Goal: Information Seeking & Learning: Learn about a topic

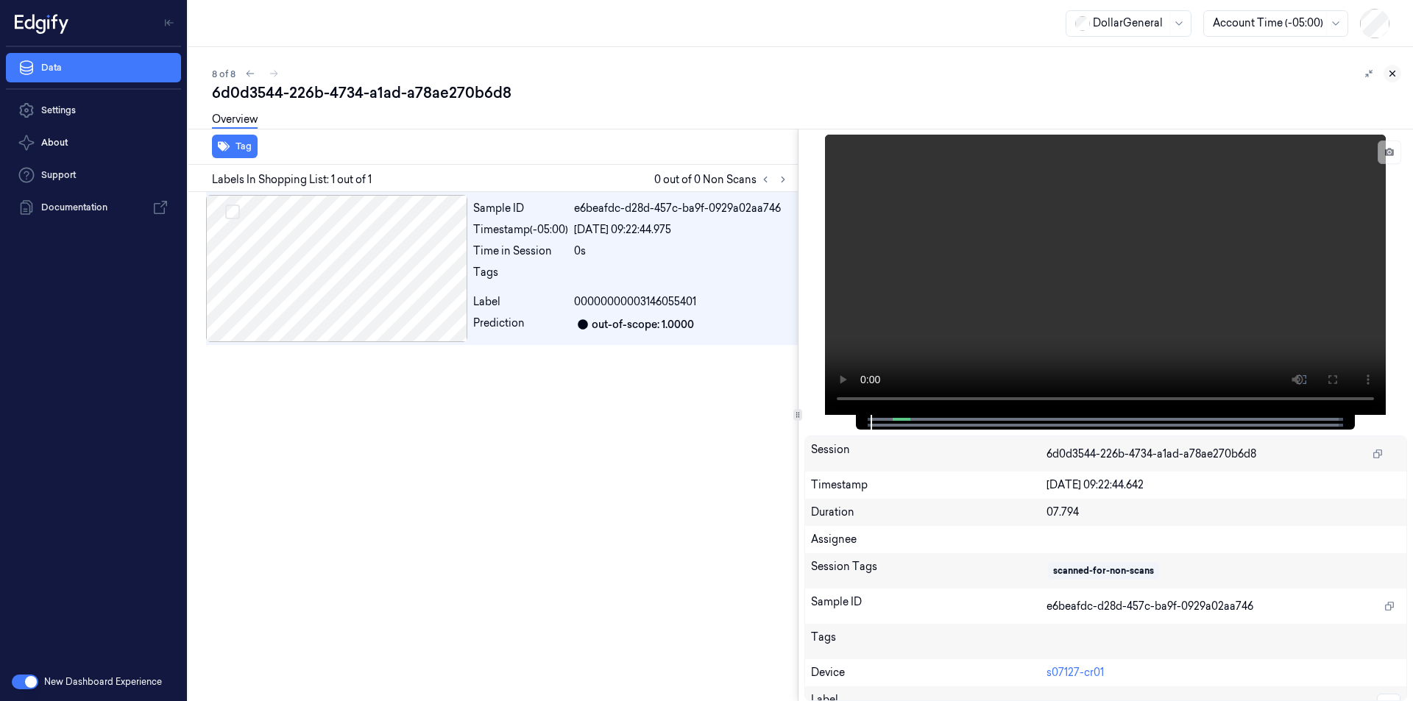
click at [1395, 70] on icon at bounding box center [1392, 73] width 10 height 10
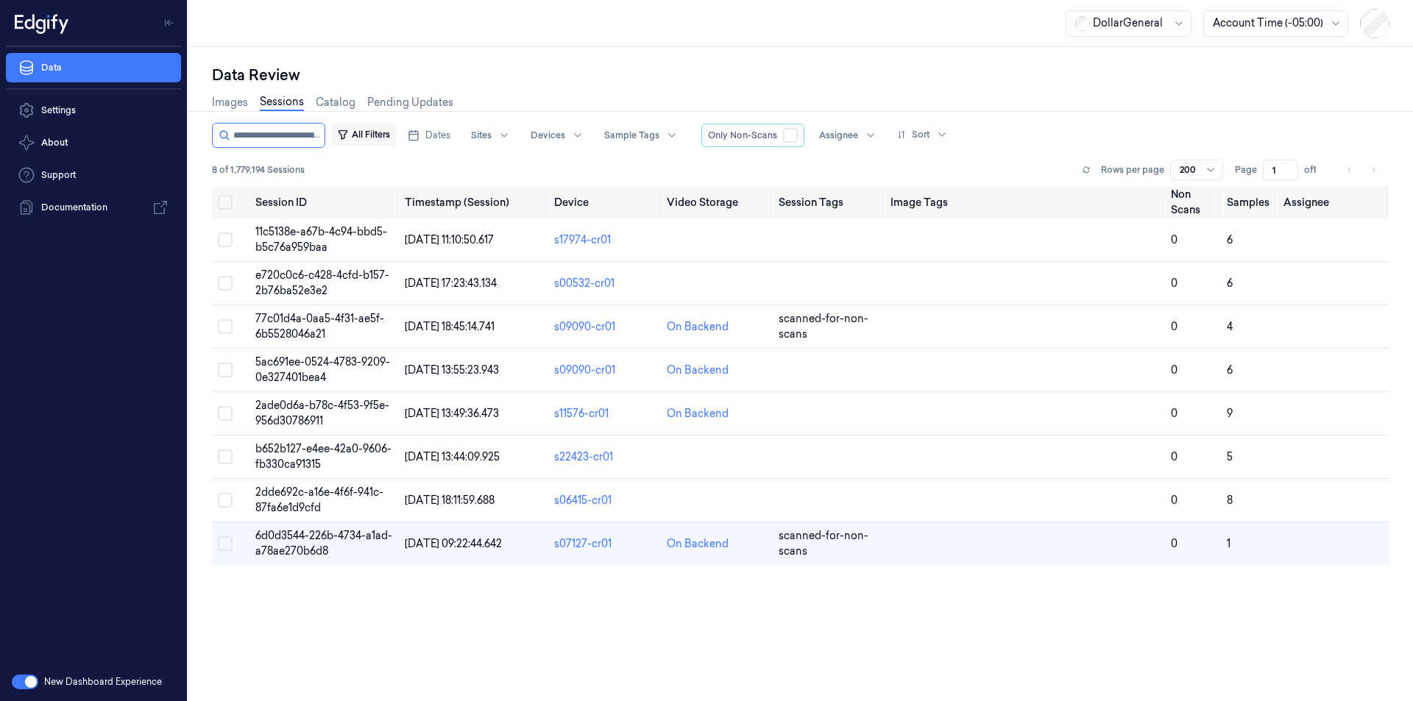
click at [380, 136] on button "All Filters" at bounding box center [363, 135] width 65 height 24
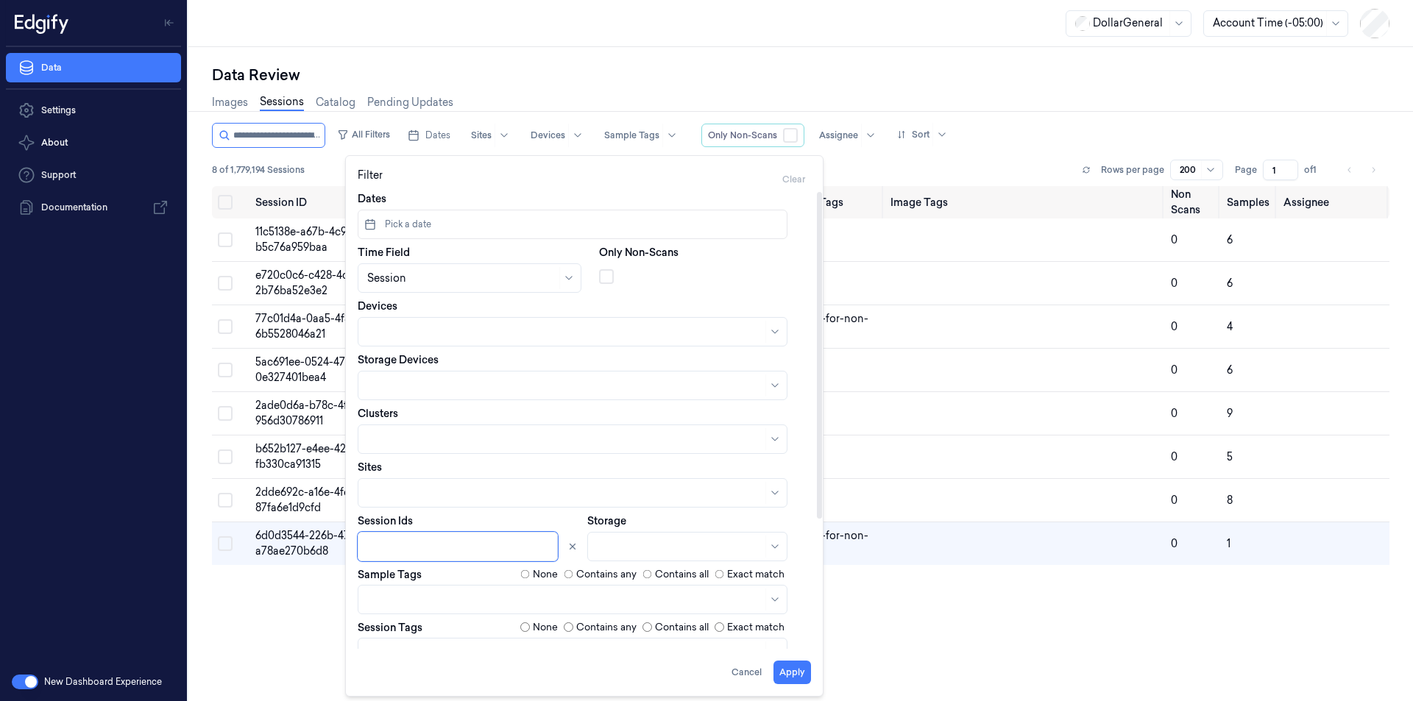
click at [419, 545] on div at bounding box center [459, 546] width 184 height 15
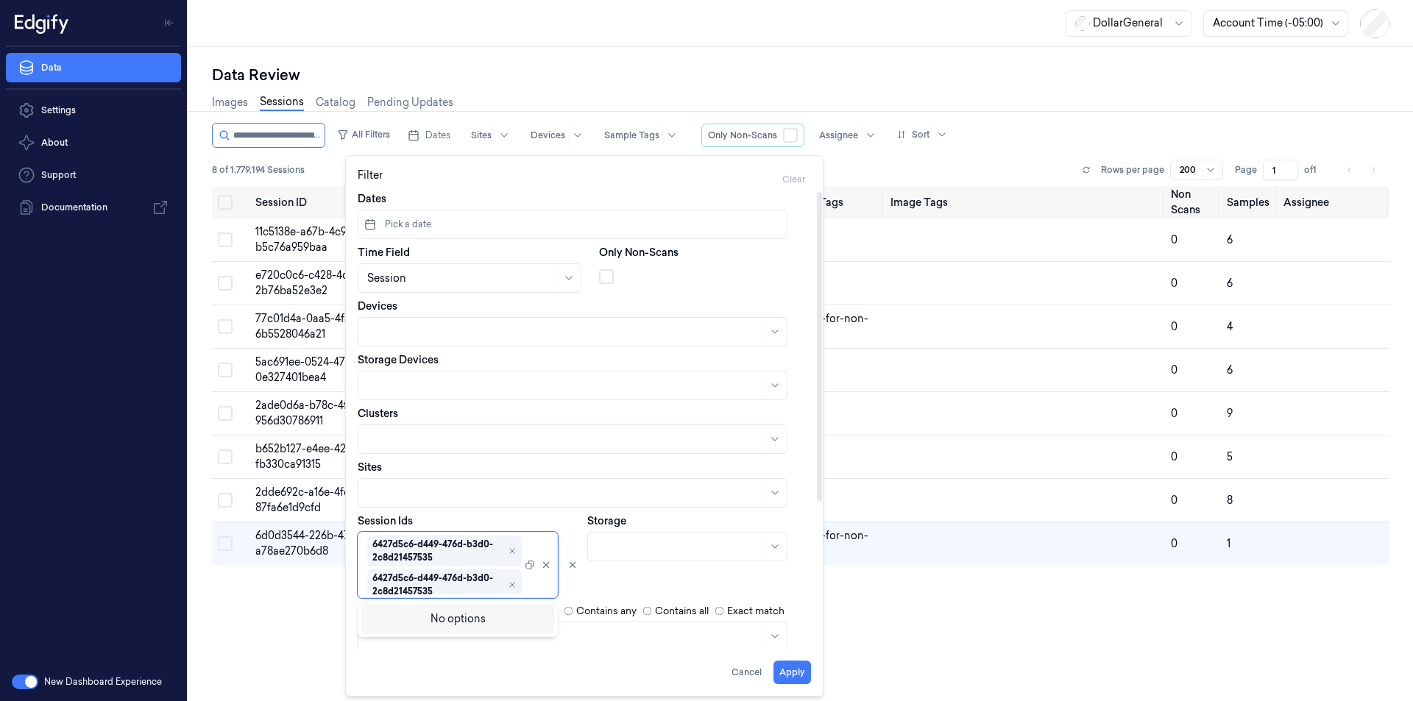
type input "**********"
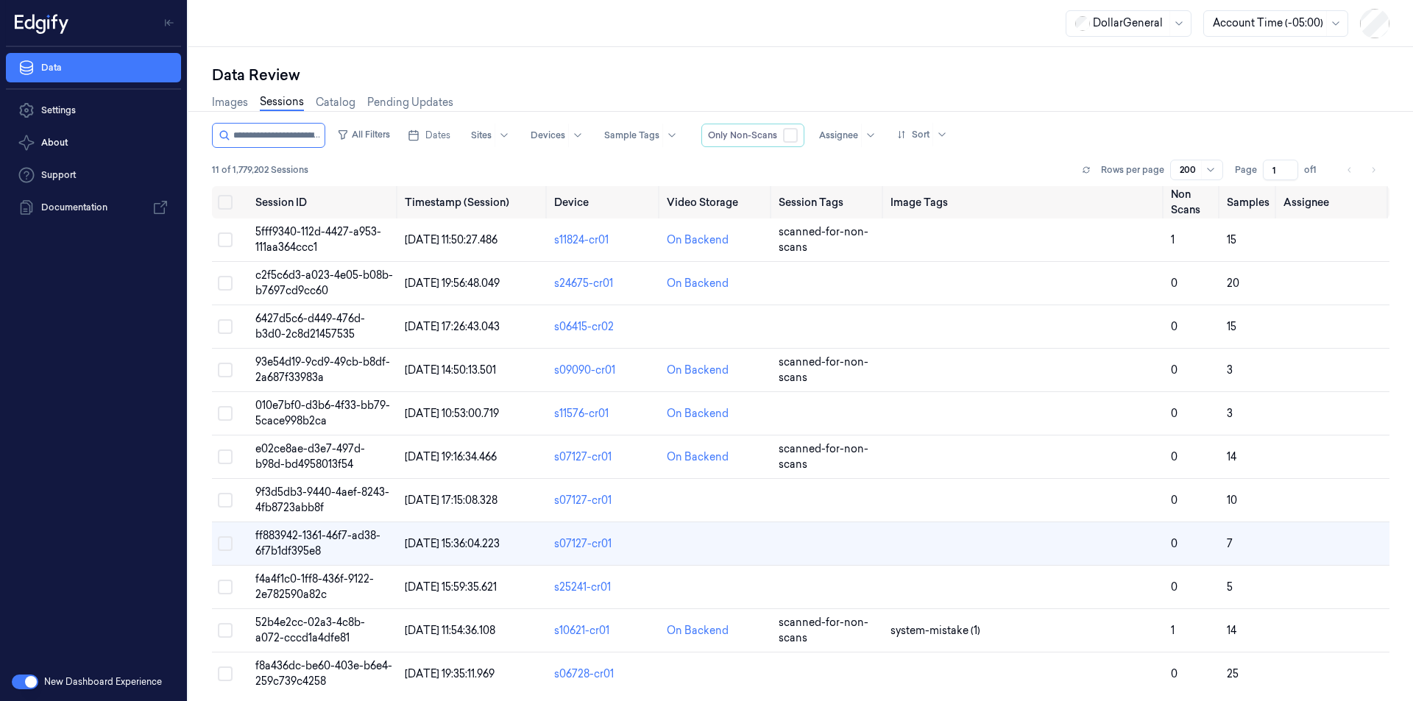
scroll to position [6, 0]
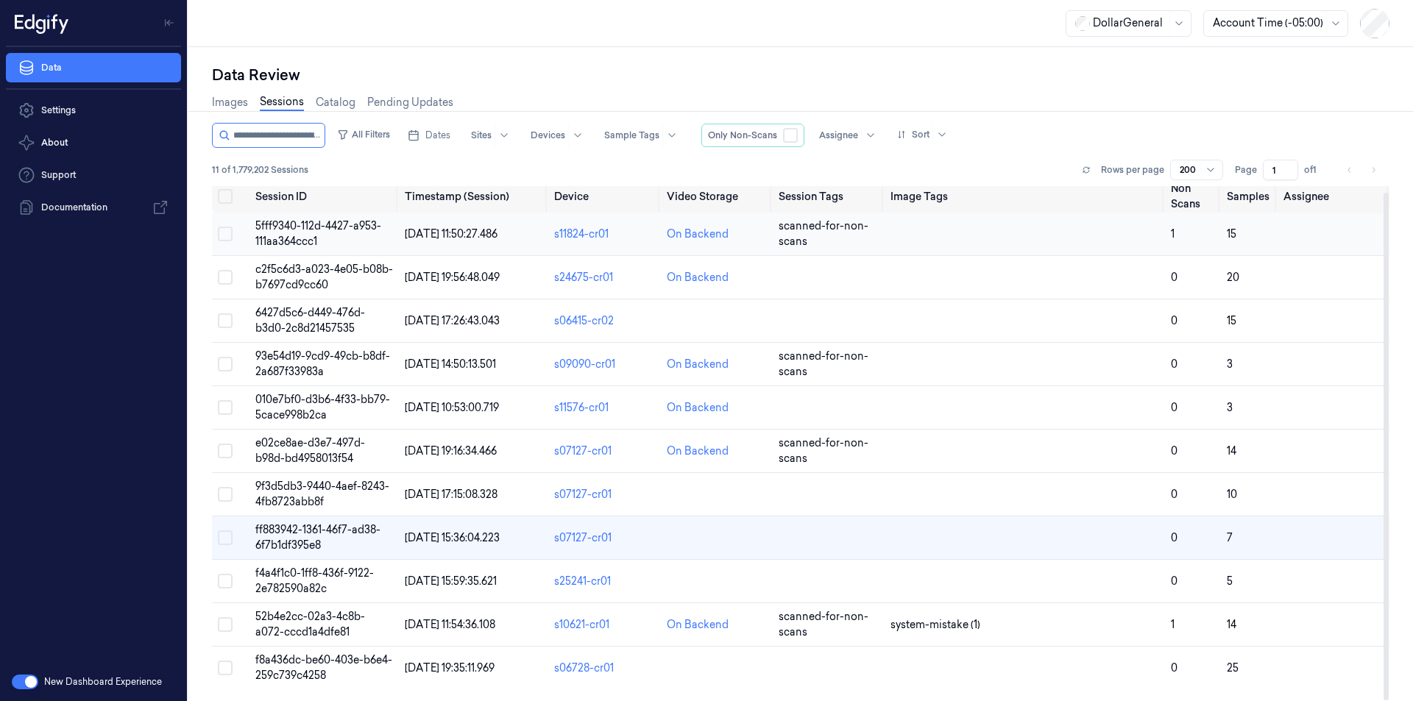
click at [294, 224] on span "5fff9340-112d-4427-a953-111aa364ccc1" at bounding box center [318, 233] width 126 height 29
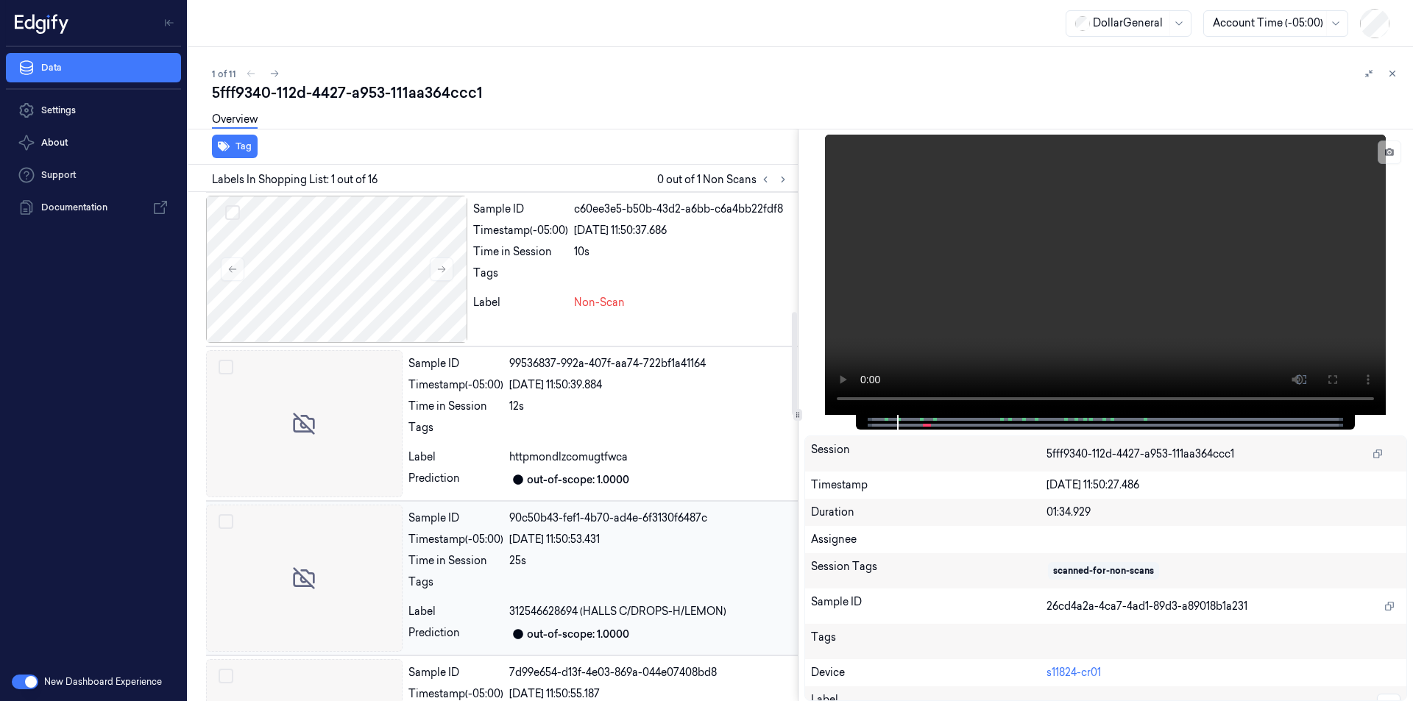
scroll to position [589, 0]
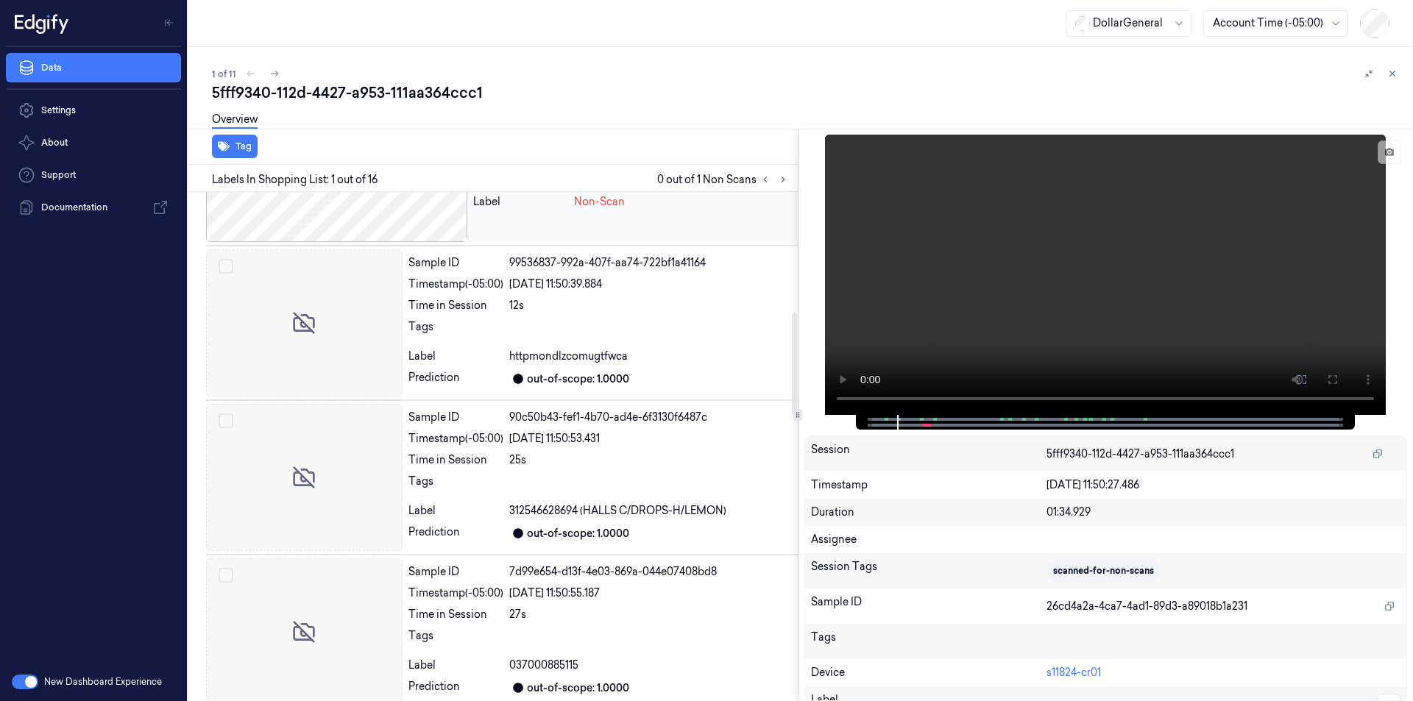
click at [400, 205] on div at bounding box center [336, 168] width 261 height 147
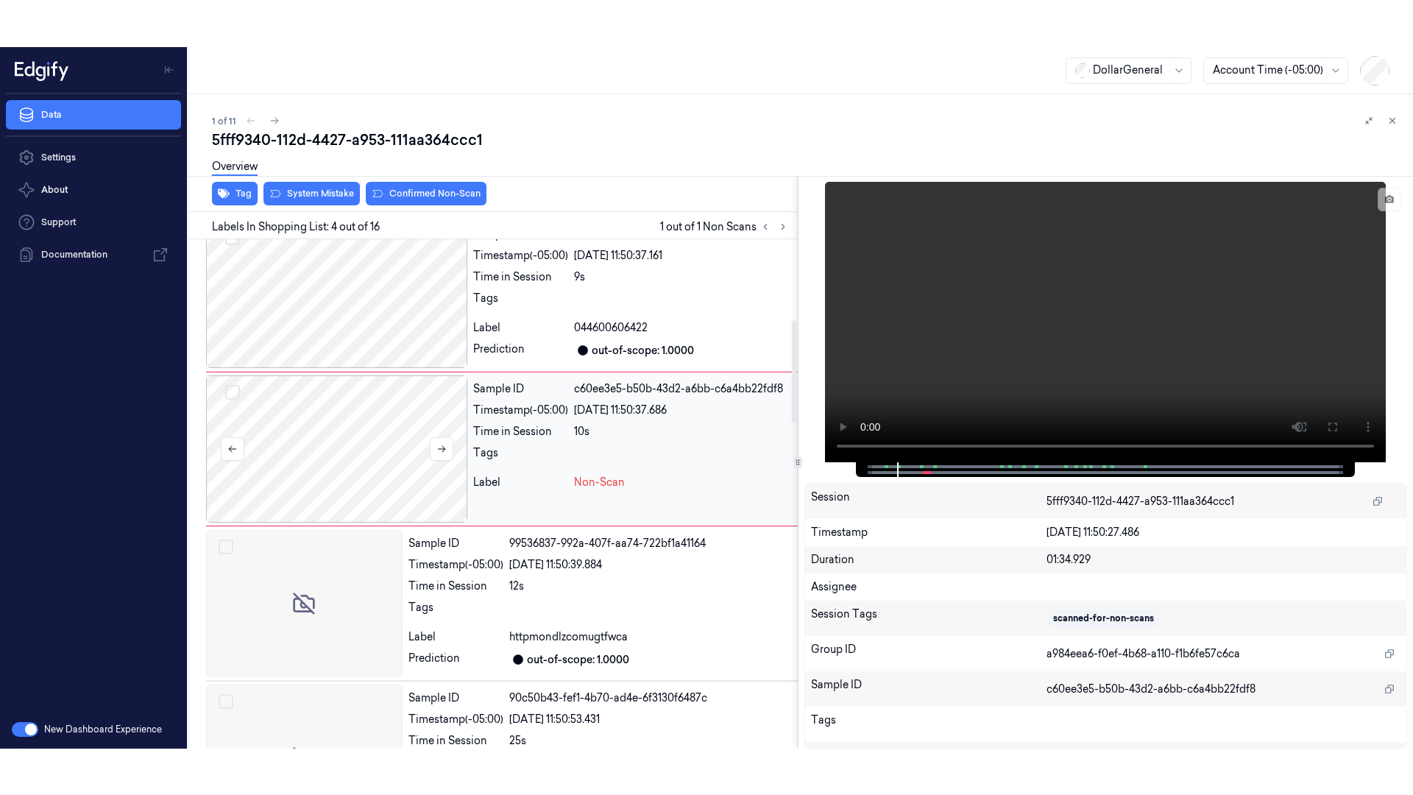
scroll to position [311, 0]
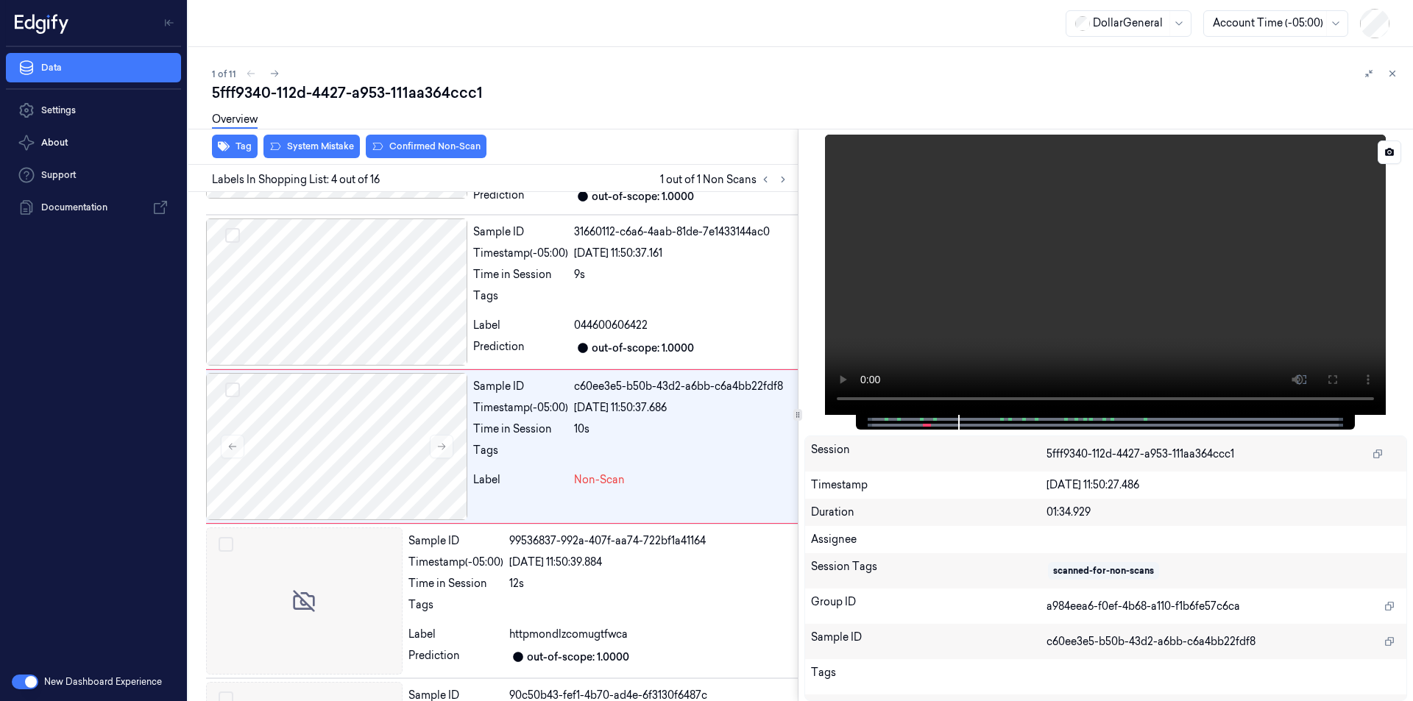
click at [1128, 286] on video at bounding box center [1105, 275] width 561 height 280
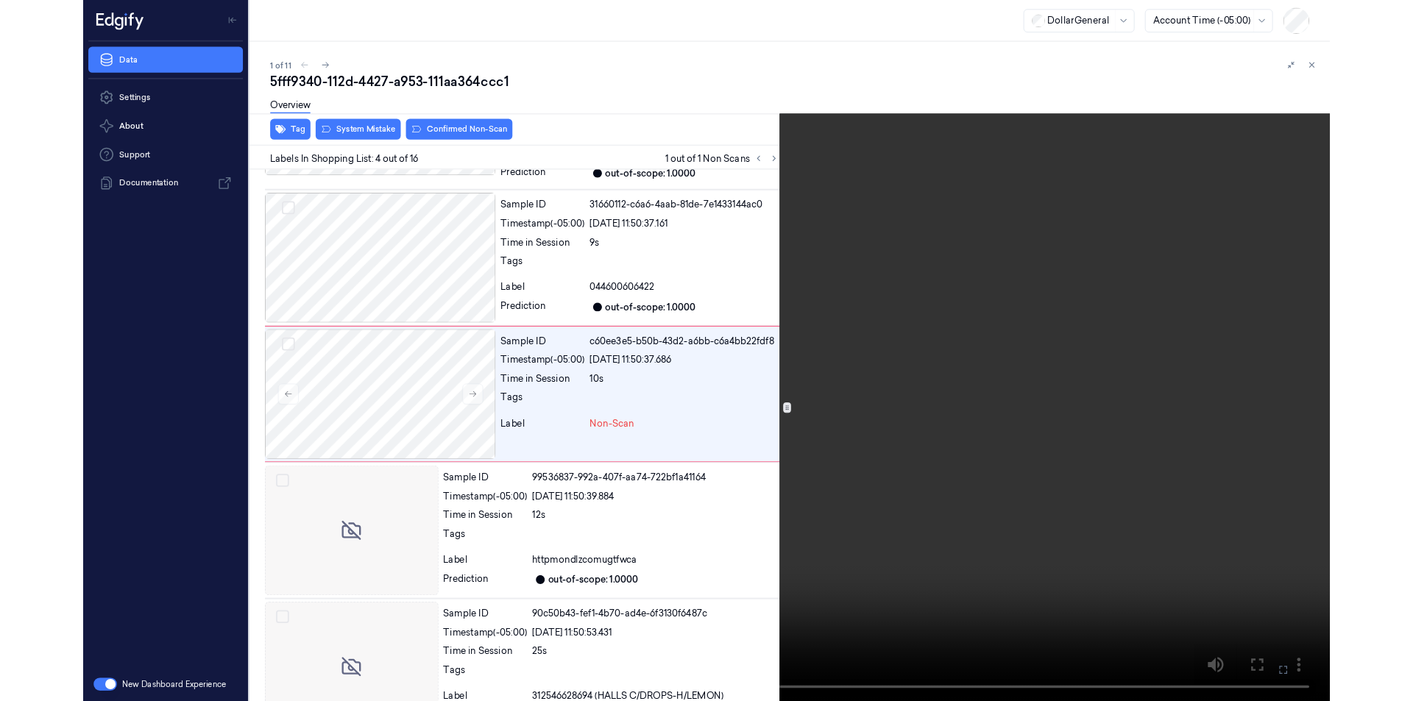
scroll to position [264, 0]
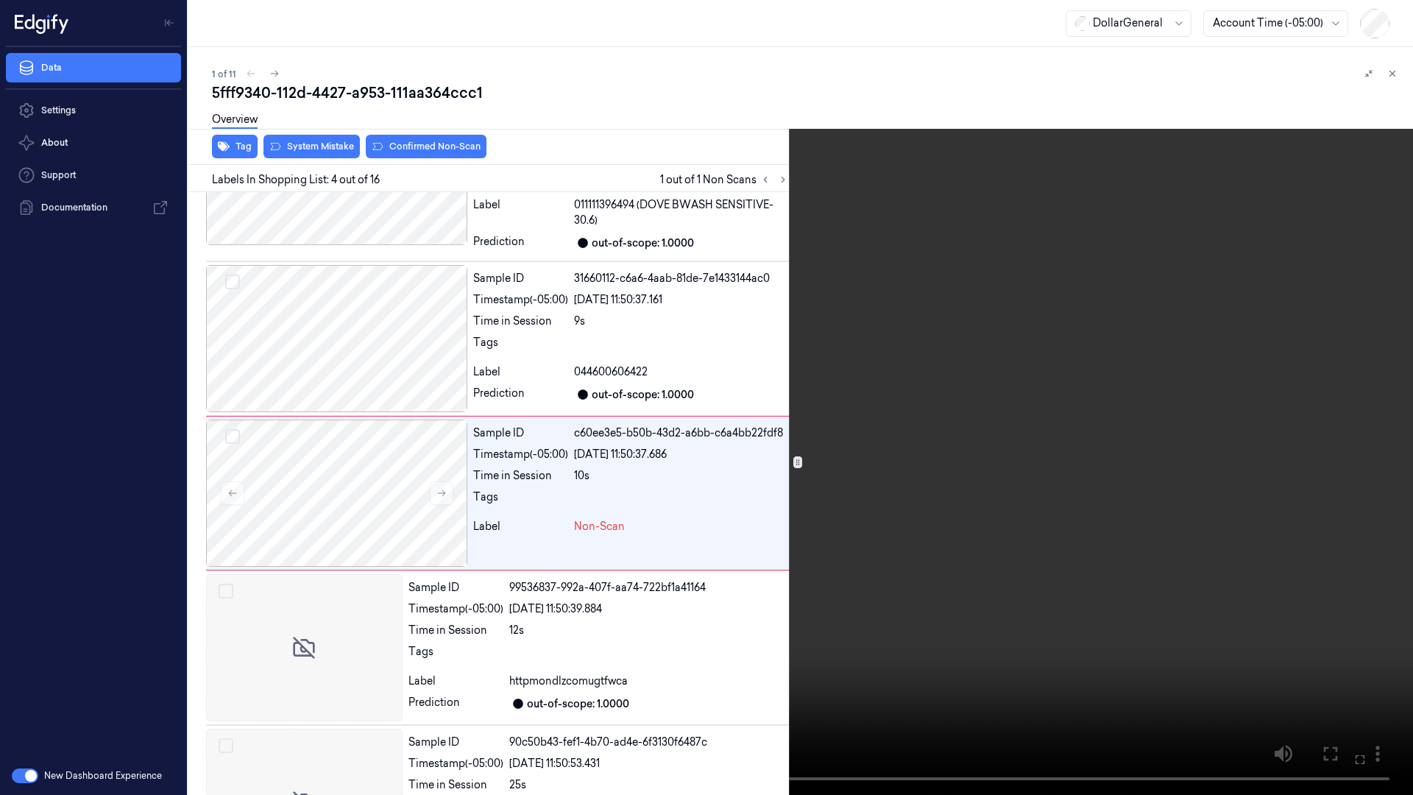
click at [623, 542] on video at bounding box center [706, 397] width 1413 height 795
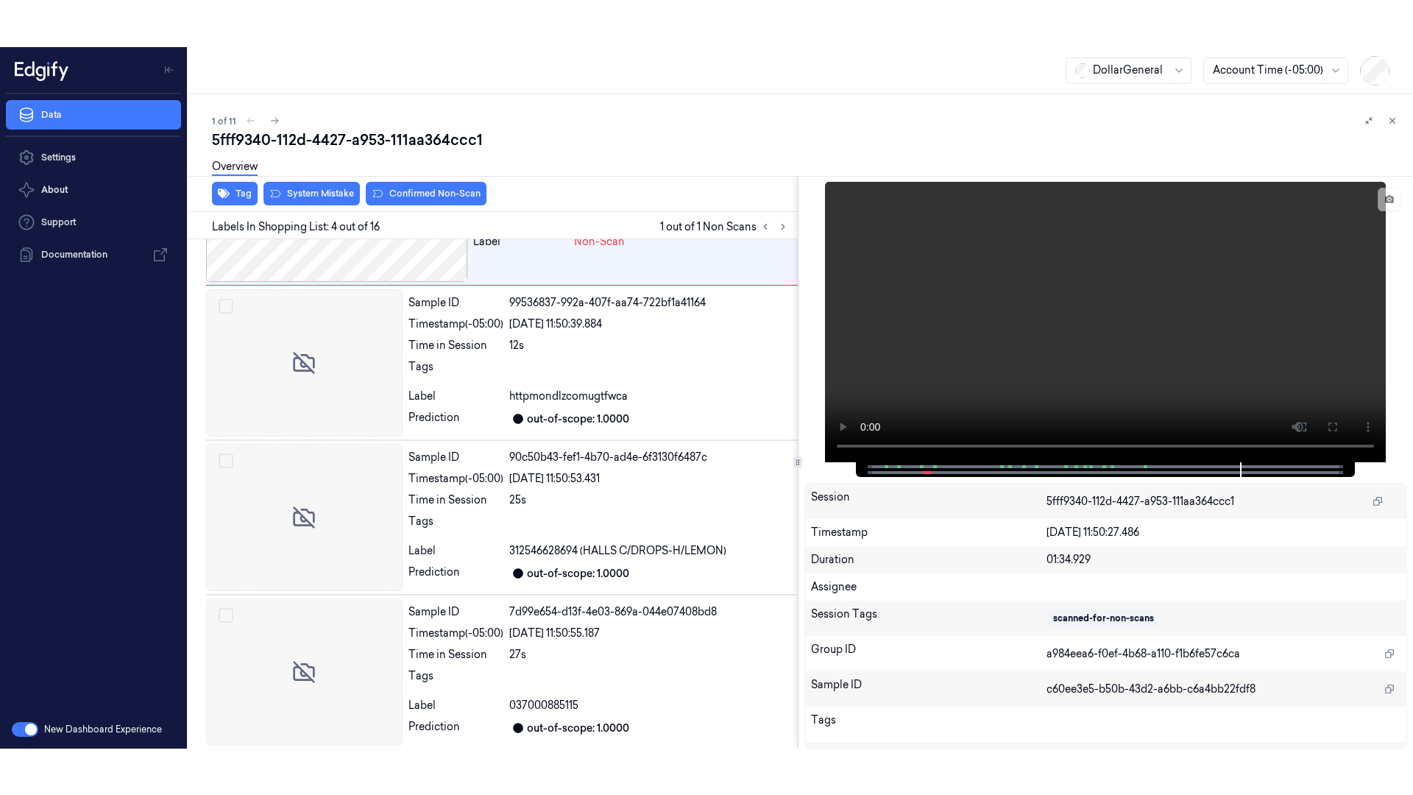
scroll to position [311, 0]
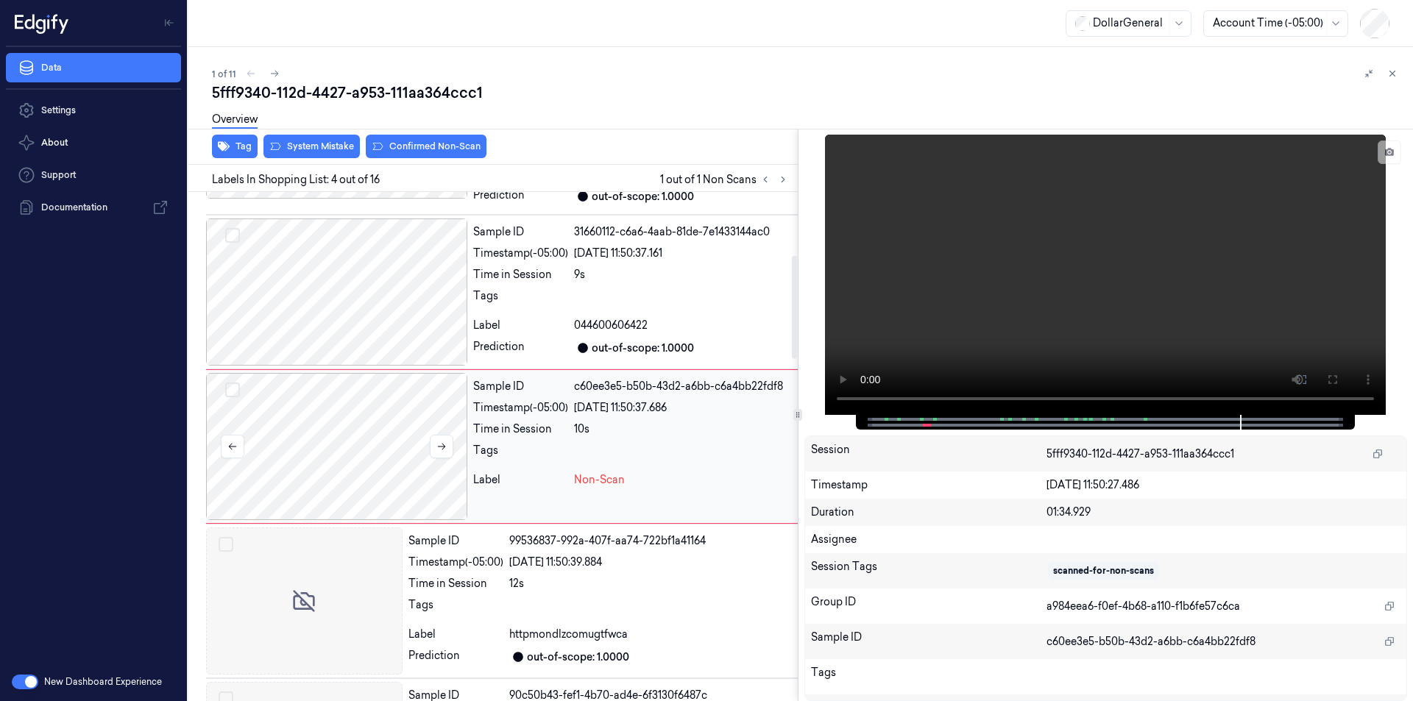
click at [363, 420] on div at bounding box center [336, 446] width 261 height 147
click at [1079, 272] on video at bounding box center [1105, 275] width 561 height 280
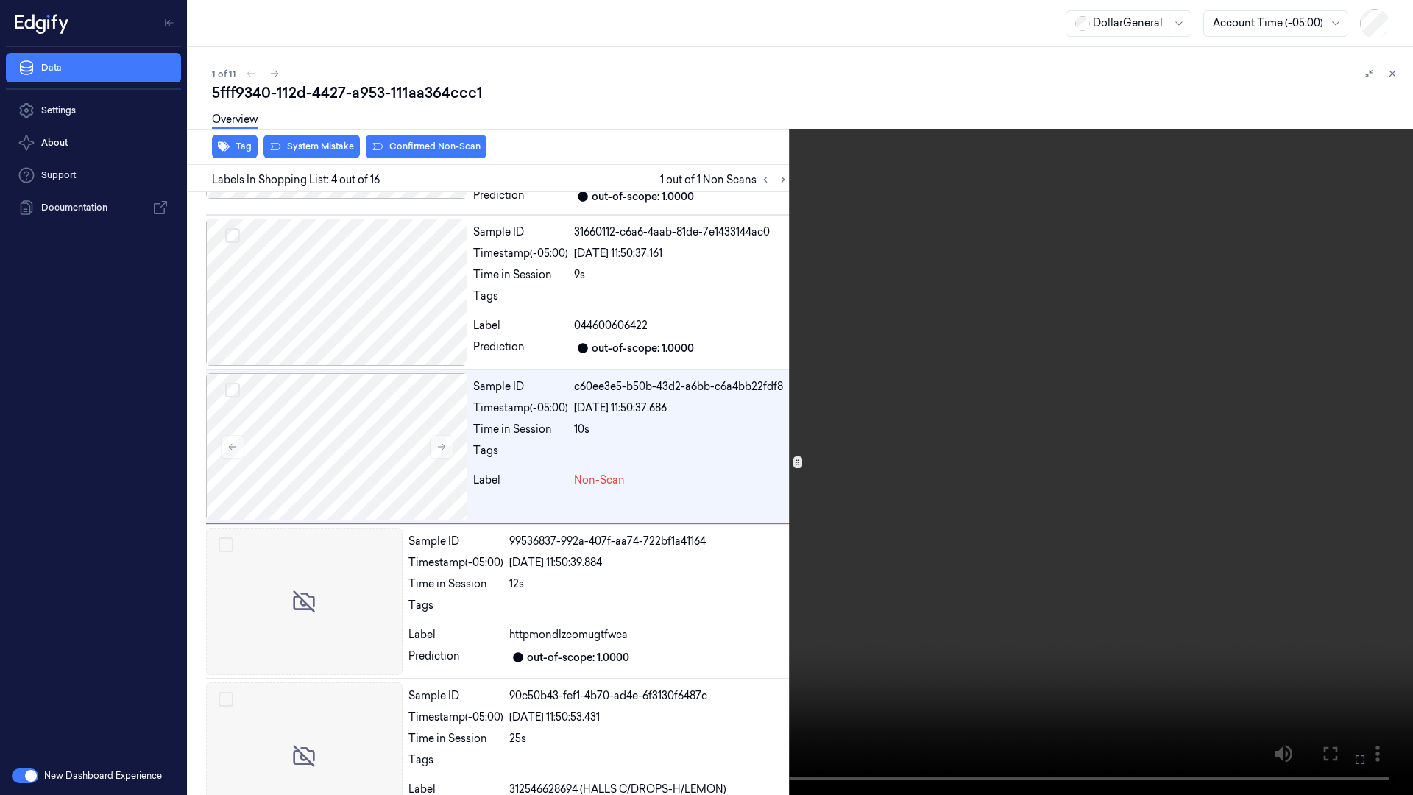
click at [706, 503] on video at bounding box center [706, 397] width 1413 height 795
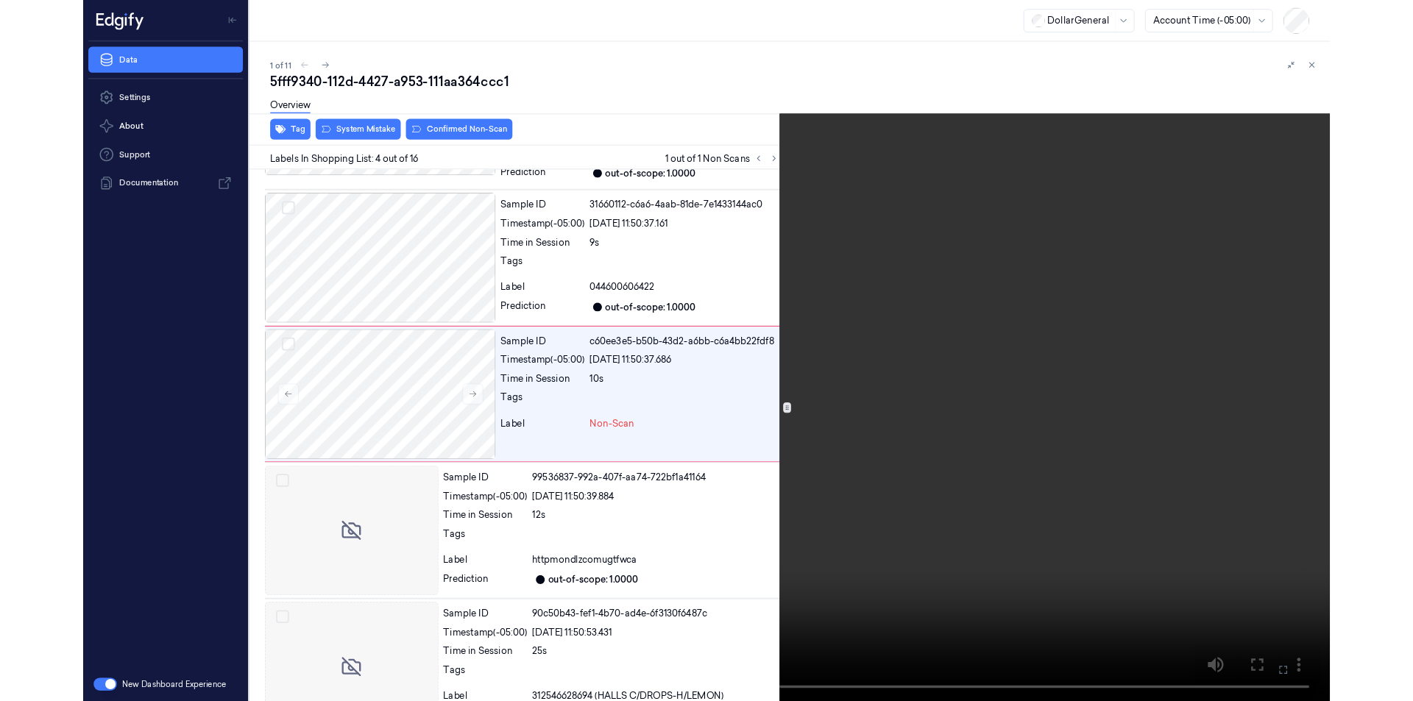
scroll to position [264, 0]
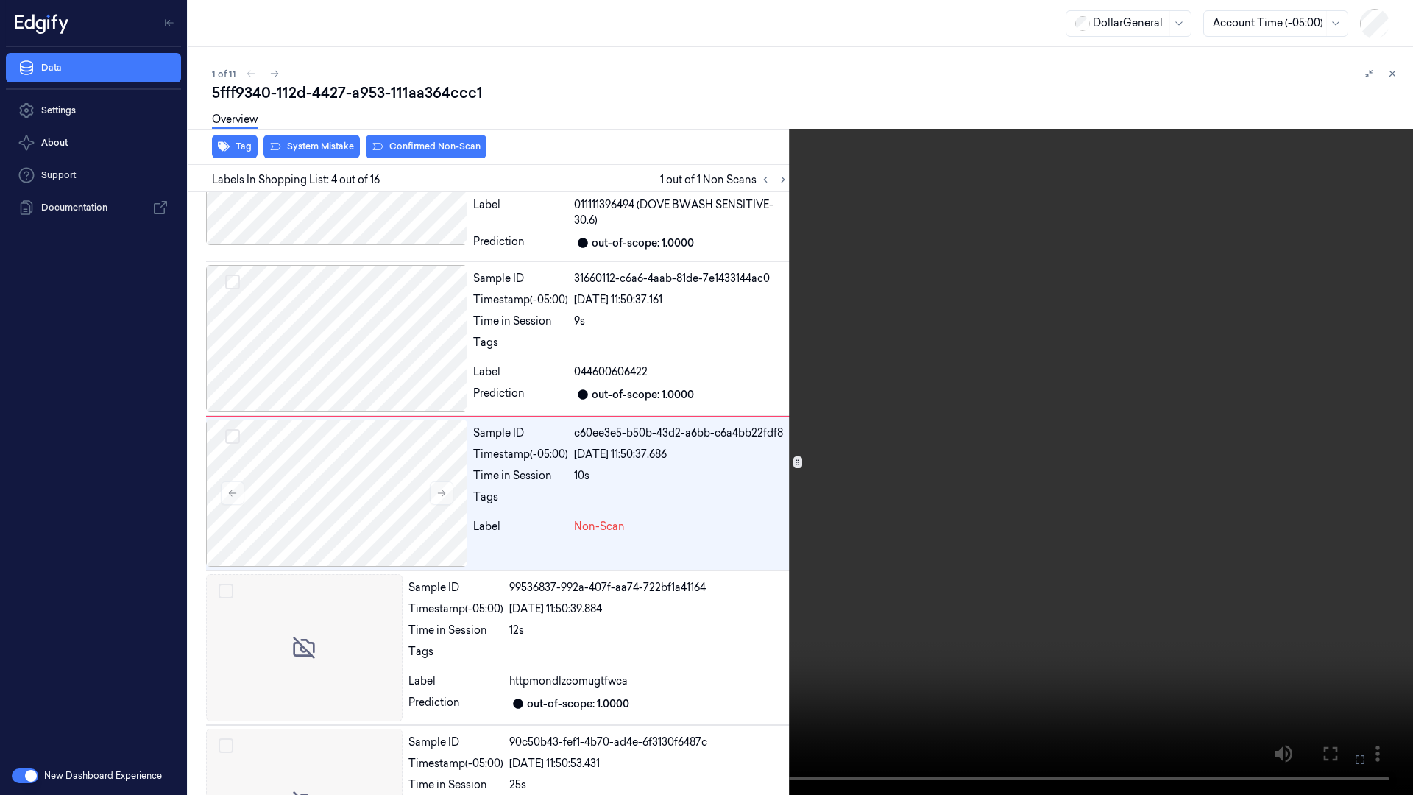
click at [651, 436] on video at bounding box center [706, 397] width 1413 height 795
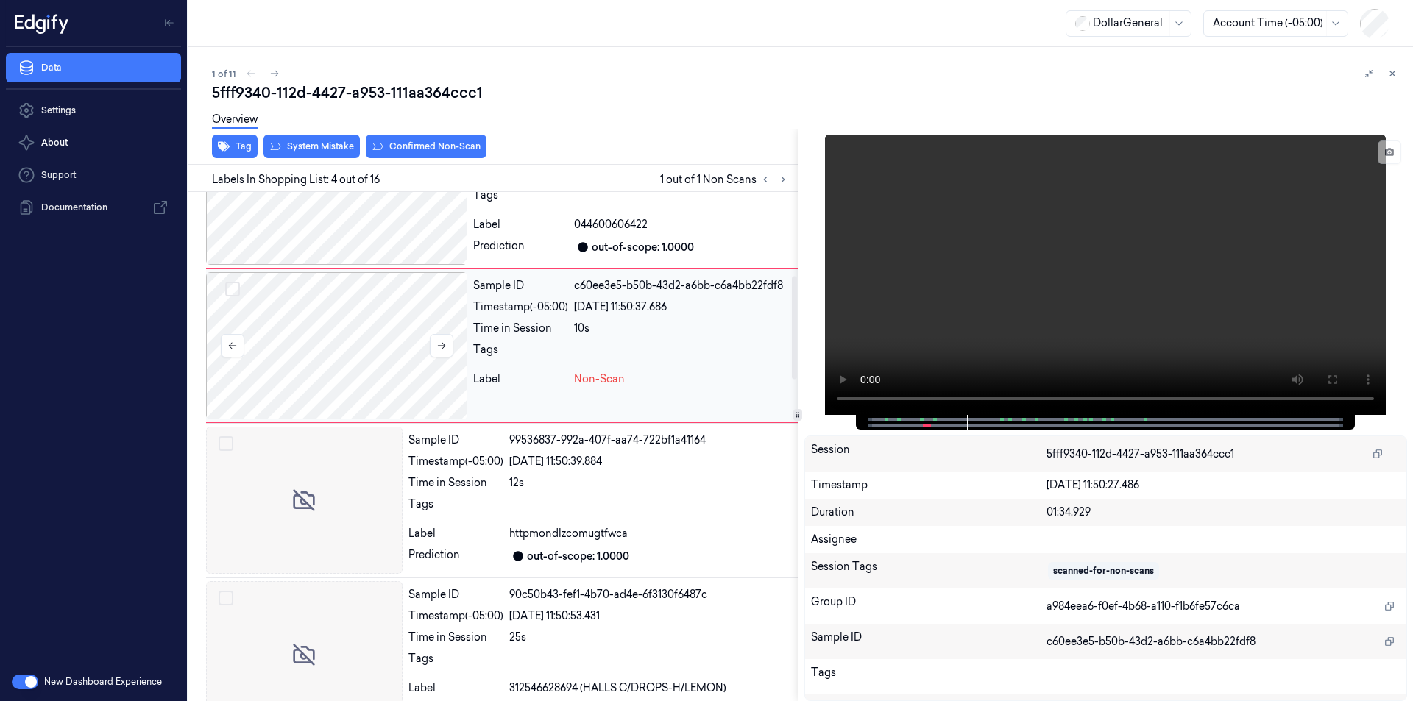
click at [363, 377] on div at bounding box center [336, 345] width 261 height 147
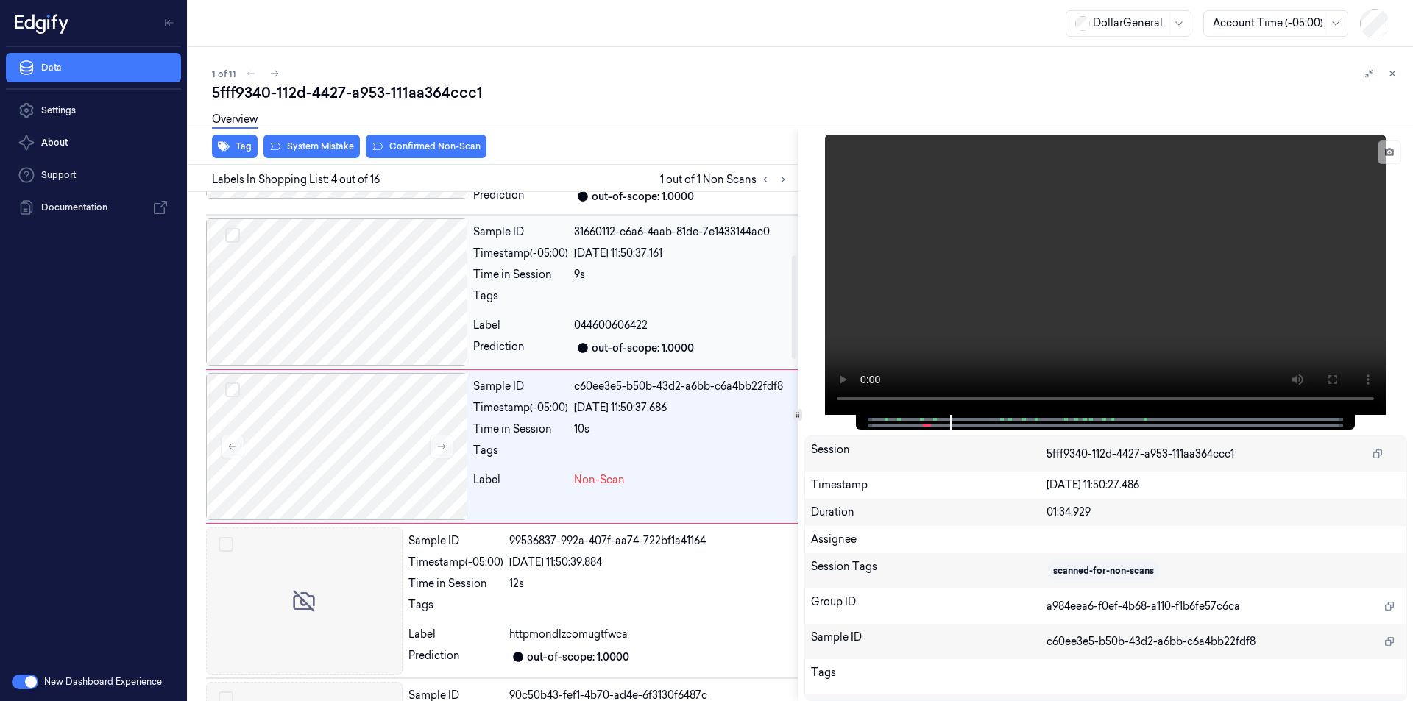
click at [394, 258] on div at bounding box center [336, 292] width 261 height 147
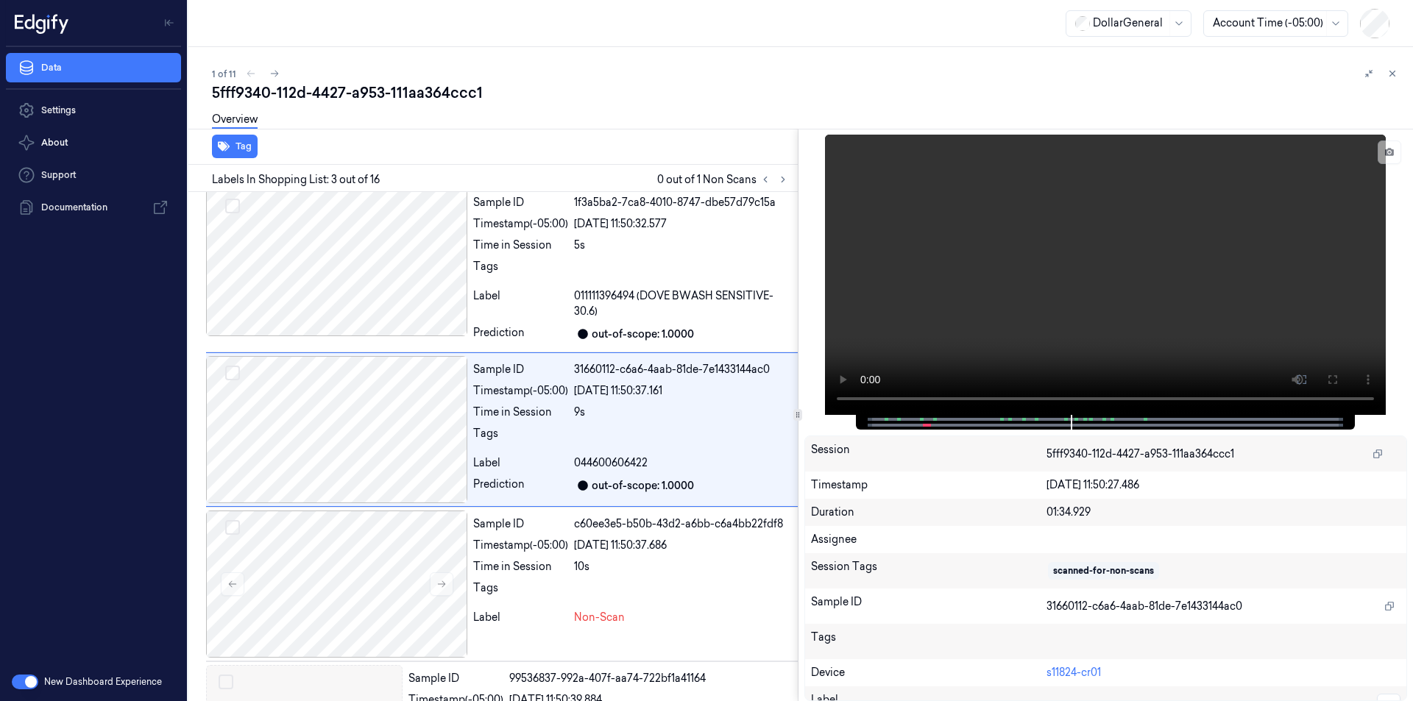
scroll to position [156, 0]
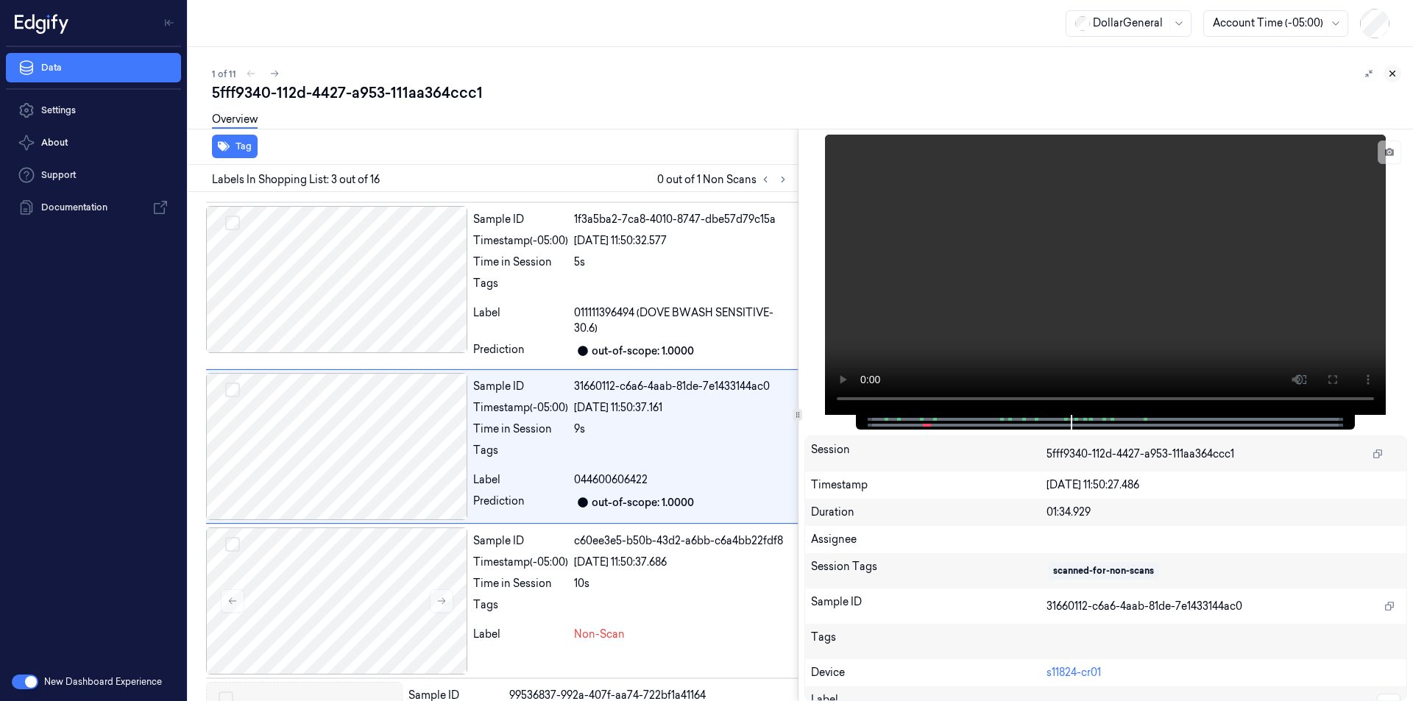
click at [1394, 73] on icon at bounding box center [1392, 73] width 10 height 10
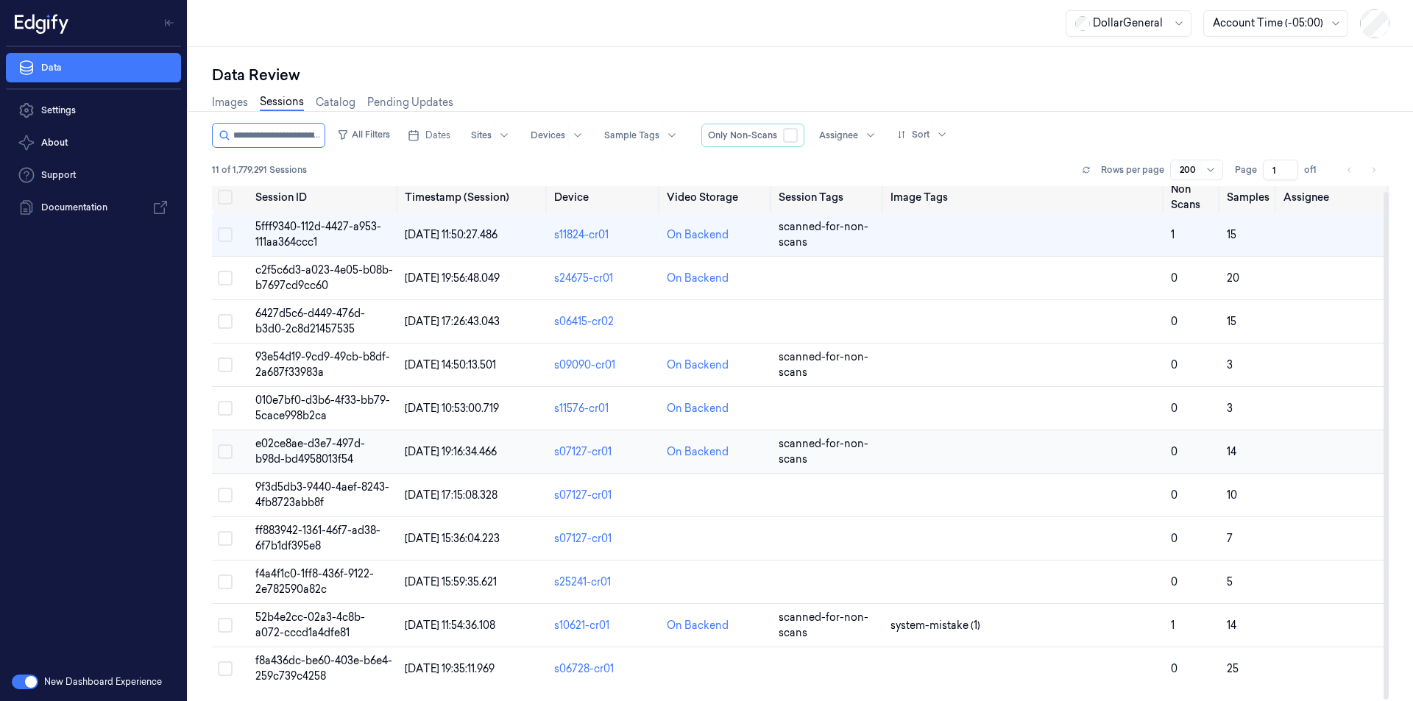
scroll to position [6, 0]
click at [293, 445] on span "e02ce8ae-d3e7-497d-b98d-bd4958013f54" at bounding box center [310, 450] width 110 height 29
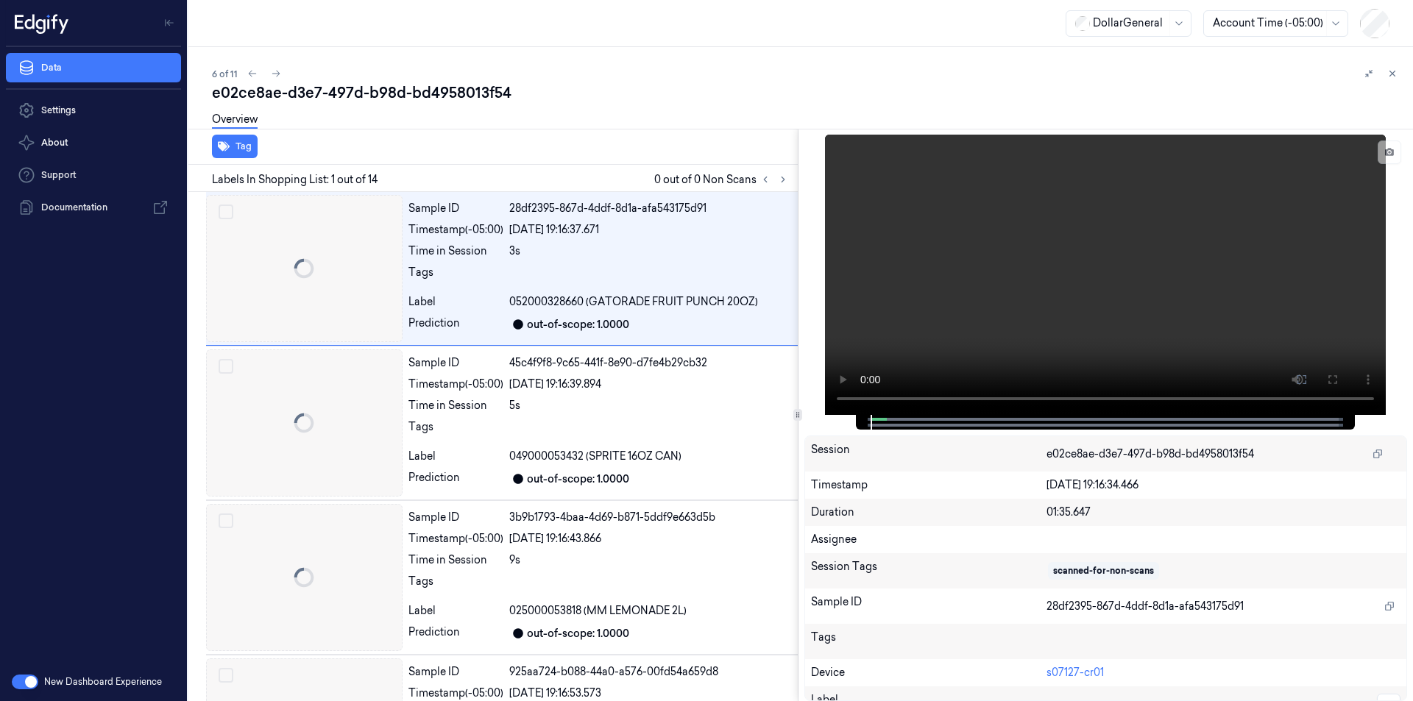
scroll to position [0, 24]
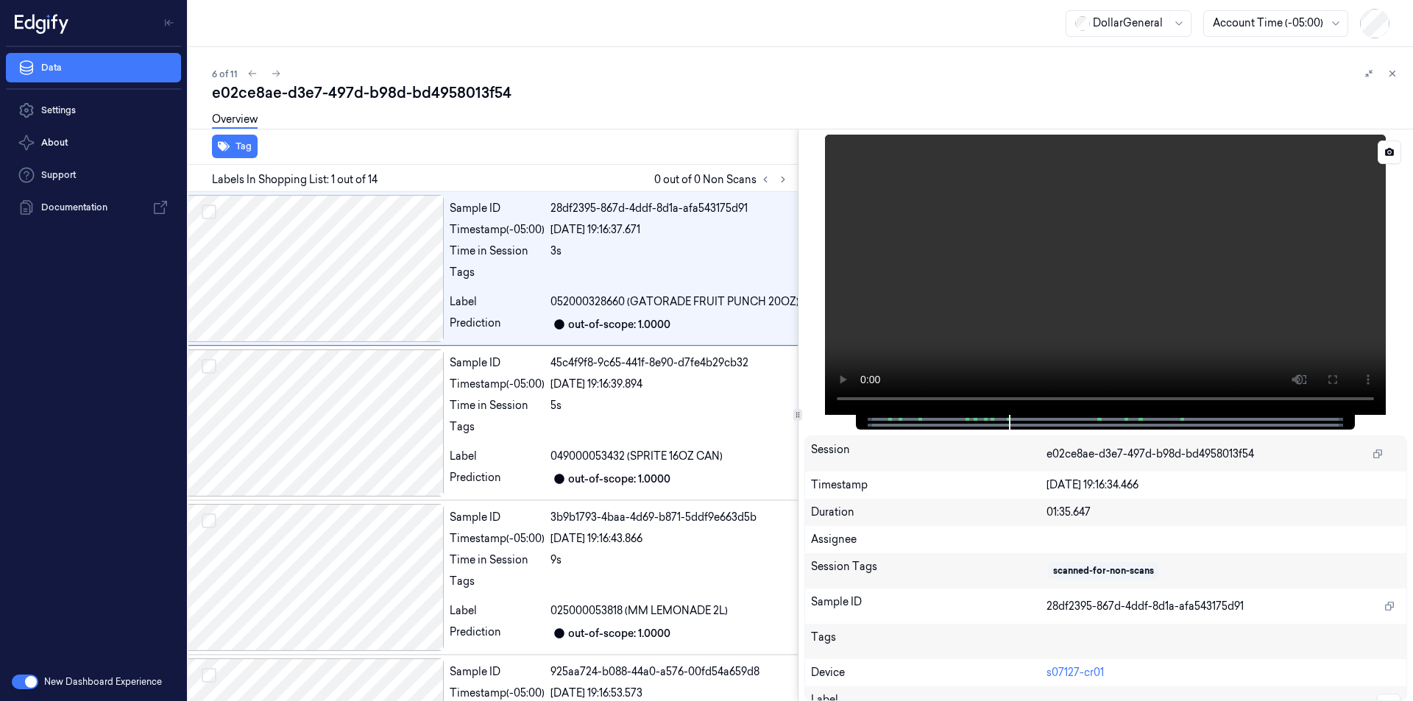
click at [1114, 345] on video at bounding box center [1105, 275] width 561 height 280
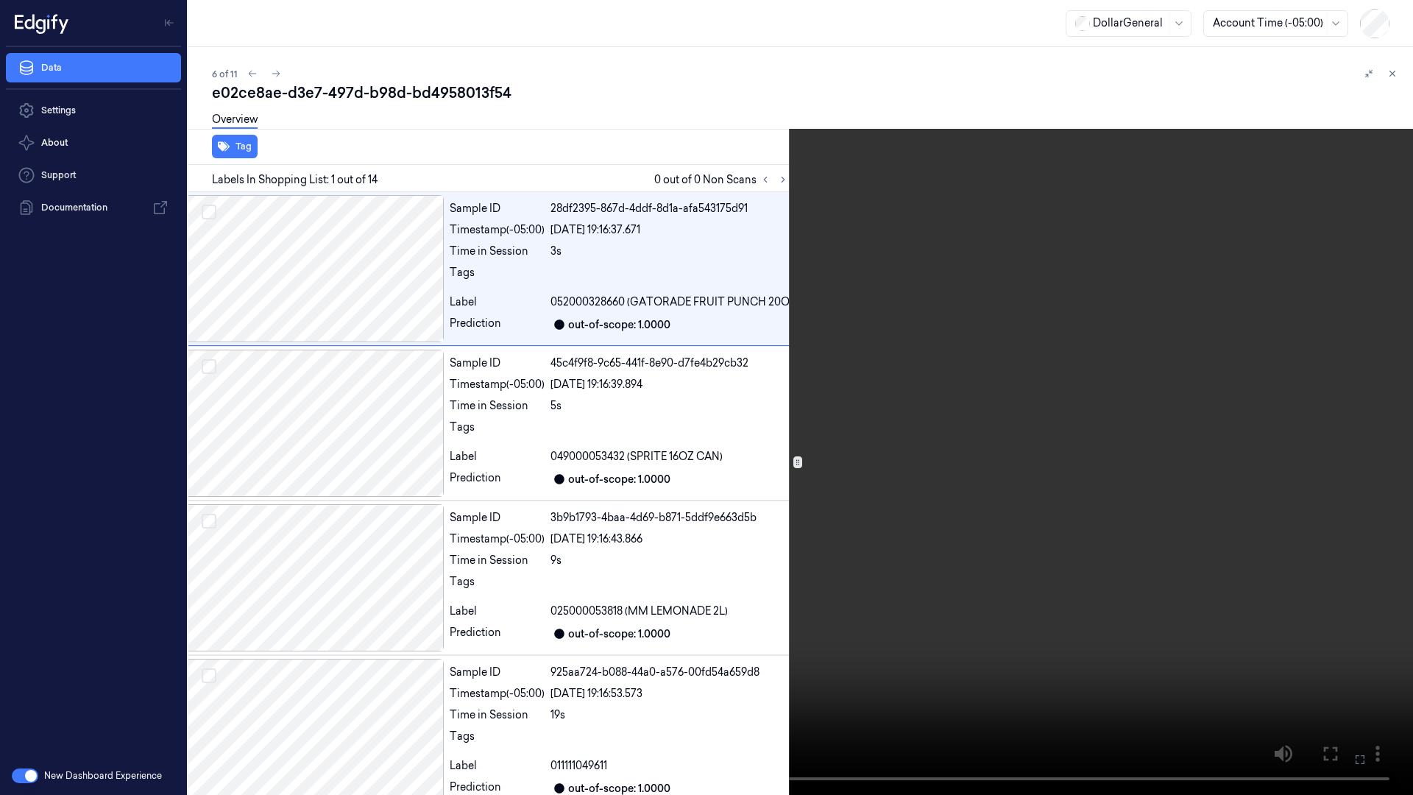
click at [893, 613] on video at bounding box center [706, 397] width 1413 height 795
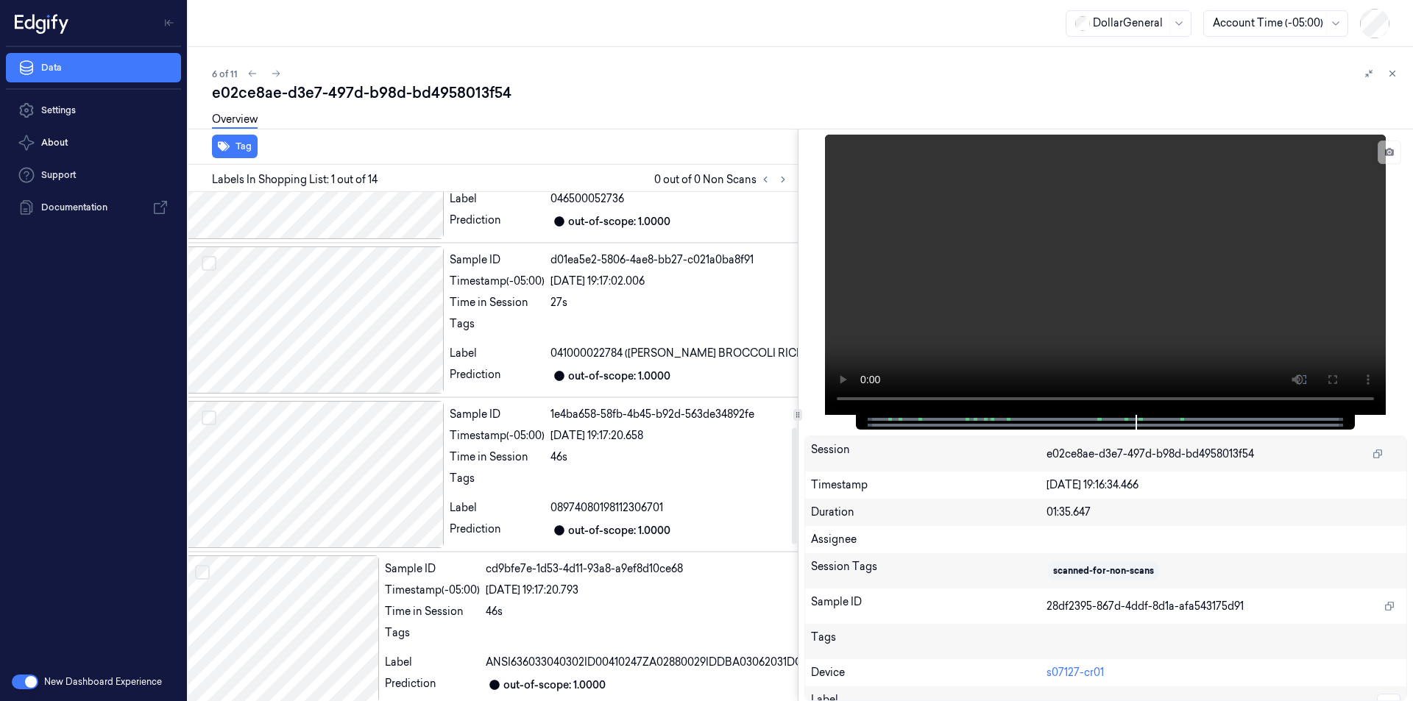
scroll to position [1104, 24]
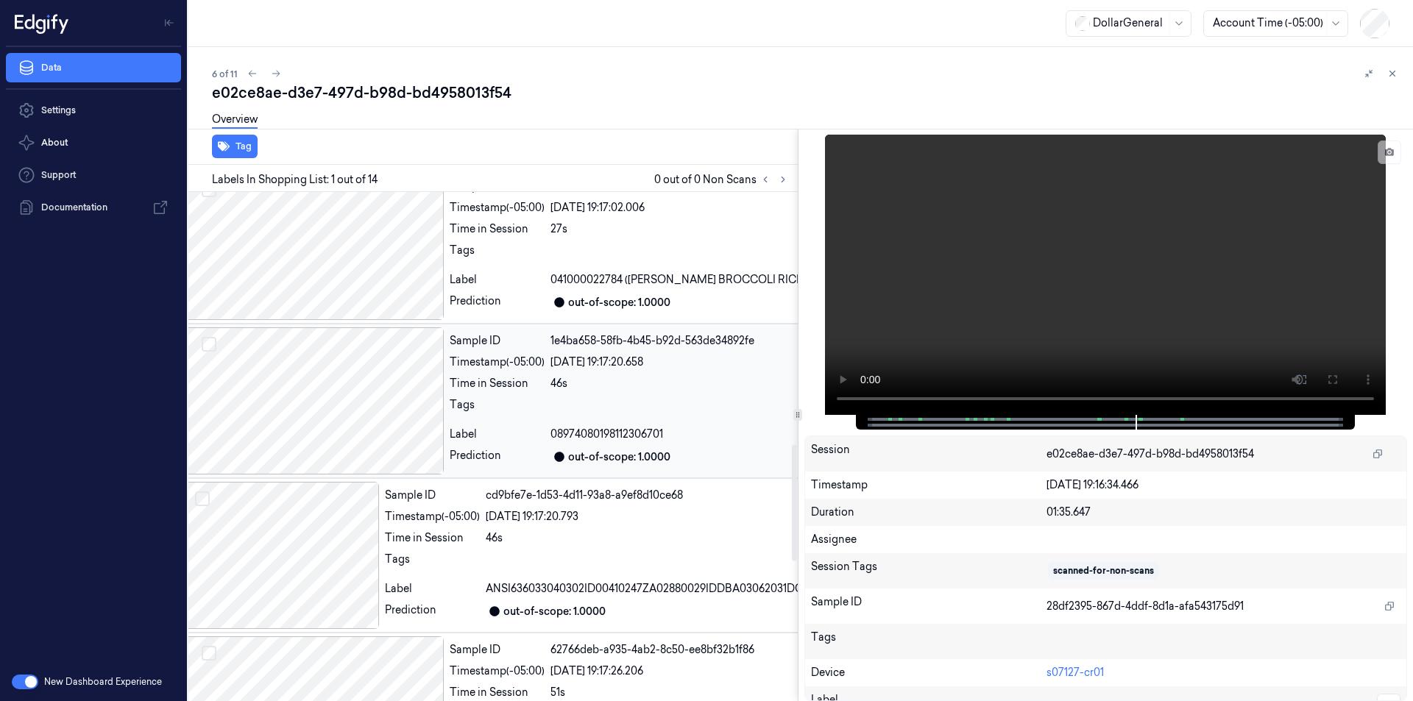
click at [351, 378] on div at bounding box center [312, 400] width 261 height 147
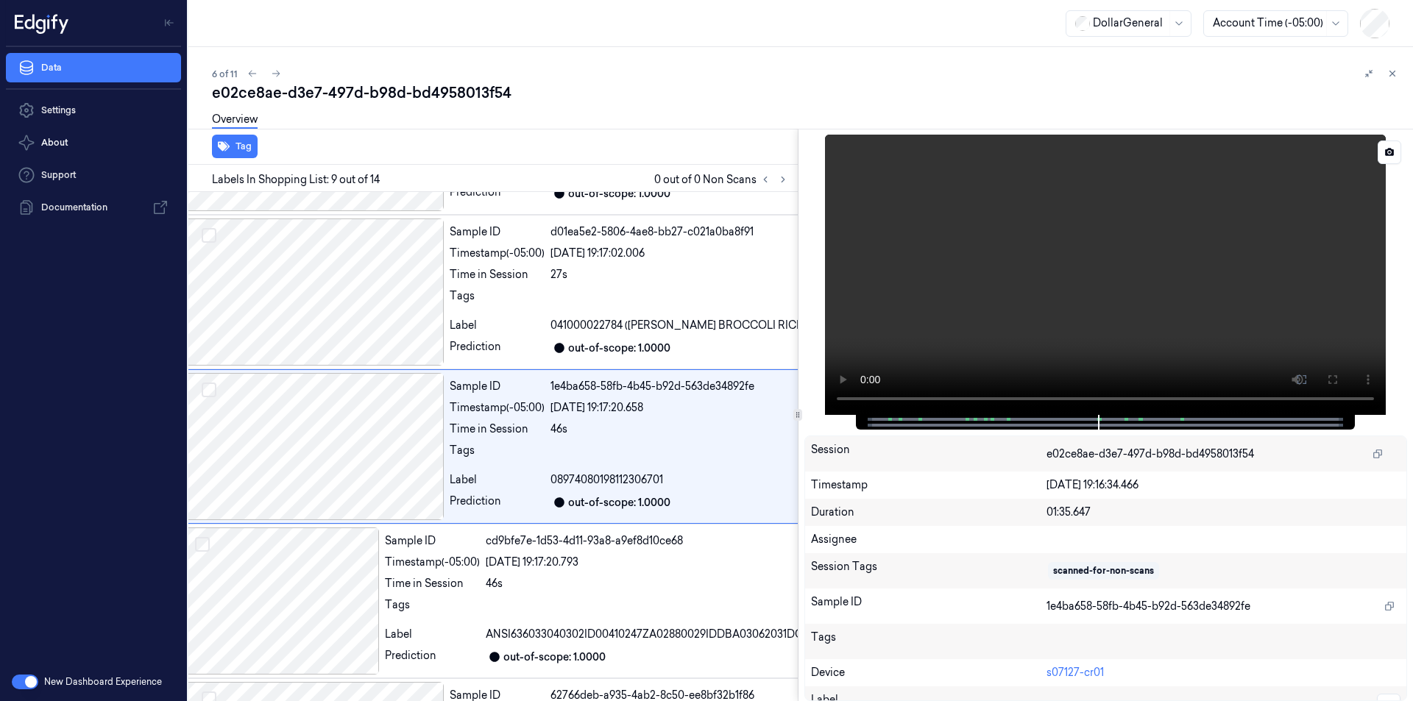
click at [1077, 341] on video at bounding box center [1105, 275] width 561 height 280
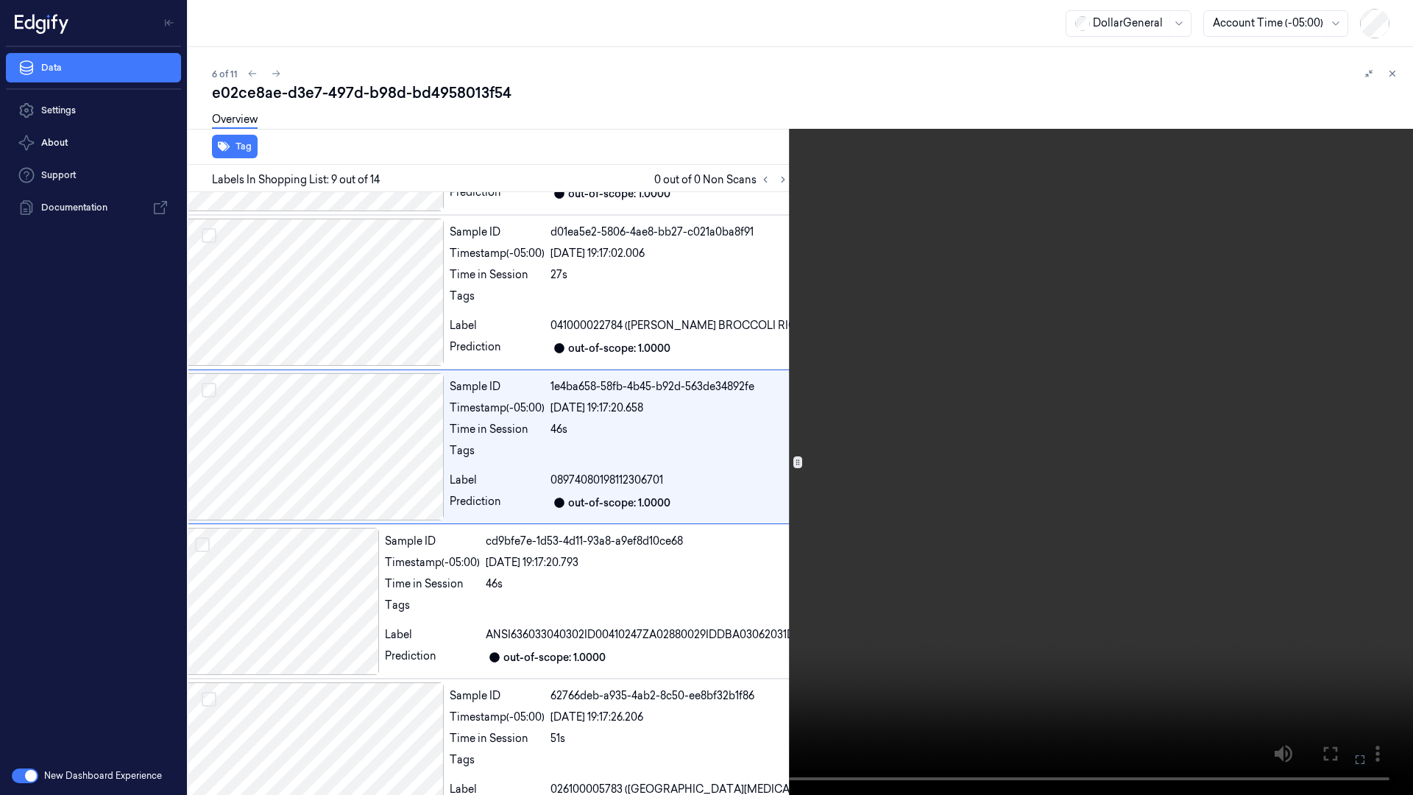
click at [668, 539] on video at bounding box center [706, 397] width 1413 height 795
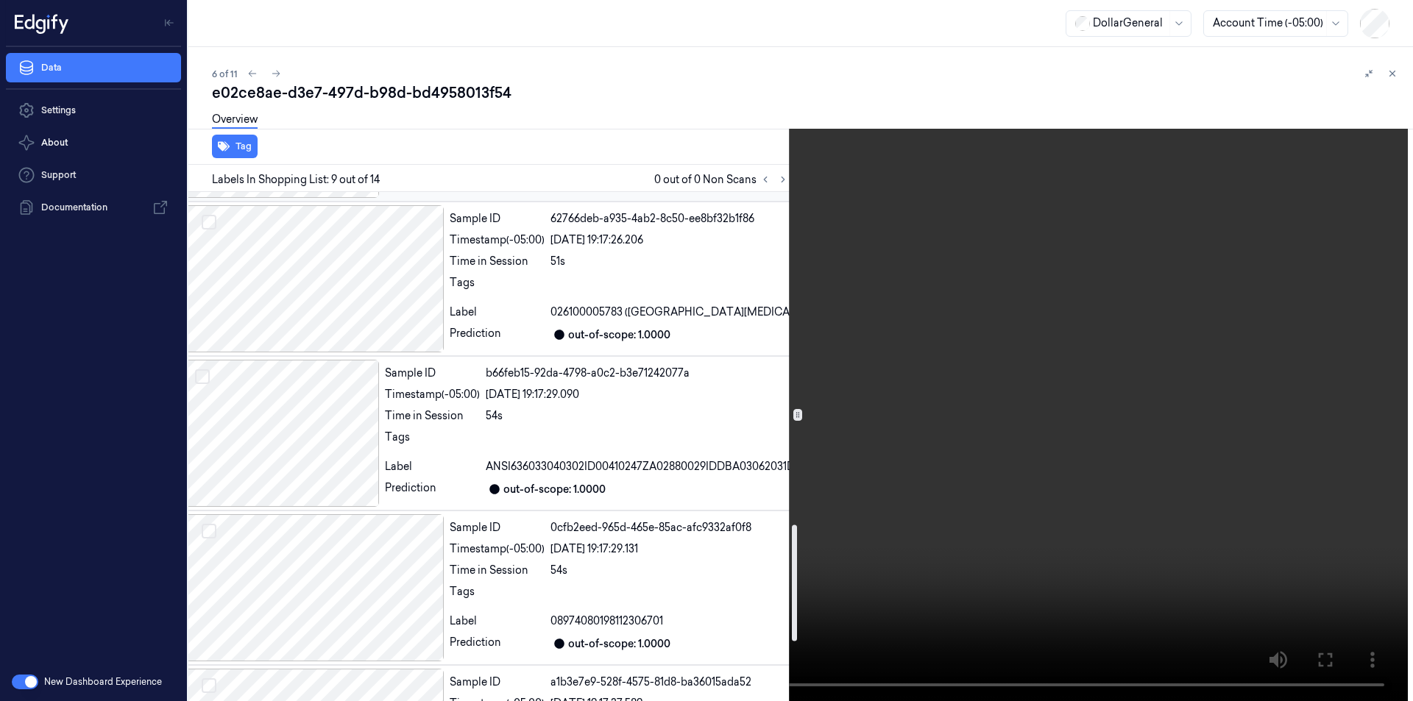
scroll to position [1573, 24]
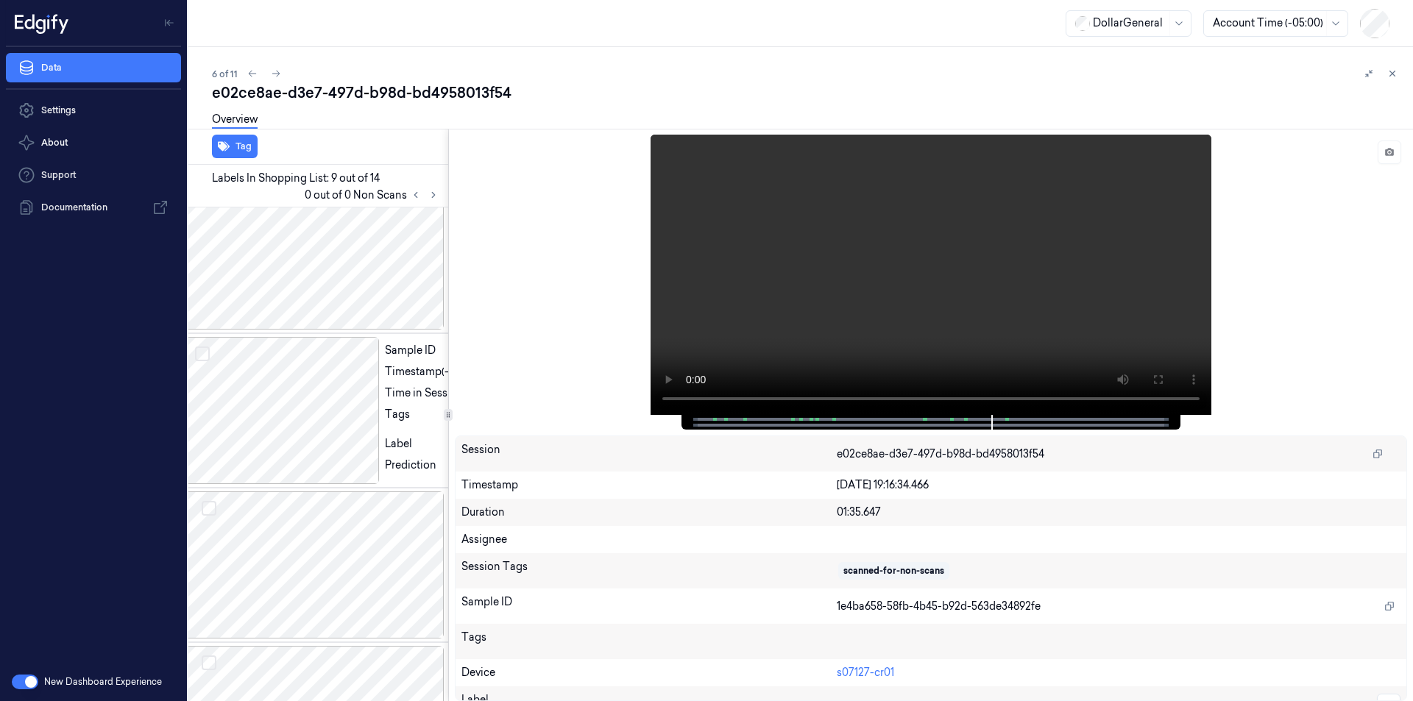
click at [448, 464] on div at bounding box center [448, 415] width 1 height 572
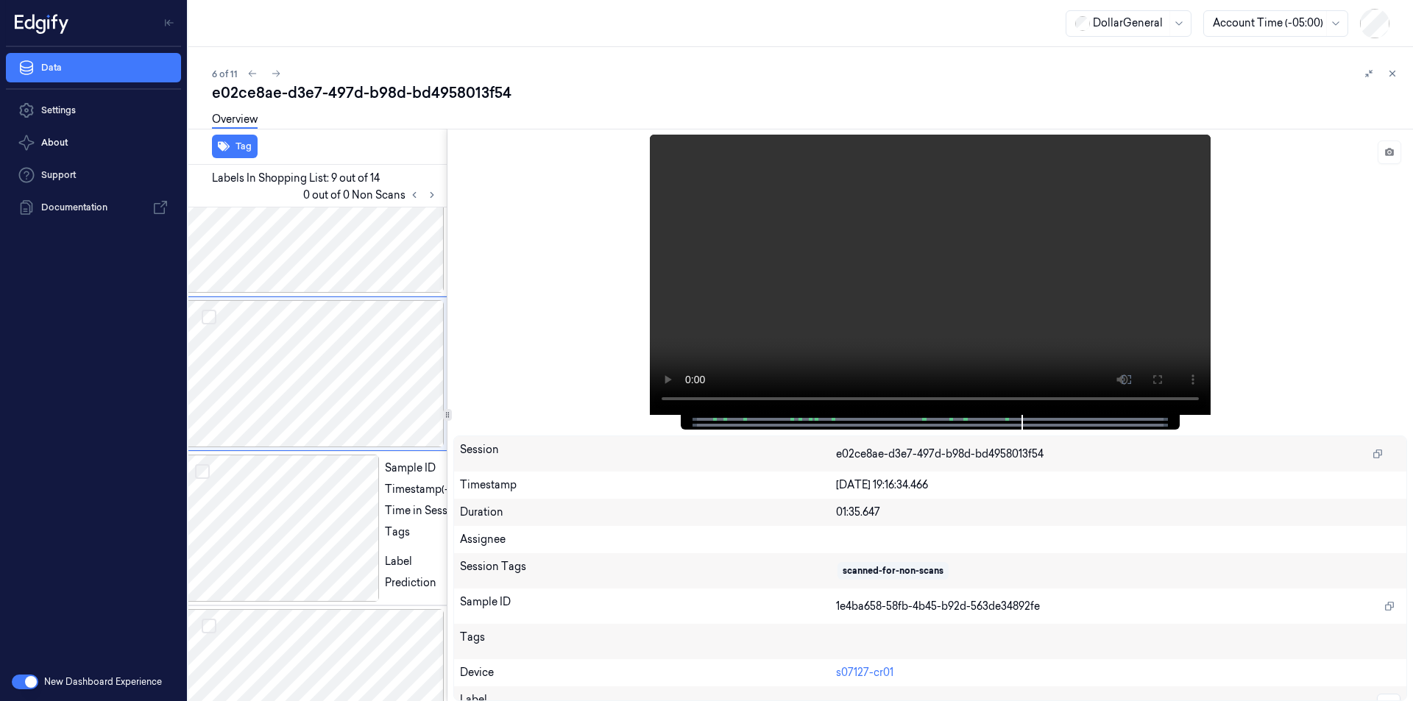
scroll to position [1066, 24]
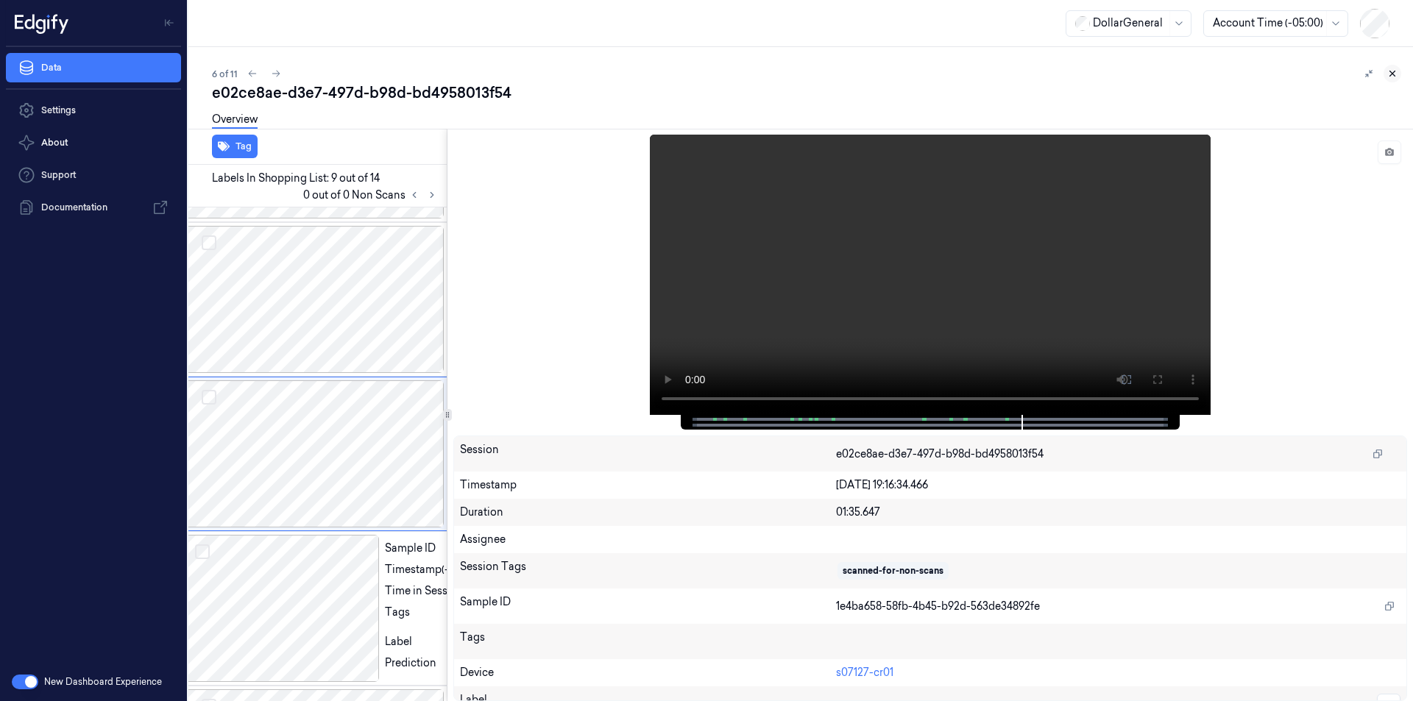
click at [1392, 69] on icon at bounding box center [1392, 73] width 10 height 10
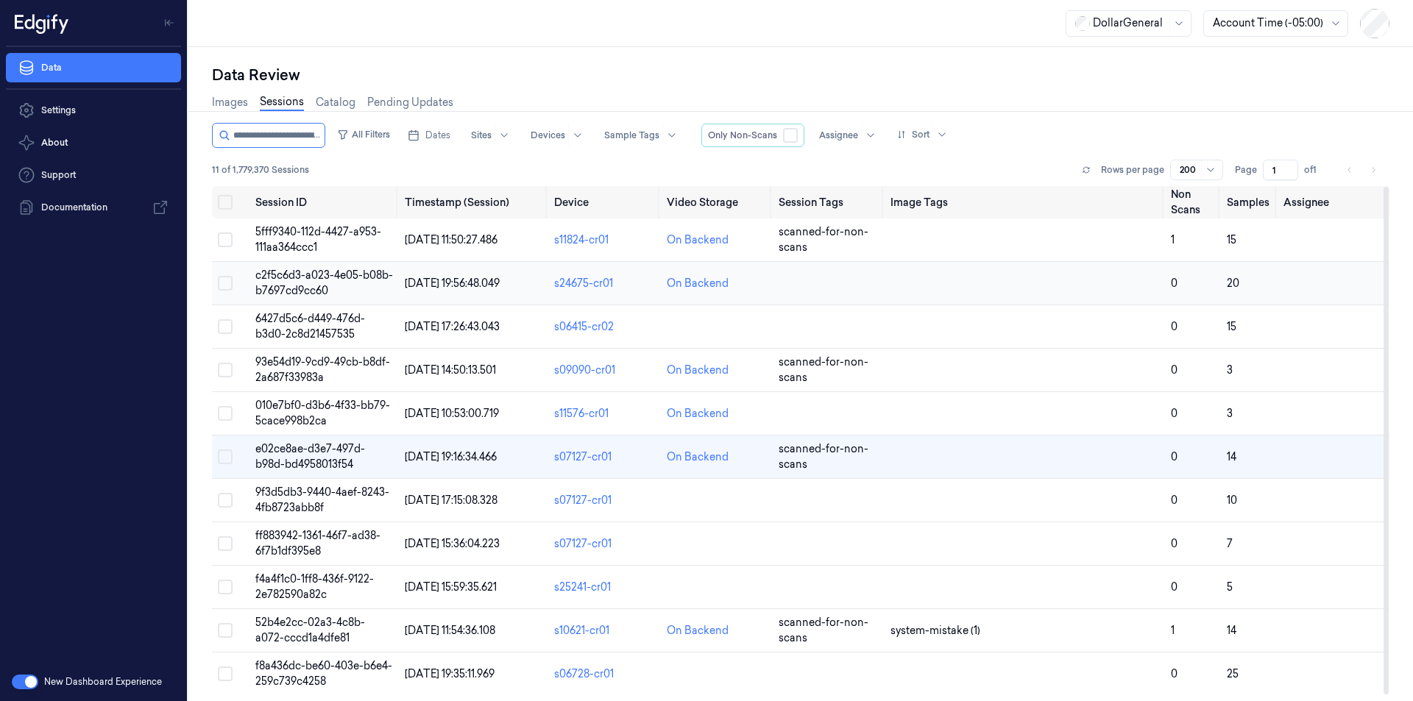
click at [286, 288] on span "c2f5c6d3-a023-4e05-b08b-b7697cd9cc60" at bounding box center [324, 283] width 138 height 29
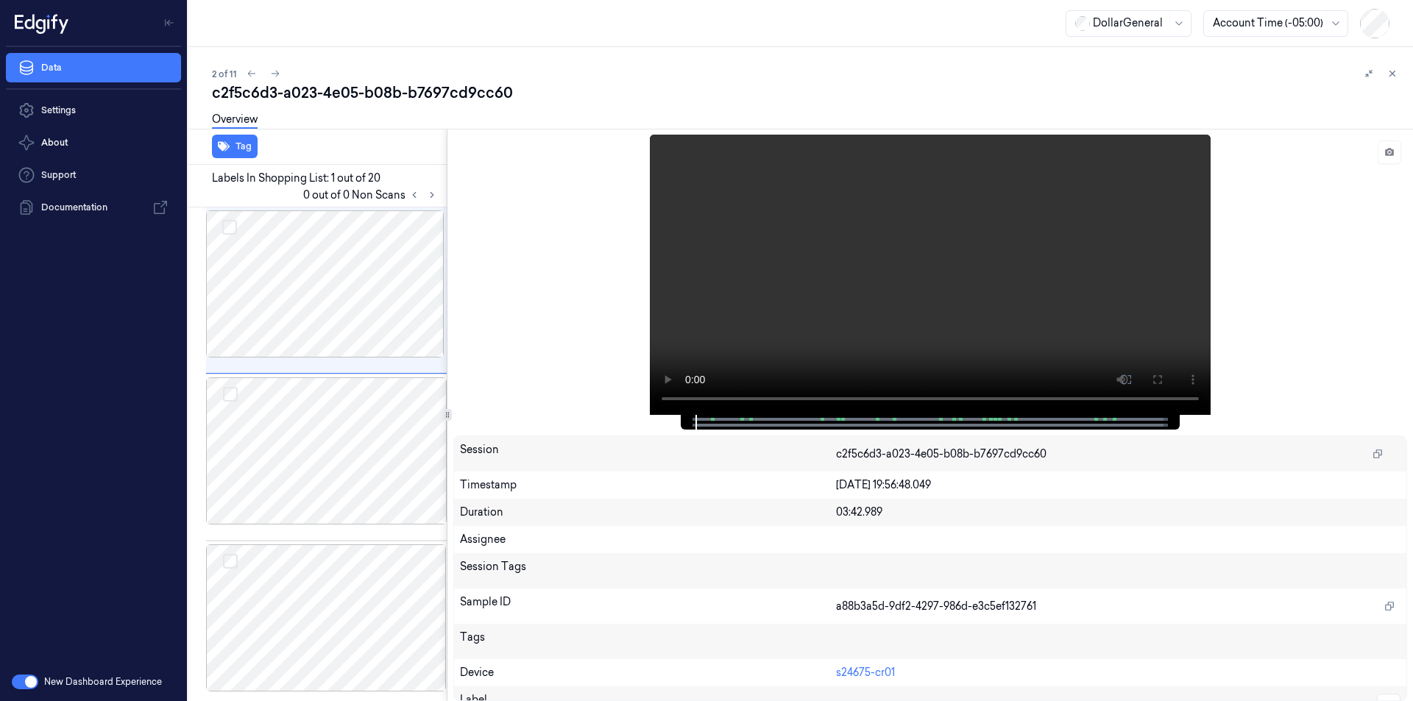
click at [444, 539] on div "Tag Labels In Shopping List: 1 out of 20 0 out of 0 Non Scans Sample ID a88b3a5…" at bounding box center [797, 415] width 1230 height 572
click at [444, 419] on div at bounding box center [448, 415] width 9 height 12
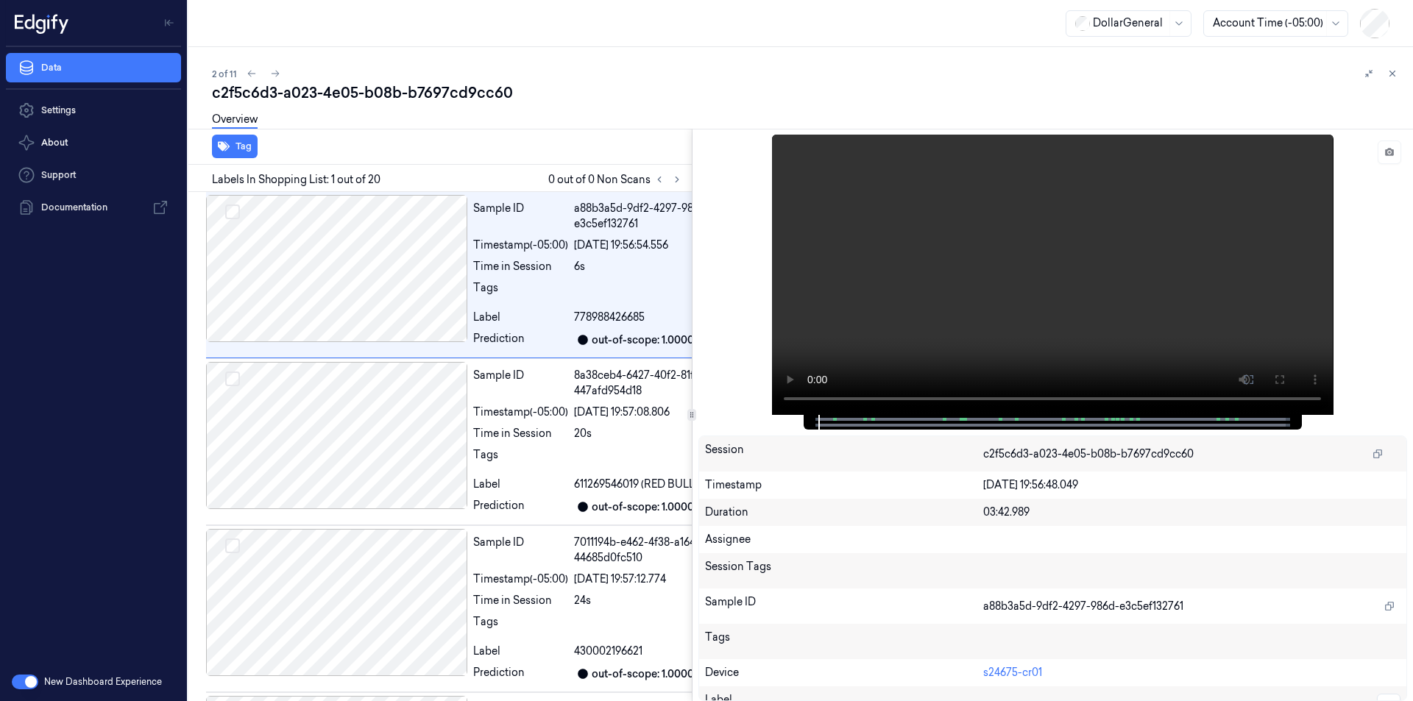
click at [692, 444] on div at bounding box center [692, 415] width 1 height 572
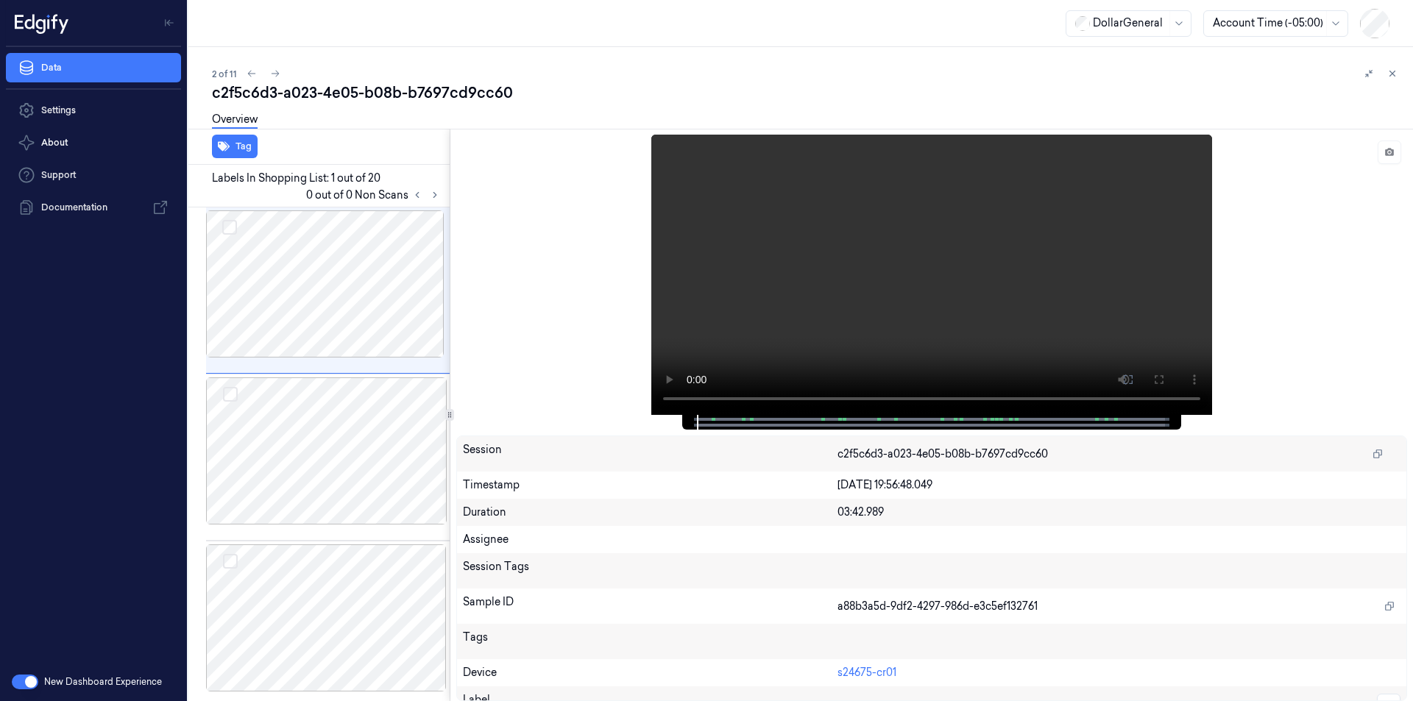
click at [450, 482] on div at bounding box center [450, 415] width 1 height 572
drag, startPoint x: 454, startPoint y: 416, endPoint x: 630, endPoint y: 429, distance: 176.3
click at [630, 429] on div "Tag Labels In Shopping List: 1 out of 20 0 out of 0 Non Scans Sample ID a88b3a5…" at bounding box center [797, 415] width 1230 height 572
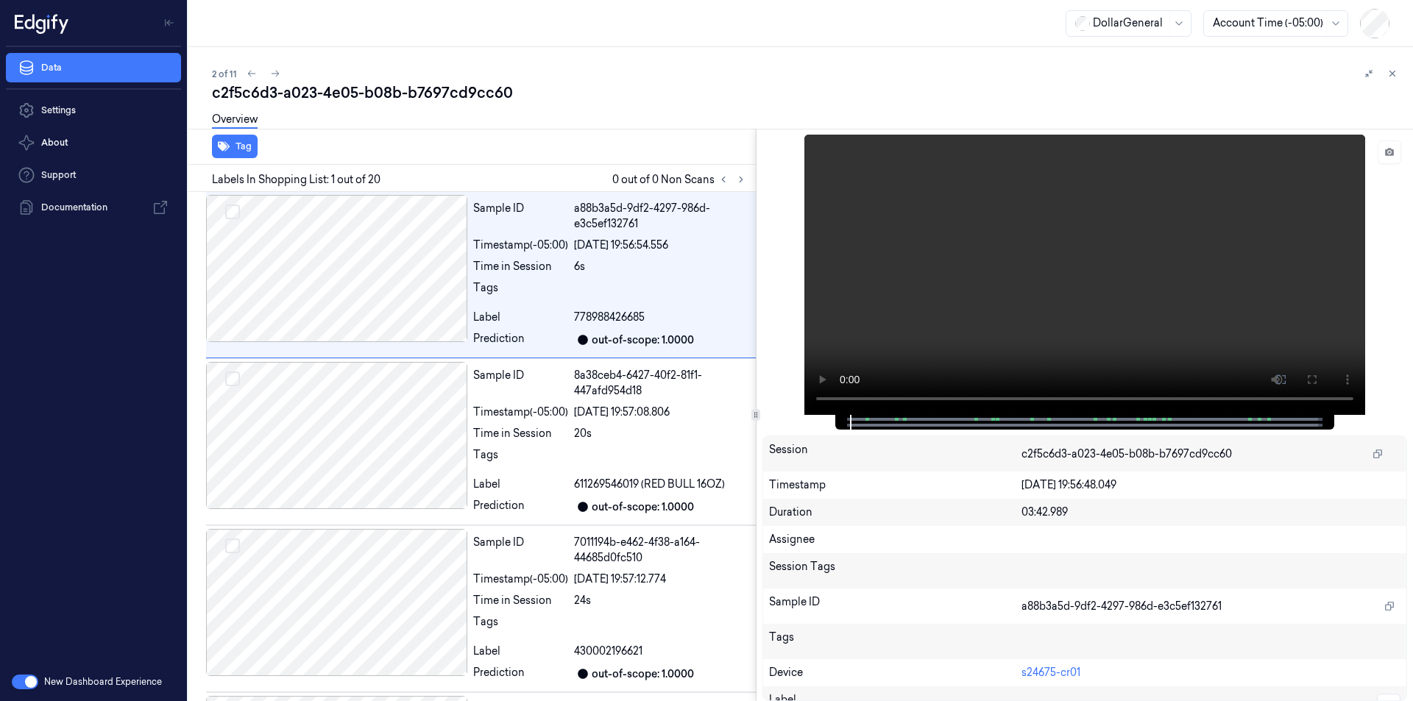
click at [756, 430] on div at bounding box center [756, 415] width 1 height 572
drag, startPoint x: 1218, startPoint y: 15, endPoint x: 1194, endPoint y: 27, distance: 26.3
click at [1194, 27] on div "DollarGeneral Account Time (-05:00)" at bounding box center [1227, 23] width 324 height 29
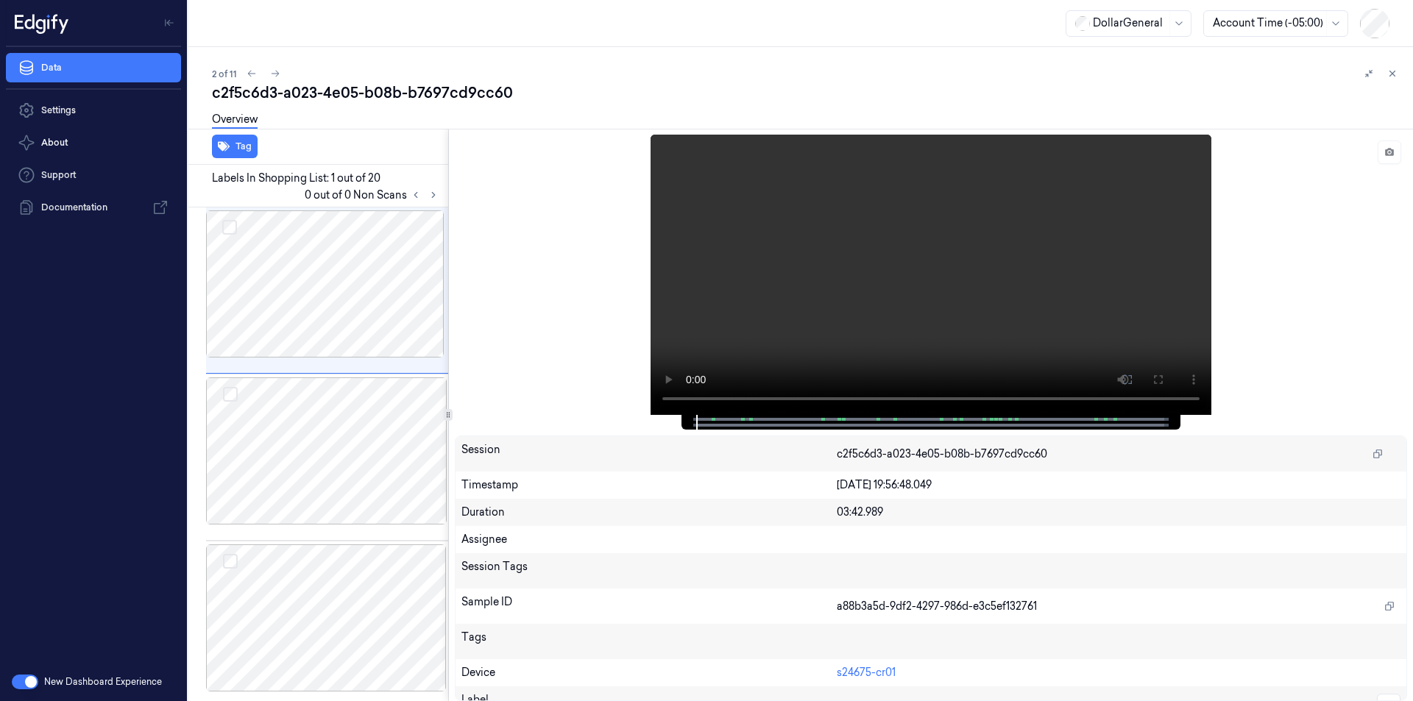
click at [448, 510] on div at bounding box center [448, 415] width 1 height 572
click at [1274, 605] on div "a88b3a5d-9df2-4297-986d-e3c5ef132761" at bounding box center [1119, 607] width 564 height 24
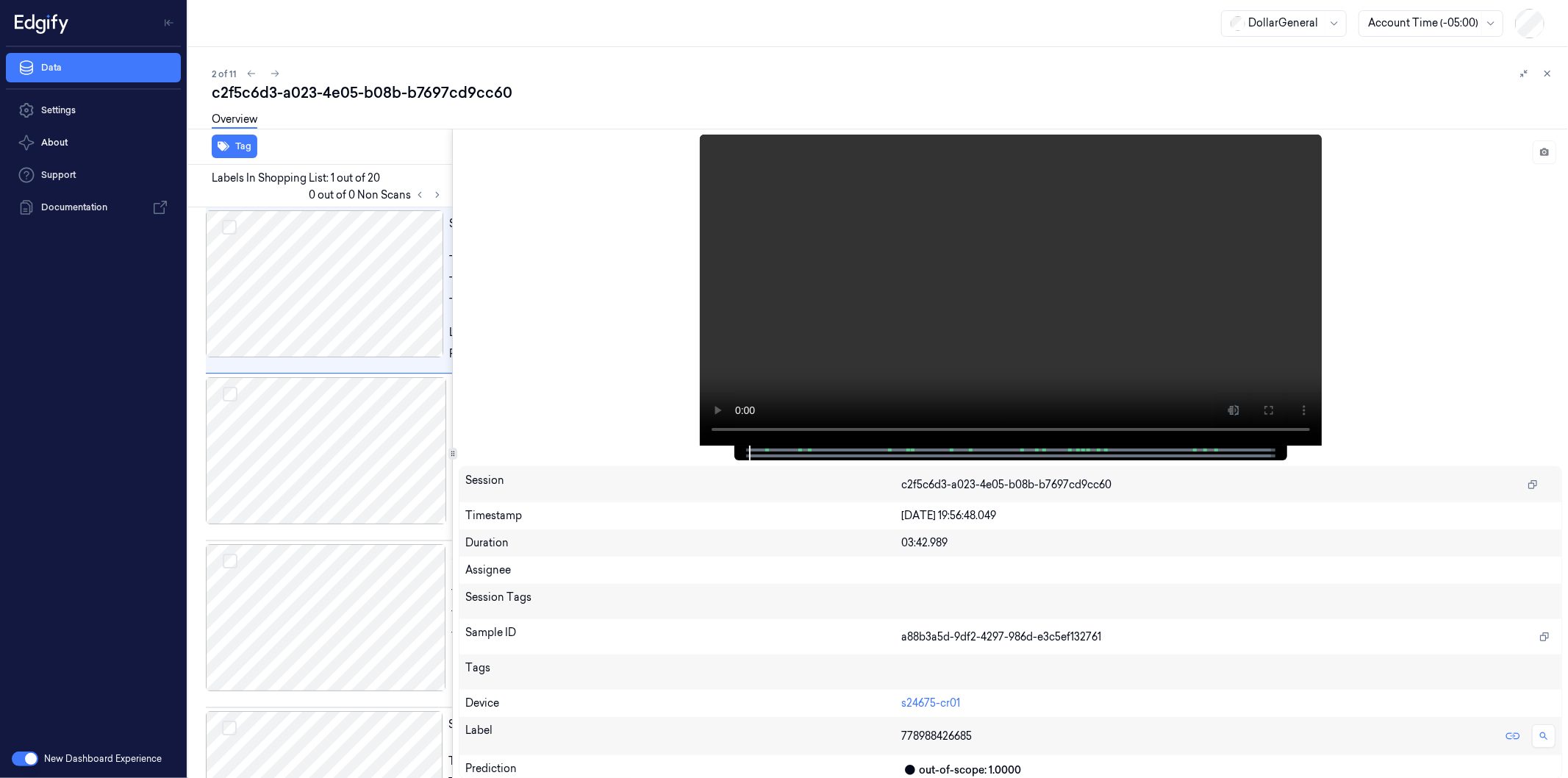
click at [452, 457] on div at bounding box center [452, 453] width 9 height 12
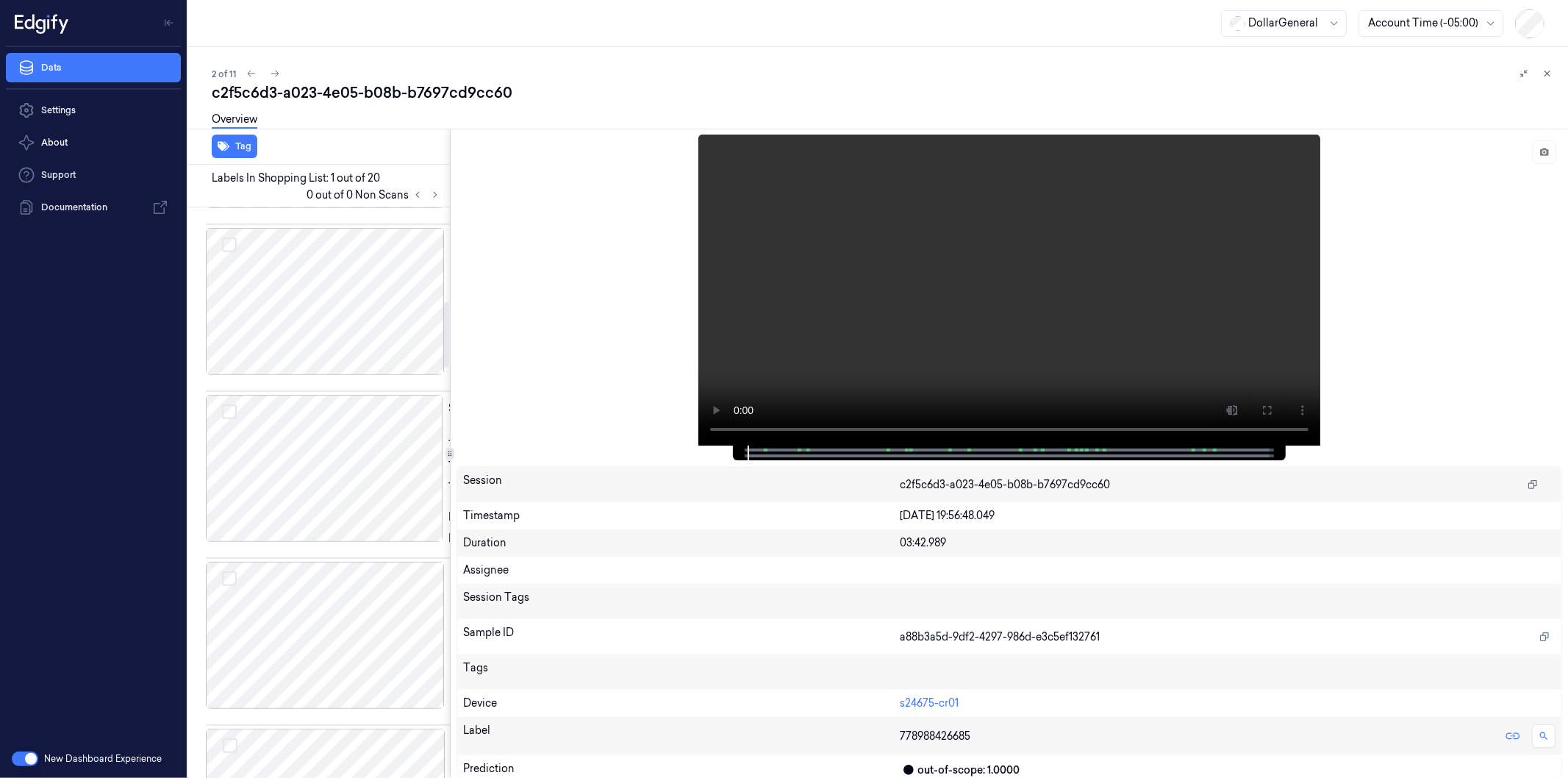
click at [349, 208] on div at bounding box center [326, 134] width 240 height 147
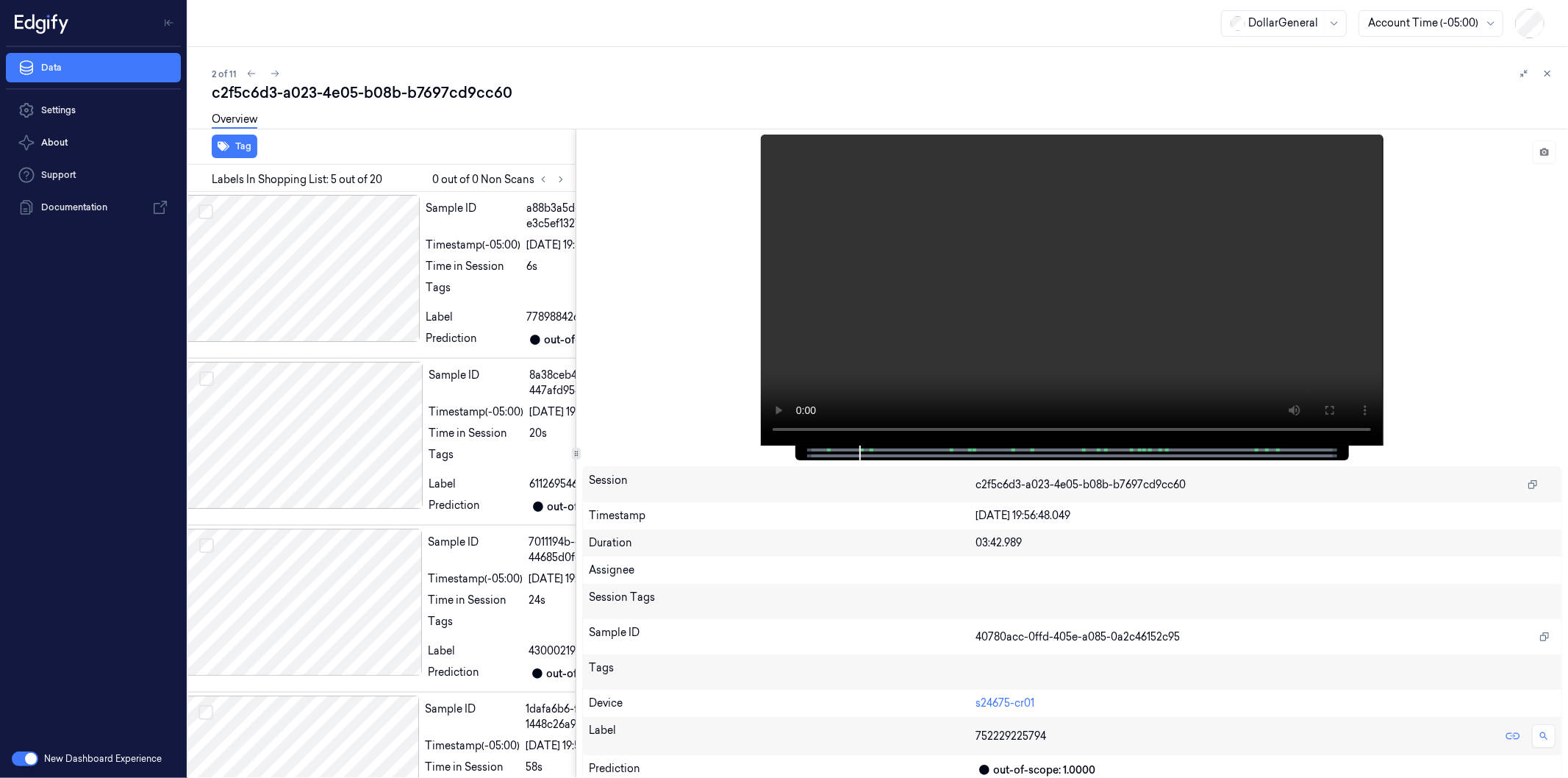
scroll to position [0, 0]
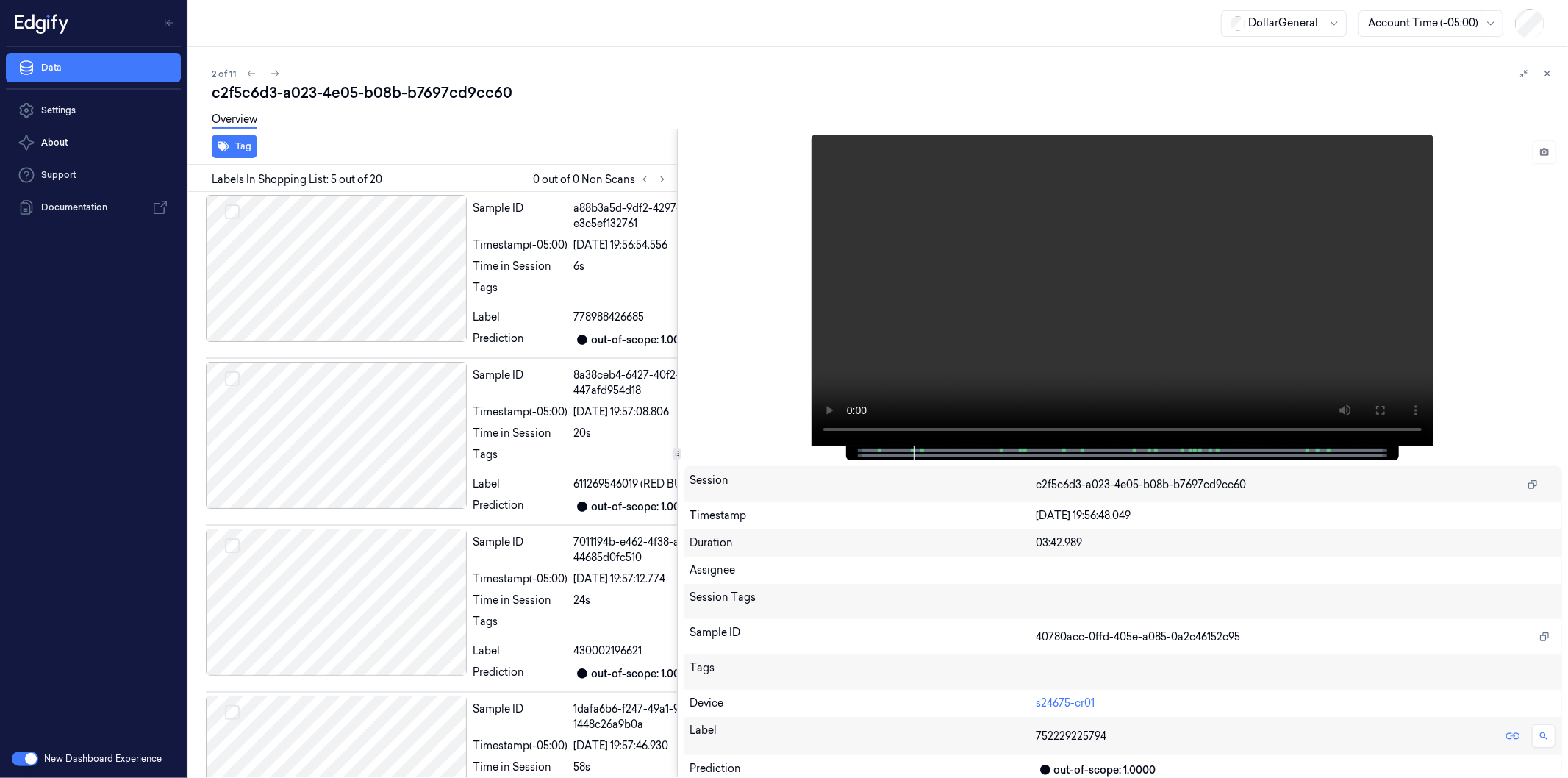
click at [674, 481] on div "Tag Labels In Shopping List: 5 out of 20 0 out of 0 Non Scans Sample ID a88b3a5…" at bounding box center [874, 453] width 1385 height 649
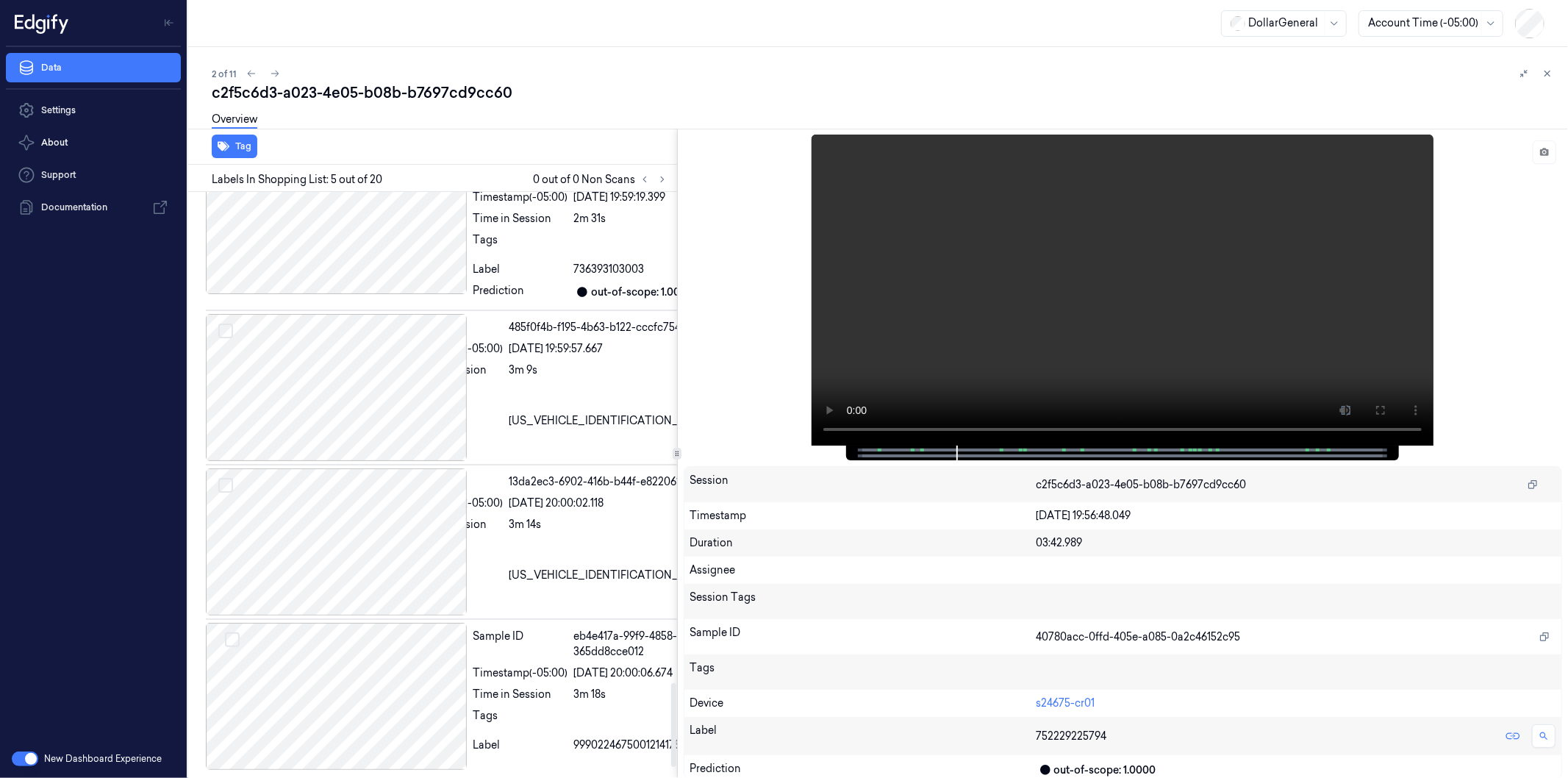
scroll to position [3509, 0]
click at [395, 675] on div at bounding box center [336, 695] width 261 height 147
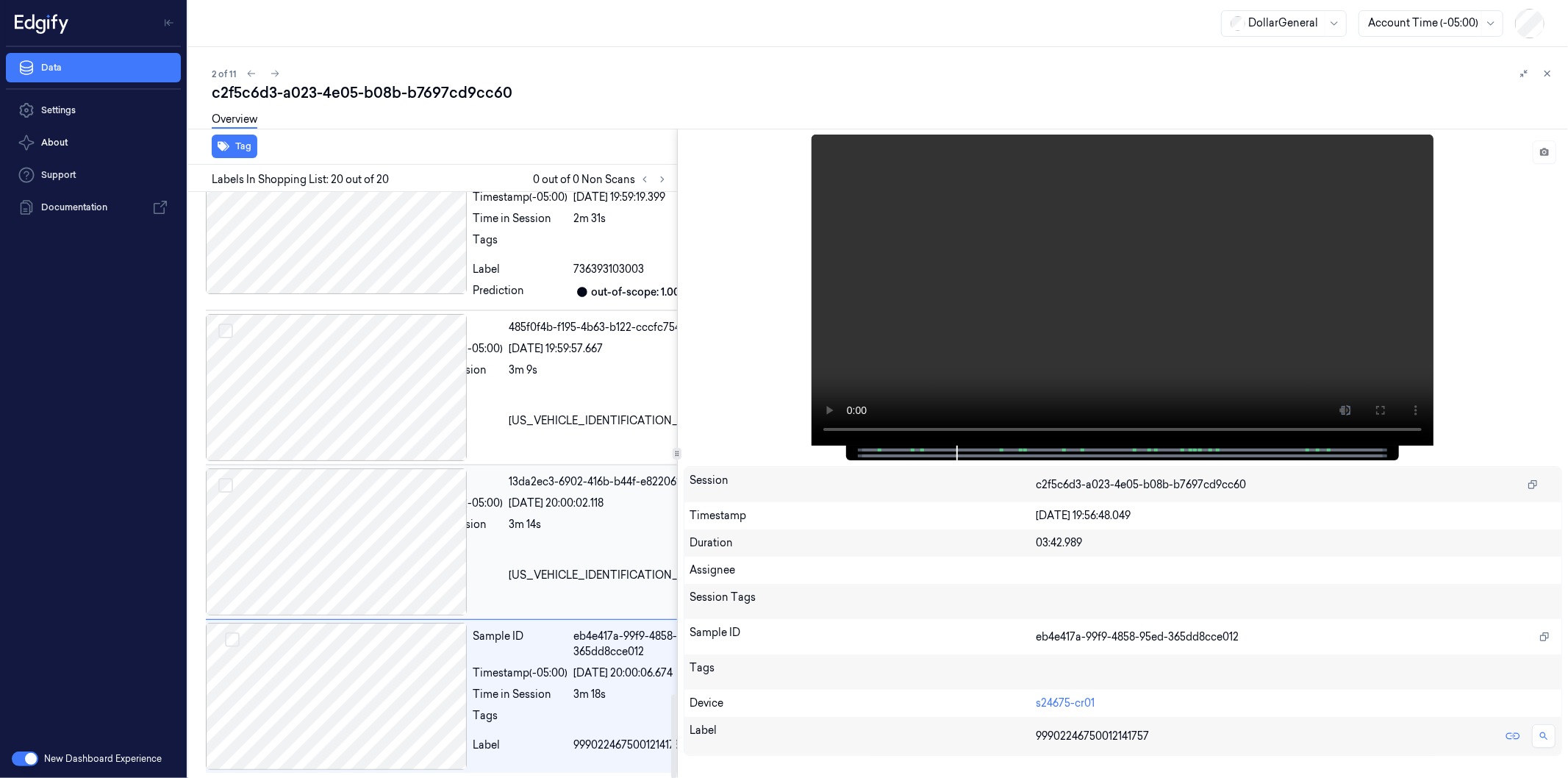
click at [392, 530] on div at bounding box center [304, 541] width 196 height 147
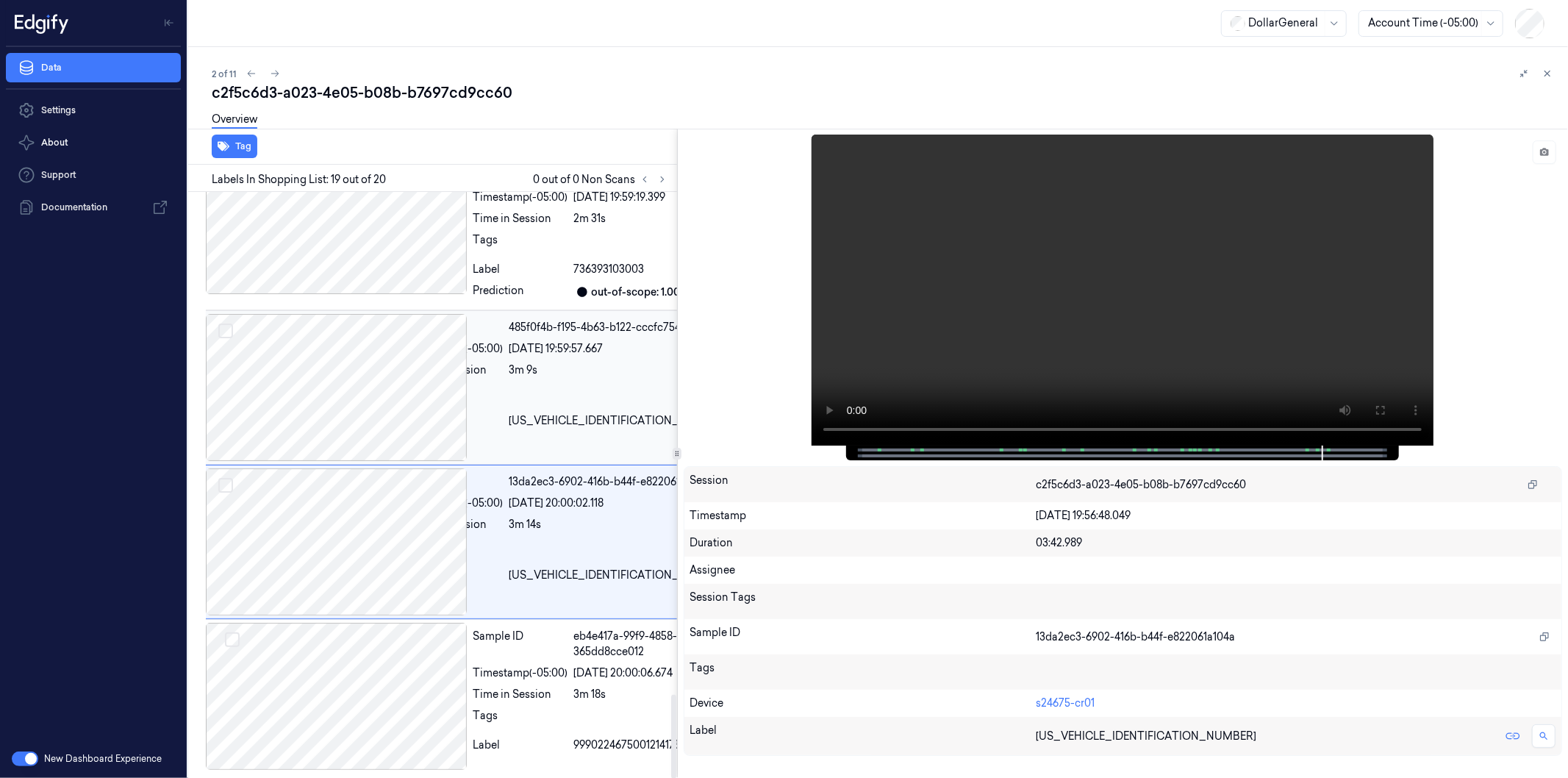
click at [381, 347] on div at bounding box center [304, 387] width 196 height 147
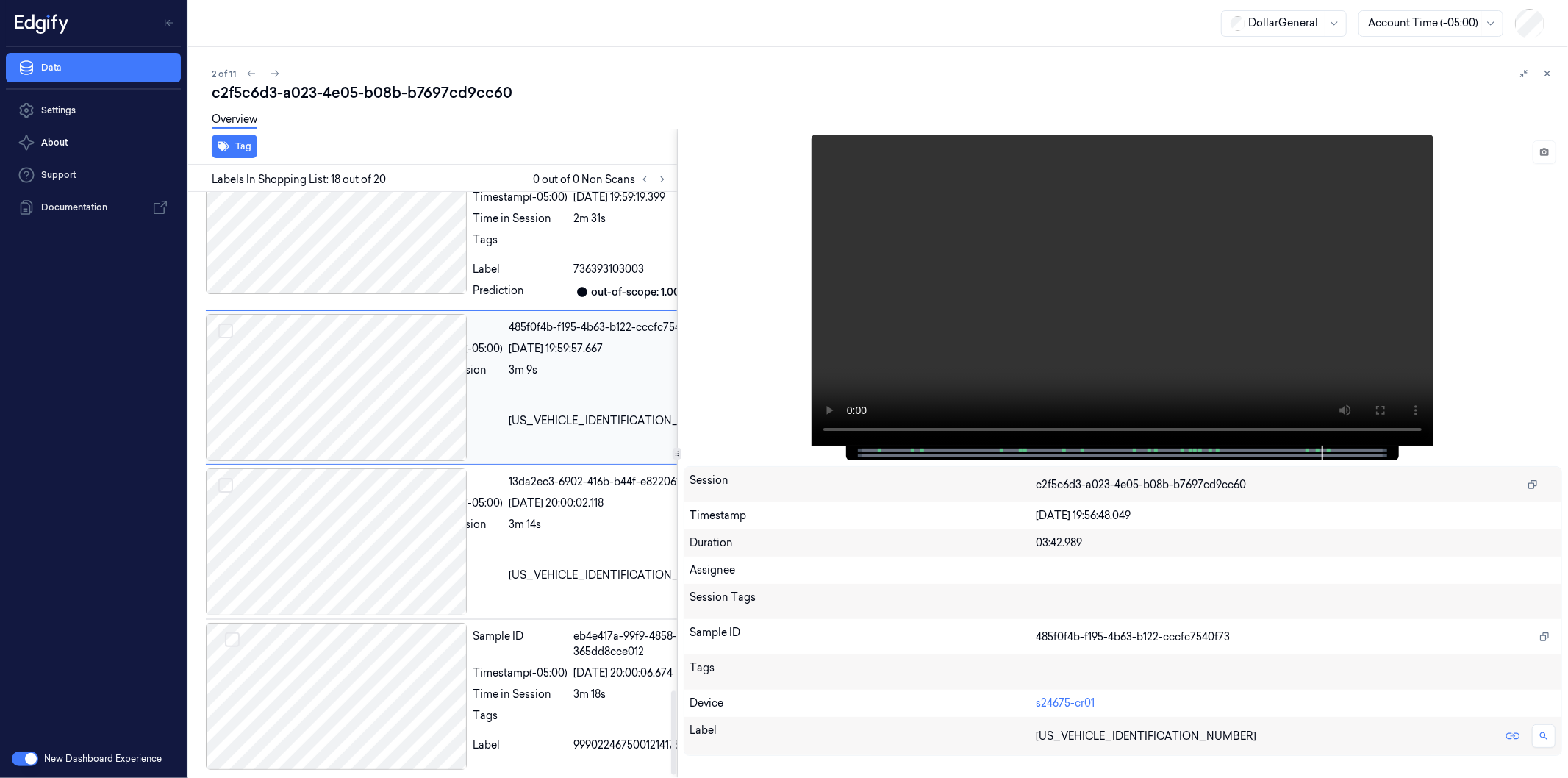
scroll to position [3378, 0]
click at [400, 294] on div at bounding box center [336, 220] width 261 height 147
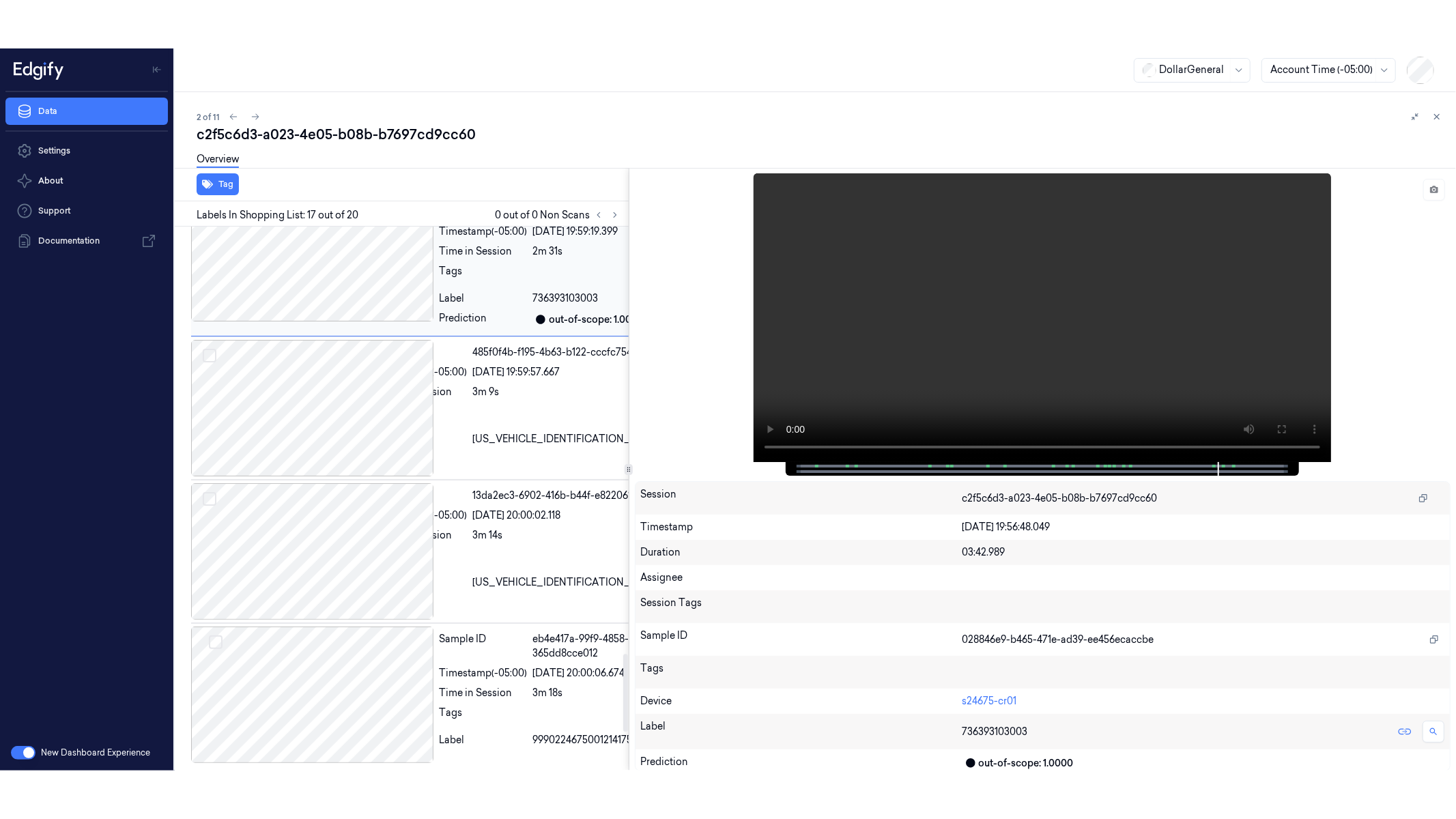
scroll to position [2959, 0]
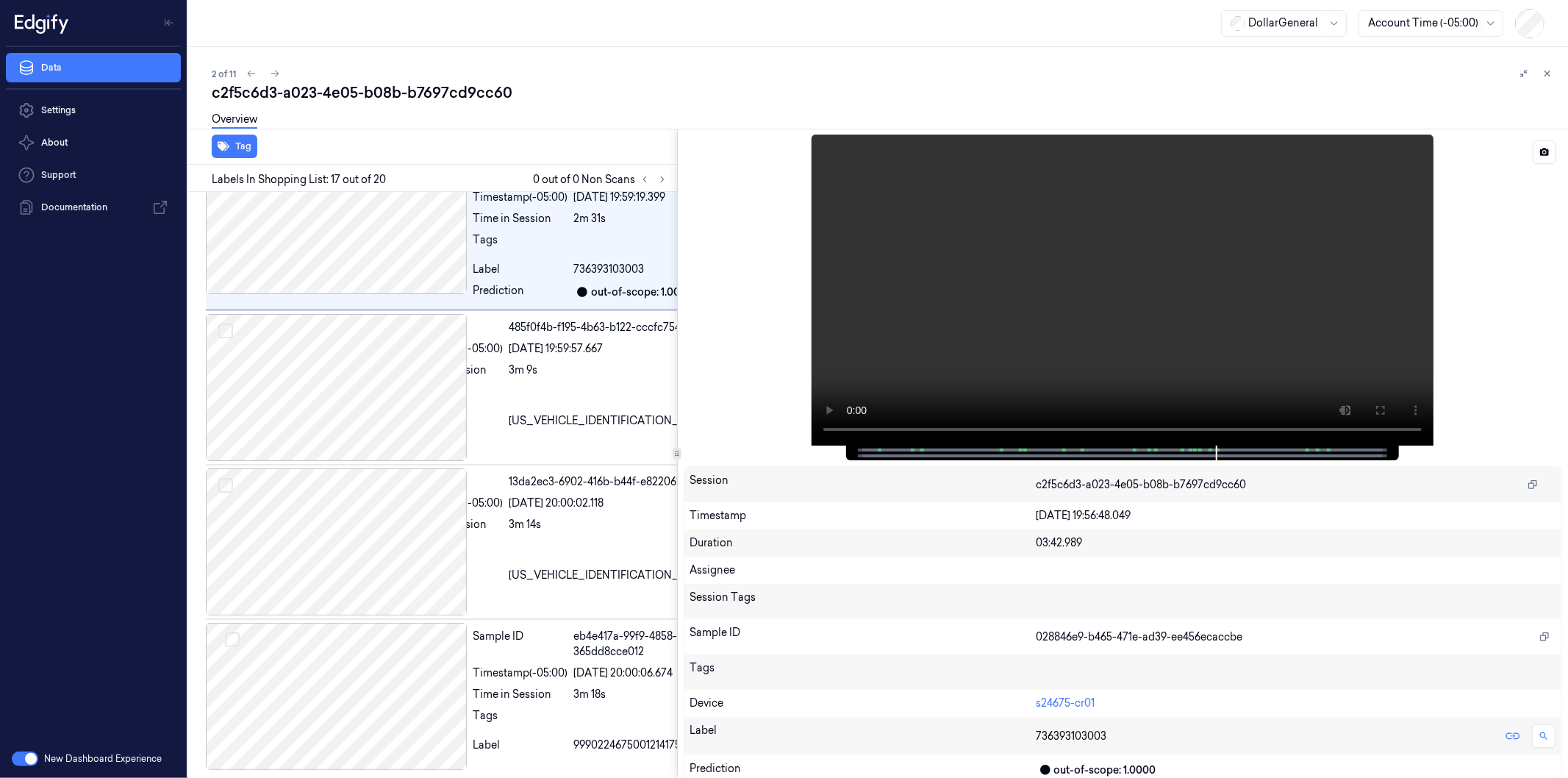
click at [1166, 298] on video at bounding box center [1122, 290] width 622 height 311
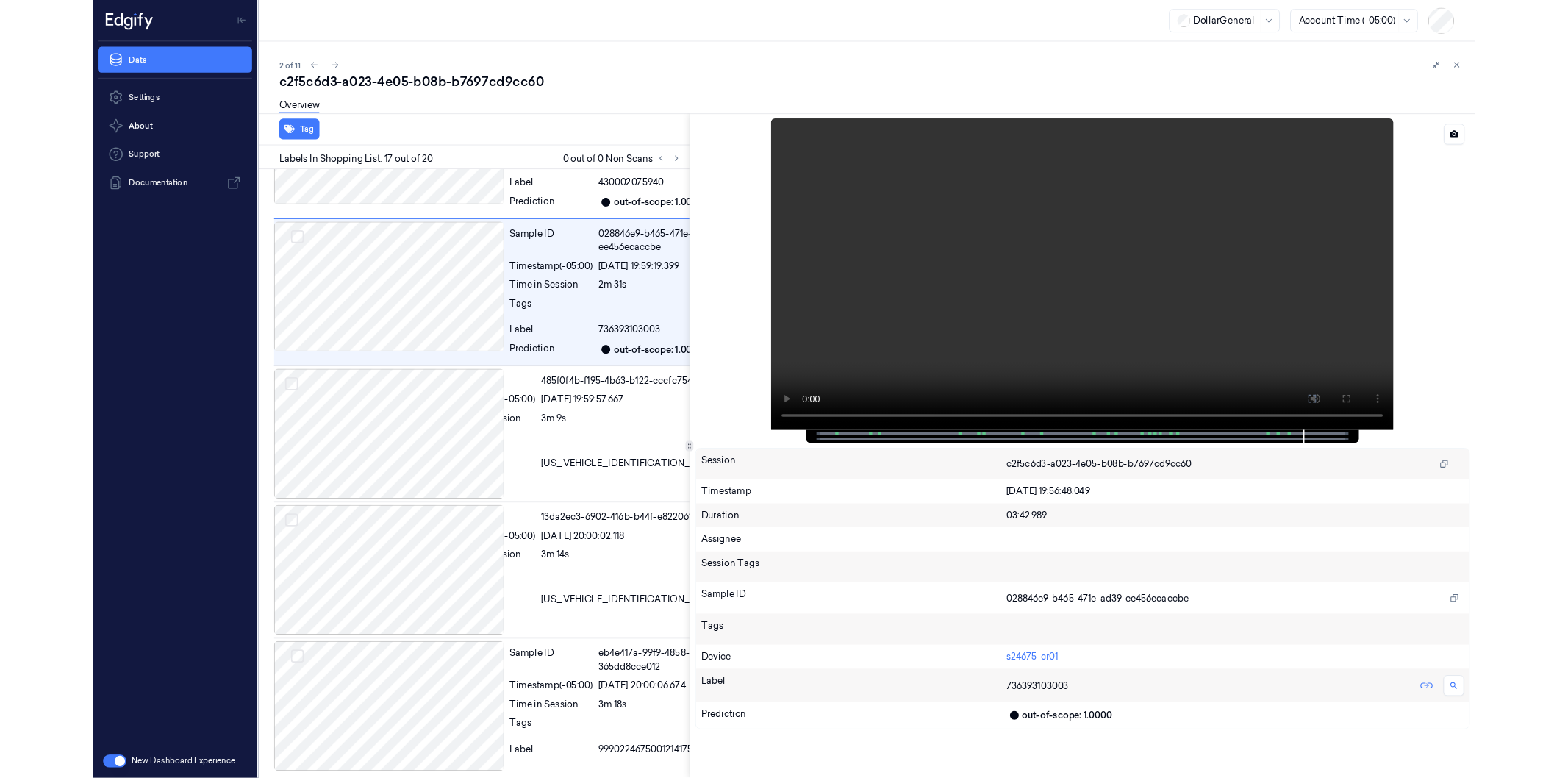
scroll to position [3134, 0]
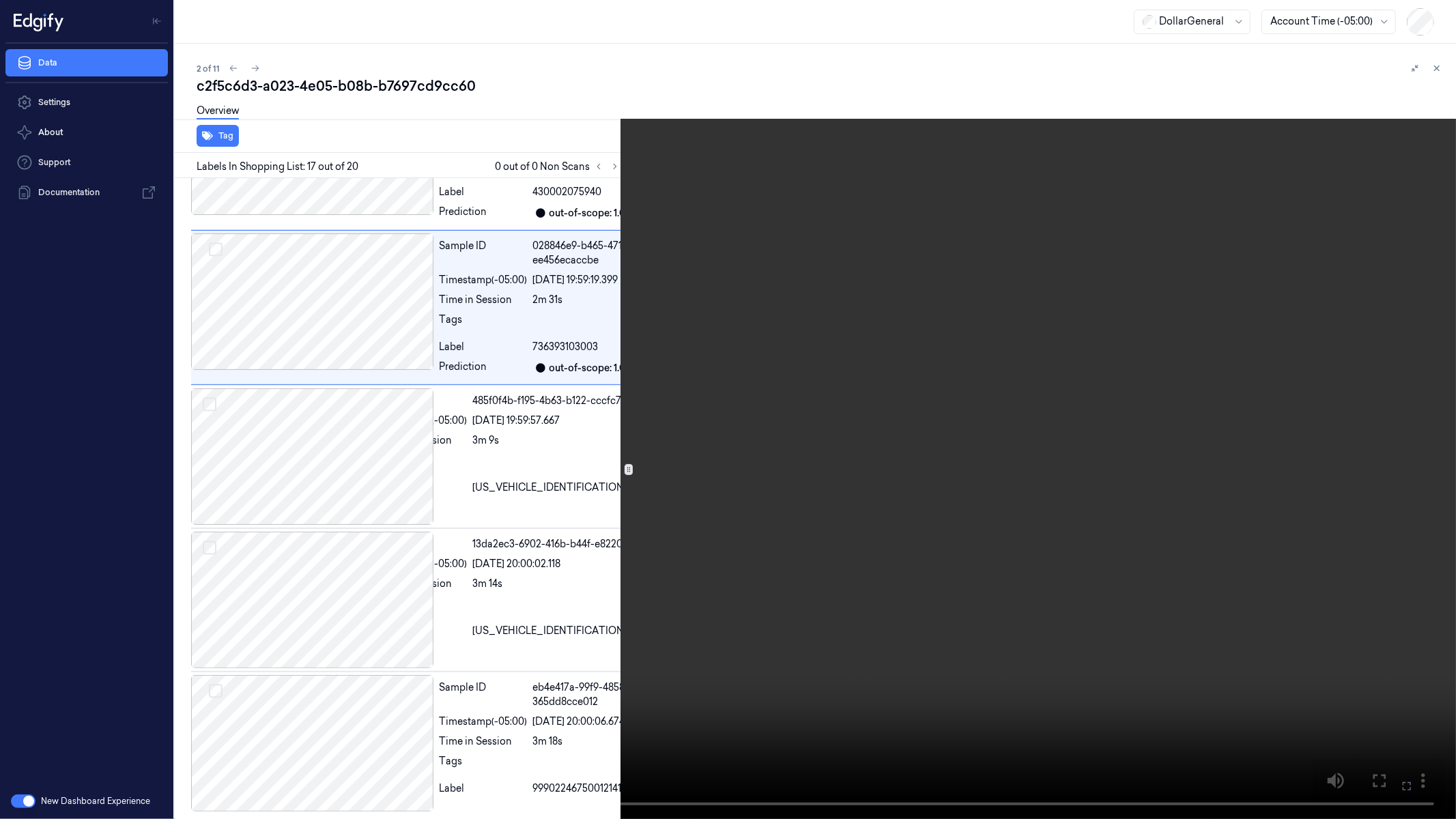
click at [589, 650] on video at bounding box center [728, 409] width 1456 height 819
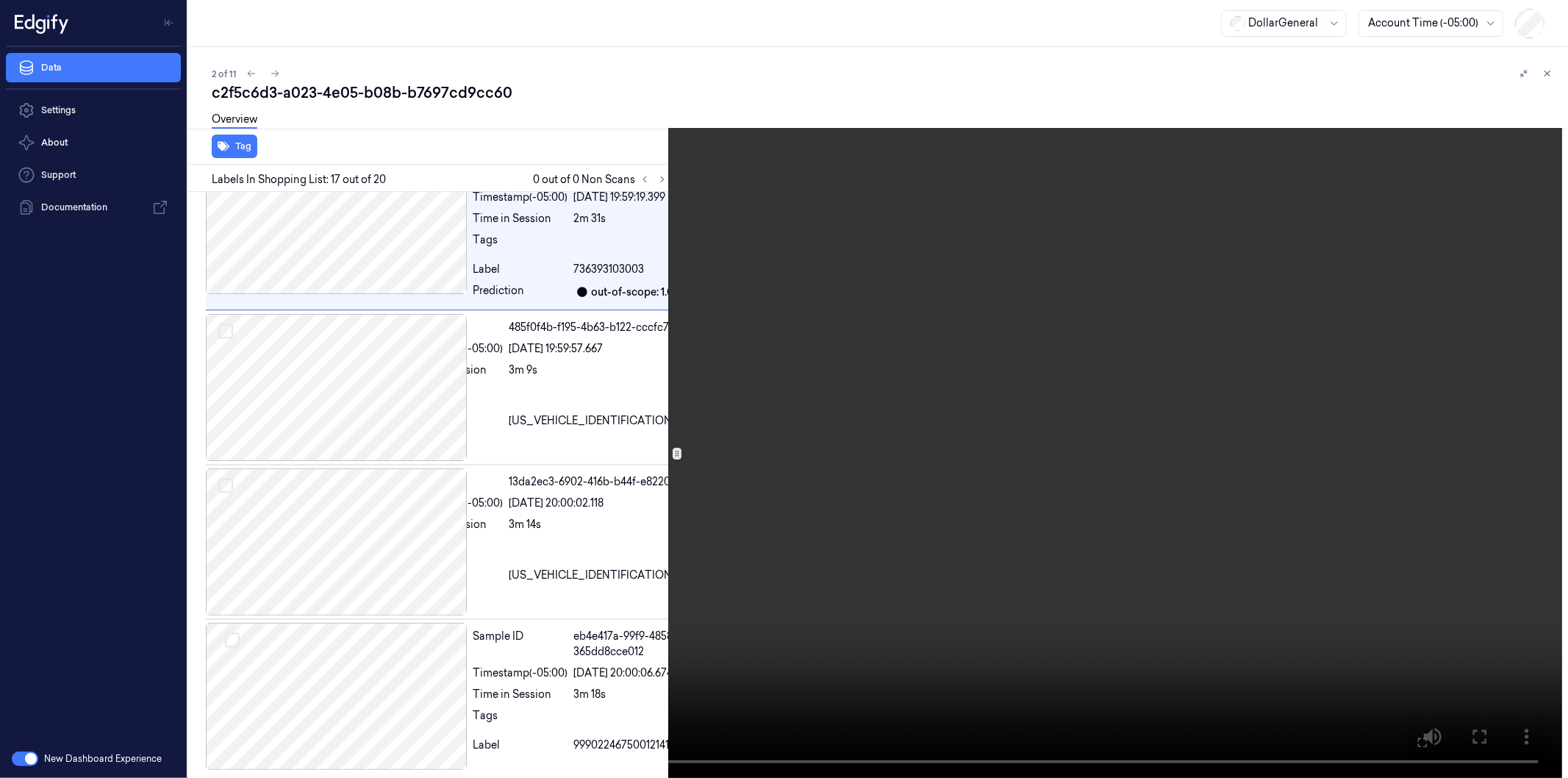
scroll to position [3186, 0]
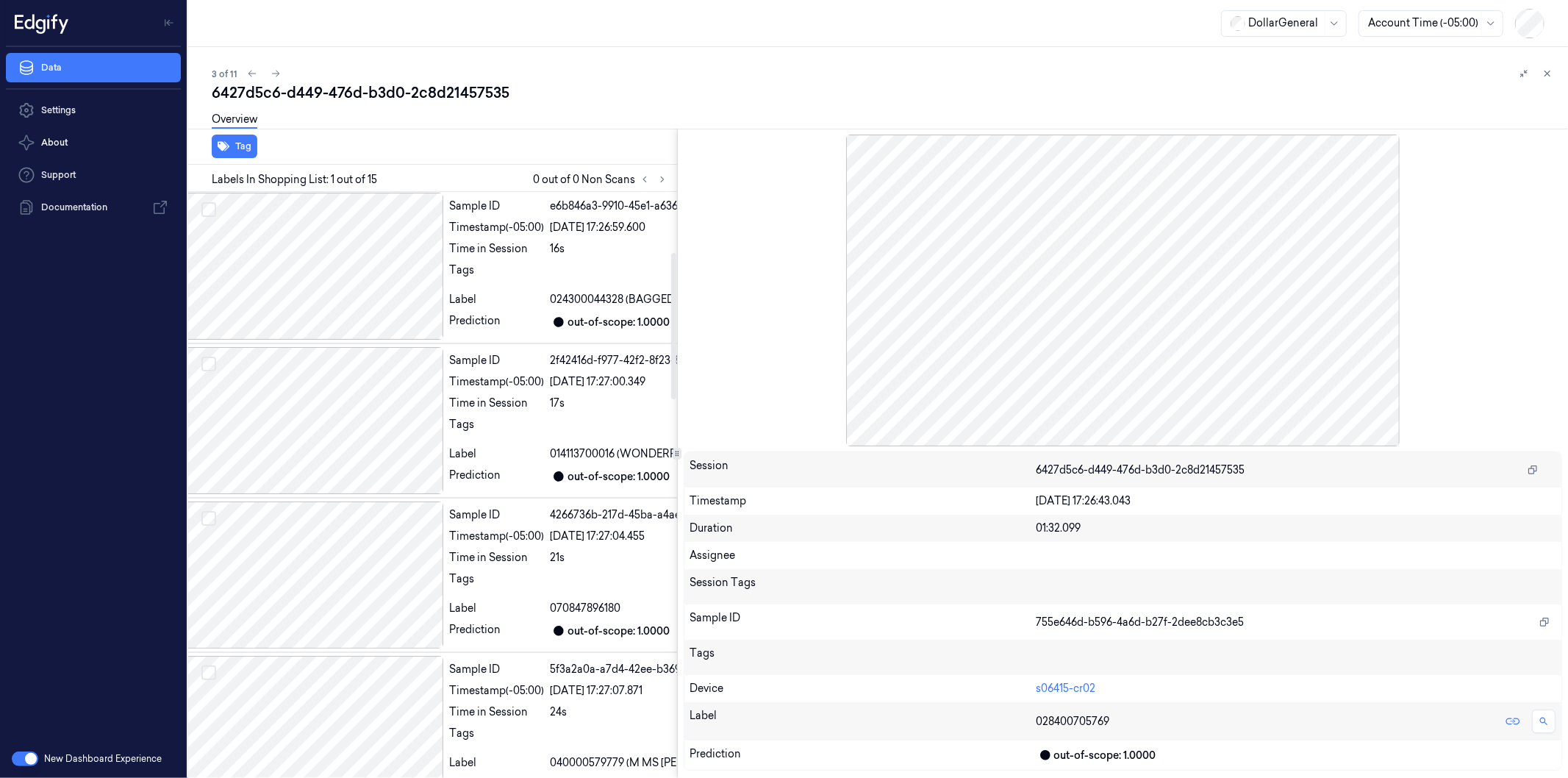
scroll to position [407, 24]
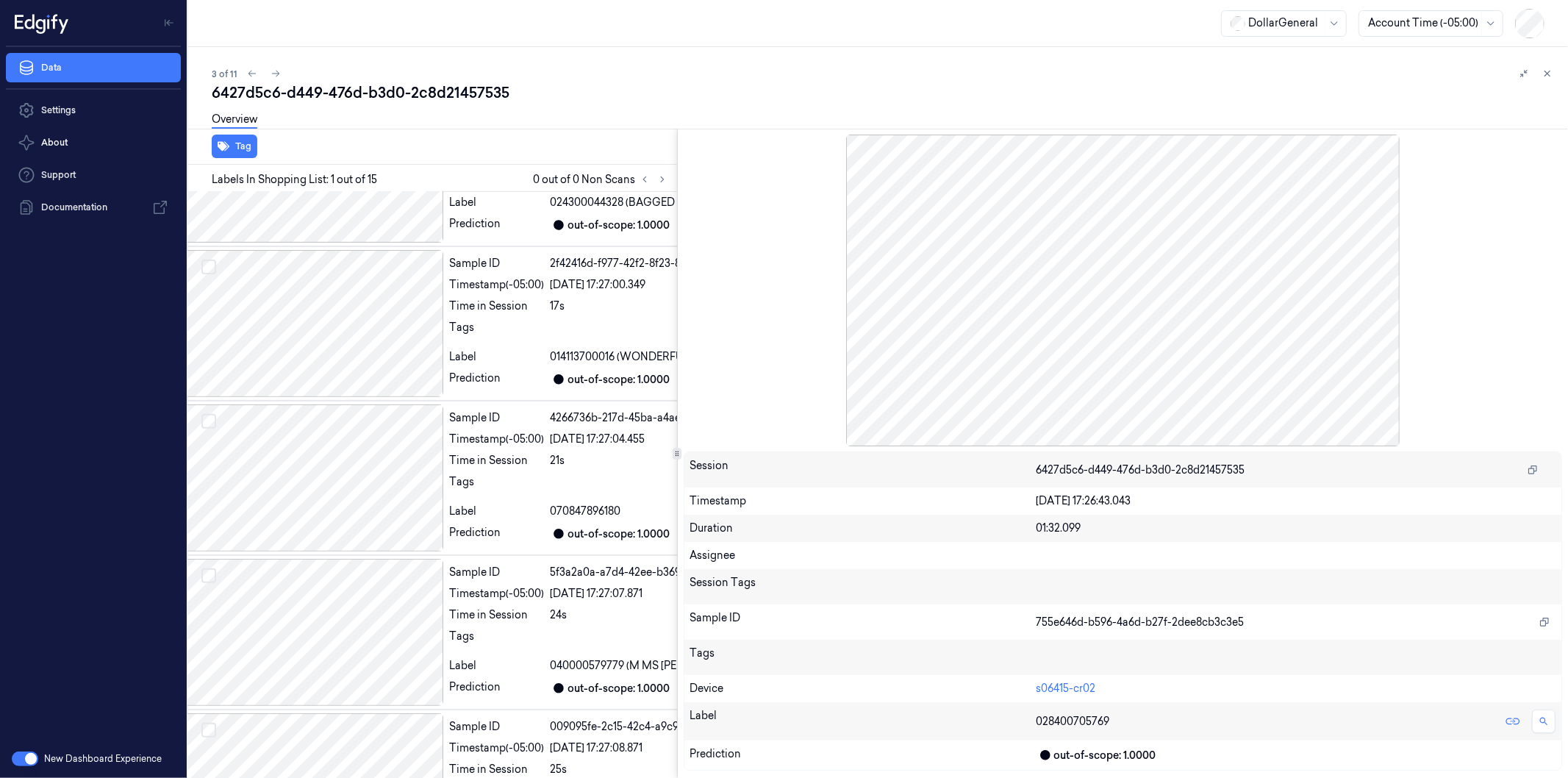
click at [1189, 319] on div at bounding box center [1122, 290] width 878 height 311
click at [378, 448] on div at bounding box center [312, 477] width 261 height 147
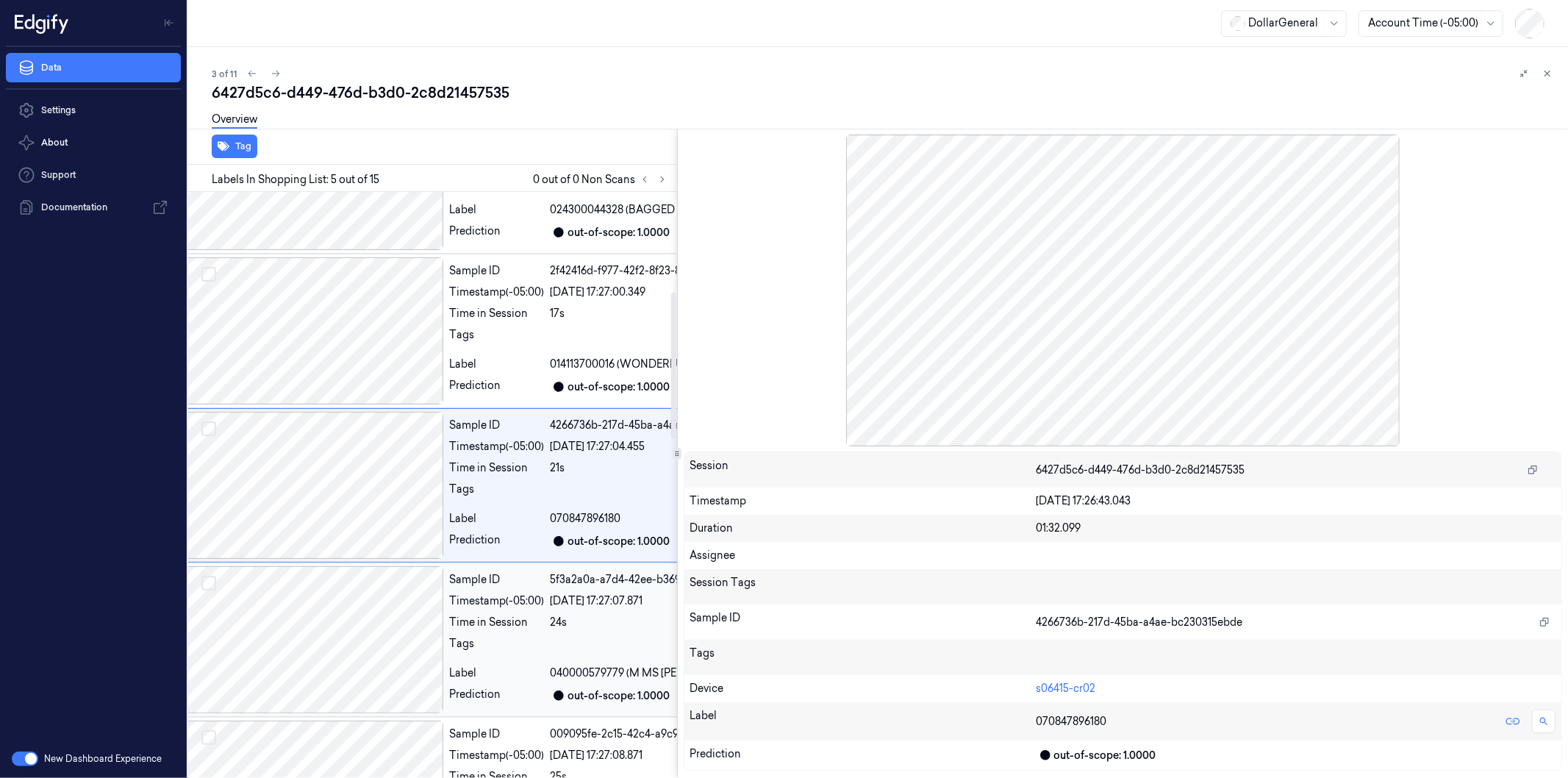
click at [371, 586] on div at bounding box center [312, 639] width 261 height 147
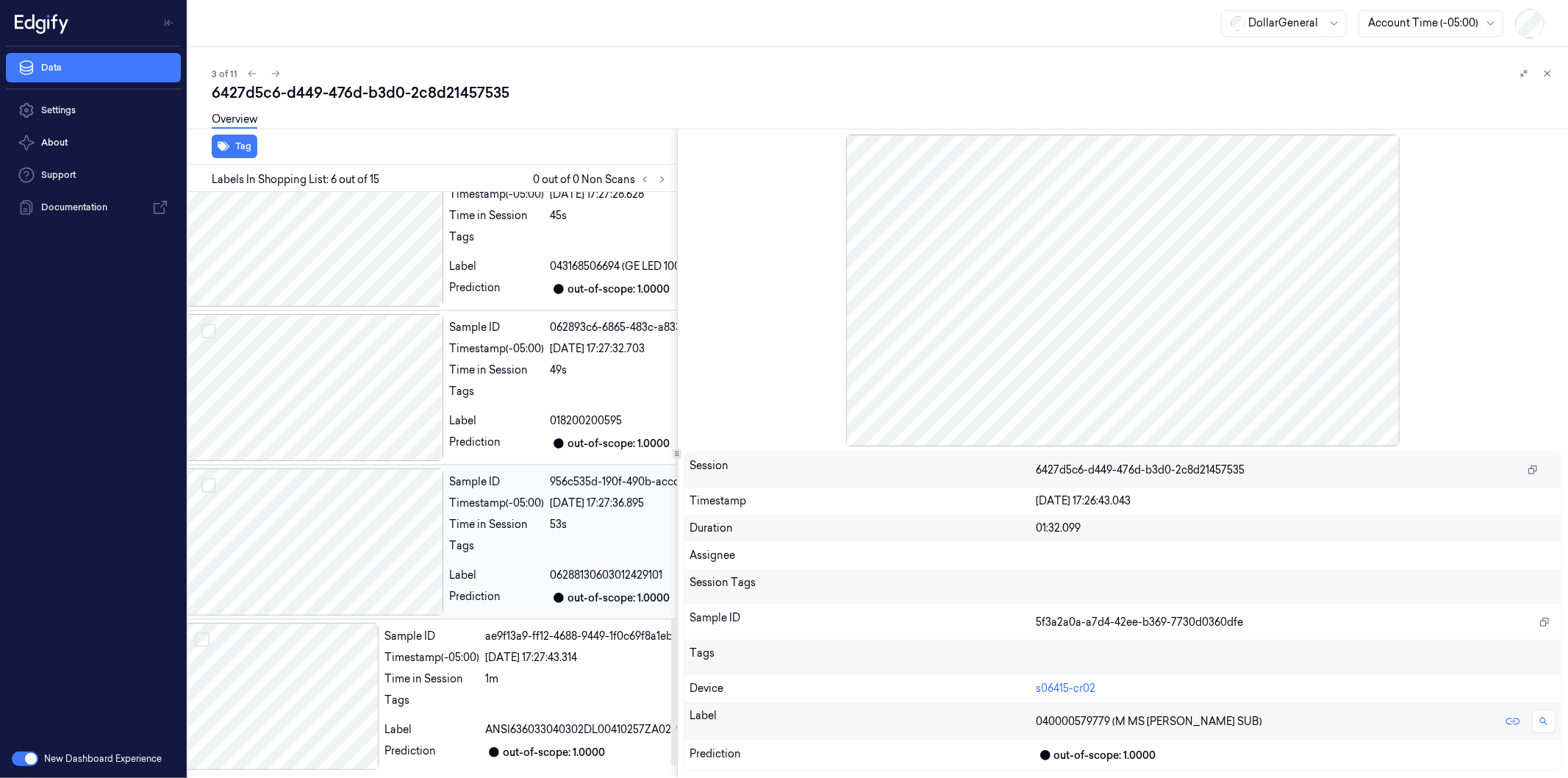
scroll to position [1762, 24]
click at [355, 500] on div at bounding box center [312, 541] width 261 height 147
click at [293, 622] on div at bounding box center [280, 695] width 196 height 147
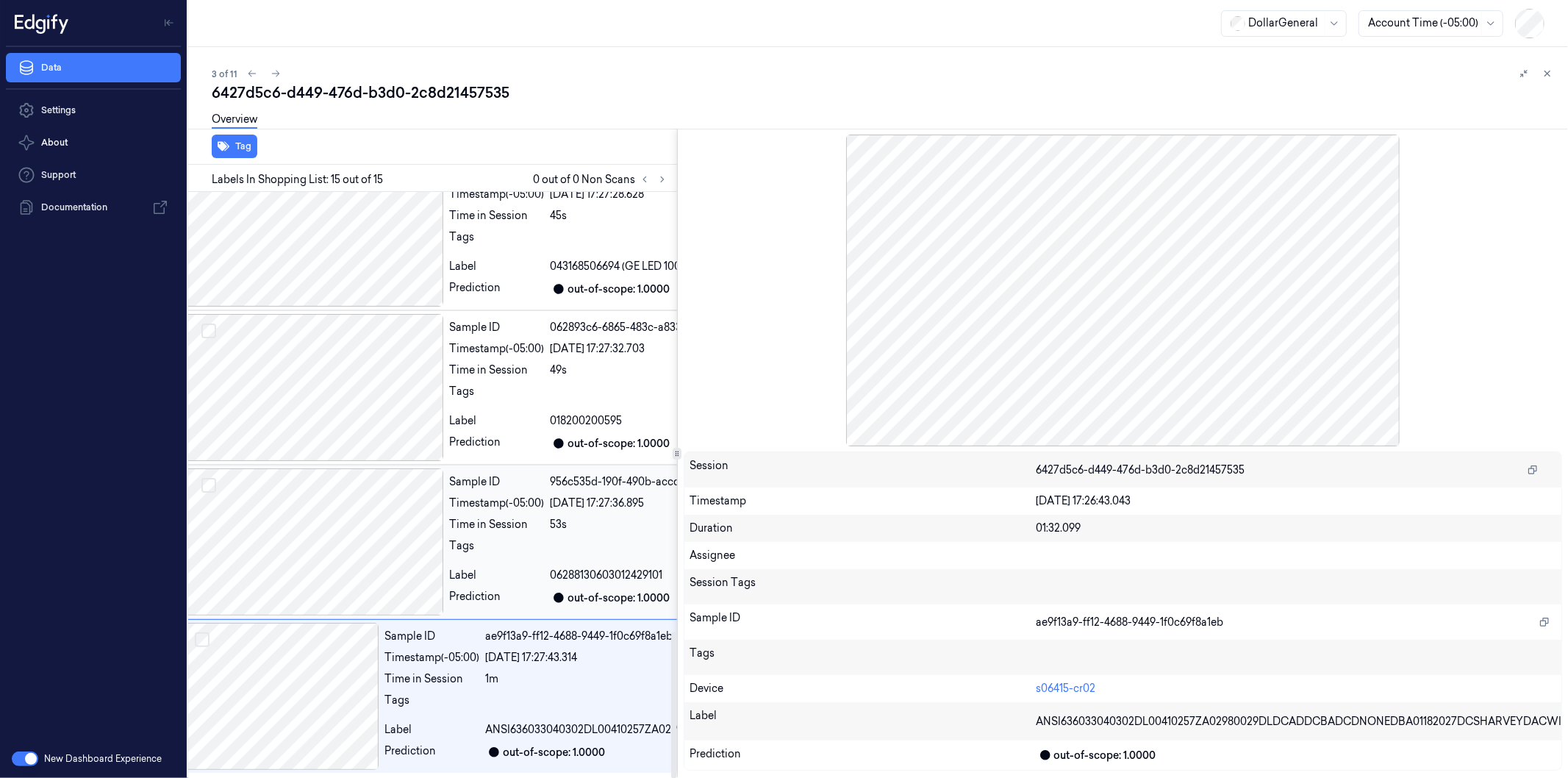
click at [288, 485] on div at bounding box center [312, 541] width 261 height 147
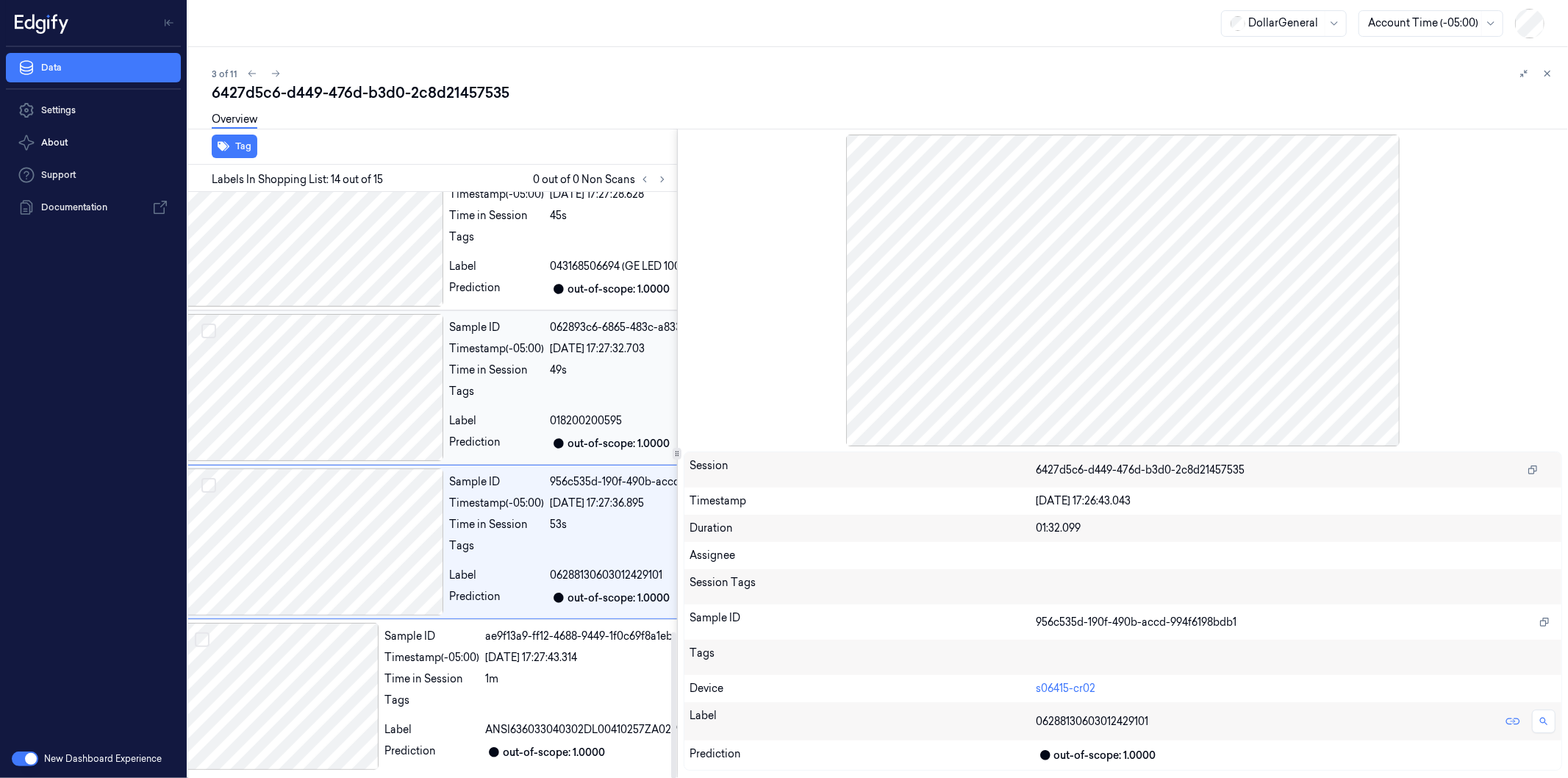
click at [335, 357] on div at bounding box center [312, 387] width 261 height 147
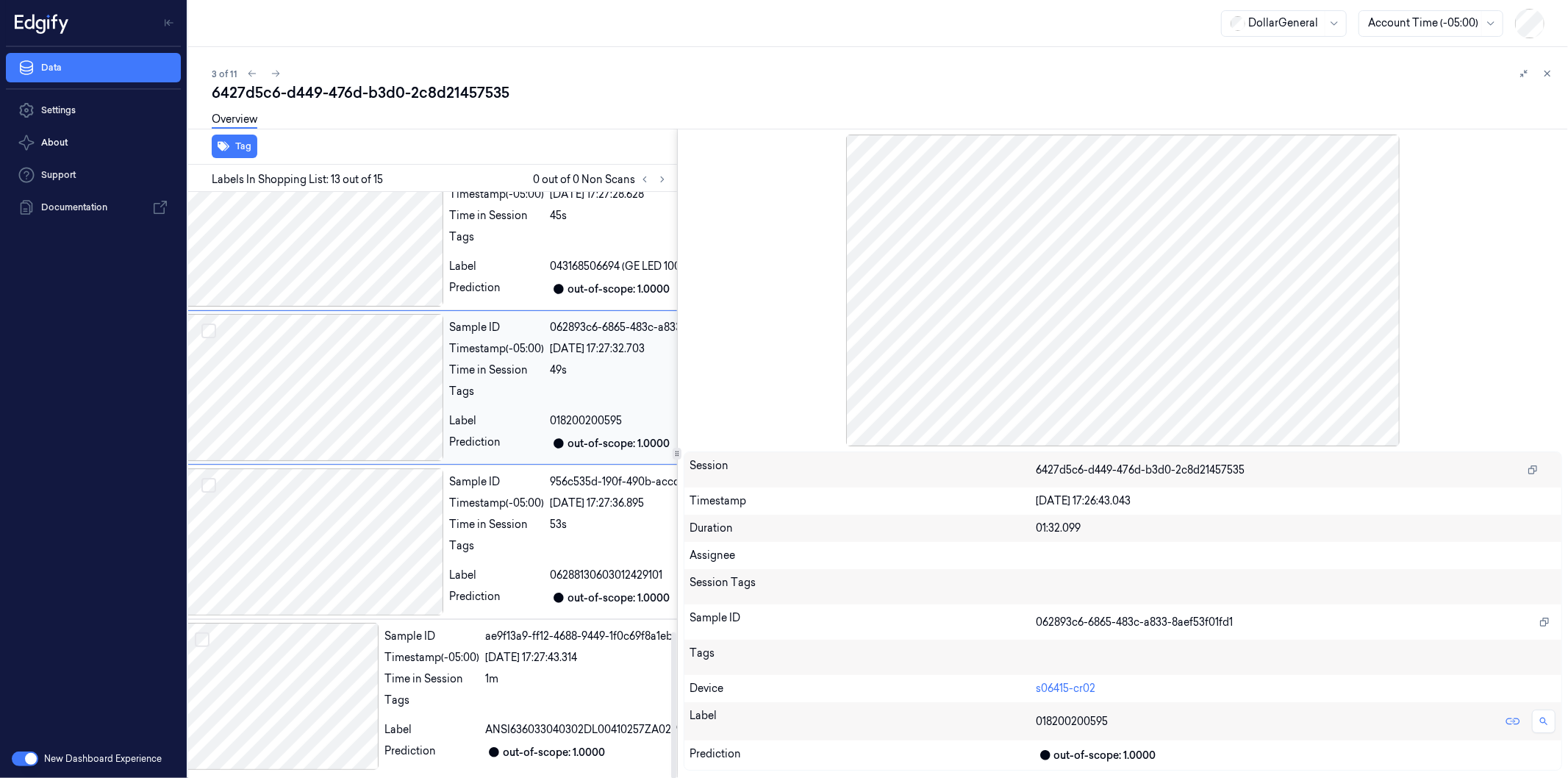
scroll to position [1636, 24]
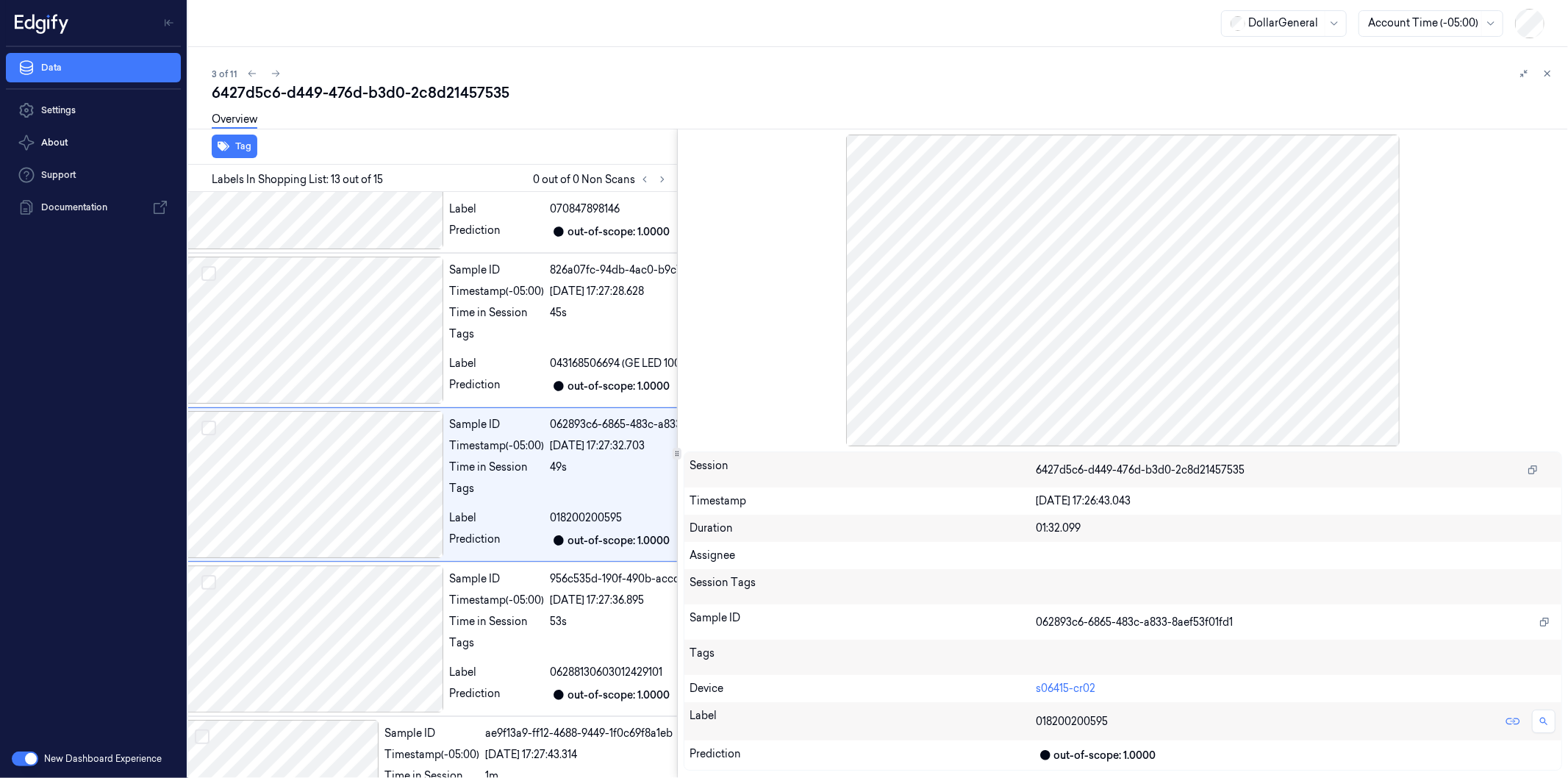
click at [1126, 328] on div at bounding box center [1122, 290] width 878 height 311
click at [331, 319] on div at bounding box center [312, 330] width 261 height 147
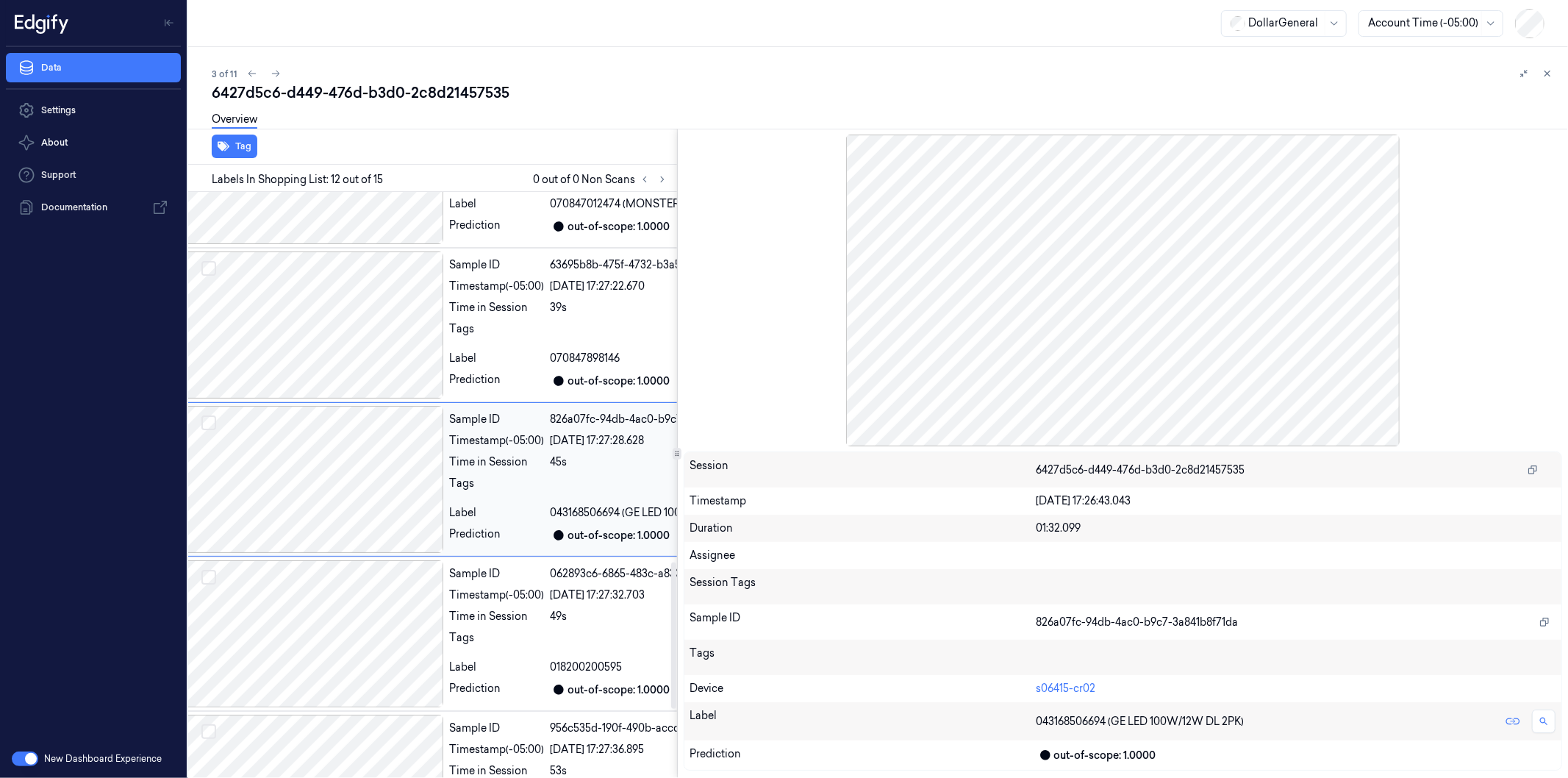
scroll to position [1481, 24]
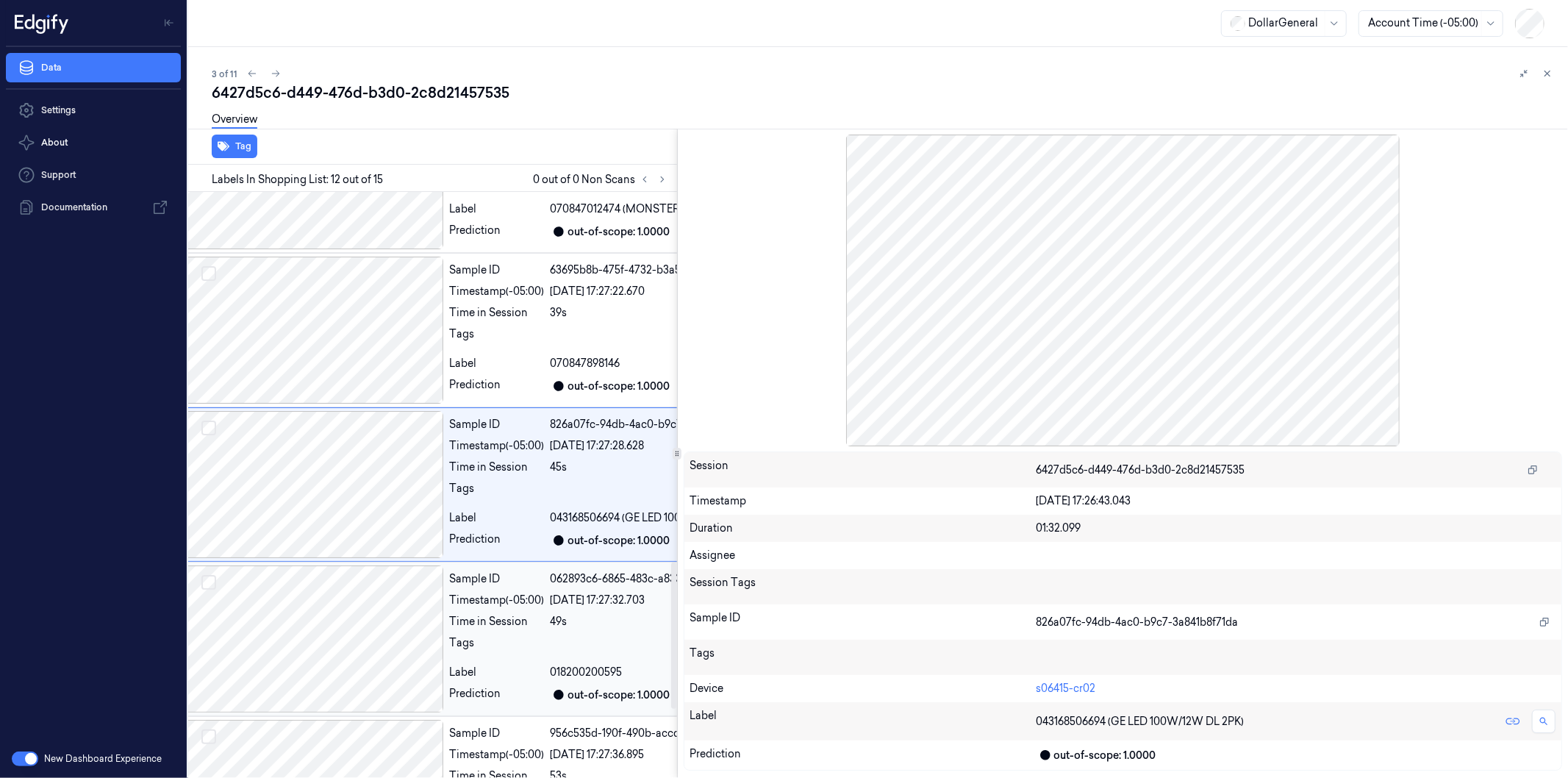
click at [347, 647] on div at bounding box center [312, 638] width 261 height 147
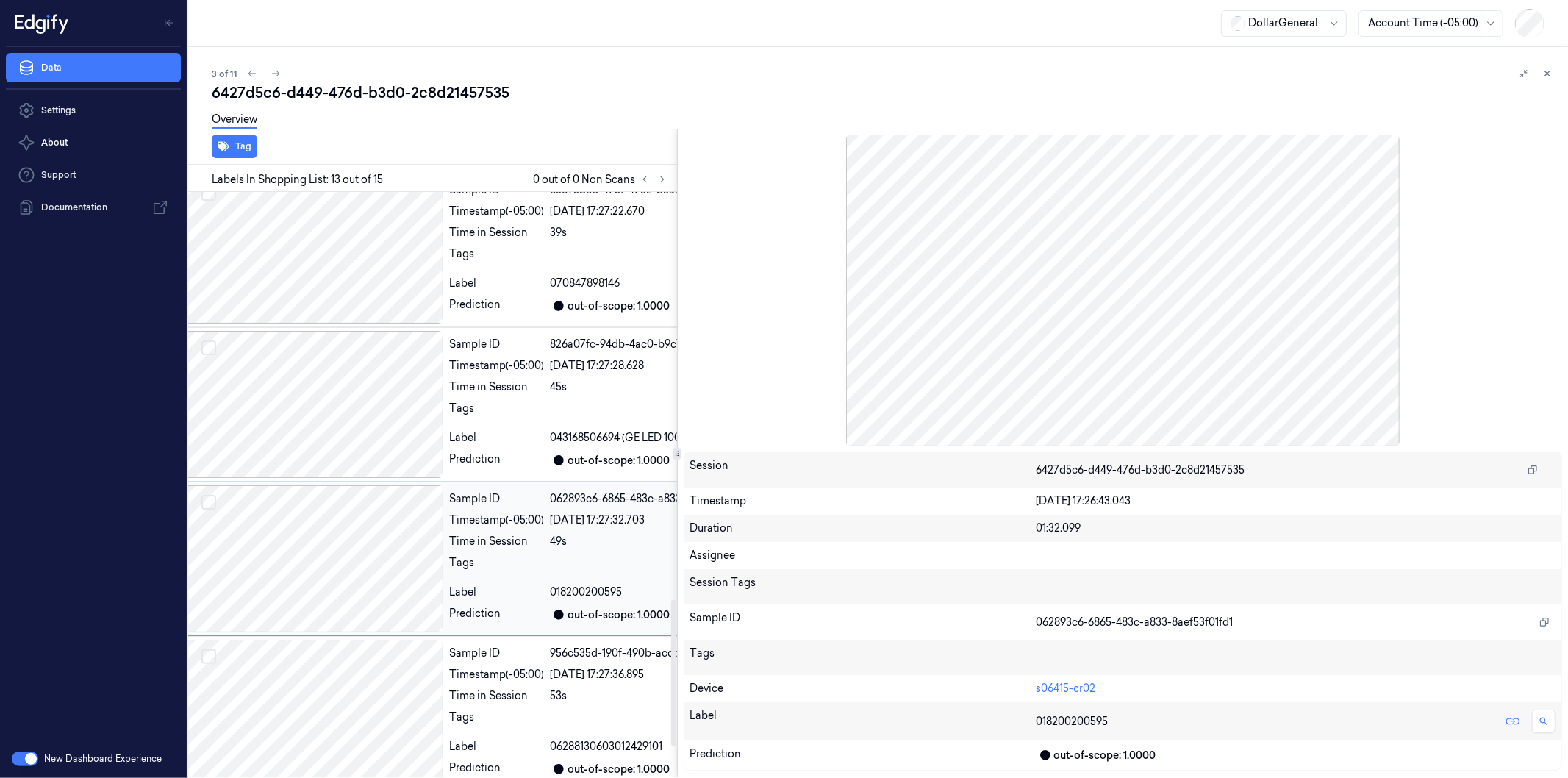
scroll to position [1636, 24]
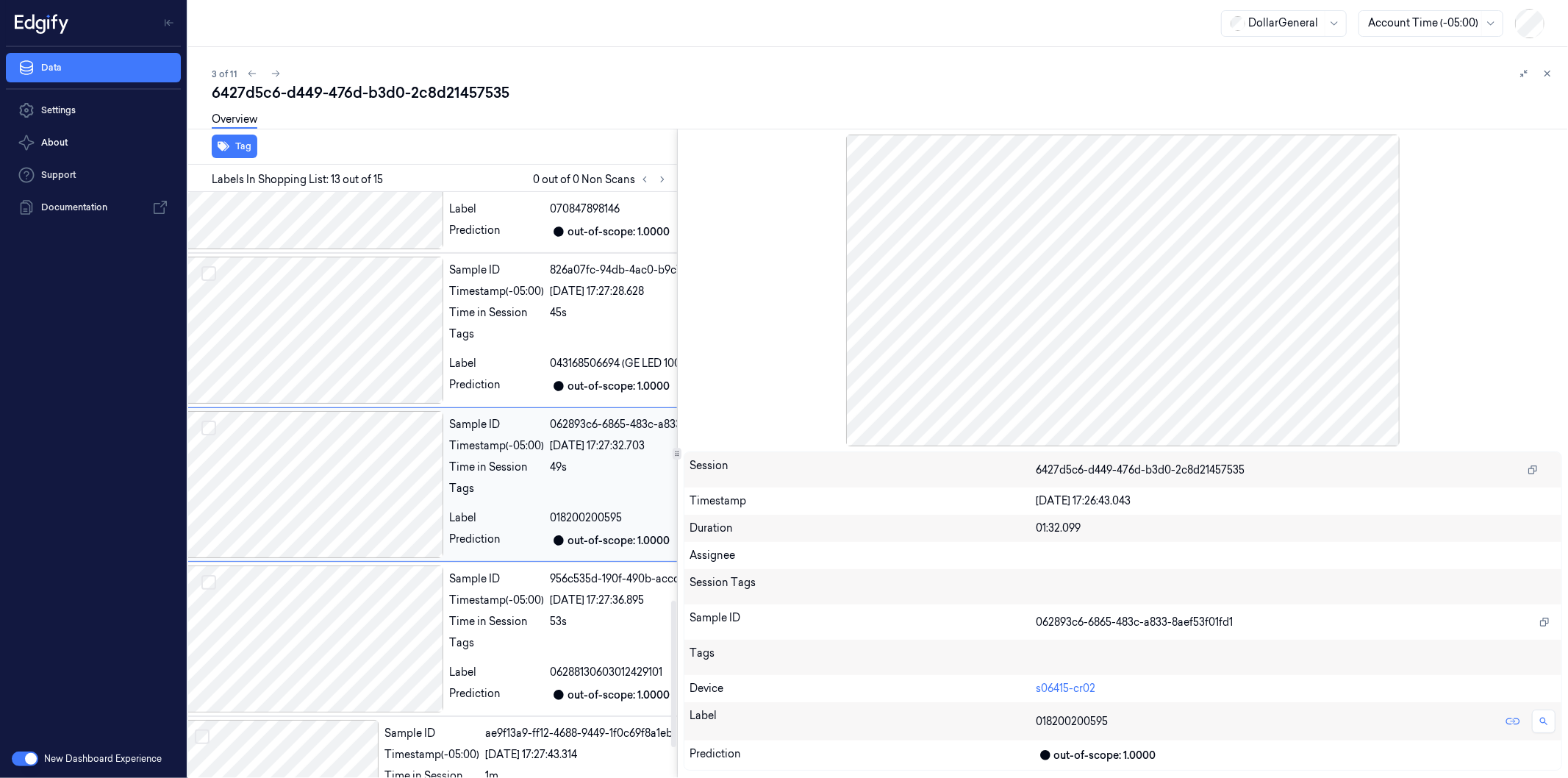
click at [347, 647] on div at bounding box center [312, 638] width 261 height 147
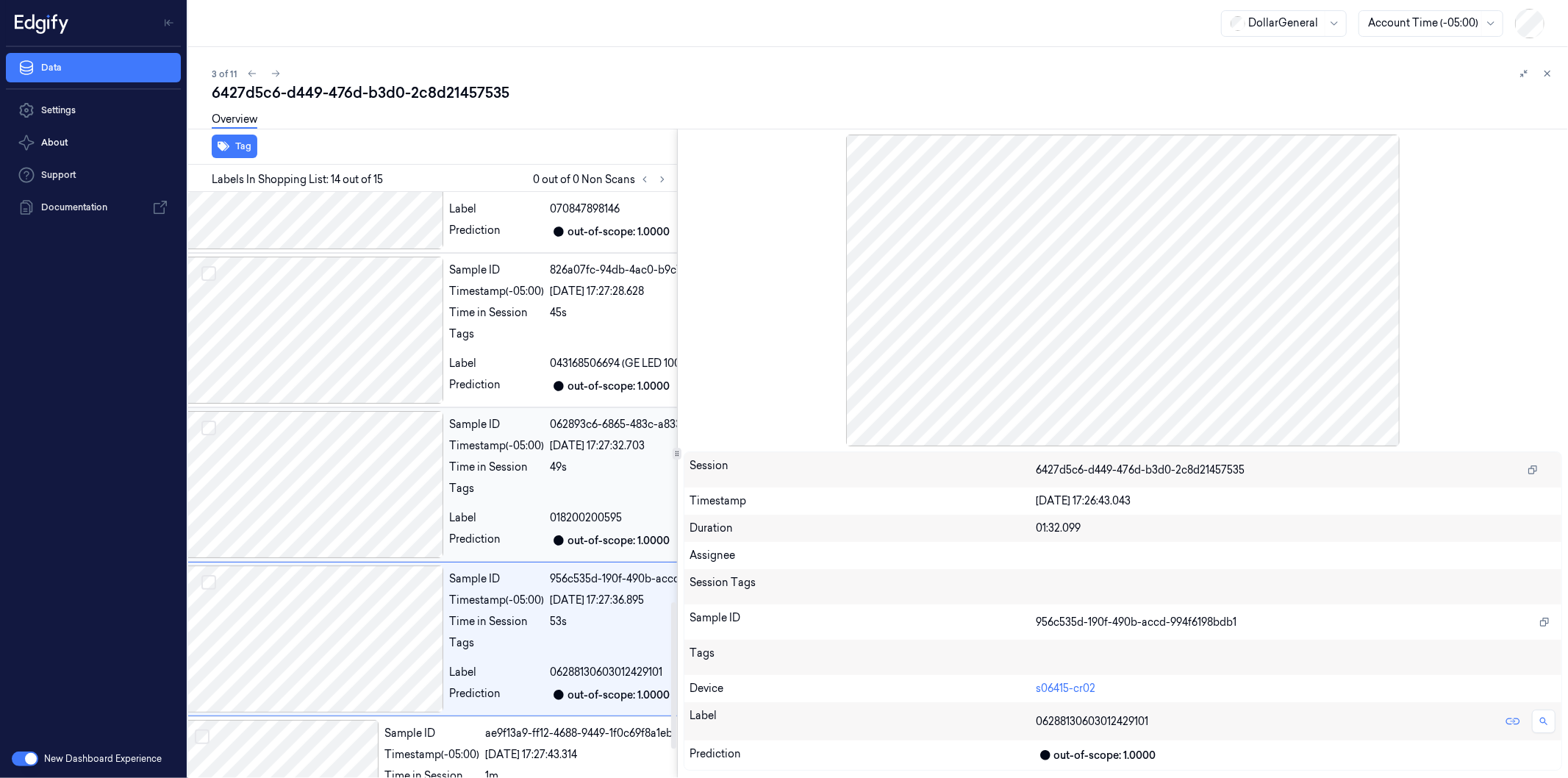
scroll to position [1762, 24]
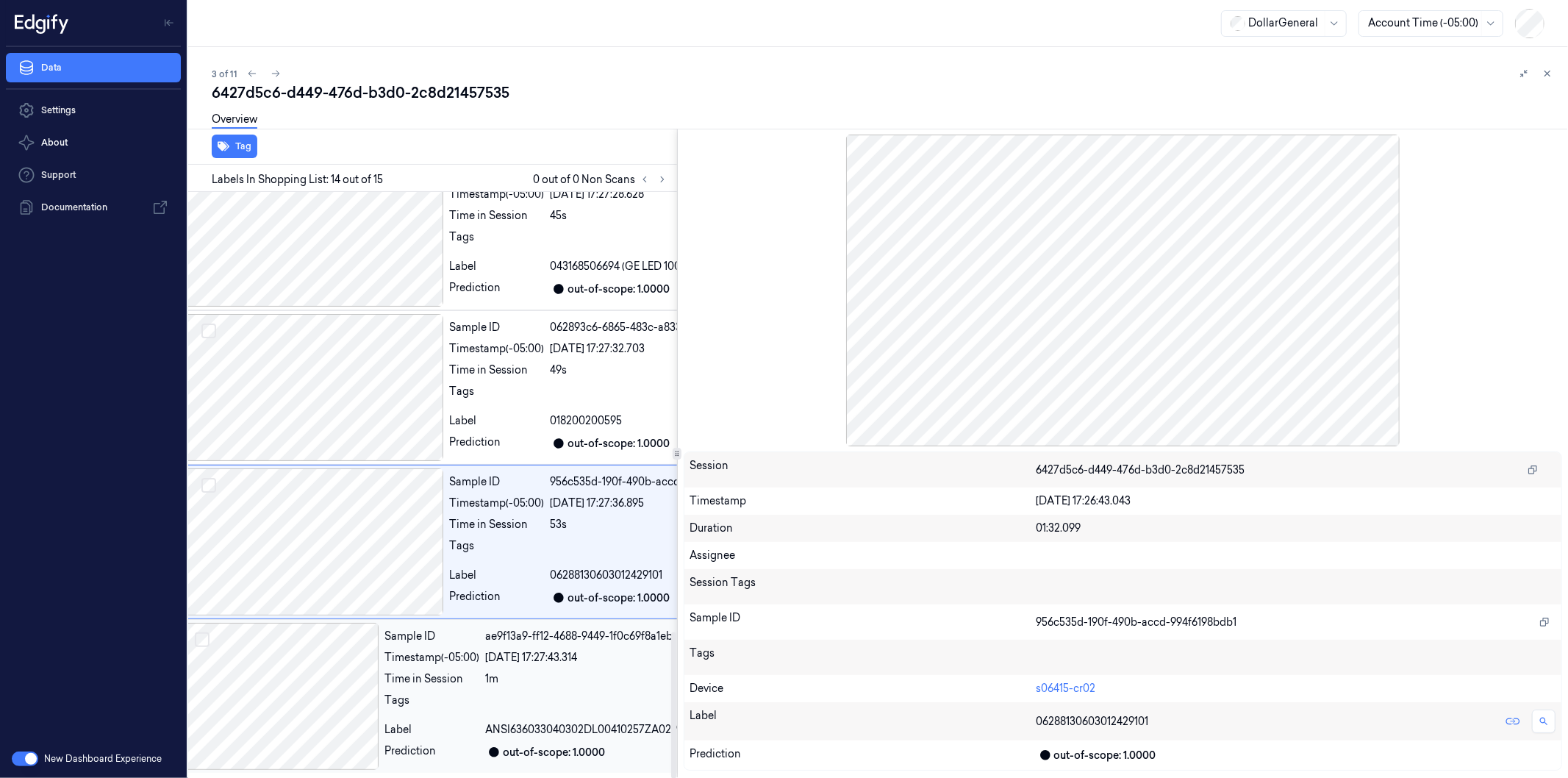
click at [312, 686] on div at bounding box center [280, 695] width 196 height 147
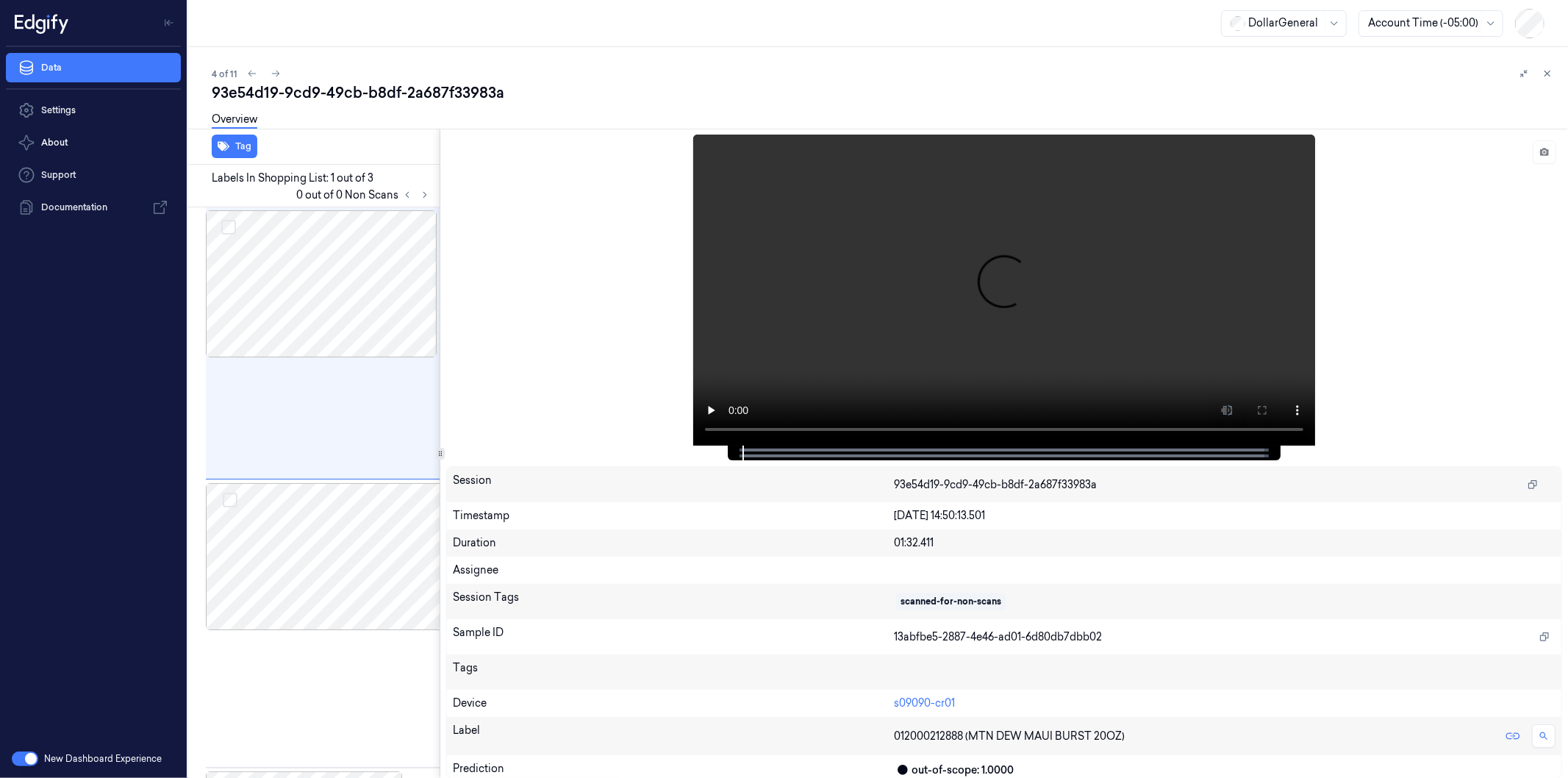
click at [439, 488] on div at bounding box center [439, 453] width 1 height 649
click at [333, 361] on div at bounding box center [326, 382] width 240 height 147
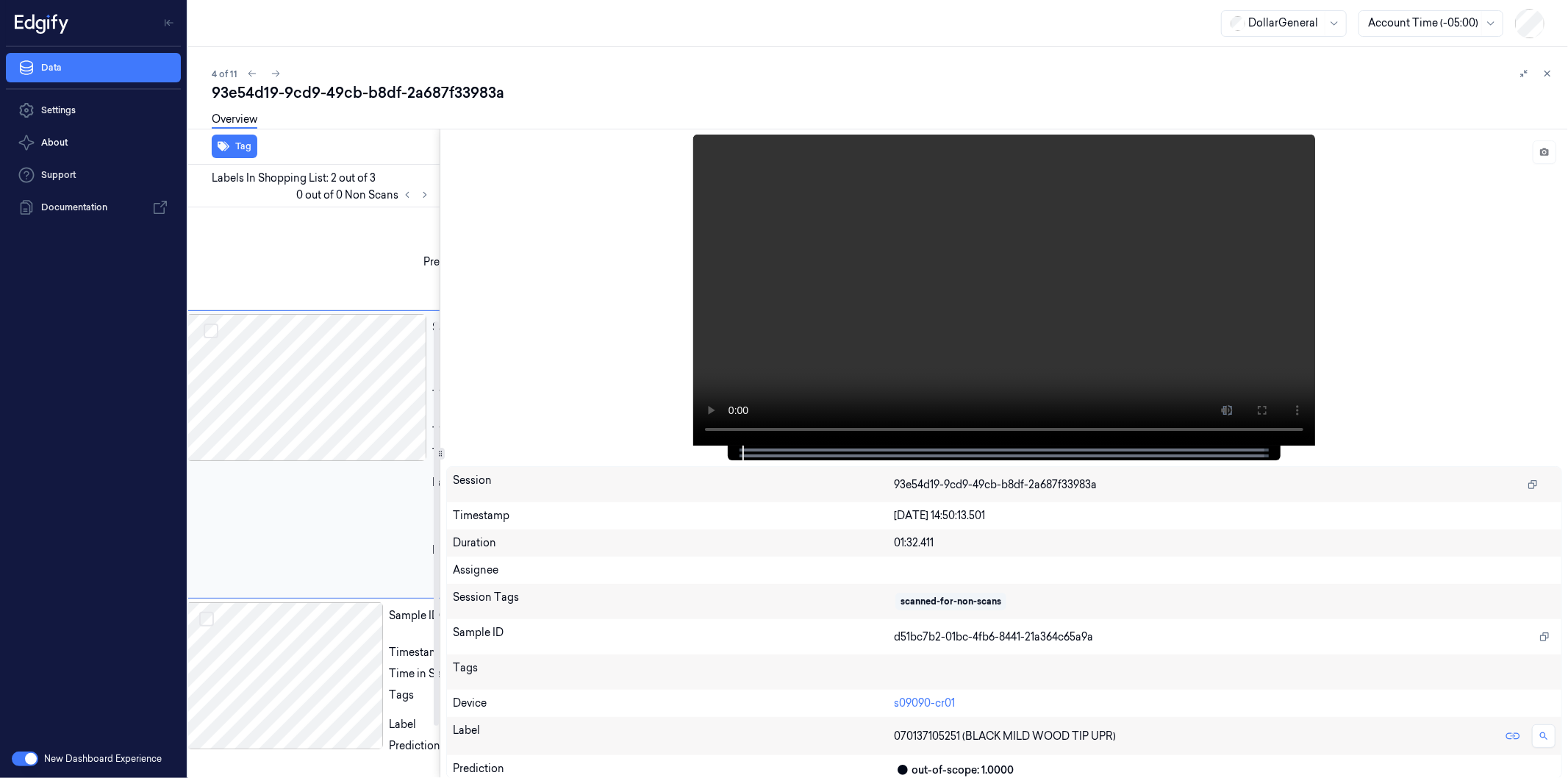
scroll to position [153, 24]
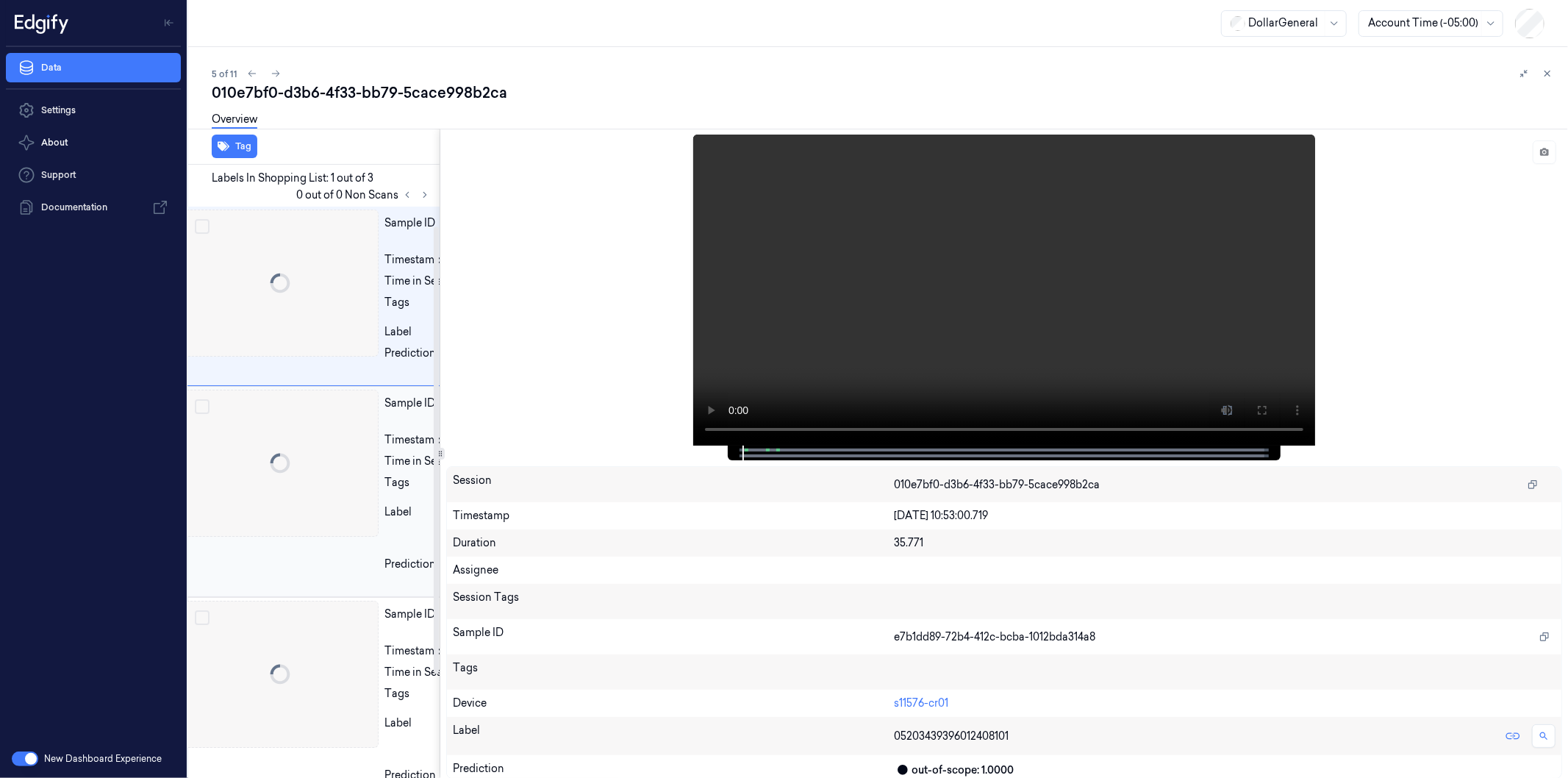
scroll to position [0, 24]
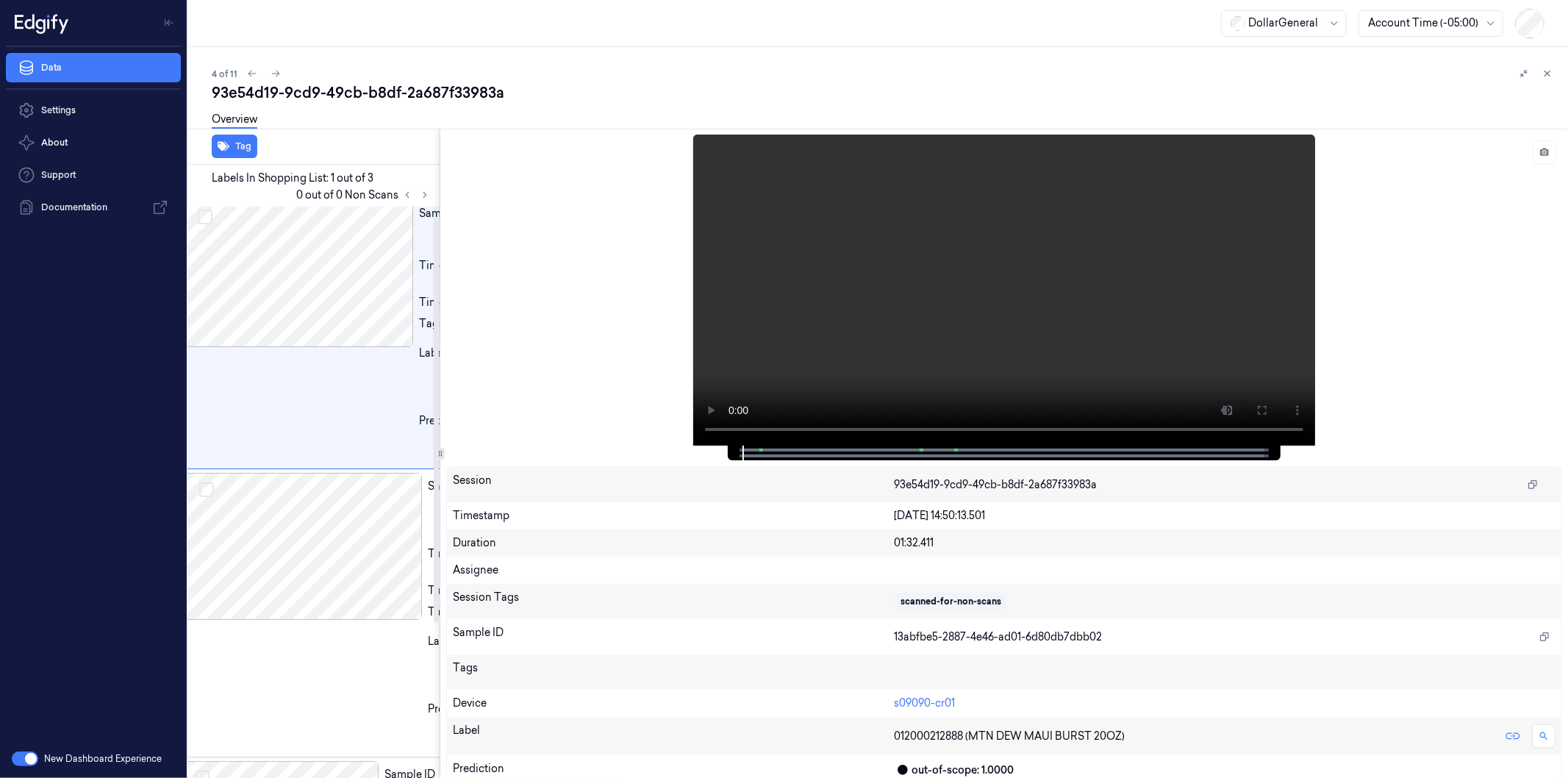
scroll to position [15, 24]
drag, startPoint x: 437, startPoint y: 552, endPoint x: 429, endPoint y: 561, distance: 12.0
click at [433, 562] on div at bounding box center [435, 419] width 5 height 404
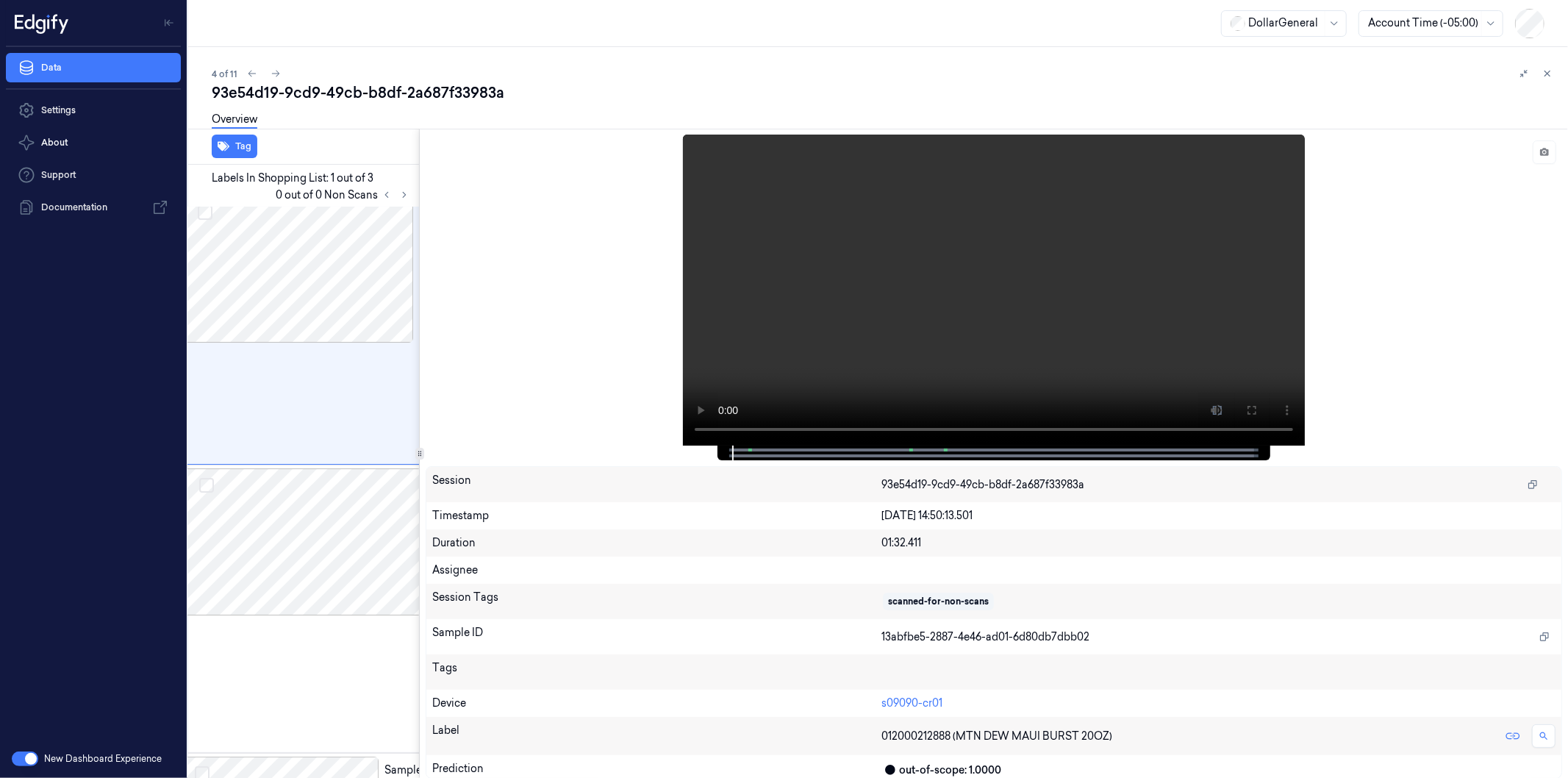
click at [419, 574] on div "Tag Labels In Shopping List: 1 out of 3 0 out of 0 Non Scans Sample ID 13abfbe5…" at bounding box center [874, 453] width 1385 height 649
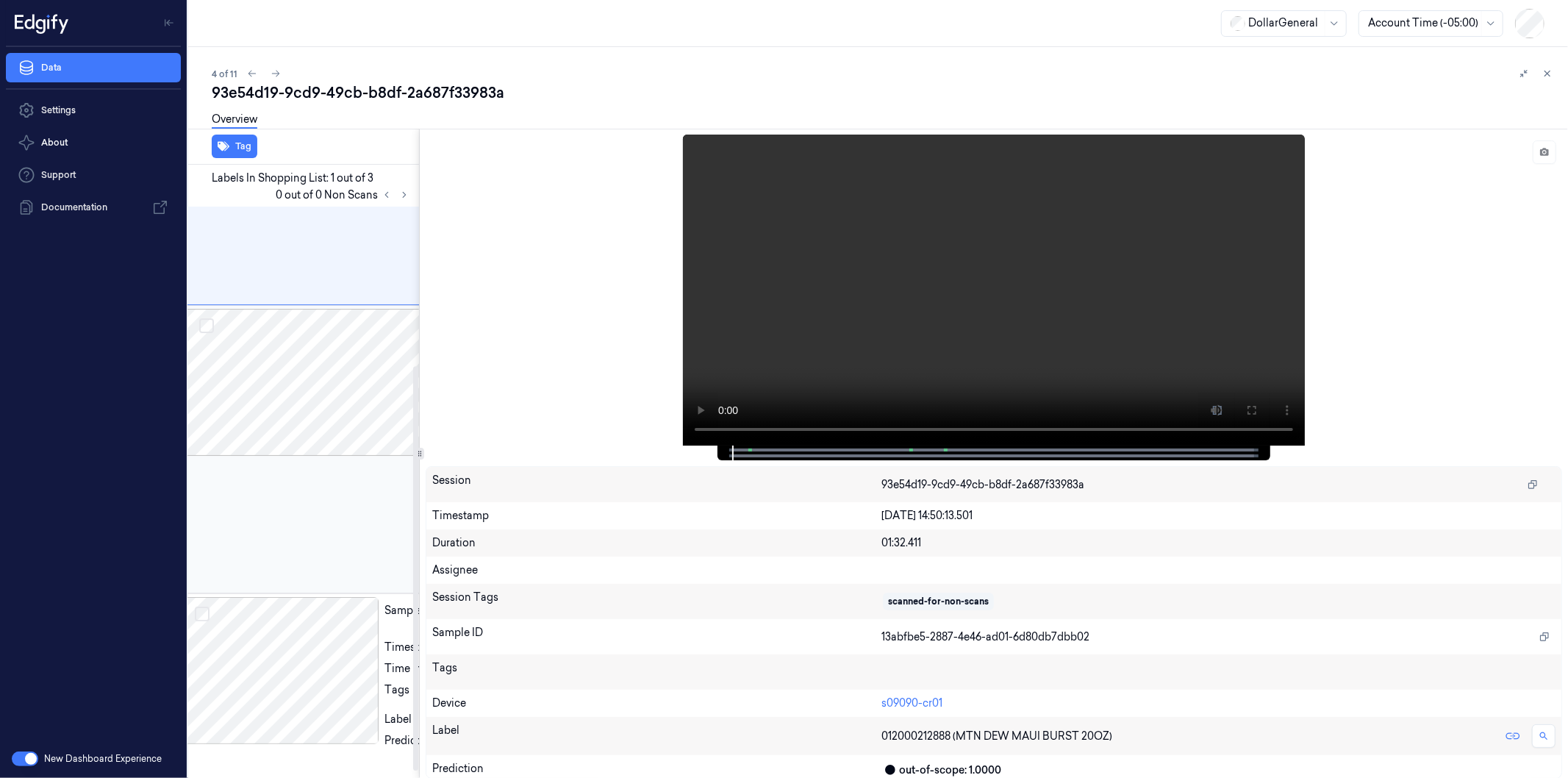
scroll to position [235, 24]
click at [421, 460] on div at bounding box center [420, 453] width 1 height 649
click at [421, 468] on div "Tag Labels In Shopping List: 1 out of 3 0 out of 0 Non Scans Sample ID 13abfbe5…" at bounding box center [874, 453] width 1385 height 649
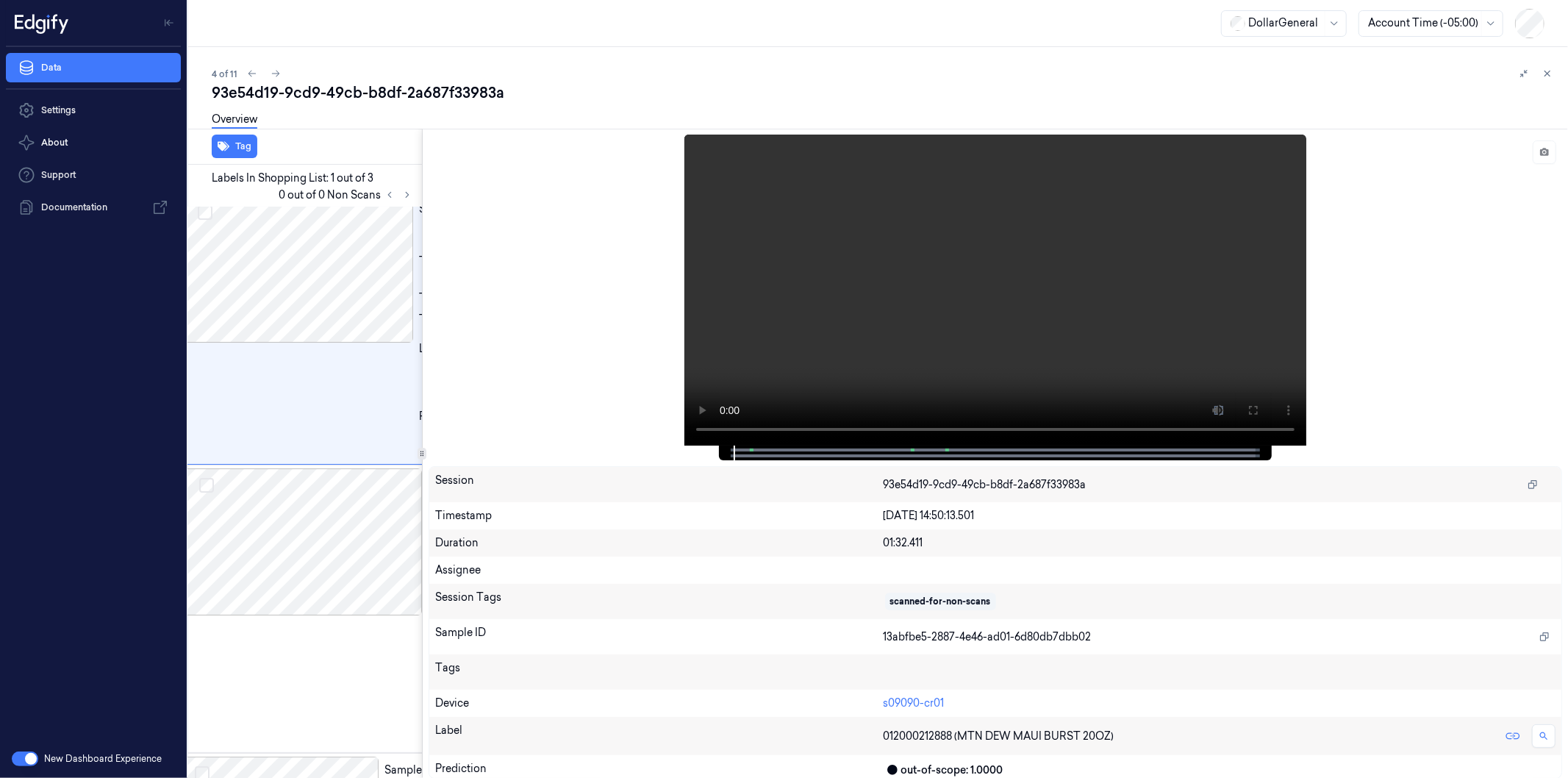
scroll to position [0, 24]
click at [1410, 72] on icon at bounding box center [1547, 73] width 10 height 10
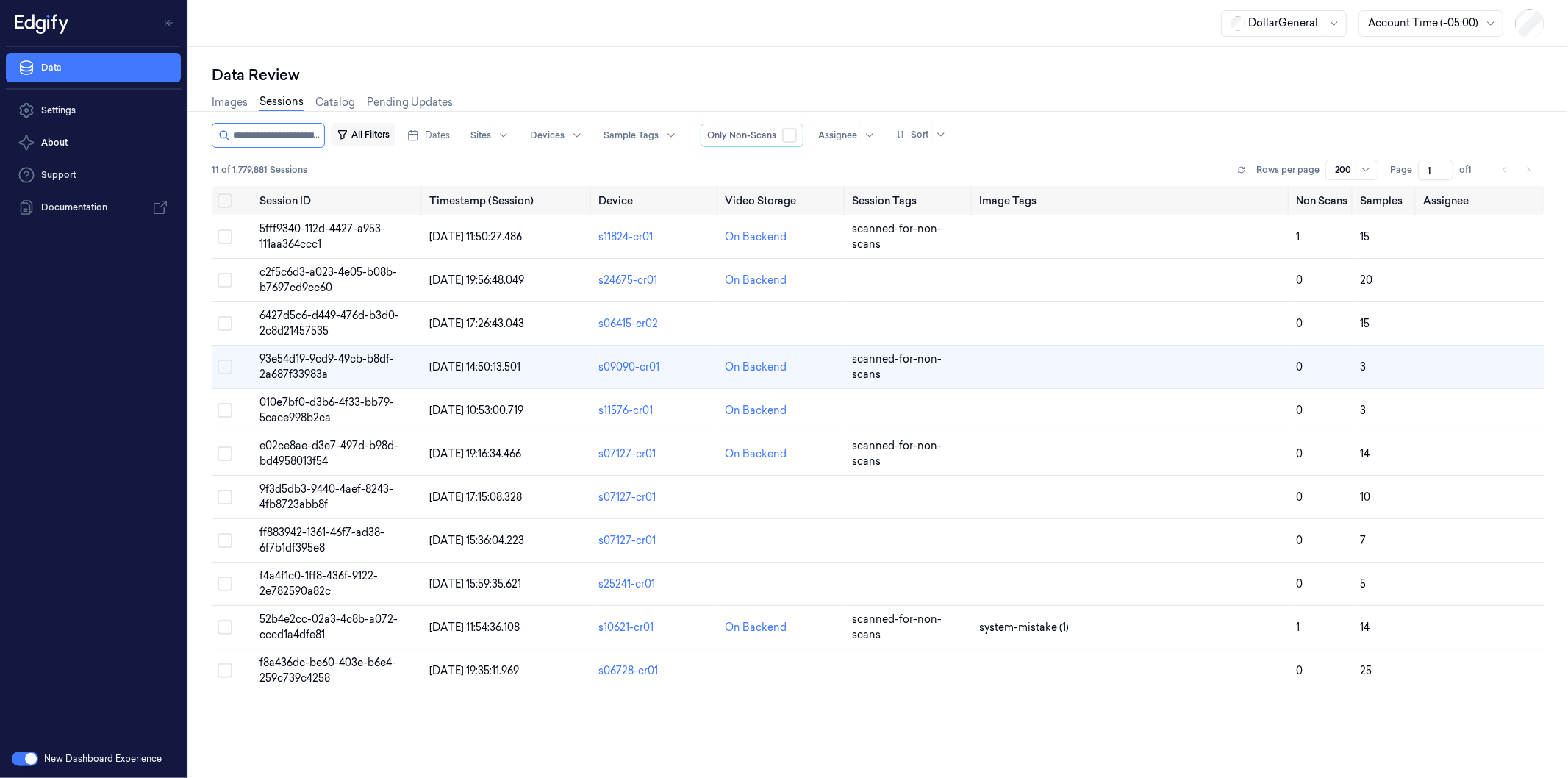
click at [376, 136] on button "All Filters" at bounding box center [363, 135] width 65 height 24
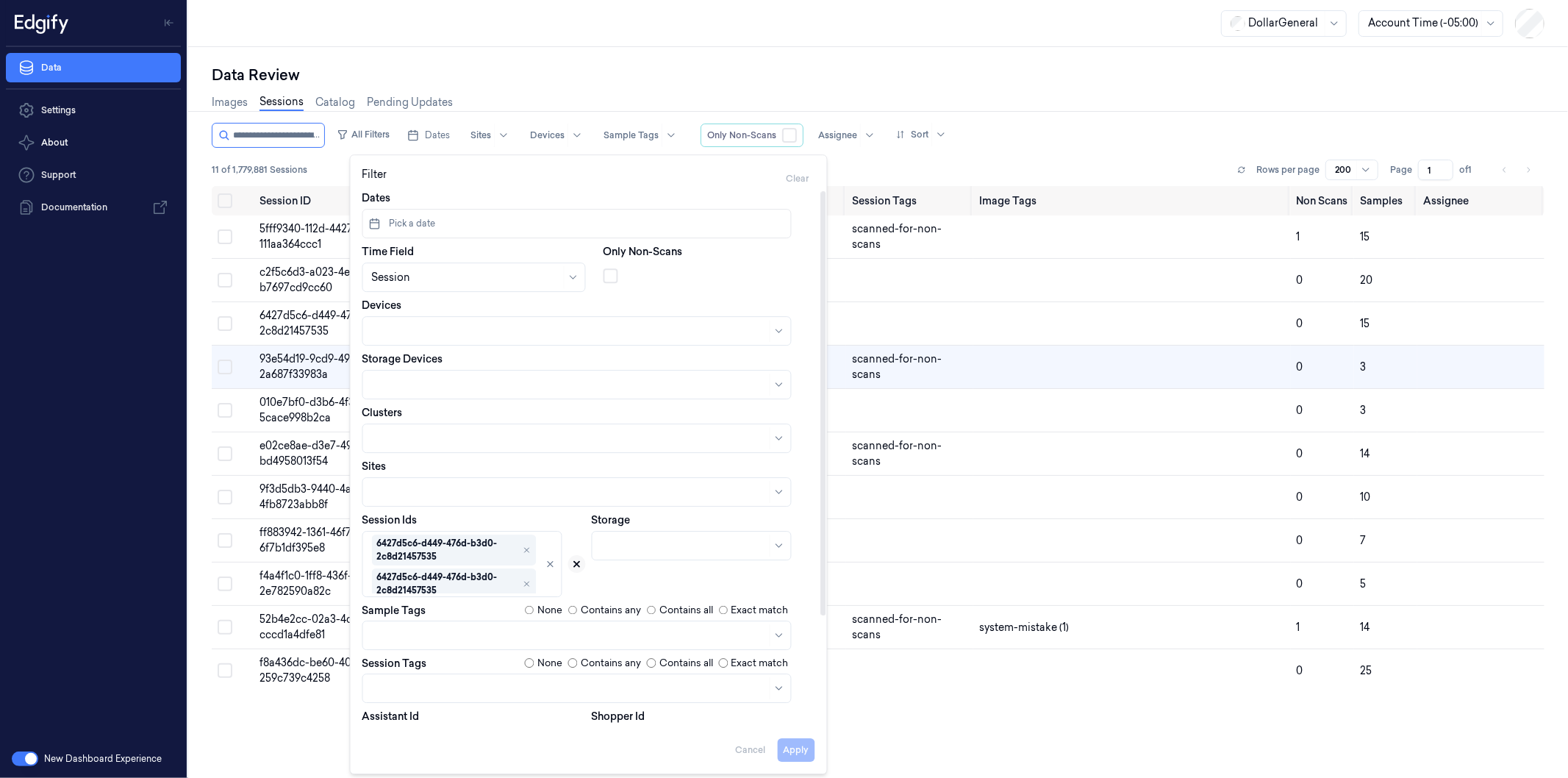
click at [575, 563] on icon at bounding box center [576, 563] width 5 height 5
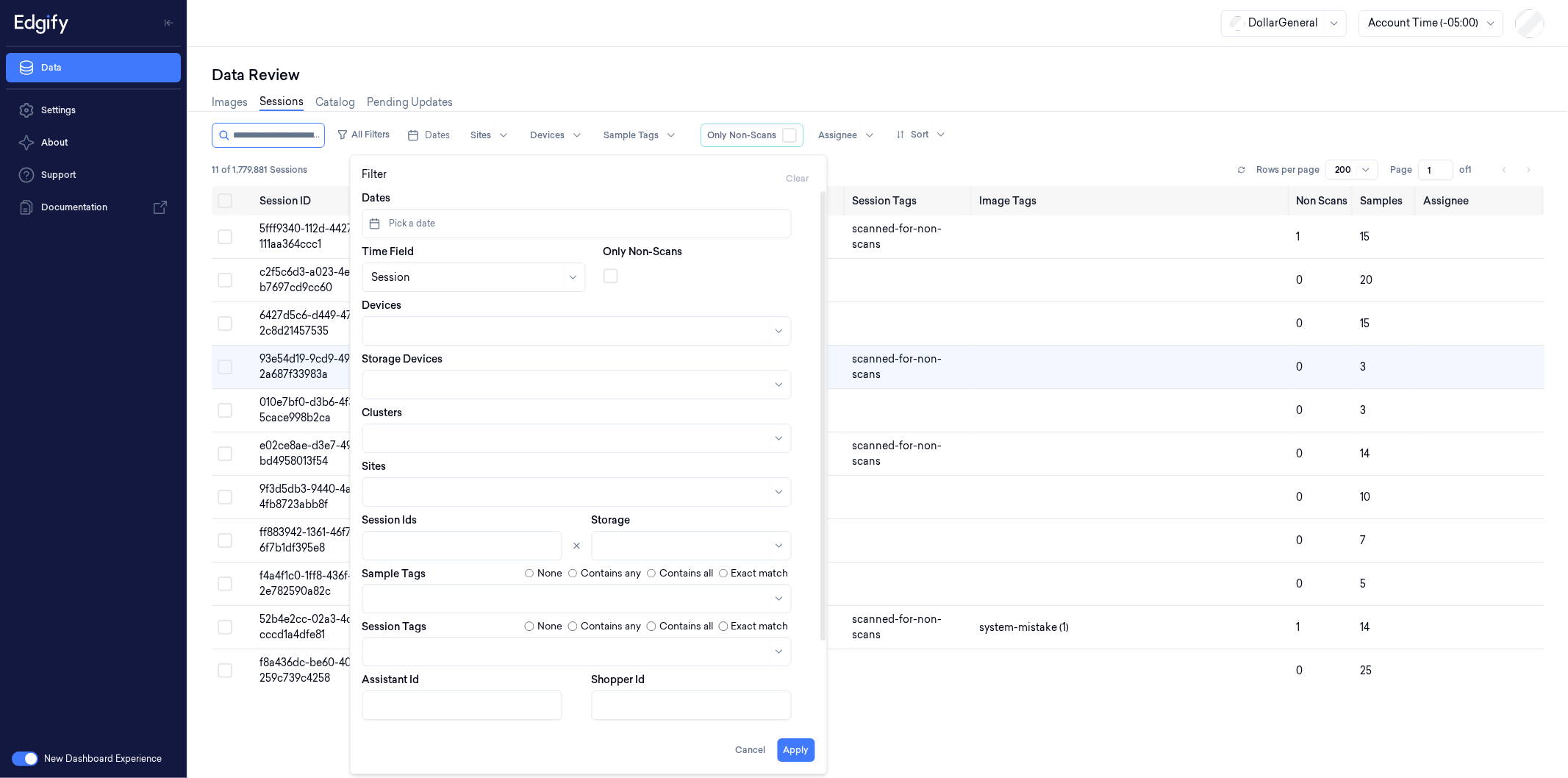
click at [397, 545] on div at bounding box center [463, 545] width 184 height 15
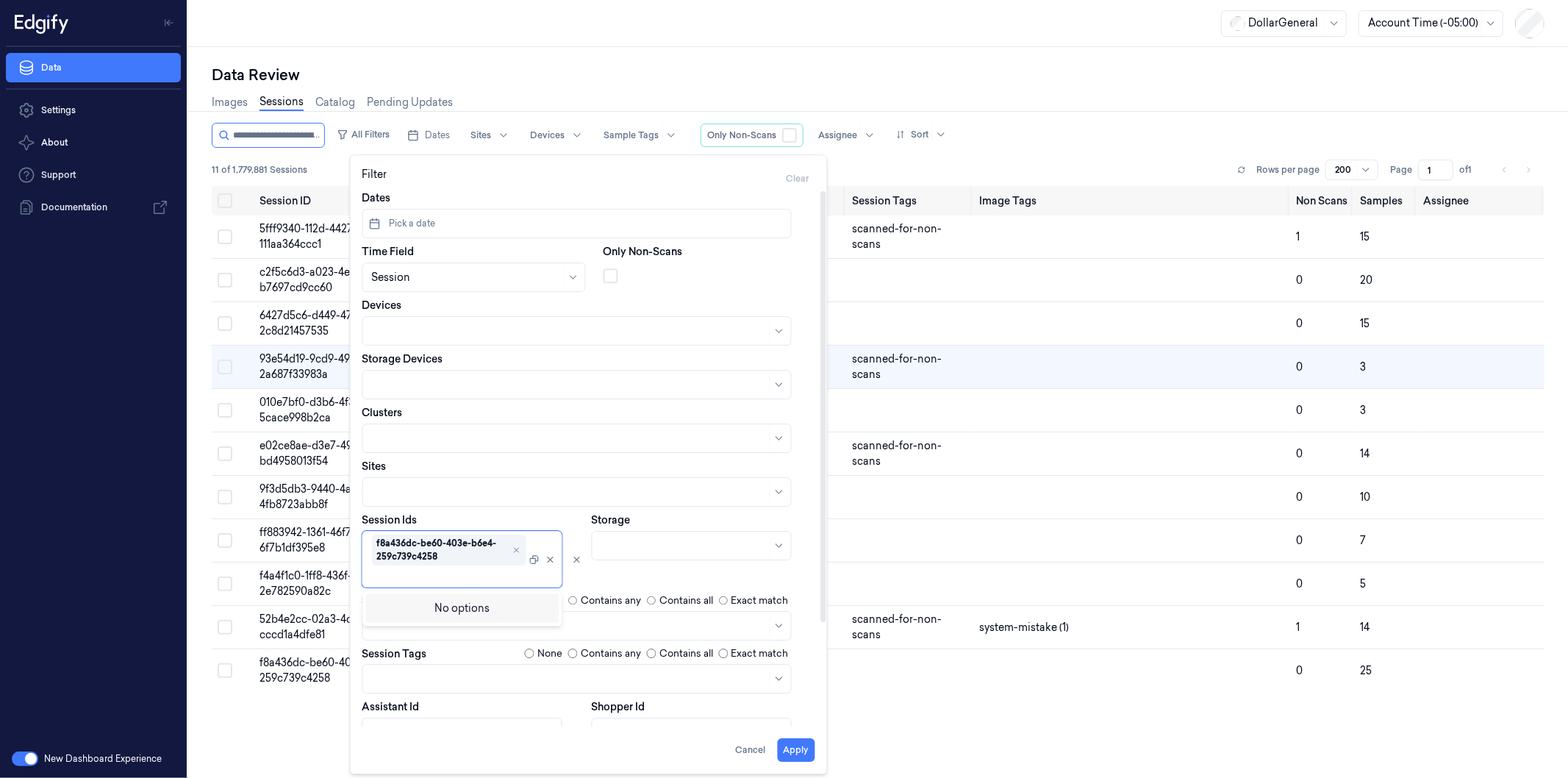
type input "**********"
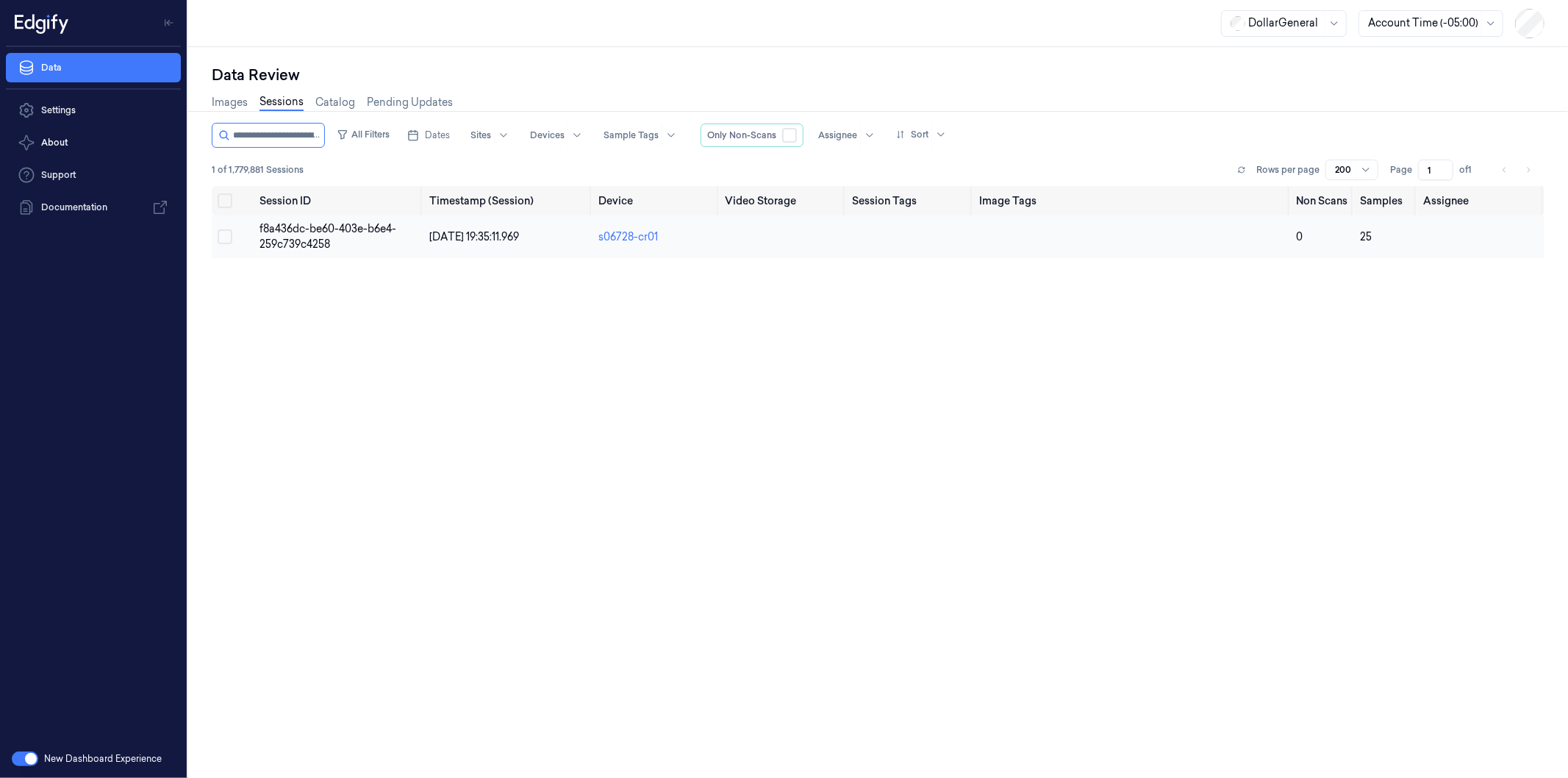
click at [287, 243] on span "f8a436dc-be60-403e-b6e4-259c739c4258" at bounding box center [328, 236] width 137 height 29
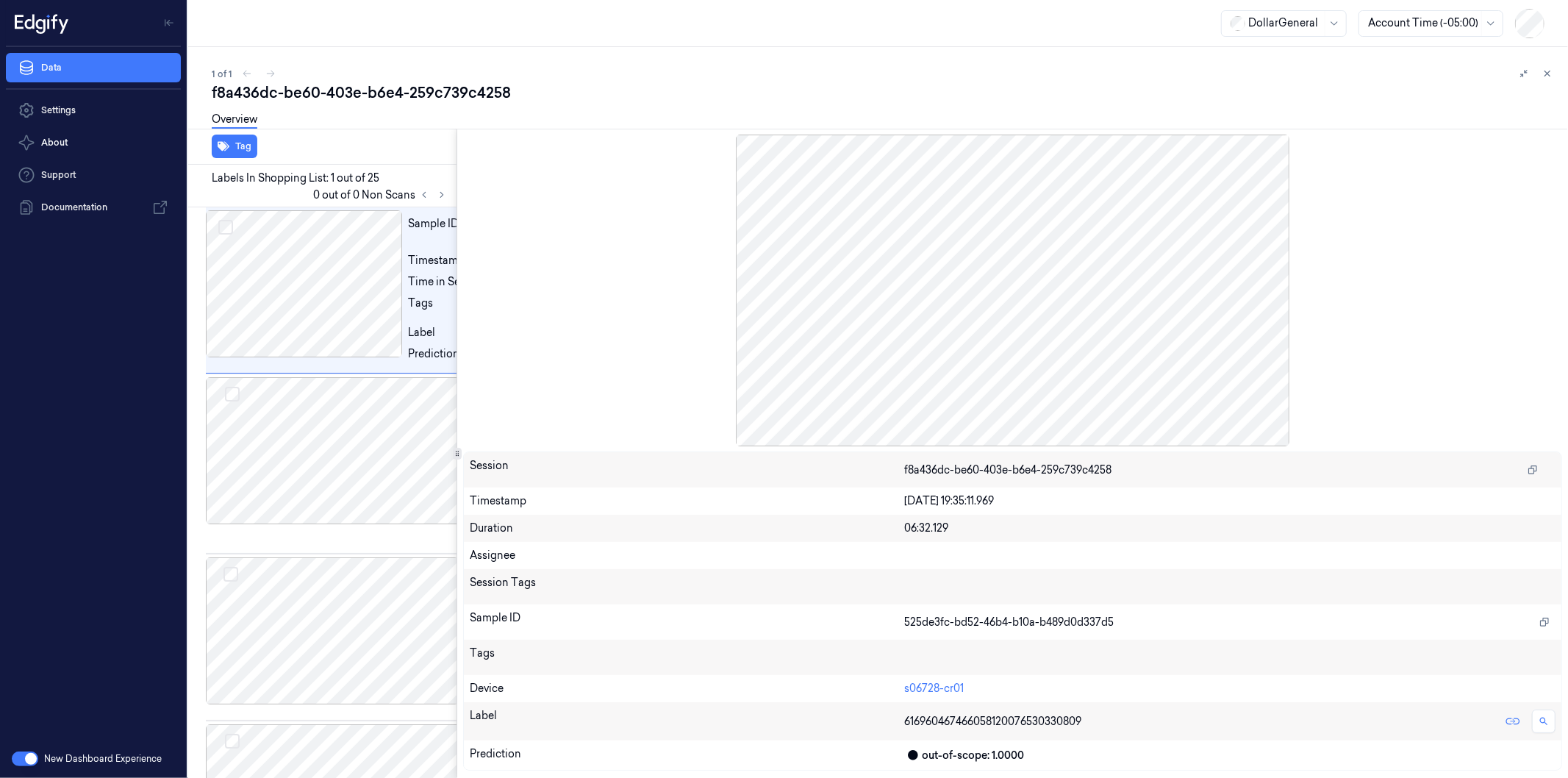
click at [449, 483] on div "Tag Labels In Shopping List: 1 out of 25 0 out of 0 Non Scans Sample ID 525de3f…" at bounding box center [874, 453] width 1385 height 649
click at [449, 483] on div at bounding box center [336, 449] width 261 height 147
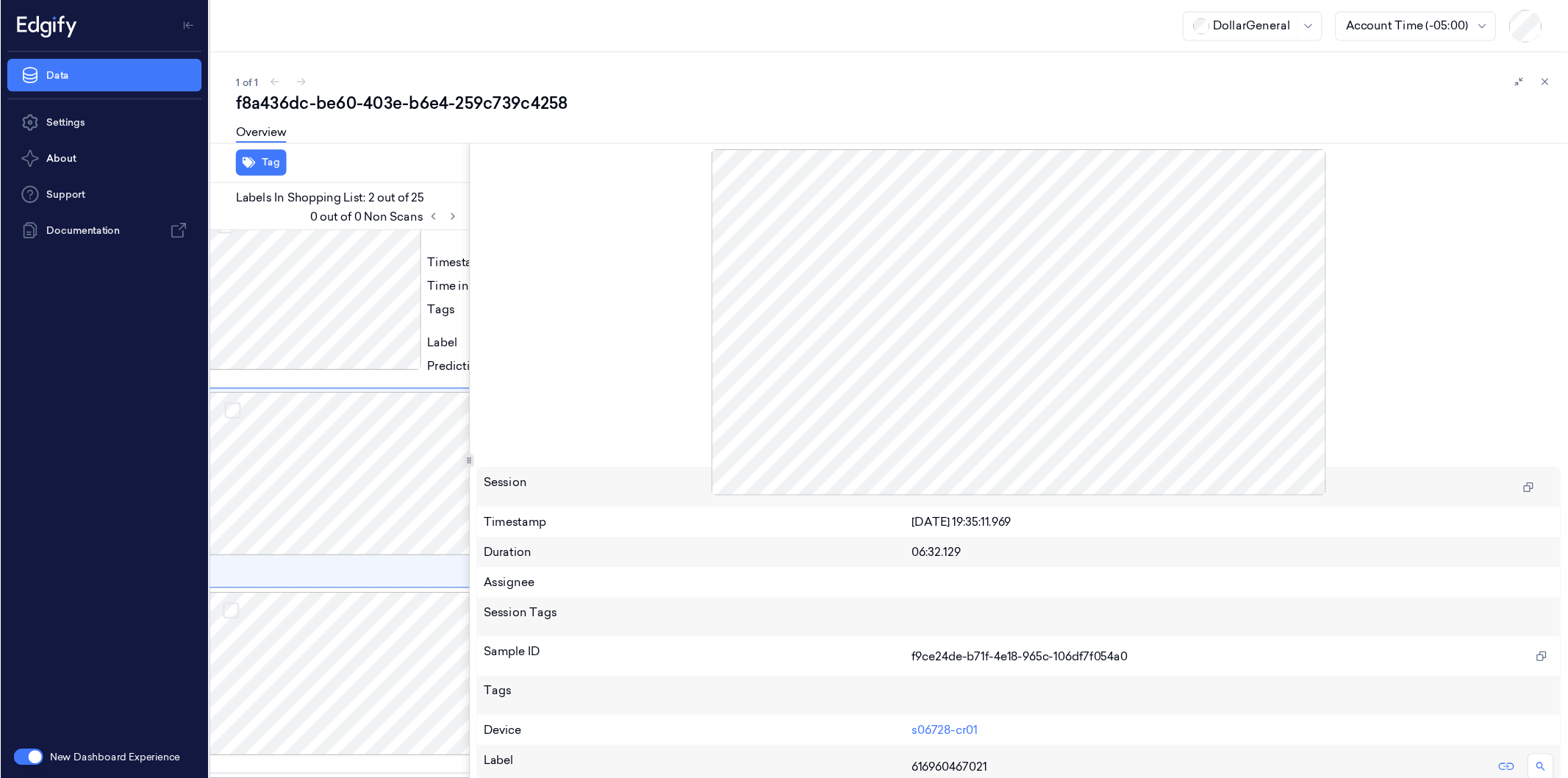
scroll to position [24, 24]
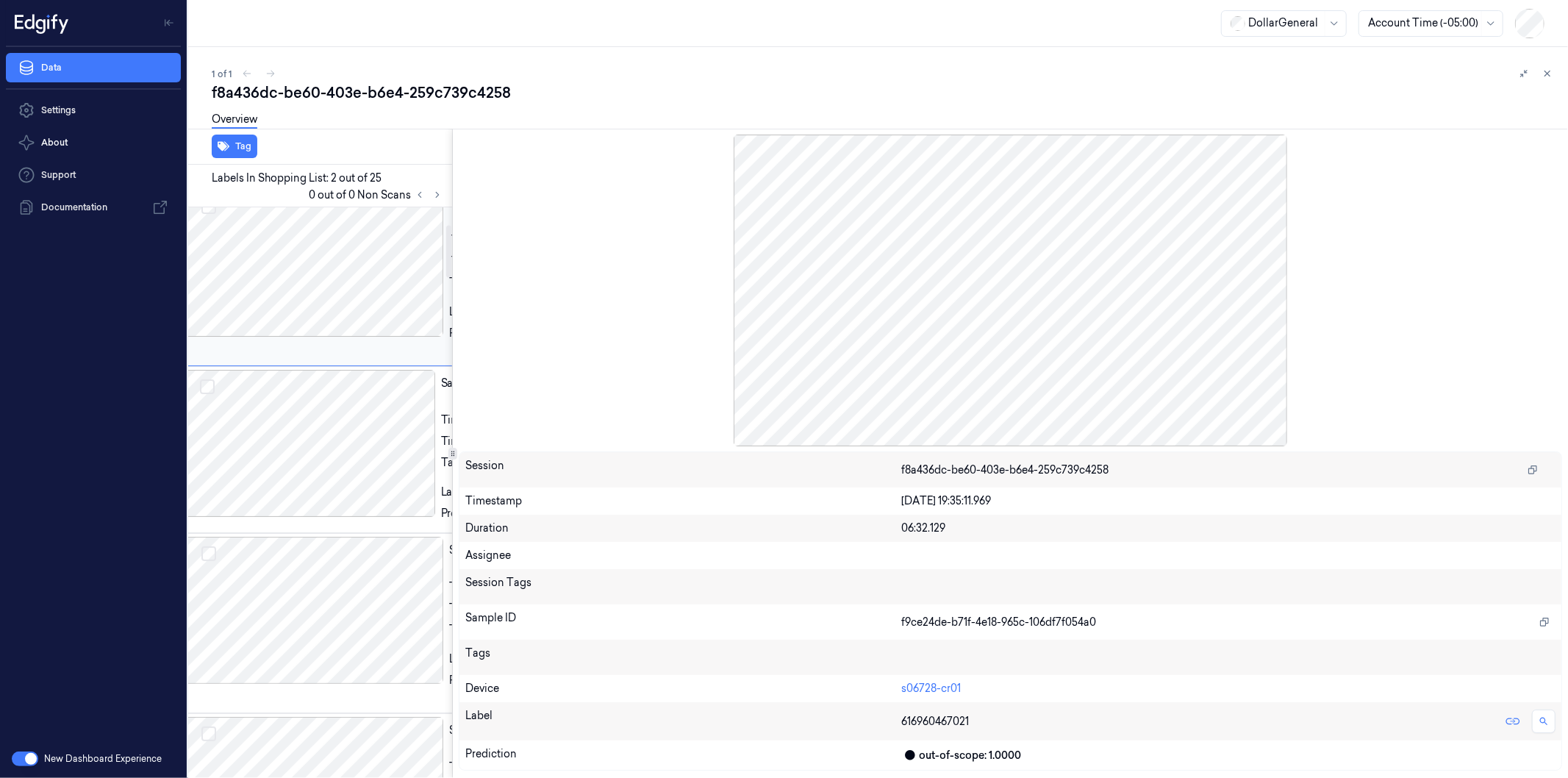
click at [378, 476] on div at bounding box center [308, 442] width 253 height 147
click at [376, 488] on div at bounding box center [312, 414] width 261 height 147
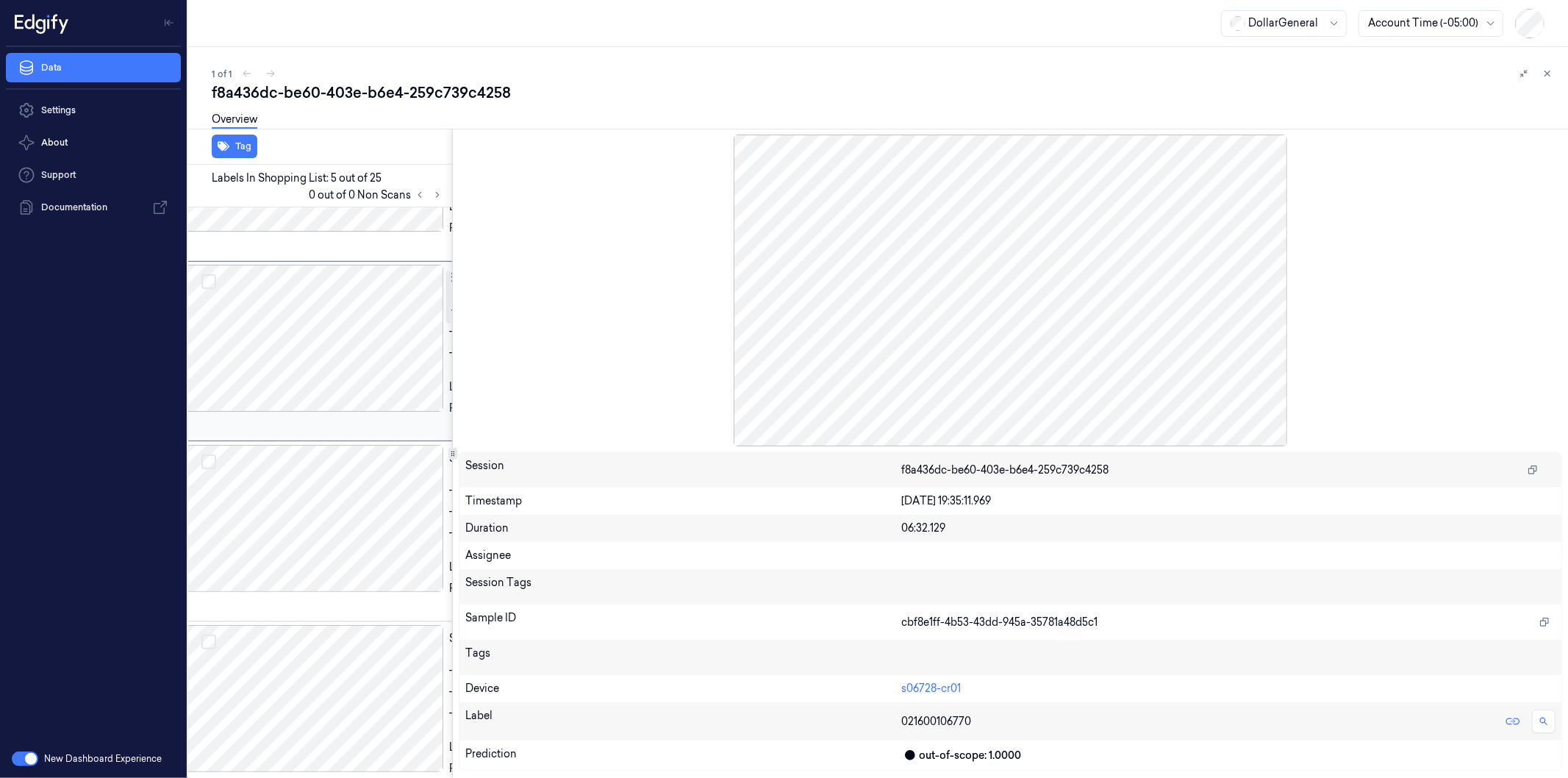
scroll to position [689, 24]
click at [361, 183] on div at bounding box center [312, 109] width 261 height 147
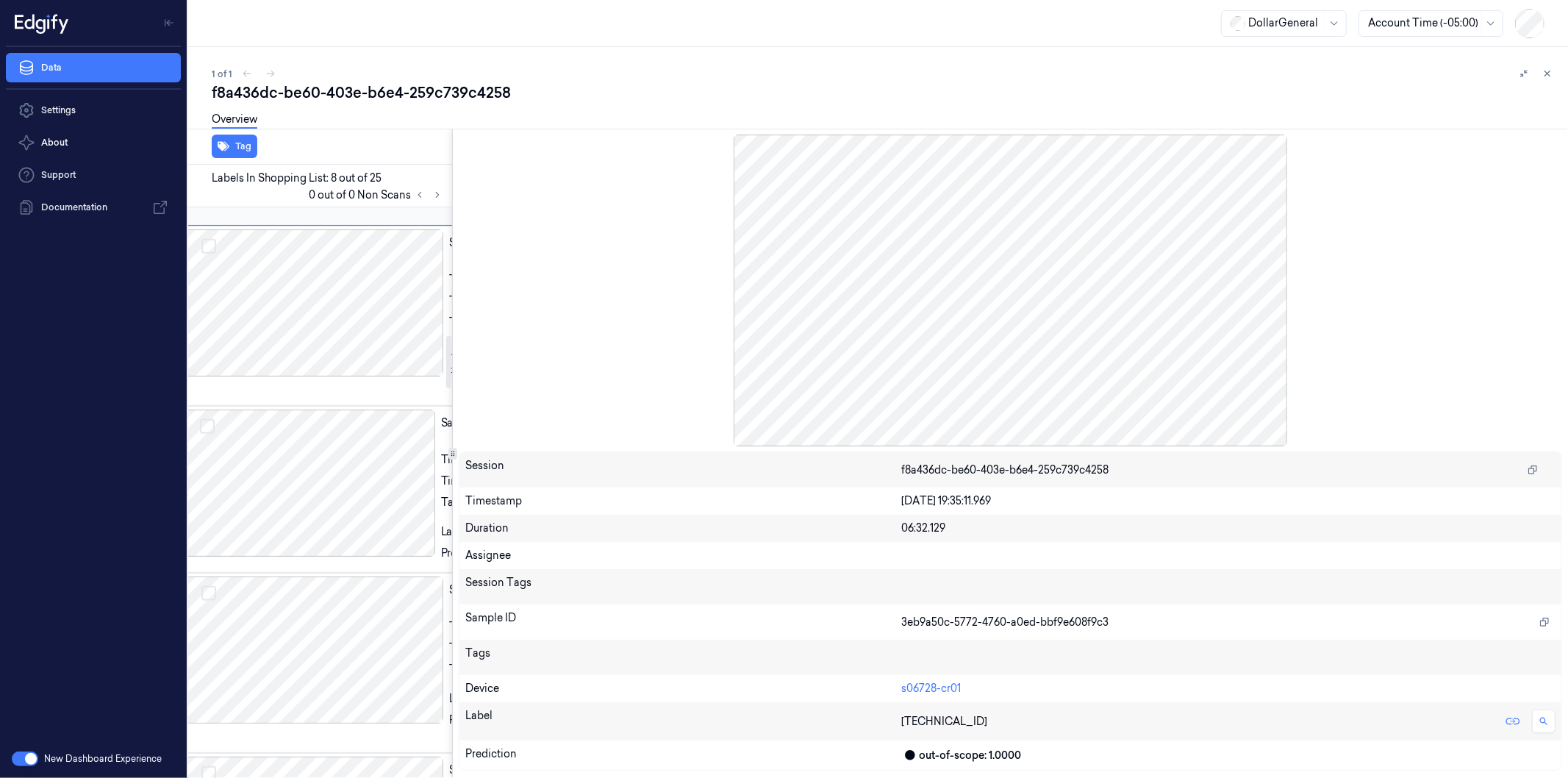
scroll to position [1385, 24]
click at [1031, 302] on div at bounding box center [1010, 290] width 1103 height 311
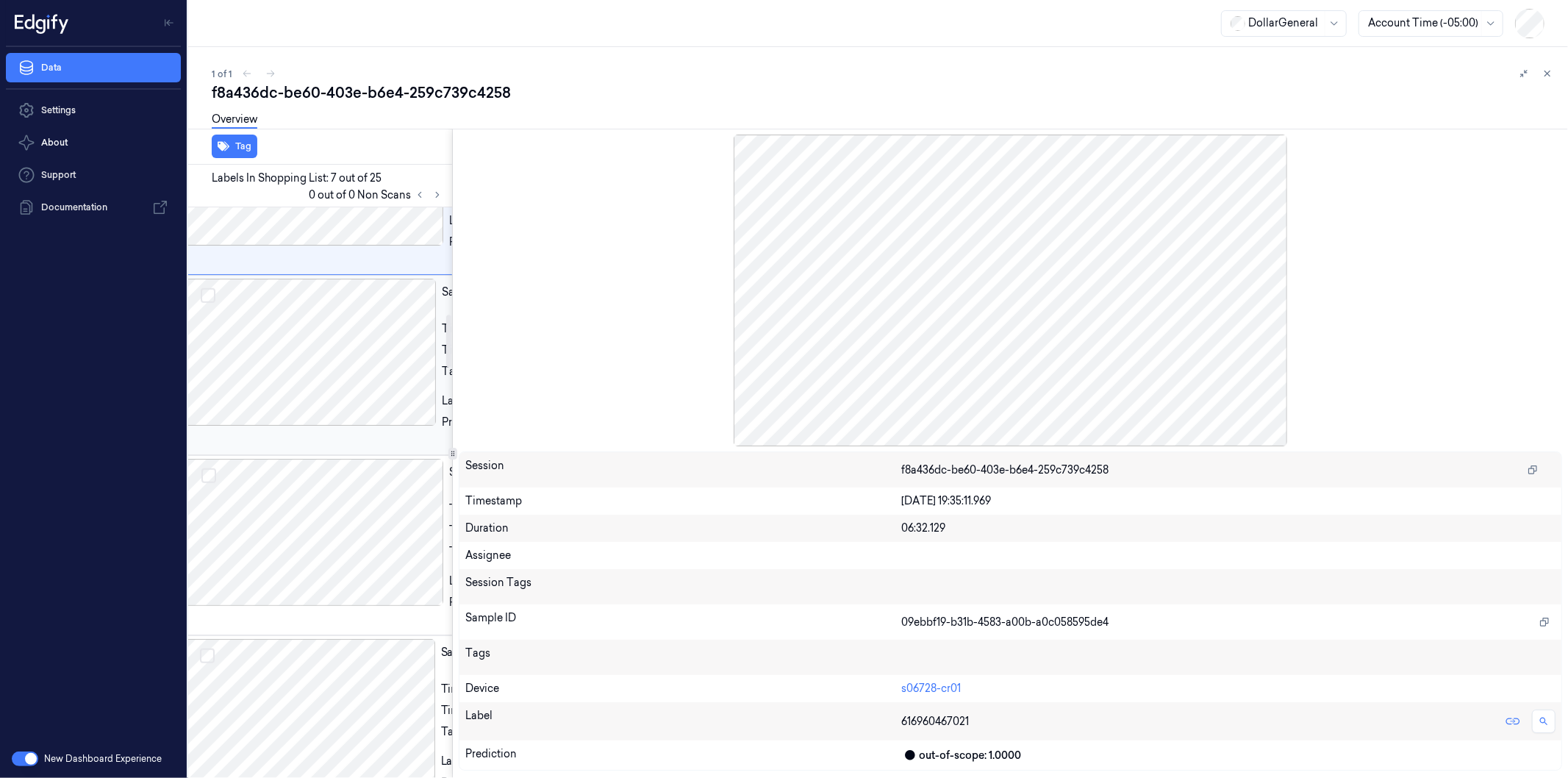
click at [304, 425] on div at bounding box center [309, 352] width 254 height 147
click at [352, 243] on div at bounding box center [312, 169] width 261 height 147
click at [348, 189] on div at bounding box center [312, 115] width 261 height 147
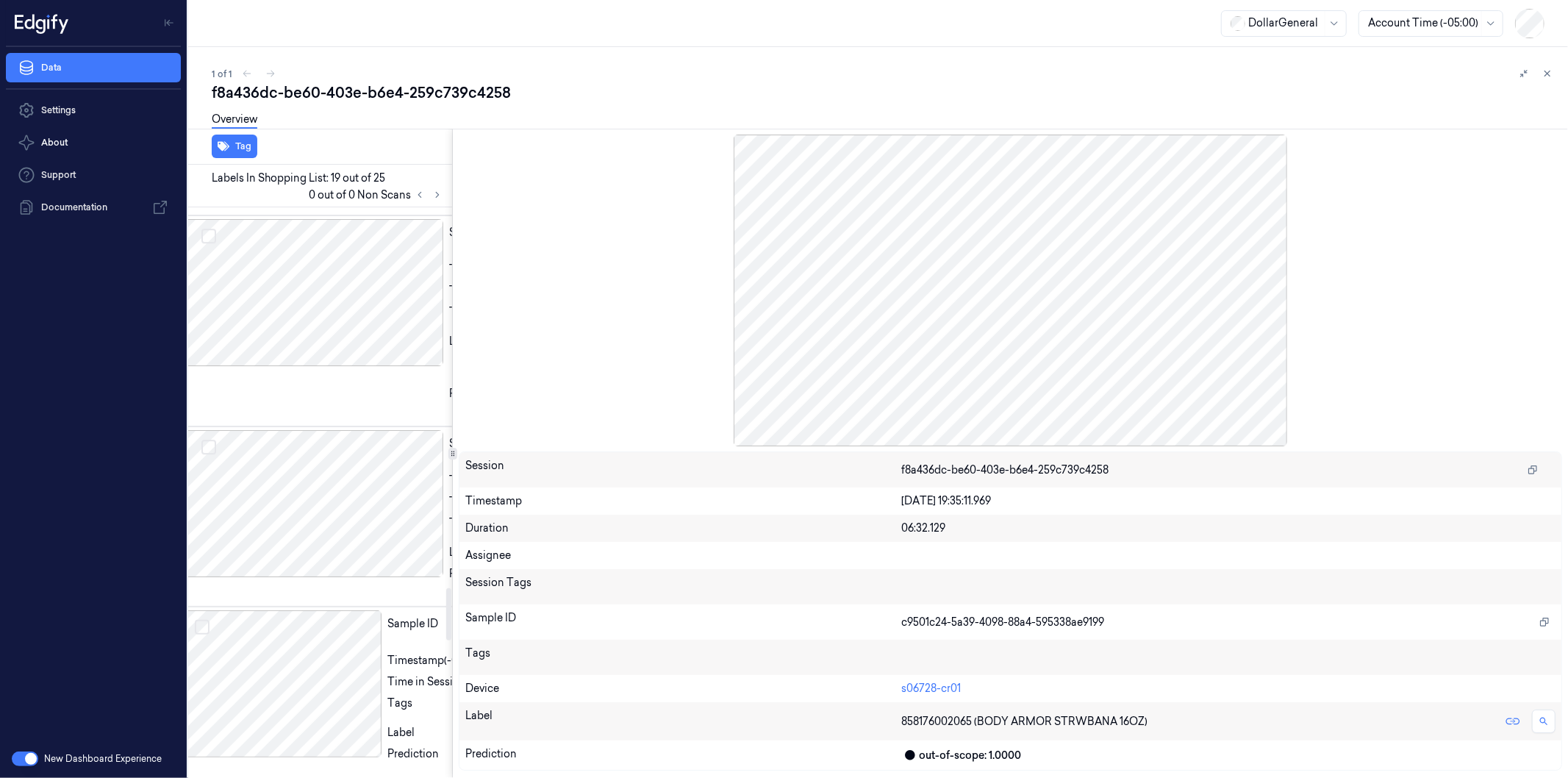
click at [443, 457] on div at bounding box center [442, 453] width 9 height 12
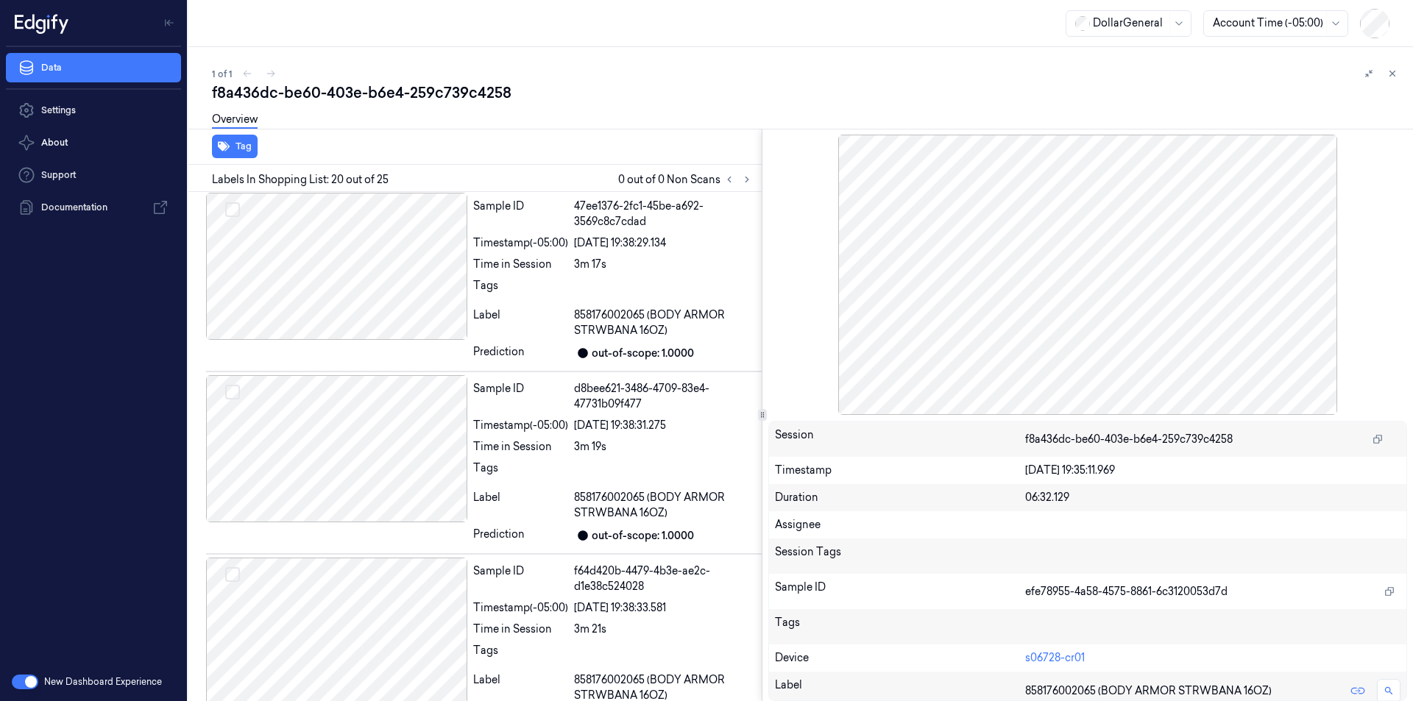
scroll to position [3436, 0]
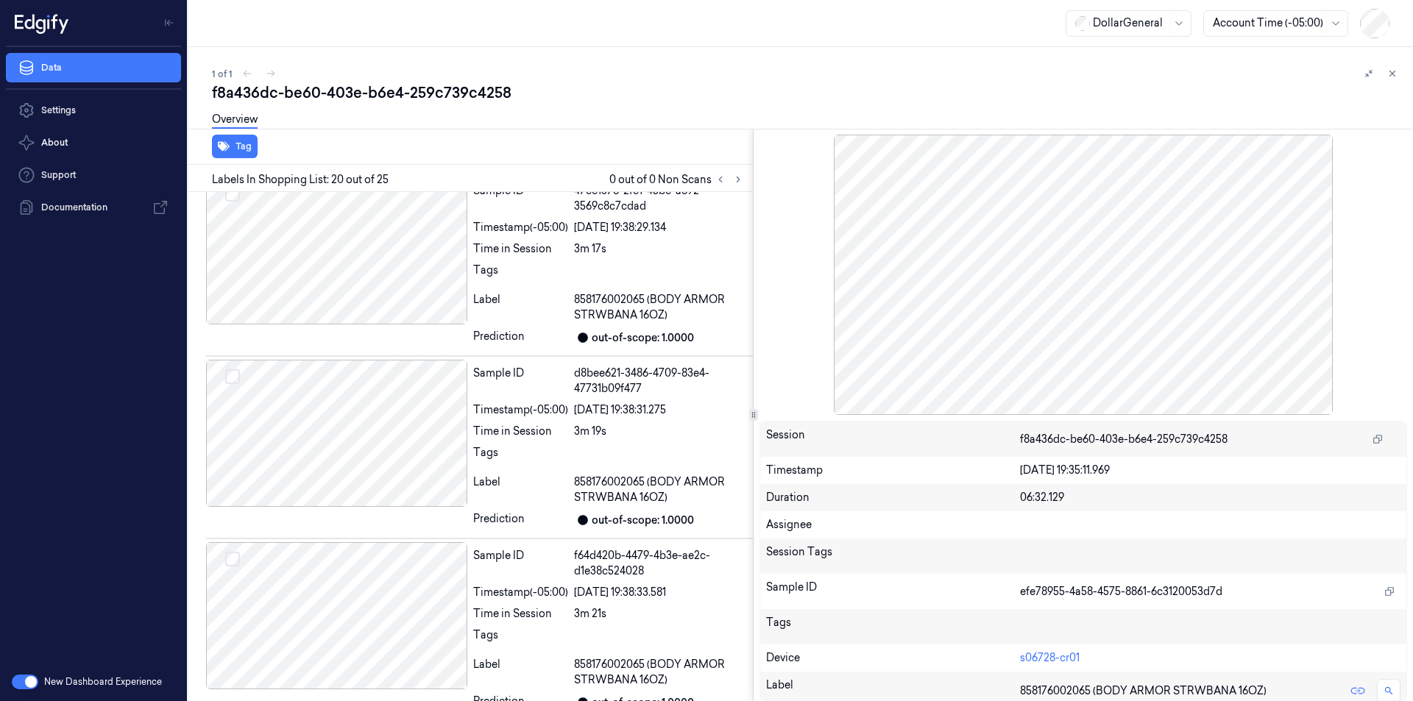
click at [753, 473] on div at bounding box center [753, 415] width 1 height 572
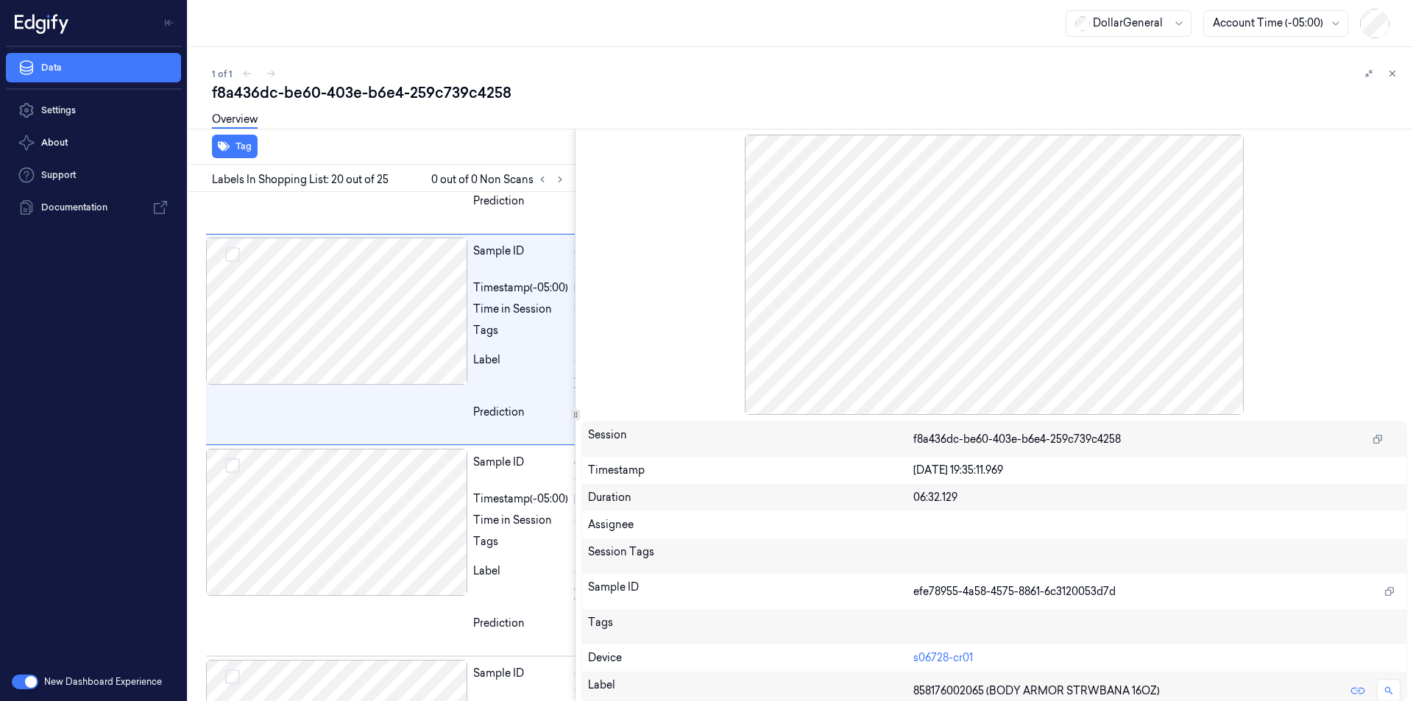
scroll to position [4899, 0]
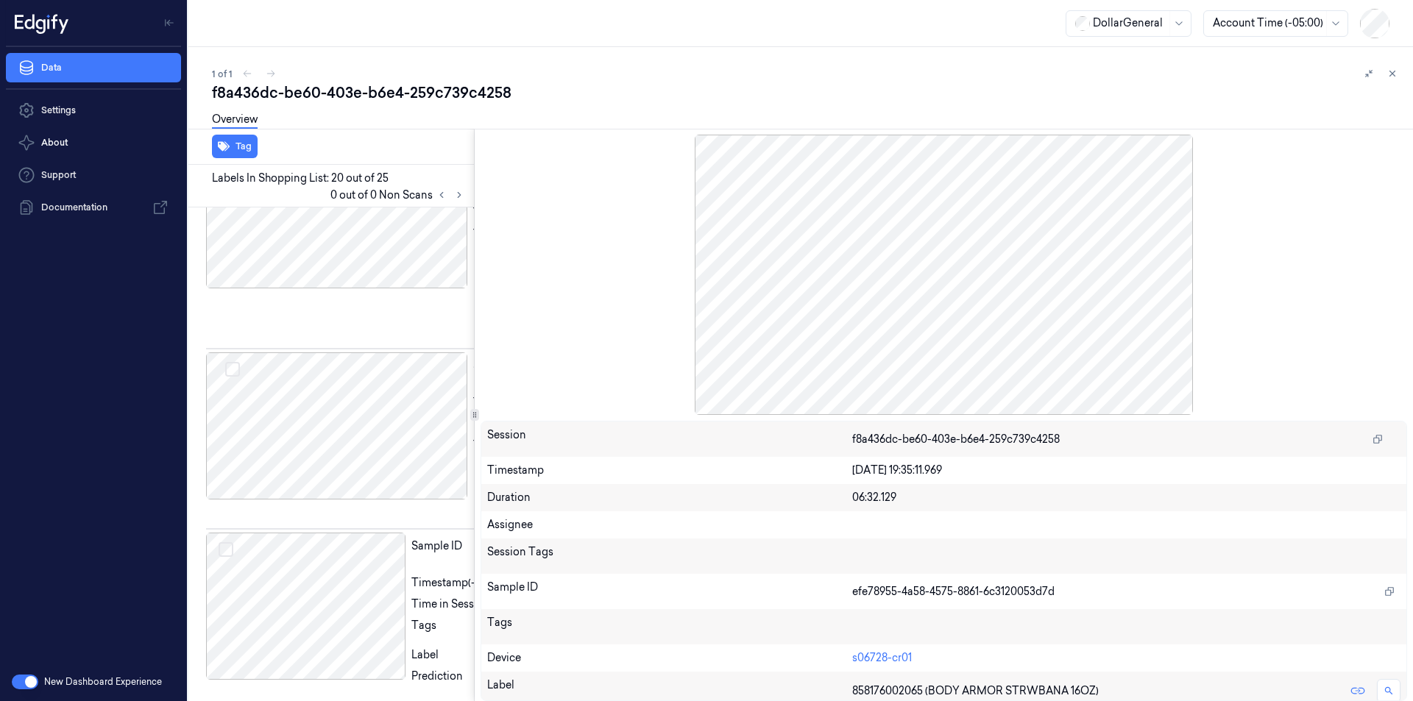
click at [474, 488] on div at bounding box center [474, 415] width 1 height 572
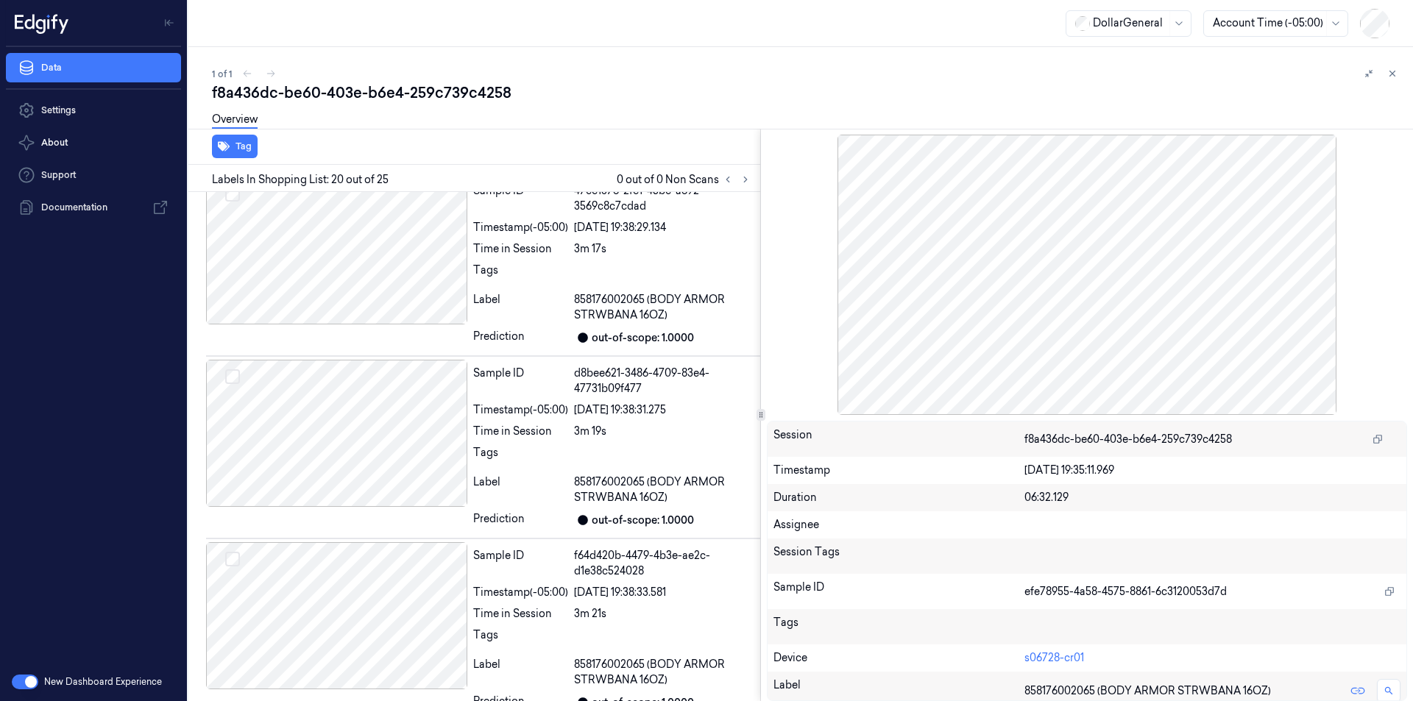
scroll to position [3420, 0]
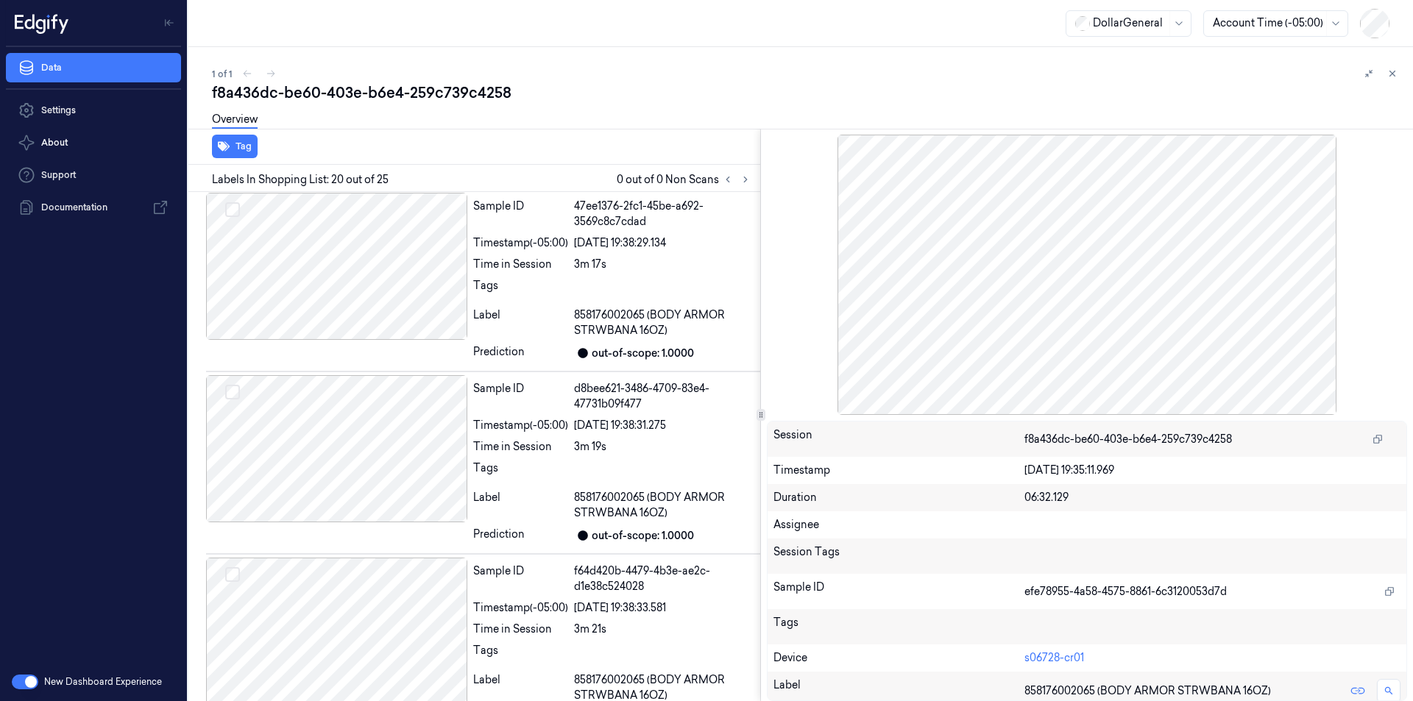
click at [760, 400] on div at bounding box center [760, 415] width 1 height 572
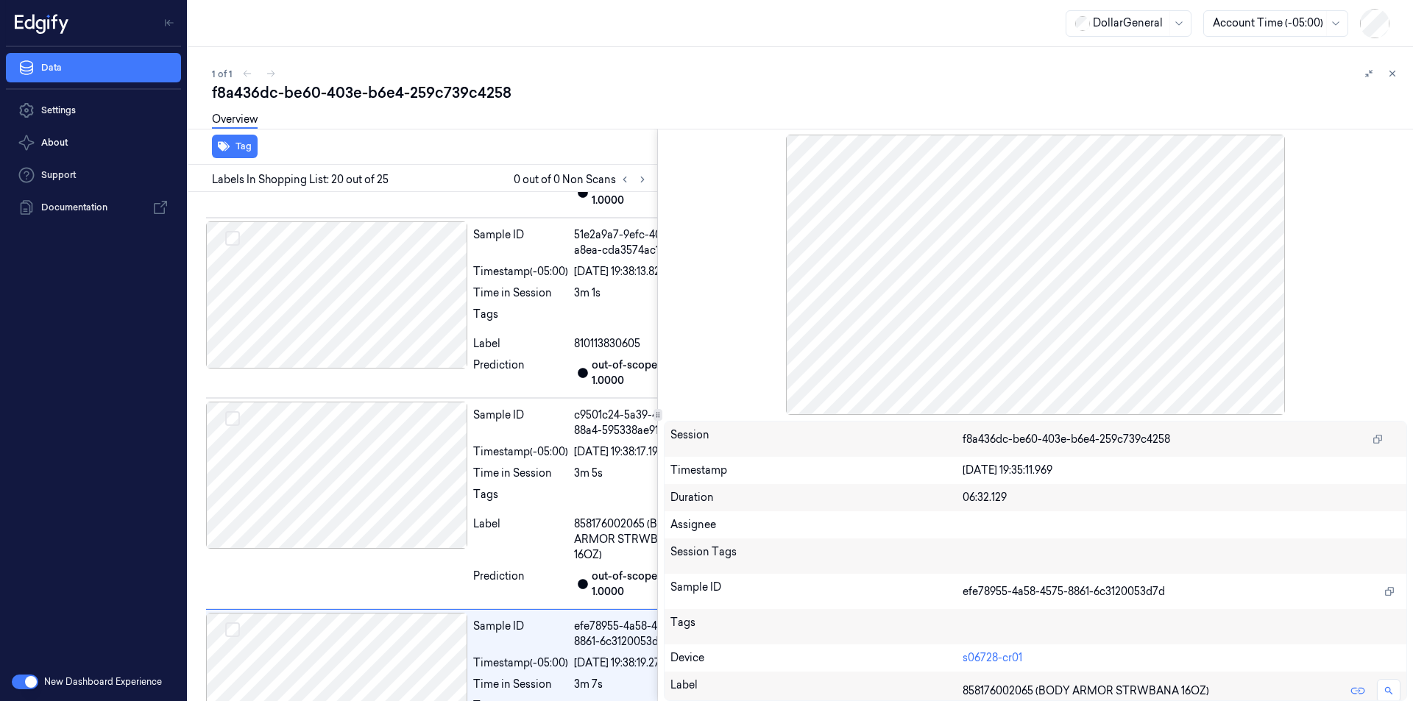
scroll to position [4308, 0]
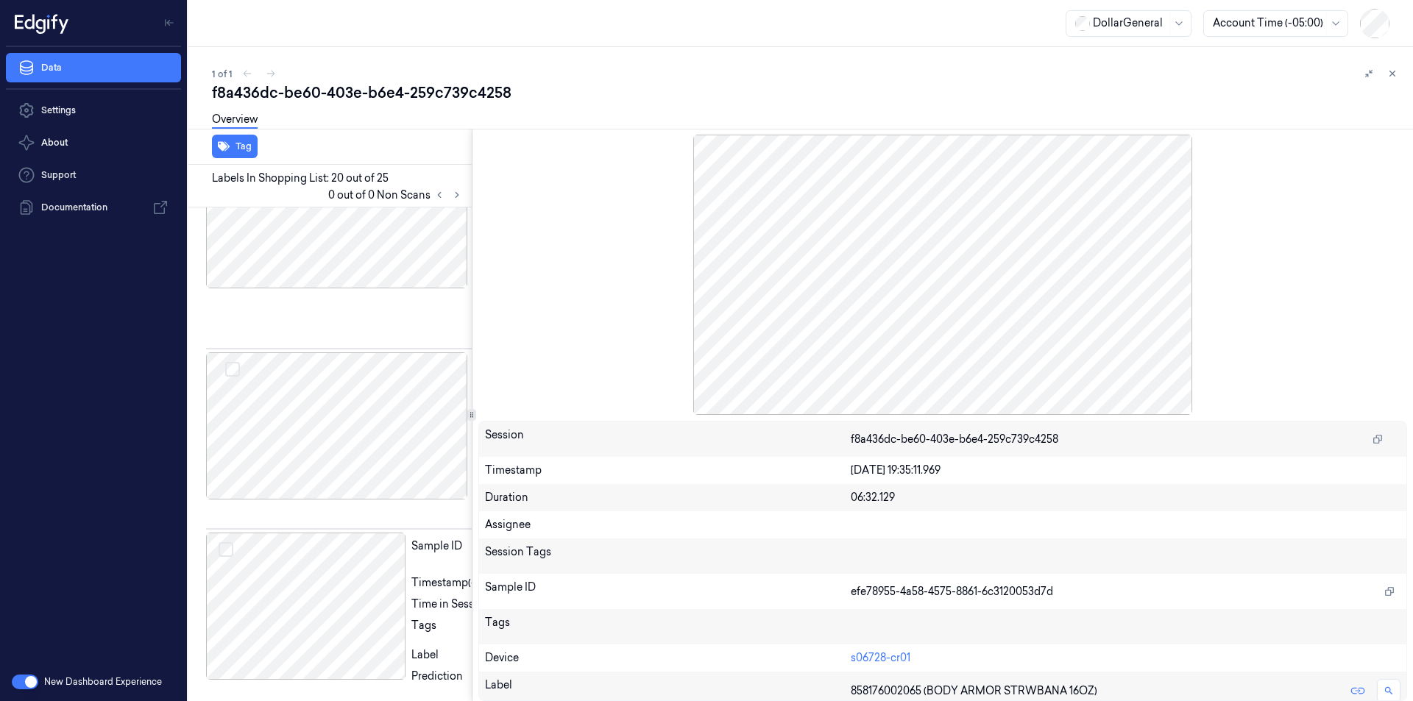
click at [472, 460] on div at bounding box center [472, 415] width 1 height 572
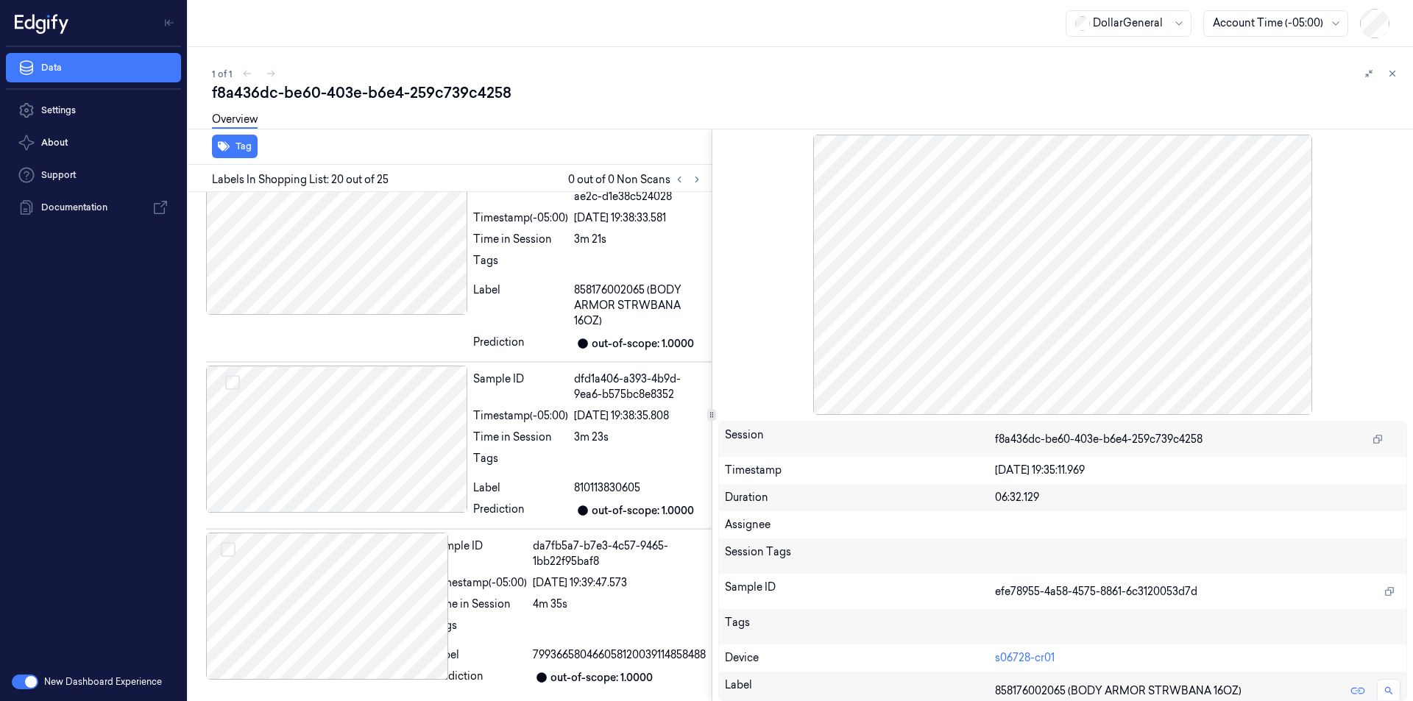
scroll to position [3102, 0]
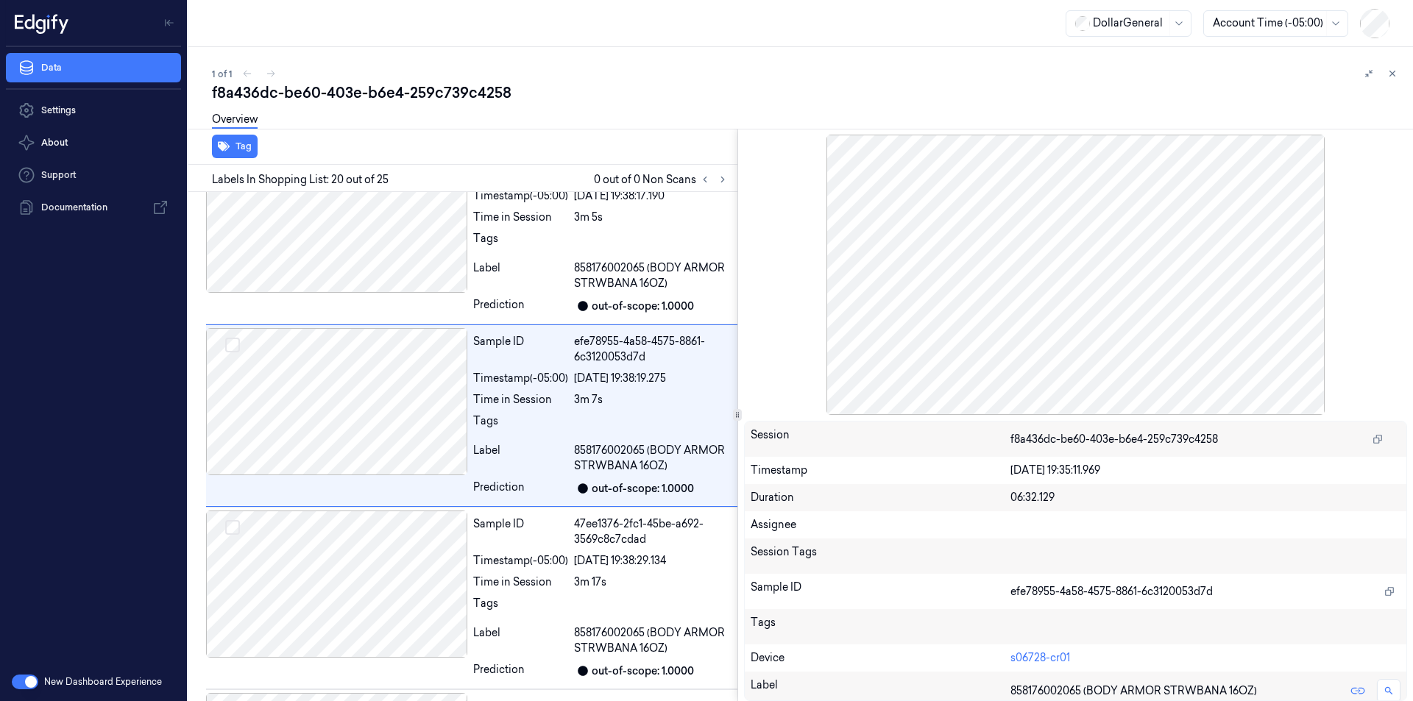
click at [737, 404] on div at bounding box center [737, 415] width 1 height 572
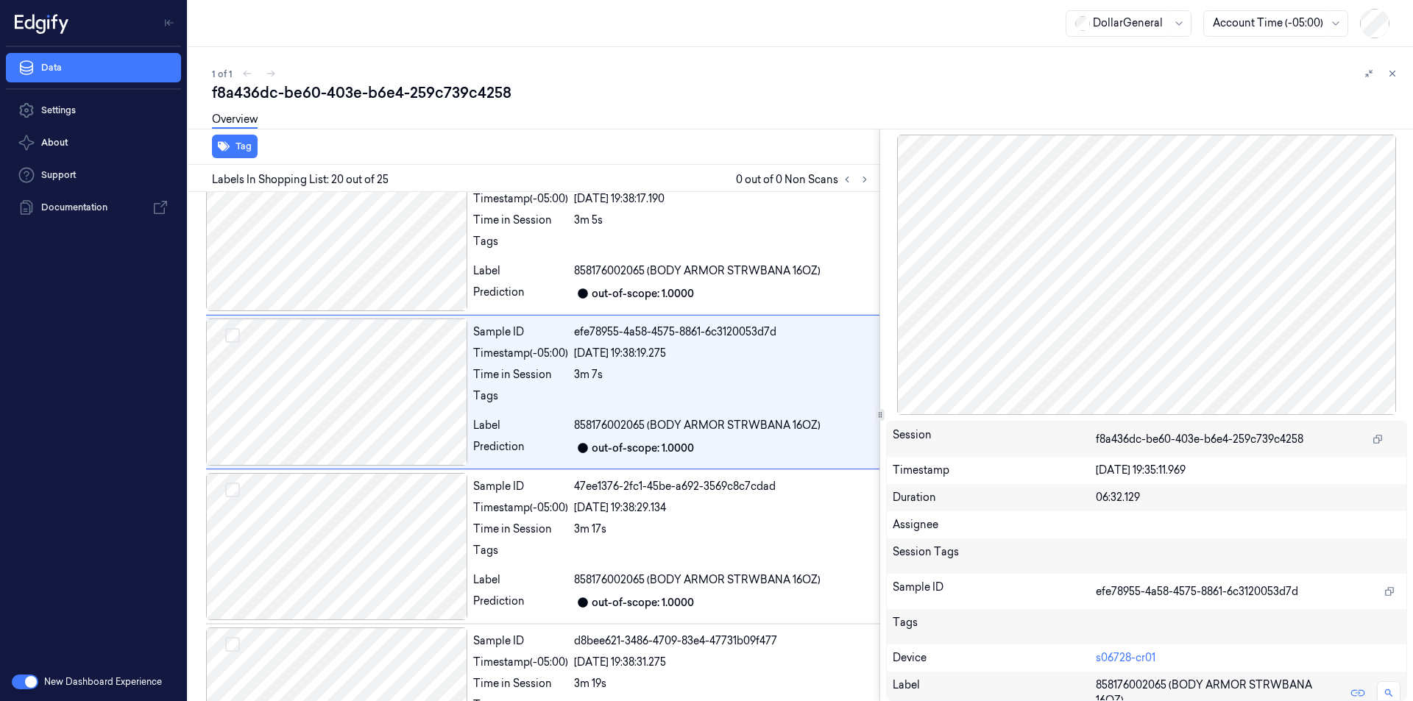
scroll to position [2800, 0]
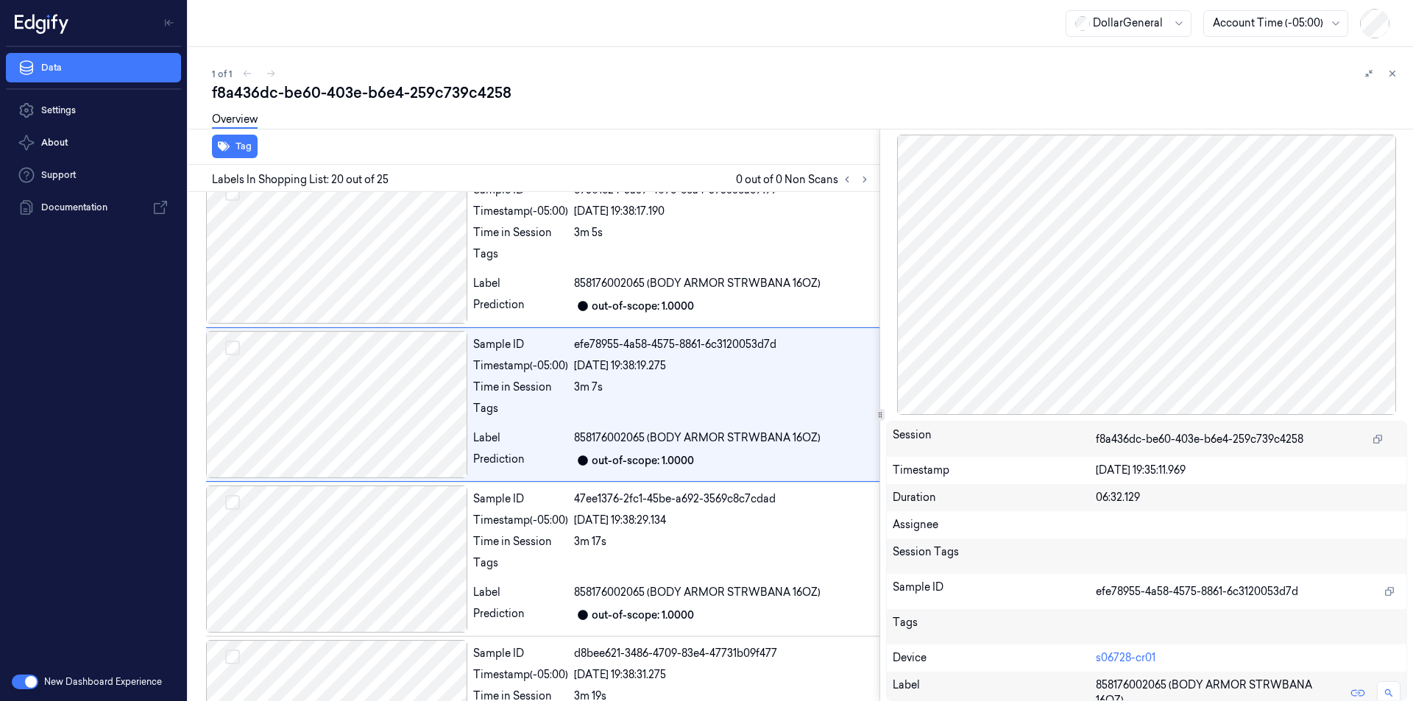
click at [884, 412] on icon at bounding box center [879, 414] width 7 height 7
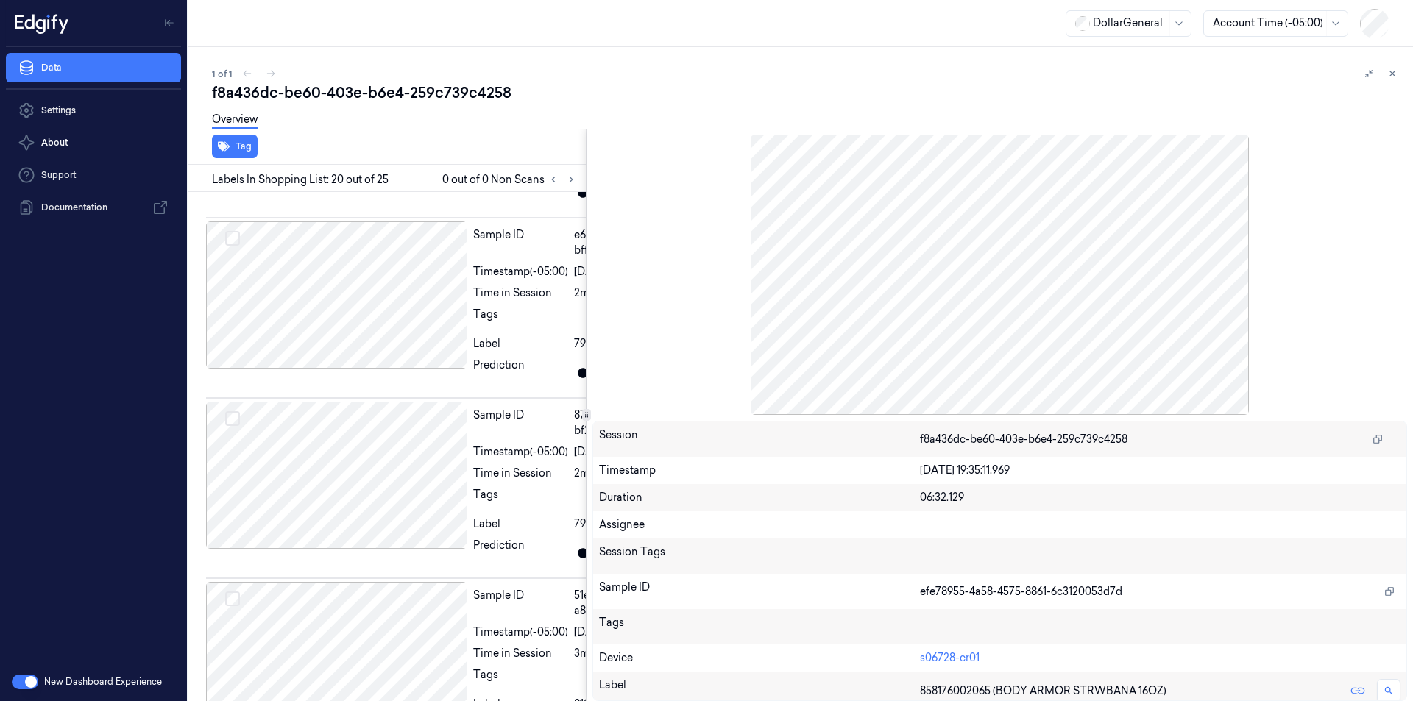
scroll to position [4162, 0]
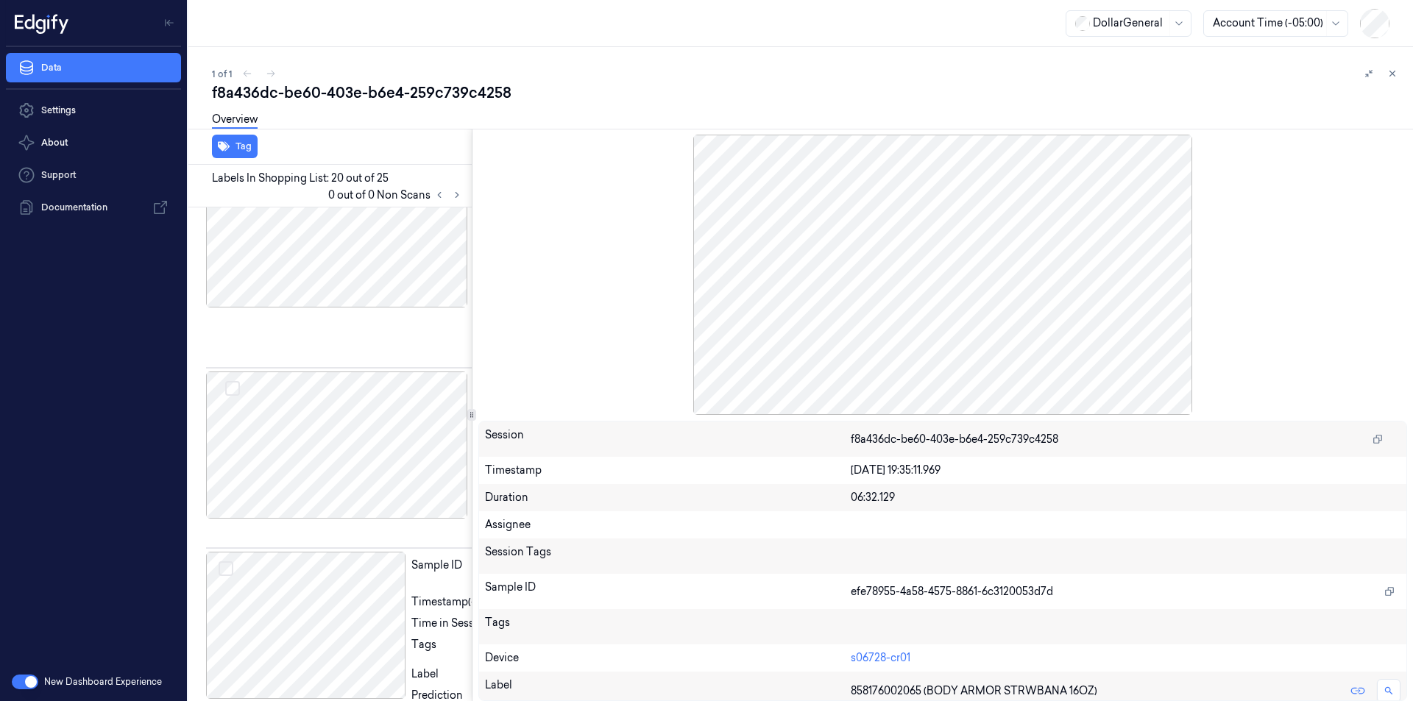
click at [472, 474] on div at bounding box center [472, 415] width 1 height 572
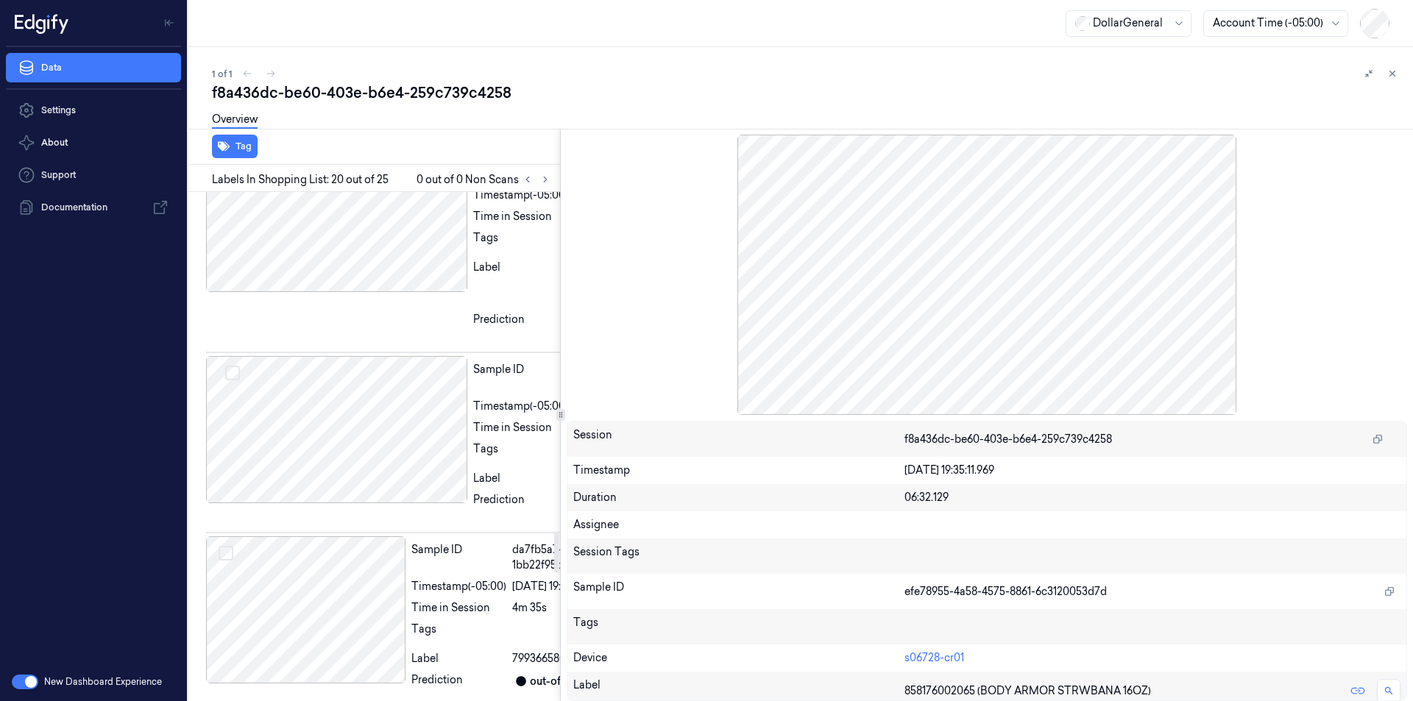
click at [561, 421] on div at bounding box center [560, 415] width 1 height 572
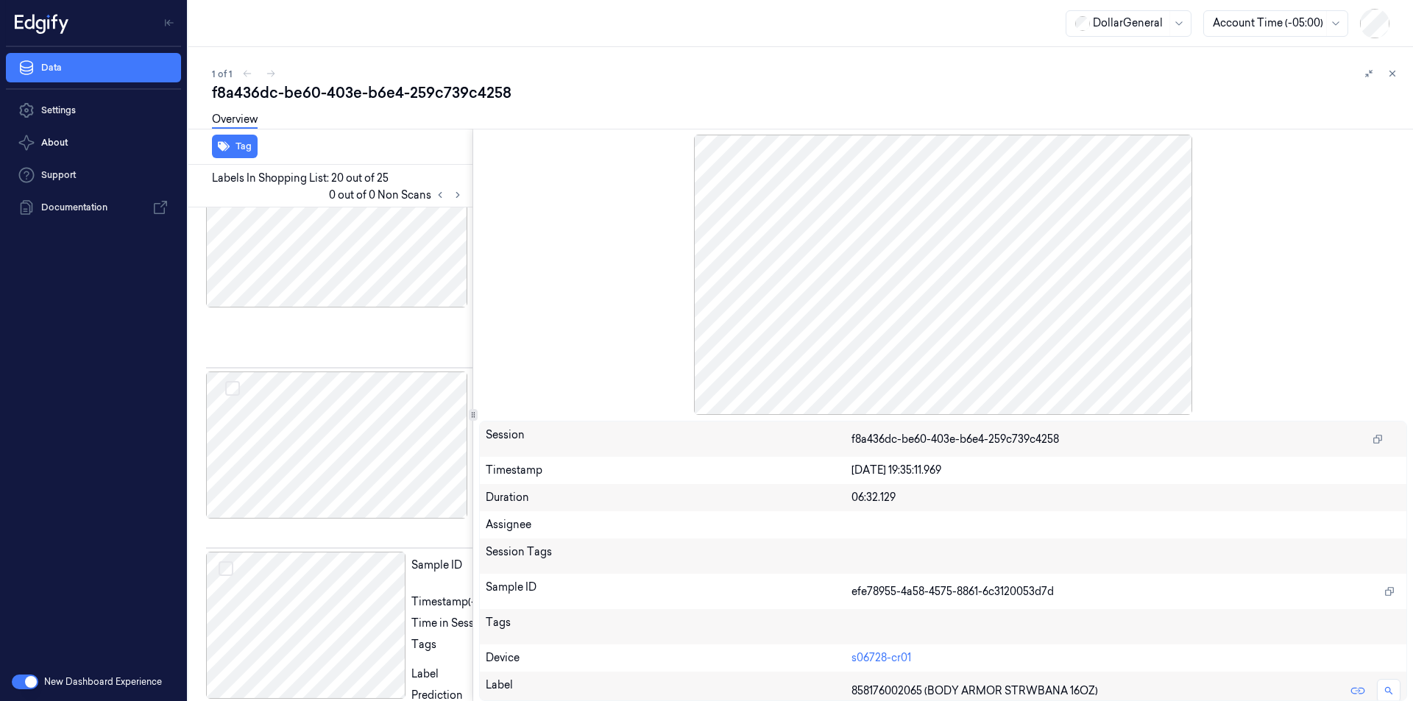
click at [474, 442] on div "Tag Labels In Shopping List: 20 out of 25 0 out of 0 Non Scans Sample ID 525de3…" at bounding box center [797, 415] width 1230 height 572
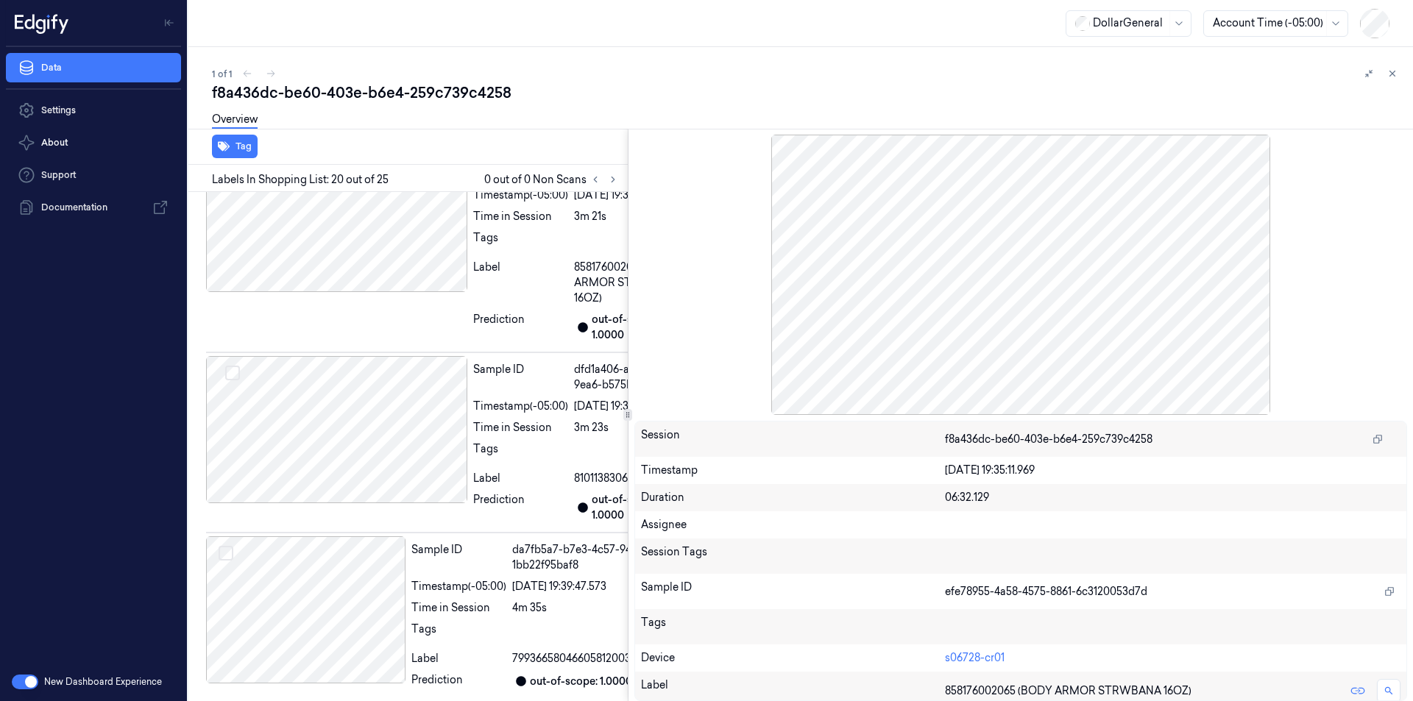
scroll to position [2985, 0]
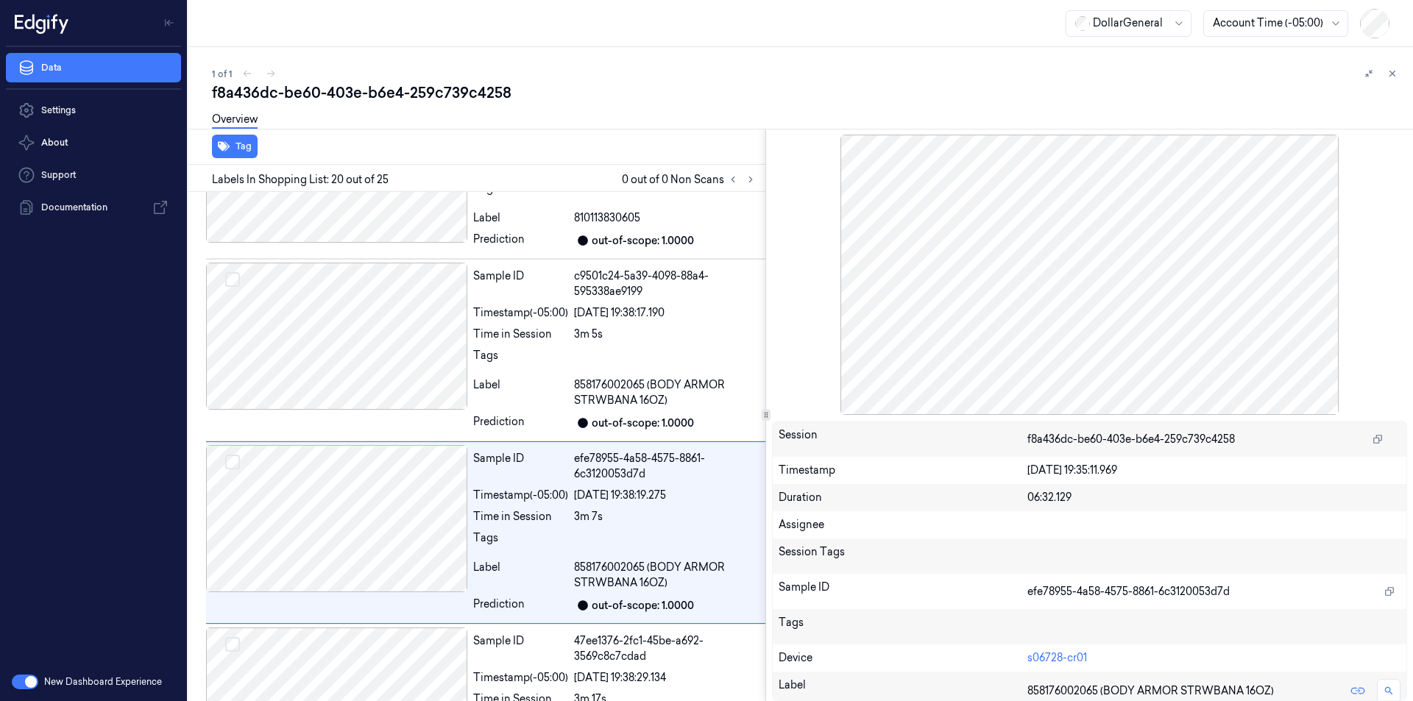
click at [766, 439] on div at bounding box center [765, 415] width 1 height 572
click at [592, 513] on div "3m 7s" at bounding box center [666, 516] width 185 height 15
click at [592, 513] on div "Sample ID efe78955-4a58-4575-8861-6c3120053d7d Timestamp (-05:00) 10/08/2025 19…" at bounding box center [616, 532] width 298 height 175
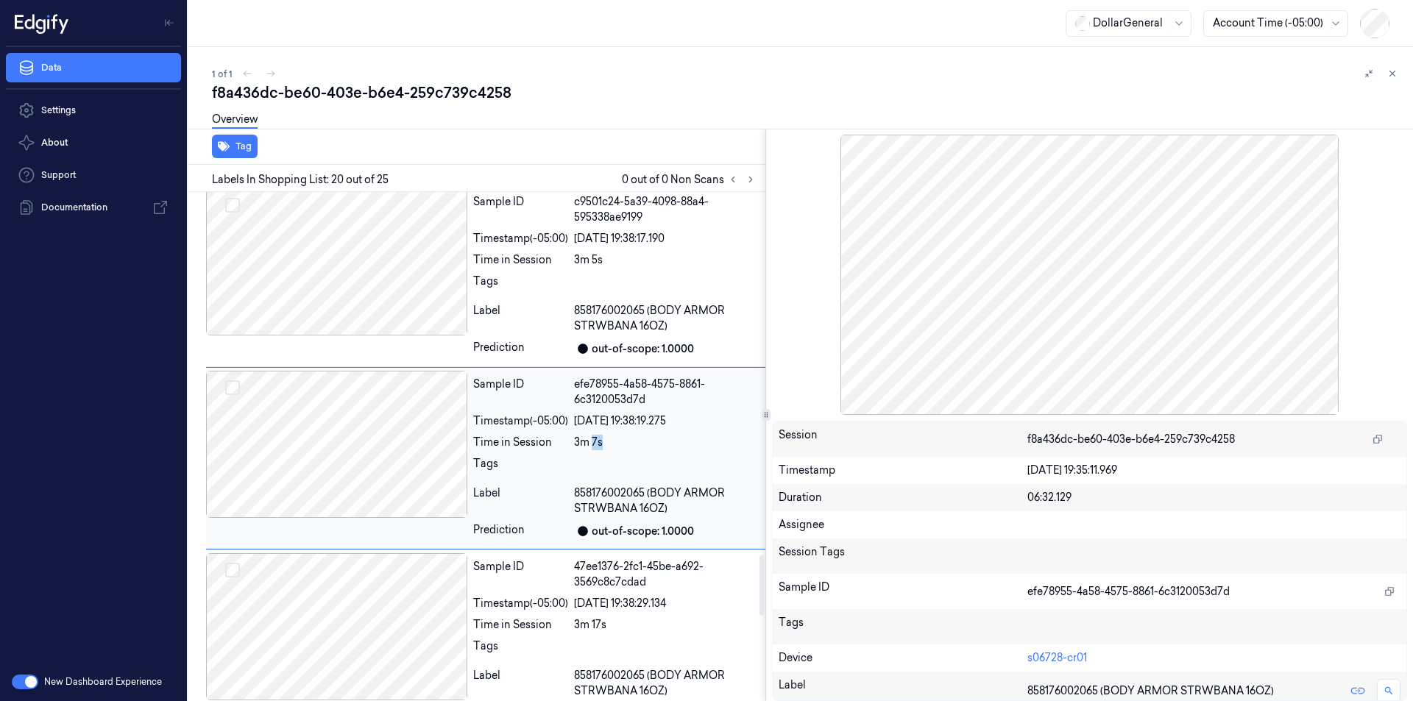
scroll to position [3071, 0]
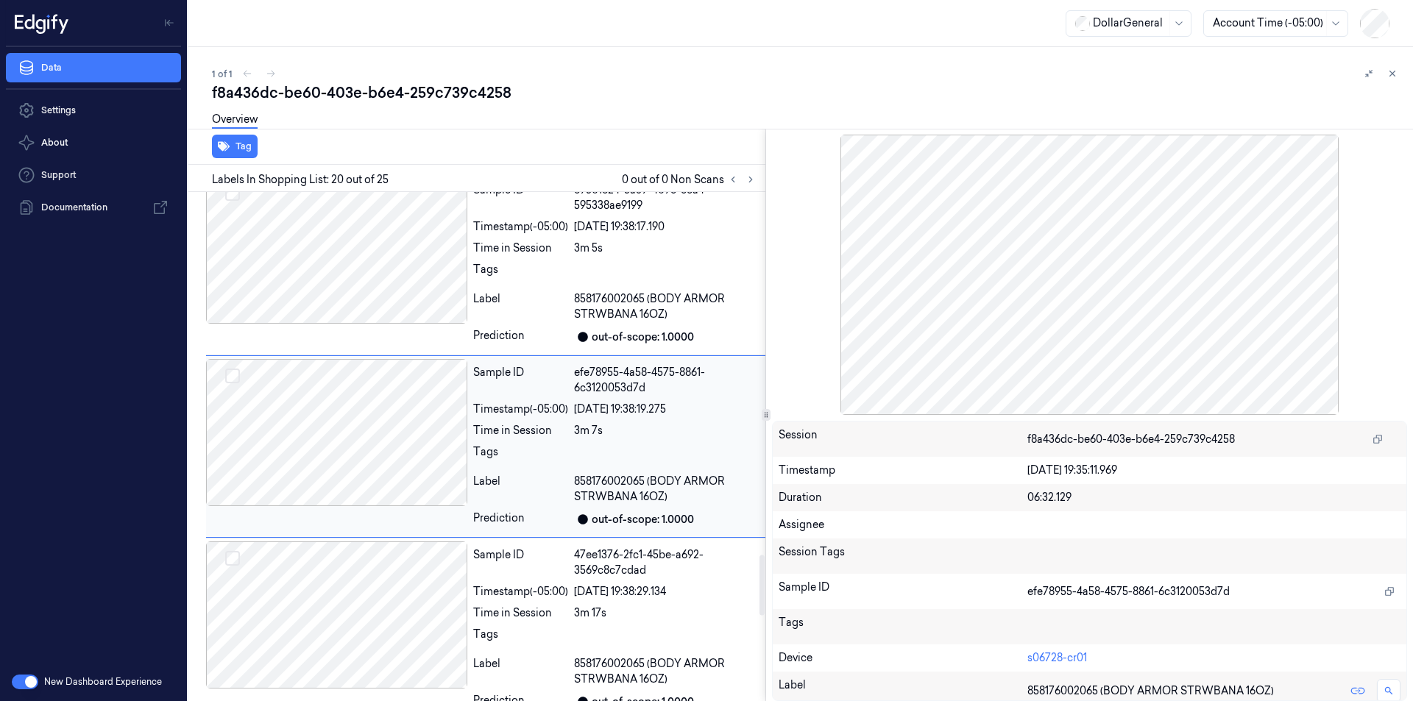
click at [564, 445] on div "Tags" at bounding box center [520, 456] width 95 height 24
click at [380, 441] on div at bounding box center [336, 432] width 261 height 147
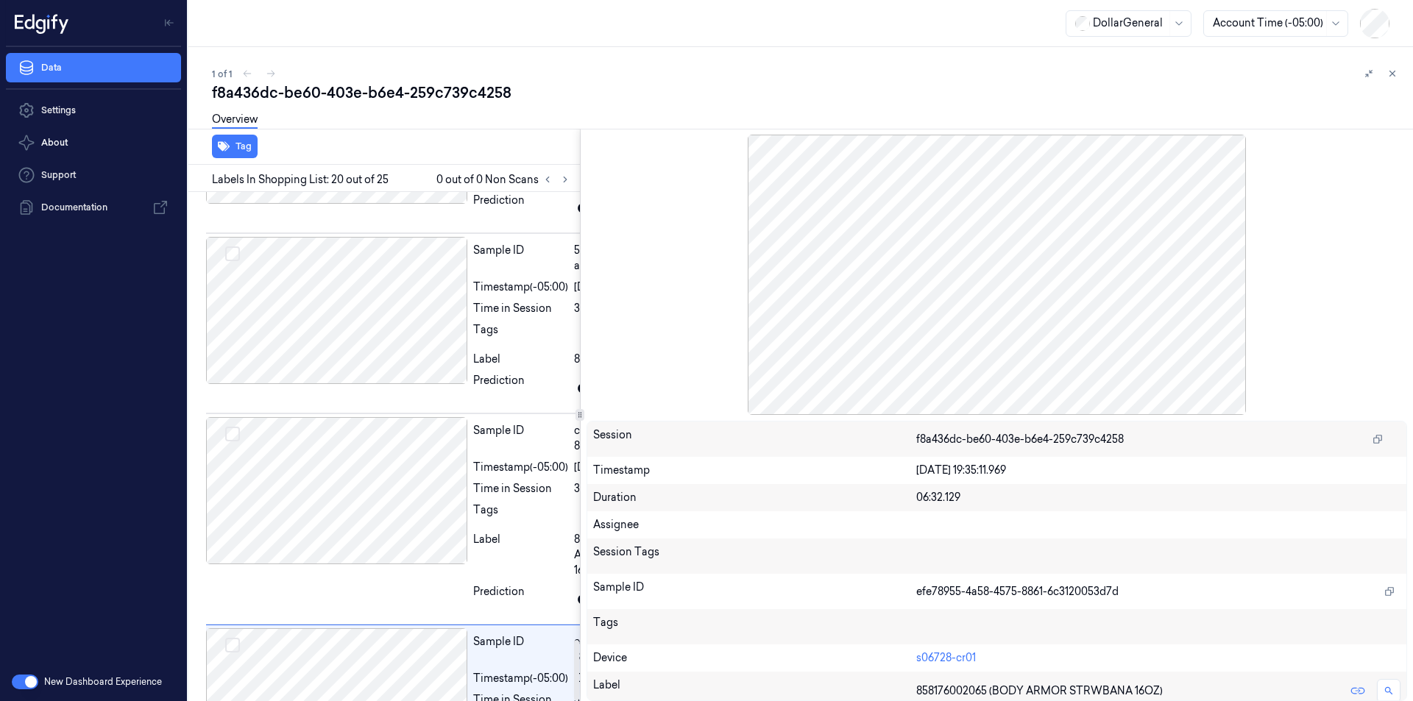
scroll to position [4308, 0]
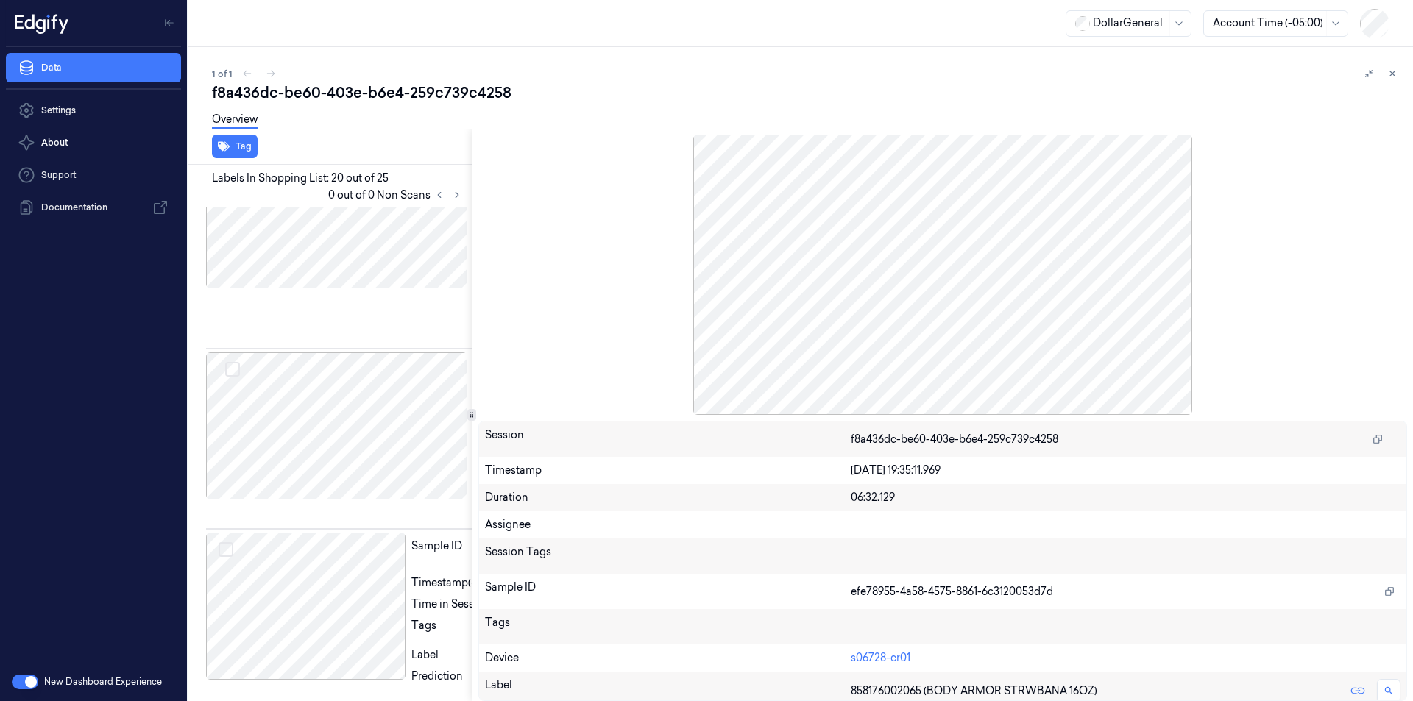
click at [472, 451] on div at bounding box center [472, 415] width 1 height 572
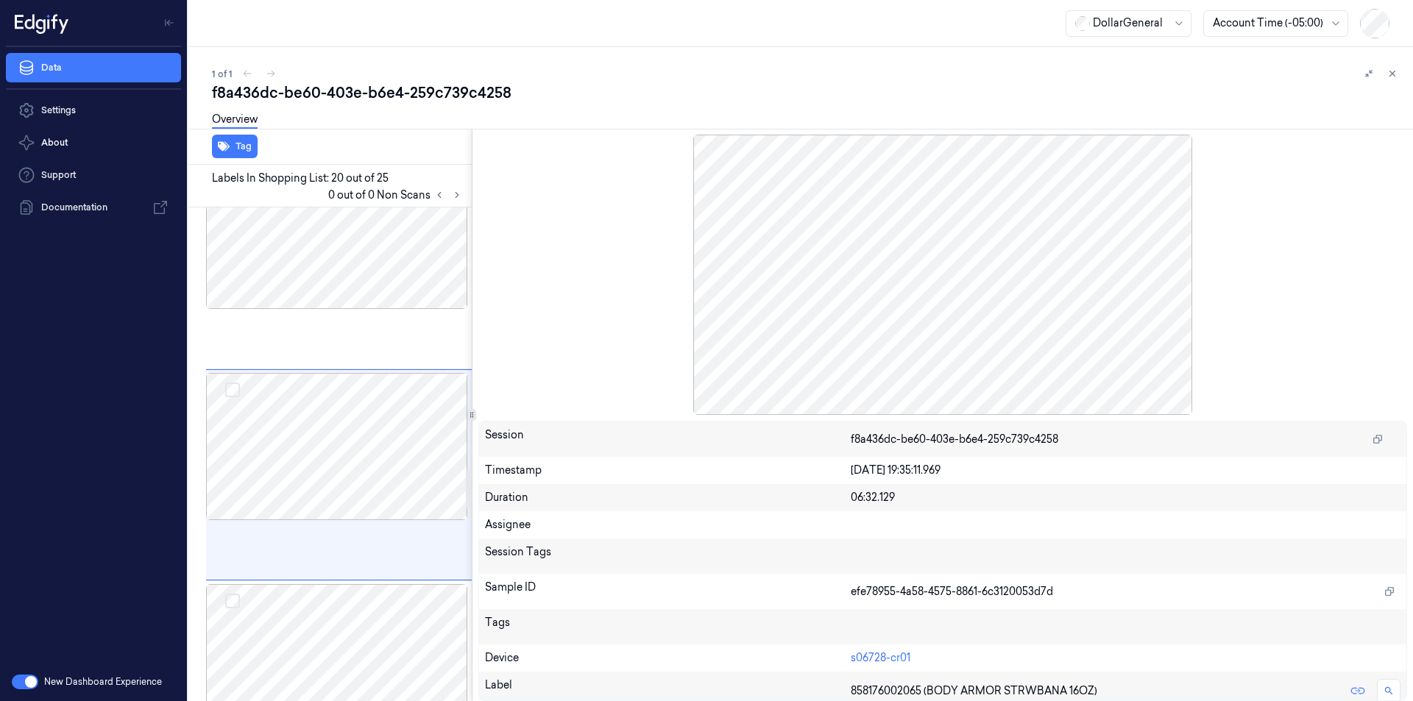
scroll to position [3021, 0]
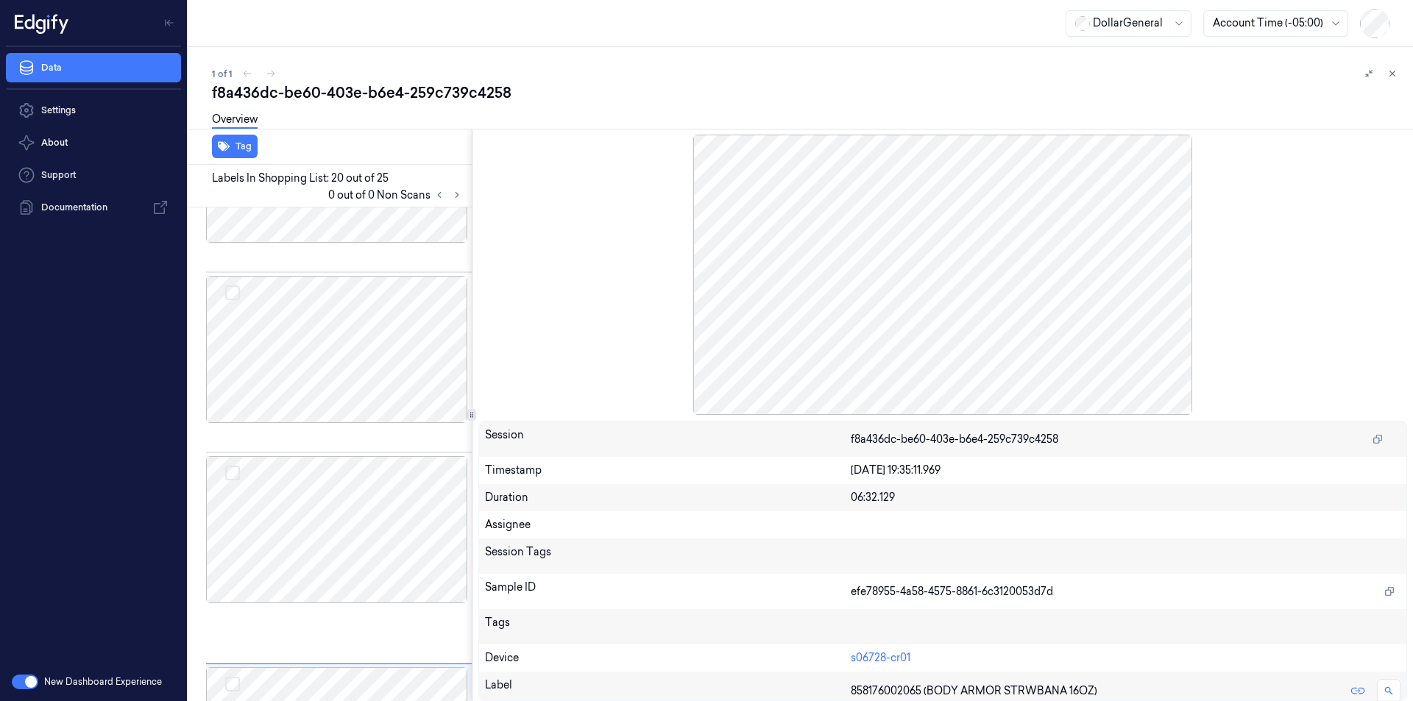
drag, startPoint x: 476, startPoint y: 411, endPoint x: 954, endPoint y: 481, distance: 483.3
click at [954, 481] on div "Tag Labels In Shopping List: 20 out of 25 0 out of 0 Non Scans Sample ID 525de3…" at bounding box center [797, 415] width 1230 height 572
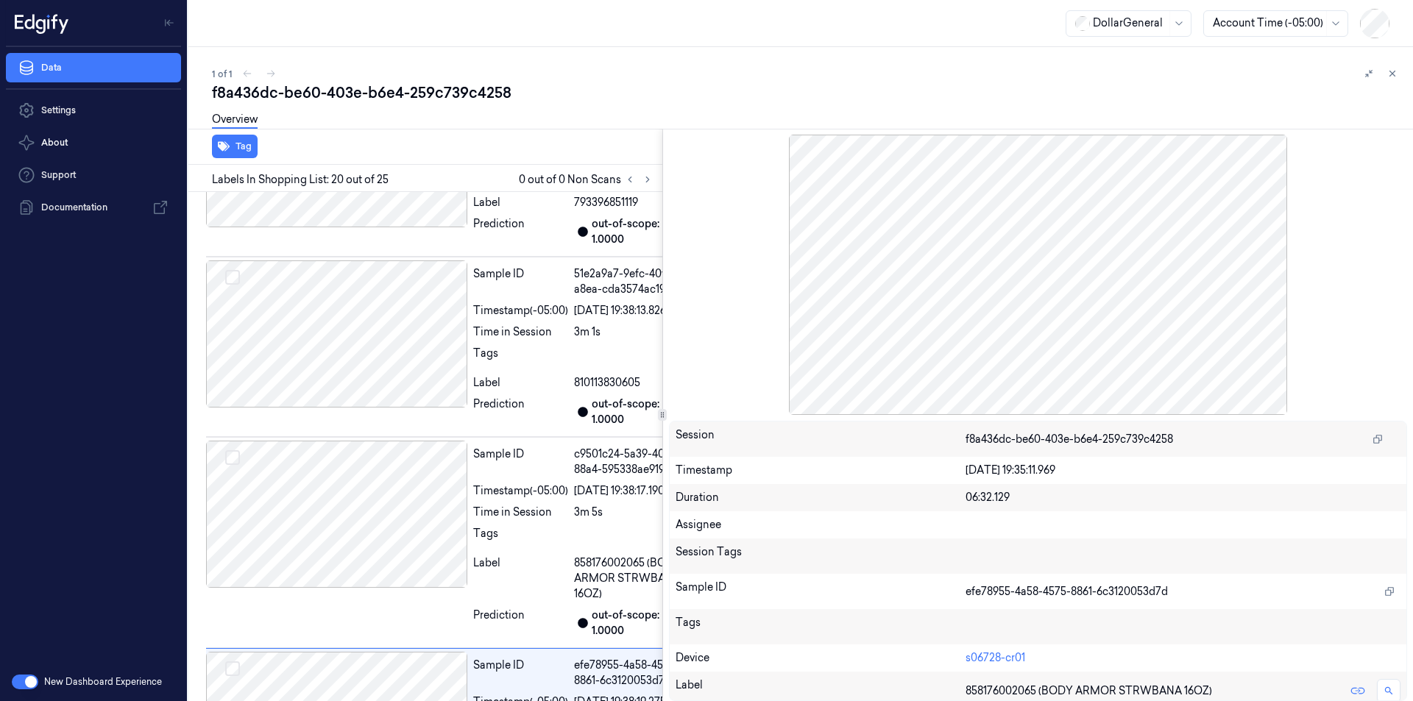
scroll to position [2573, 0]
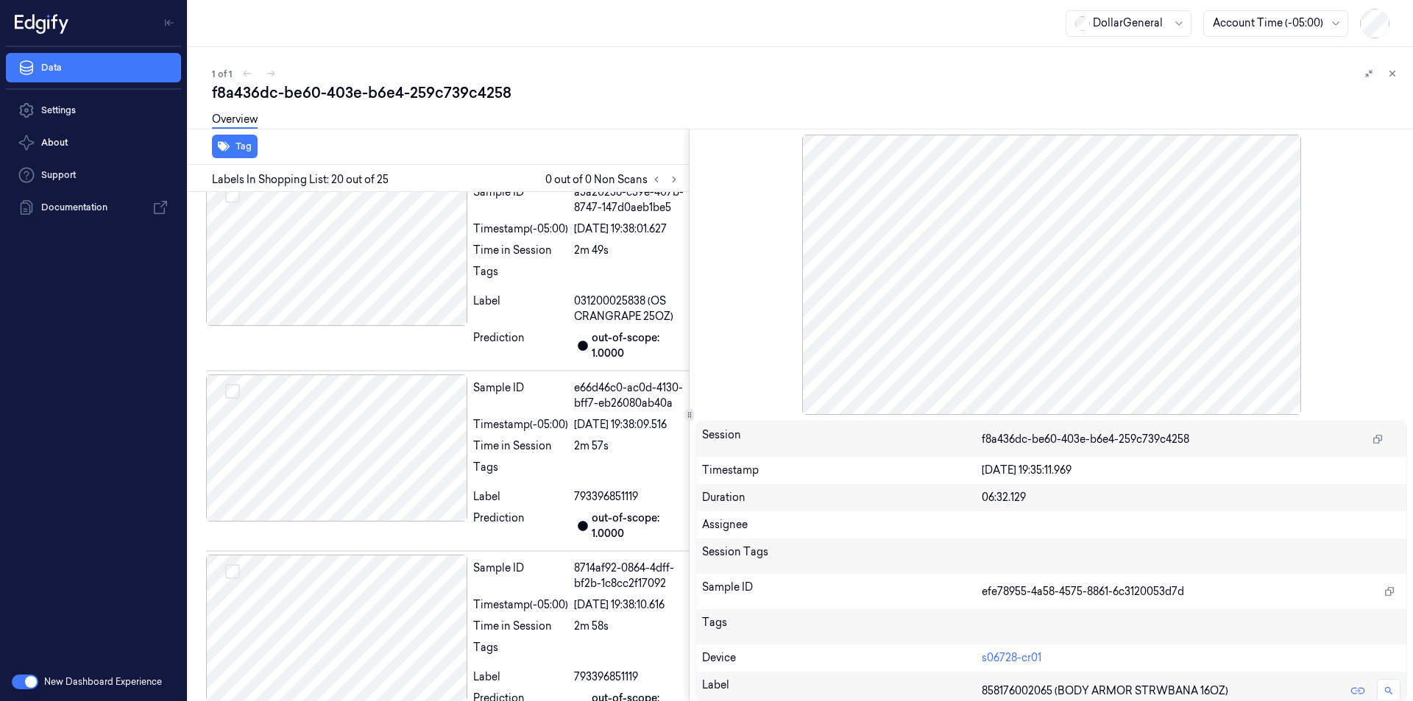
click at [687, 503] on div "Tag Labels In Shopping List: 20 out of 25 0 out of 0 Non Scans Sample ID 525de3…" at bounding box center [797, 415] width 1230 height 572
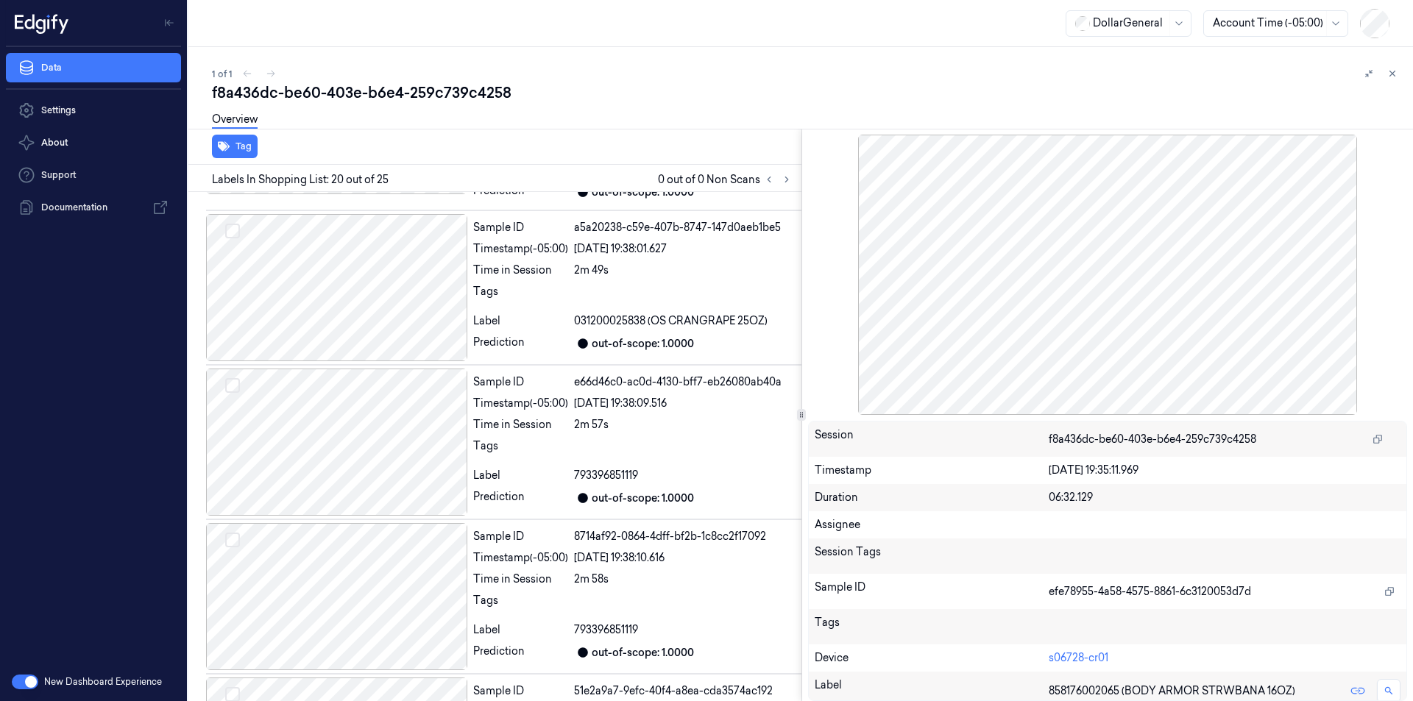
scroll to position [2044, 0]
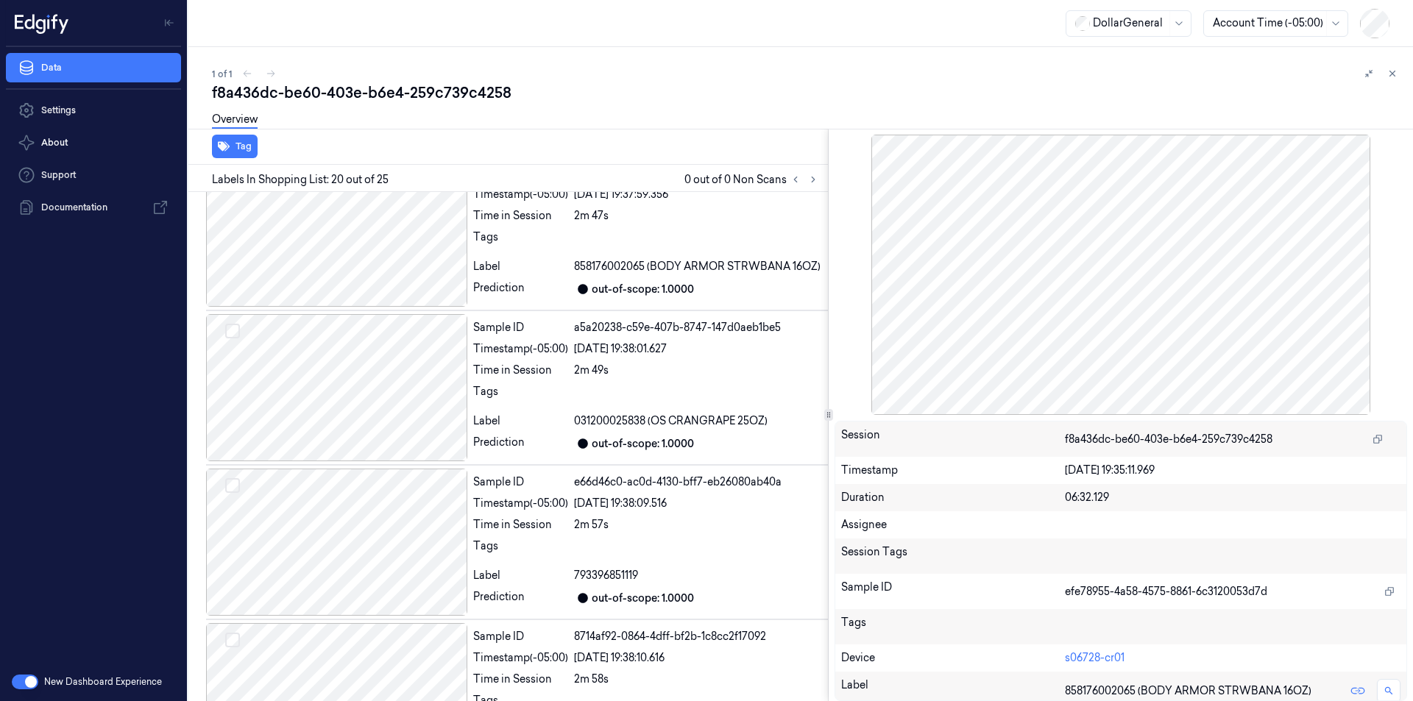
click at [828, 451] on div at bounding box center [828, 415] width 1 height 572
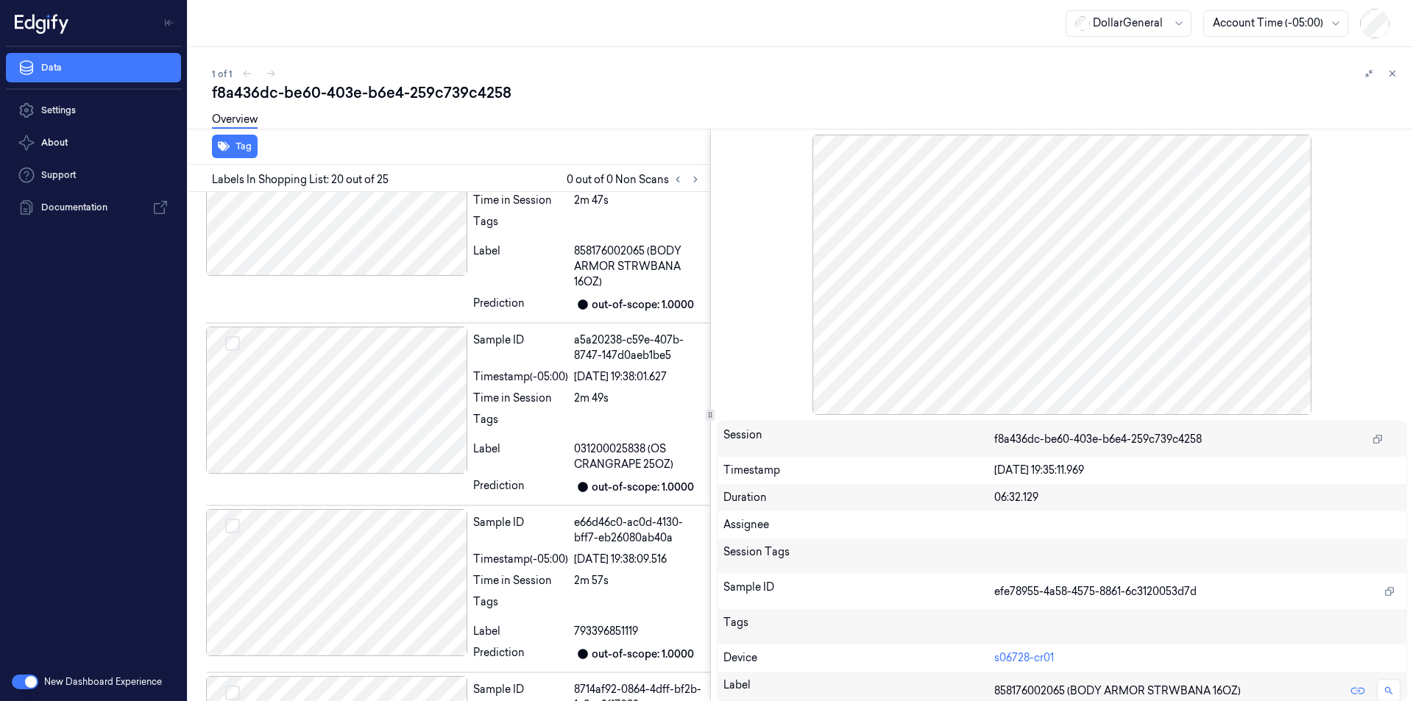
scroll to position [3021, 0]
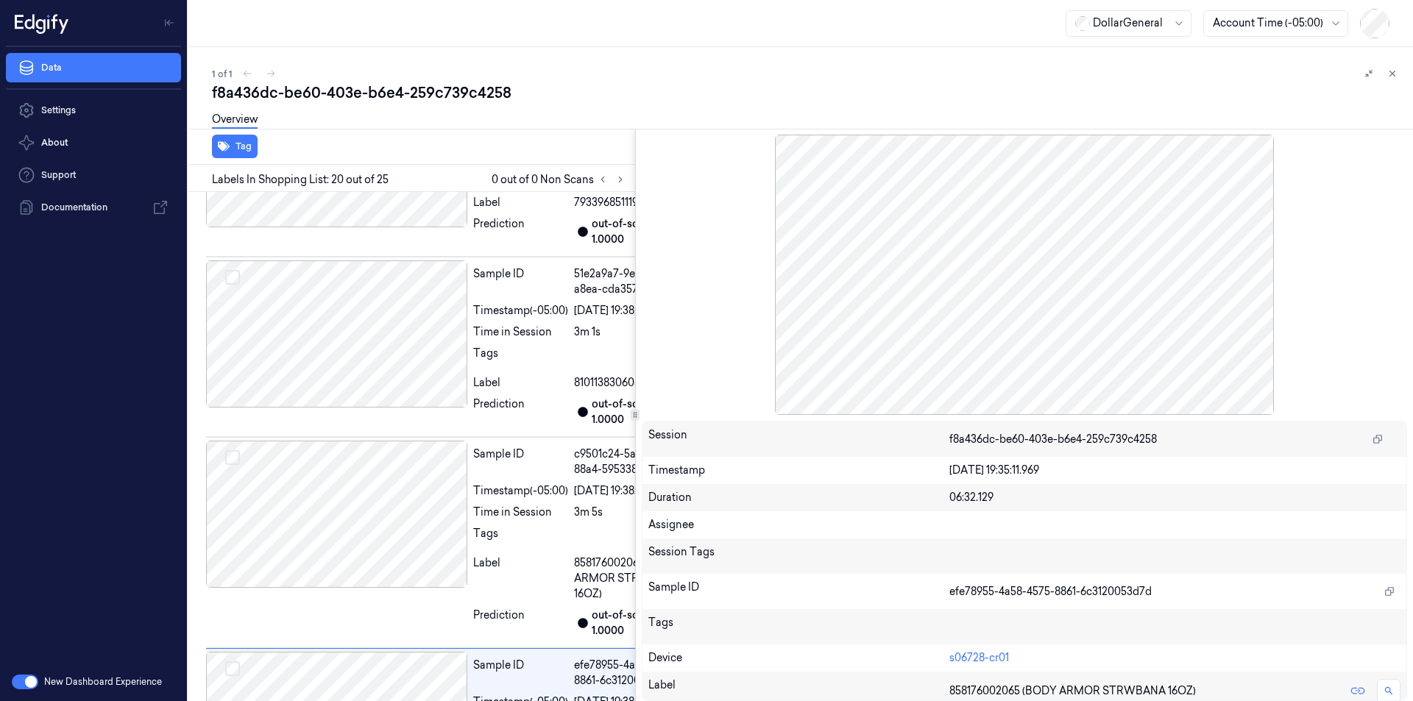
click at [636, 460] on div at bounding box center [635, 415] width 1 height 572
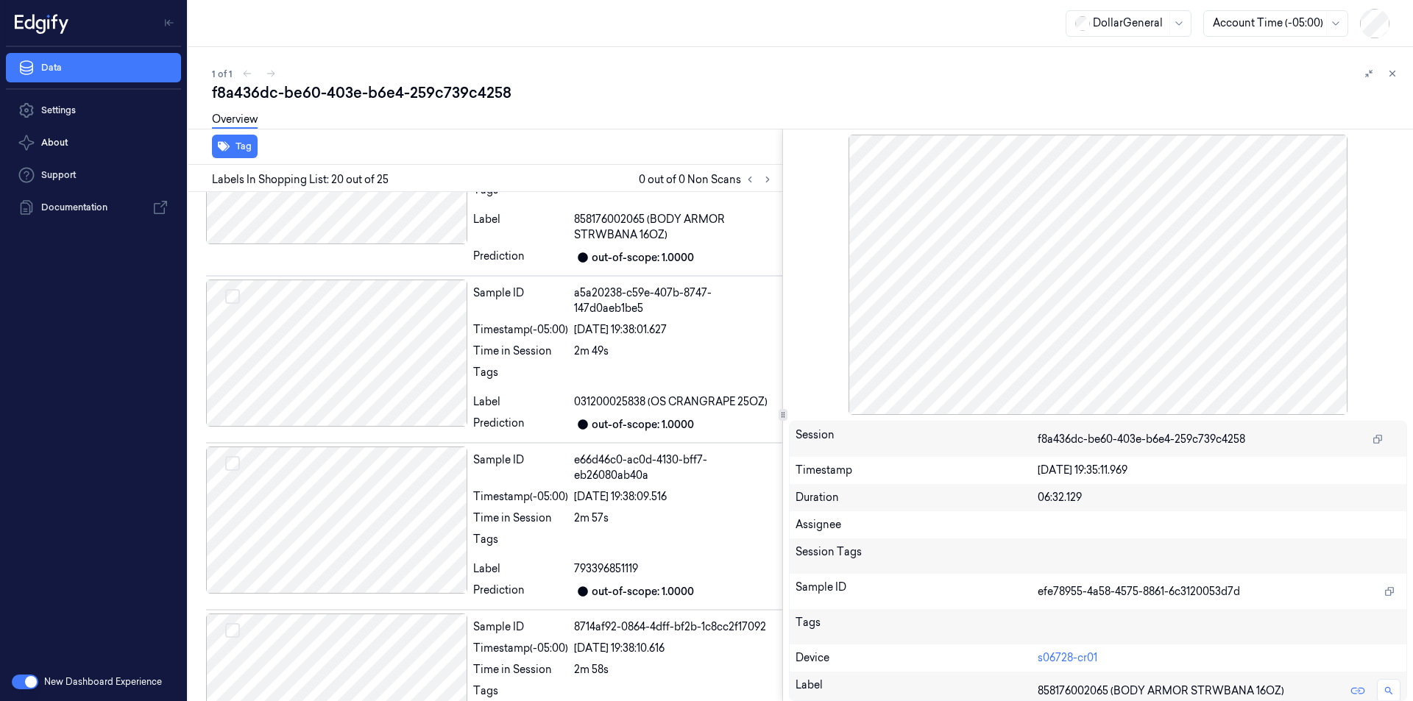
scroll to position [2107, 0]
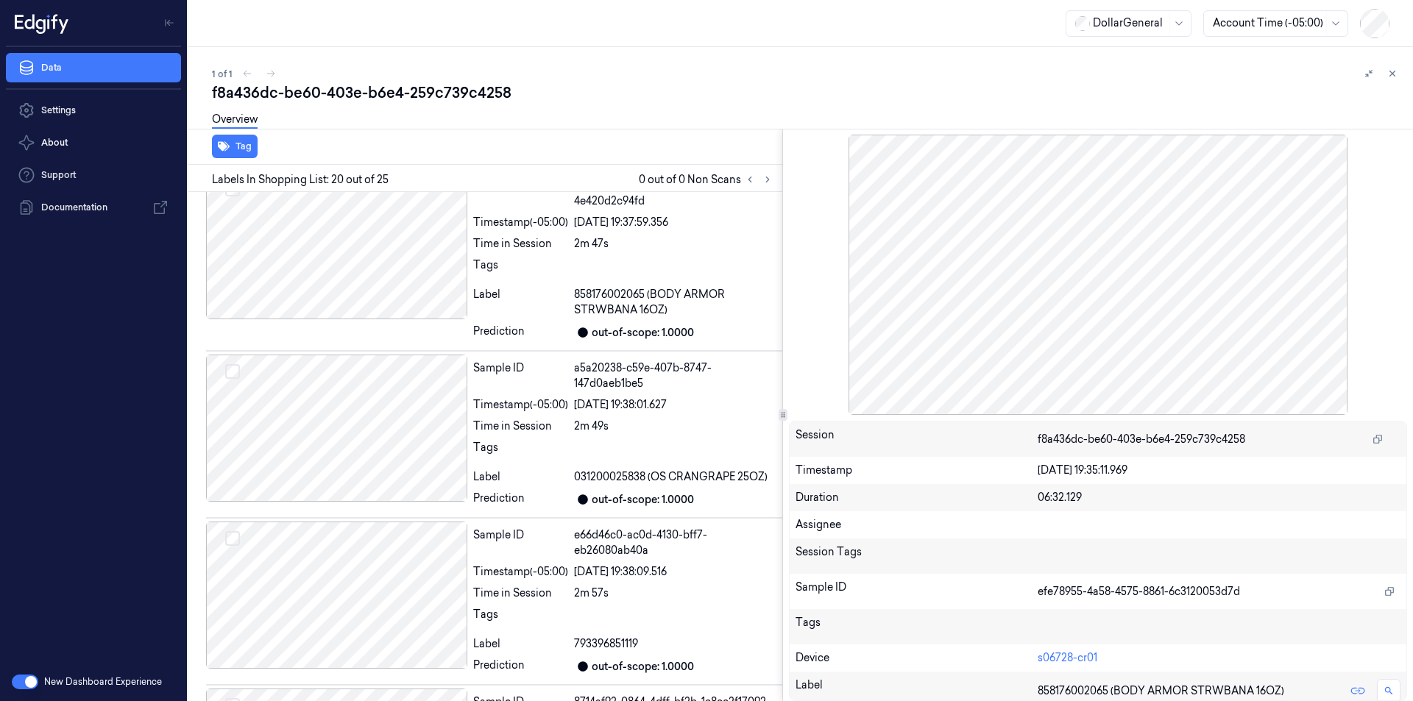
click at [783, 408] on div at bounding box center [782, 415] width 1 height 572
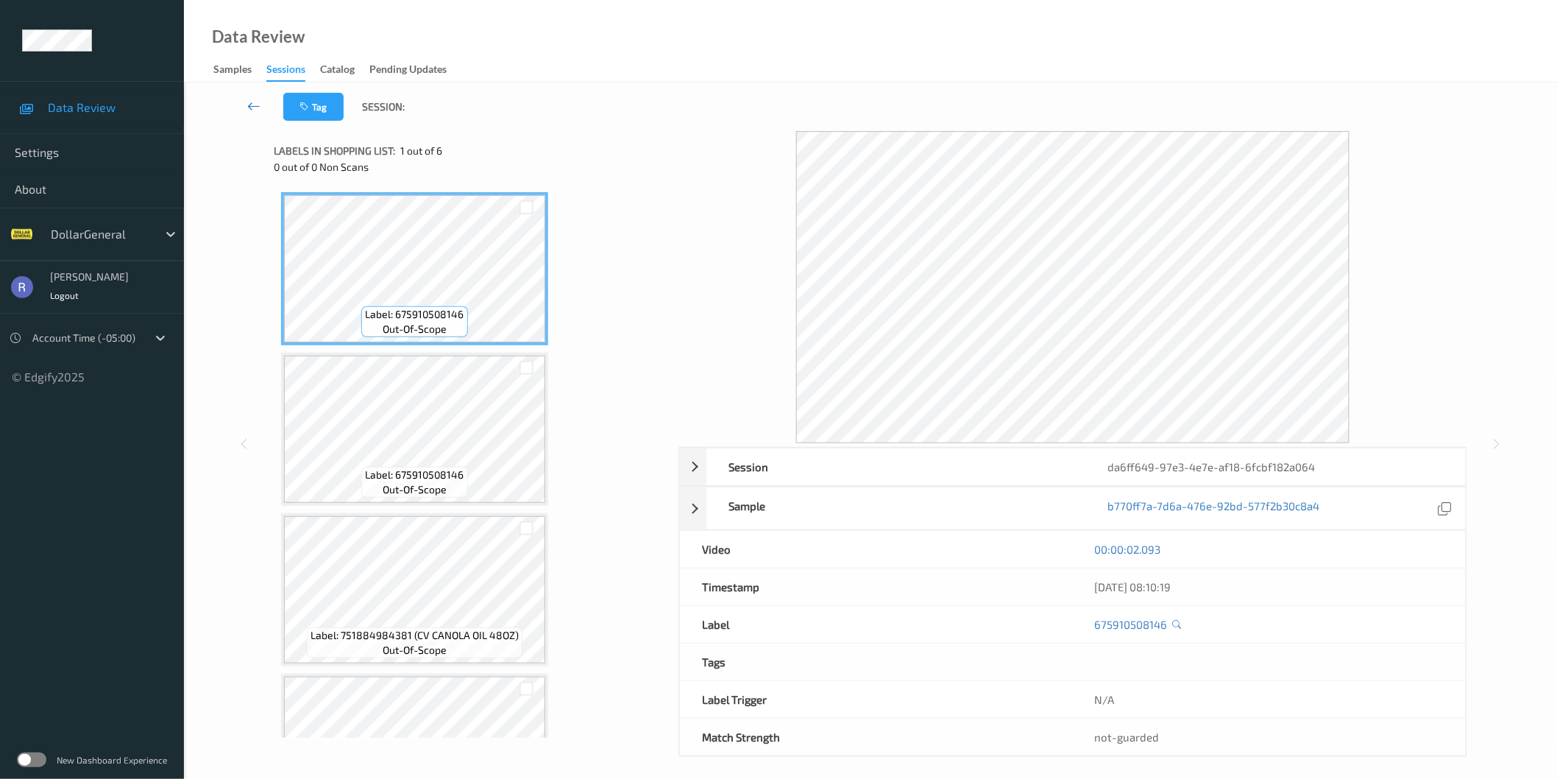
click at [254, 105] on icon at bounding box center [253, 106] width 13 height 15
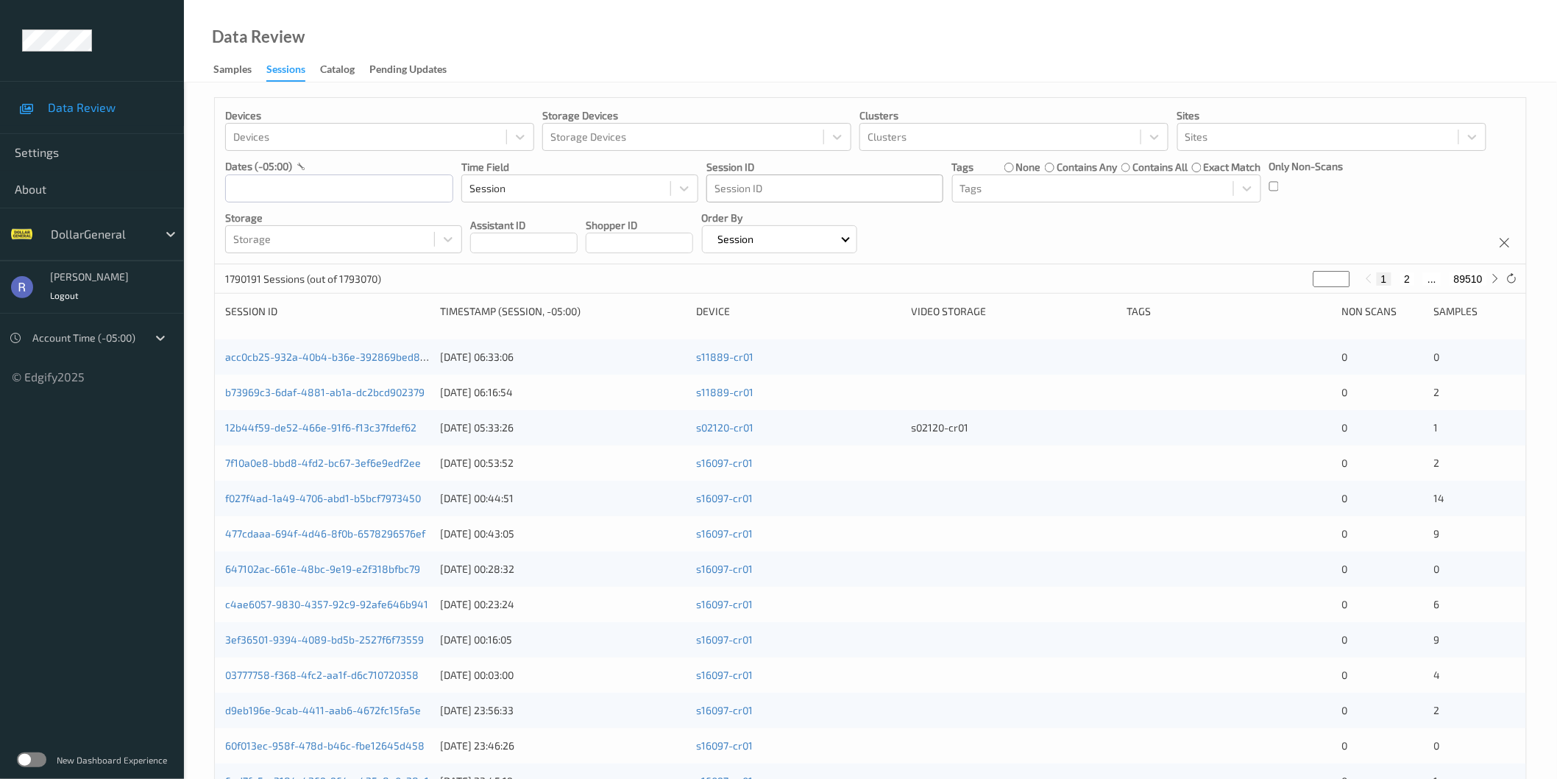
click at [820, 190] on div at bounding box center [825, 189] width 221 height 18
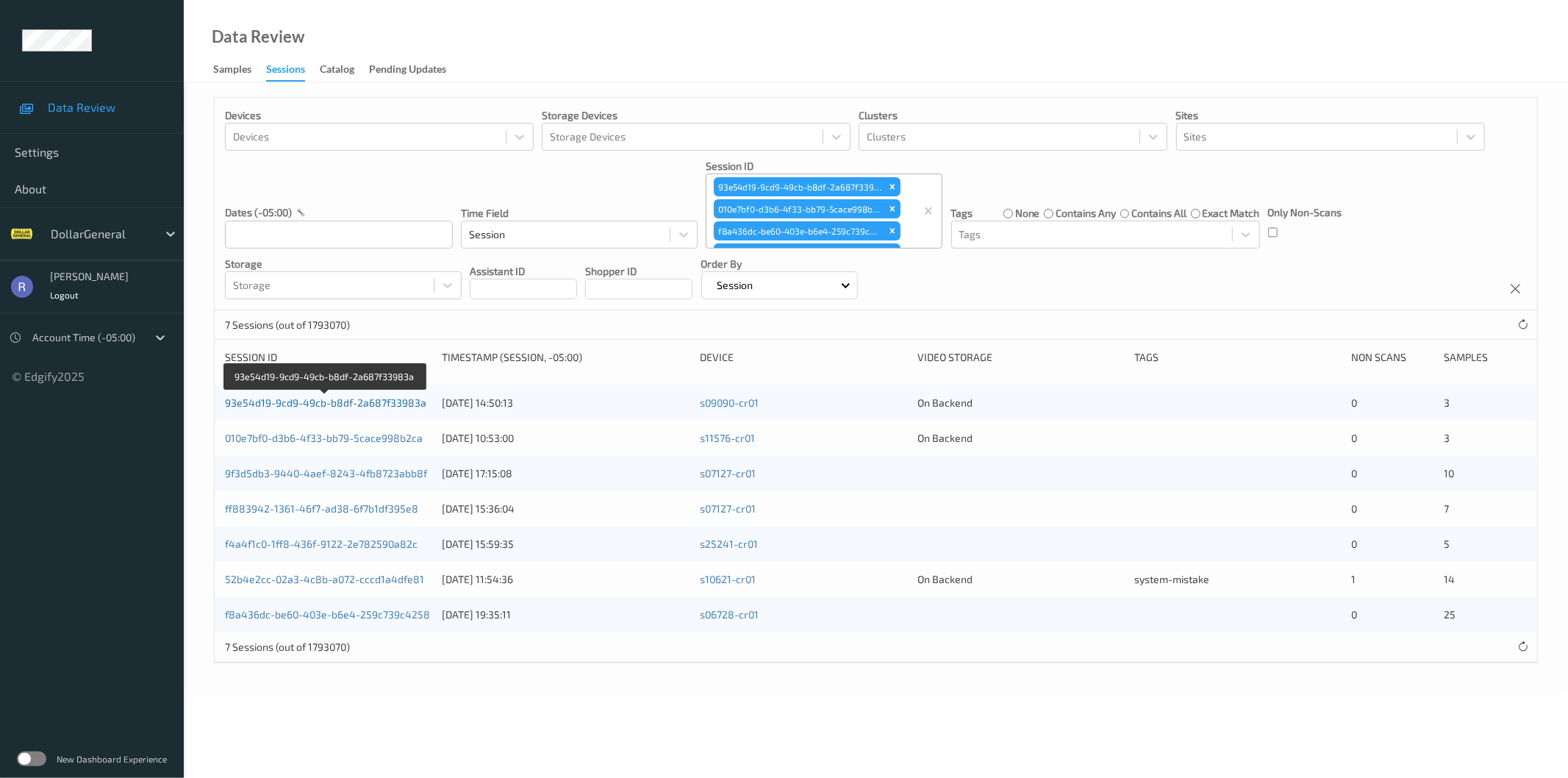
click at [296, 401] on link "93e54d19-9cd9-49cb-b8df-2a687f33983a" at bounding box center [326, 402] width 202 height 13
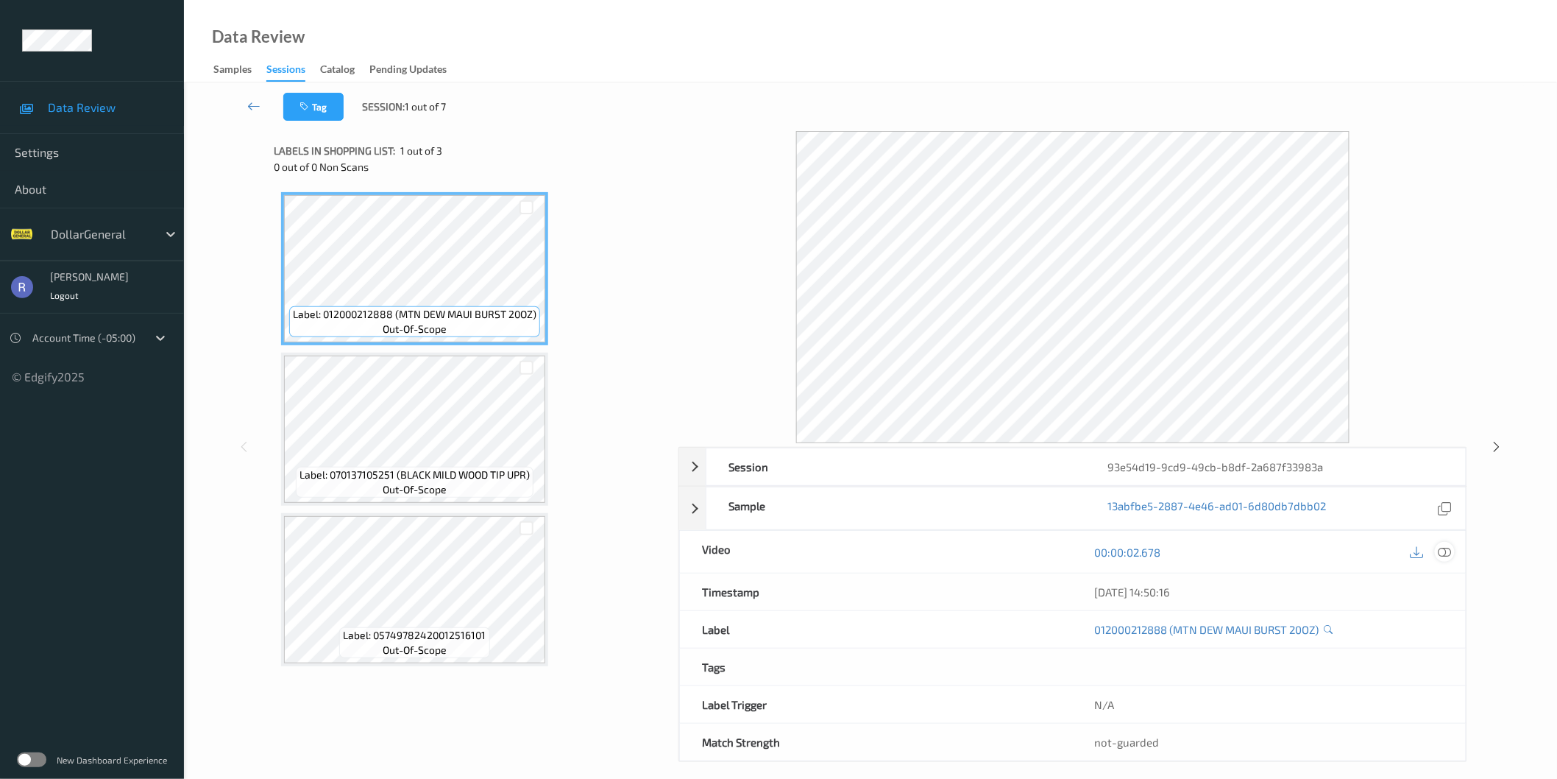
click at [1443, 554] on icon at bounding box center [1444, 551] width 13 height 13
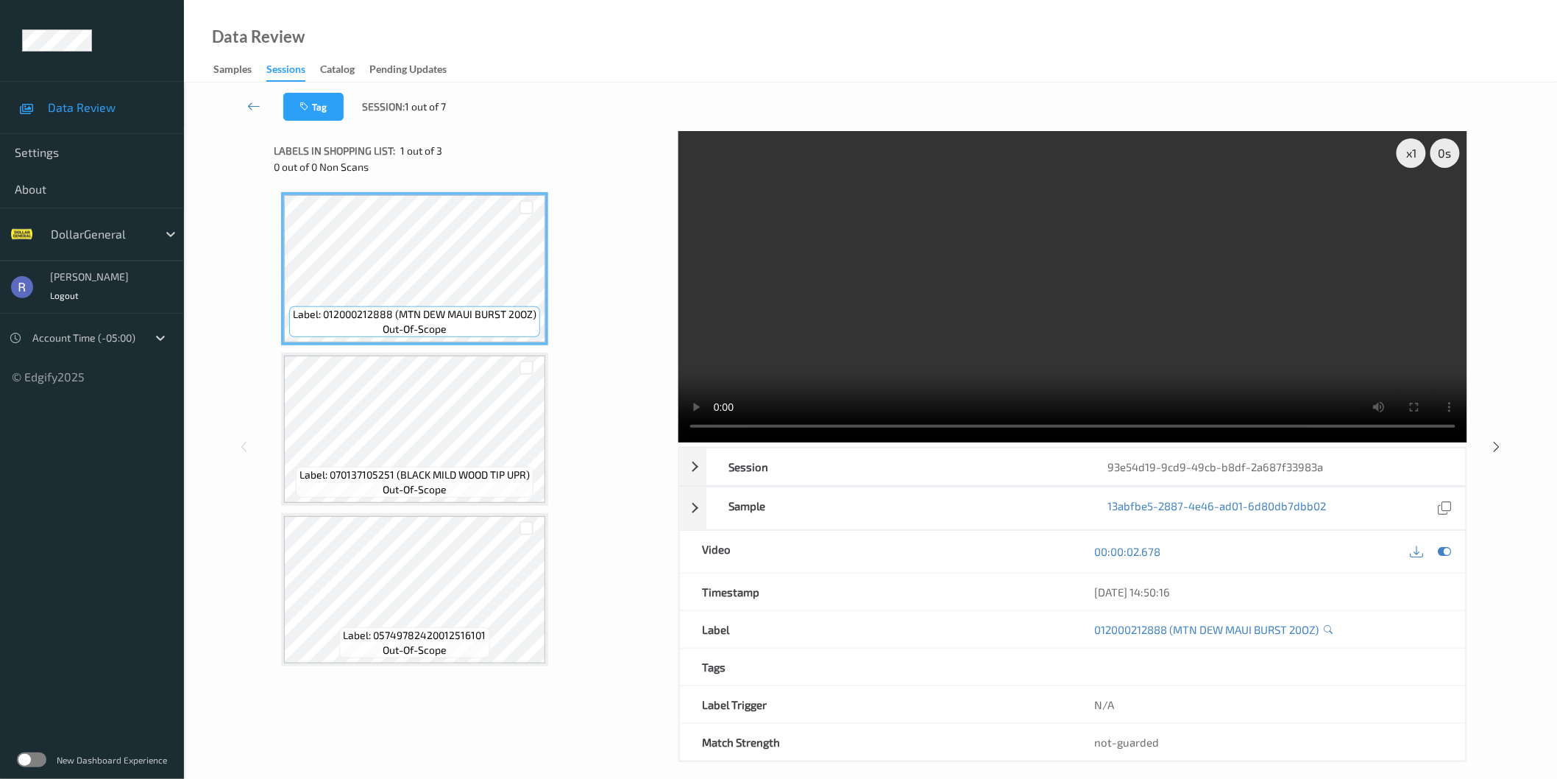
click at [661, 423] on div "x 1 0 s Session 93e54d19-9cd9-49cb-b8df-2a687f33983a Session ID 93e54d19-9cd9-4…" at bounding box center [871, 446] width 1194 height 631
click at [661, 423] on div "Label: 012000212888 (MTN DEW MAUI BURST 20OZ) out-of-scope Label: 070137105251 …" at bounding box center [471, 429] width 394 height 489
click at [618, 428] on div "Label: 012000212888 (MTN DEW MAUI BURST 20OZ) out-of-scope Label: 070137105251 …" at bounding box center [471, 429] width 380 height 474
click at [1042, 280] on video at bounding box center [1072, 286] width 789 height 311
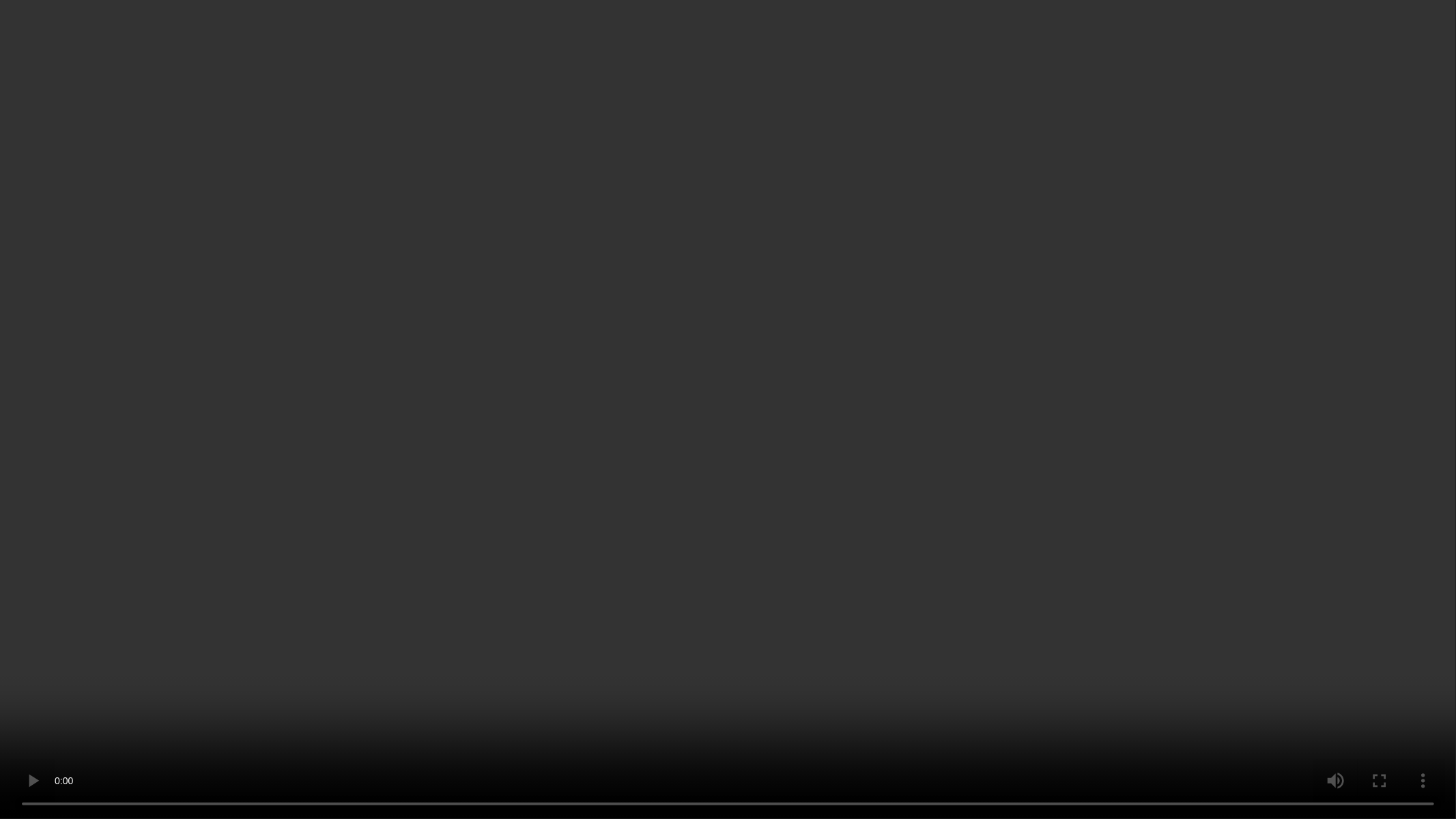
click at [966, 326] on video at bounding box center [728, 409] width 1456 height 819
click at [159, 722] on video at bounding box center [728, 409] width 1456 height 819
click at [588, 626] on video at bounding box center [728, 409] width 1456 height 819
drag, startPoint x: 588, startPoint y: 626, endPoint x: 588, endPoint y: 560, distance: 66.0
click at [588, 626] on video at bounding box center [728, 409] width 1456 height 819
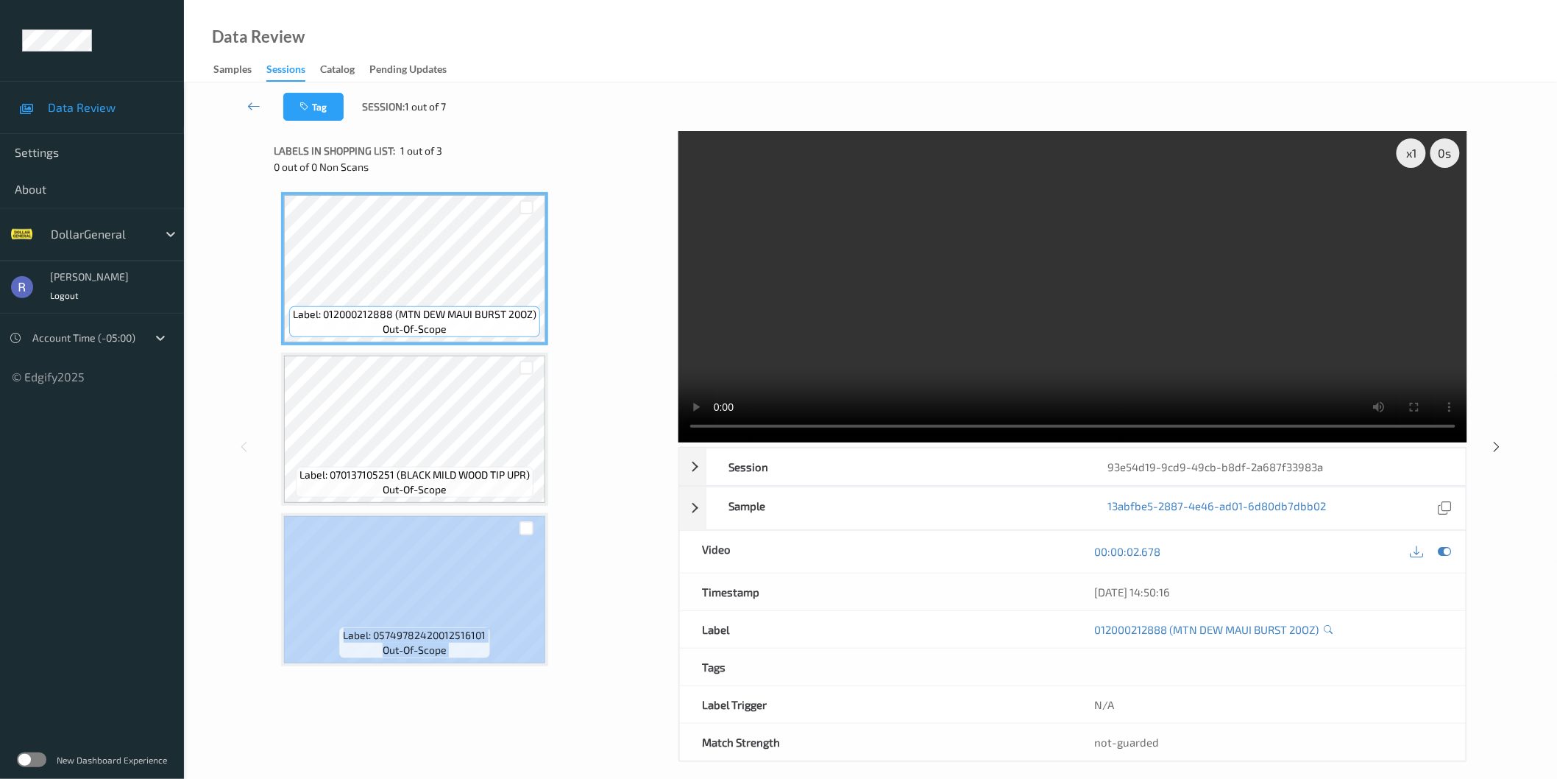
click at [634, 604] on div "Label: 012000212888 (MTN DEW MAUI BURST 20OZ) out-of-scope Label: 070137105251 …" at bounding box center [471, 429] width 380 height 474
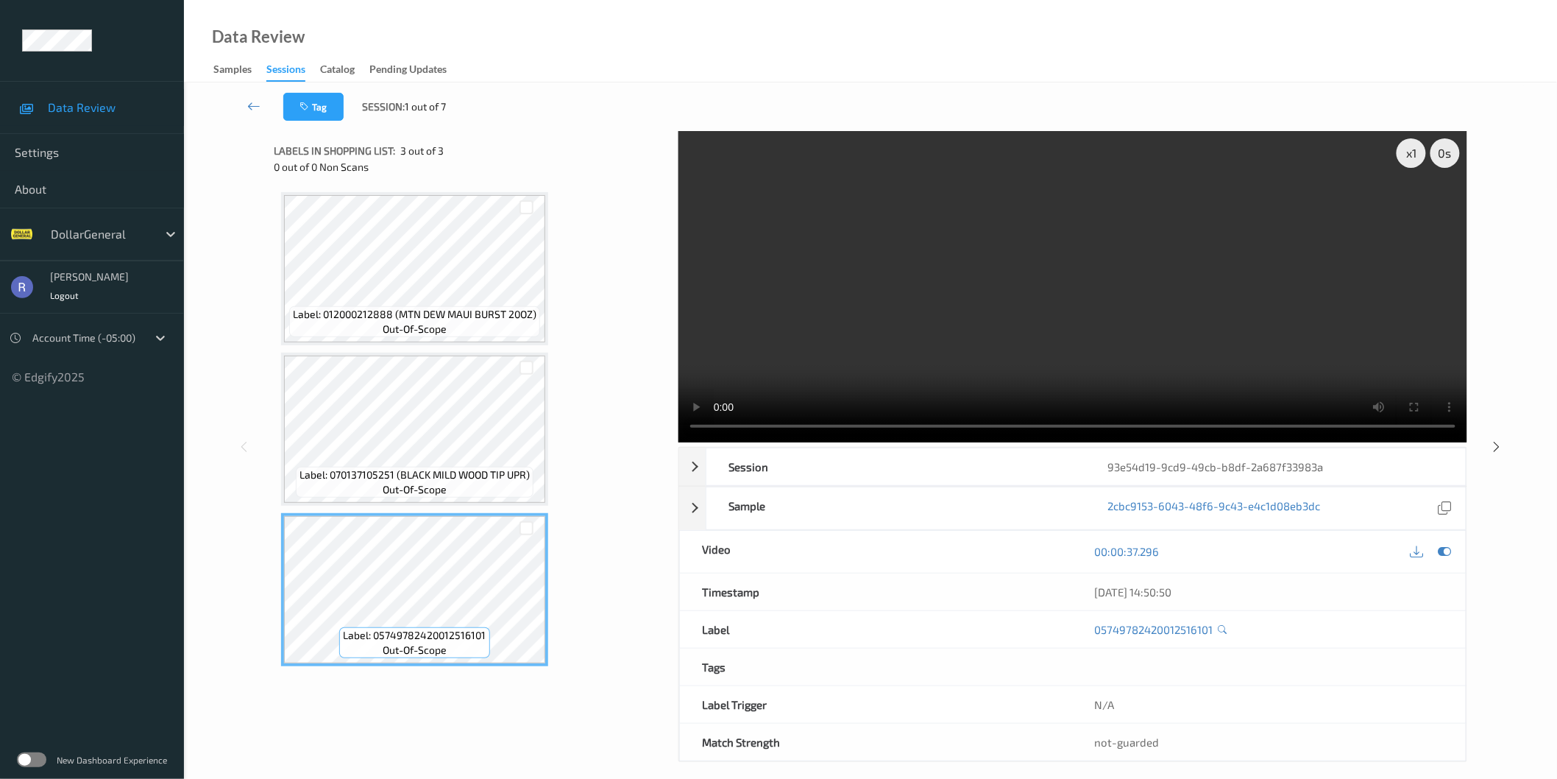
click at [455, 350] on div "Label: 012000212888 (MTN DEW MAUI BURST 20OZ) out-of-scope Label: 070137105251 …" at bounding box center [471, 429] width 380 height 474
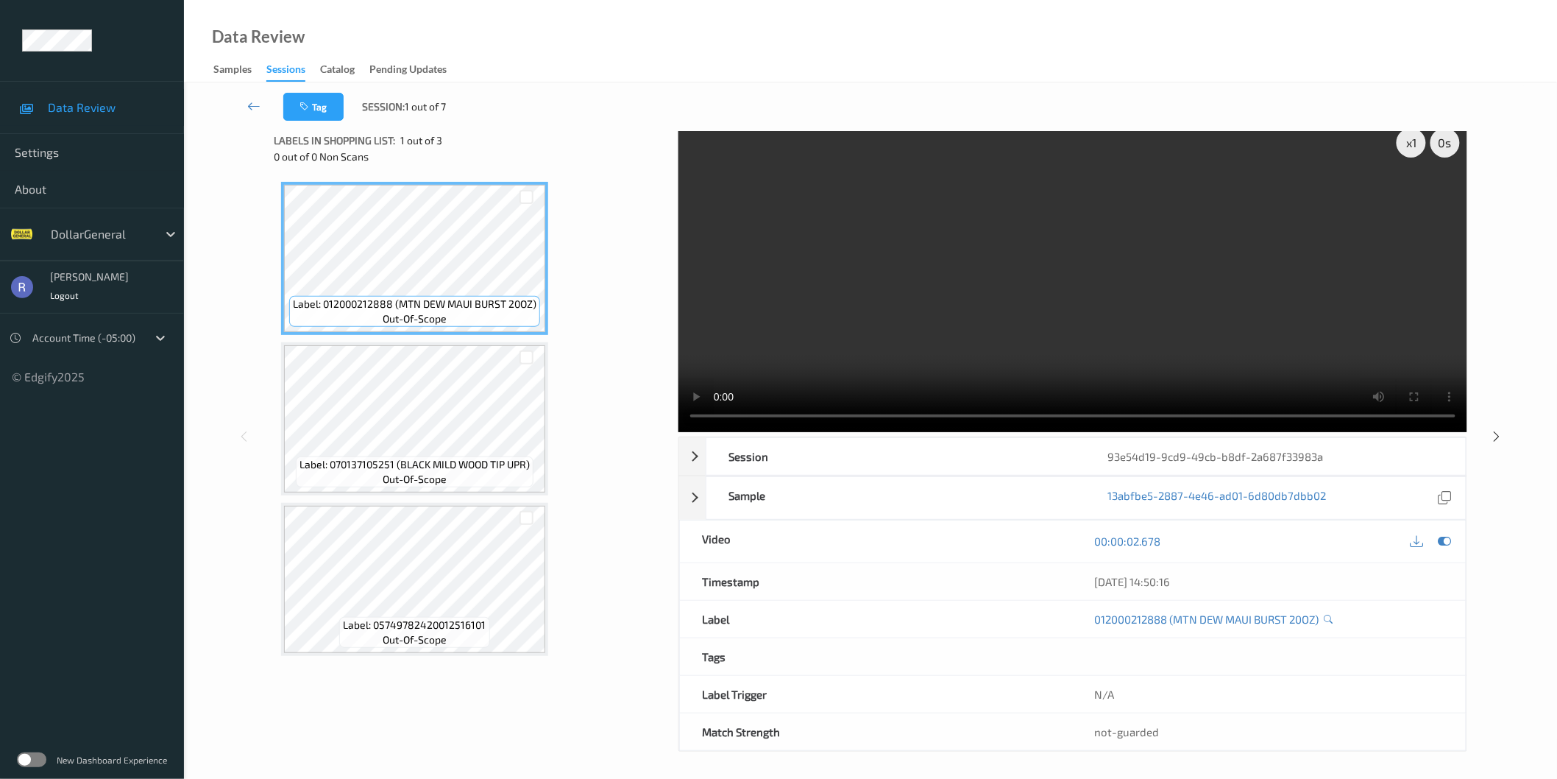
scroll to position [13, 0]
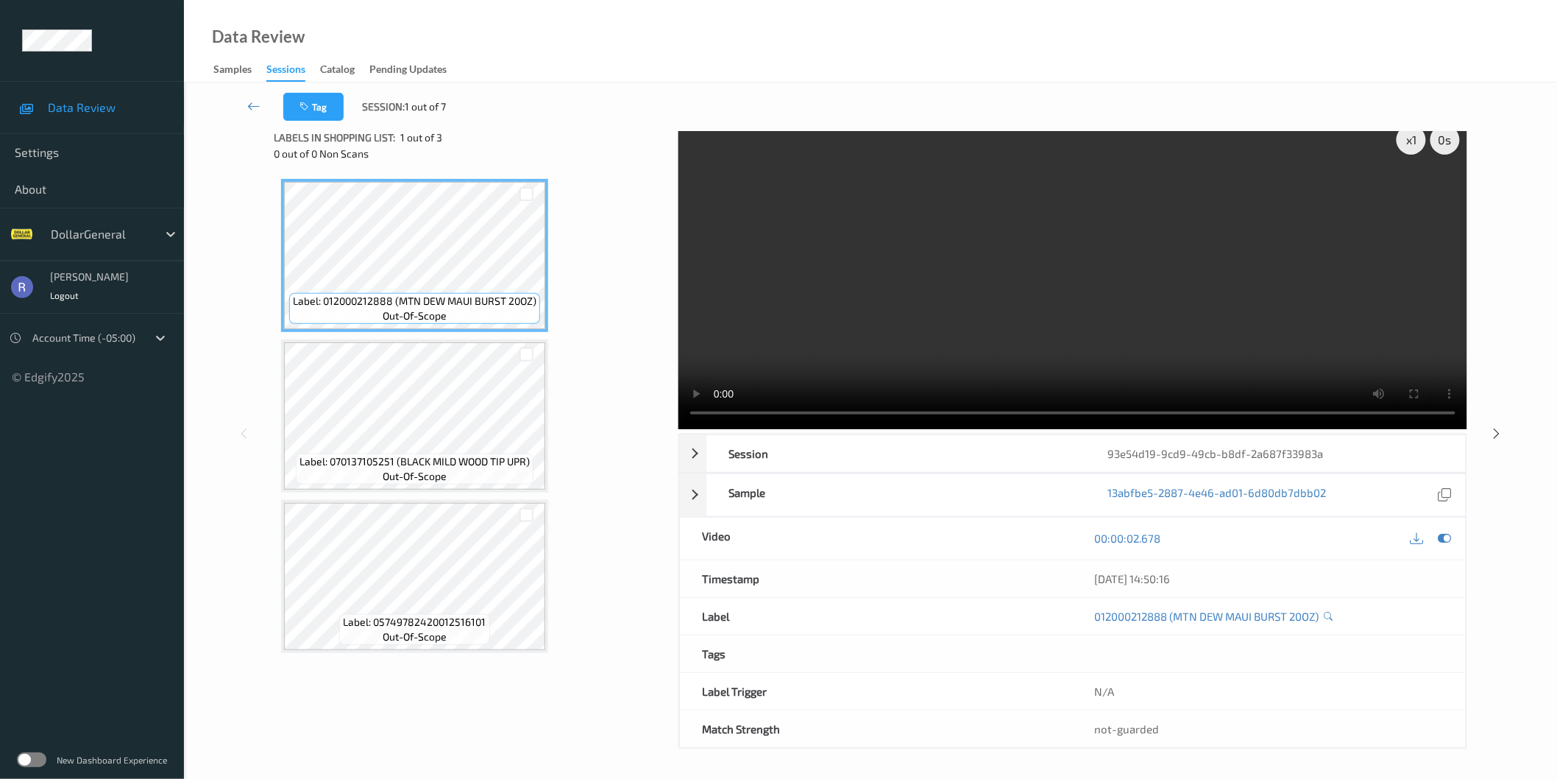
click at [1052, 261] on video at bounding box center [1072, 273] width 789 height 311
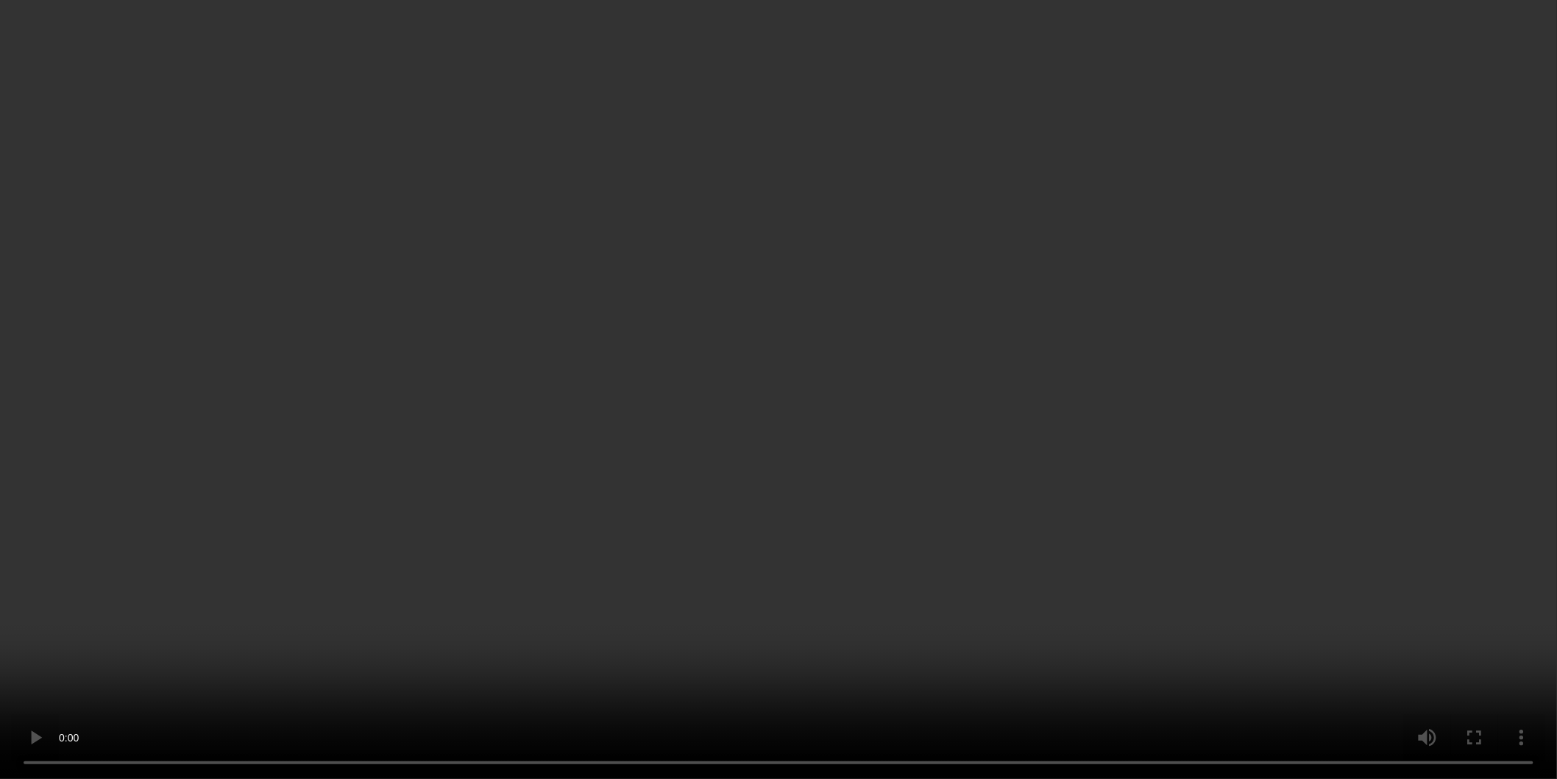
scroll to position [0, 0]
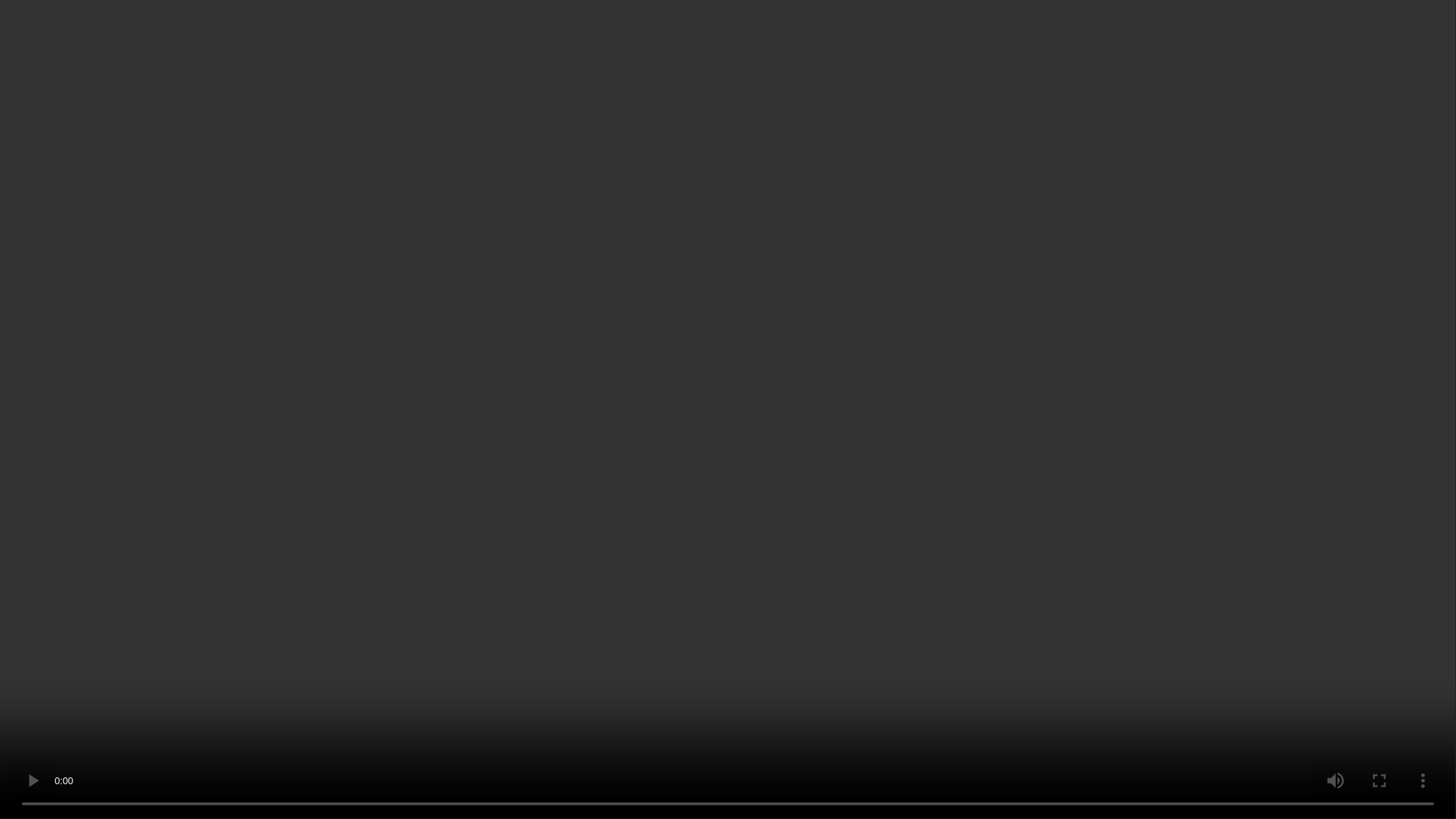
click at [976, 309] on video at bounding box center [728, 409] width 1456 height 819
click at [376, 680] on video at bounding box center [728, 409] width 1456 height 819
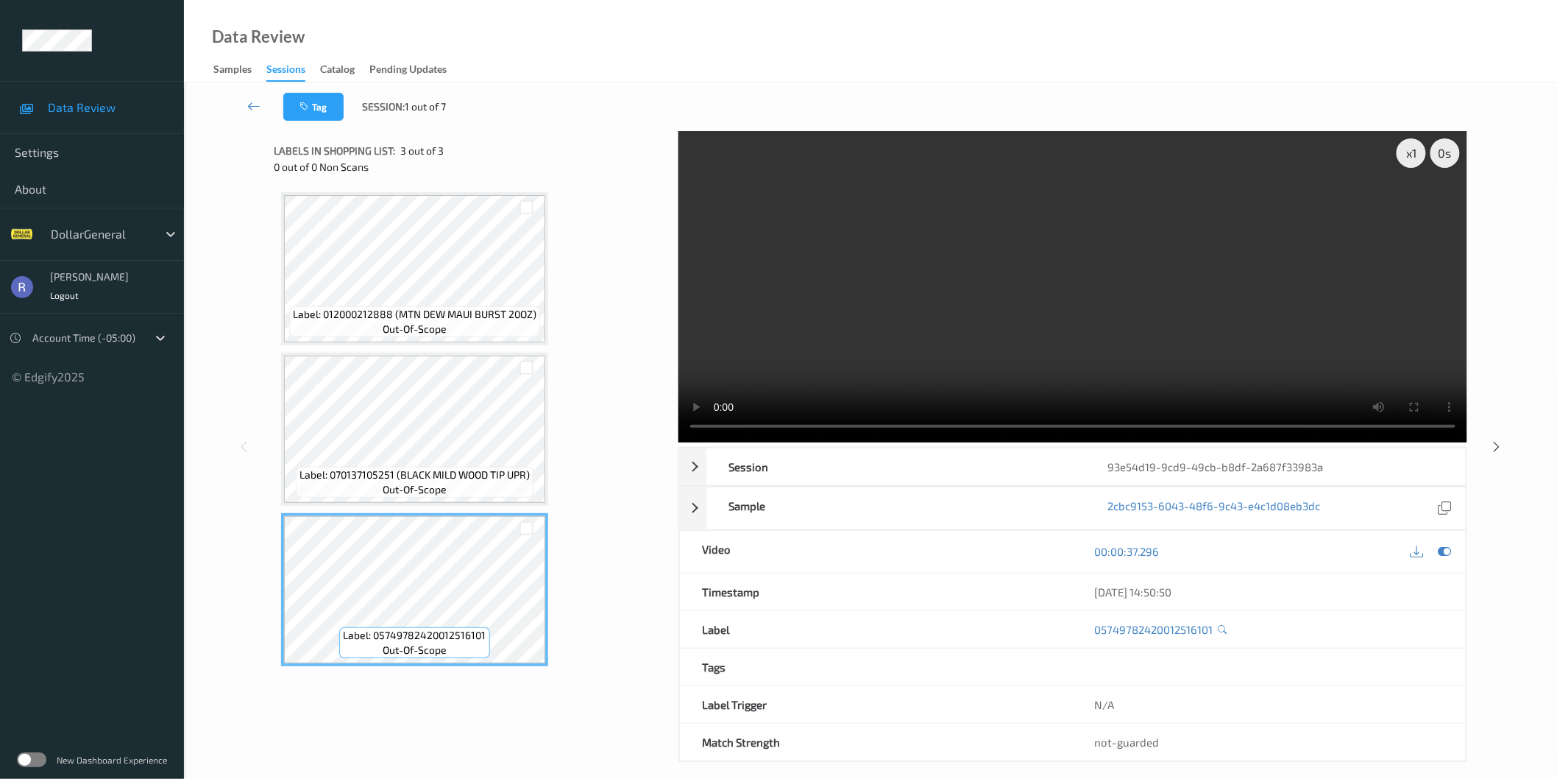
click at [958, 300] on video at bounding box center [1072, 286] width 789 height 311
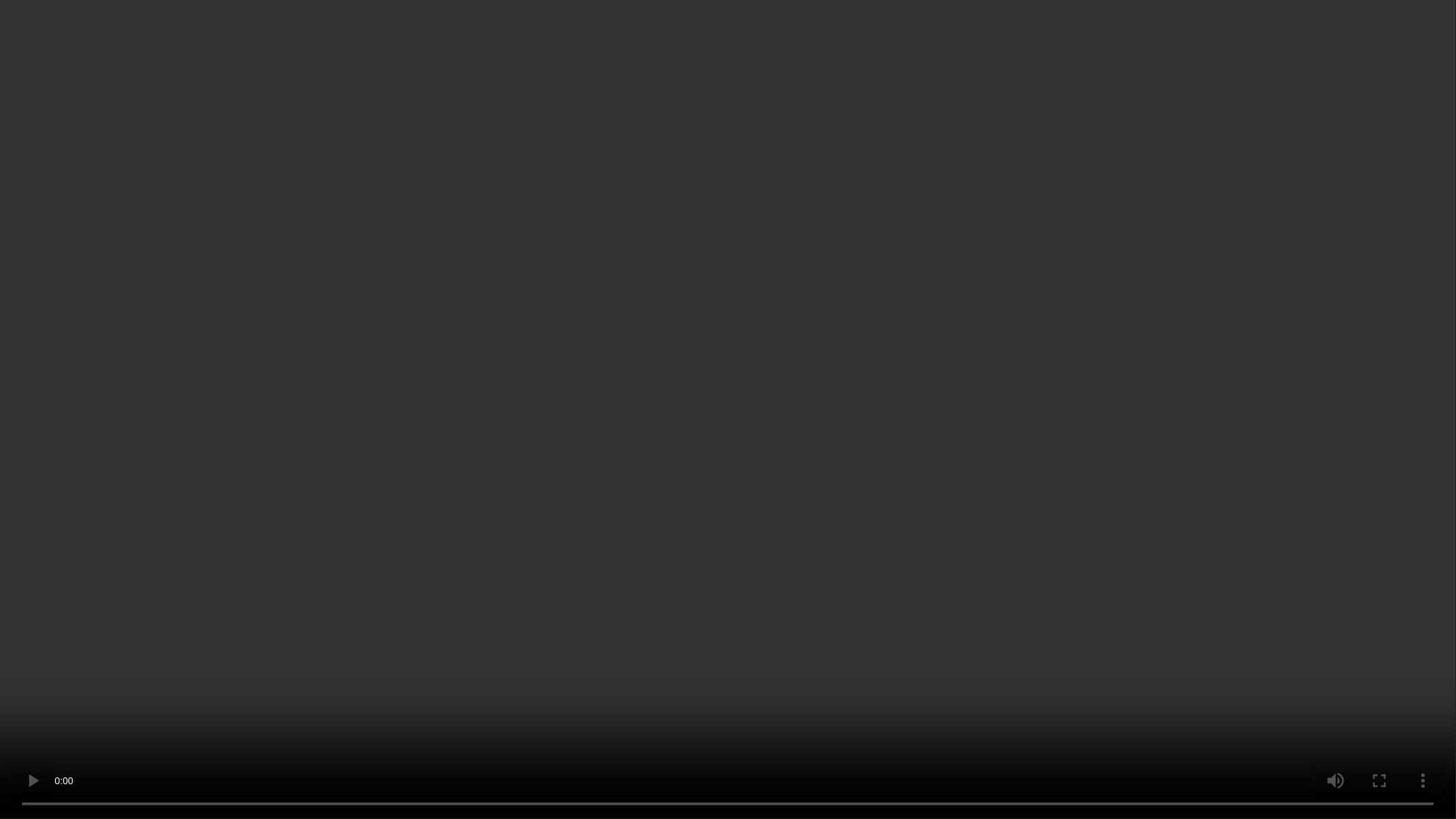
click at [750, 441] on video at bounding box center [728, 409] width 1456 height 819
click at [690, 291] on video at bounding box center [728, 409] width 1456 height 819
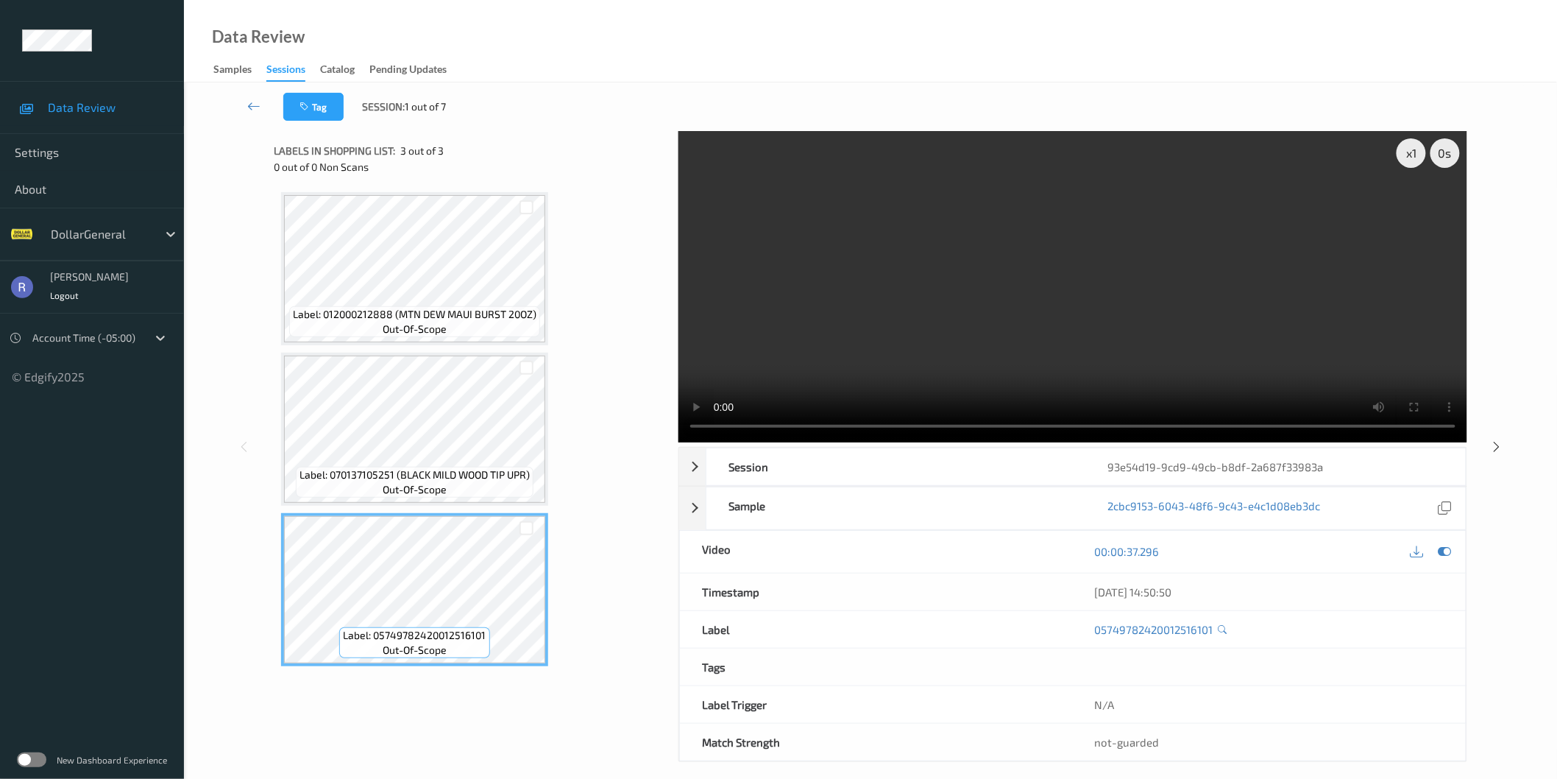
click at [744, 244] on video at bounding box center [1072, 286] width 789 height 311
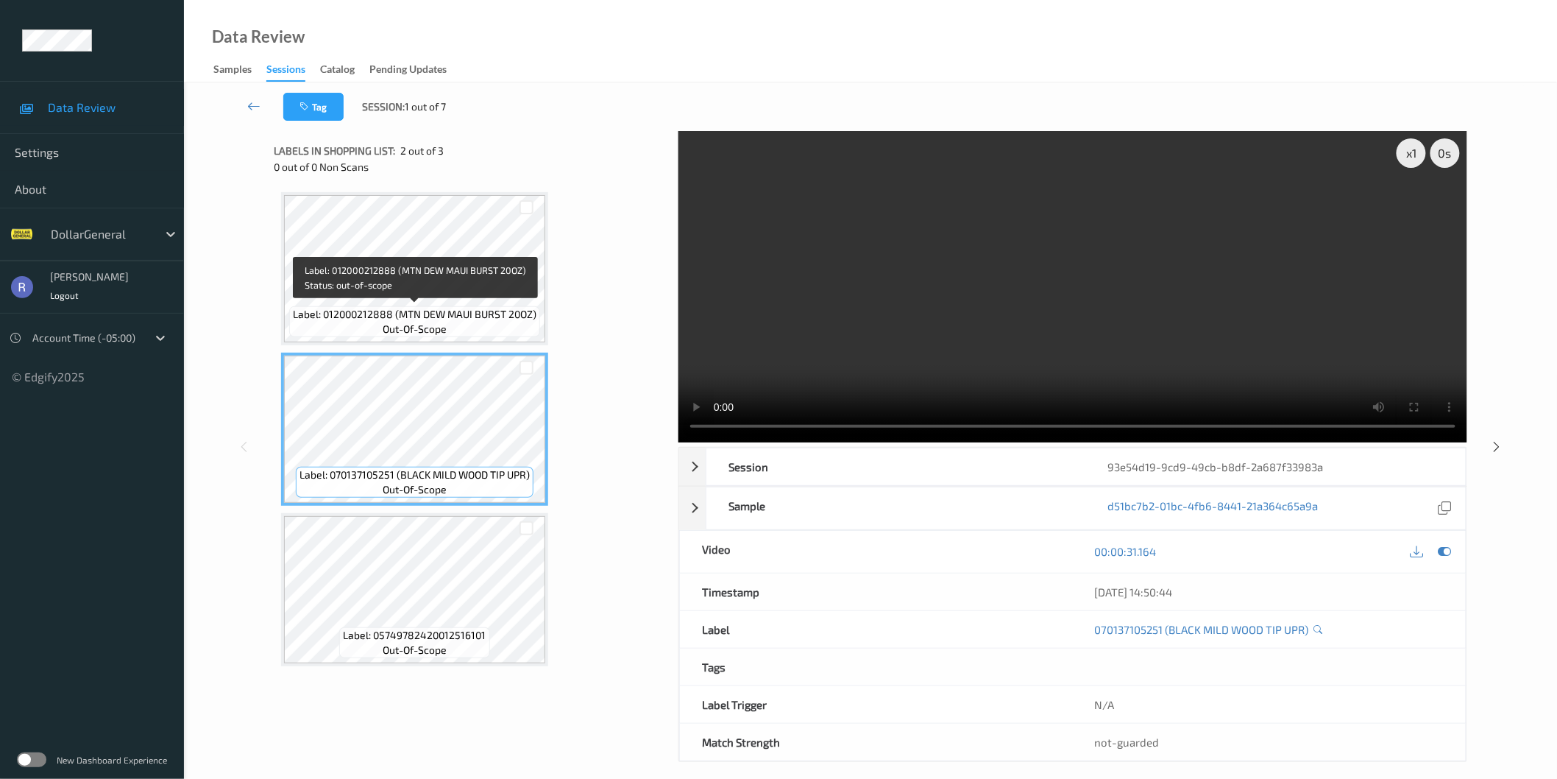
click at [434, 327] on span "out-of-scope" at bounding box center [415, 329] width 64 height 15
click at [1040, 305] on video at bounding box center [1072, 286] width 789 height 311
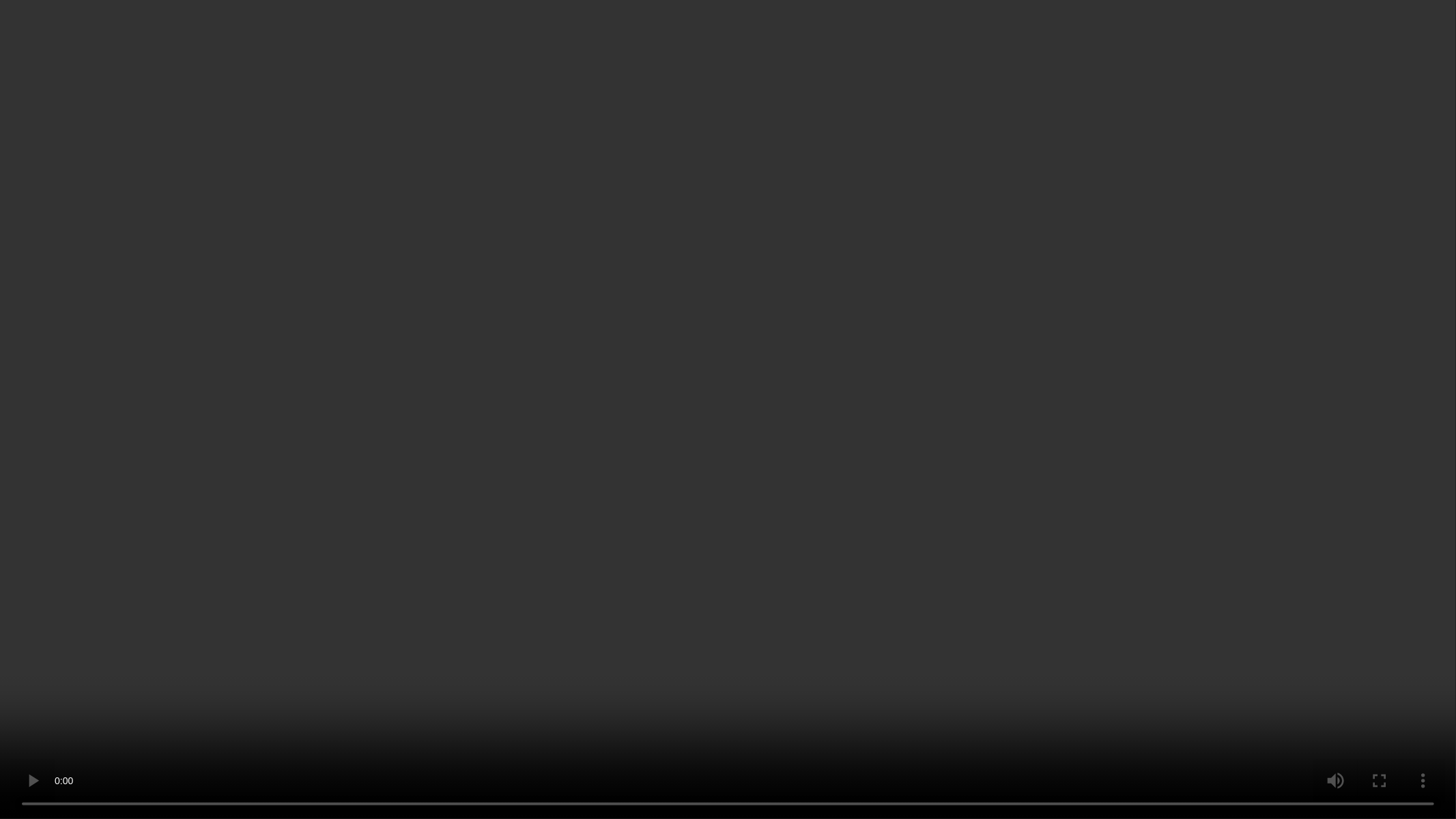
click at [356, 371] on video at bounding box center [728, 409] width 1456 height 819
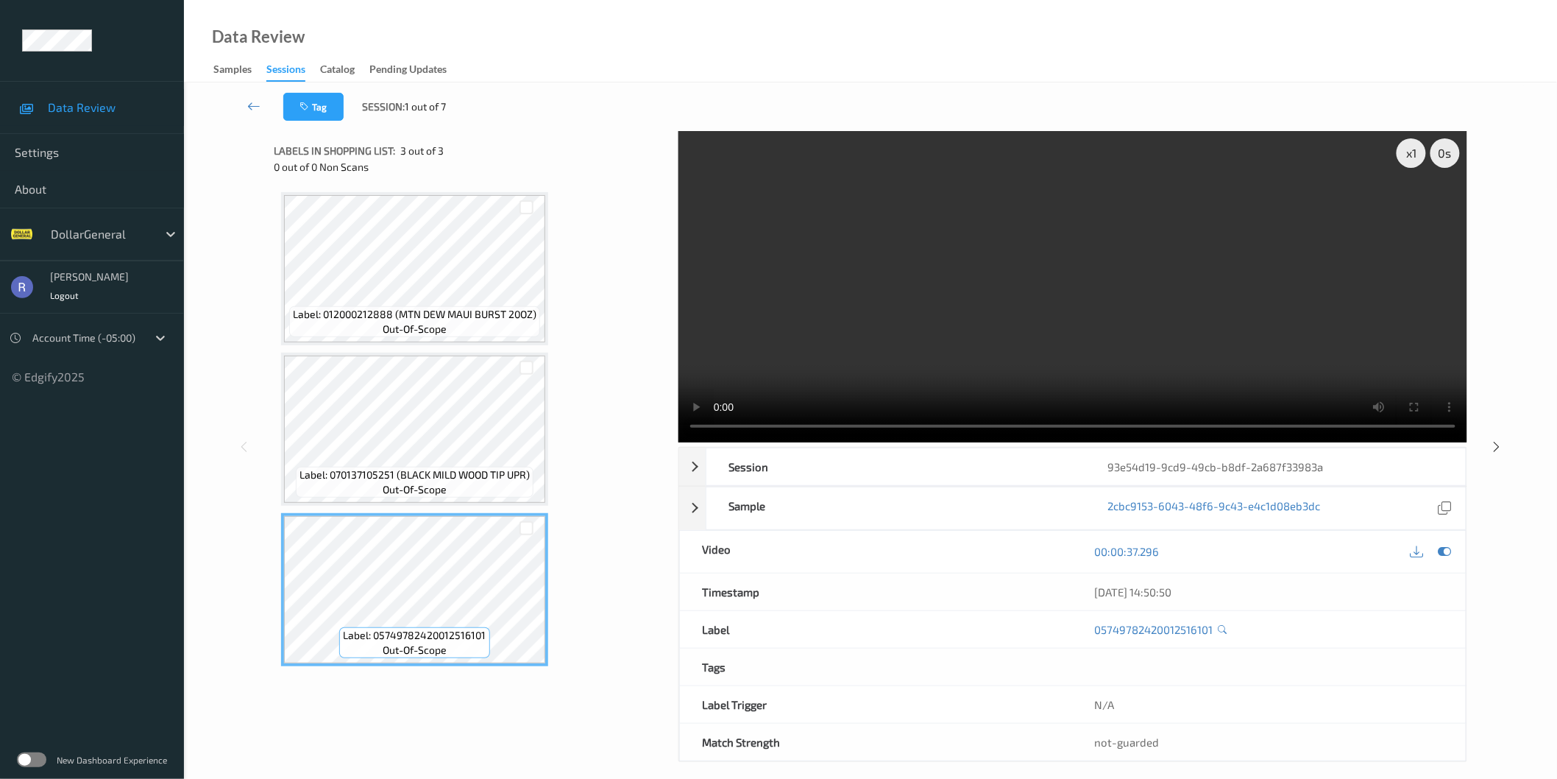
click at [1008, 227] on video at bounding box center [1072, 286] width 789 height 311
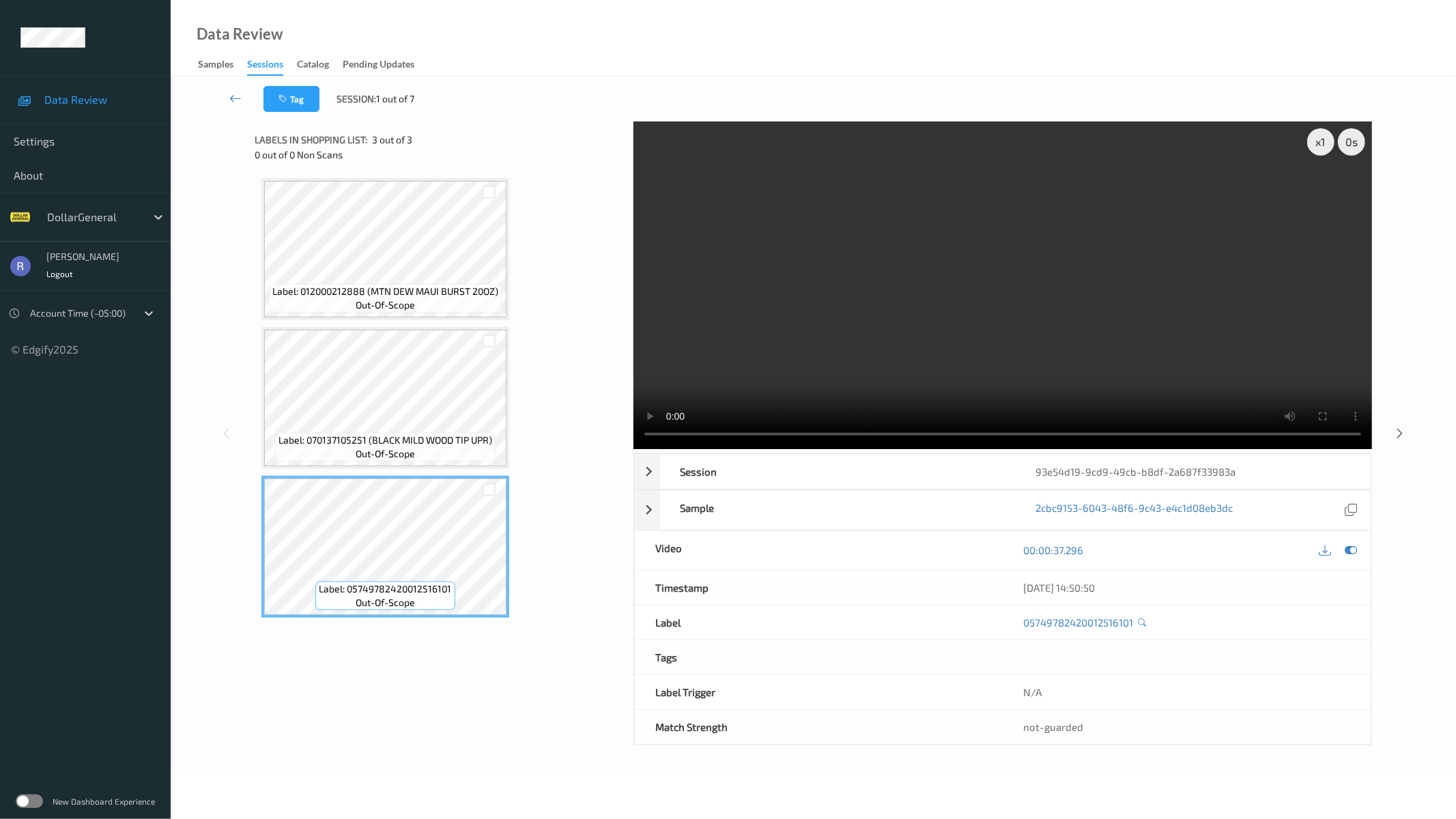
click at [731, 449] on video at bounding box center [1003, 285] width 738 height 327
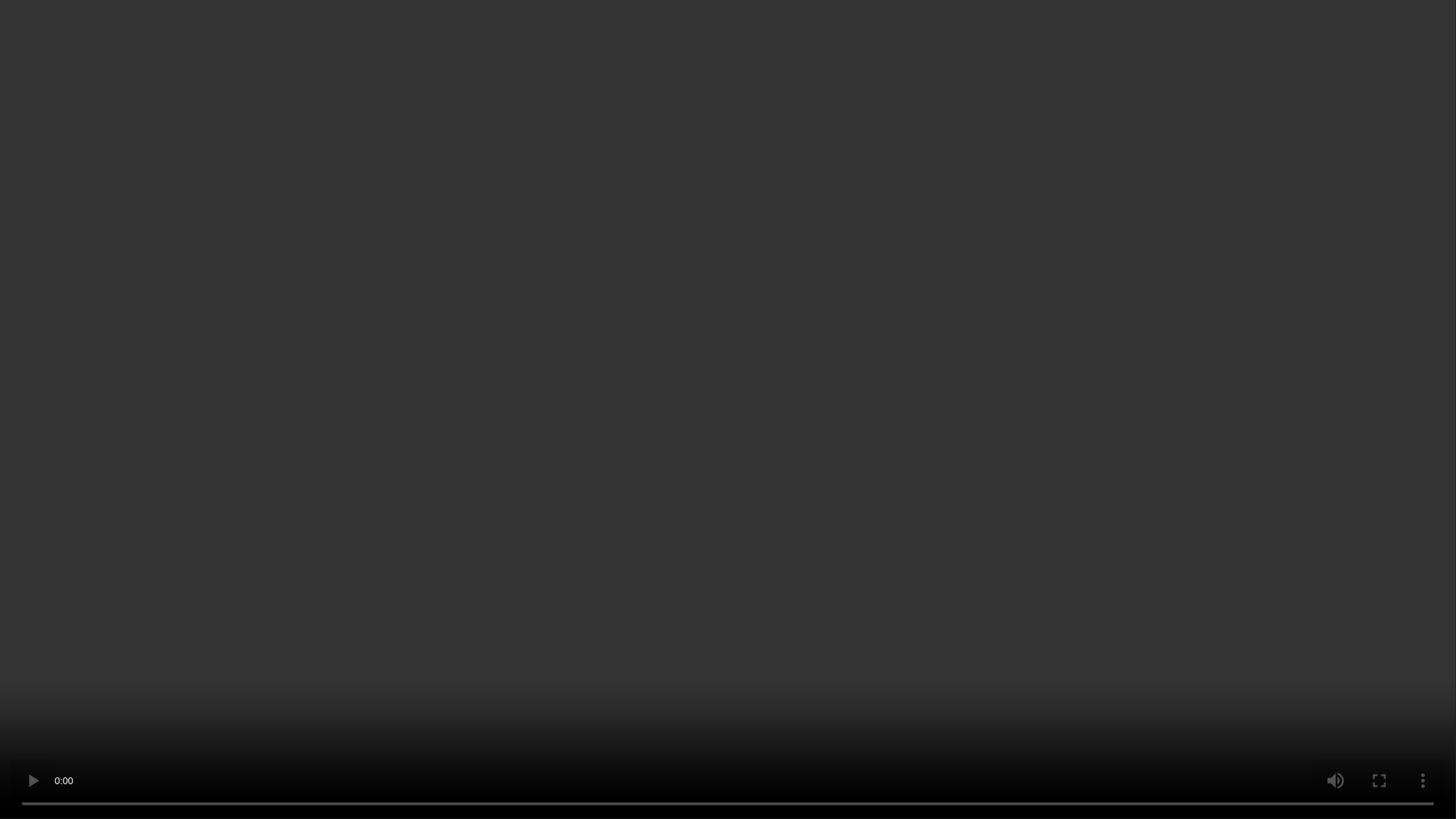
click at [599, 503] on video at bounding box center [728, 409] width 1456 height 819
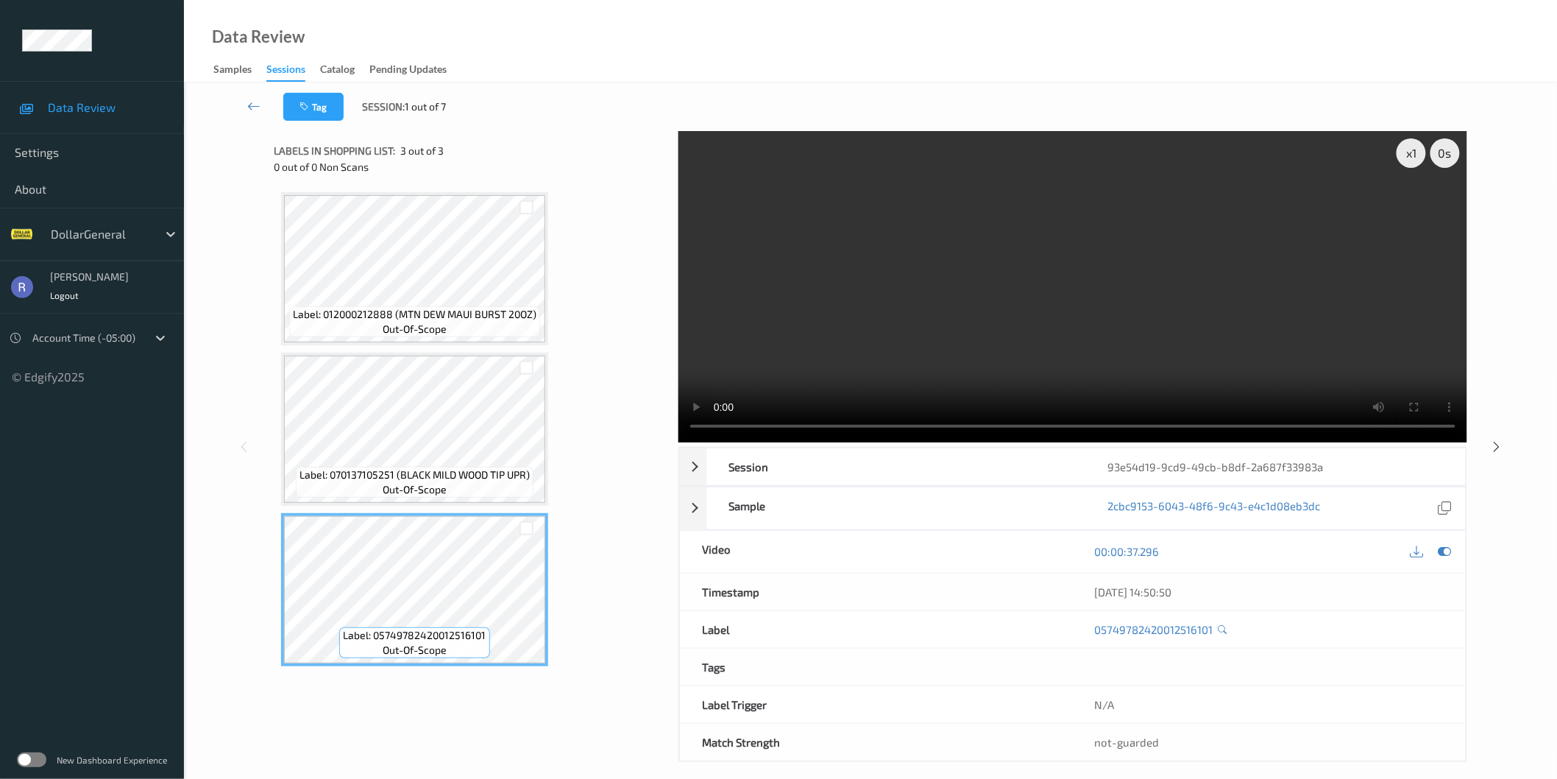
click at [1114, 304] on video at bounding box center [1072, 286] width 789 height 311
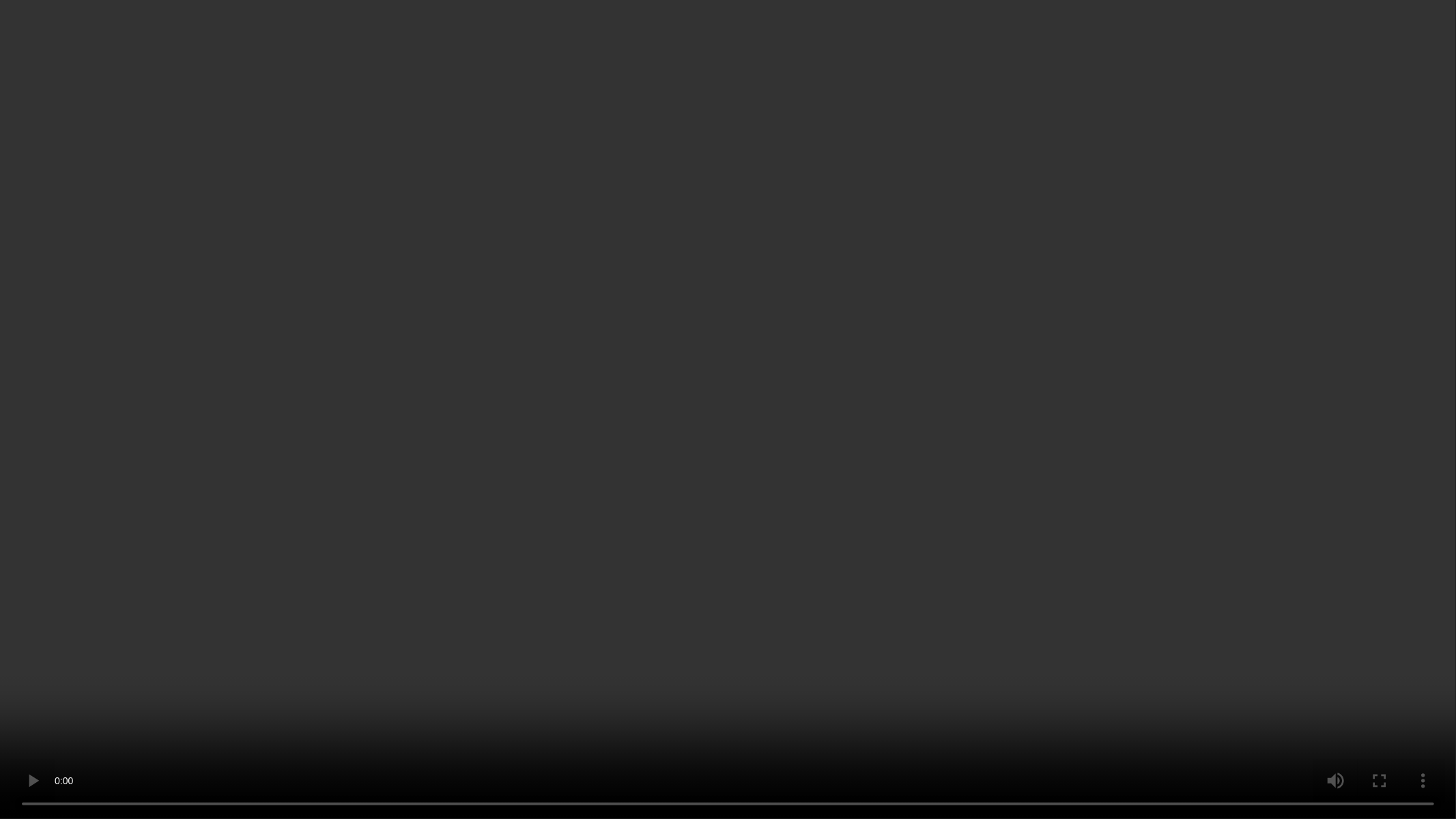
click at [501, 443] on video at bounding box center [728, 409] width 1456 height 819
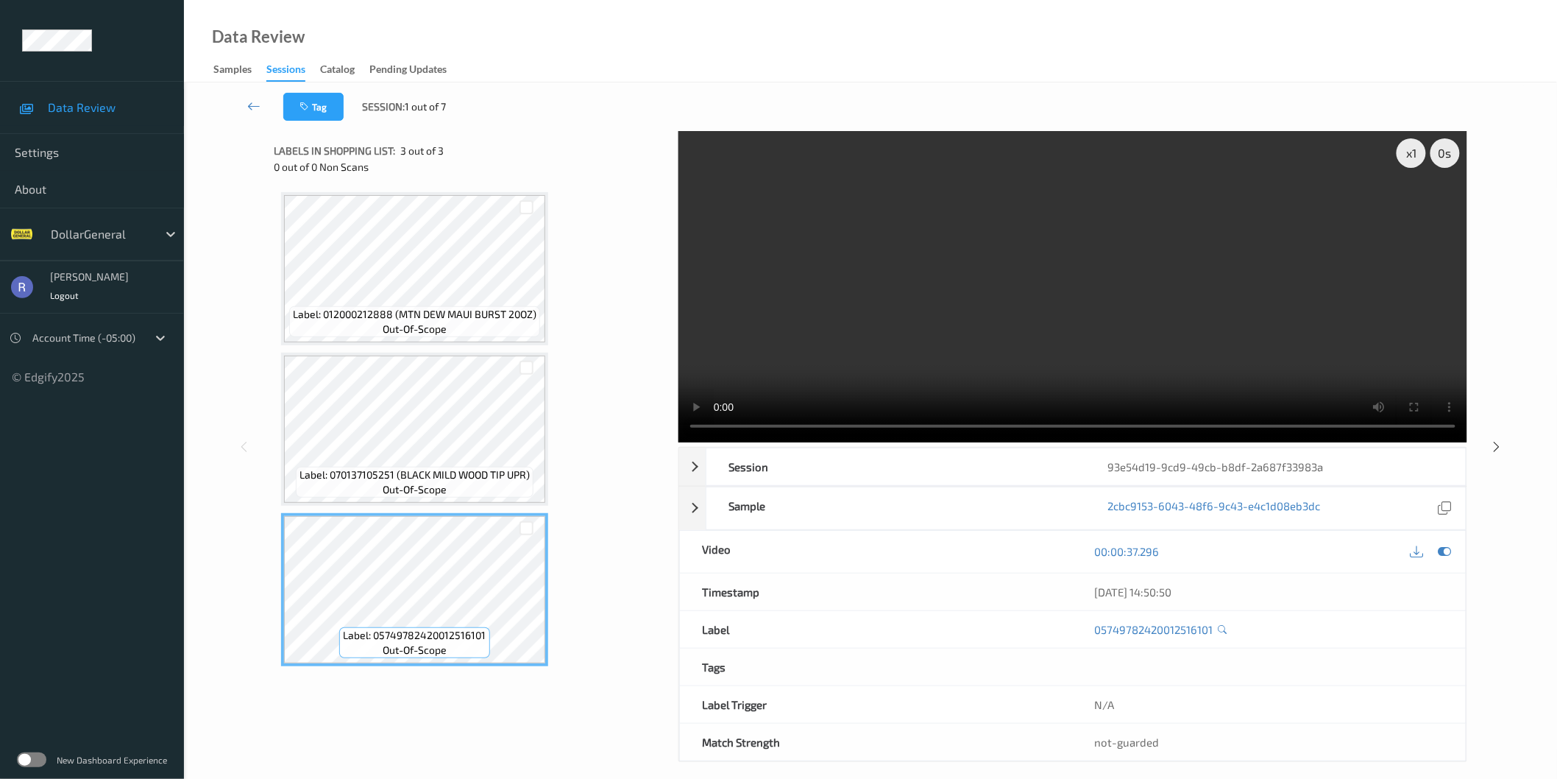
click at [896, 335] on video at bounding box center [1072, 286] width 789 height 311
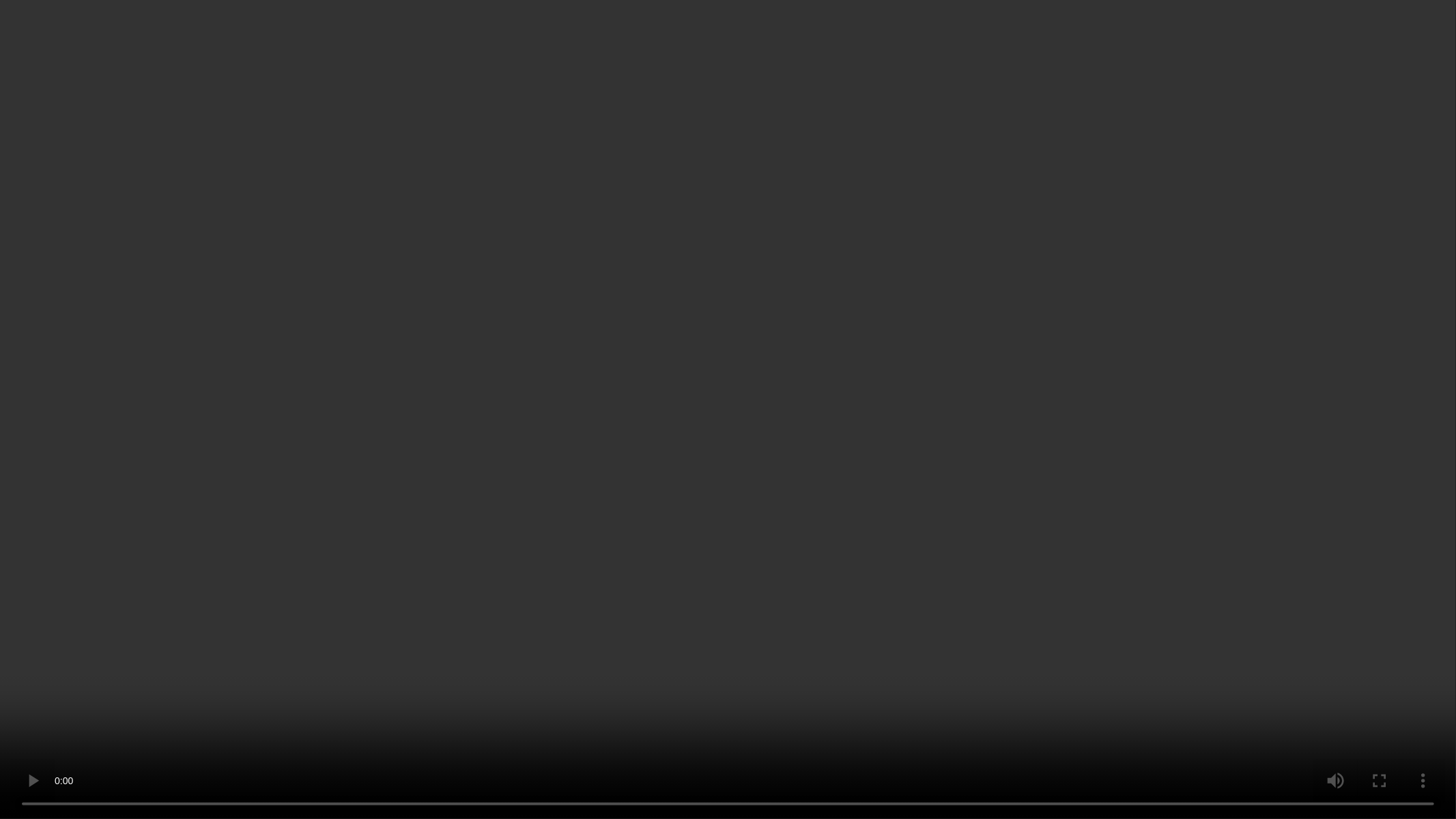
click at [790, 382] on video at bounding box center [728, 409] width 1456 height 819
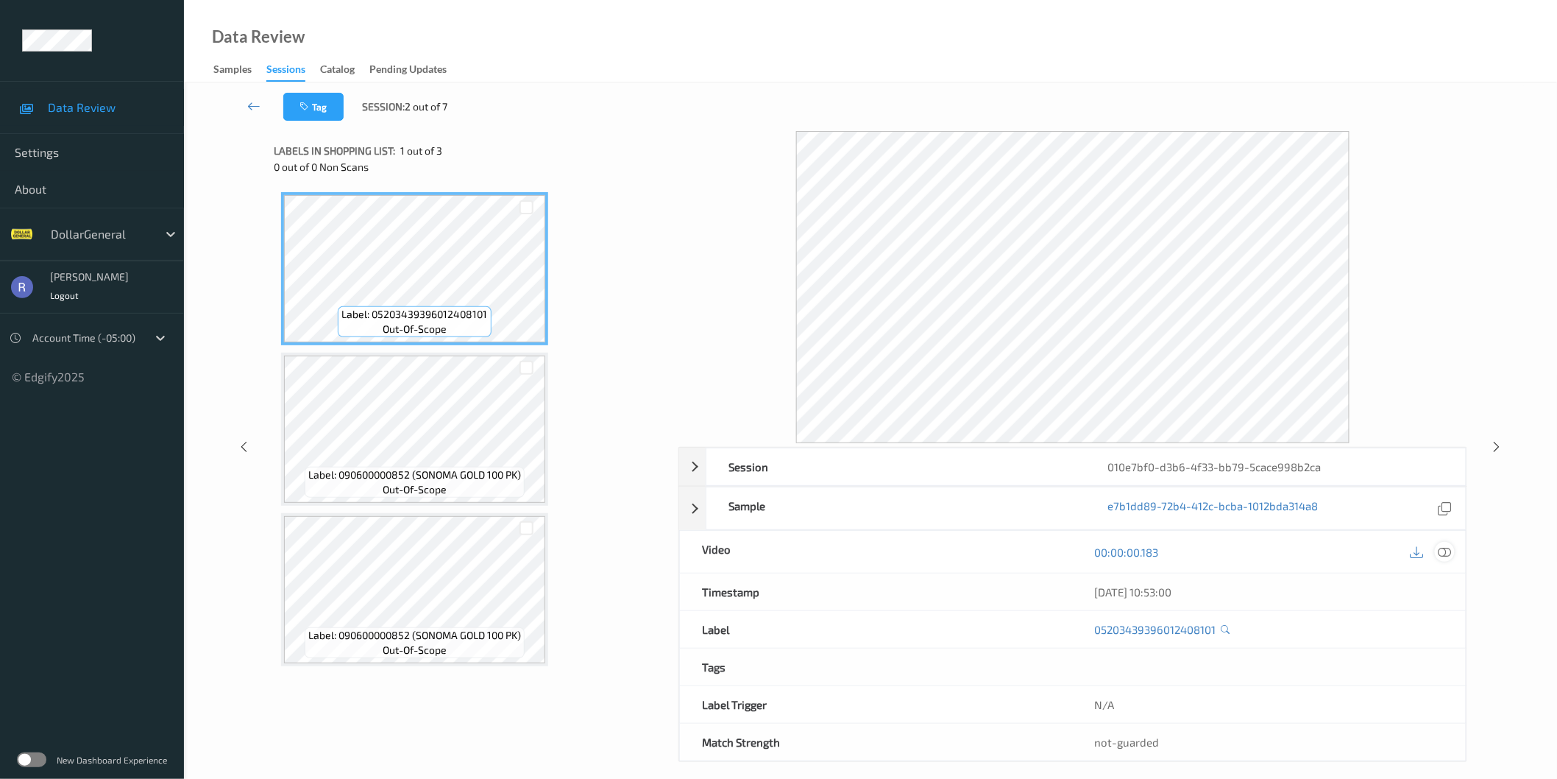
click at [1444, 553] on icon at bounding box center [1444, 551] width 13 height 13
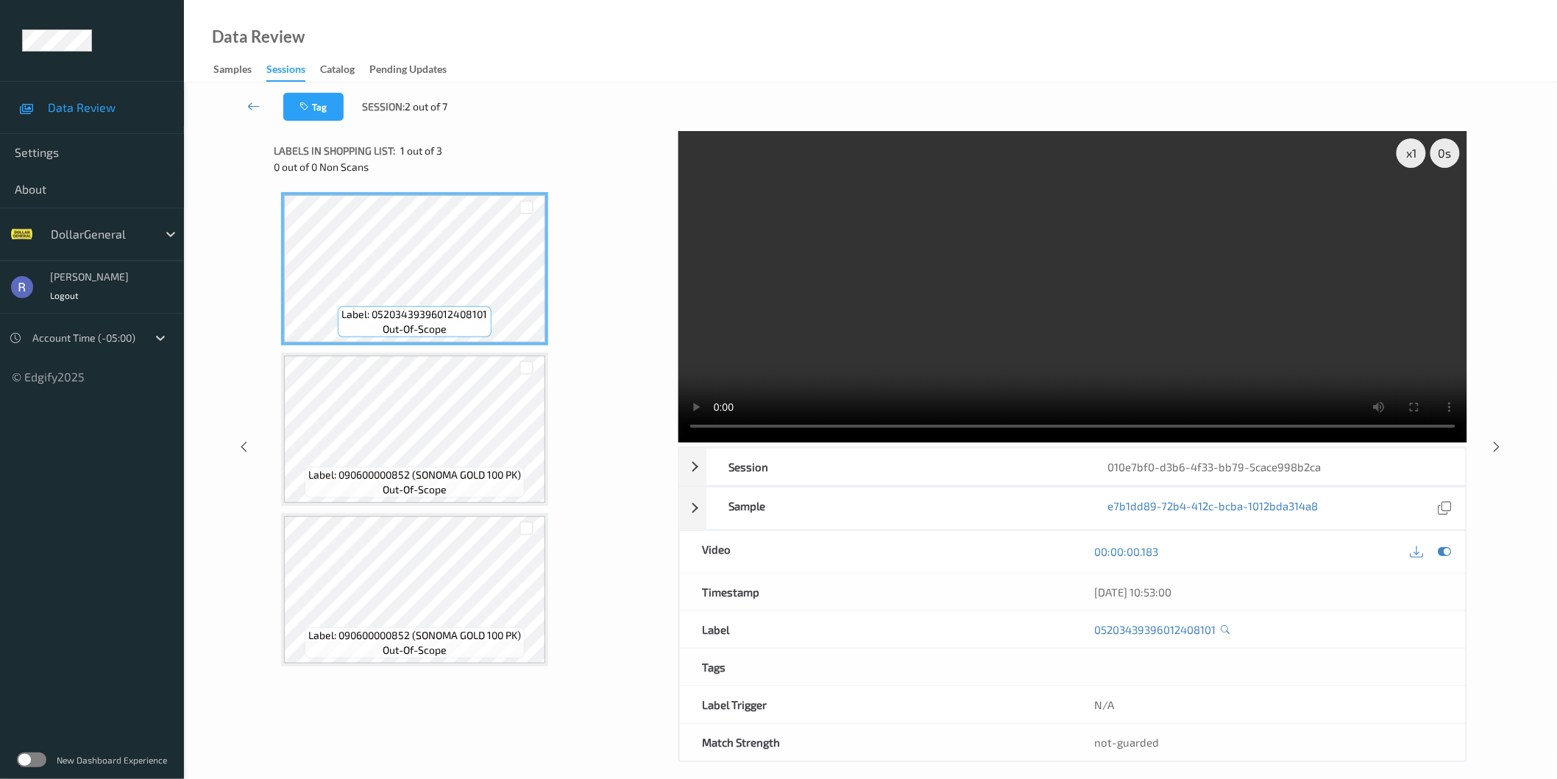
click at [1085, 283] on video at bounding box center [1072, 286] width 789 height 311
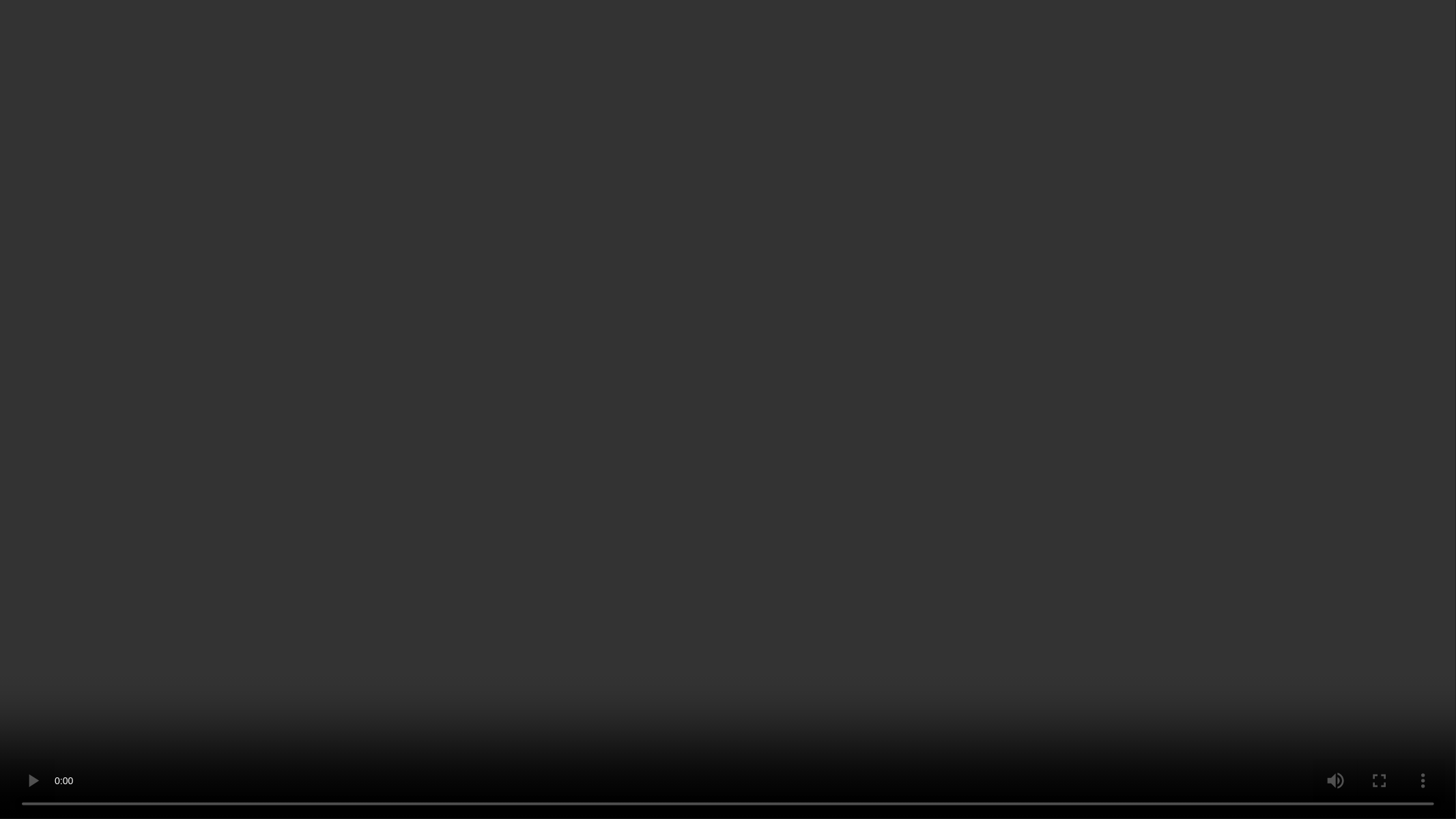
click at [752, 475] on video at bounding box center [728, 409] width 1456 height 819
click at [812, 551] on video at bounding box center [728, 409] width 1456 height 819
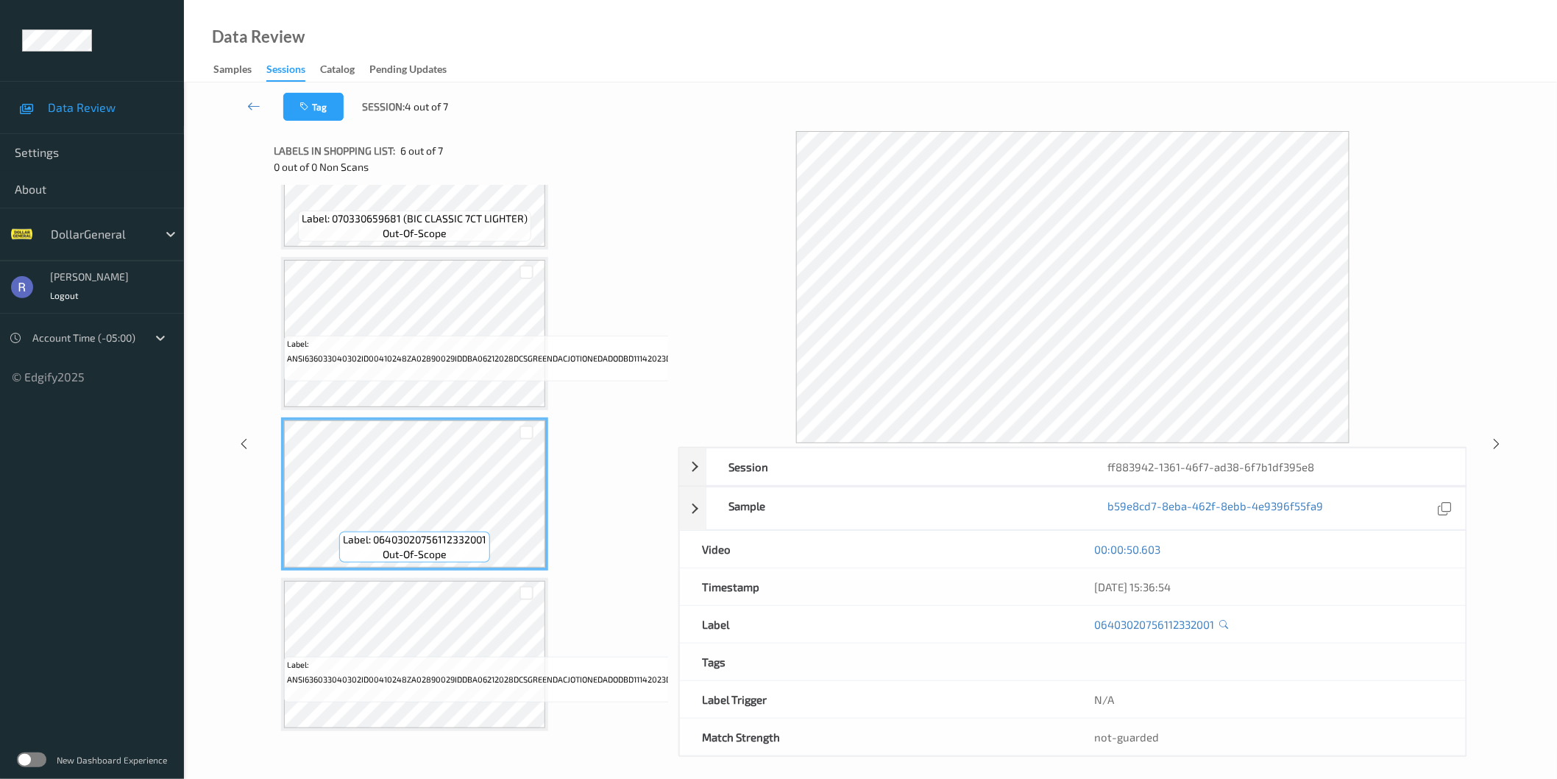
scroll to position [9, 0]
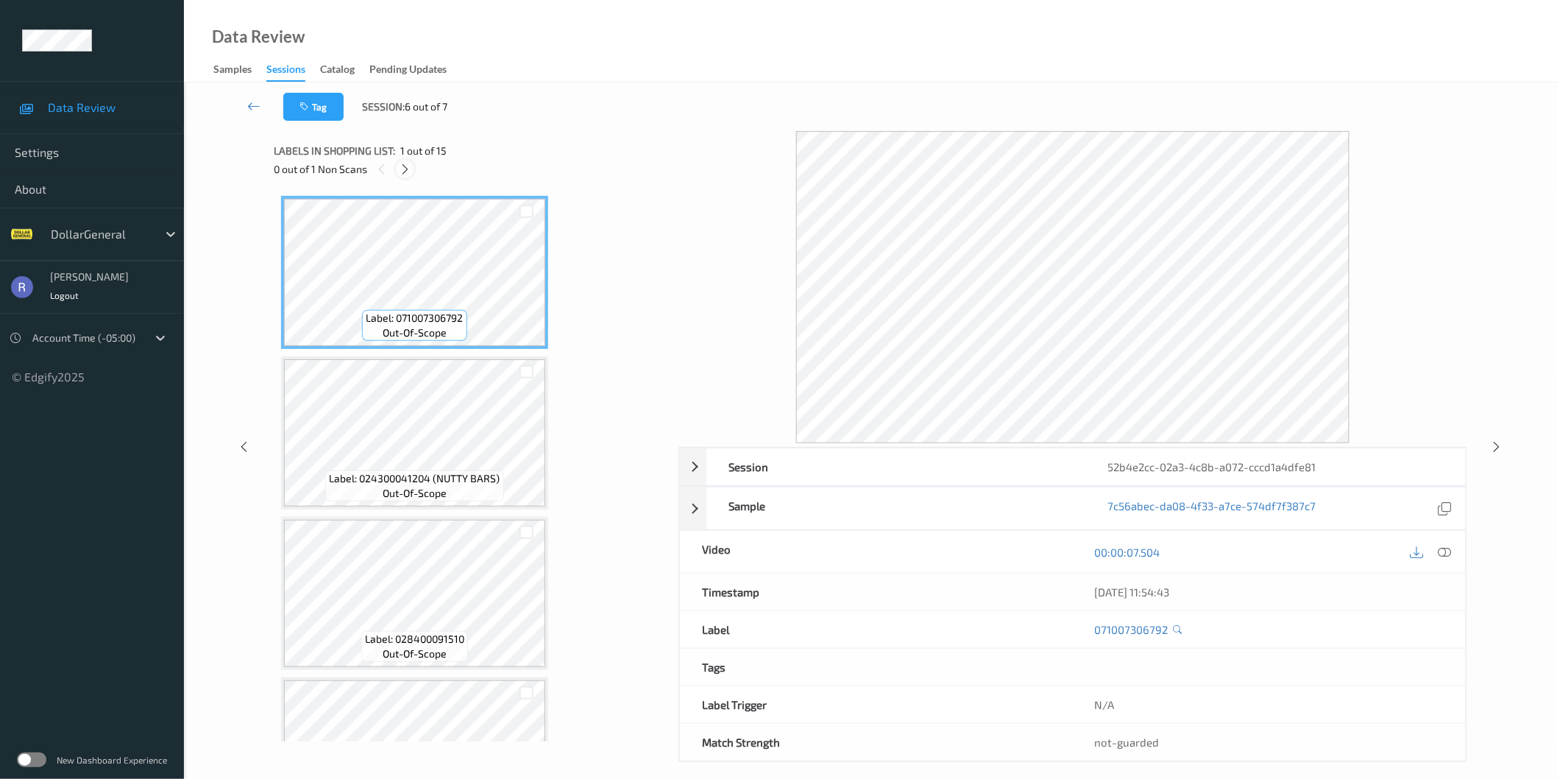
click at [400, 163] on icon at bounding box center [405, 169] width 13 height 13
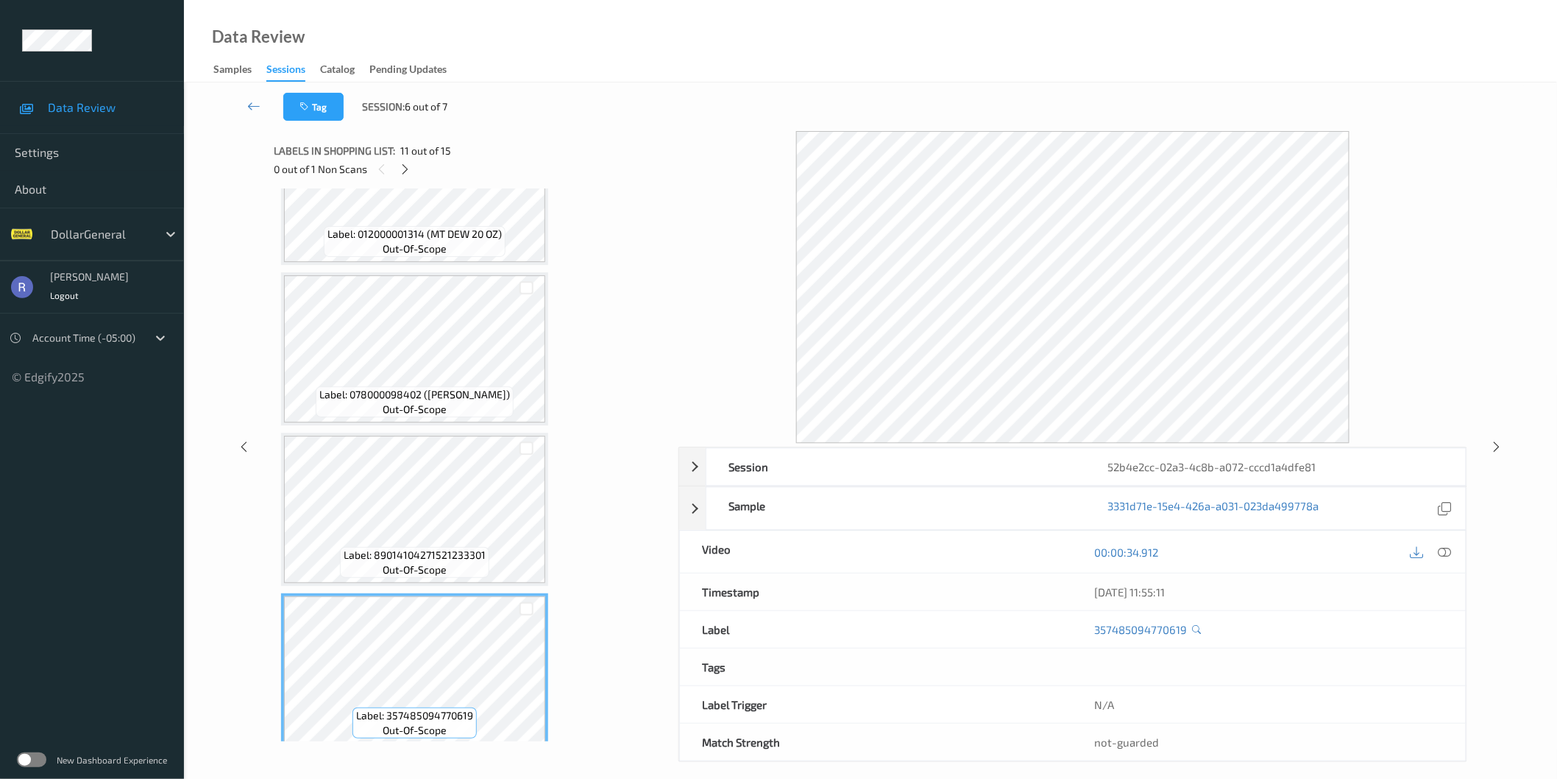
scroll to position [1308, 0]
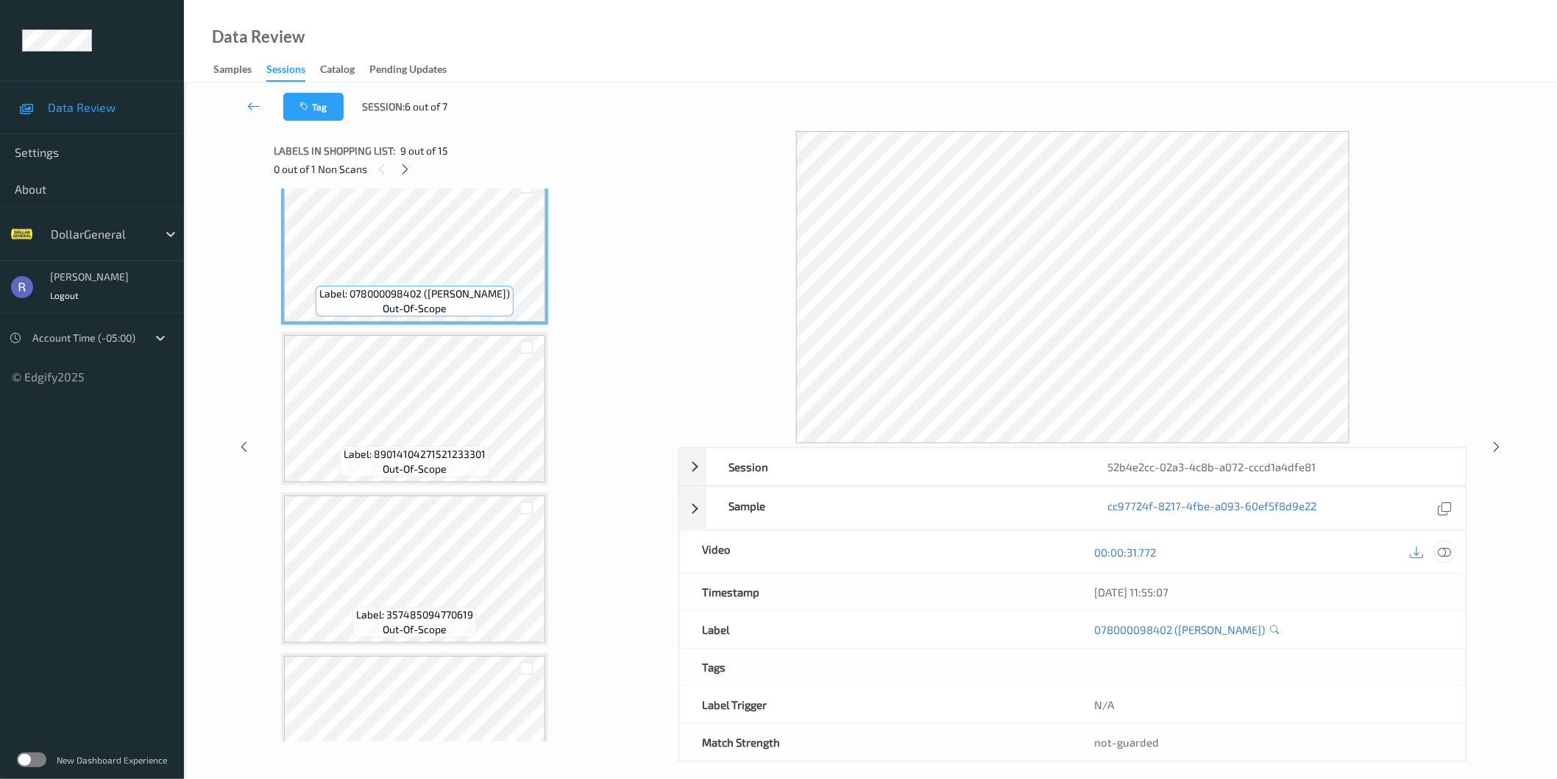
click at [1435, 553] on div at bounding box center [1445, 552] width 20 height 20
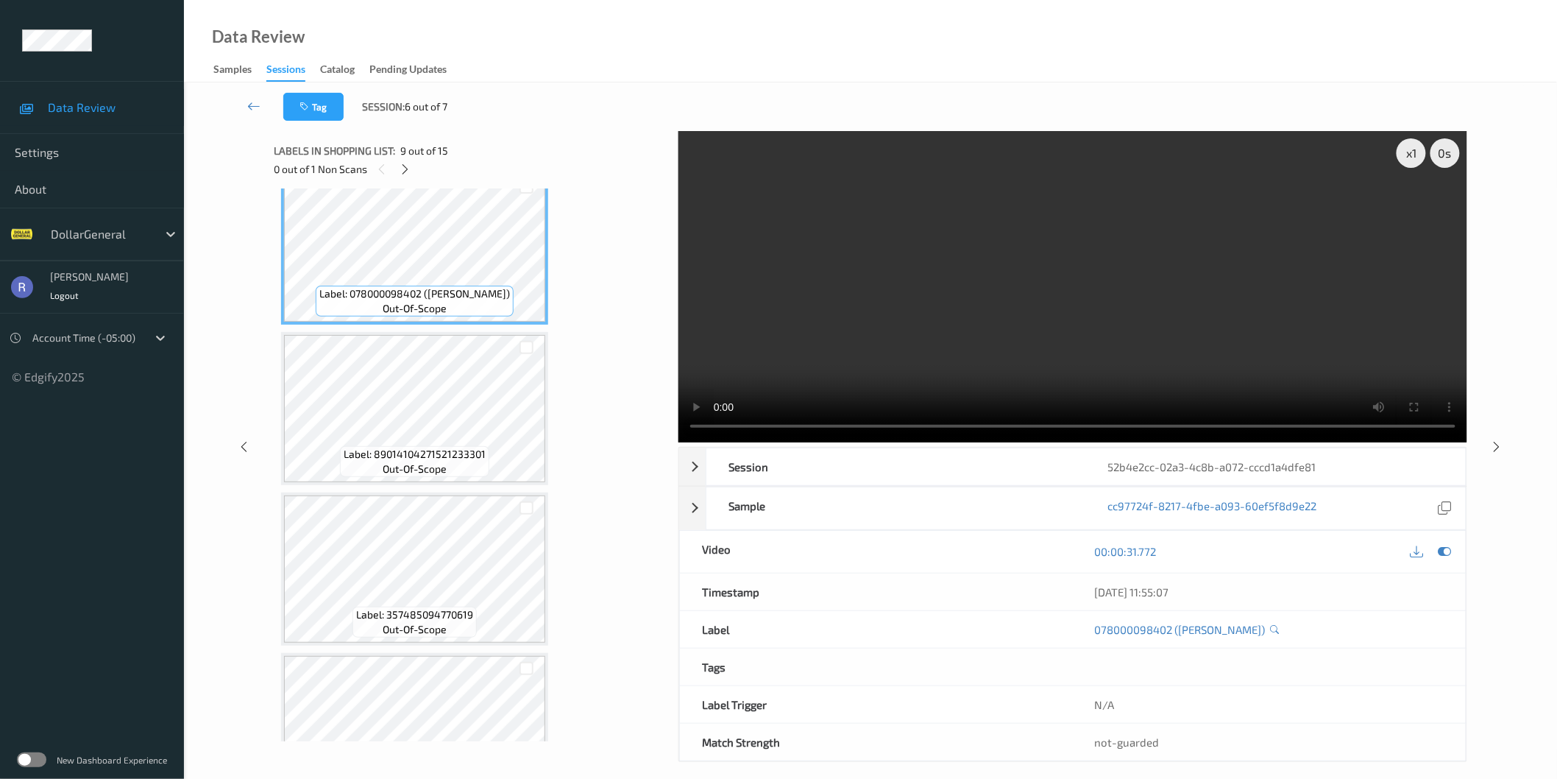
click at [1038, 280] on video at bounding box center [1072, 286] width 789 height 311
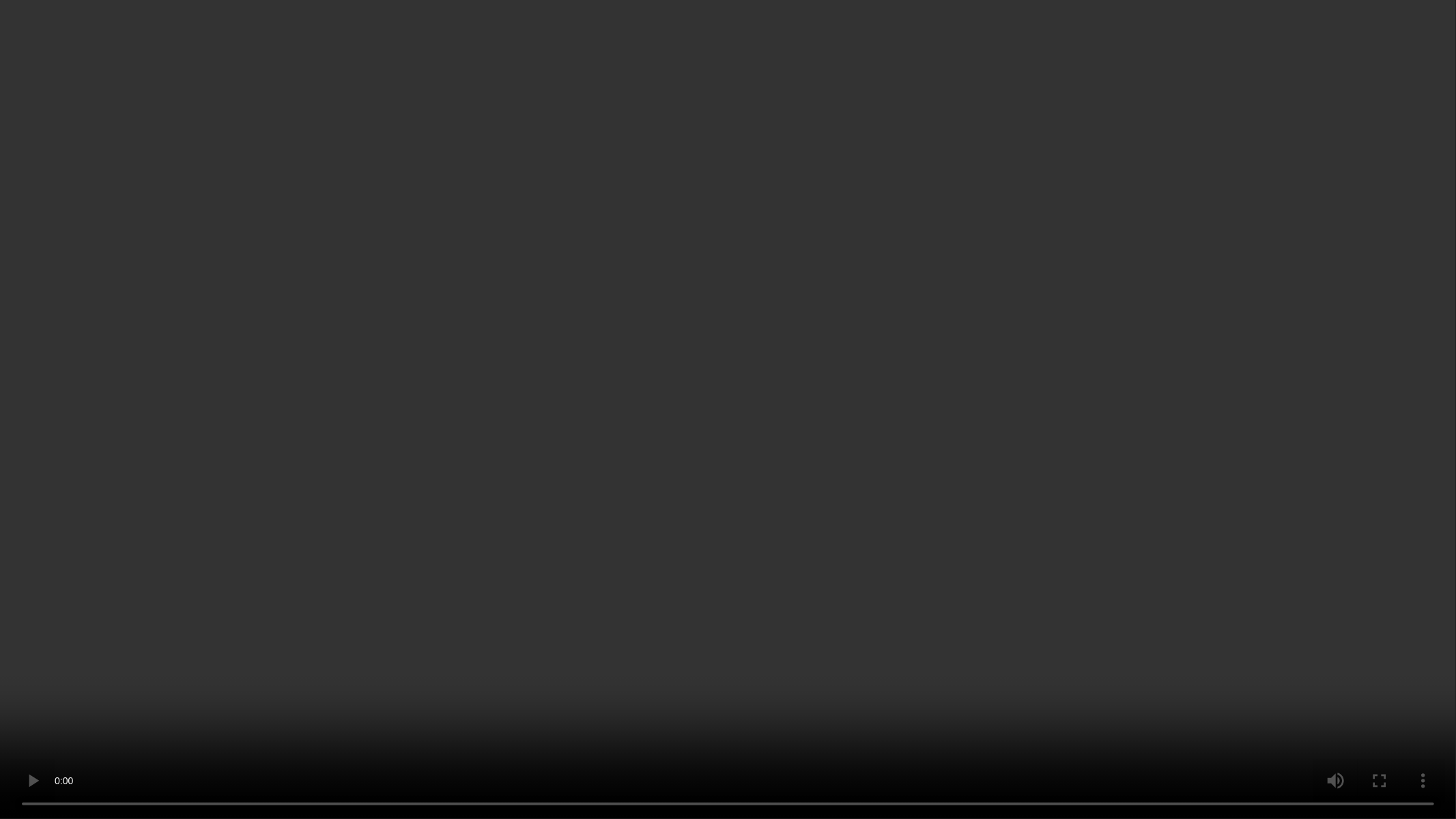
click at [718, 594] on video at bounding box center [728, 409] width 1456 height 819
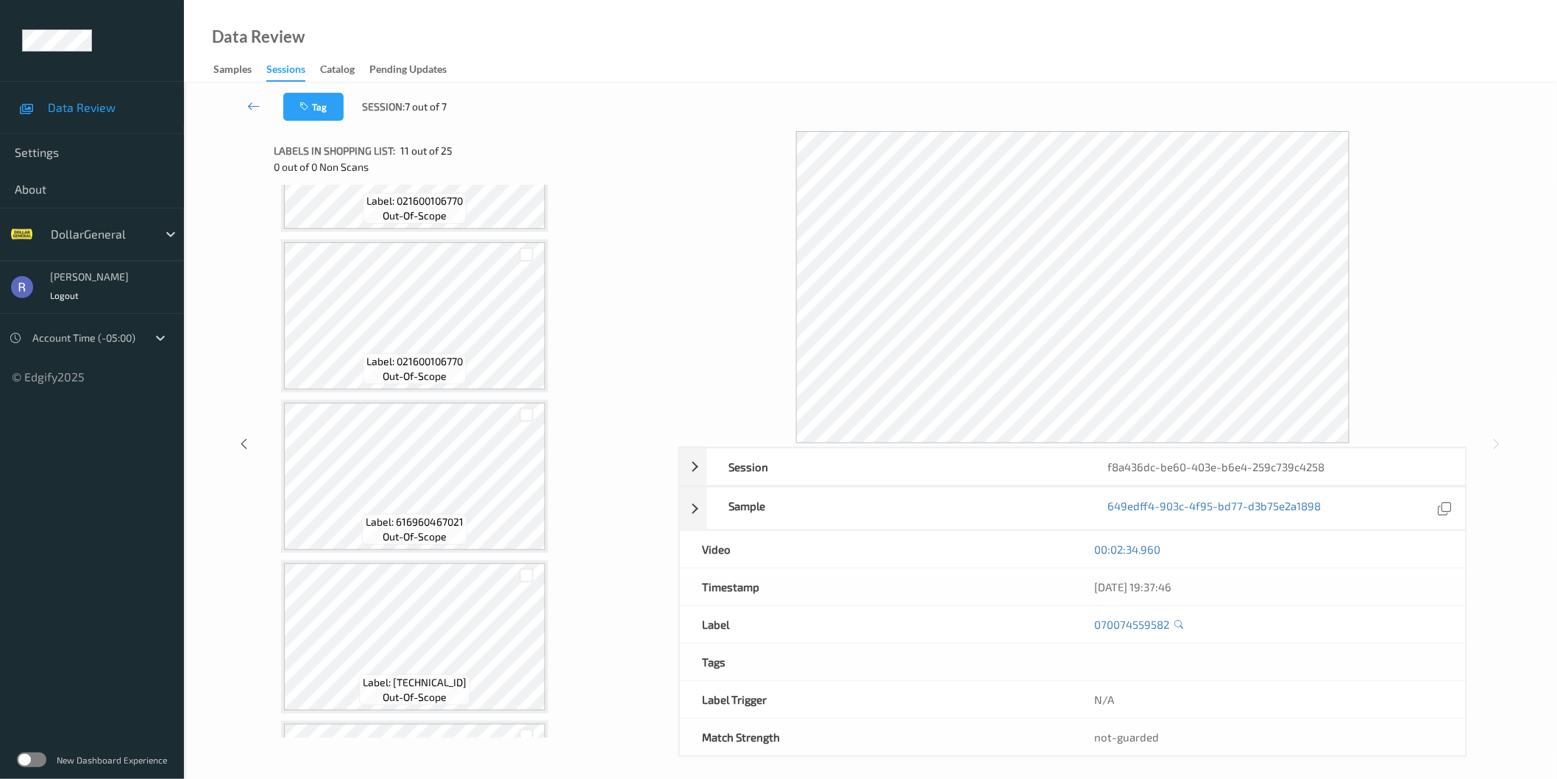
scroll to position [981, 0]
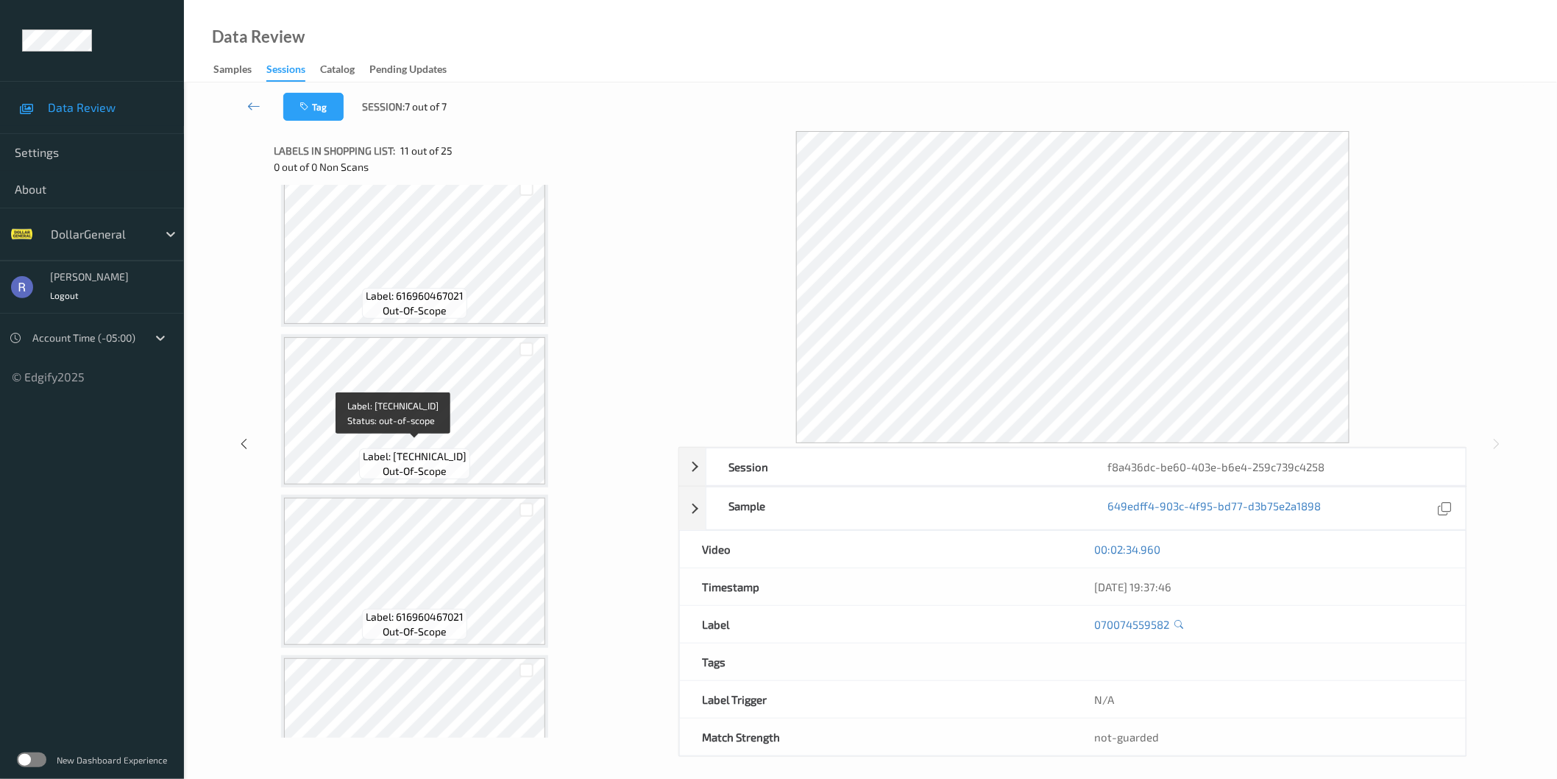
click at [438, 449] on span "Label: 89148000008695027072" at bounding box center [415, 456] width 104 height 15
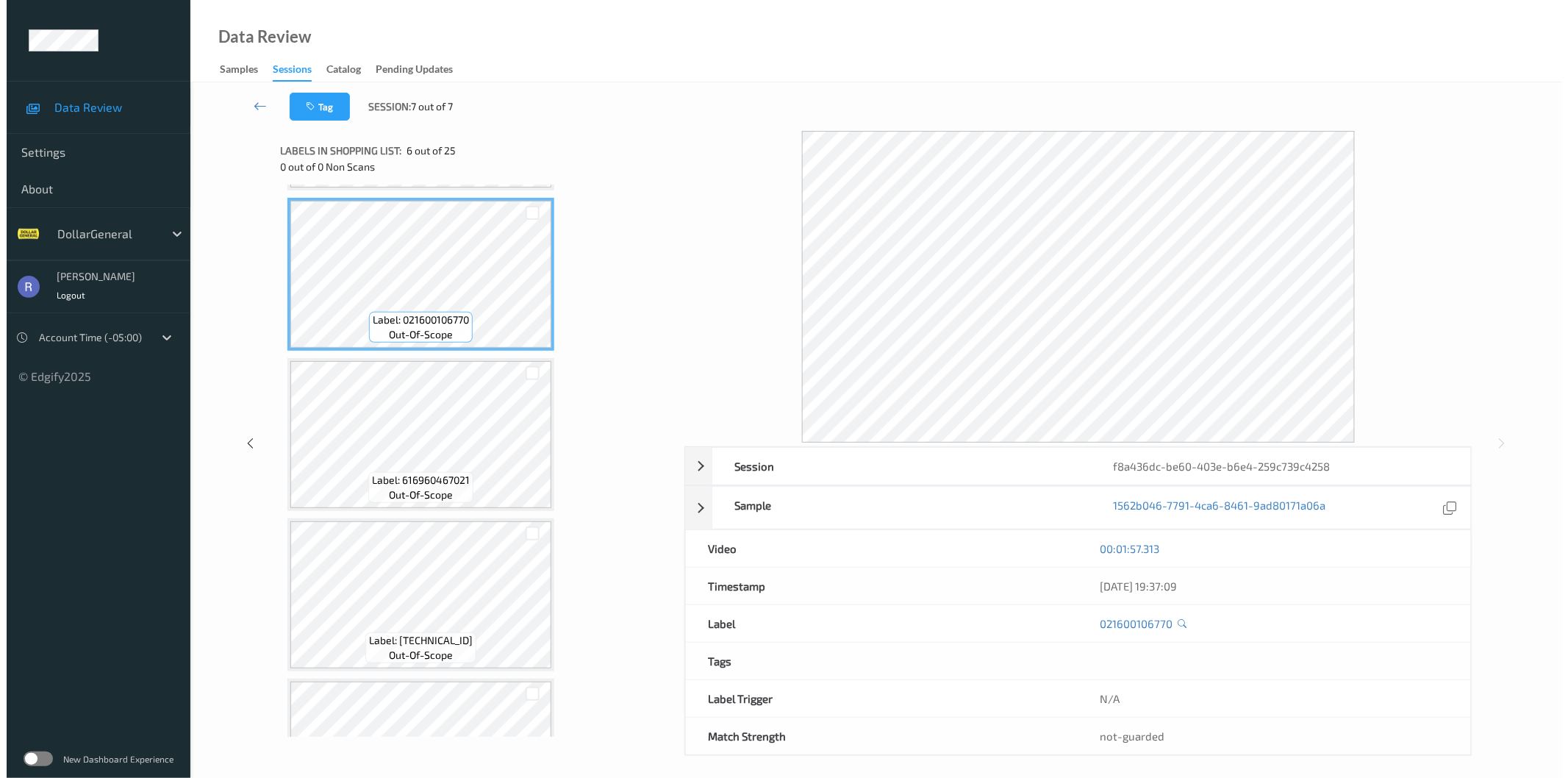
scroll to position [817, 0]
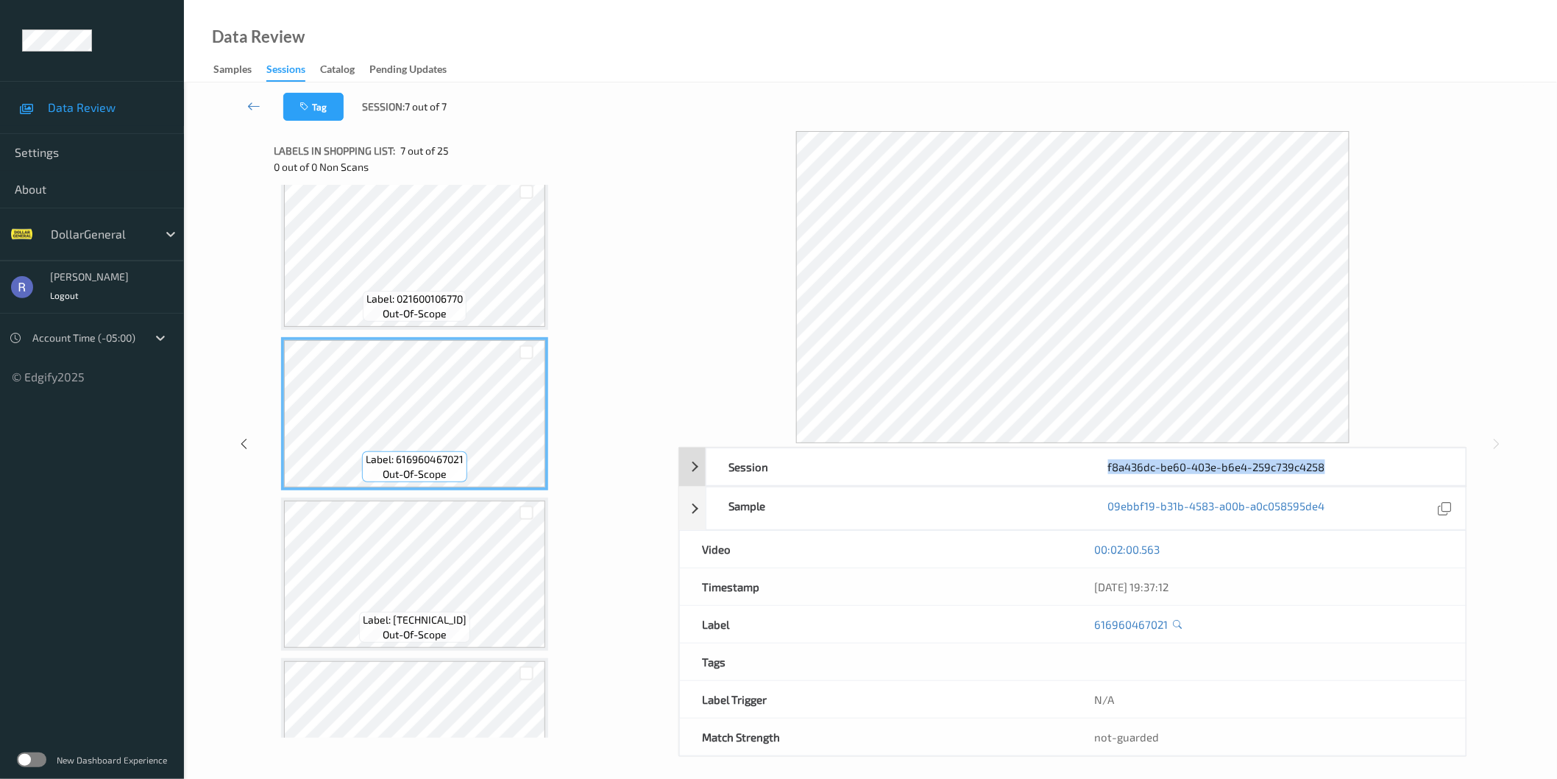
drag, startPoint x: 1097, startPoint y: 466, endPoint x: 1343, endPoint y: 468, distance: 245.8
click at [1343, 468] on div "f8a436dc-be60-403e-b6e4-259c739c4258" at bounding box center [1276, 466] width 380 height 37
copy div "f8a436dc-be60-403e-b6e4-259c739c4258"
click at [253, 105] on icon at bounding box center [253, 106] width 13 height 15
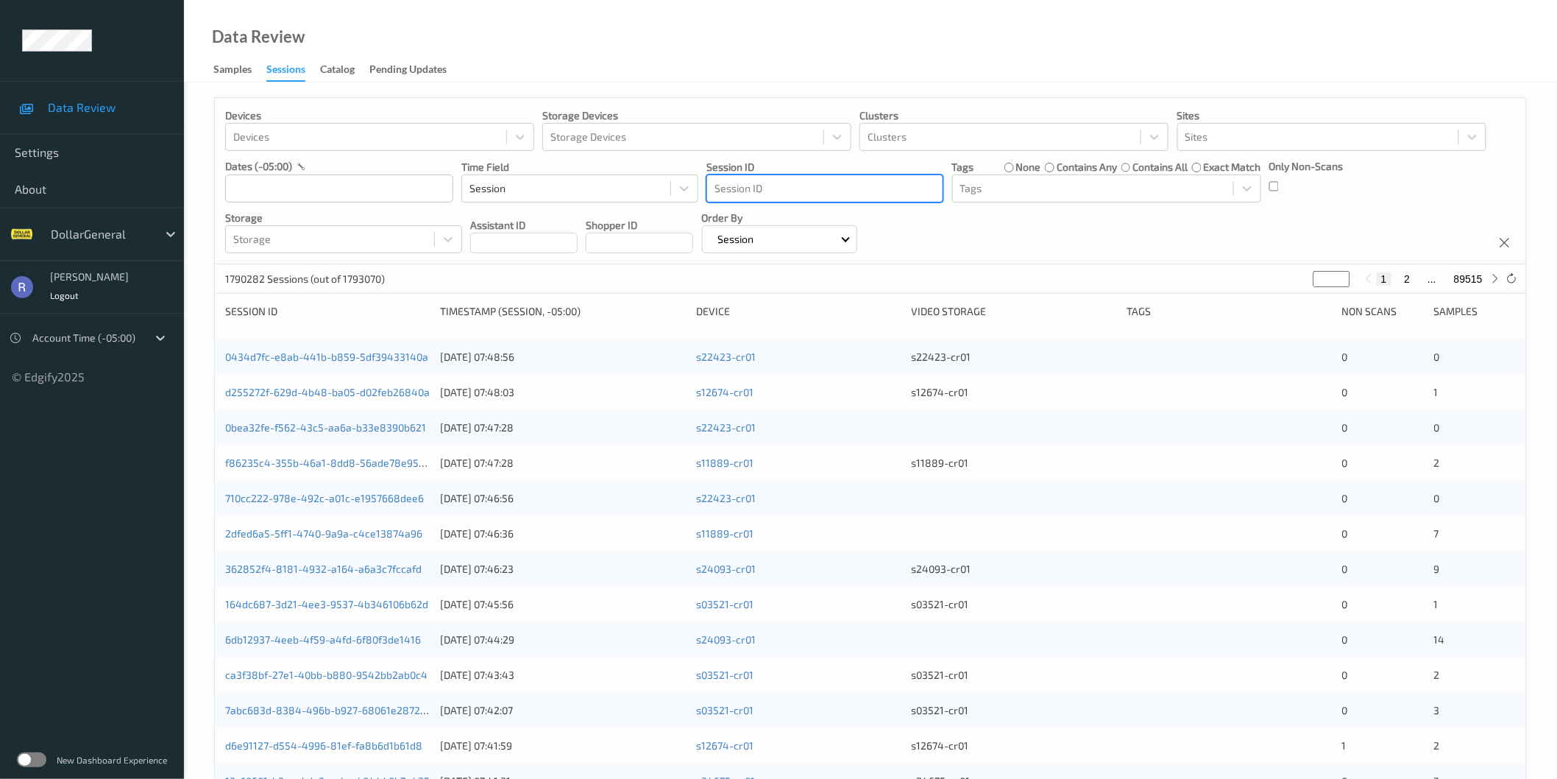
click at [795, 189] on div at bounding box center [825, 189] width 221 height 18
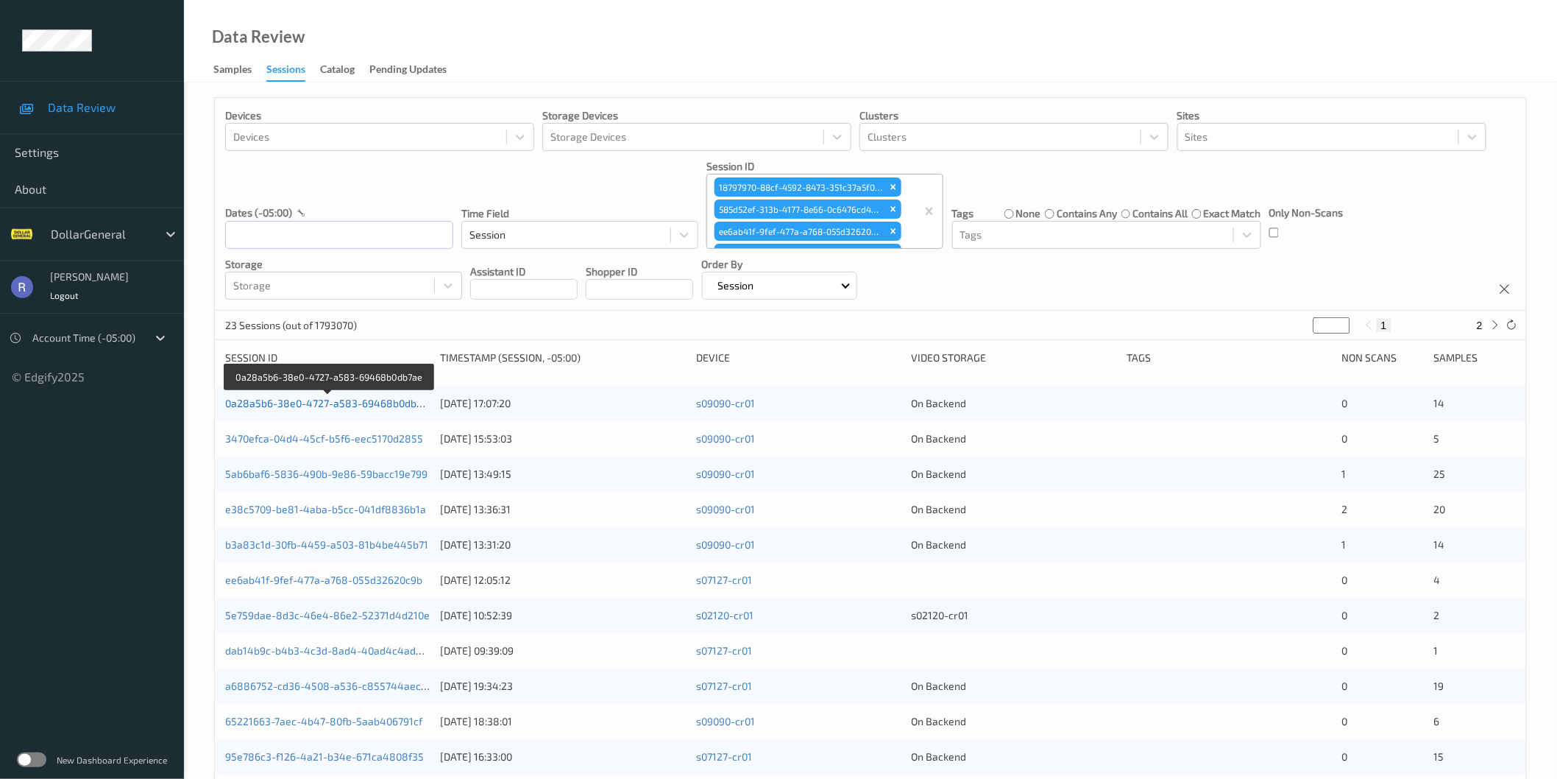
click at [269, 408] on link "0a28a5b6-38e0-4727-a583-69468b0db7ae" at bounding box center [329, 403] width 208 height 13
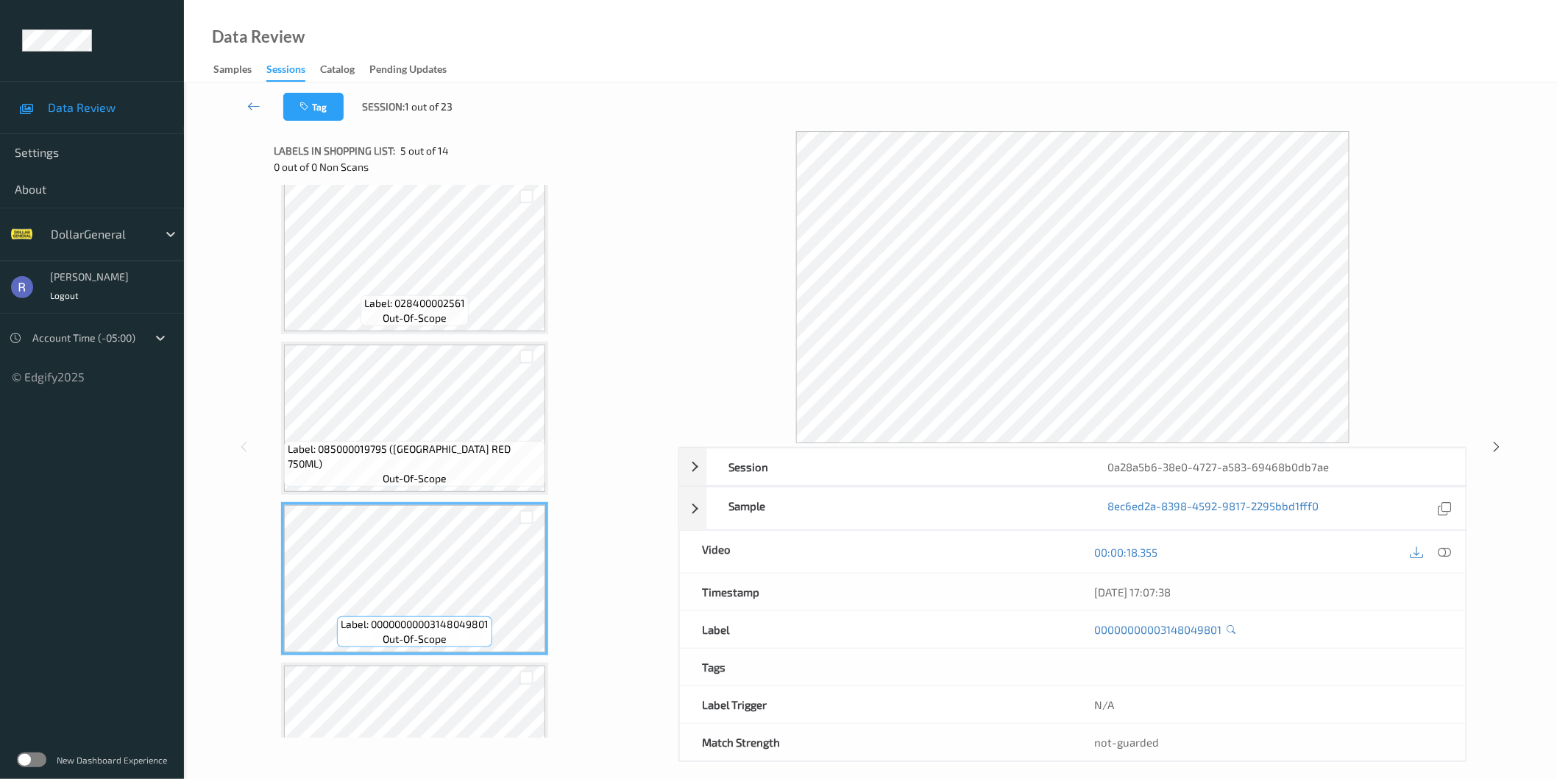
scroll to position [327, 0]
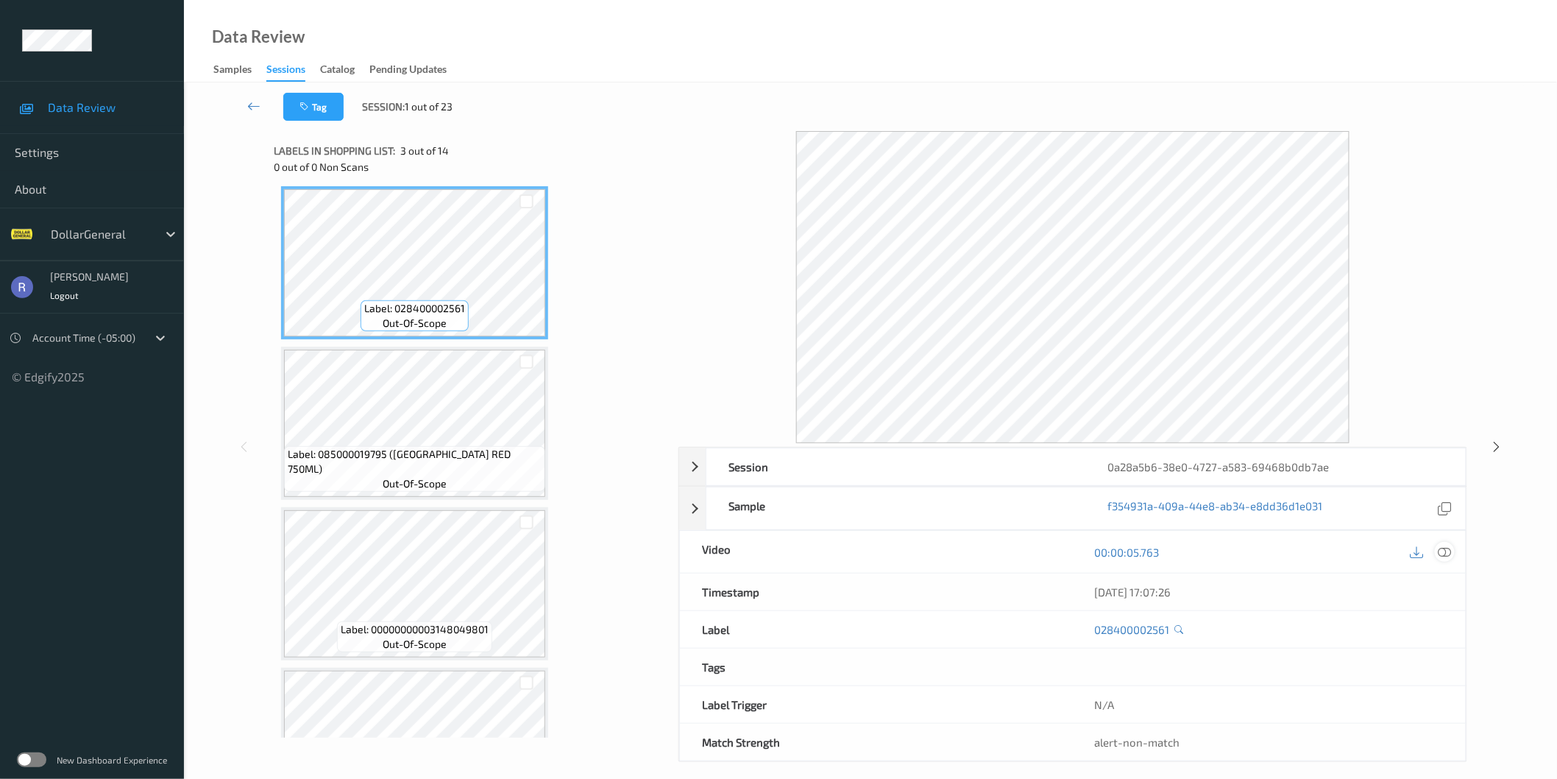
click at [1444, 555] on icon at bounding box center [1444, 551] width 13 height 13
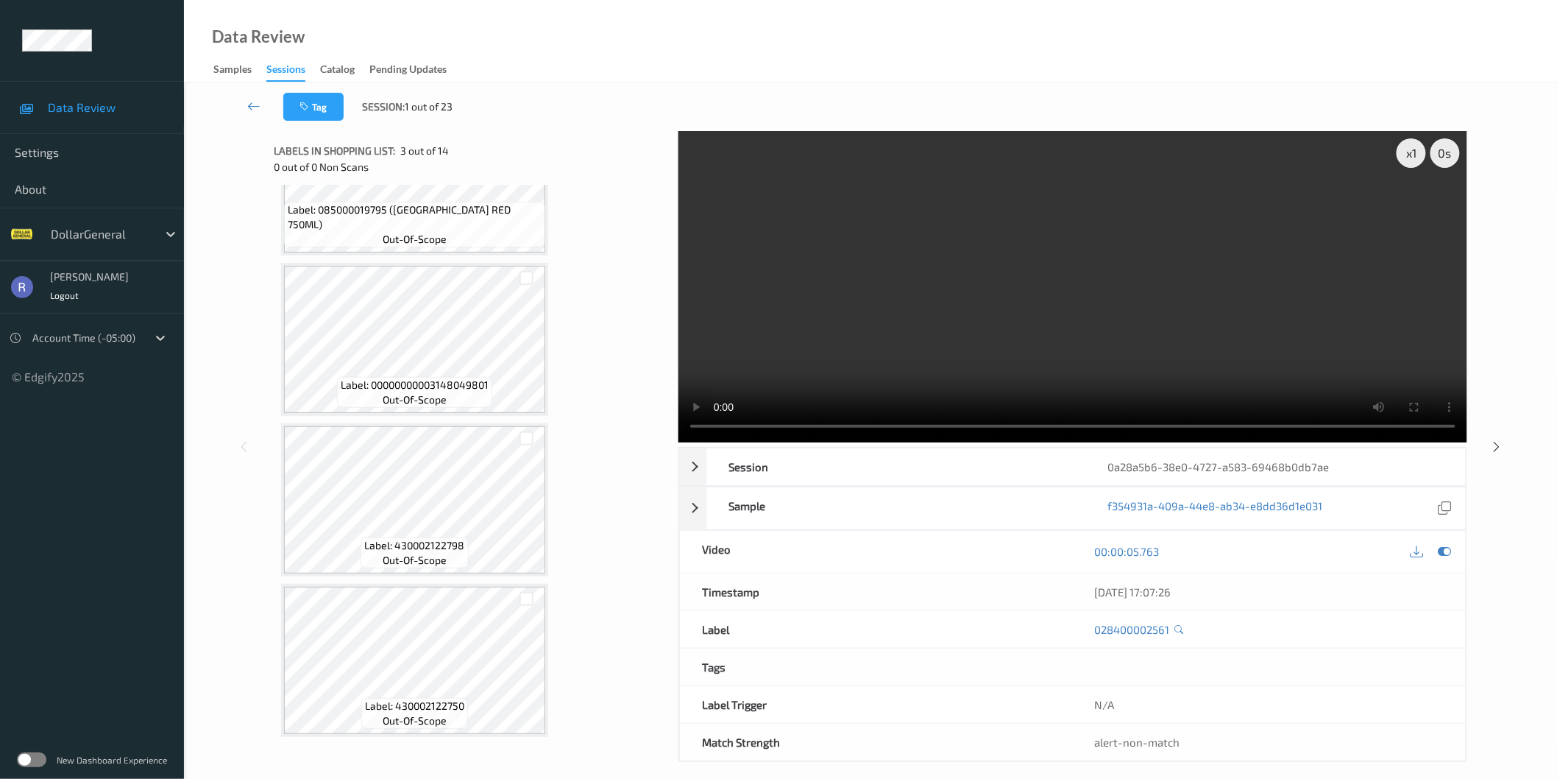
scroll to position [572, 0]
click at [1064, 210] on video at bounding box center [1072, 286] width 789 height 311
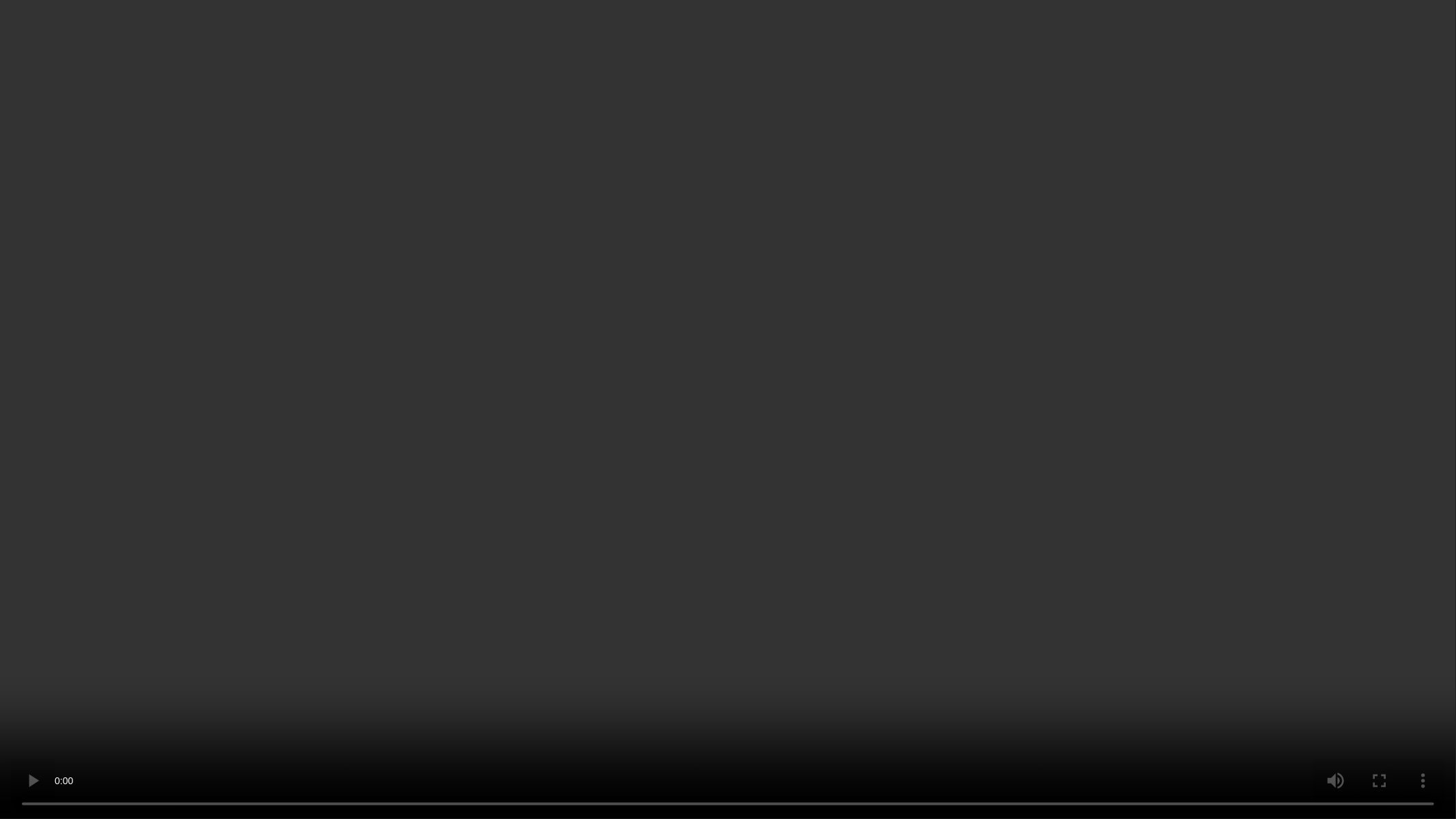
click at [790, 221] on video at bounding box center [728, 409] width 1456 height 819
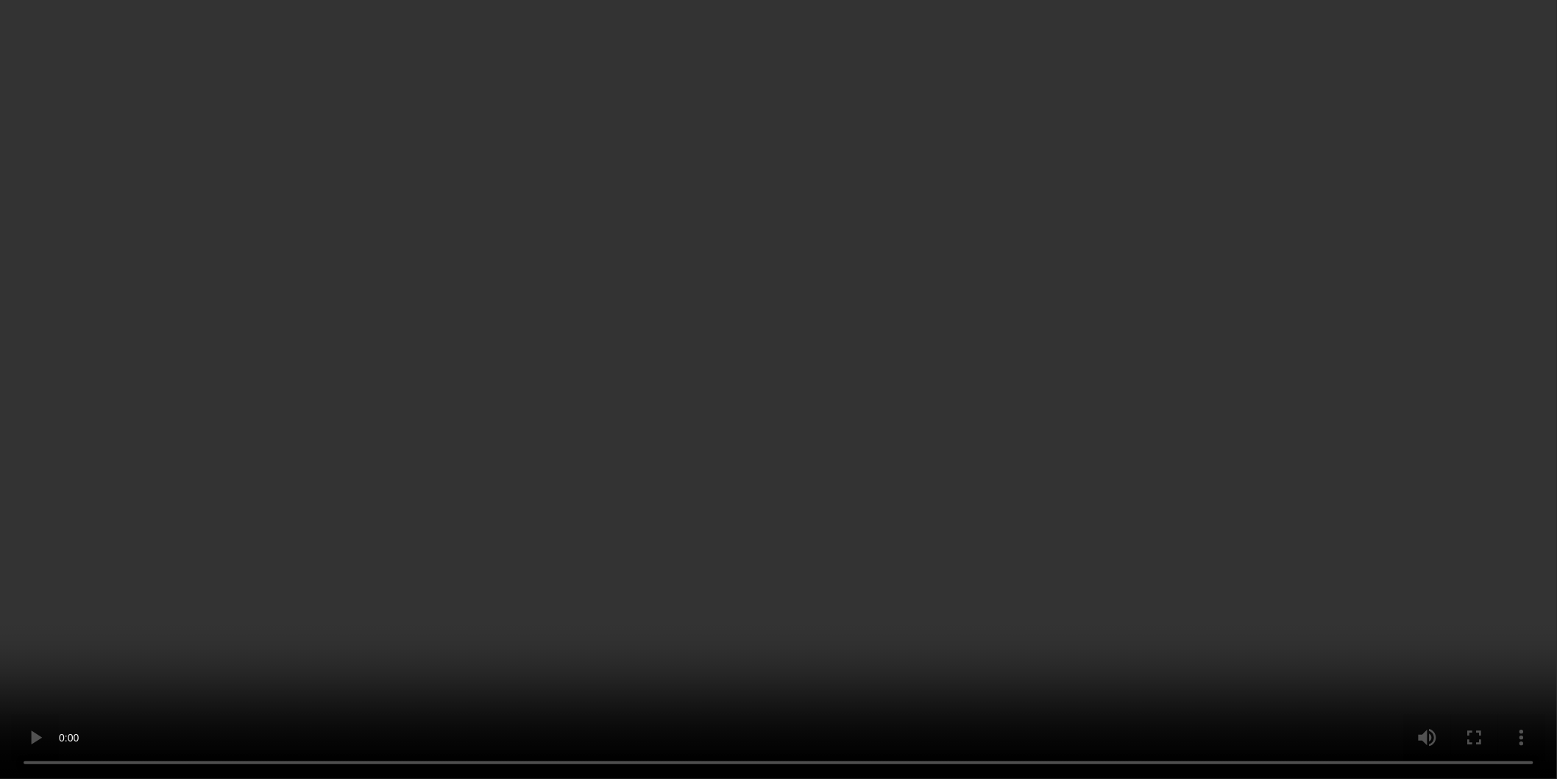
scroll to position [653, 0]
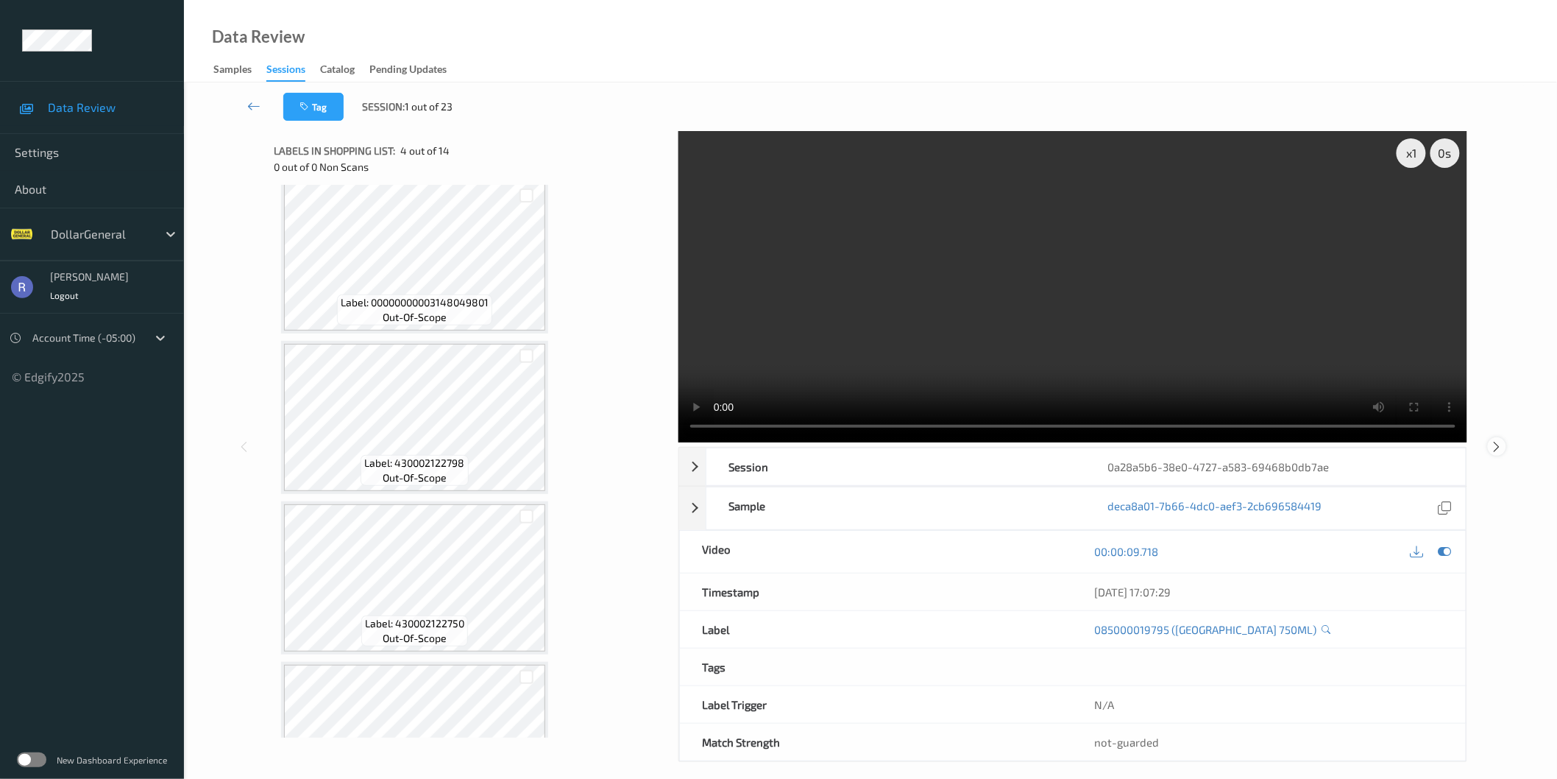
click at [1505, 444] on div at bounding box center [1497, 446] width 18 height 18
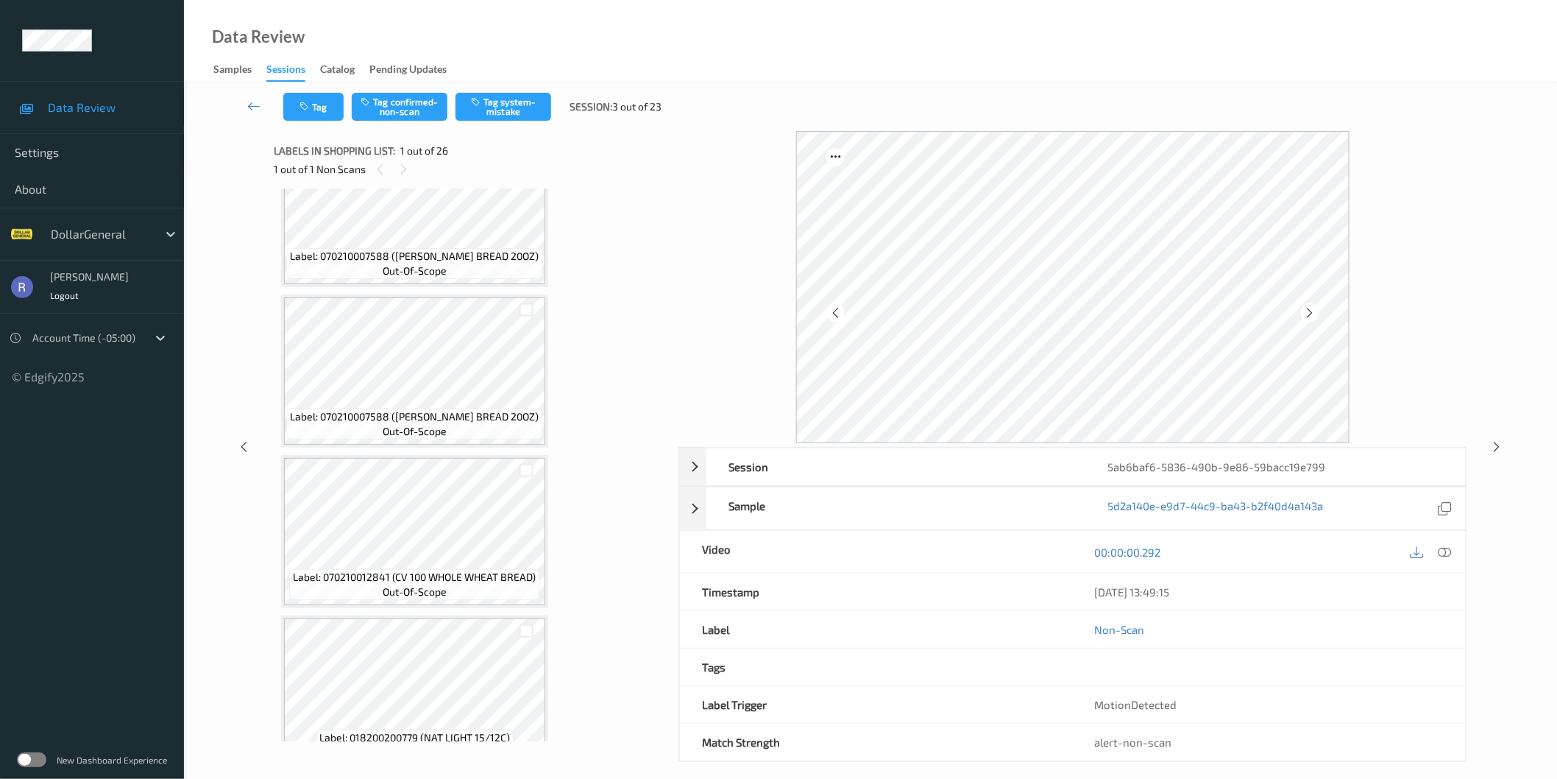
scroll to position [3606, 0]
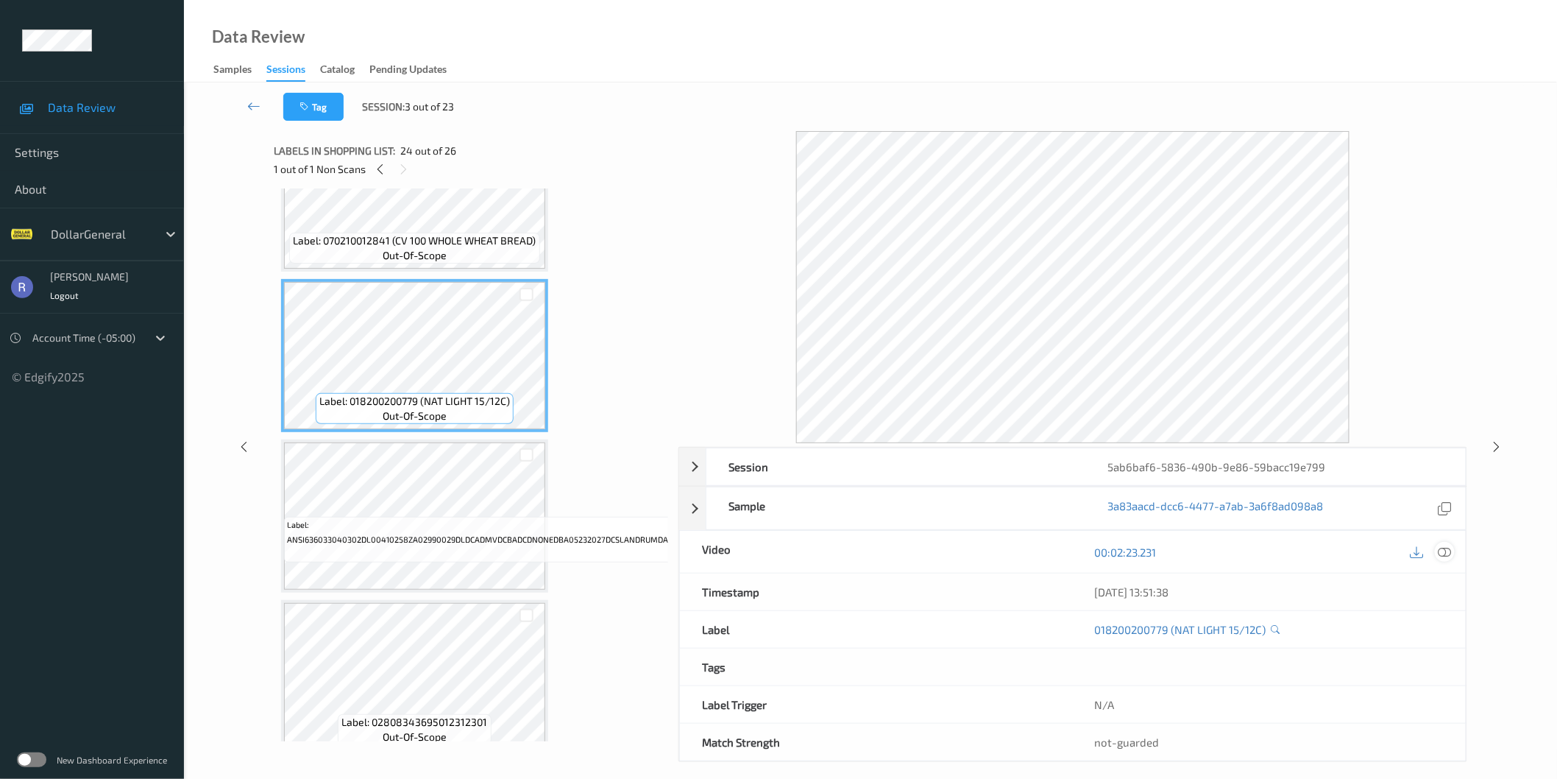
click at [1444, 550] on icon at bounding box center [1444, 551] width 13 height 13
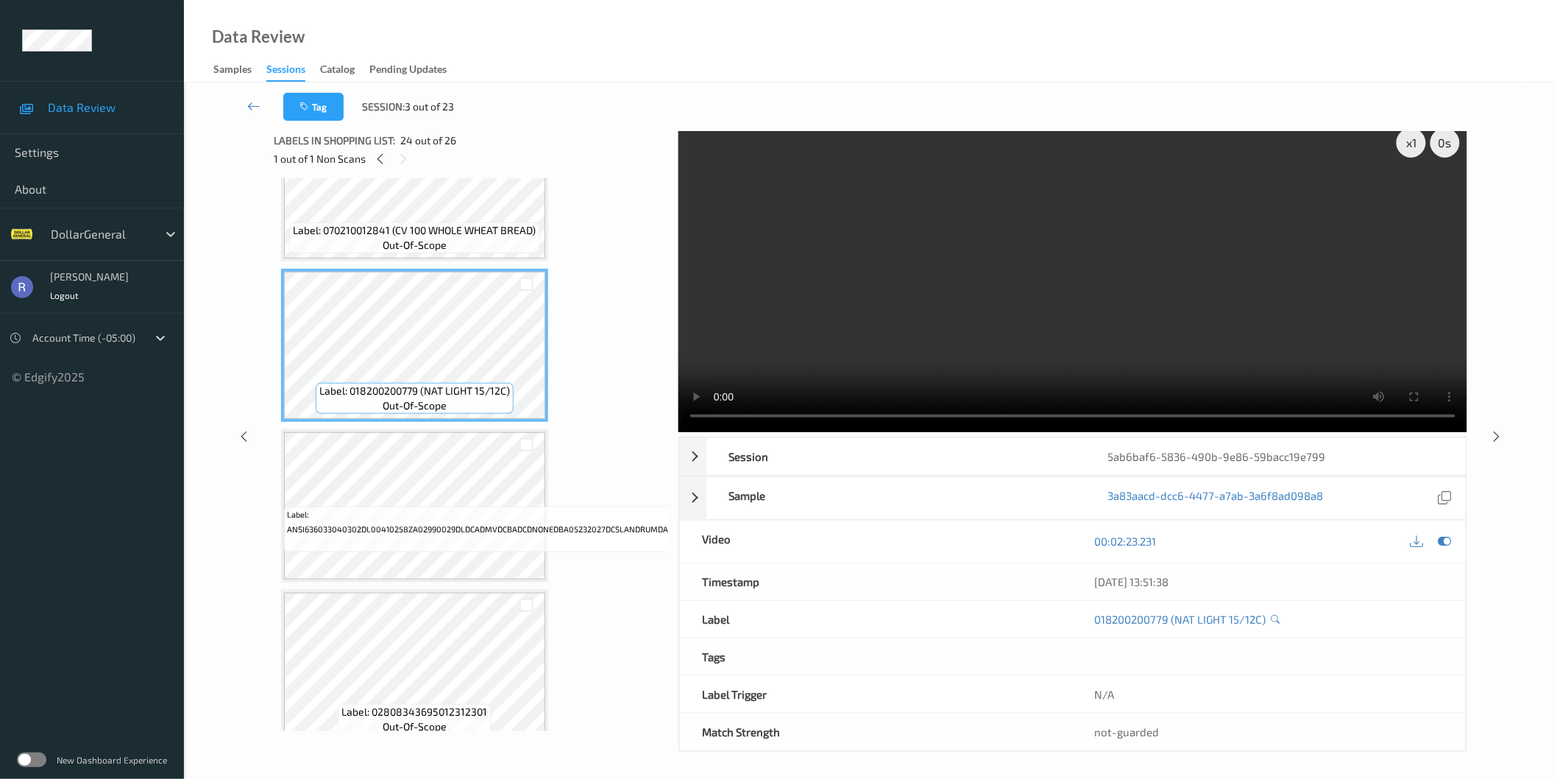
scroll to position [13, 0]
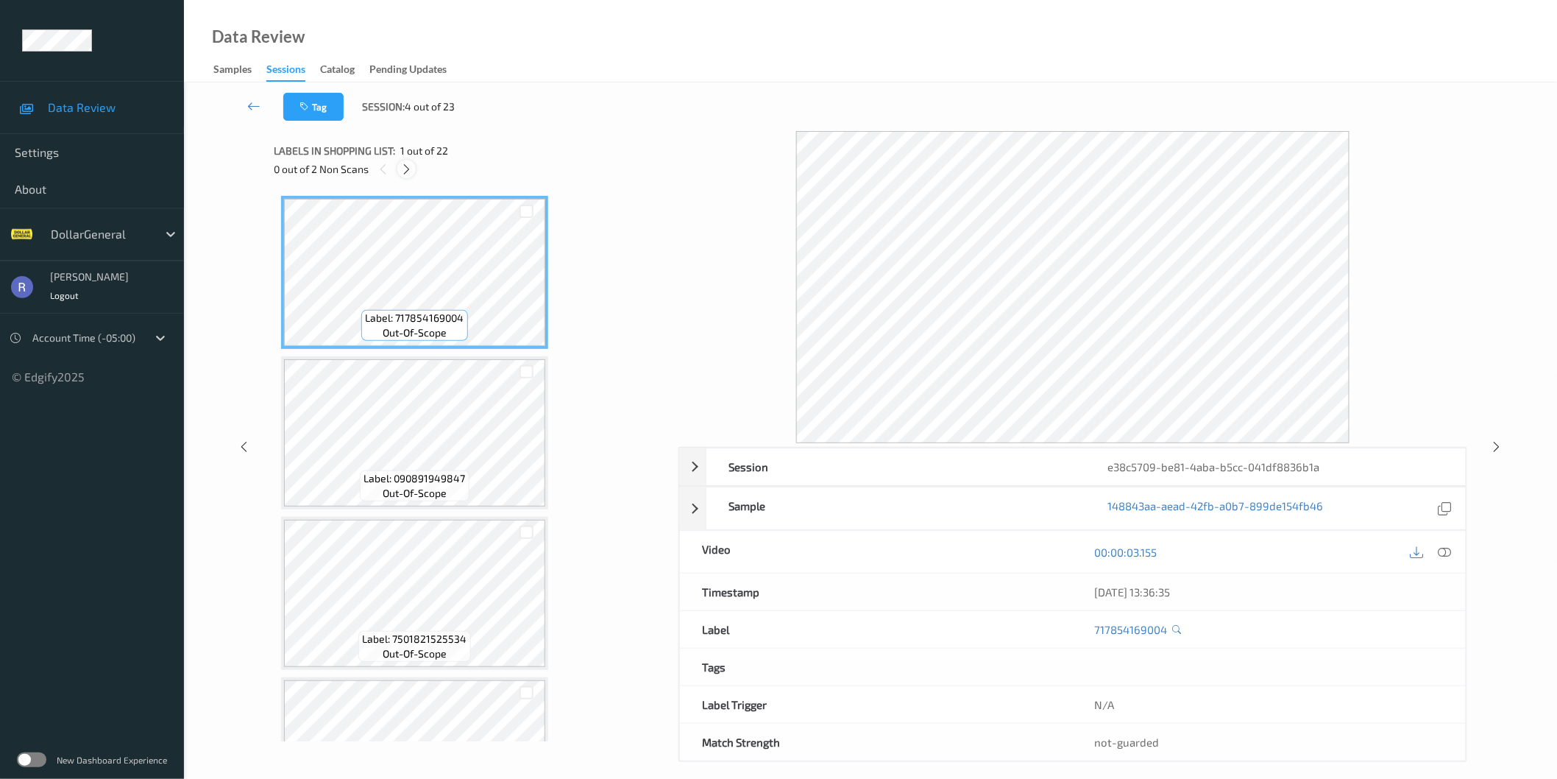
click at [403, 171] on icon at bounding box center [406, 169] width 13 height 13
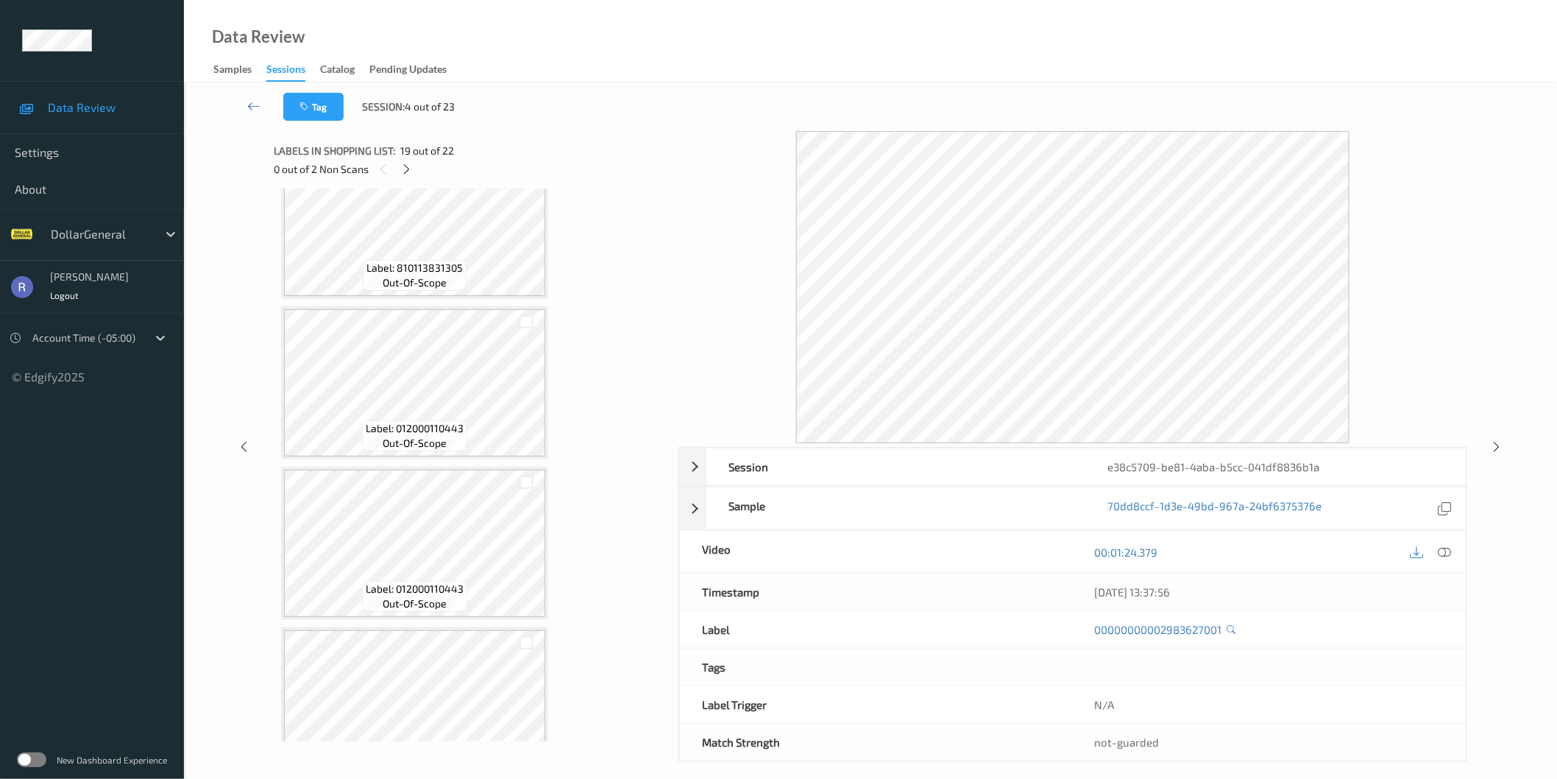
scroll to position [2226, 0]
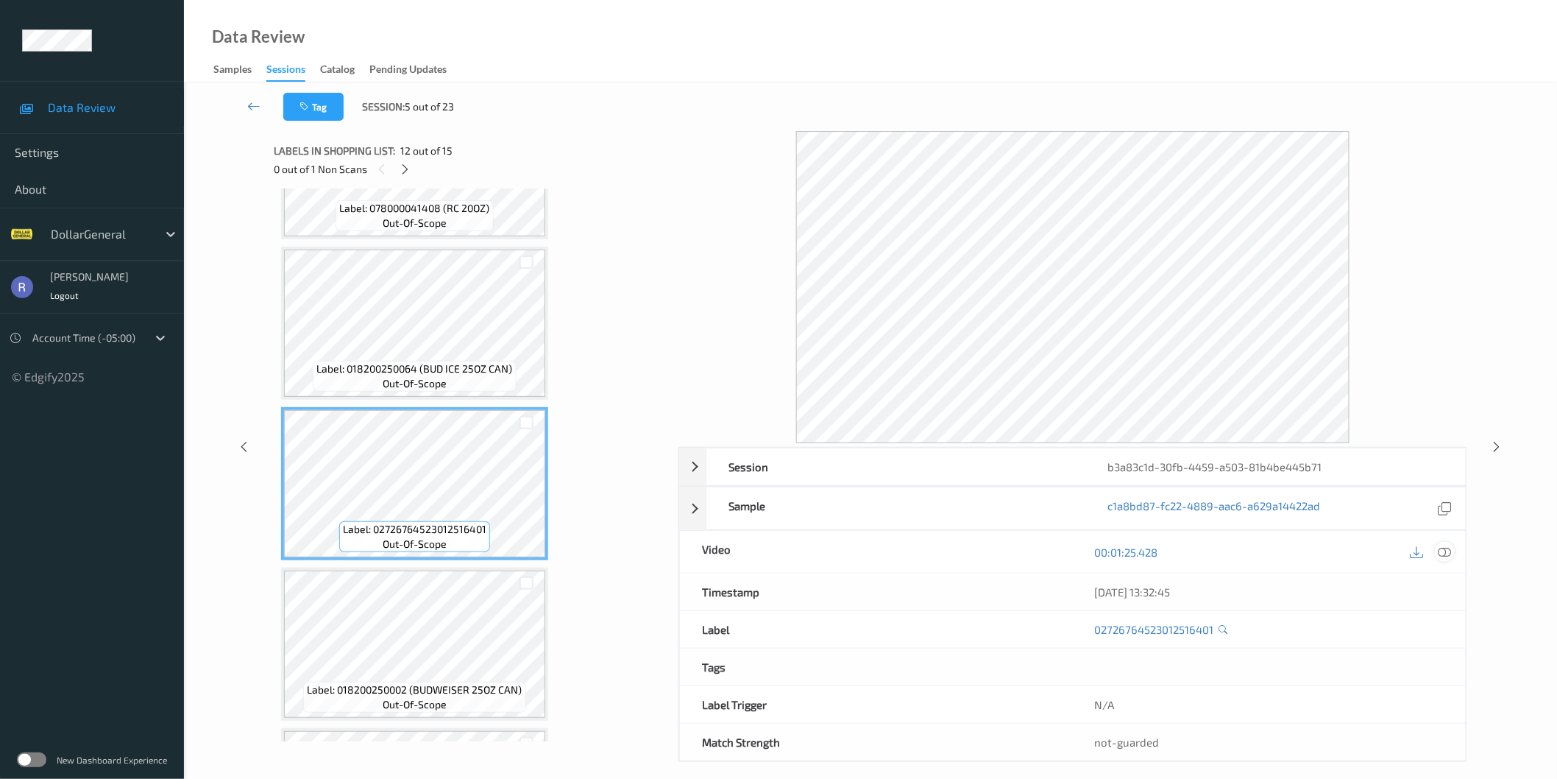
click at [1448, 550] on icon at bounding box center [1444, 551] width 13 height 13
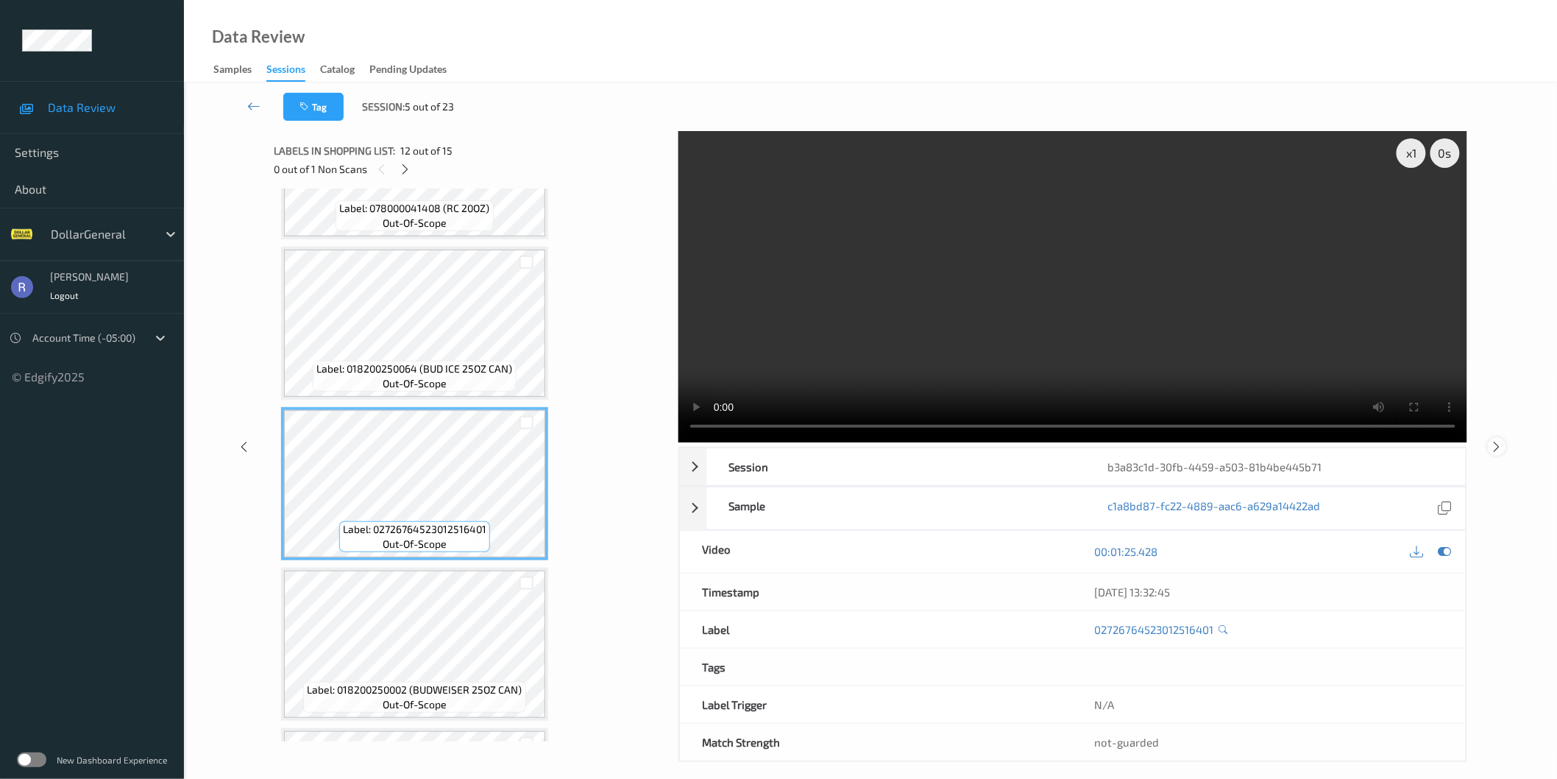
click at [1490, 447] on div at bounding box center [1497, 446] width 18 height 18
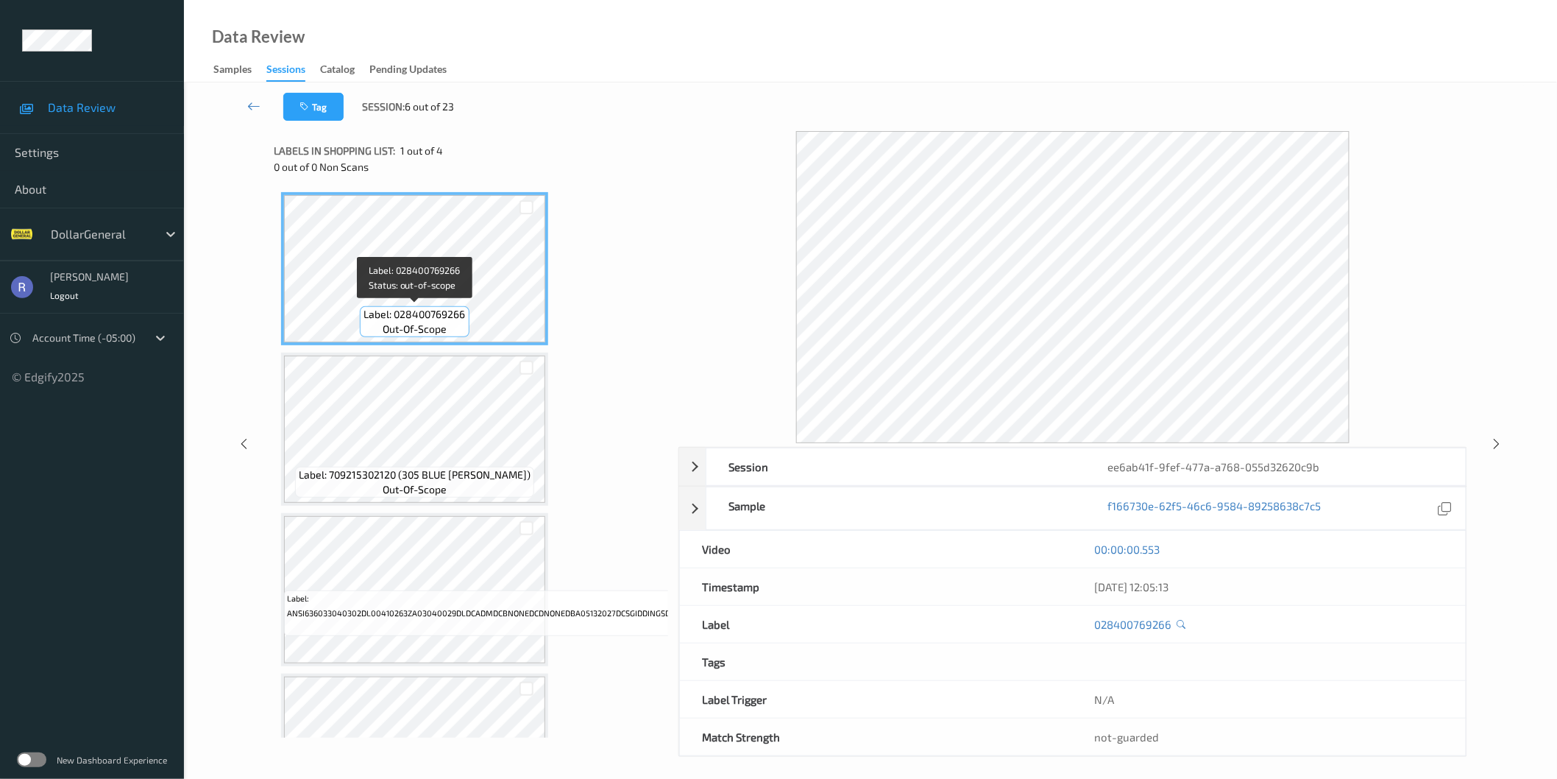
click at [421, 330] on span "out-of-scope" at bounding box center [415, 329] width 64 height 15
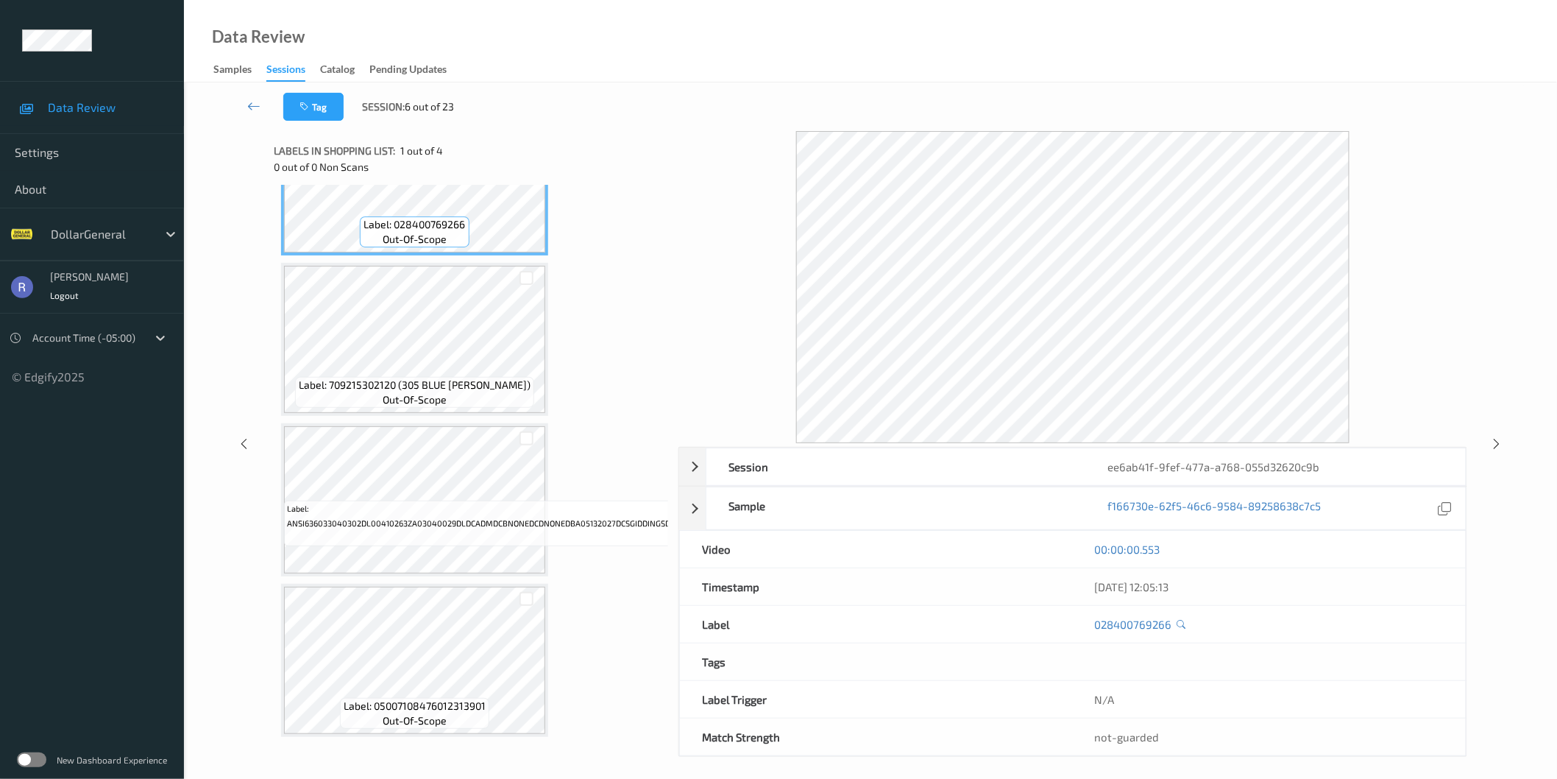
scroll to position [99, 0]
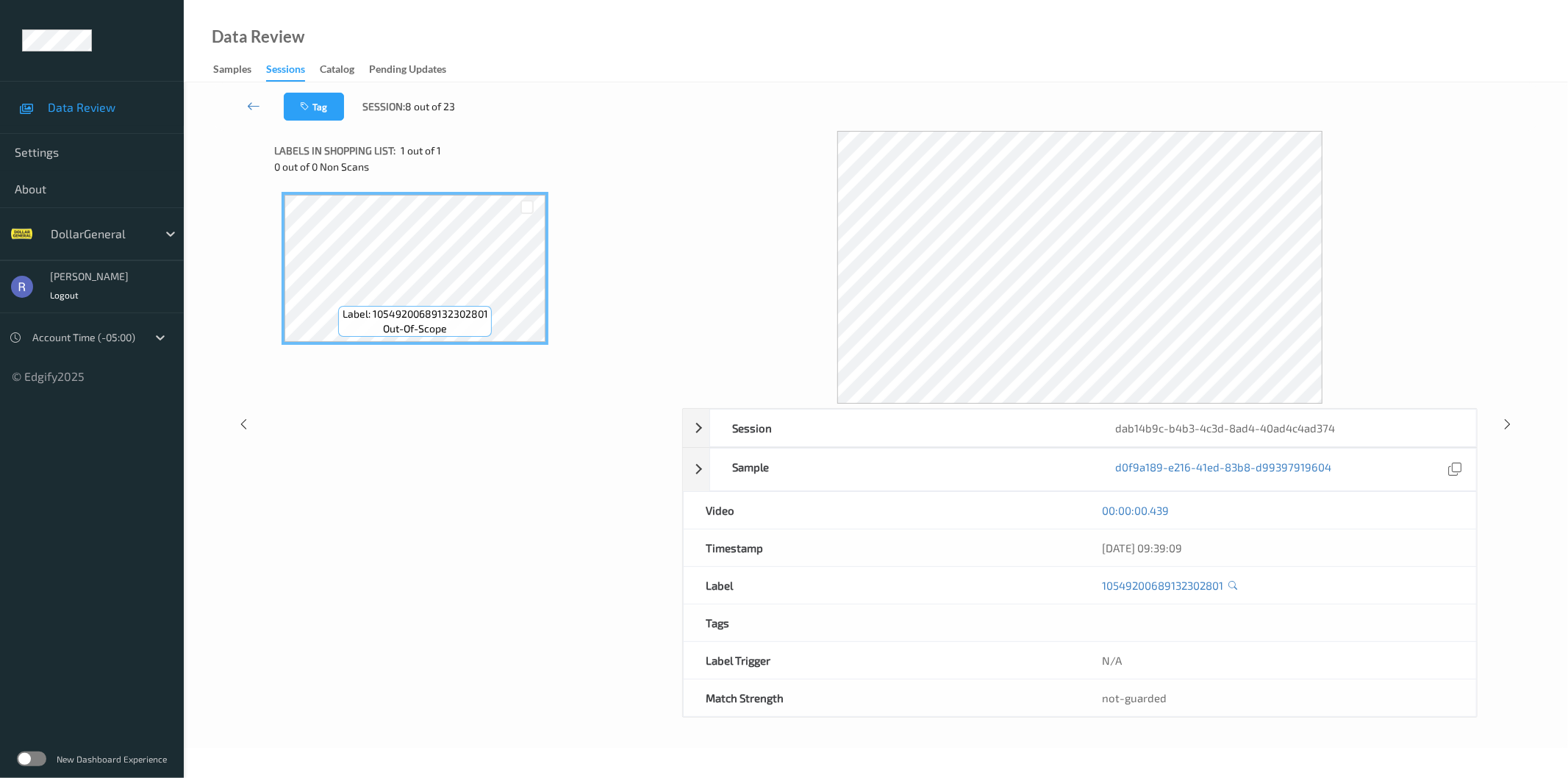
click at [1398, 516] on div "00:00:00.439" at bounding box center [1277, 509] width 352 height 15
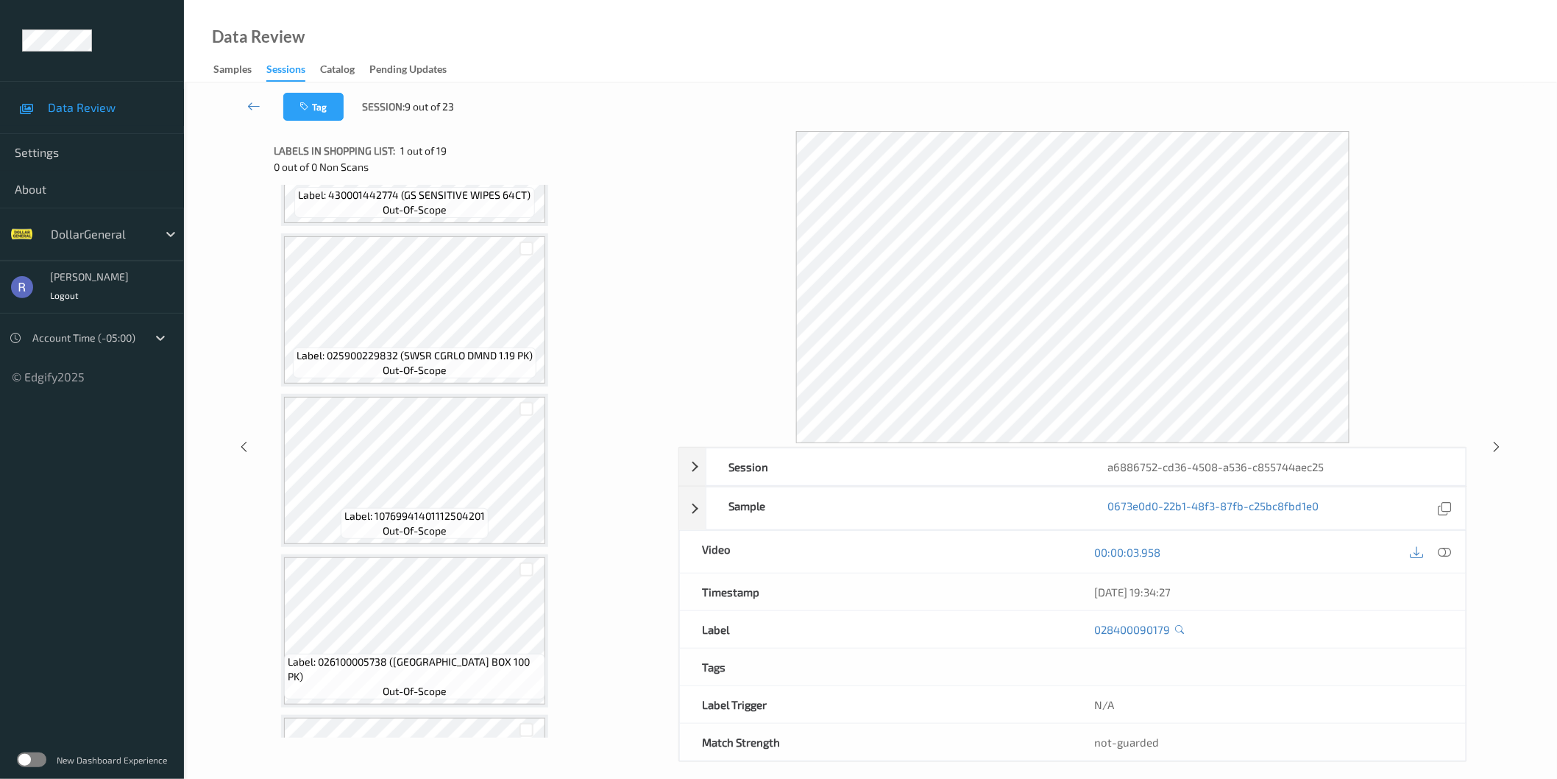
scroll to position [2483, 0]
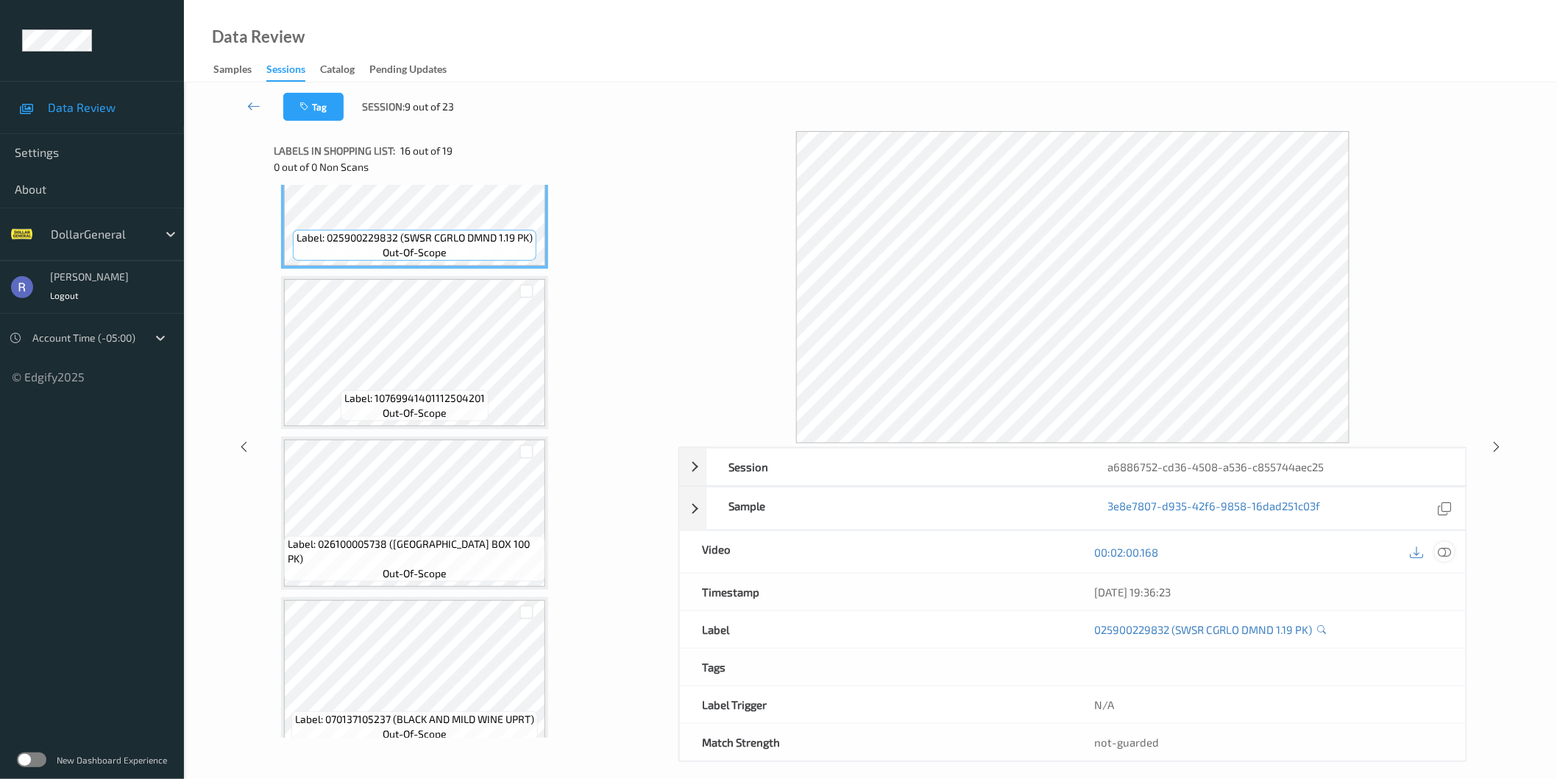
click at [1444, 548] on icon at bounding box center [1444, 551] width 13 height 13
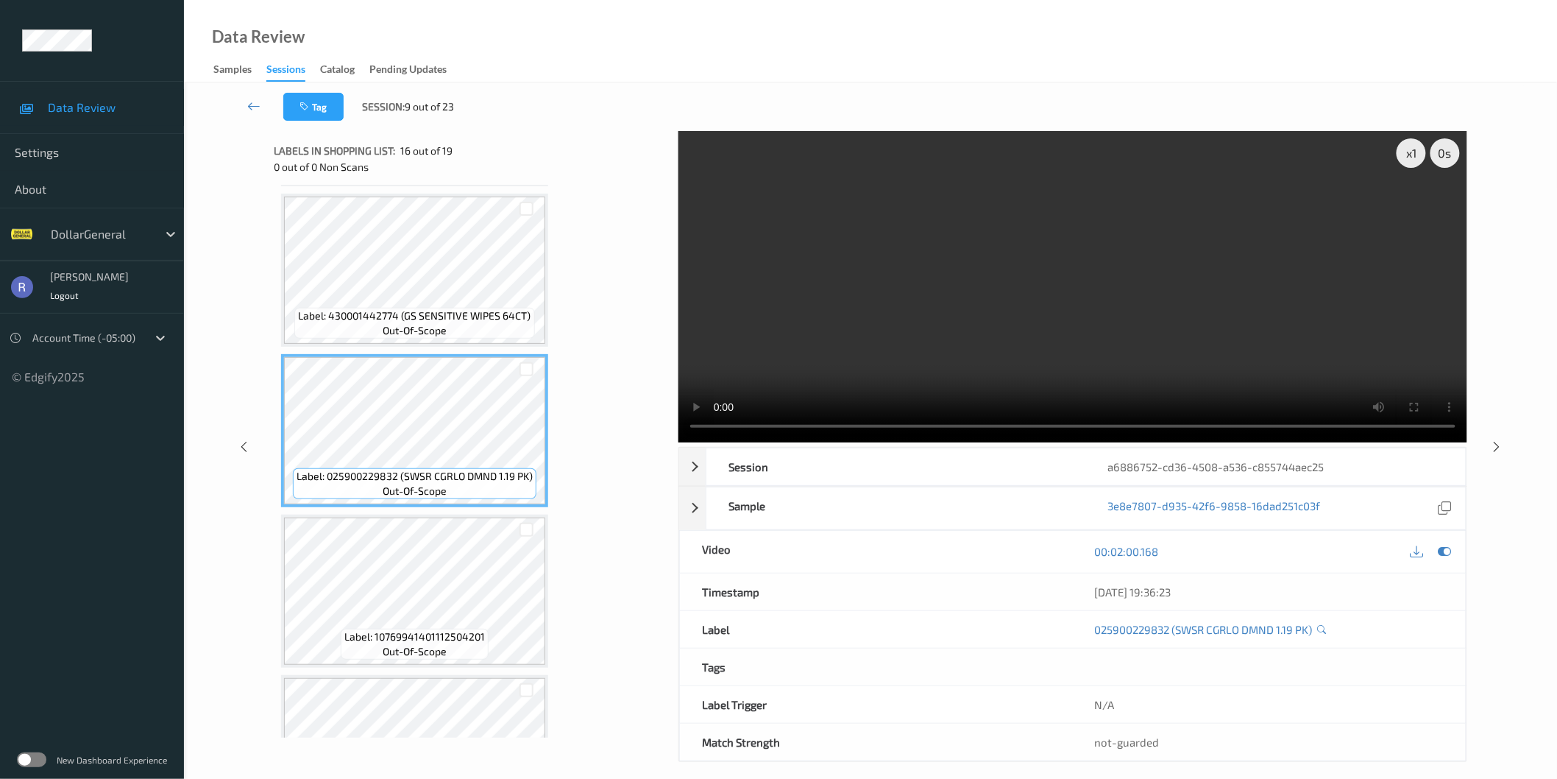
scroll to position [2156, 0]
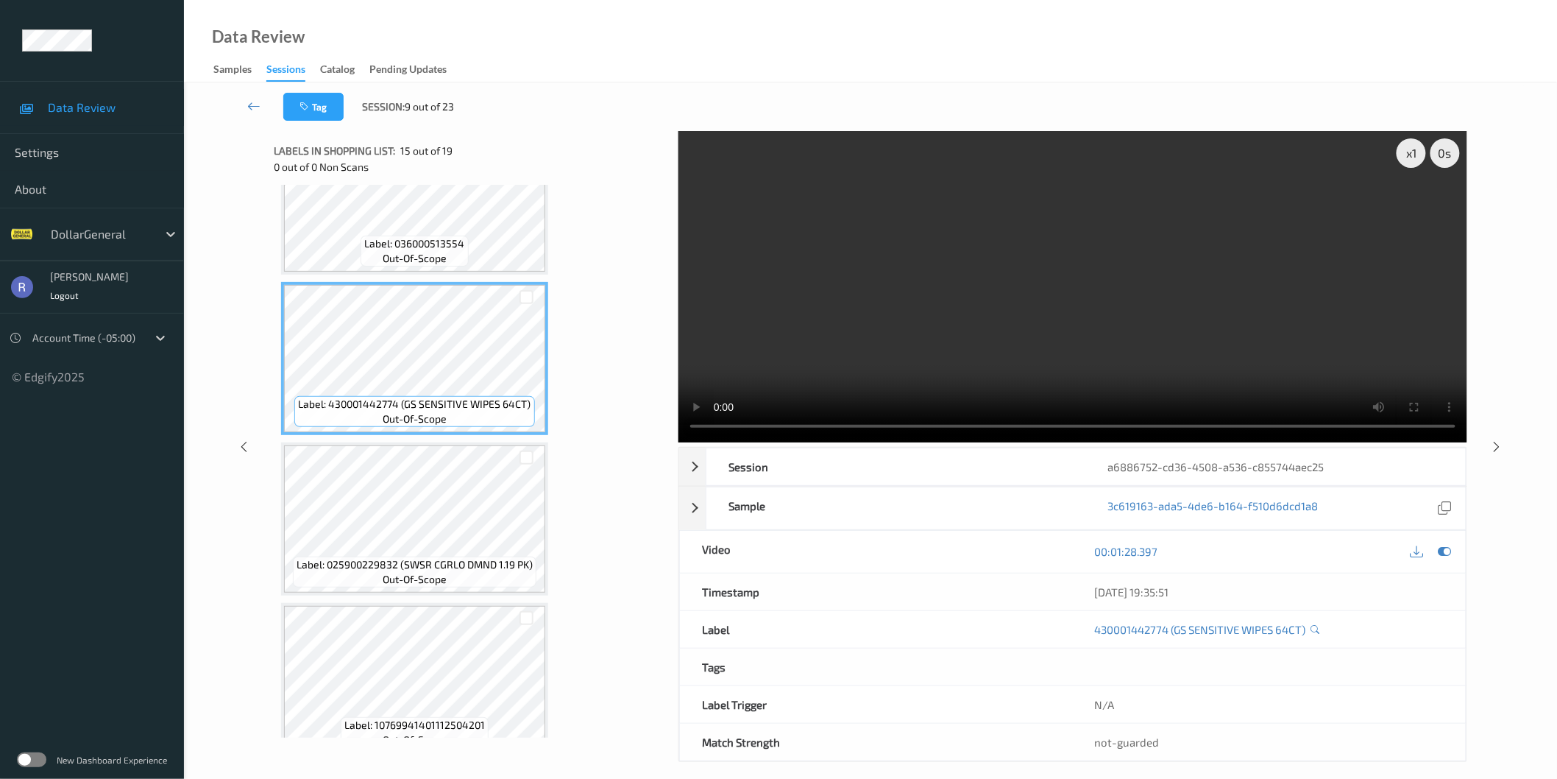
click at [1047, 309] on video at bounding box center [1072, 286] width 789 height 311
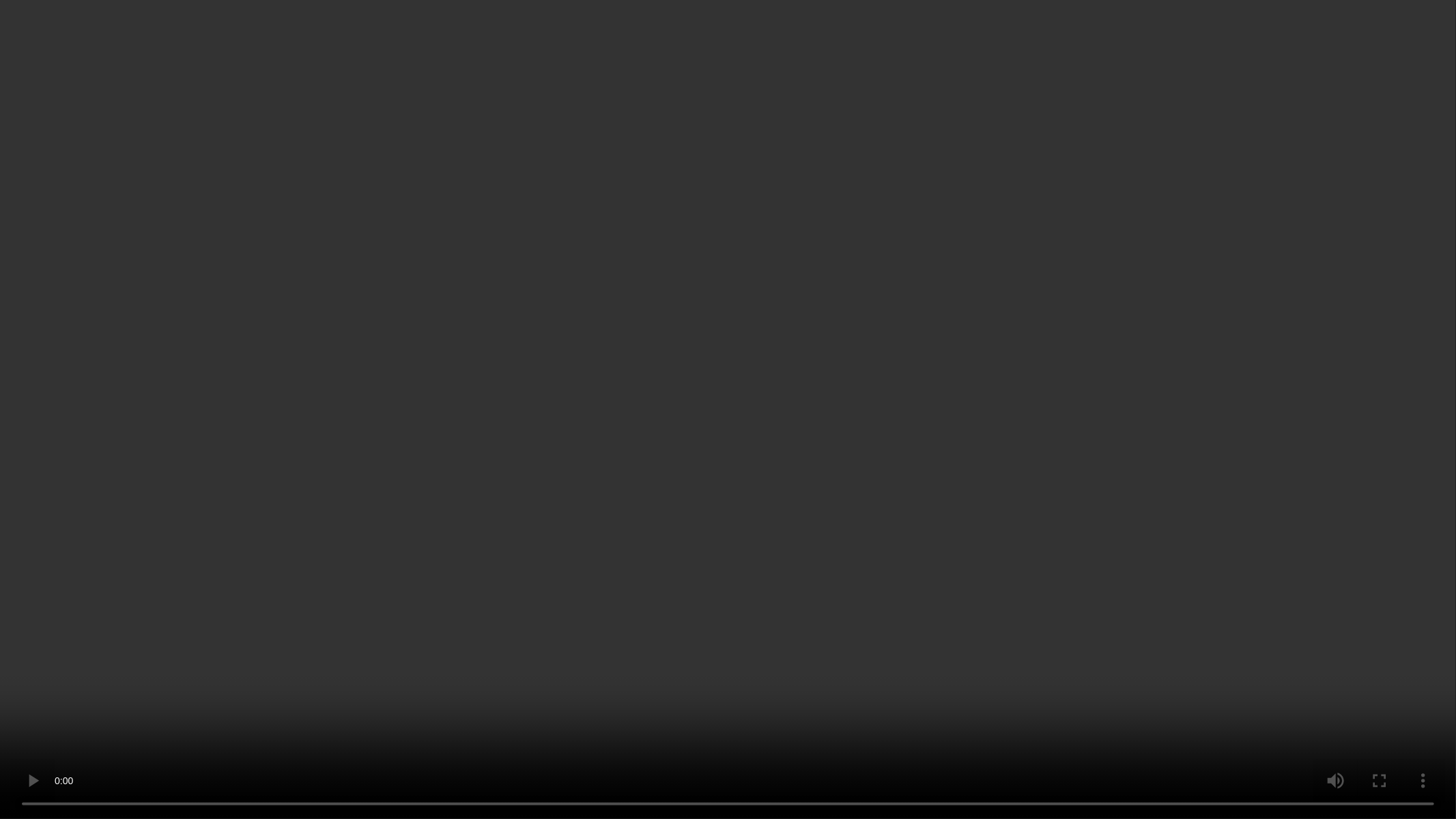
click at [611, 518] on video at bounding box center [728, 409] width 1456 height 819
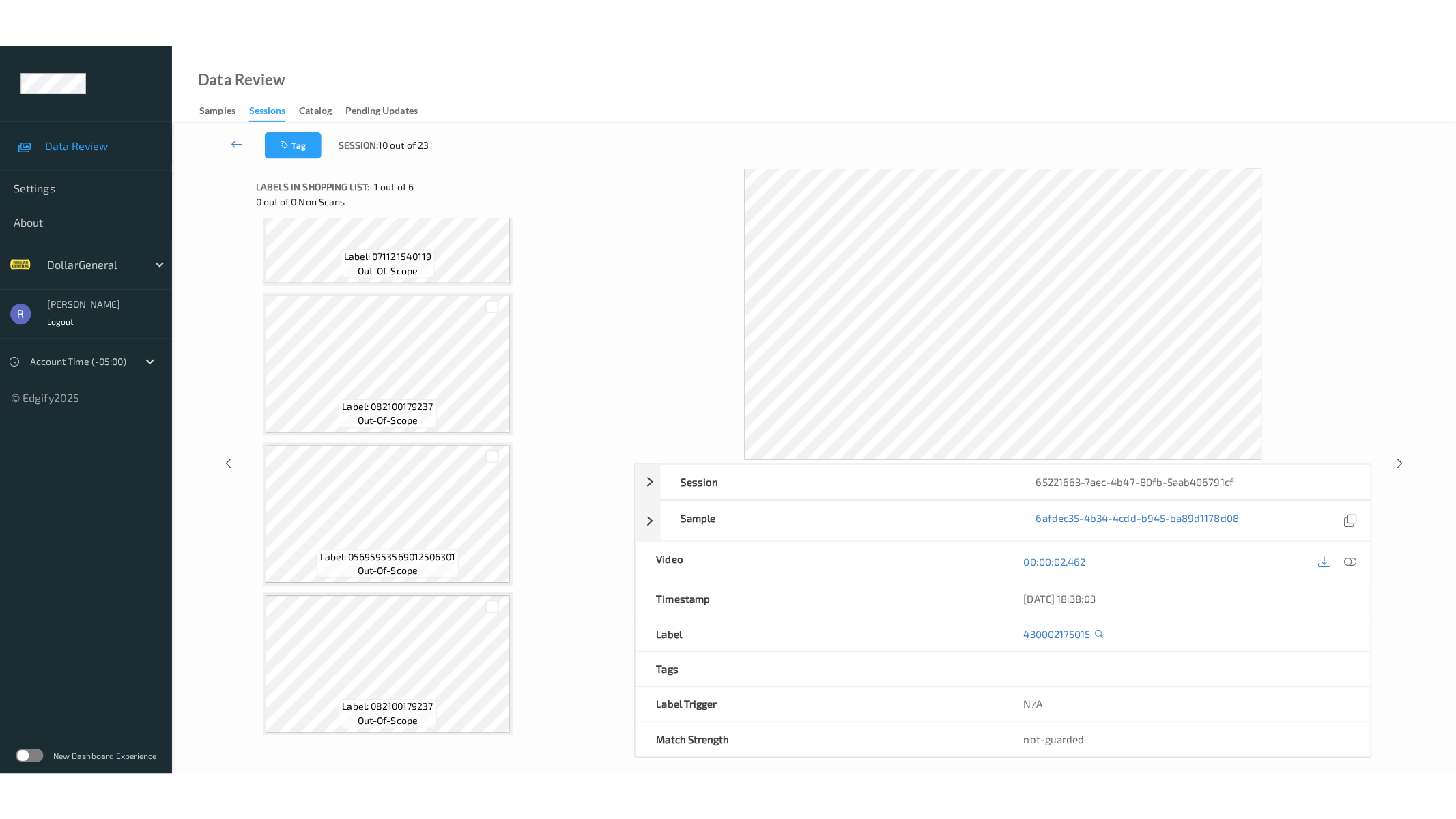
scroll to position [380, 0]
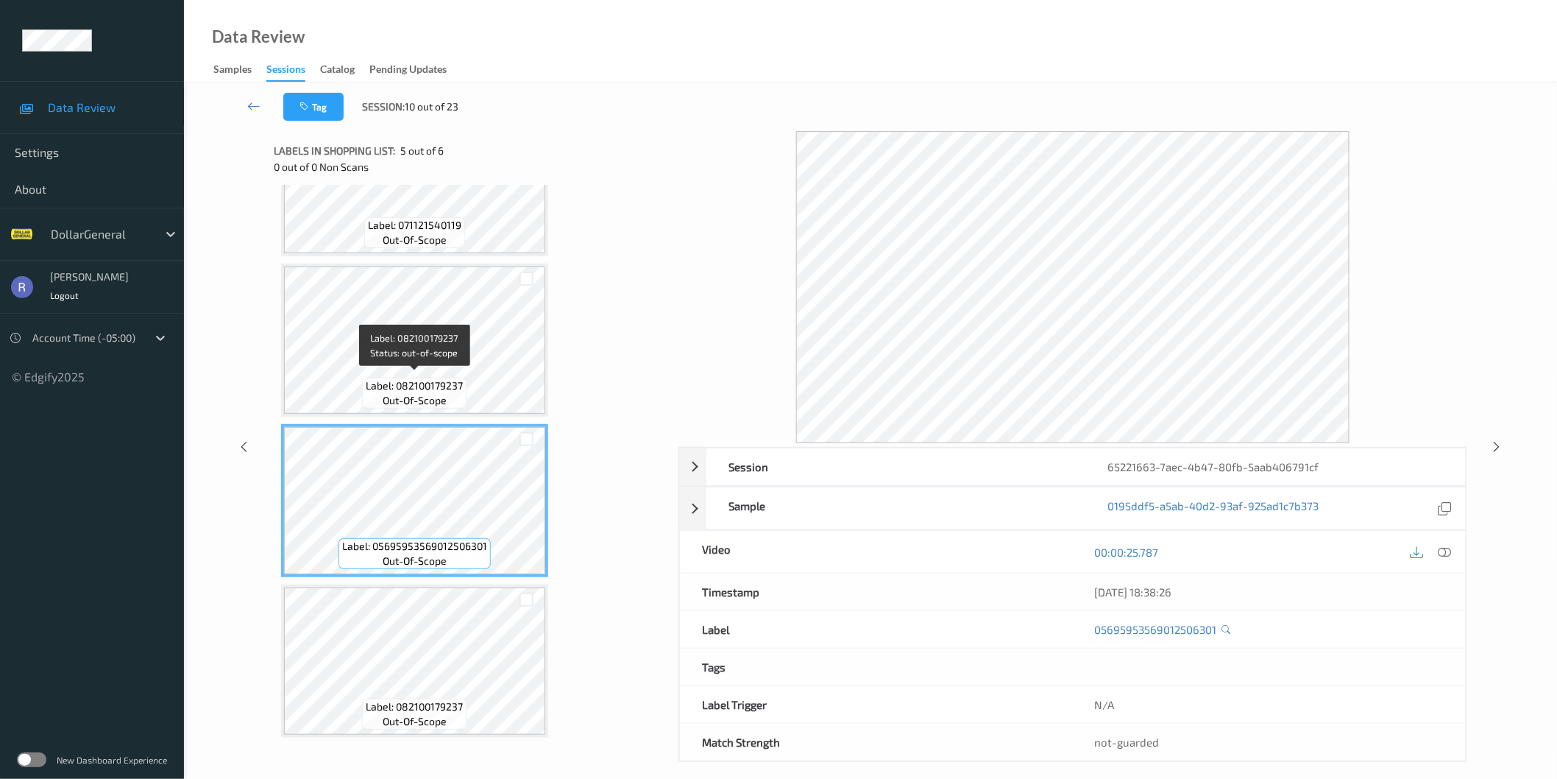
click at [414, 386] on span "Label: 082100179237" at bounding box center [414, 385] width 97 height 15
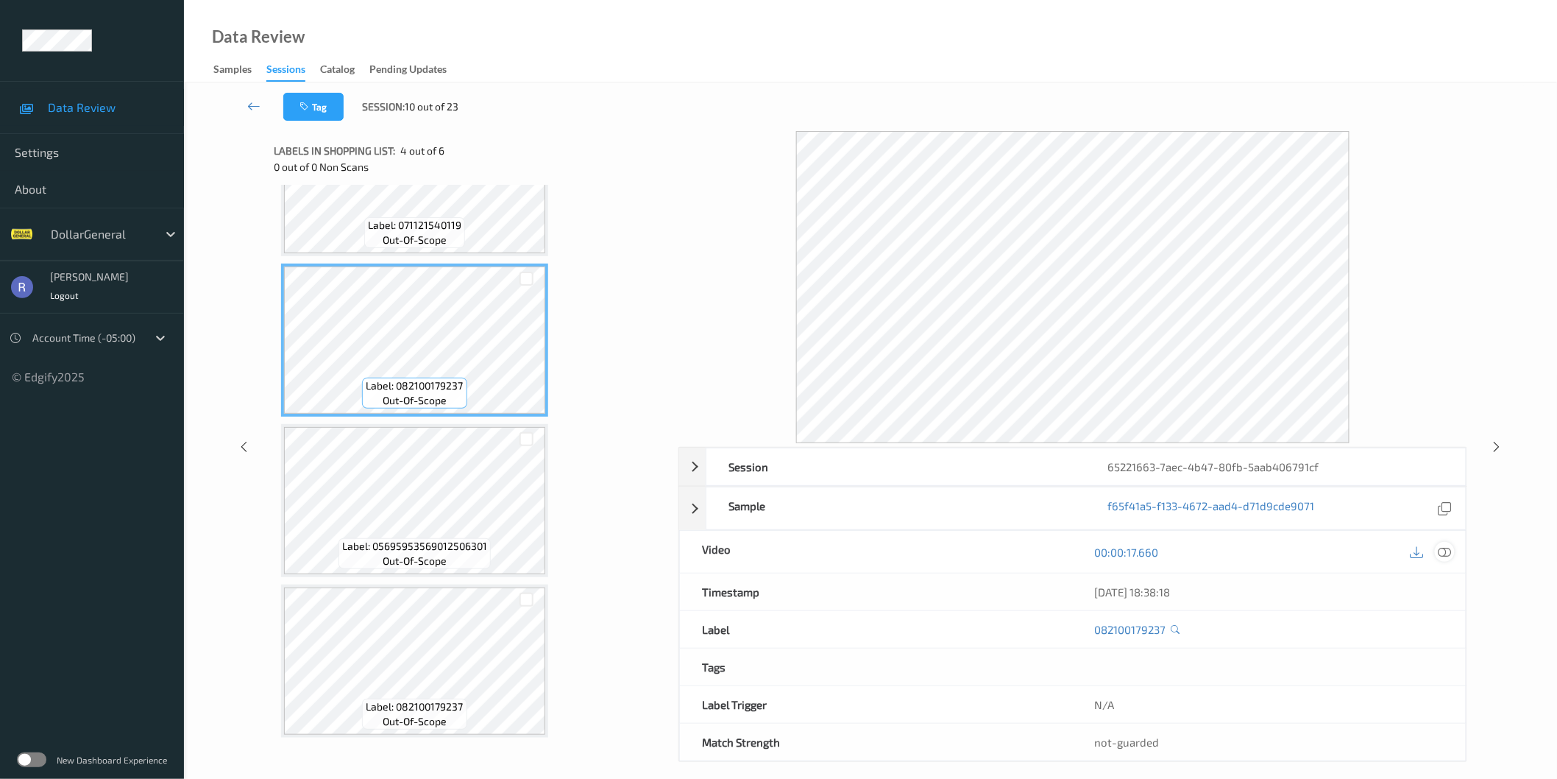
click at [1452, 550] on div at bounding box center [1445, 552] width 20 height 20
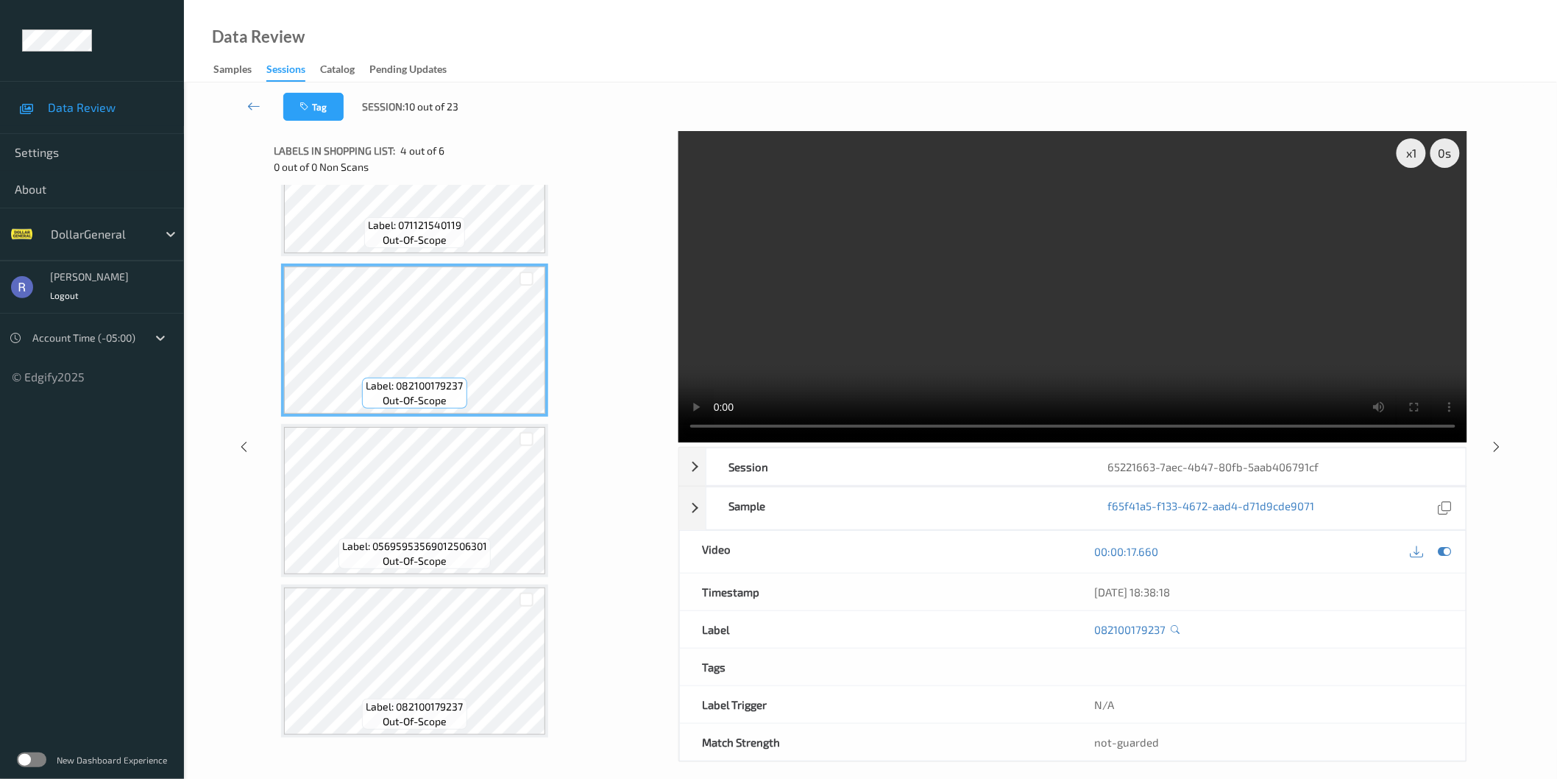
click at [1127, 282] on video at bounding box center [1072, 286] width 789 height 311
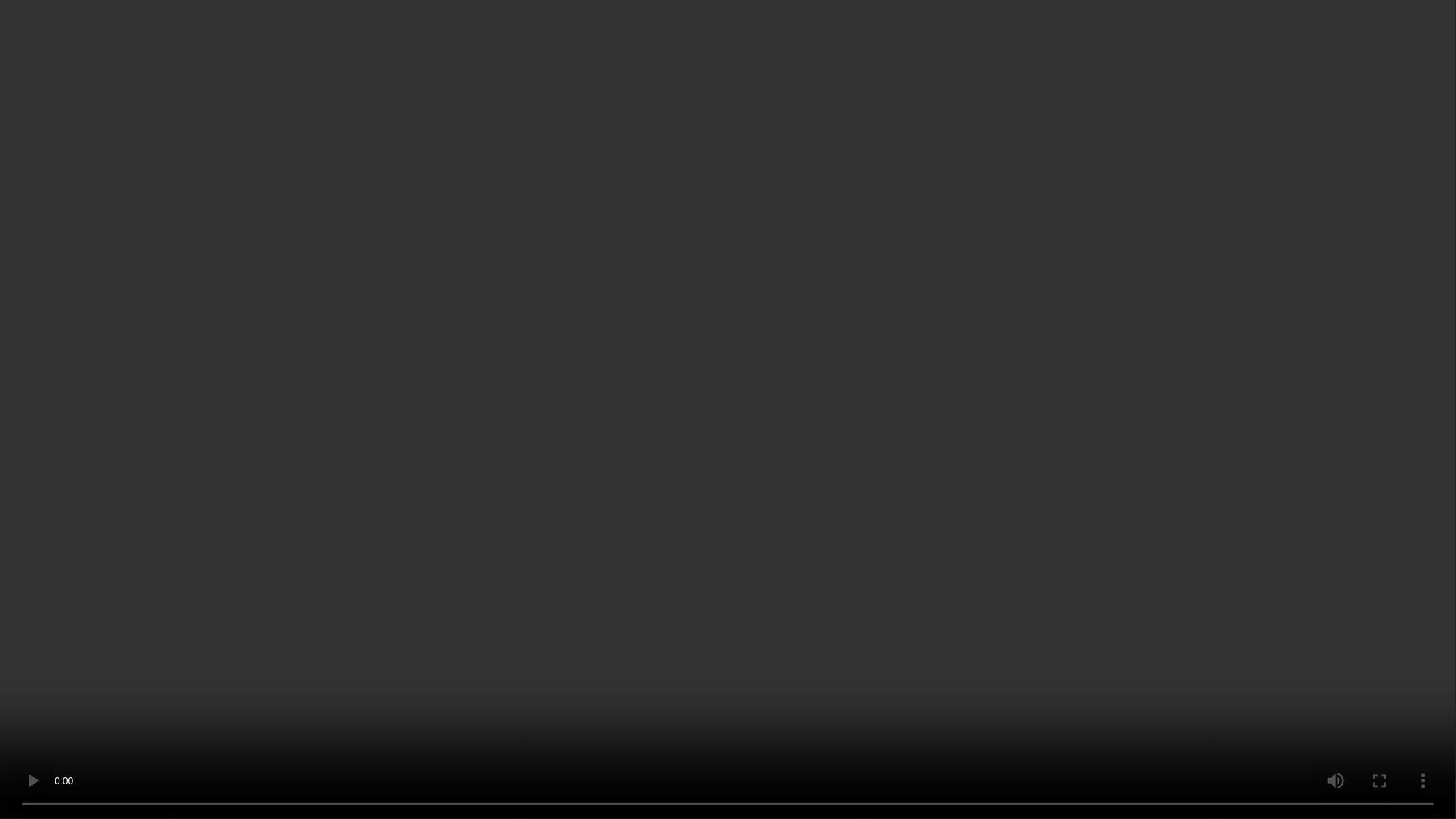
click at [740, 468] on video at bounding box center [728, 409] width 1456 height 819
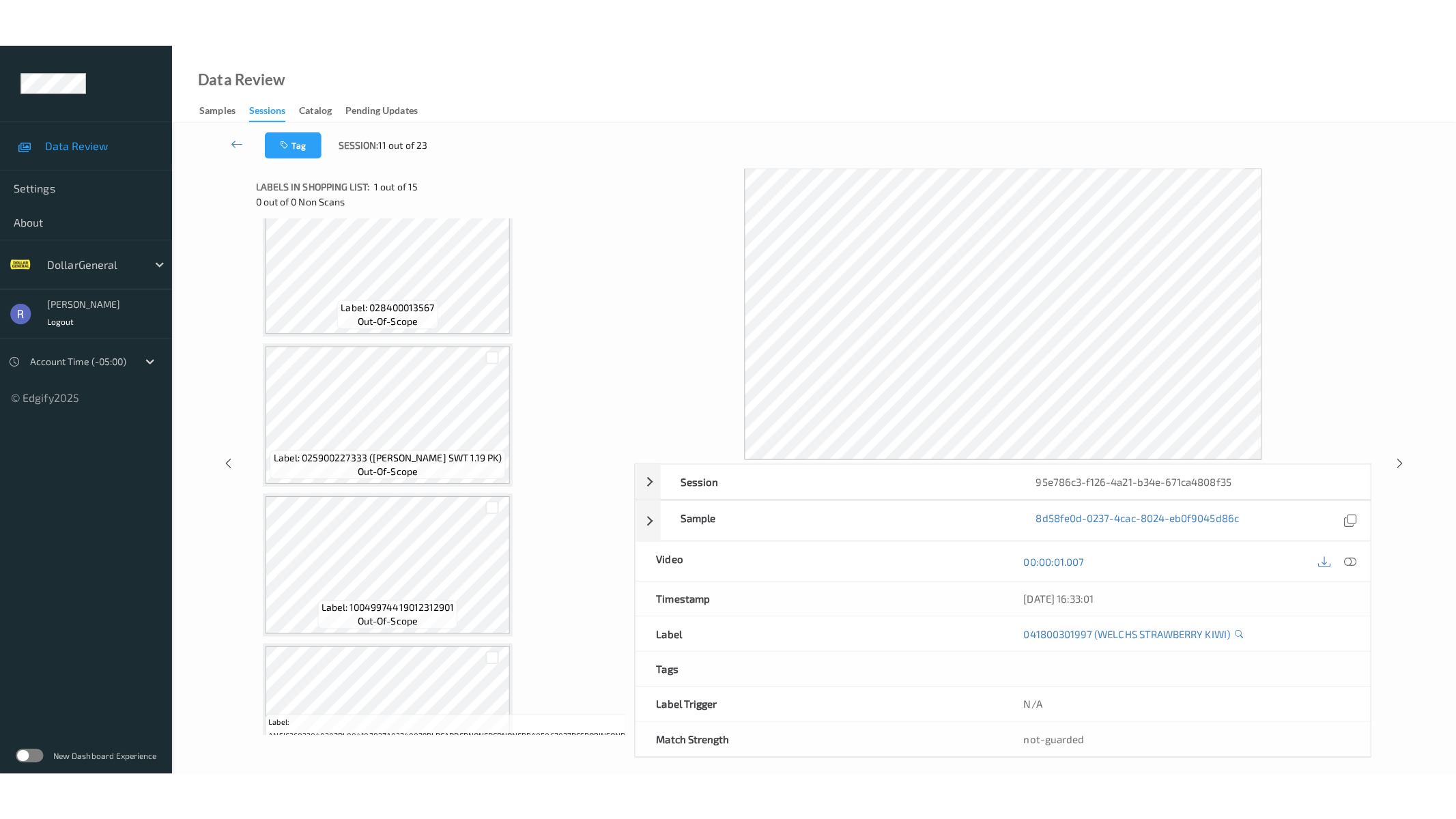
scroll to position [1718, 0]
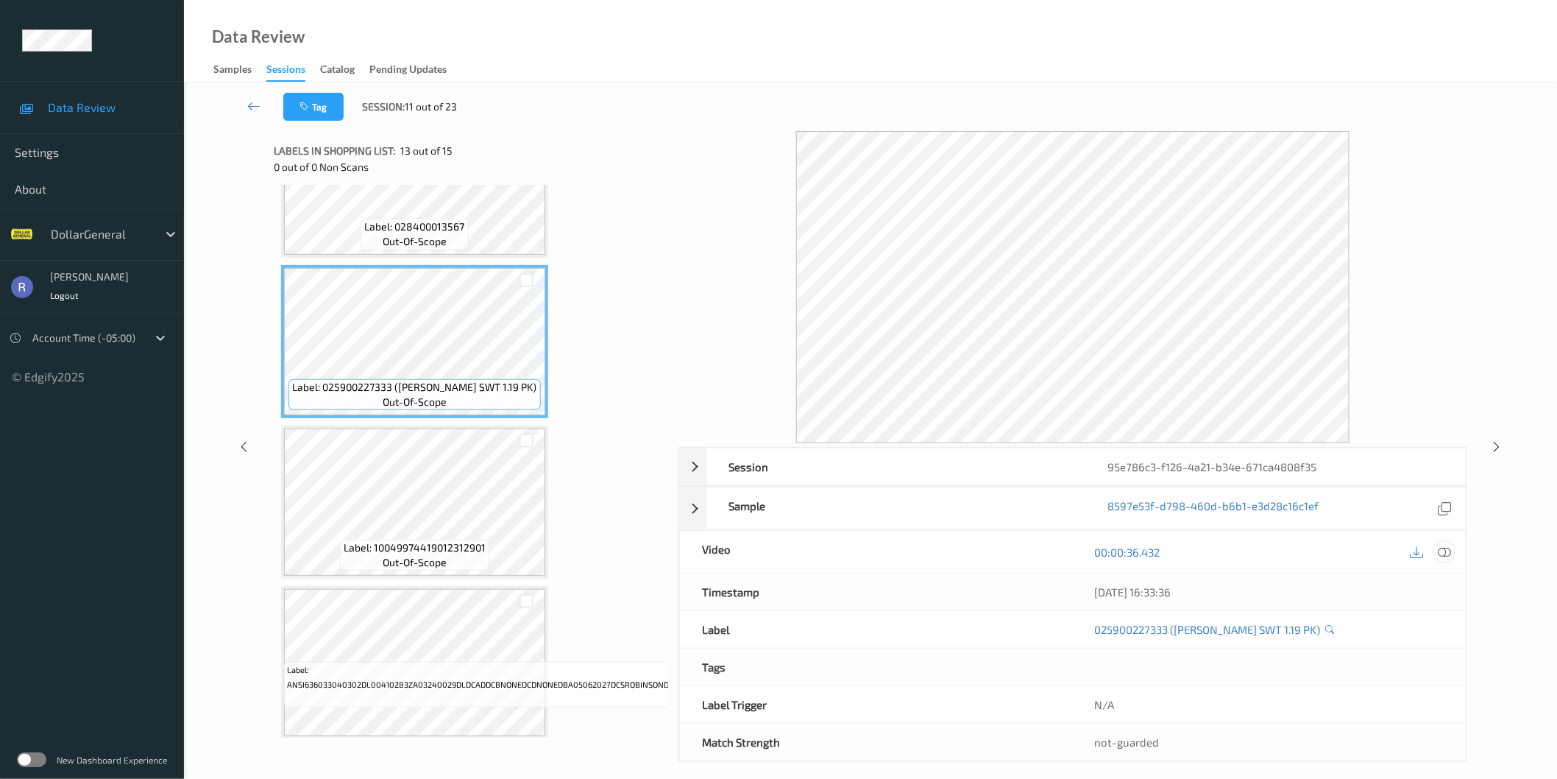
click at [1444, 549] on icon at bounding box center [1444, 551] width 13 height 13
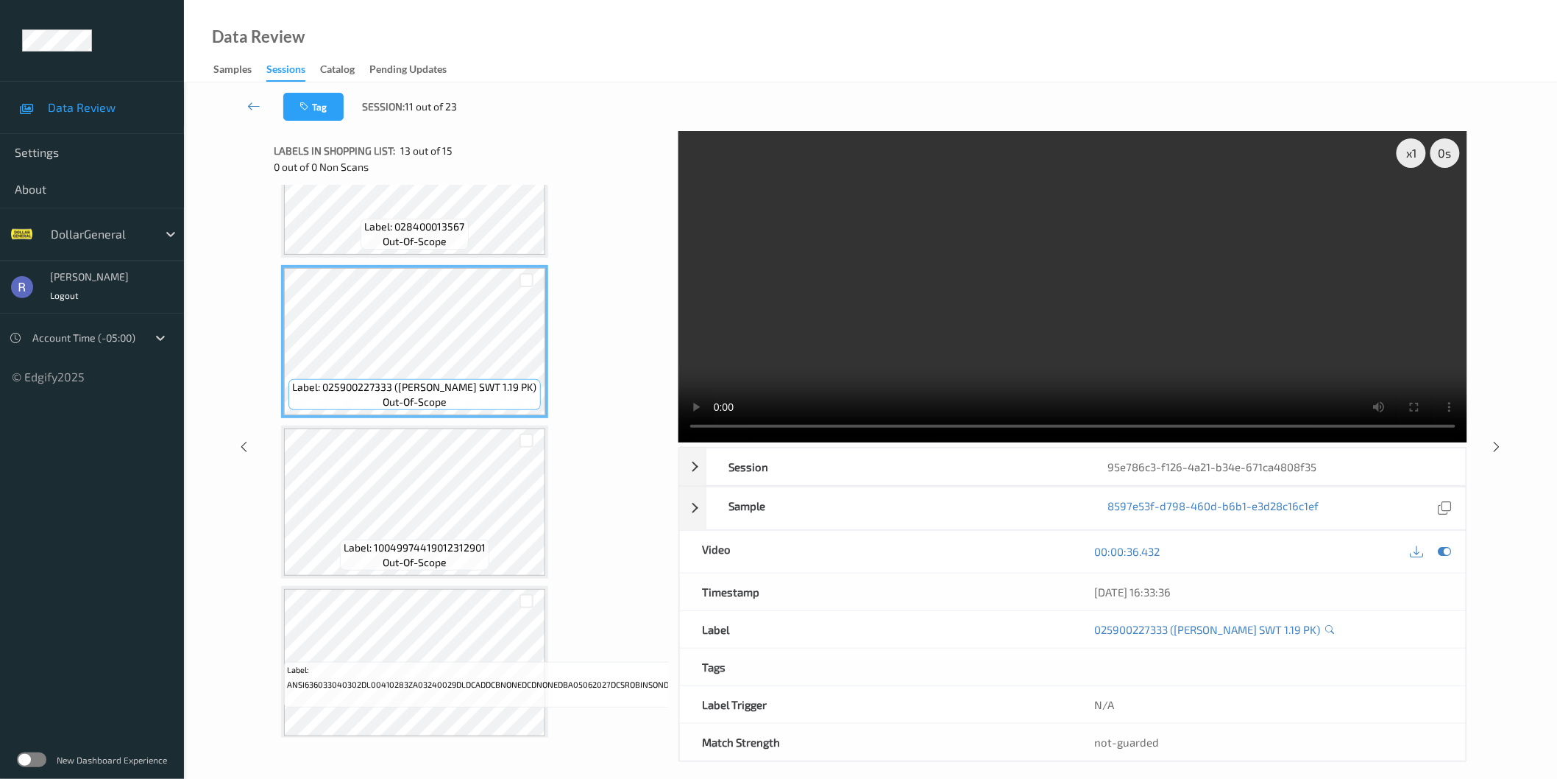
click at [1200, 357] on video at bounding box center [1072, 286] width 789 height 311
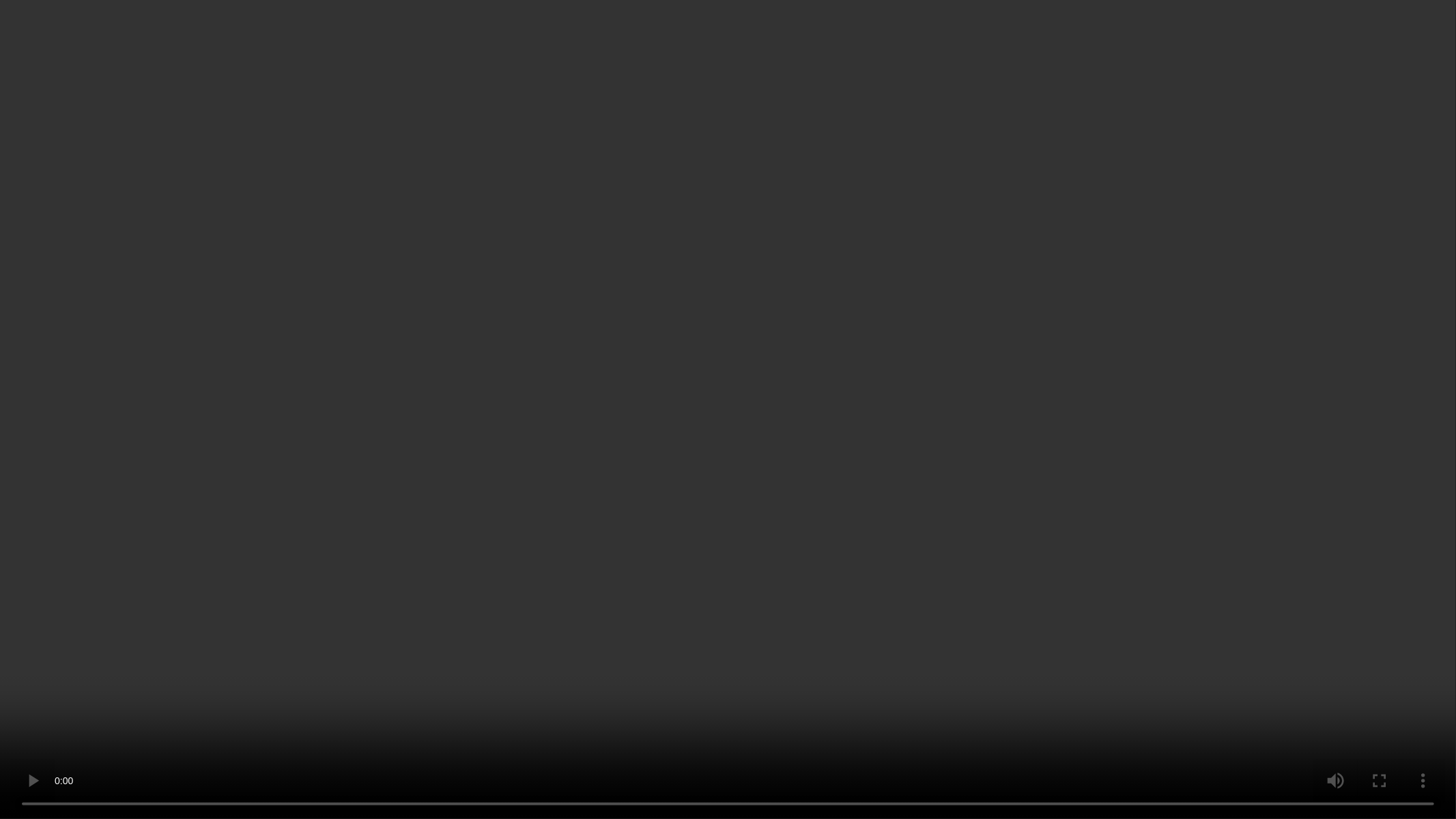
click at [950, 457] on video at bounding box center [728, 409] width 1456 height 819
click at [719, 669] on video at bounding box center [728, 409] width 1456 height 819
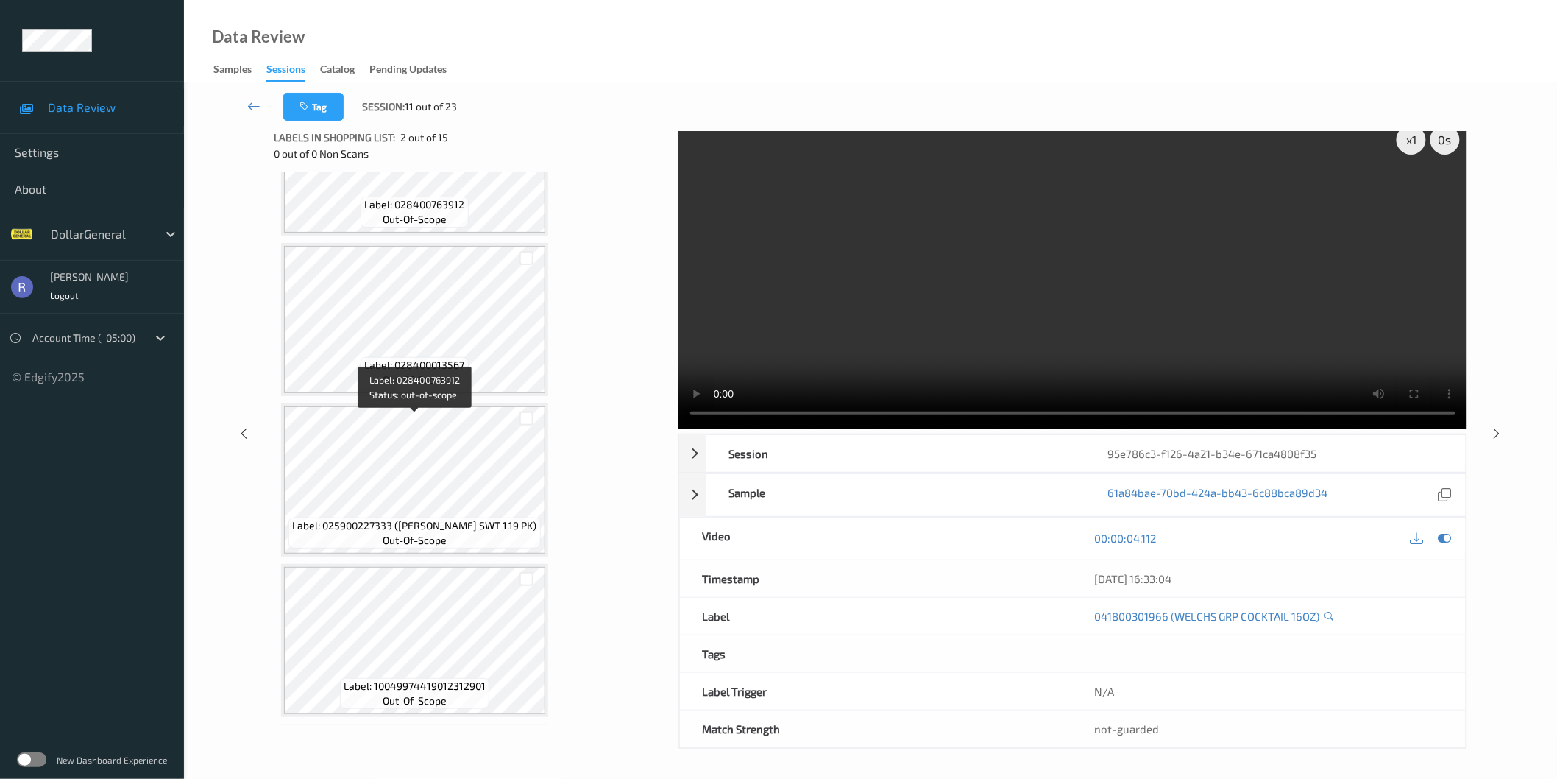
scroll to position [1852, 0]
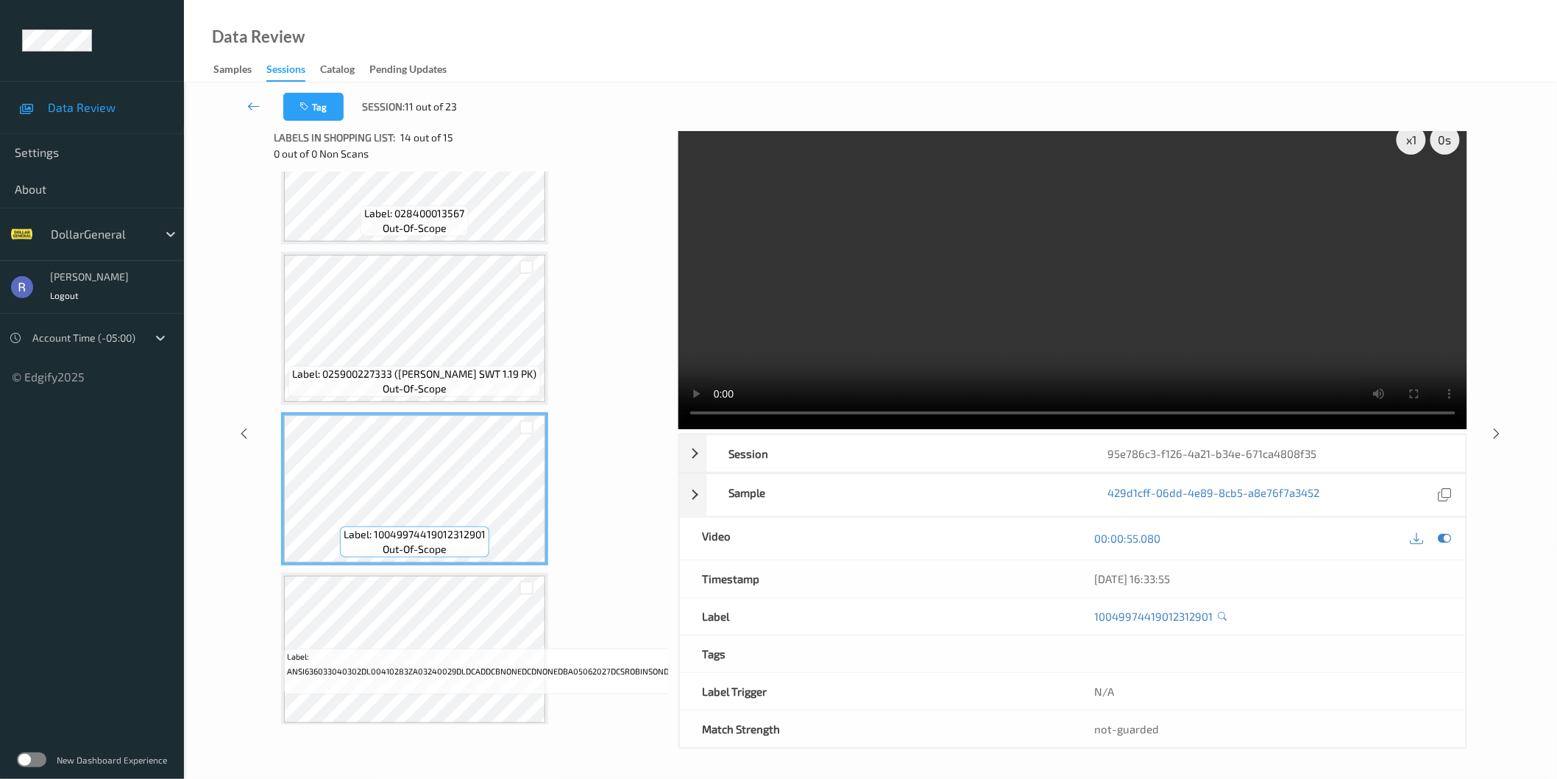
click at [1046, 292] on video at bounding box center [1072, 273] width 789 height 311
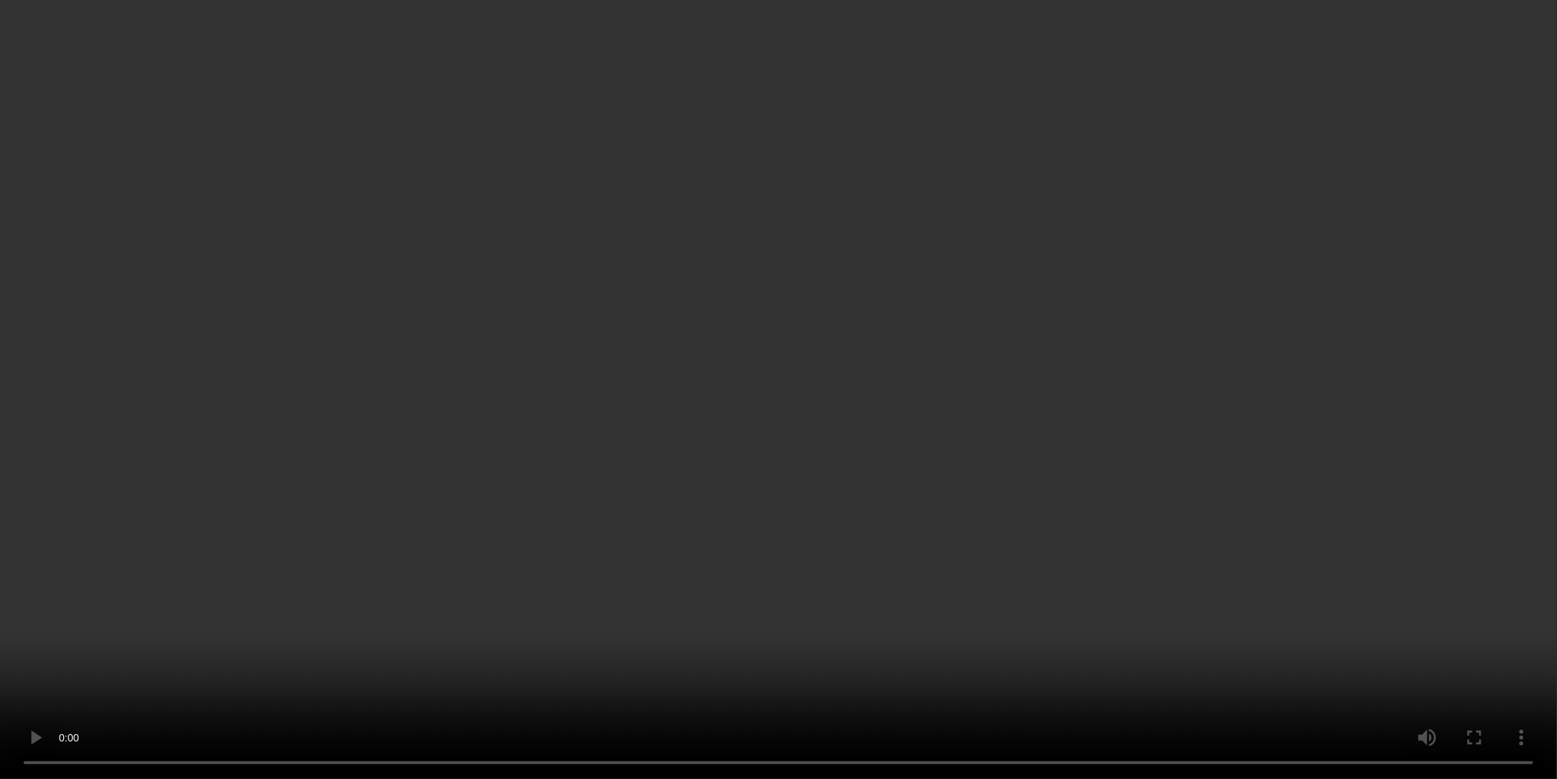
scroll to position [1748, 0]
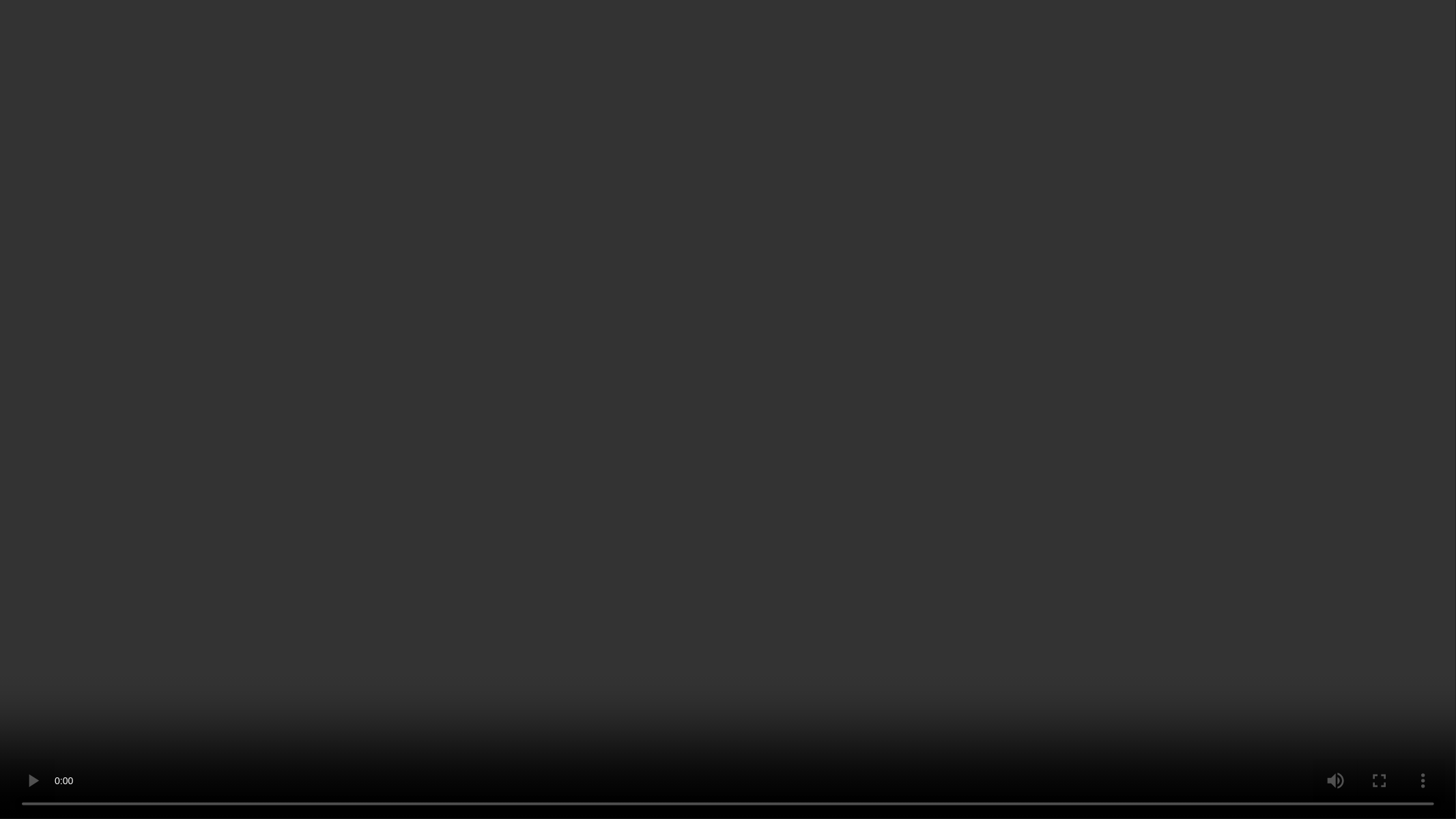
click at [970, 338] on video at bounding box center [728, 409] width 1456 height 819
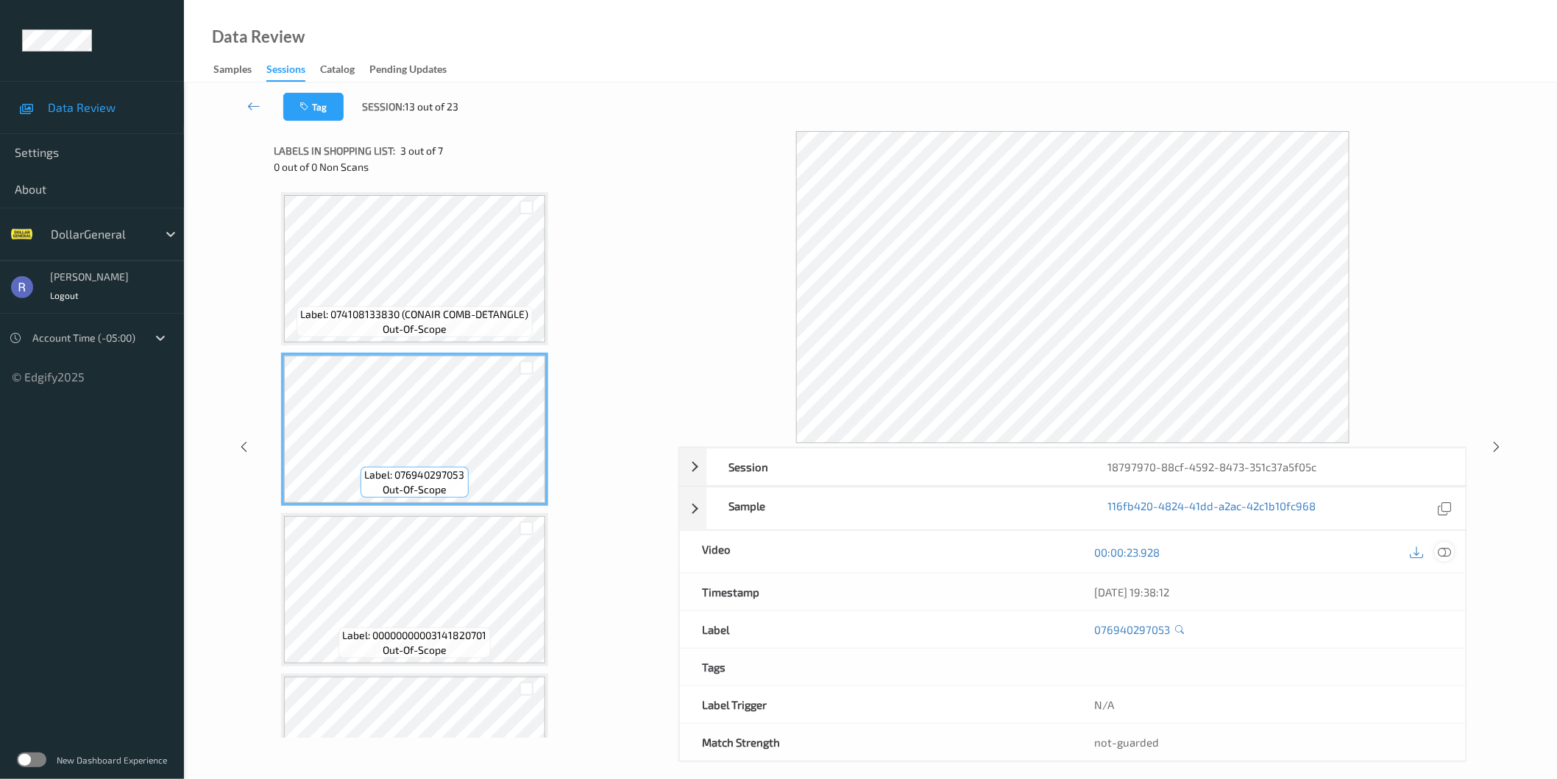
click at [1442, 549] on icon at bounding box center [1444, 551] width 13 height 13
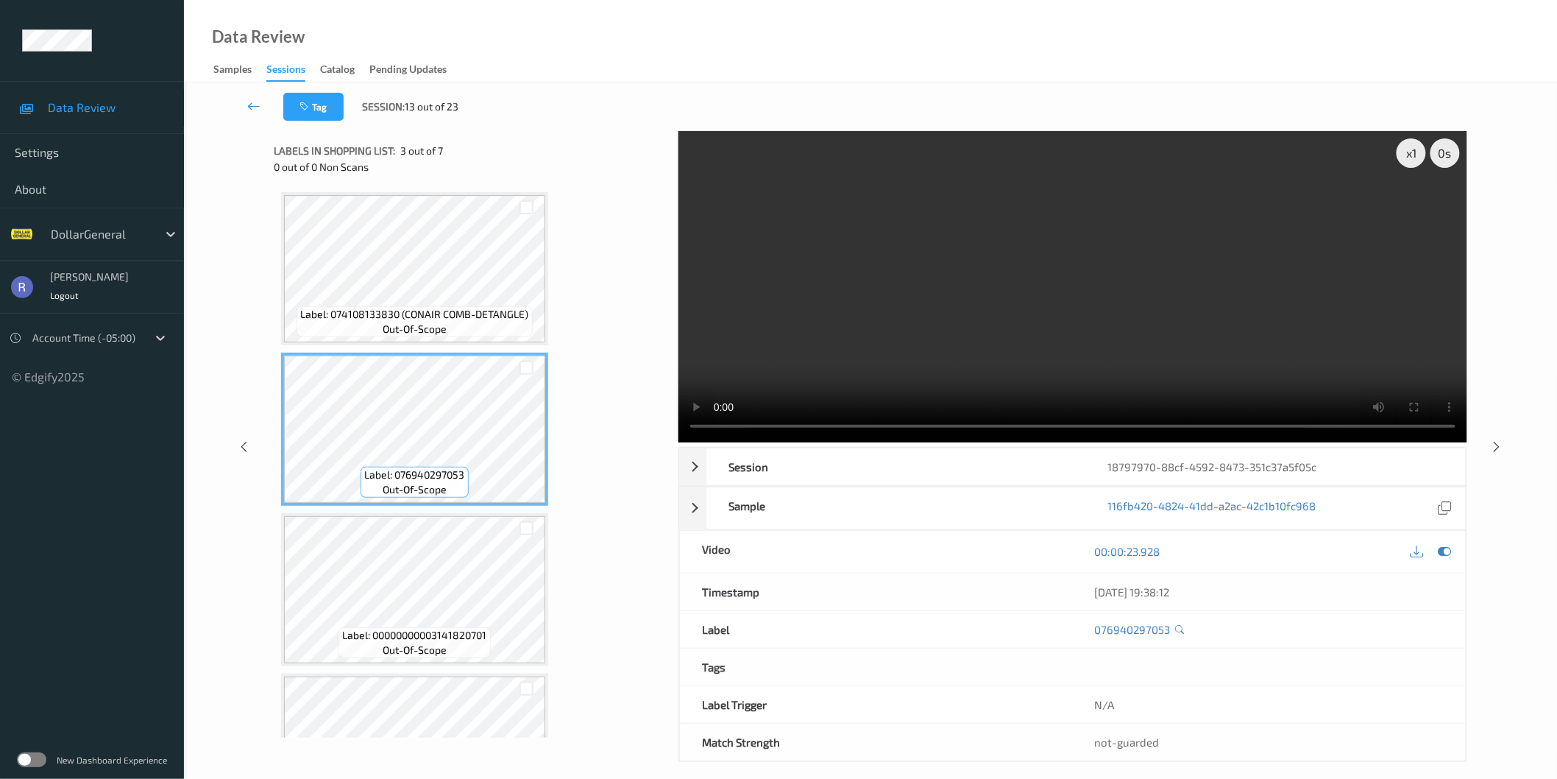
click at [1152, 328] on video at bounding box center [1072, 286] width 789 height 311
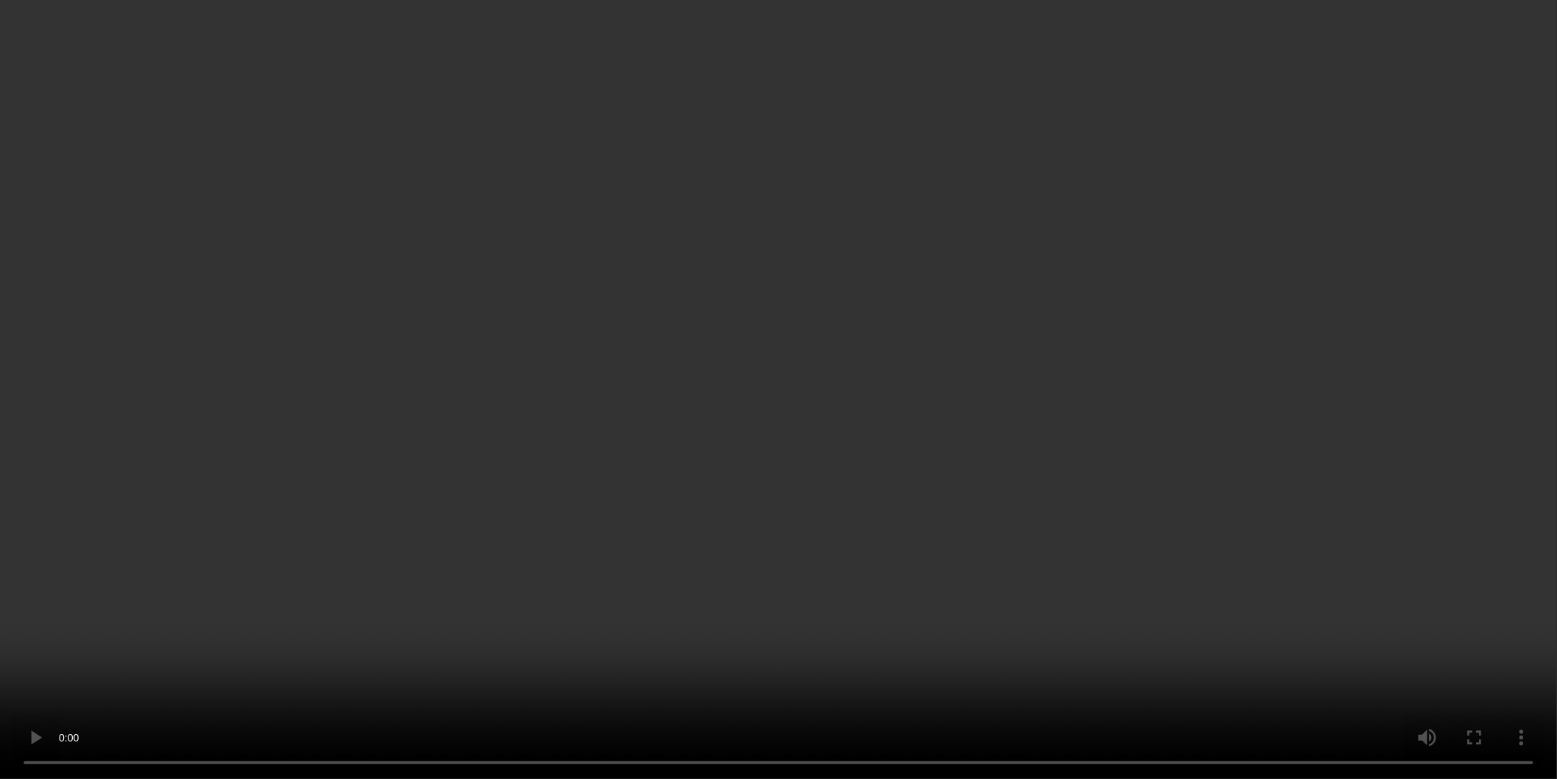
click at [1152, 400] on video at bounding box center [778, 389] width 1557 height 779
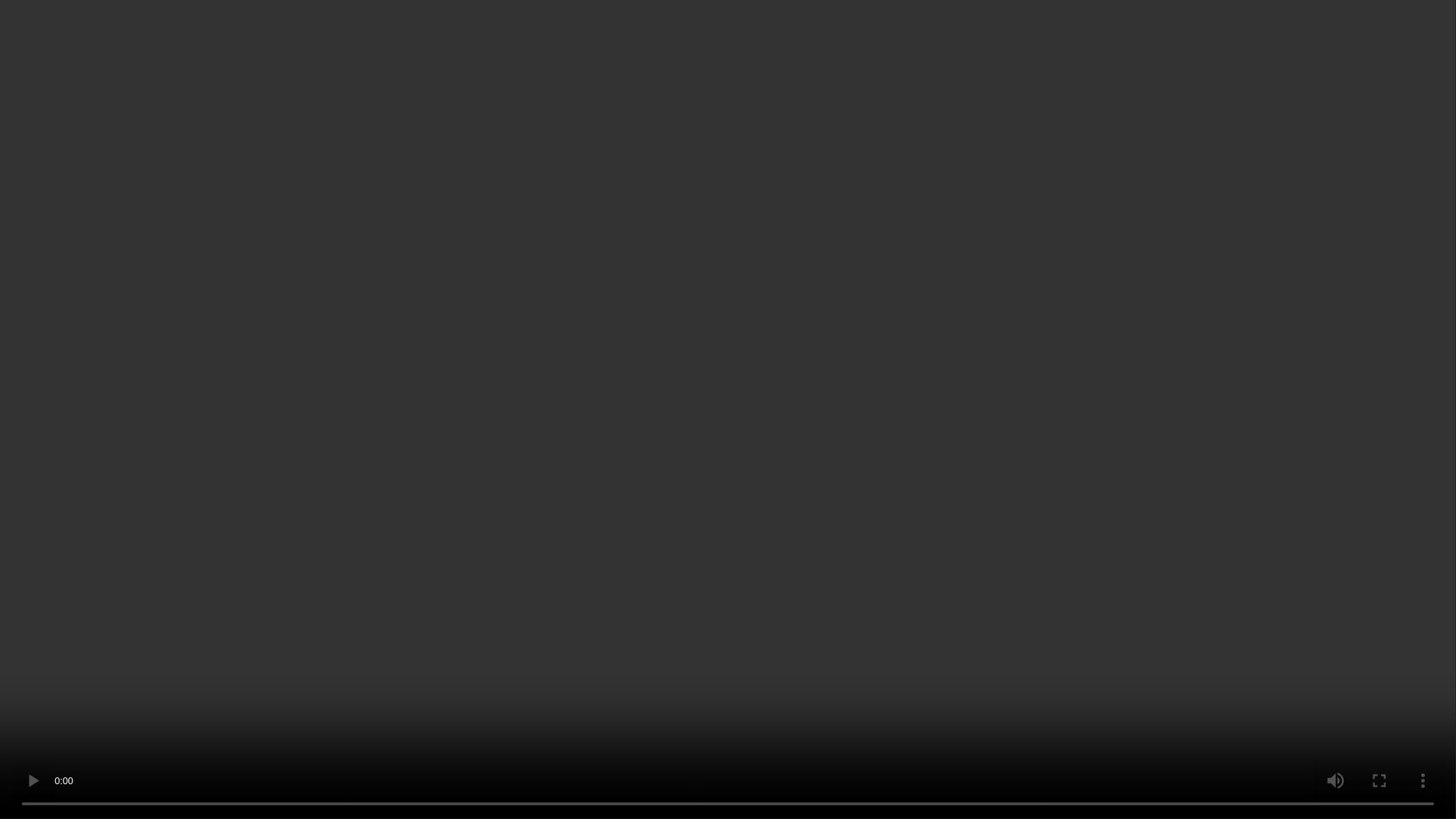
click at [1033, 412] on video at bounding box center [728, 409] width 1456 height 819
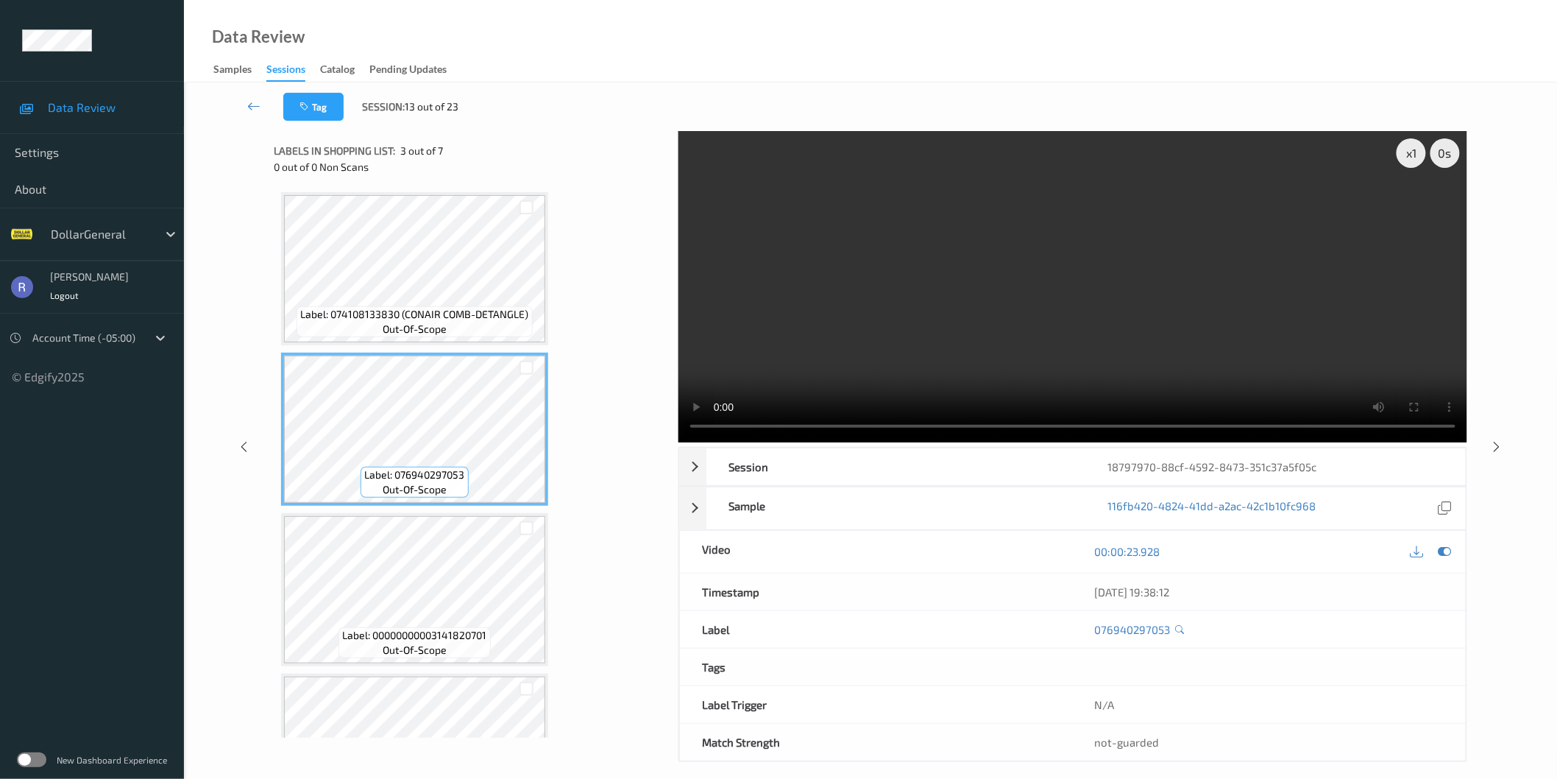
click at [959, 347] on video at bounding box center [1072, 286] width 789 height 311
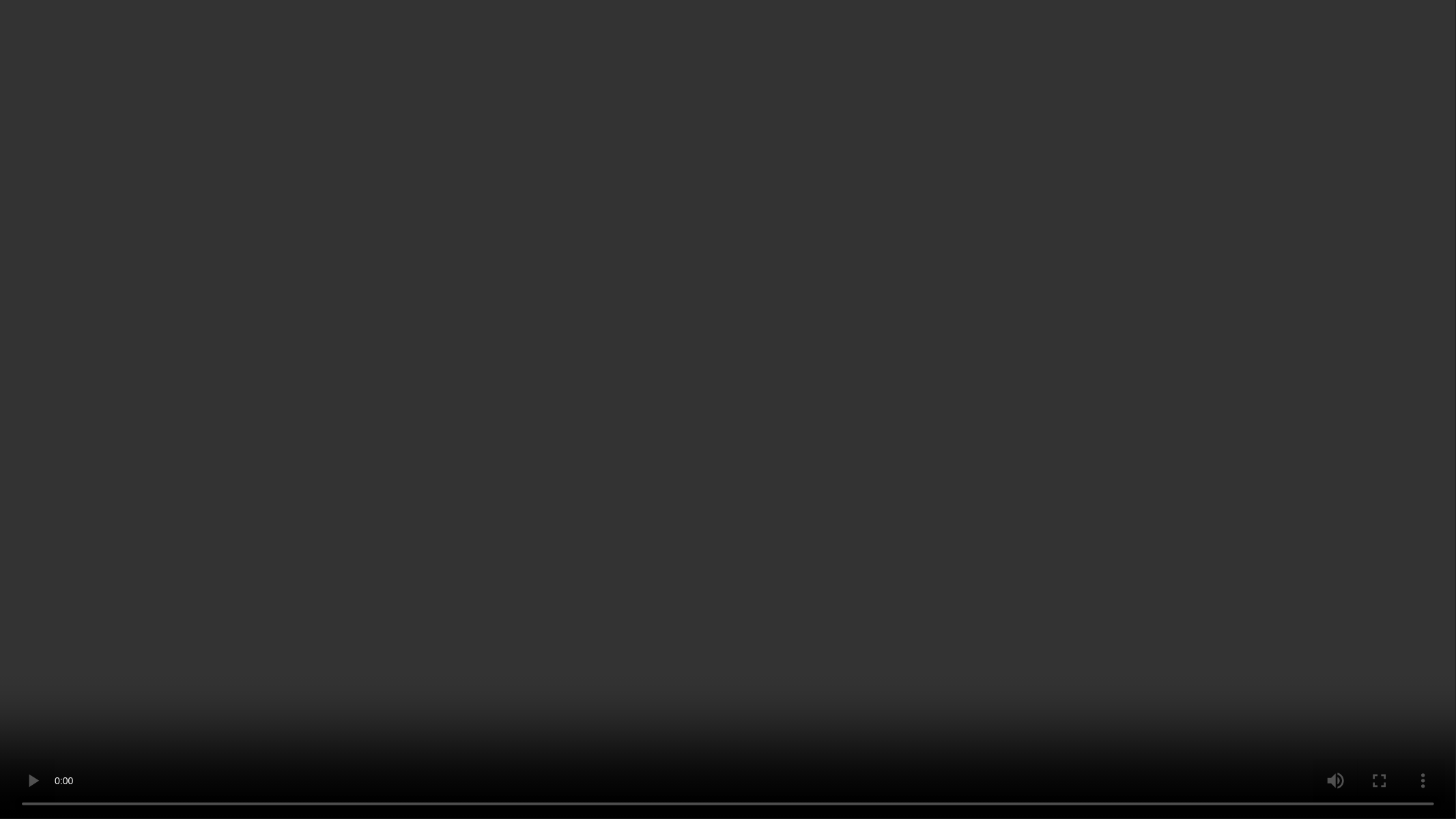
click at [986, 332] on video at bounding box center [728, 409] width 1456 height 819
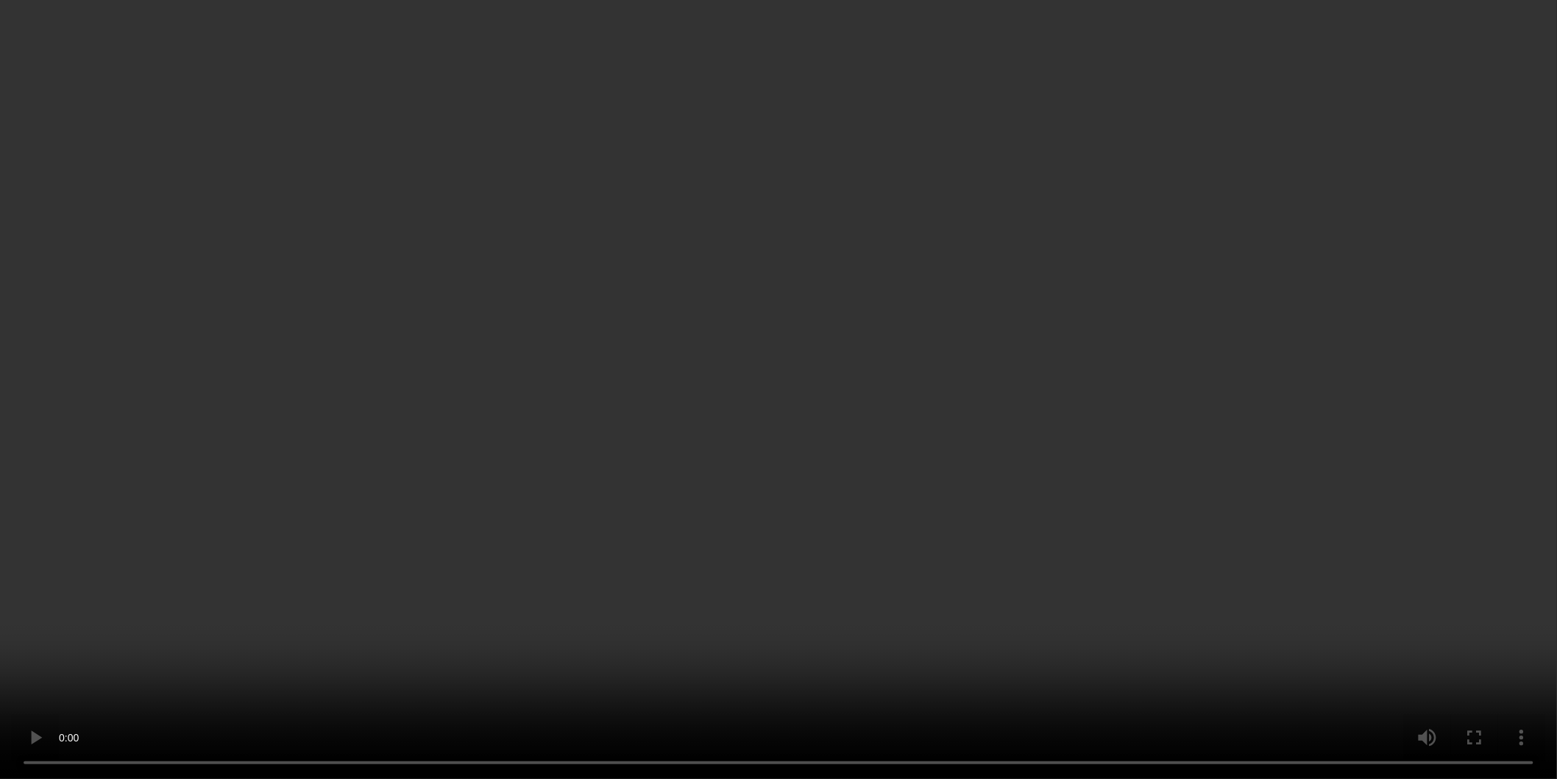
scroll to position [488, 0]
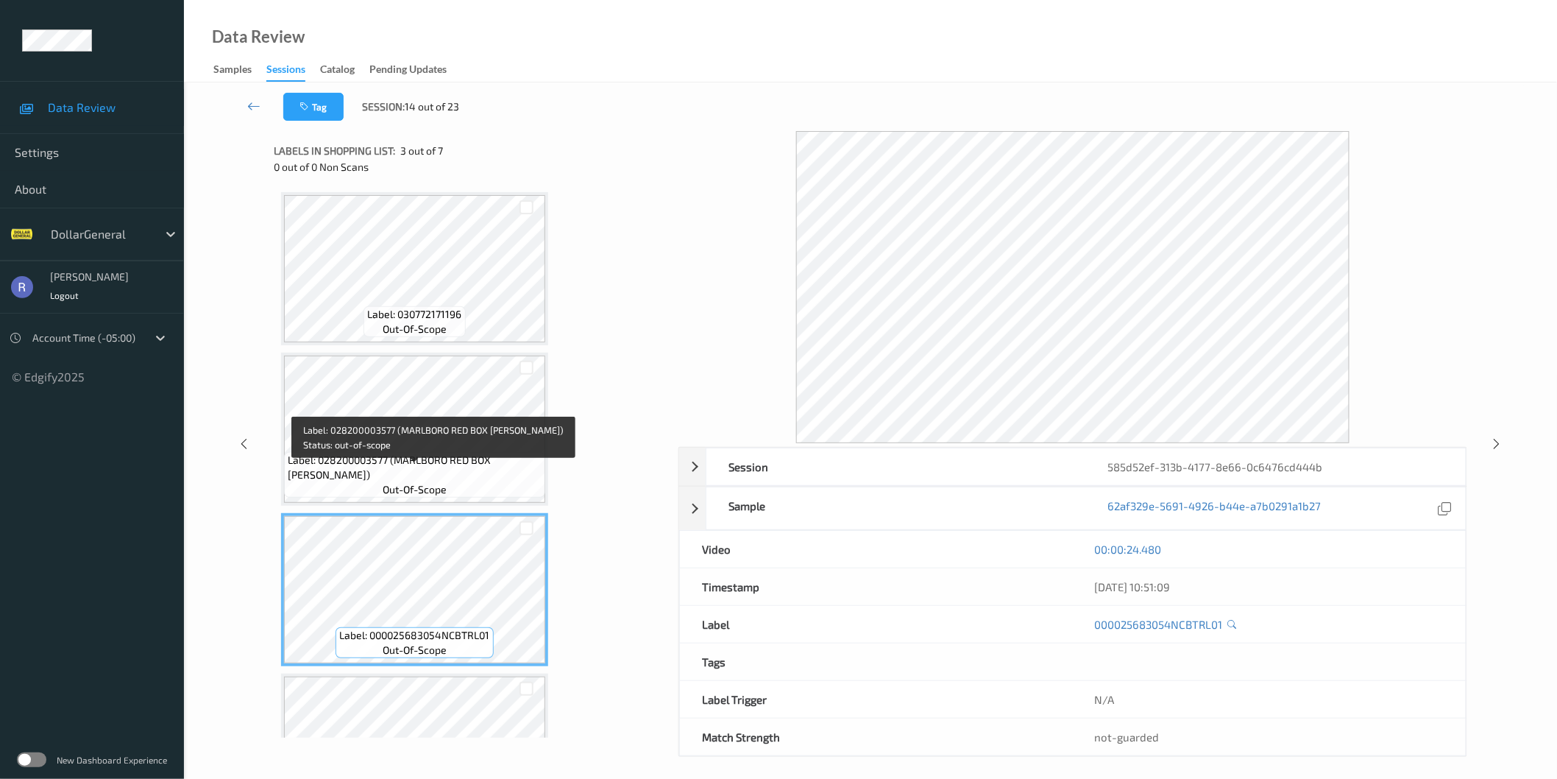
click at [484, 469] on span "Label: 028200003577 (MARLBORO RED BOX KING PK)" at bounding box center [415, 467] width 254 height 29
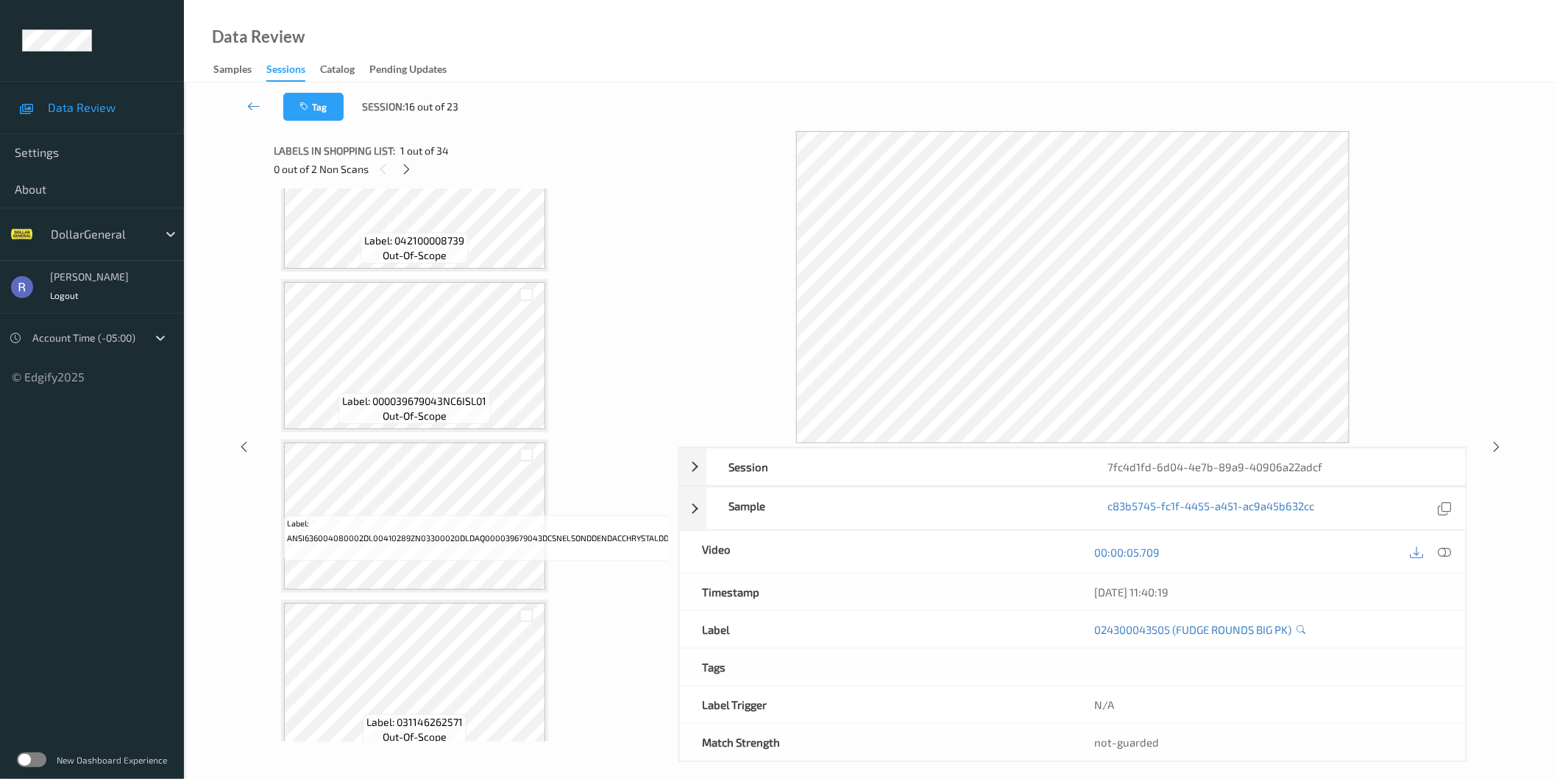
scroll to position [4169, 0]
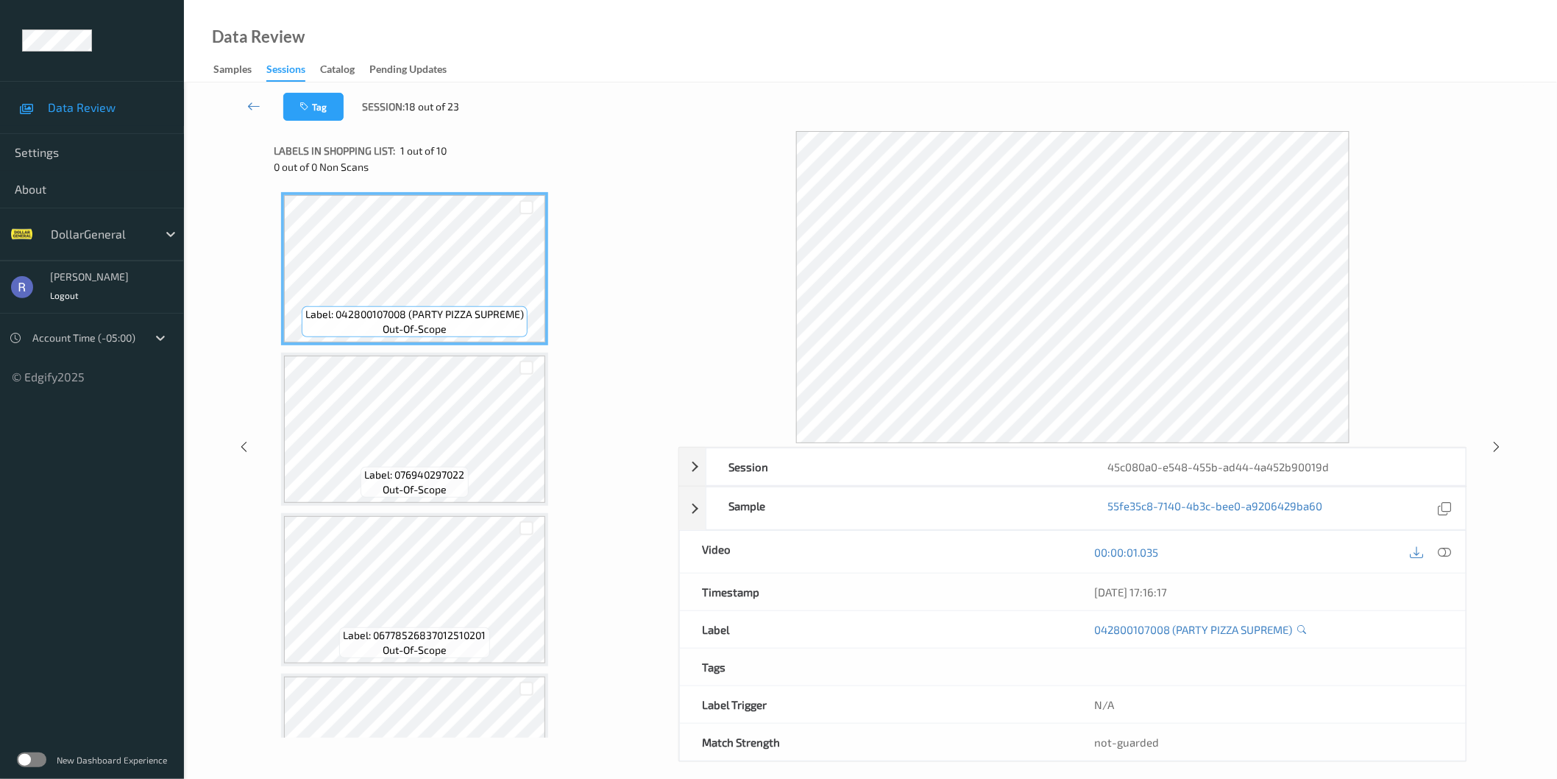
scroll to position [82, 0]
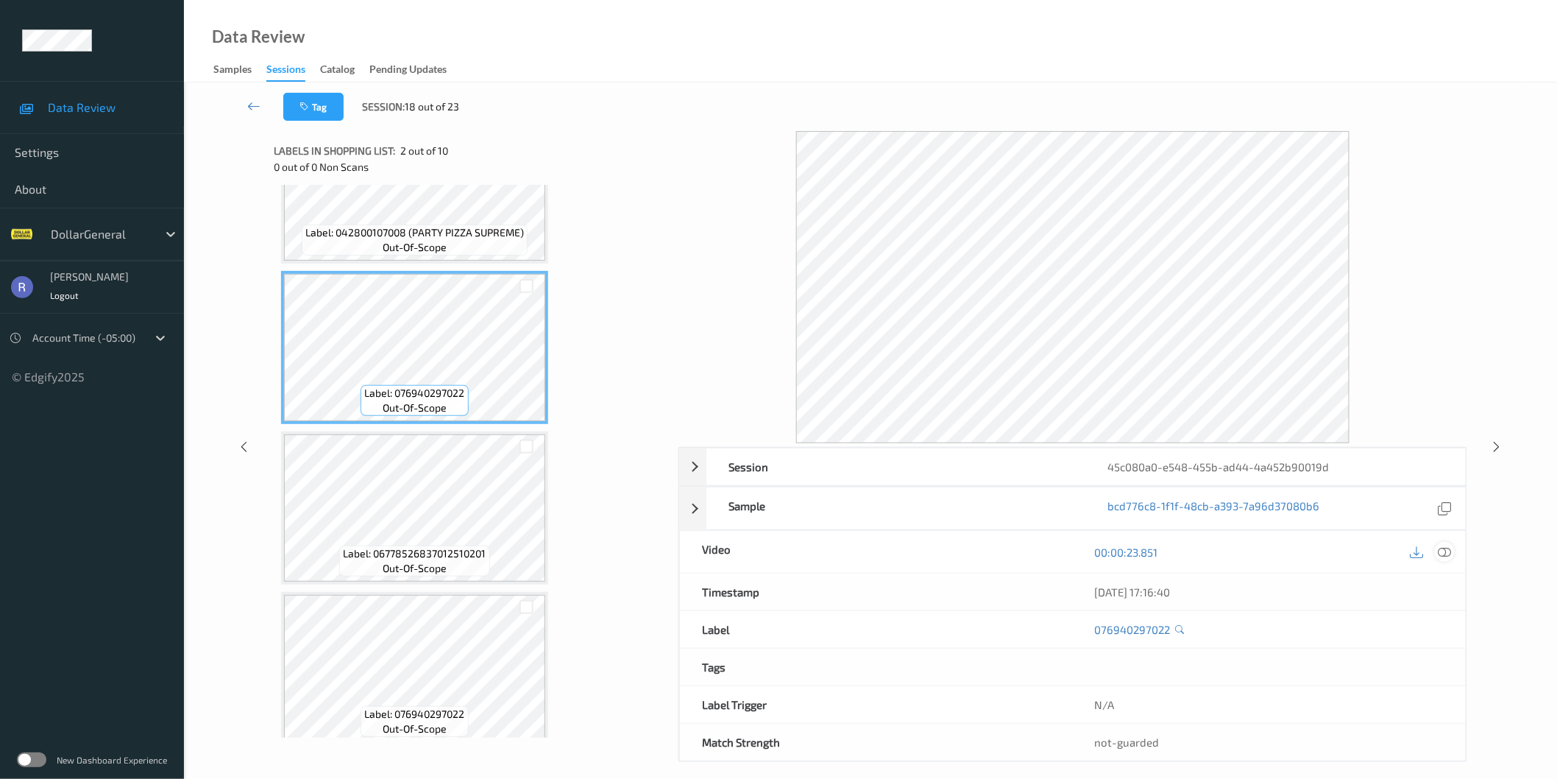
click at [1444, 549] on icon at bounding box center [1444, 551] width 13 height 13
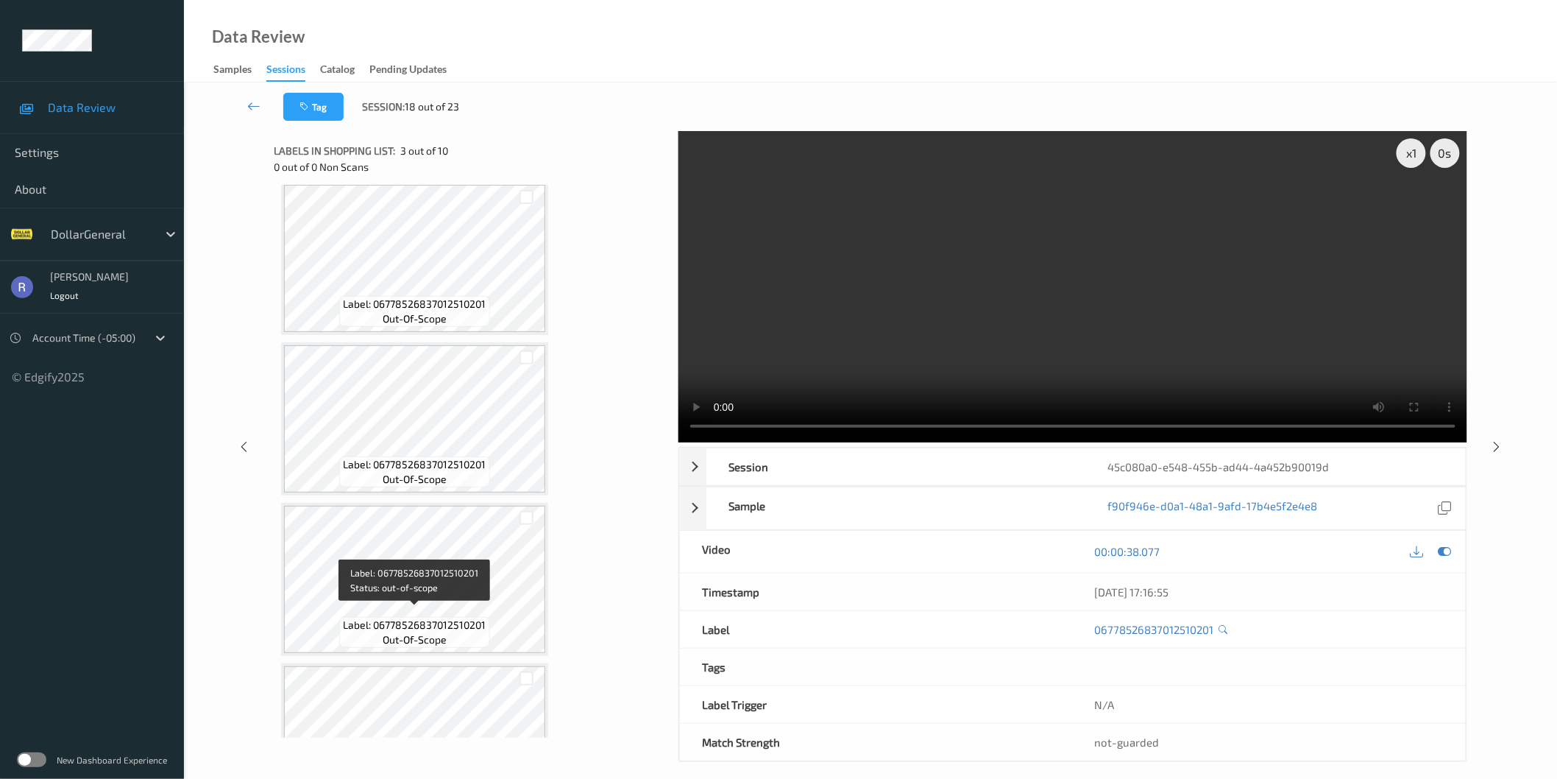
scroll to position [653, 0]
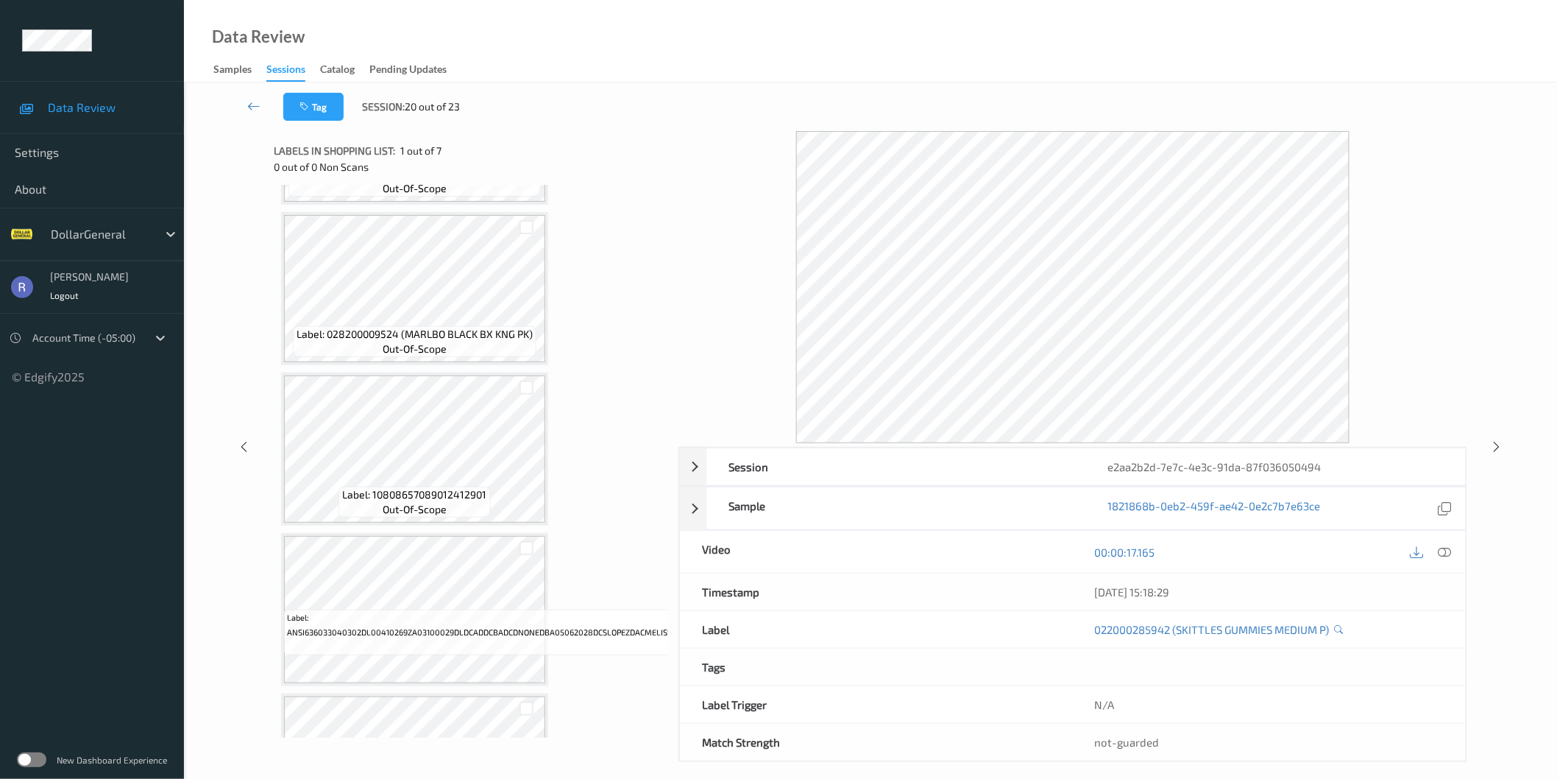
scroll to position [490, 0]
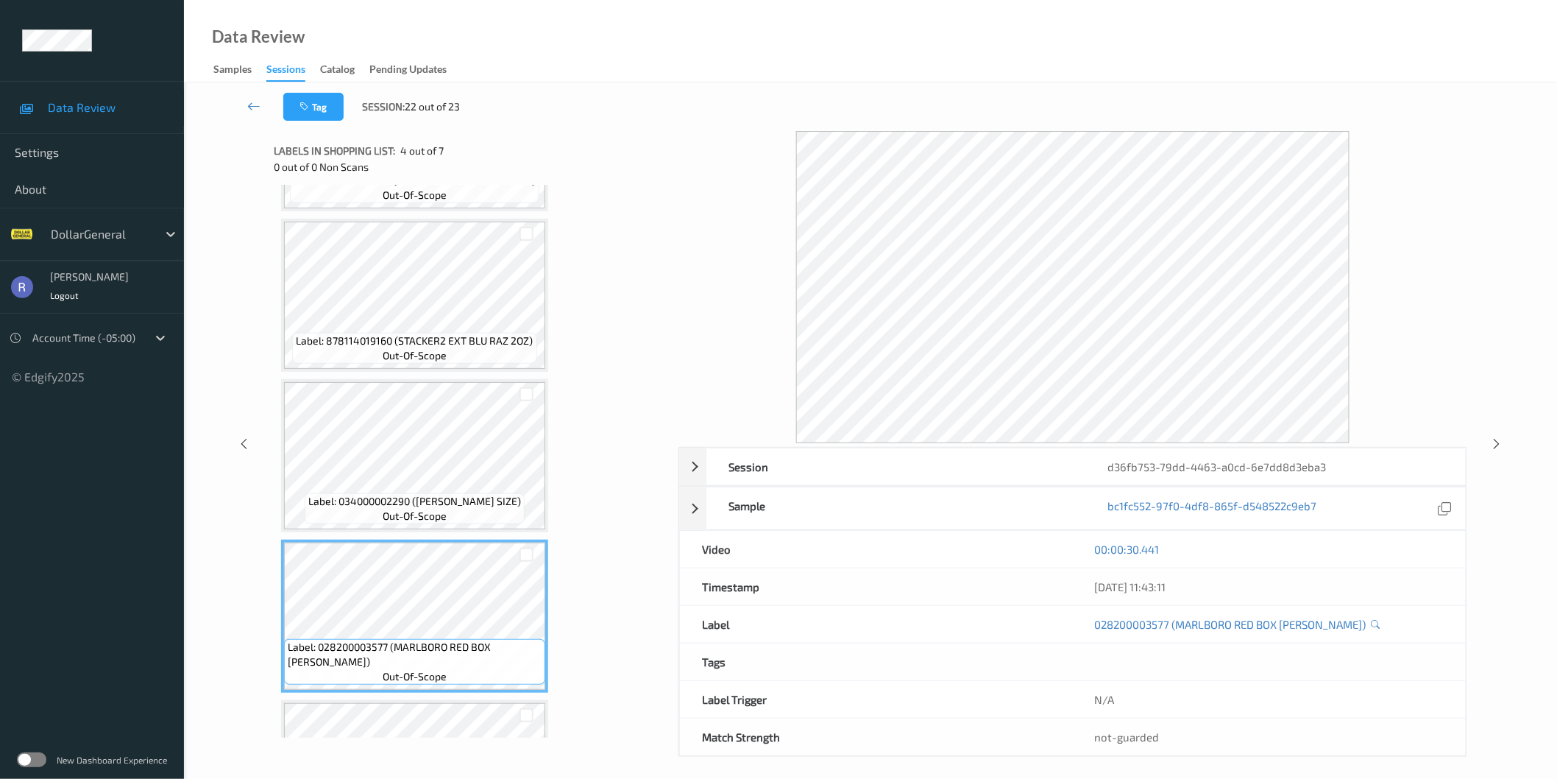
scroll to position [79, 0]
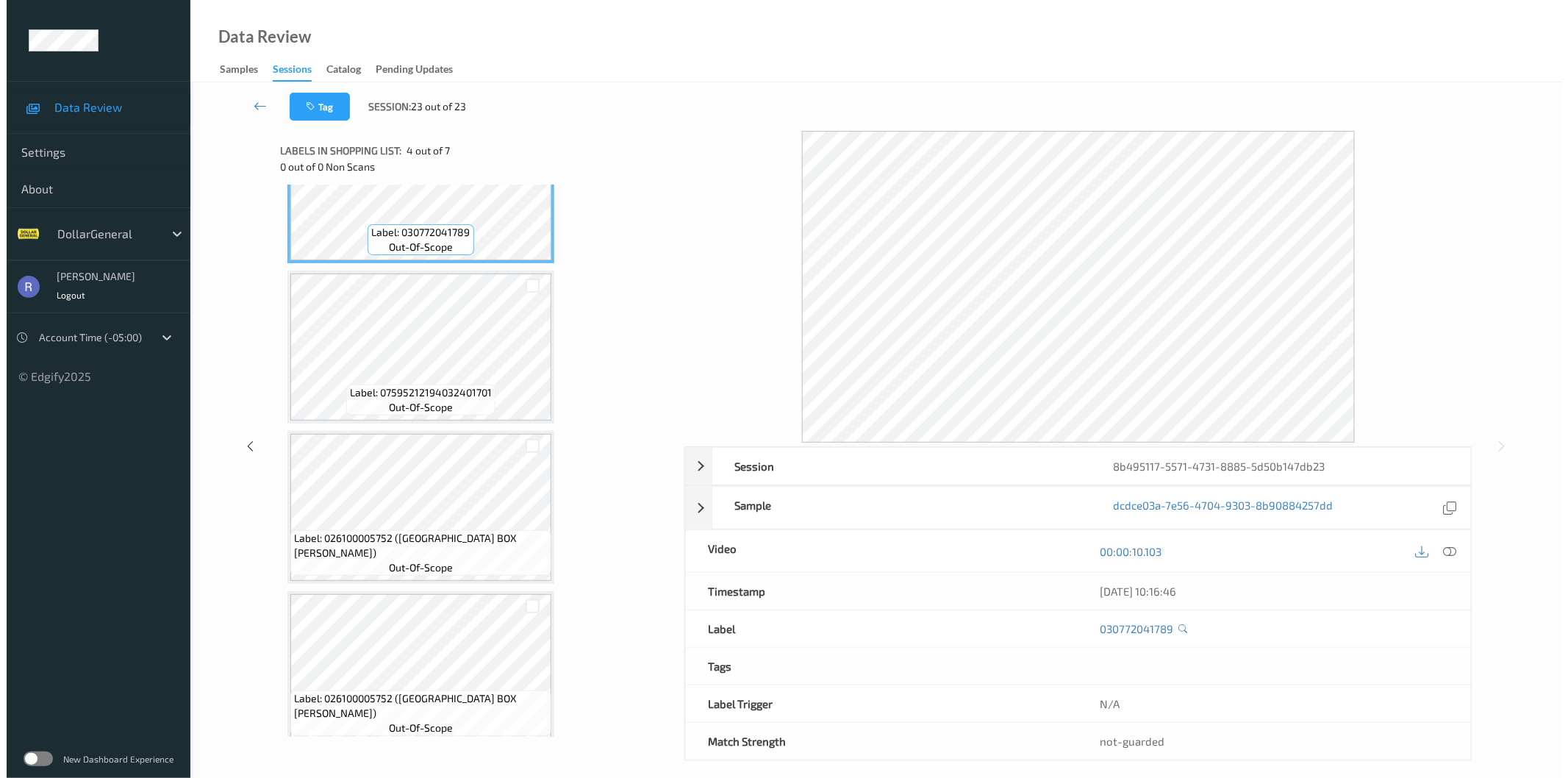
scroll to position [569, 0]
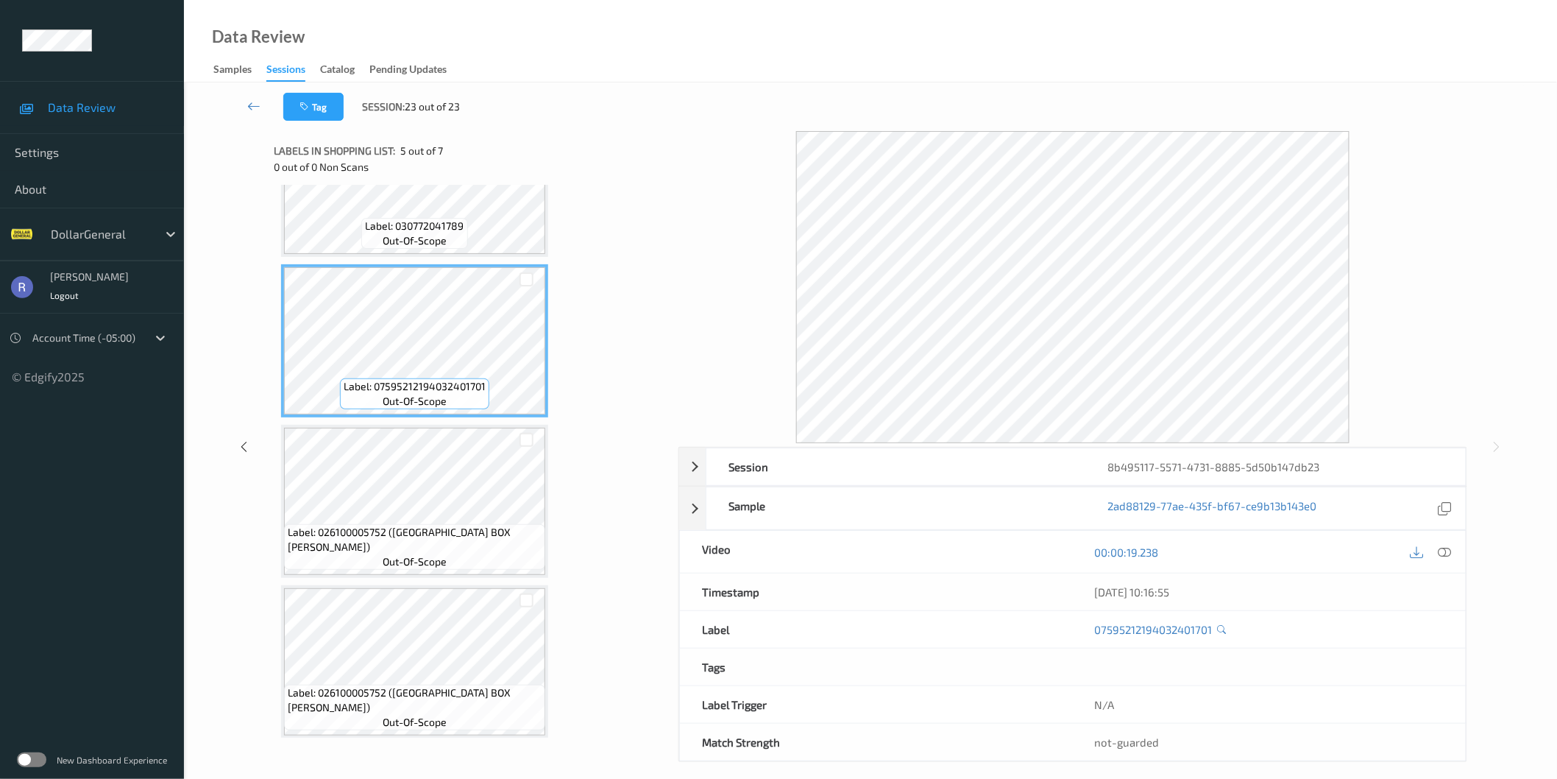
click at [433, 575] on div "Label: 013700360688 out-of-scope Label: 011111025837 (DOVE BW C/P ANTIBAC-20) o…" at bounding box center [471, 181] width 380 height 1116
click at [252, 104] on icon at bounding box center [253, 106] width 13 height 15
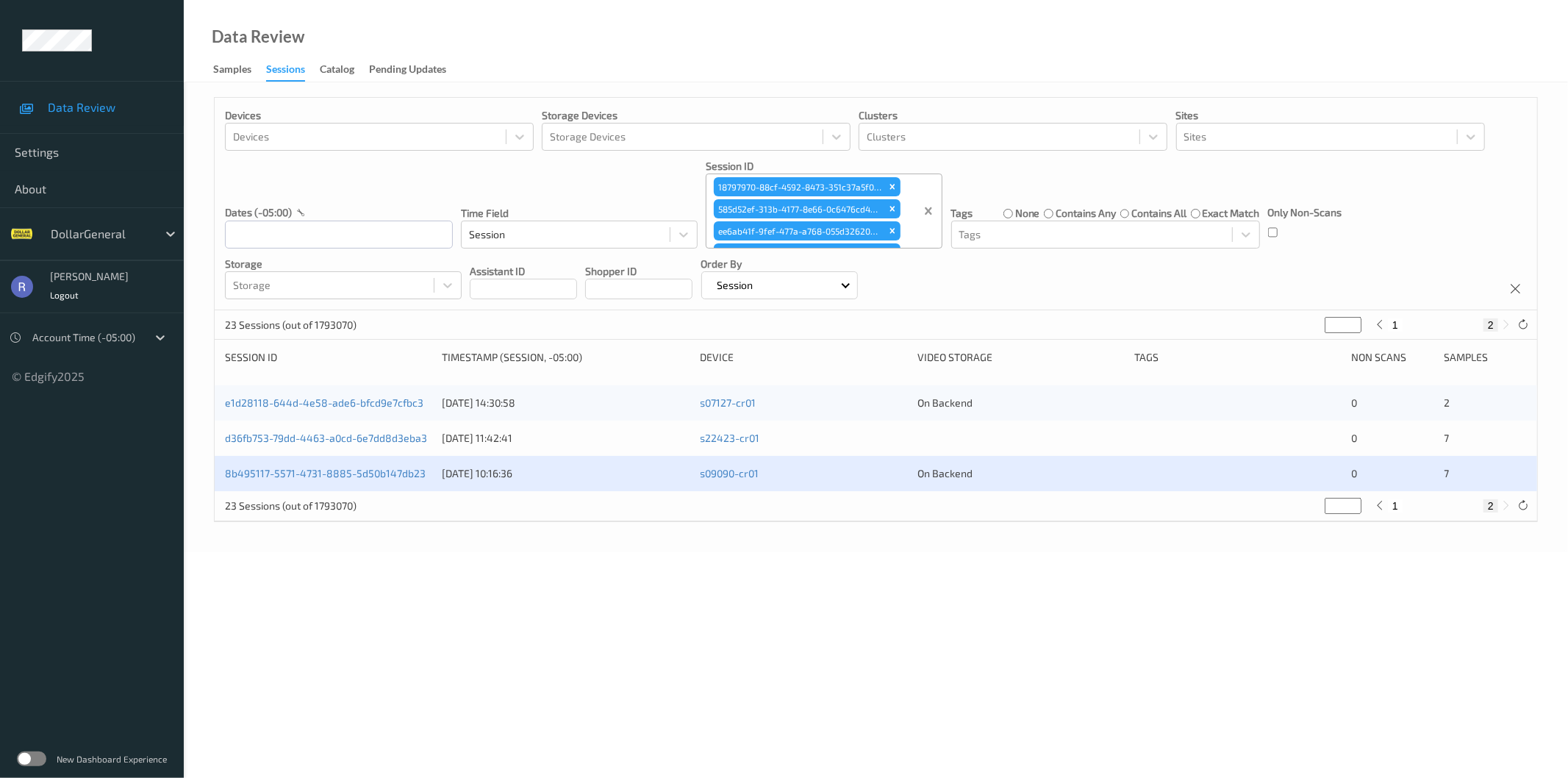
type input "*"
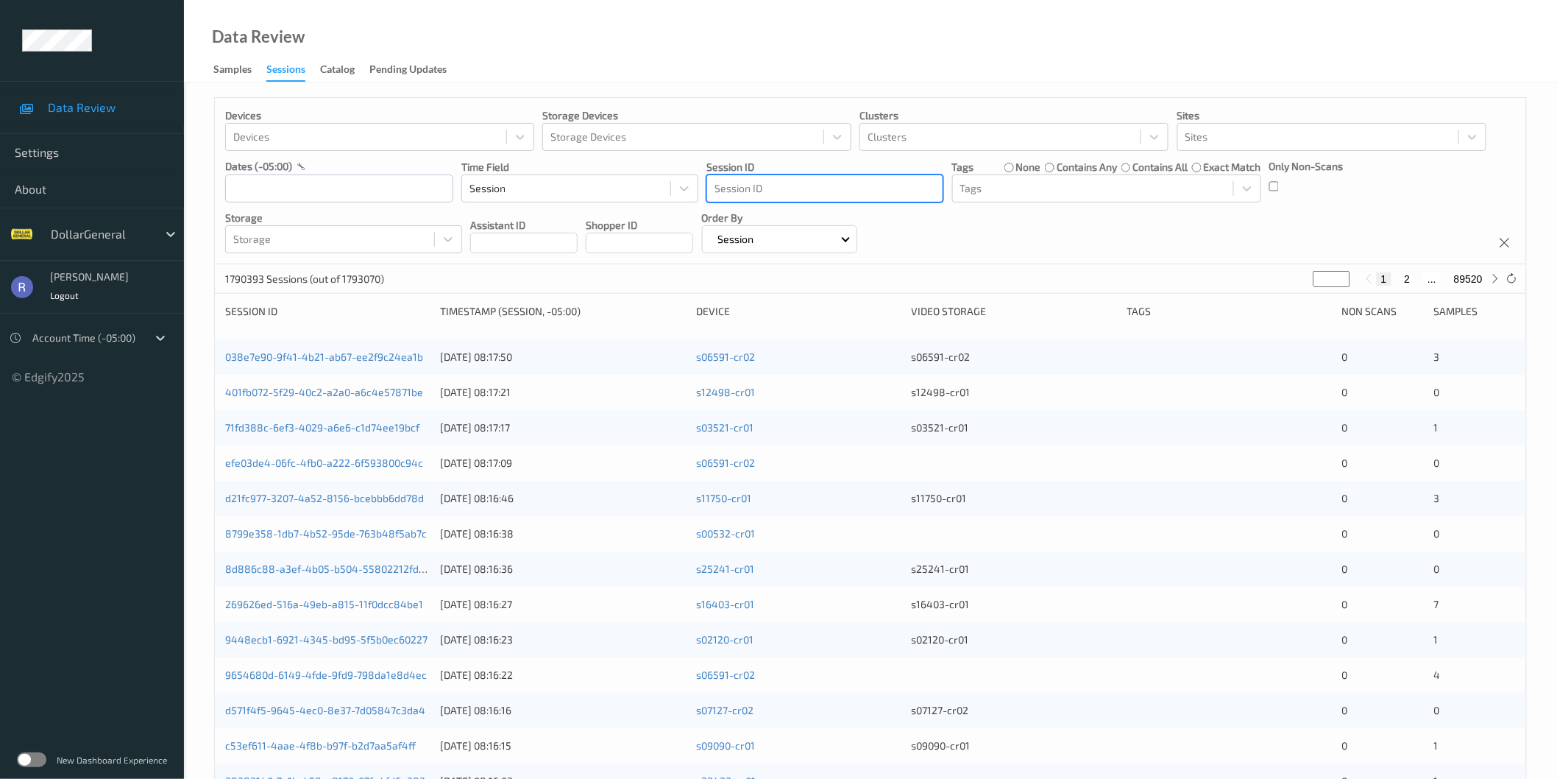
click at [30, 761] on label at bounding box center [31, 759] width 29 height 15
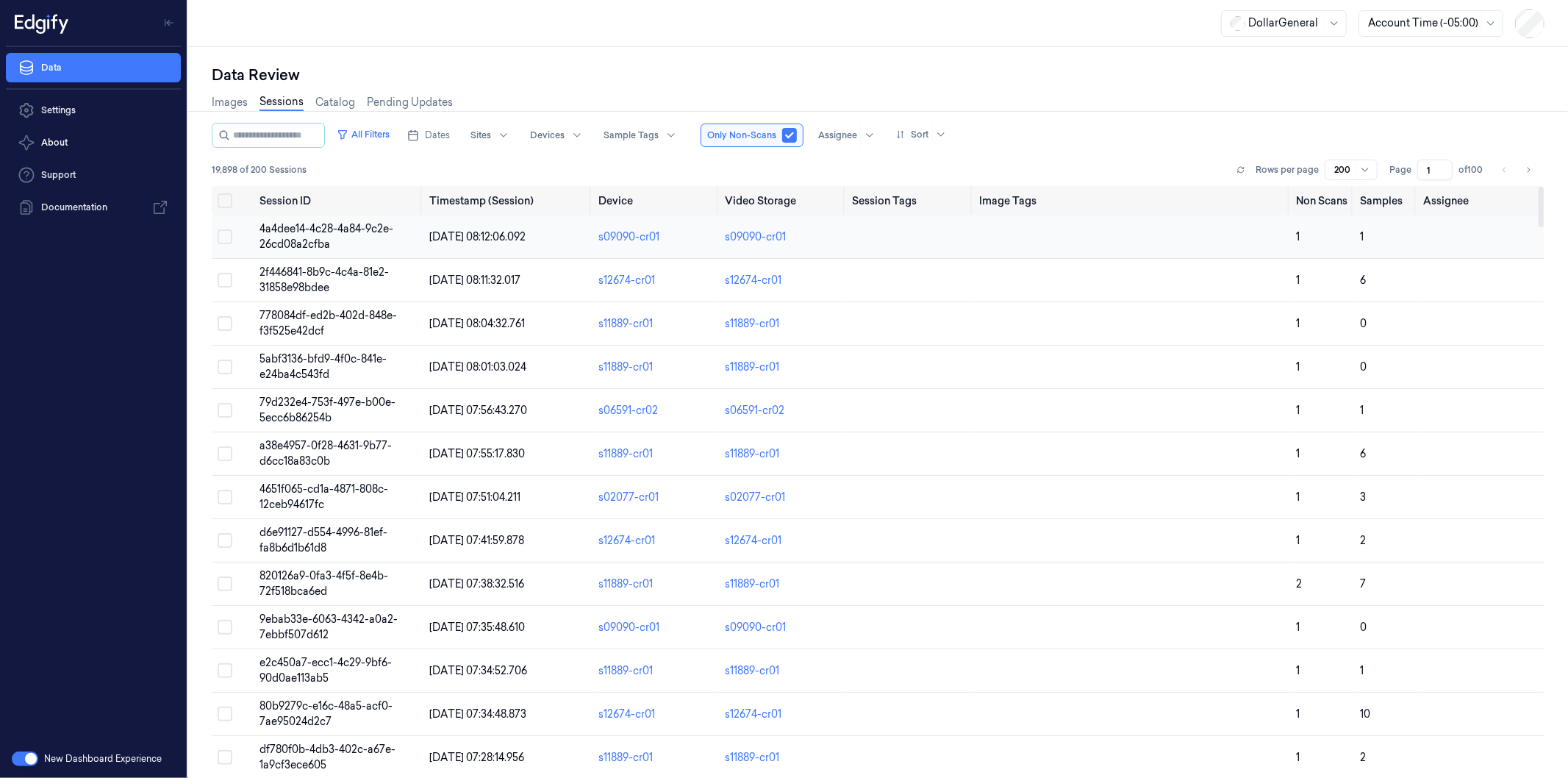
click at [277, 232] on span "4a4dee14-4c28-4a84-9c2e-26cd08a2cfba" at bounding box center [327, 236] width 134 height 29
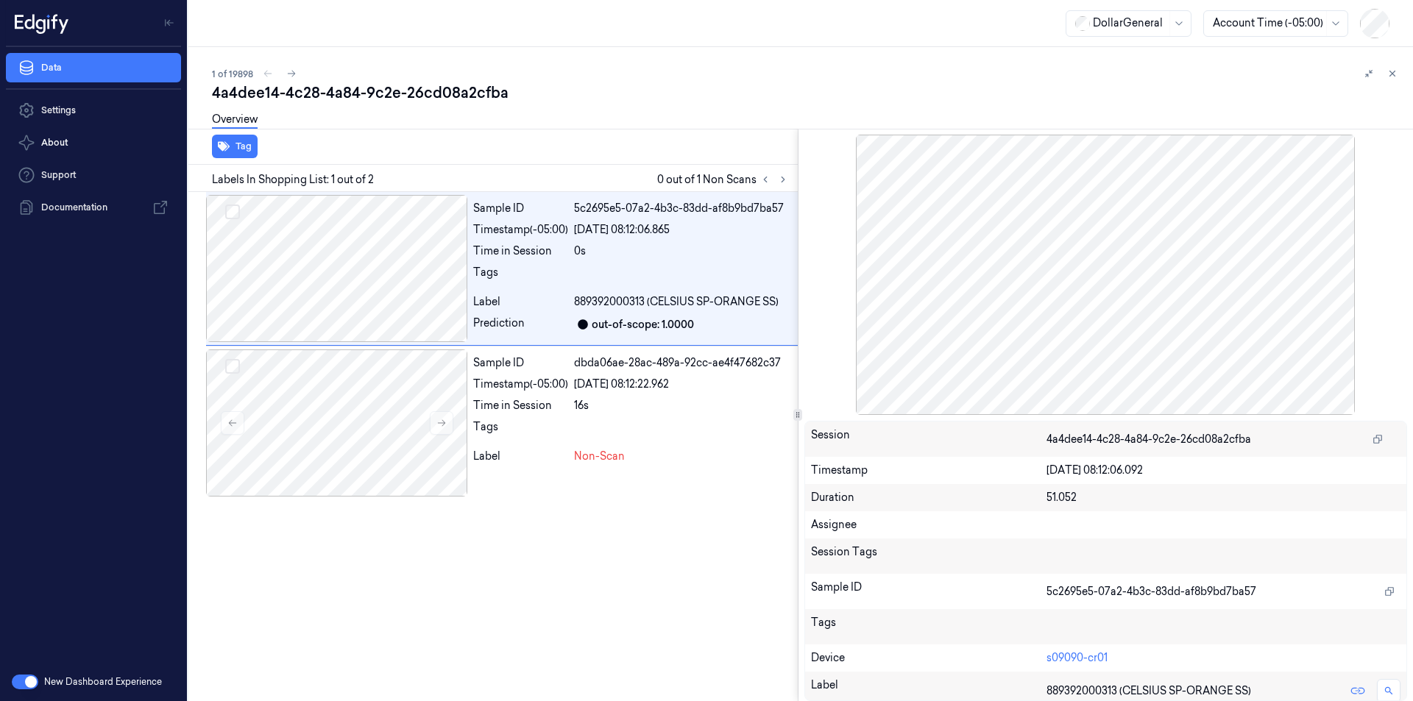
click at [30, 680] on button "button" at bounding box center [25, 682] width 26 height 15
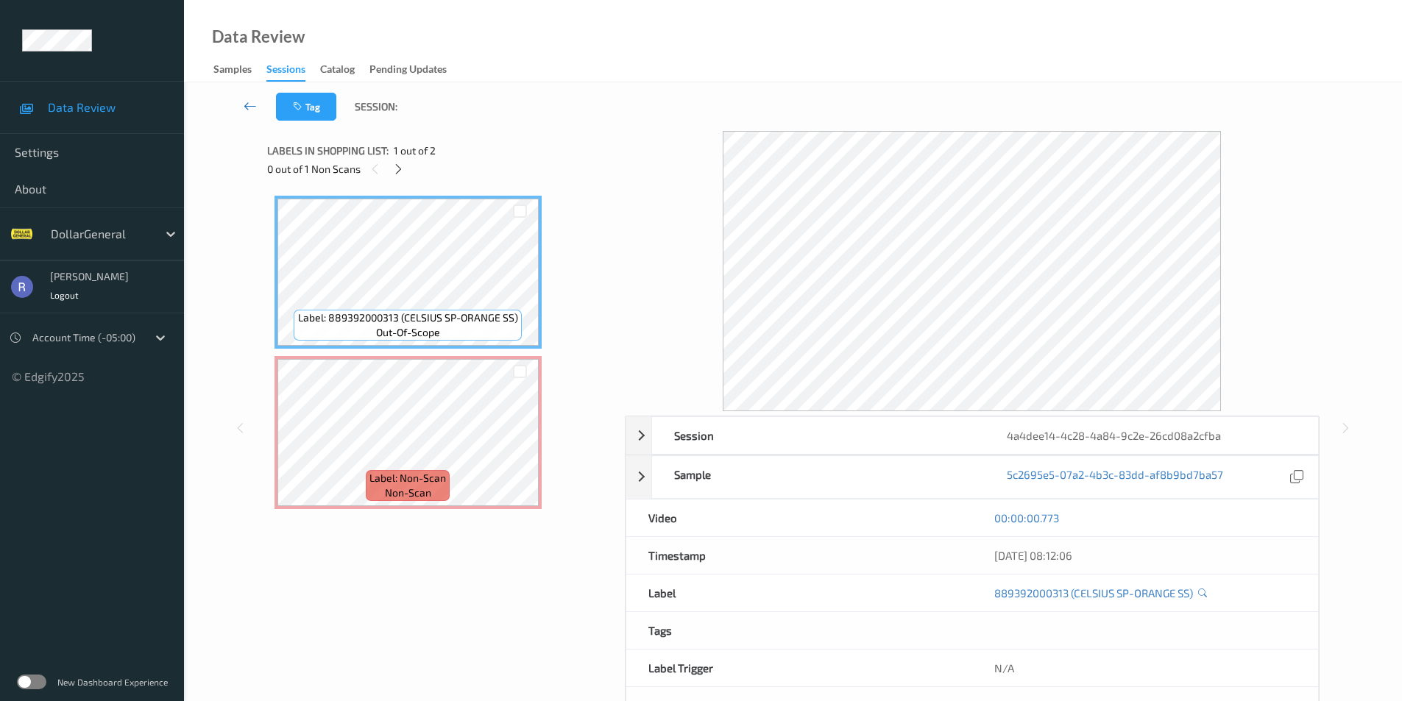
click at [245, 106] on icon at bounding box center [250, 106] width 13 height 15
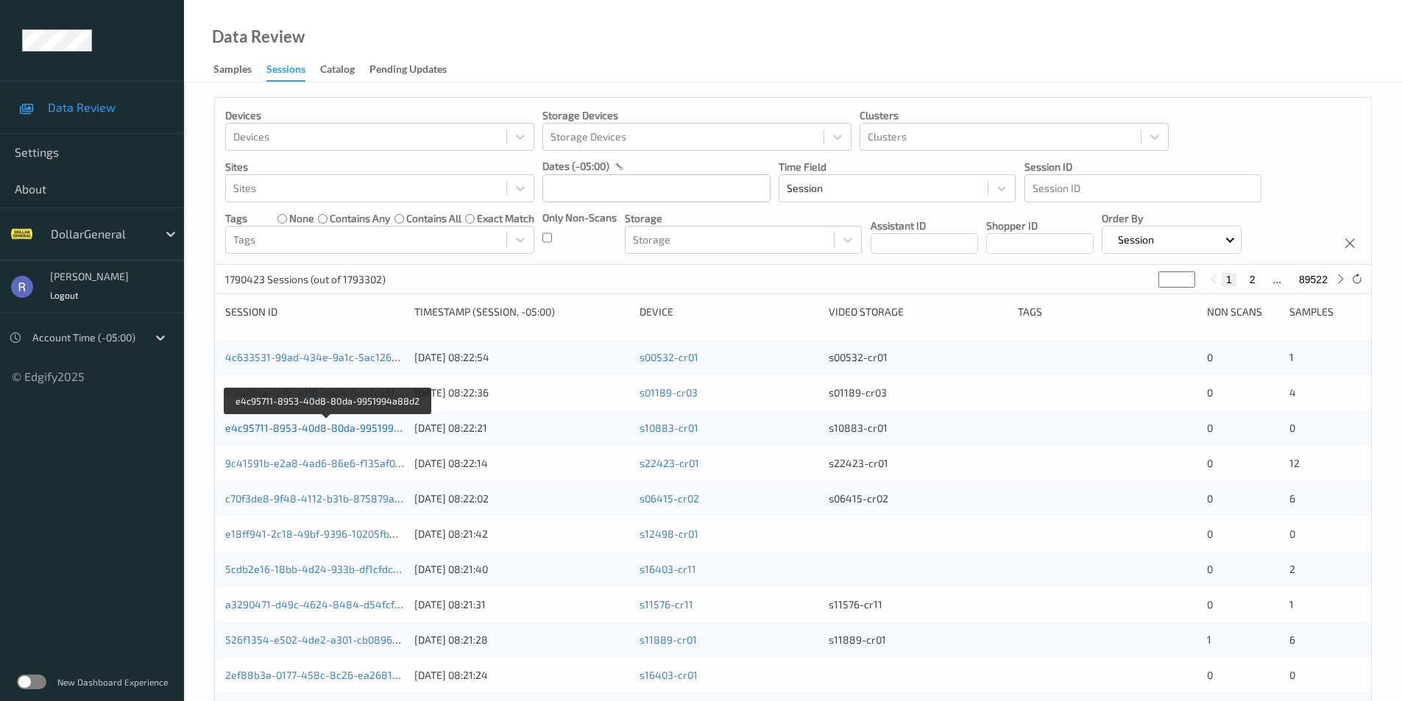
click at [267, 424] on link "e4c95711-8953-40d8-80da-9951994a88d2" at bounding box center [328, 428] width 206 height 13
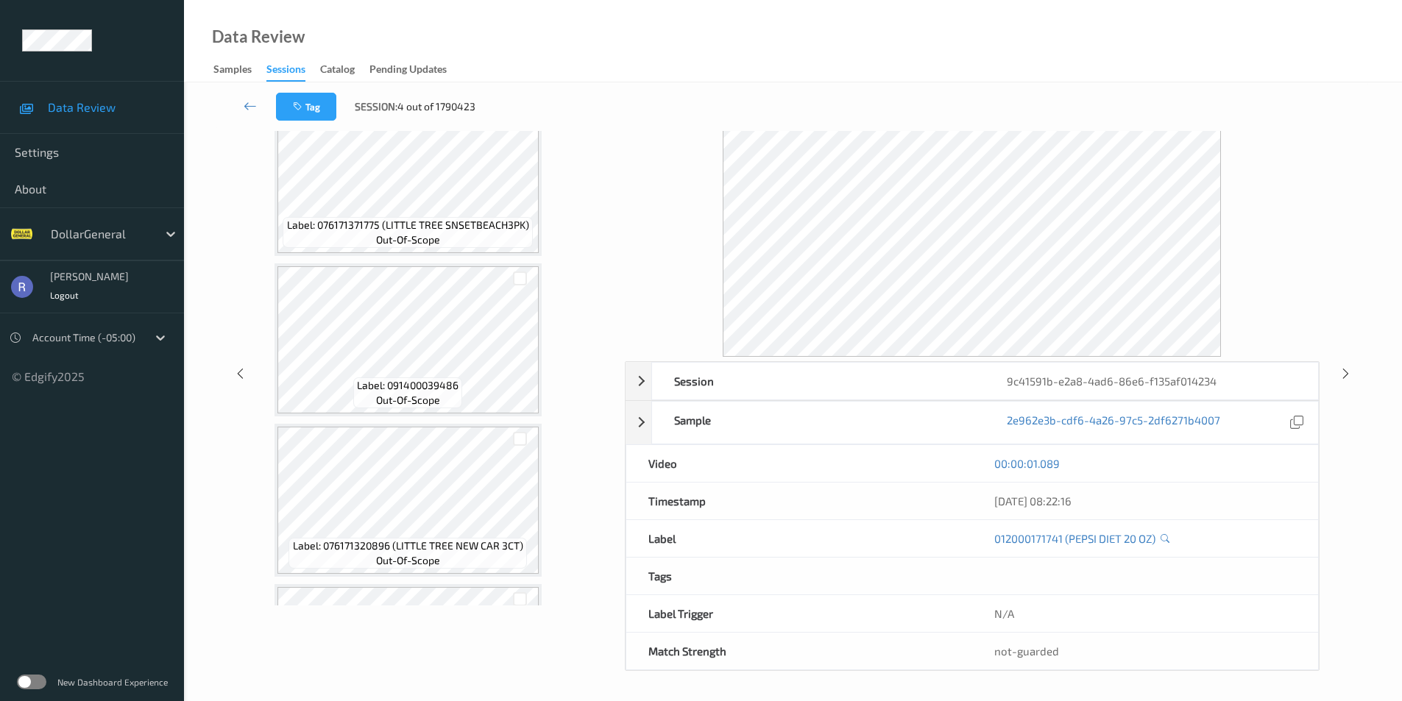
scroll to position [942, 0]
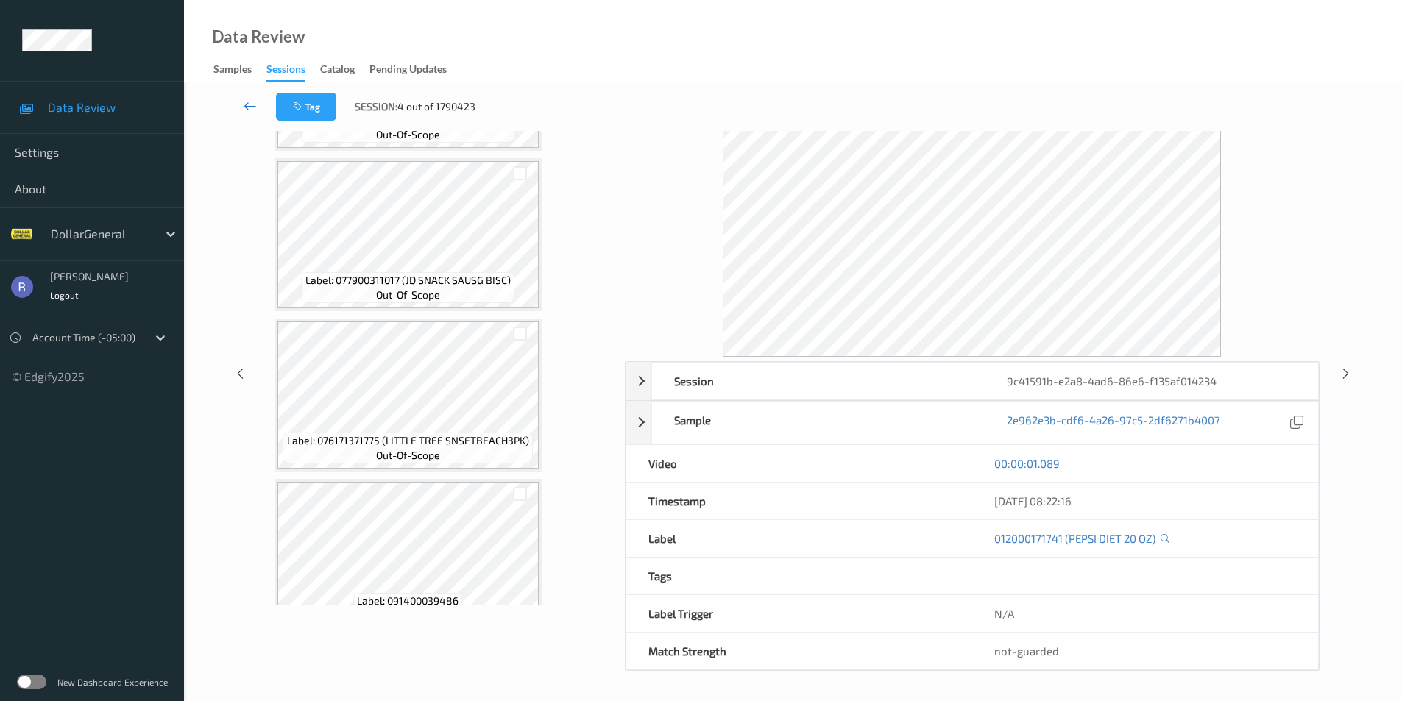
click at [244, 103] on icon at bounding box center [250, 106] width 13 height 15
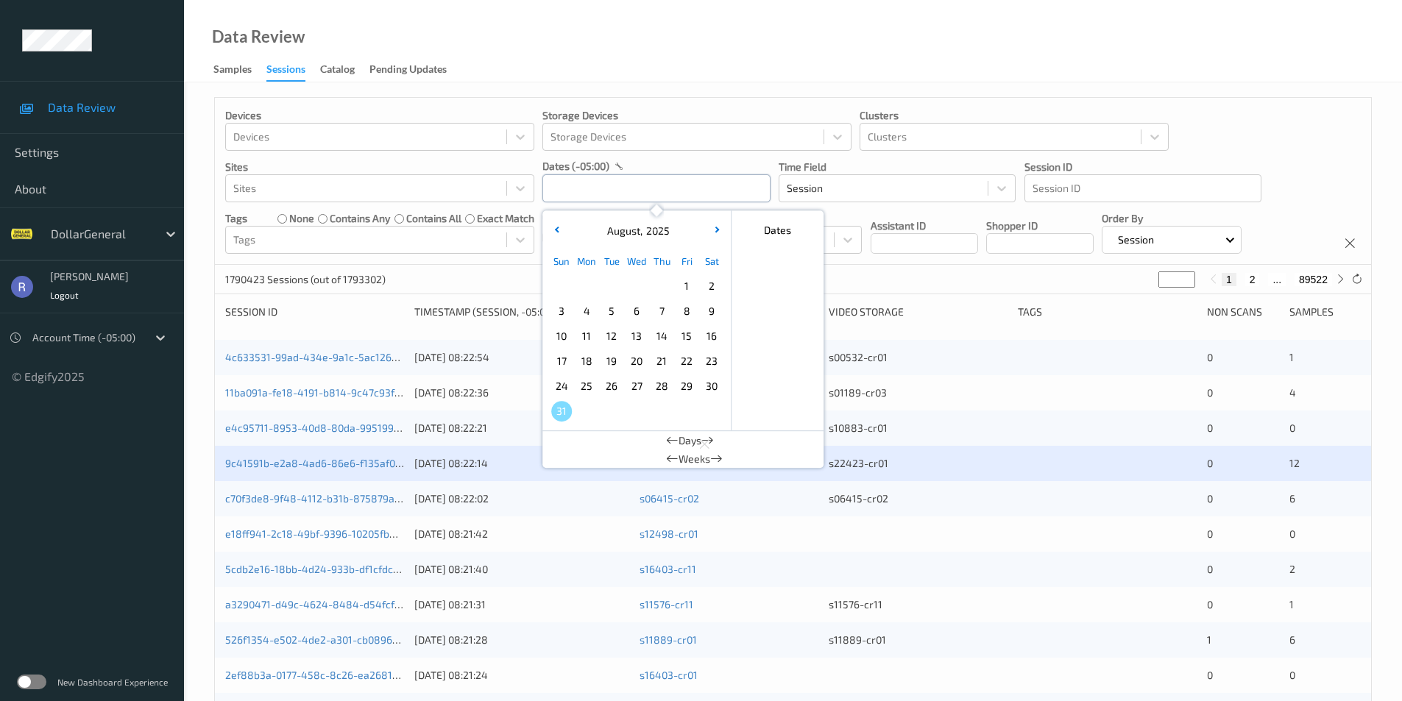
click at [561, 190] on input "text" at bounding box center [656, 188] width 228 height 28
click at [584, 336] on span "11" at bounding box center [586, 336] width 21 height 21
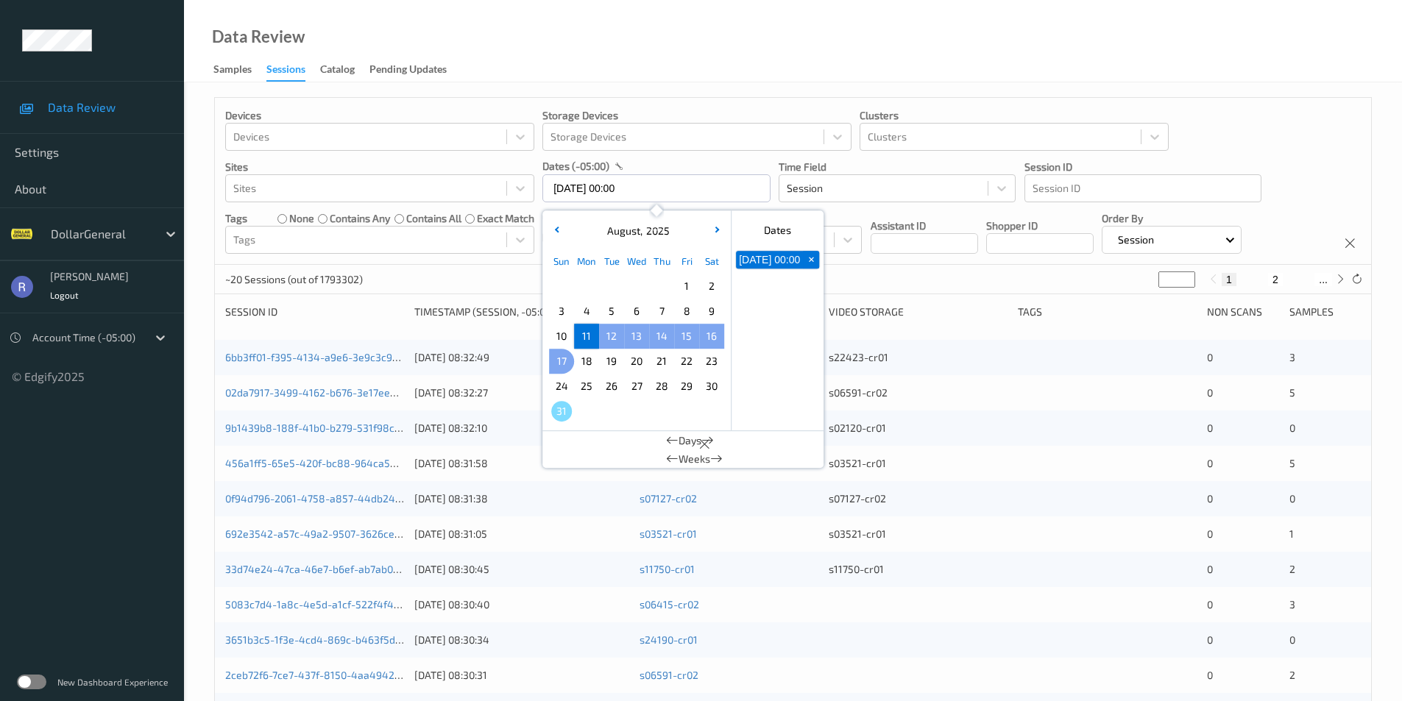
click at [564, 363] on span "17" at bounding box center [561, 361] width 21 height 21
type input "11/08/2025 00:00 -> 17/08/2025 23:59"
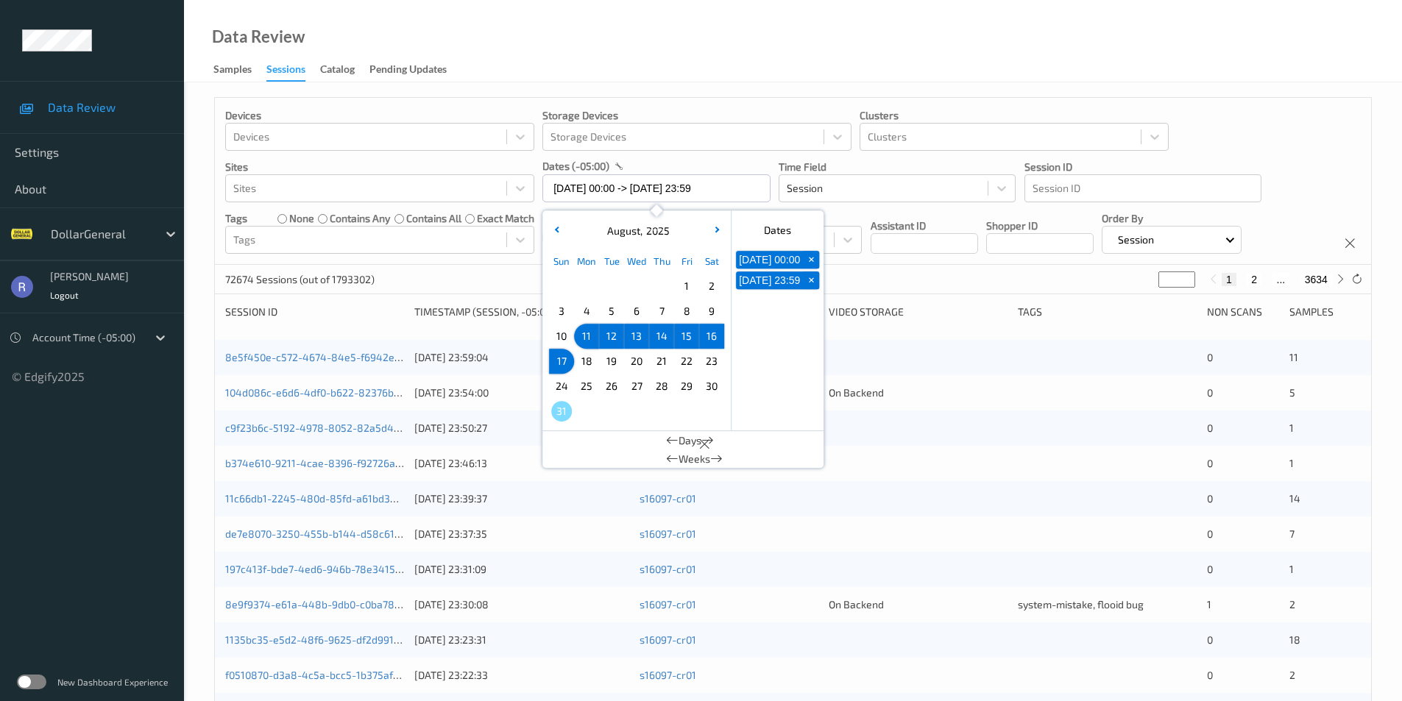
click at [474, 274] on div "72674 Sessions (out of 1793302) * 1 2 ... 3634" at bounding box center [793, 279] width 1156 height 29
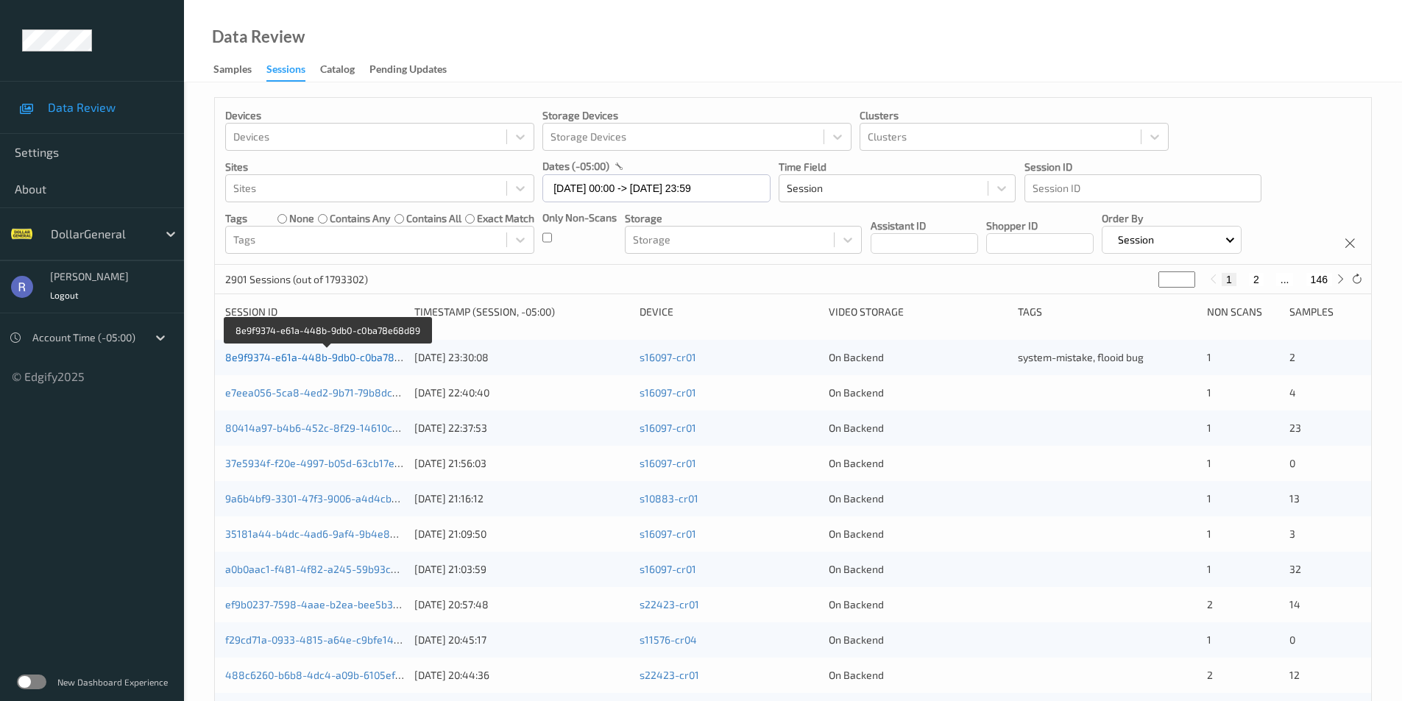
click at [244, 357] on link "8e9f9374-e61a-448b-9db0-c0ba78e68d89" at bounding box center [328, 357] width 206 height 13
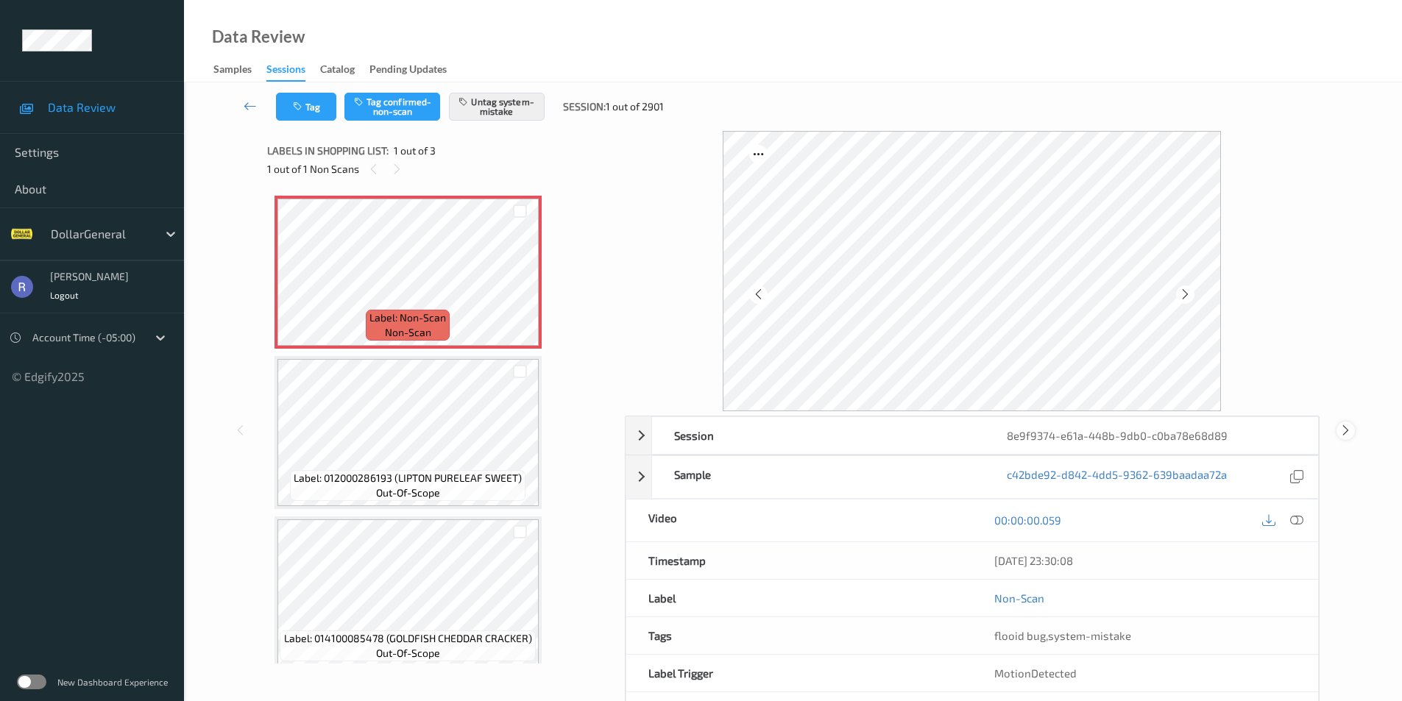
click at [1344, 428] on icon at bounding box center [1345, 430] width 13 height 13
click at [1301, 522] on icon at bounding box center [1296, 520] width 13 height 13
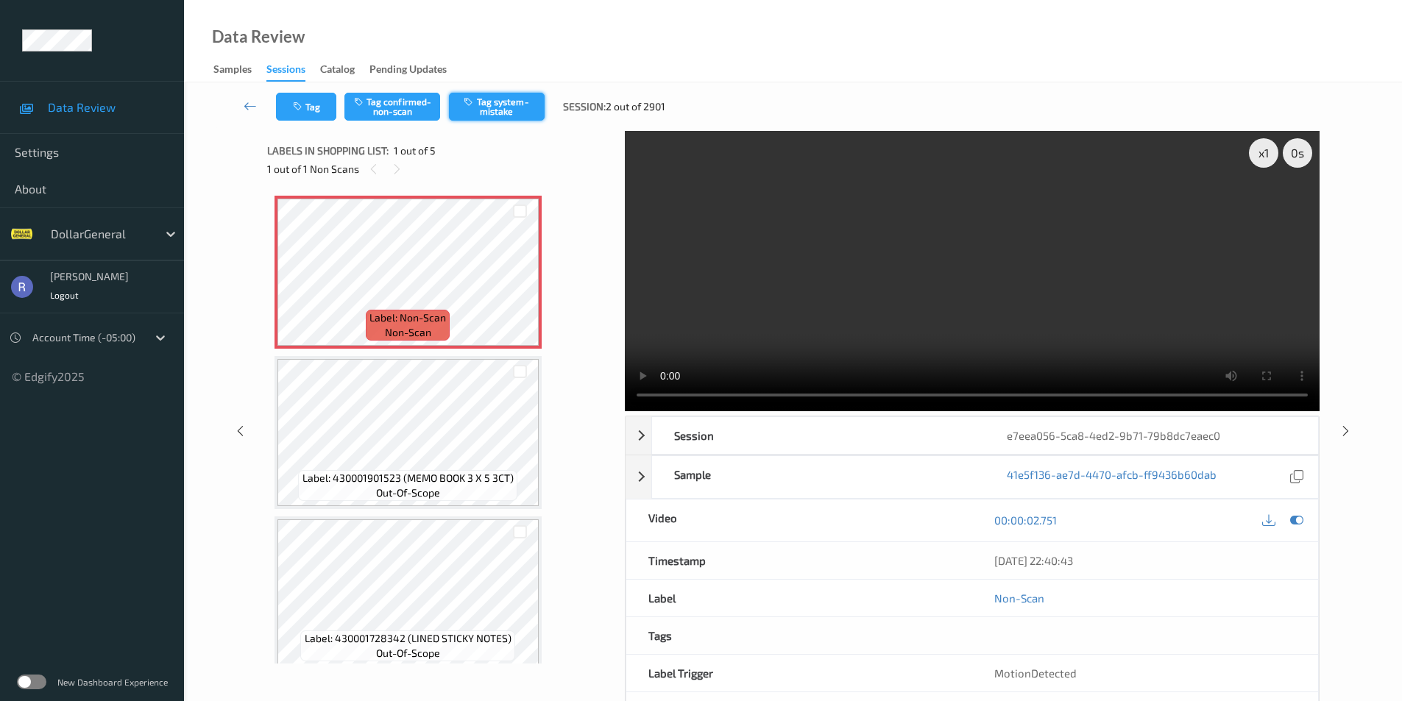
click at [507, 104] on button "Tag system-mistake" at bounding box center [497, 107] width 96 height 28
click at [309, 108] on button "Tag" at bounding box center [306, 107] width 60 height 28
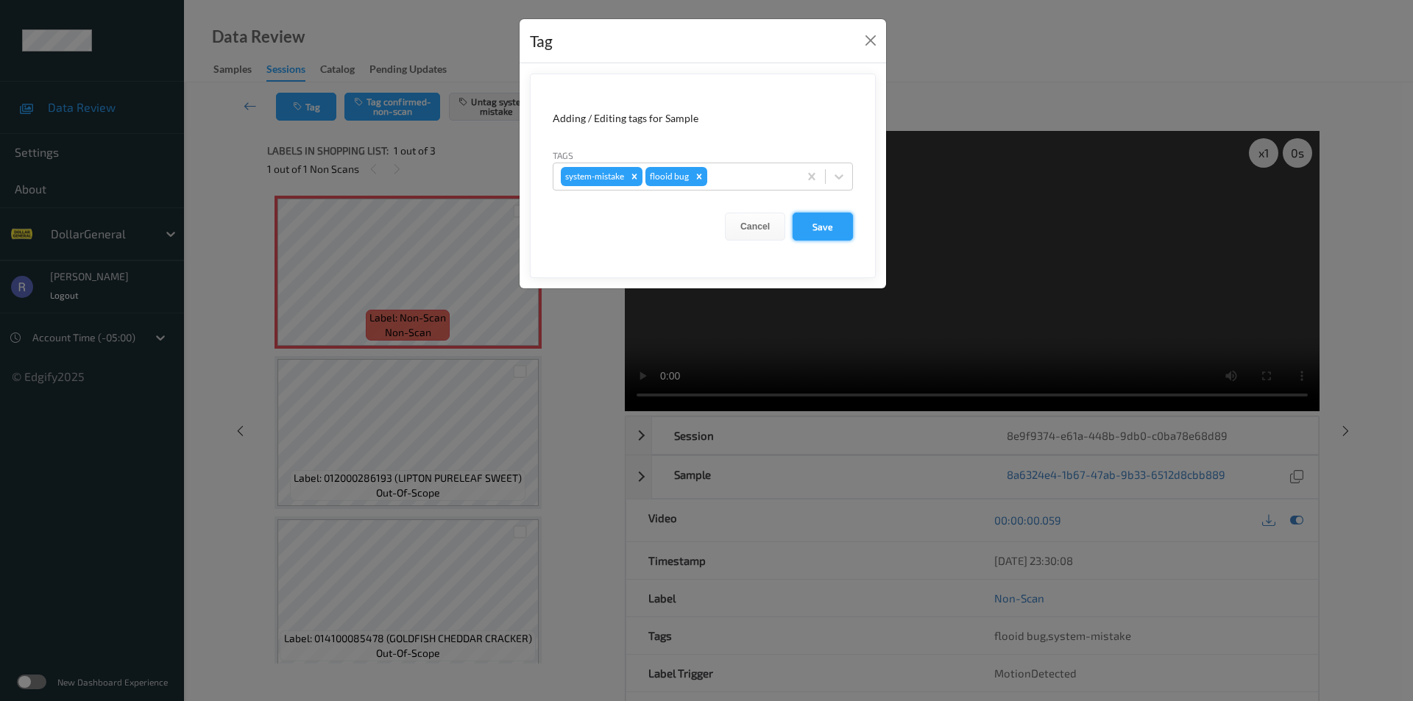
click at [833, 224] on button "Save" at bounding box center [822, 227] width 60 height 28
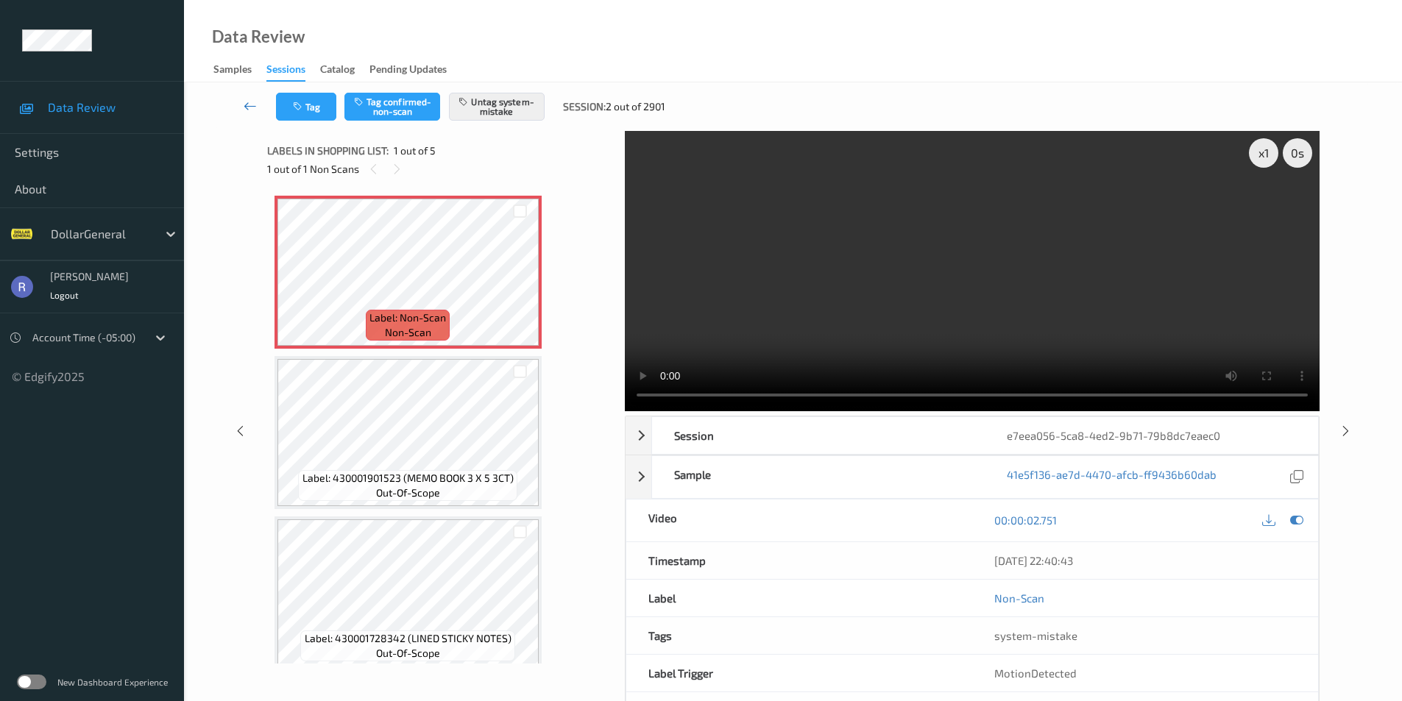
click at [241, 105] on link at bounding box center [250, 107] width 52 height 28
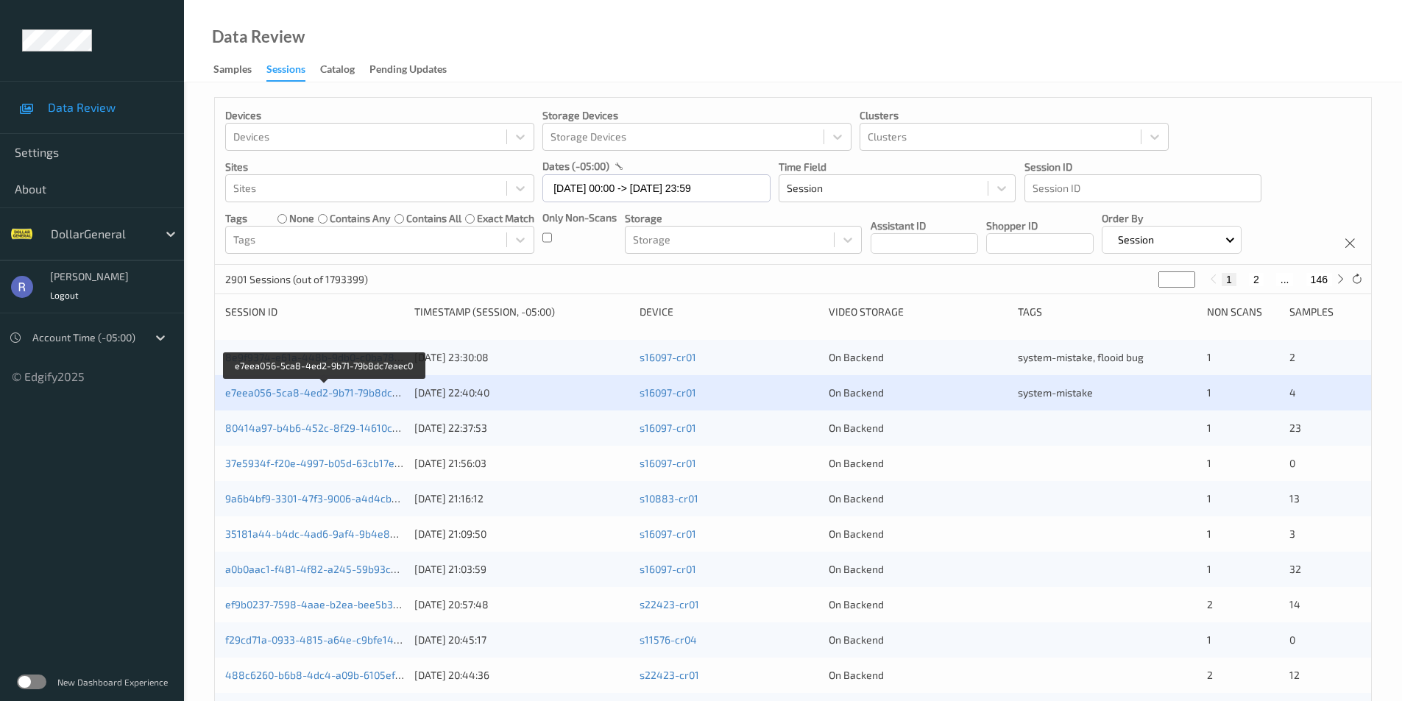
click at [283, 386] on div "e7eea056-5ca8-4ed2-9b71-79b8dc7eaec0" at bounding box center [314, 393] width 179 height 15
click at [302, 391] on link "e7eea056-5ca8-4ed2-9b71-79b8dc7eaec0" at bounding box center [325, 392] width 201 height 13
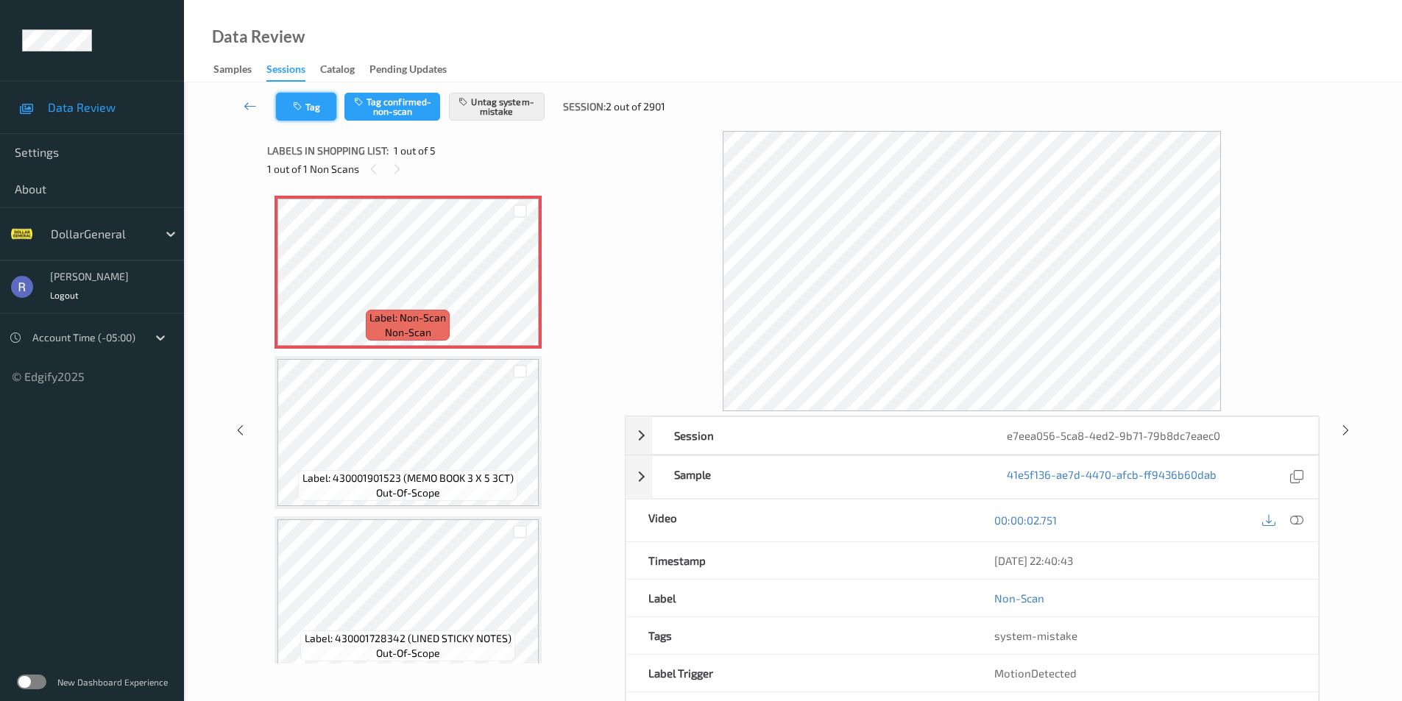
click at [299, 110] on icon "button" at bounding box center [299, 107] width 13 height 10
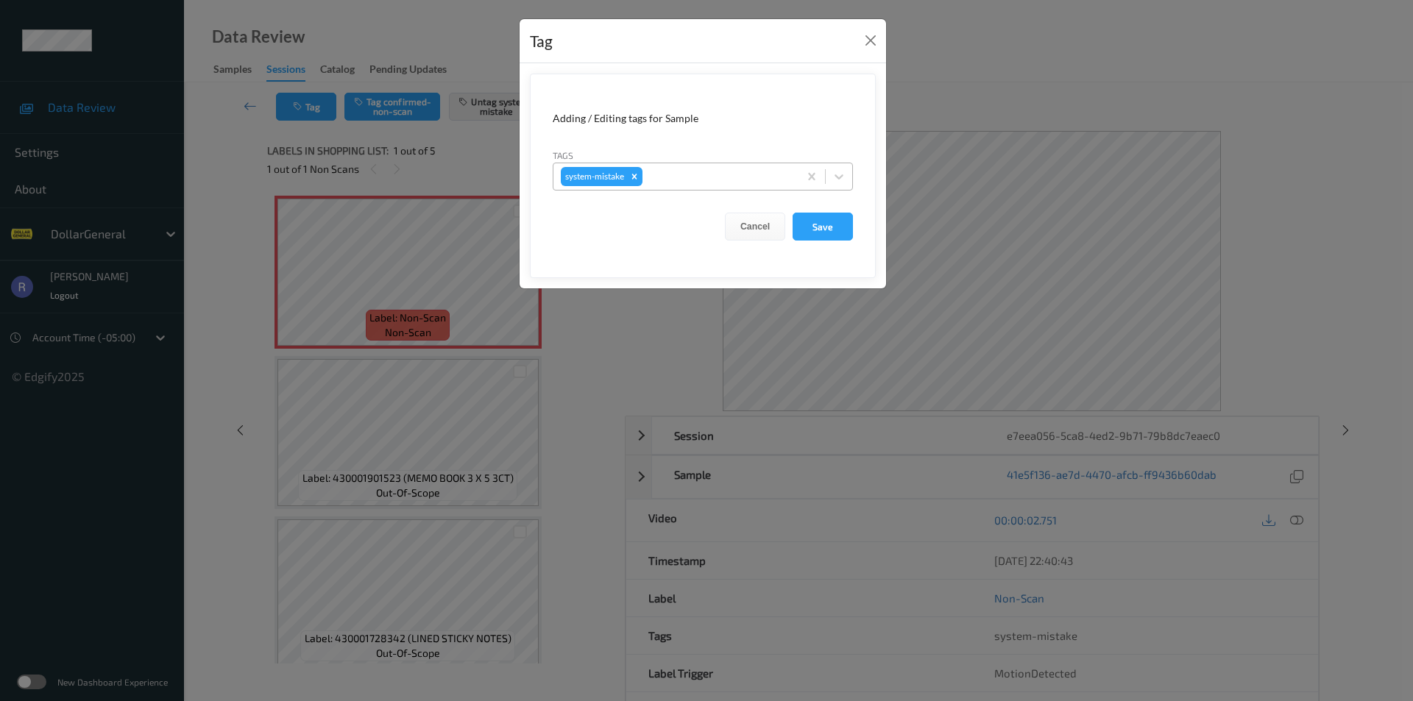
click at [653, 180] on div at bounding box center [718, 177] width 146 height 18
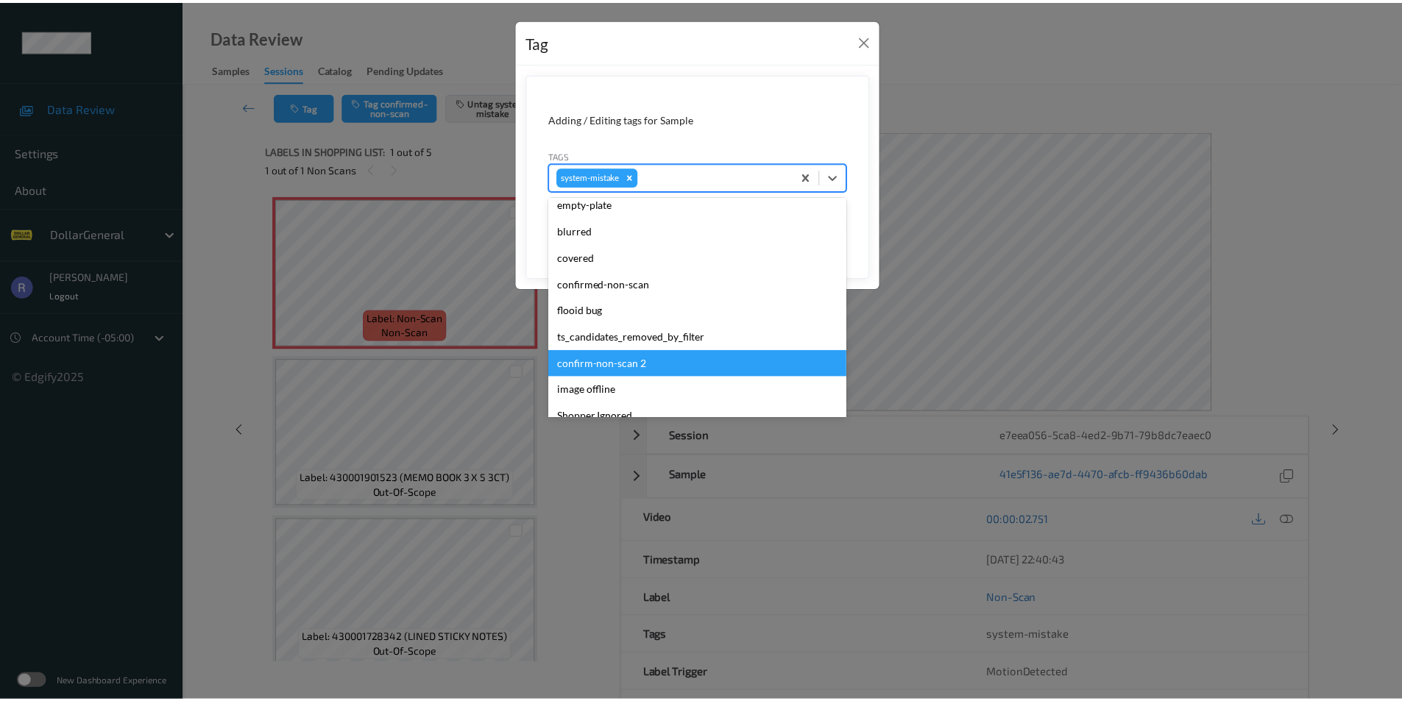
scroll to position [294, 0]
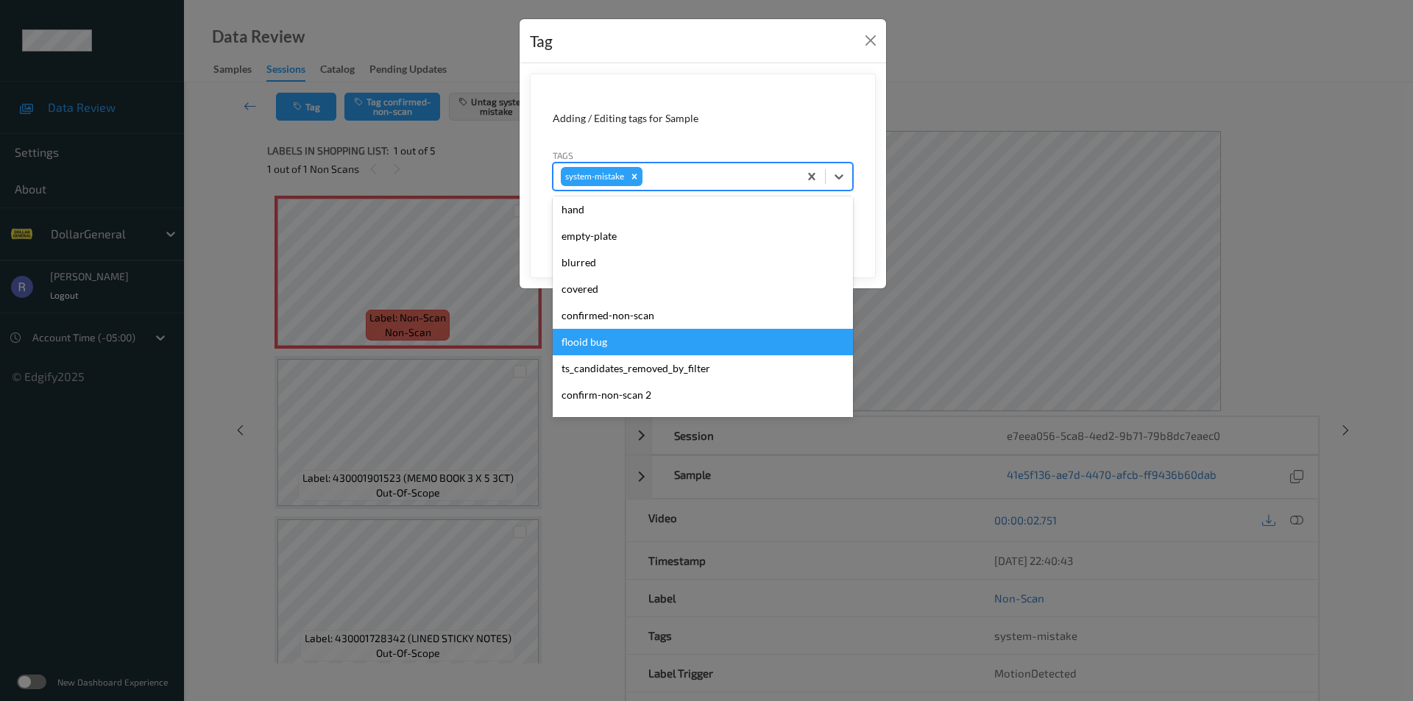
click at [598, 343] on div "flooid bug" at bounding box center [703, 342] width 300 height 26
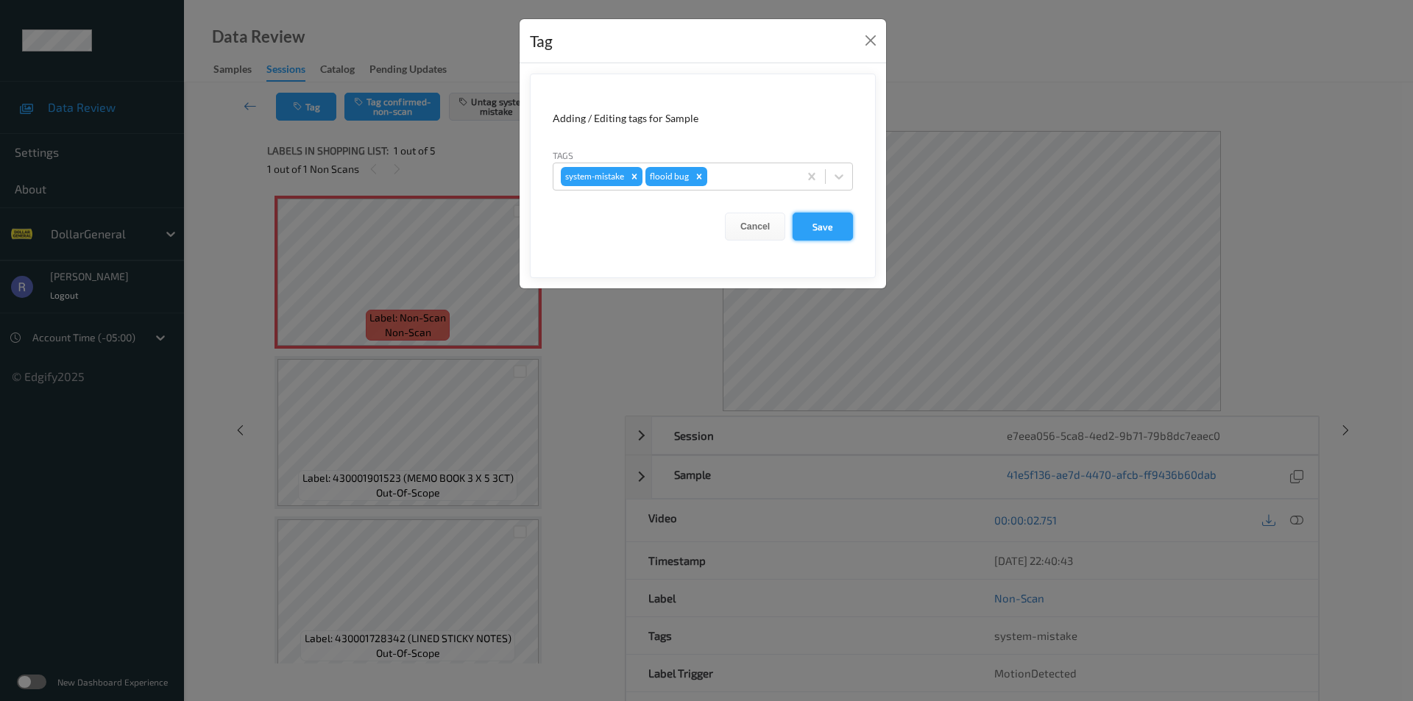
click at [826, 230] on button "Save" at bounding box center [822, 227] width 60 height 28
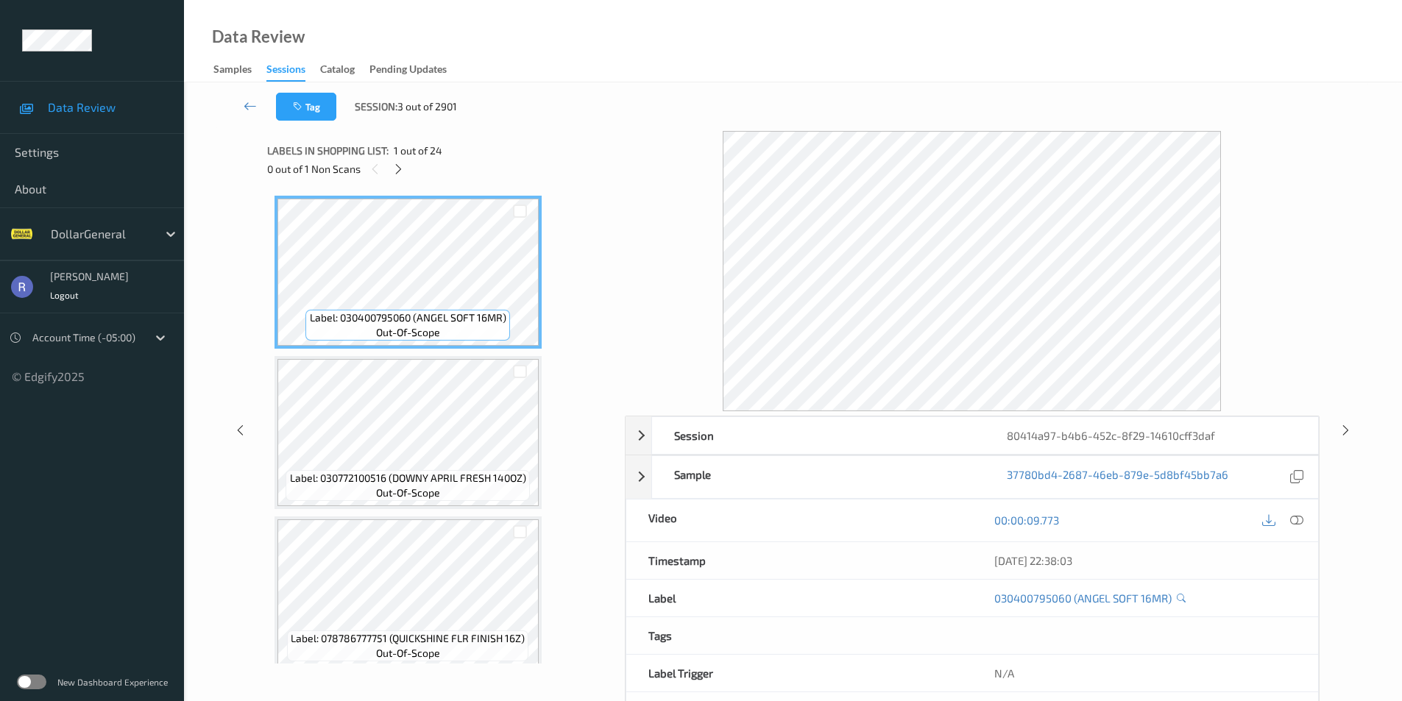
click at [213, 461] on div "Tag Session: 3 out of 2901 Session 80414a97-b4b6-452c-8f29-14610cff3daf Session…" at bounding box center [793, 421] width 1218 height 678
click at [396, 172] on icon at bounding box center [398, 169] width 13 height 13
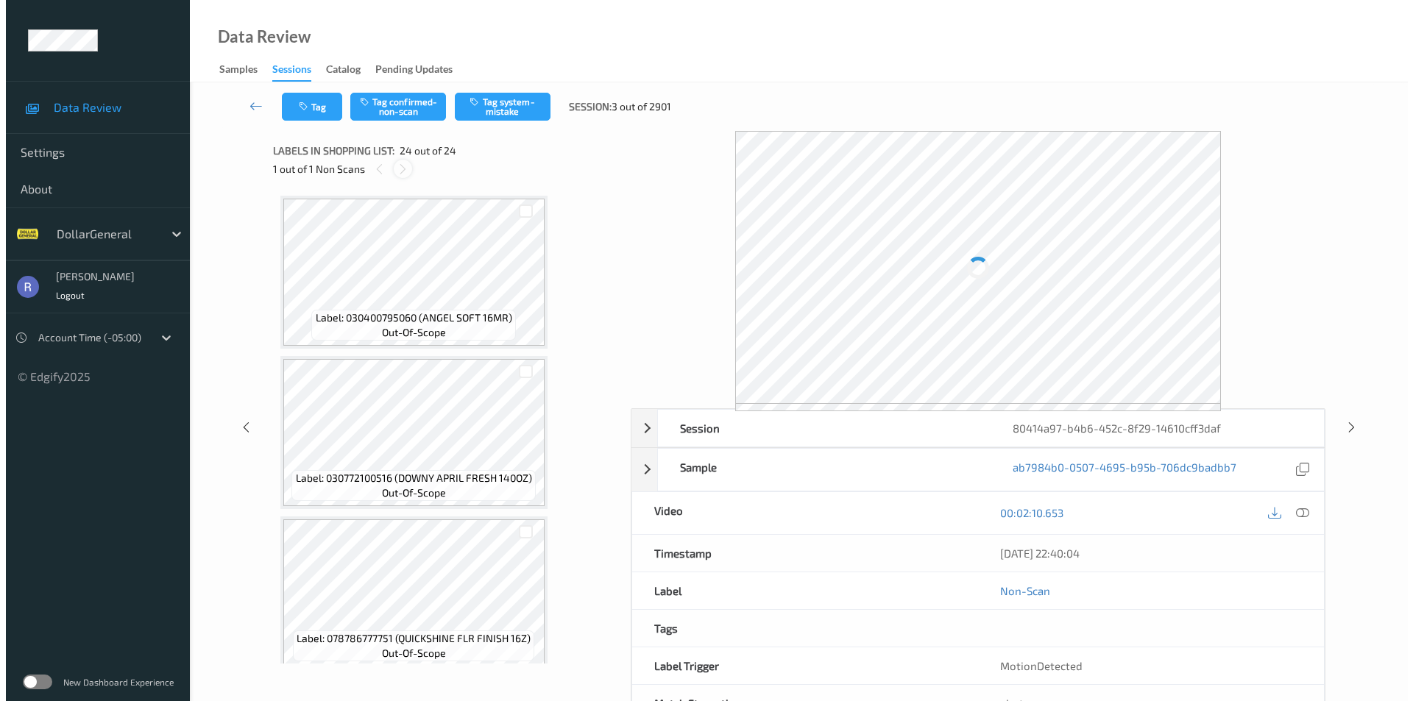
scroll to position [3382, 0]
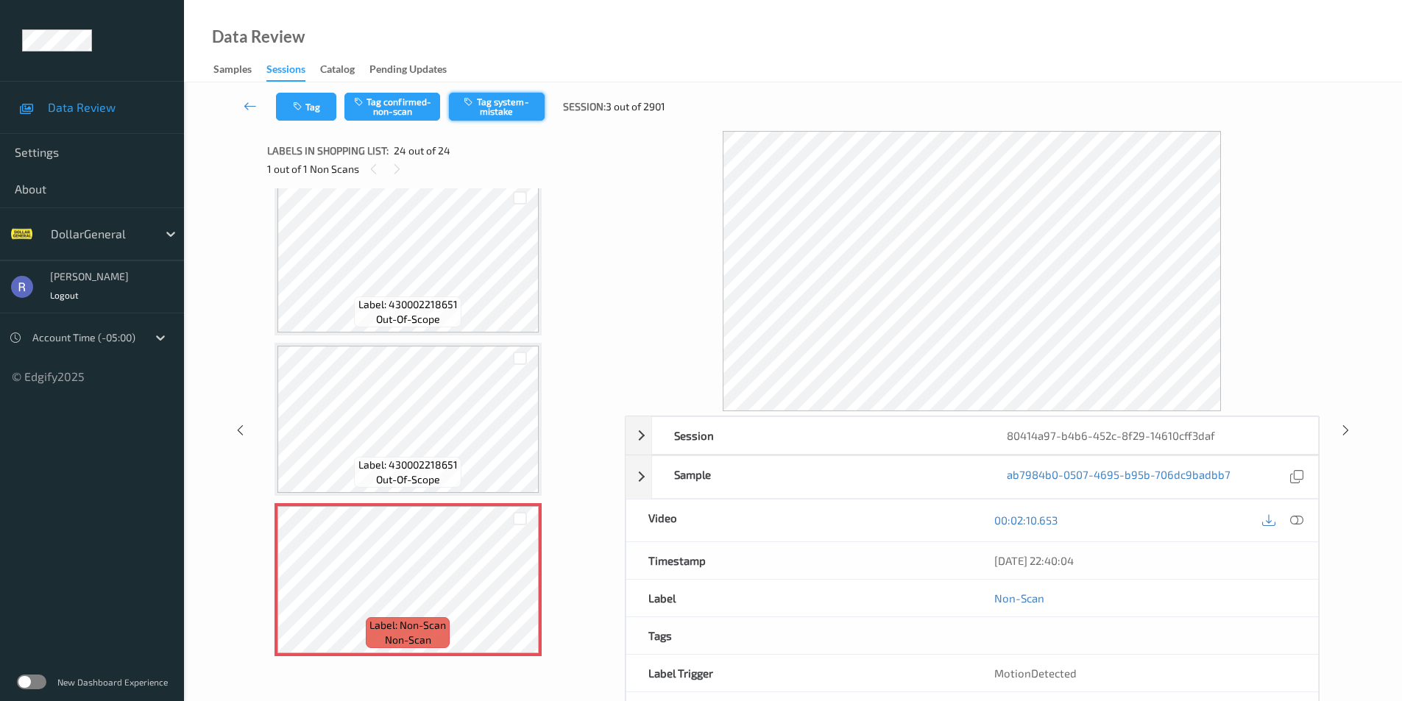
click at [506, 110] on button "Tag system-mistake" at bounding box center [497, 107] width 96 height 28
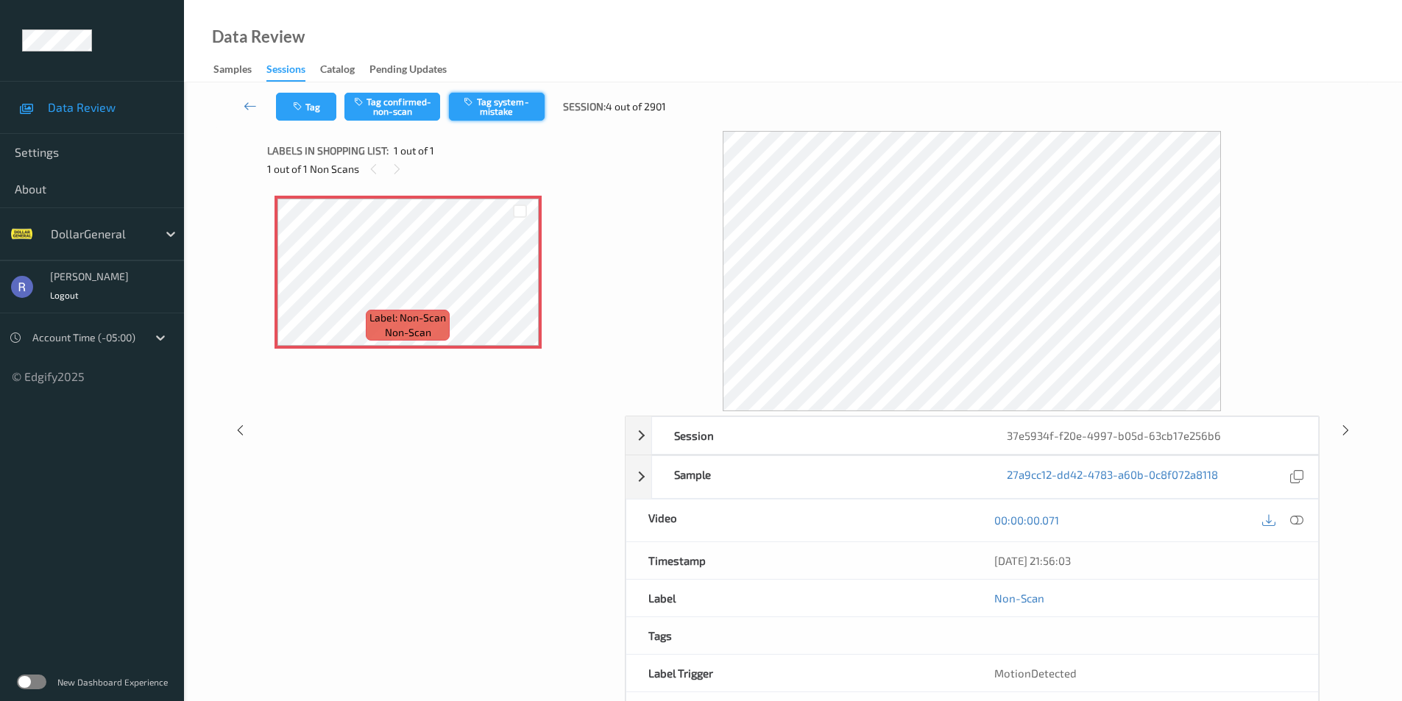
click at [508, 106] on button "Tag system-mistake" at bounding box center [497, 107] width 96 height 28
click at [312, 107] on button "Tag" at bounding box center [306, 107] width 60 height 28
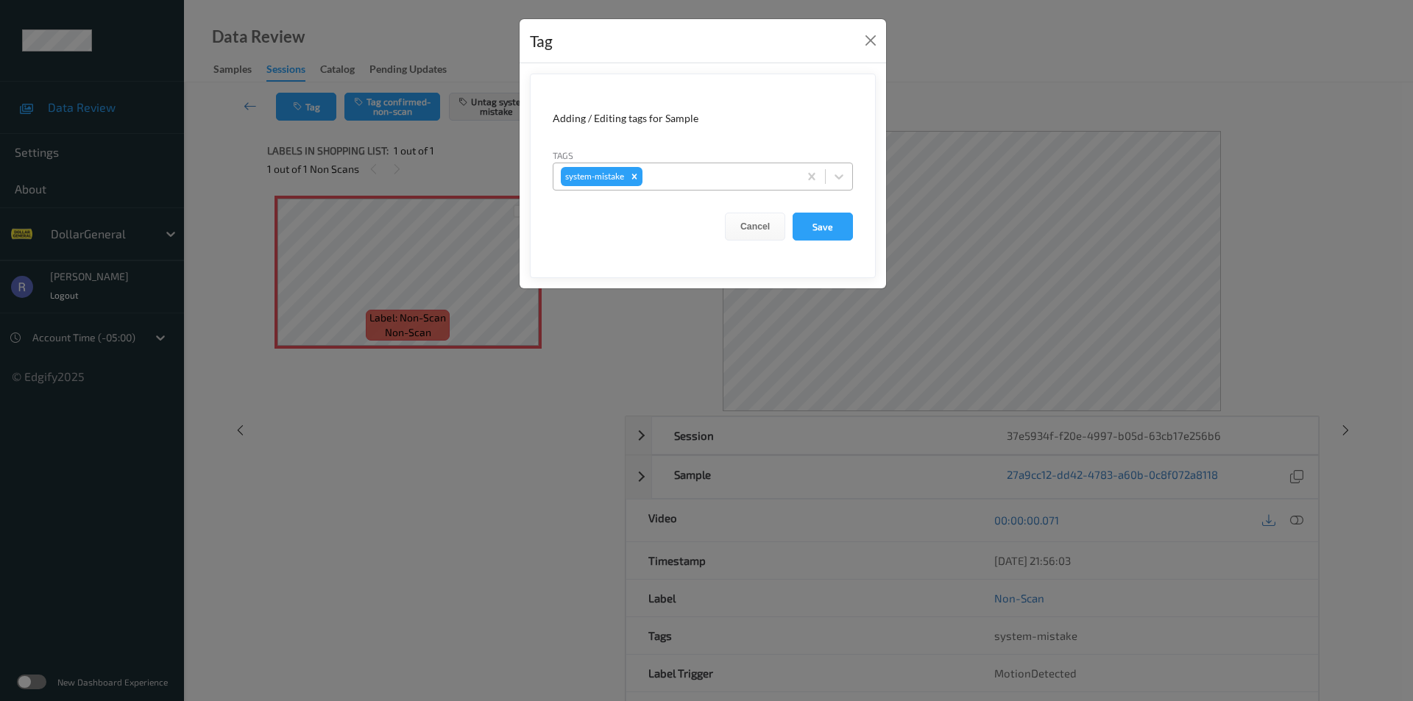
click at [678, 173] on div at bounding box center [718, 177] width 146 height 18
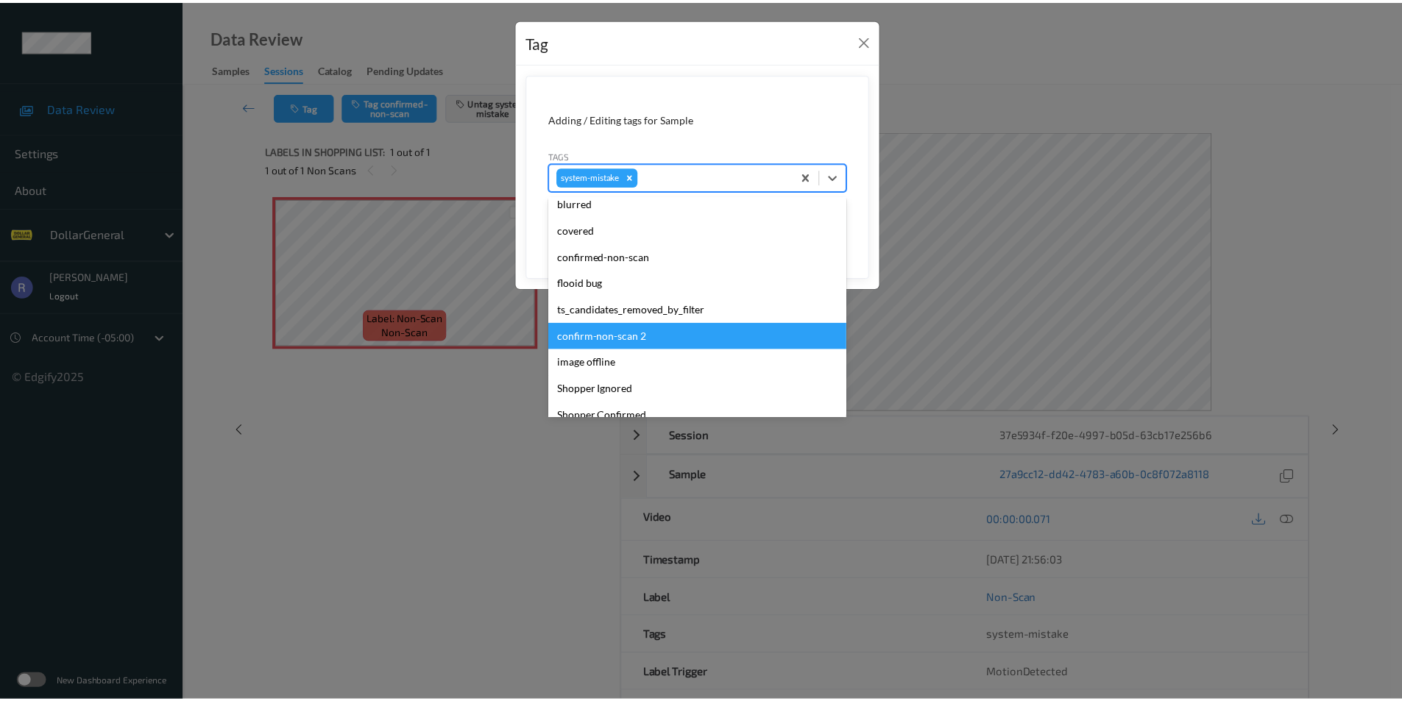
scroll to position [368, 0]
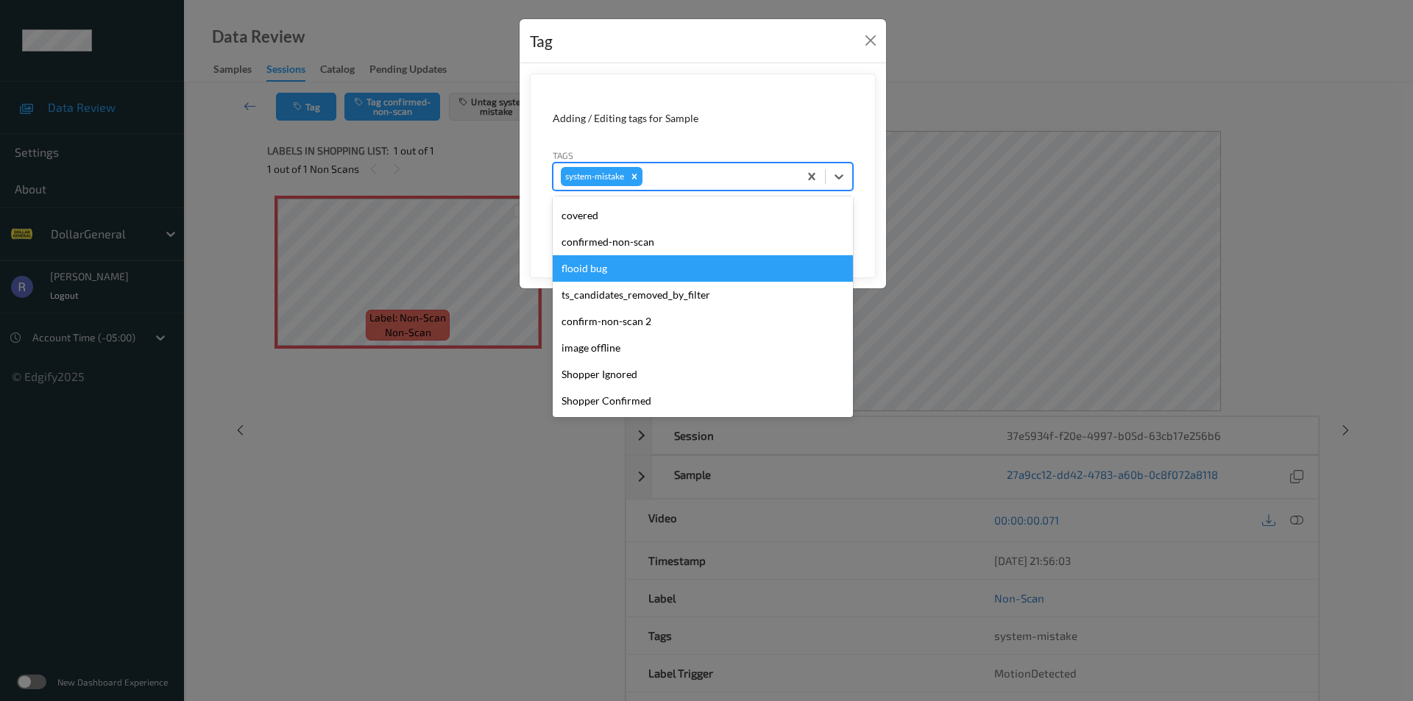
click at [571, 262] on div "flooid bug" at bounding box center [703, 268] width 300 height 26
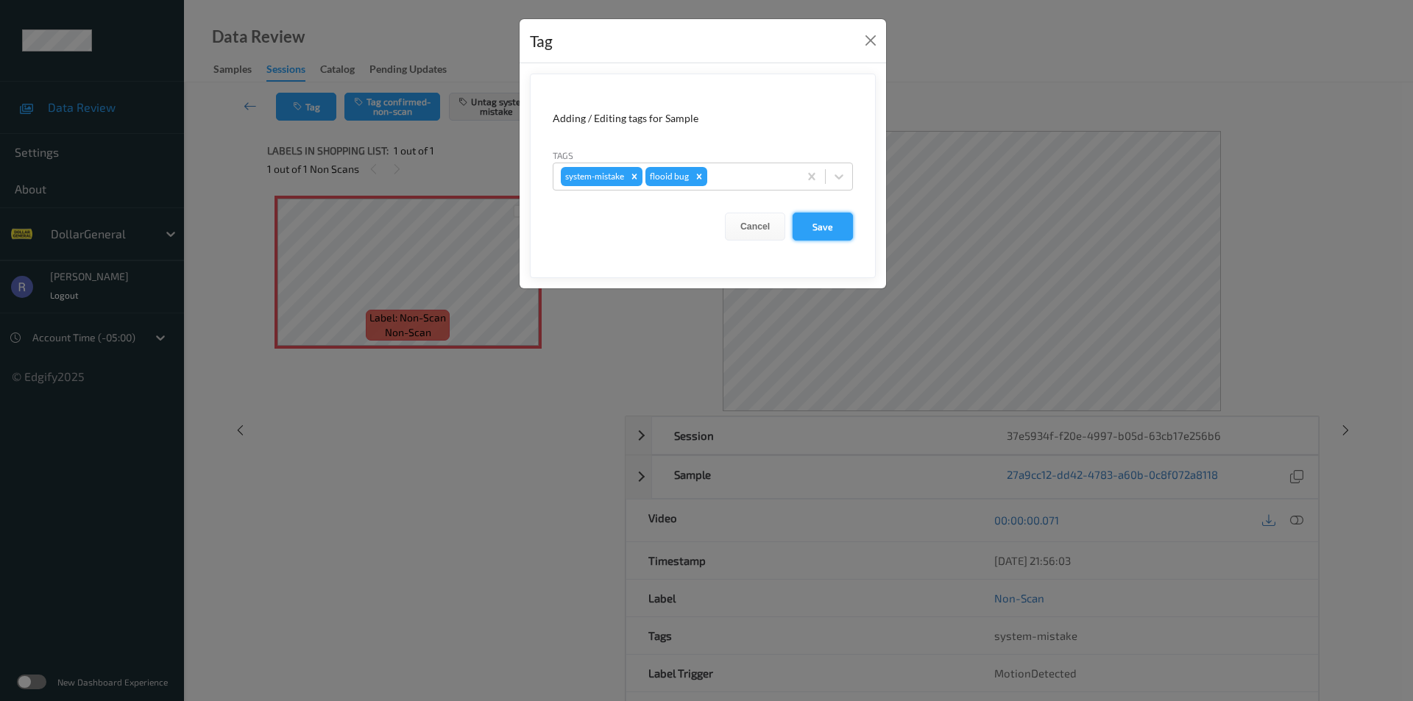
click at [819, 220] on button "Save" at bounding box center [822, 227] width 60 height 28
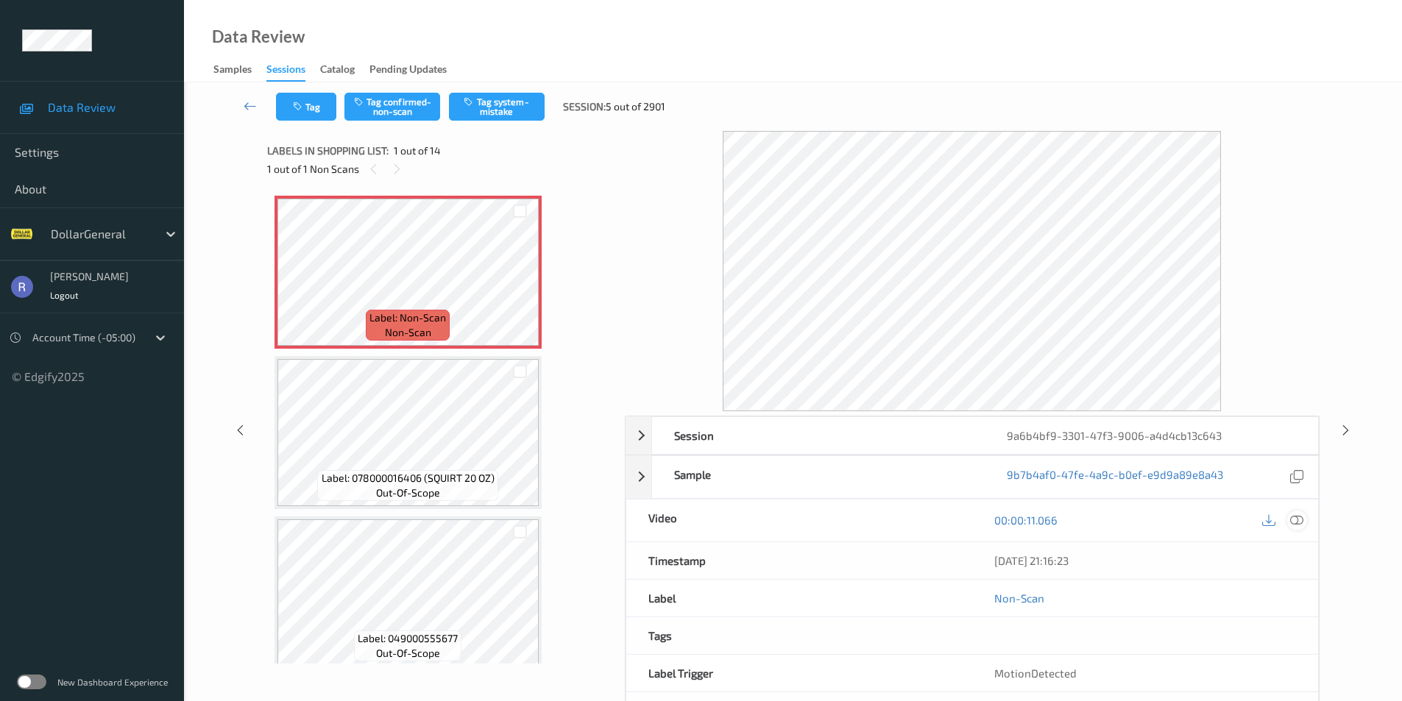
click at [1299, 519] on icon at bounding box center [1296, 520] width 13 height 13
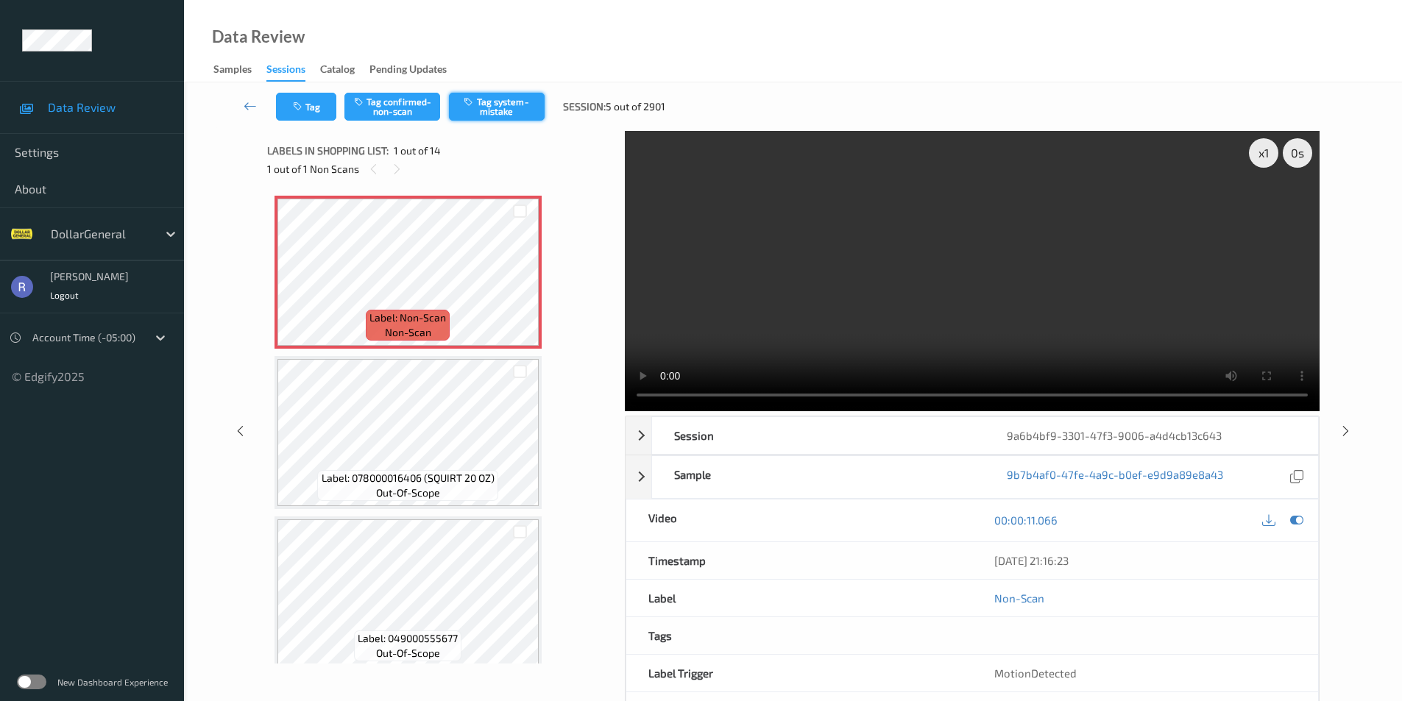
click at [512, 104] on button "Tag system-mistake" at bounding box center [497, 107] width 96 height 28
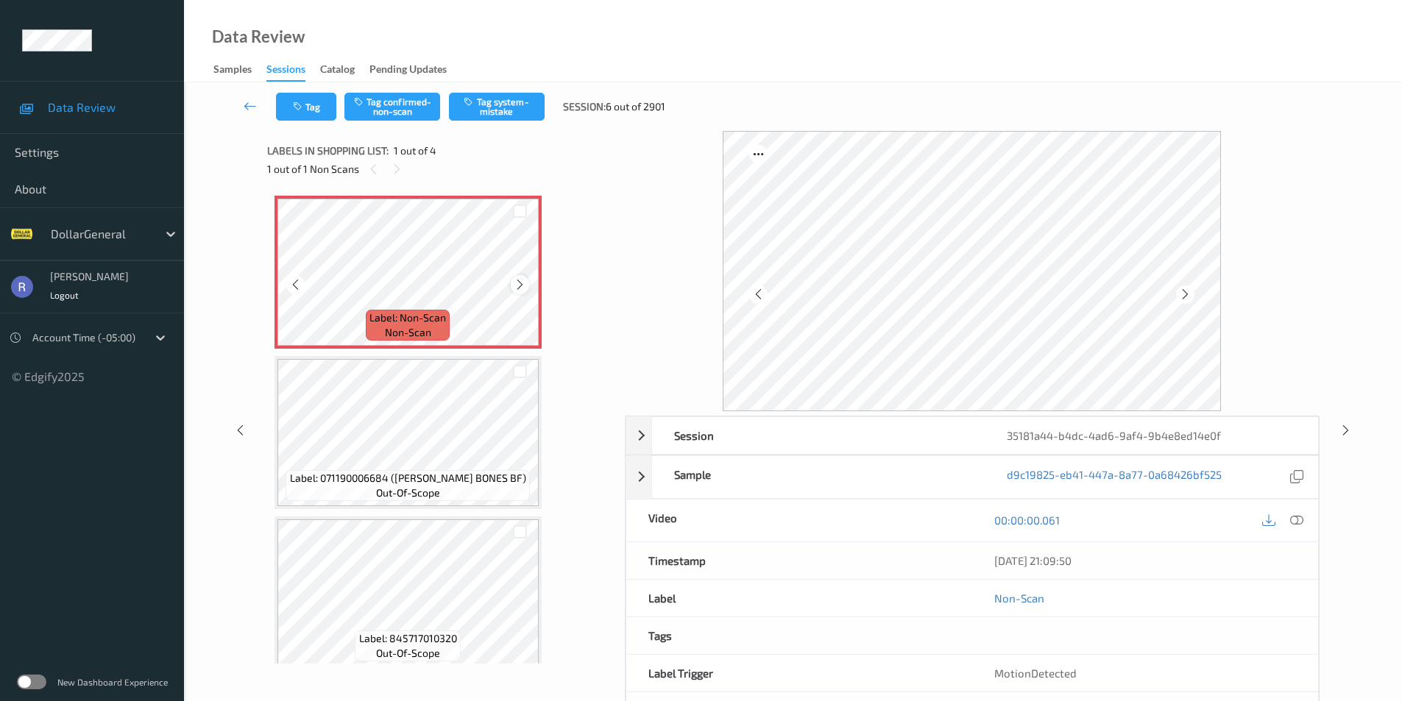
click at [520, 281] on icon at bounding box center [520, 284] width 13 height 13
click at [1300, 520] on icon at bounding box center [1296, 520] width 13 height 13
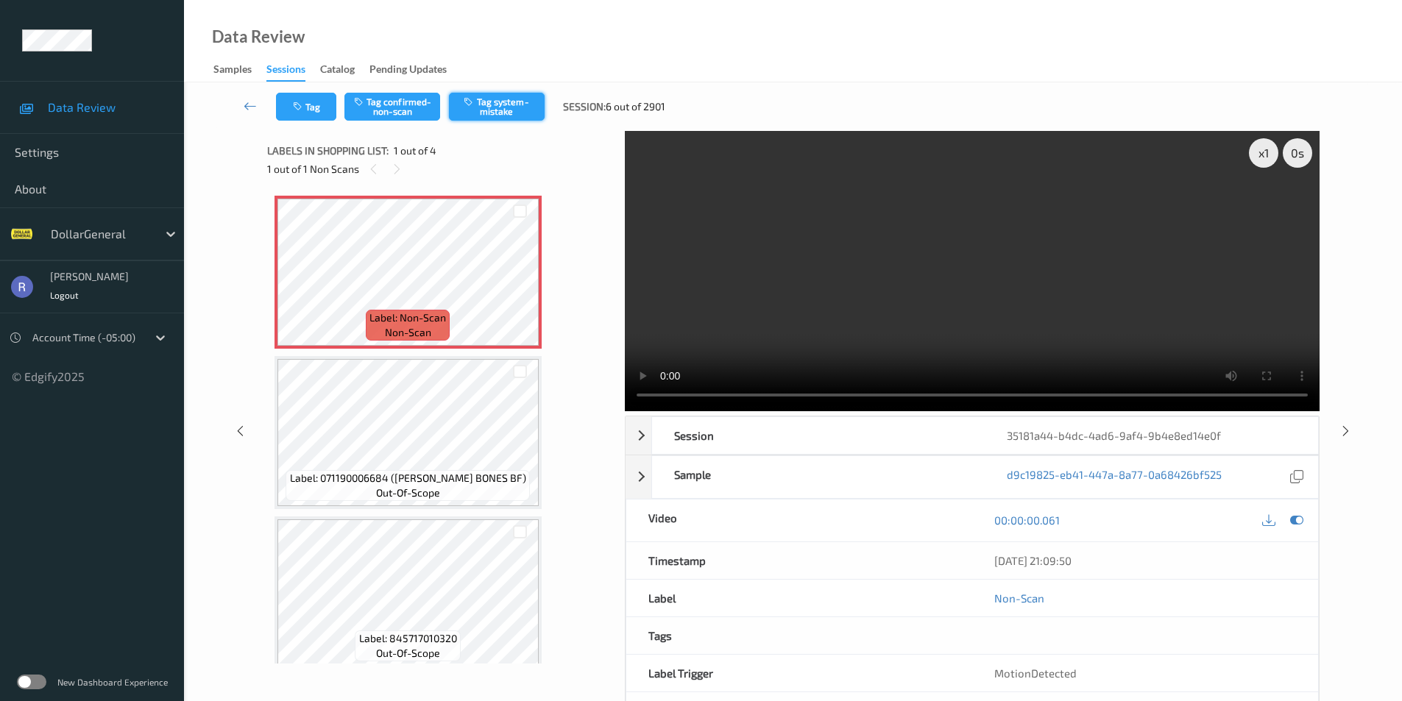
click at [504, 104] on button "Tag system-mistake" at bounding box center [497, 107] width 96 height 28
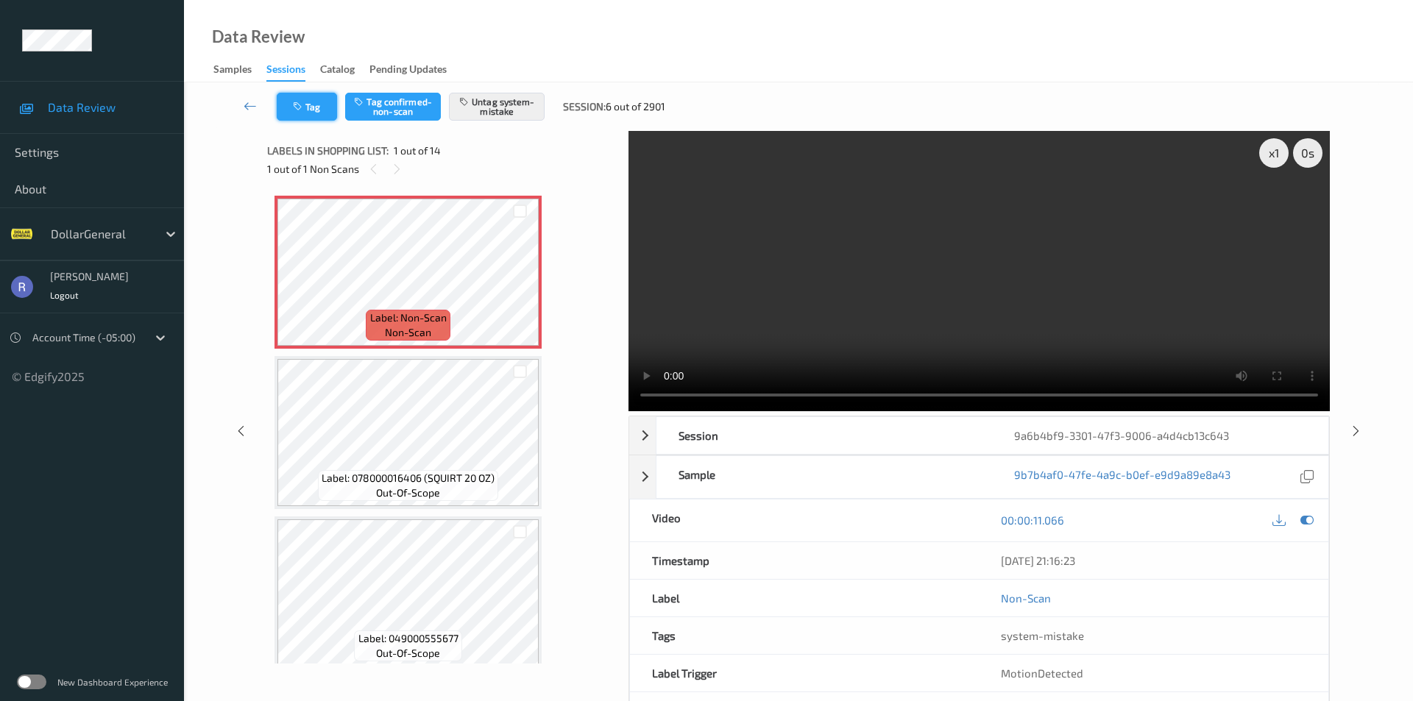
click at [313, 111] on button "Tag" at bounding box center [307, 107] width 60 height 28
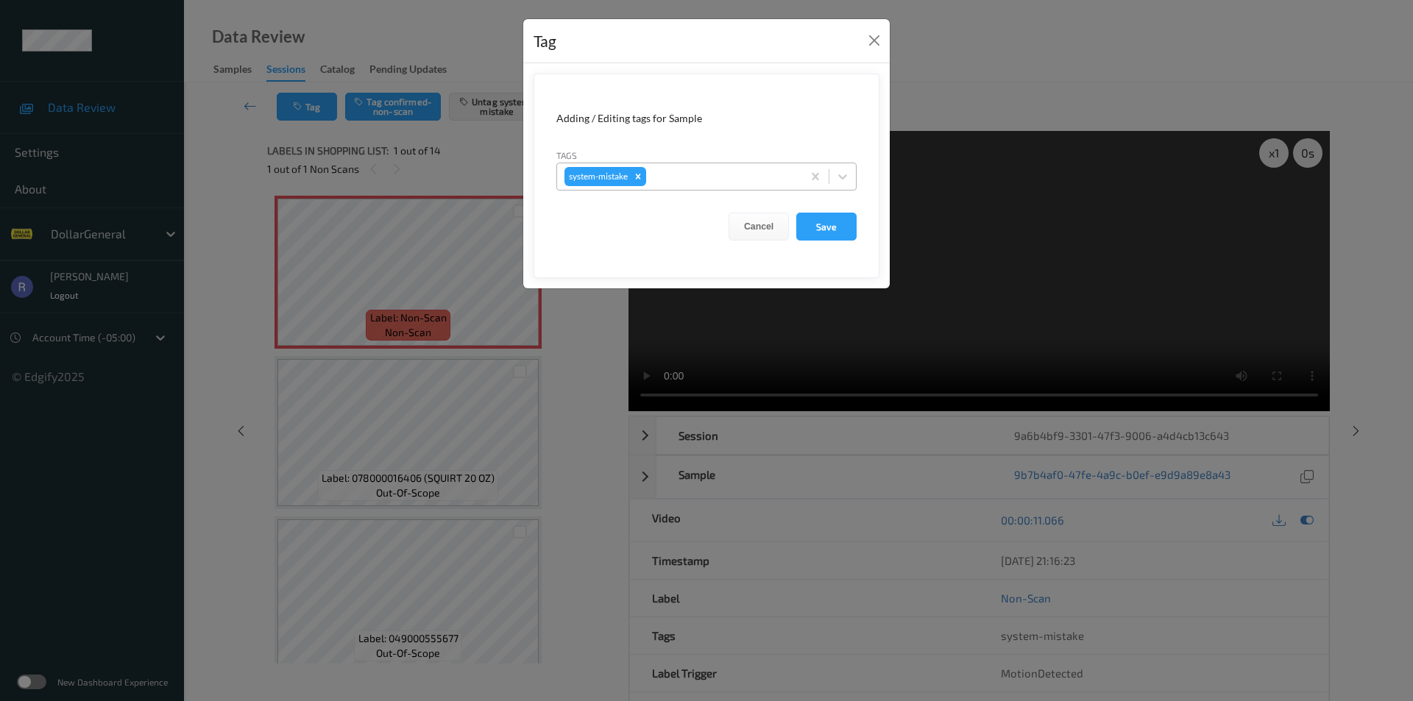
click at [740, 177] on div at bounding box center [722, 177] width 146 height 18
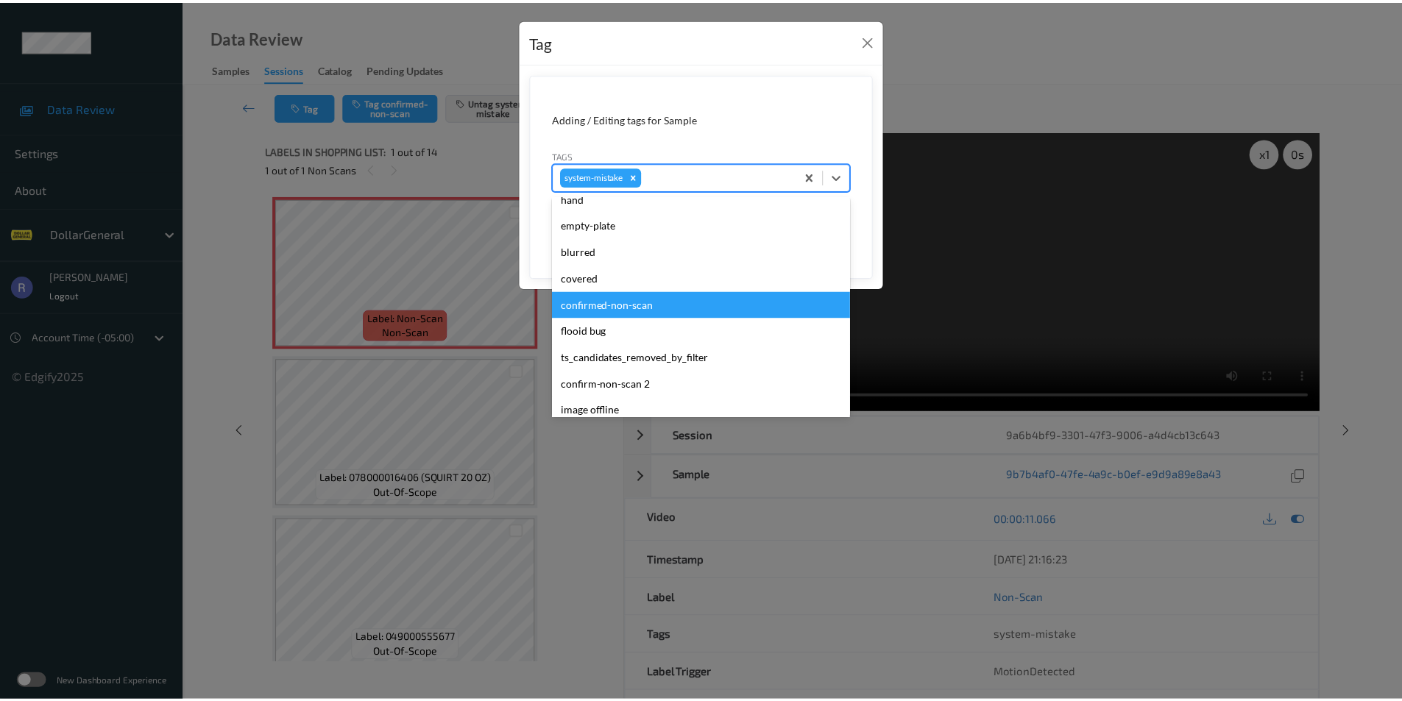
scroll to position [368, 0]
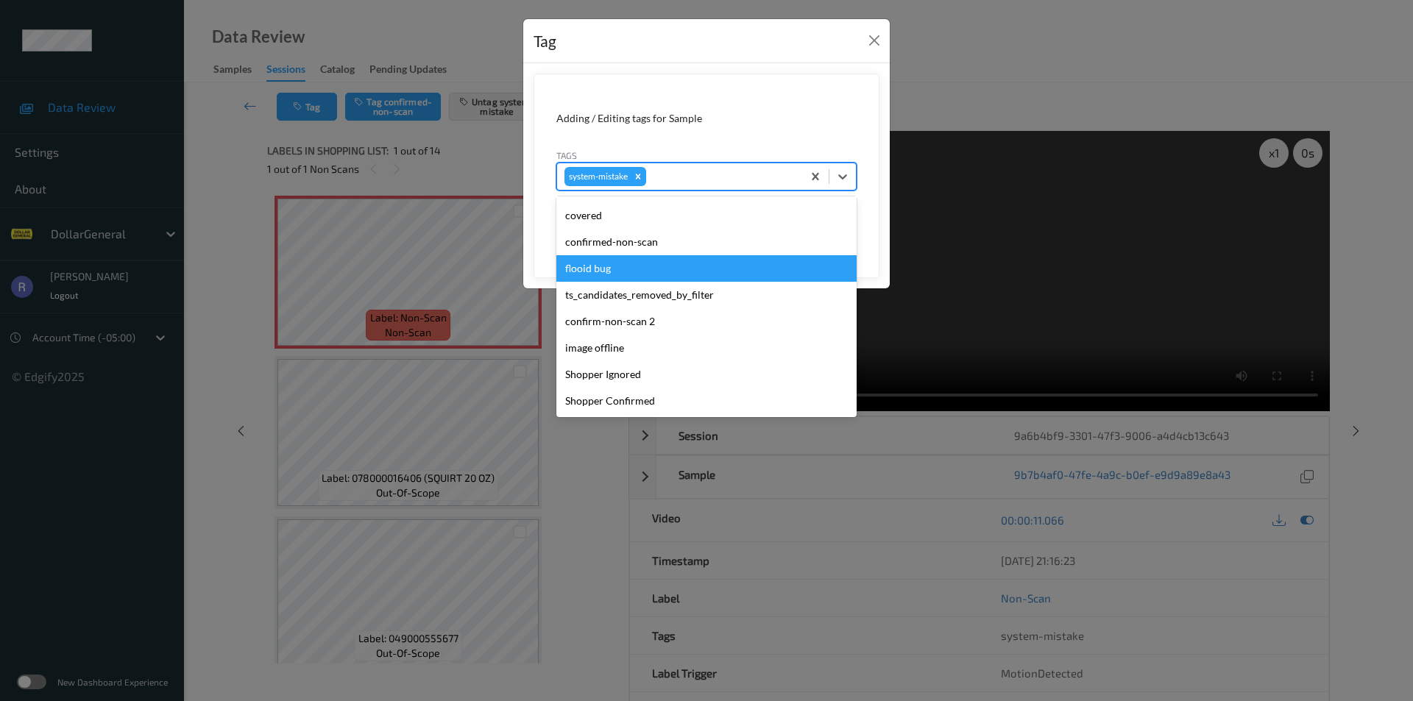
click at [580, 261] on div "flooid bug" at bounding box center [706, 268] width 300 height 26
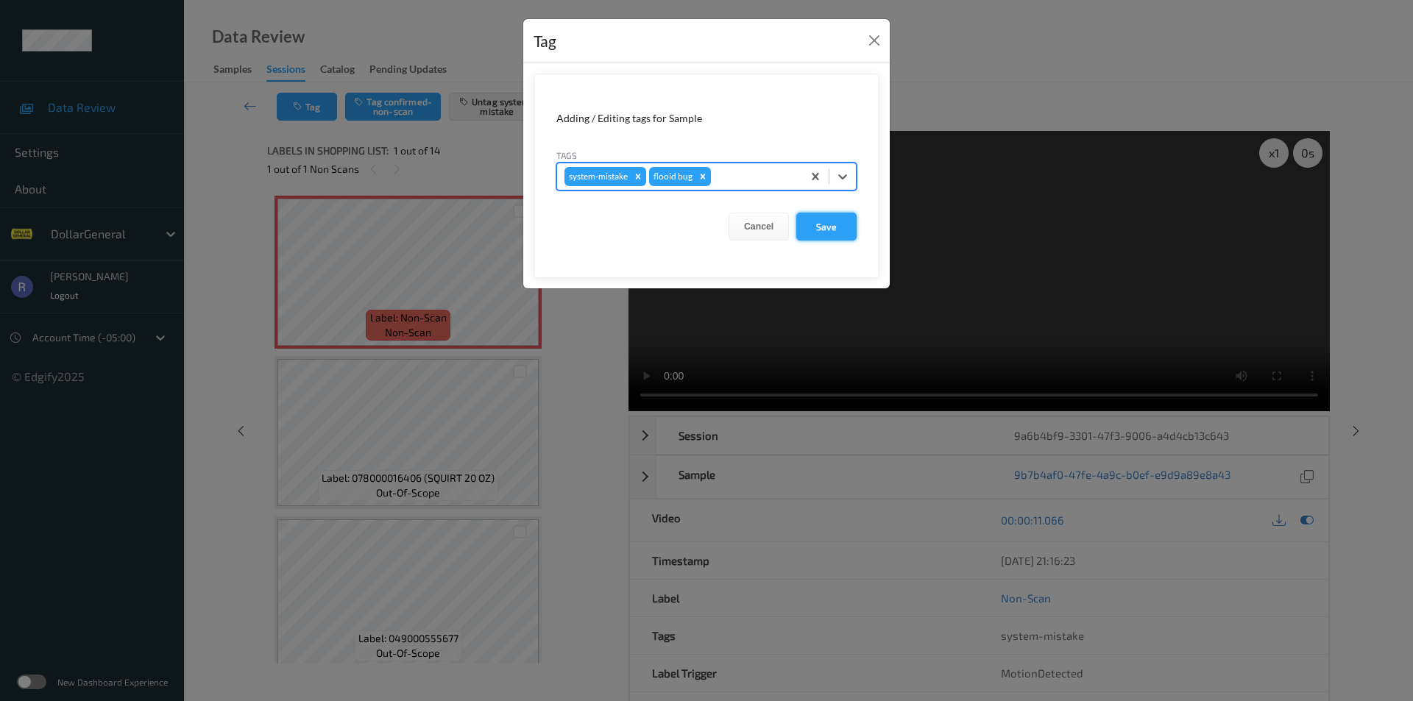
click at [834, 224] on button "Save" at bounding box center [826, 227] width 60 height 28
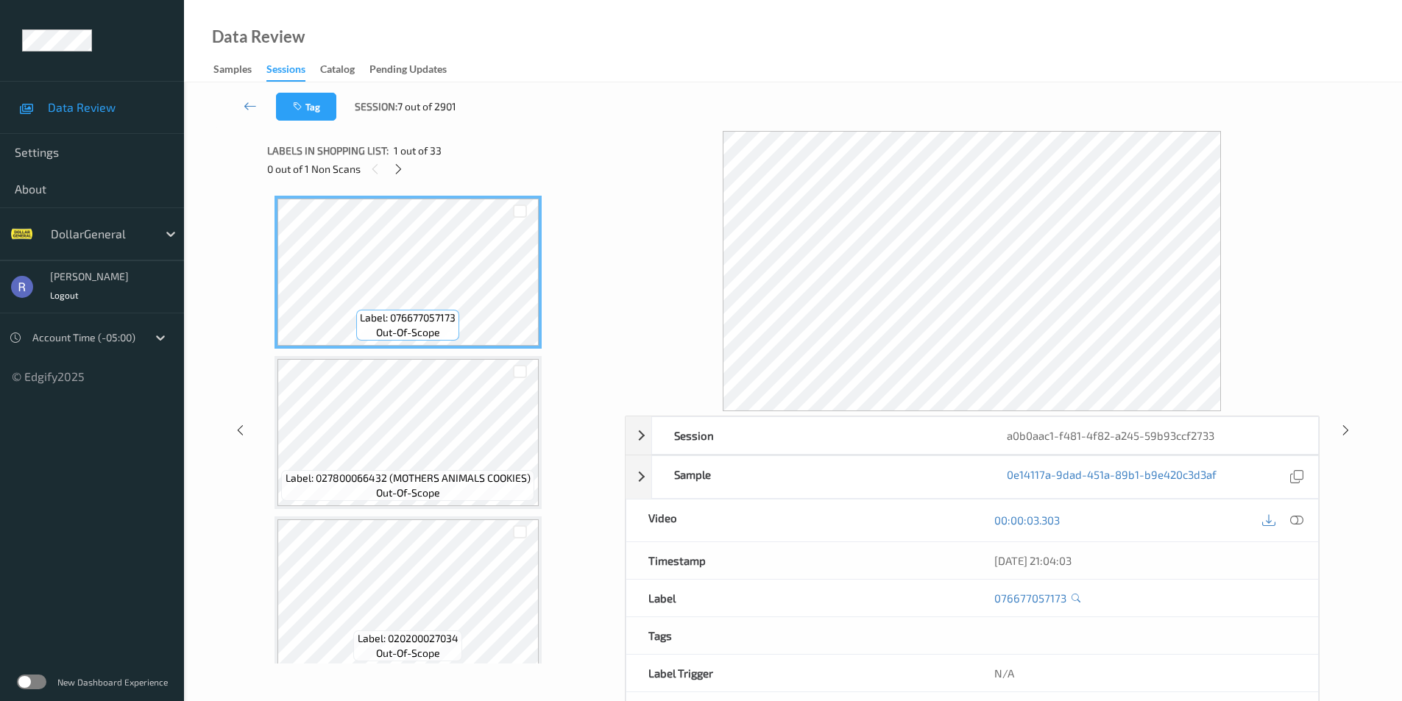
click at [276, 93] on button "Tag" at bounding box center [306, 107] width 60 height 28
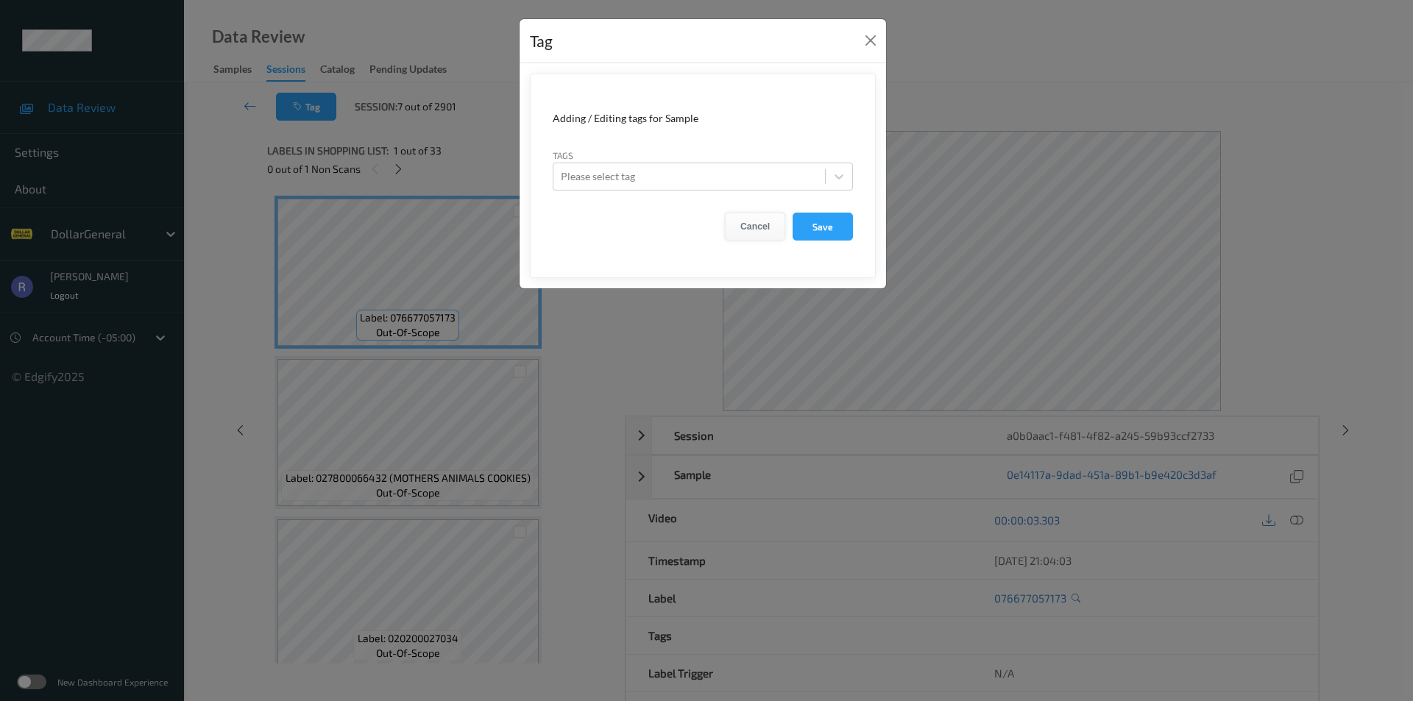
click at [747, 222] on button "Cancel" at bounding box center [755, 227] width 60 height 28
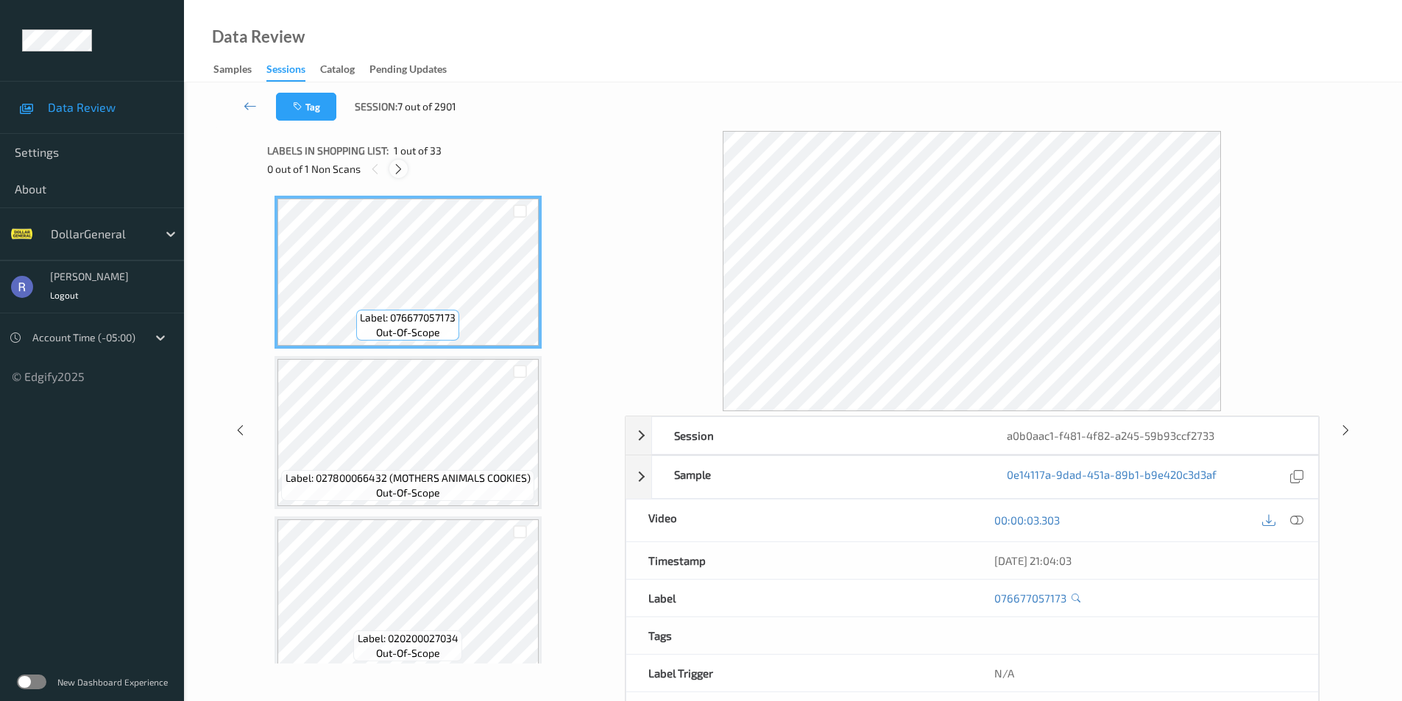
click at [400, 168] on icon at bounding box center [398, 169] width 13 height 13
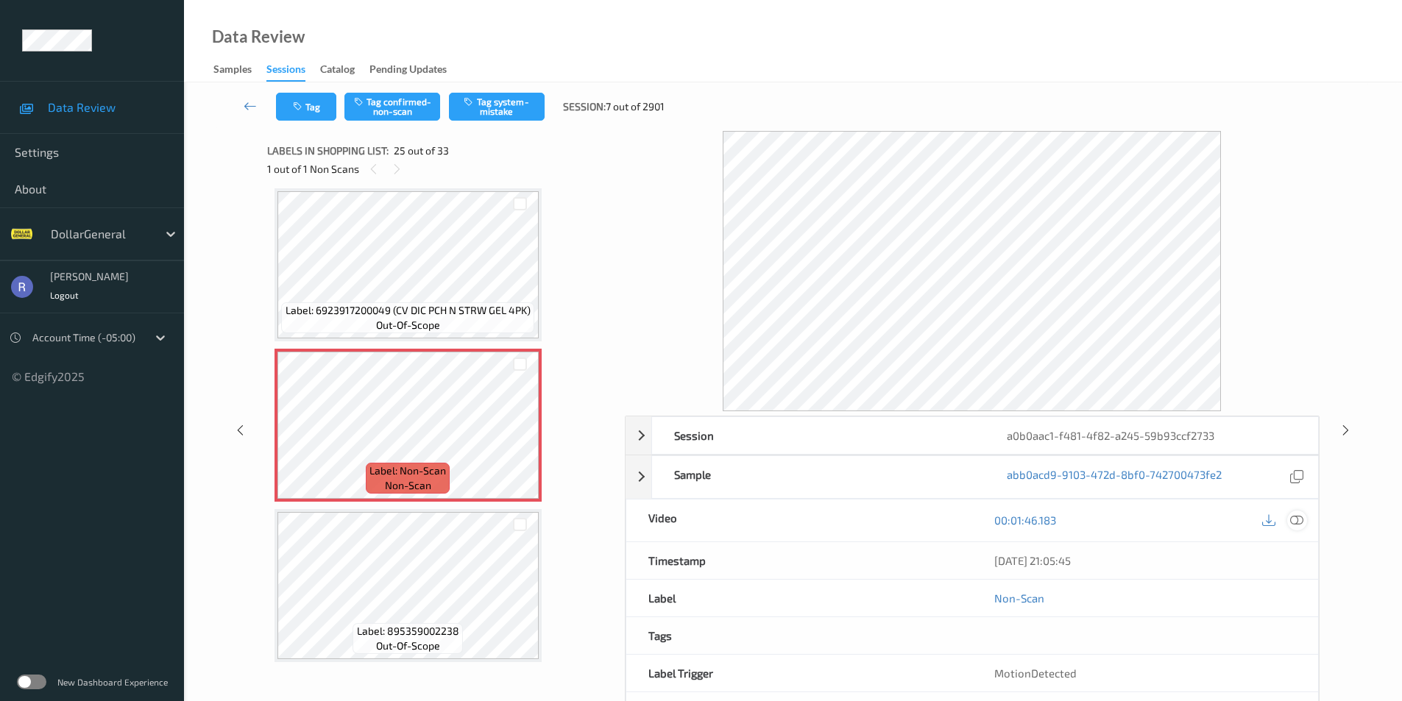
click at [1300, 516] on icon at bounding box center [1296, 520] width 13 height 13
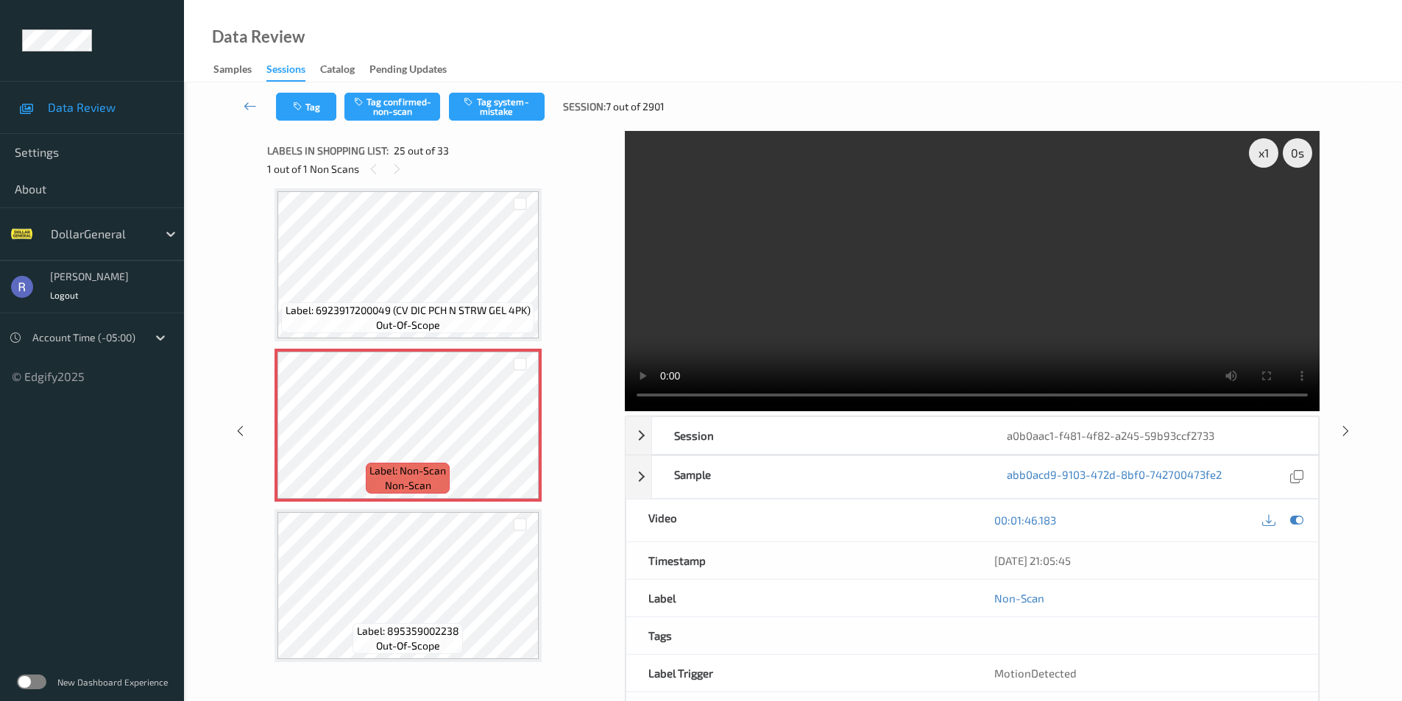
click at [1019, 325] on video at bounding box center [972, 271] width 695 height 280
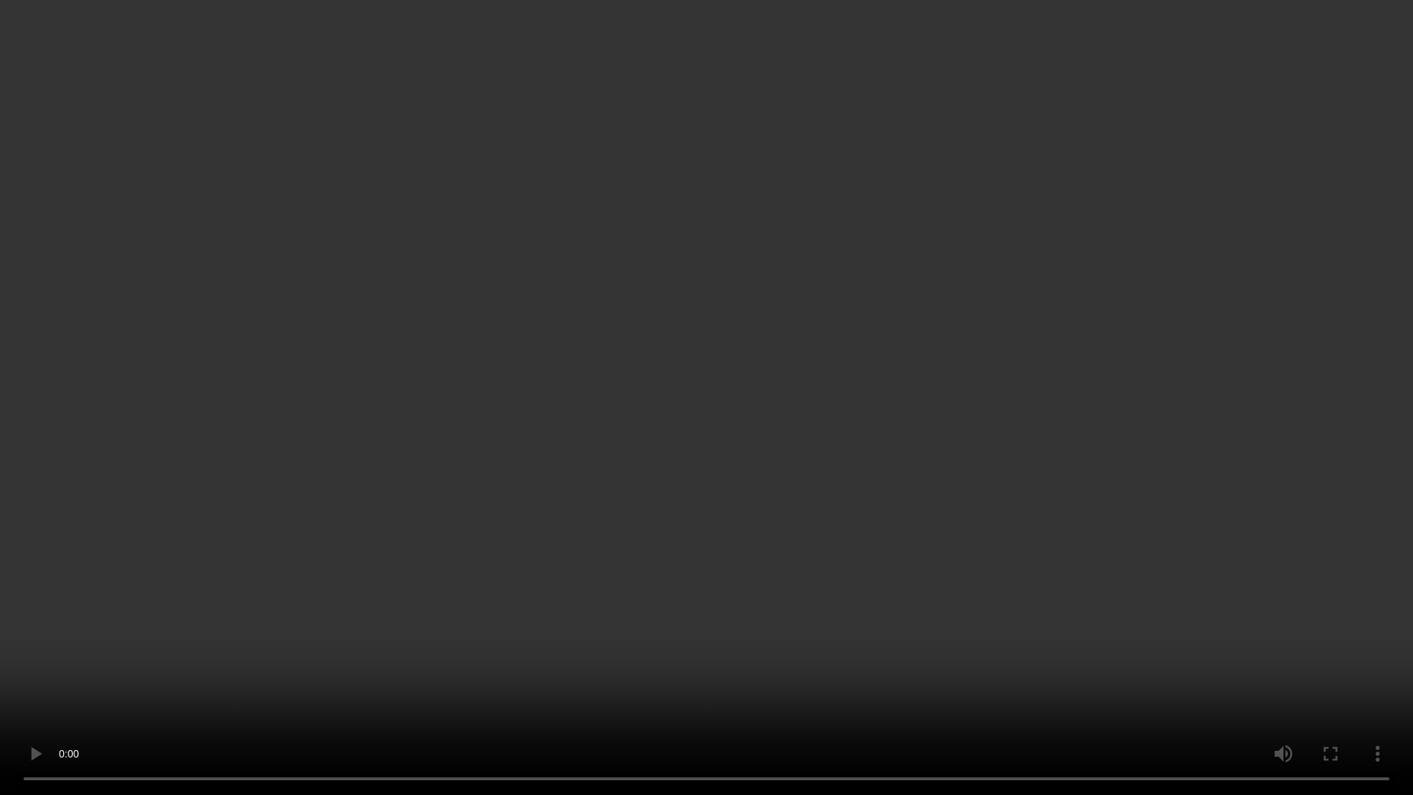
click at [736, 579] on video at bounding box center [706, 397] width 1413 height 795
click at [736, 261] on div "Video" at bounding box center [805, 240] width 350 height 42
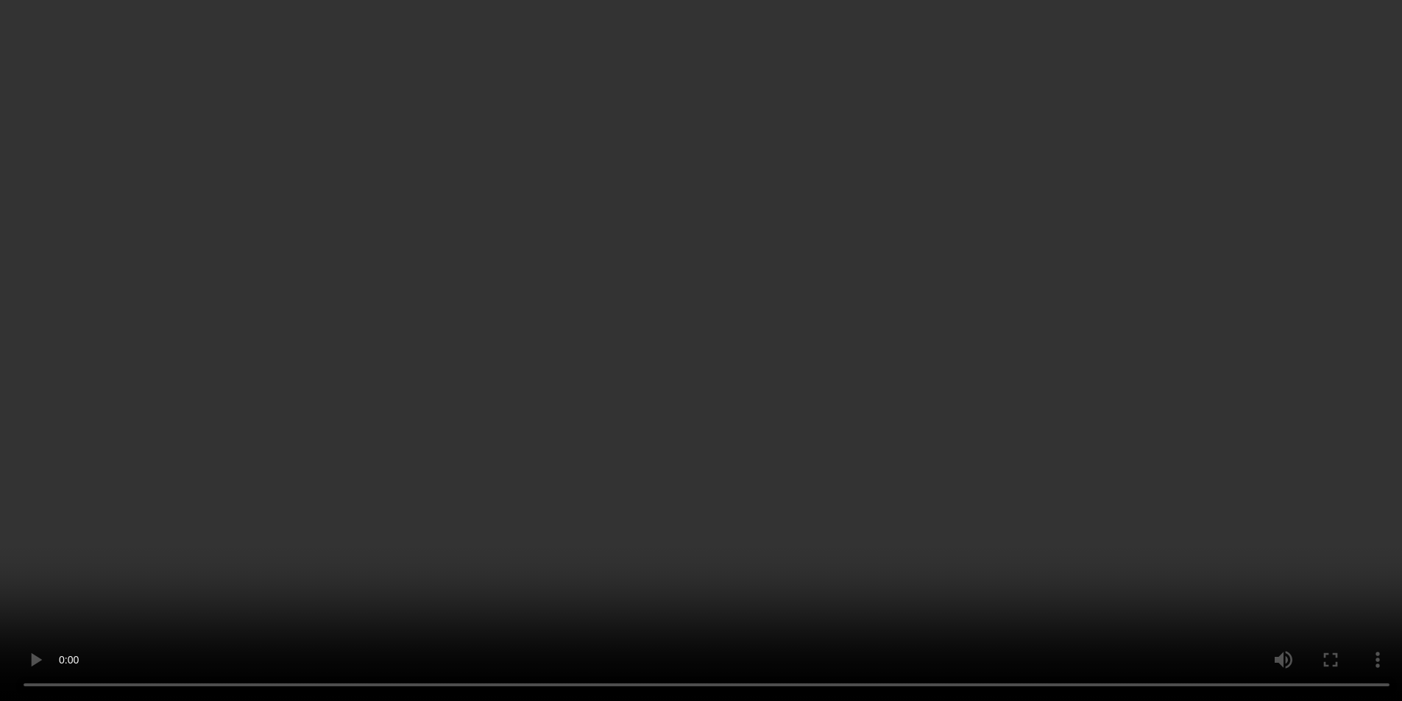
scroll to position [3844, 0]
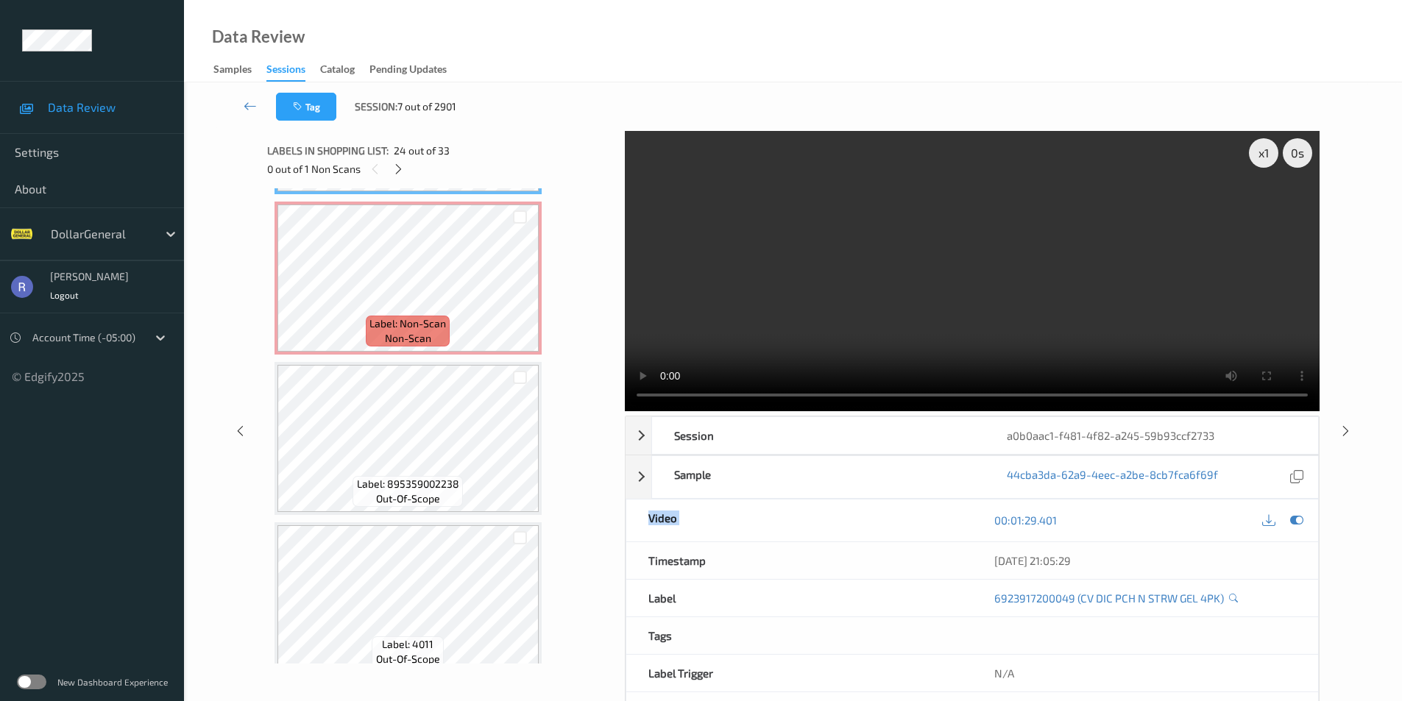
click at [913, 313] on video at bounding box center [972, 271] width 695 height 280
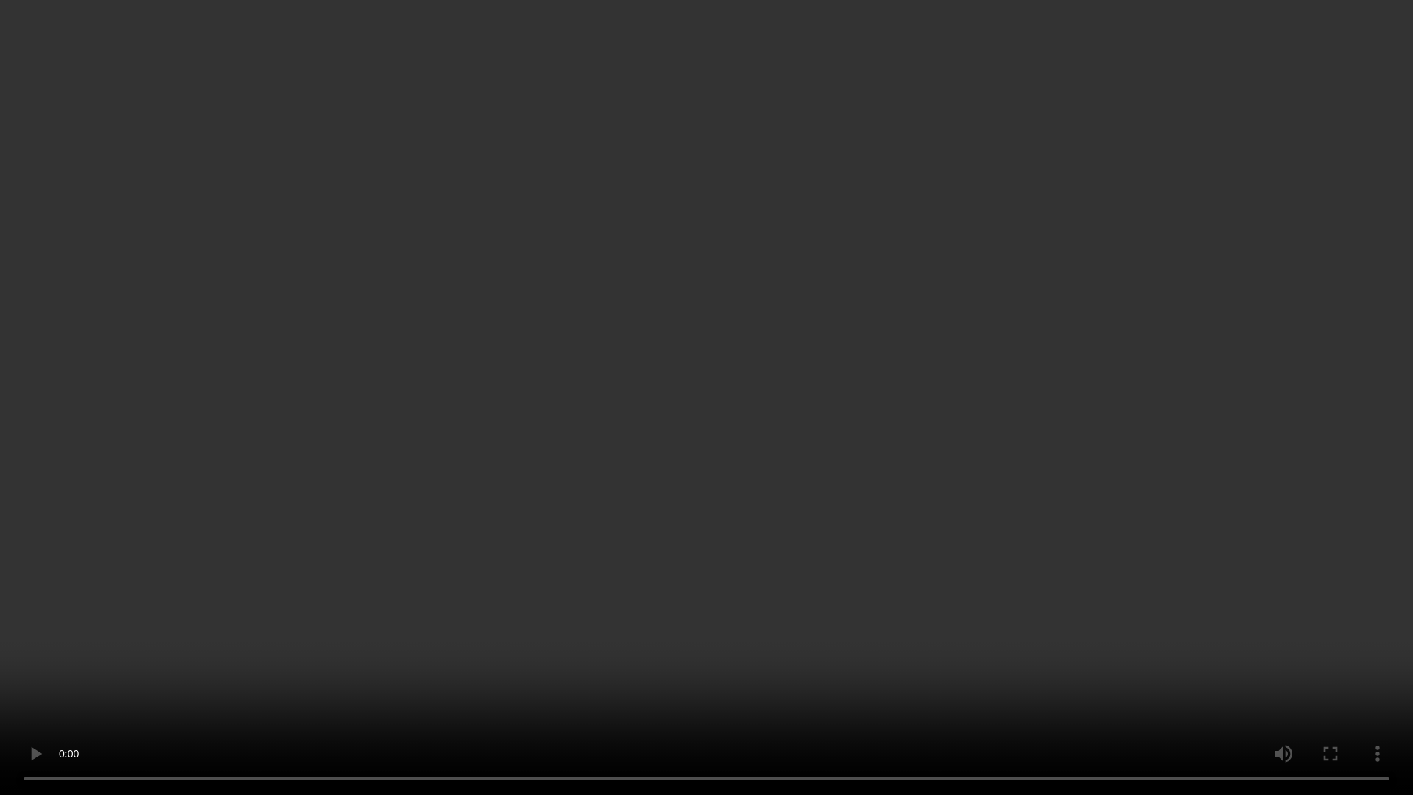
click at [716, 492] on video at bounding box center [706, 397] width 1413 height 795
drag, startPoint x: 716, startPoint y: 492, endPoint x: 716, endPoint y: 429, distance: 63.3
click at [716, 493] on video at bounding box center [706, 397] width 1413 height 795
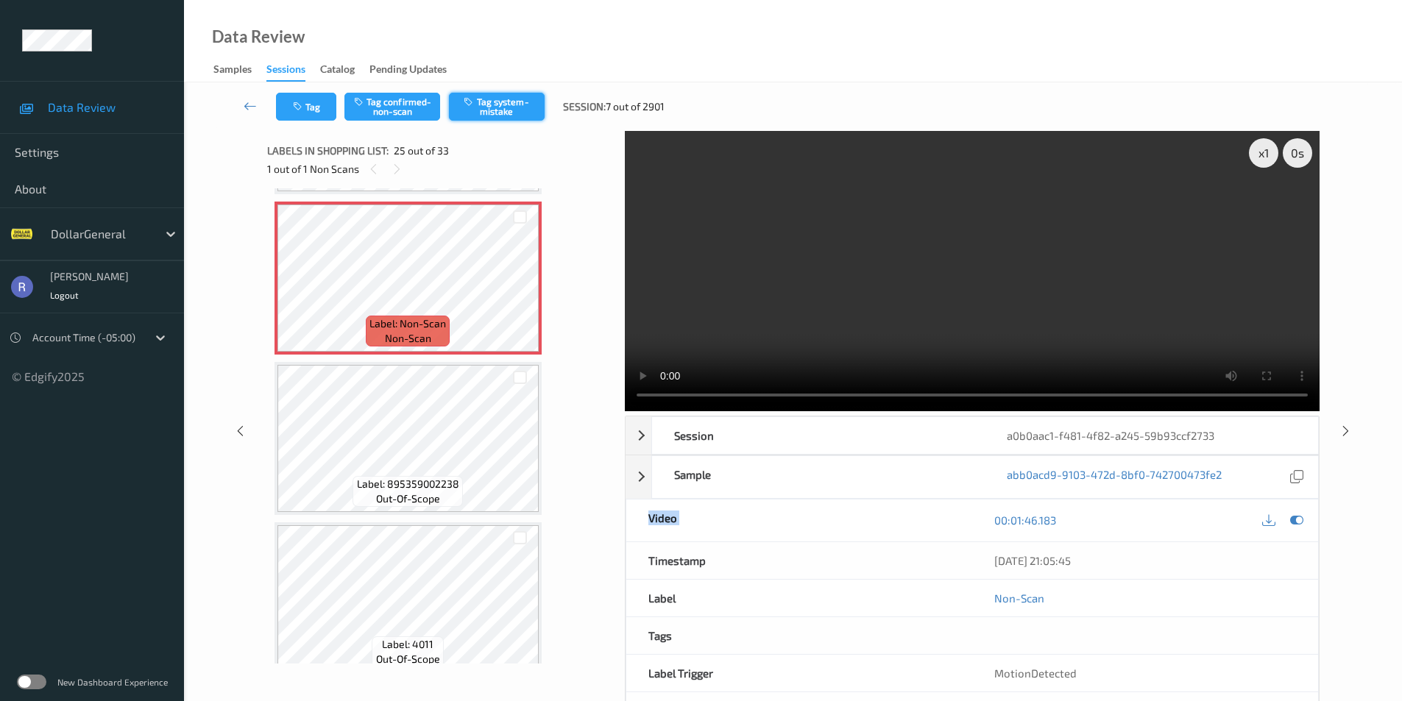
click at [505, 110] on button "Tag system-mistake" at bounding box center [497, 107] width 96 height 28
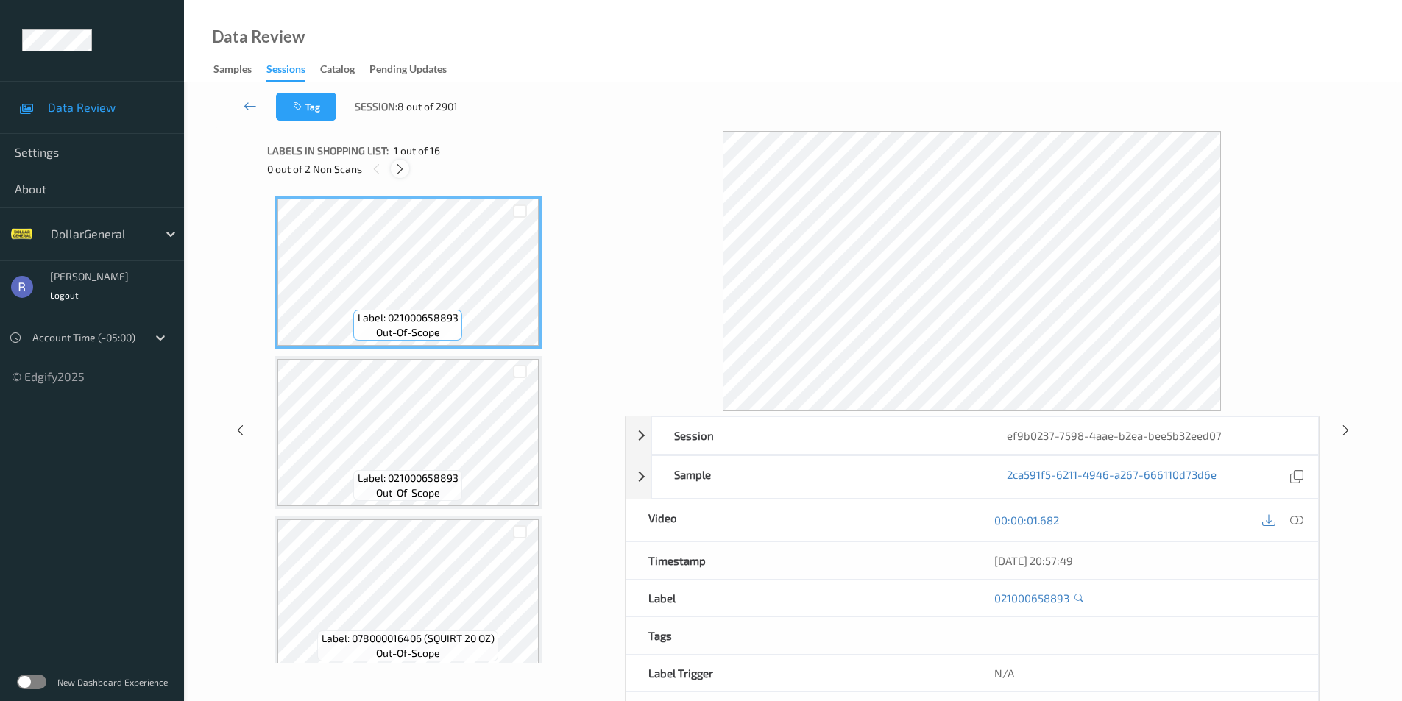
click at [401, 167] on icon at bounding box center [400, 169] width 13 height 13
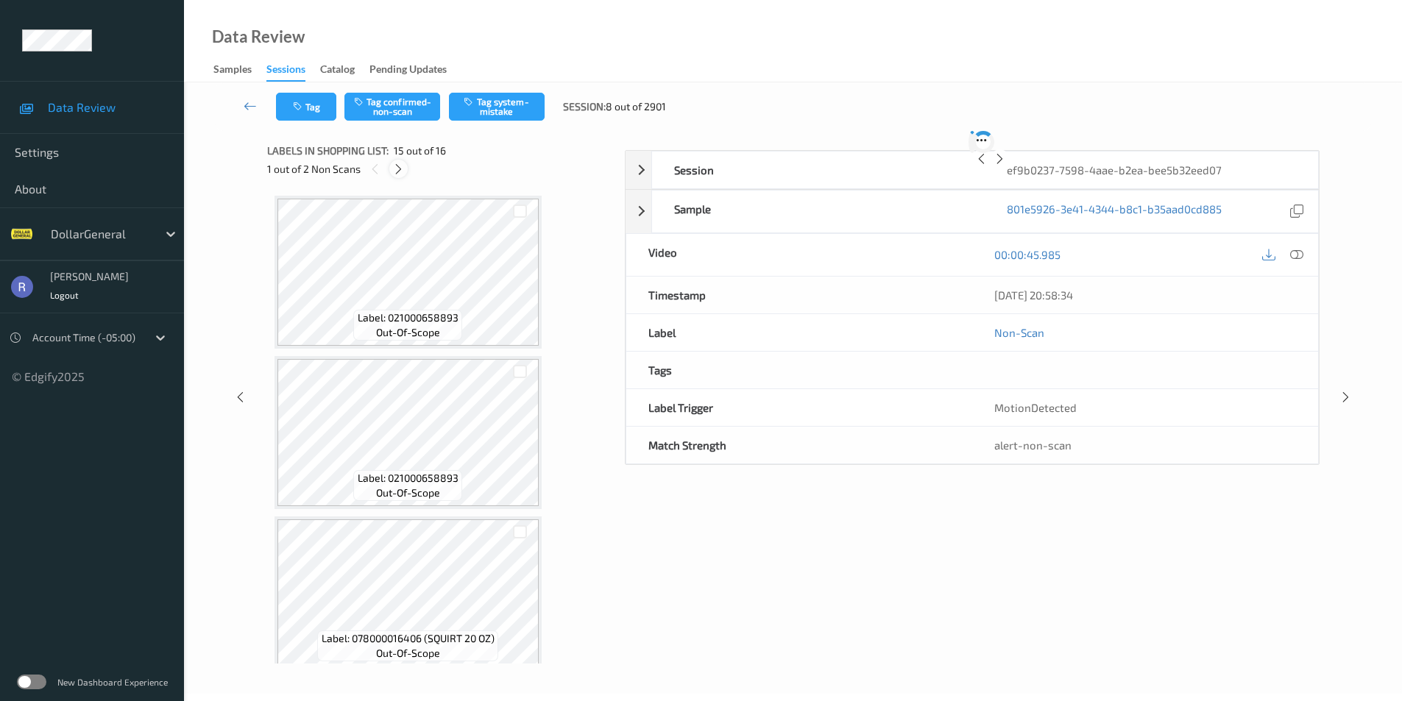
scroll to position [2093, 0]
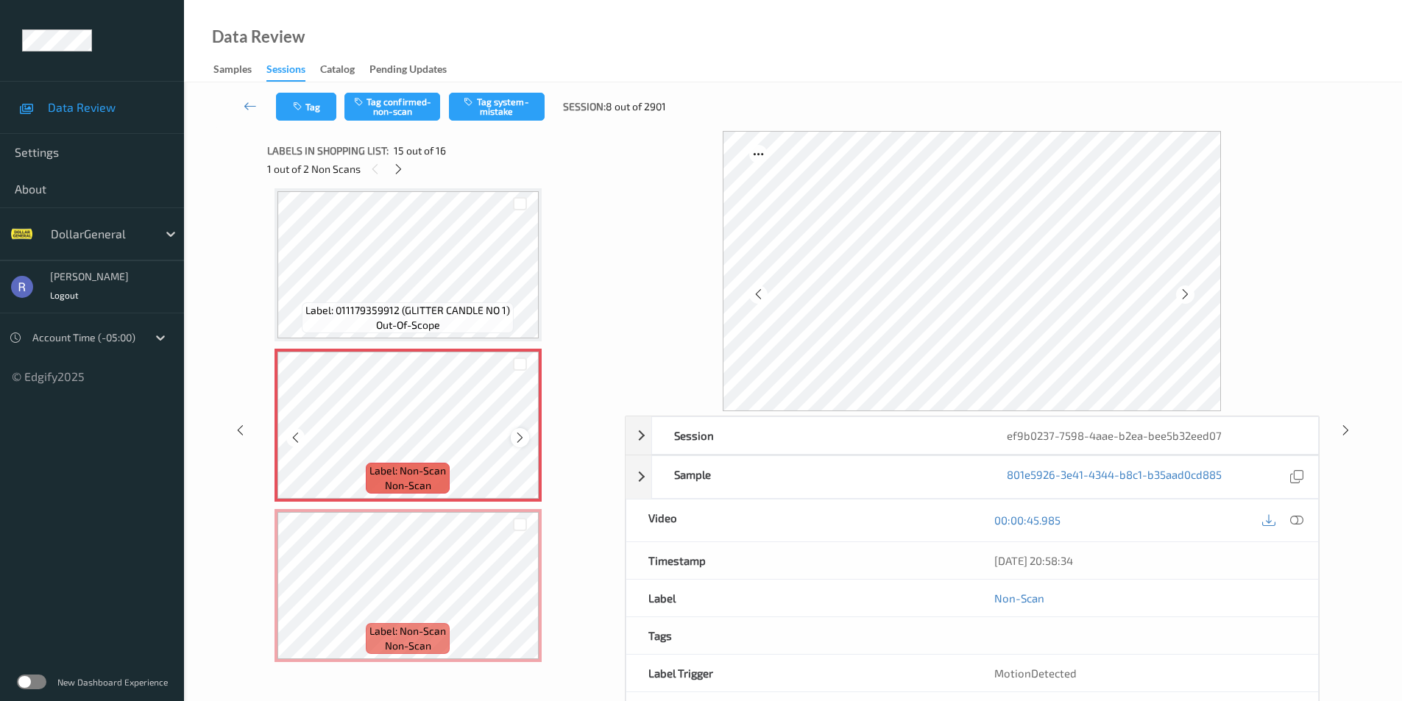
click at [521, 440] on icon at bounding box center [520, 437] width 13 height 13
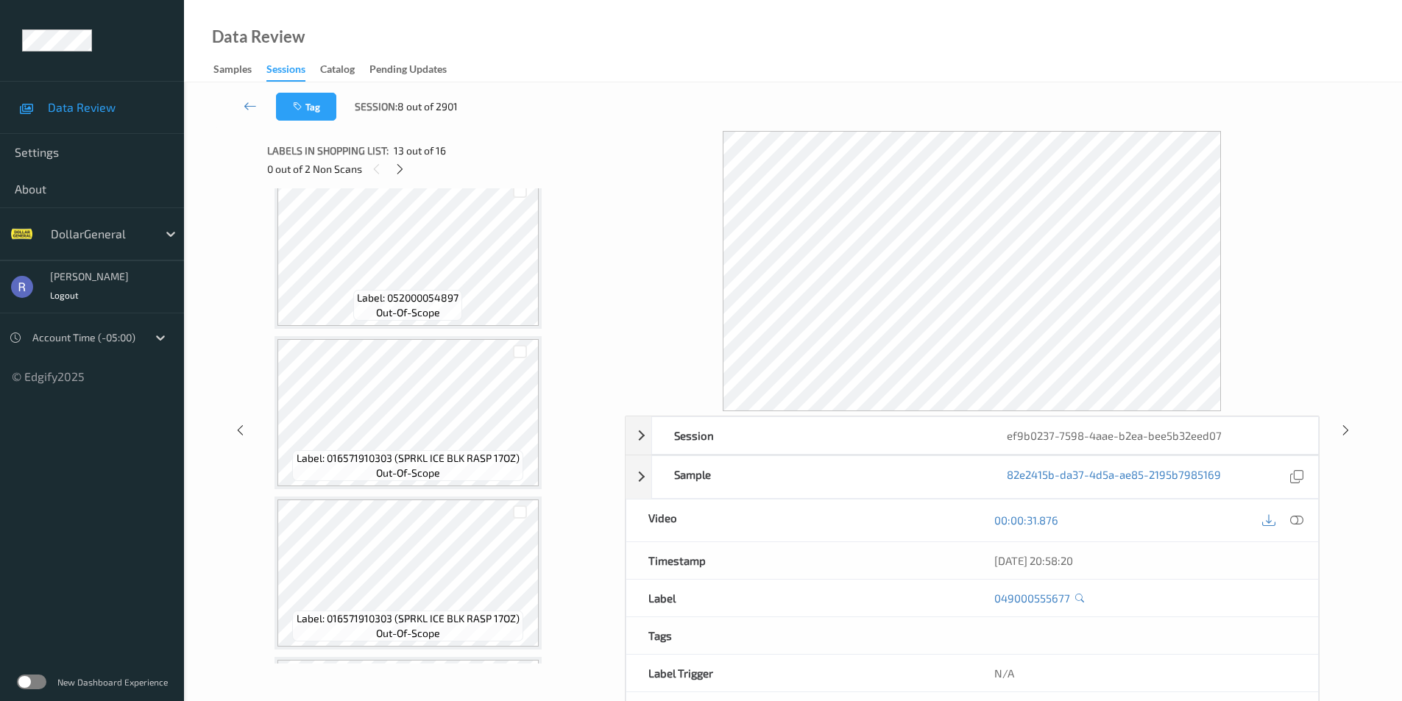
scroll to position [1210, 0]
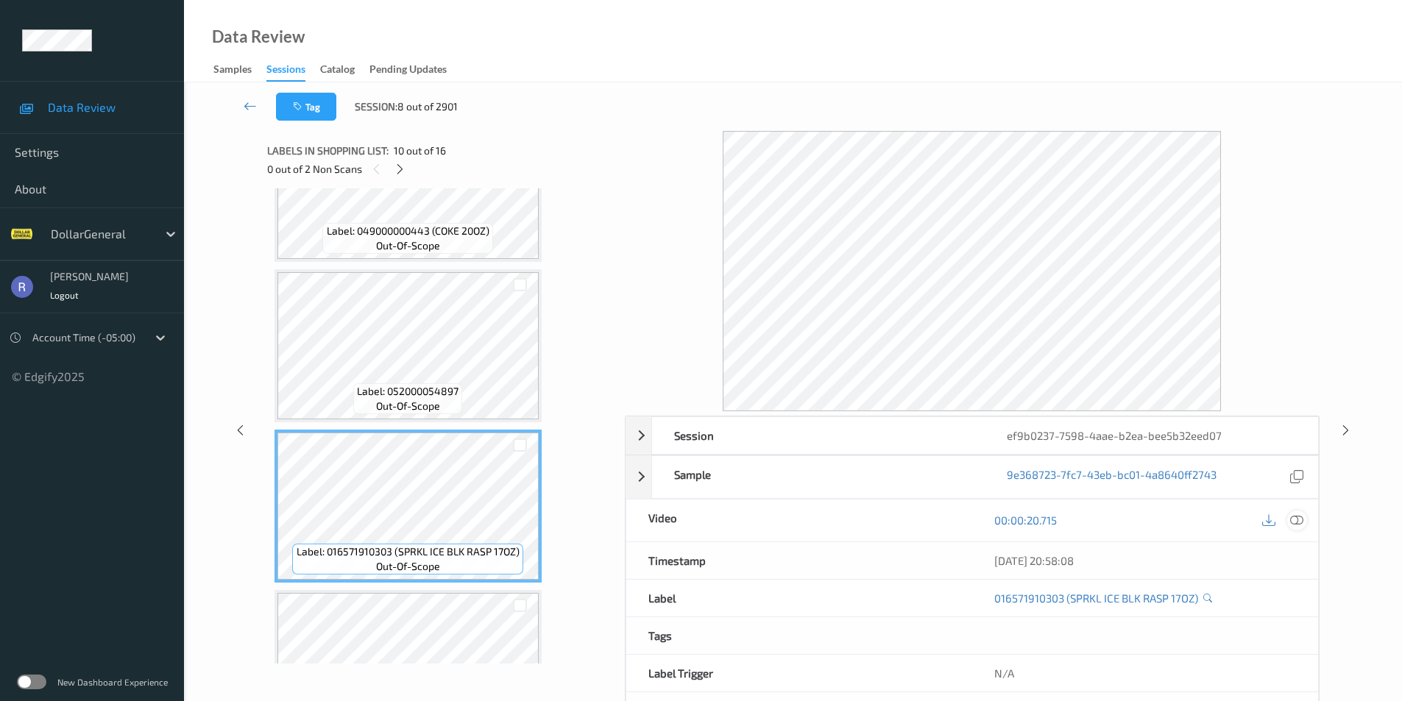
click at [1303, 519] on div at bounding box center [1297, 521] width 20 height 20
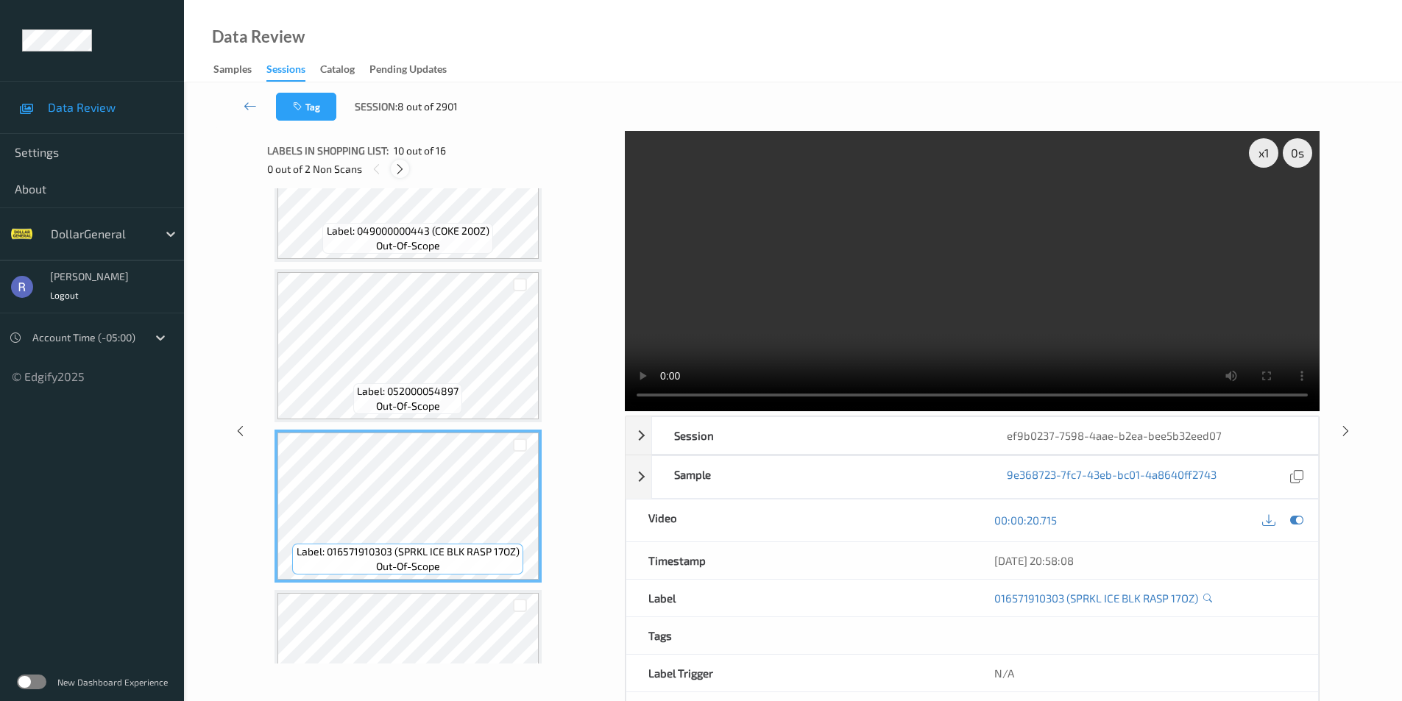
click at [396, 168] on icon at bounding box center [400, 169] width 13 height 13
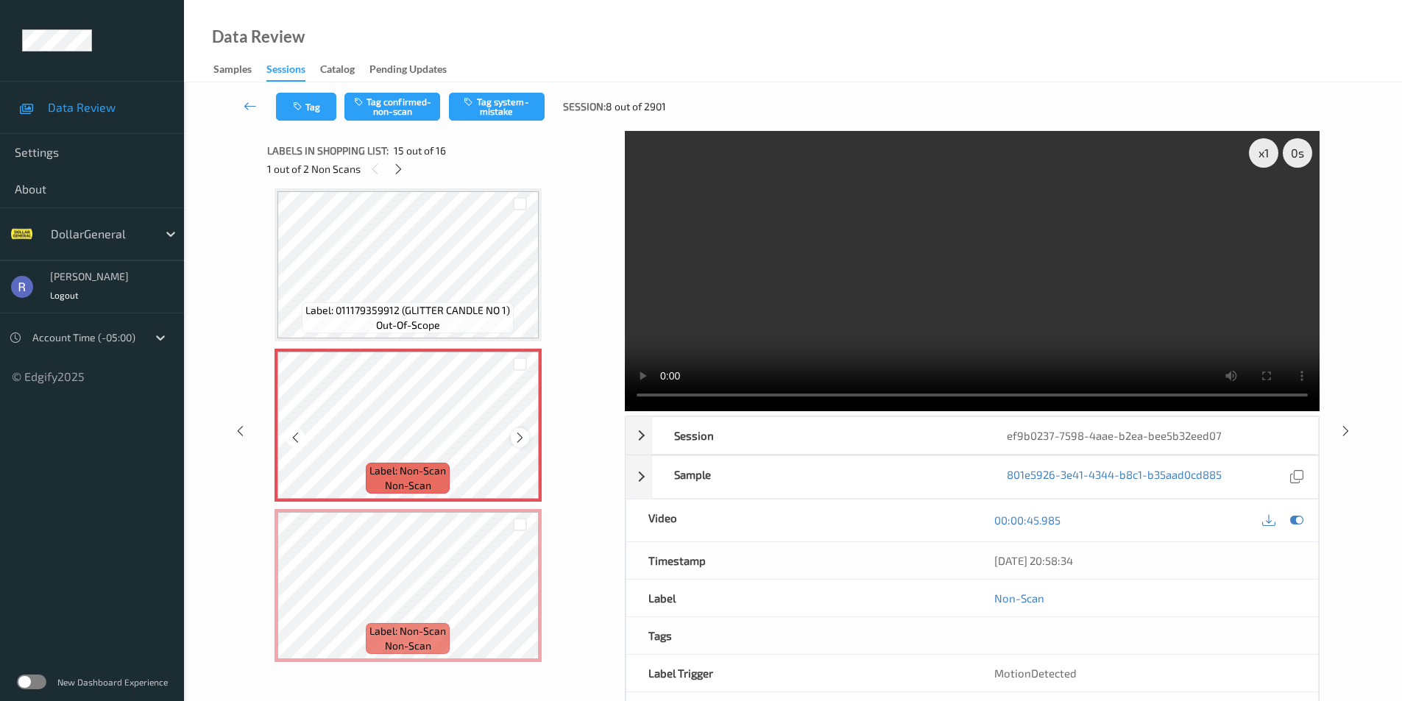
click at [521, 438] on icon at bounding box center [520, 437] width 13 height 13
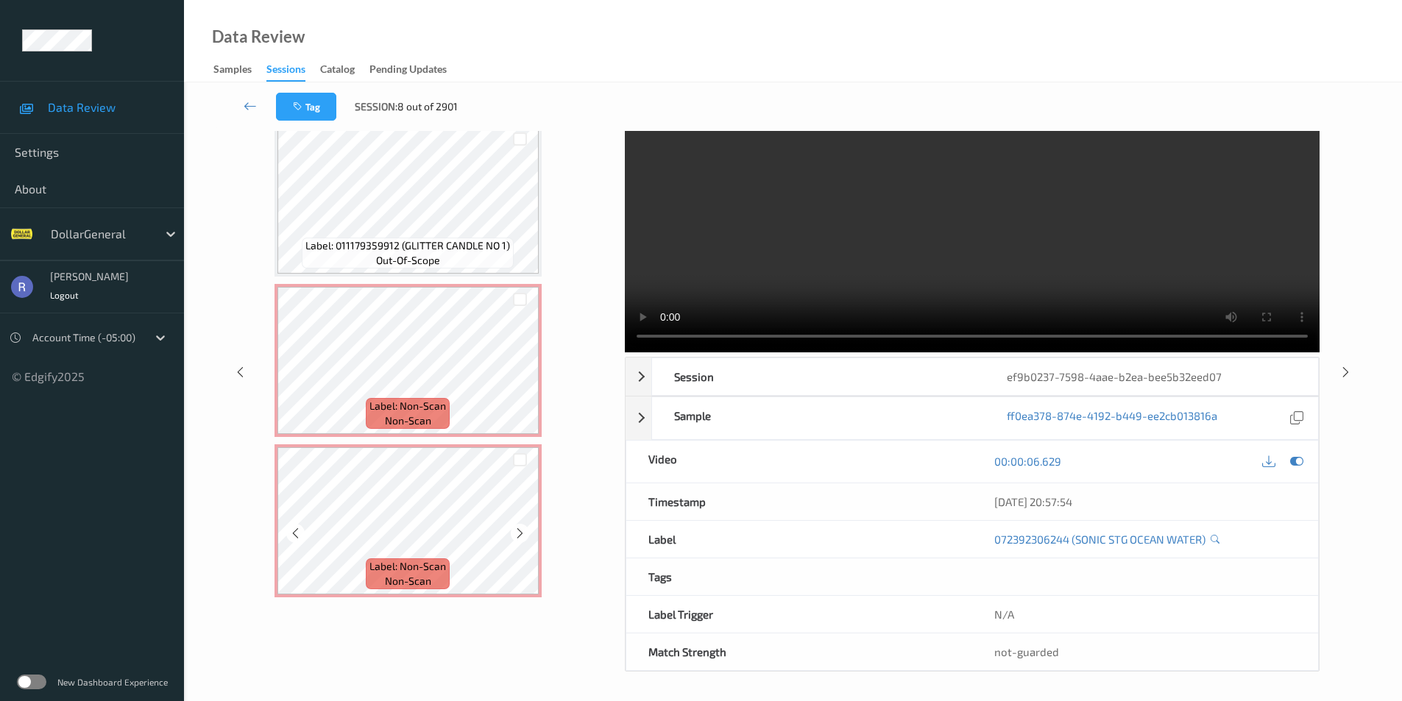
scroll to position [60, 0]
click at [517, 302] on div at bounding box center [520, 299] width 14 height 14
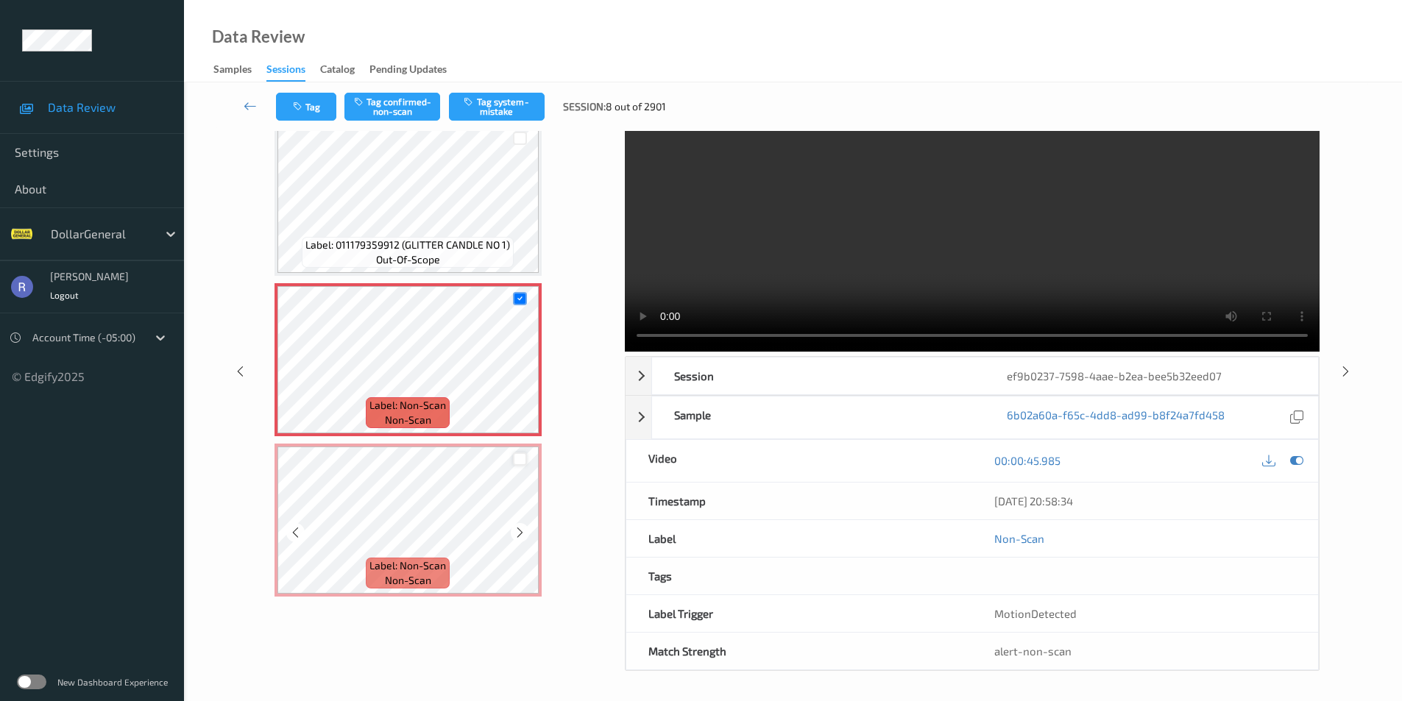
click at [518, 464] on div at bounding box center [520, 460] width 14 height 14
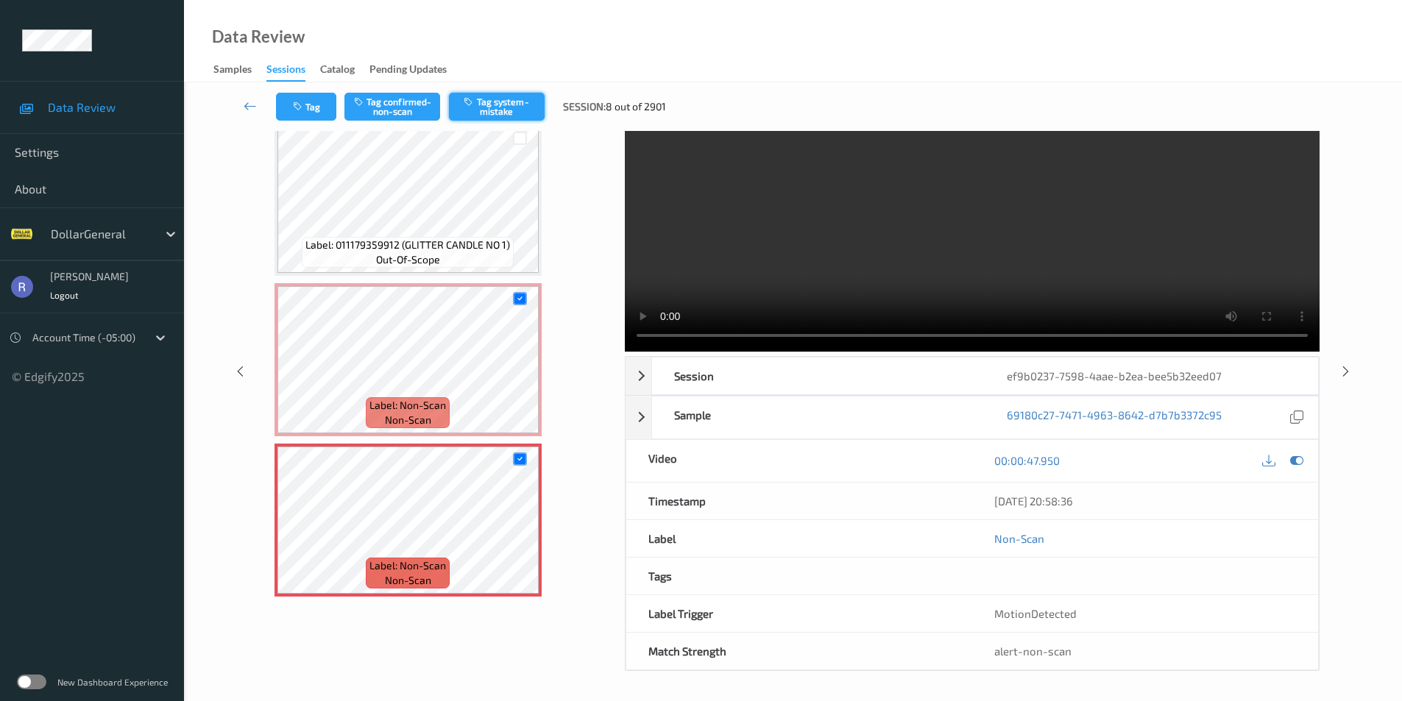
click at [489, 107] on button "Tag system-mistake" at bounding box center [497, 107] width 96 height 28
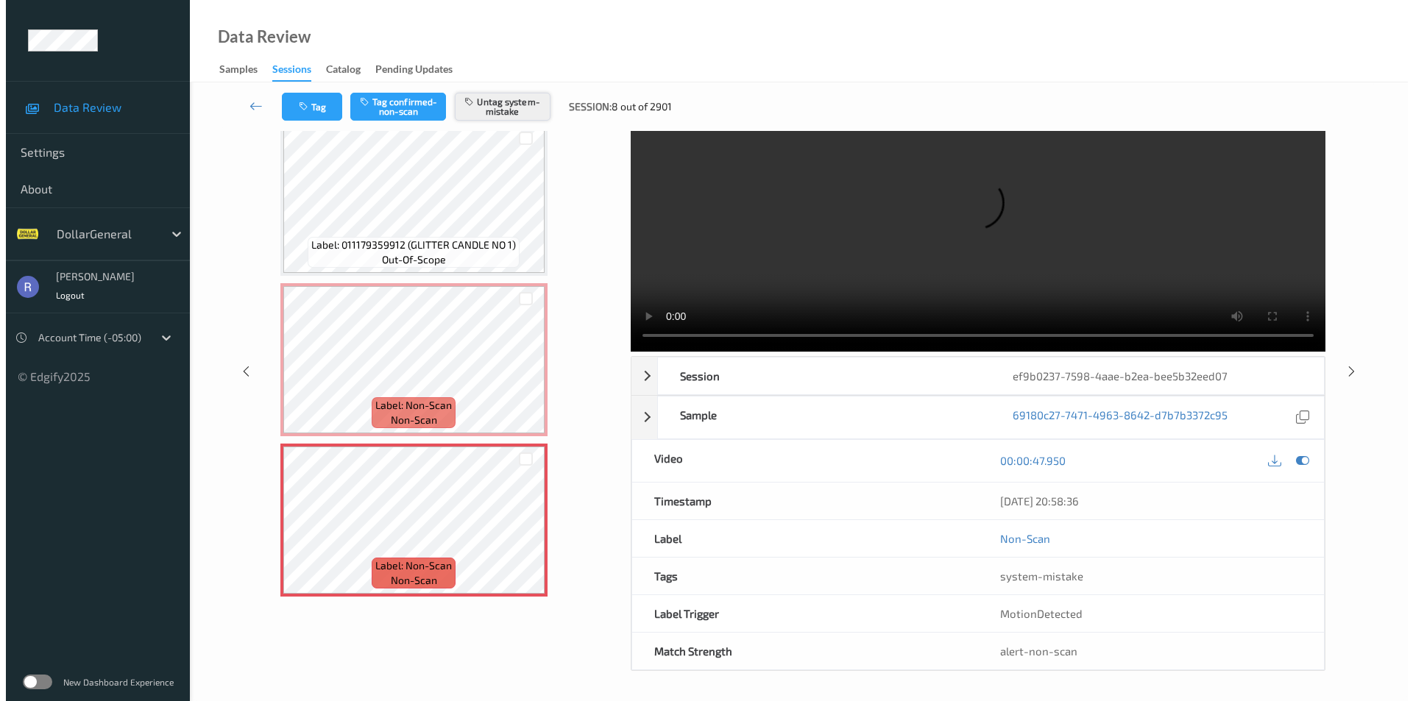
scroll to position [0, 0]
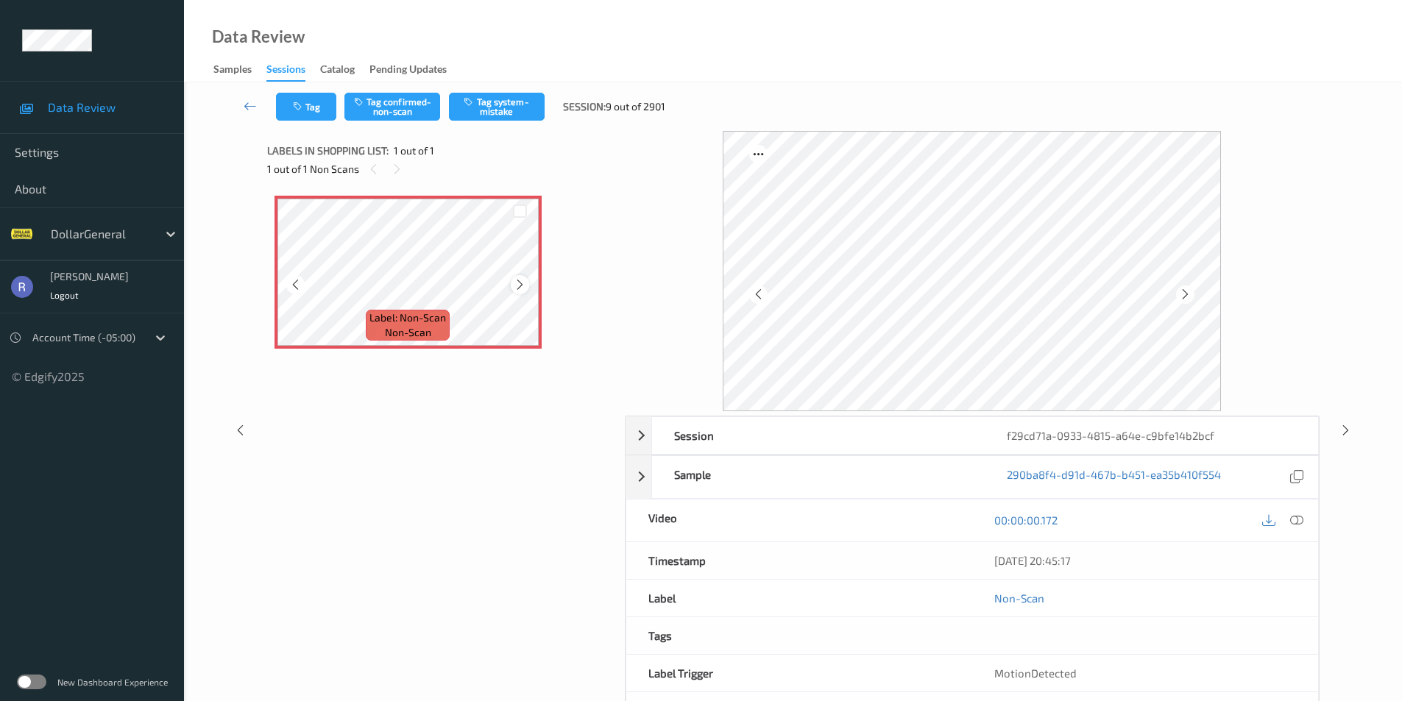
click at [520, 288] on icon at bounding box center [520, 284] width 13 height 13
click at [491, 104] on button "Tag system-mistake" at bounding box center [497, 107] width 96 height 28
click at [310, 111] on button "Tag" at bounding box center [306, 107] width 60 height 28
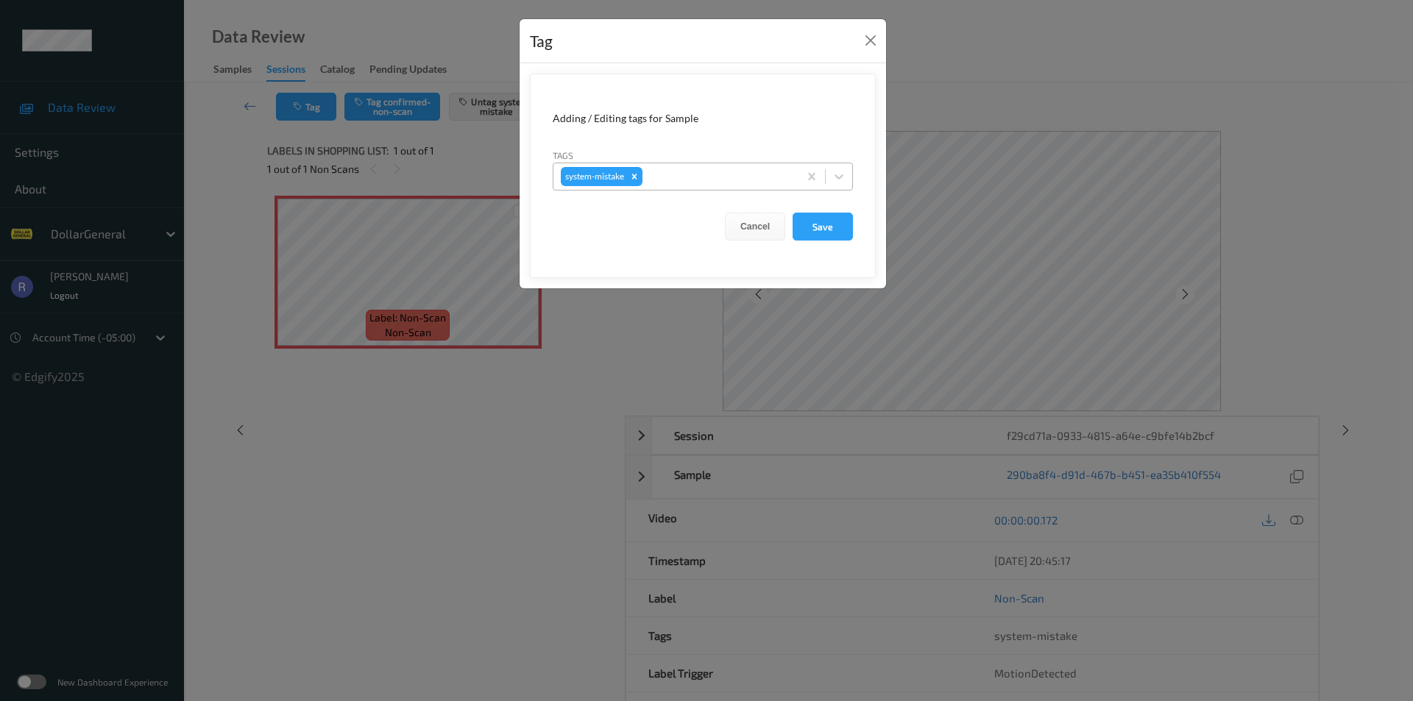
click at [698, 184] on div at bounding box center [718, 177] width 146 height 18
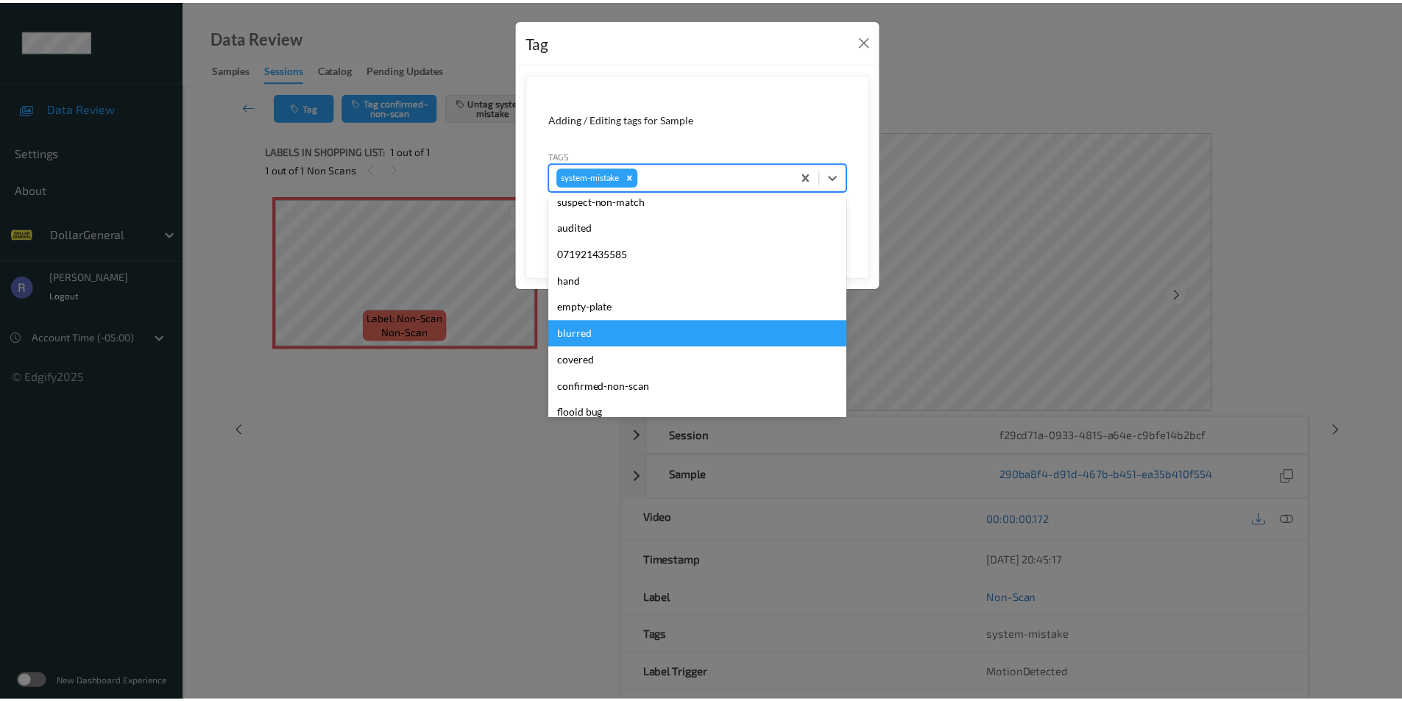
scroll to position [294, 0]
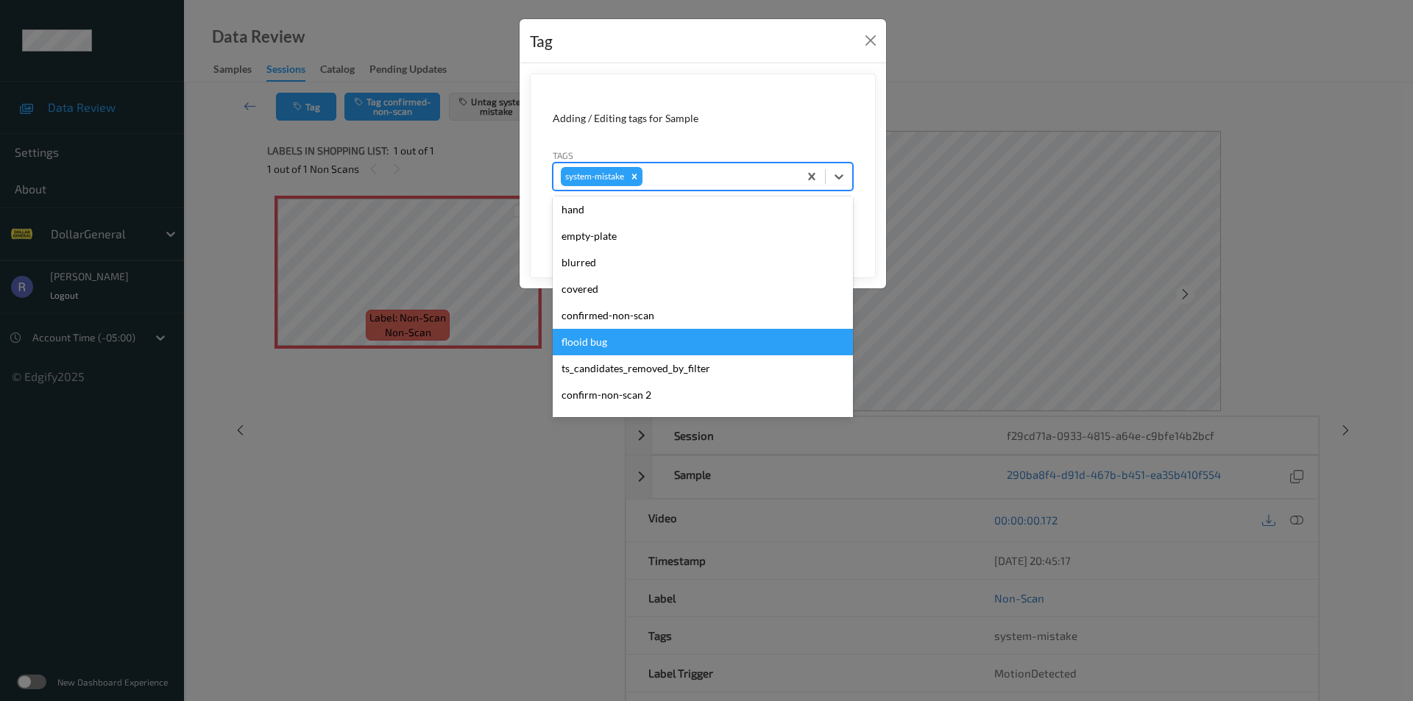
click at [585, 341] on div "flooid bug" at bounding box center [703, 342] width 300 height 26
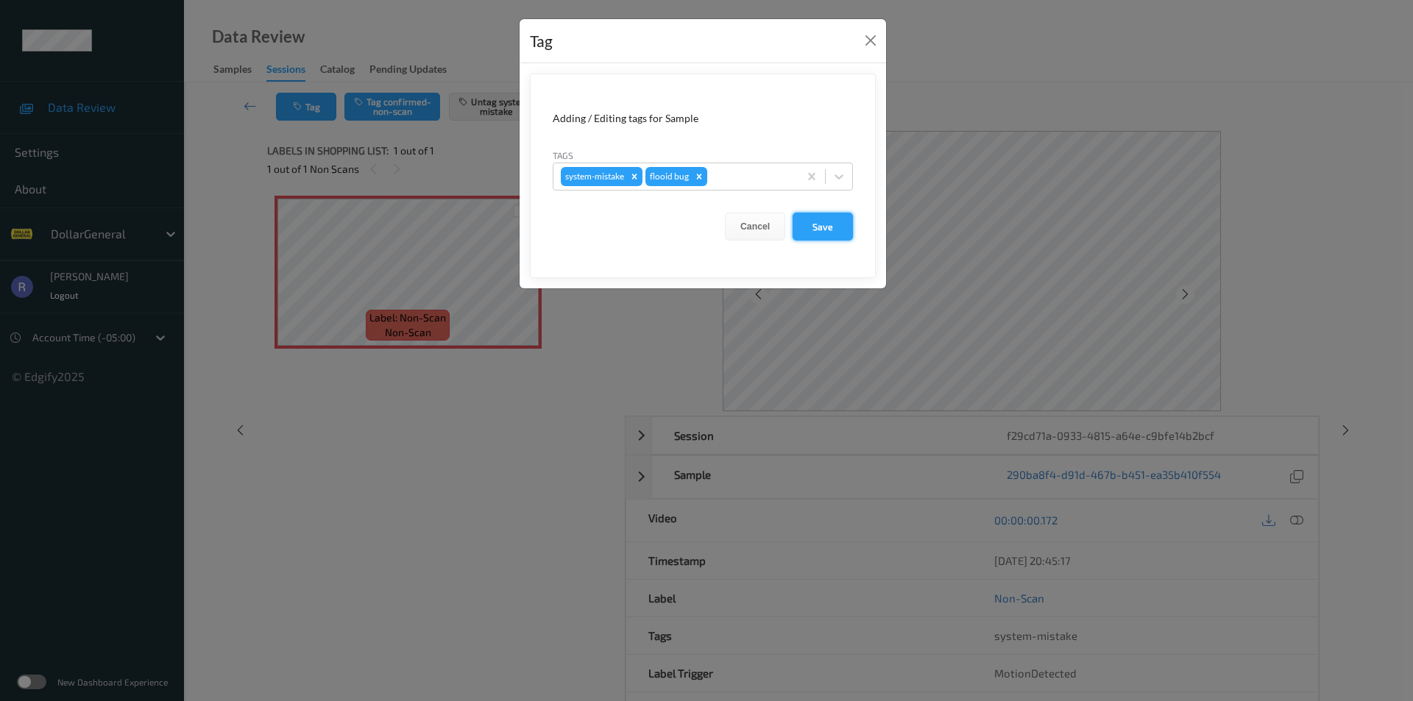
click at [820, 221] on button "Save" at bounding box center [822, 227] width 60 height 28
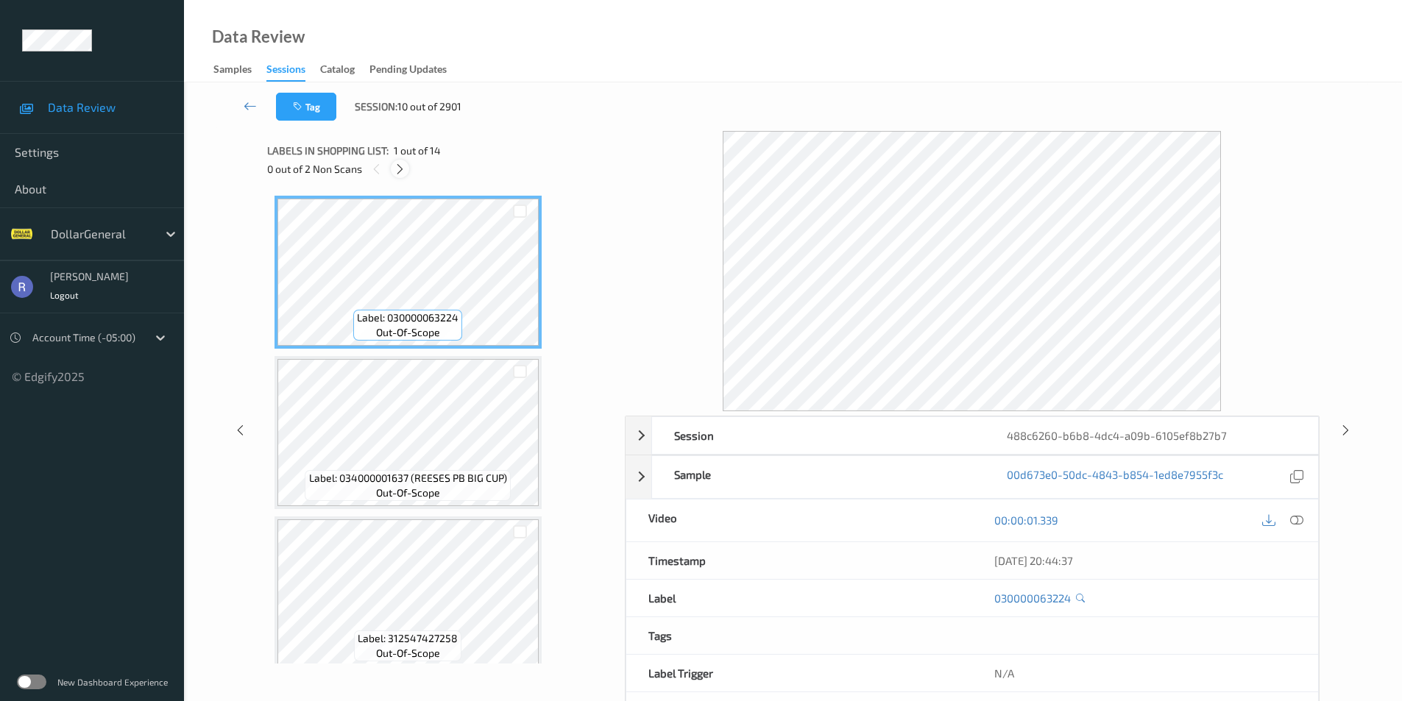
click at [403, 164] on icon at bounding box center [400, 169] width 13 height 13
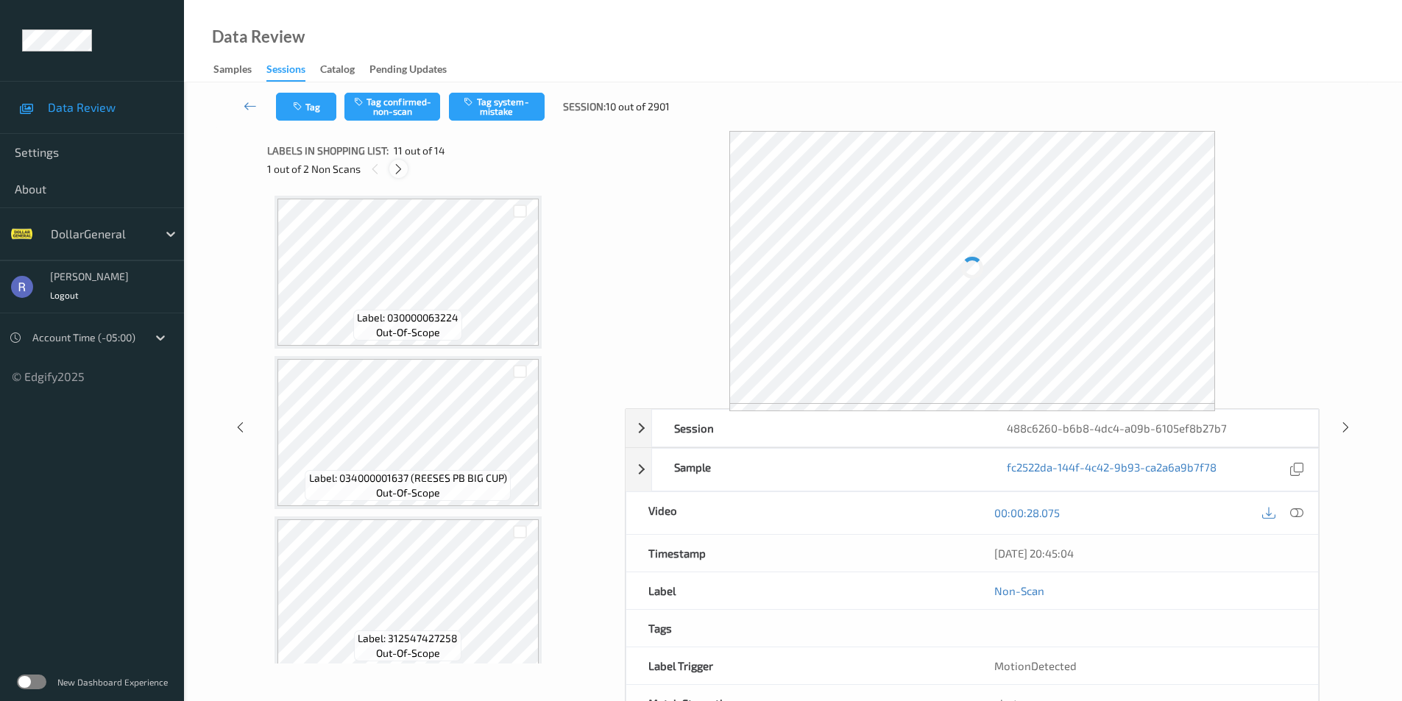
scroll to position [1451, 0]
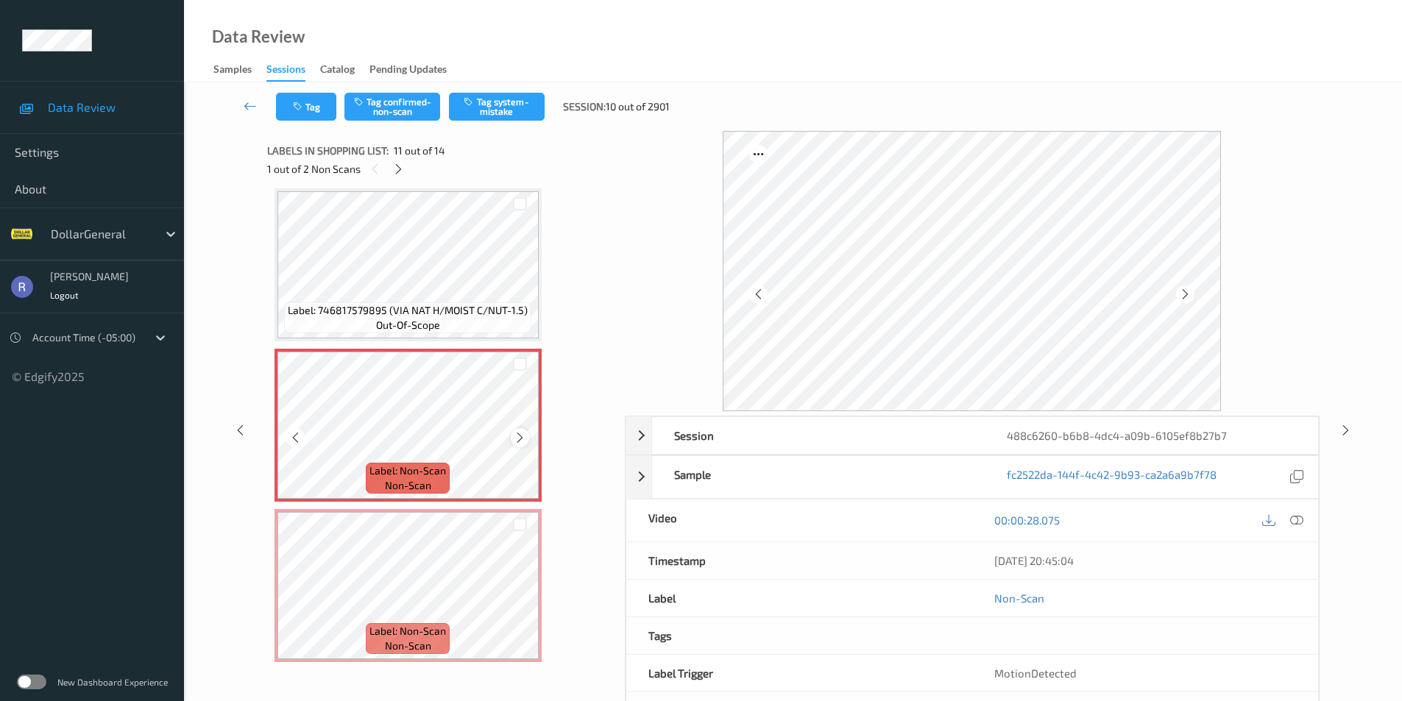
click at [518, 436] on icon at bounding box center [520, 437] width 13 height 13
click at [1302, 518] on icon at bounding box center [1296, 520] width 13 height 13
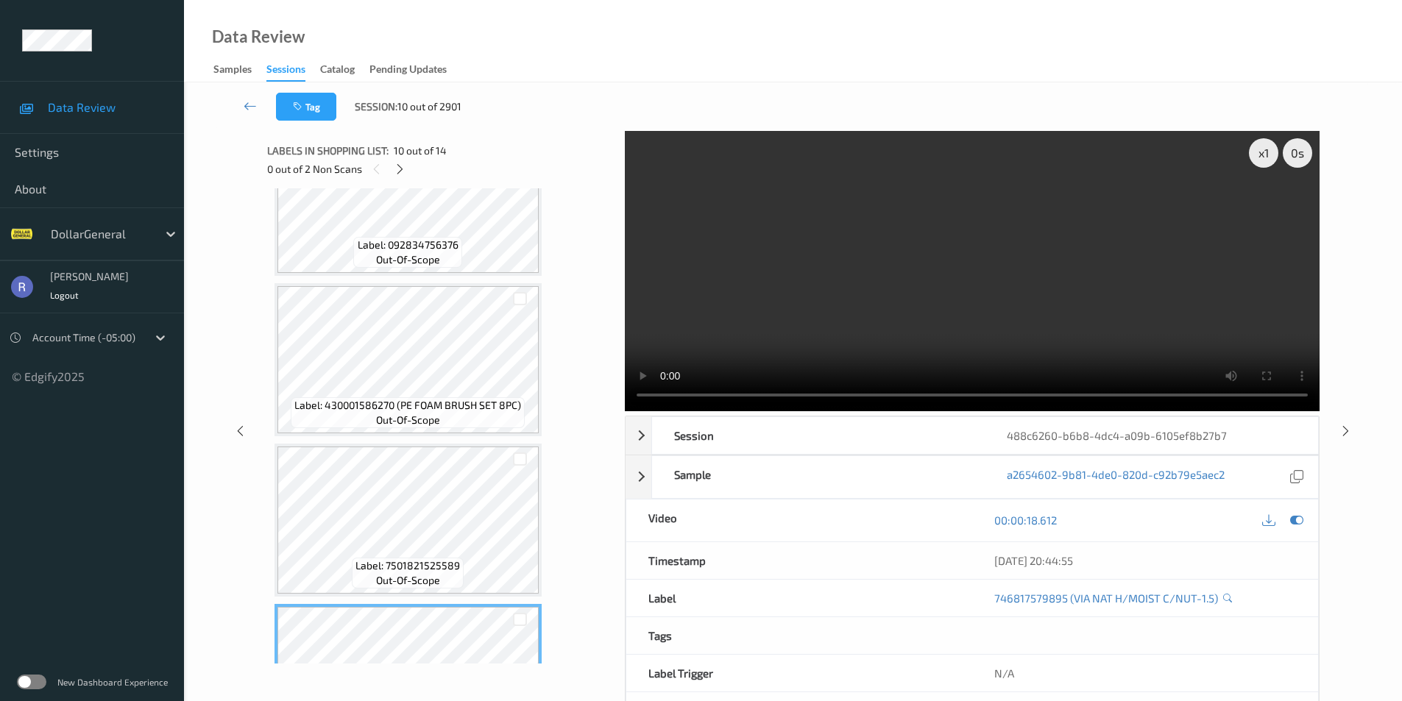
scroll to position [1010, 0]
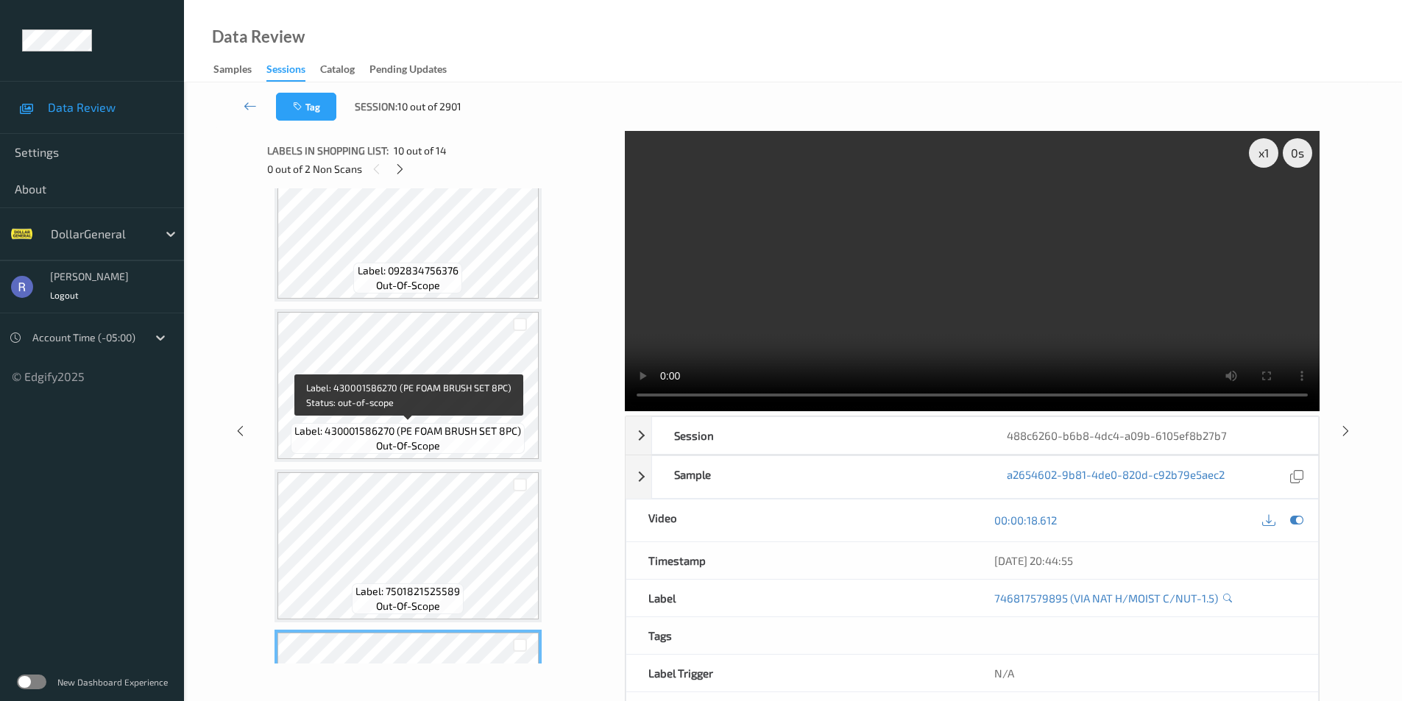
click at [433, 437] on span "Label: 430001586270 (PE FOAM BRUSH SET 8PC)" at bounding box center [407, 431] width 227 height 15
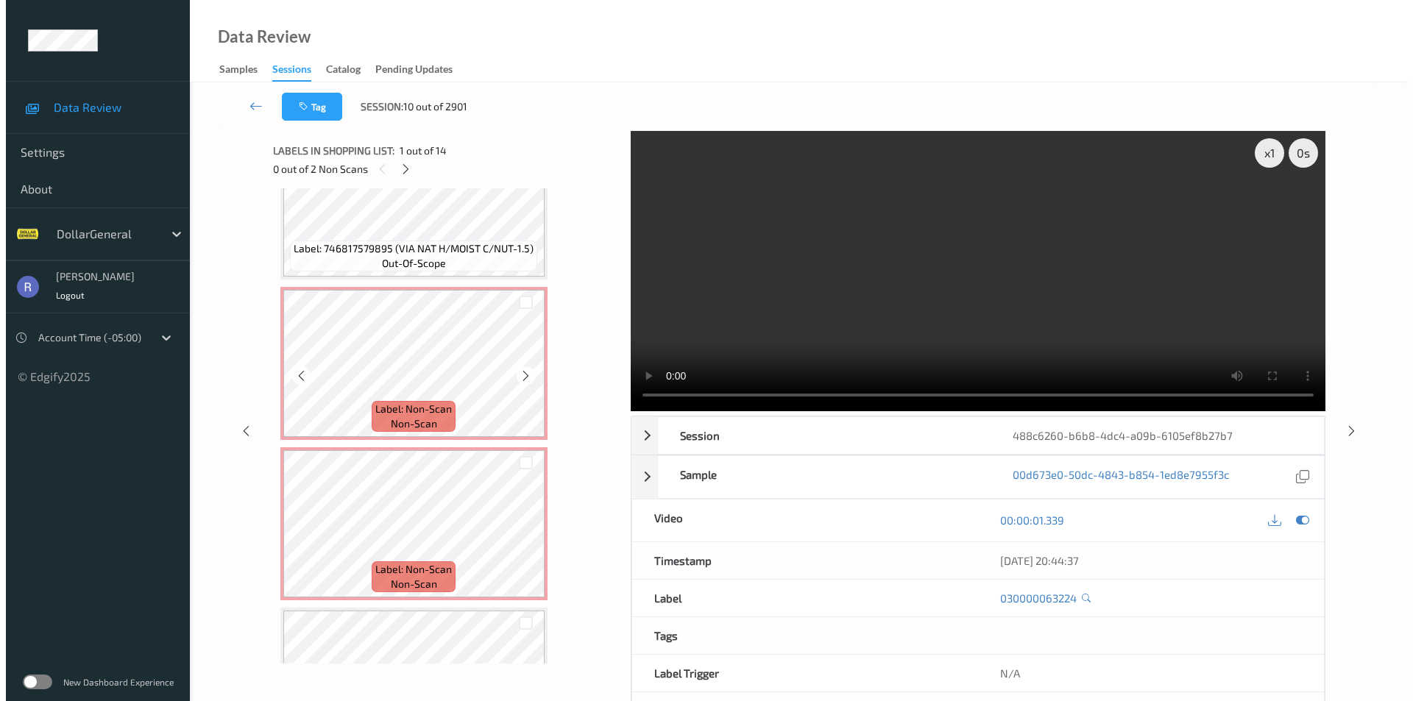
scroll to position [1472, 0]
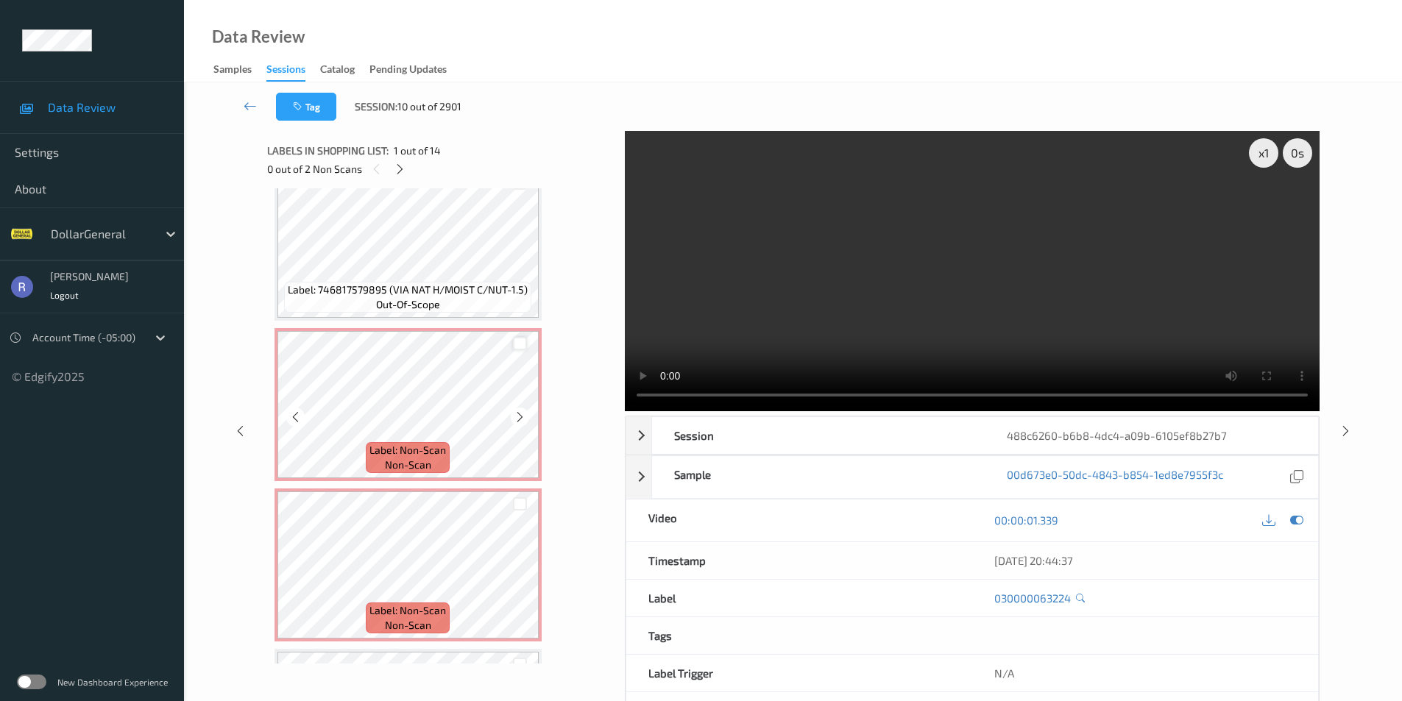
click at [518, 343] on div at bounding box center [520, 344] width 14 height 14
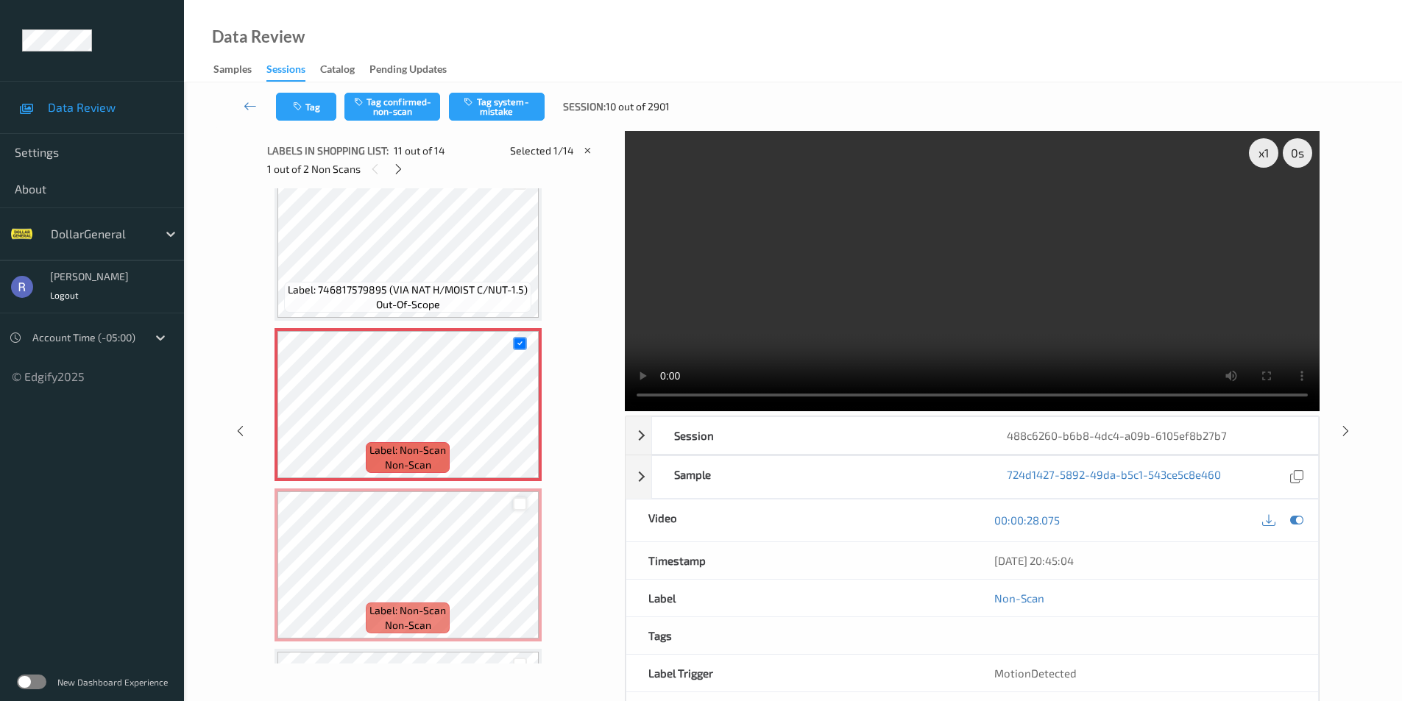
click at [518, 505] on div at bounding box center [520, 504] width 14 height 14
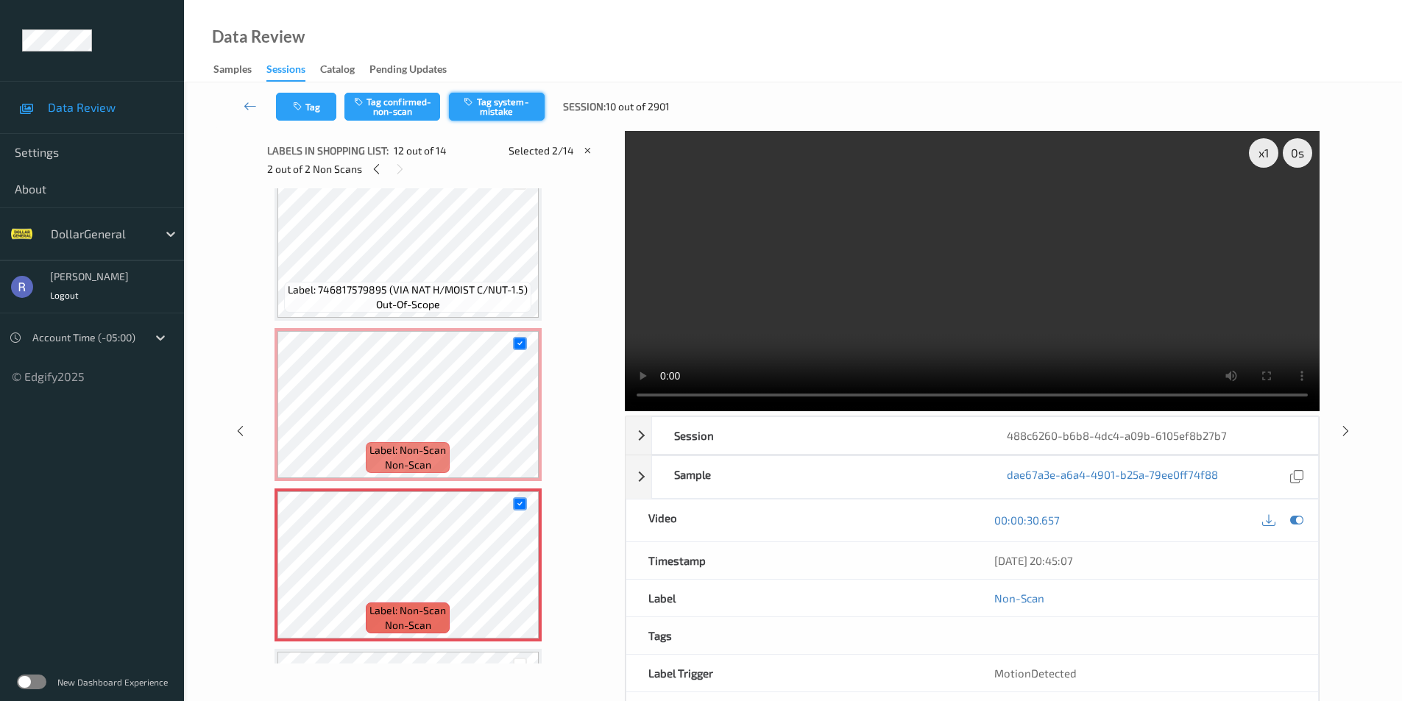
click at [502, 99] on button "Tag system-mistake" at bounding box center [497, 107] width 96 height 28
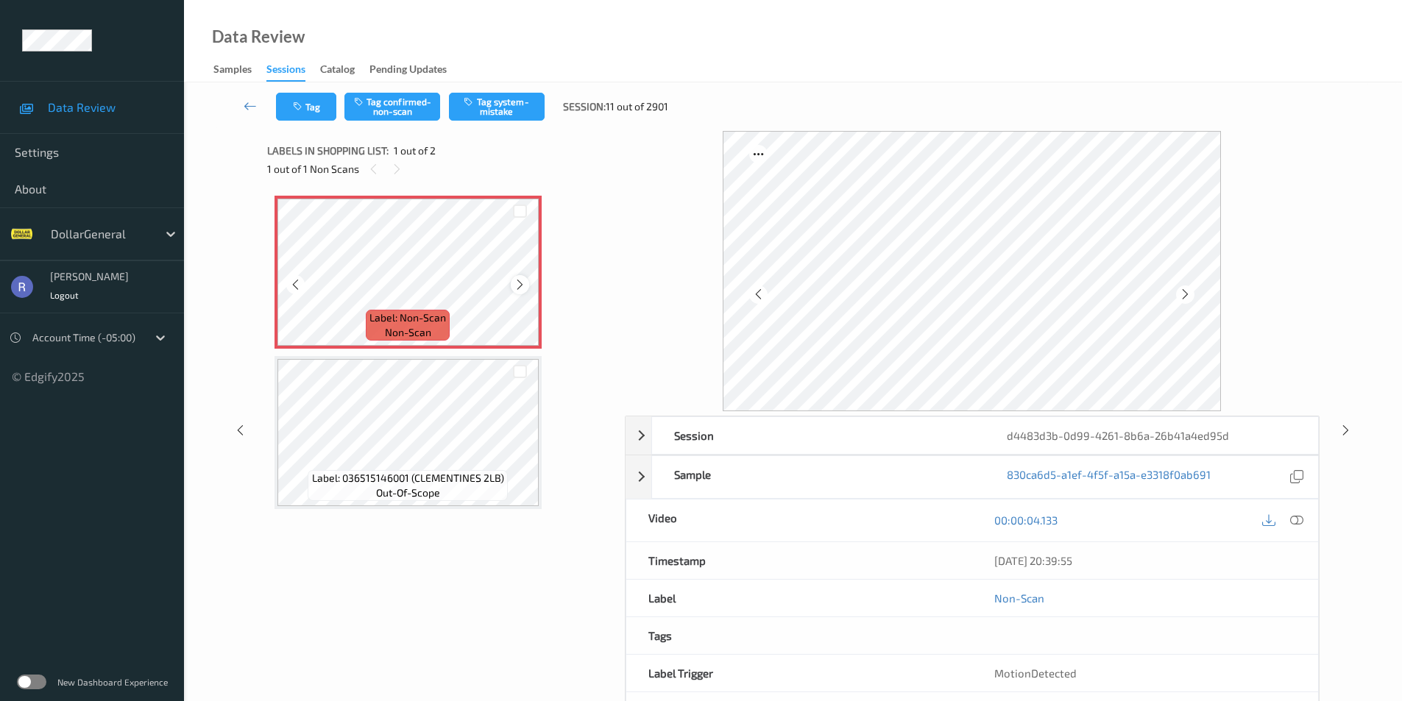
click at [519, 283] on icon at bounding box center [520, 284] width 13 height 13
click at [520, 285] on icon at bounding box center [520, 284] width 13 height 13
click at [492, 103] on button "Tag system-mistake" at bounding box center [497, 107] width 96 height 28
click at [1293, 520] on icon at bounding box center [1296, 520] width 13 height 13
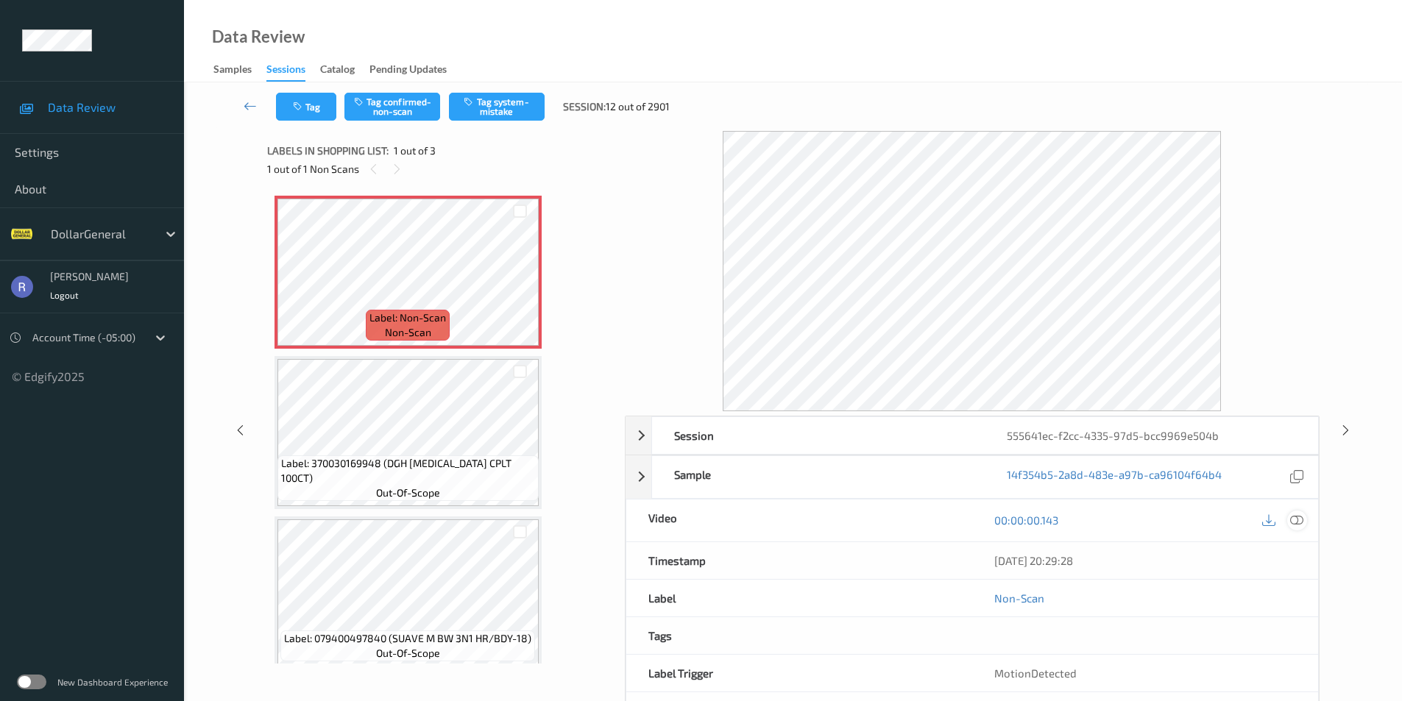
click at [1295, 525] on icon at bounding box center [1296, 520] width 13 height 13
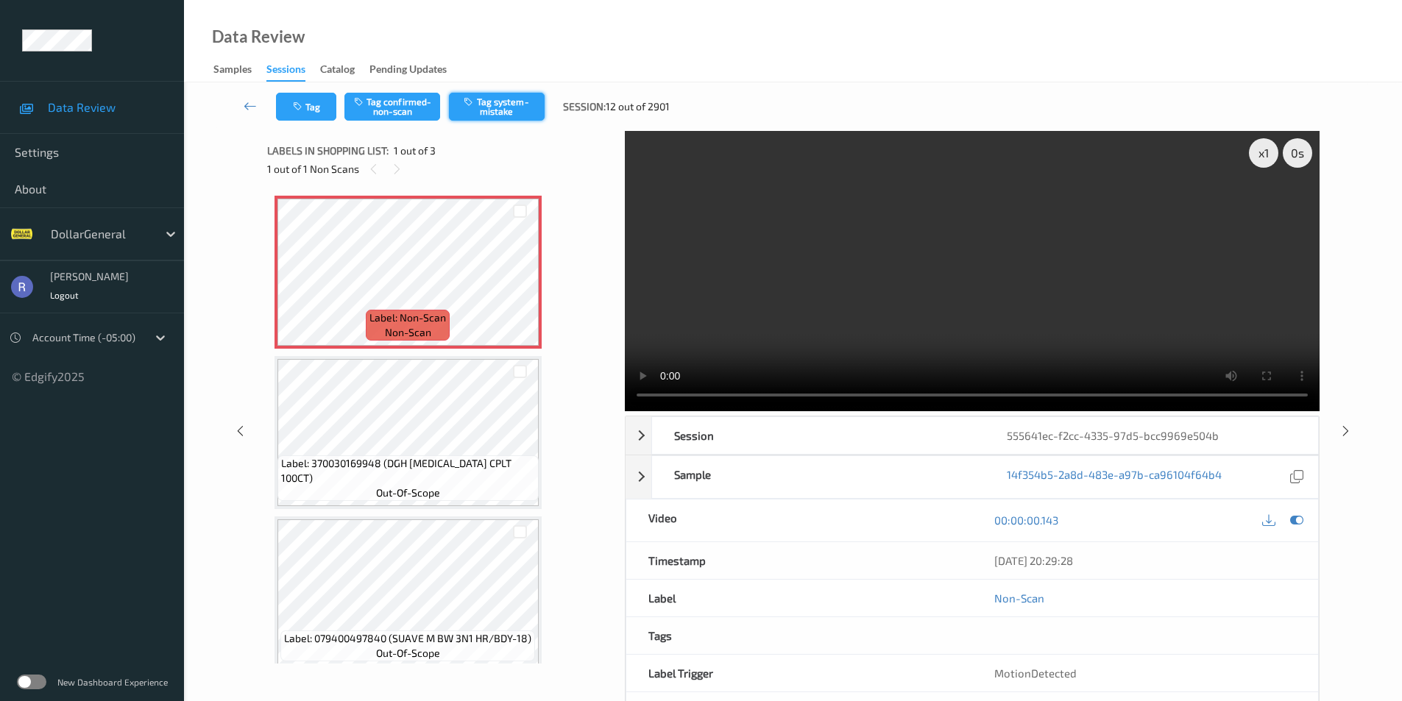
click at [512, 102] on button "Tag system-mistake" at bounding box center [497, 107] width 96 height 28
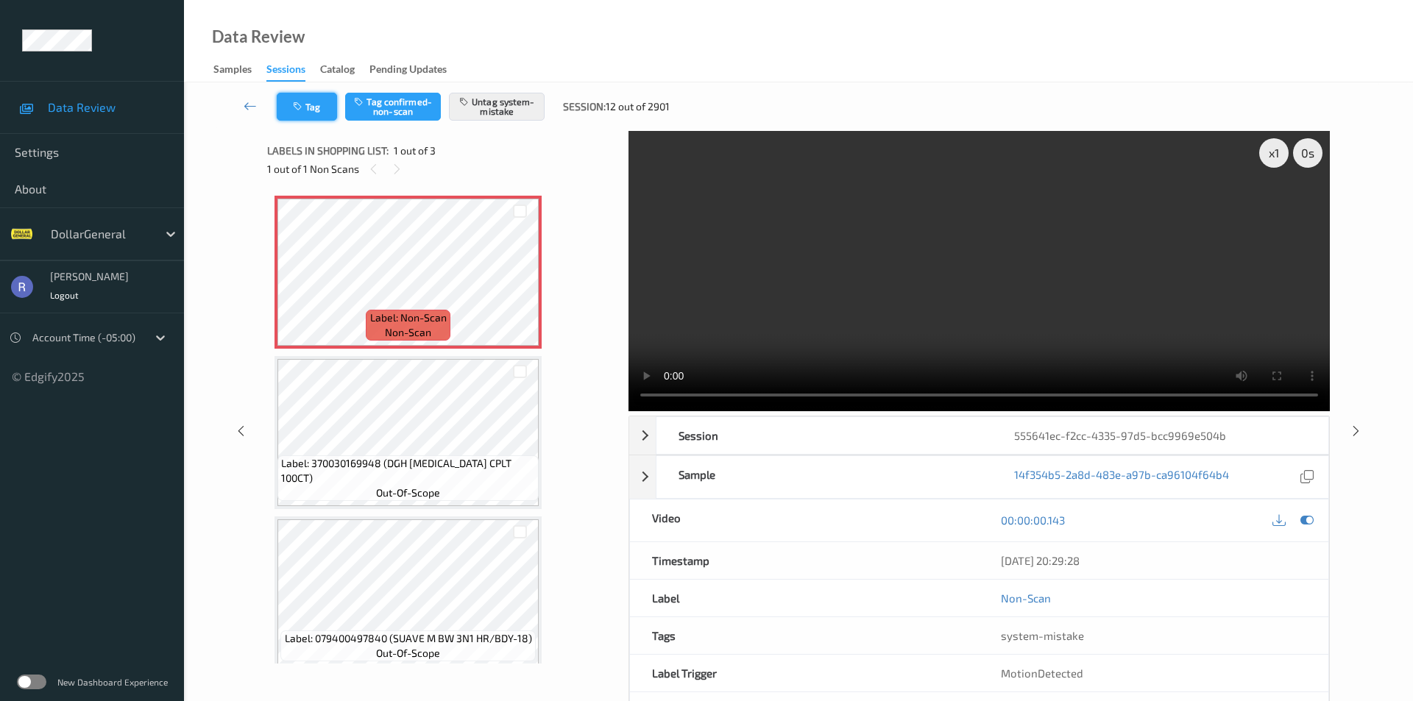
click at [305, 112] on button "Tag" at bounding box center [307, 107] width 60 height 28
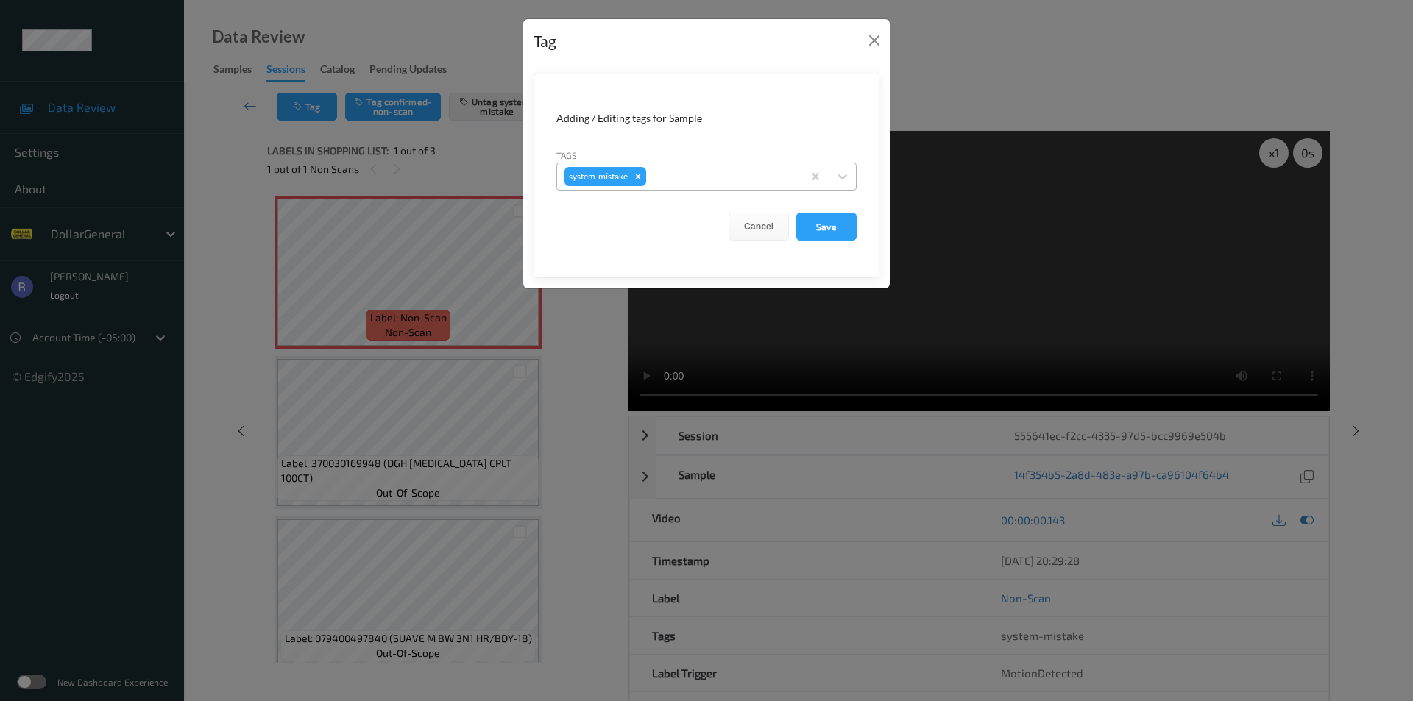
click at [719, 180] on div at bounding box center [722, 177] width 146 height 18
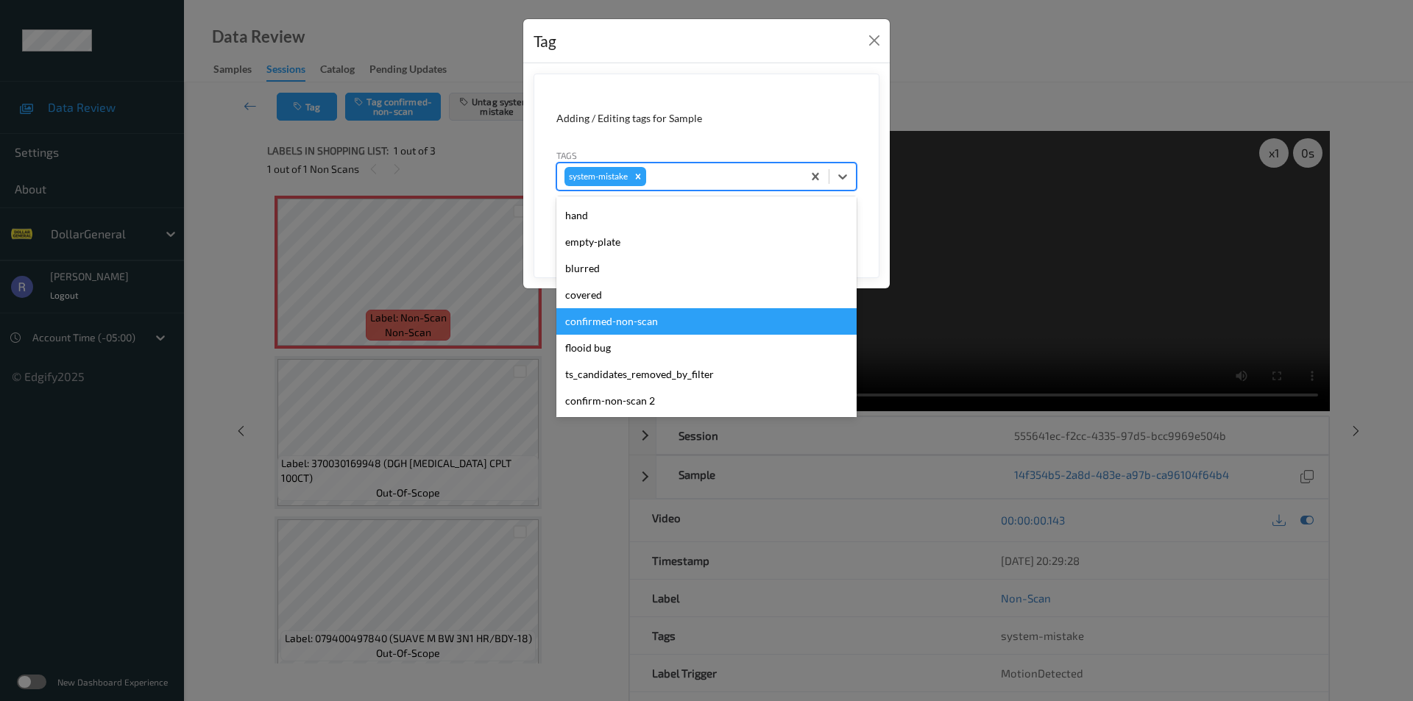
scroll to position [294, 0]
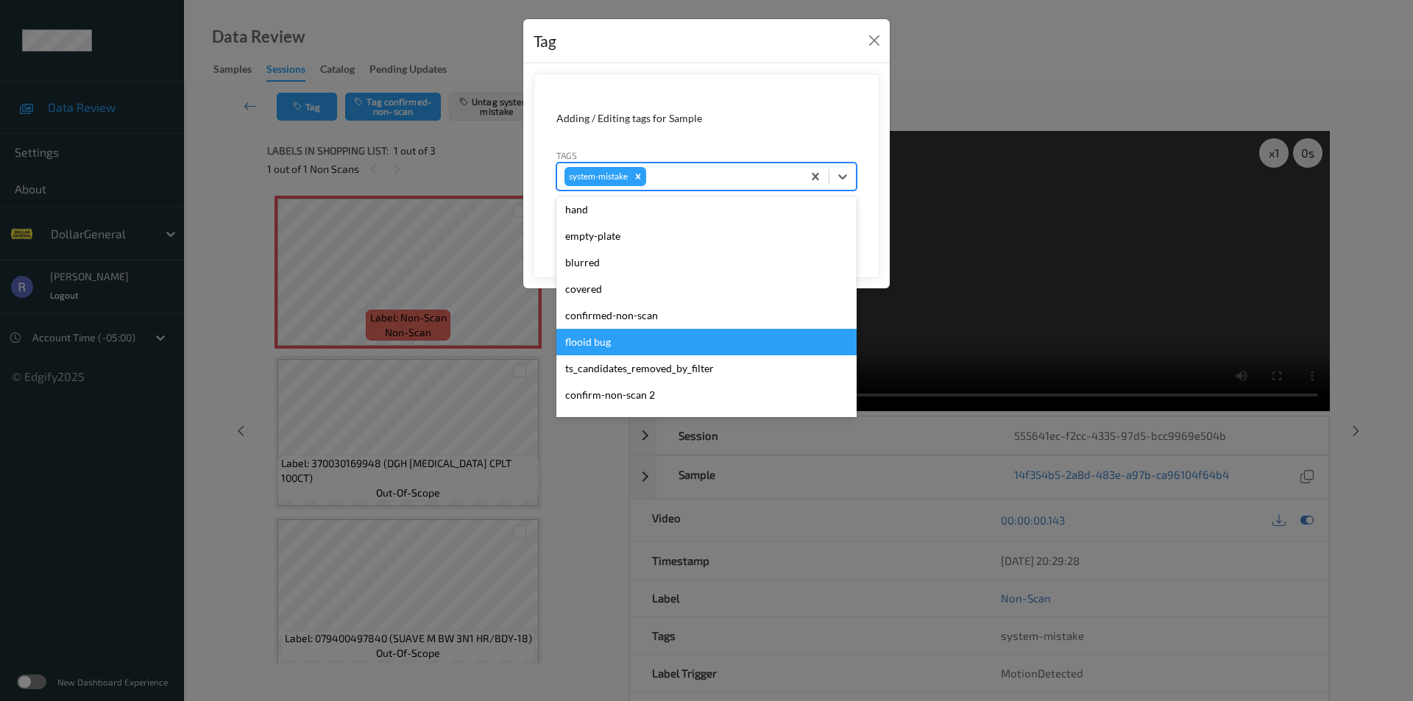
click at [604, 337] on div "flooid bug" at bounding box center [706, 342] width 300 height 26
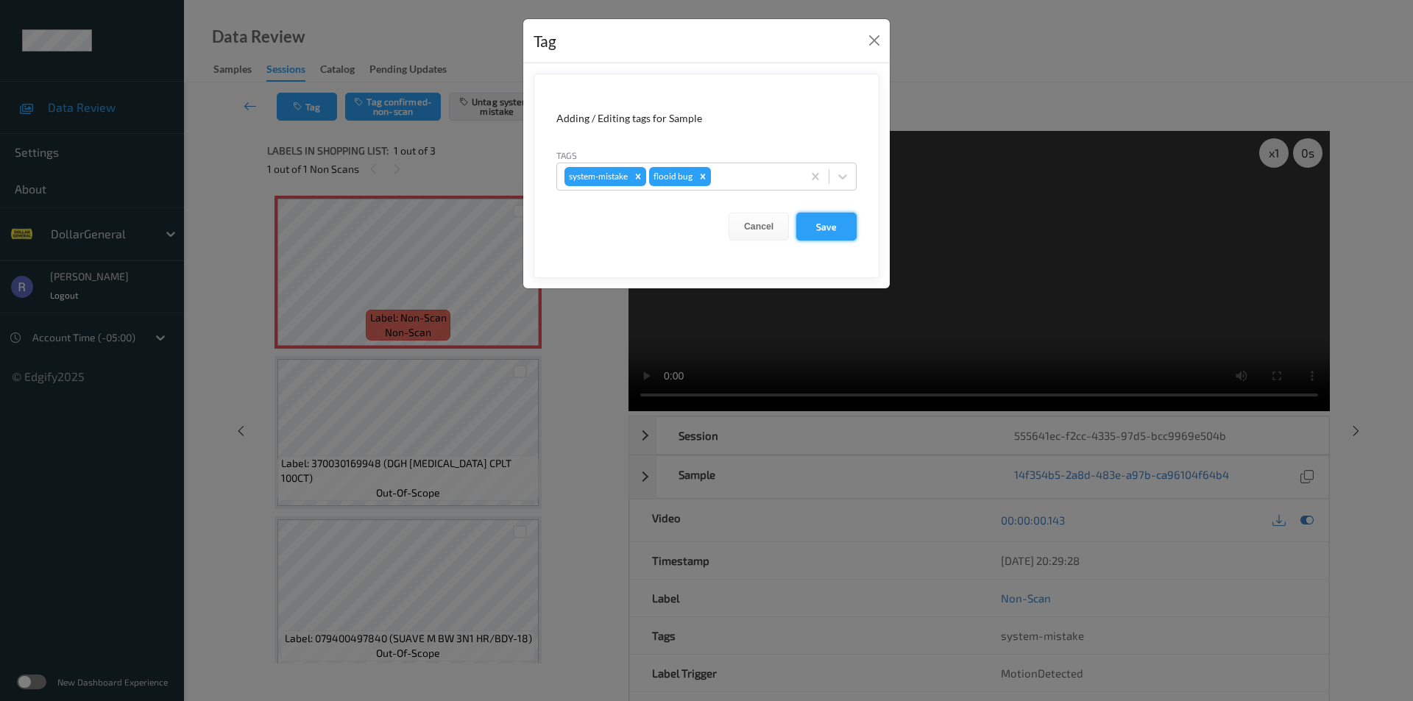
click at [824, 224] on button "Save" at bounding box center [826, 227] width 60 height 28
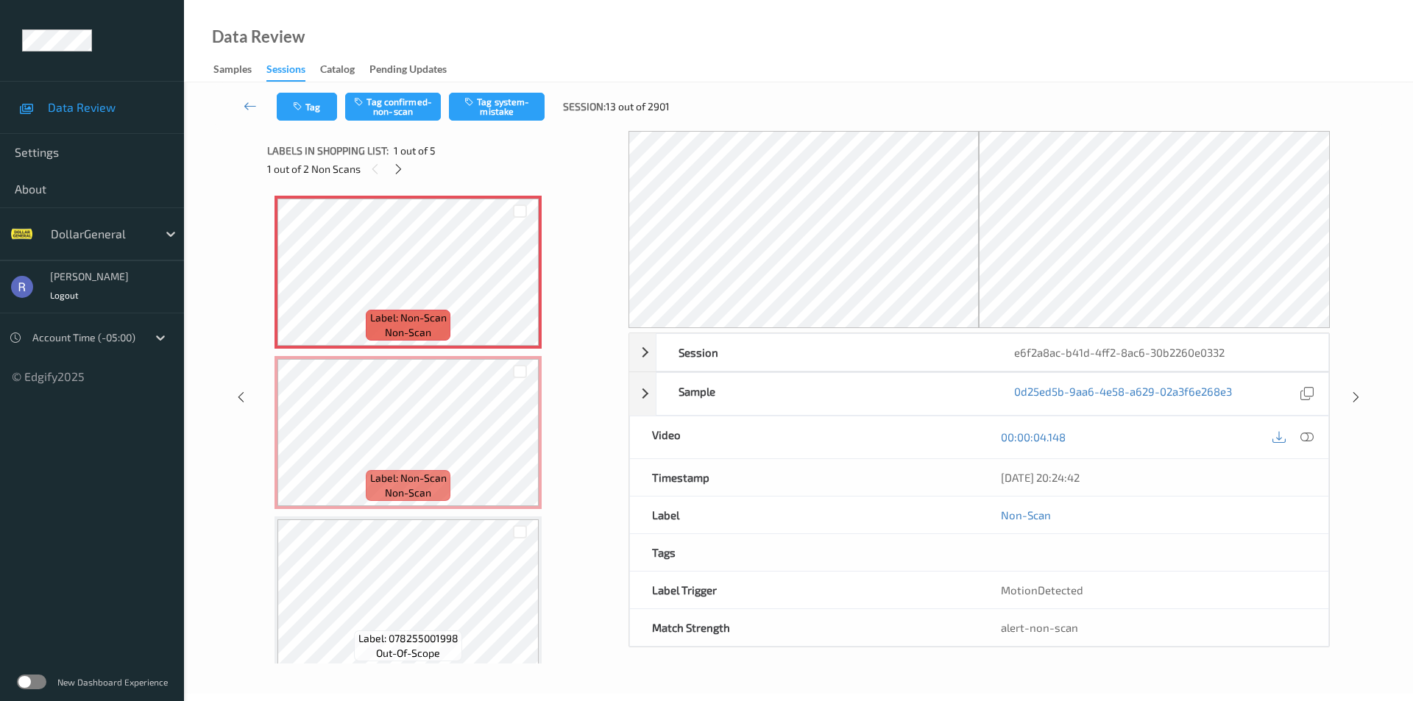
click at [32, 679] on label at bounding box center [31, 682] width 29 height 15
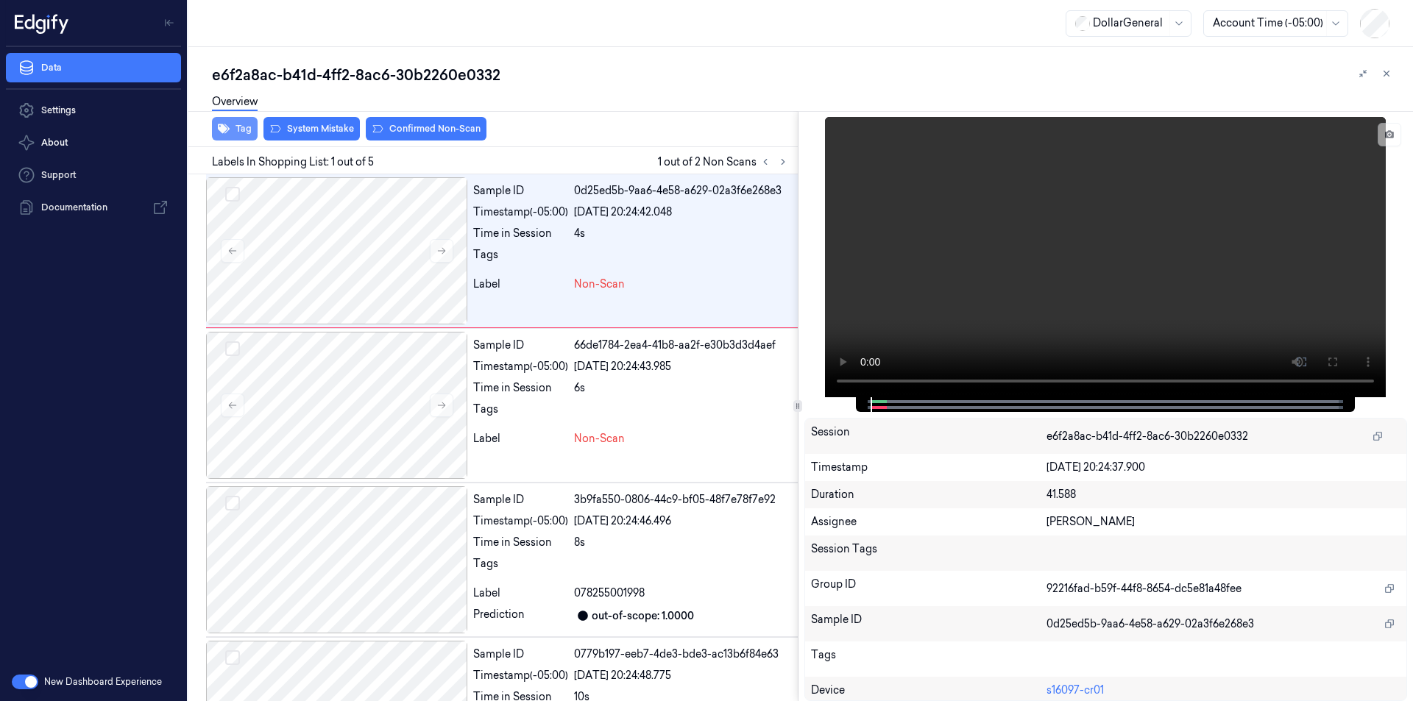
click at [245, 127] on button "Tag" at bounding box center [235, 129] width 46 height 24
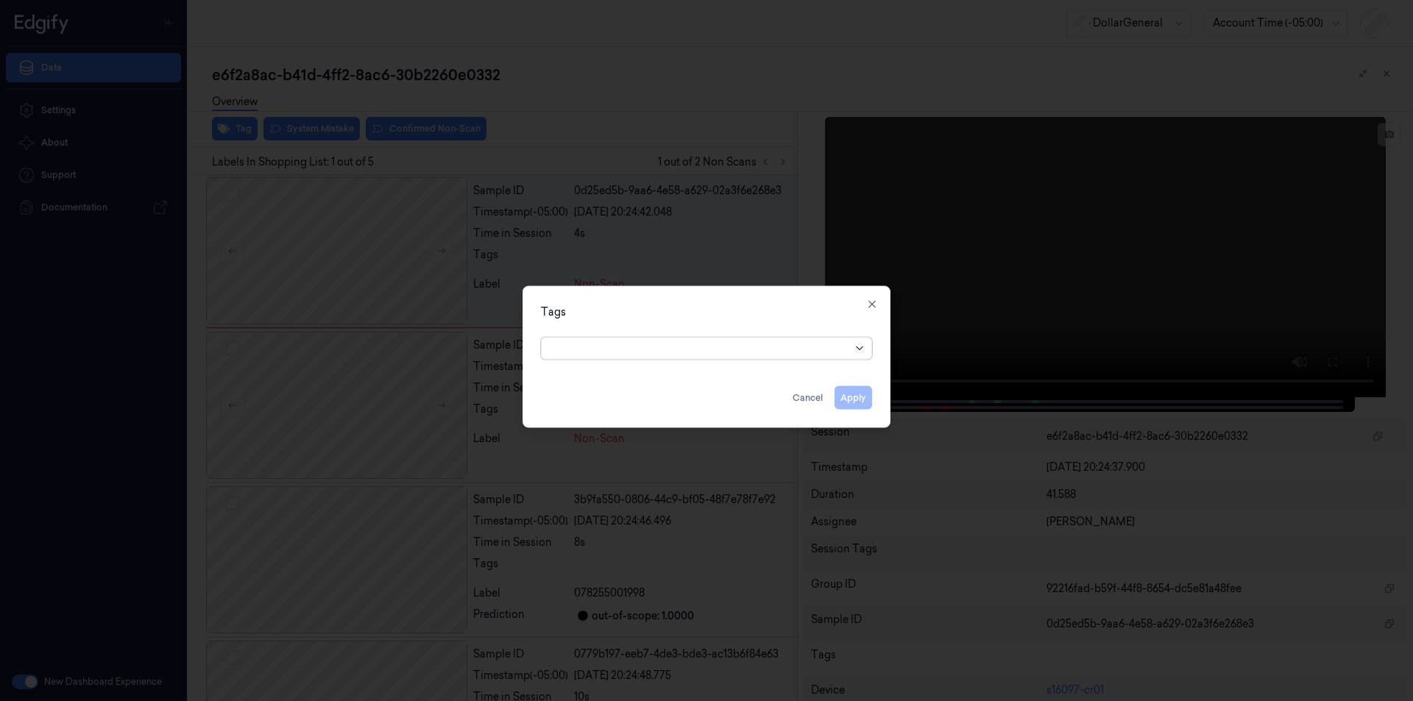
click at [854, 347] on icon at bounding box center [860, 348] width 12 height 12
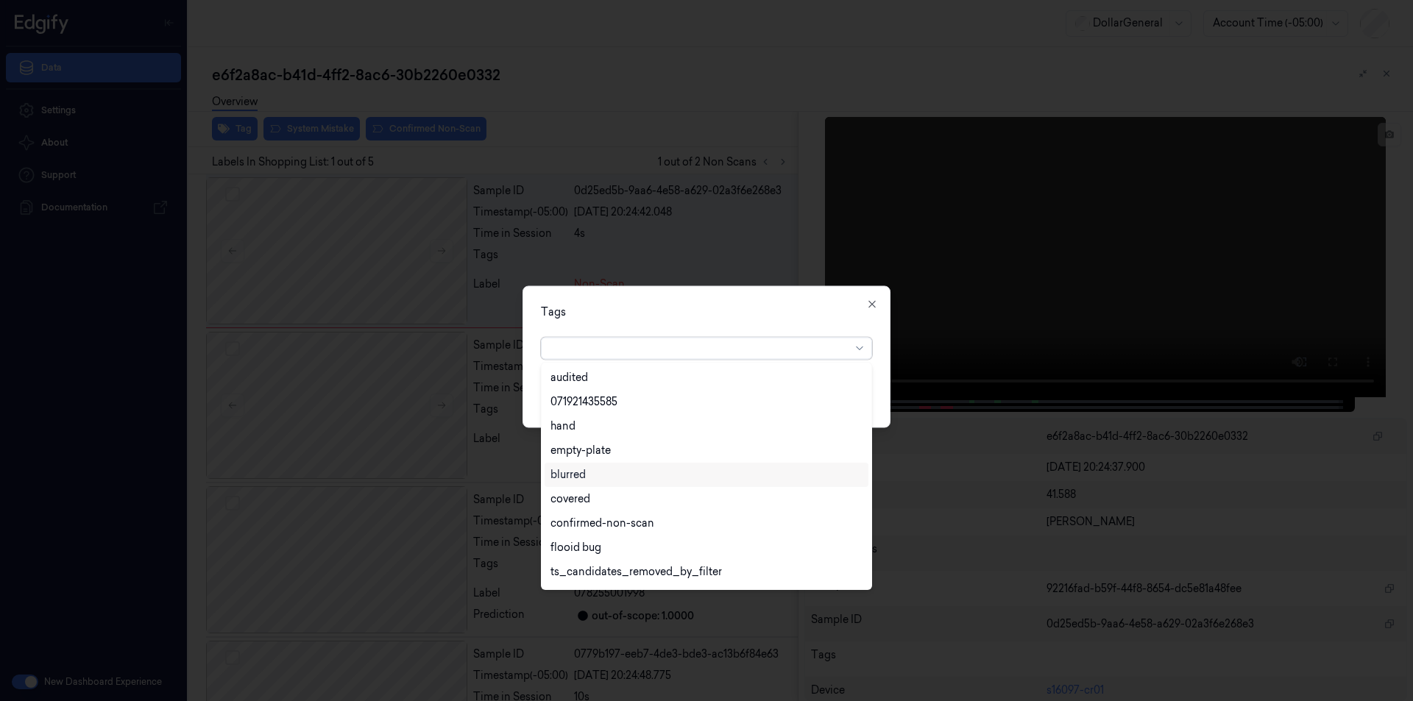
scroll to position [265, 0]
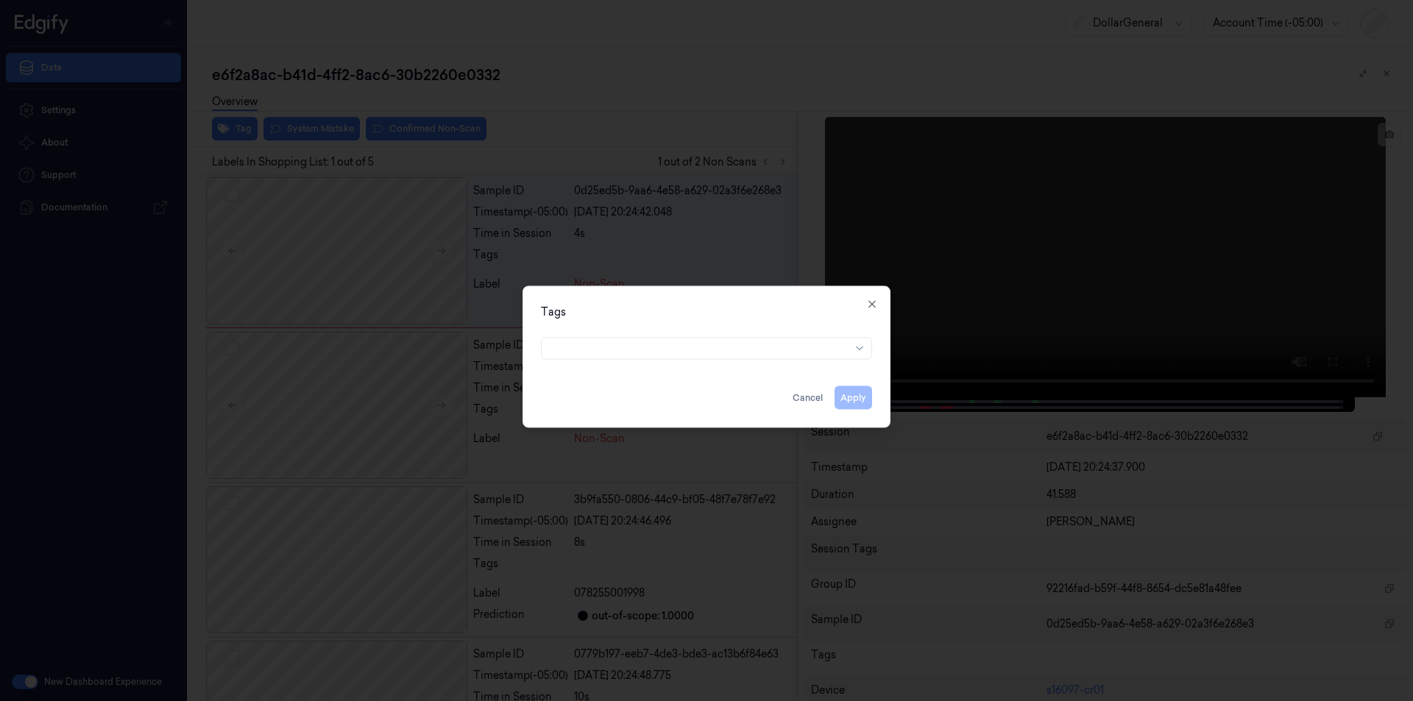
click at [865, 297] on div "Tags Apply Cancel Close" at bounding box center [706, 357] width 368 height 142
click at [870, 306] on icon "button" at bounding box center [871, 303] width 7 height 7
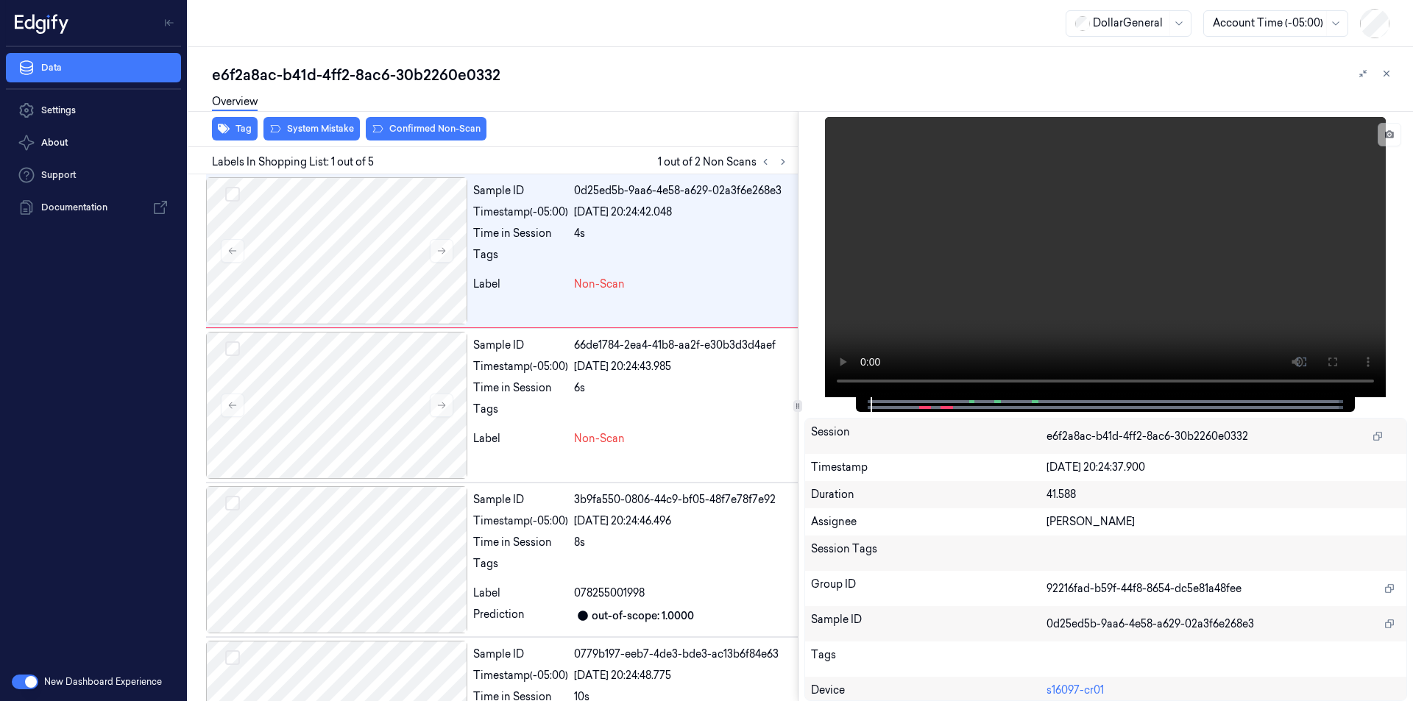
click at [29, 679] on button "button" at bounding box center [25, 682] width 26 height 15
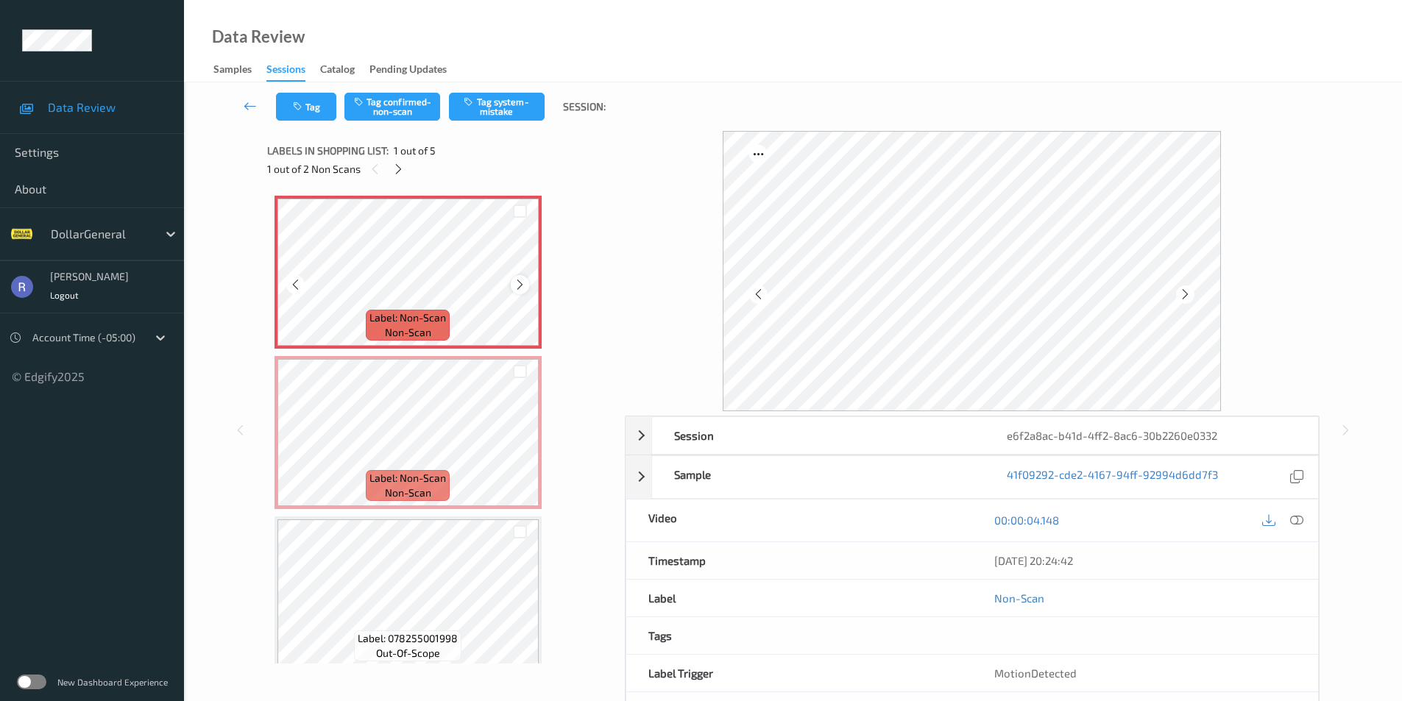
click at [517, 286] on icon at bounding box center [520, 284] width 13 height 13
click at [518, 286] on icon at bounding box center [520, 284] width 13 height 13
click at [1300, 520] on icon at bounding box center [1296, 520] width 13 height 13
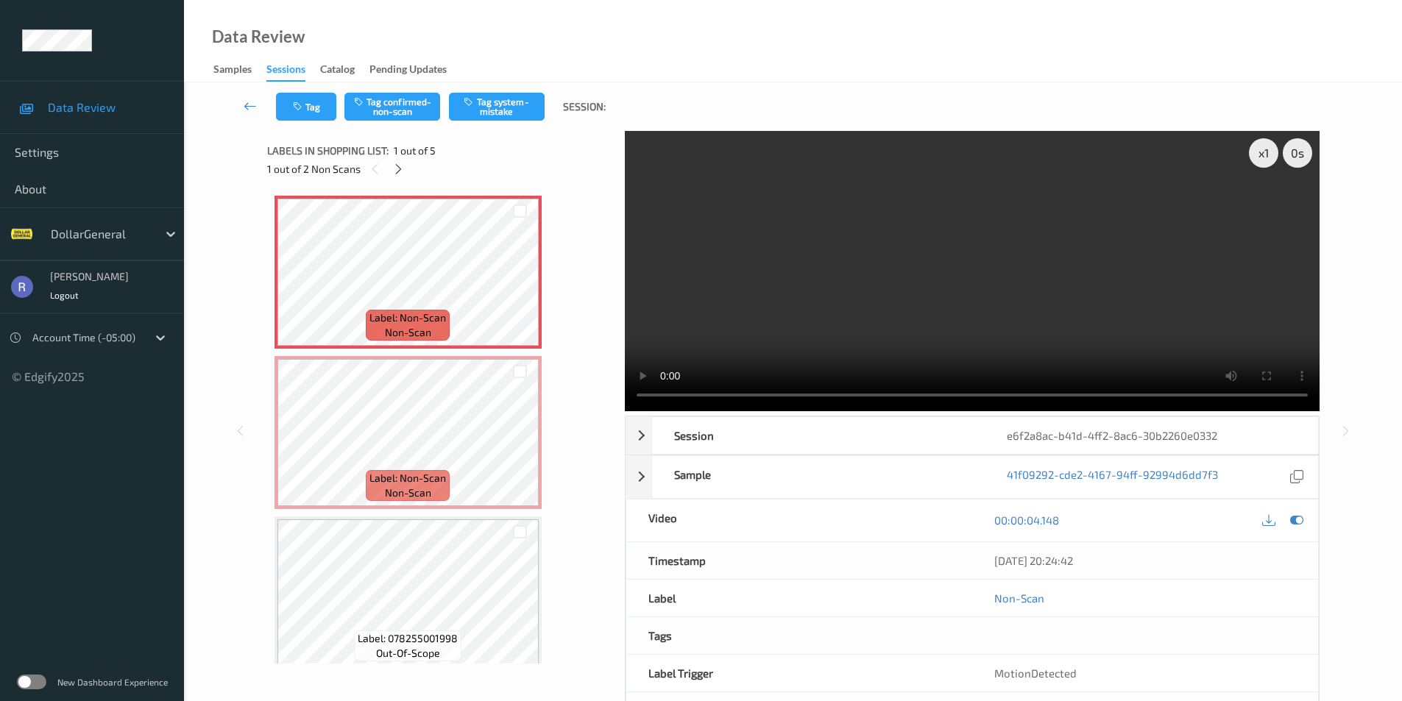
click at [564, 395] on div "Label: Non-Scan non-scan Label: Non-Scan non-scan Label: Non-Scan non-scan Labe…" at bounding box center [440, 593] width 333 height 795
click at [522, 211] on div at bounding box center [520, 212] width 14 height 14
click at [518, 374] on div at bounding box center [520, 372] width 14 height 14
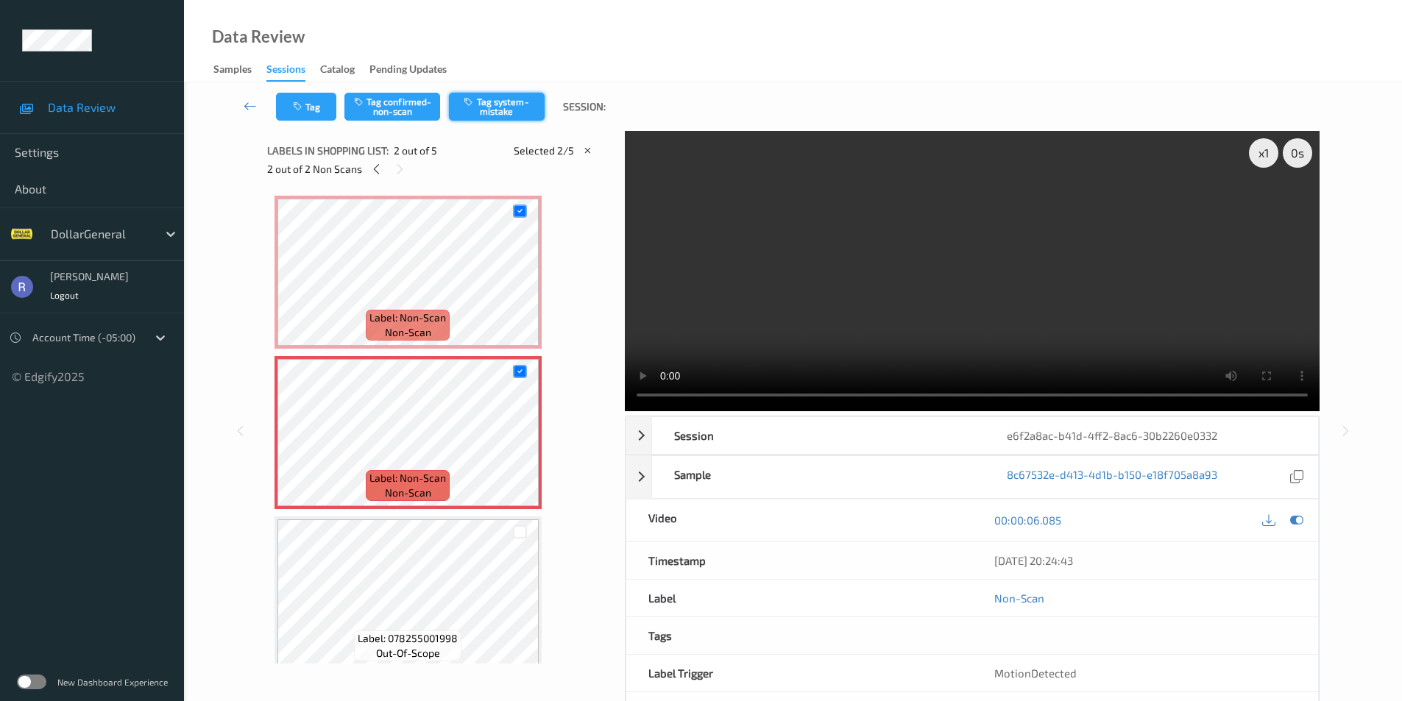
click at [505, 104] on button "Tag system-mistake" at bounding box center [497, 107] width 96 height 28
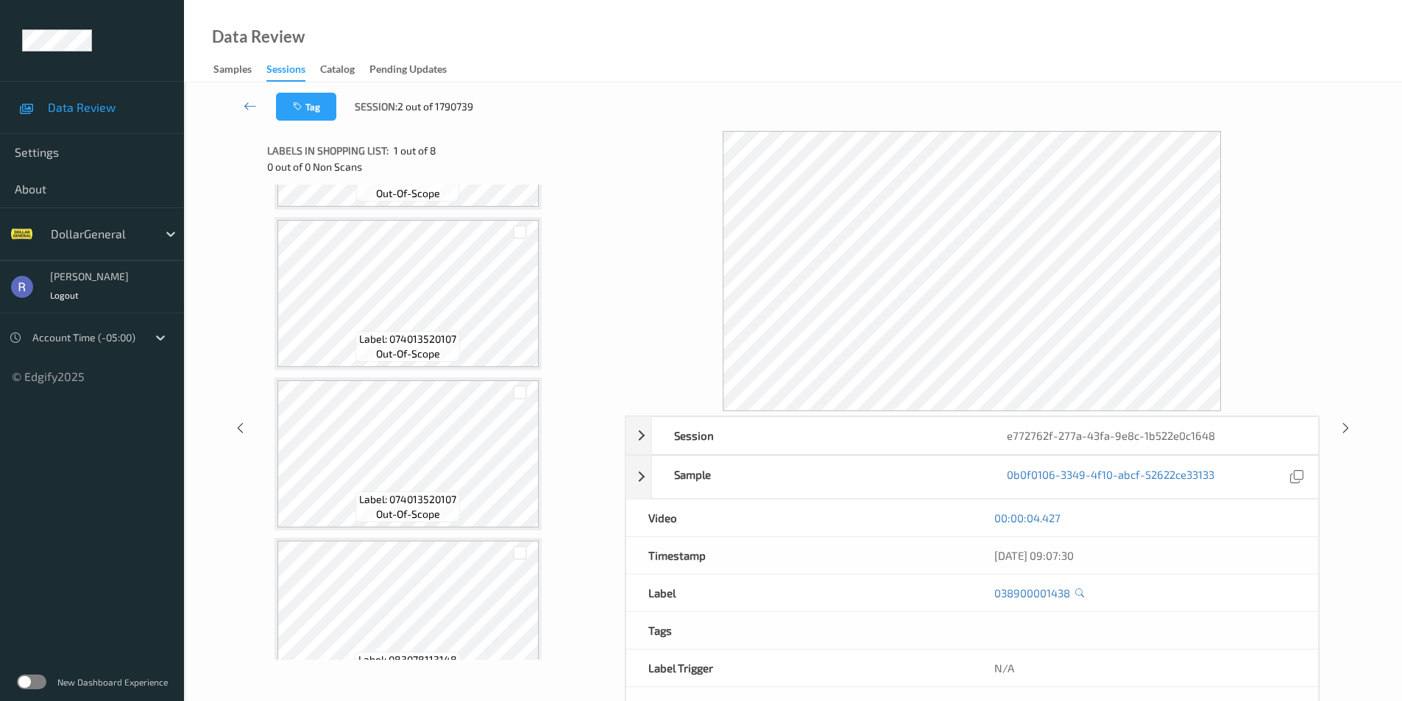
scroll to position [662, 0]
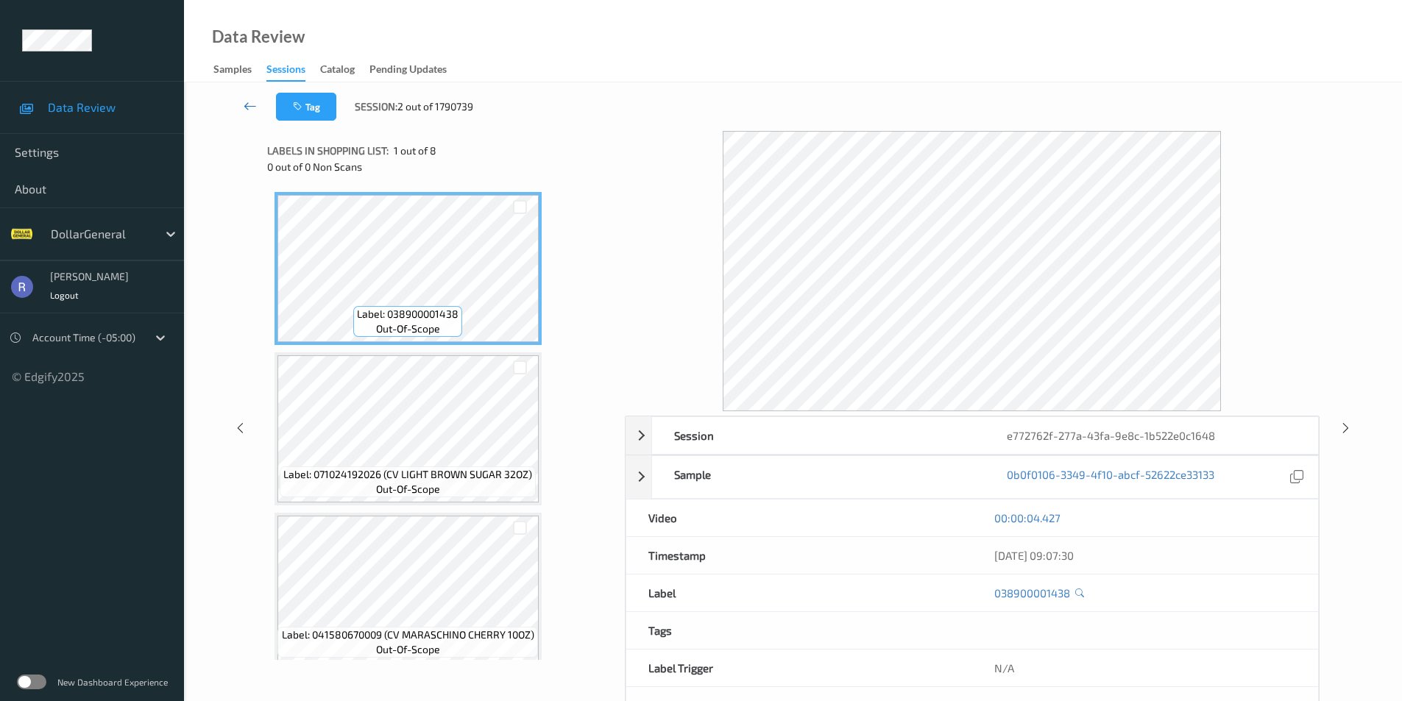
click at [252, 102] on icon at bounding box center [250, 106] width 13 height 15
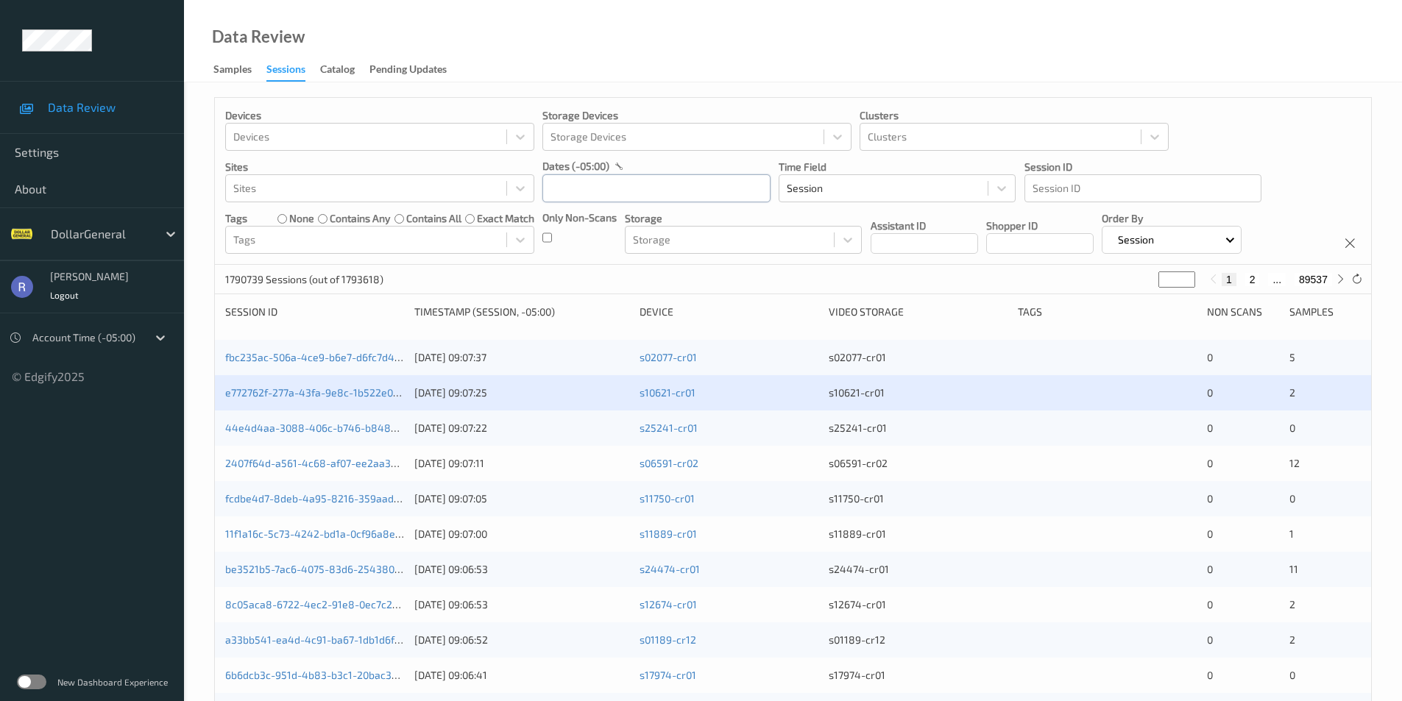
click at [596, 196] on input "text" at bounding box center [656, 188] width 228 height 28
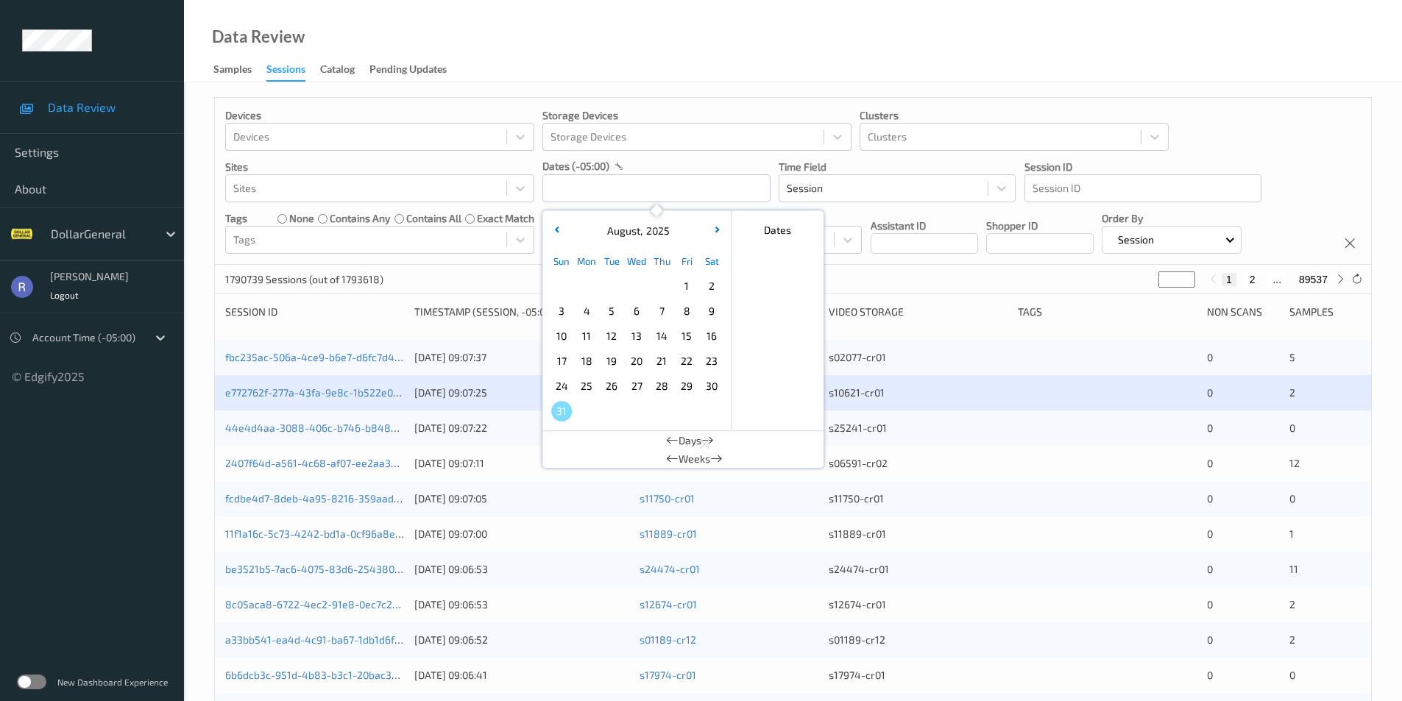
click at [586, 331] on span "11" at bounding box center [586, 336] width 21 height 21
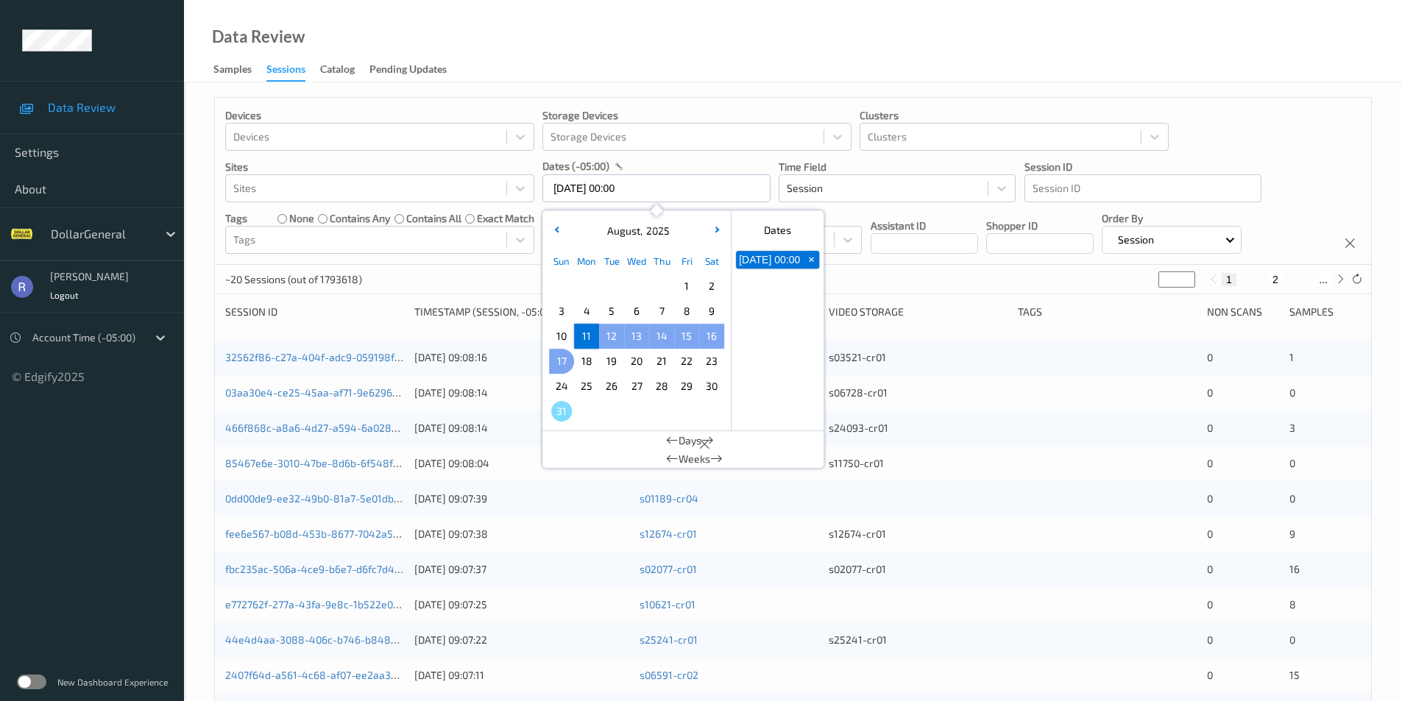
click at [562, 360] on span "17" at bounding box center [561, 361] width 21 height 21
type input "[DATE] 00:00 -> [DATE] 23:59"
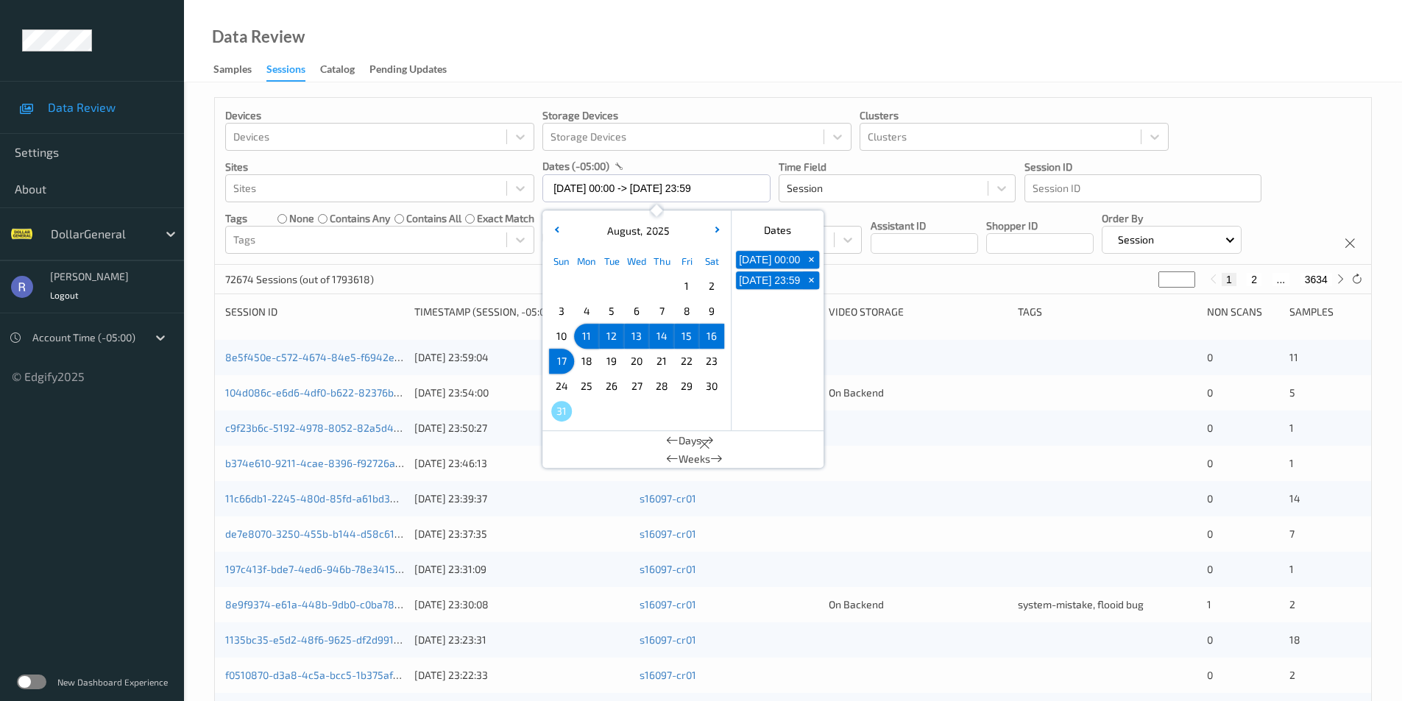
drag, startPoint x: 490, startPoint y: 272, endPoint x: 522, endPoint y: 256, distance: 35.2
click at [491, 273] on div "72674 Sessions (out of 1793618) * 1 2 ... 3634" at bounding box center [793, 279] width 1156 height 29
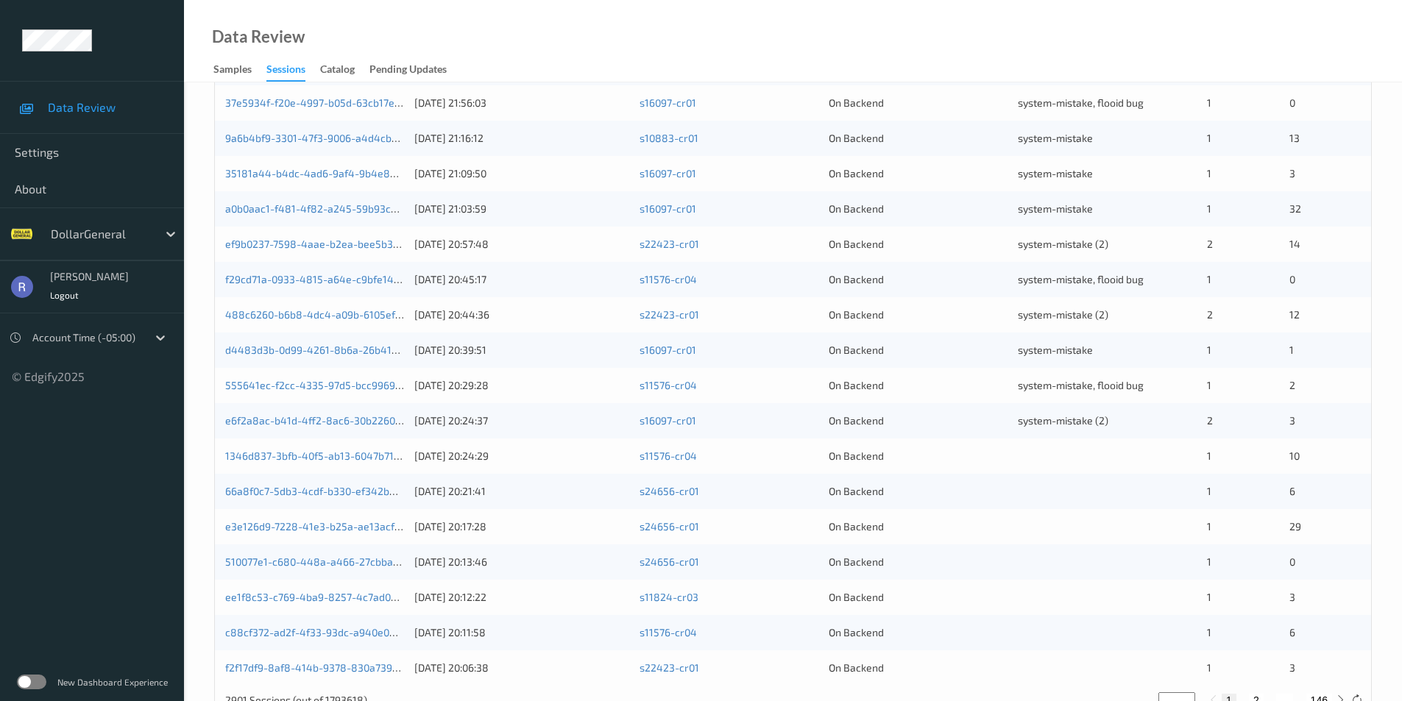
scroll to position [368, 0]
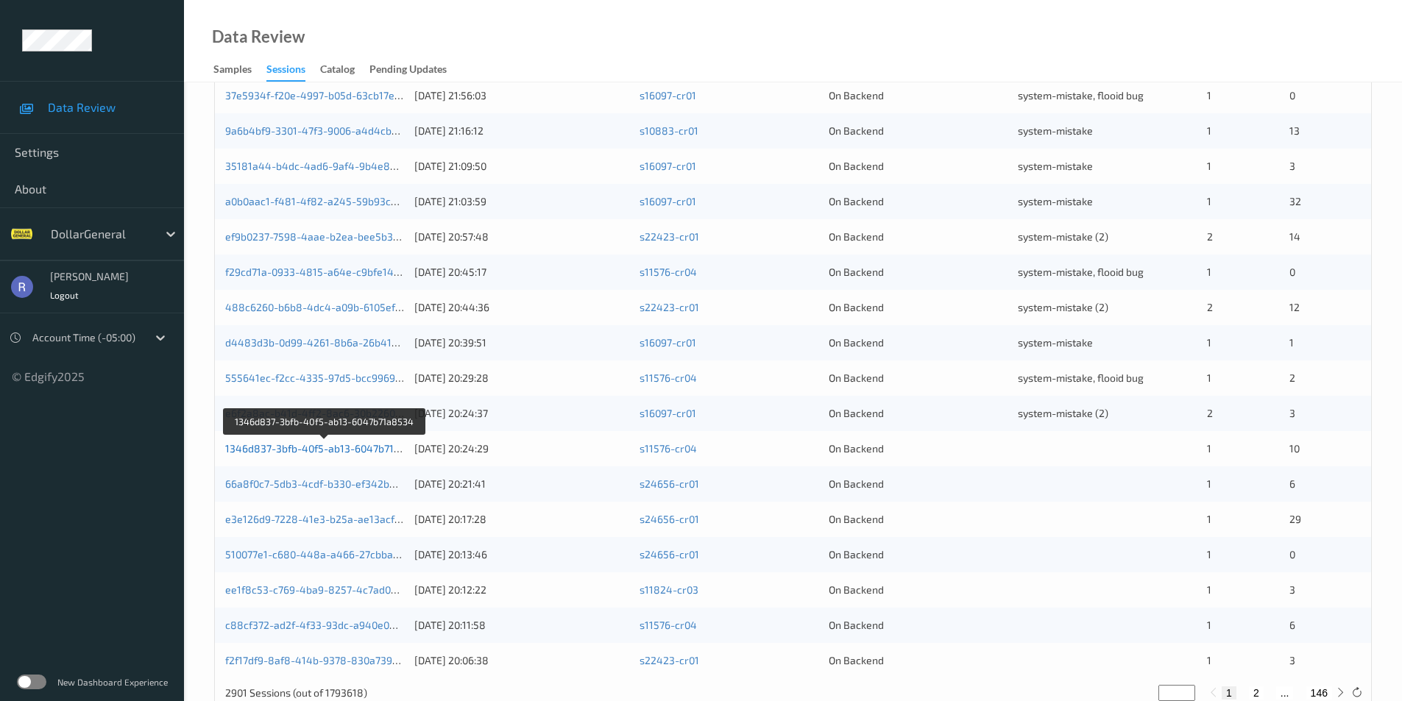
click at [257, 445] on link "1346d837-3bfb-40f5-ab13-6047b71a8534" at bounding box center [324, 448] width 199 height 13
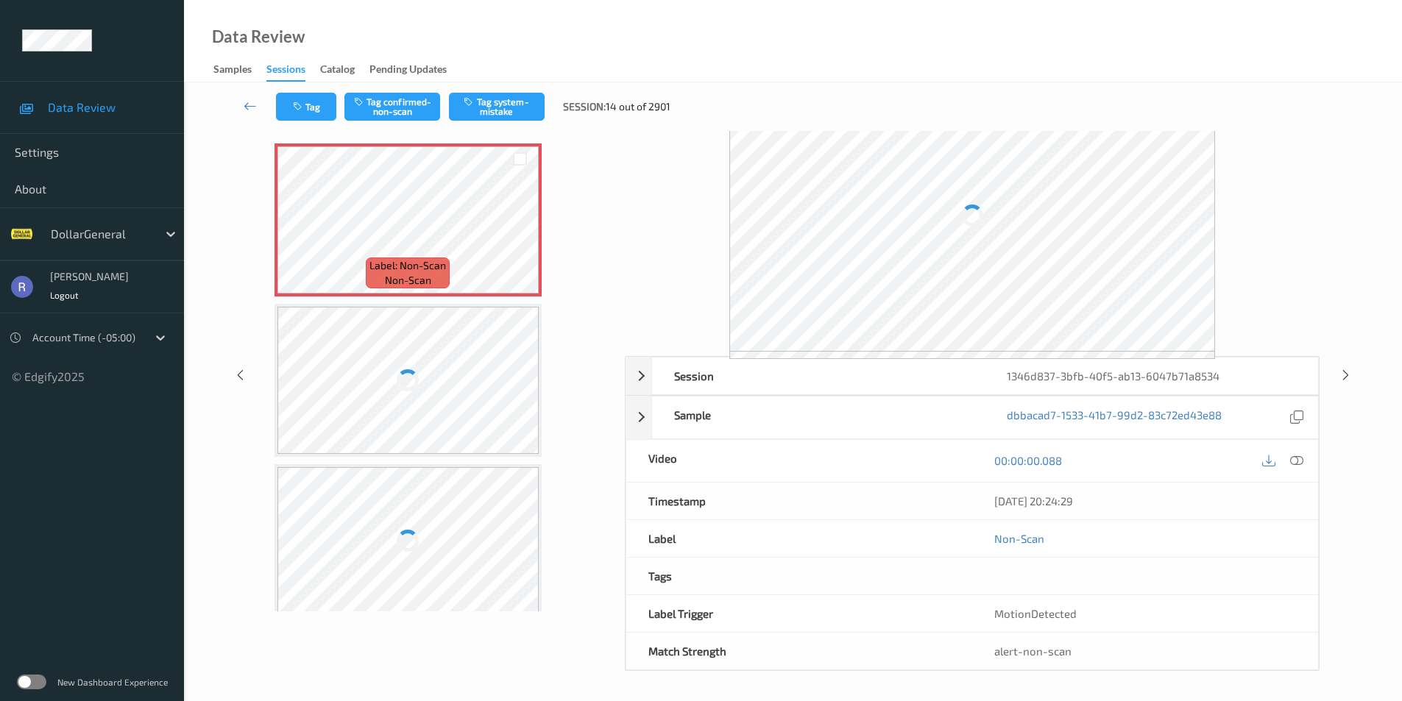
scroll to position [60, 0]
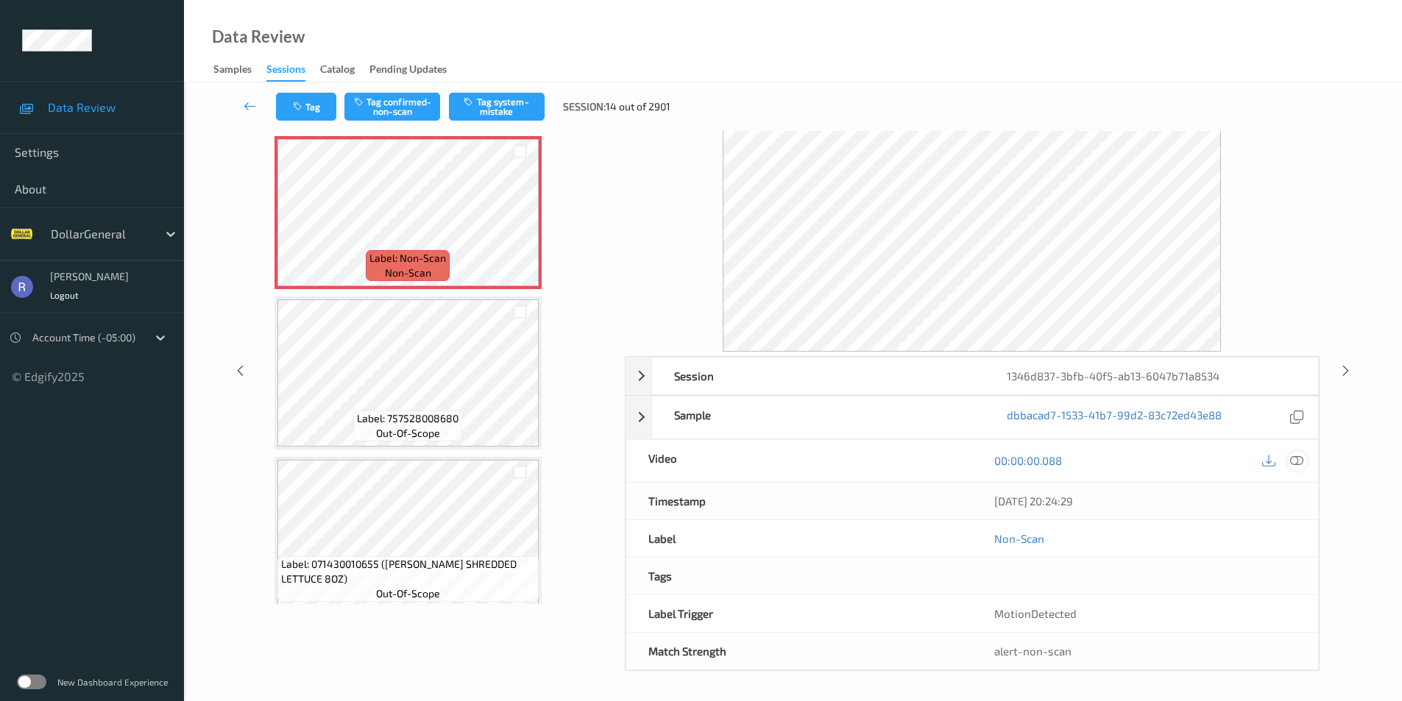
click at [1297, 460] on icon at bounding box center [1296, 460] width 13 height 13
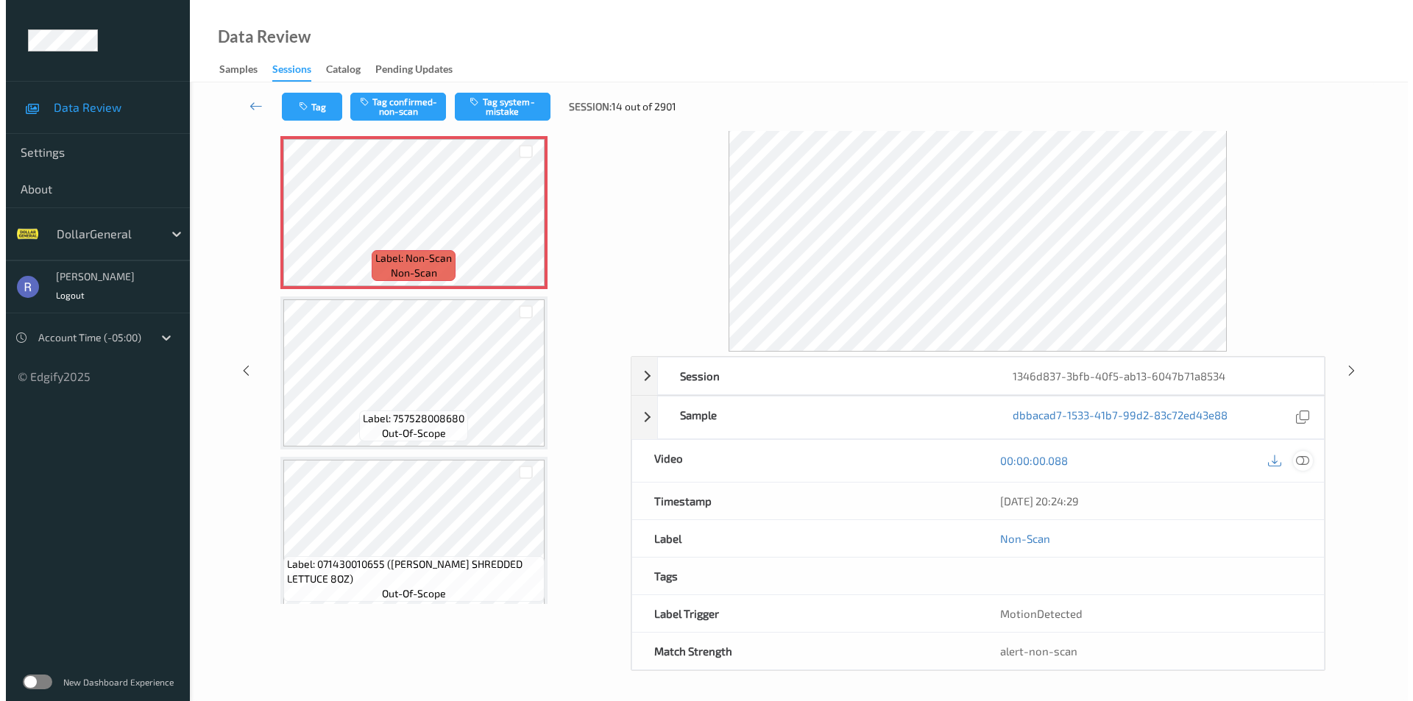
scroll to position [0, 0]
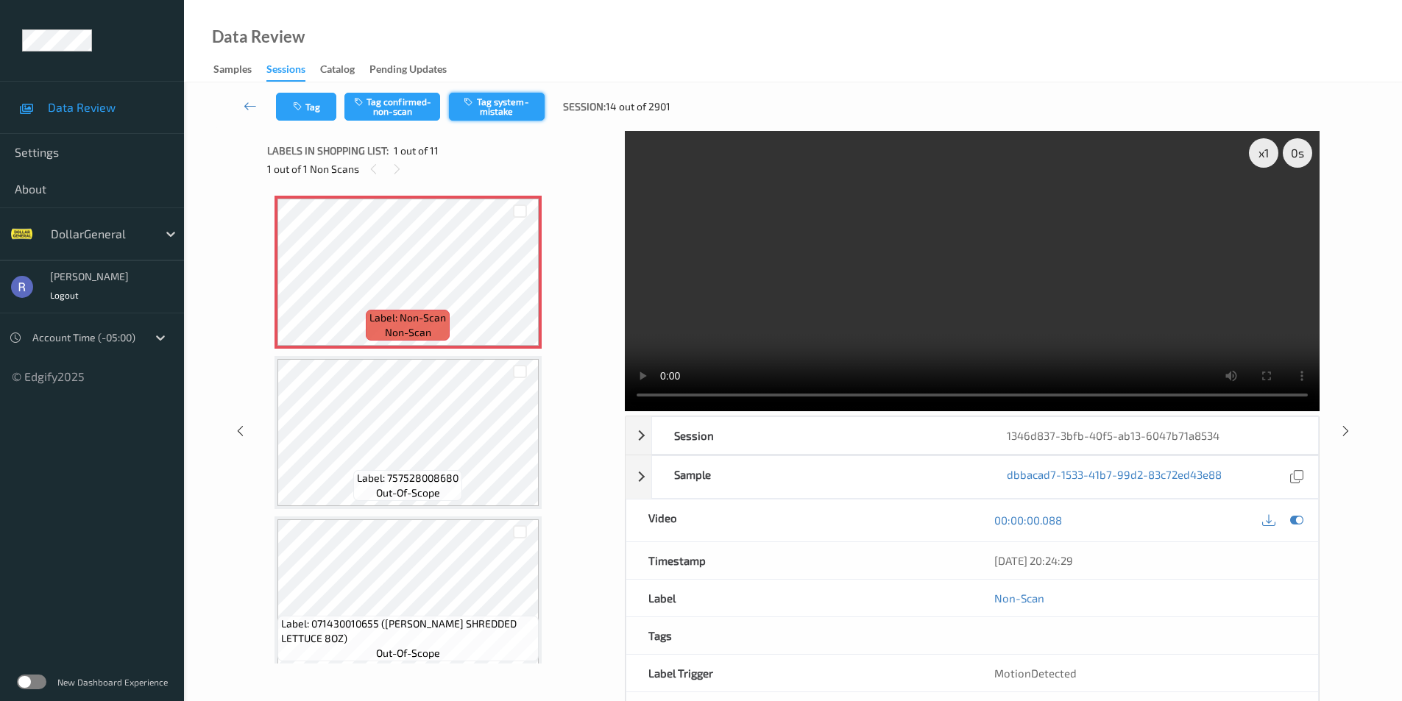
click at [514, 110] on button "Tag system-mistake" at bounding box center [497, 107] width 96 height 28
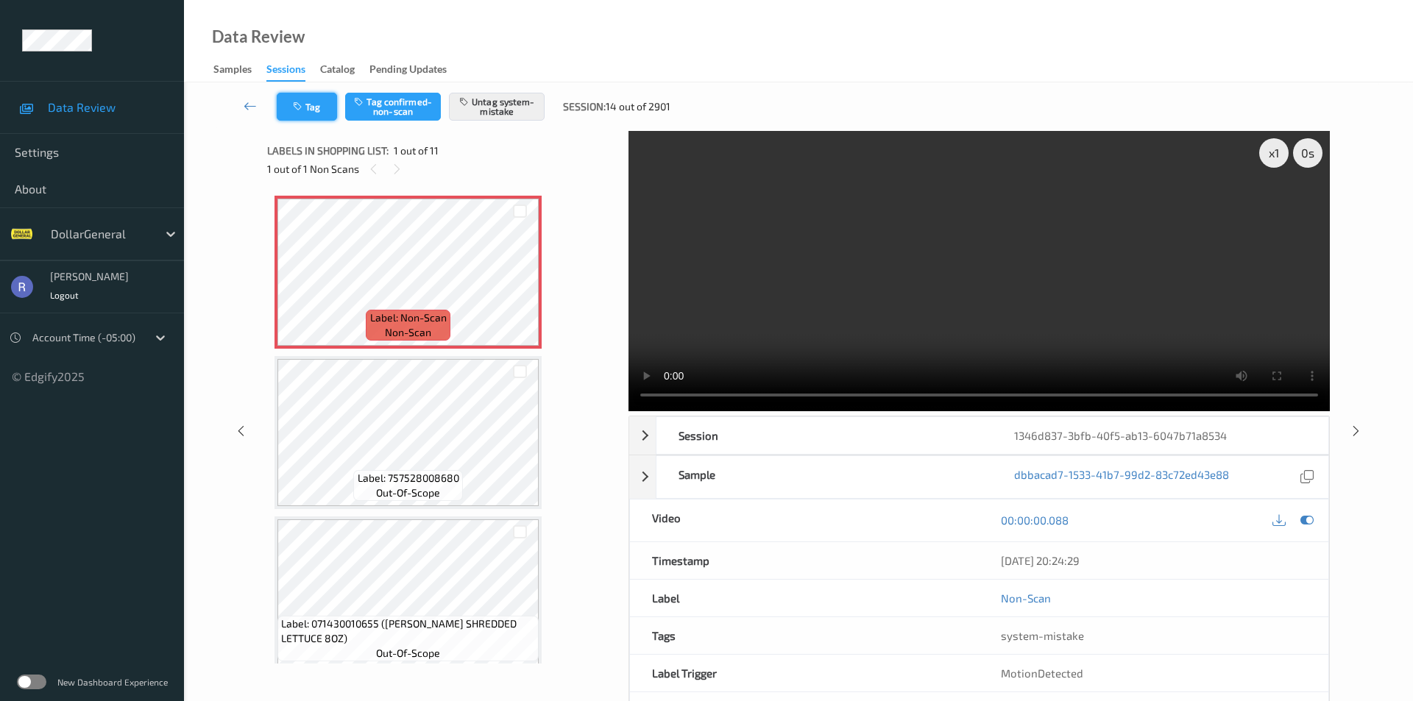
click at [311, 100] on button "Tag" at bounding box center [307, 107] width 60 height 28
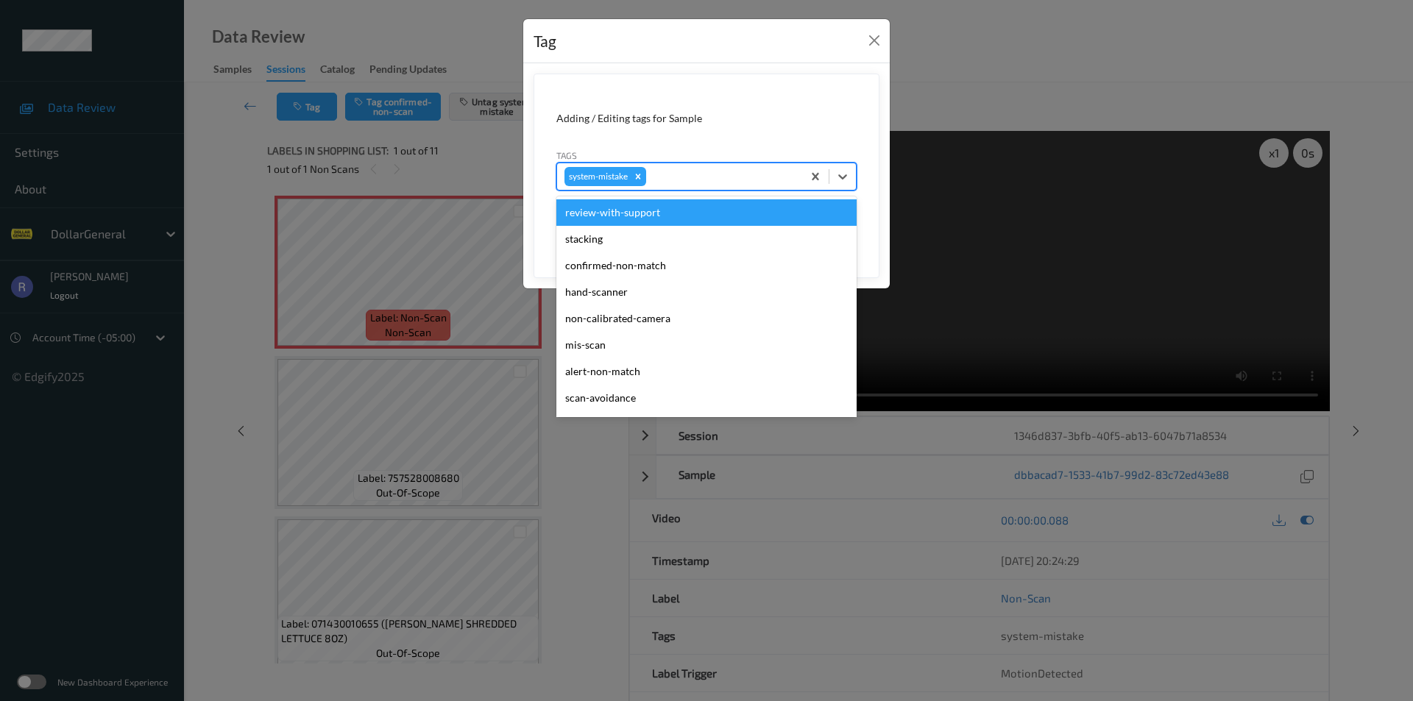
click at [703, 173] on div at bounding box center [722, 177] width 146 height 18
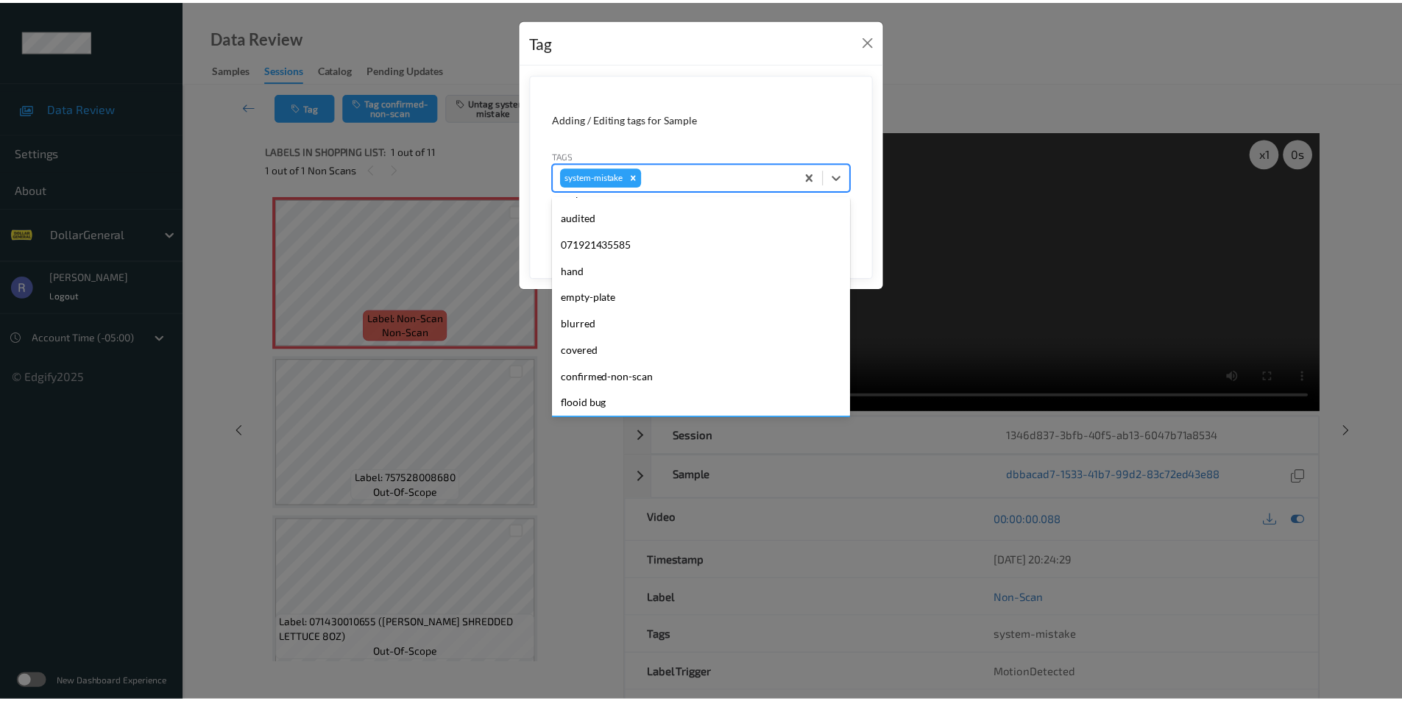
scroll to position [294, 0]
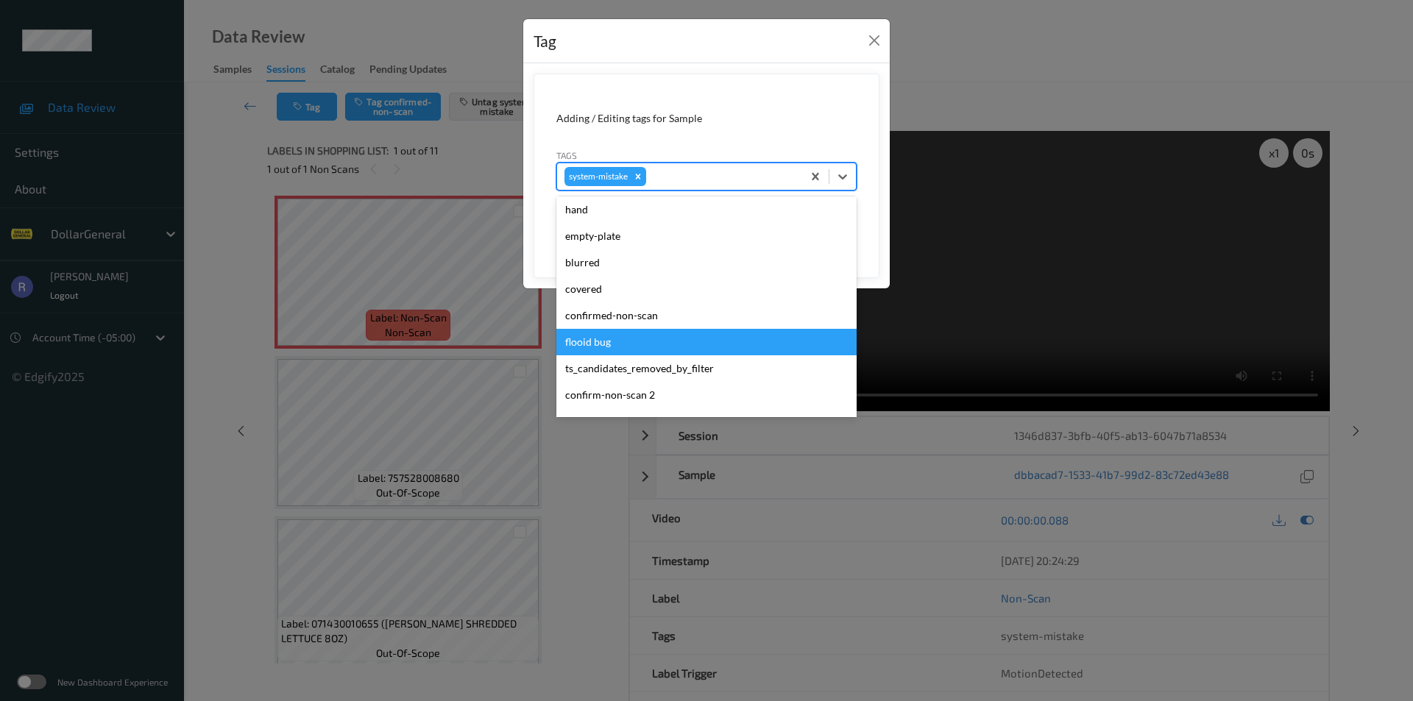
click at [595, 345] on div "flooid bug" at bounding box center [706, 342] width 300 height 26
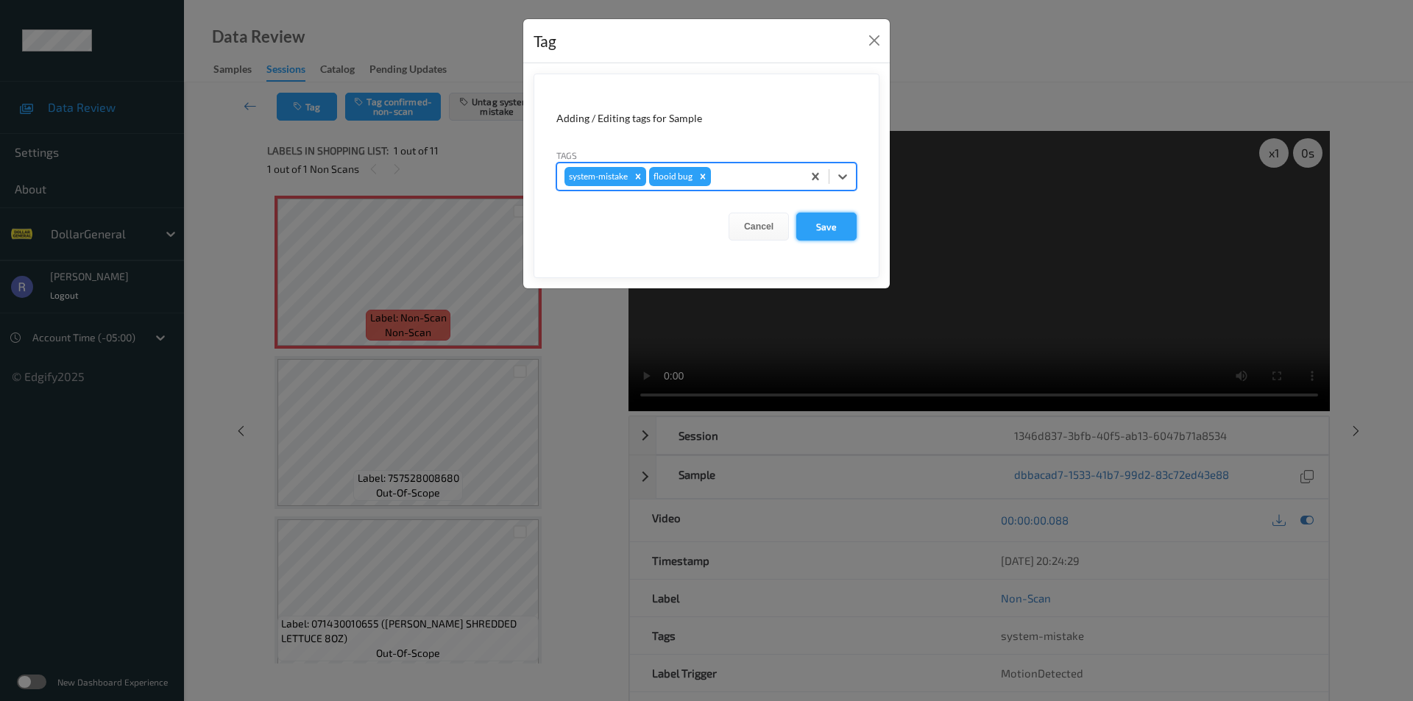
click at [829, 222] on button "Save" at bounding box center [826, 227] width 60 height 28
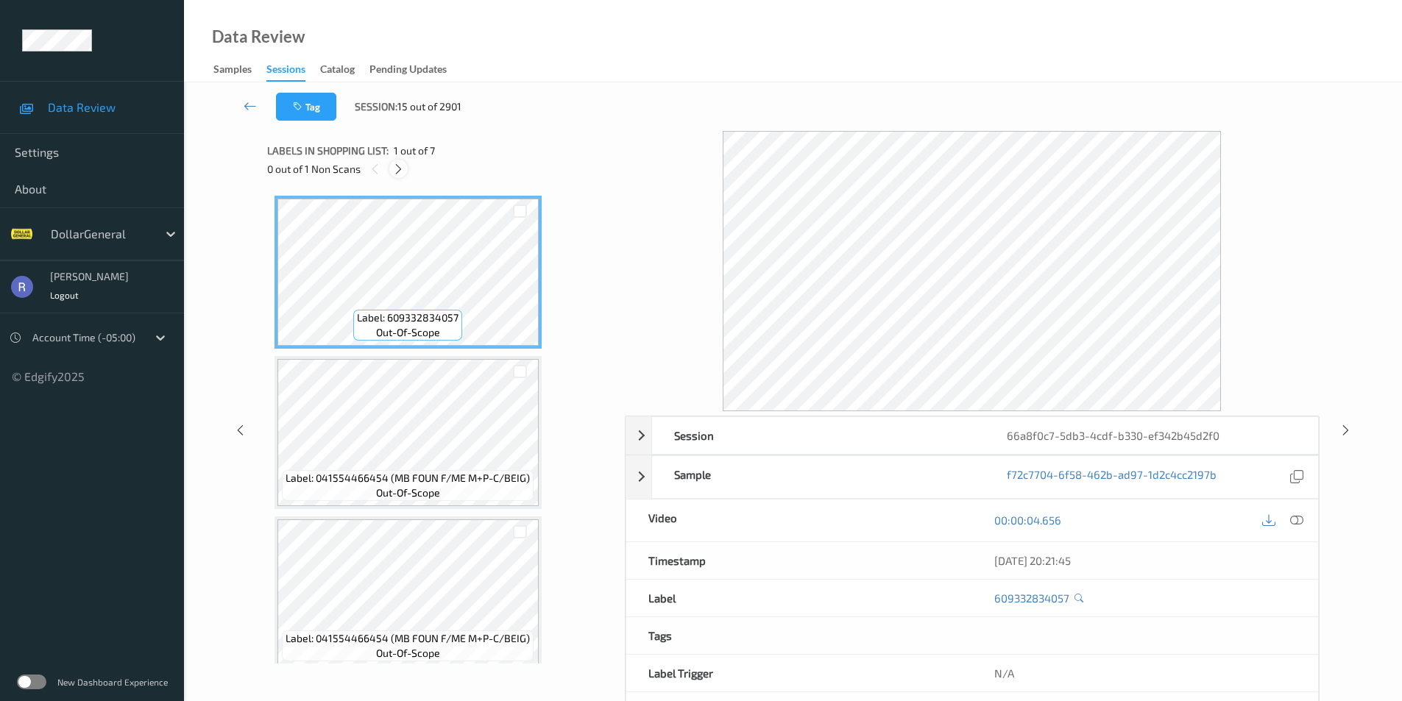
click at [401, 169] on icon at bounding box center [398, 169] width 13 height 13
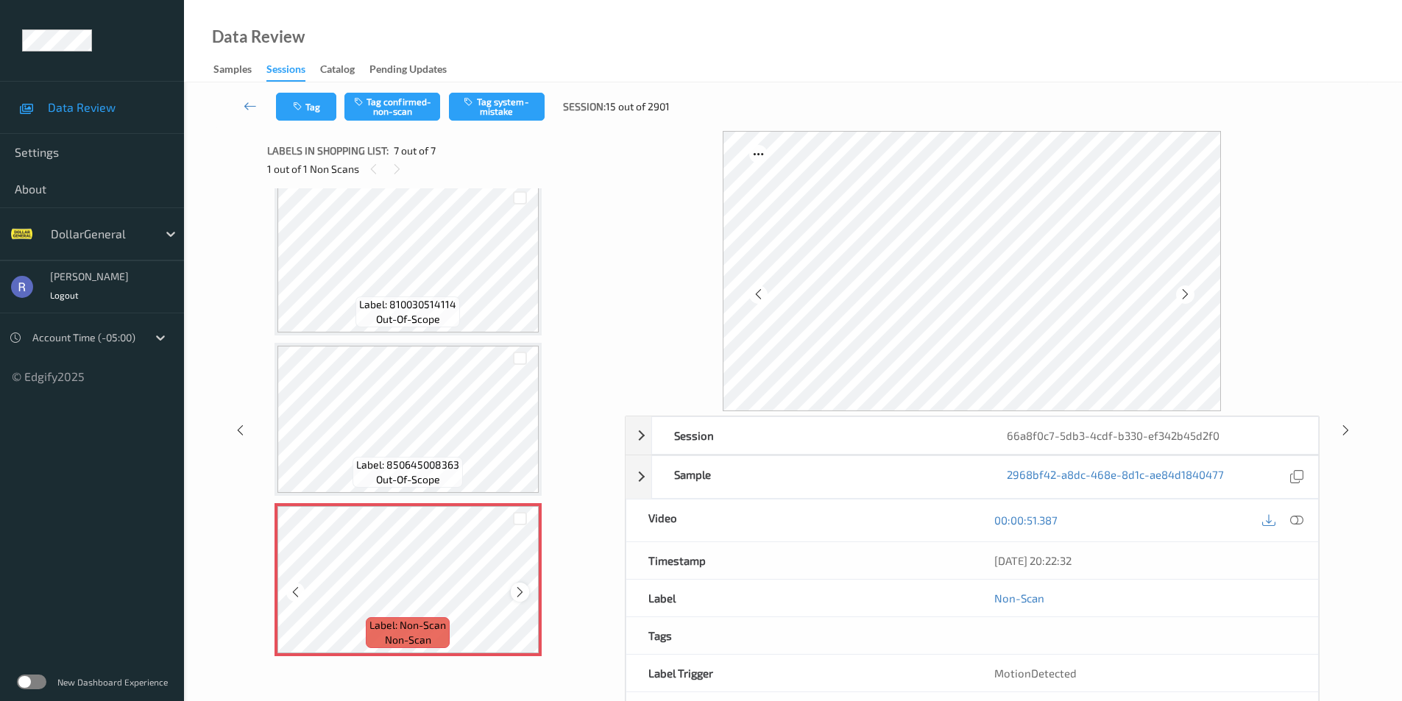
click at [520, 591] on icon at bounding box center [520, 592] width 13 height 13
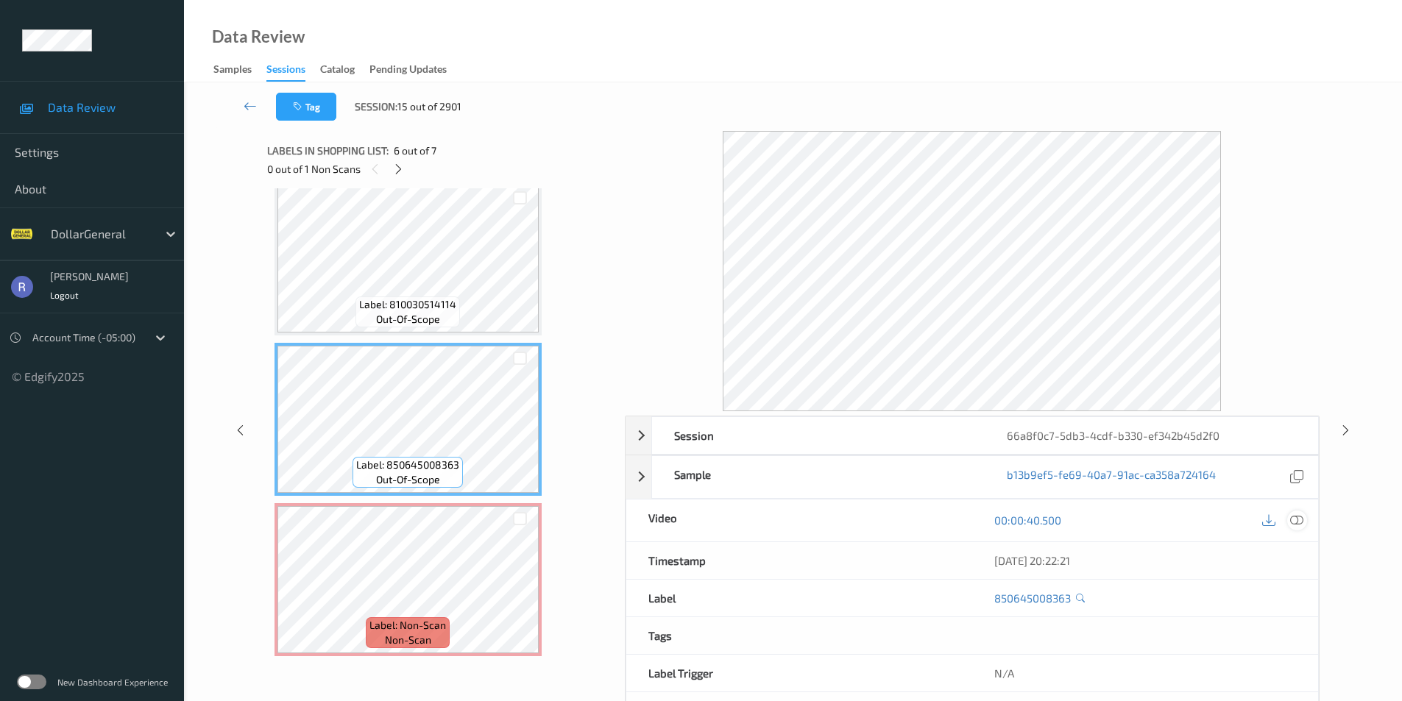
click at [1303, 519] on div at bounding box center [1297, 521] width 20 height 20
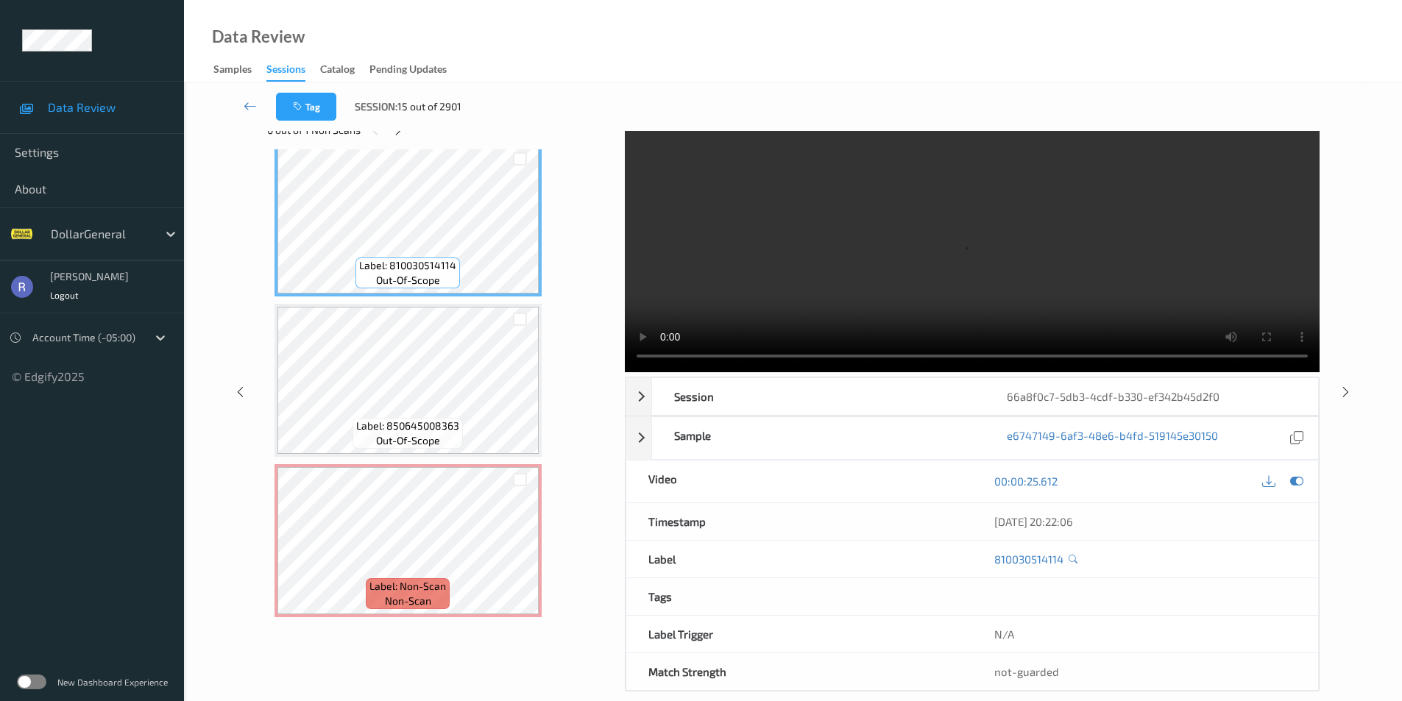
scroll to position [60, 0]
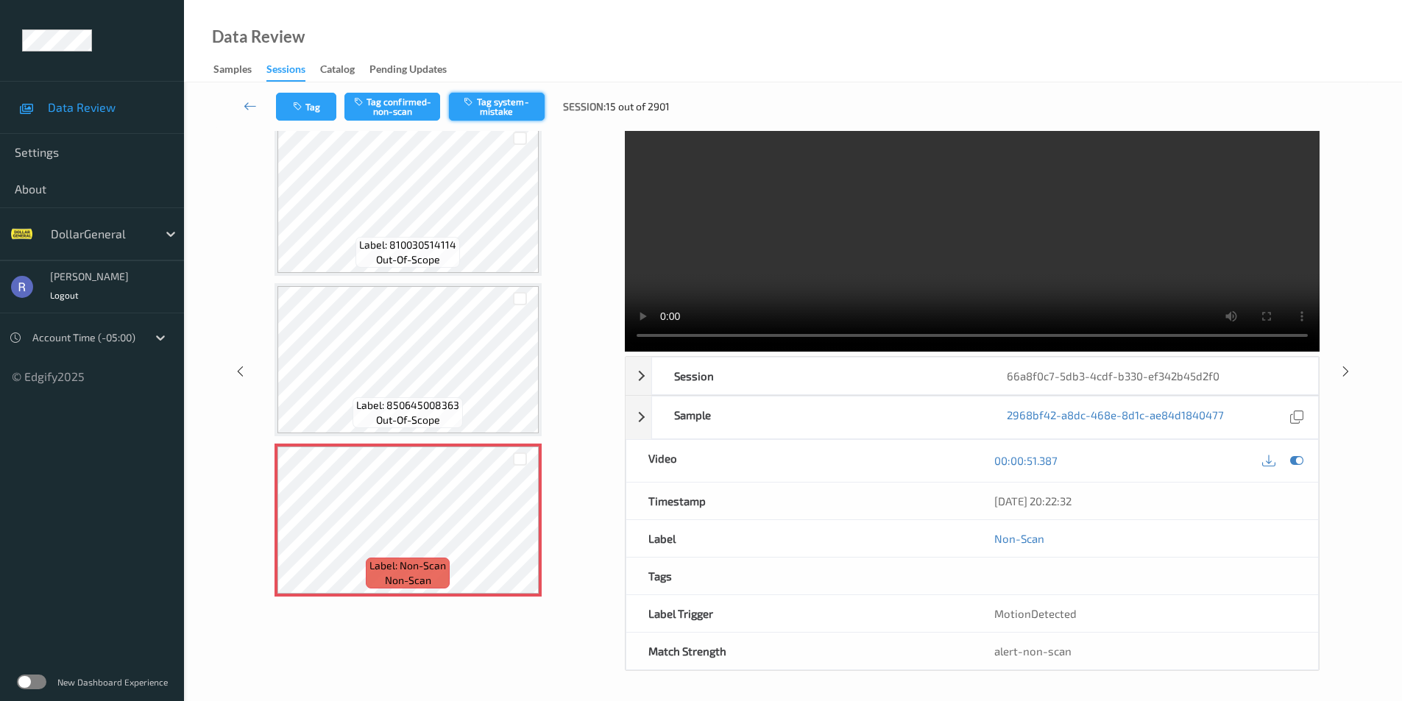
click at [507, 100] on button "Tag system-mistake" at bounding box center [497, 107] width 96 height 28
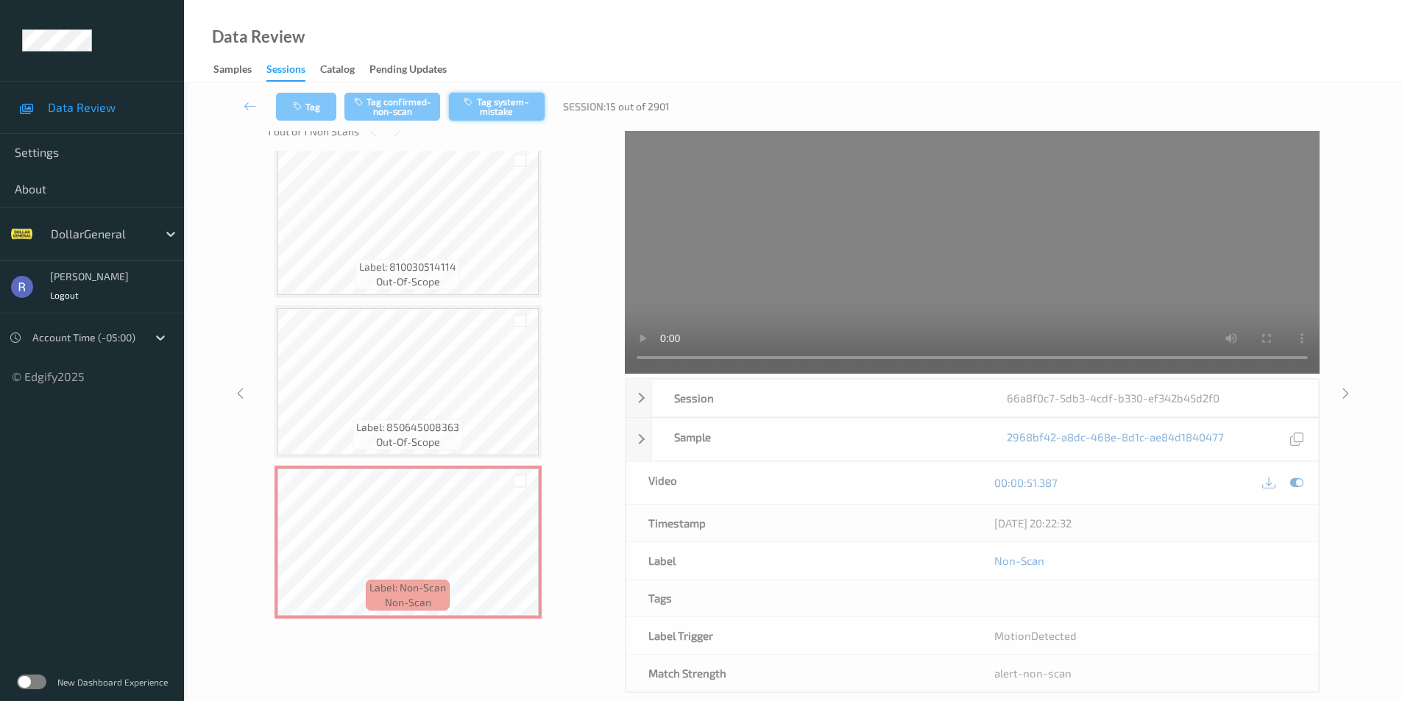
scroll to position [0, 0]
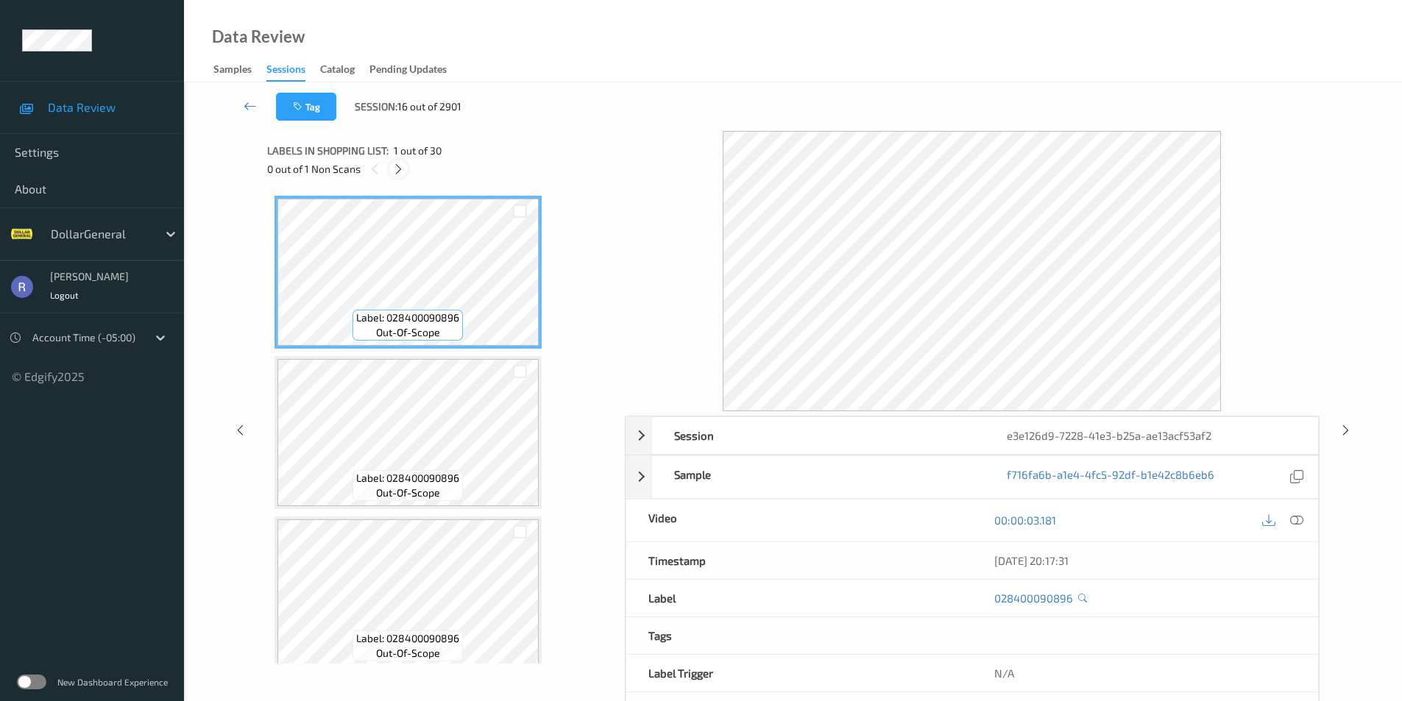
click at [402, 169] on icon at bounding box center [398, 169] width 13 height 13
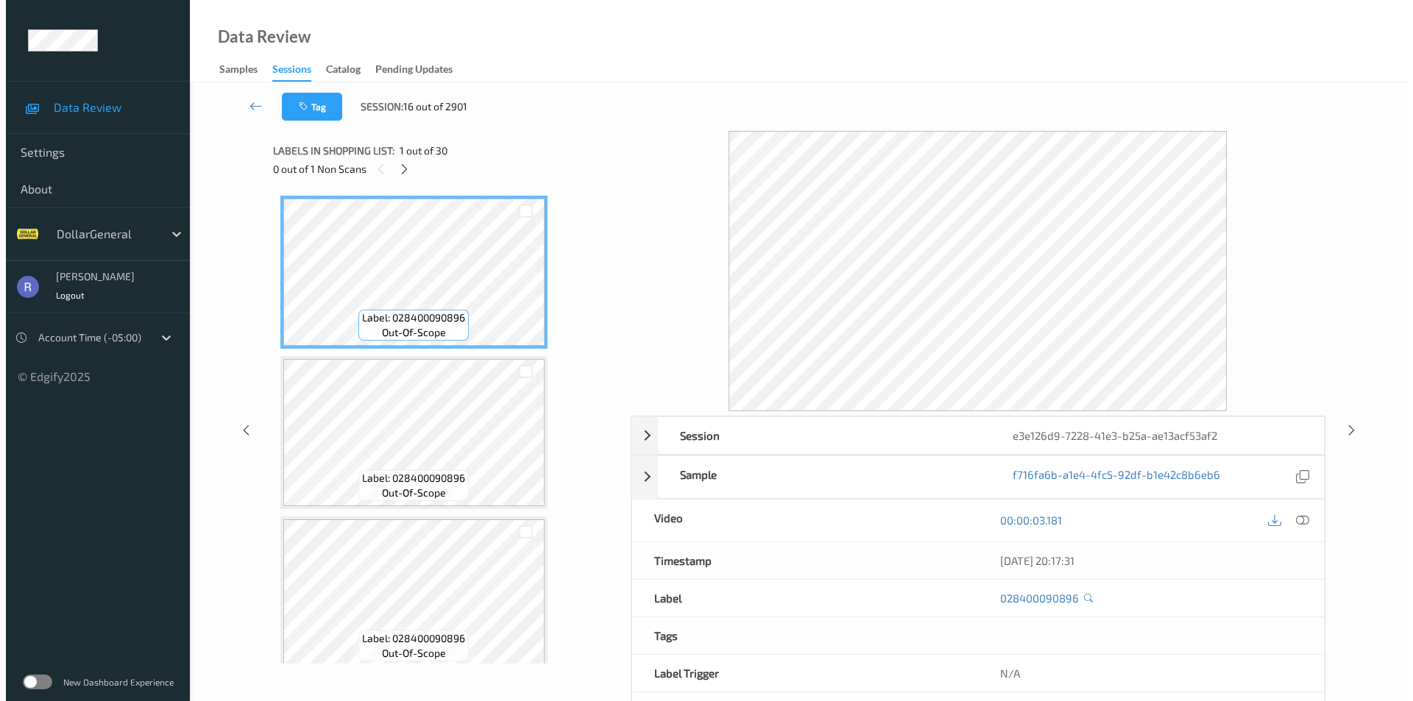
scroll to position [970, 0]
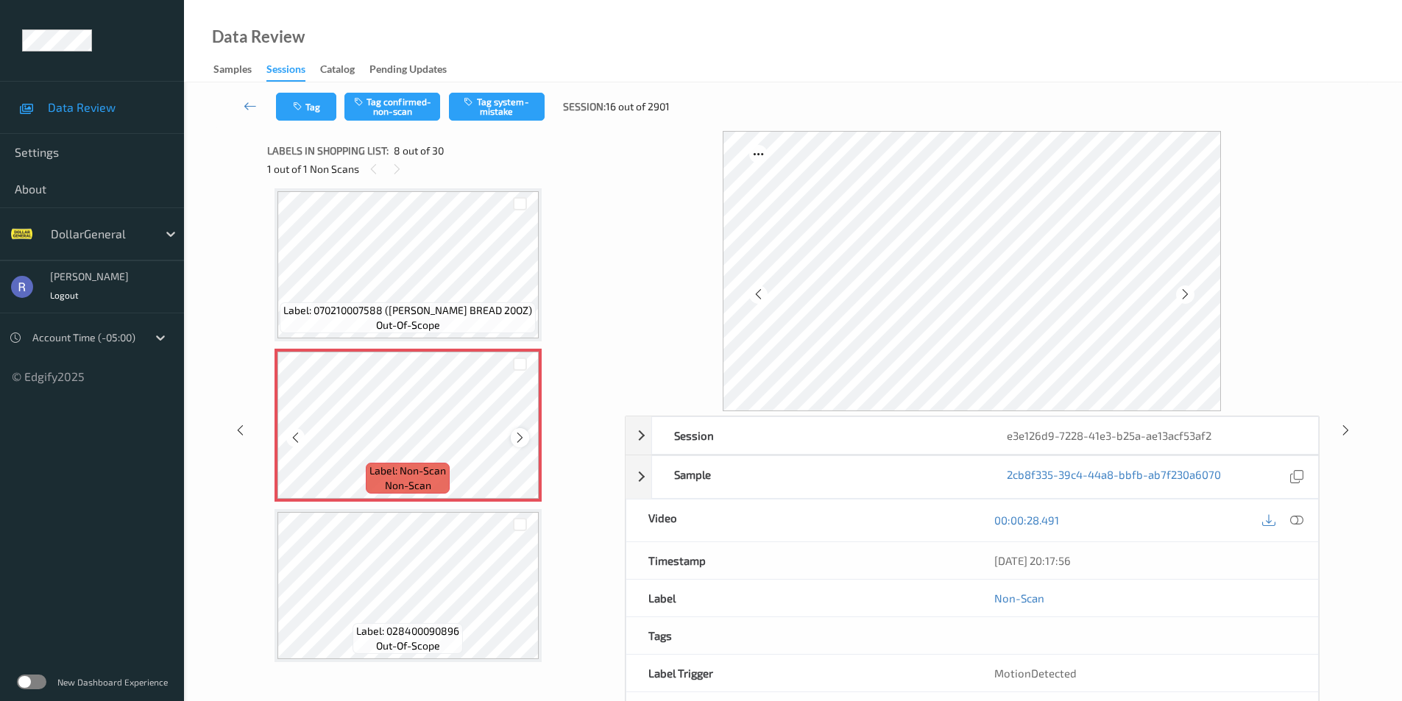
click at [518, 439] on icon at bounding box center [520, 437] width 13 height 13
click at [1295, 521] on icon at bounding box center [1296, 520] width 13 height 13
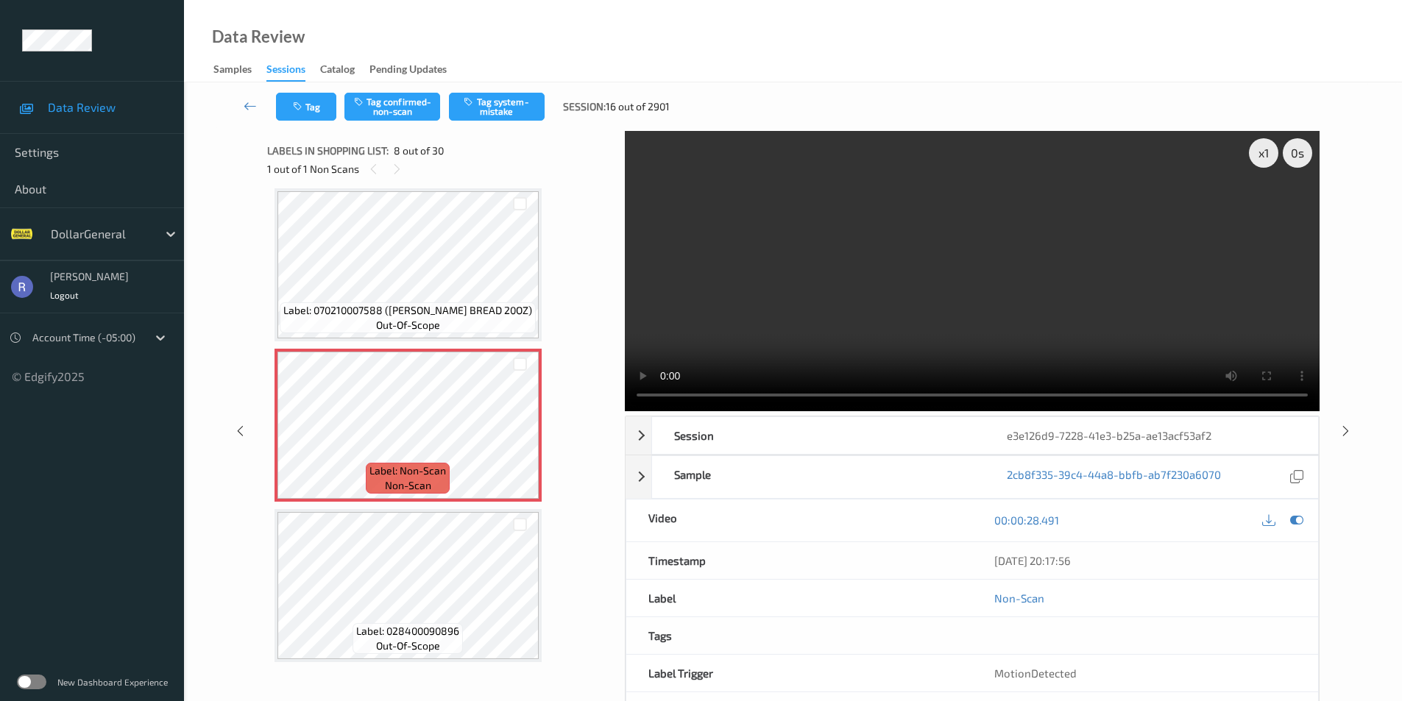
click at [1074, 317] on video at bounding box center [972, 271] width 695 height 280
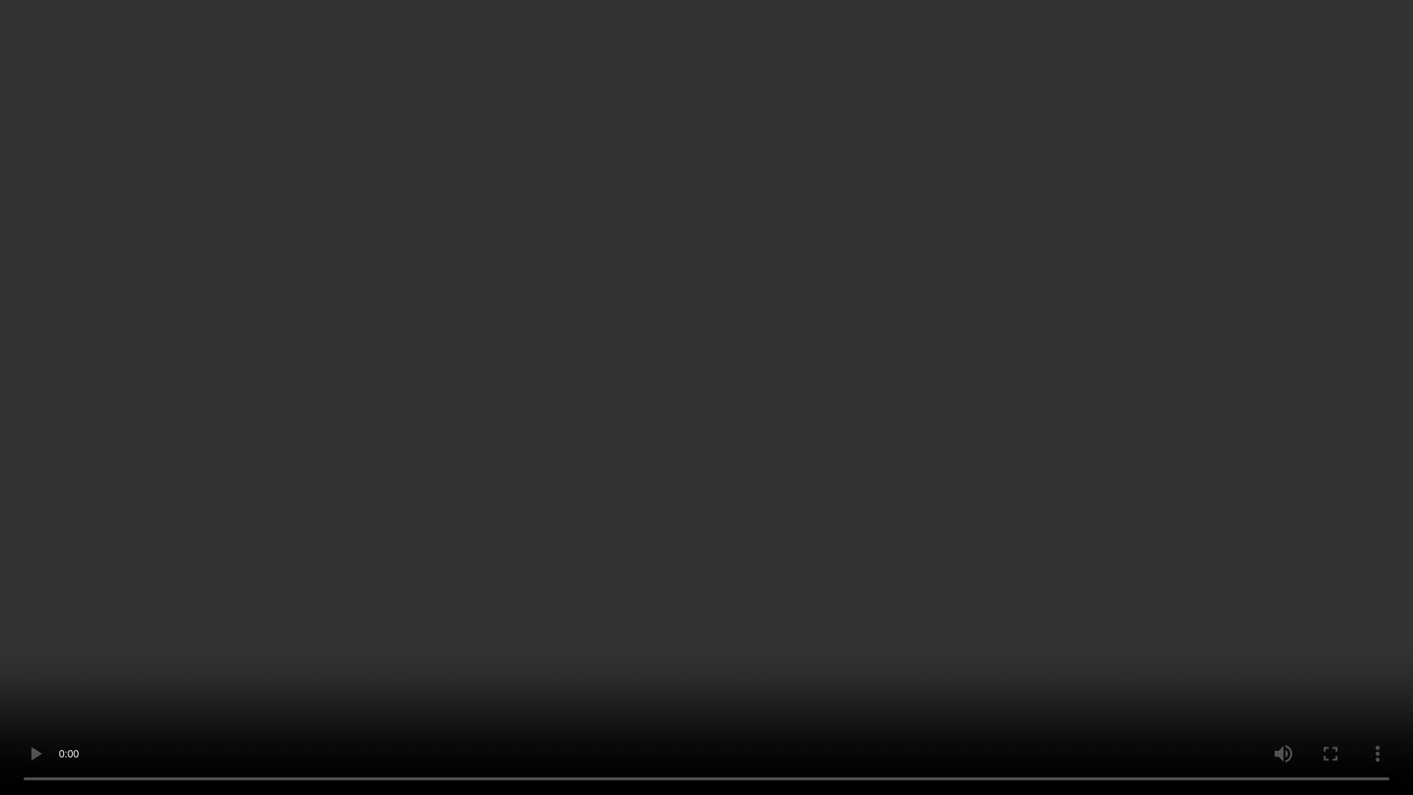
click at [1066, 347] on video at bounding box center [706, 397] width 1413 height 795
drag, startPoint x: 1065, startPoint y: 347, endPoint x: 1063, endPoint y: 283, distance: 64.0
click at [1064, 347] on video at bounding box center [706, 397] width 1413 height 795
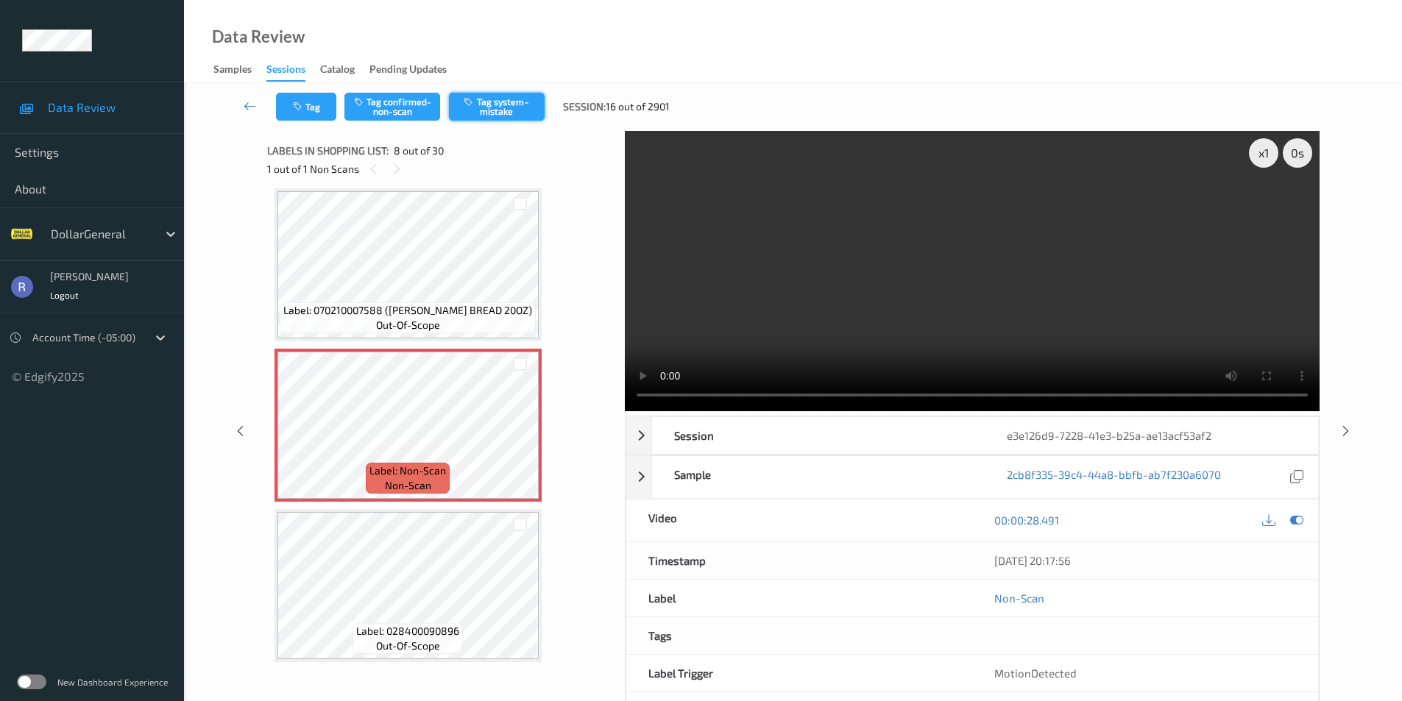
click at [517, 97] on button "Tag system-mistake" at bounding box center [497, 107] width 96 height 28
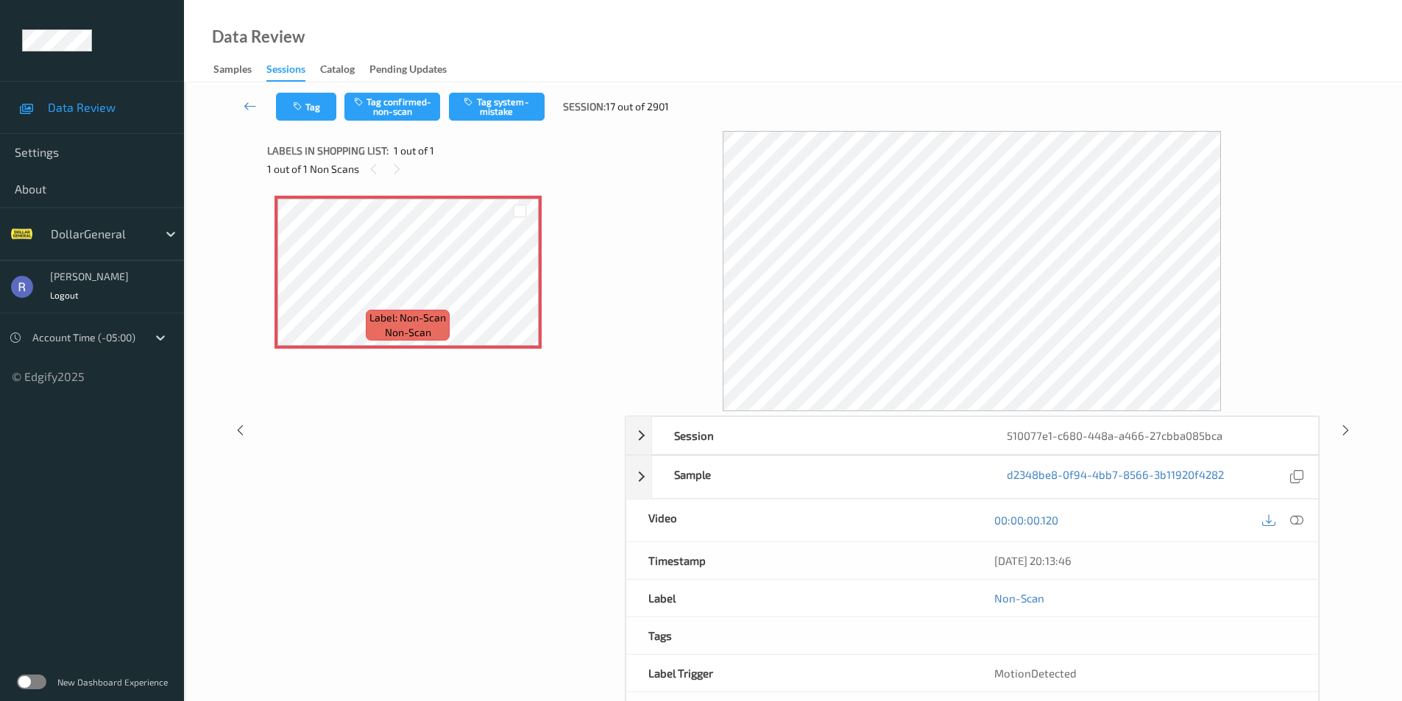
drag, startPoint x: 584, startPoint y: 7, endPoint x: 435, endPoint y: 419, distance: 437.6
click at [435, 419] on div "Label: Non-Scan non-scan" at bounding box center [440, 363] width 347 height 351
click at [1295, 518] on icon at bounding box center [1296, 520] width 13 height 13
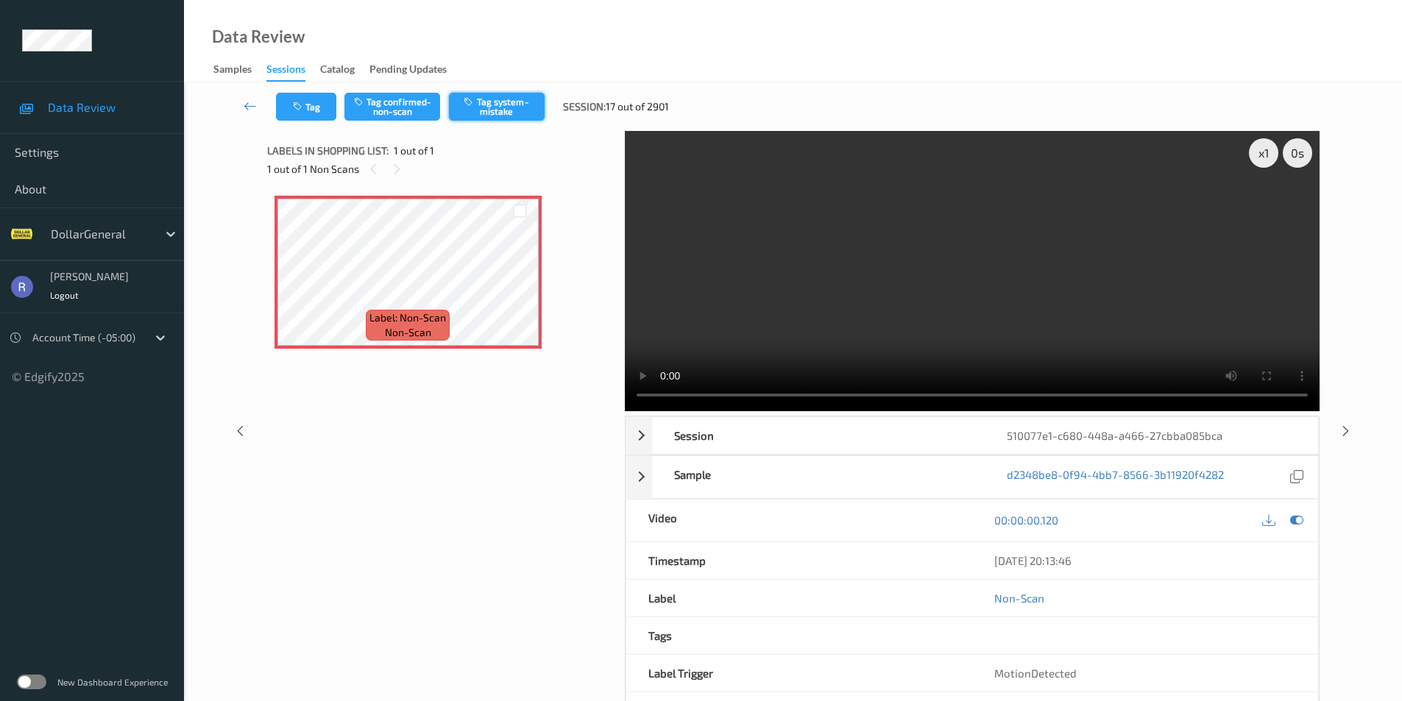
click at [500, 107] on button "Tag system-mistake" at bounding box center [497, 107] width 96 height 28
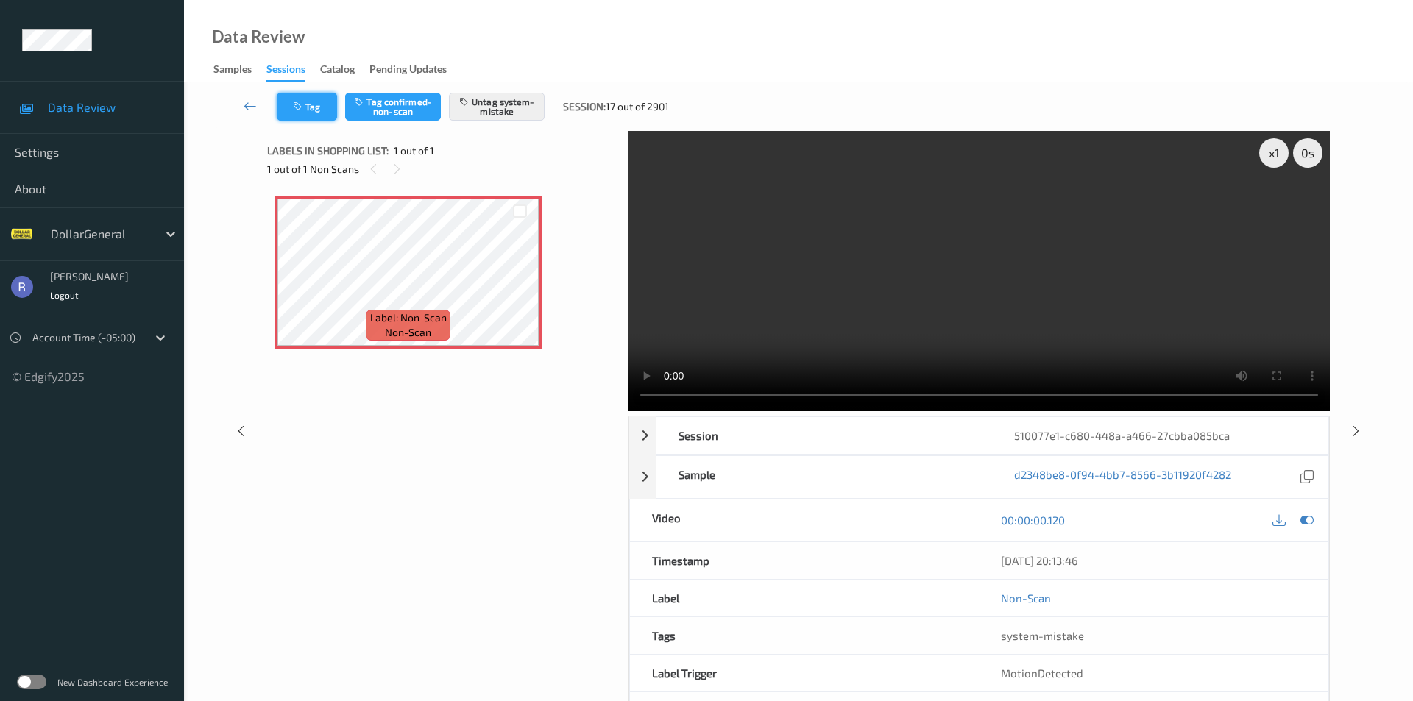
click at [317, 104] on button "Tag" at bounding box center [307, 107] width 60 height 28
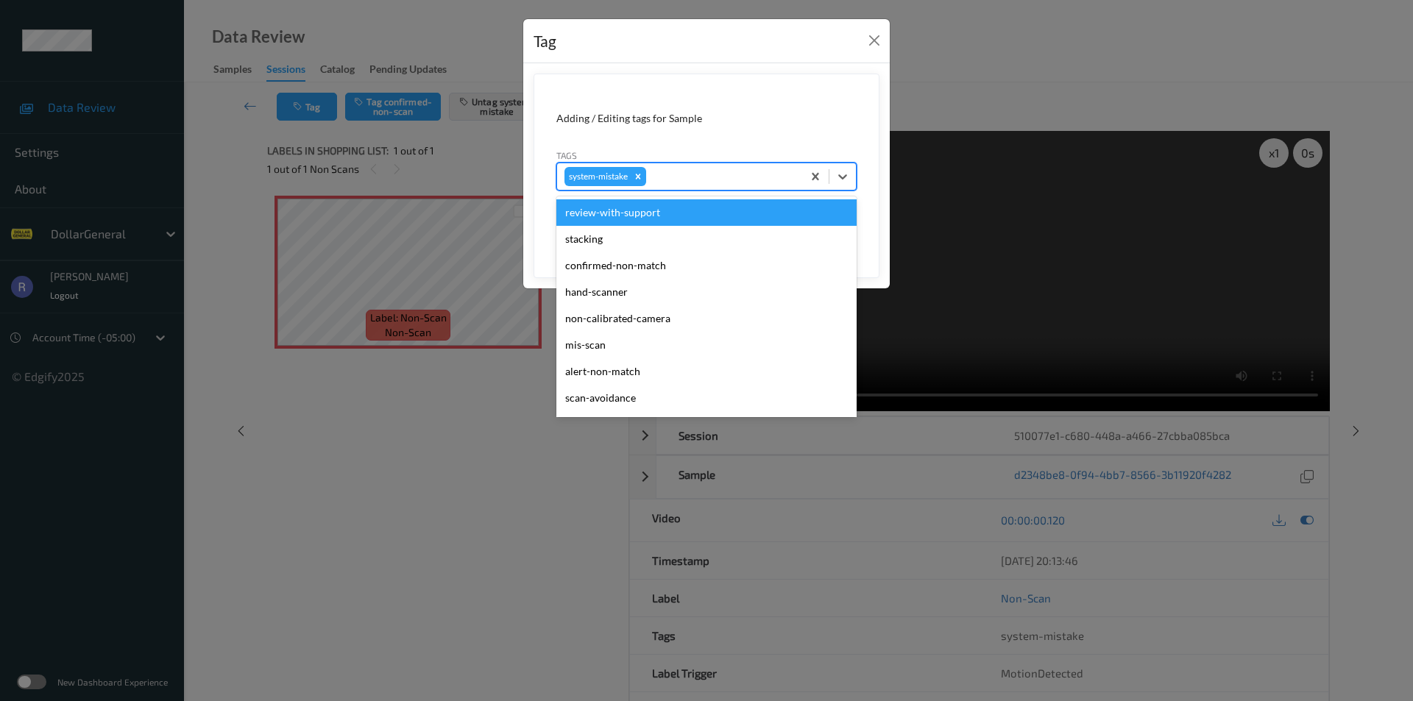
click at [746, 176] on div at bounding box center [722, 177] width 146 height 18
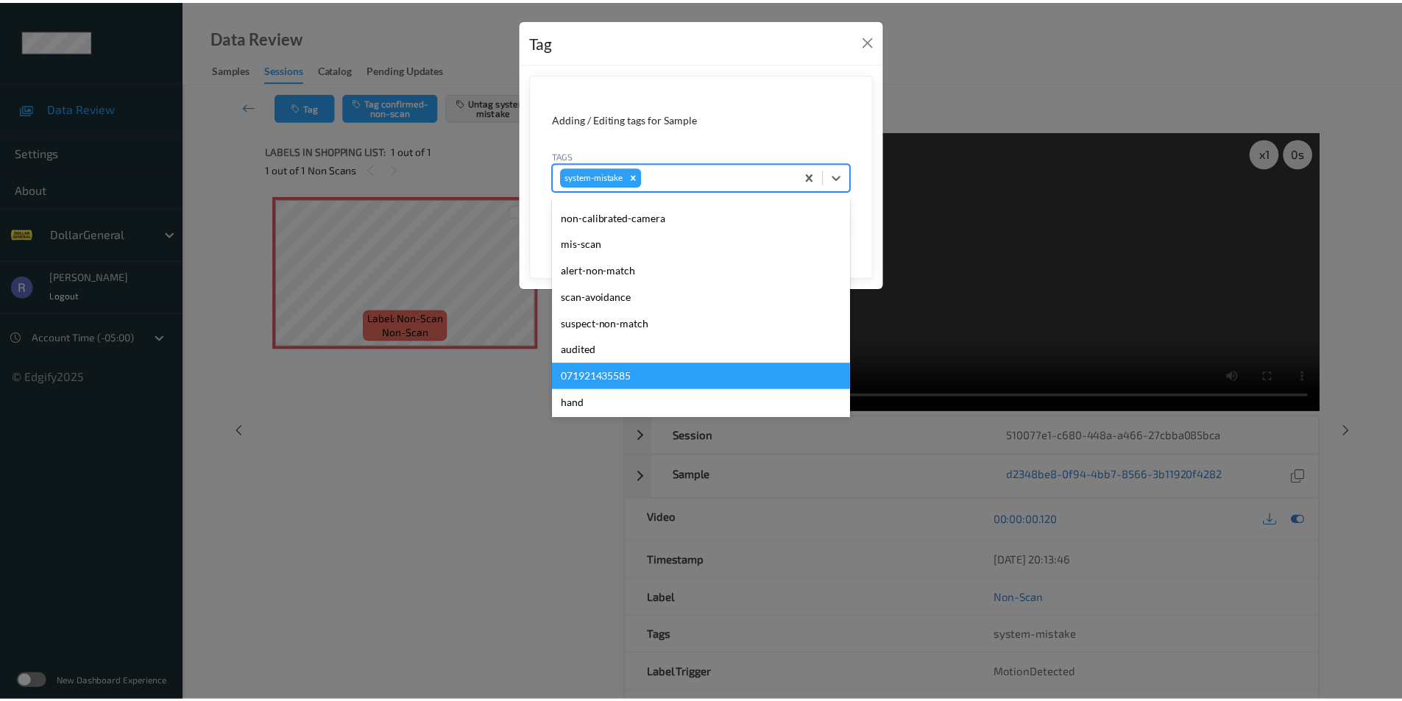
scroll to position [294, 0]
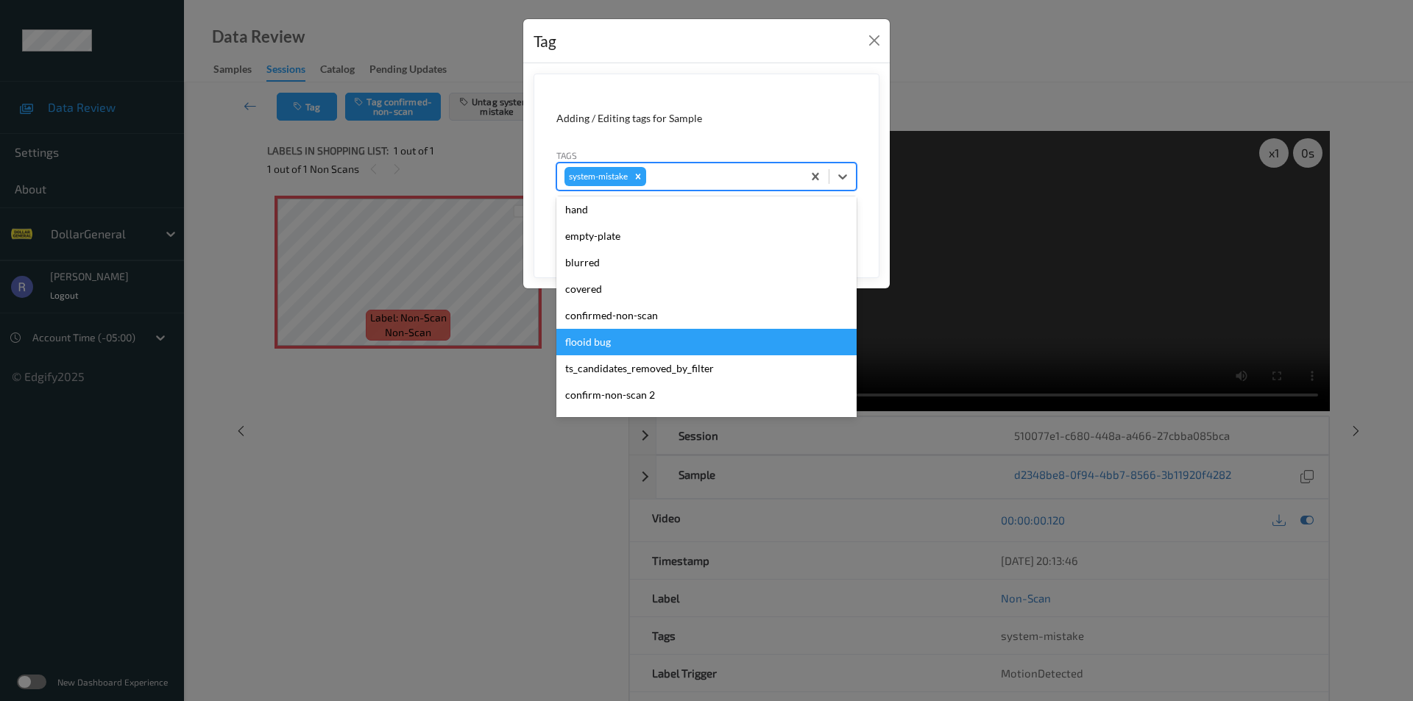
click at [601, 339] on div "flooid bug" at bounding box center [706, 342] width 300 height 26
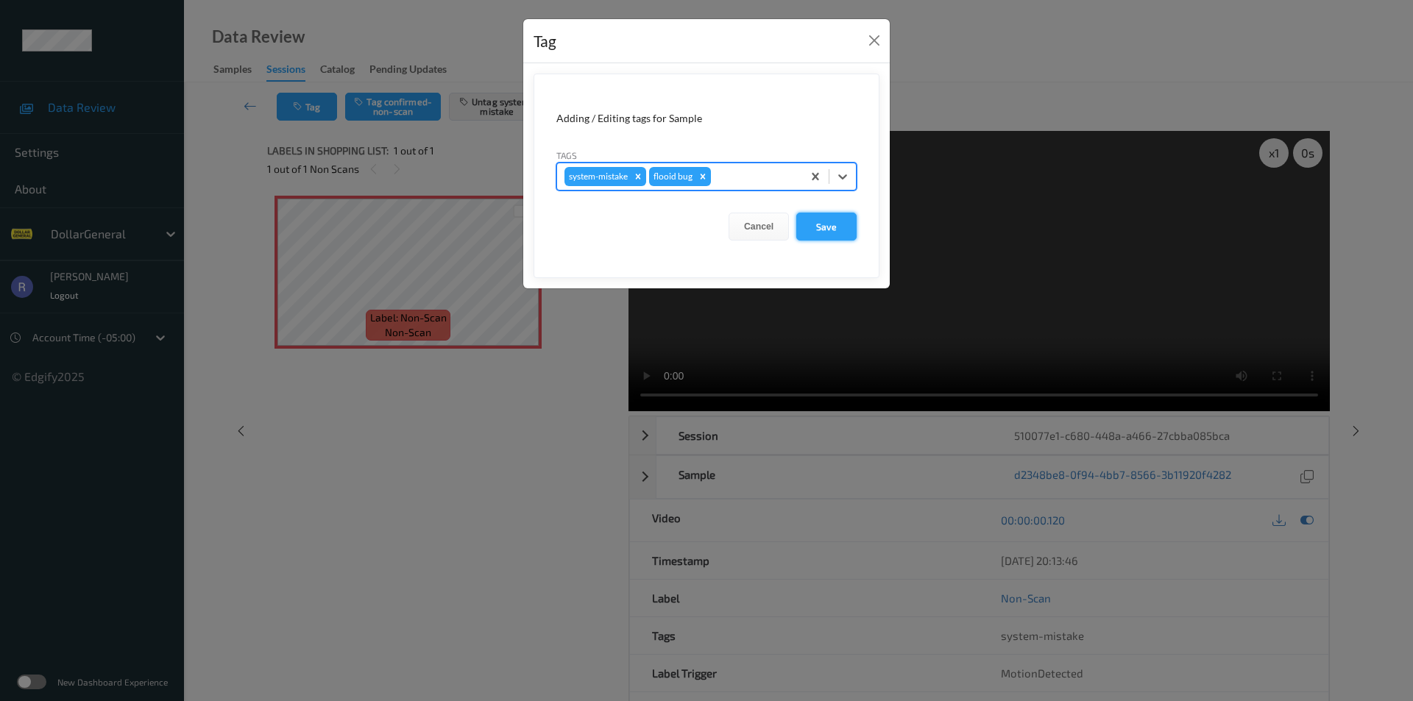
click at [812, 229] on button "Save" at bounding box center [826, 227] width 60 height 28
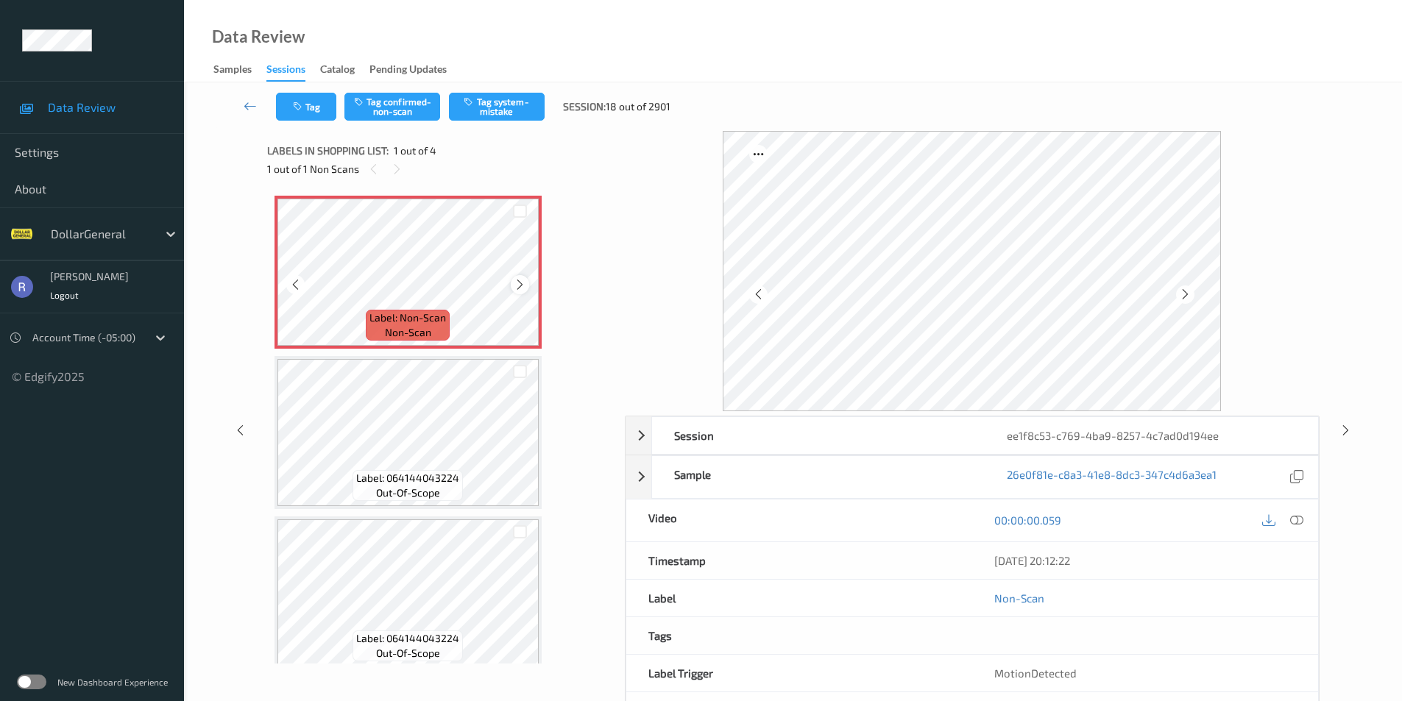
click at [524, 283] on icon at bounding box center [520, 284] width 13 height 13
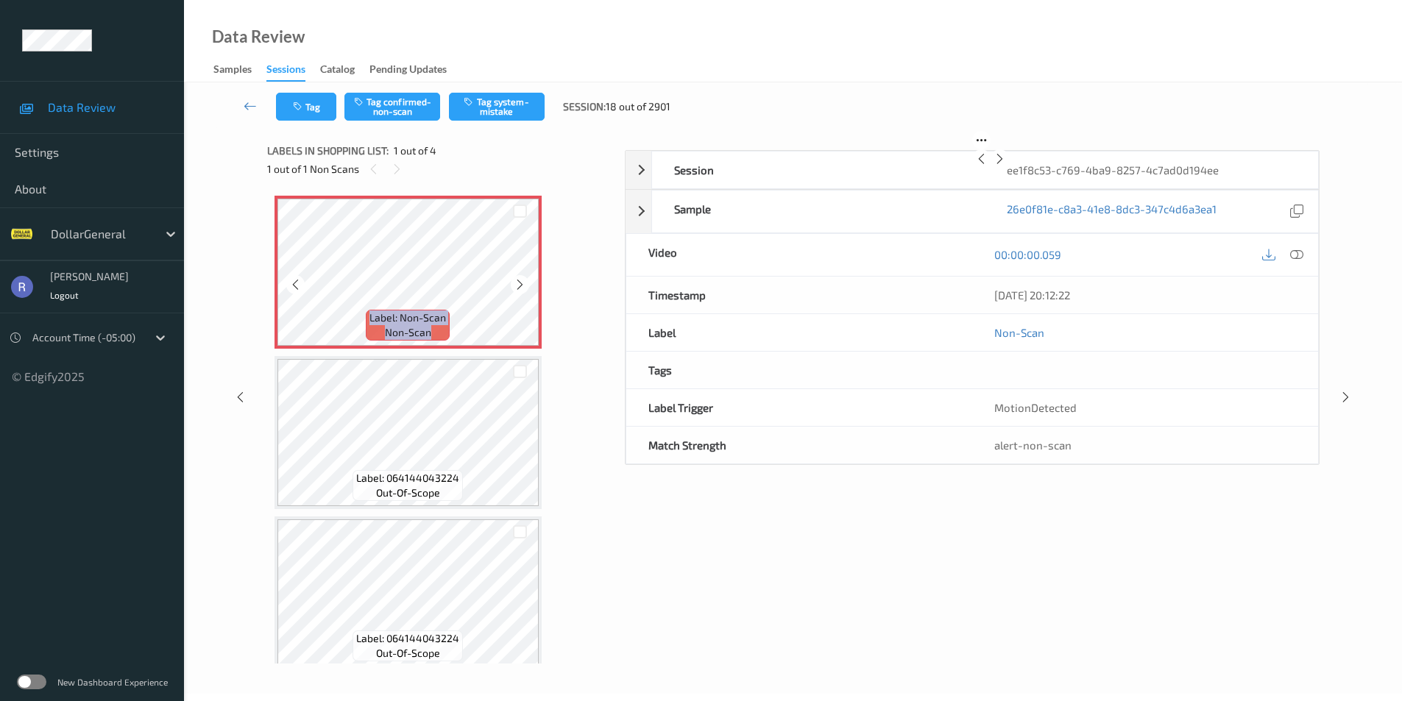
click at [524, 283] on icon at bounding box center [520, 284] width 13 height 13
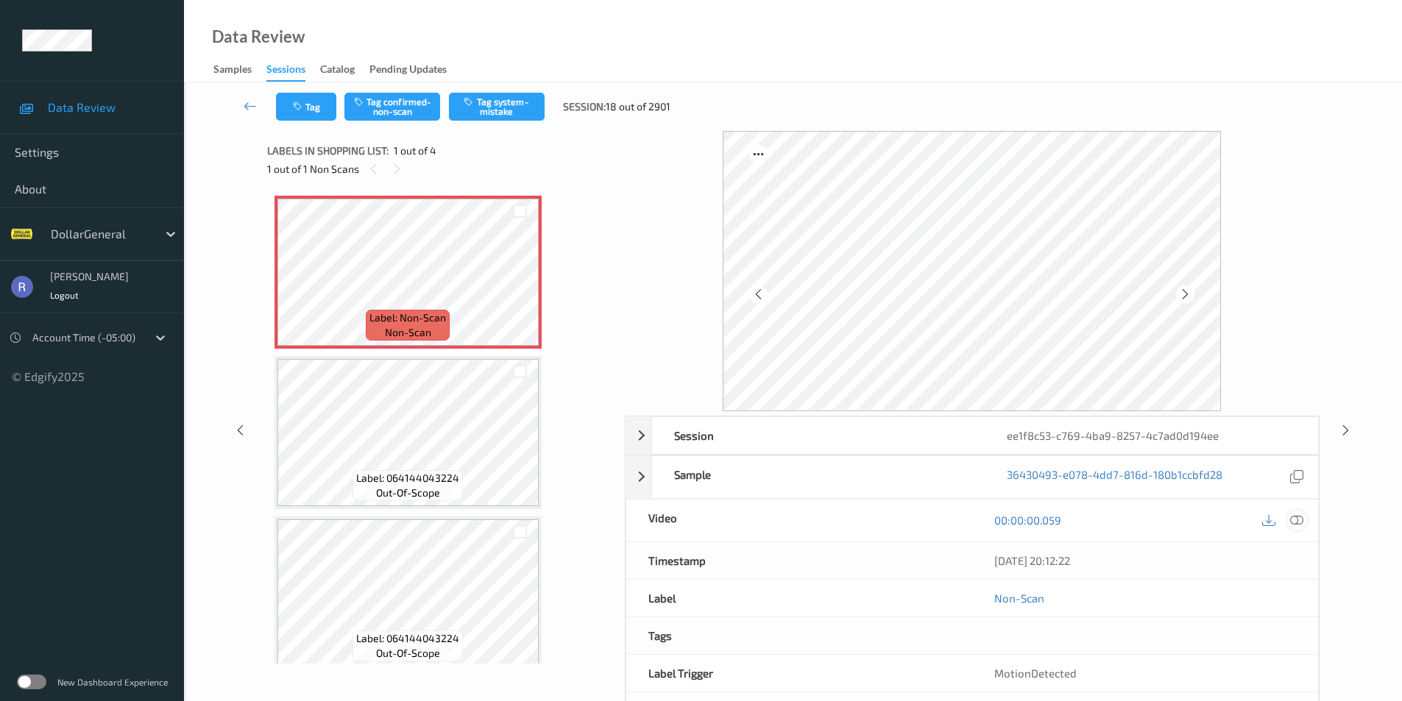
click at [1294, 518] on icon at bounding box center [1296, 520] width 13 height 13
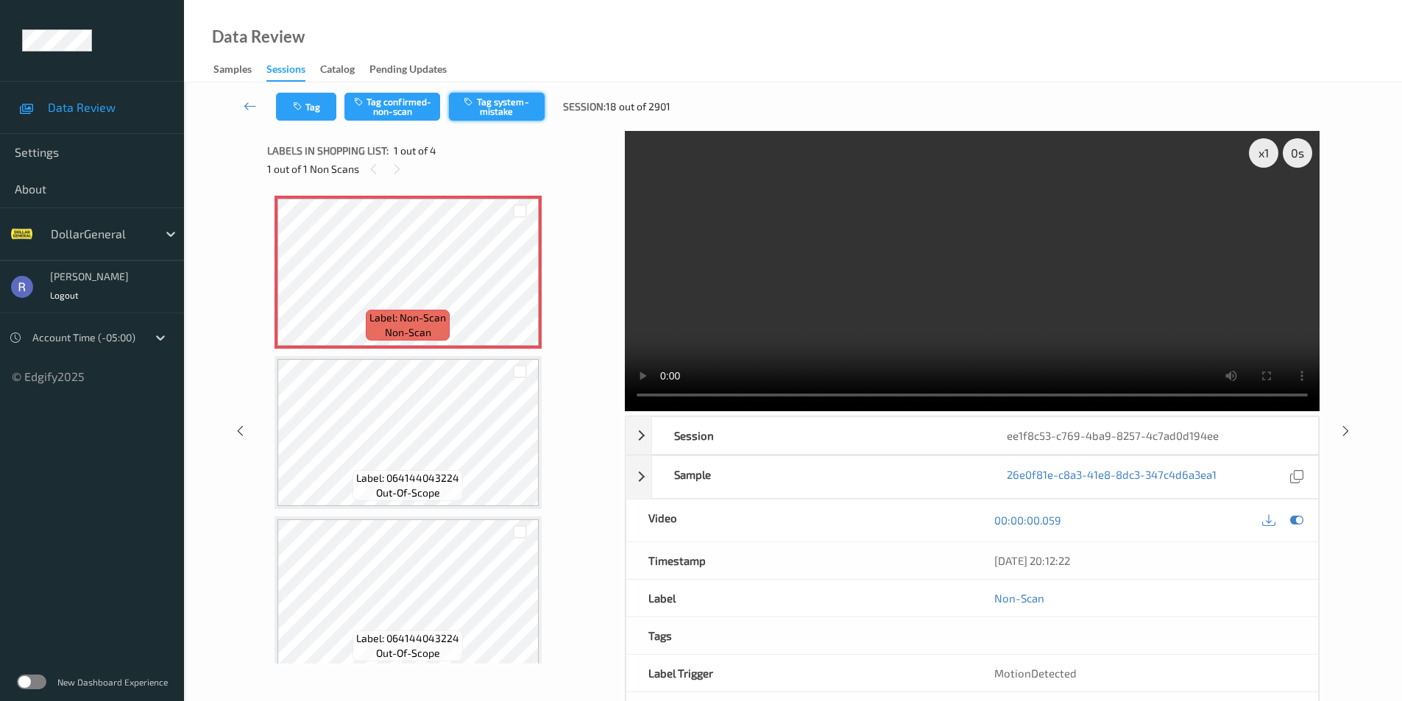
click at [506, 104] on button "Tag system-mistake" at bounding box center [497, 107] width 96 height 28
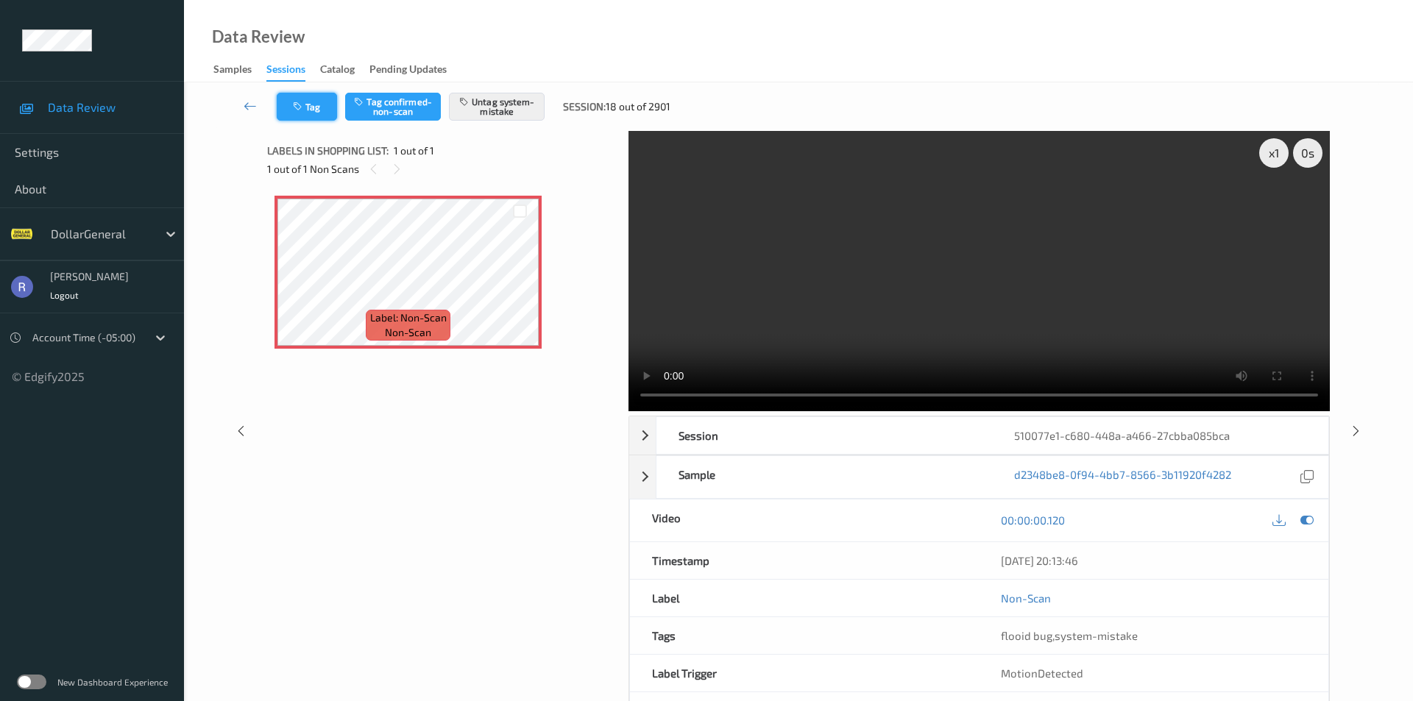
click at [311, 112] on button "Tag" at bounding box center [307, 107] width 60 height 28
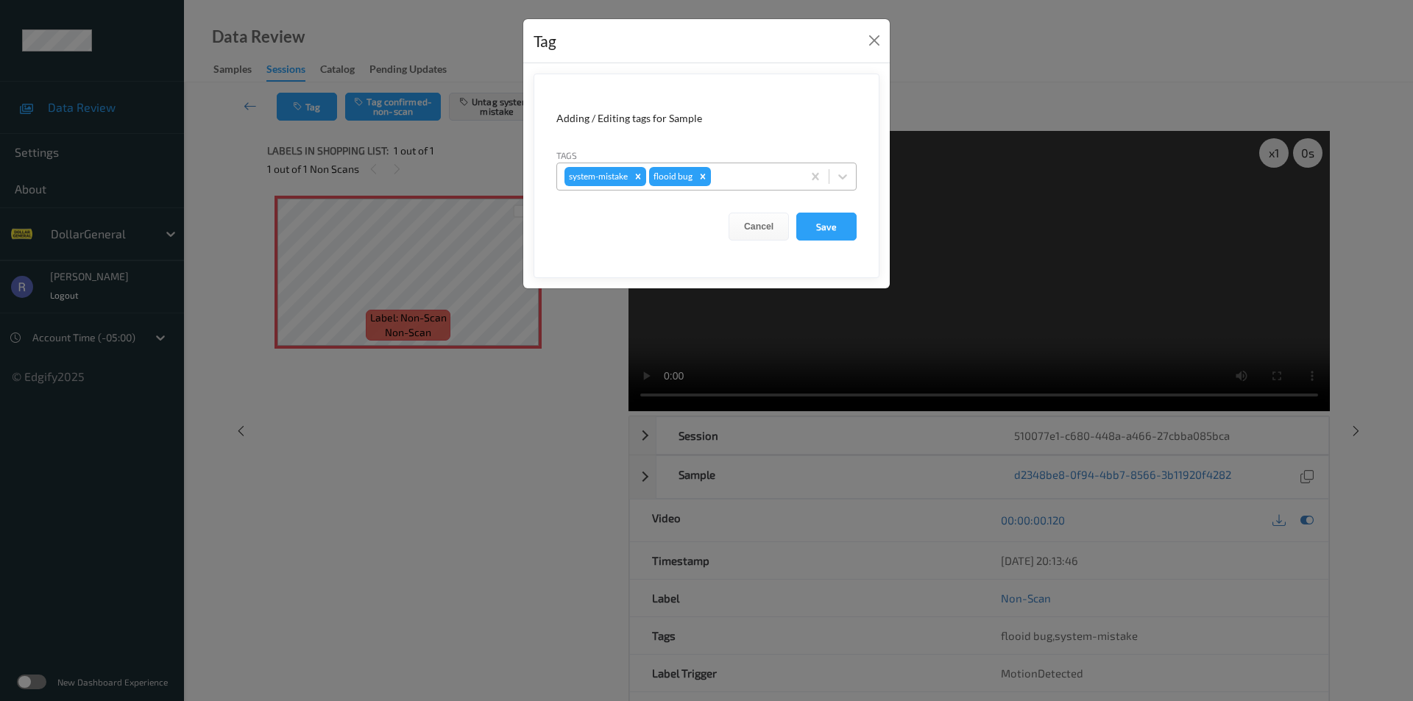
click at [747, 183] on div at bounding box center [754, 177] width 81 height 18
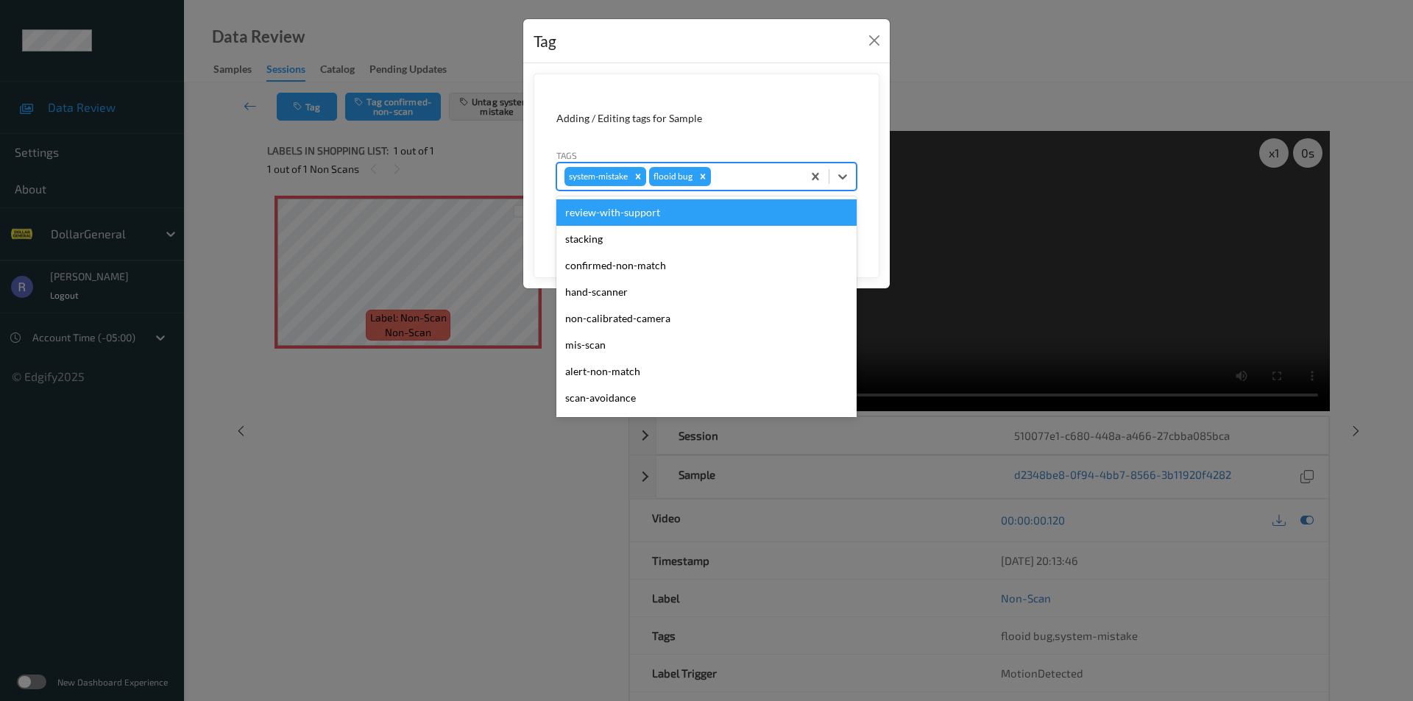
click at [754, 132] on form "Adding / Editing tags for Sample Tags option review-with-support focused, 1 of …" at bounding box center [706, 176] width 346 height 205
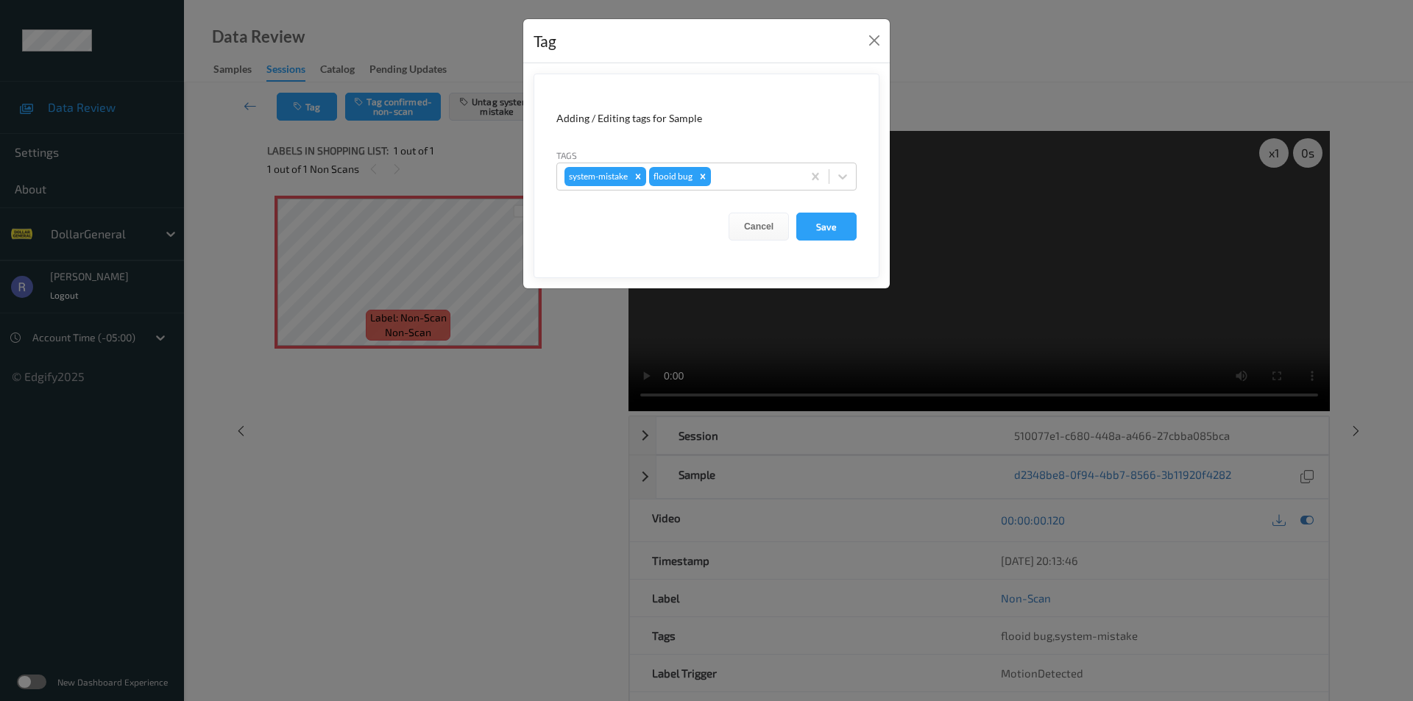
click at [754, 132] on form "Adding / Editing tags for Sample Tags system-mistake flooid bug Cancel Save" at bounding box center [706, 176] width 346 height 205
click at [826, 225] on button "Save" at bounding box center [826, 227] width 60 height 28
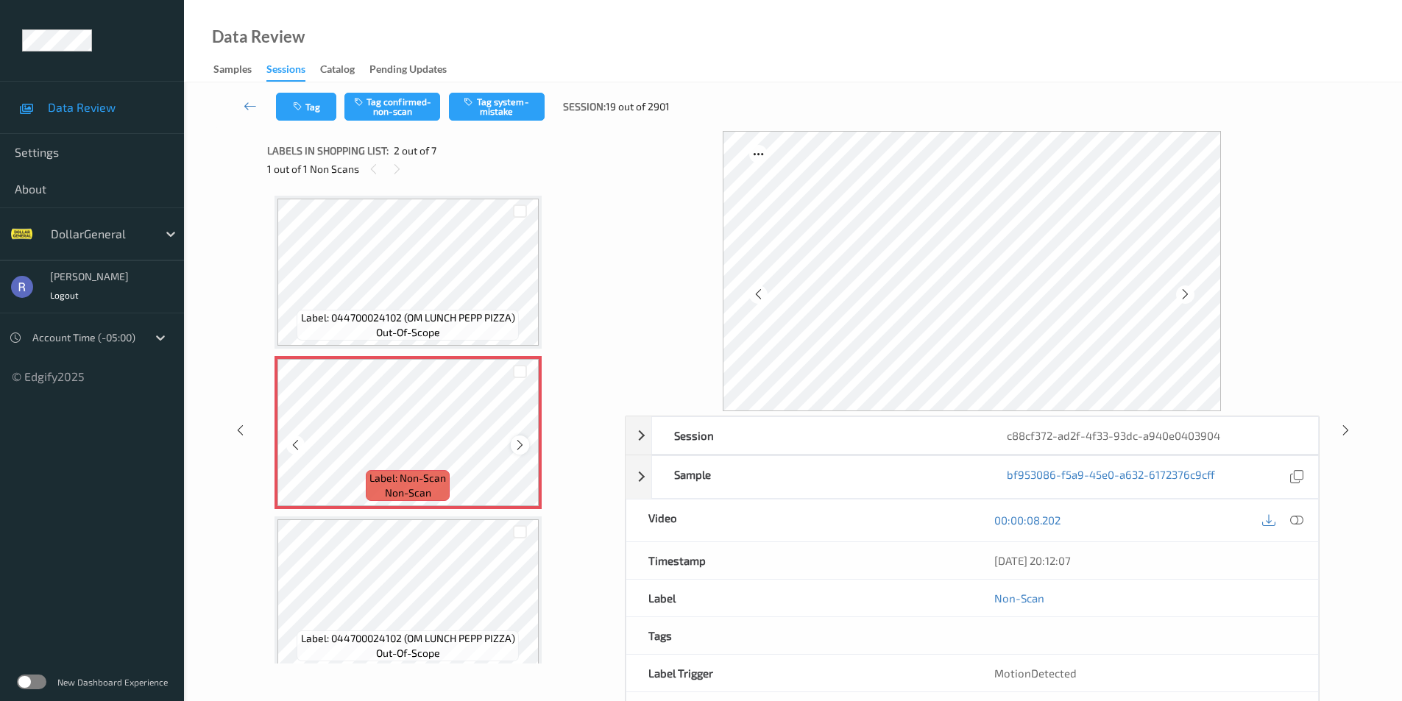
click at [520, 444] on icon at bounding box center [520, 445] width 13 height 13
click at [521, 444] on icon at bounding box center [520, 445] width 13 height 13
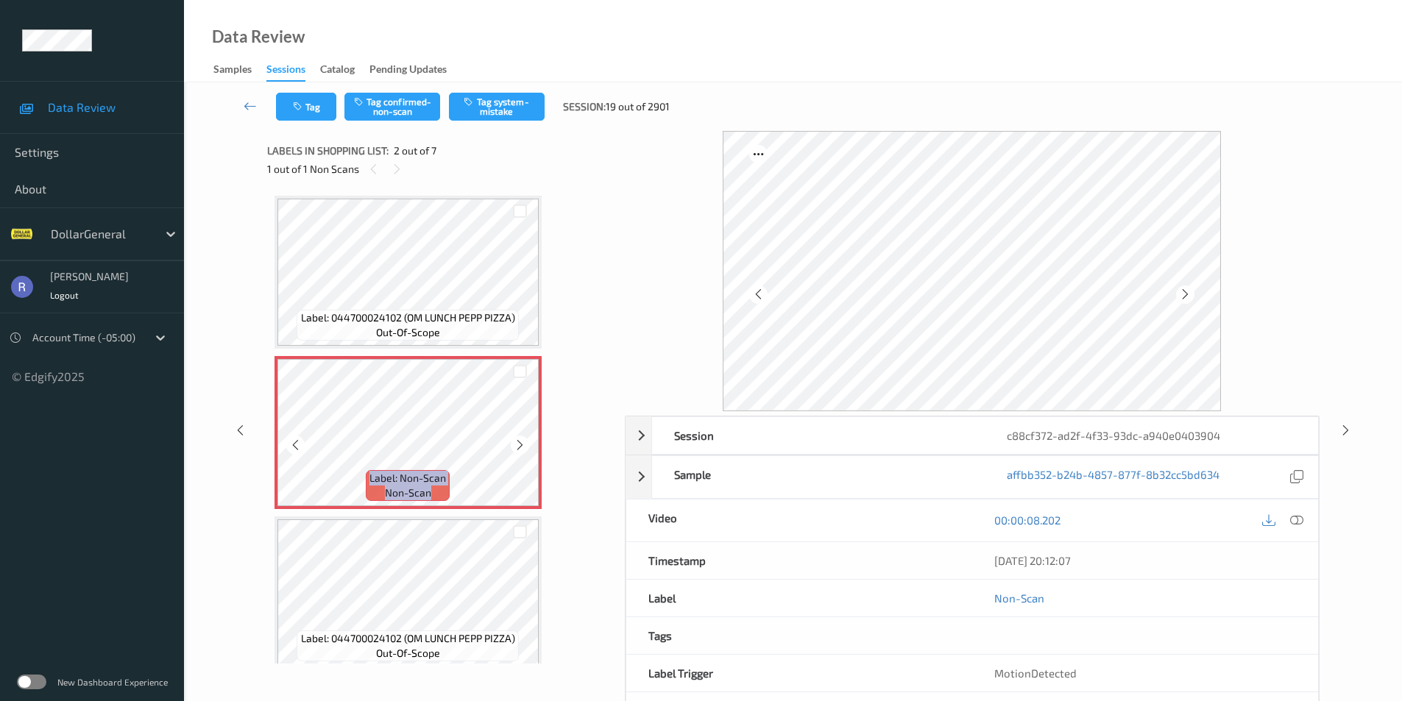
click at [521, 444] on icon at bounding box center [520, 445] width 13 height 13
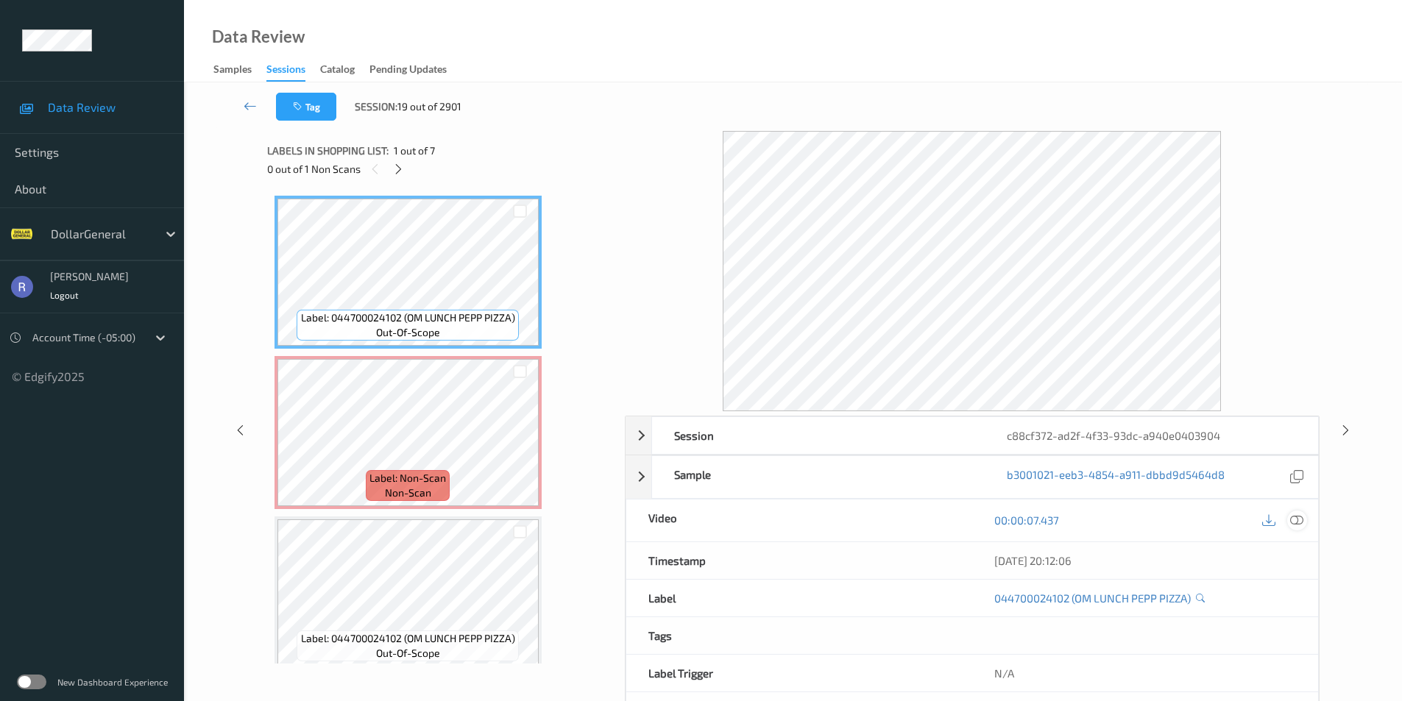
click at [1296, 517] on icon at bounding box center [1296, 520] width 13 height 13
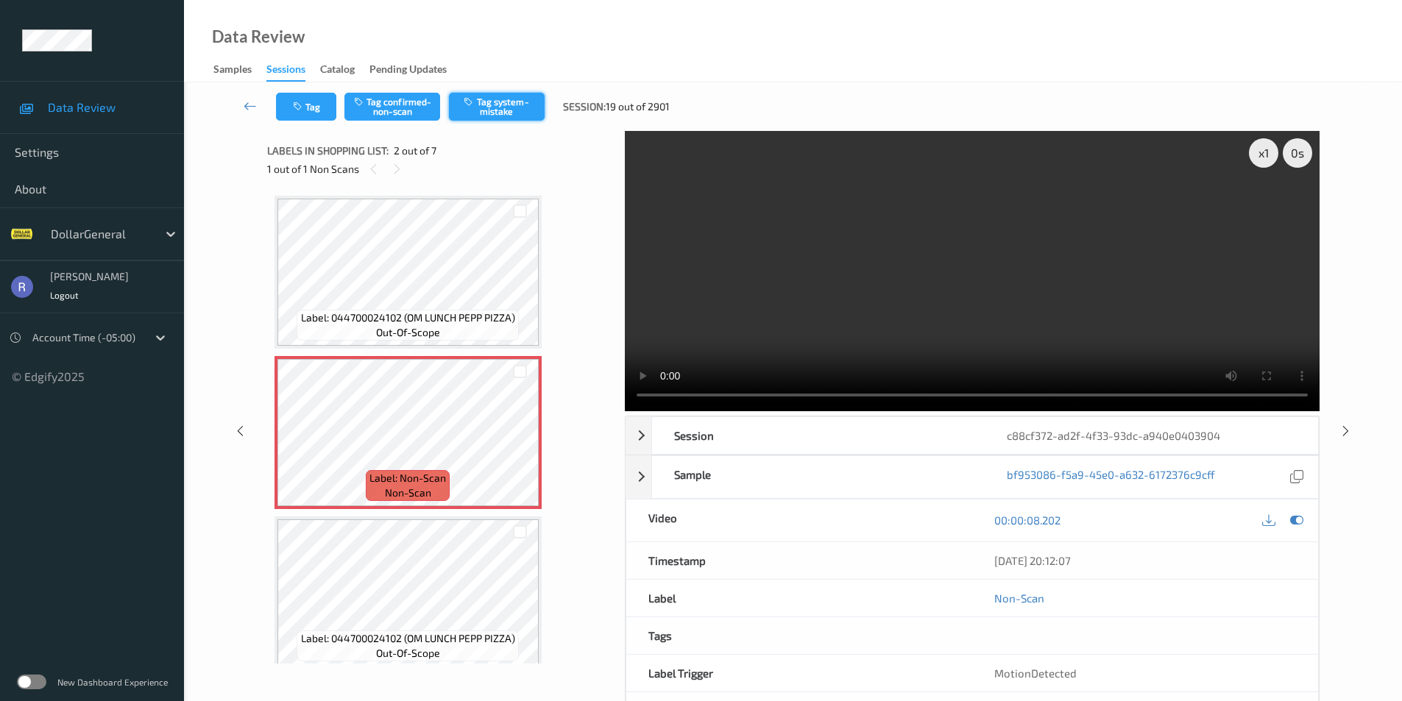
click at [501, 105] on button "Tag system-mistake" at bounding box center [497, 107] width 96 height 28
click at [1268, 518] on icon at bounding box center [1268, 520] width 13 height 13
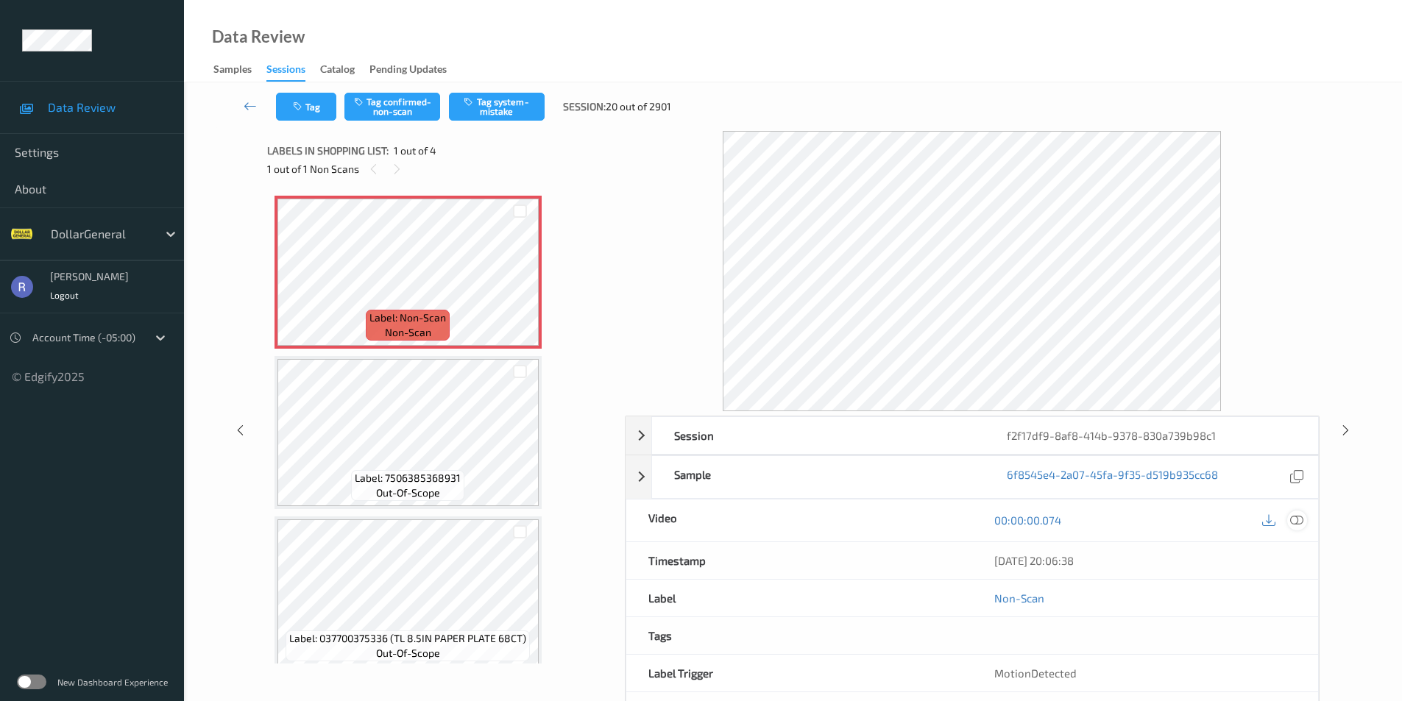
click at [1297, 521] on icon at bounding box center [1296, 520] width 13 height 13
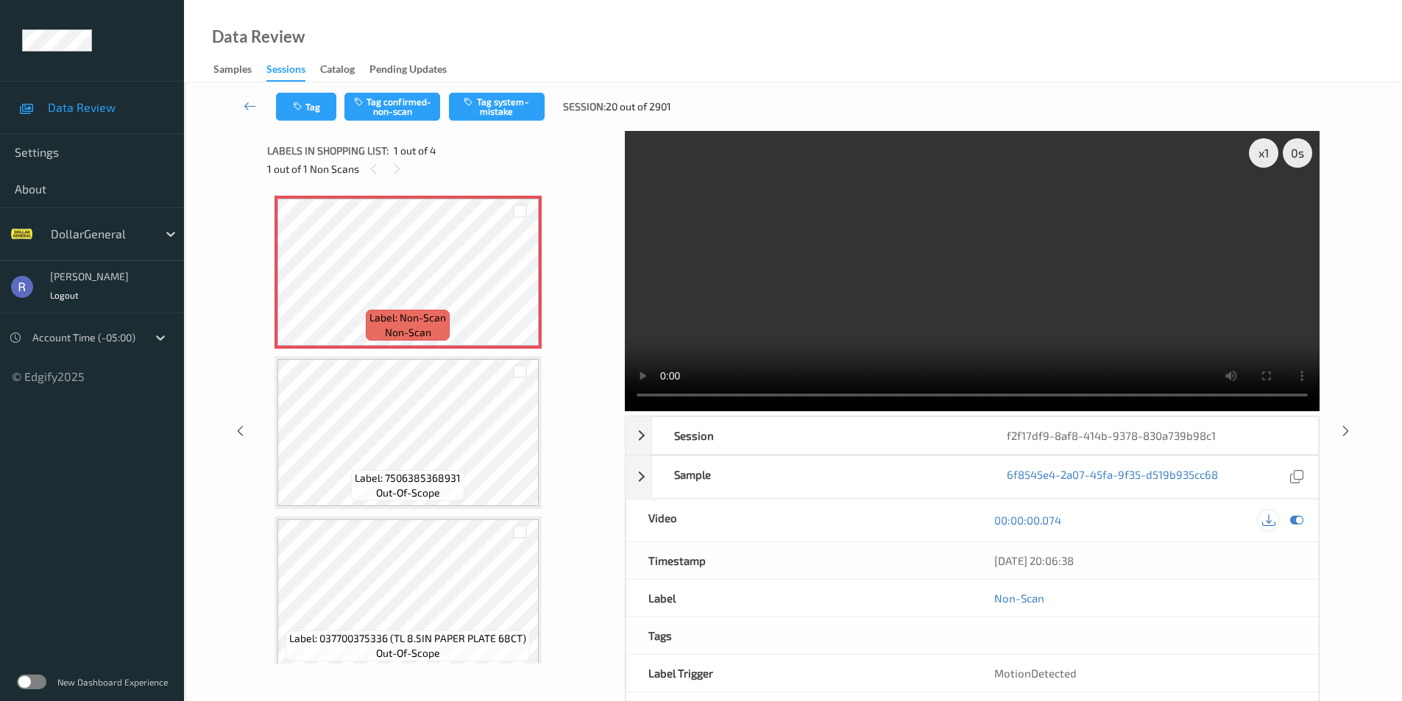
click at [1268, 521] on icon at bounding box center [1268, 520] width 13 height 13
click at [563, 530] on div "Label: Non-Scan non-scan Label: 7506385368931 out-of-scope Label: 037700375336 …" at bounding box center [440, 513] width 333 height 634
click at [503, 102] on button "Tag system-mistake" at bounding box center [497, 107] width 96 height 28
click at [313, 107] on button "Tag" at bounding box center [306, 107] width 60 height 28
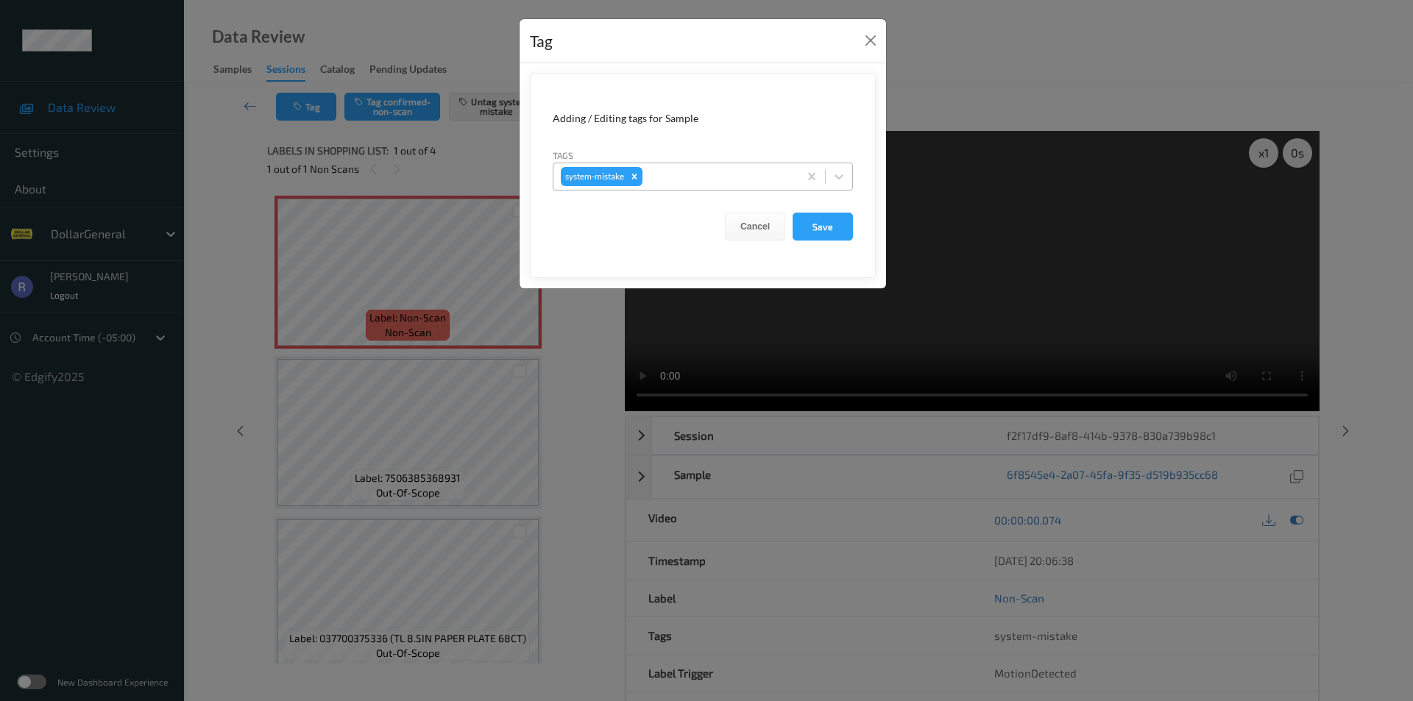
click at [692, 169] on div at bounding box center [718, 177] width 146 height 18
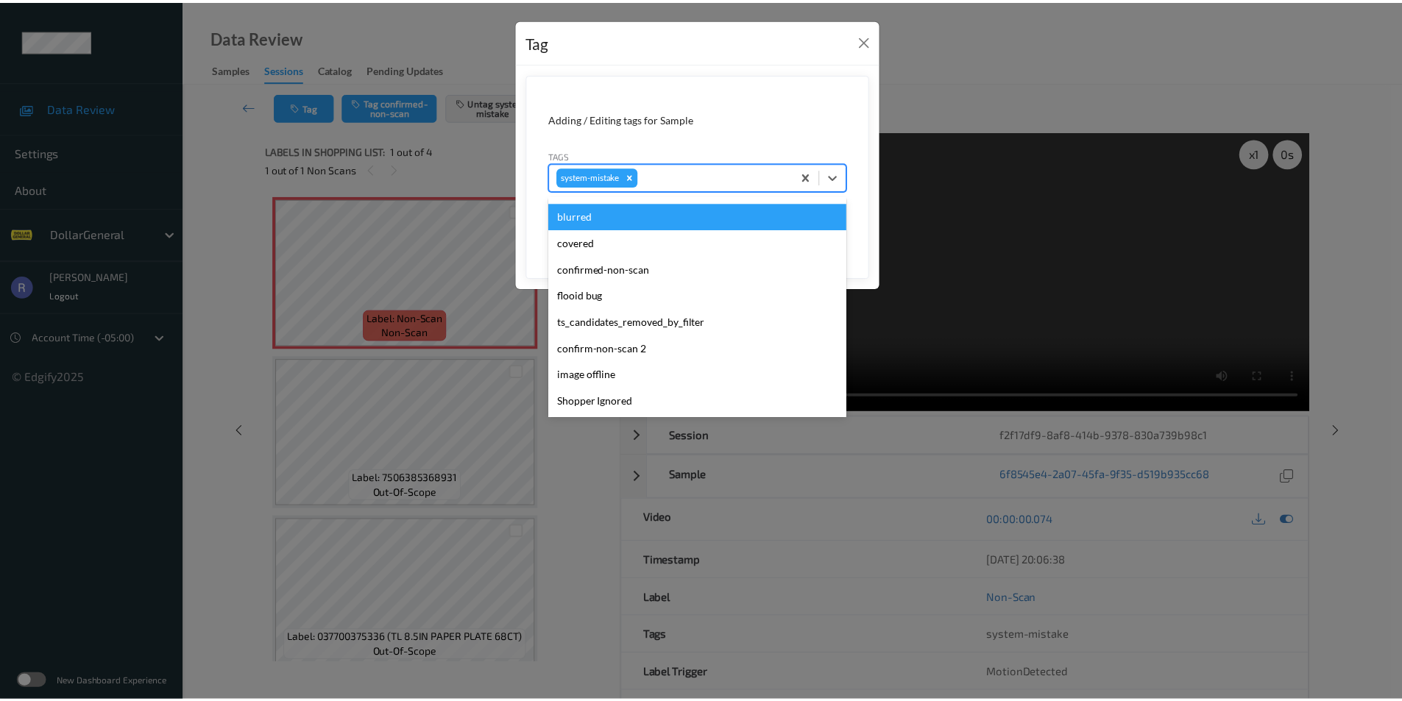
scroll to position [368, 0]
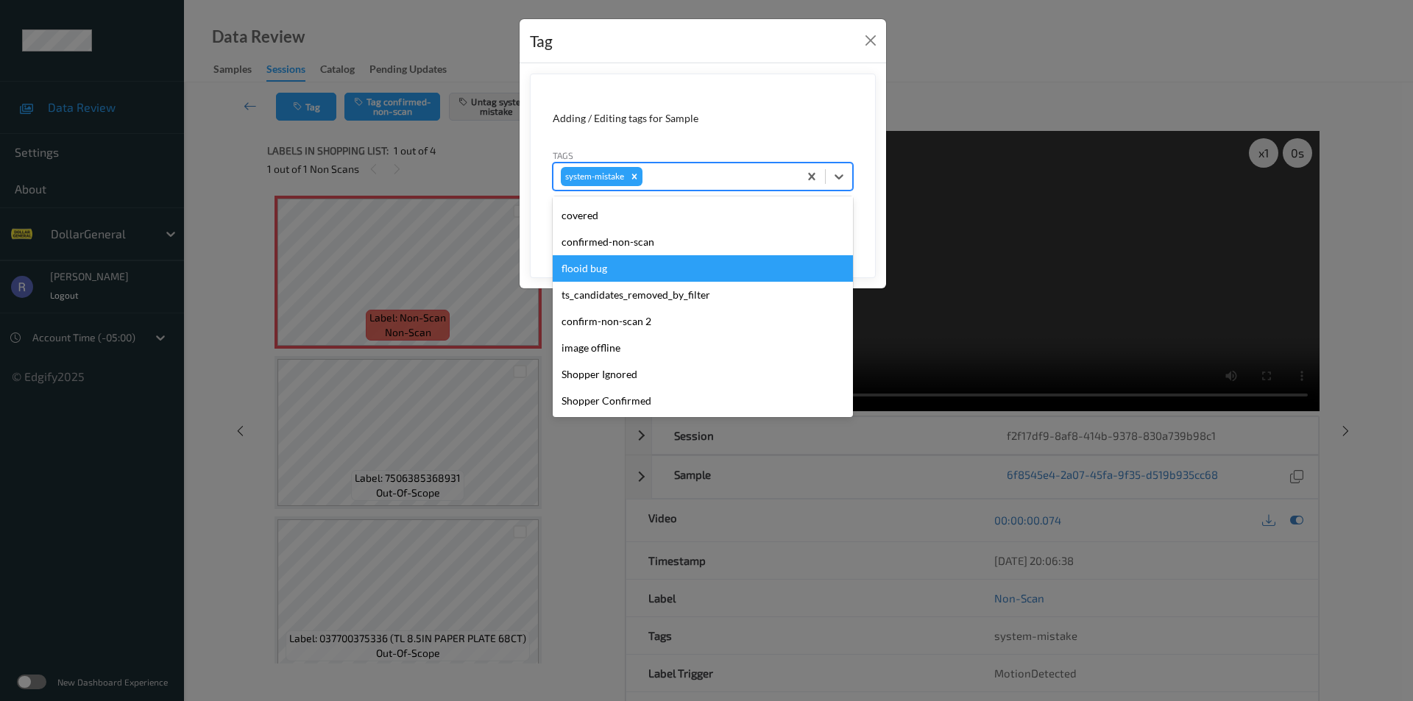
click at [588, 265] on div "flooid bug" at bounding box center [703, 268] width 300 height 26
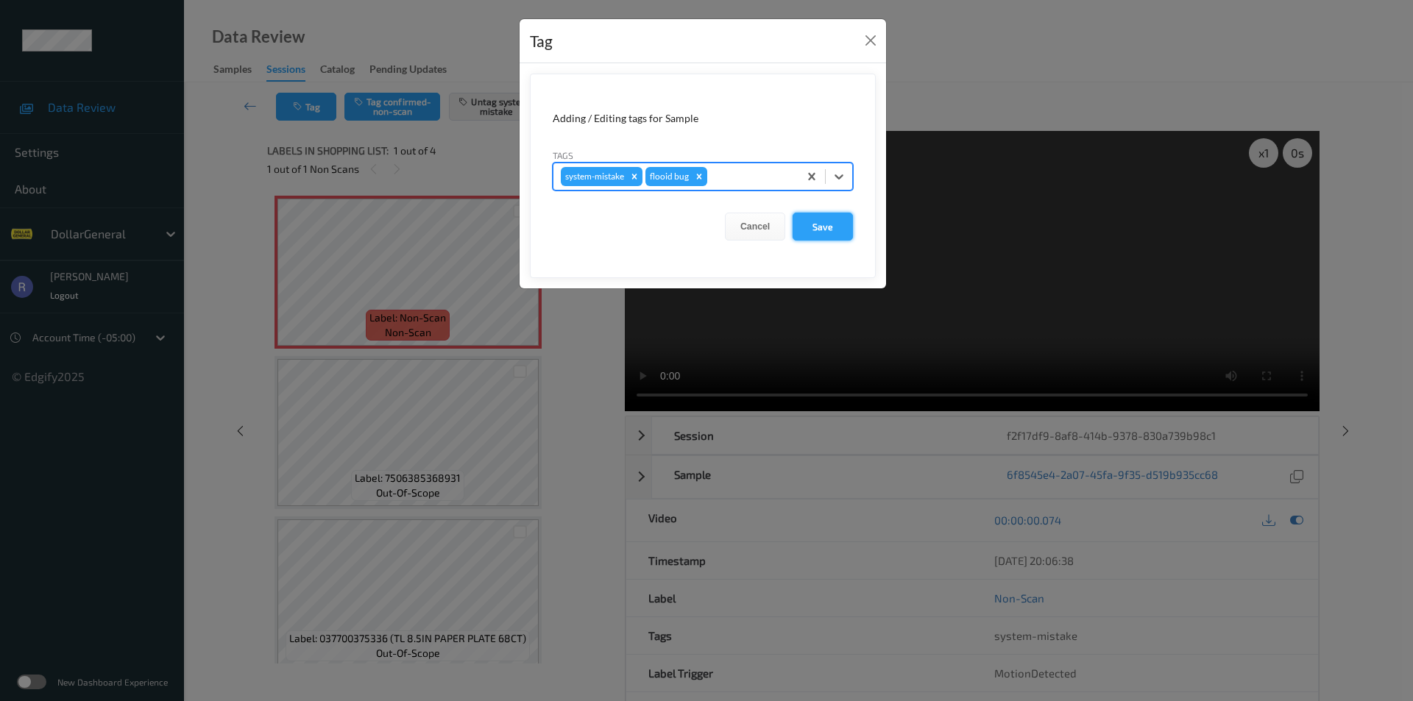
click at [822, 224] on button "Save" at bounding box center [822, 227] width 60 height 28
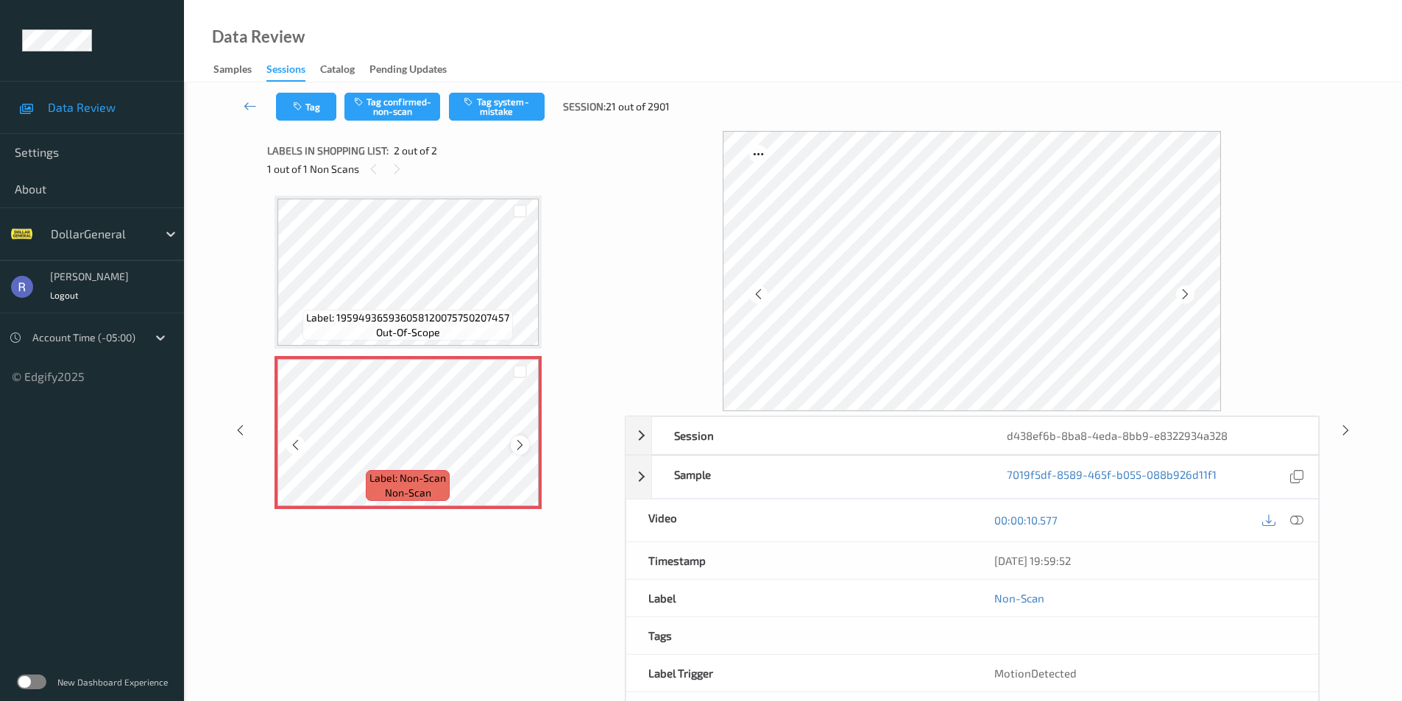
click at [516, 443] on icon at bounding box center [520, 445] width 13 height 13
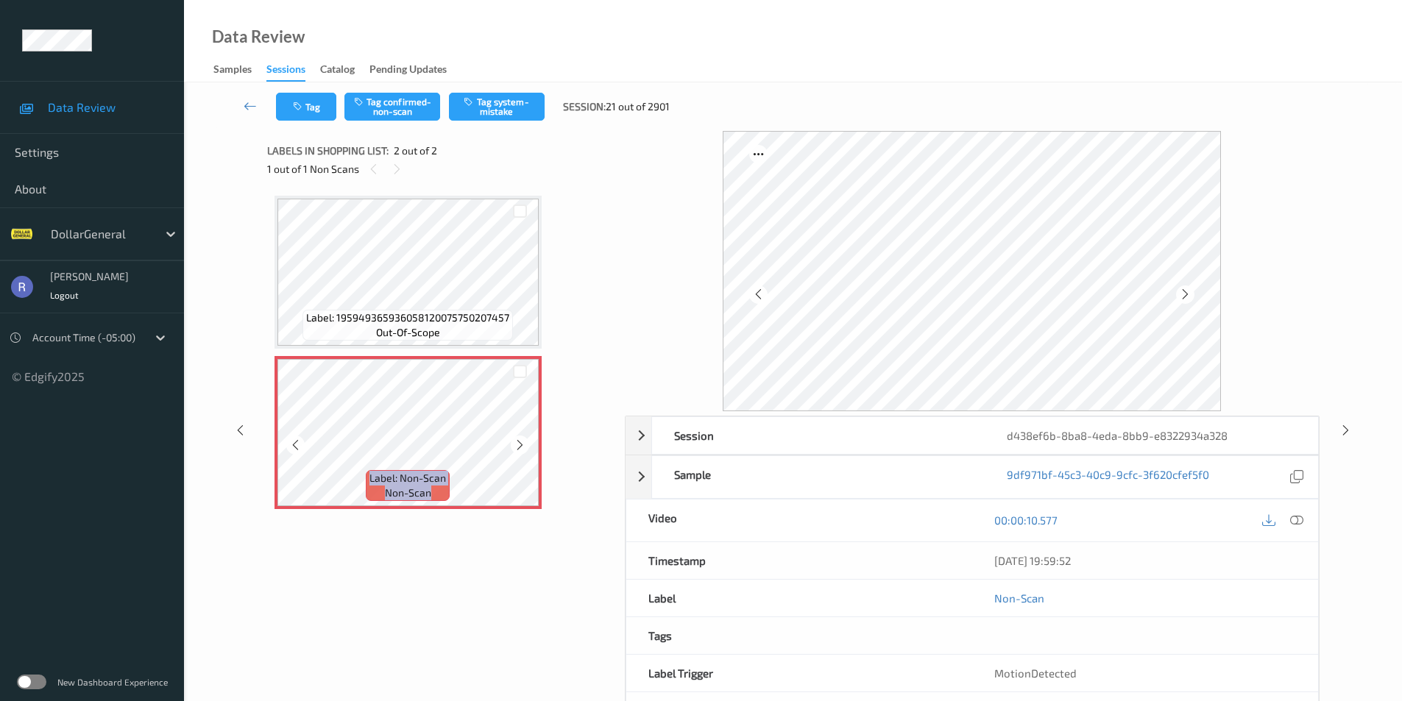
click at [516, 443] on icon at bounding box center [520, 445] width 13 height 13
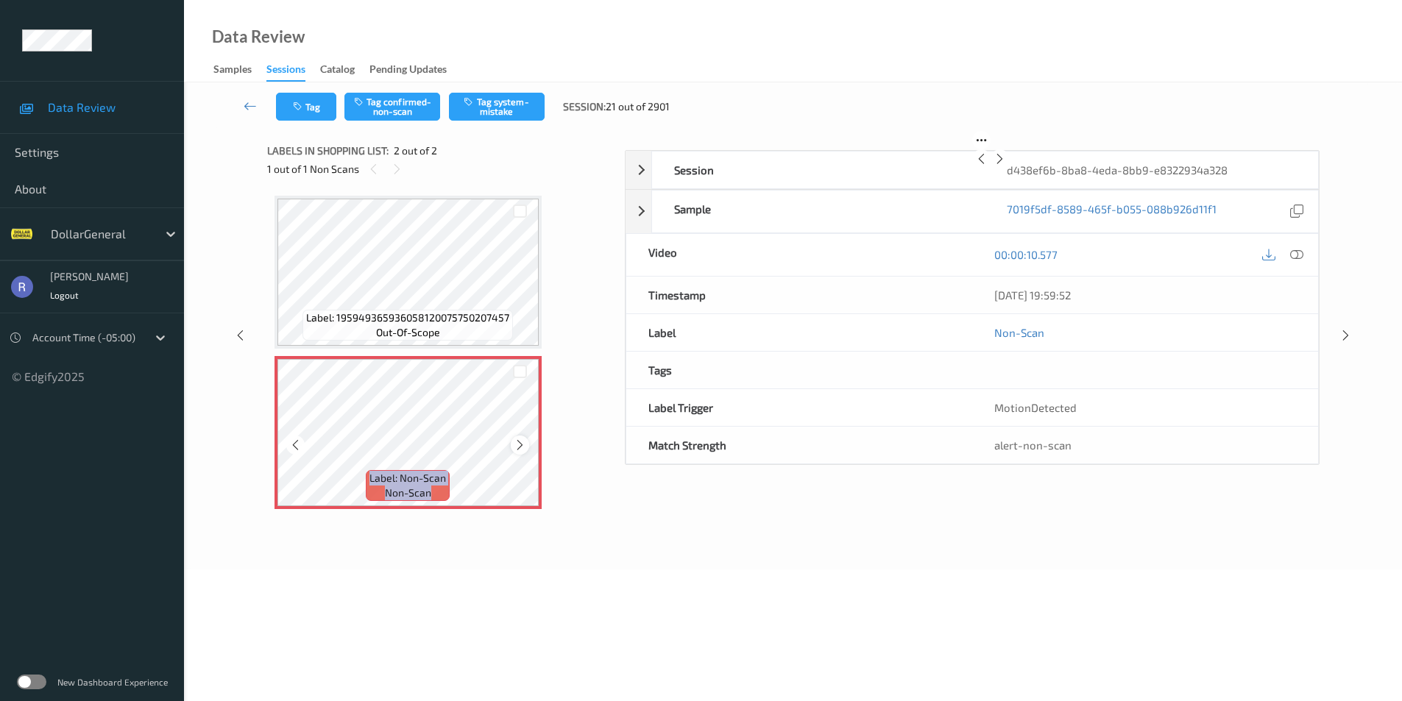
click at [517, 443] on icon at bounding box center [520, 445] width 13 height 13
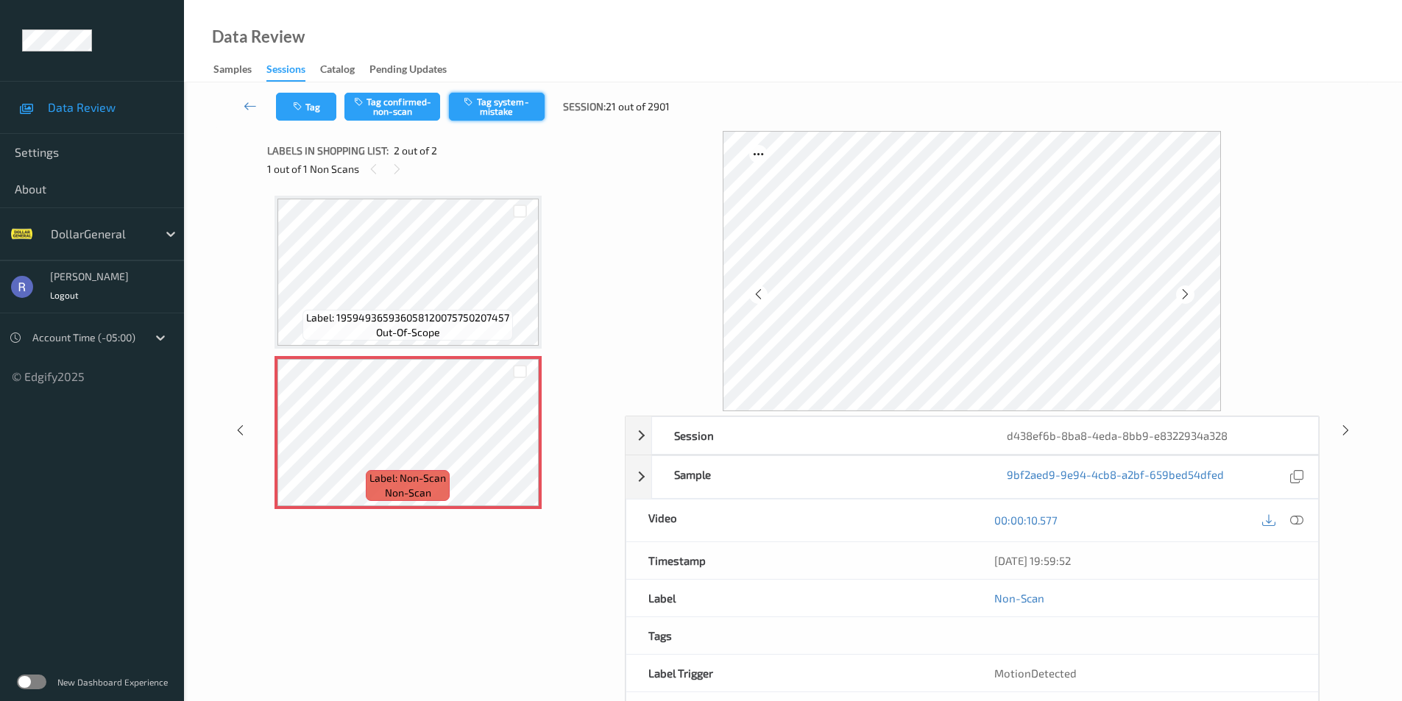
click at [500, 107] on button "Tag system-mistake" at bounding box center [497, 107] width 96 height 28
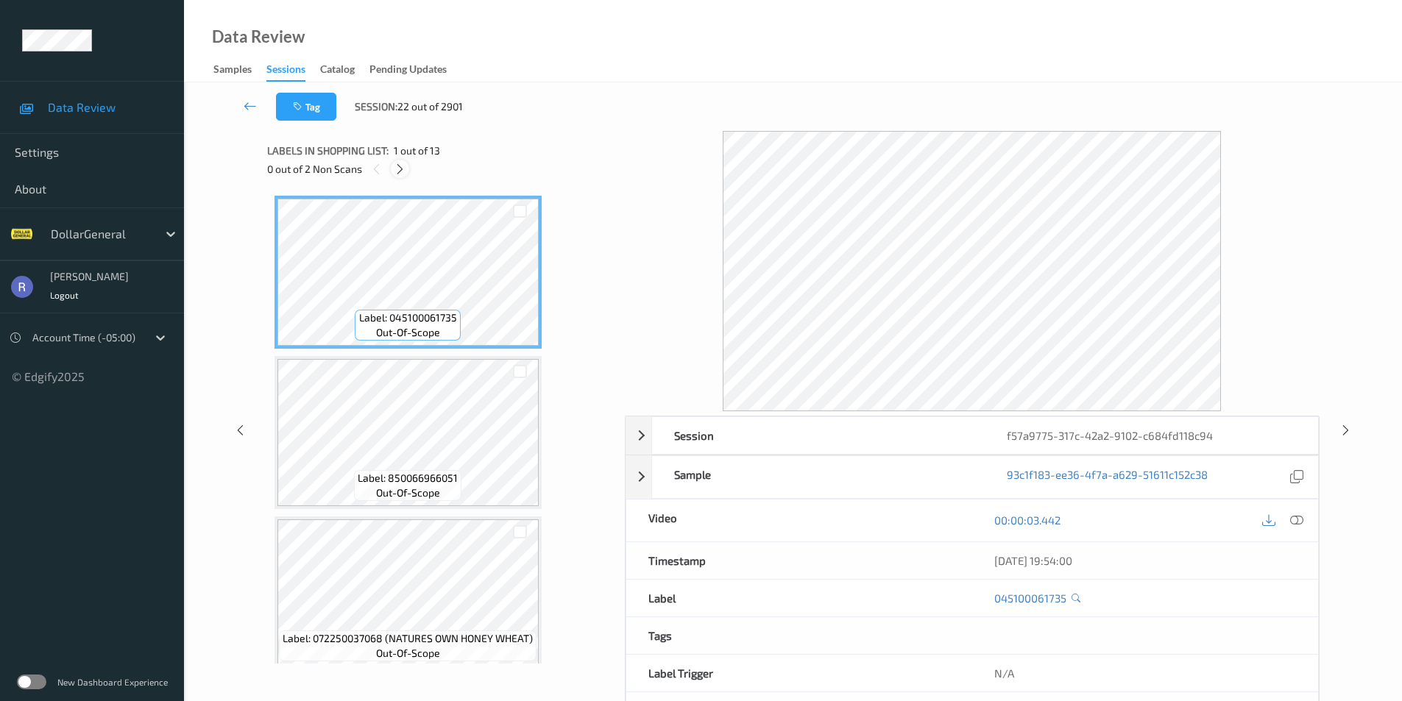
click at [403, 168] on icon at bounding box center [400, 169] width 13 height 13
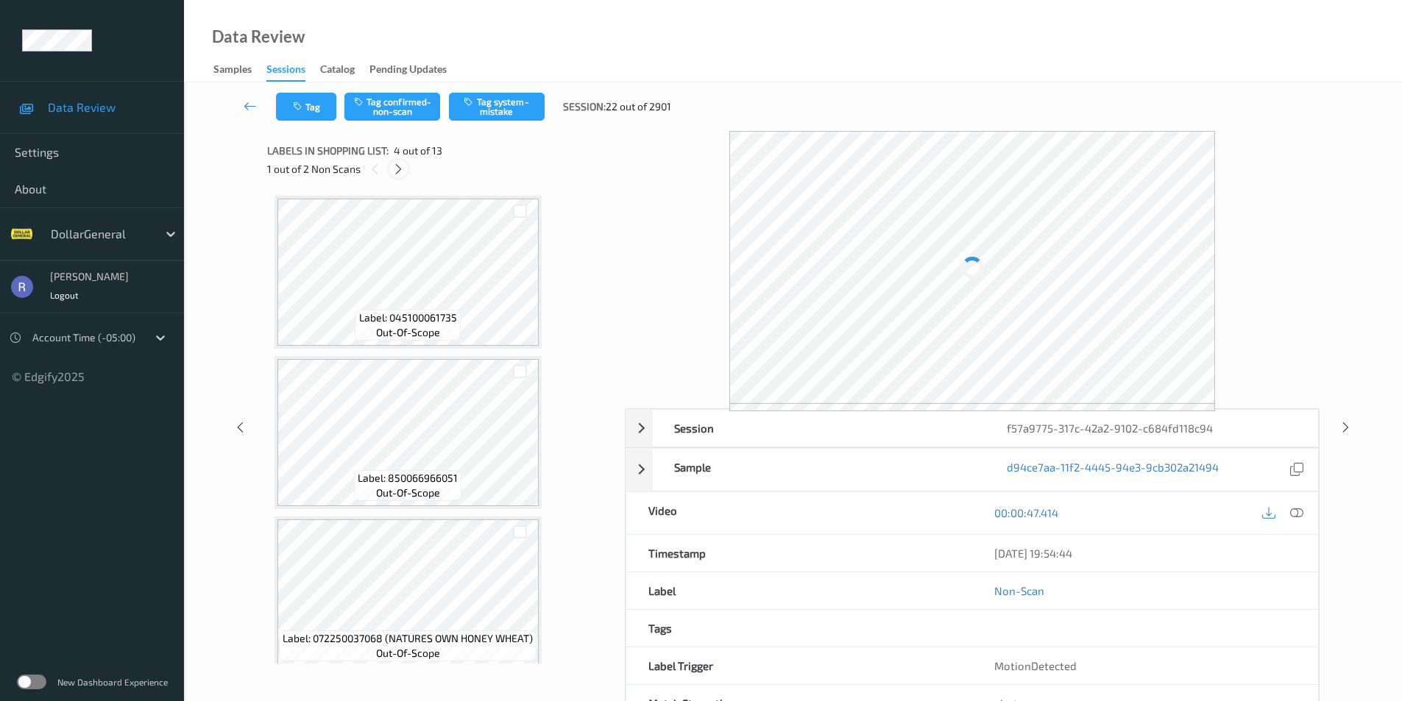
scroll to position [328, 0]
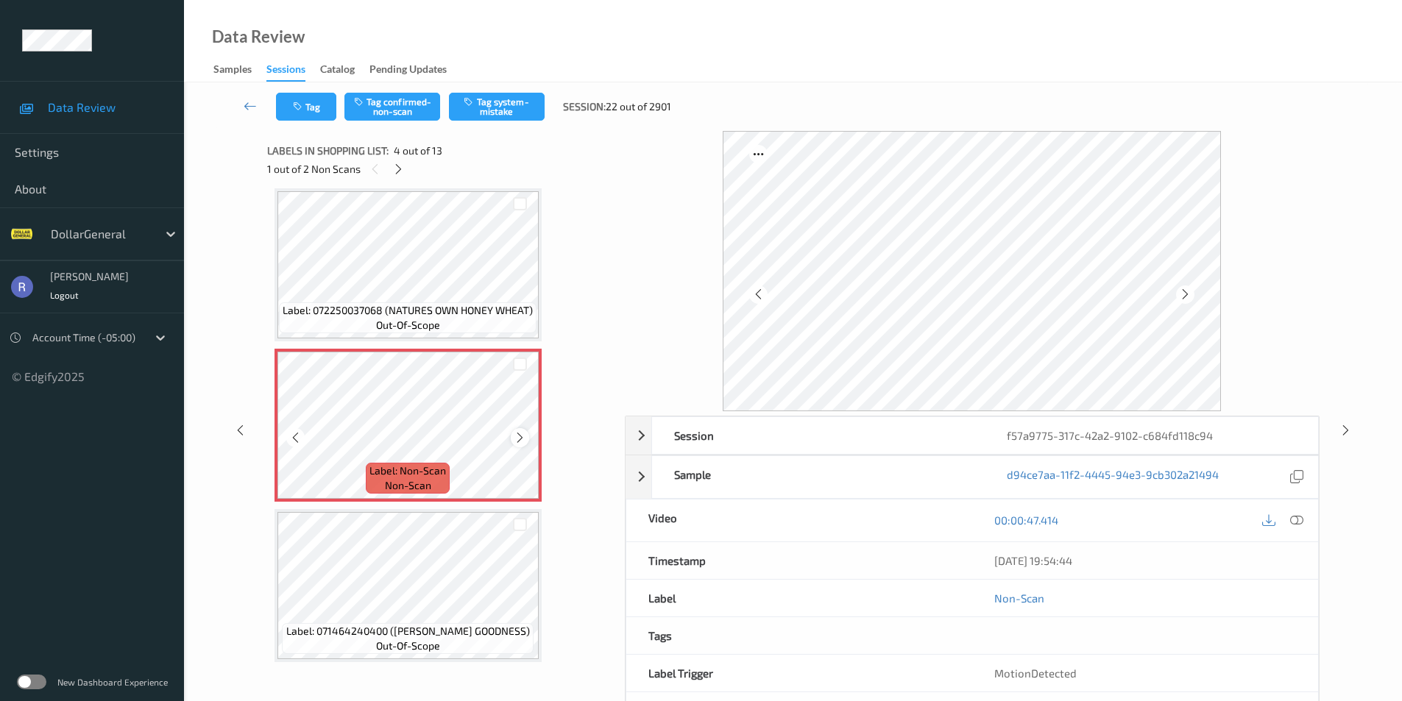
click at [522, 439] on icon at bounding box center [520, 437] width 13 height 13
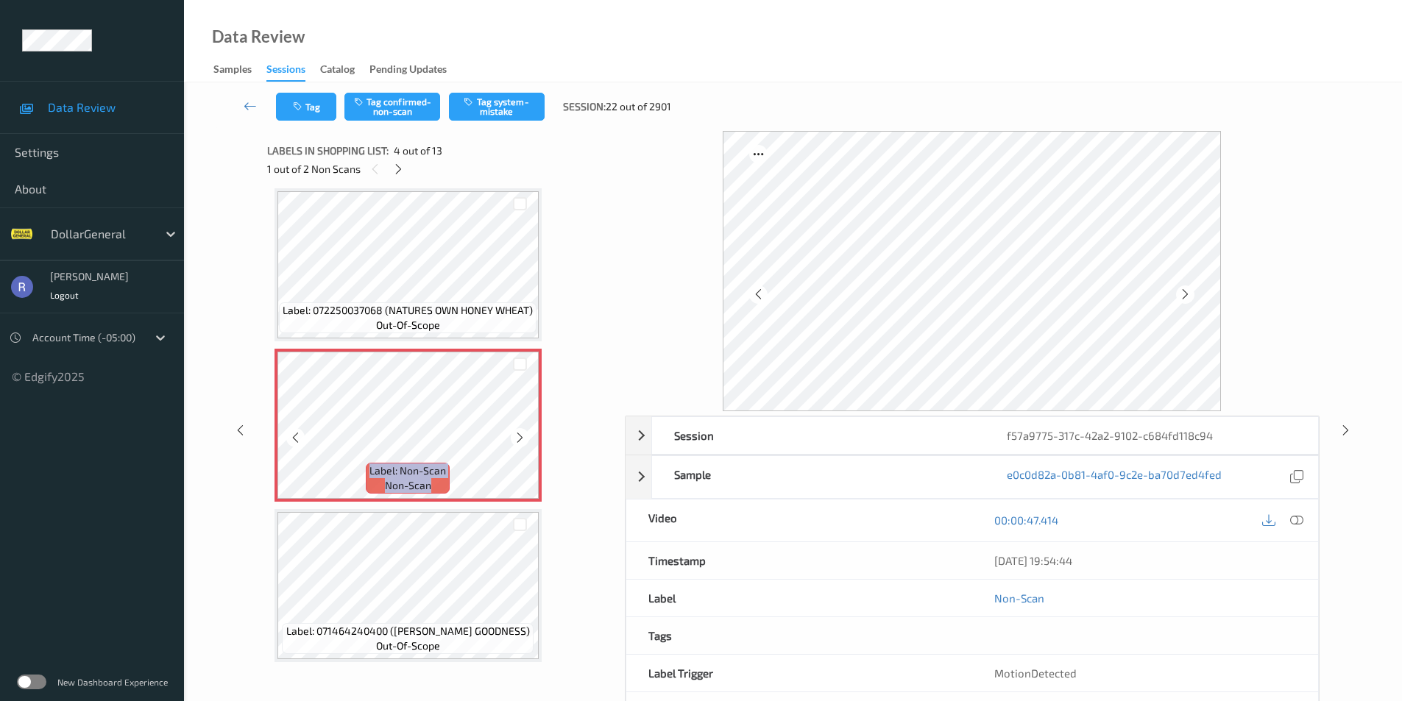
click at [522, 439] on icon at bounding box center [520, 437] width 13 height 13
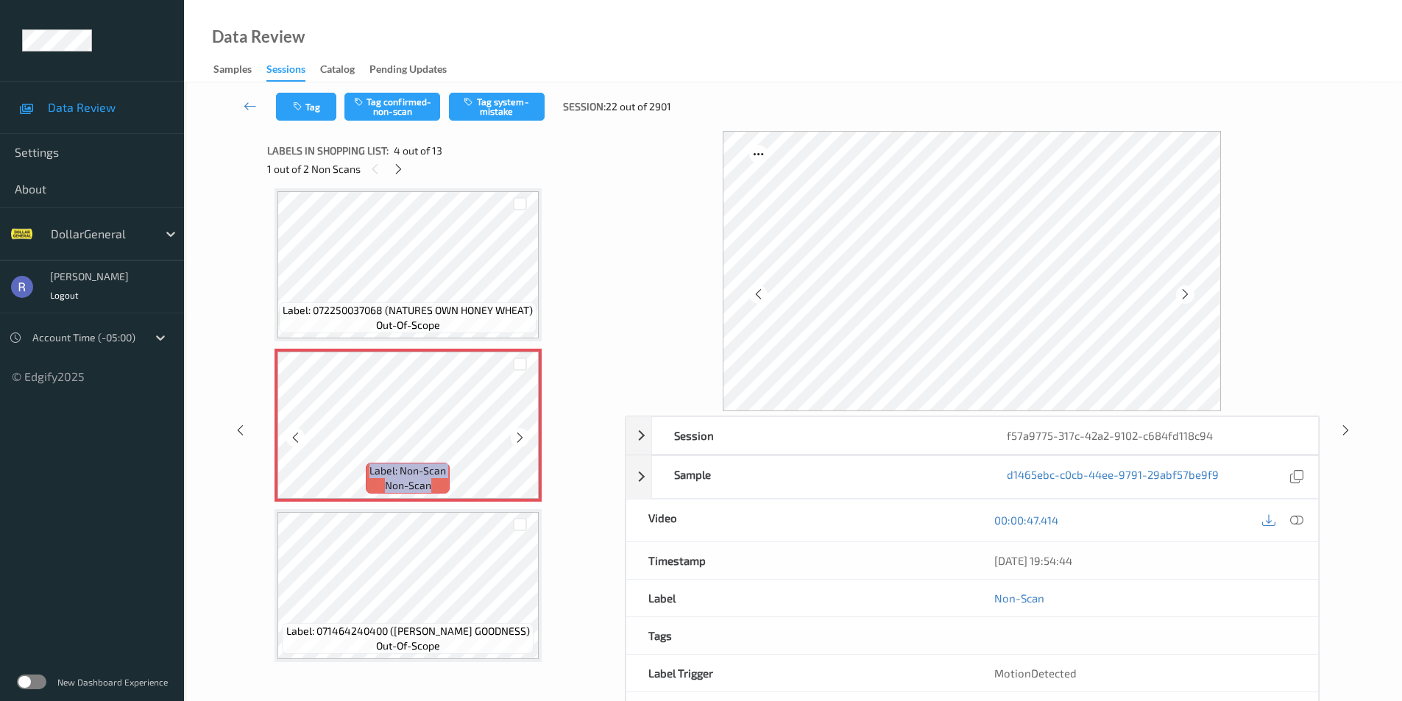
click at [522, 439] on icon at bounding box center [520, 437] width 13 height 13
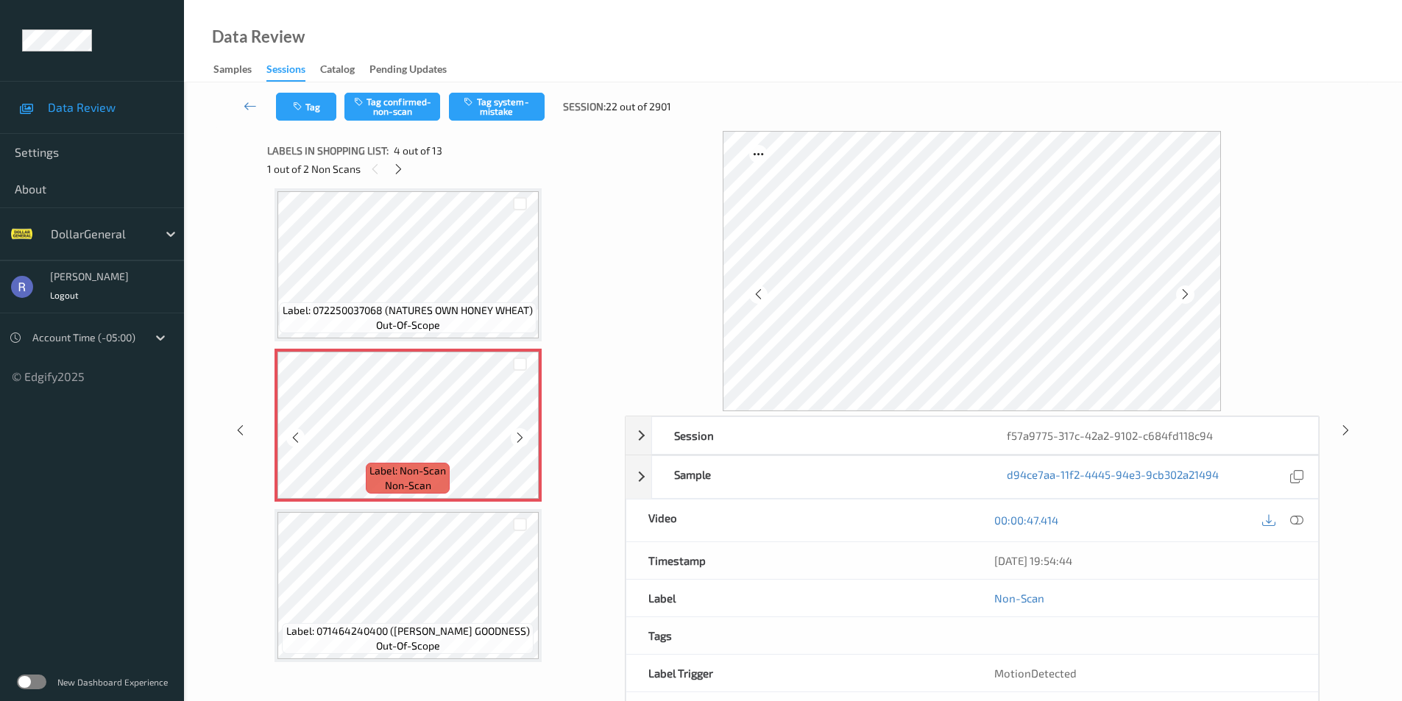
click at [522, 439] on icon at bounding box center [520, 437] width 13 height 13
click at [494, 109] on button "Tag system-mistake" at bounding box center [497, 107] width 96 height 28
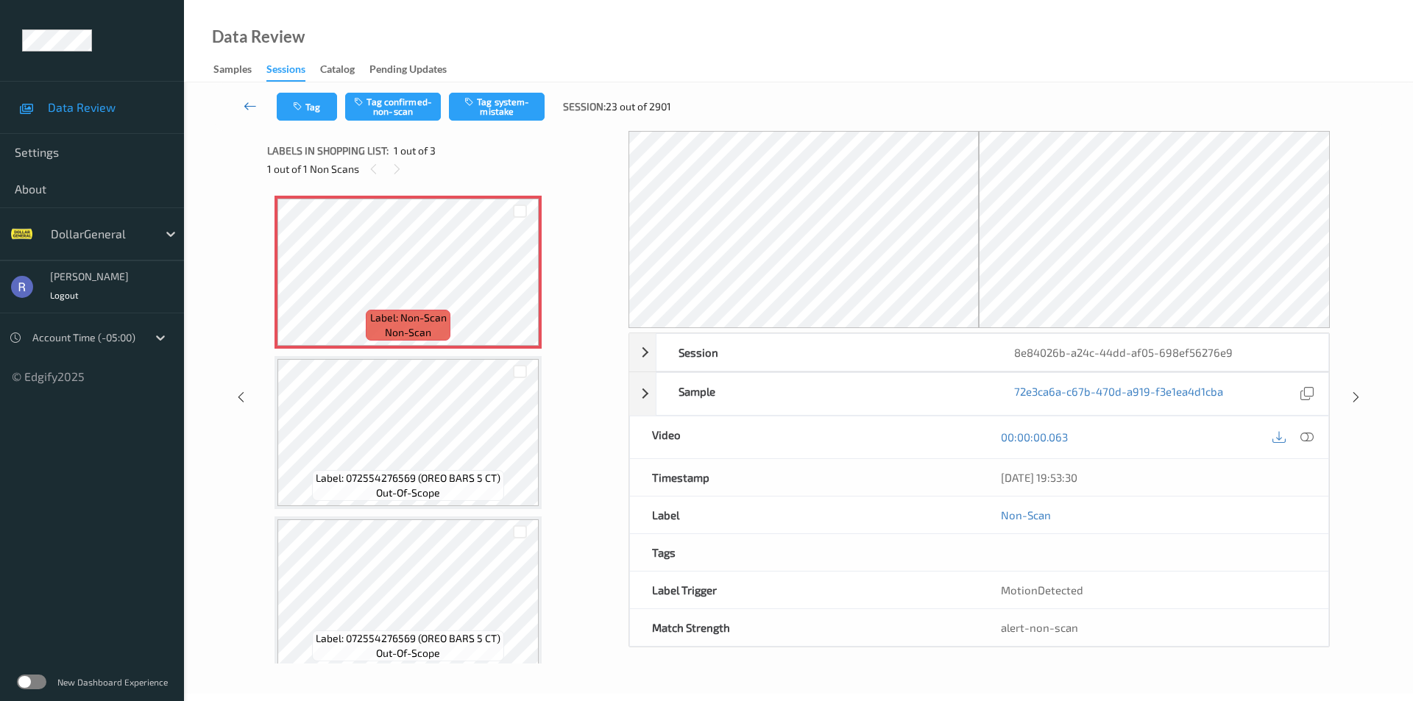
click at [251, 102] on icon at bounding box center [250, 106] width 13 height 15
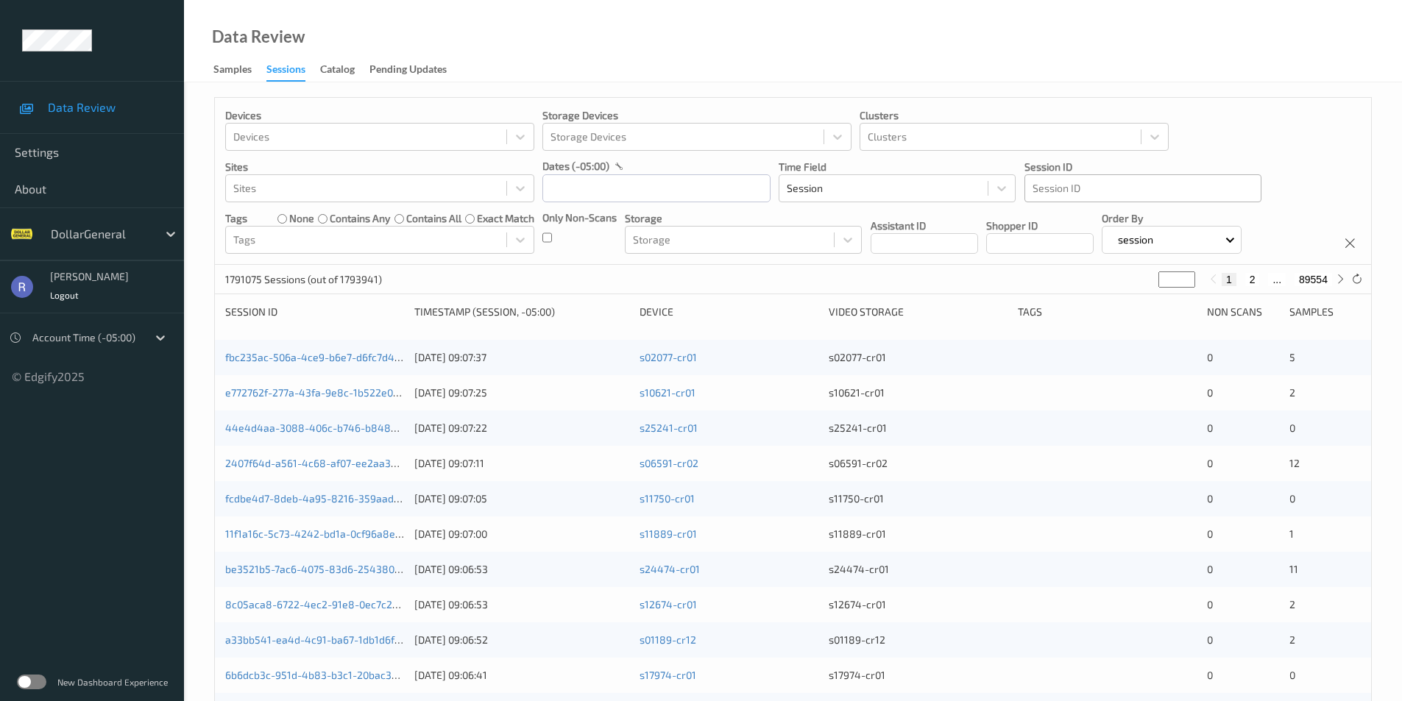
click at [1074, 188] on div at bounding box center [1142, 189] width 221 height 18
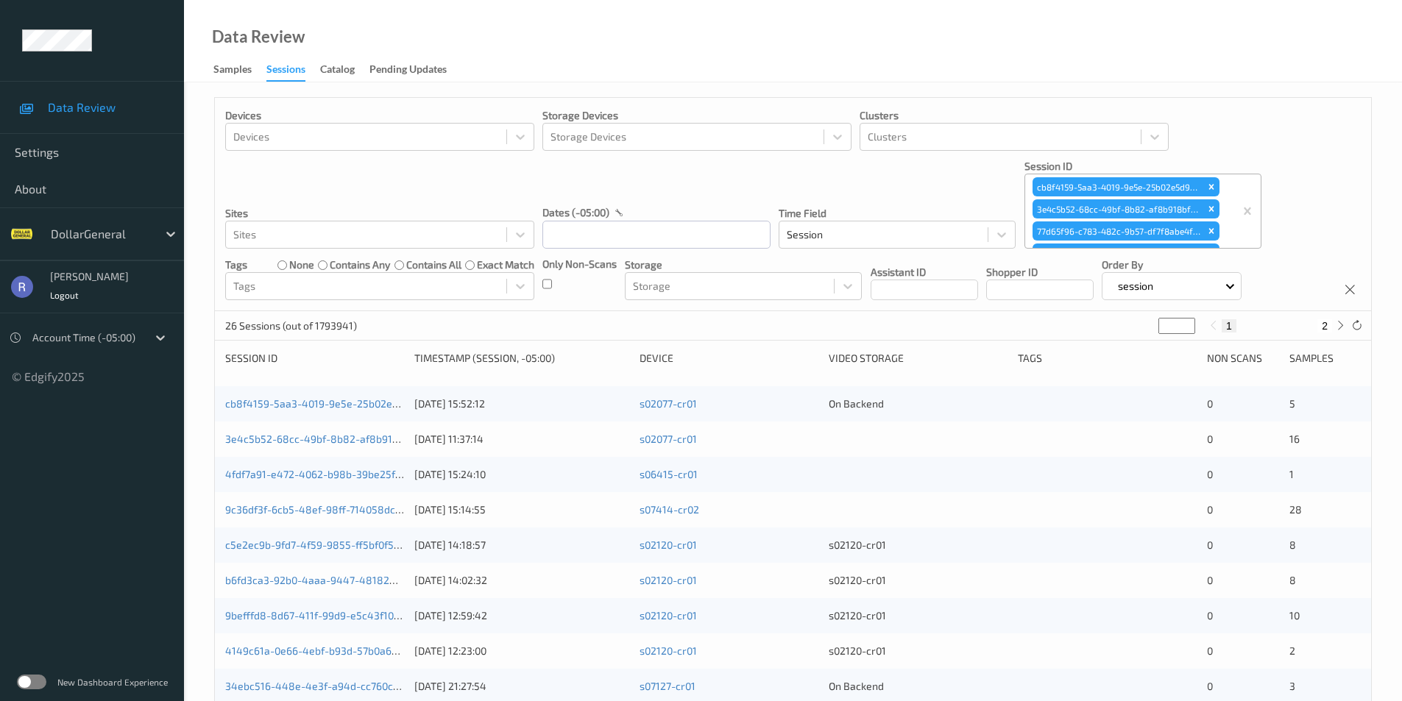
click at [1328, 325] on button "2" at bounding box center [1324, 325] width 15 height 13
type input "*"
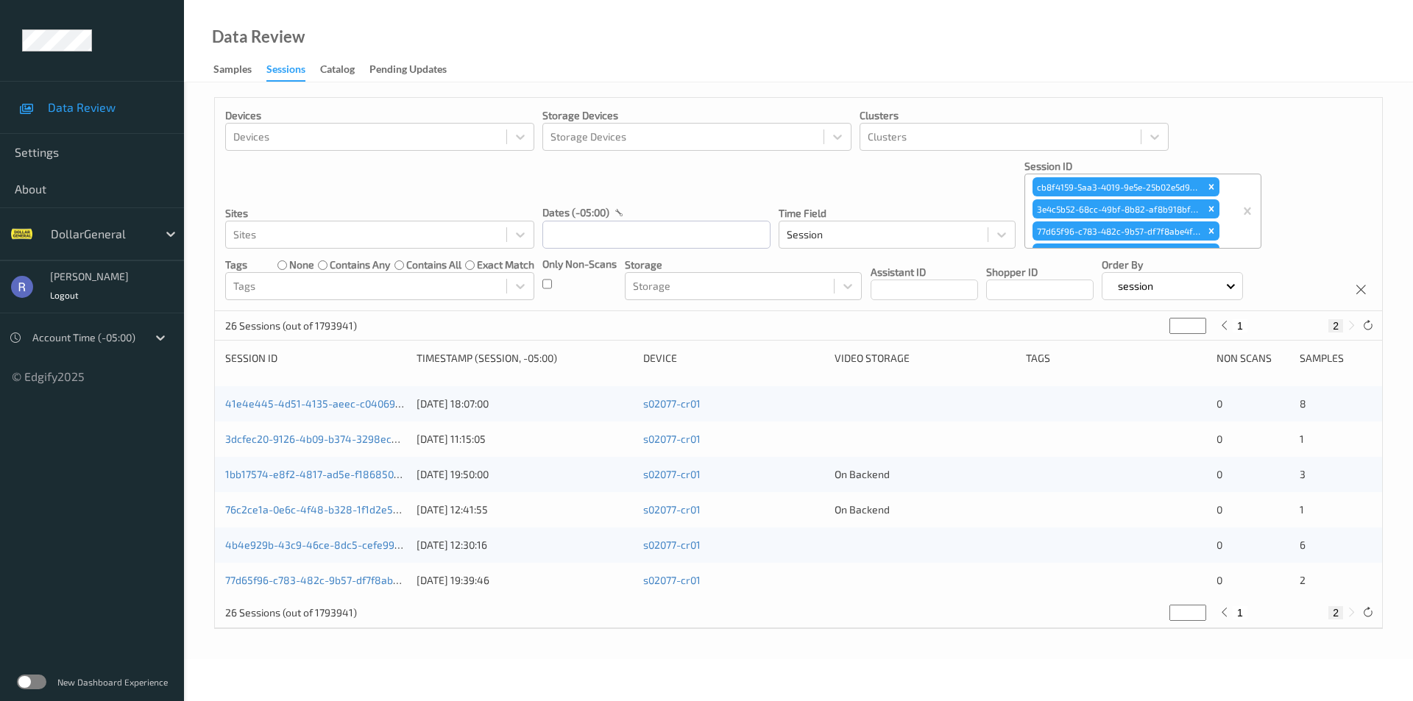
click at [303, 582] on link "77d65f96-c783-482c-9b57-df7f8abe4fd6" at bounding box center [323, 580] width 196 height 13
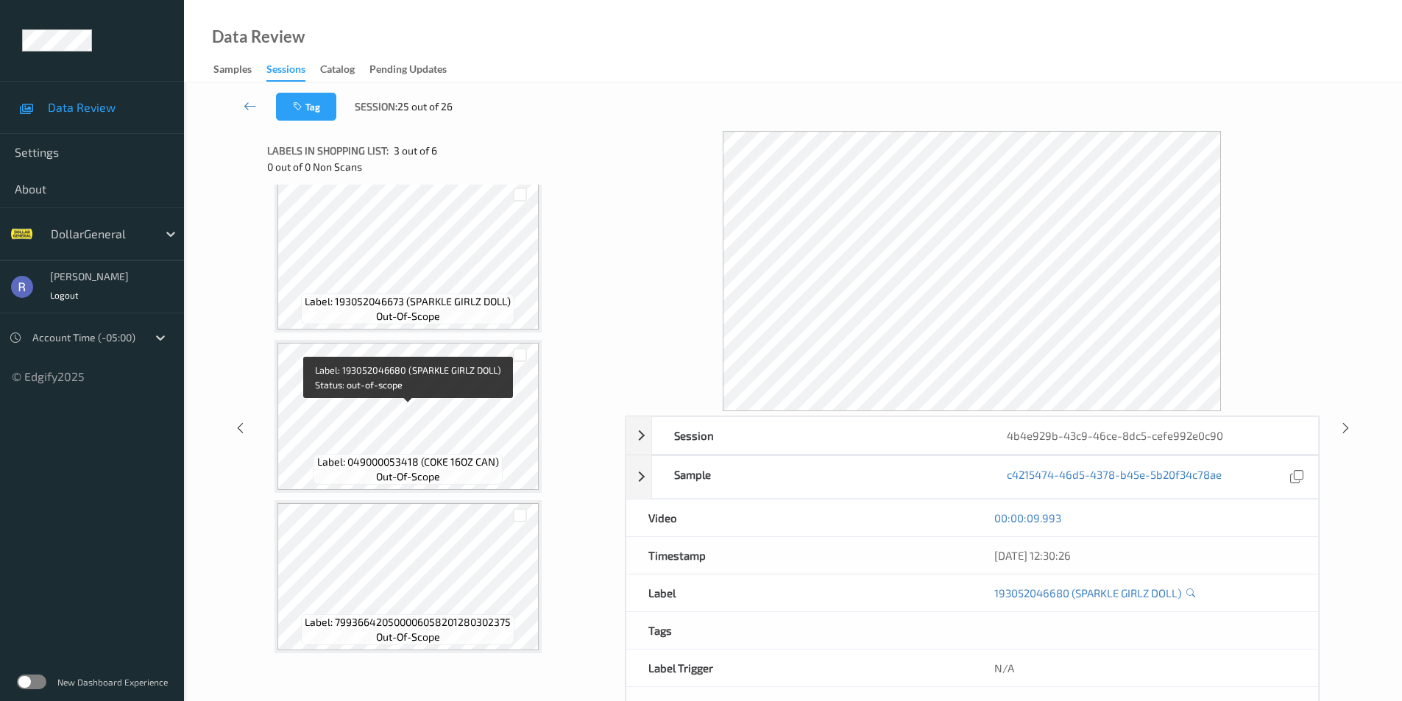
scroll to position [494, 0]
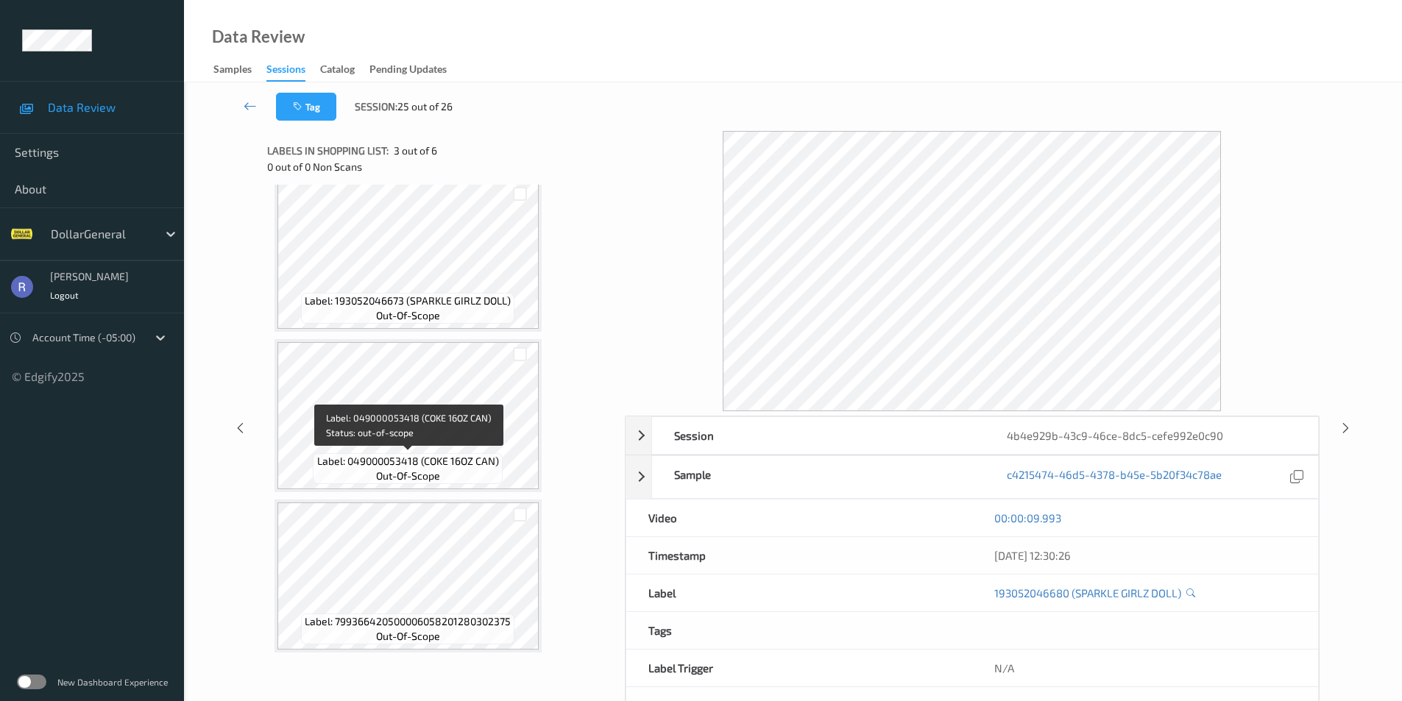
click at [422, 469] on span "out-of-scope" at bounding box center [408, 476] width 64 height 15
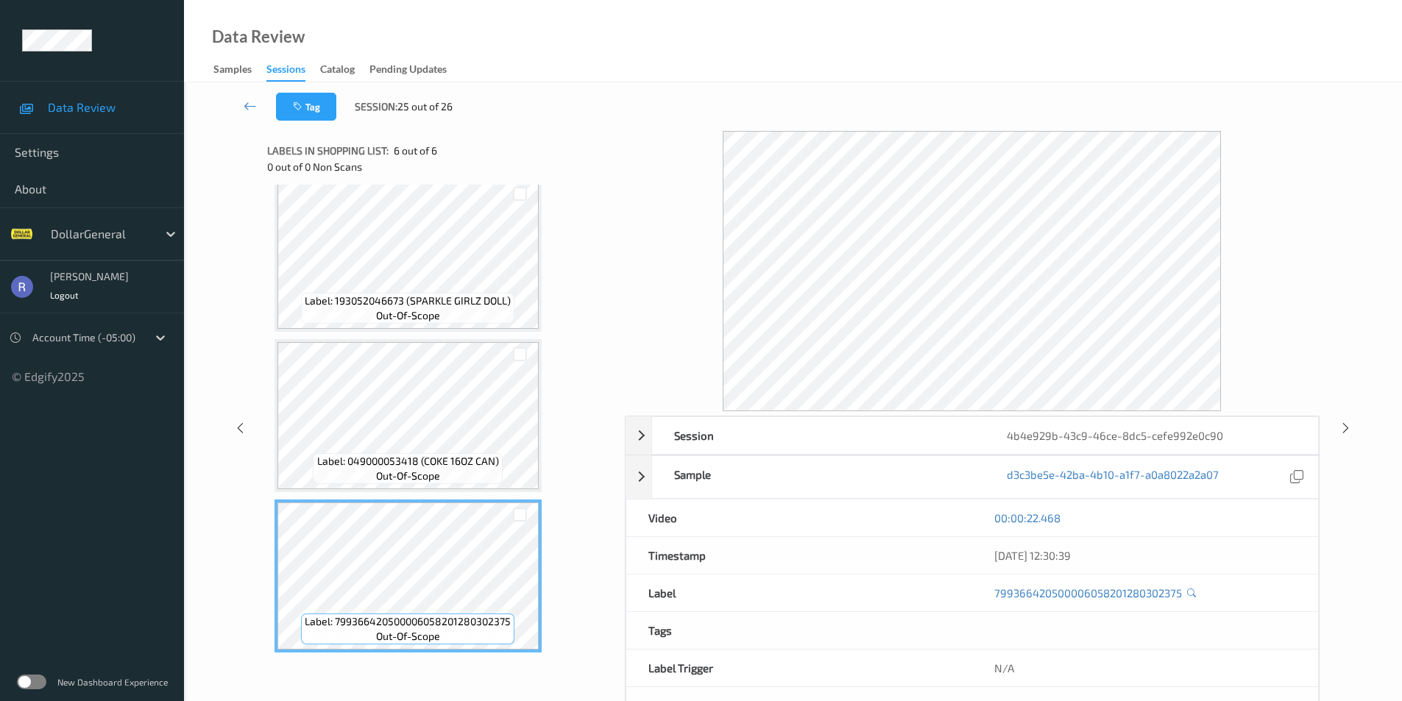
scroll to position [54, 0]
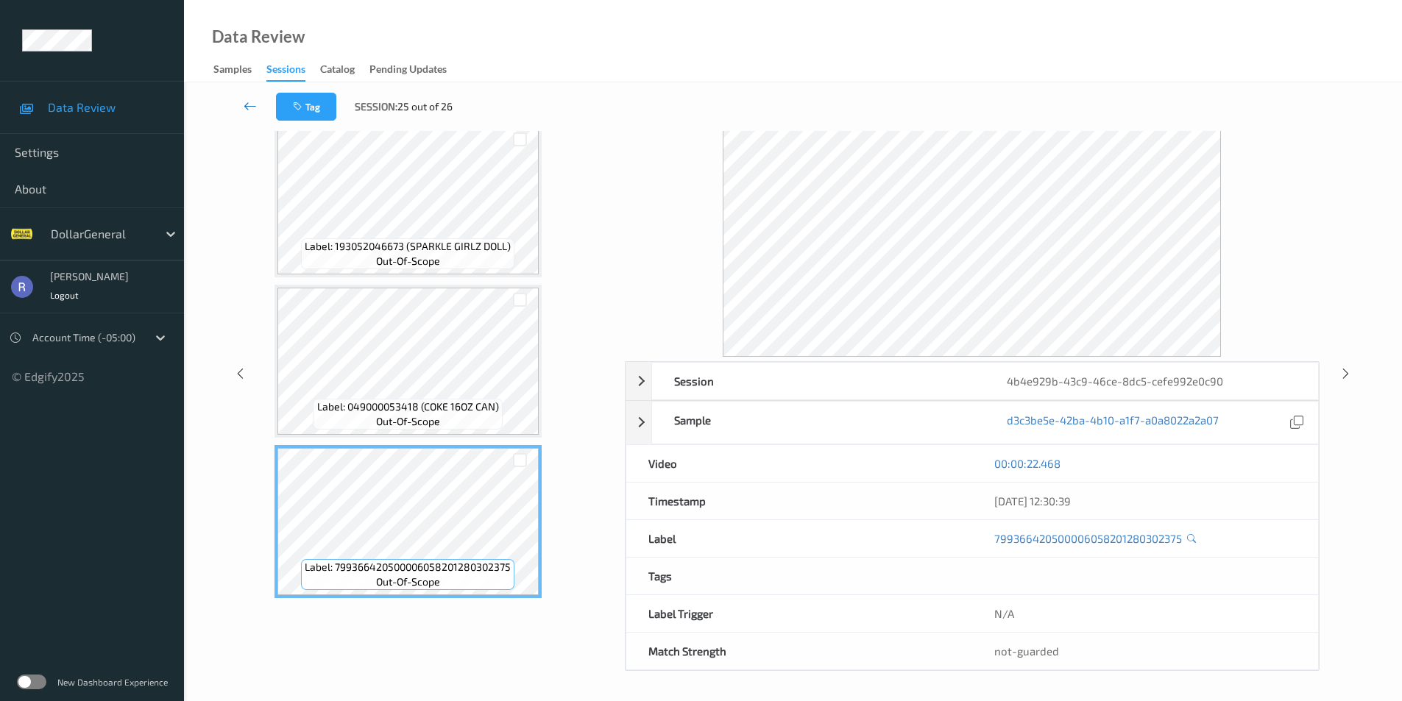
click at [252, 102] on icon at bounding box center [250, 106] width 13 height 15
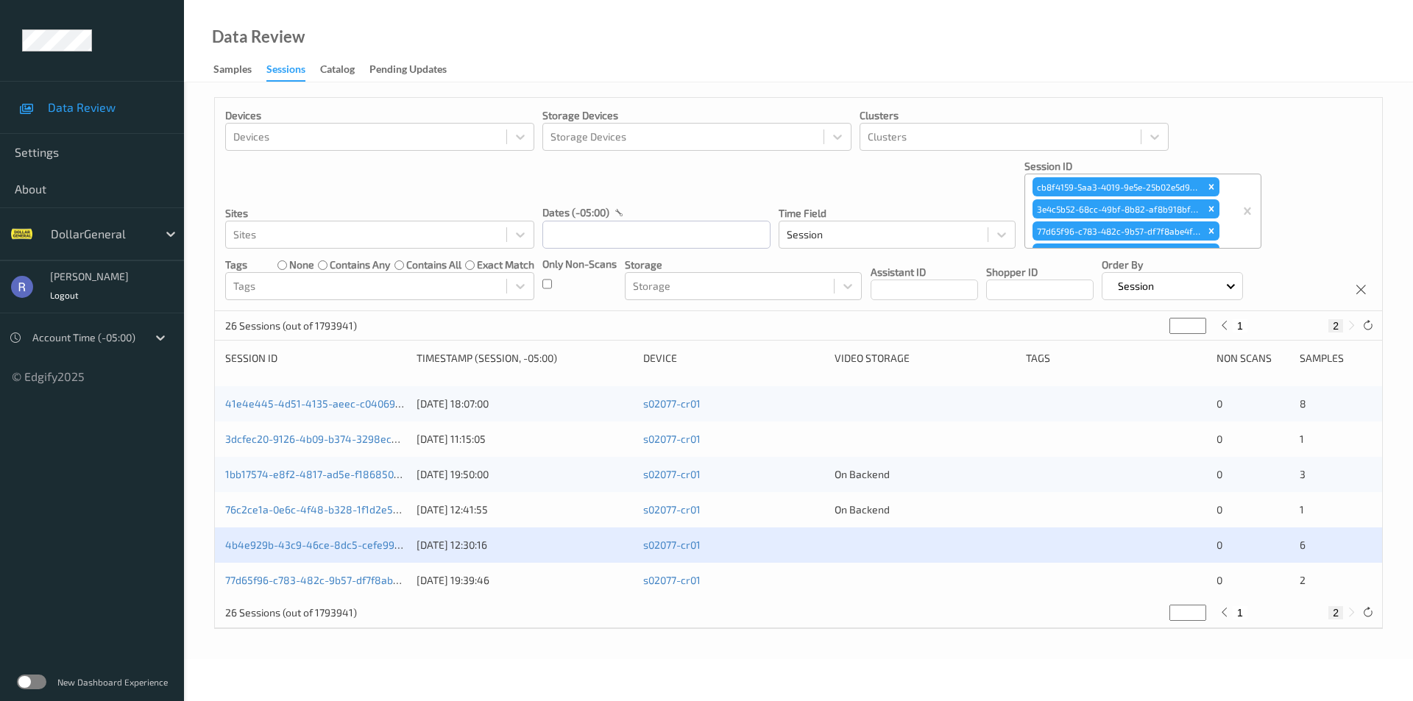
type input "*"
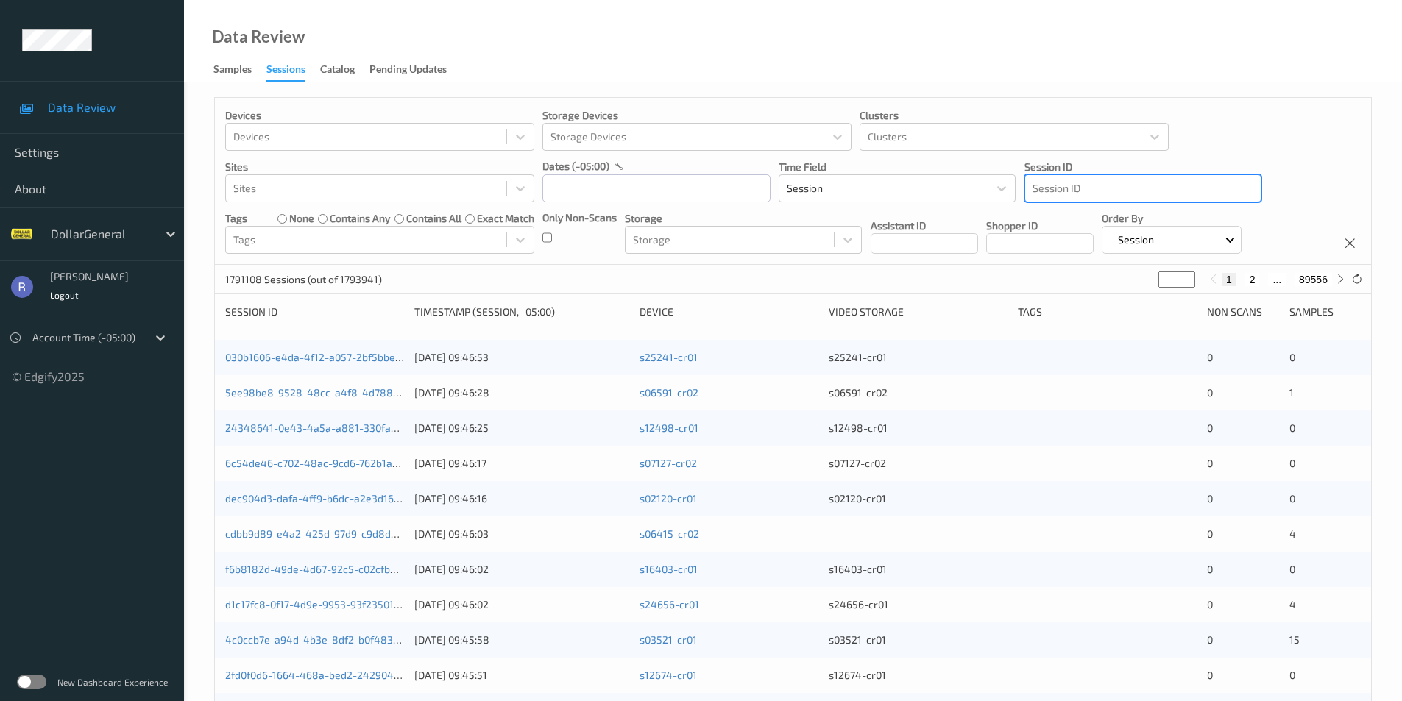
click at [1074, 190] on div at bounding box center [1142, 189] width 221 height 18
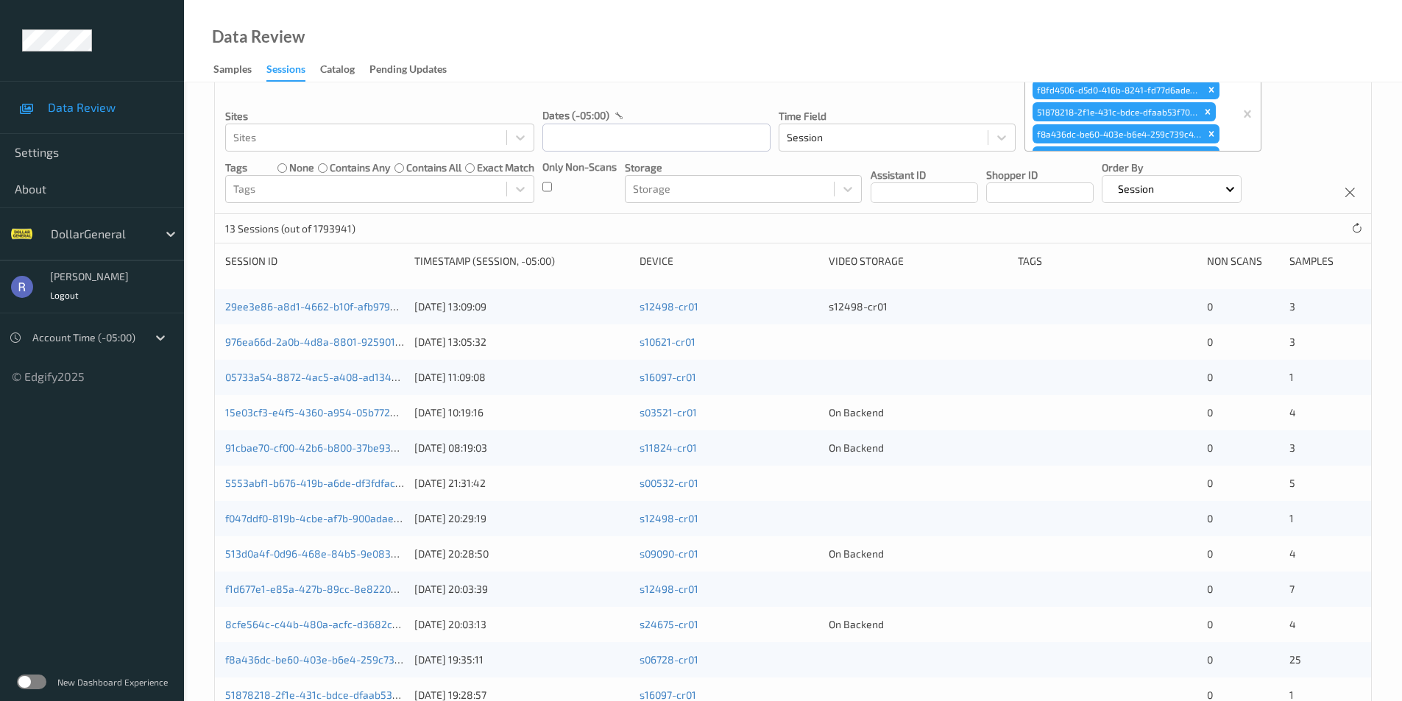
scroll to position [205, 0]
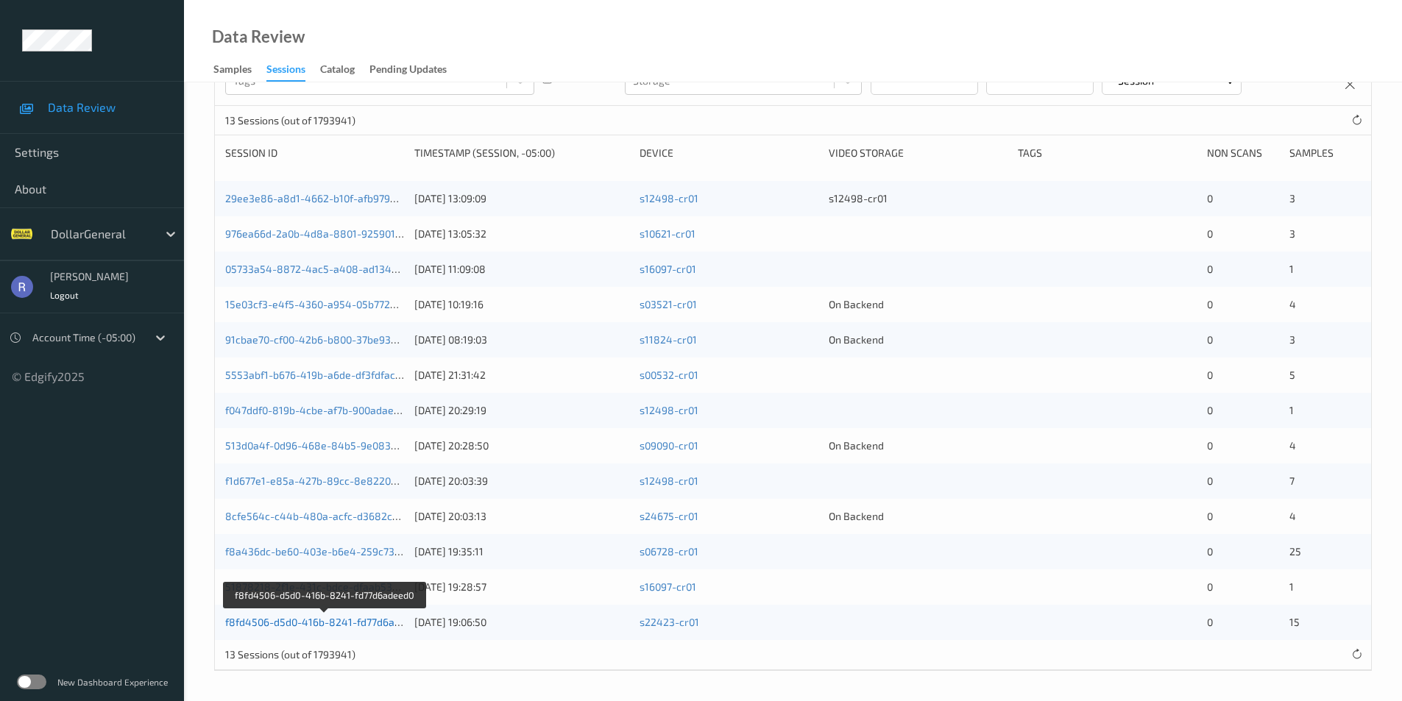
click at [325, 623] on link "f8fd4506-d5d0-416b-8241-fd77d6adeed0" at bounding box center [324, 622] width 199 height 13
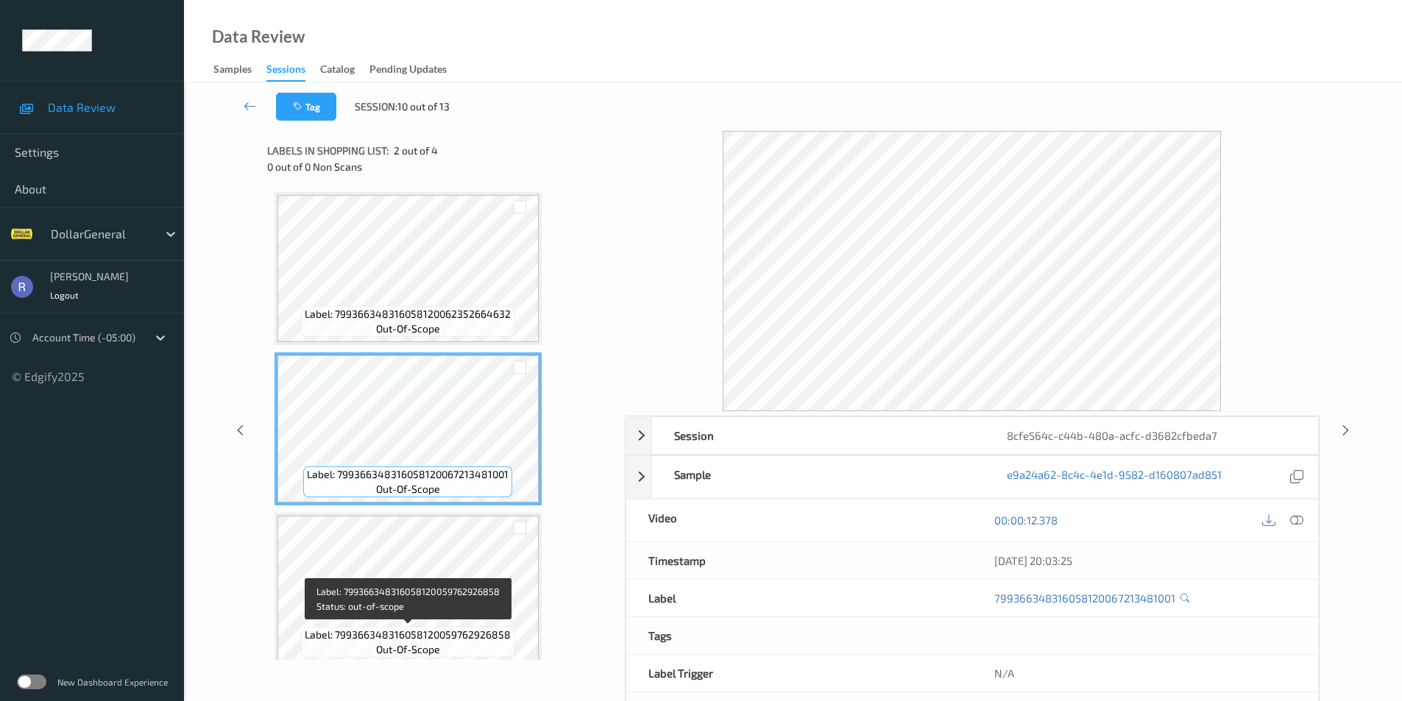
click at [442, 640] on span "Label: 799366348316058120059762926858" at bounding box center [408, 635] width 206 height 15
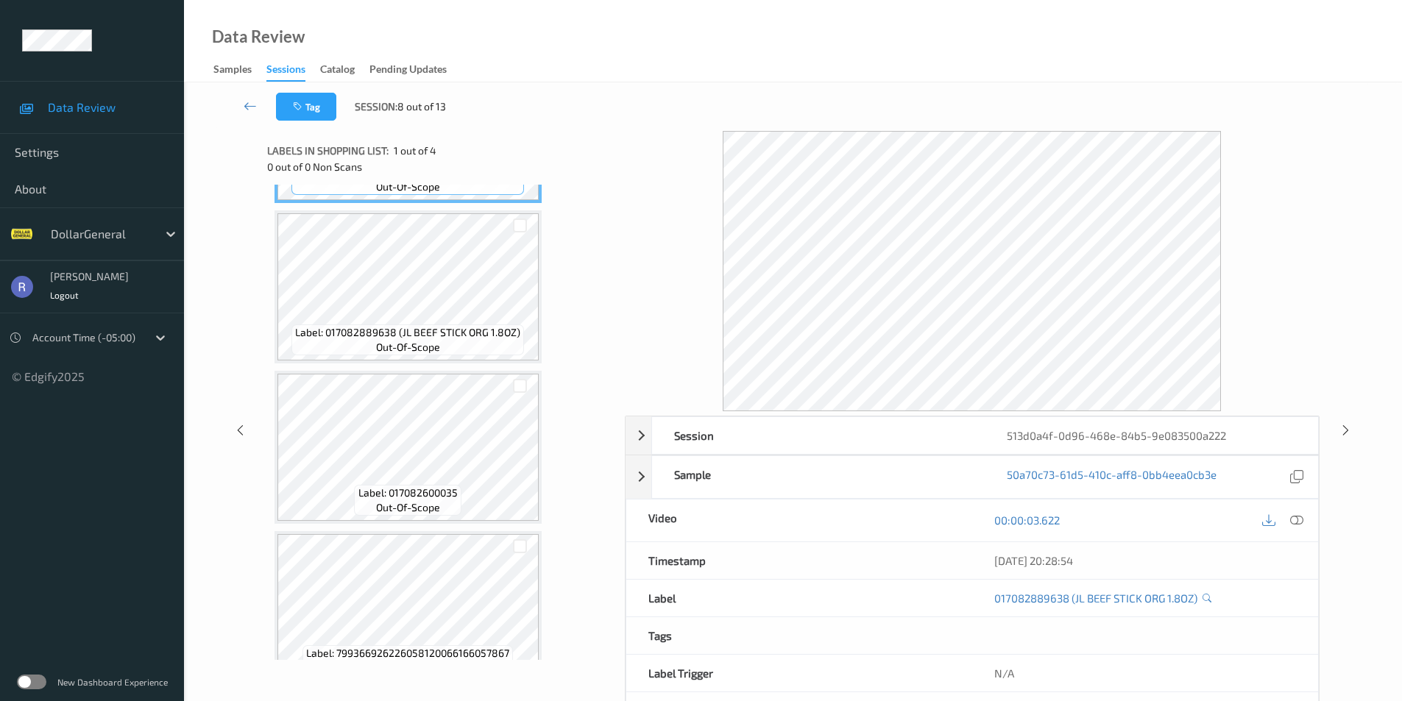
scroll to position [174, 0]
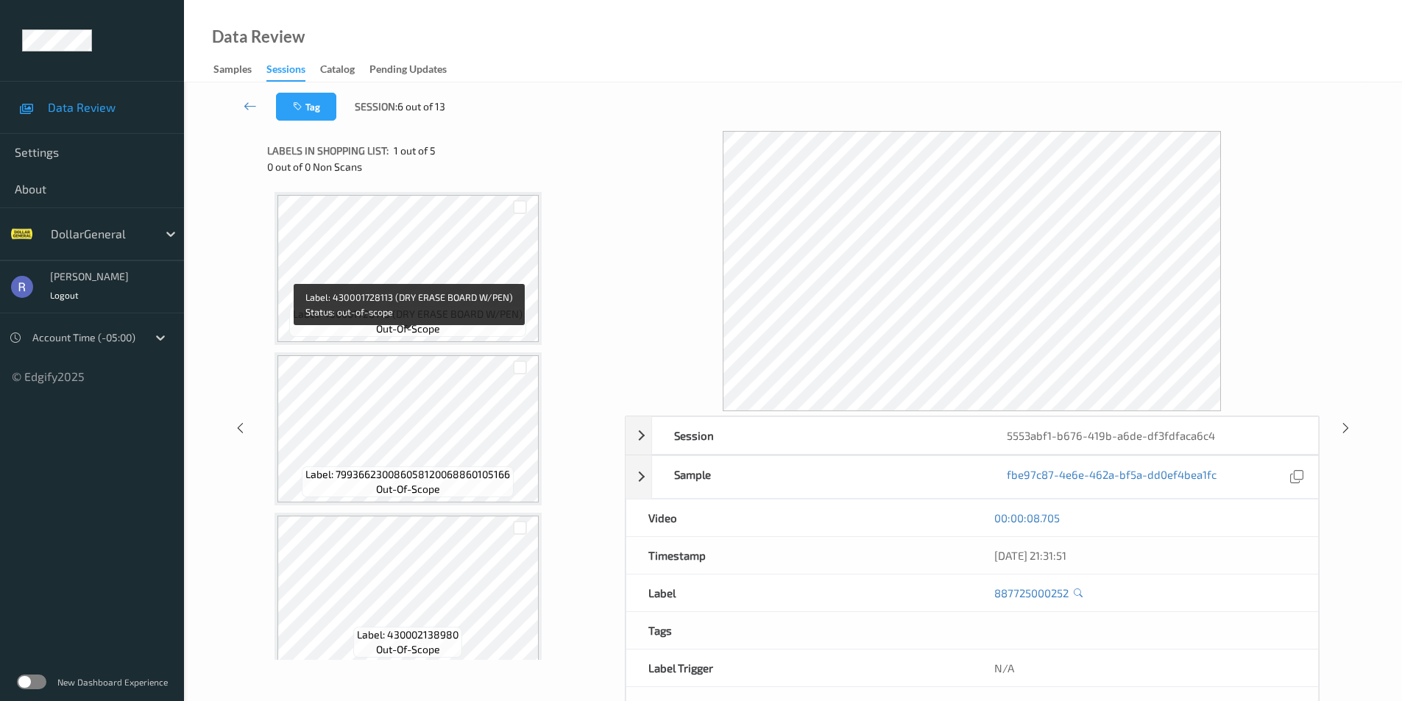
scroll to position [334, 0]
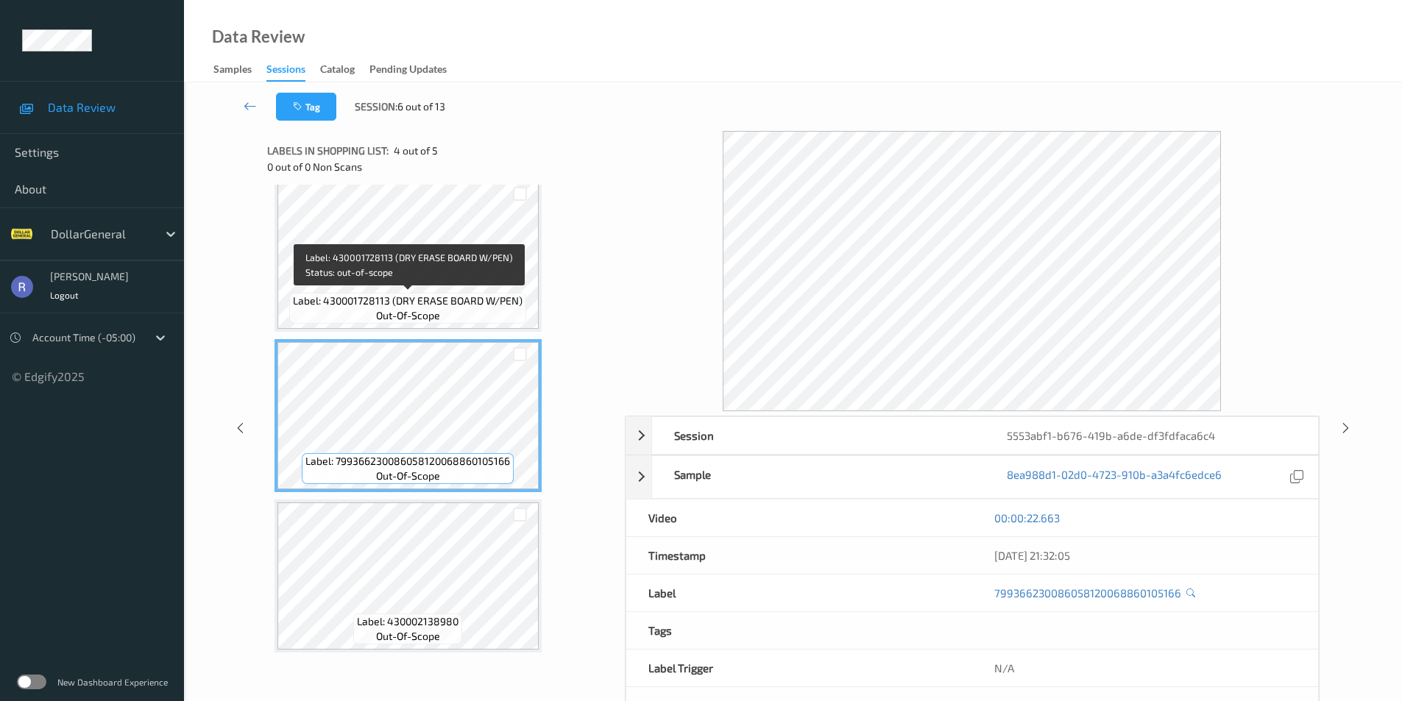
click at [495, 303] on span "Label: 430001728113 (DRY ERASE BOARD W/PEN)" at bounding box center [408, 301] width 230 height 15
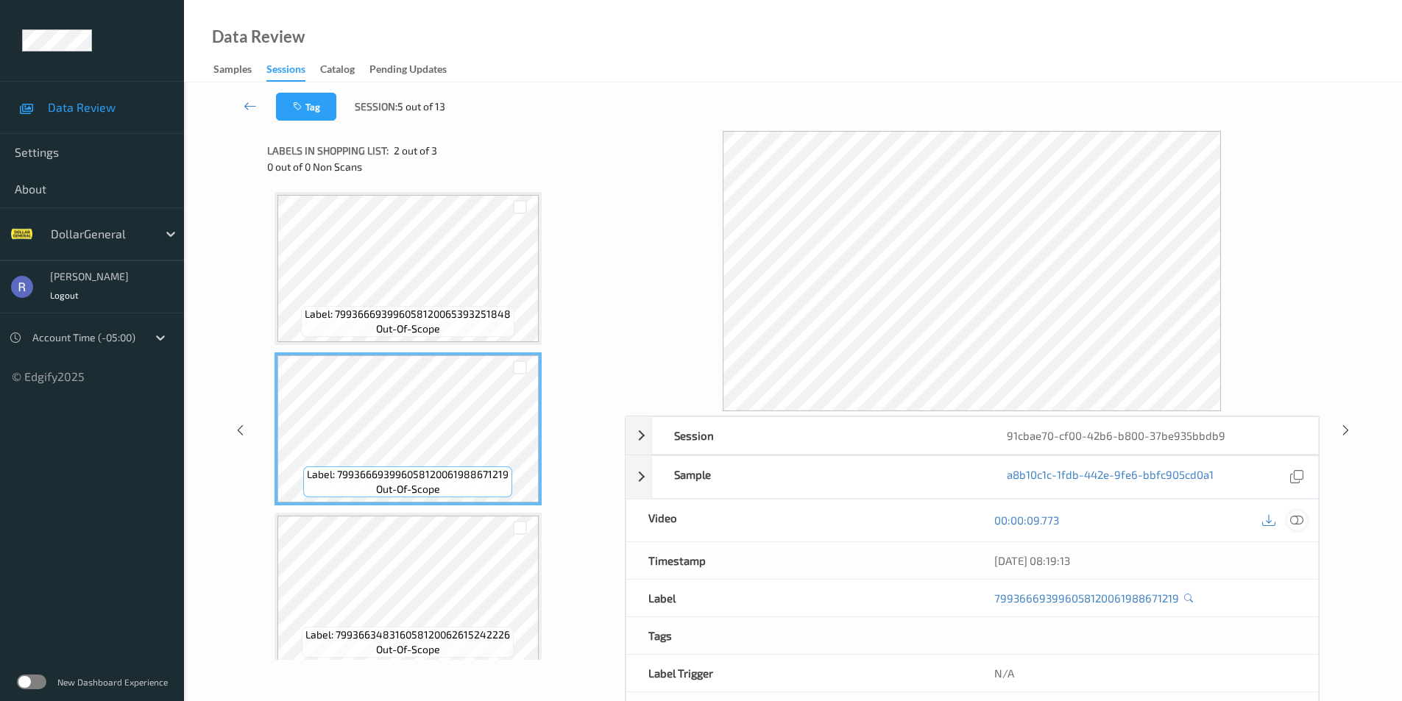
click at [1295, 520] on icon at bounding box center [1296, 520] width 13 height 13
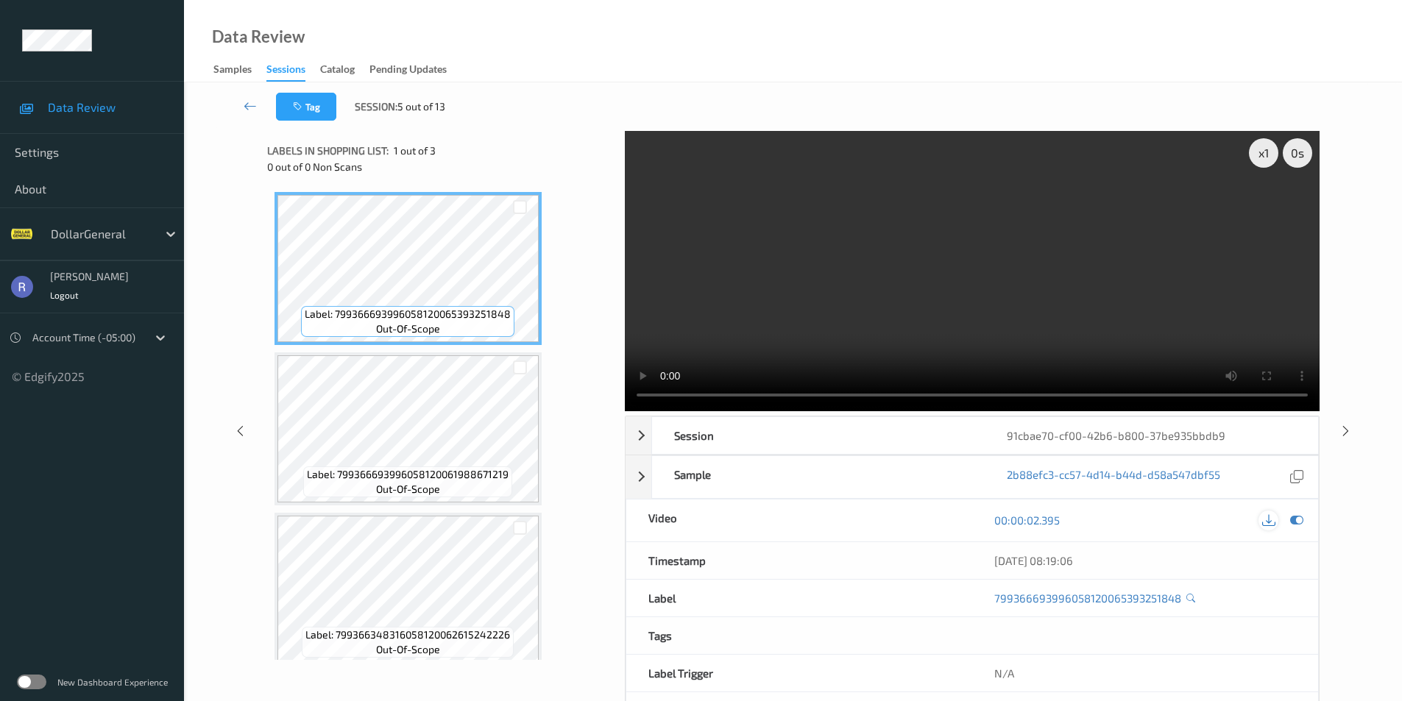
click at [1266, 522] on icon at bounding box center [1268, 520] width 13 height 13
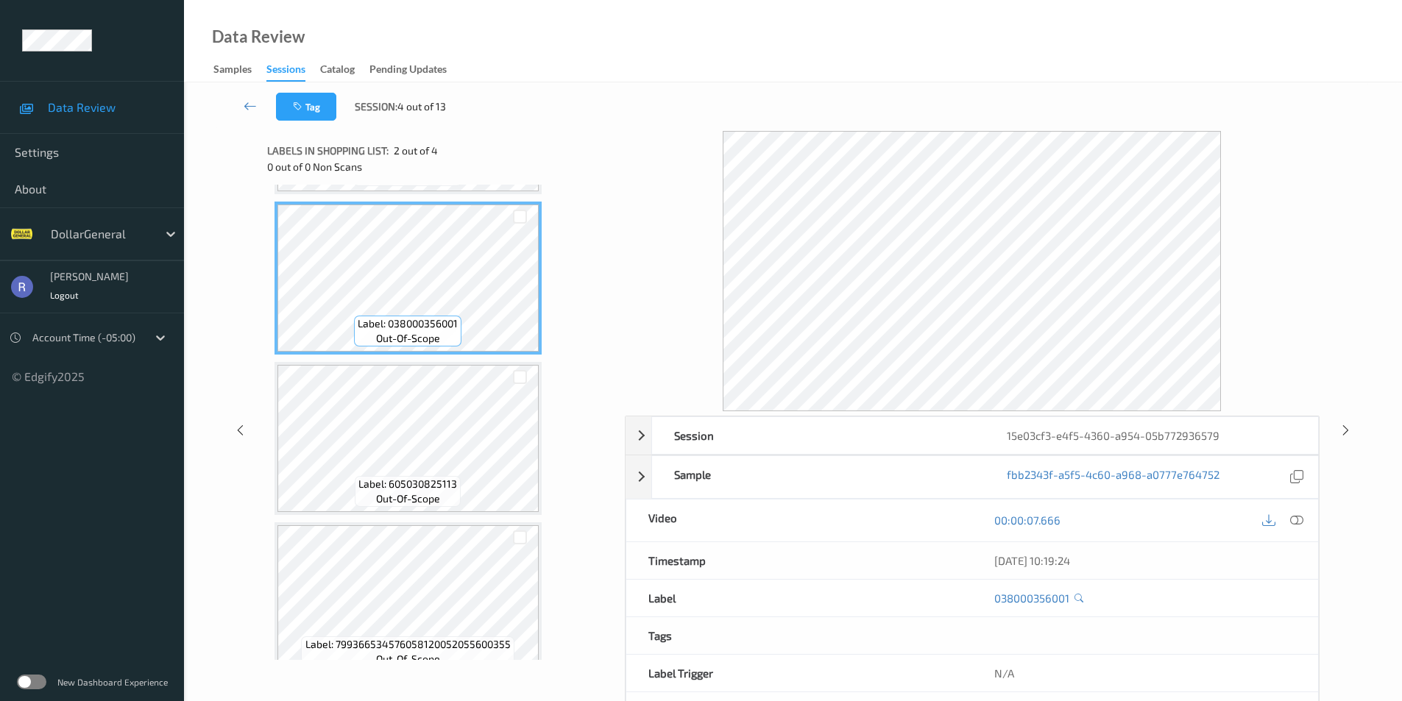
scroll to position [174, 0]
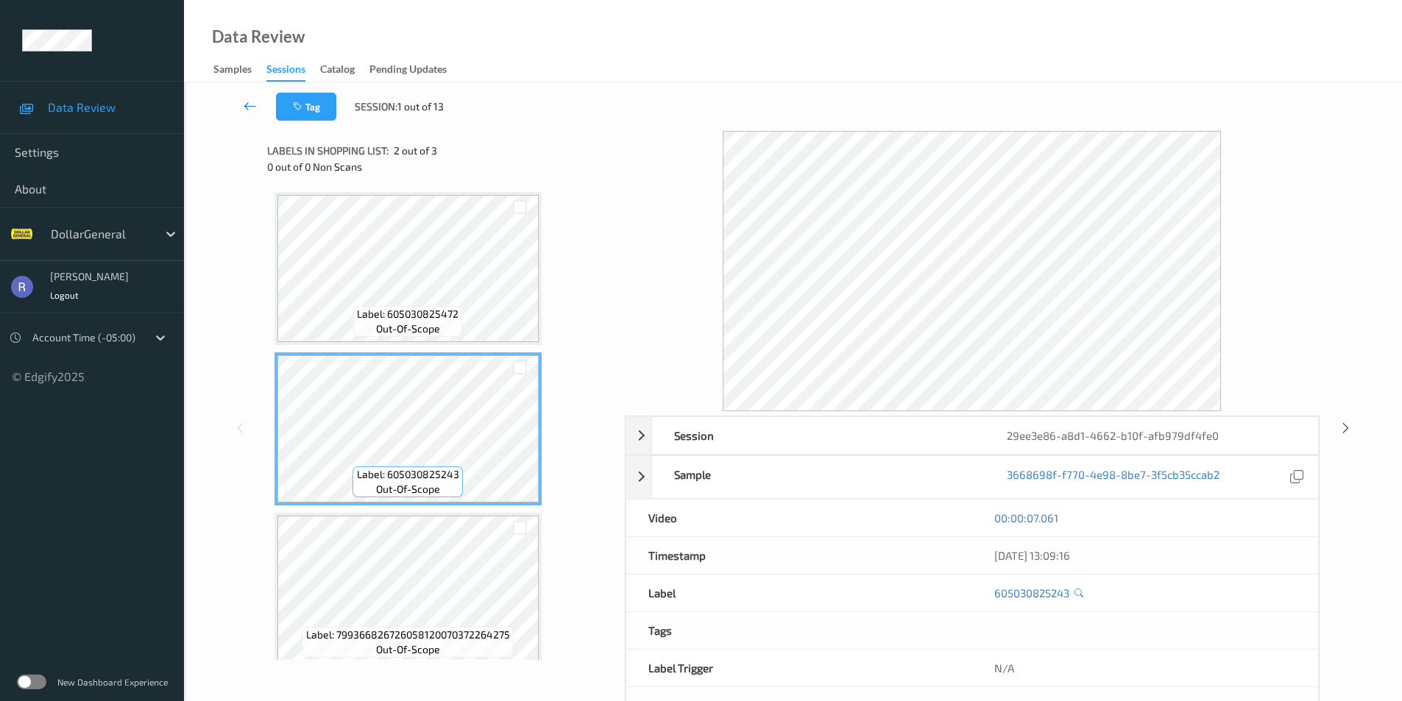
click at [243, 105] on link at bounding box center [250, 107] width 52 height 28
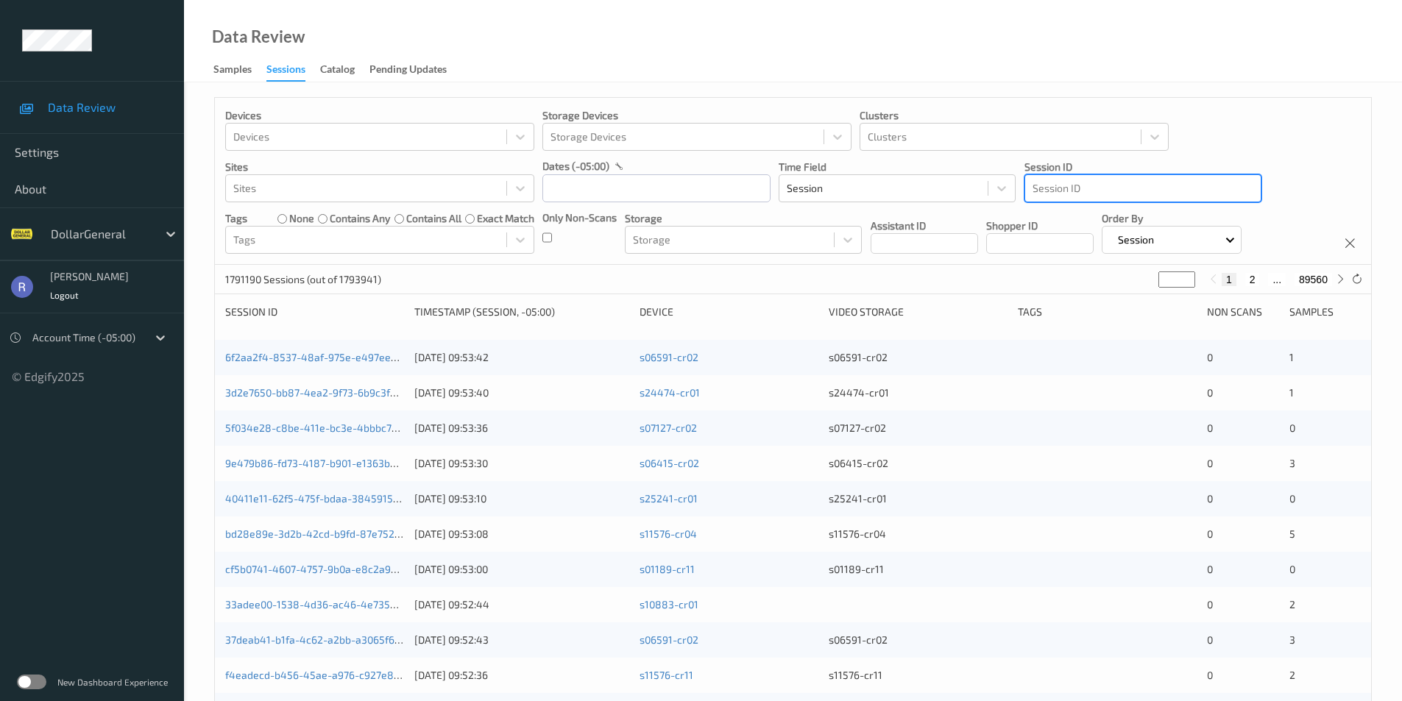
click at [1029, 186] on div "Session ID" at bounding box center [1142, 189] width 235 height 24
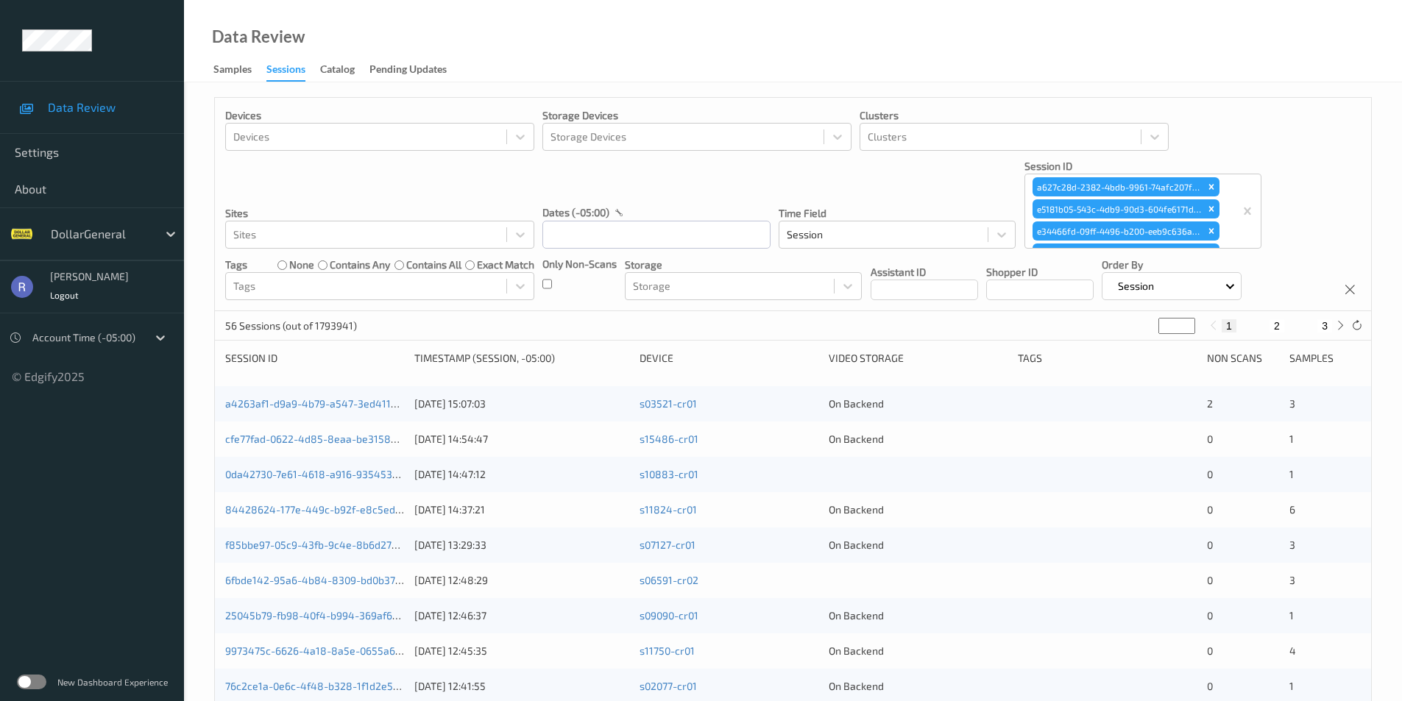
click at [1319, 322] on button "3" at bounding box center [1324, 325] width 15 height 13
type input "*"
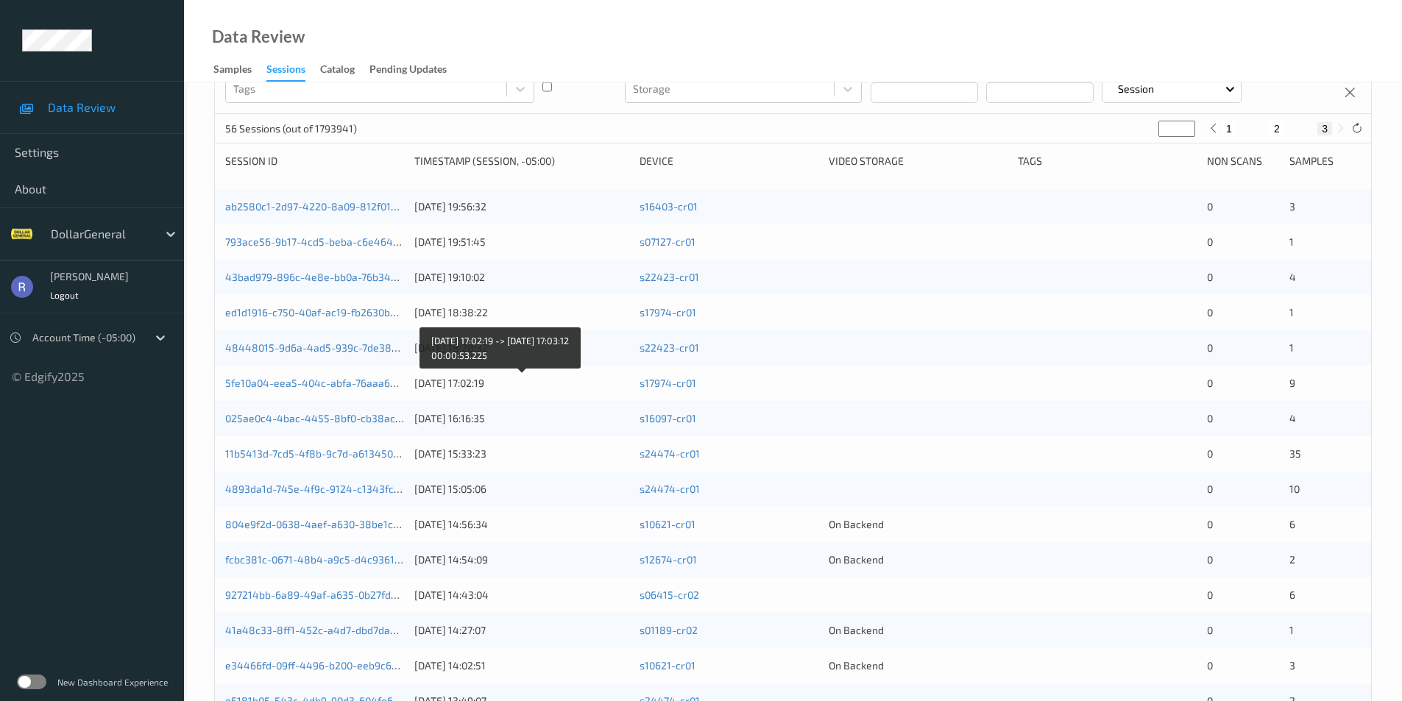
scroll to position [311, 0]
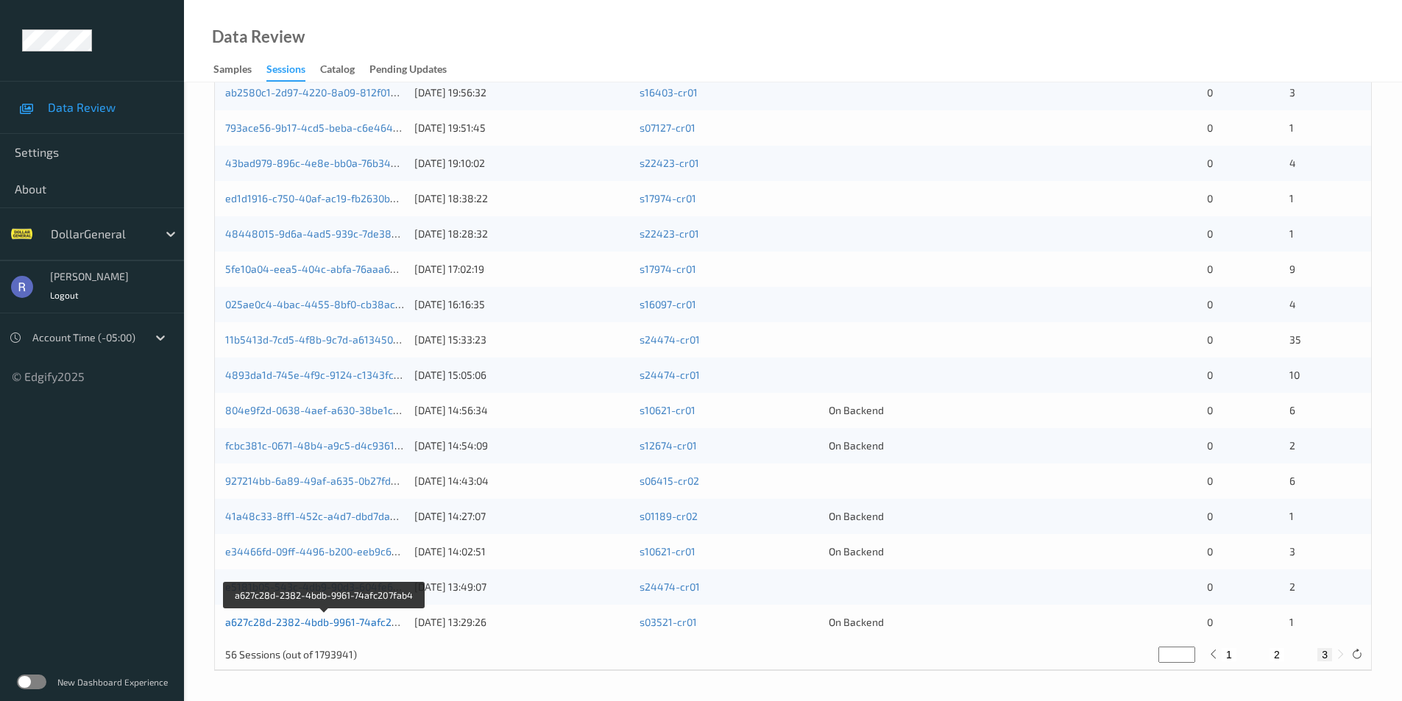
click at [311, 627] on link "a627c28d-2382-4bdb-9961-74afc207fab4" at bounding box center [324, 622] width 199 height 13
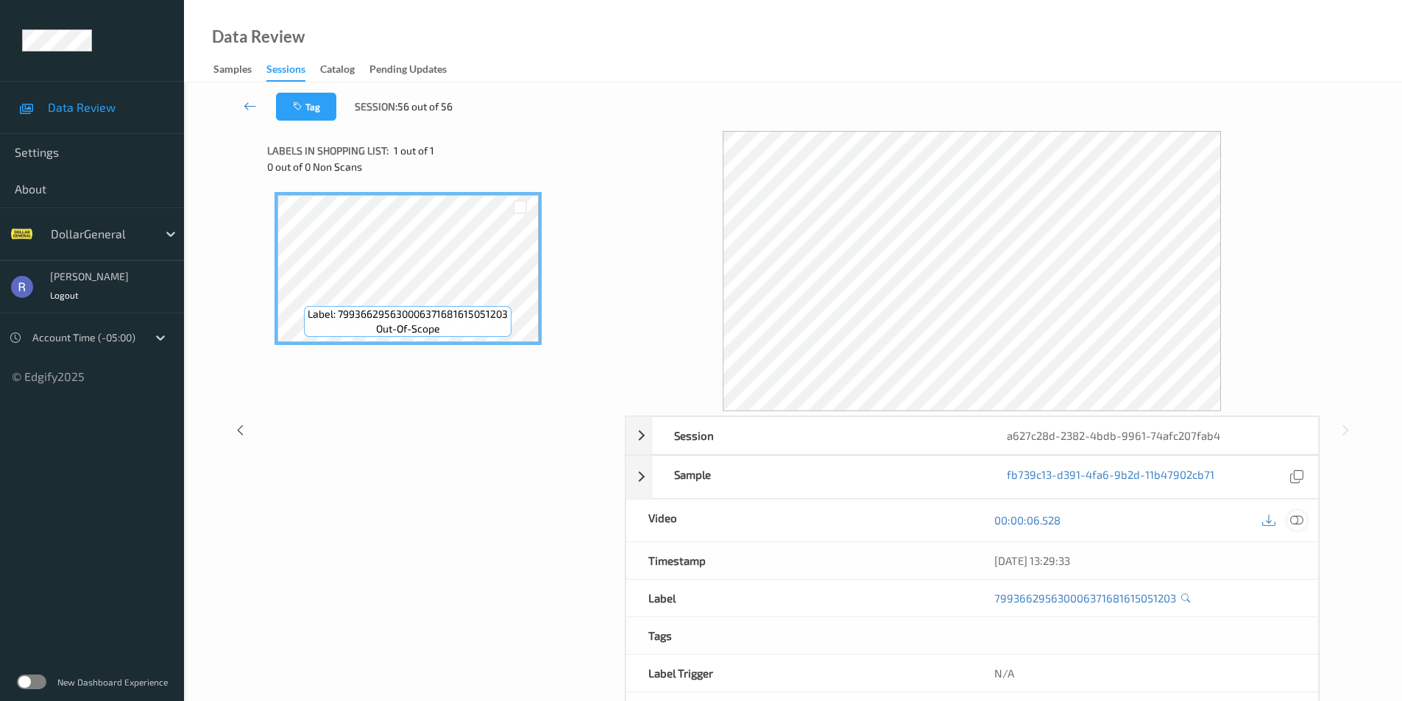
click at [1303, 522] on div at bounding box center [1297, 521] width 20 height 20
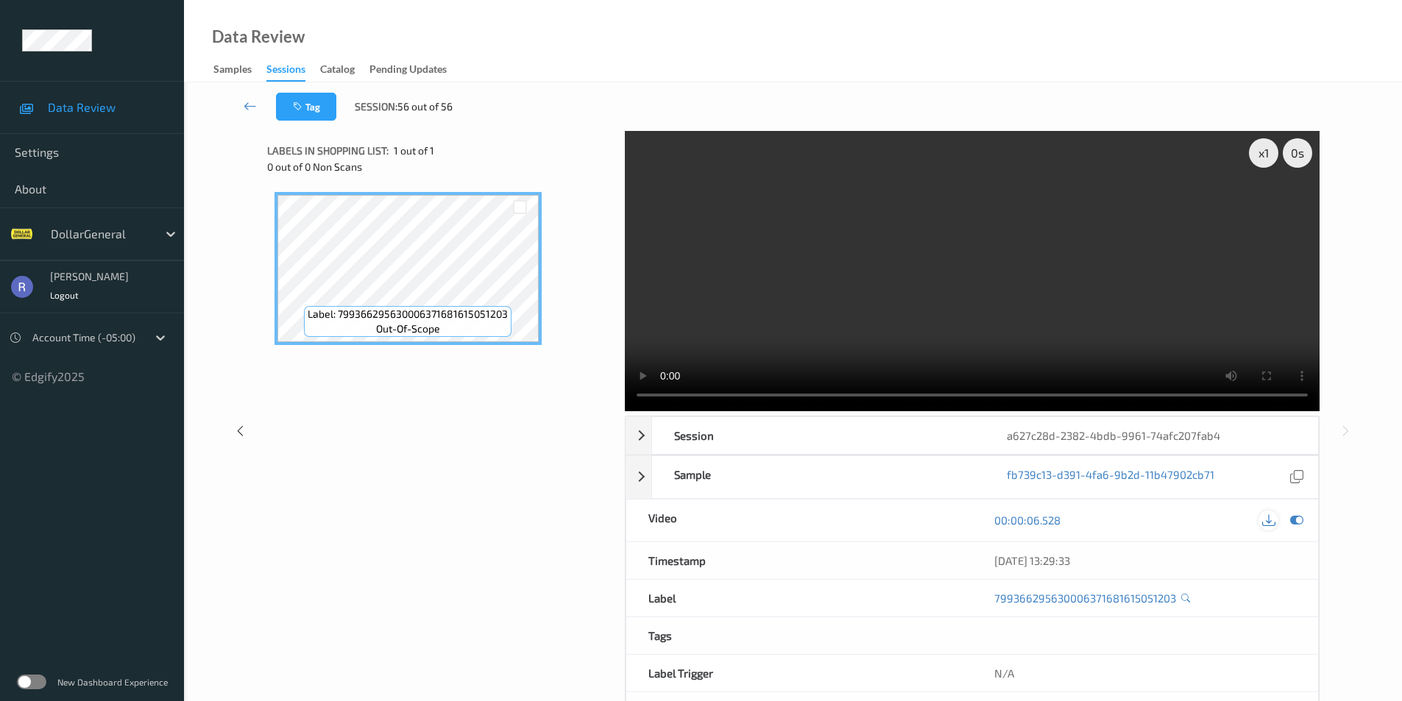
click at [1263, 521] on icon at bounding box center [1268, 520] width 13 height 13
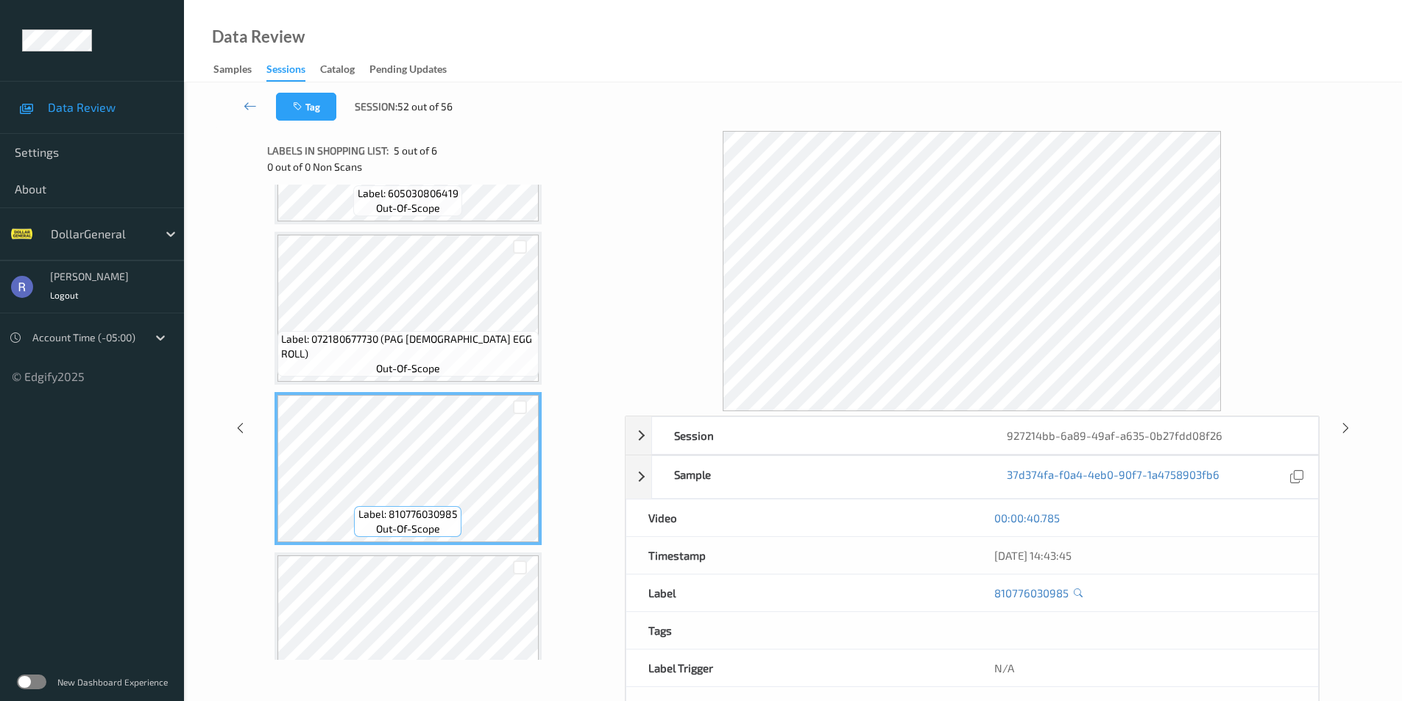
scroll to position [494, 0]
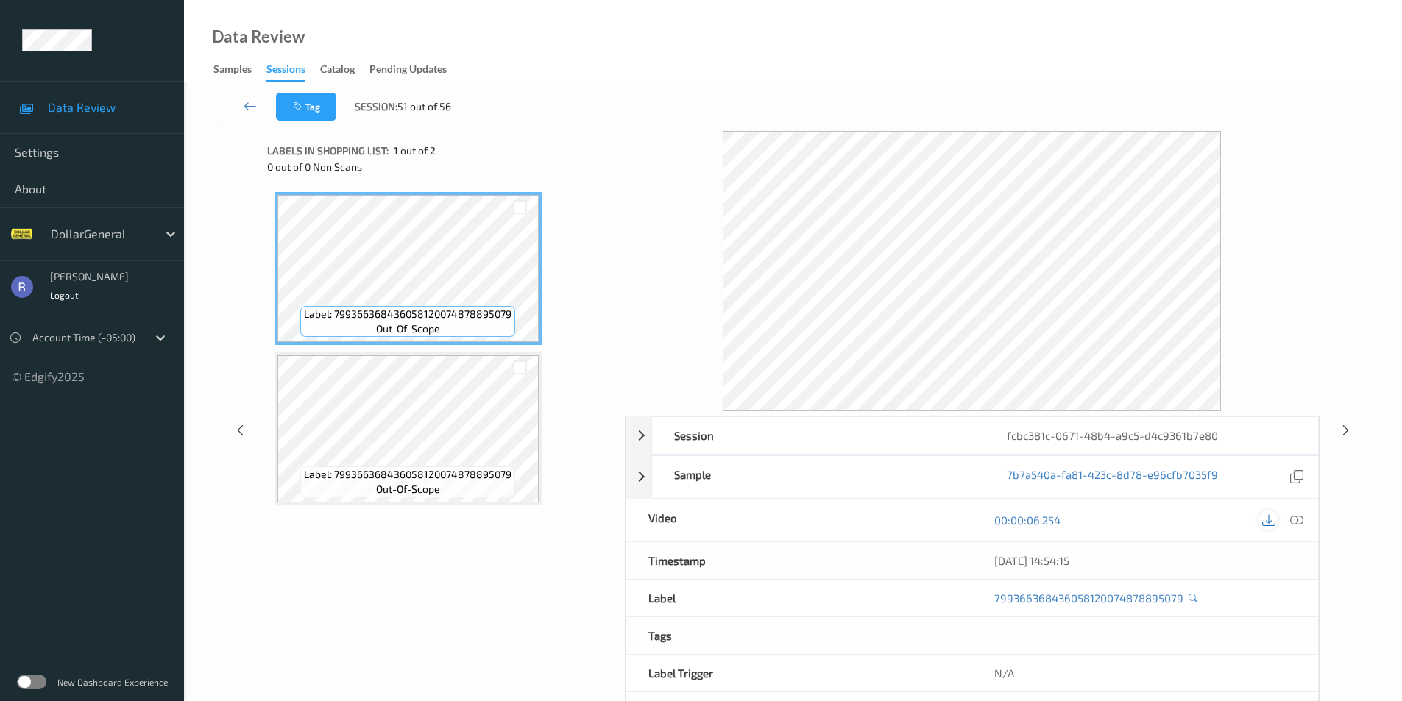
click at [1270, 523] on icon at bounding box center [1268, 520] width 13 height 13
click at [1297, 521] on icon at bounding box center [1296, 520] width 13 height 13
click at [1297, 520] on icon at bounding box center [1296, 520] width 13 height 13
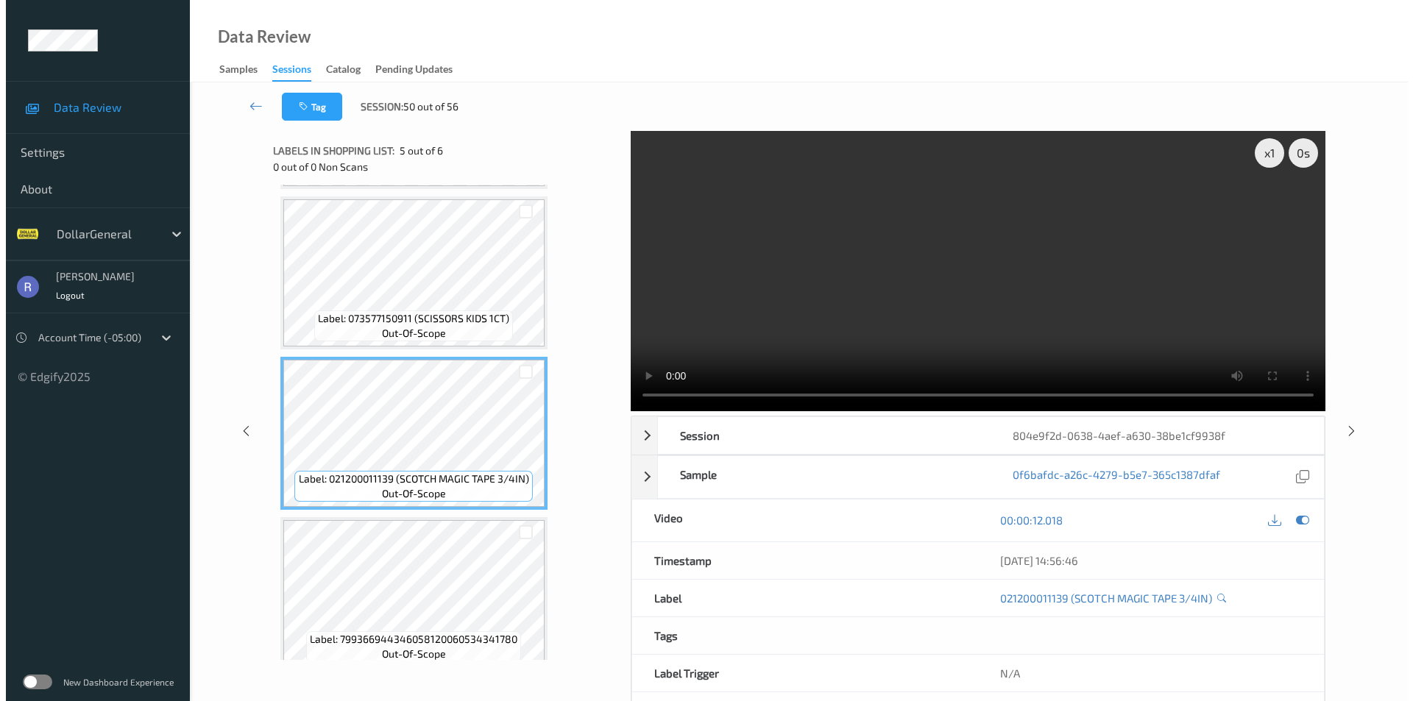
scroll to position [494, 0]
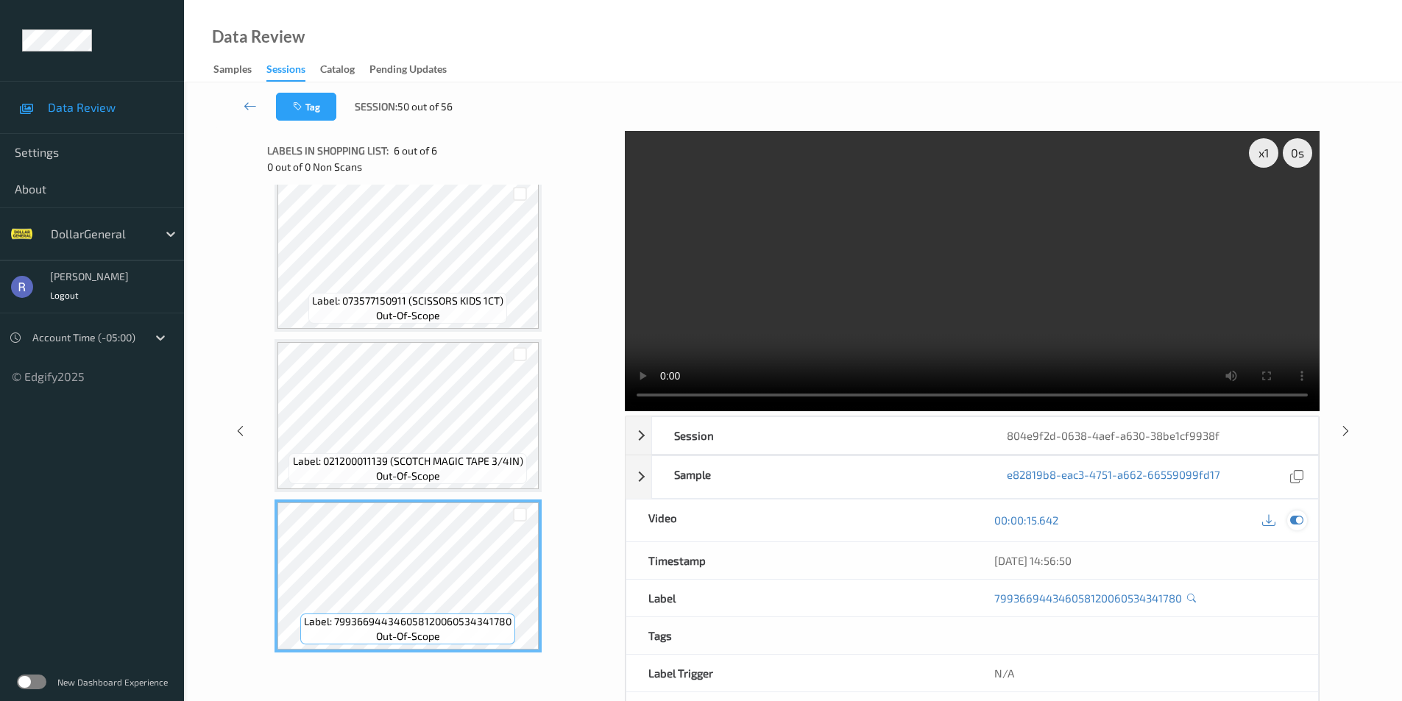
click at [1297, 520] on icon at bounding box center [1296, 520] width 13 height 13
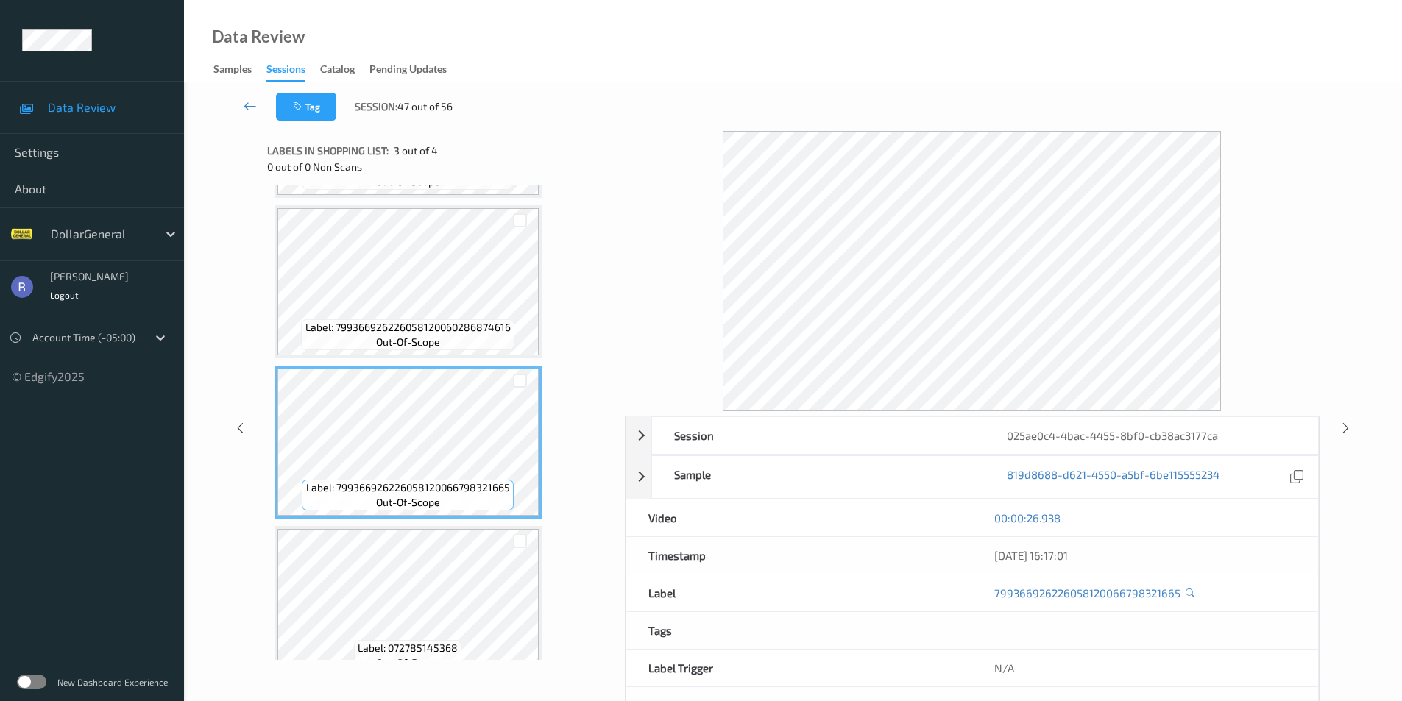
scroll to position [174, 0]
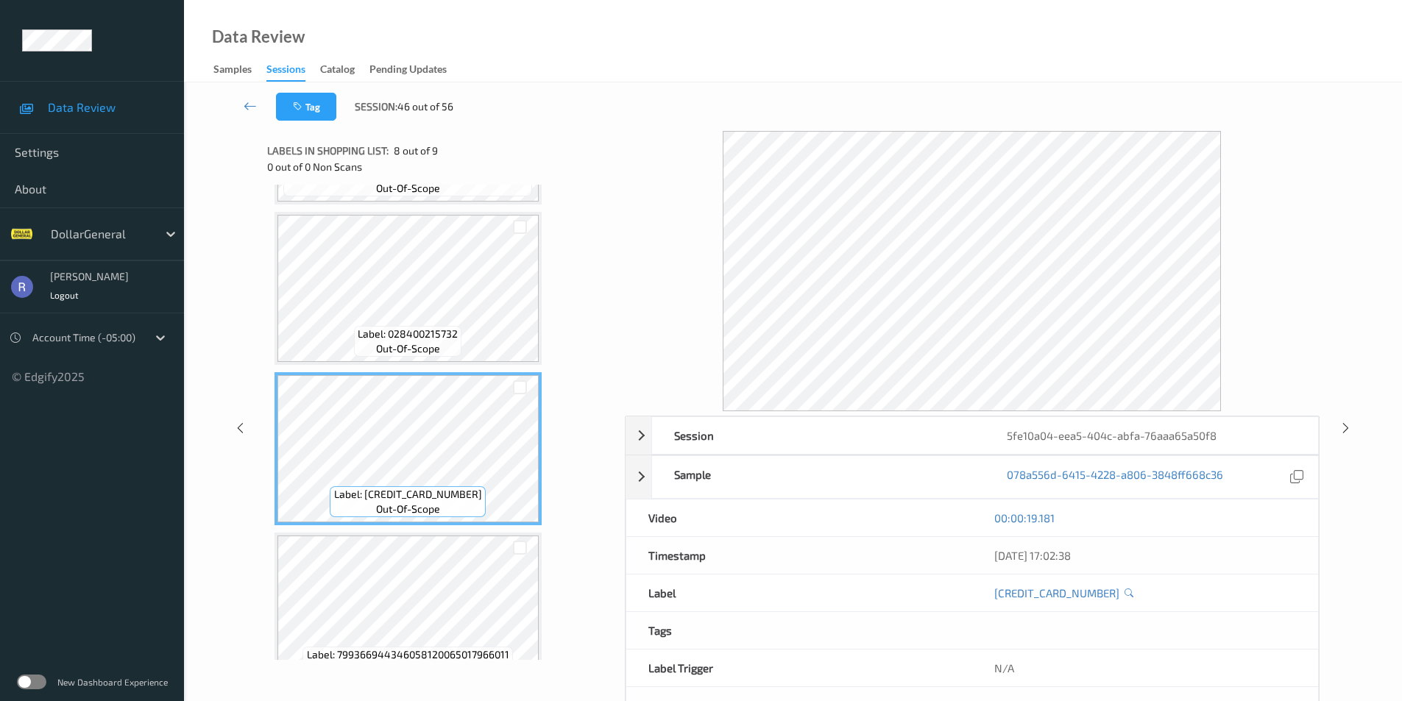
scroll to position [976, 0]
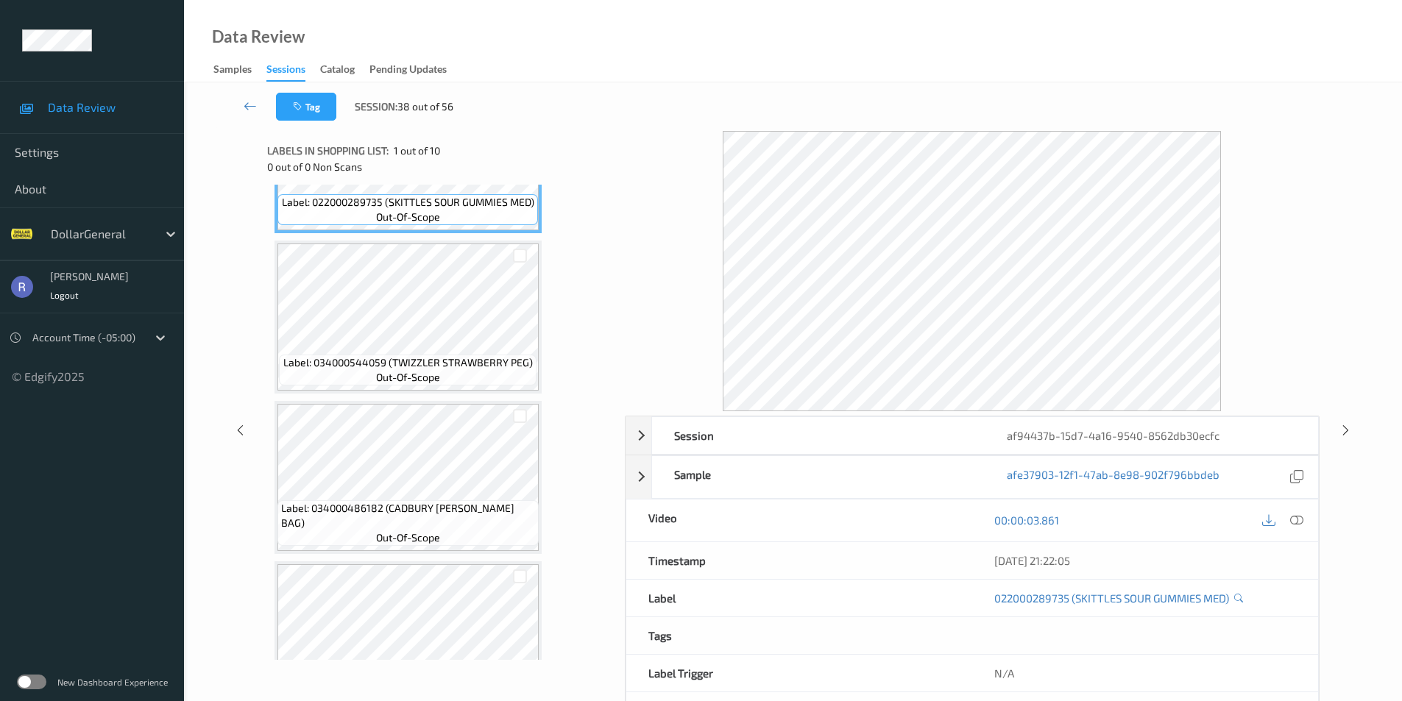
scroll to position [221, 0]
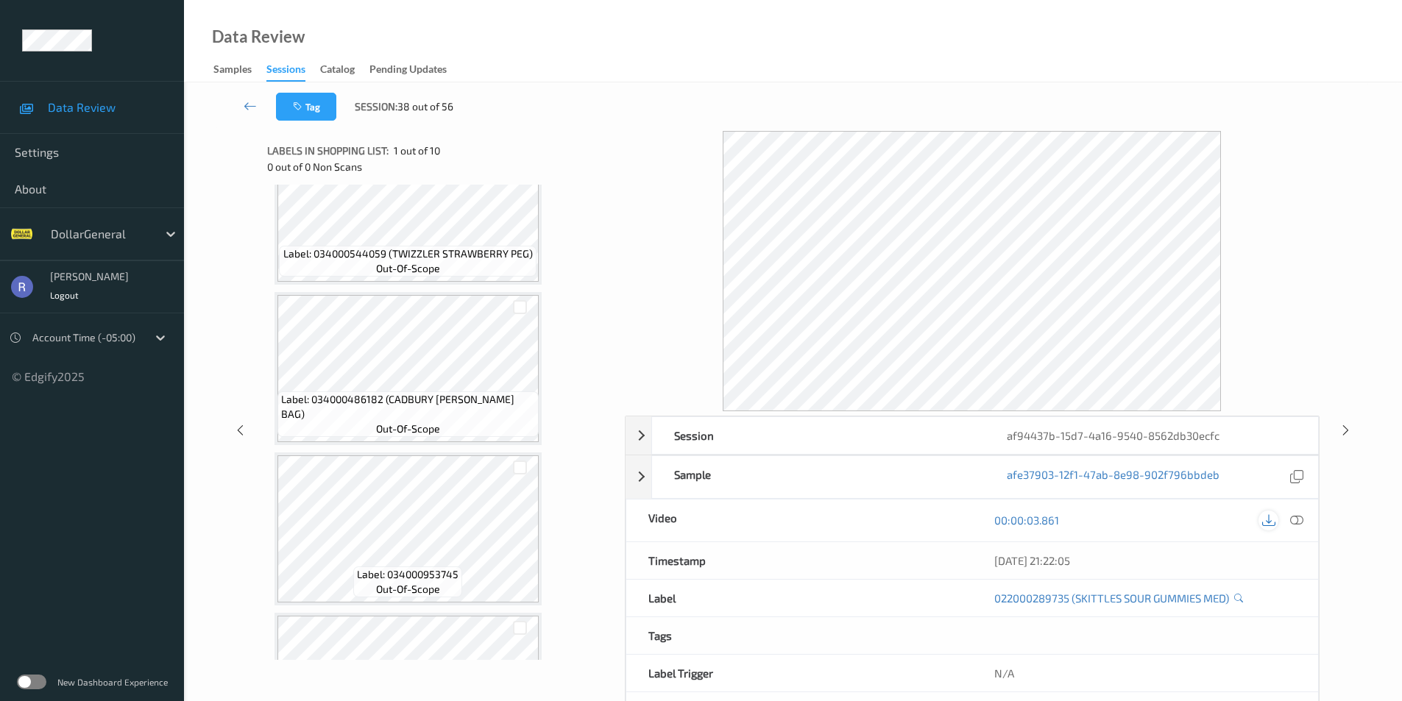
click at [1271, 520] on icon at bounding box center [1268, 520] width 13 height 13
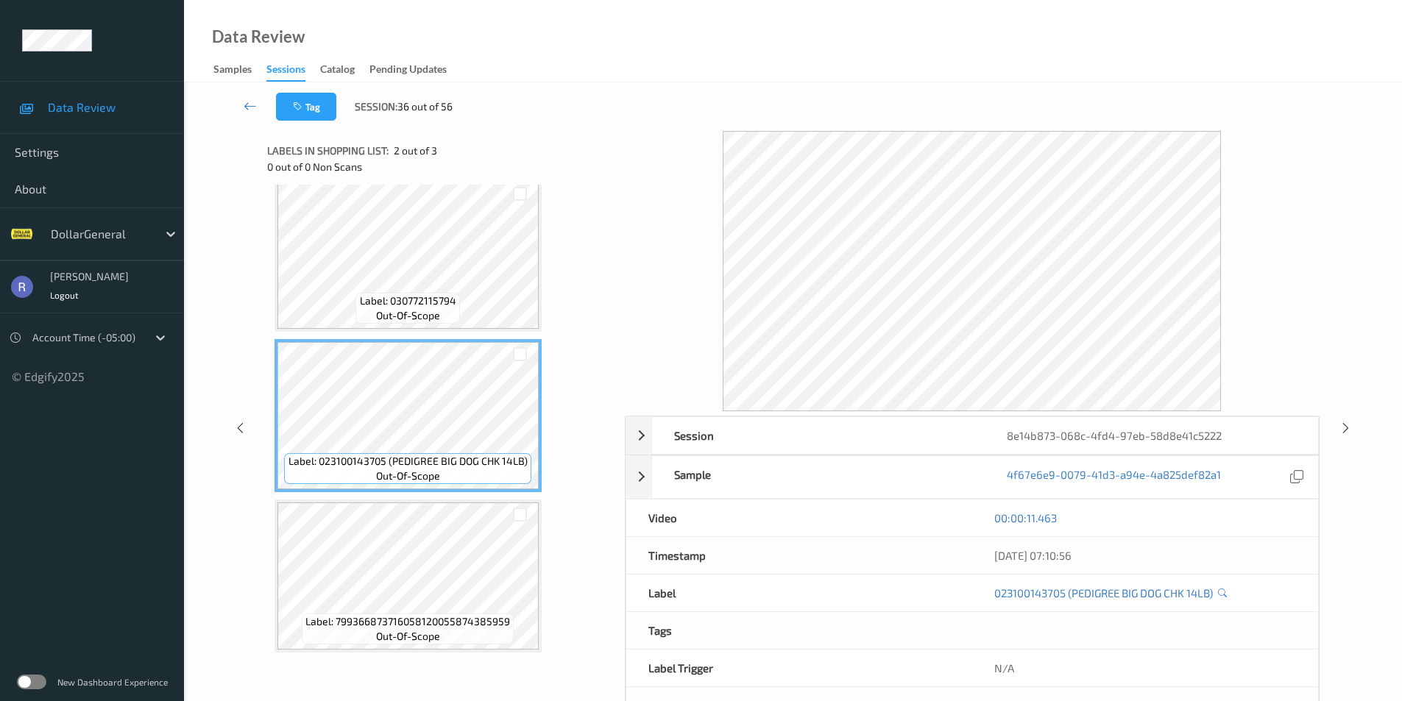
scroll to position [54, 0]
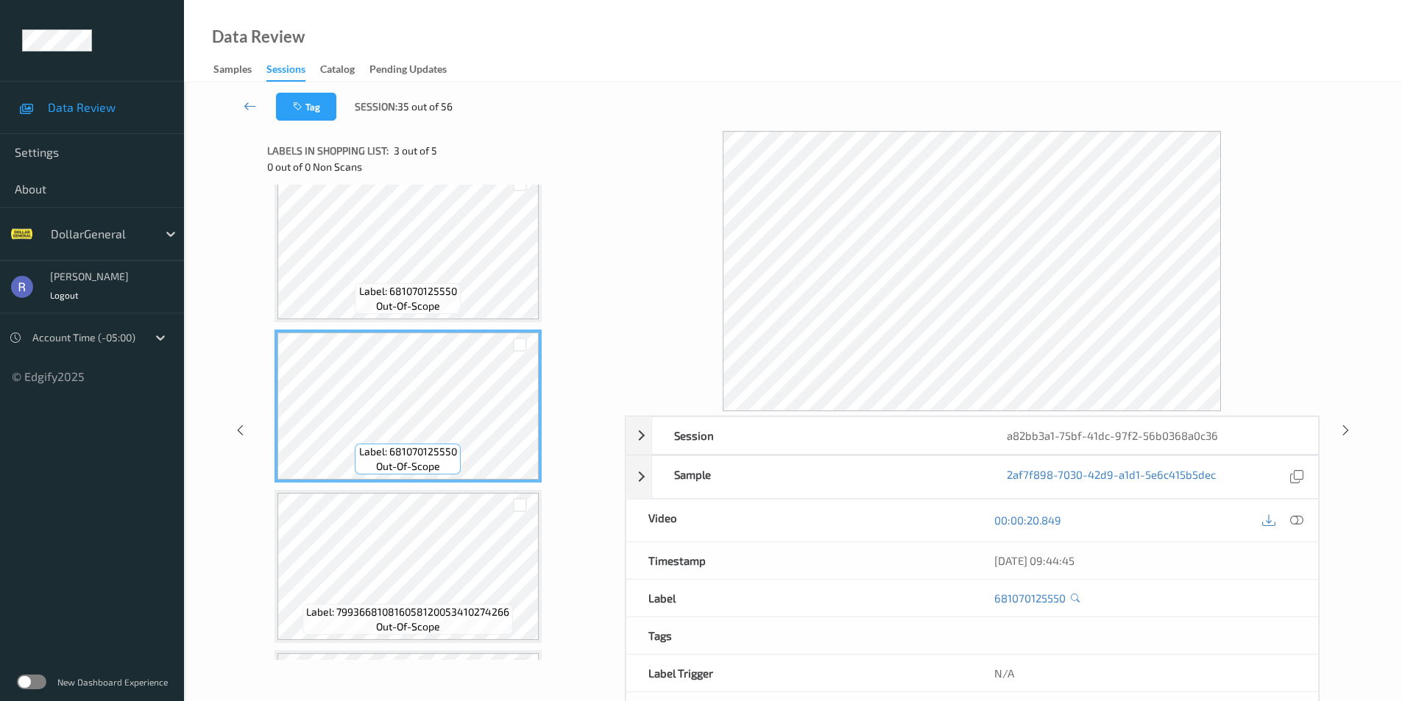
scroll to position [221, 0]
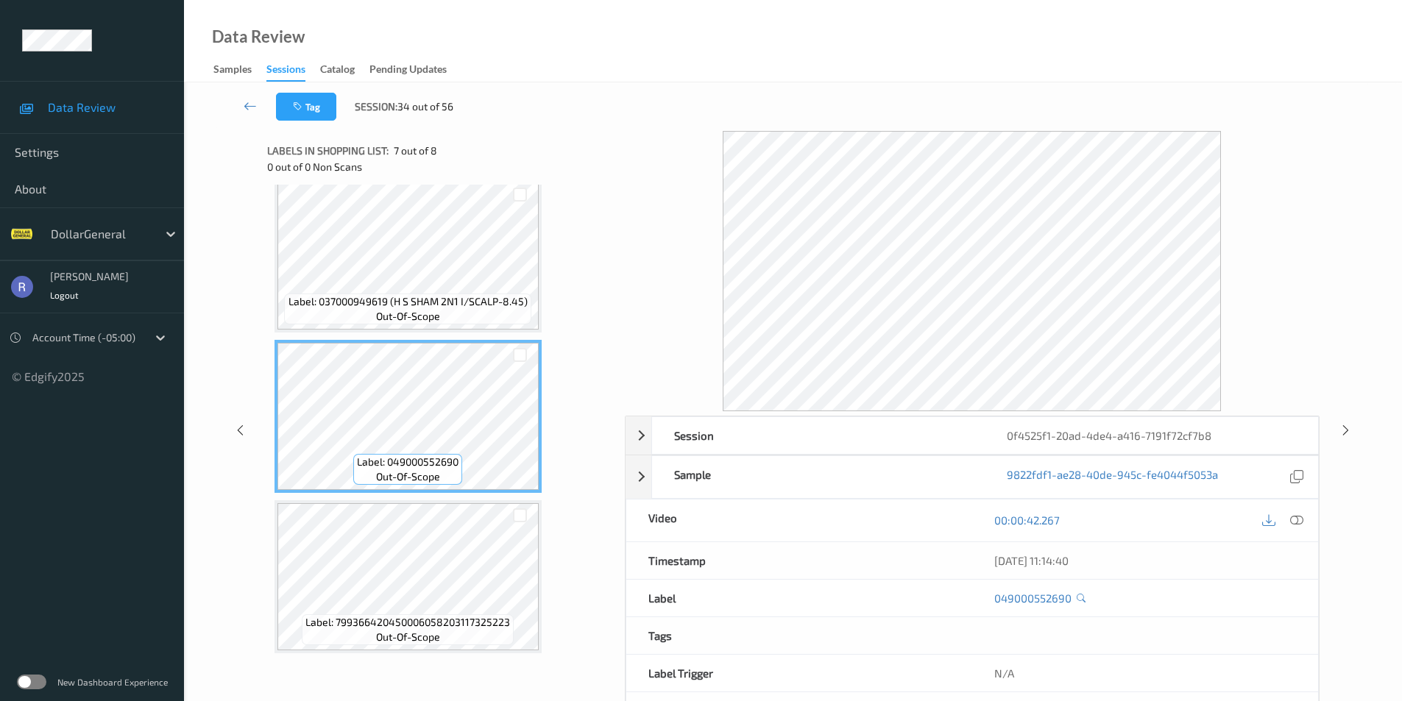
scroll to position [815, 0]
click at [1269, 525] on icon at bounding box center [1268, 520] width 13 height 13
click at [1294, 522] on icon at bounding box center [1296, 520] width 13 height 13
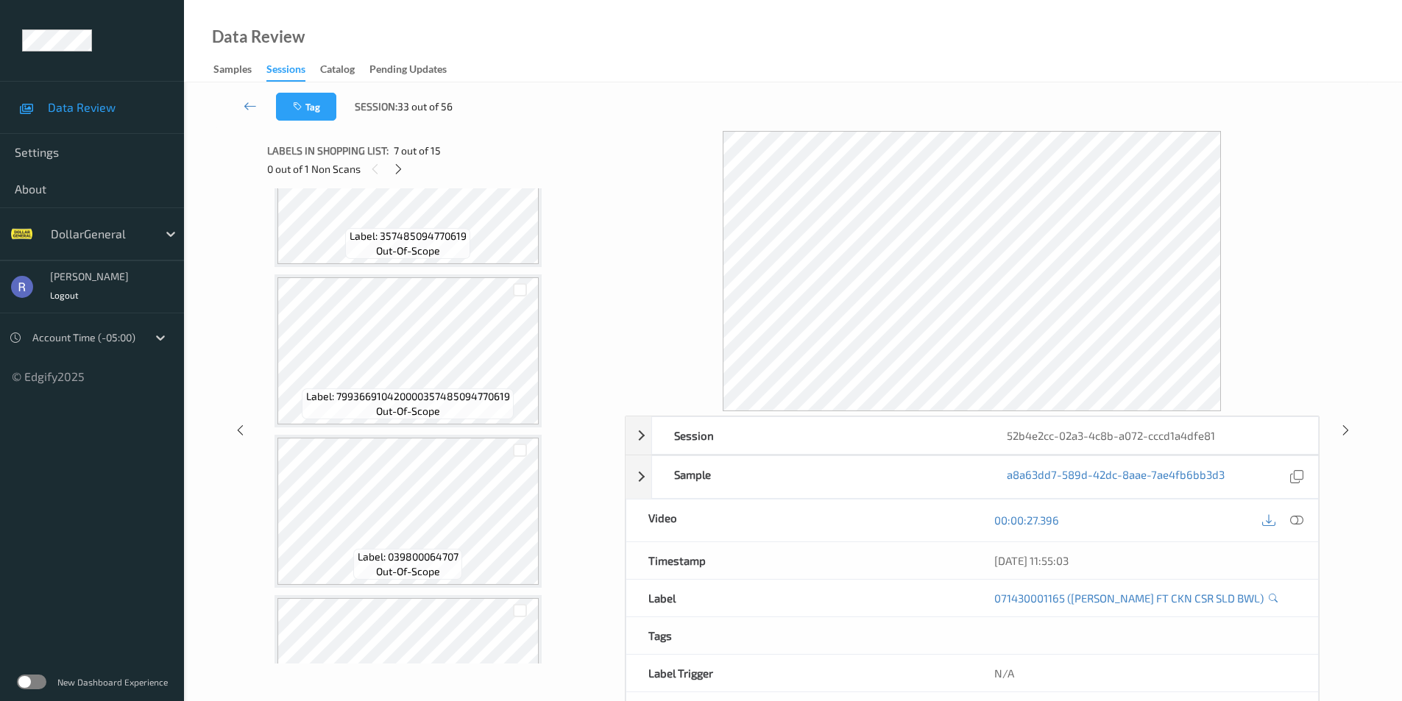
scroll to position [1692, 0]
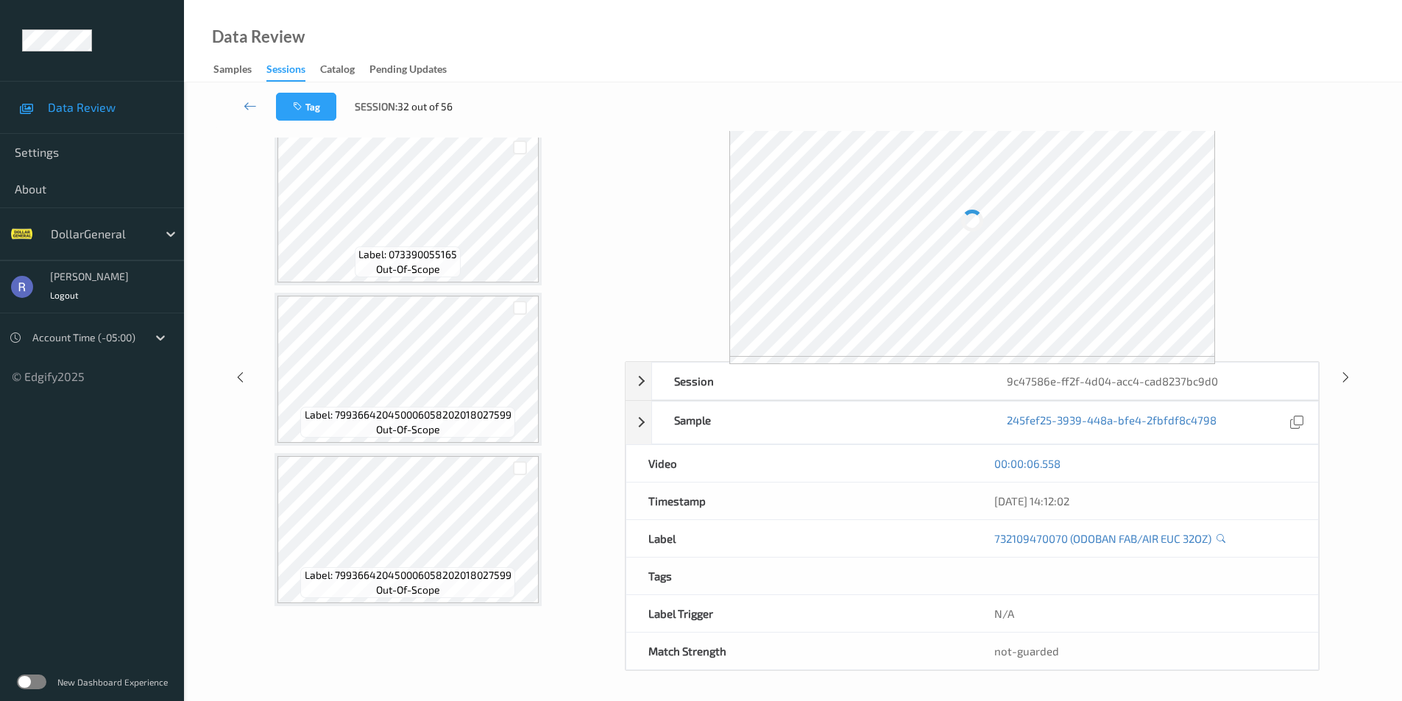
scroll to position [494, 0]
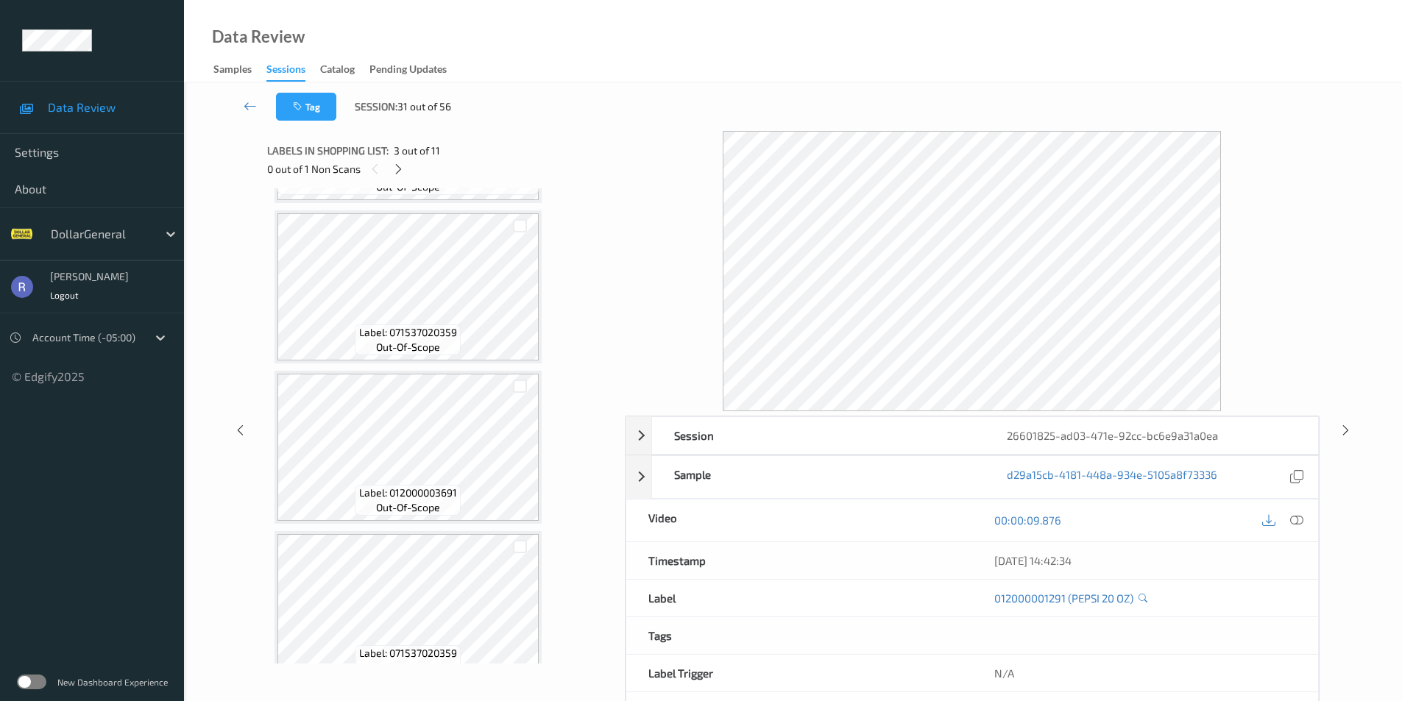
scroll to position [1297, 0]
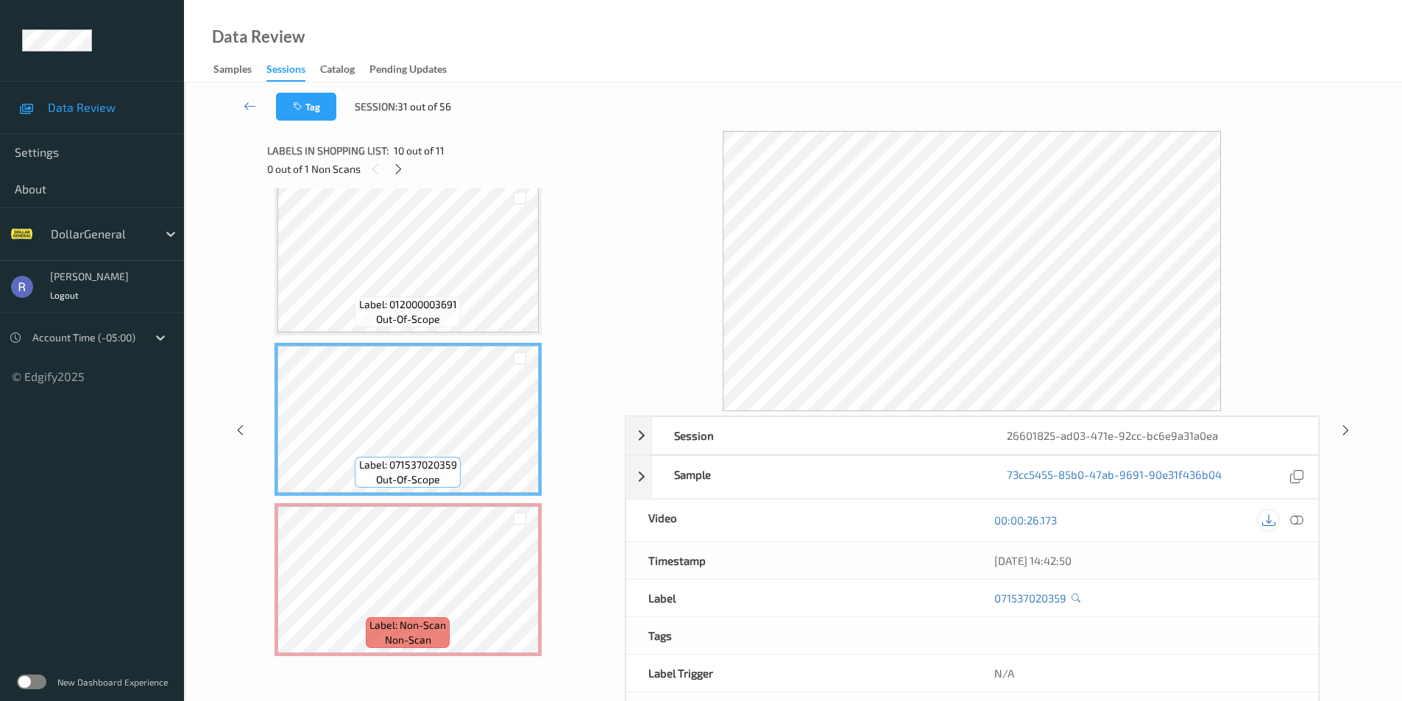
click at [1269, 520] on icon at bounding box center [1268, 520] width 13 height 13
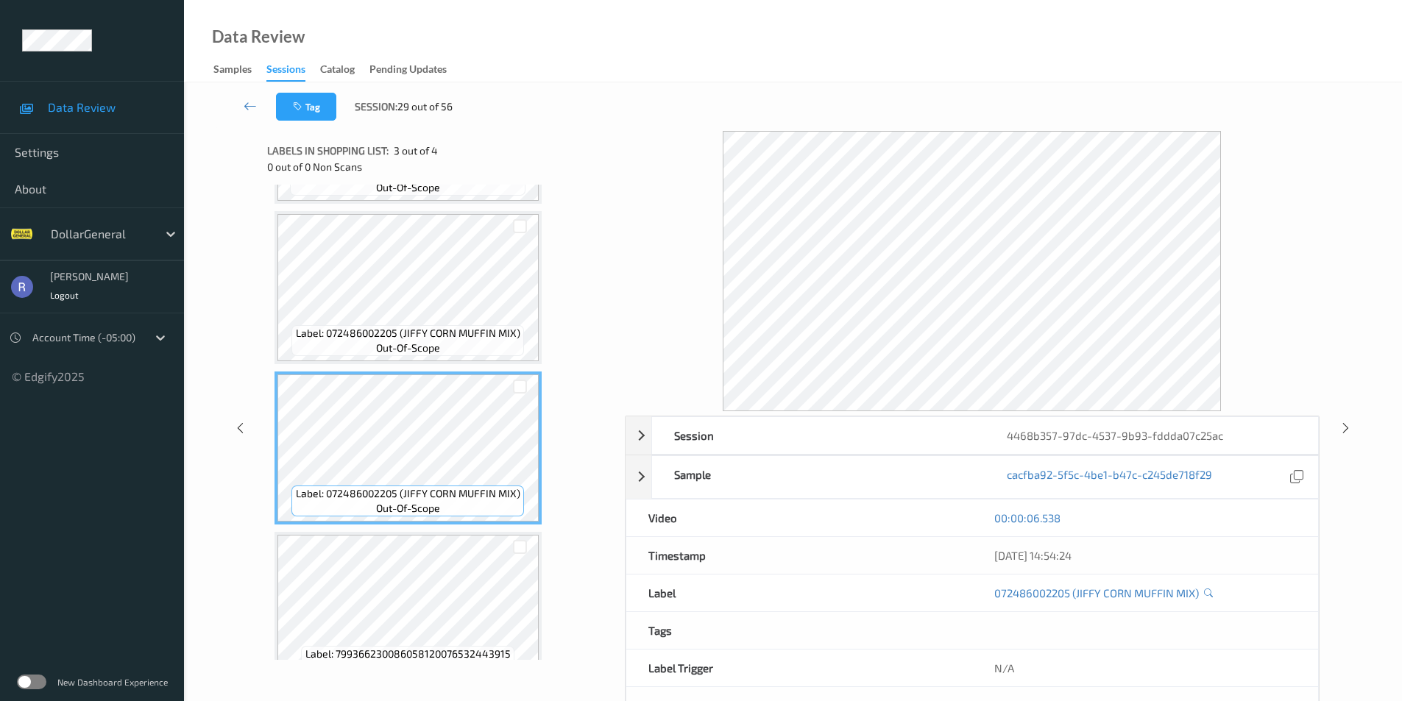
scroll to position [174, 0]
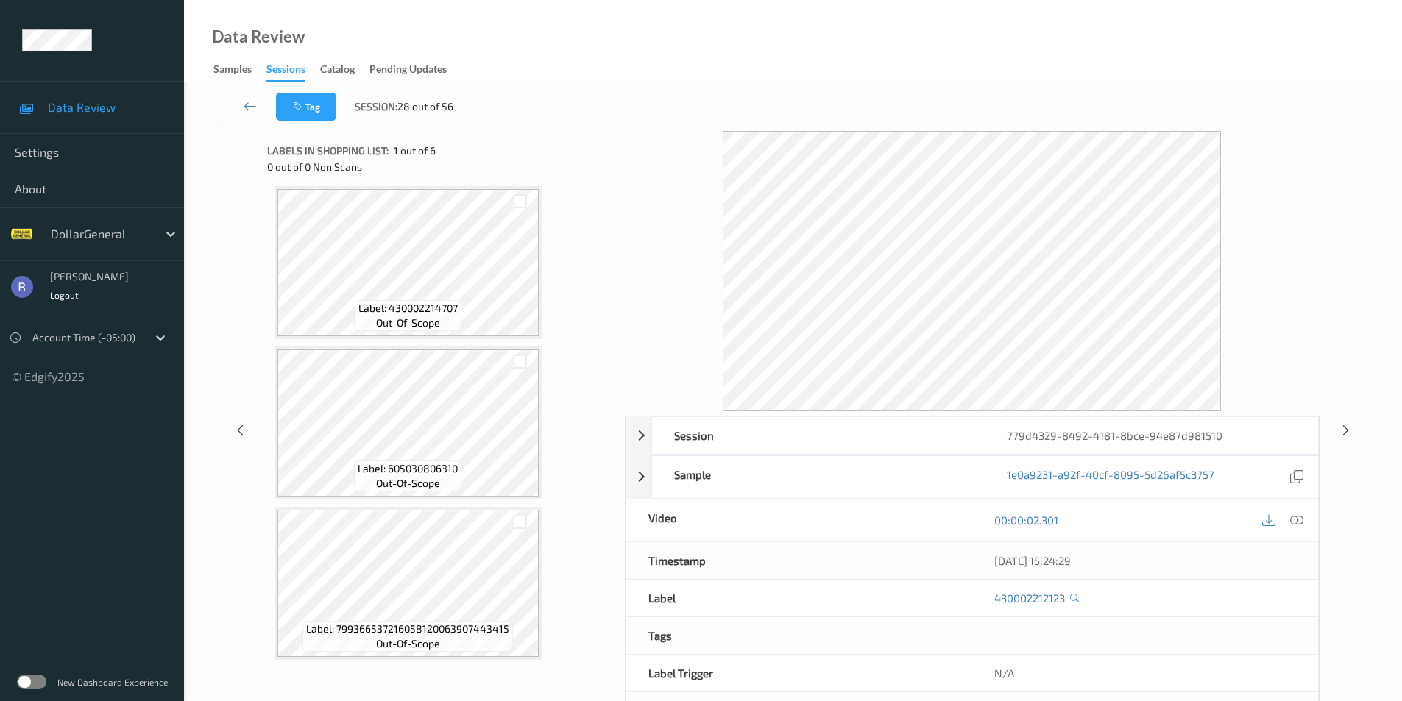
scroll to position [494, 0]
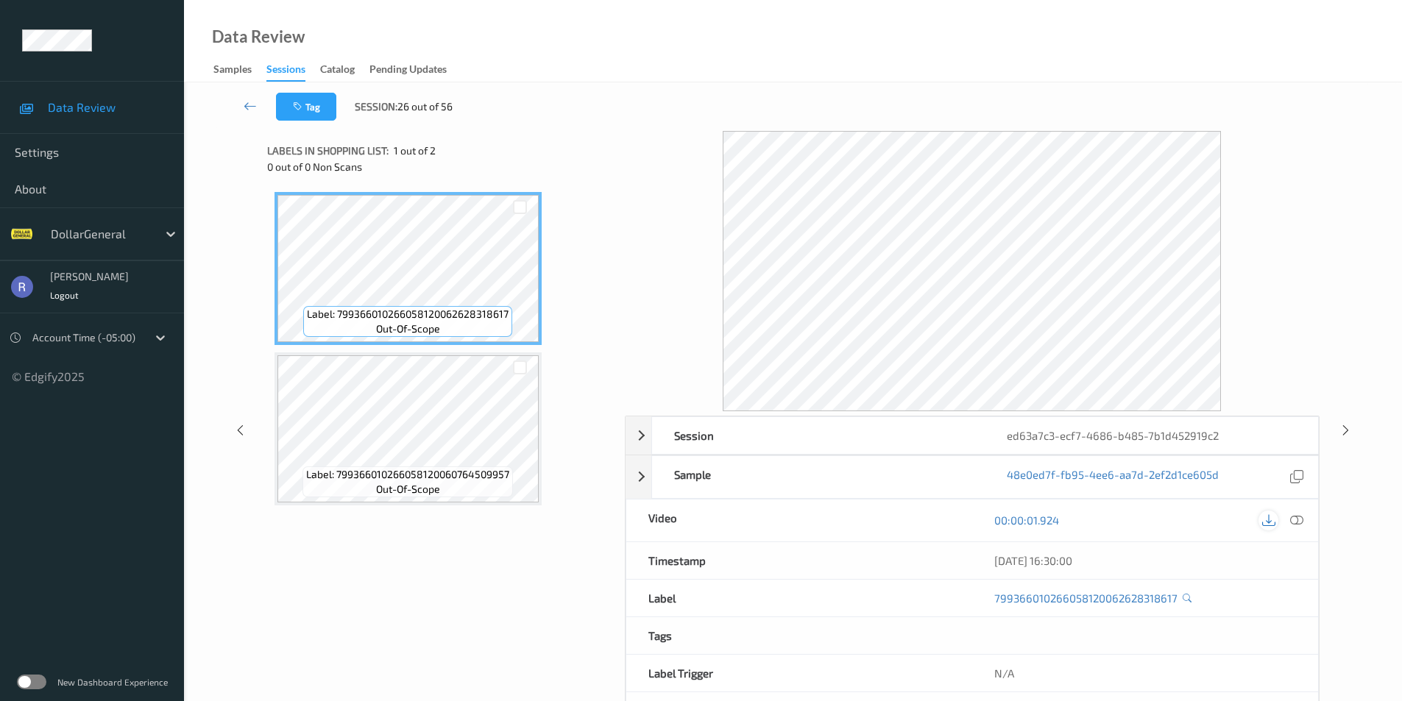
click at [1273, 523] on icon at bounding box center [1268, 520] width 13 height 13
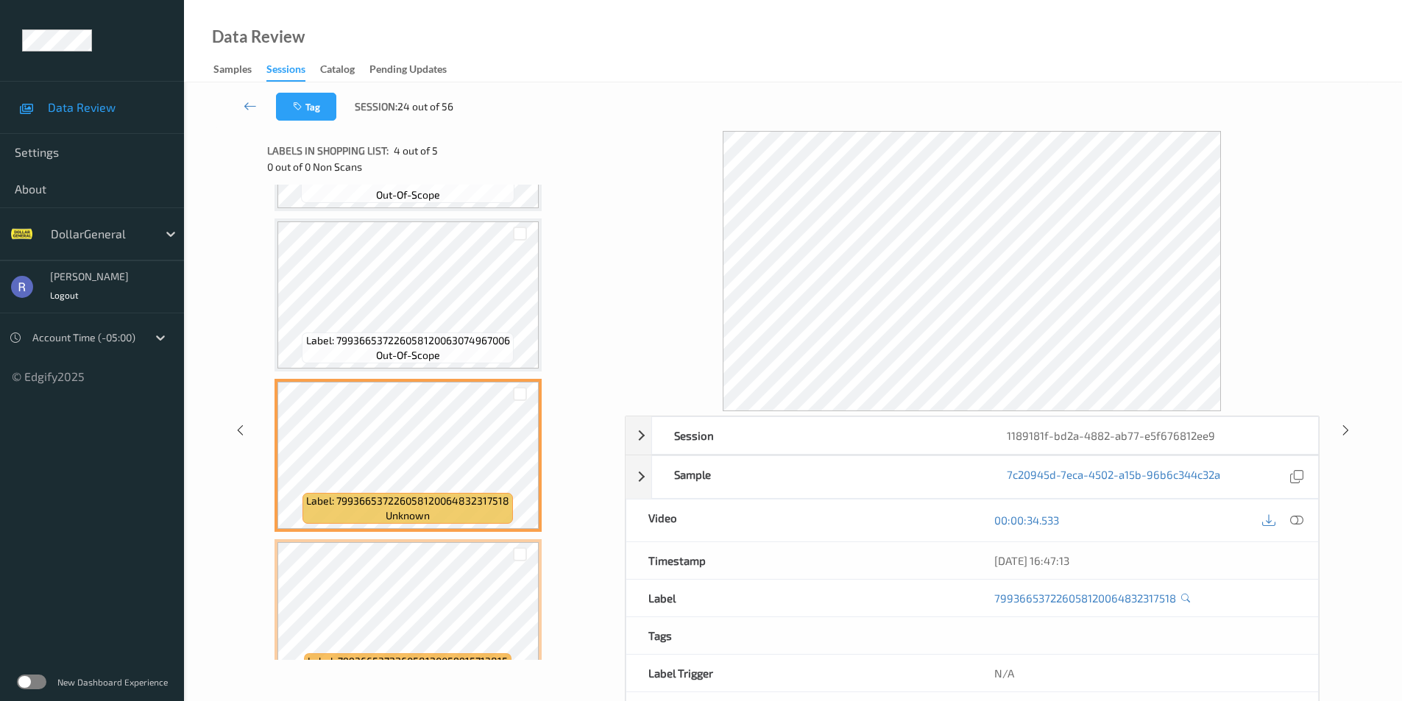
scroll to position [334, 0]
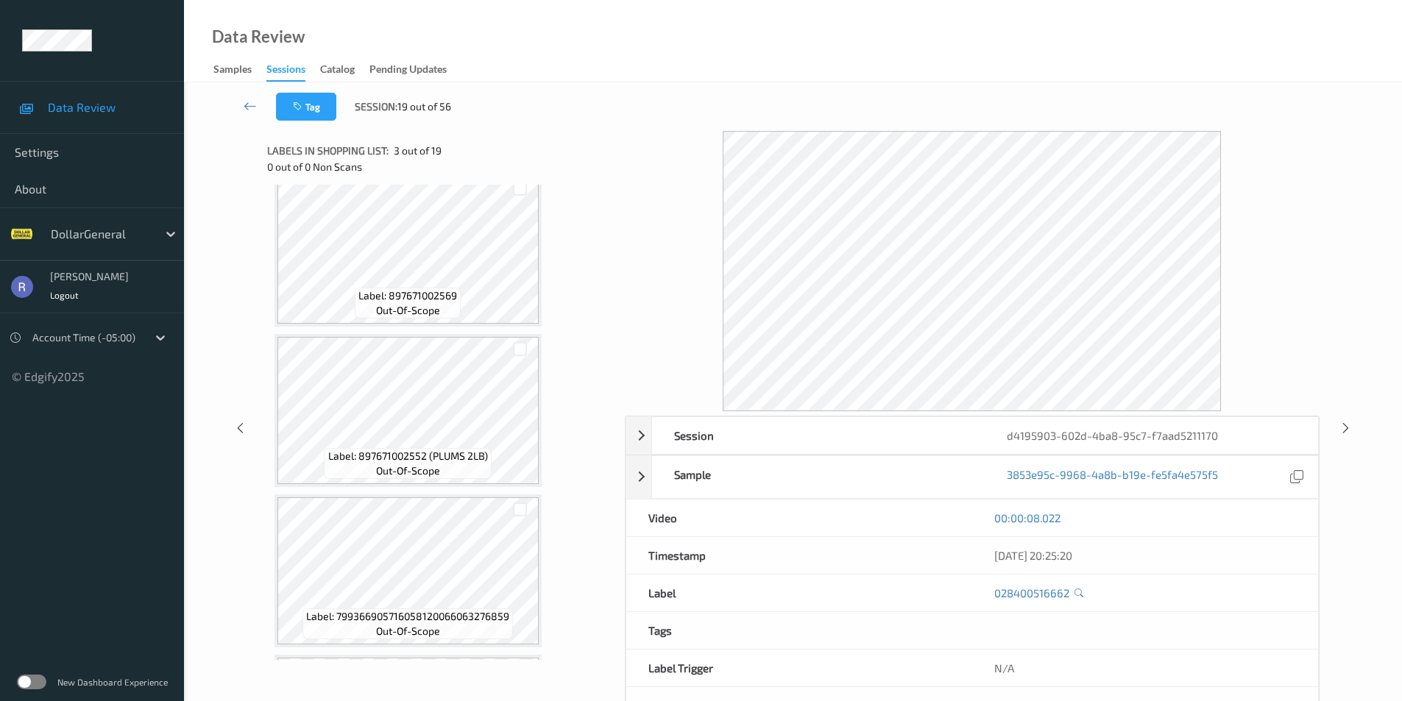
scroll to position [1108, 0]
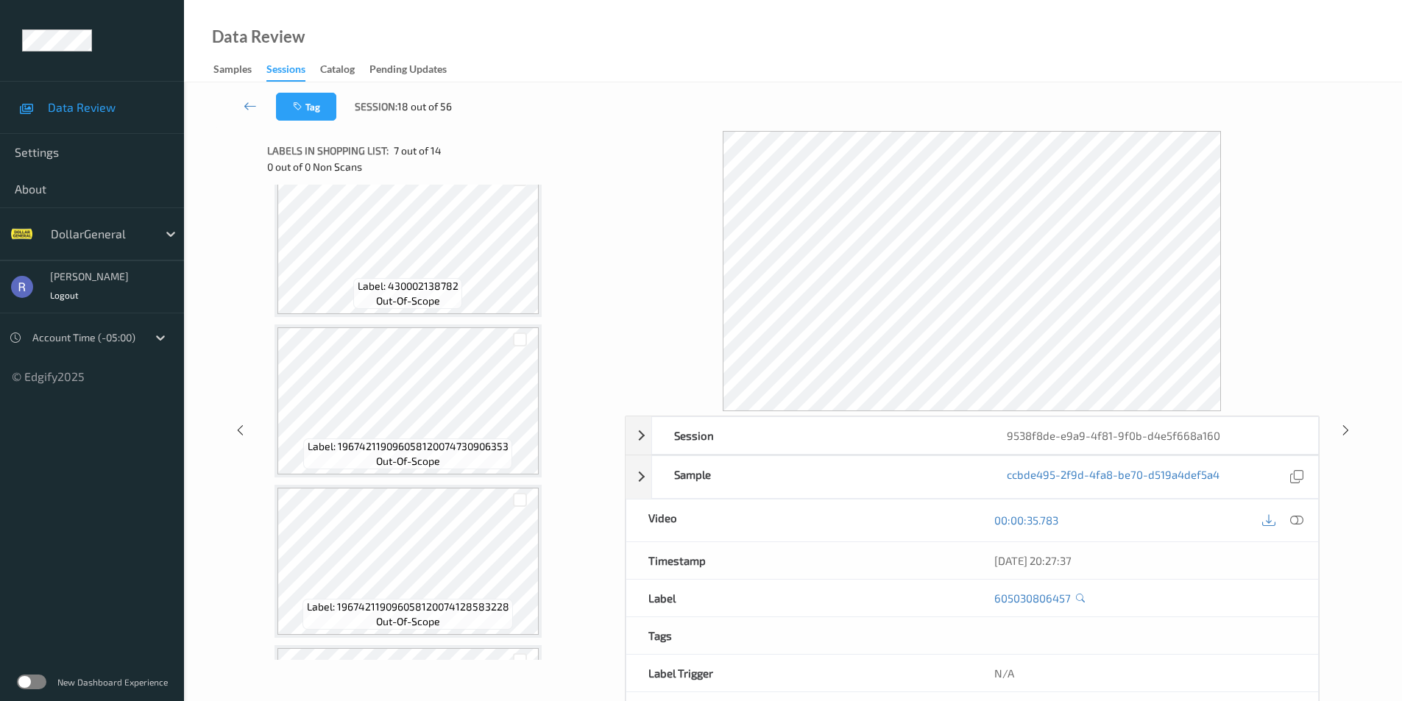
scroll to position [1778, 0]
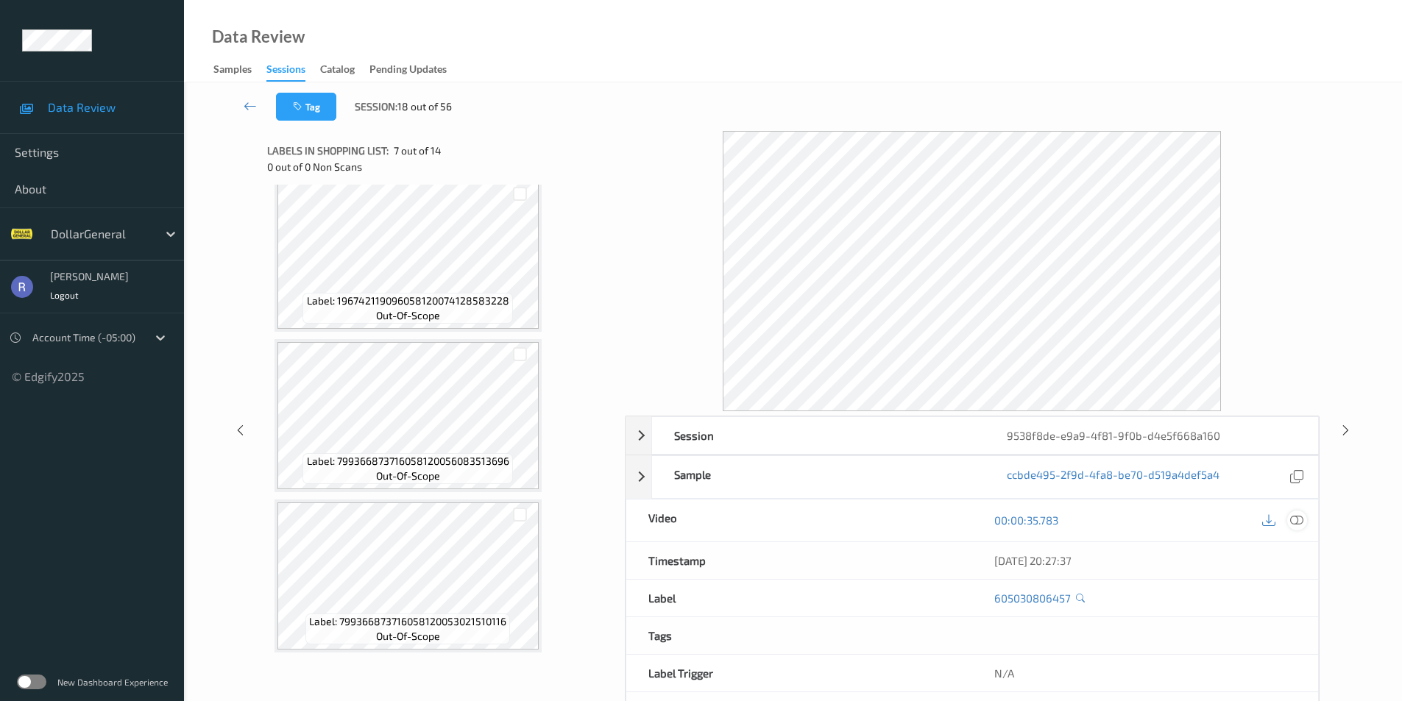
click at [1298, 520] on icon at bounding box center [1296, 520] width 13 height 13
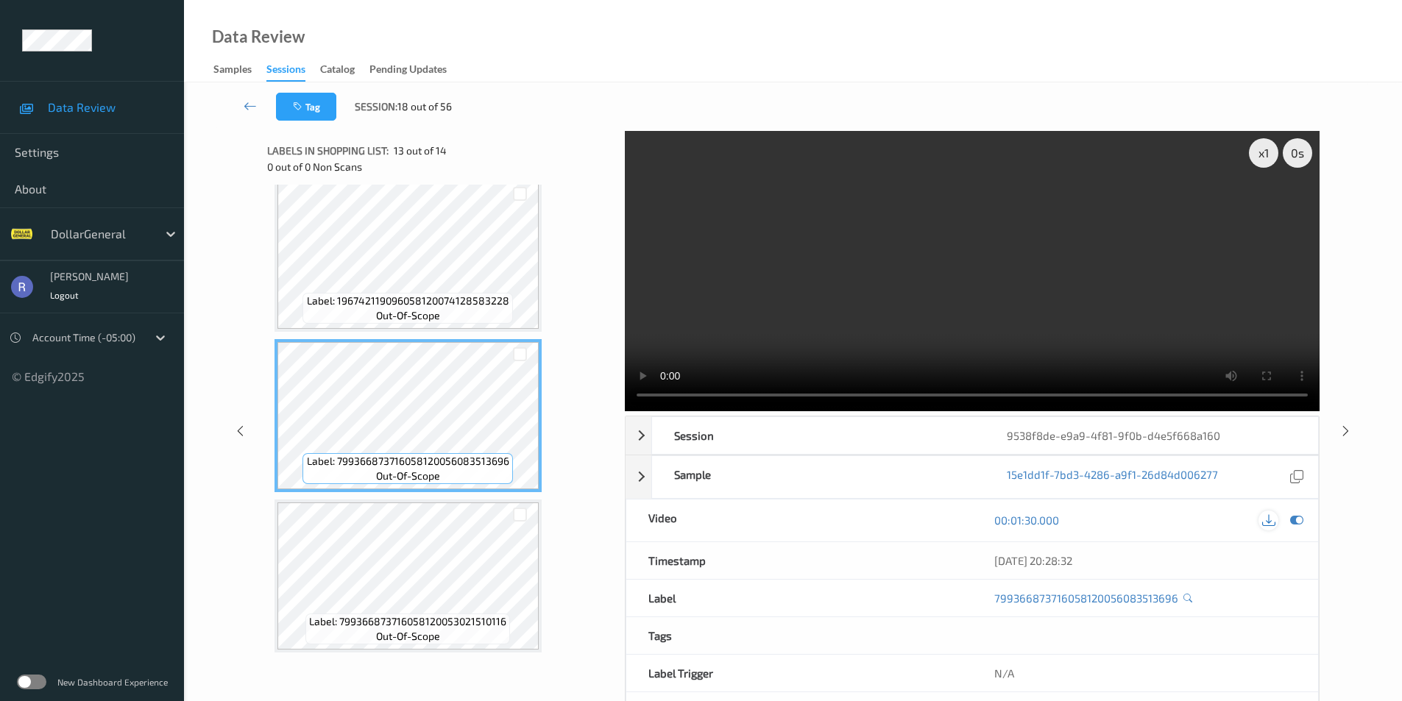
click at [1275, 517] on div at bounding box center [1268, 521] width 20 height 20
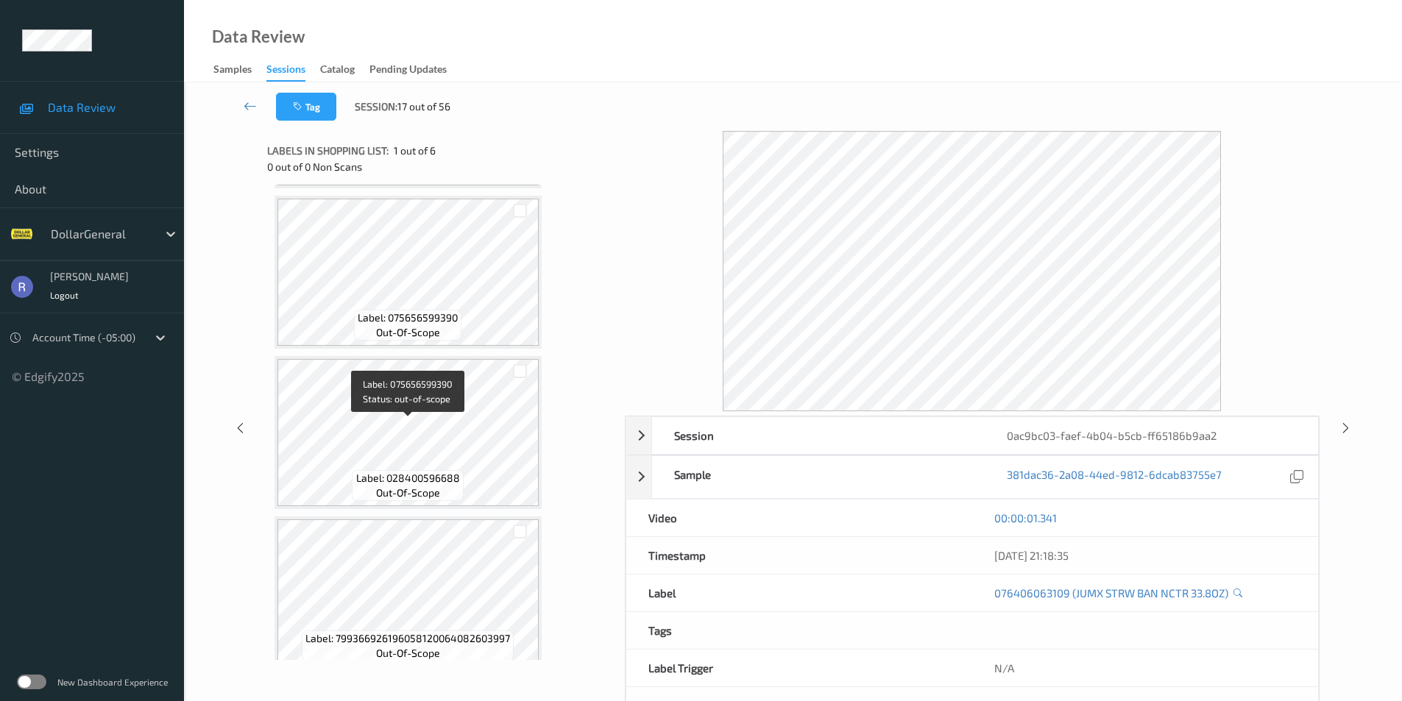
scroll to position [494, 0]
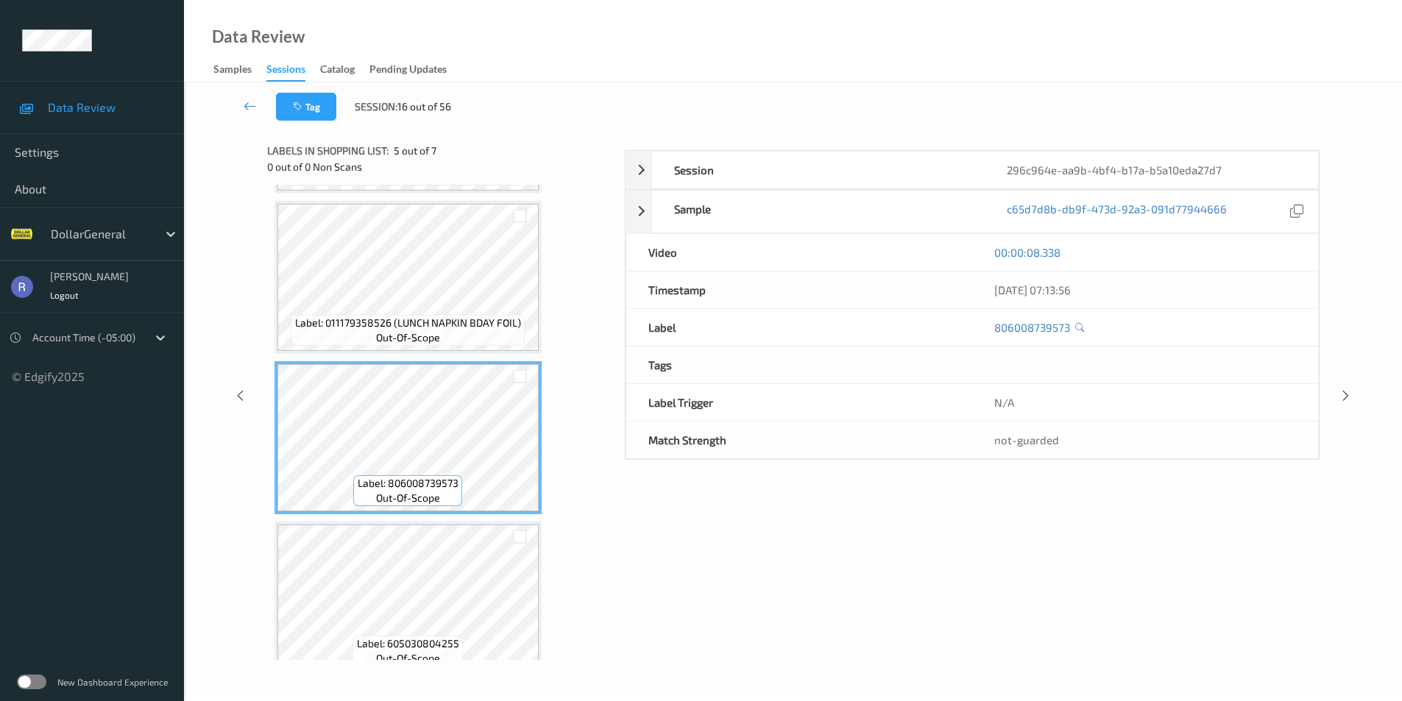
scroll to position [655, 0]
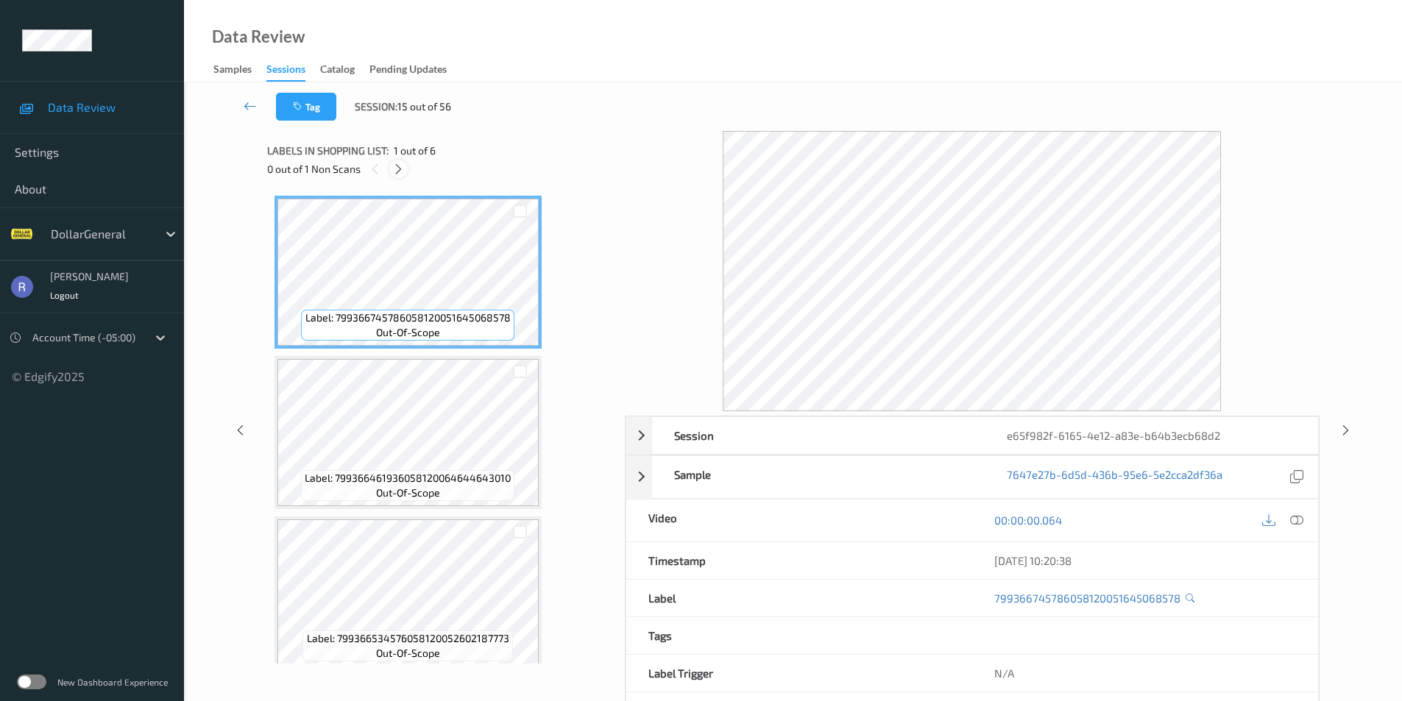
click at [400, 169] on icon at bounding box center [398, 169] width 13 height 13
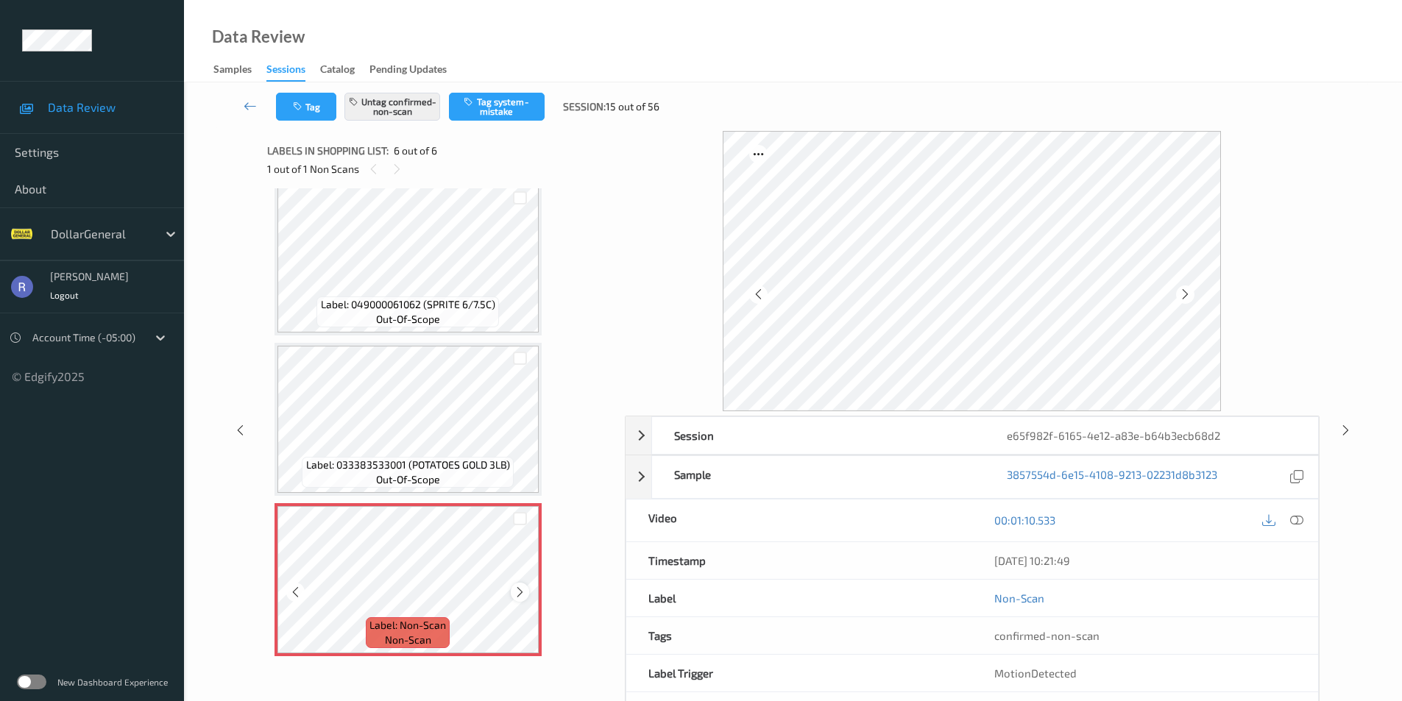
click at [517, 593] on icon at bounding box center [520, 592] width 13 height 13
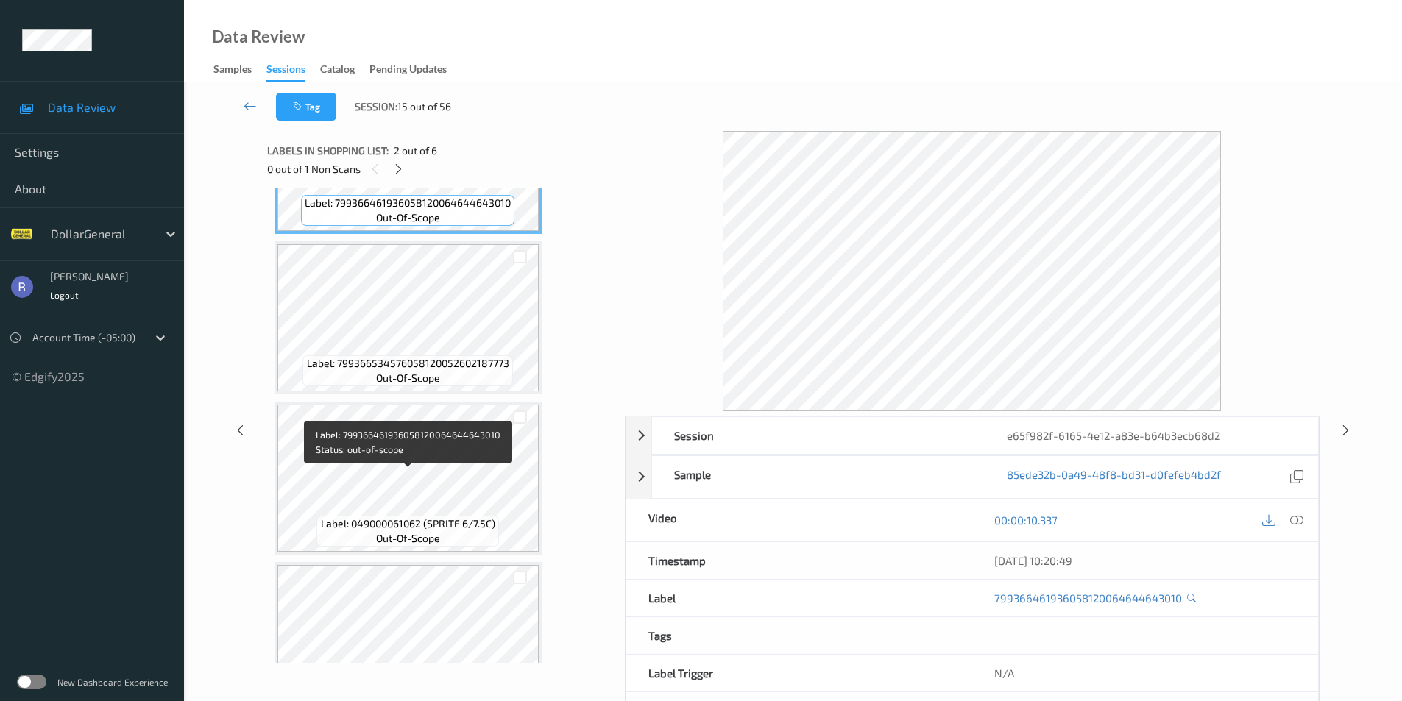
scroll to position [294, 0]
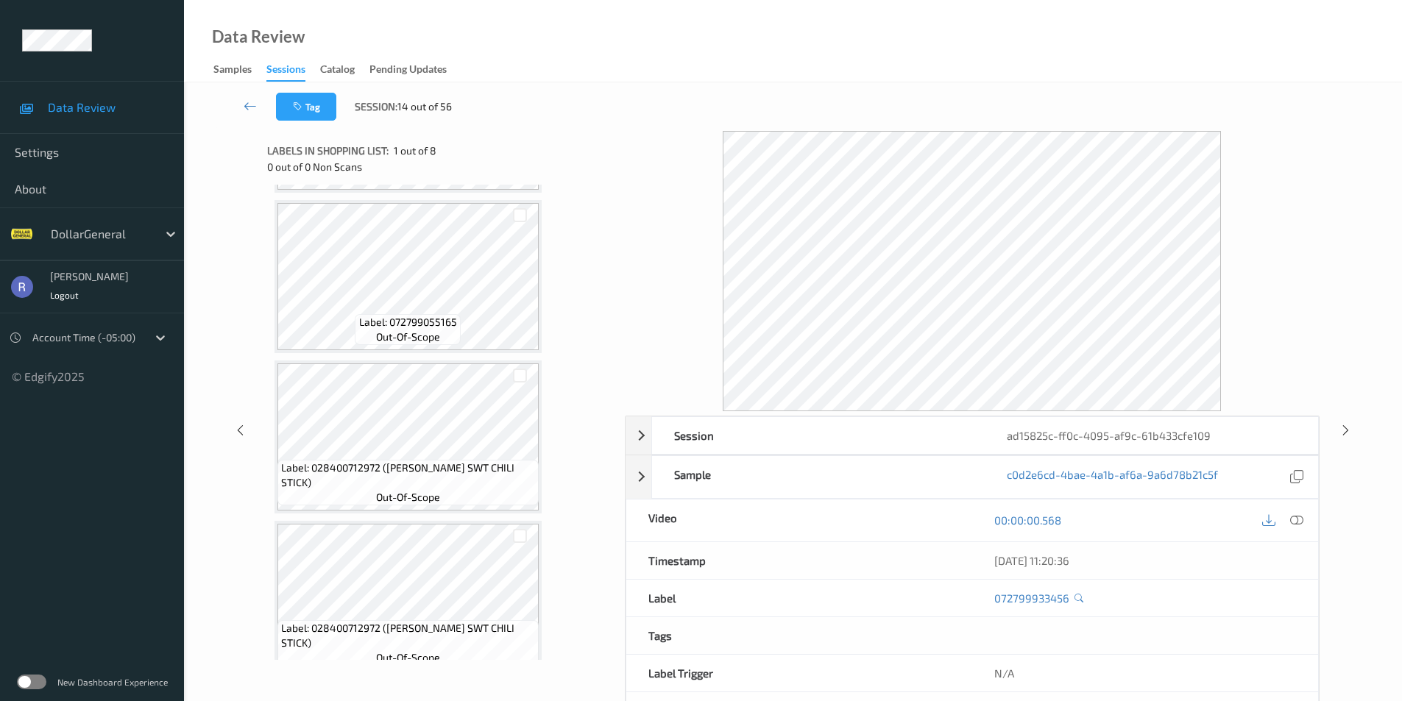
scroll to position [368, 0]
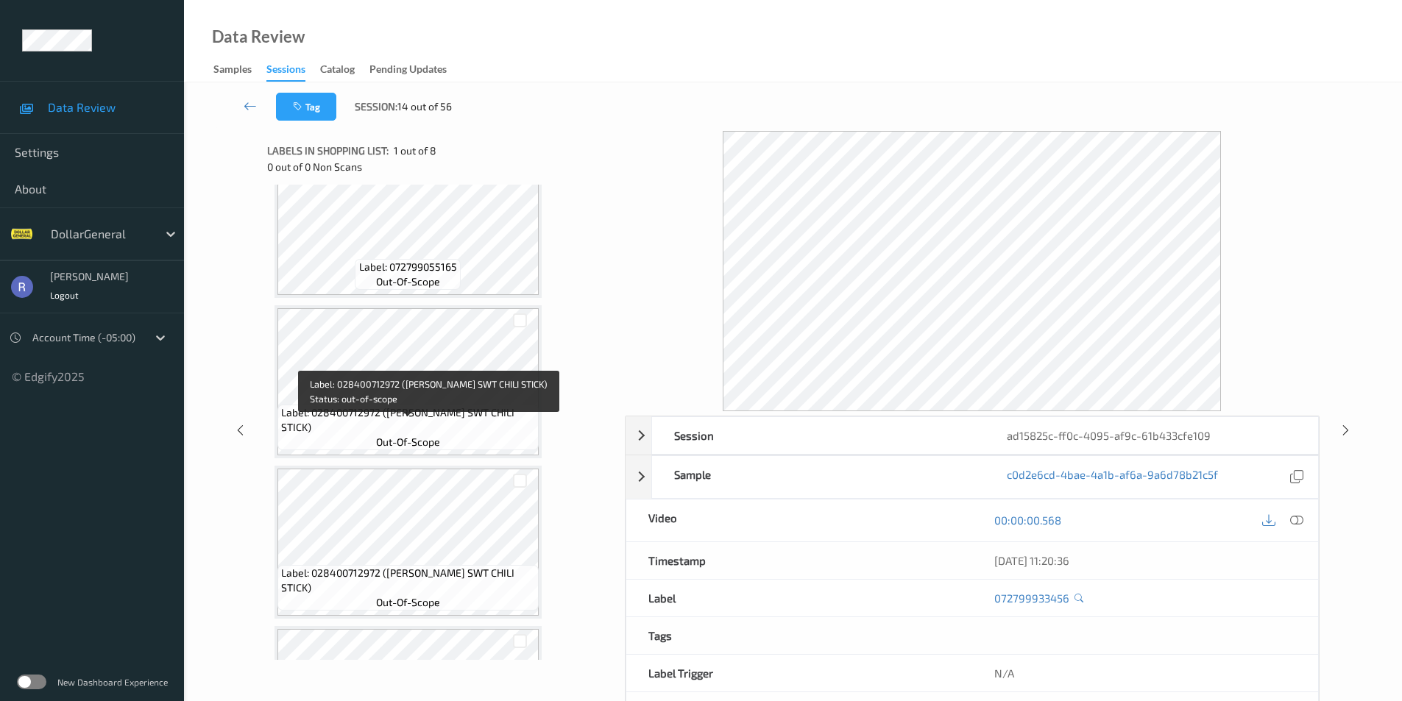
click at [428, 448] on span "out-of-scope" at bounding box center [408, 442] width 64 height 15
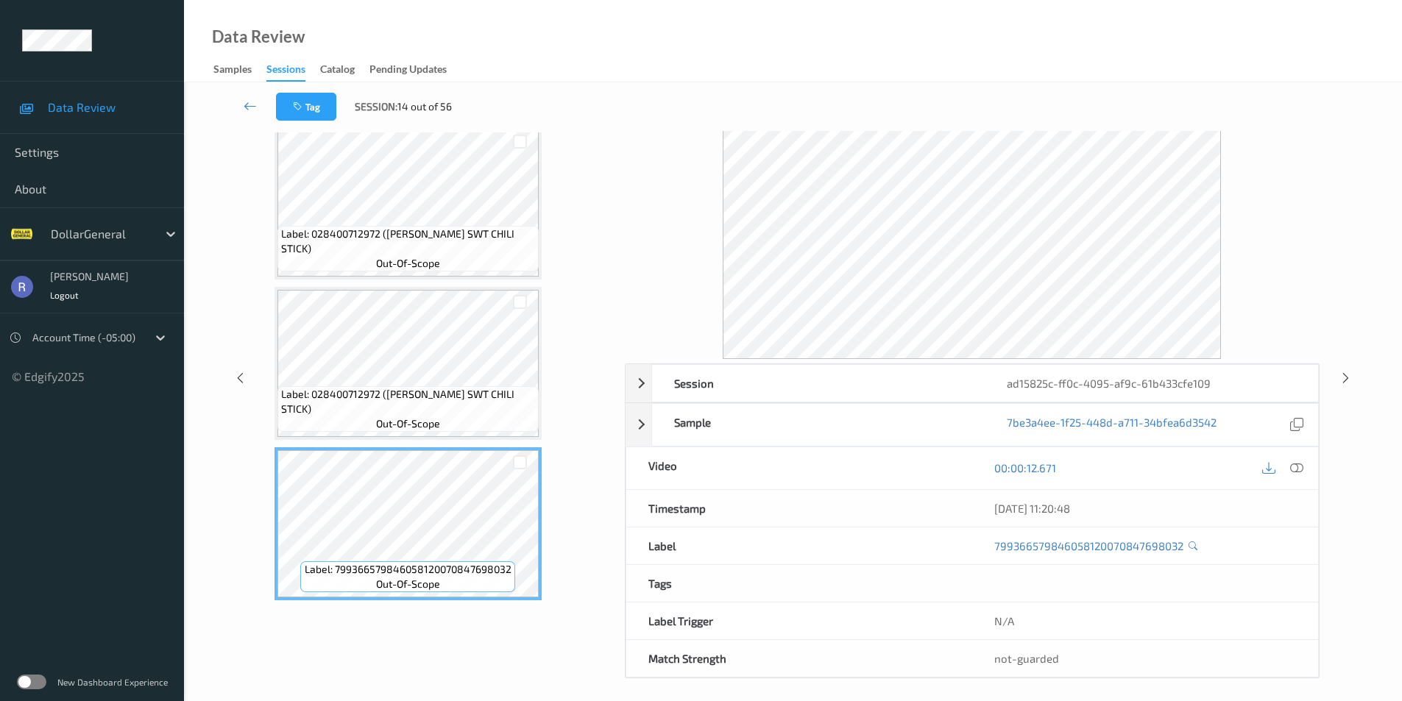
scroll to position [60, 0]
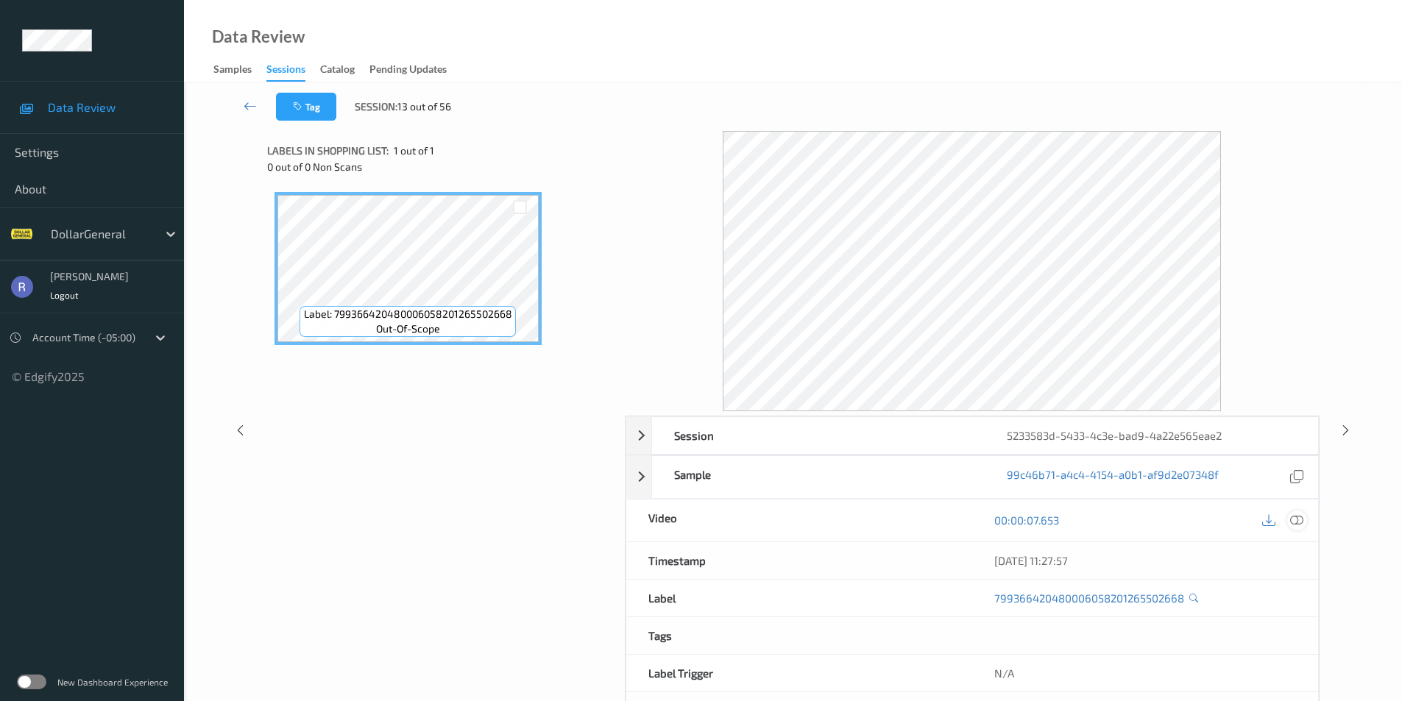
click at [1295, 517] on icon at bounding box center [1296, 520] width 13 height 13
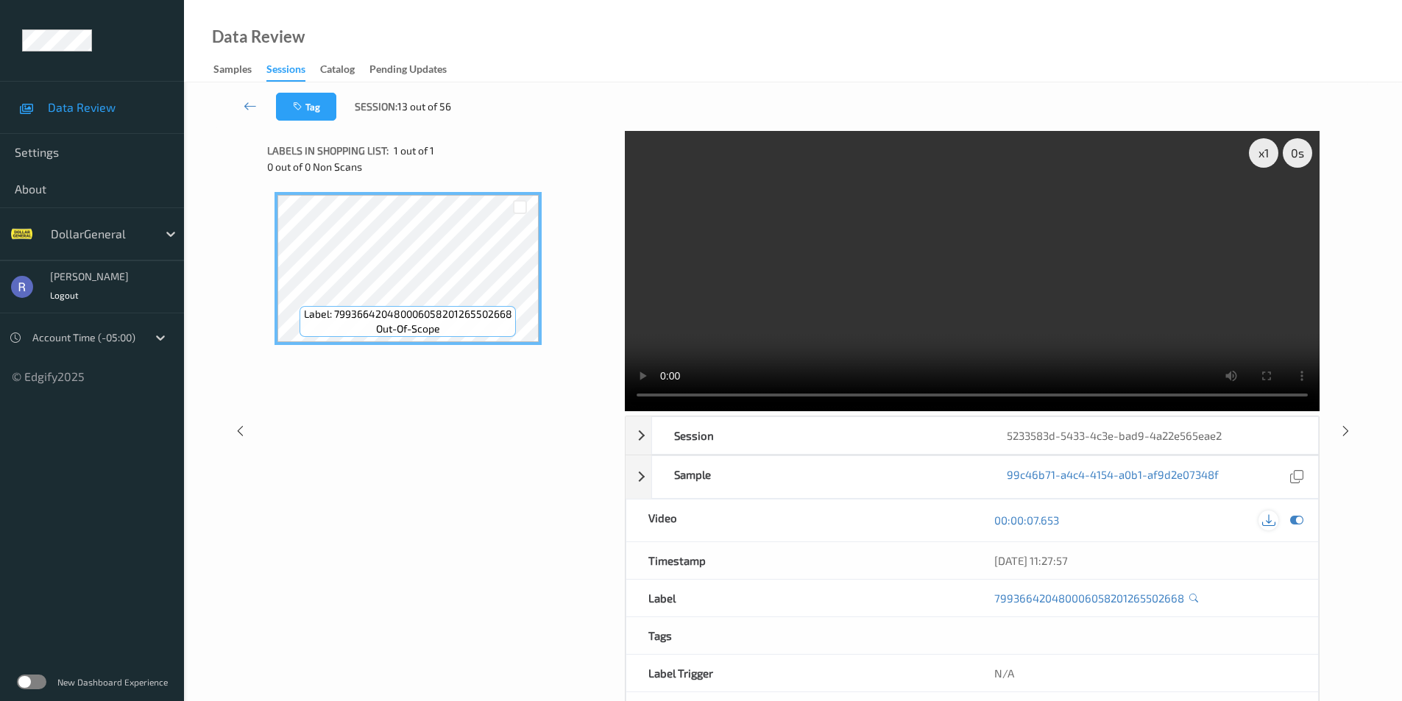
click at [1268, 524] on icon at bounding box center [1268, 520] width 13 height 13
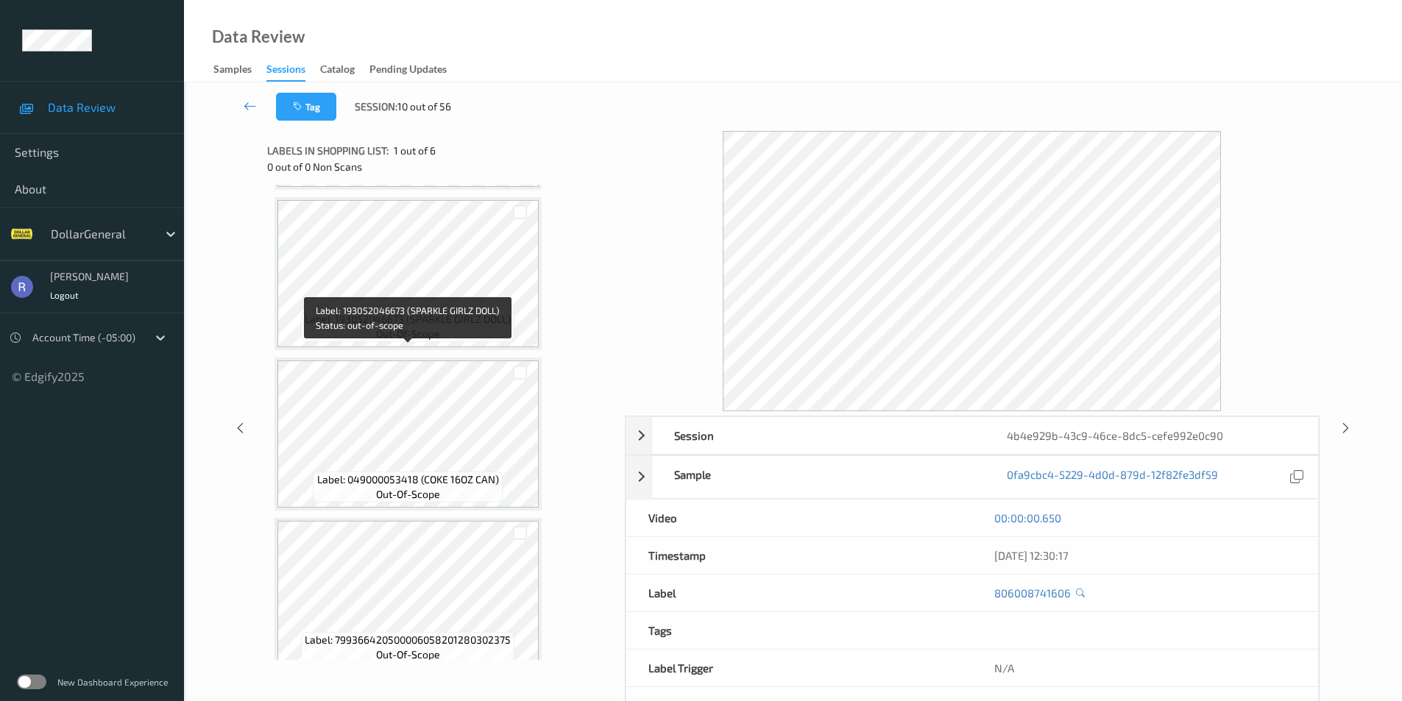
scroll to position [494, 0]
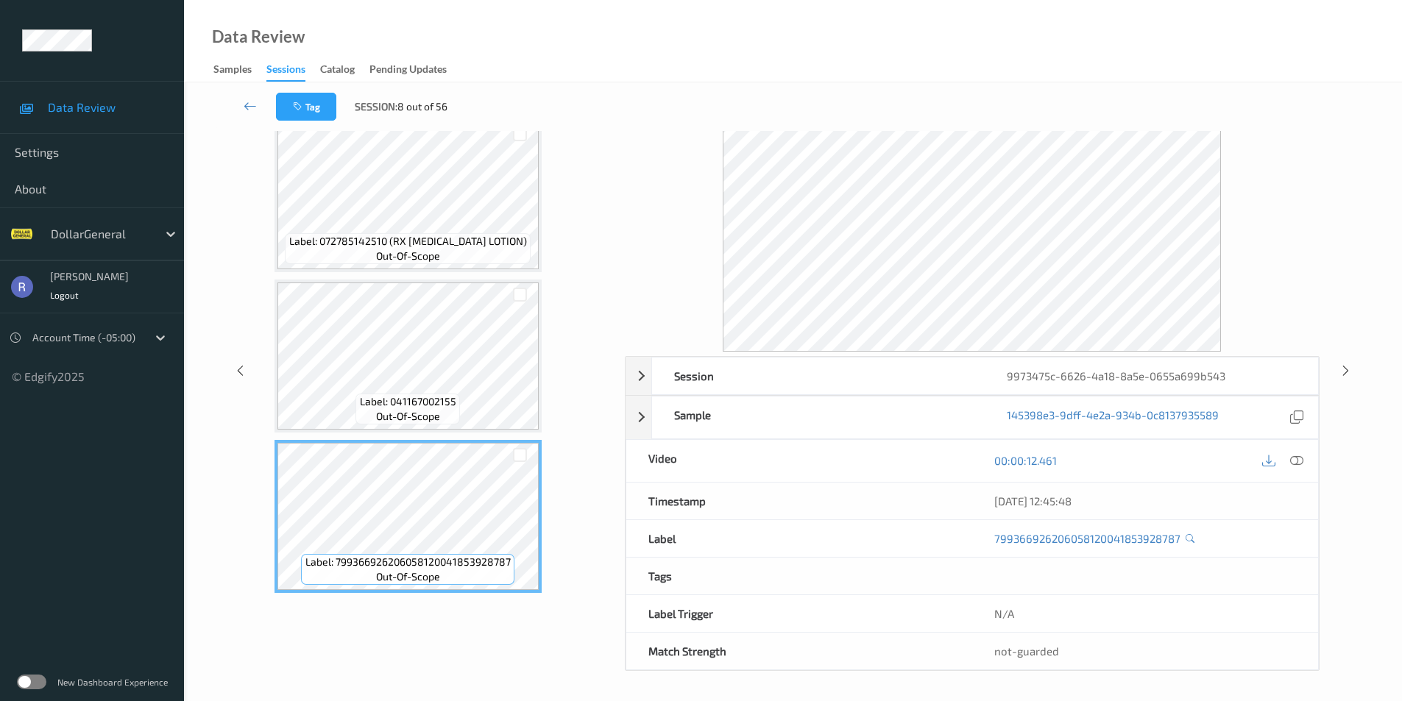
scroll to position [52, 0]
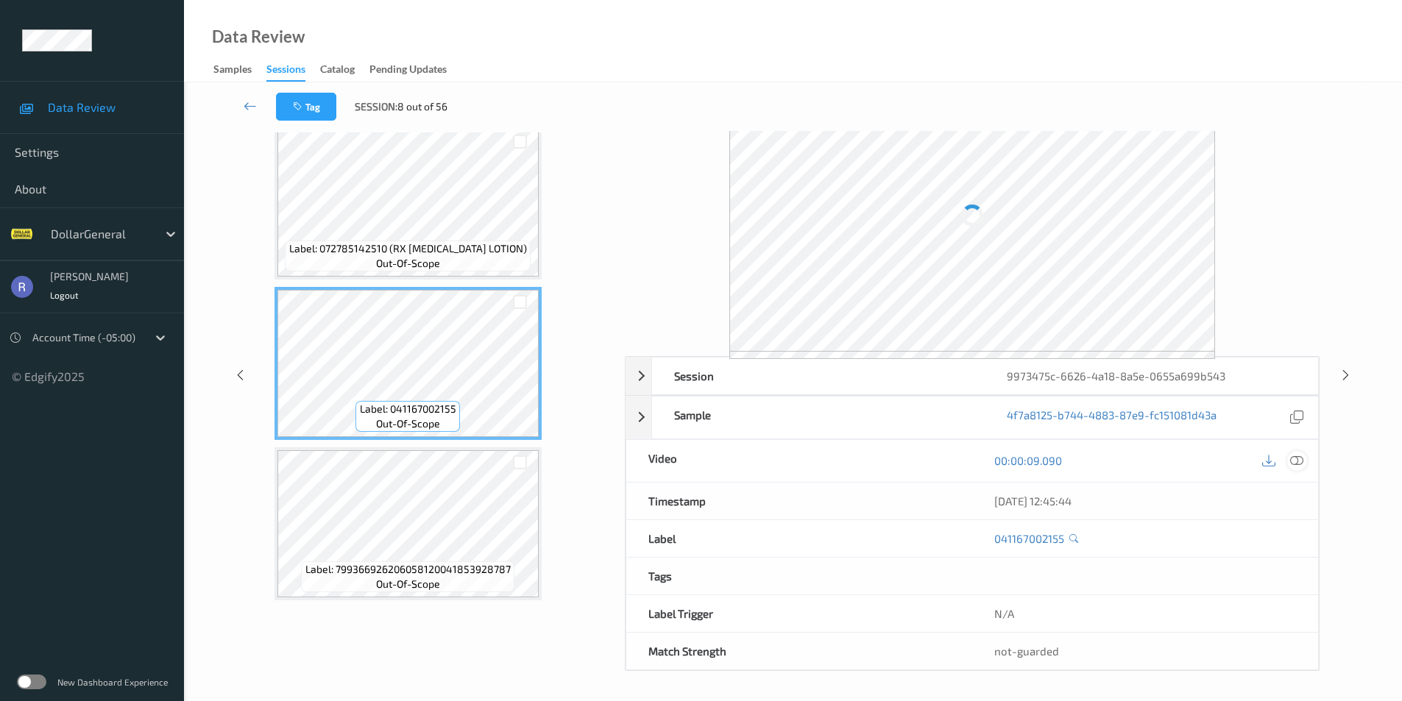
click at [1295, 460] on icon at bounding box center [1296, 460] width 13 height 13
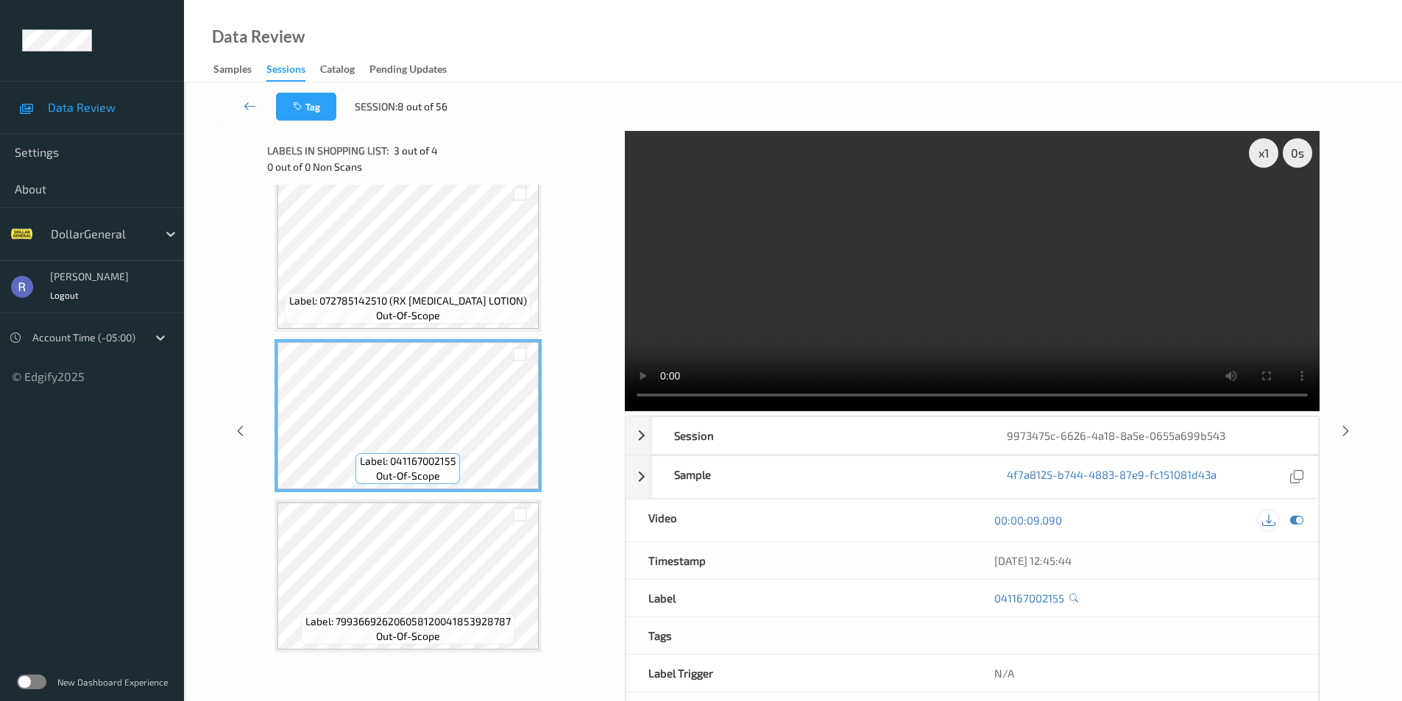
click at [1267, 517] on icon at bounding box center [1268, 520] width 13 height 13
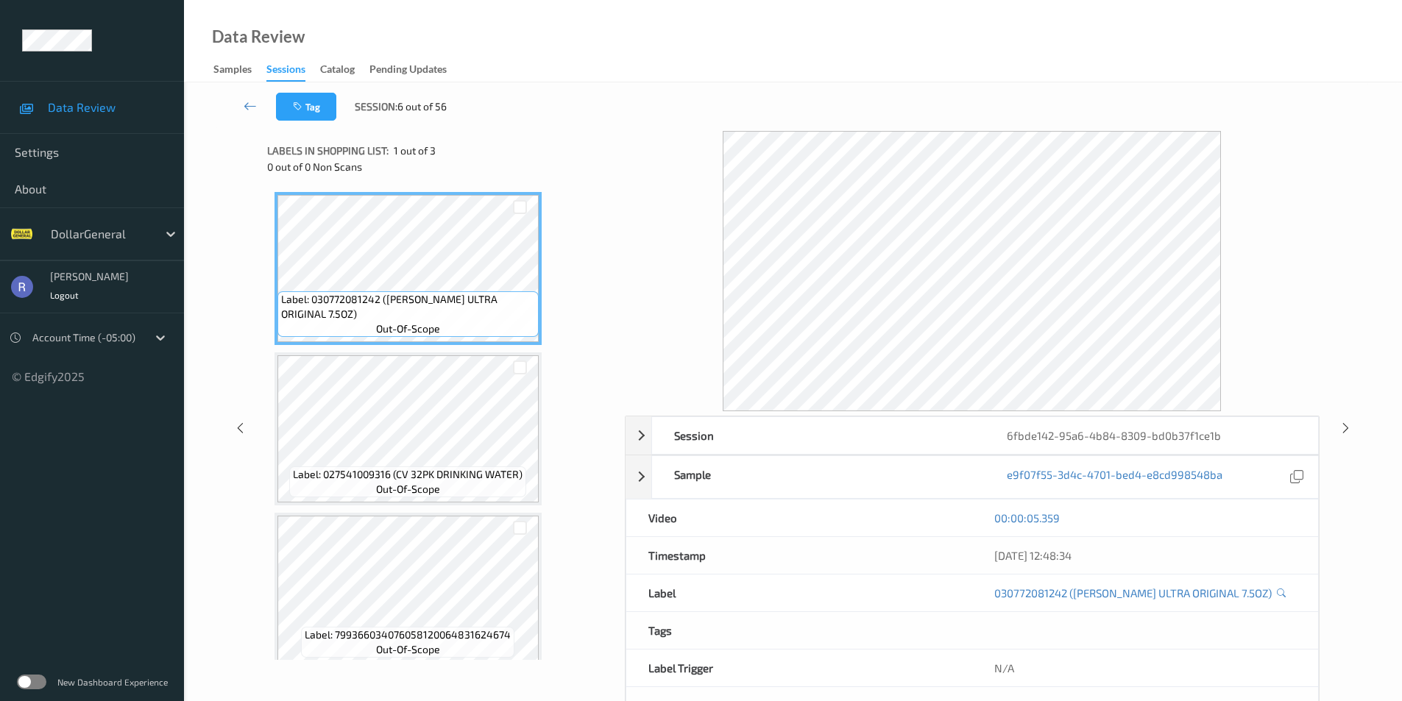
scroll to position [13, 0]
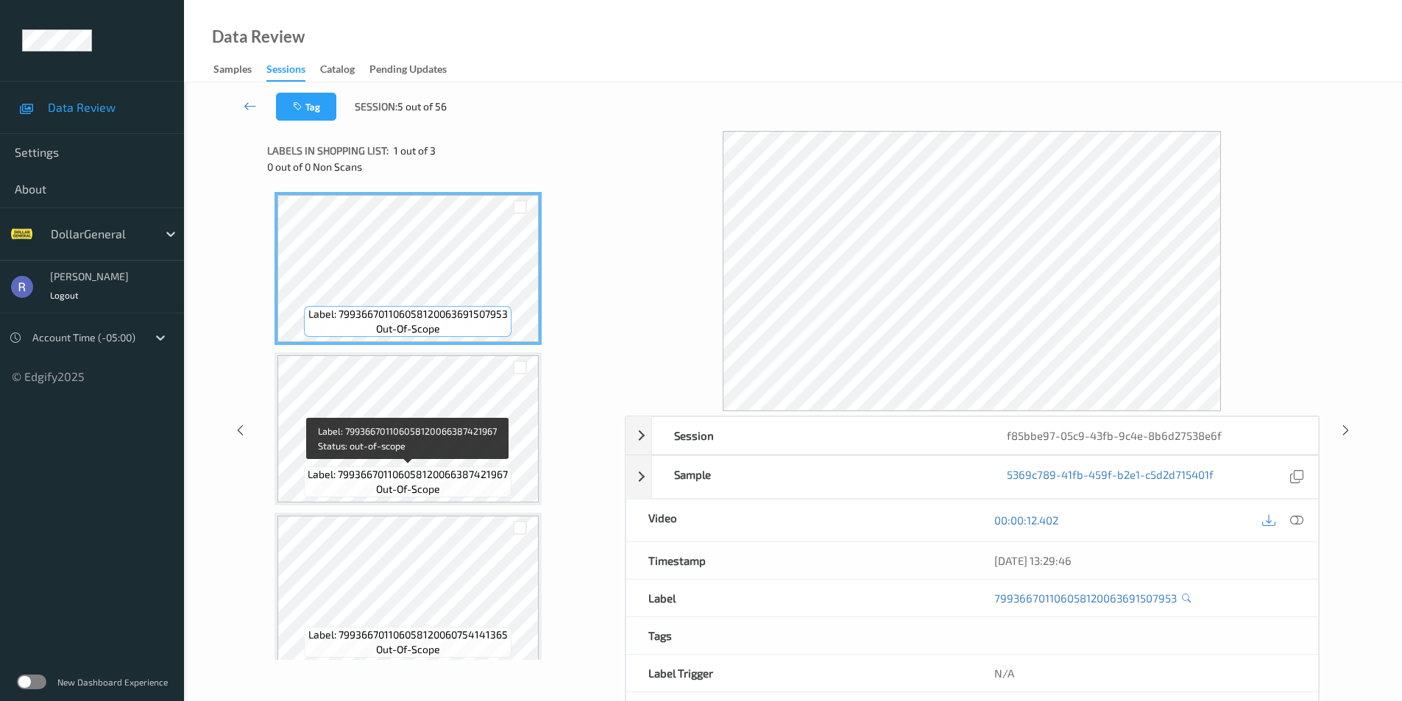
scroll to position [13, 0]
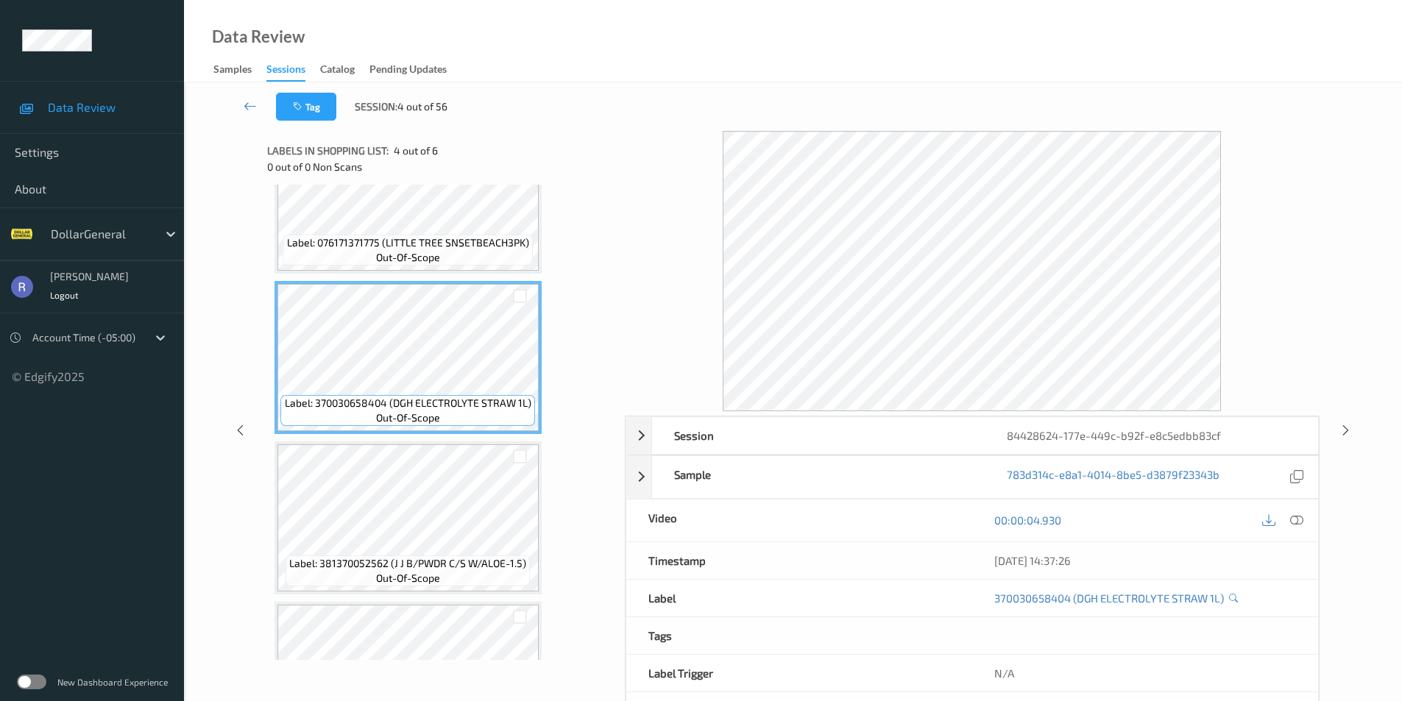
scroll to position [494, 0]
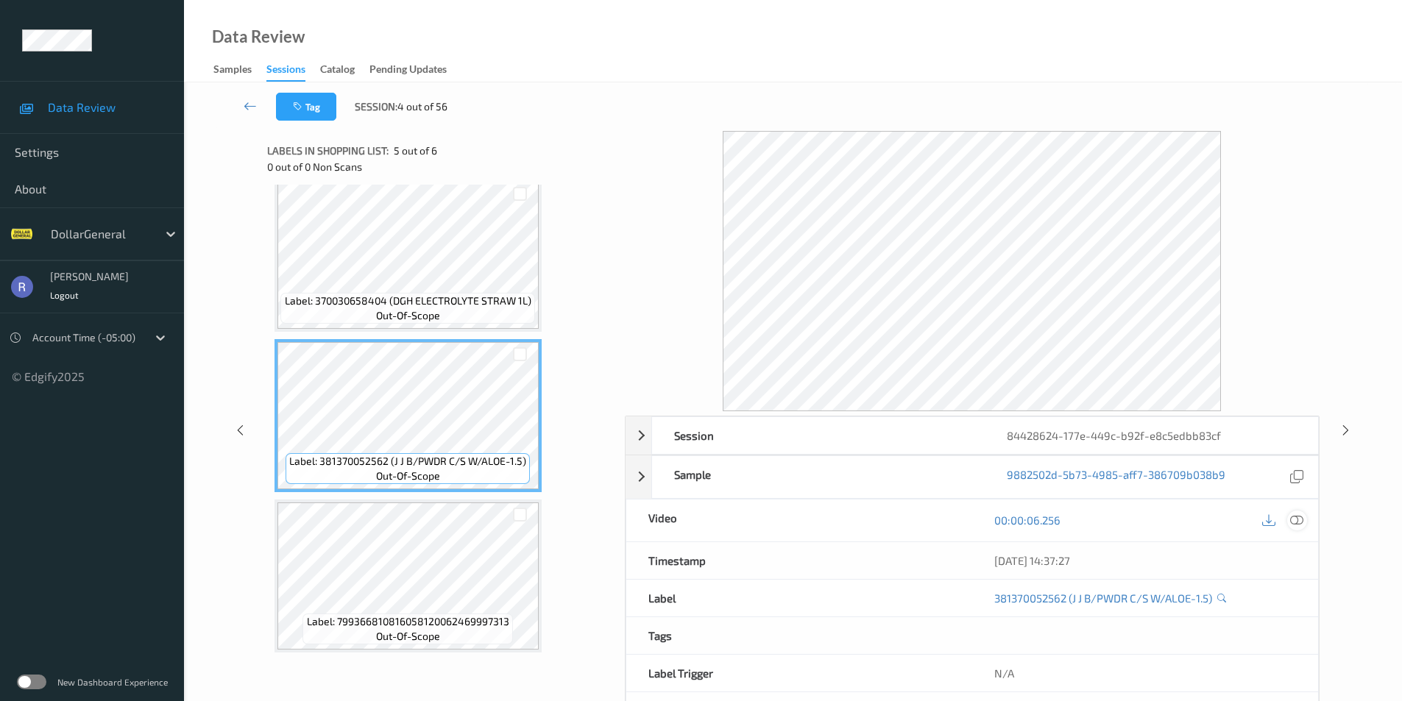
click at [1298, 520] on icon at bounding box center [1296, 520] width 13 height 13
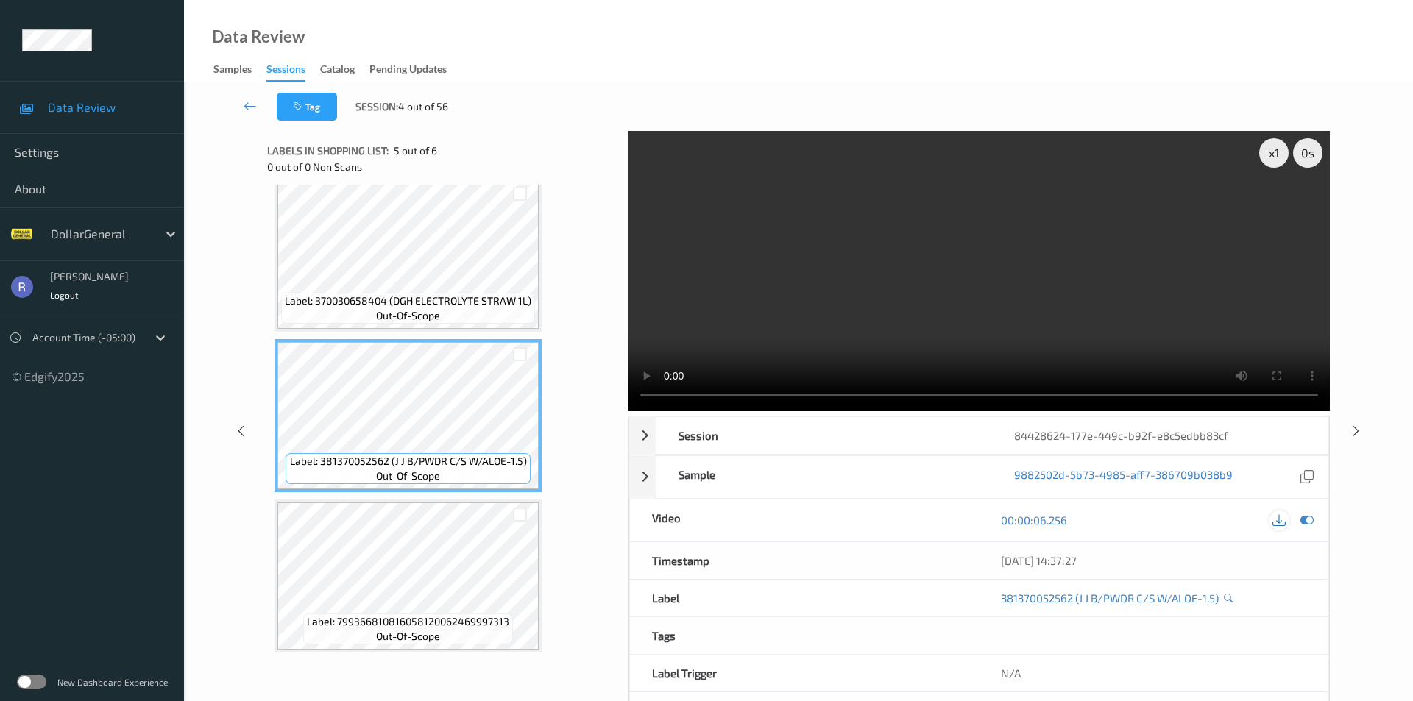
click at [1282, 514] on icon at bounding box center [1278, 520] width 13 height 13
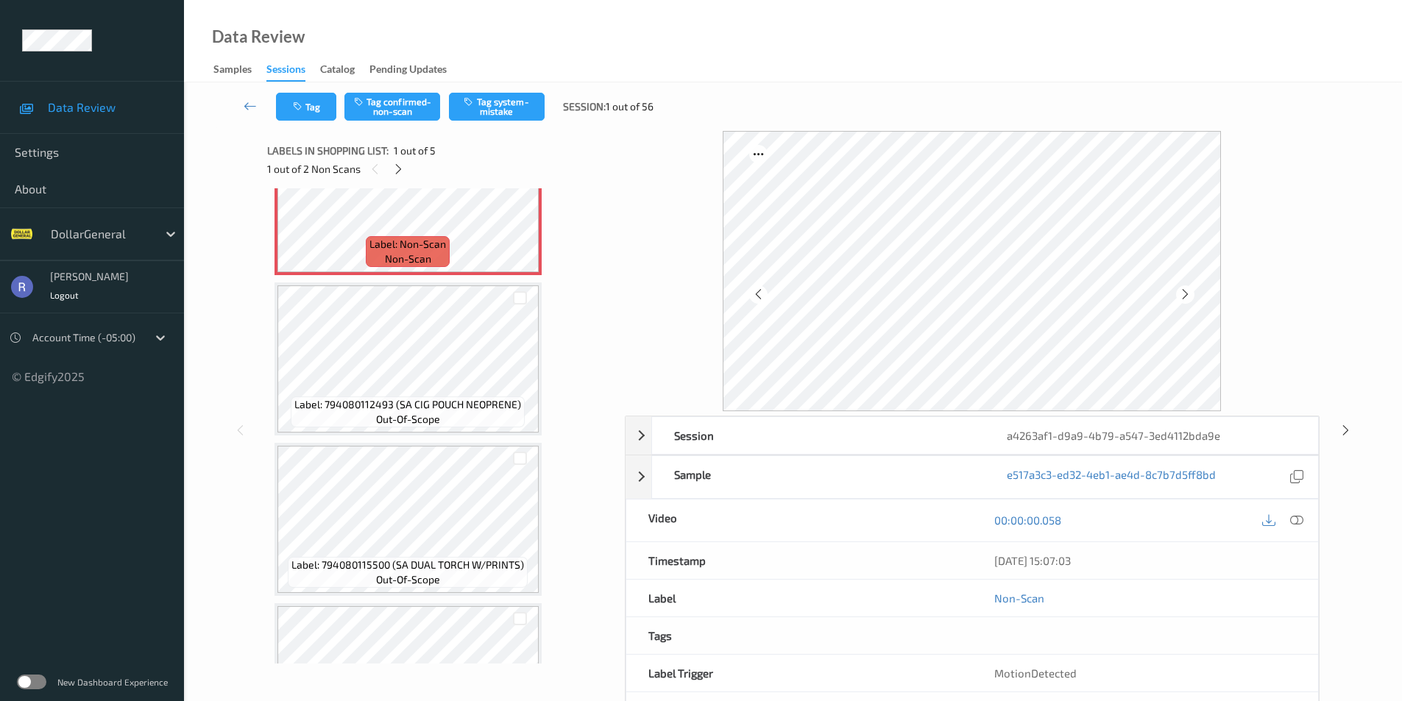
scroll to position [334, 0]
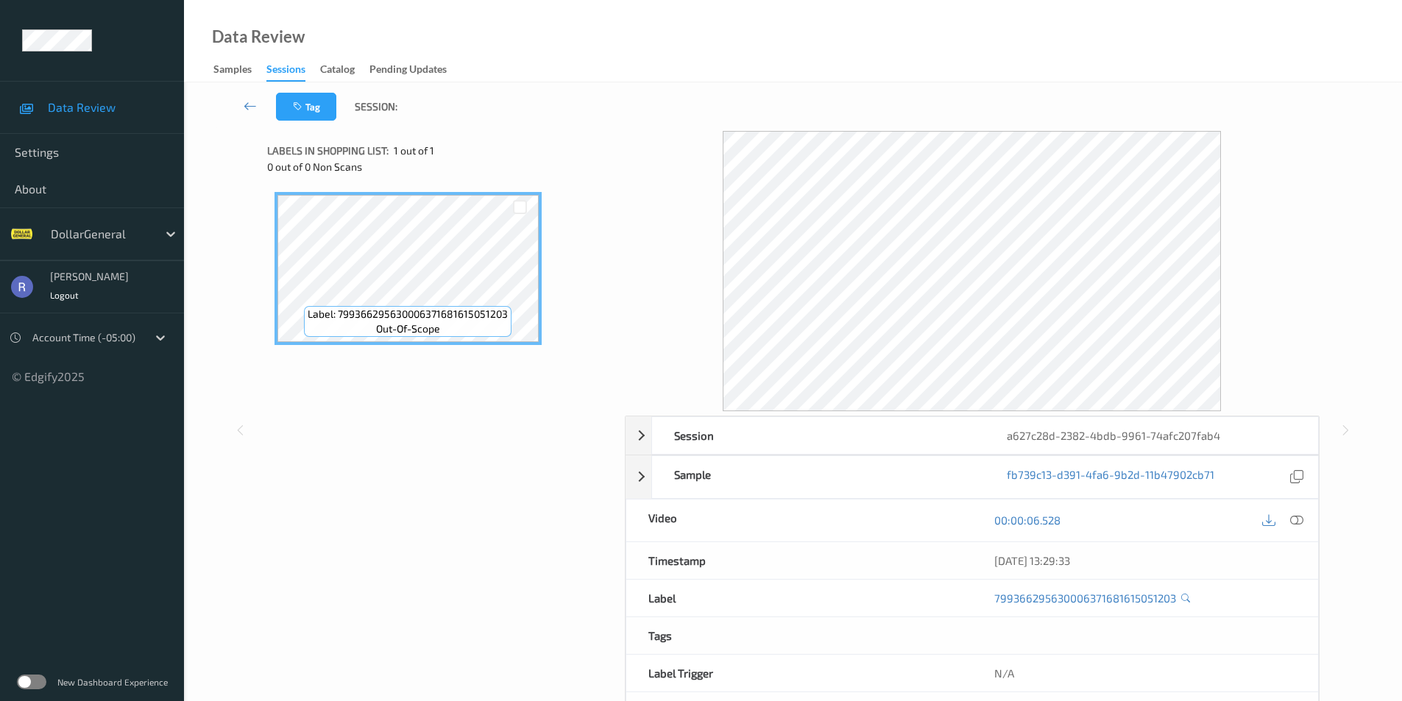
drag, startPoint x: 23, startPoint y: 684, endPoint x: 35, endPoint y: 681, distance: 12.9
click at [24, 684] on label at bounding box center [31, 682] width 29 height 15
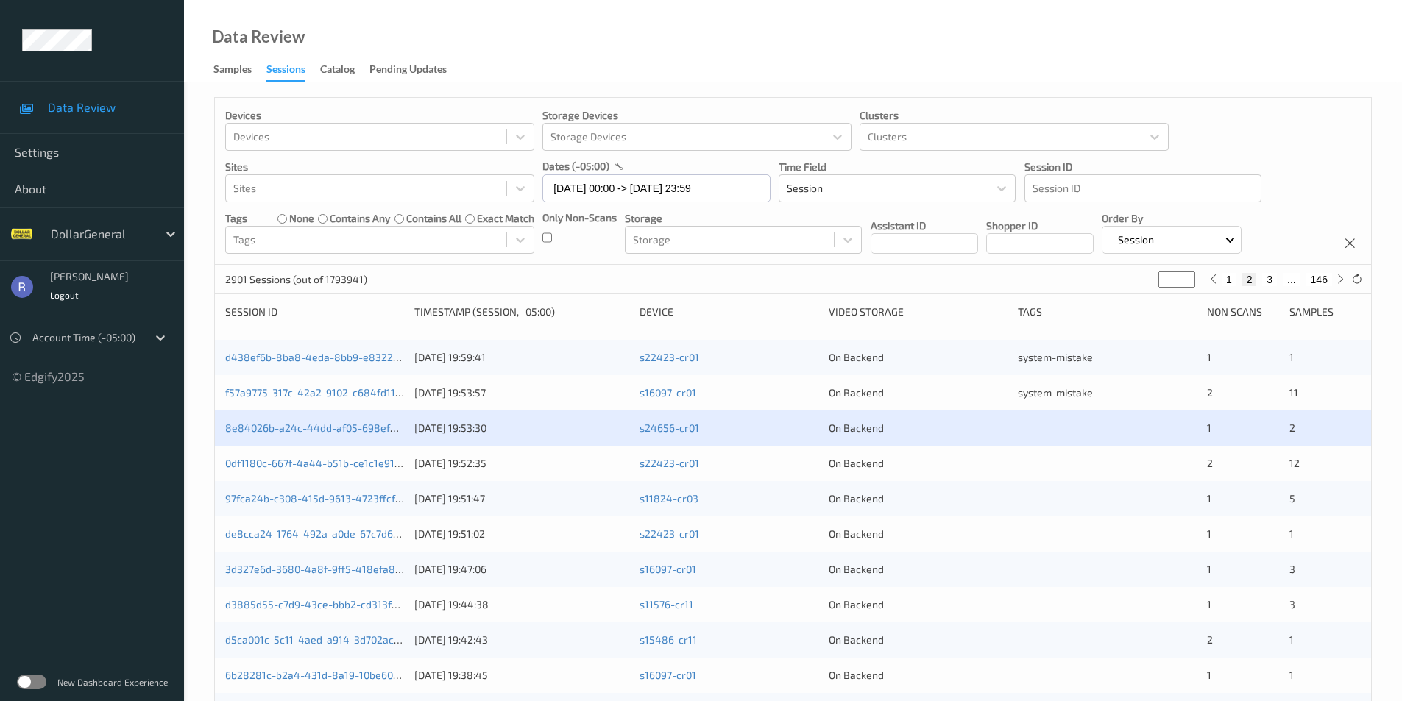
click at [579, 279] on div "2901 Sessions (out of 1793941) * 1 2 3 ... 146" at bounding box center [793, 279] width 1156 height 29
click at [264, 427] on link "8e84026b-a24c-44dd-af05-698ef56276e9" at bounding box center [327, 428] width 205 height 13
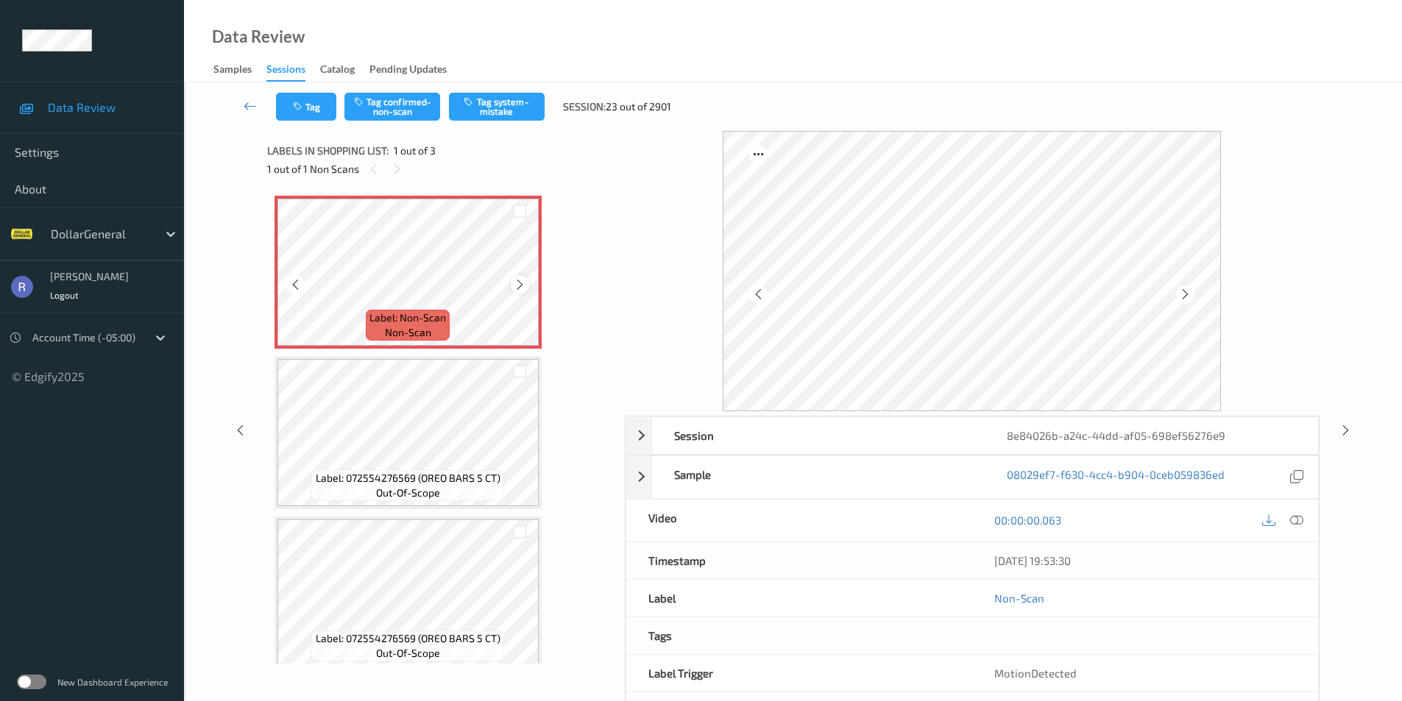
click at [518, 286] on icon at bounding box center [520, 284] width 13 height 13
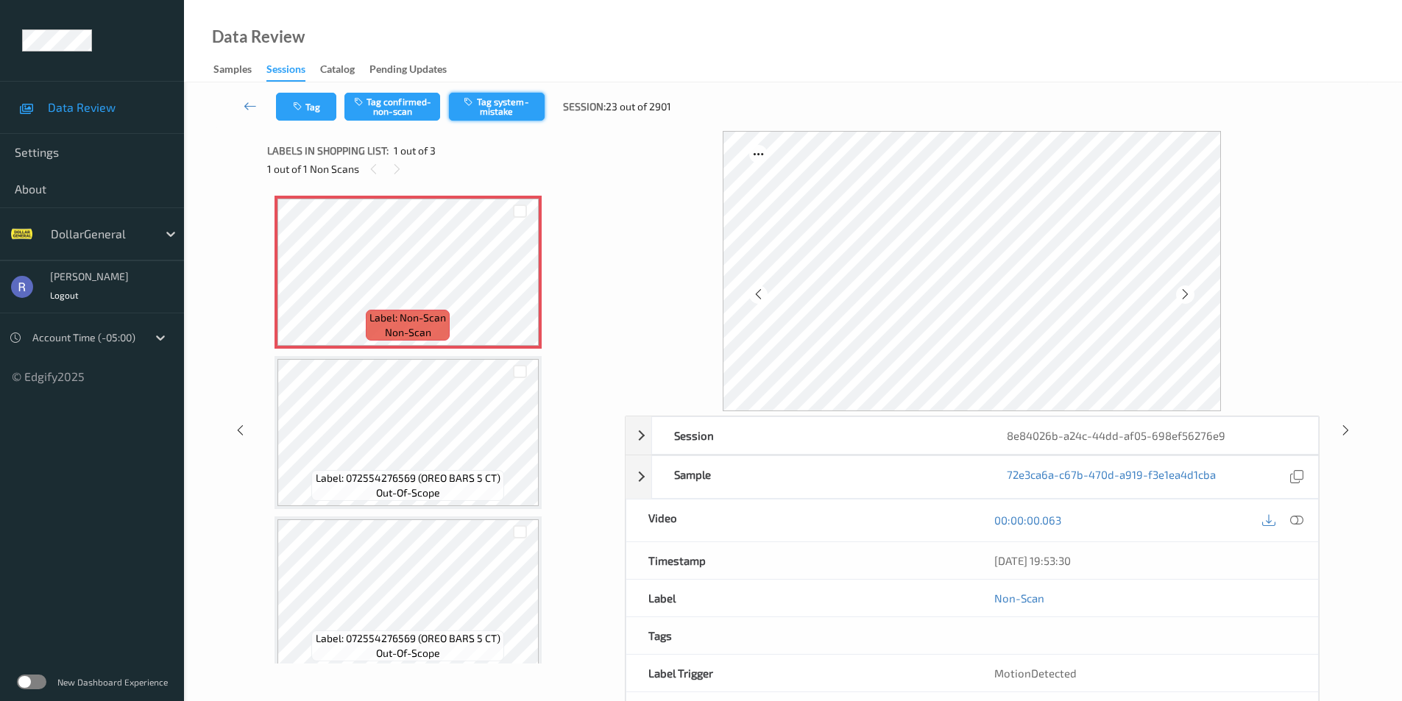
click at [521, 95] on button "Tag system-mistake" at bounding box center [497, 107] width 96 height 28
click at [318, 104] on button "Tag" at bounding box center [306, 107] width 60 height 28
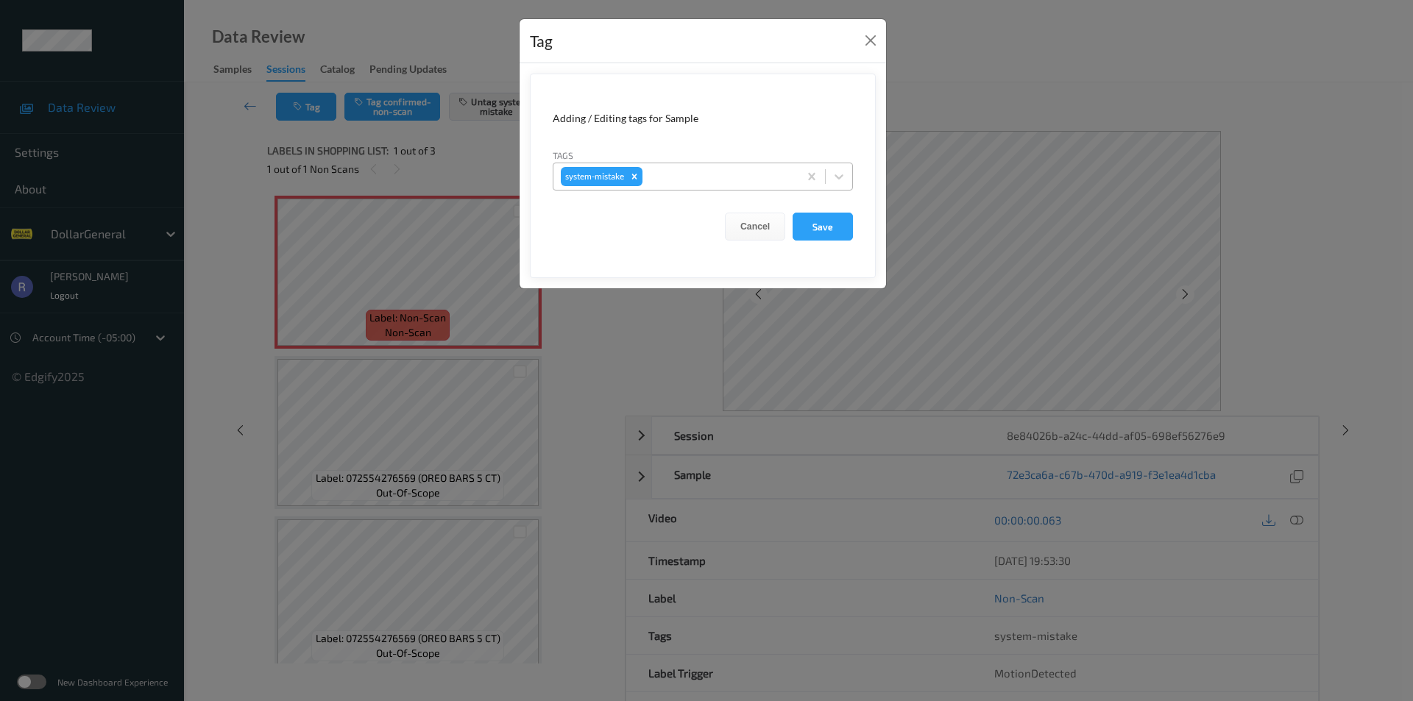
click at [689, 181] on div at bounding box center [718, 177] width 146 height 18
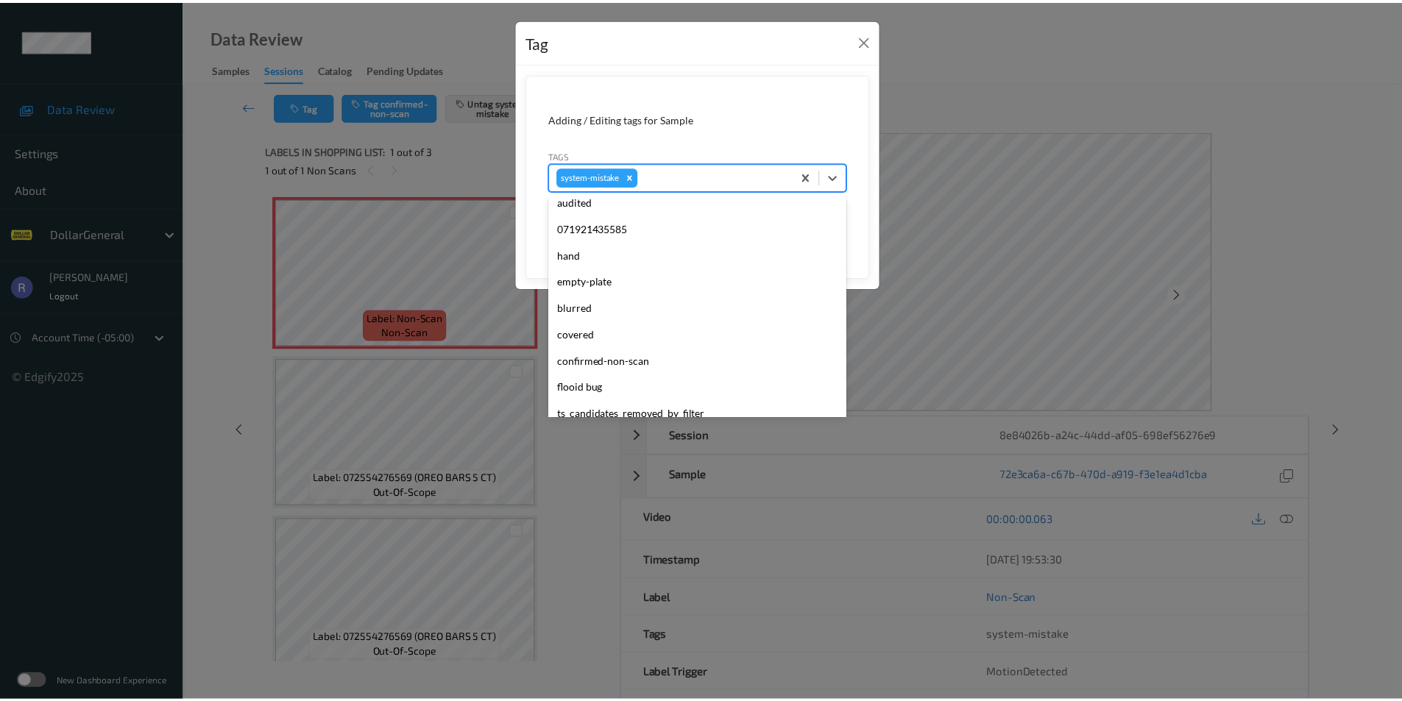
scroll to position [368, 0]
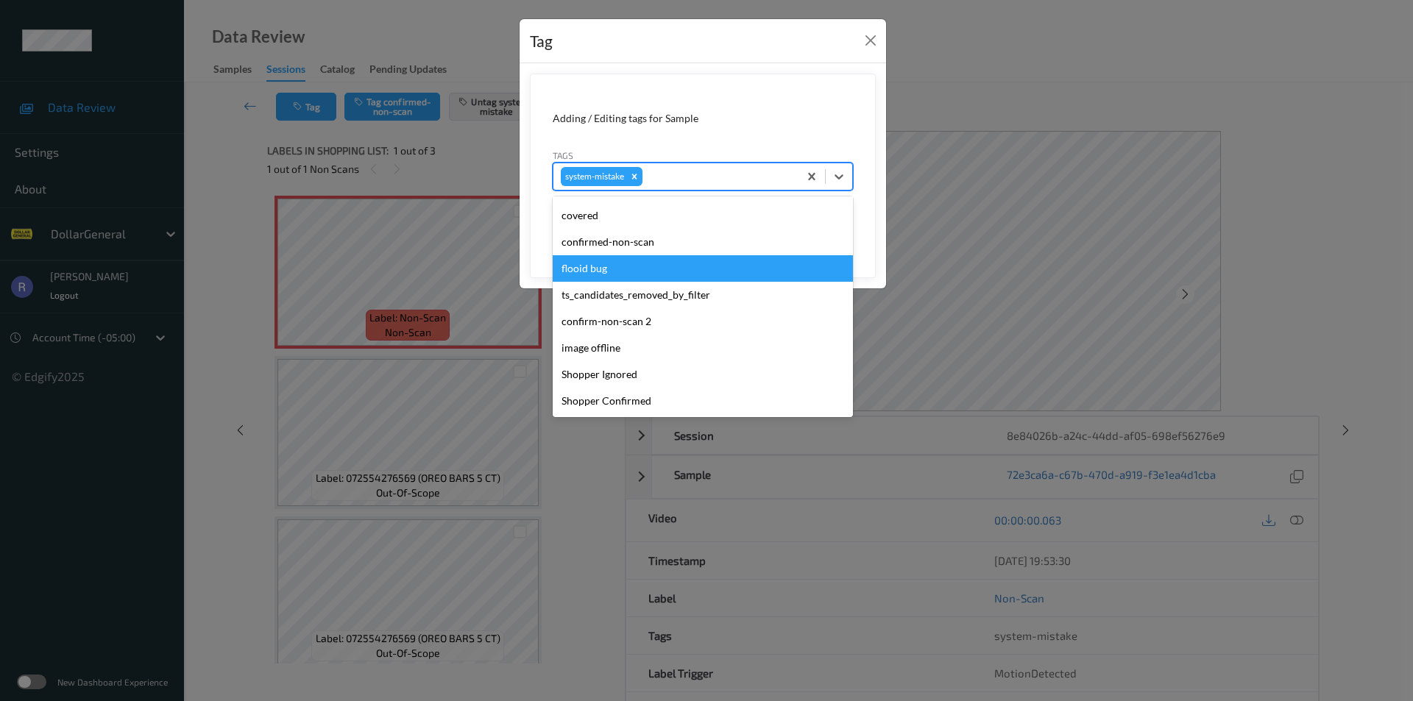
click at [597, 269] on div "flooid bug" at bounding box center [703, 268] width 300 height 26
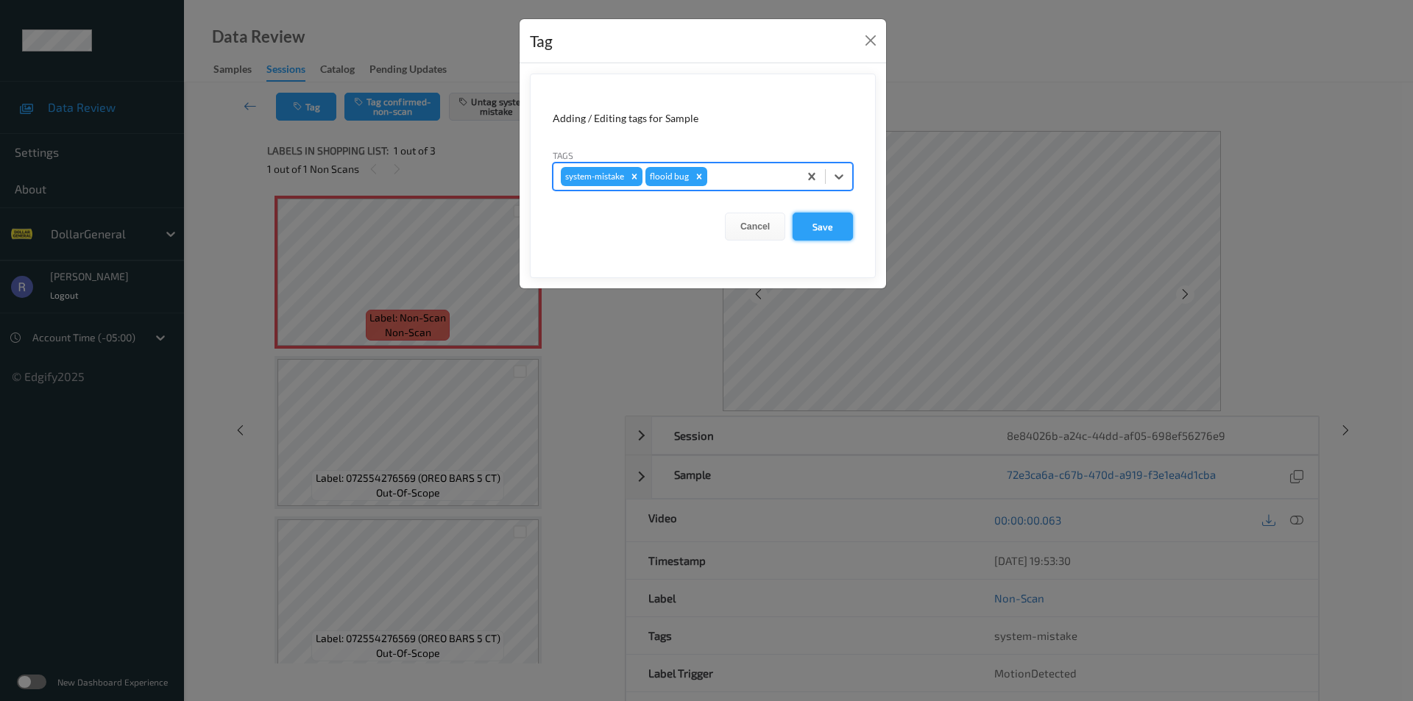
click at [823, 222] on button "Save" at bounding box center [822, 227] width 60 height 28
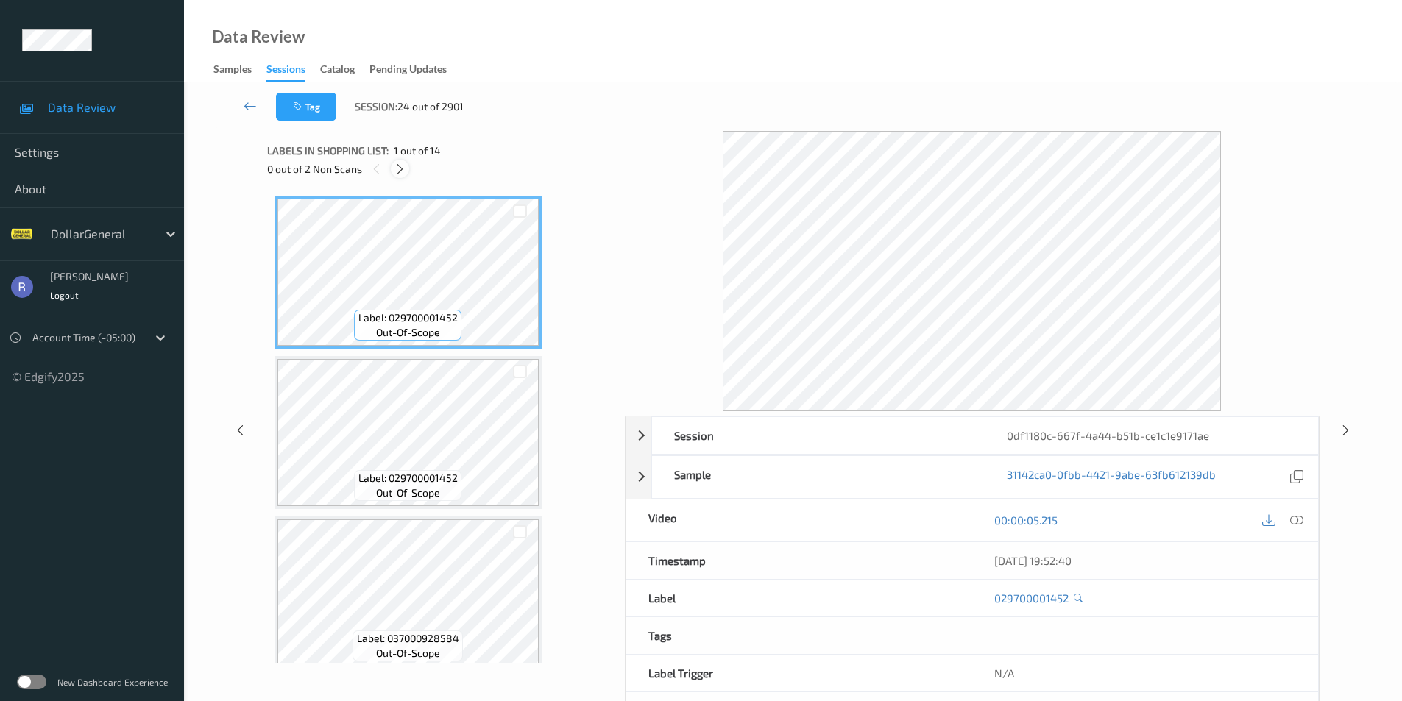
drag, startPoint x: 404, startPoint y: 168, endPoint x: 448, endPoint y: 350, distance: 187.8
click at [405, 168] on icon at bounding box center [400, 169] width 13 height 13
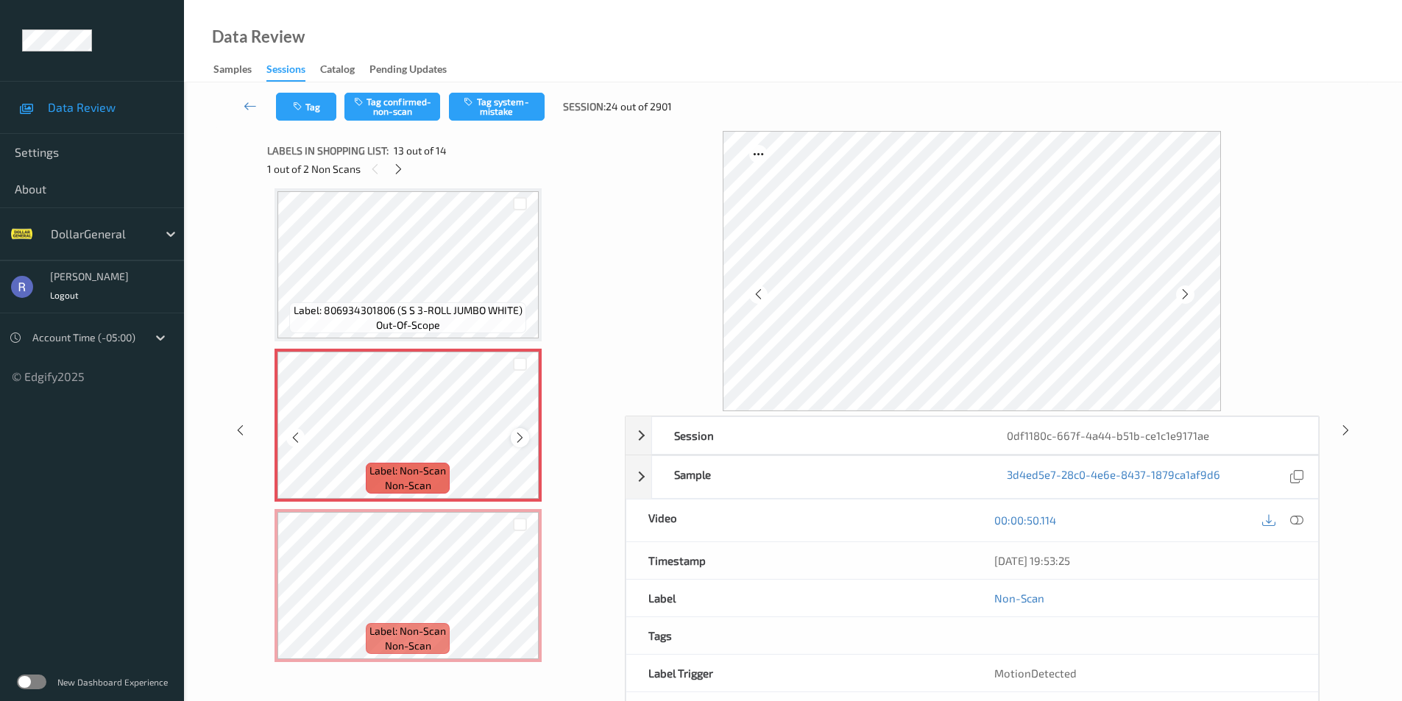
click at [519, 436] on icon at bounding box center [520, 437] width 13 height 13
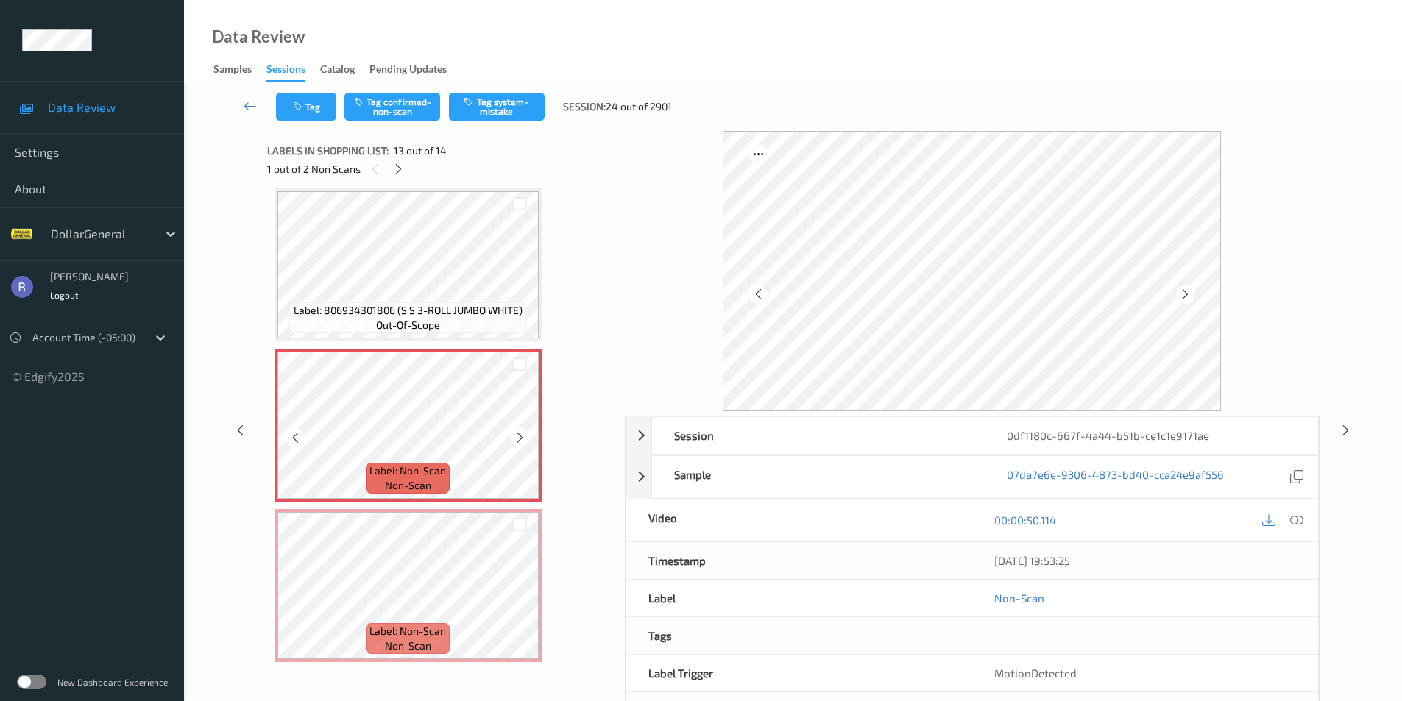
click at [519, 436] on icon at bounding box center [520, 437] width 13 height 13
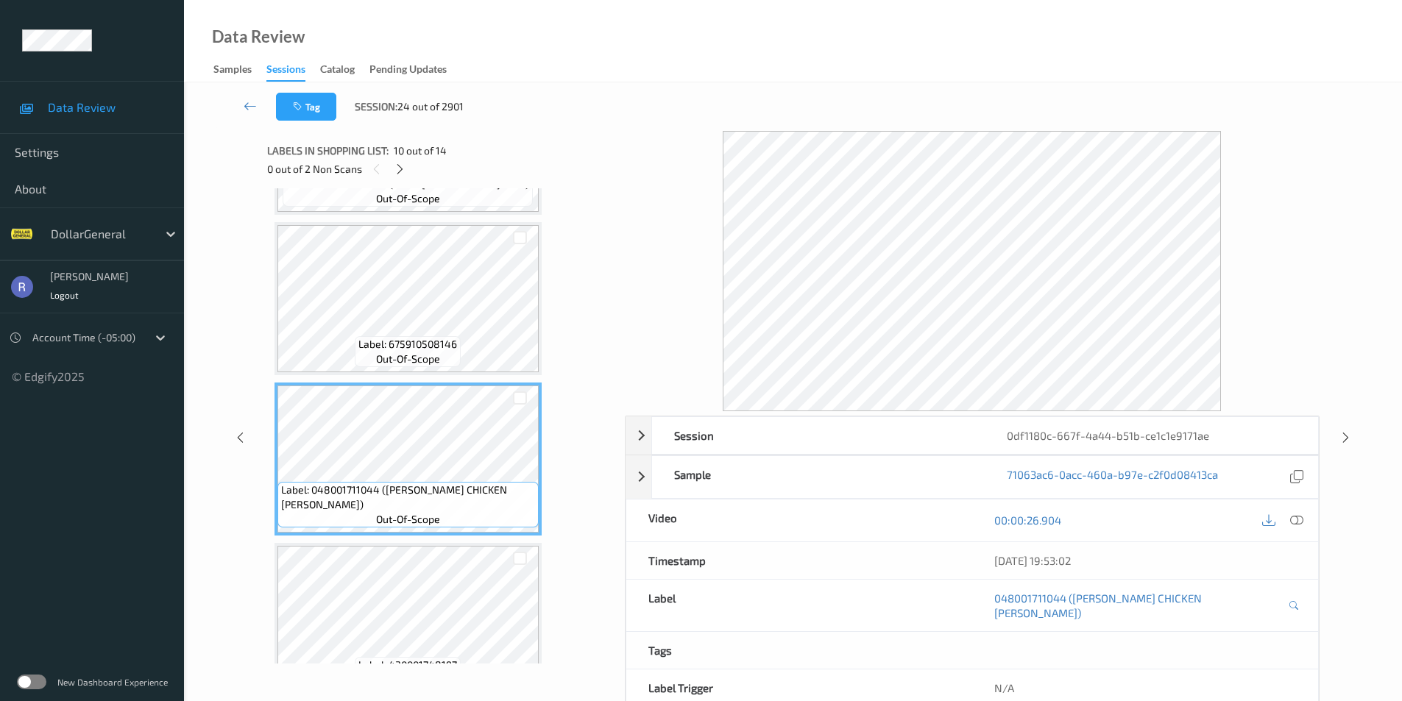
scroll to position [1698, 0]
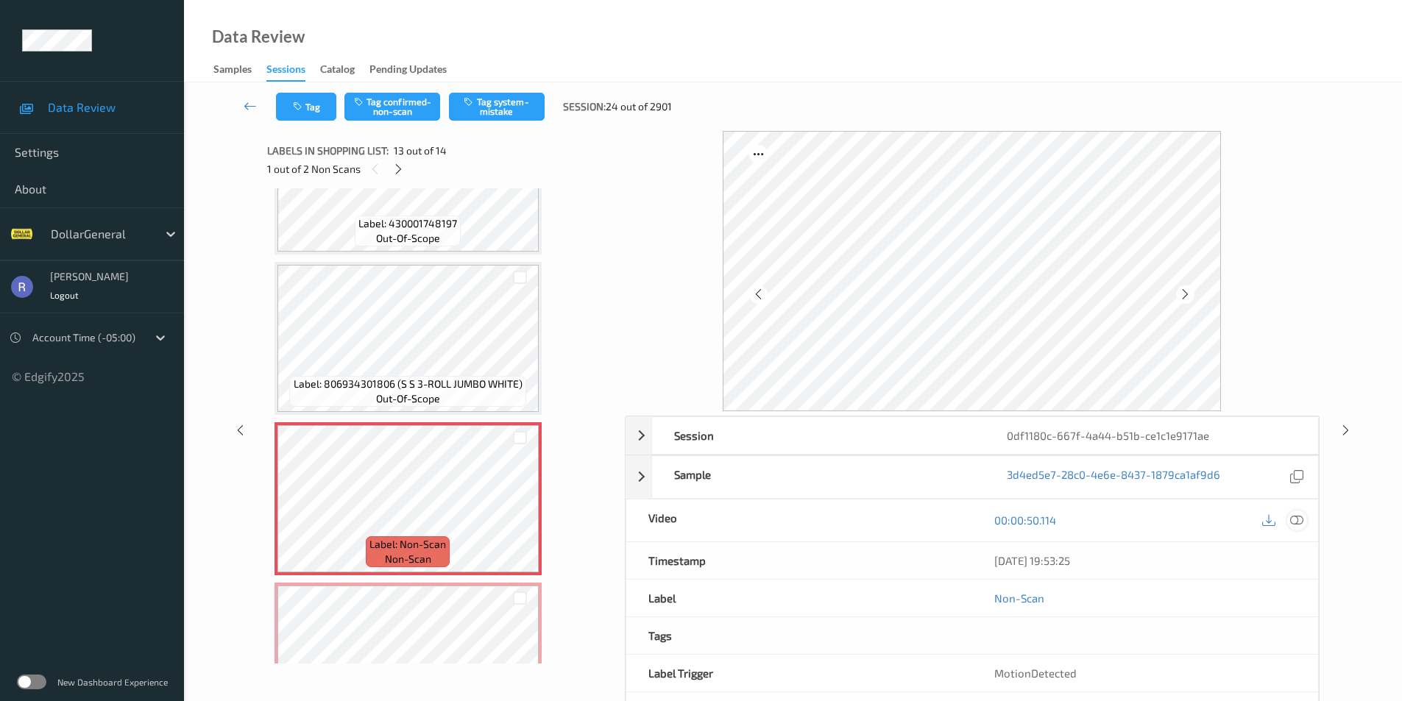
click at [1299, 517] on icon at bounding box center [1296, 520] width 13 height 13
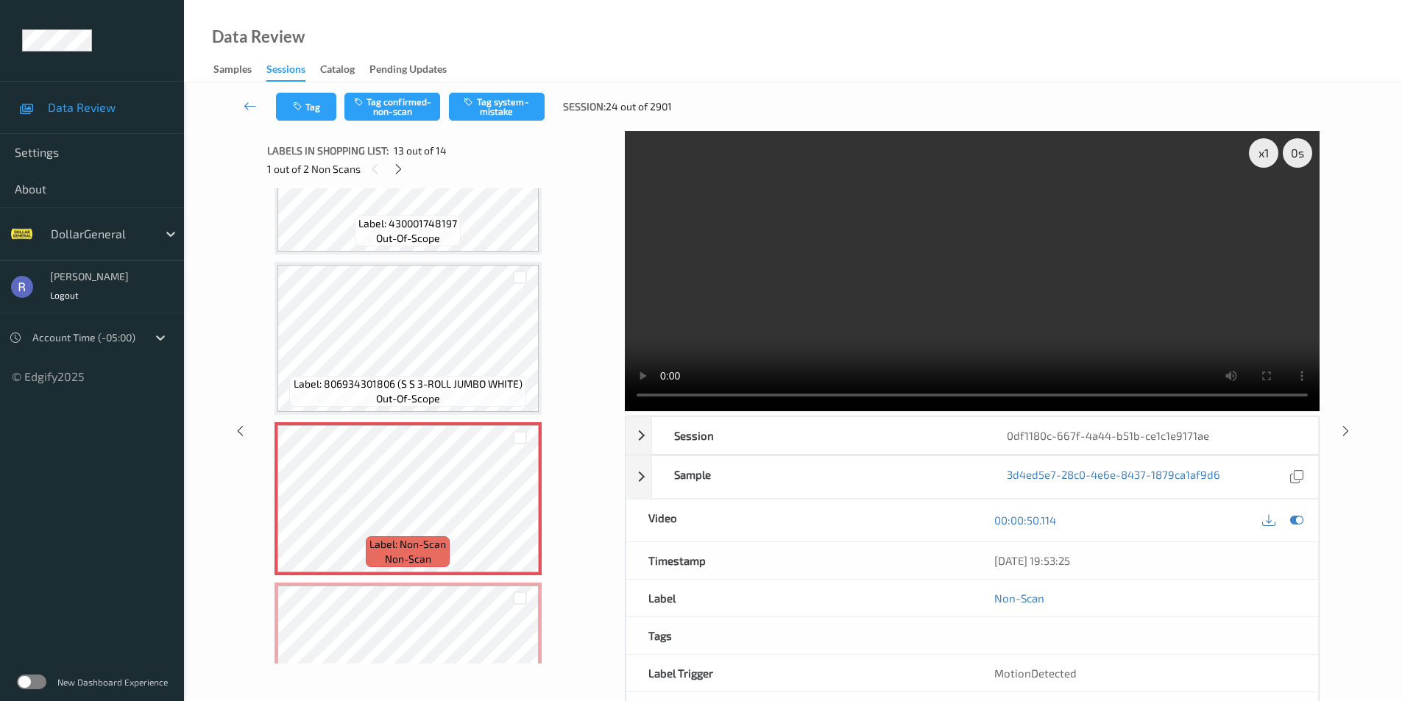
click at [237, 247] on div "x 1 0 s Session 0df1180c-667f-4a44-b51b-ce1c1e9171ae Session ID 0df1180c-667f-4…" at bounding box center [792, 431] width 1157 height 600
click at [249, 107] on icon at bounding box center [250, 106] width 13 height 15
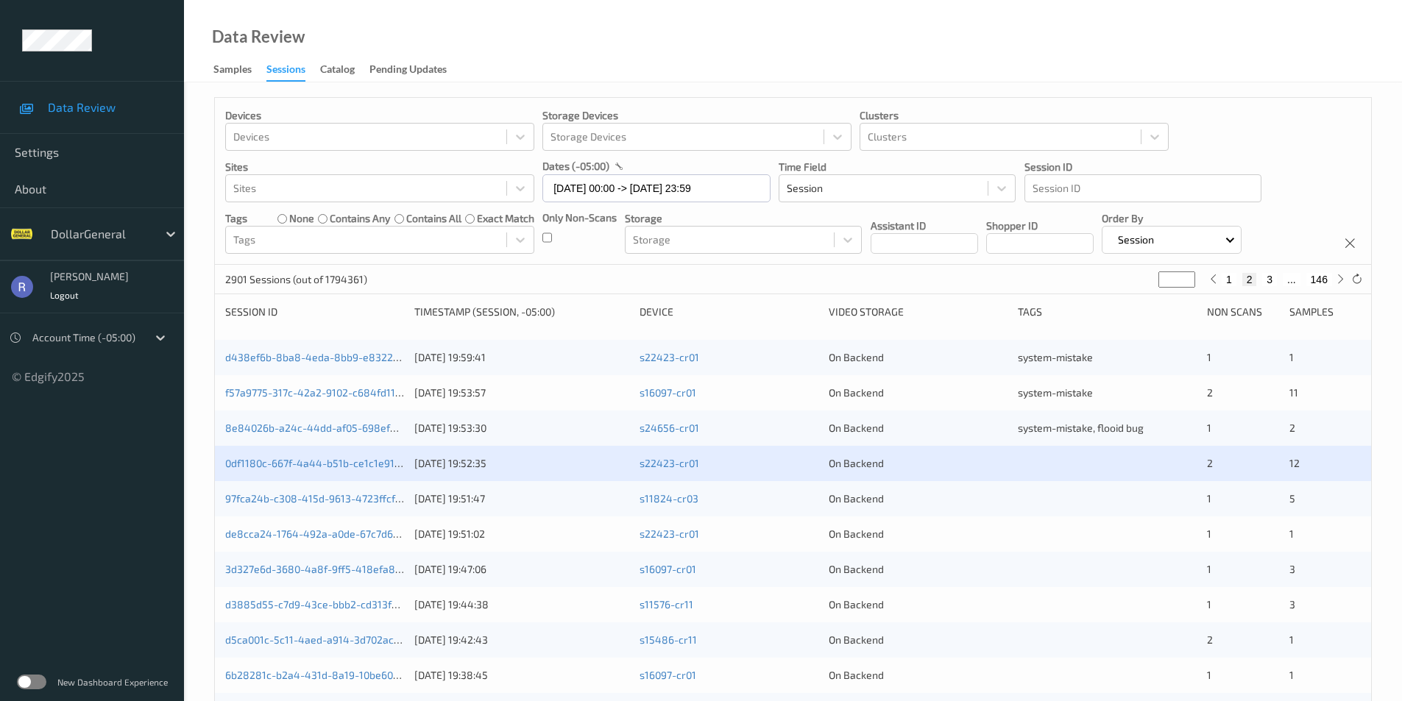
type input "*"
click at [1184, 277] on input "*" at bounding box center [1176, 280] width 37 height 16
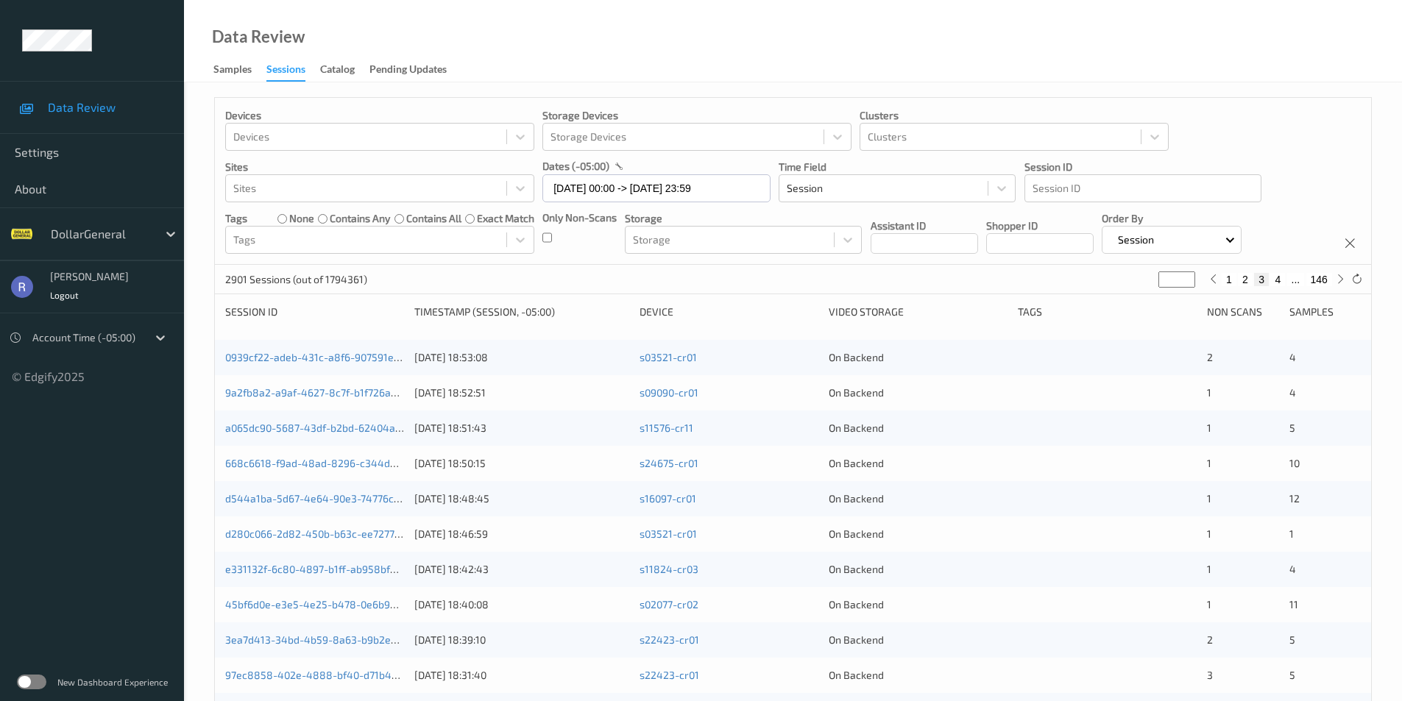
type input "*"
click at [1184, 277] on input "*" at bounding box center [1176, 280] width 37 height 16
type input "*"
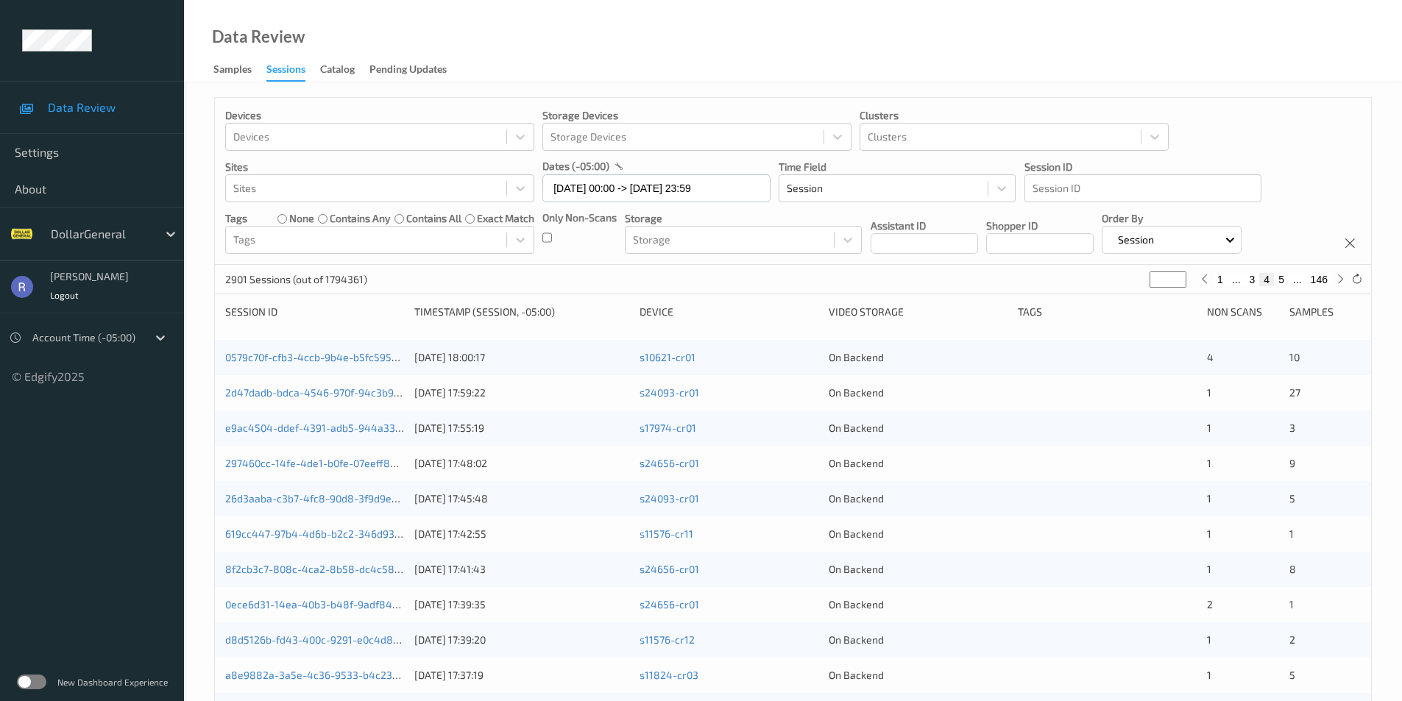
click at [1175, 277] on input "*" at bounding box center [1167, 280] width 37 height 16
type input "*"
click at [1175, 277] on input "*" at bounding box center [1167, 280] width 37 height 16
type input "*"
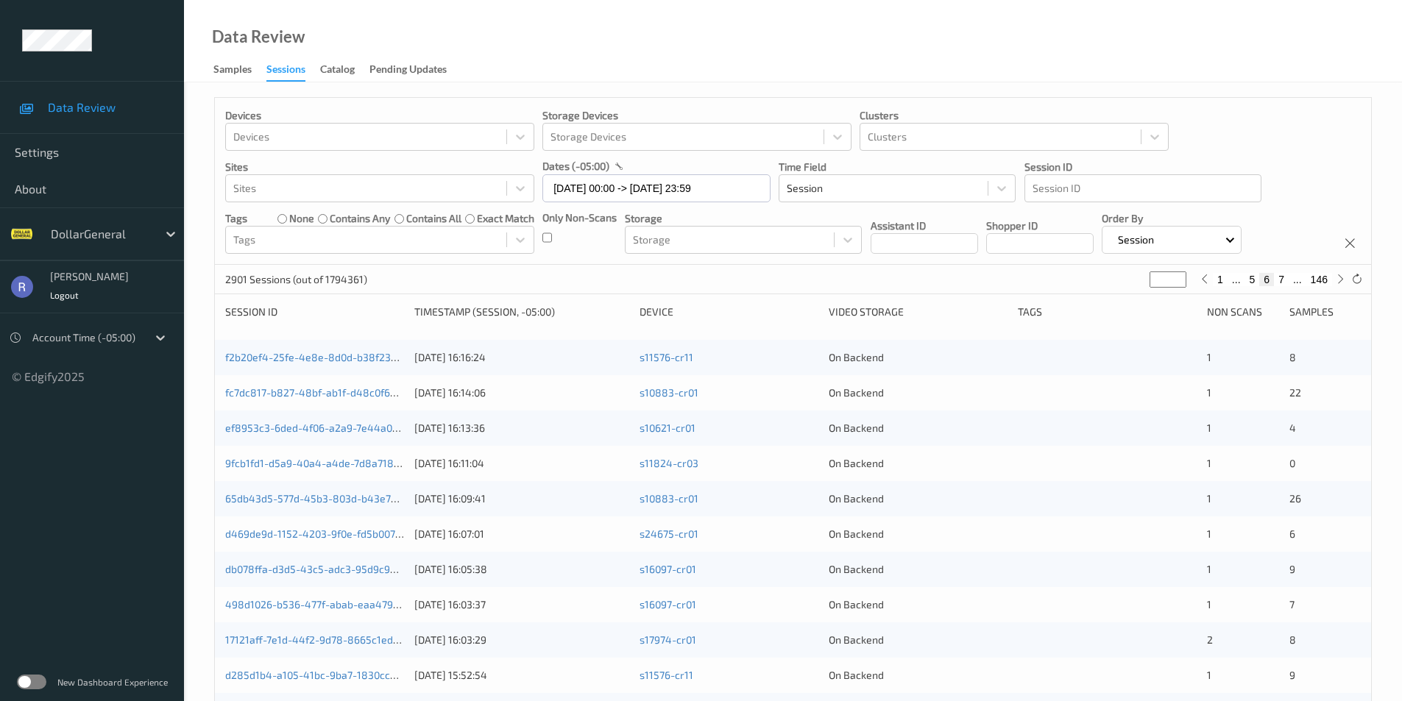
type input "*"
click at [1175, 277] on input "*" at bounding box center [1167, 280] width 37 height 16
type input "*"
click at [1175, 277] on input "*" at bounding box center [1167, 280] width 37 height 16
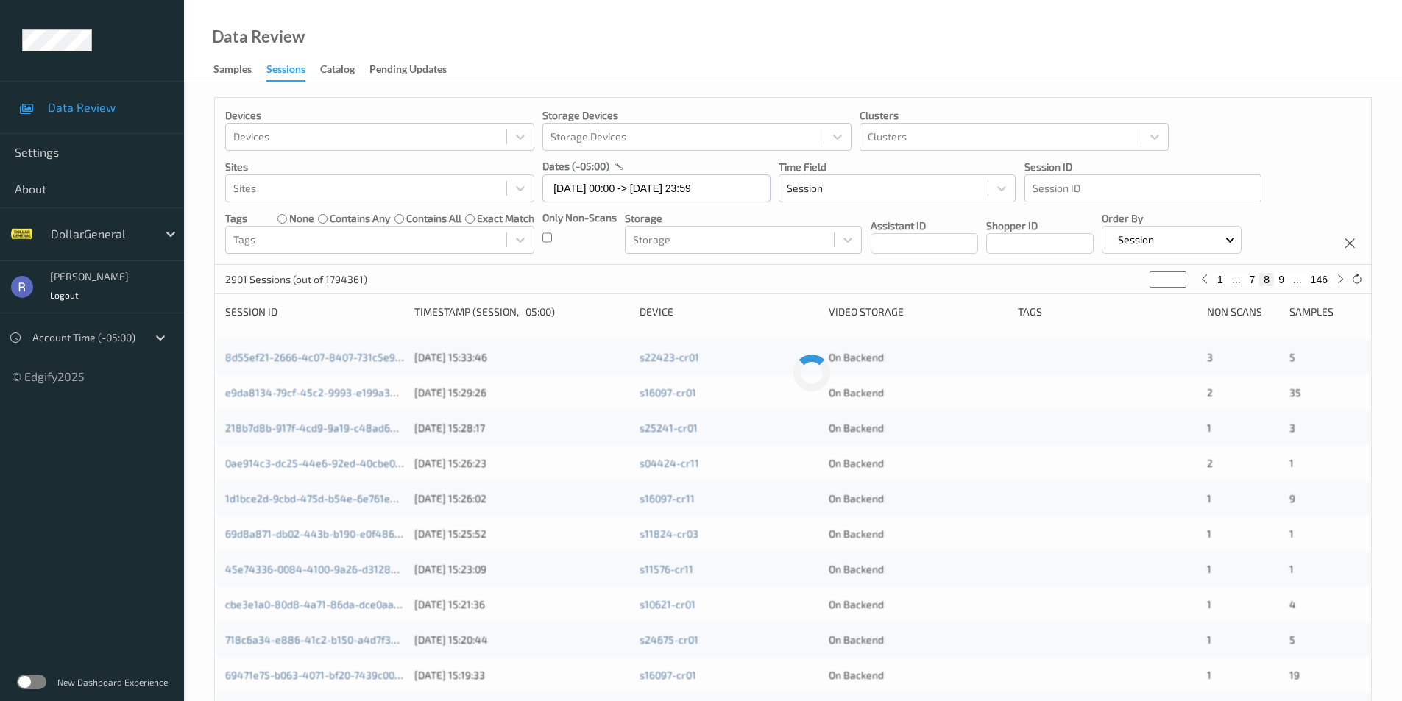
type input "*"
click at [1175, 277] on input "*" at bounding box center [1167, 280] width 37 height 16
type input "**"
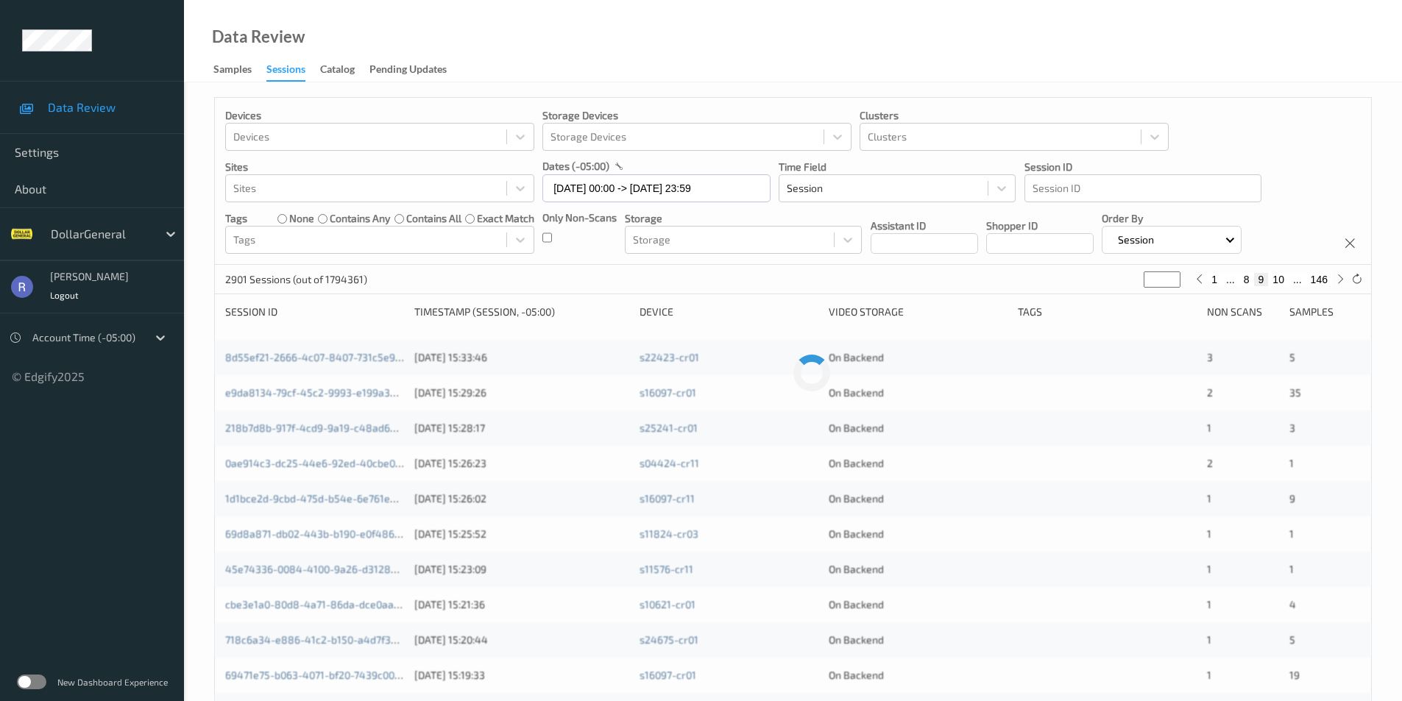
type input "**"
click at [1175, 277] on input "**" at bounding box center [1161, 280] width 37 height 16
click at [1174, 277] on input "**" at bounding box center [1156, 280] width 37 height 16
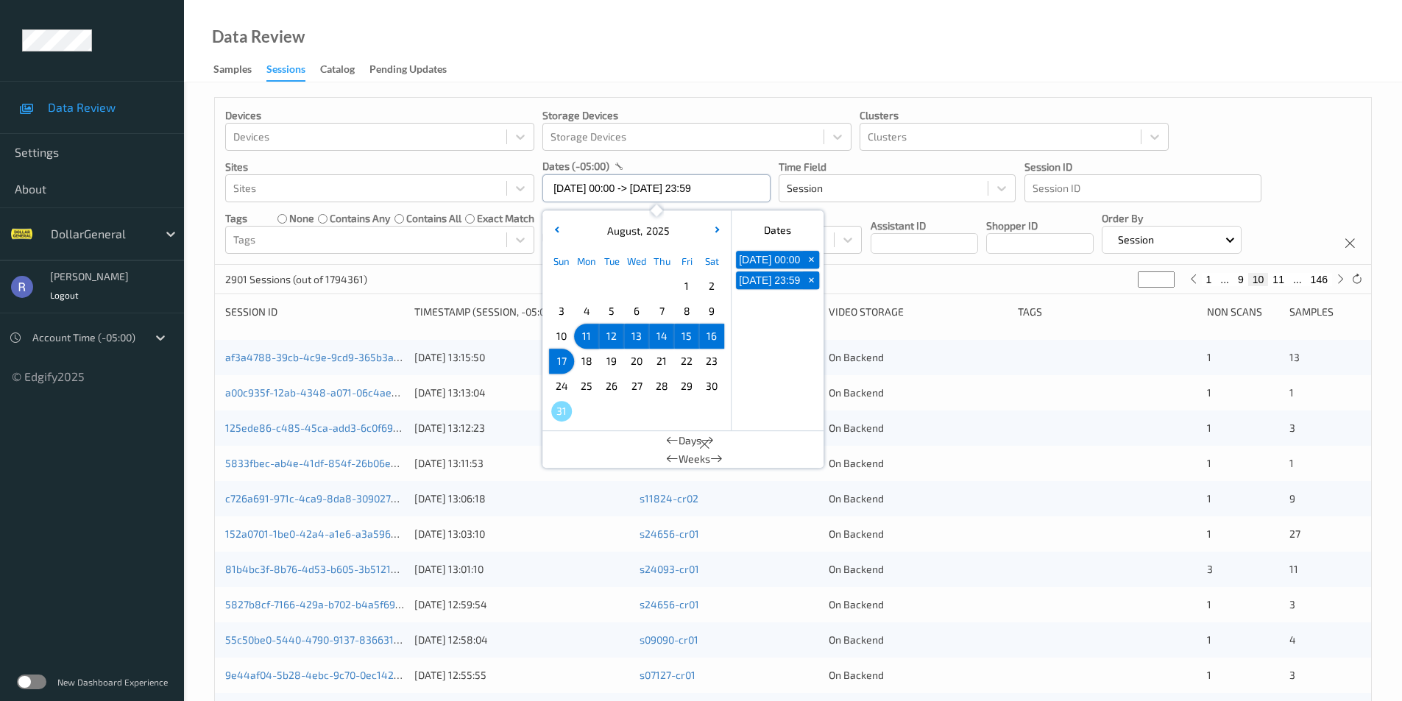
click at [627, 191] on input "[DATE] 00:00 -> [DATE] 23:59" at bounding box center [656, 188] width 228 height 28
click at [593, 336] on span "11" at bounding box center [586, 336] width 21 height 21
type input "[DATE] 00:00"
type input "*"
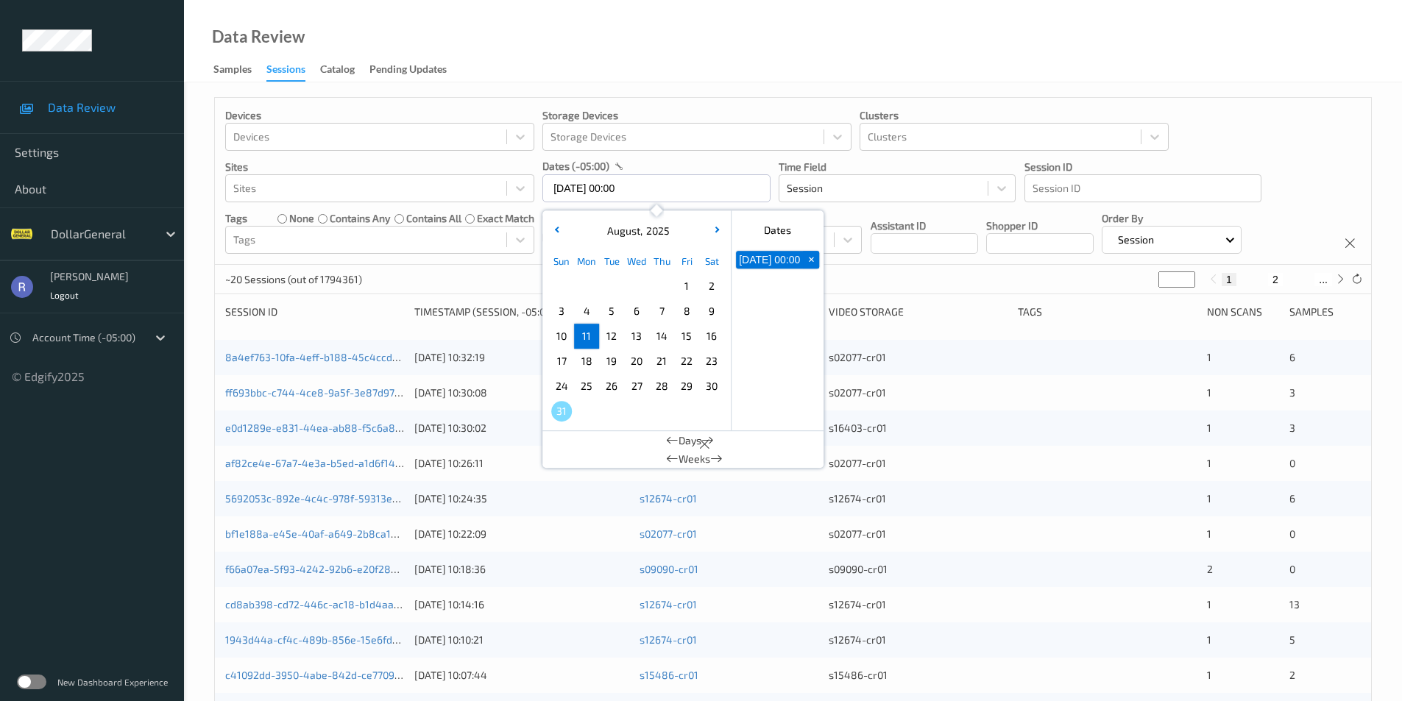
click at [589, 334] on span "11" at bounding box center [586, 336] width 21 height 21
type input "[DATE] 00:00 -> [DATE] 23:59"
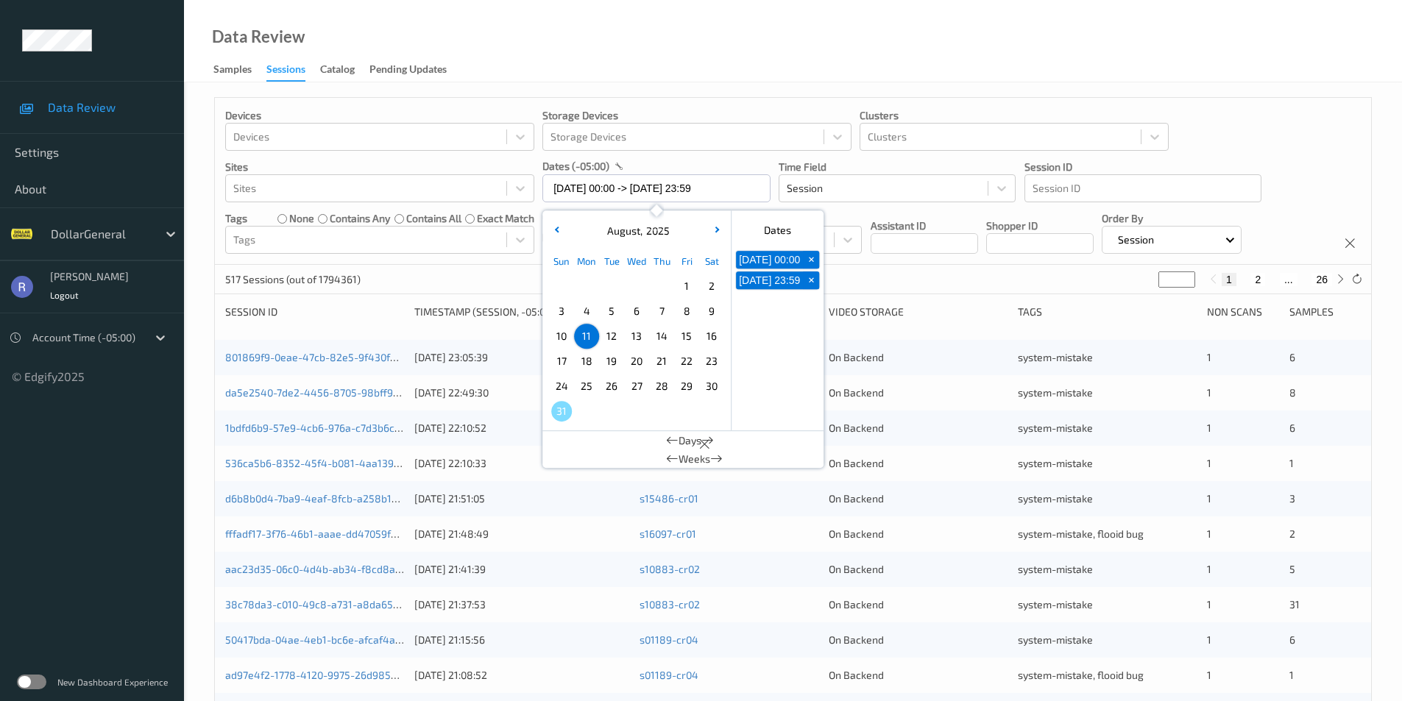
click at [987, 295] on div "Devices Devices Storage Devices Storage Devices Clusters Clusters Sites Sites d…" at bounding box center [792, 587] width 1157 height 980
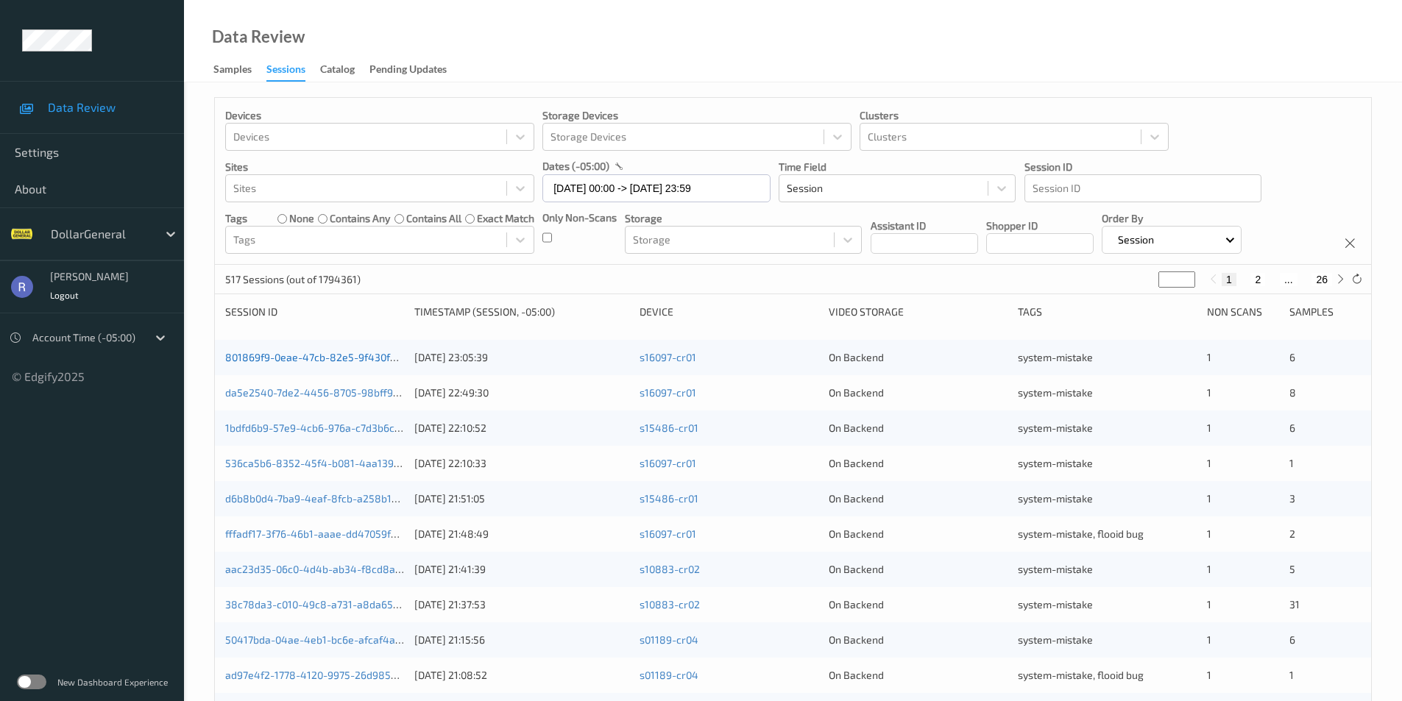
click at [313, 352] on link "801869f9-0eae-47cb-82e5-9f430f297fec" at bounding box center [323, 357] width 196 height 13
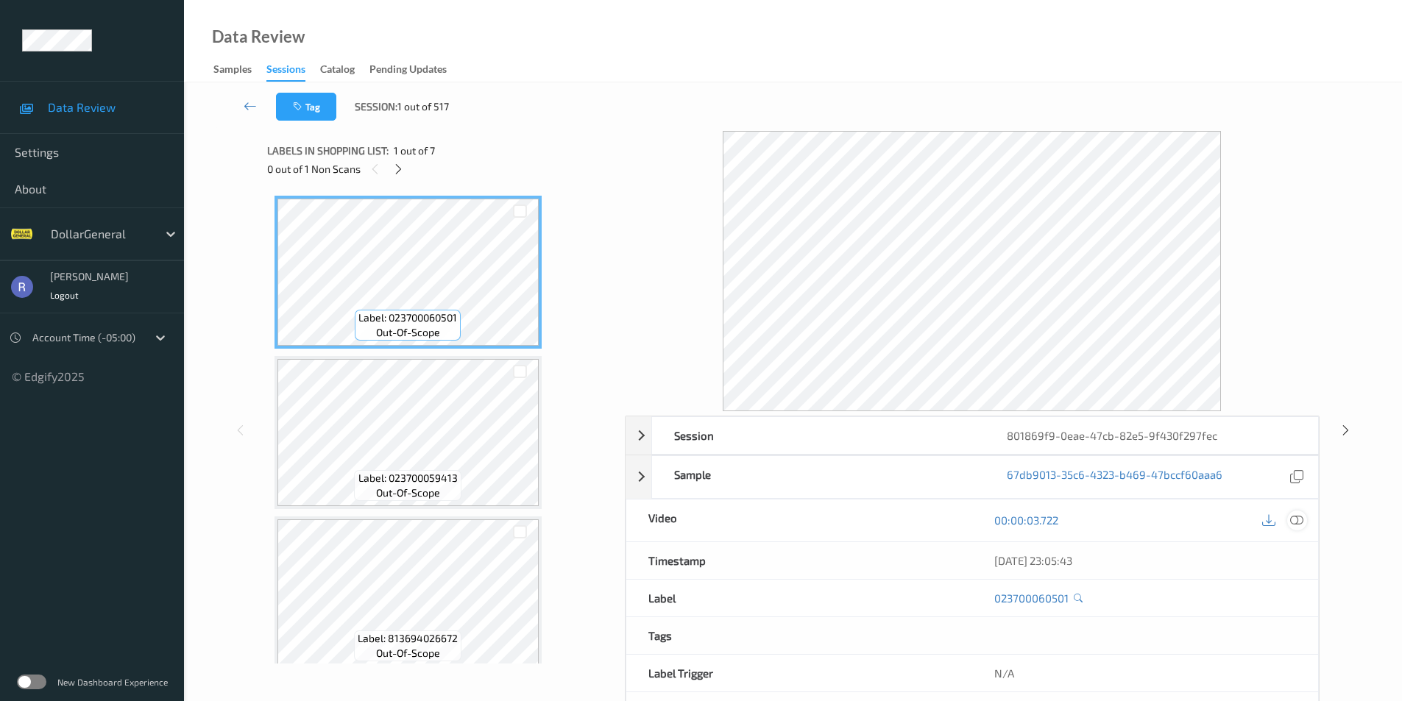
click at [1294, 519] on icon at bounding box center [1296, 520] width 13 height 13
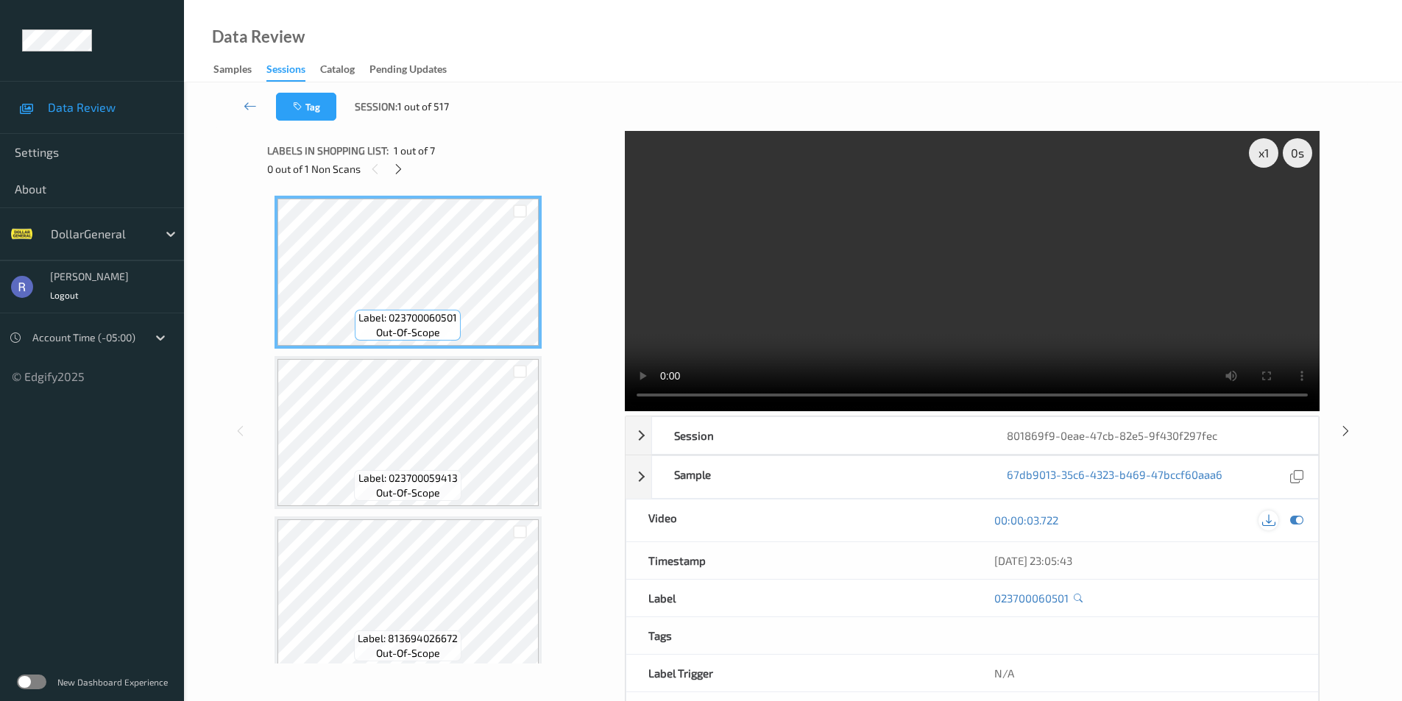
click at [1270, 522] on icon at bounding box center [1268, 520] width 13 height 13
click at [641, 435] on div "Session 801869f9-0eae-47cb-82e5-9f430f297fec" at bounding box center [971, 435] width 693 height 38
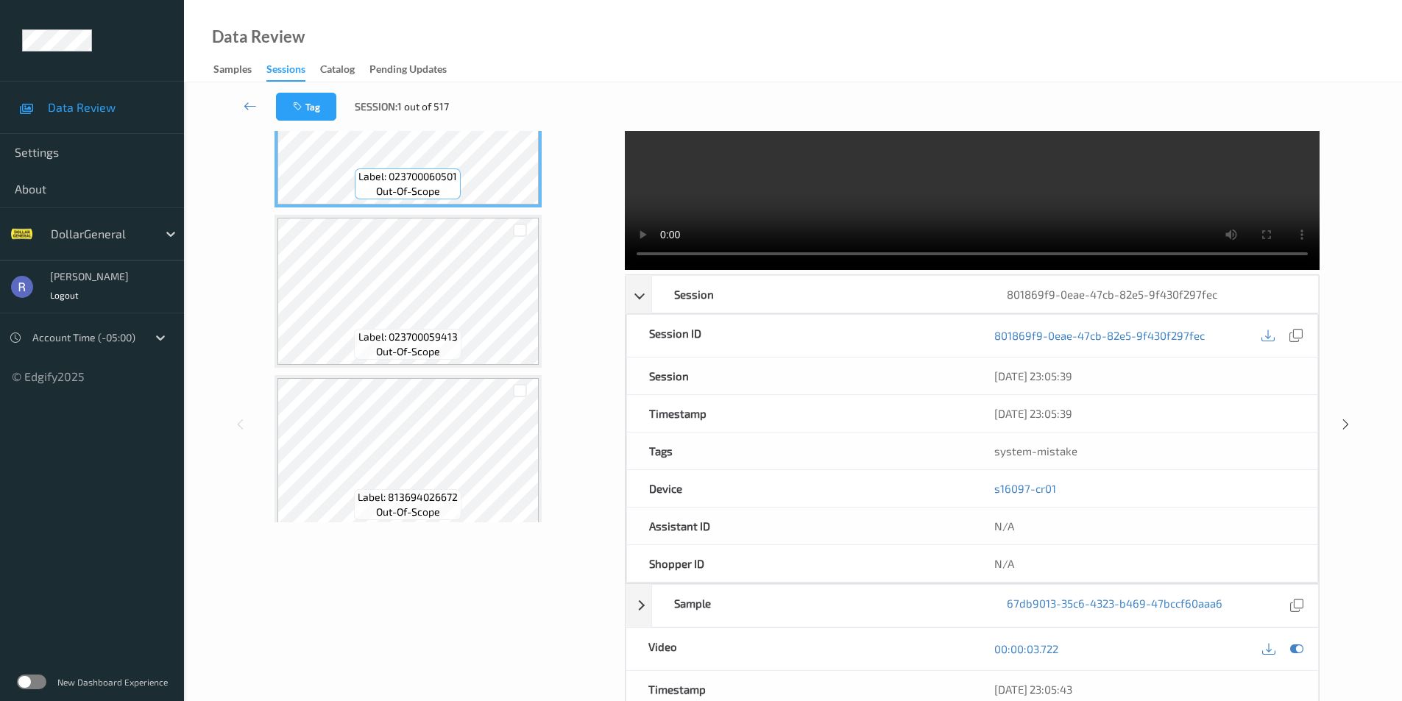
scroll to position [147, 0]
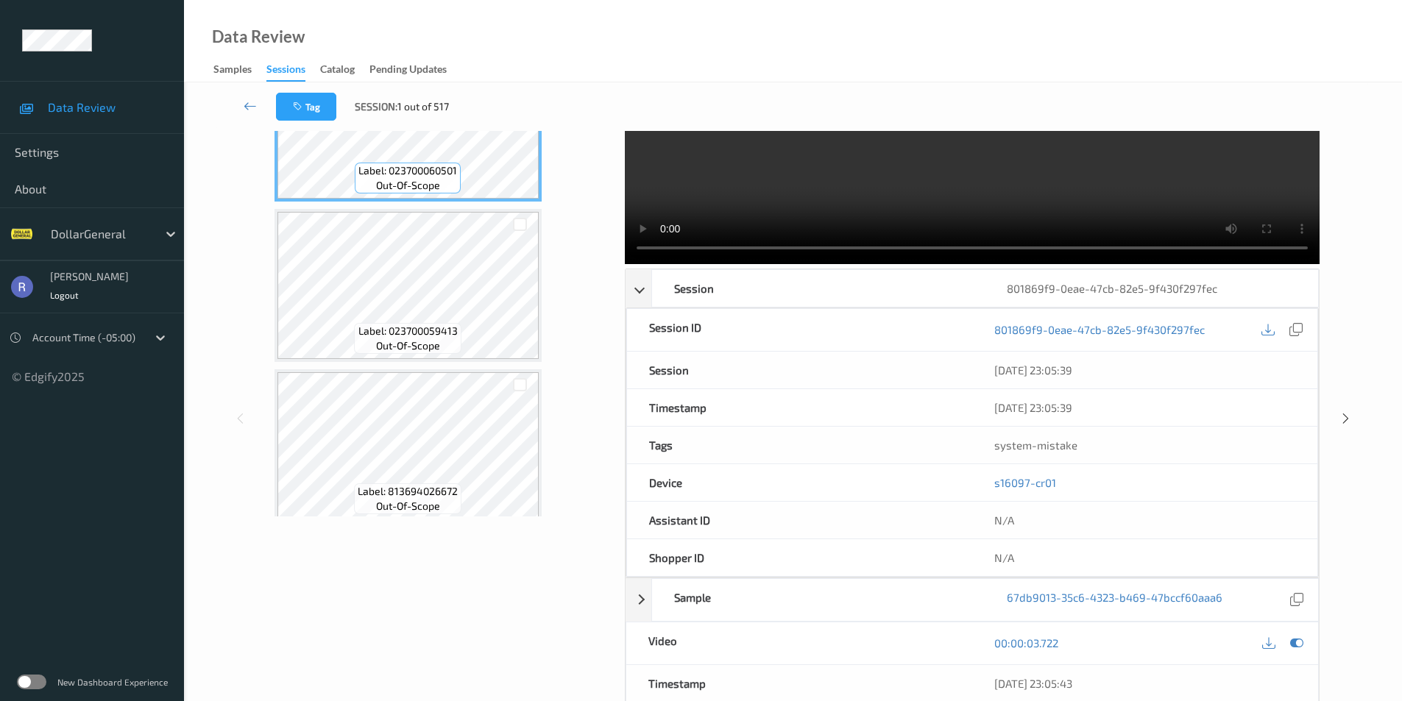
click at [1036, 484] on link "s16097-cr01" at bounding box center [1025, 482] width 62 height 13
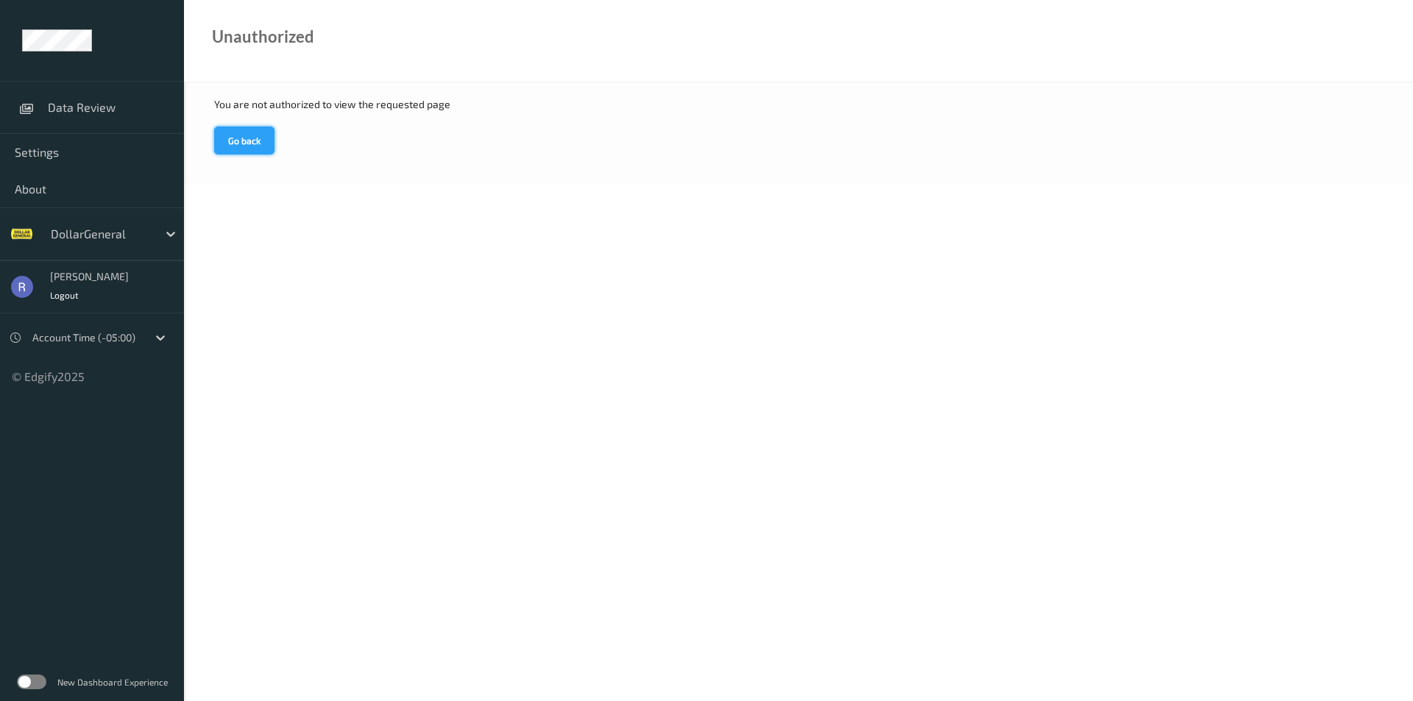
click at [251, 140] on button "Go back" at bounding box center [244, 141] width 60 height 28
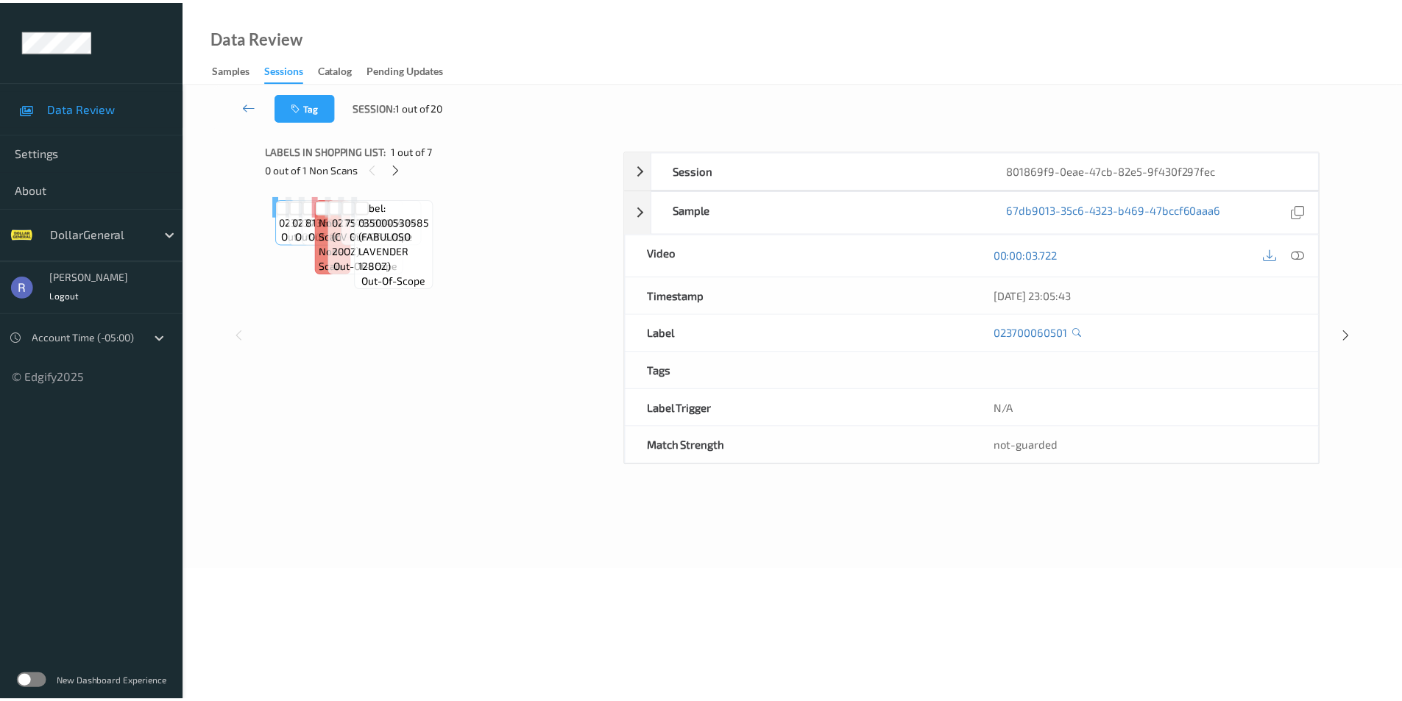
scroll to position [52, 0]
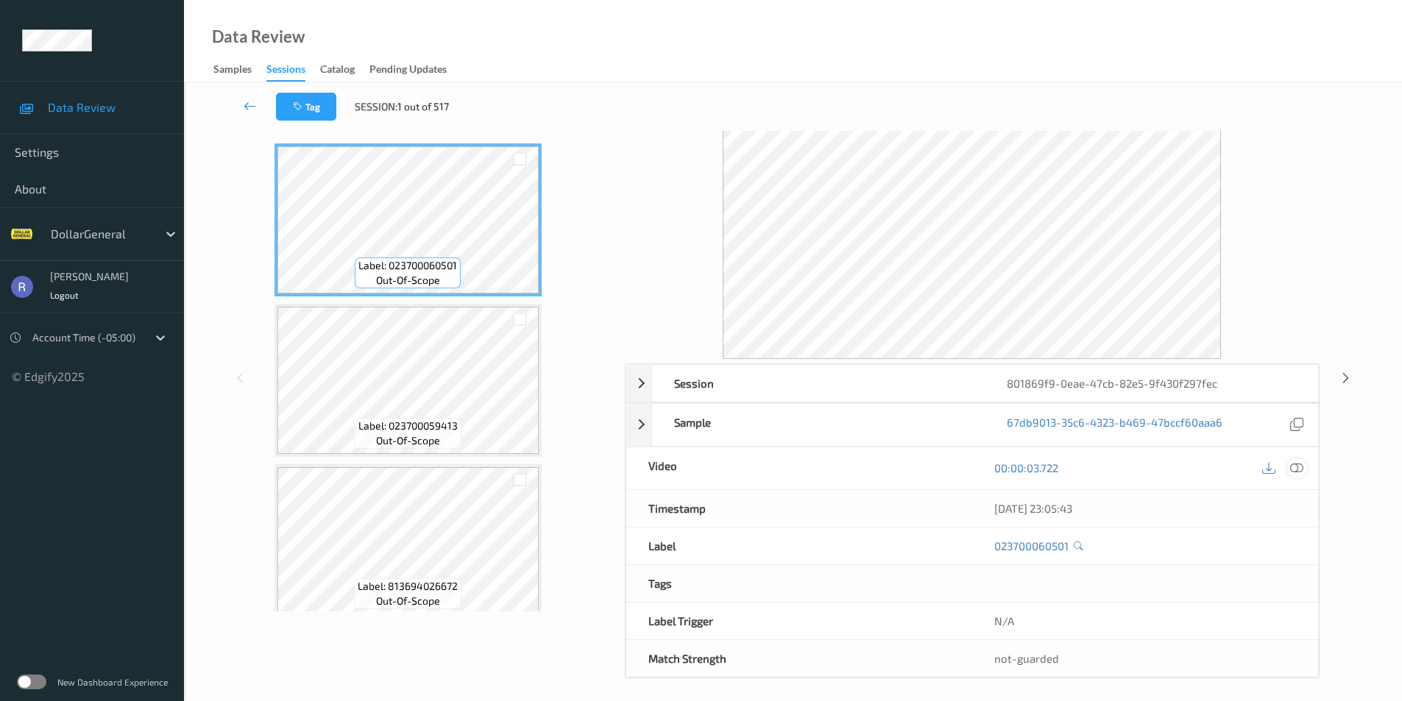
click at [1292, 465] on icon at bounding box center [1296, 467] width 13 height 13
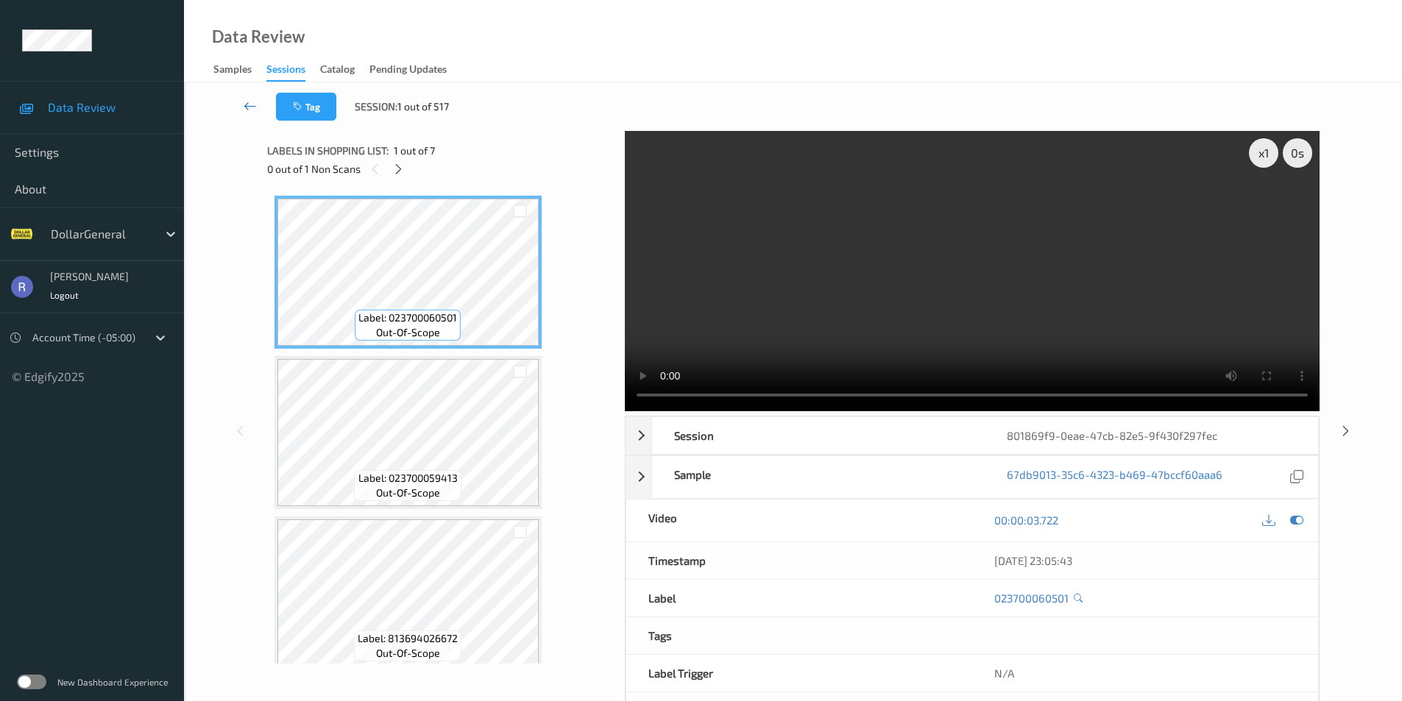
click at [247, 104] on icon at bounding box center [250, 106] width 13 height 15
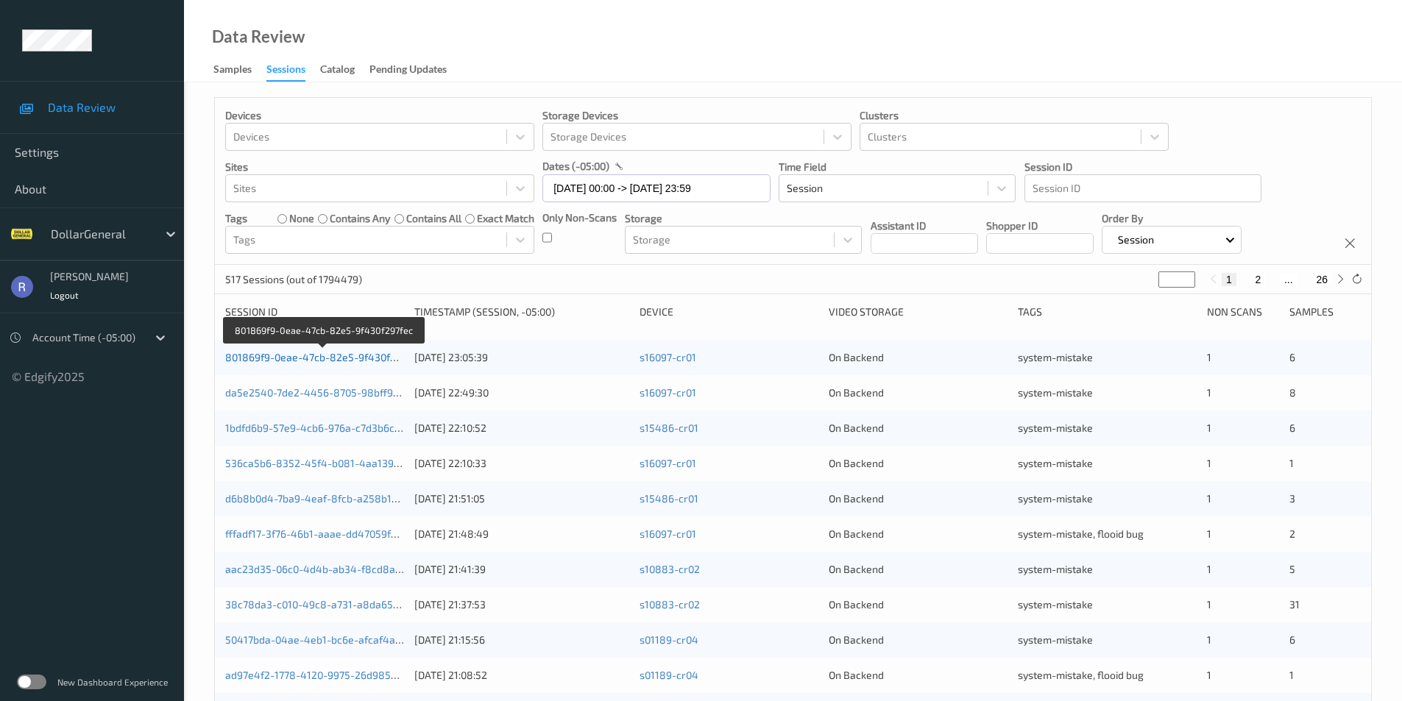
click at [256, 352] on link "801869f9-0eae-47cb-82e5-9f430f297fec" at bounding box center [323, 357] width 196 height 13
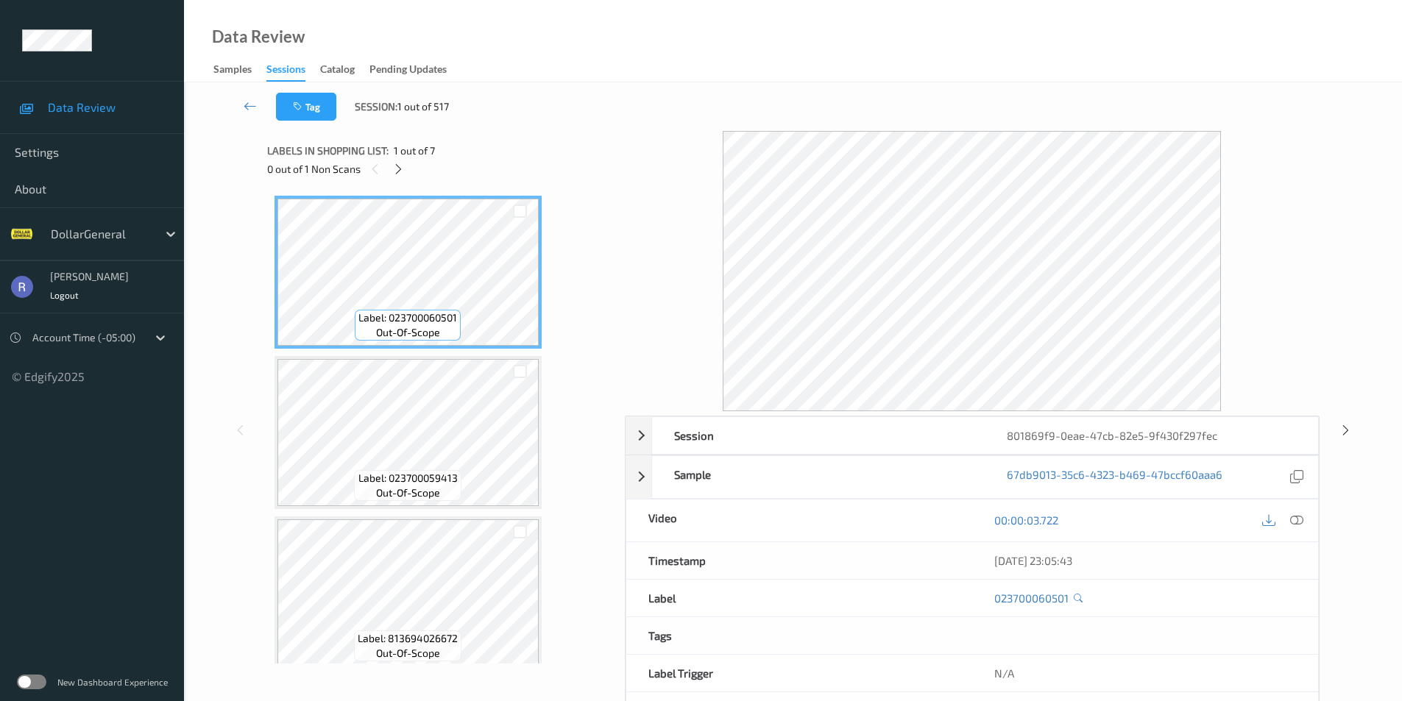
click at [575, 51] on div "Data Review Samples Sessions Catalog Pending Updates" at bounding box center [793, 41] width 1218 height 82
click at [249, 104] on icon at bounding box center [250, 106] width 13 height 15
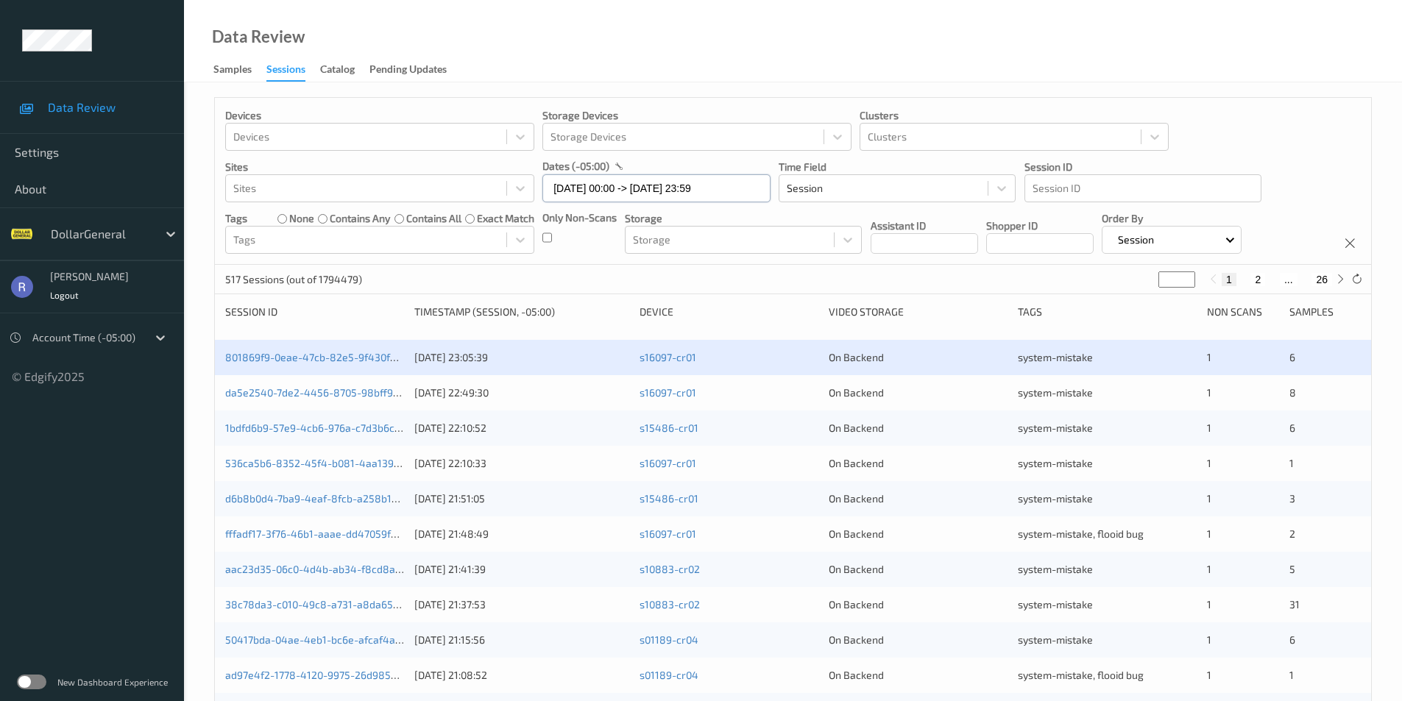
click at [570, 194] on input "[DATE] 00:00 -> [DATE] 23:59" at bounding box center [656, 188] width 228 height 28
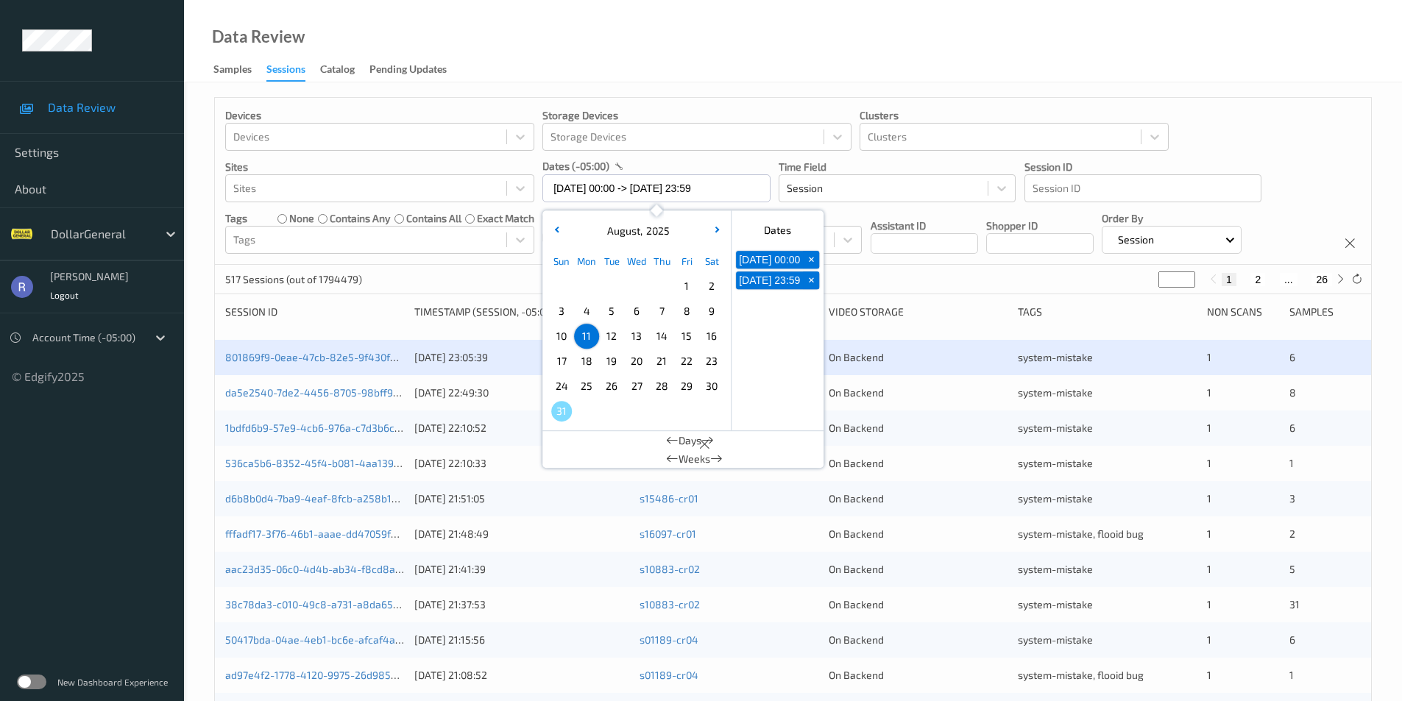
click at [586, 336] on span "11" at bounding box center [586, 336] width 21 height 21
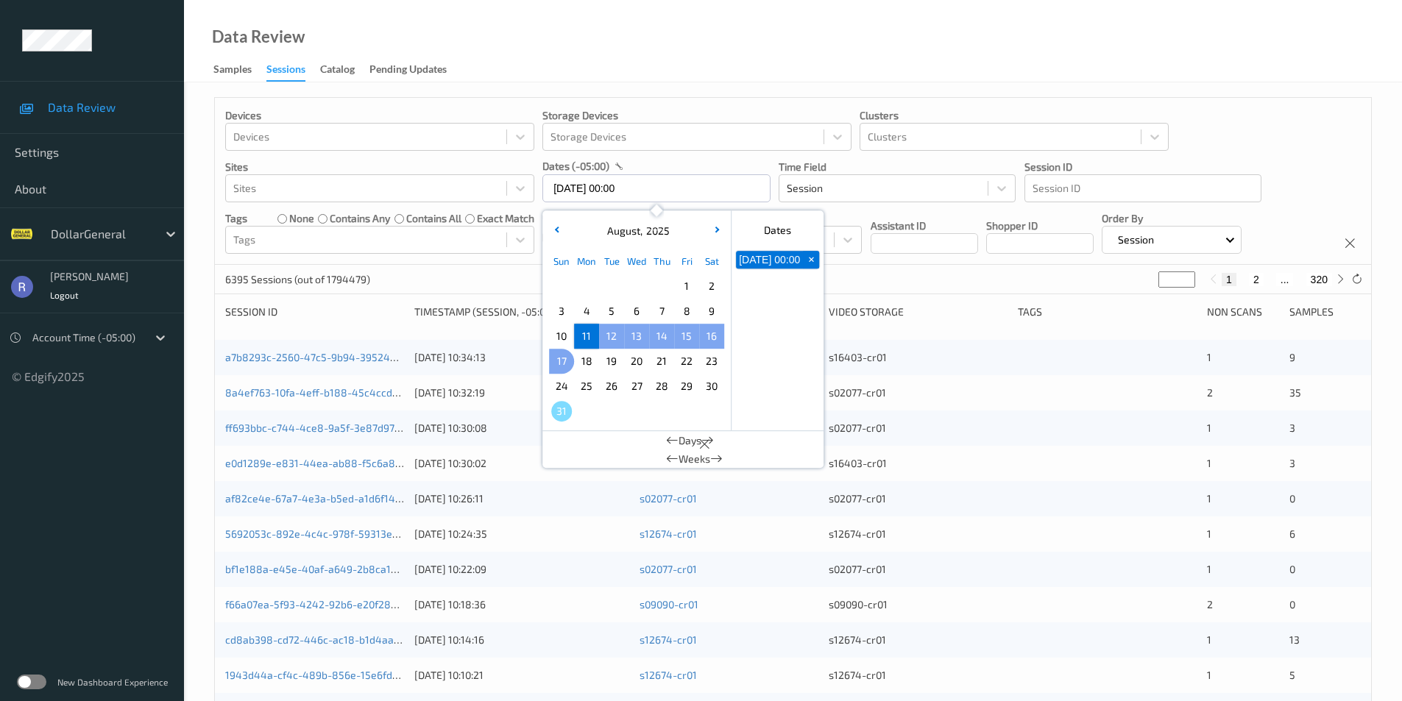
click at [563, 363] on span "17" at bounding box center [561, 361] width 21 height 21
type input "[DATE] 00:00 -> [DATE] 23:59"
click at [457, 266] on div "2901 Sessions (out of 1794479) * 1 2 ... 146" at bounding box center [793, 279] width 1156 height 29
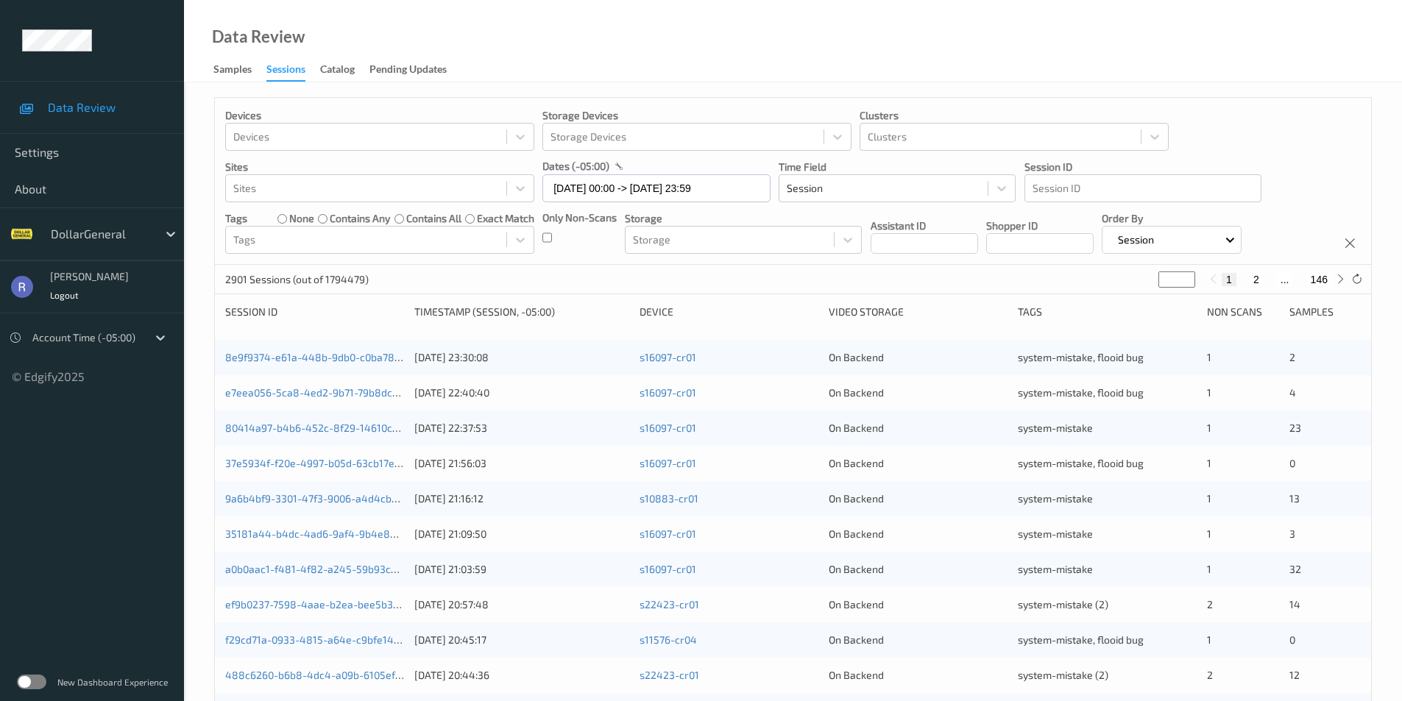
type input "*"
click at [1182, 275] on input "*" at bounding box center [1176, 280] width 37 height 16
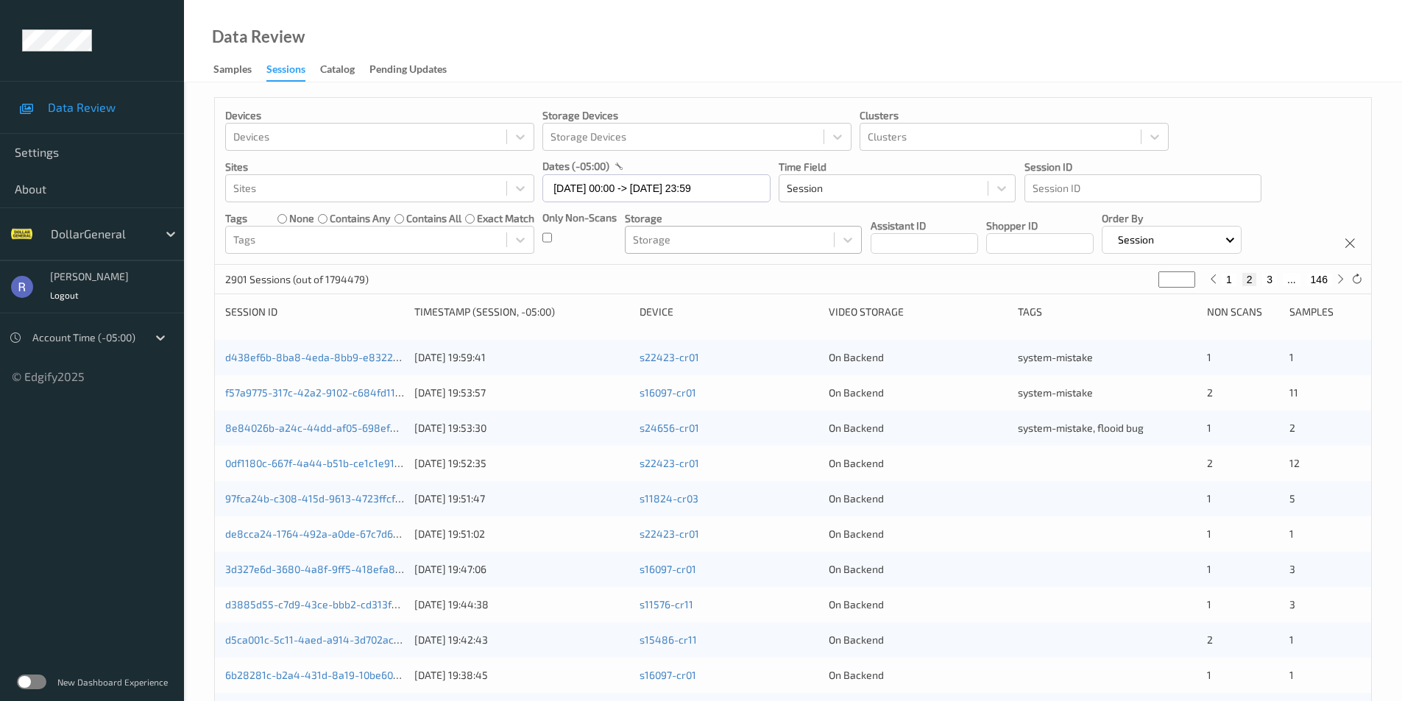
click at [670, 246] on div at bounding box center [730, 240] width 194 height 18
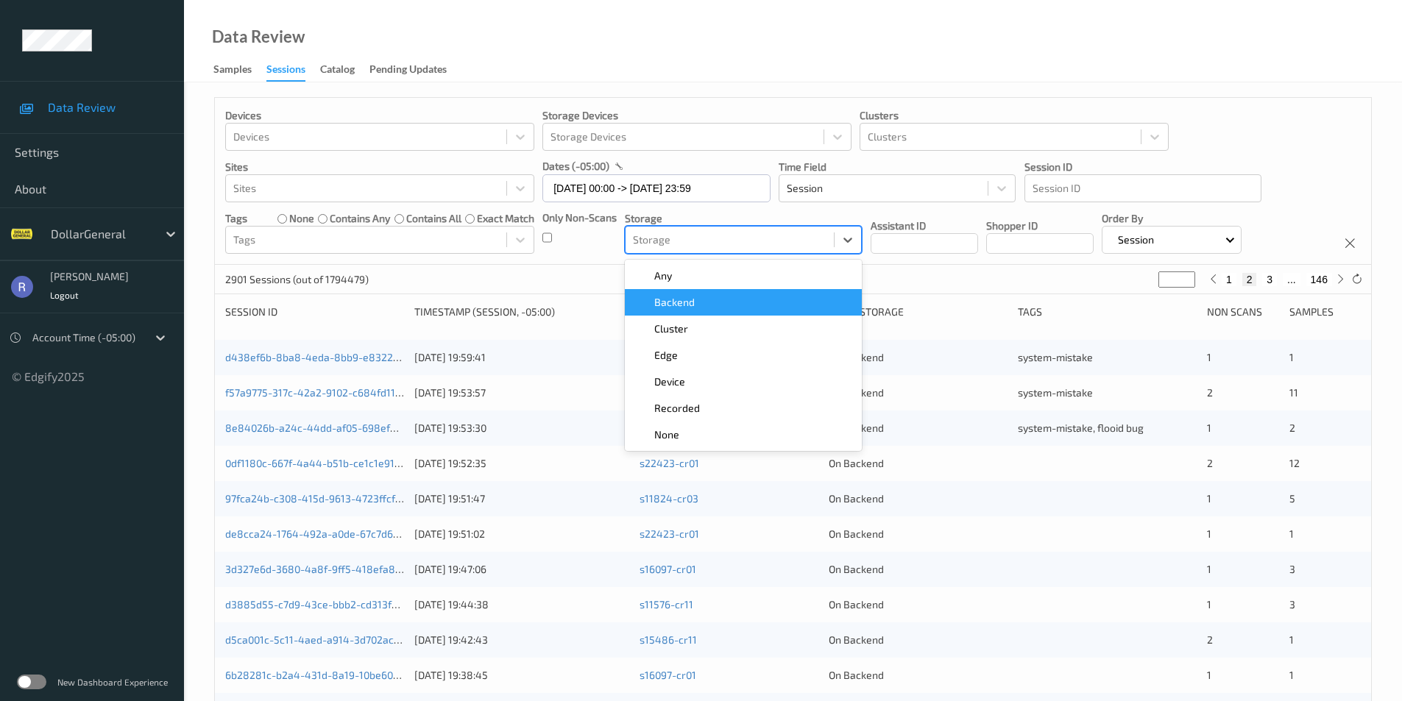
click at [686, 306] on span "Backend" at bounding box center [674, 302] width 40 height 15
type input "*"
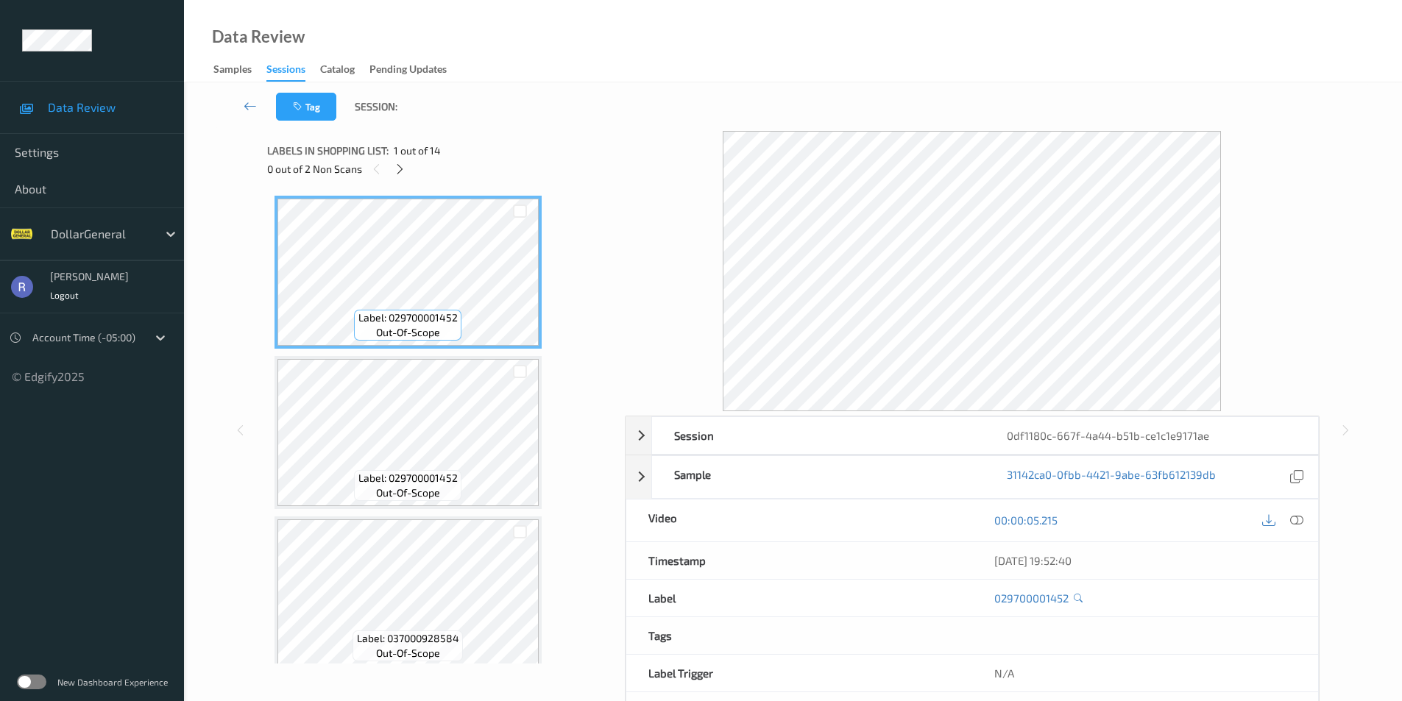
click at [30, 673] on div "New Dashboard Experience" at bounding box center [92, 682] width 184 height 38
click at [35, 682] on label at bounding box center [31, 682] width 29 height 15
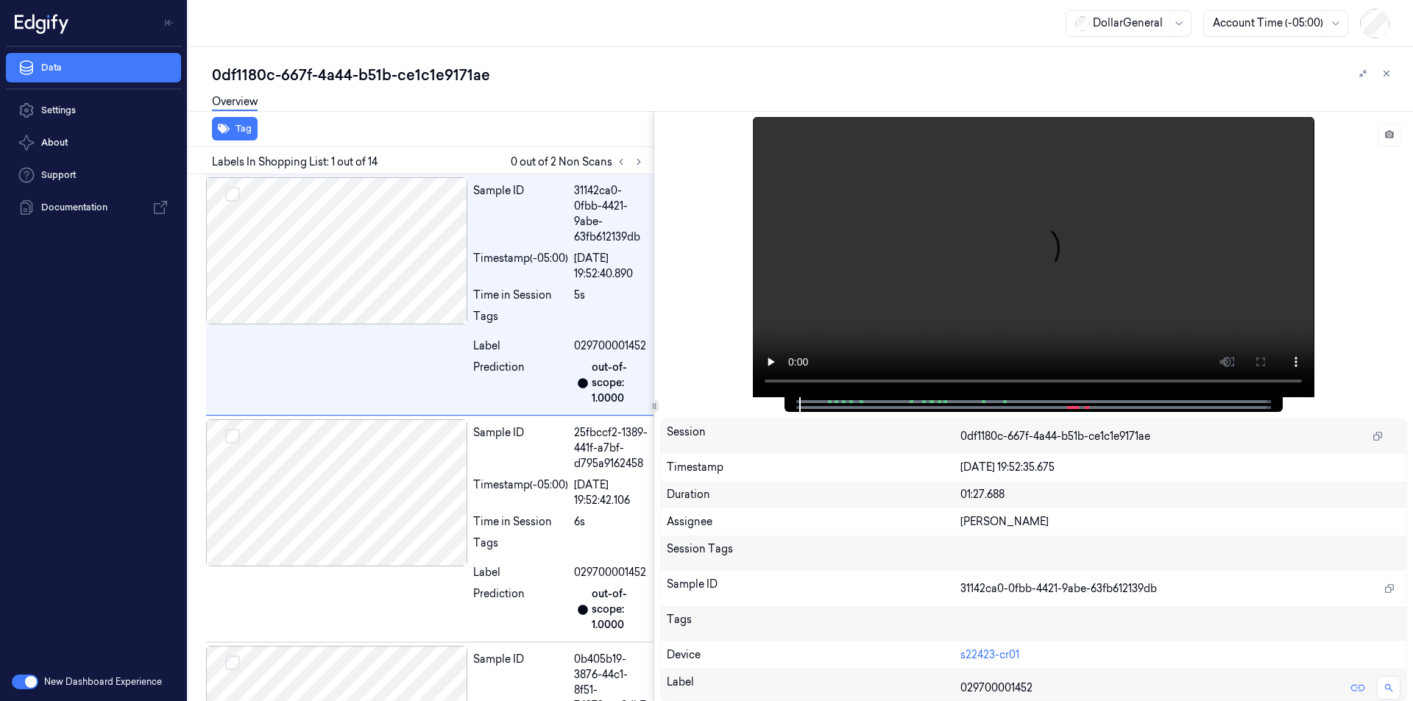
click at [624, 388] on div "Tag Labels In Shopping List: 1 out of 14 0 out of 2 Non Scans Sample ID 31142ca…" at bounding box center [797, 406] width 1230 height 590
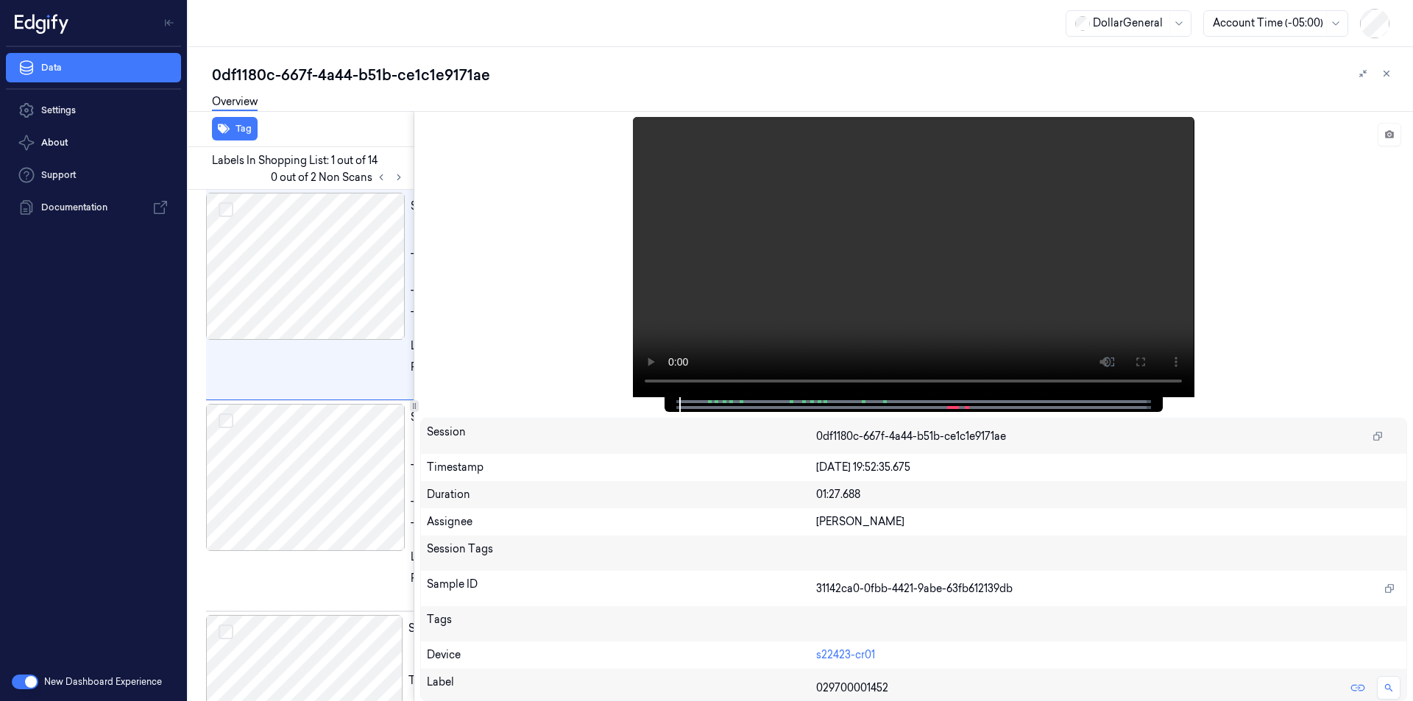
click at [409, 387] on div "Tag Labels In Shopping List: 1 out of 14 0 out of 2 Non Scans Sample ID 31142ca…" at bounding box center [797, 406] width 1230 height 590
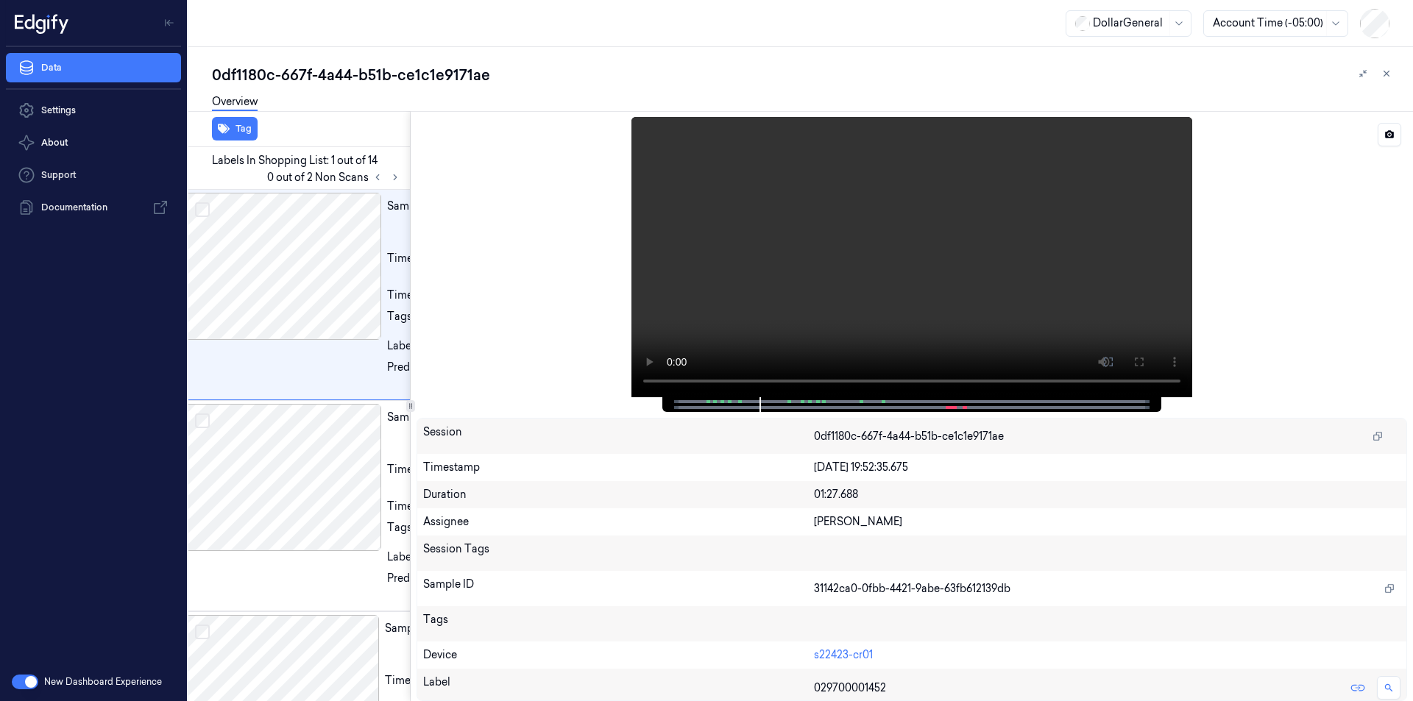
click at [525, 241] on div at bounding box center [911, 257] width 990 height 280
click at [1385, 71] on icon at bounding box center [1386, 73] width 10 height 10
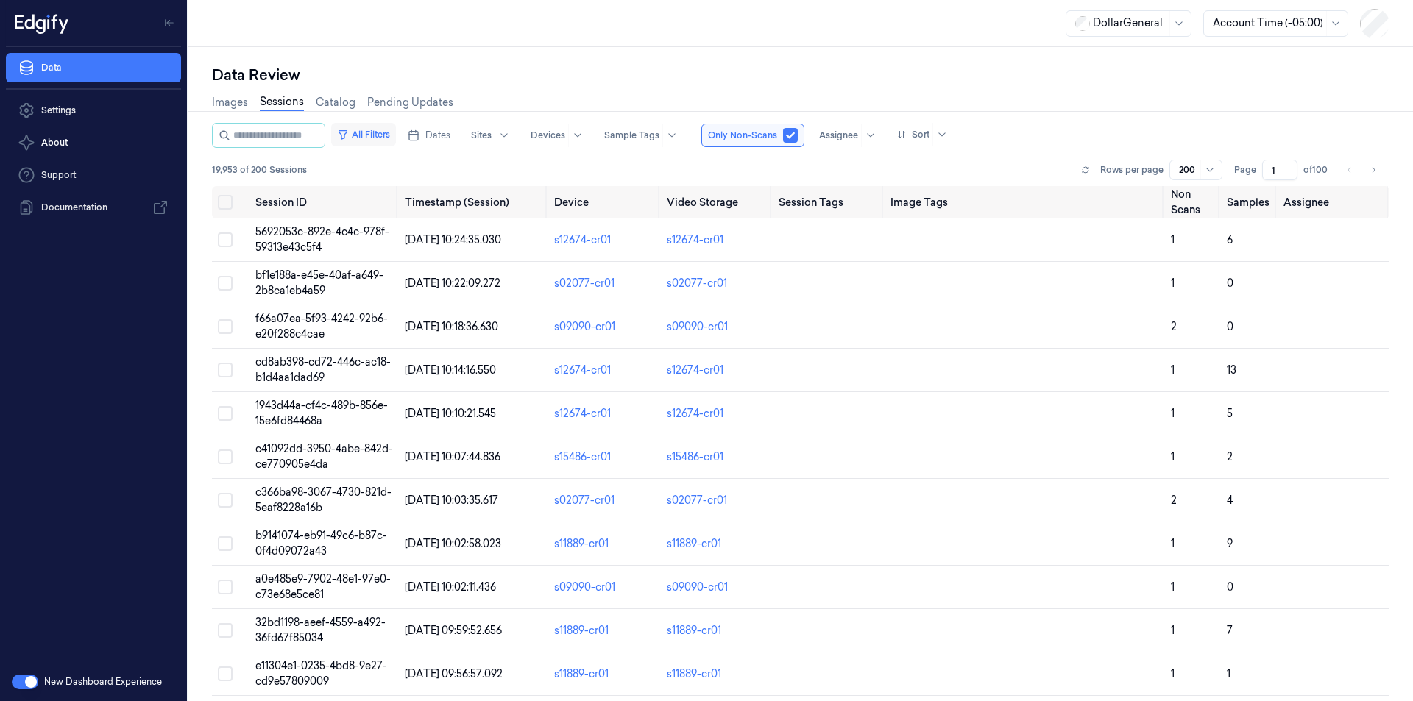
click at [389, 132] on button "All Filters" at bounding box center [363, 135] width 65 height 24
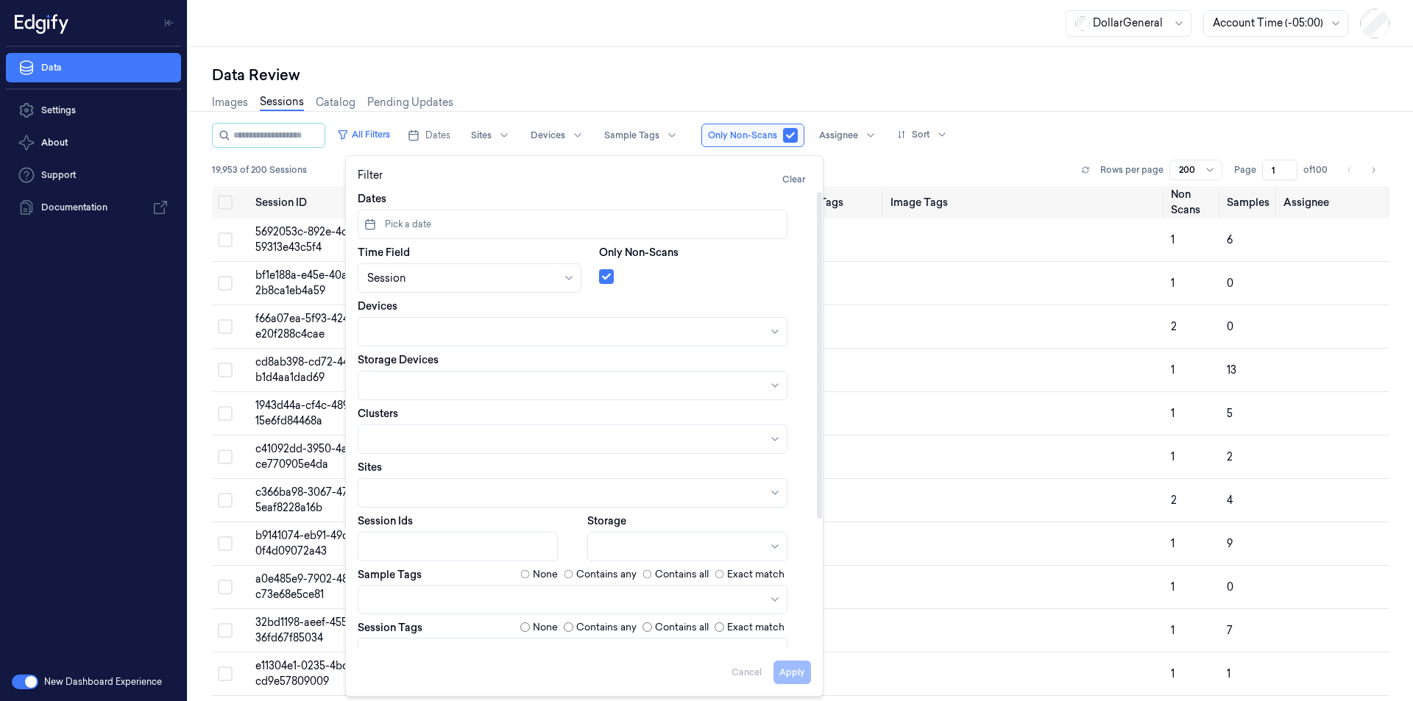
click at [377, 222] on button "Pick a date" at bounding box center [573, 224] width 430 height 29
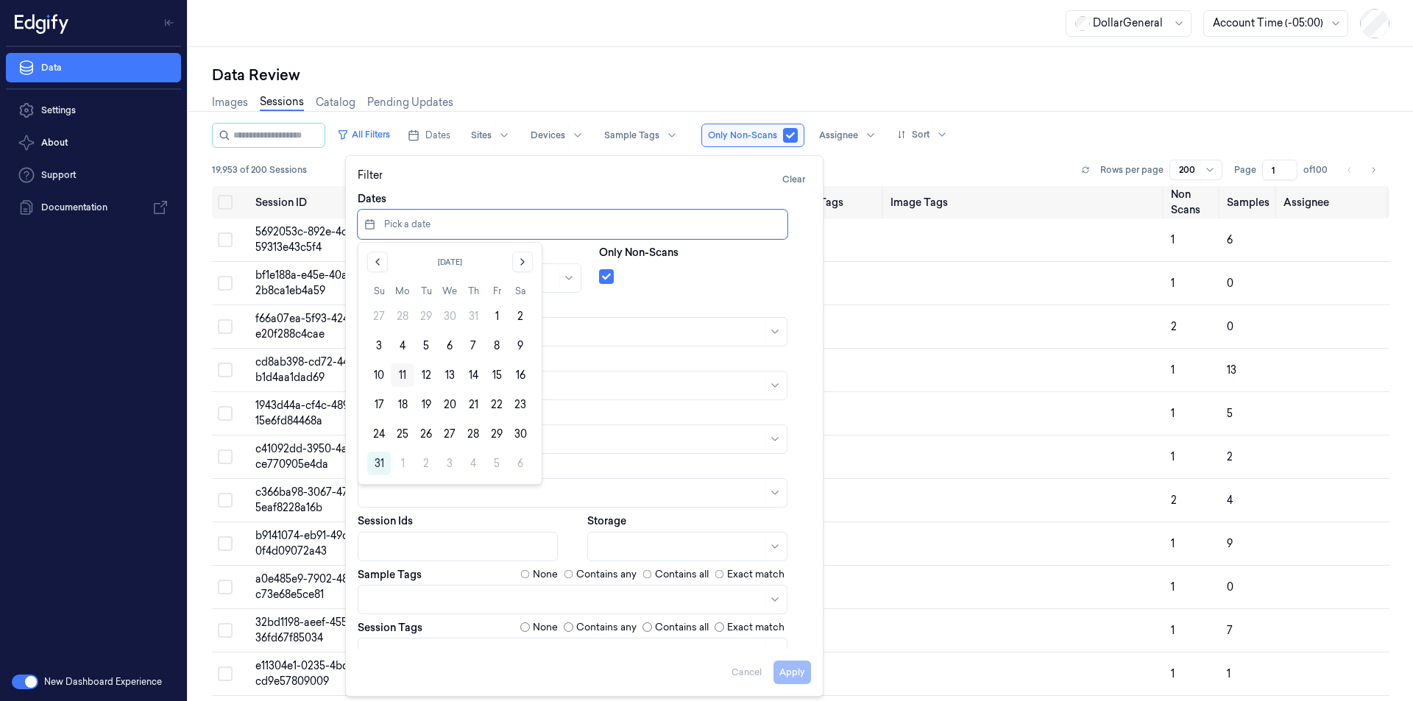
click at [401, 373] on button "11" at bounding box center [403, 376] width 24 height 24
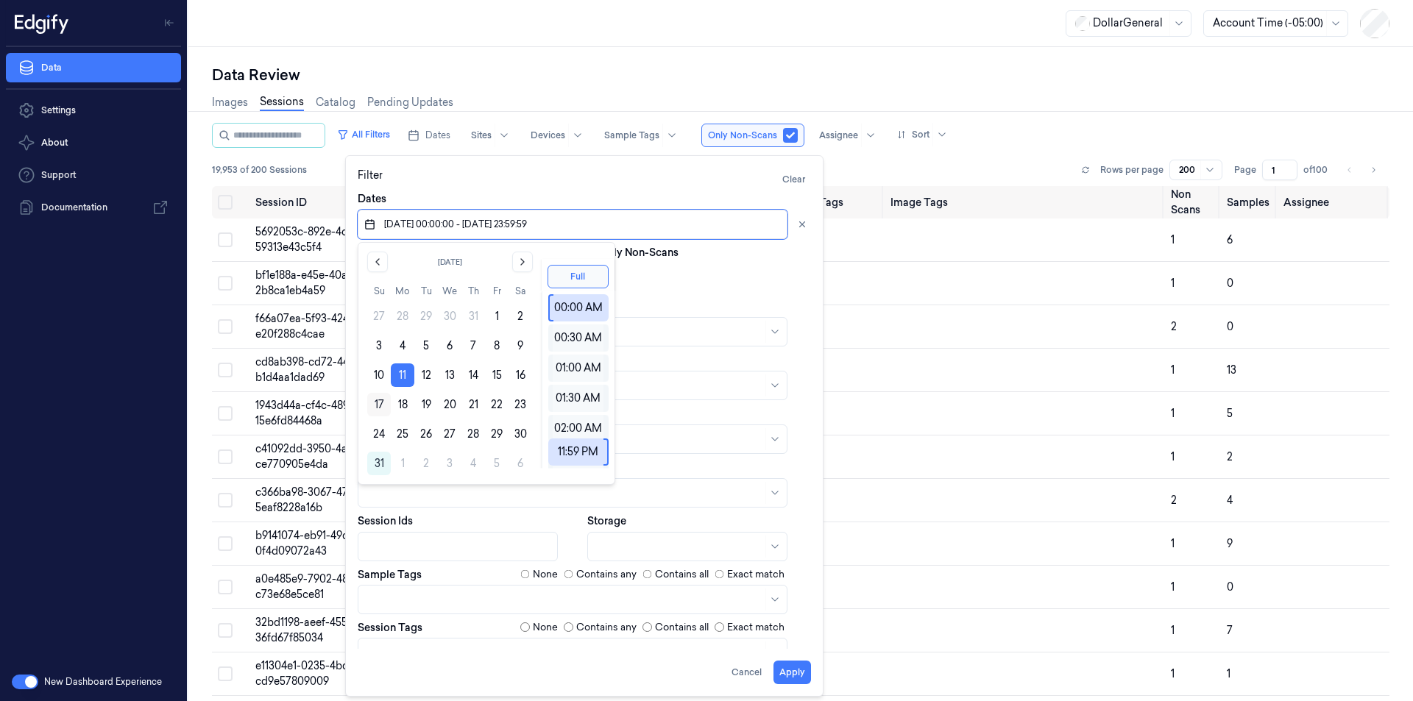
click at [375, 397] on button "17" at bounding box center [379, 405] width 24 height 24
type input "[DATE] 00:00:00 - [DATE] 23:59:59"
click at [729, 269] on div at bounding box center [705, 273] width 212 height 21
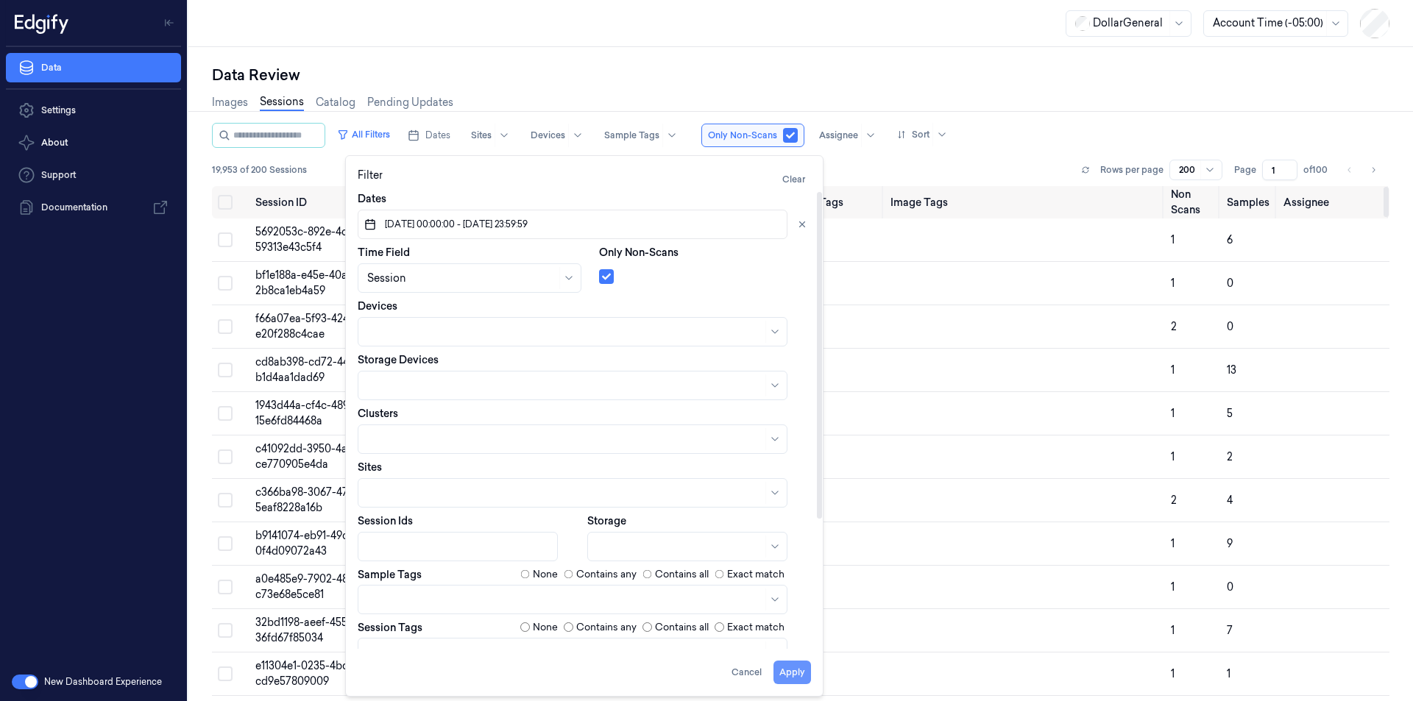
click at [788, 669] on button "Apply" at bounding box center [792, 673] width 38 height 24
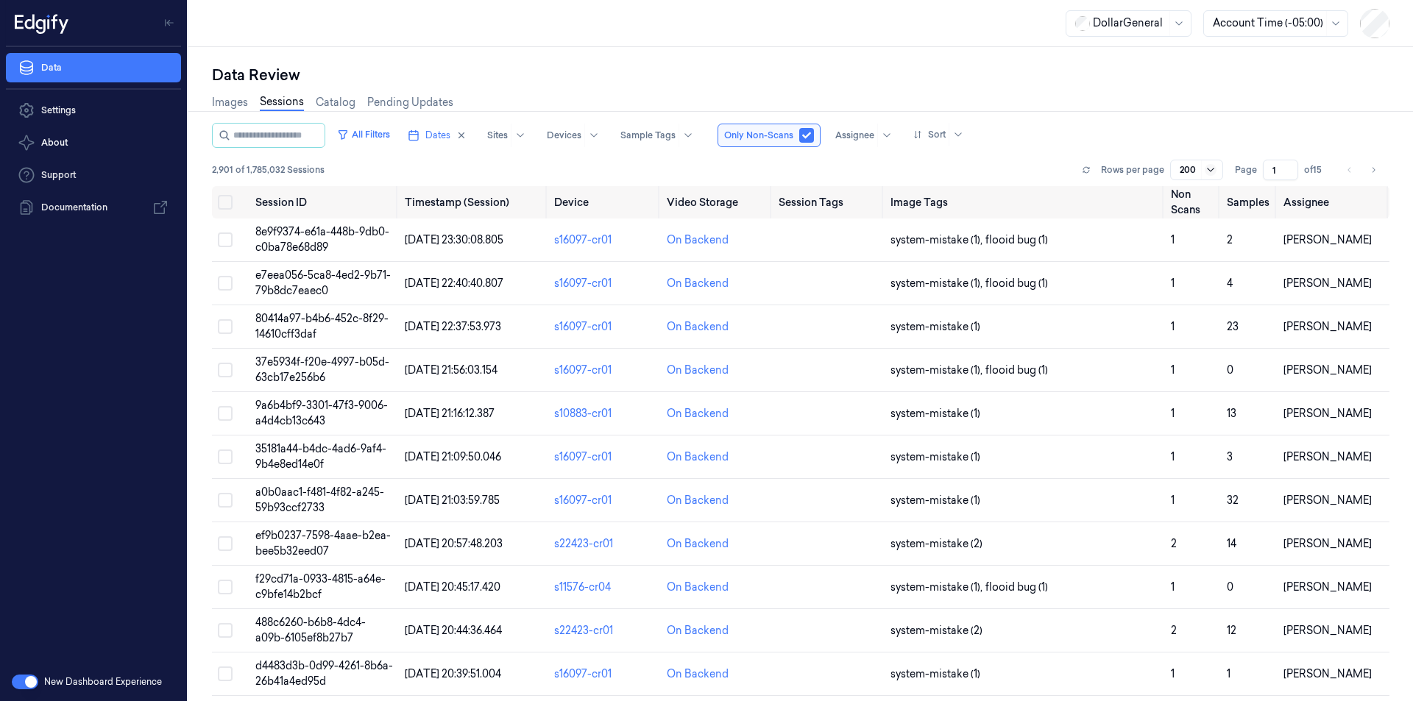
click at [1213, 171] on icon at bounding box center [1211, 170] width 12 height 12
click at [1195, 221] on div "100" at bounding box center [1188, 223] width 17 height 15
click at [1372, 169] on icon "Go to next page" at bounding box center [1373, 170] width 9 height 12
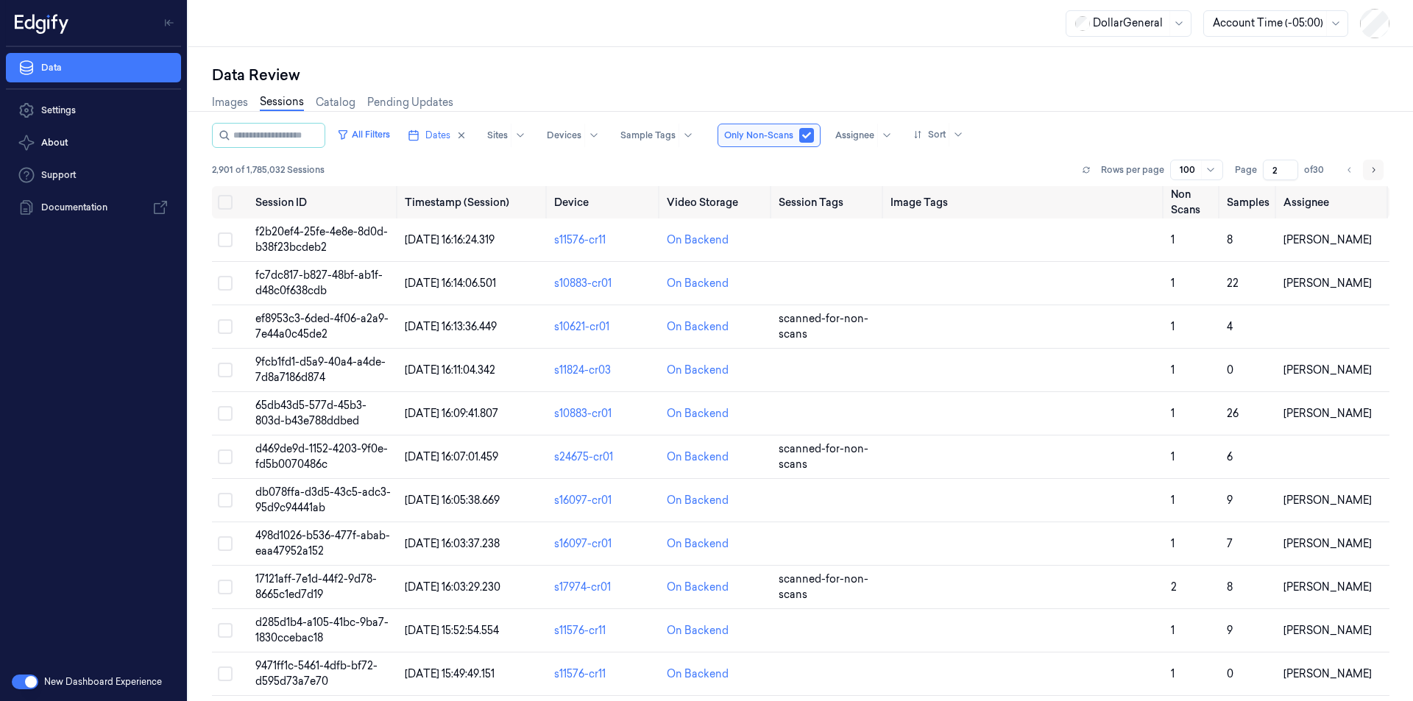
click at [1372, 169] on icon "Go to next page" at bounding box center [1373, 170] width 9 height 12
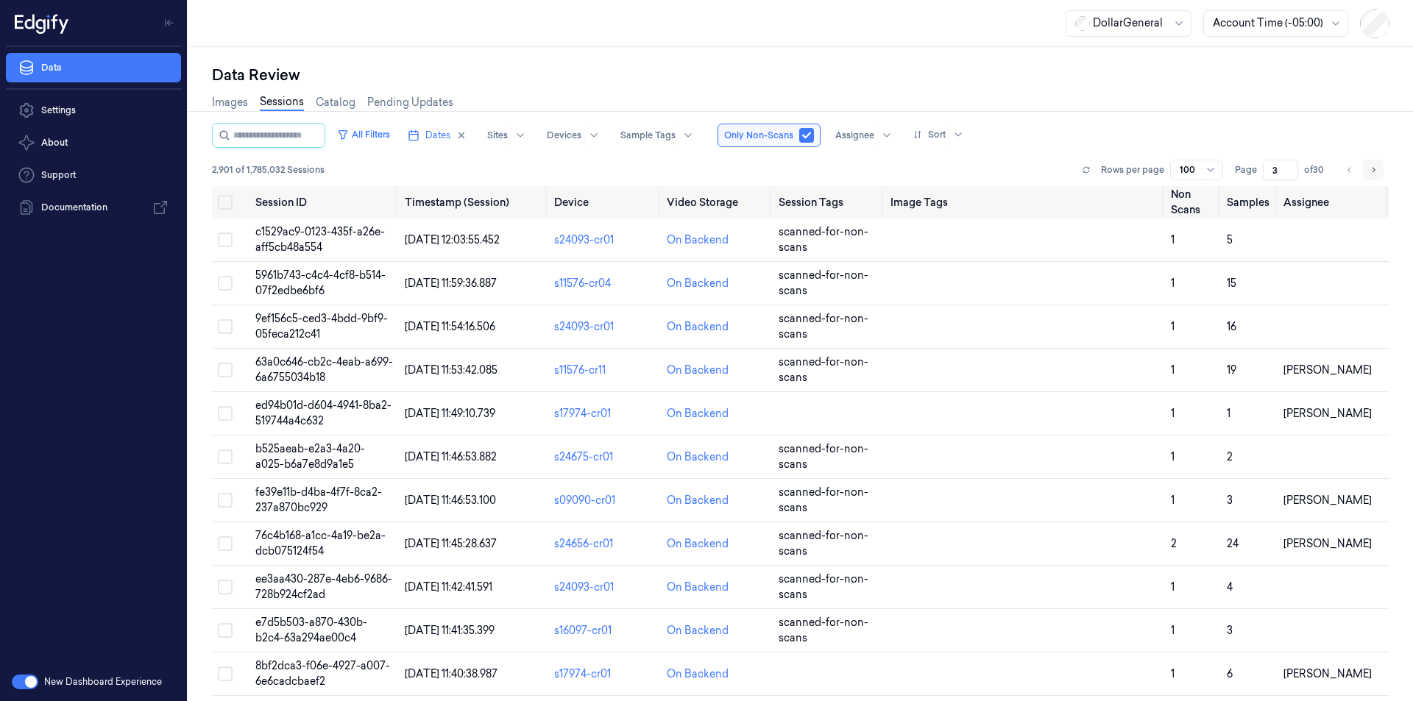
click at [1372, 169] on icon "Go to next page" at bounding box center [1373, 170] width 9 height 12
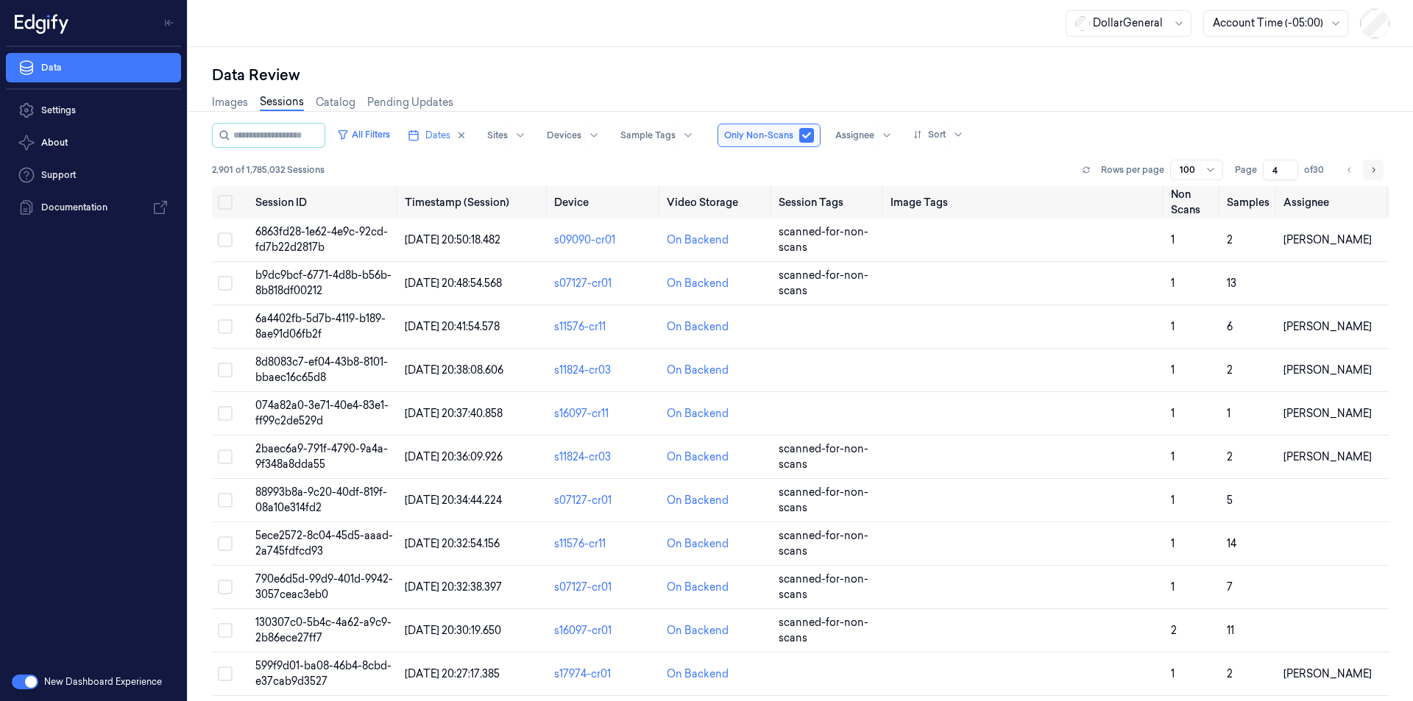
click at [1372, 169] on icon "Go to next page" at bounding box center [1373, 170] width 9 height 12
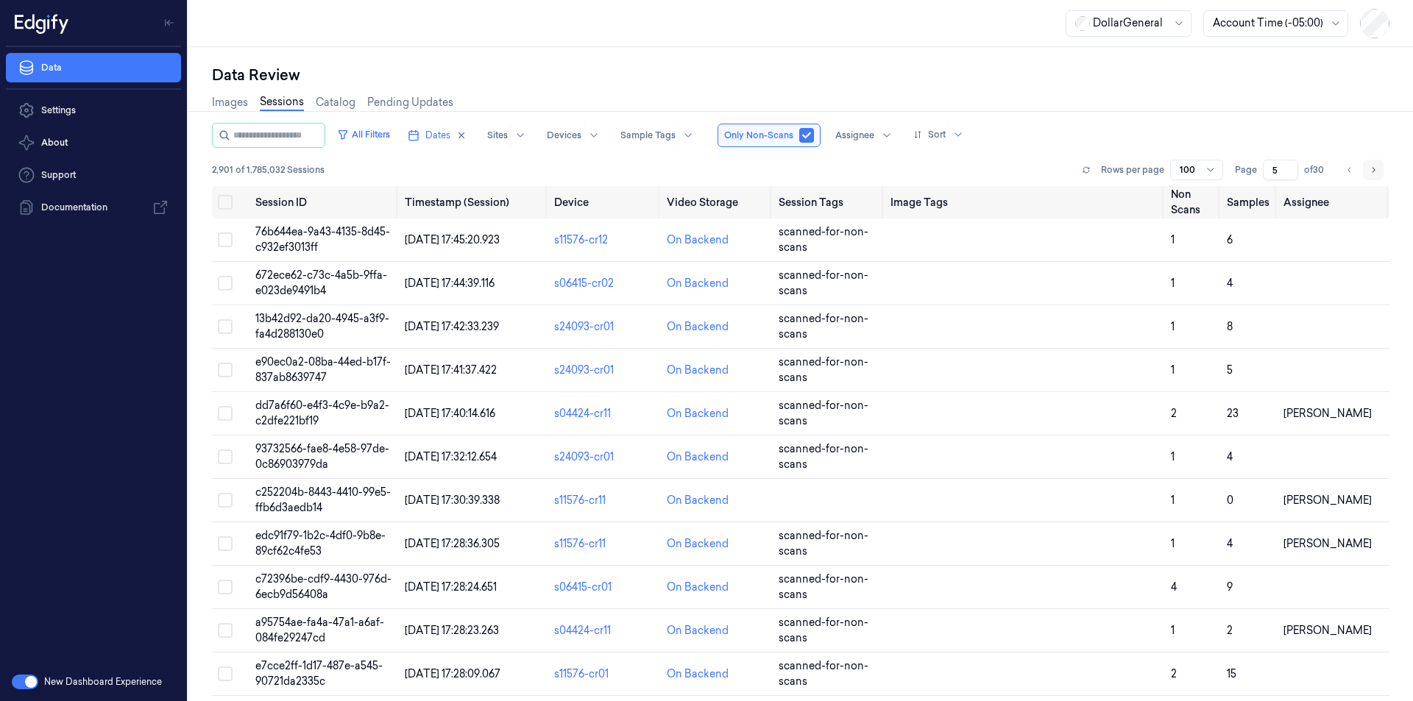
click at [1372, 169] on icon "Go to next page" at bounding box center [1373, 170] width 9 height 12
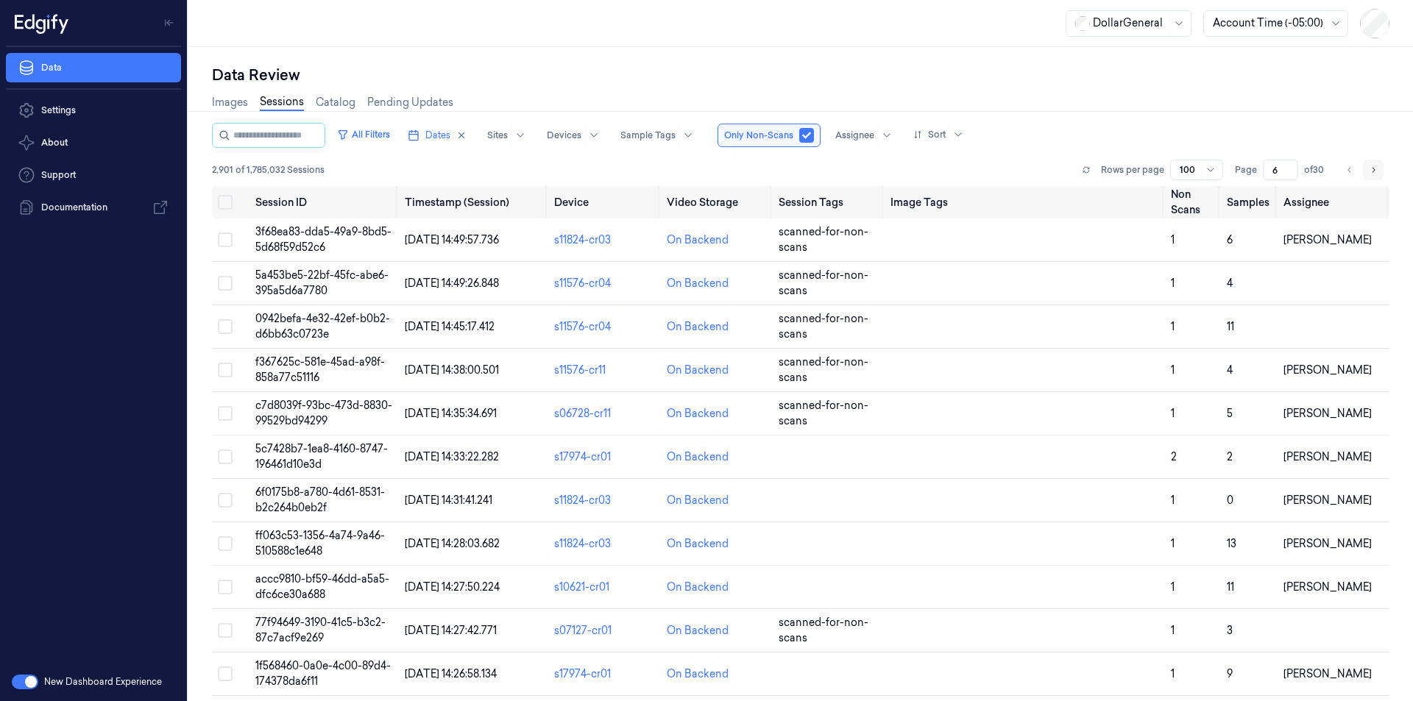
click at [1372, 169] on icon "Go to next page" at bounding box center [1373, 170] width 9 height 12
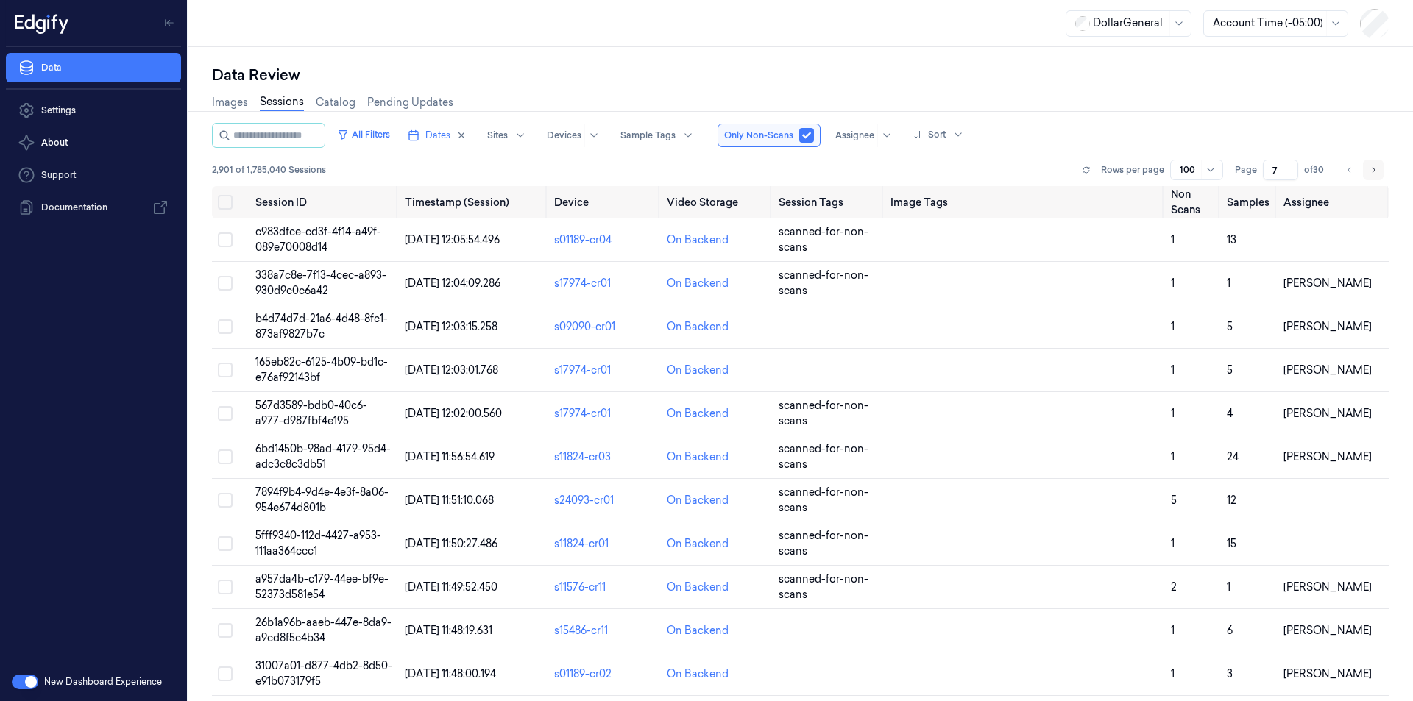
click at [1372, 169] on icon "Go to next page" at bounding box center [1373, 170] width 9 height 12
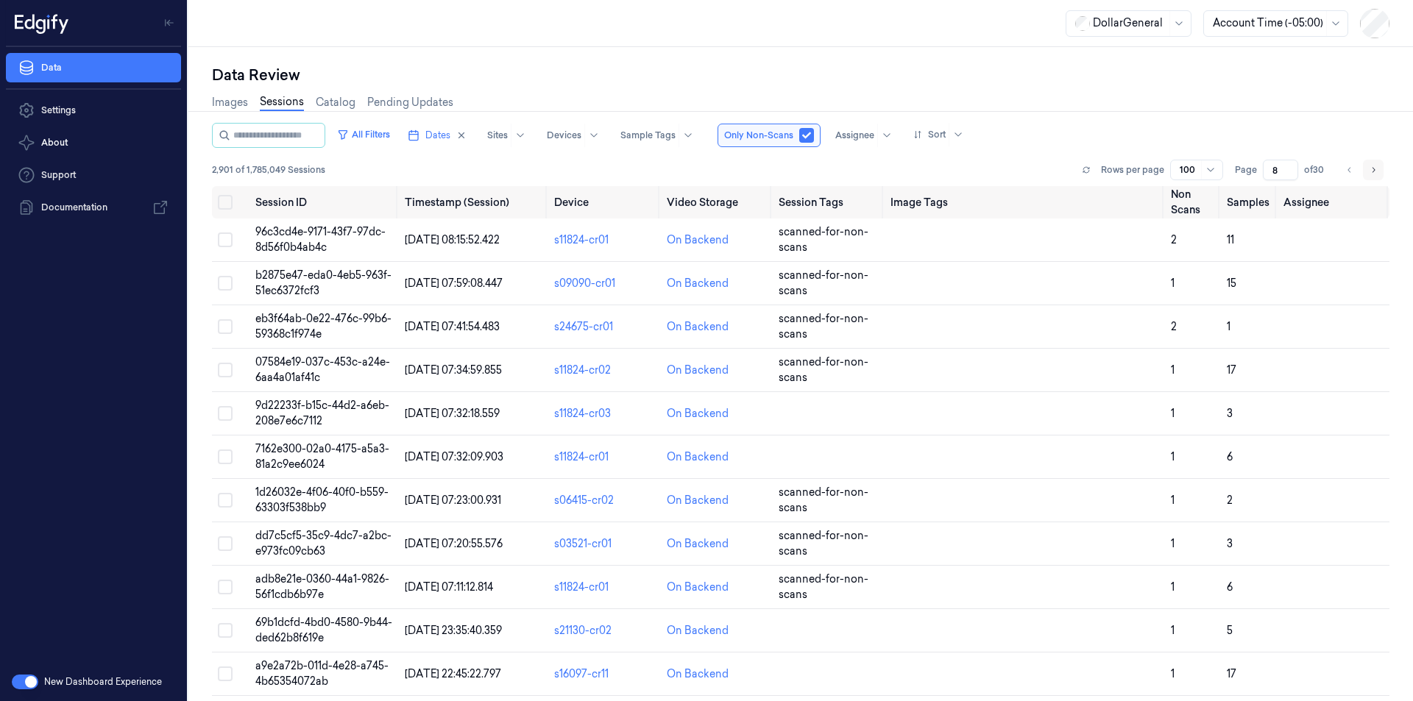
click at [1372, 169] on icon "Go to next page" at bounding box center [1373, 170] width 9 height 12
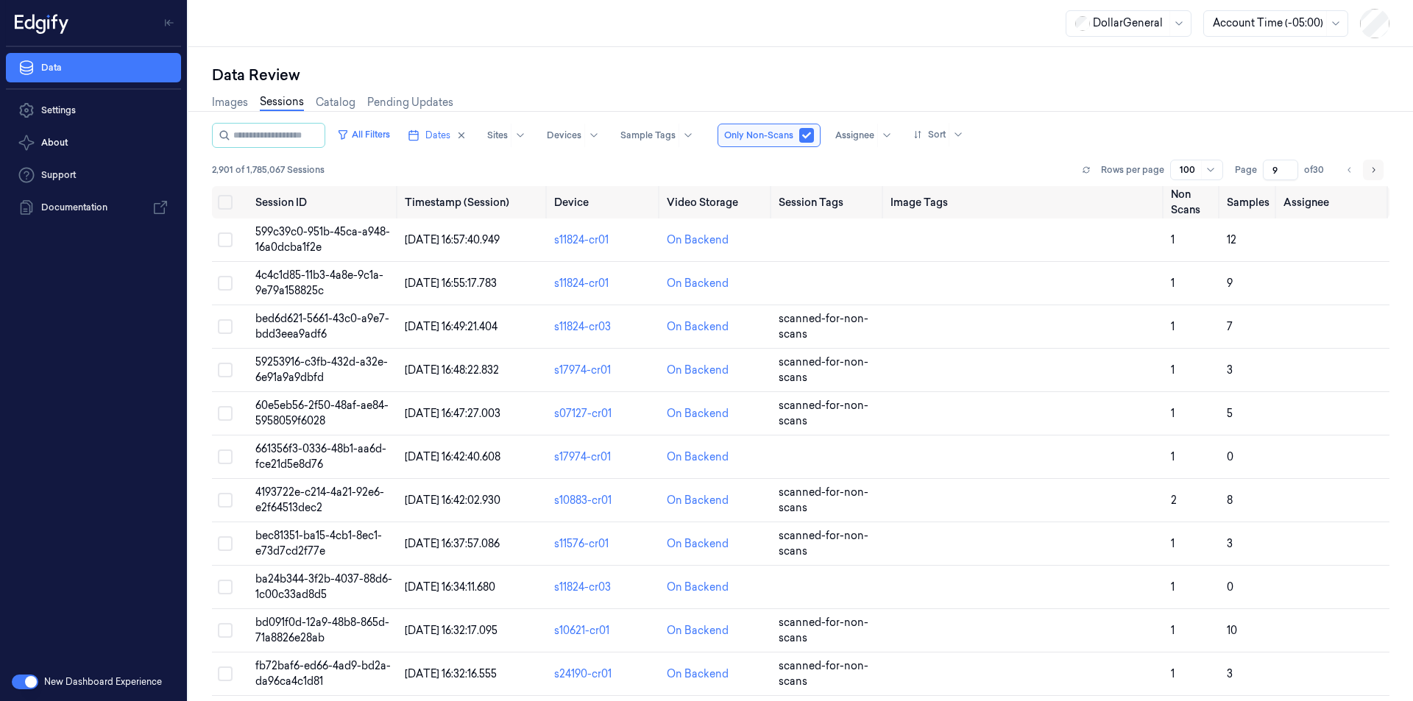
click at [1372, 169] on icon "Go to next page" at bounding box center [1373, 170] width 9 height 12
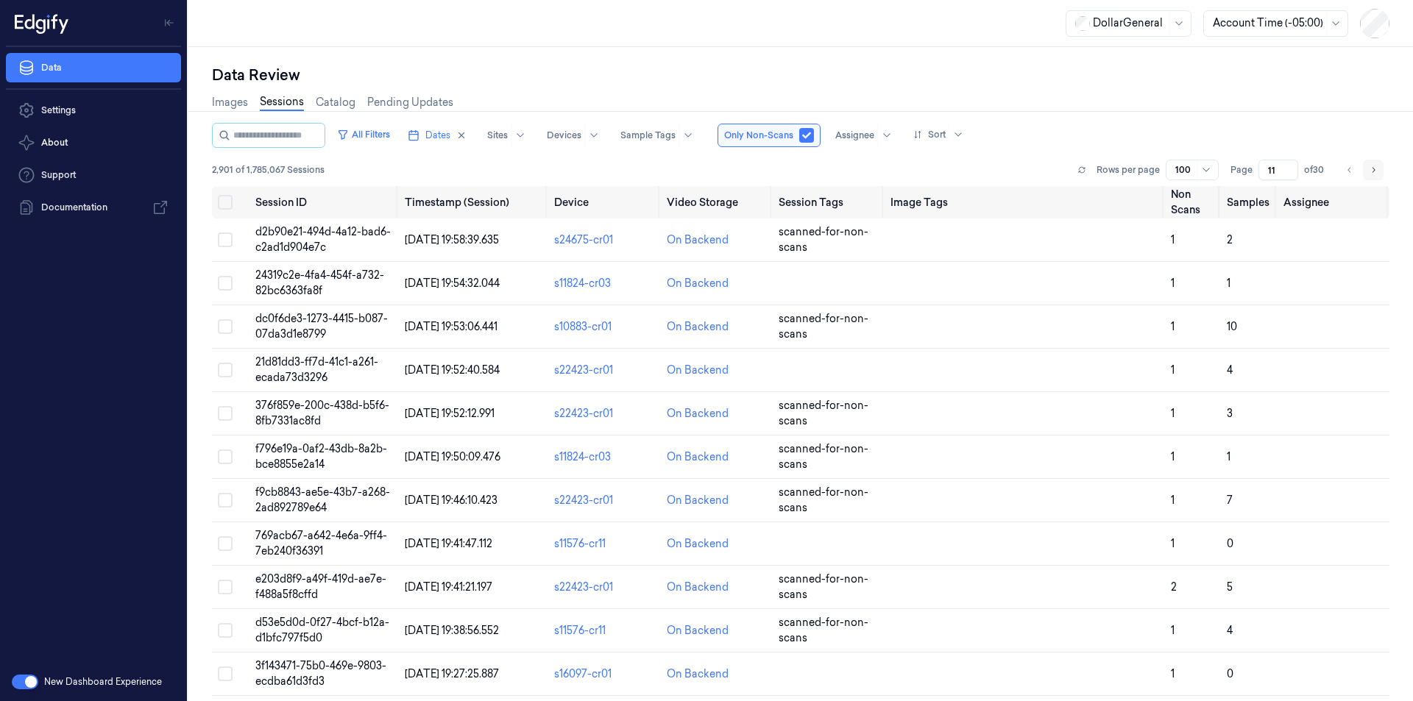
click at [1372, 169] on icon "Go to next page" at bounding box center [1373, 170] width 9 height 12
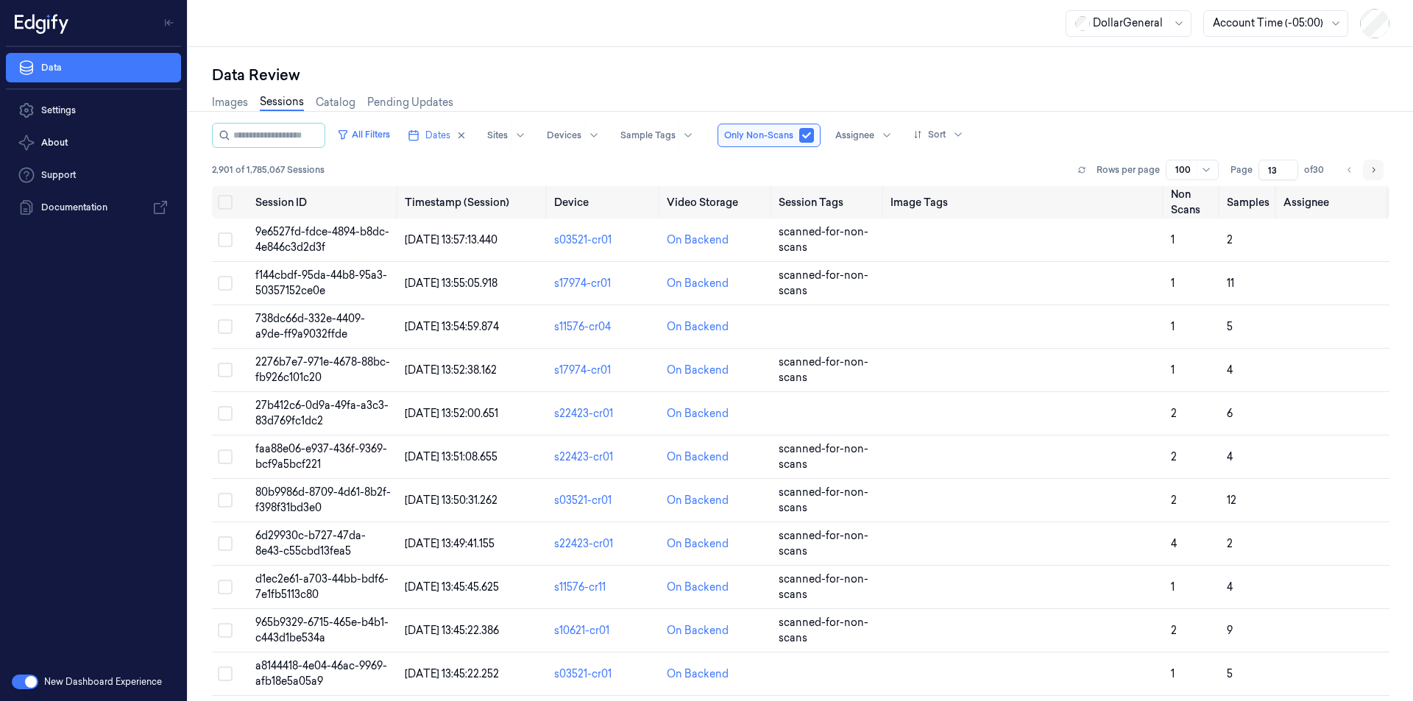
click at [1372, 169] on icon "Go to next page" at bounding box center [1373, 170] width 9 height 12
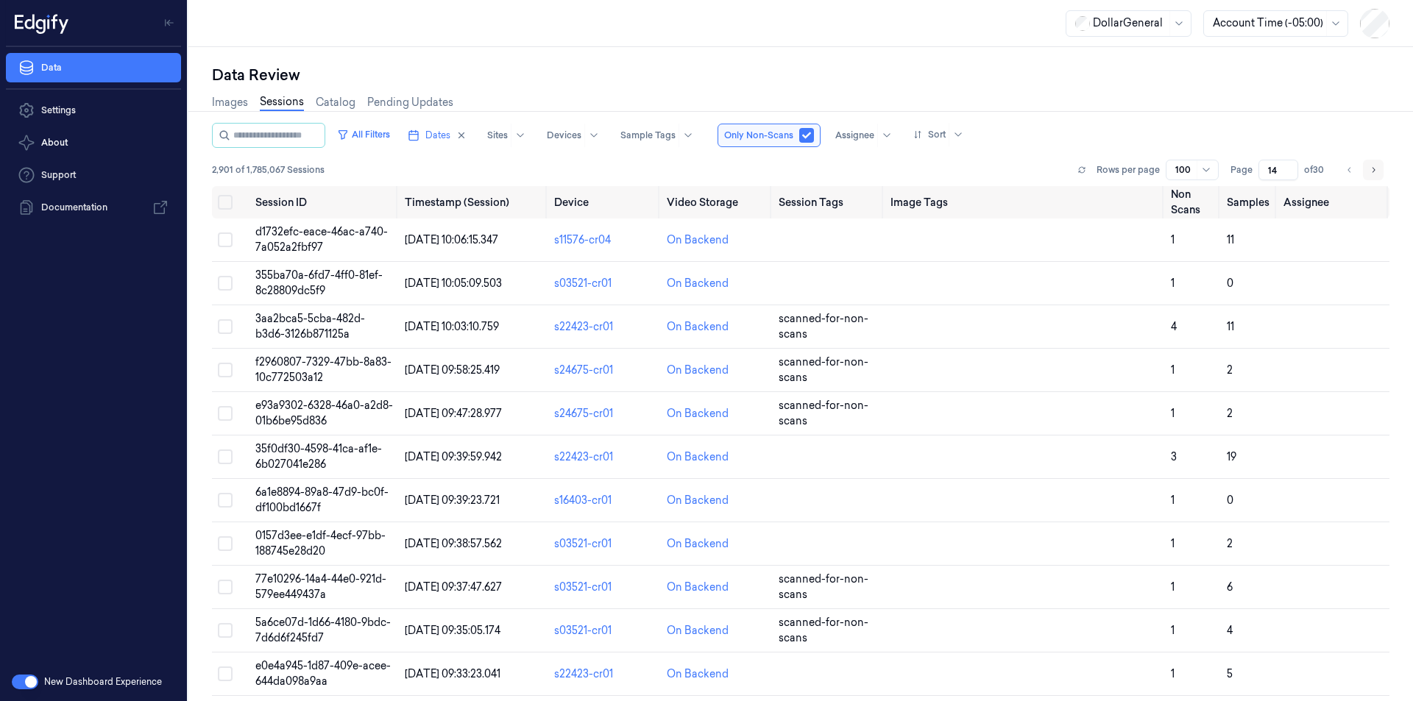
click at [1372, 169] on icon "Go to next page" at bounding box center [1373, 170] width 9 height 12
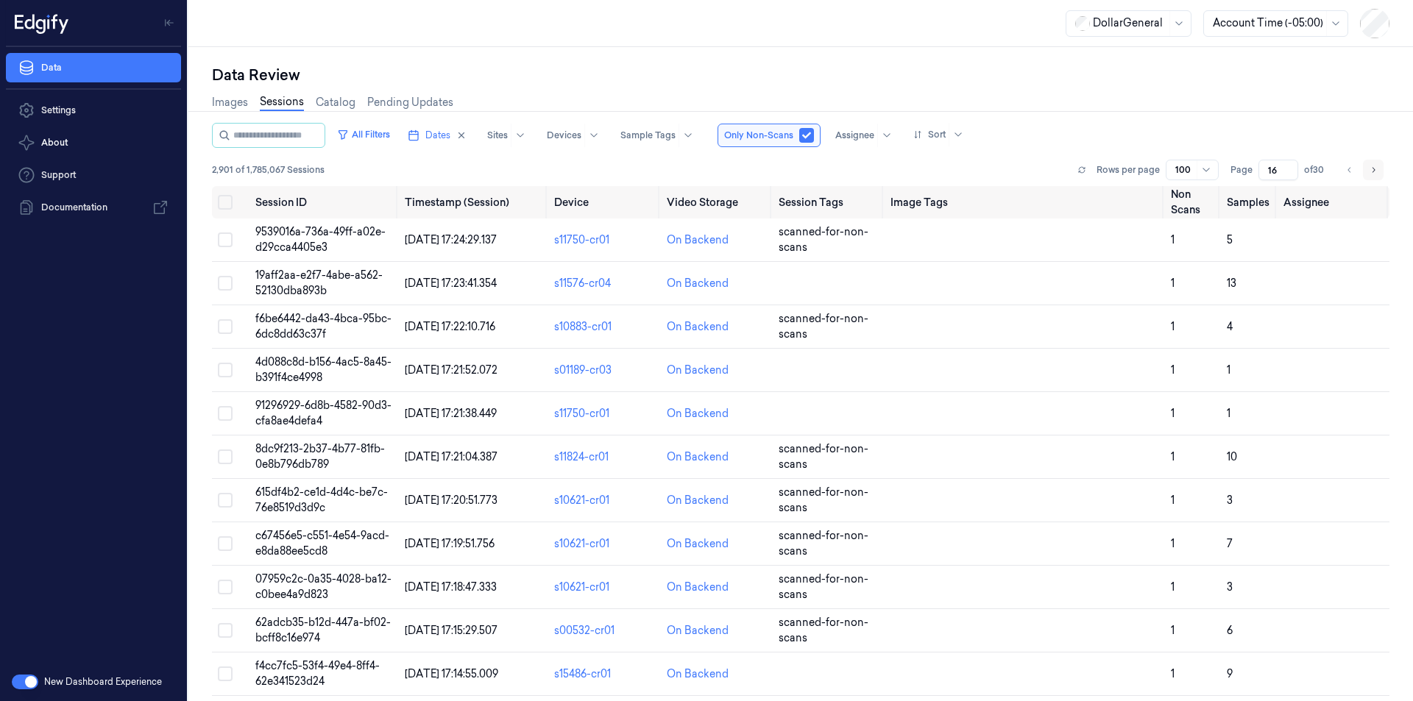
click at [1372, 169] on icon "Go to next page" at bounding box center [1373, 170] width 9 height 12
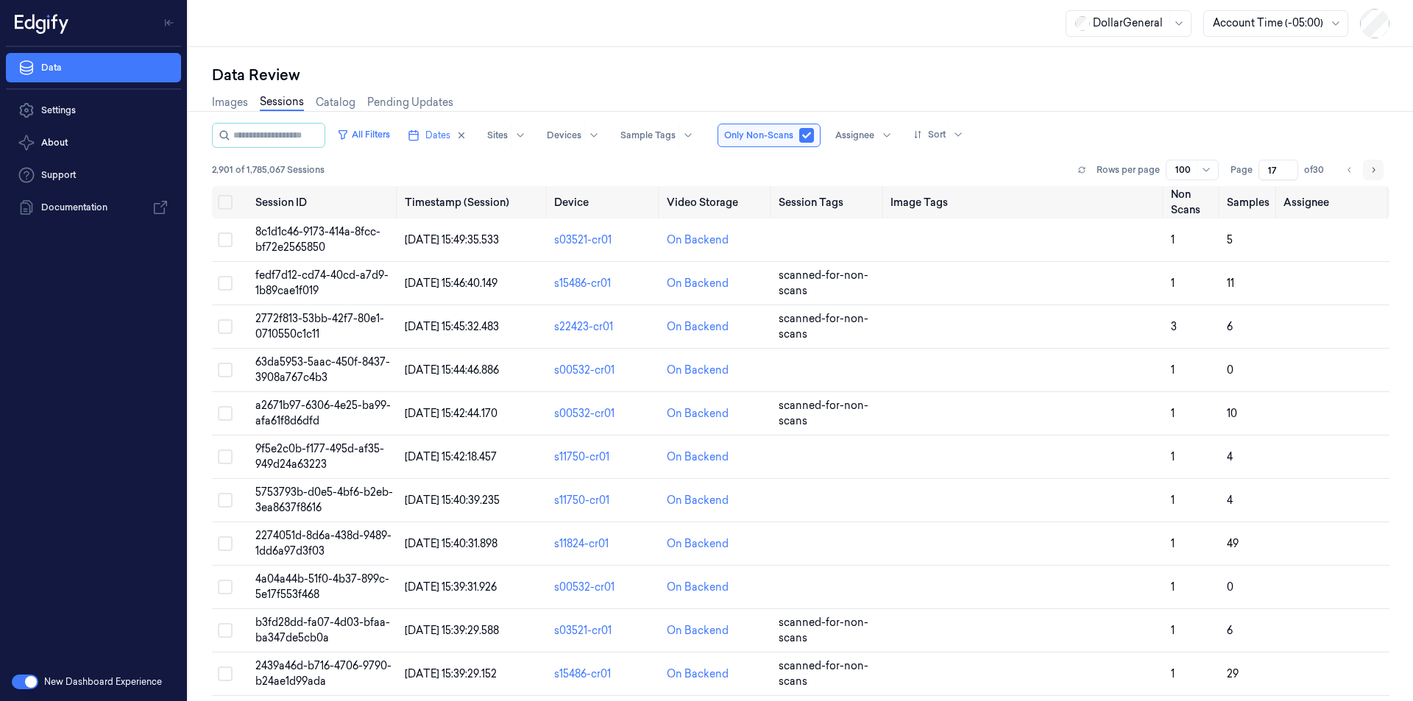
click at [1372, 169] on icon "Go to next page" at bounding box center [1373, 170] width 9 height 12
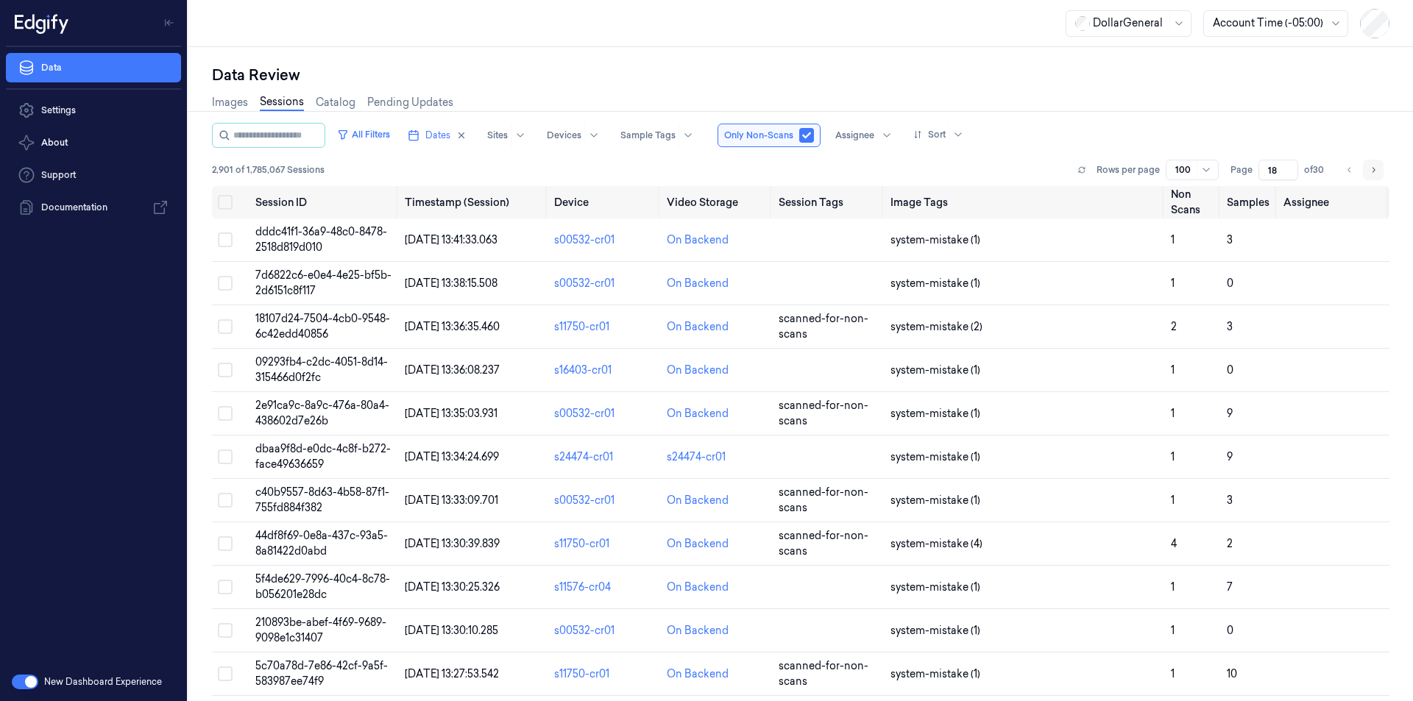
click at [1372, 169] on icon "Go to next page" at bounding box center [1373, 170] width 9 height 12
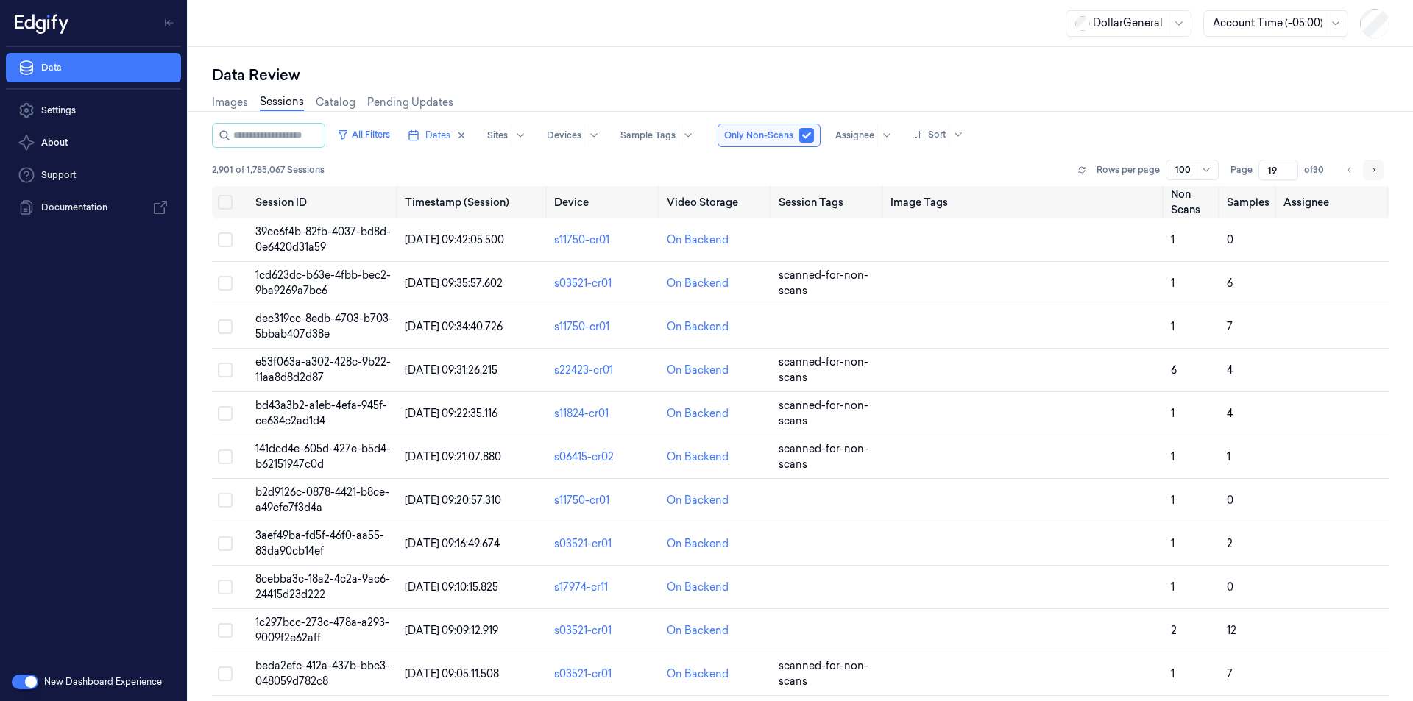
click at [1372, 169] on icon "Go to next page" at bounding box center [1373, 170] width 9 height 12
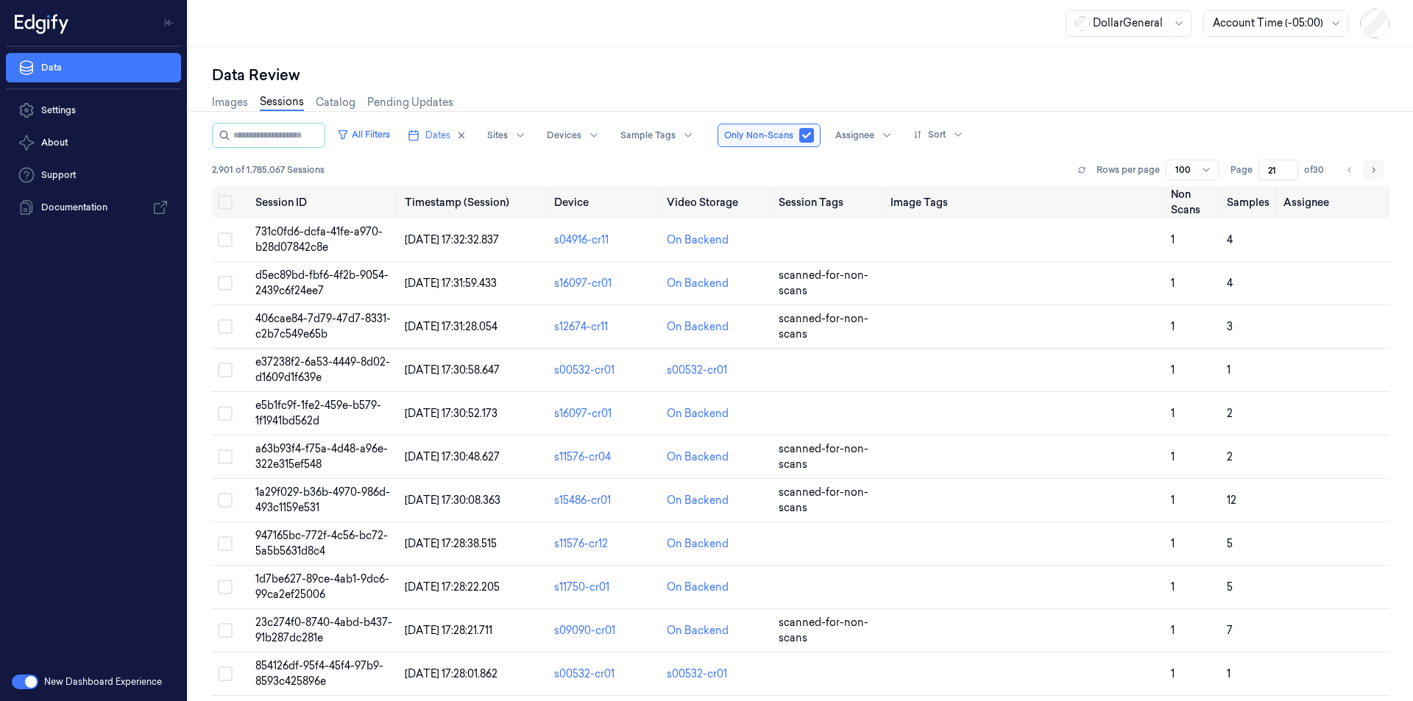
click at [1372, 169] on icon "Go to next page" at bounding box center [1373, 170] width 9 height 12
click at [1377, 171] on icon "Go to next page" at bounding box center [1373, 170] width 9 height 12
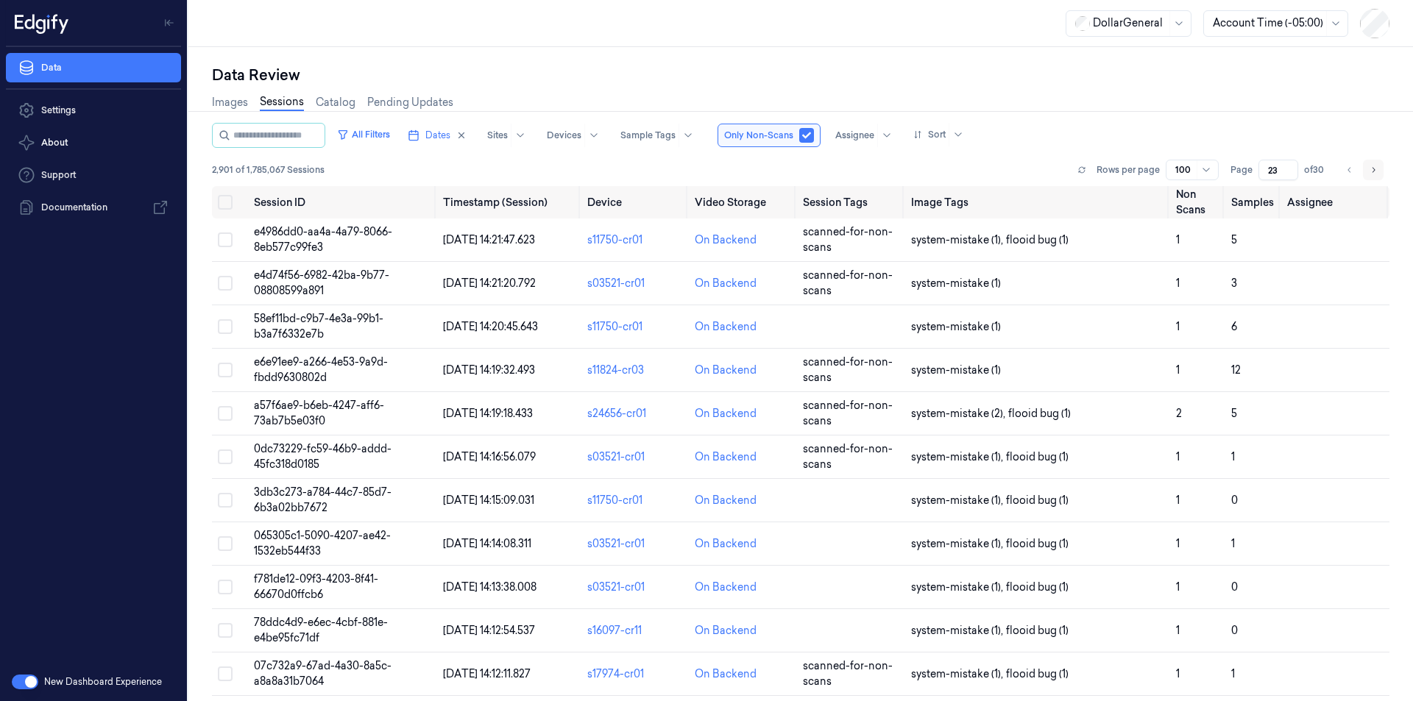
click at [1377, 171] on icon "Go to next page" at bounding box center [1373, 170] width 9 height 12
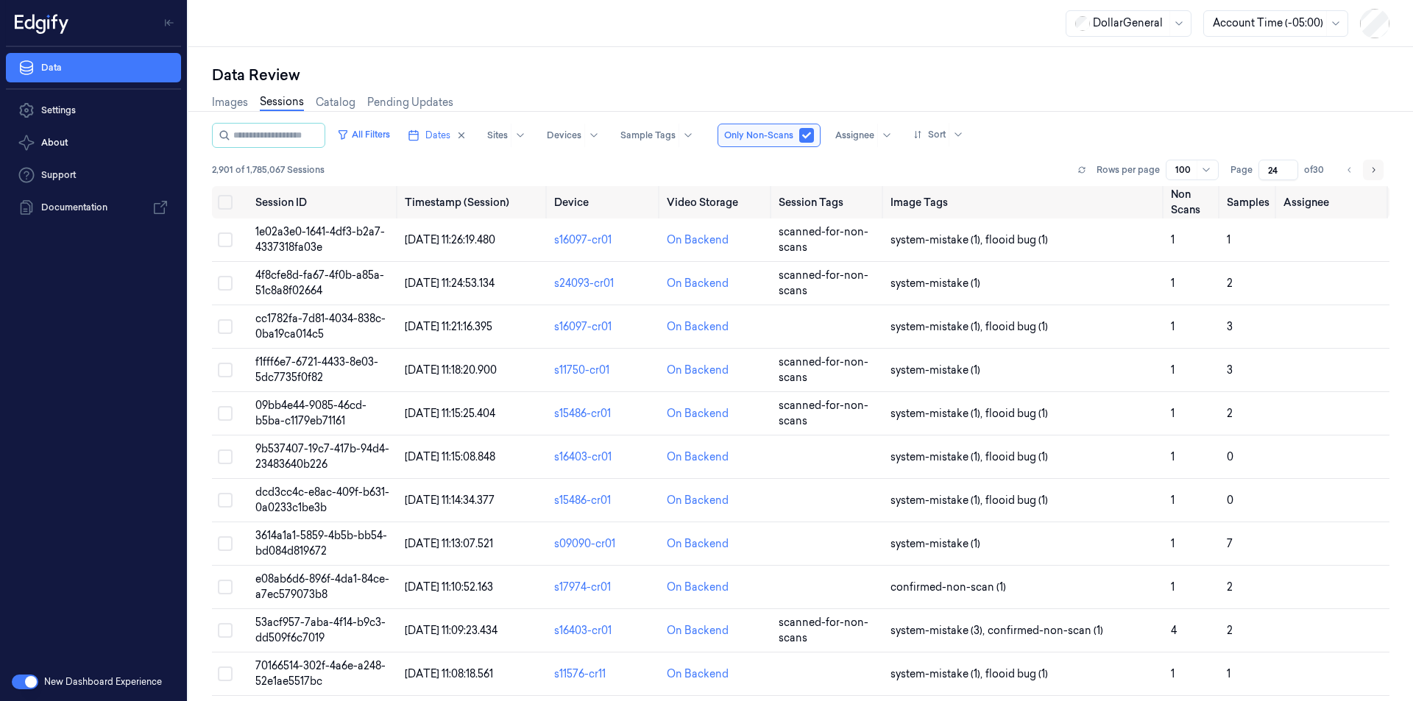
click at [1377, 171] on icon "Go to next page" at bounding box center [1373, 170] width 9 height 12
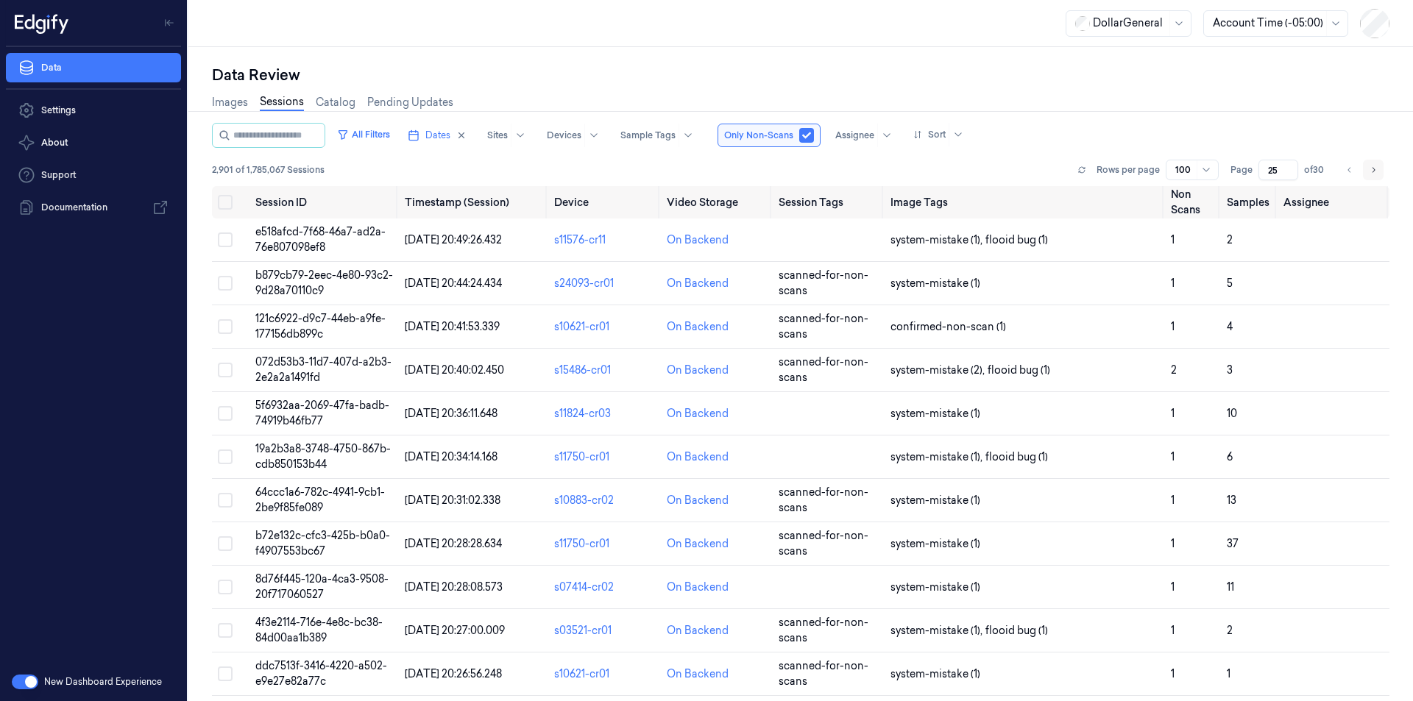
click at [1377, 171] on icon "Go to next page" at bounding box center [1373, 170] width 9 height 12
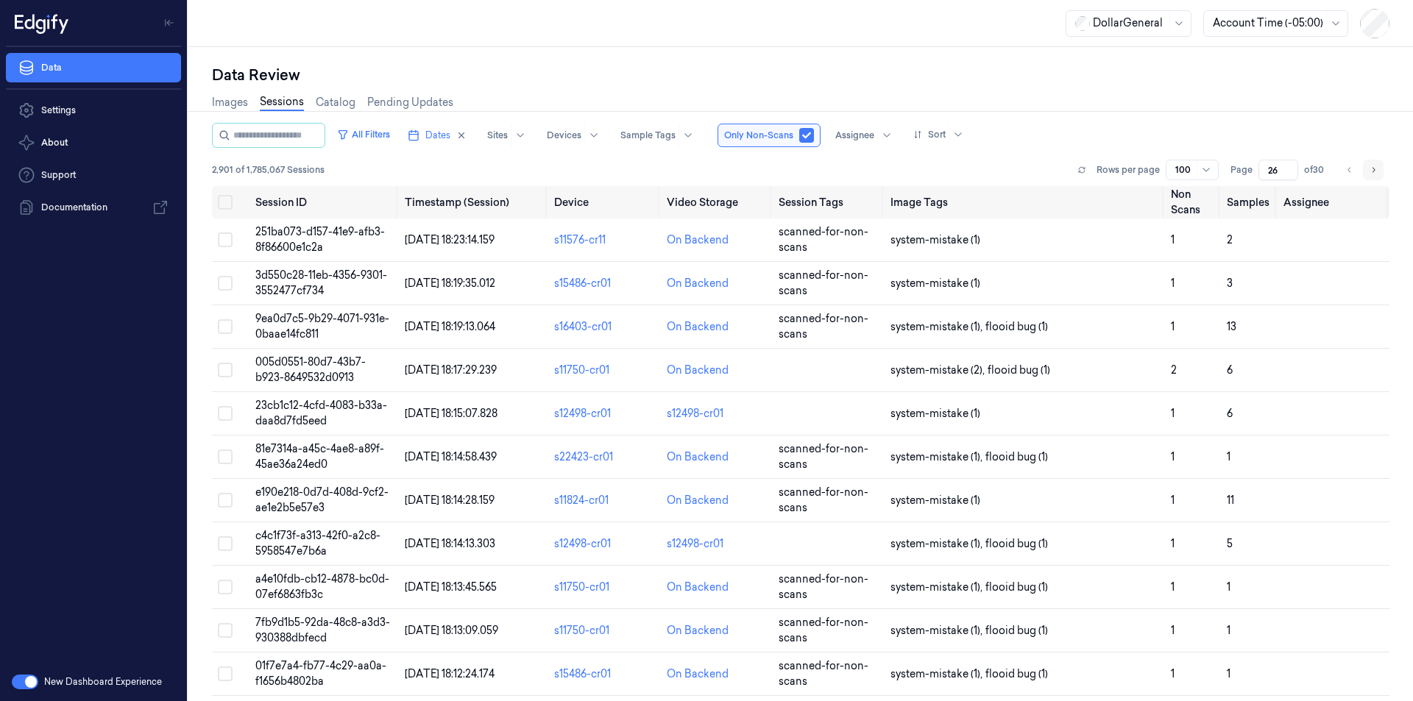
click at [1377, 171] on icon "Go to next page" at bounding box center [1373, 170] width 9 height 12
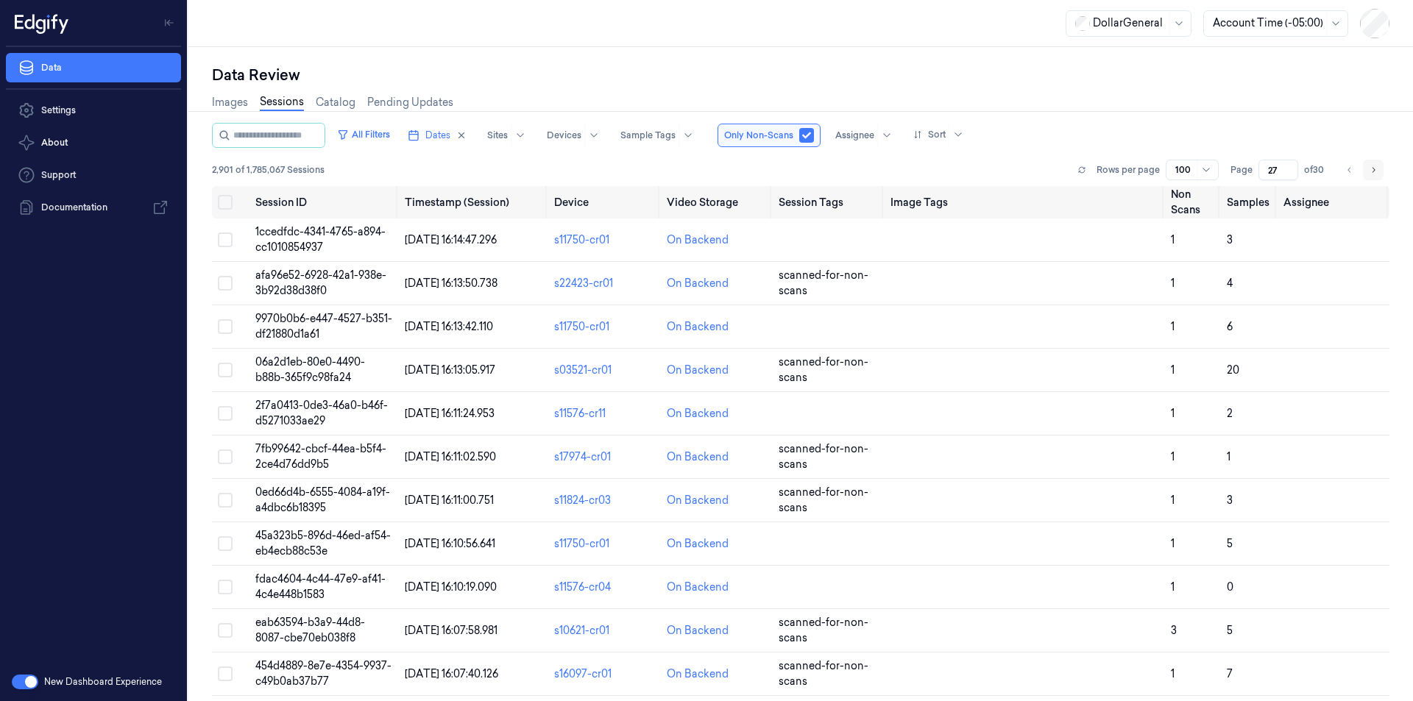
click at [1377, 171] on icon "Go to next page" at bounding box center [1373, 170] width 9 height 12
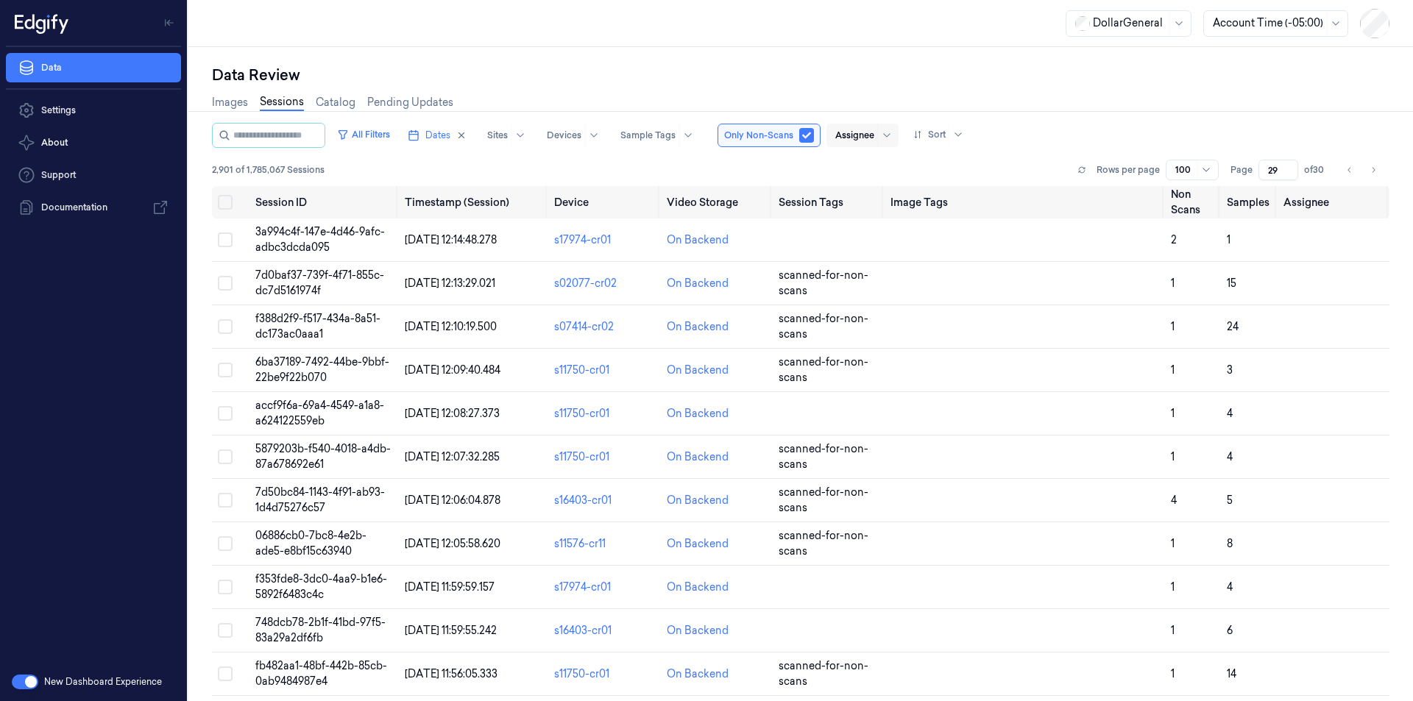
click at [874, 135] on div at bounding box center [854, 135] width 39 height 13
click at [887, 160] on div "[PERSON_NAME]" at bounding box center [892, 165] width 88 height 15
type input "1"
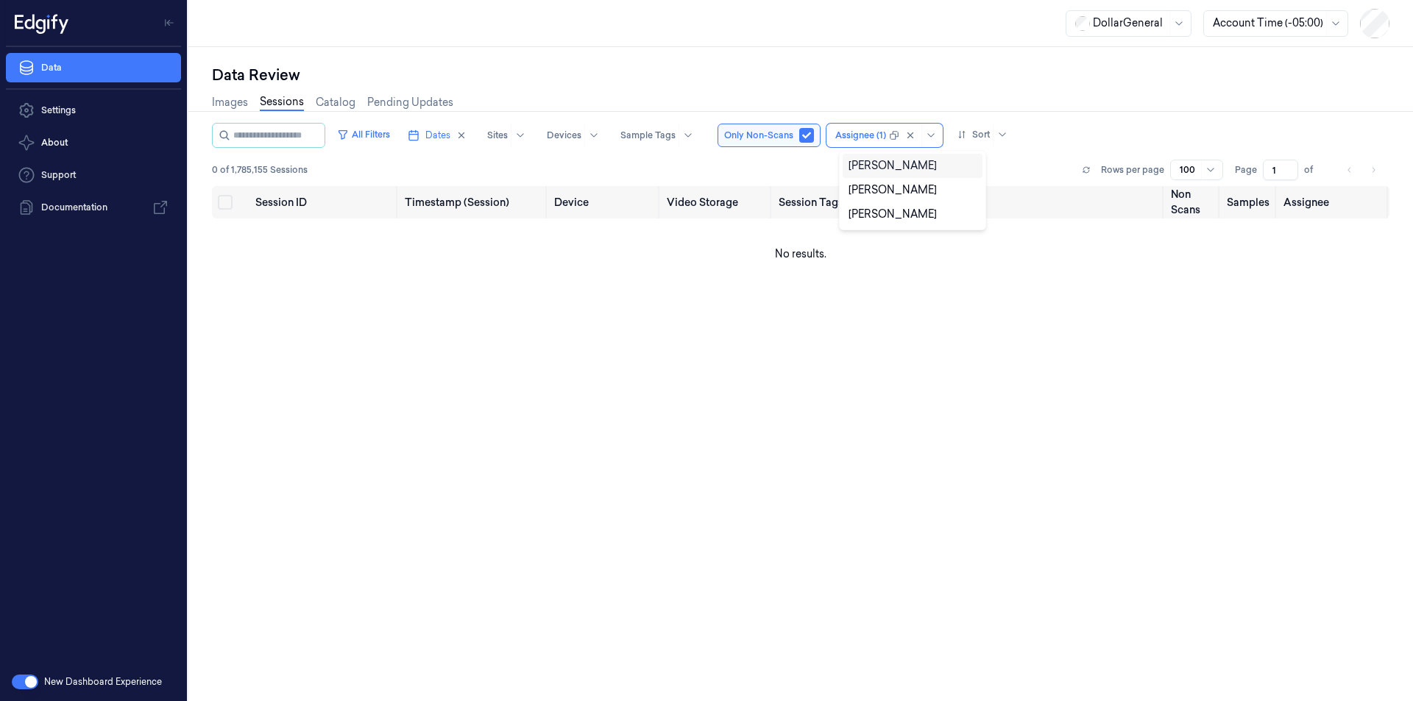
click at [1043, 93] on div "Images Sessions Catalog Pending Updates" at bounding box center [800, 104] width 1177 height 38
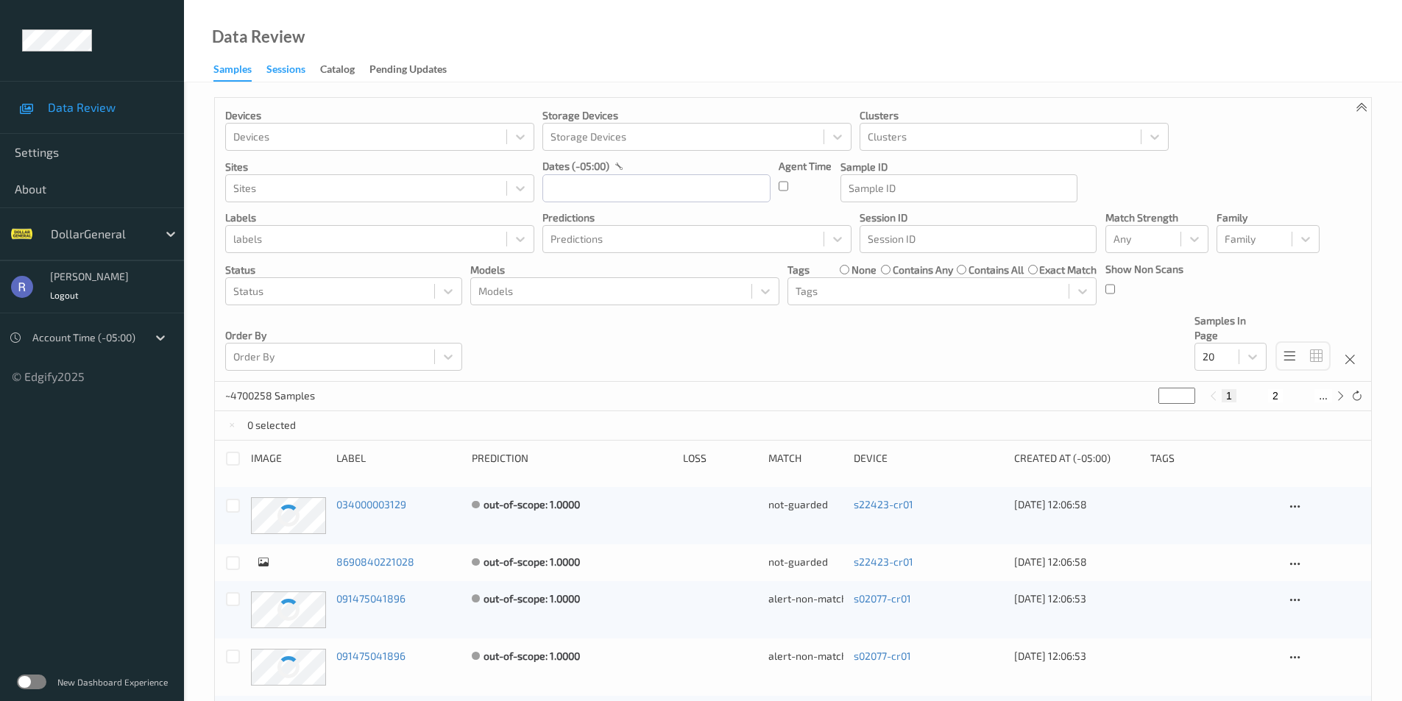
click at [290, 70] on div "Sessions" at bounding box center [285, 71] width 39 height 18
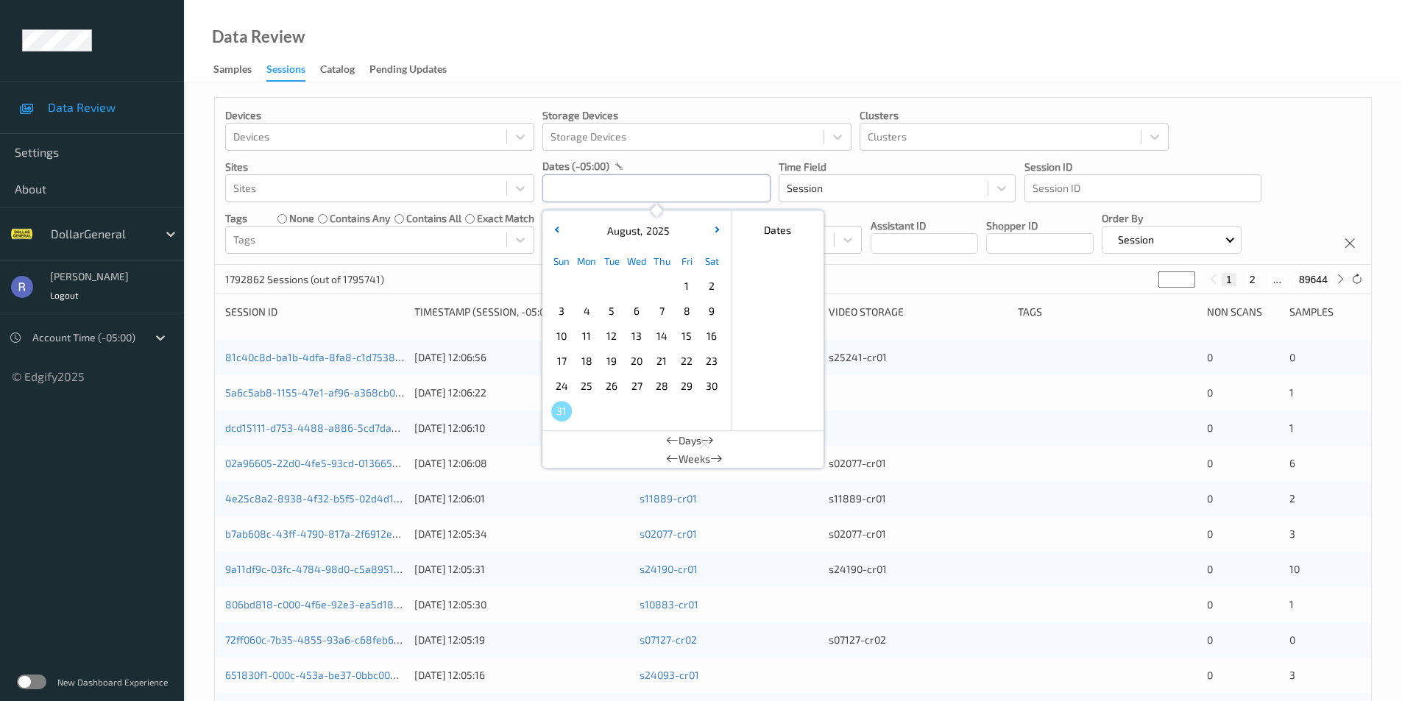
click at [587, 186] on input "text" at bounding box center [656, 188] width 228 height 28
click at [584, 338] on span "11" at bounding box center [586, 336] width 21 height 21
click at [559, 361] on span "17" at bounding box center [561, 361] width 21 height 21
type input "[DATE] 00:00 -> [DATE] 23:59"
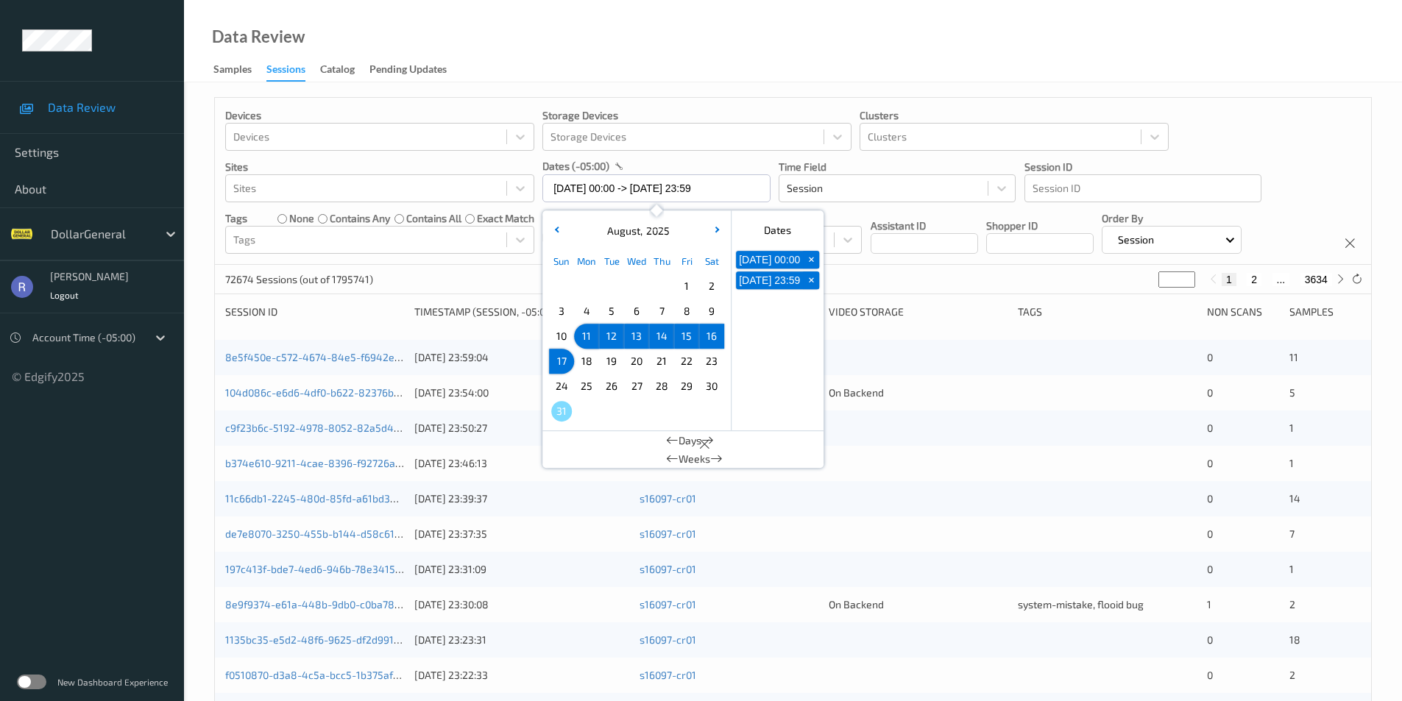
click at [479, 270] on div "72674 Sessions (out of 1795741) * 1 2 ... 3634" at bounding box center [793, 279] width 1156 height 29
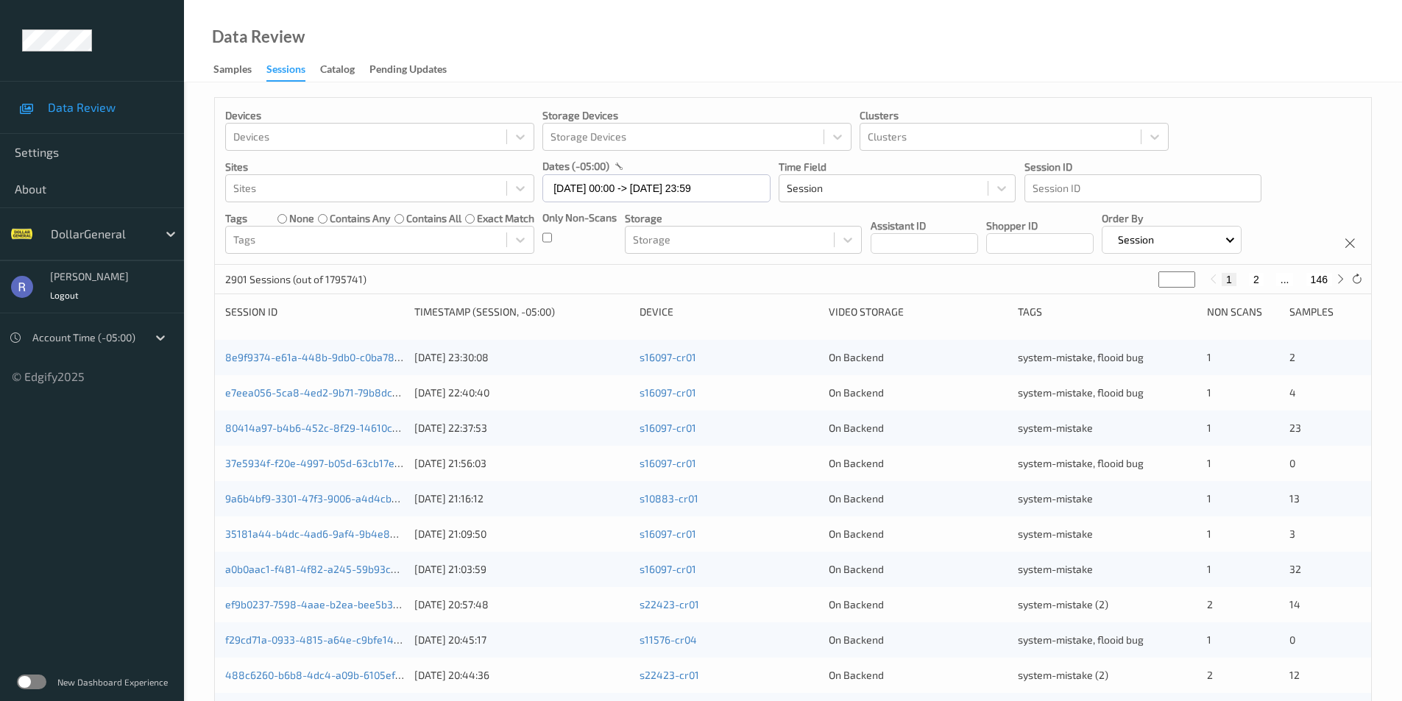
type input "*"
click at [1187, 276] on input "*" at bounding box center [1176, 280] width 37 height 16
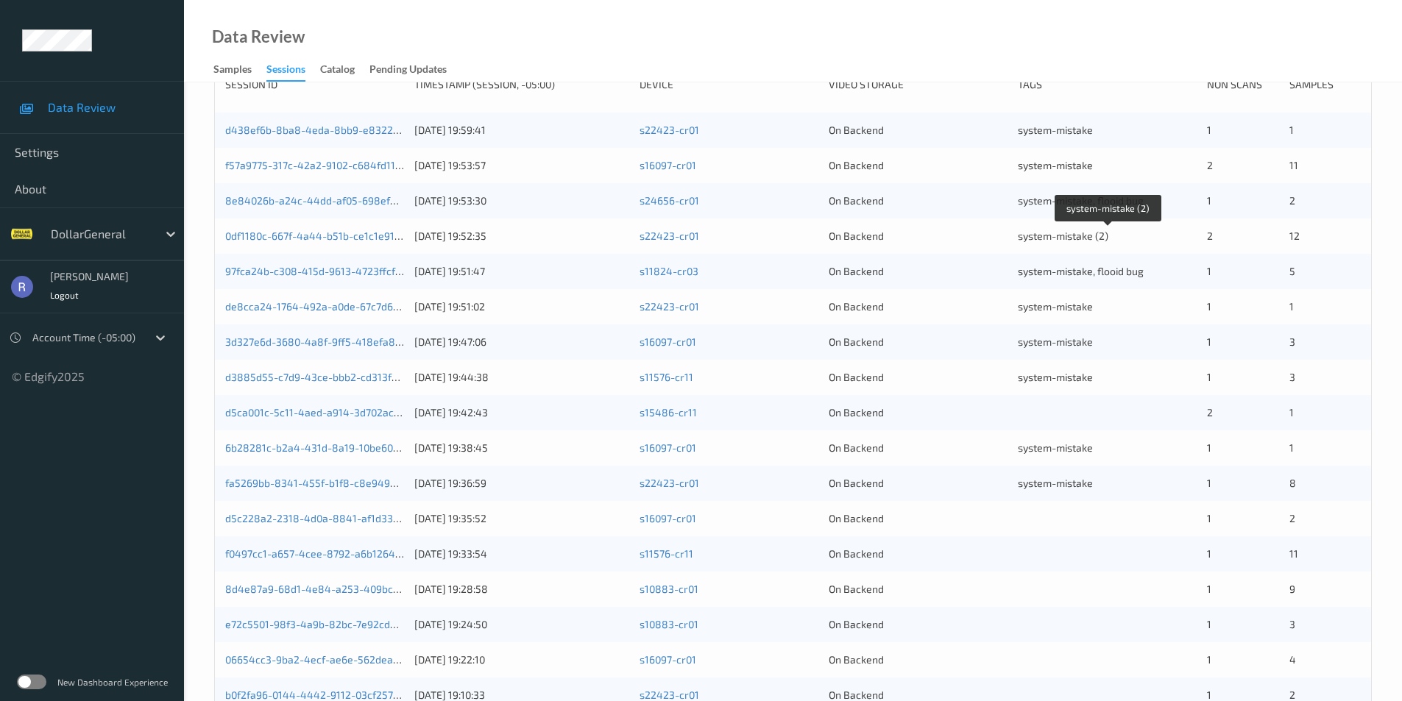
scroll to position [294, 0]
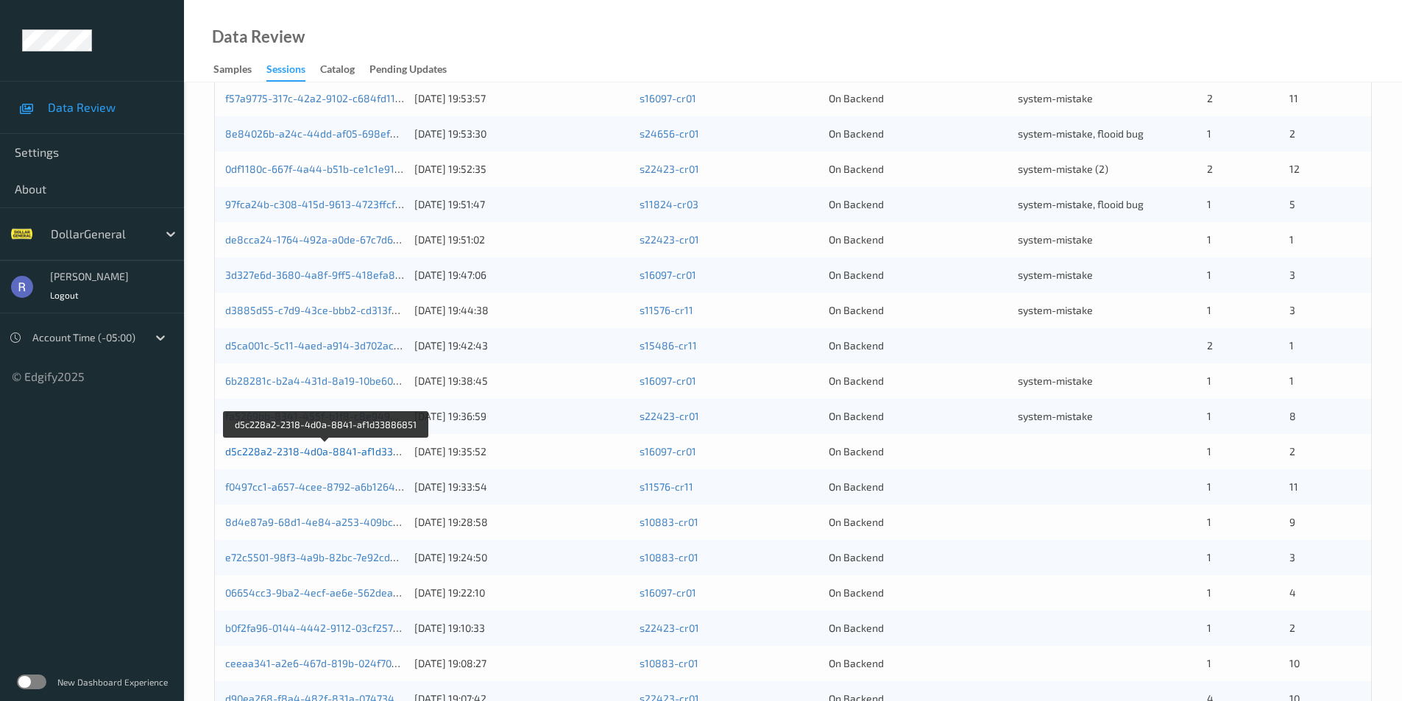
click at [308, 453] on link "d5c228a2-2318-4d0a-8841-af1d33886851" at bounding box center [327, 451] width 204 height 13
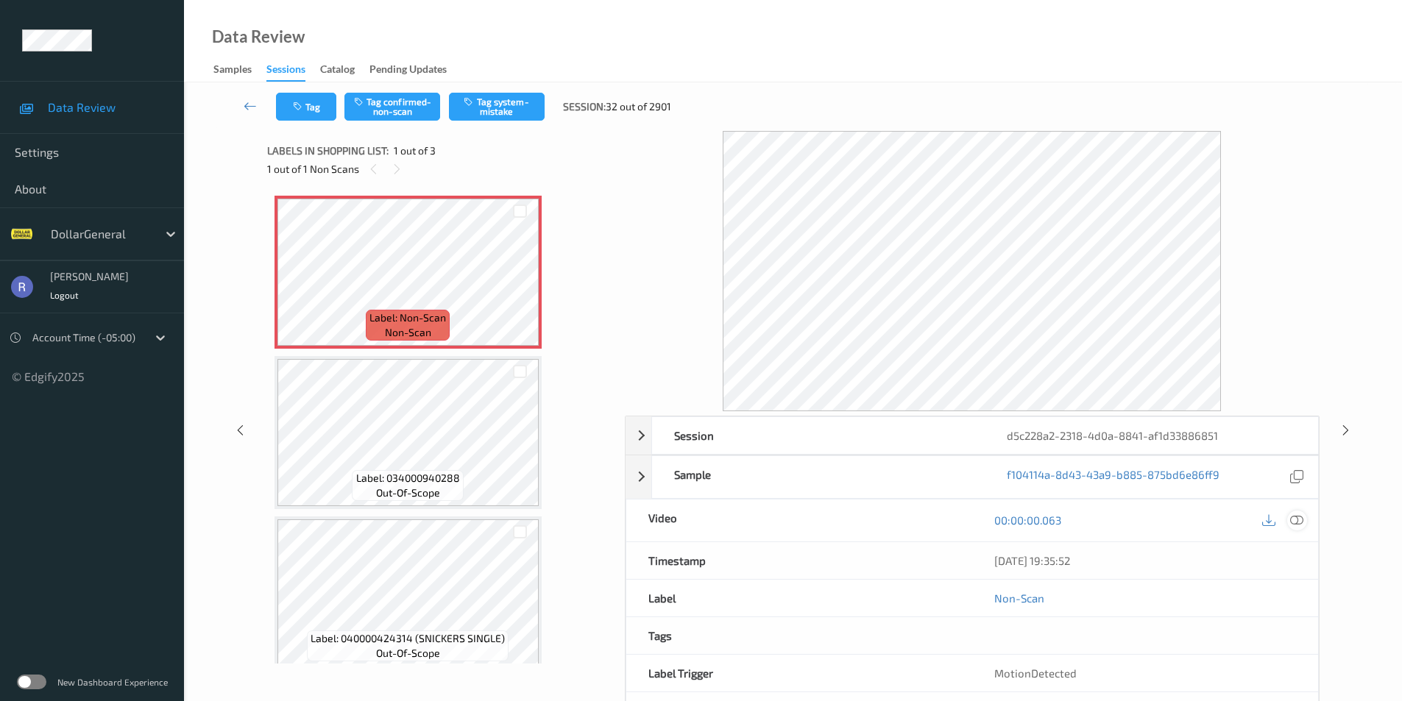
click at [1294, 520] on icon at bounding box center [1296, 520] width 13 height 13
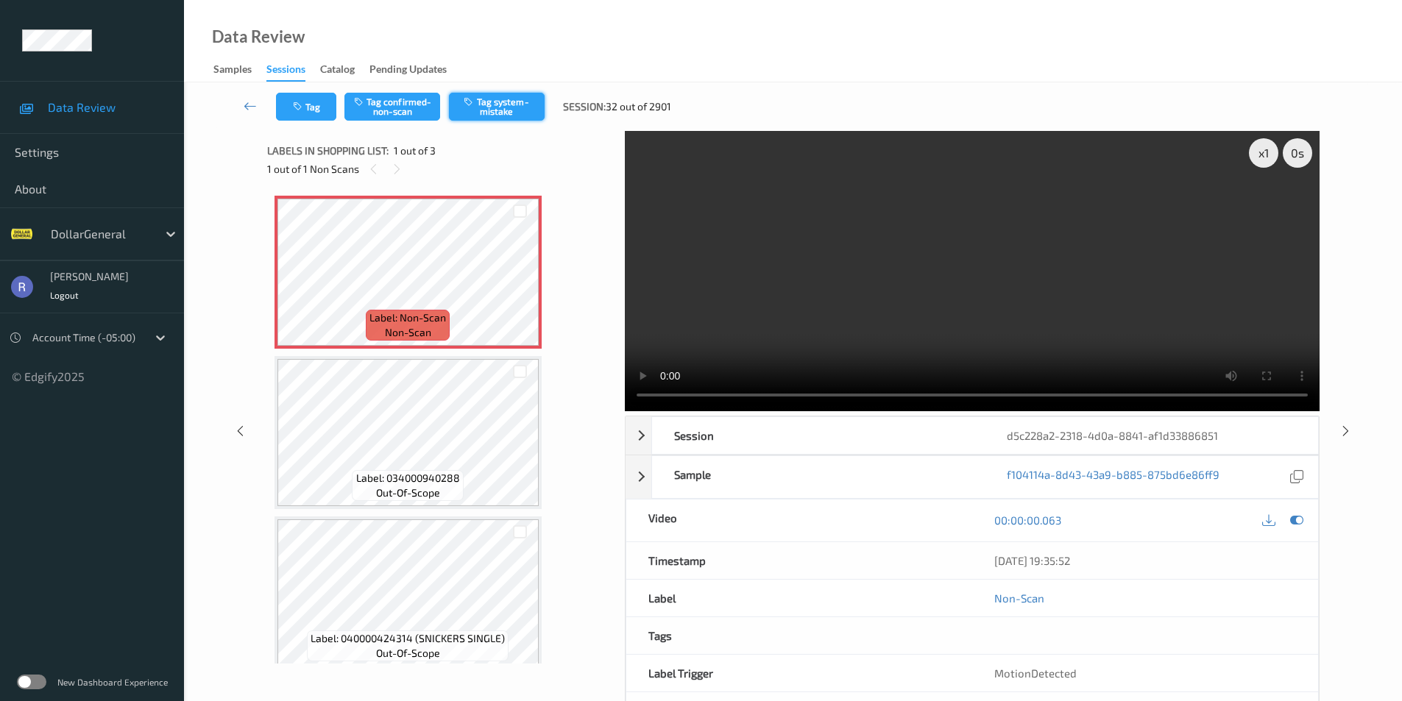
click at [522, 99] on button "Tag system-mistake" at bounding box center [497, 107] width 96 height 28
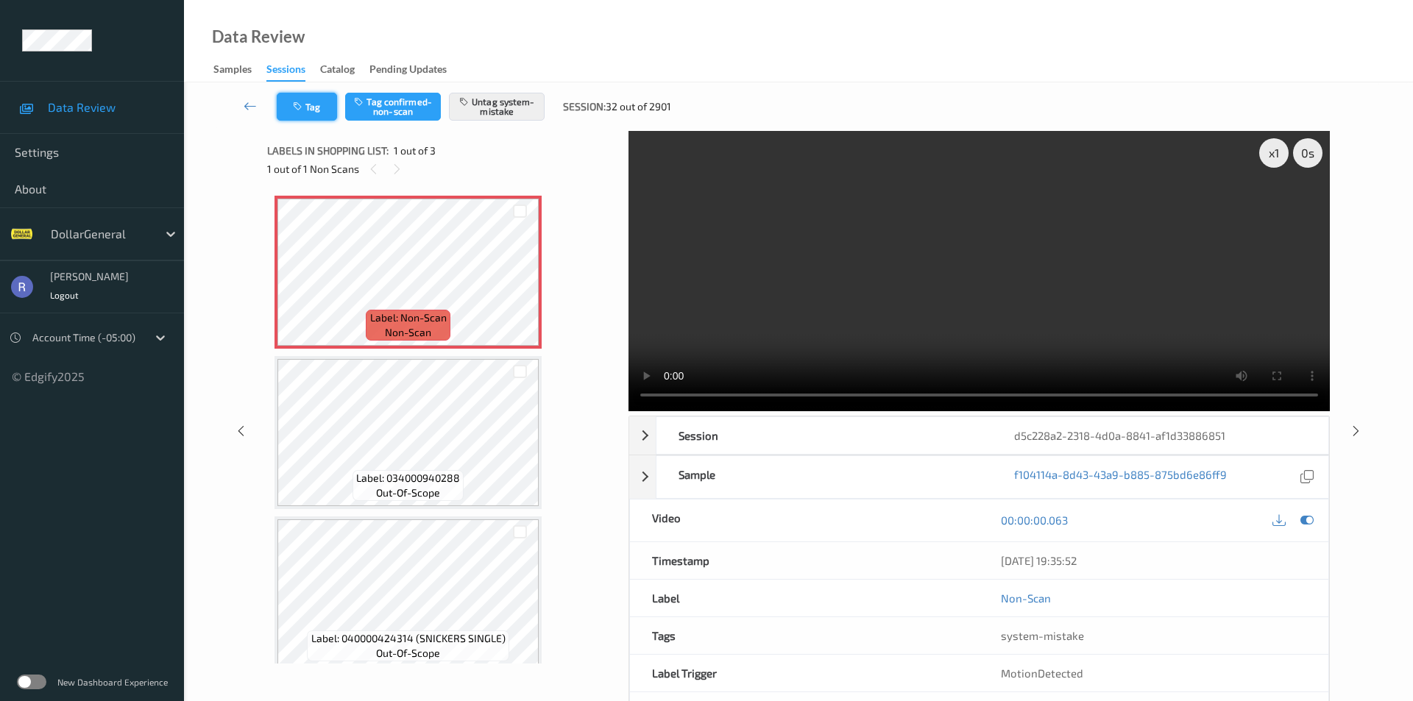
click at [307, 103] on button "Tag" at bounding box center [307, 107] width 60 height 28
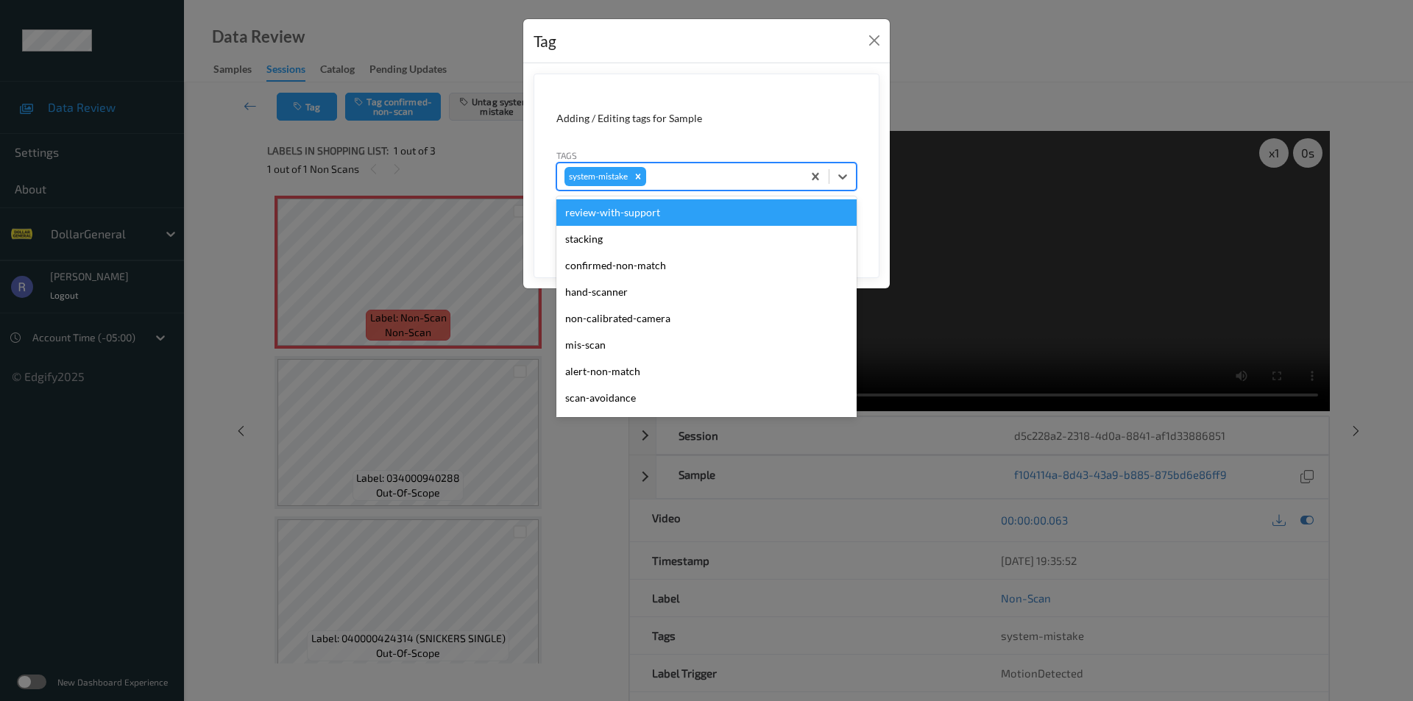
click at [755, 171] on div at bounding box center [722, 177] width 146 height 18
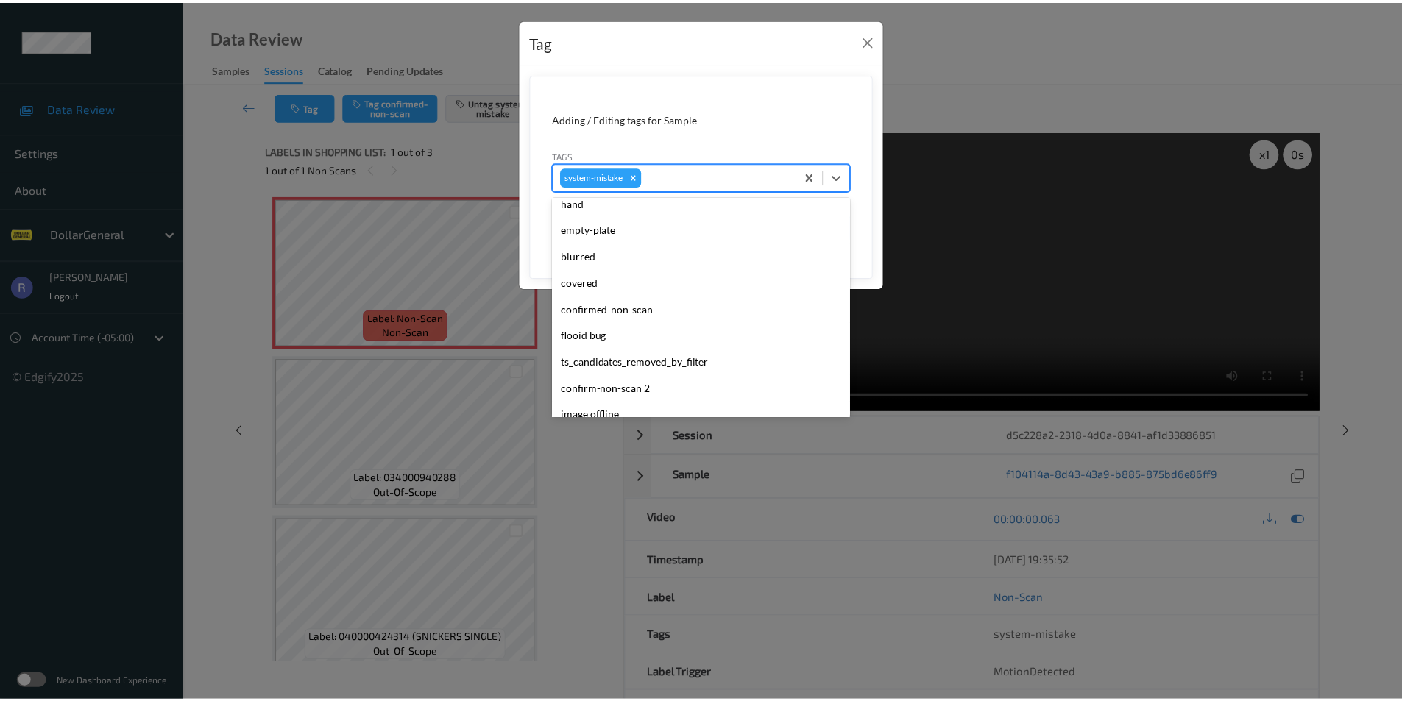
scroll to position [368, 0]
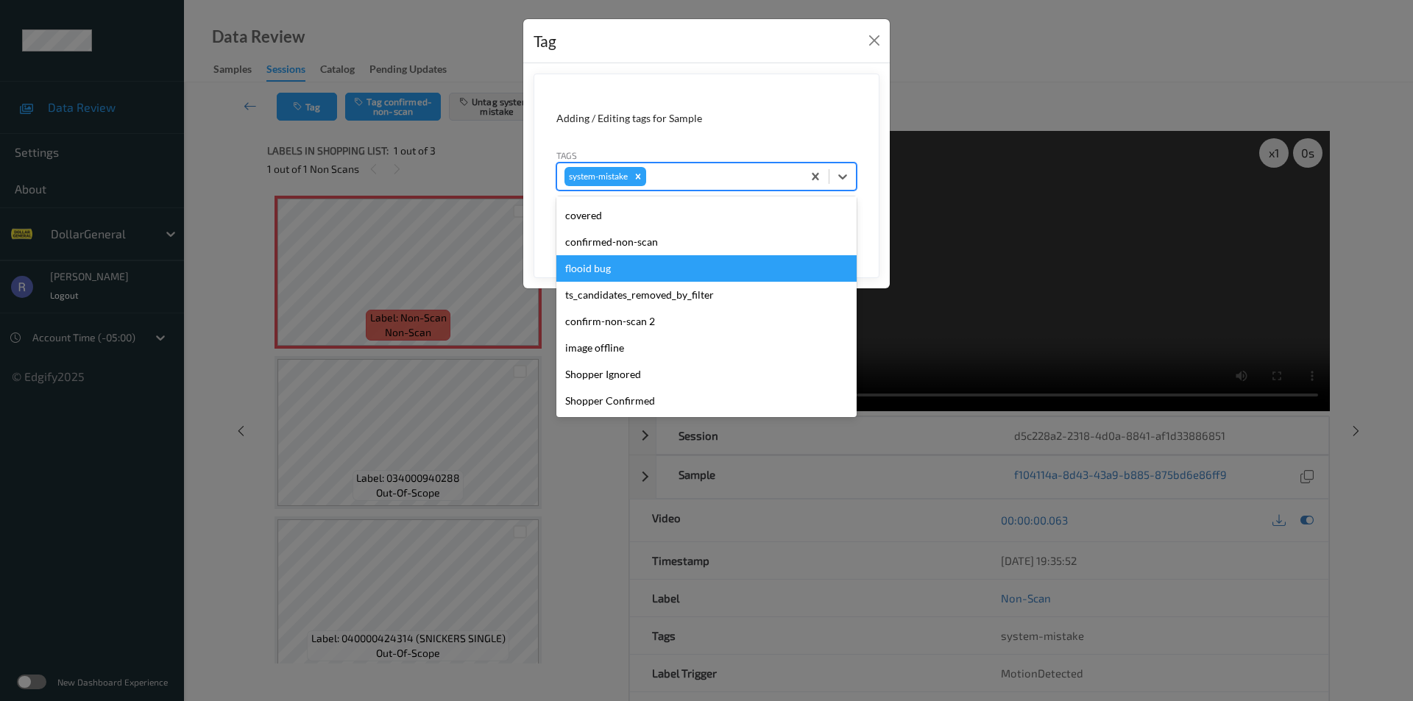
click at [608, 272] on div "flooid bug" at bounding box center [706, 268] width 300 height 26
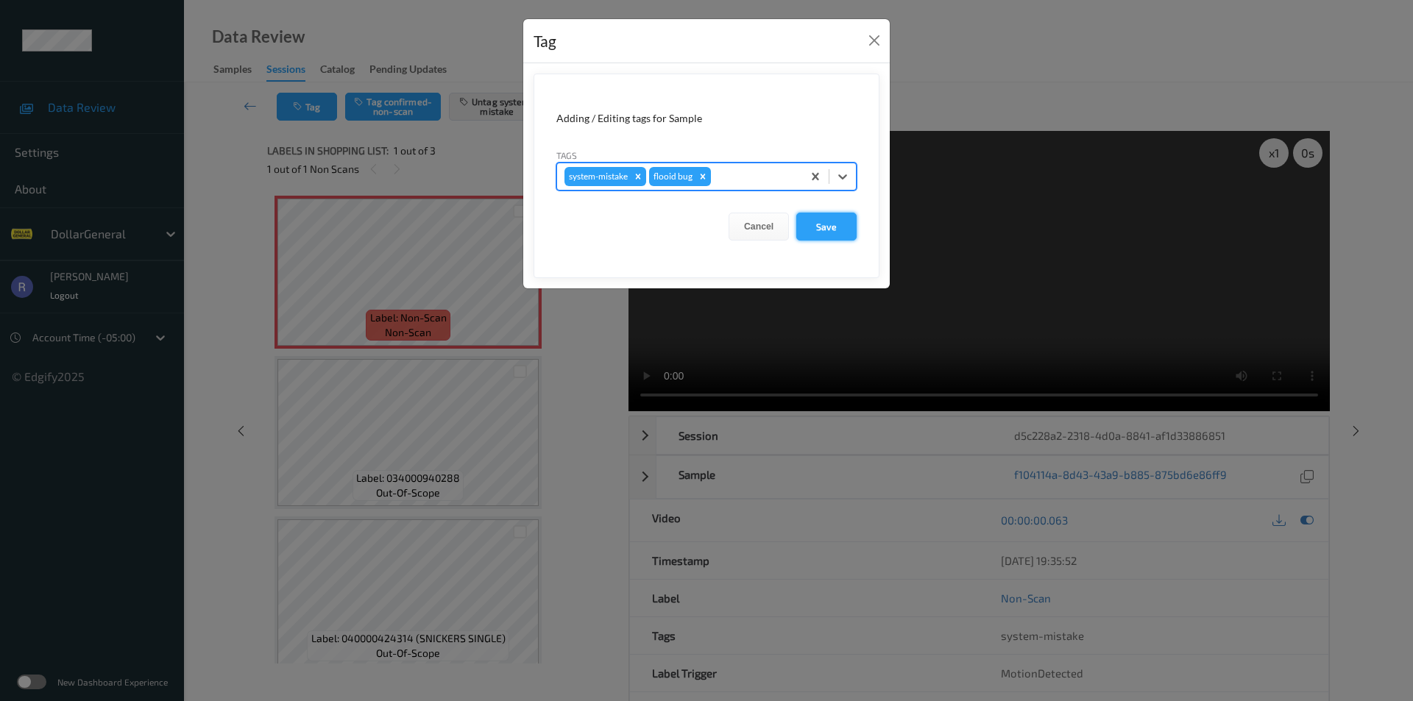
click at [832, 230] on button "Save" at bounding box center [826, 227] width 60 height 28
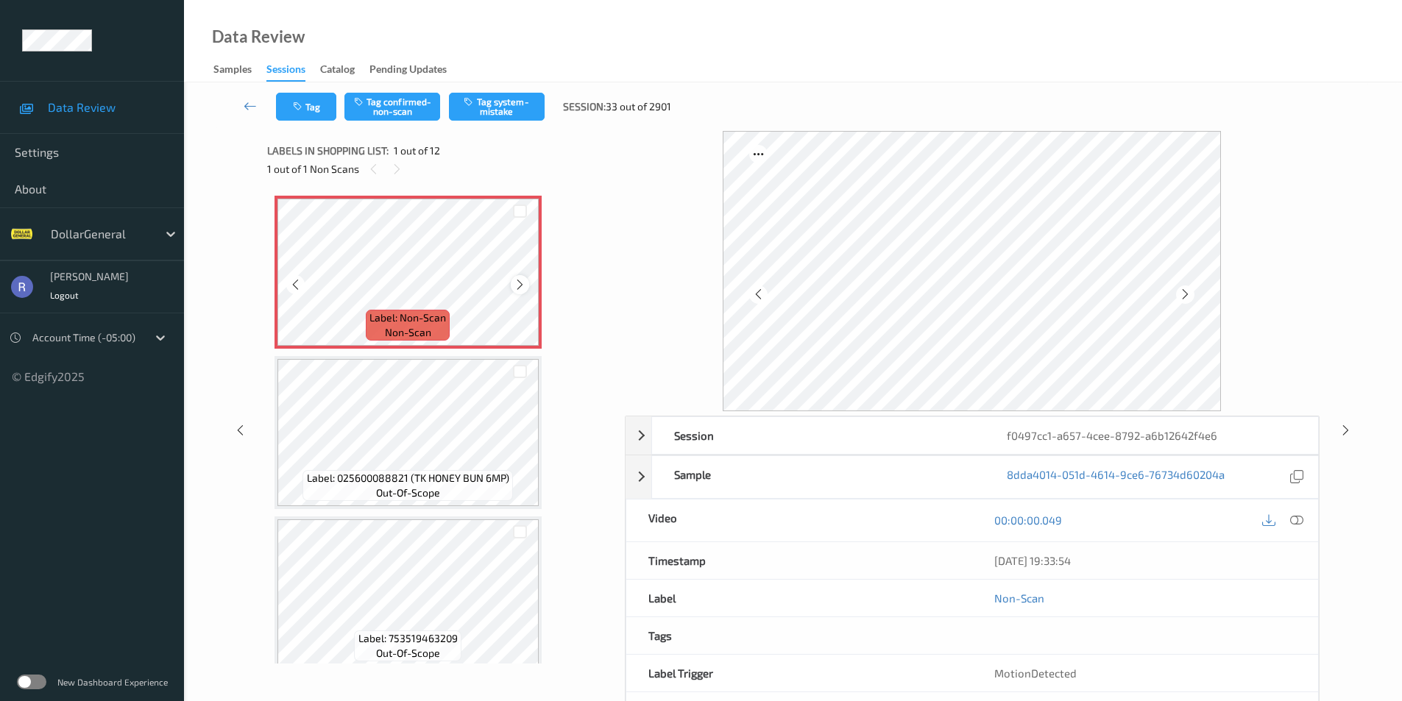
click at [520, 283] on icon at bounding box center [520, 284] width 13 height 13
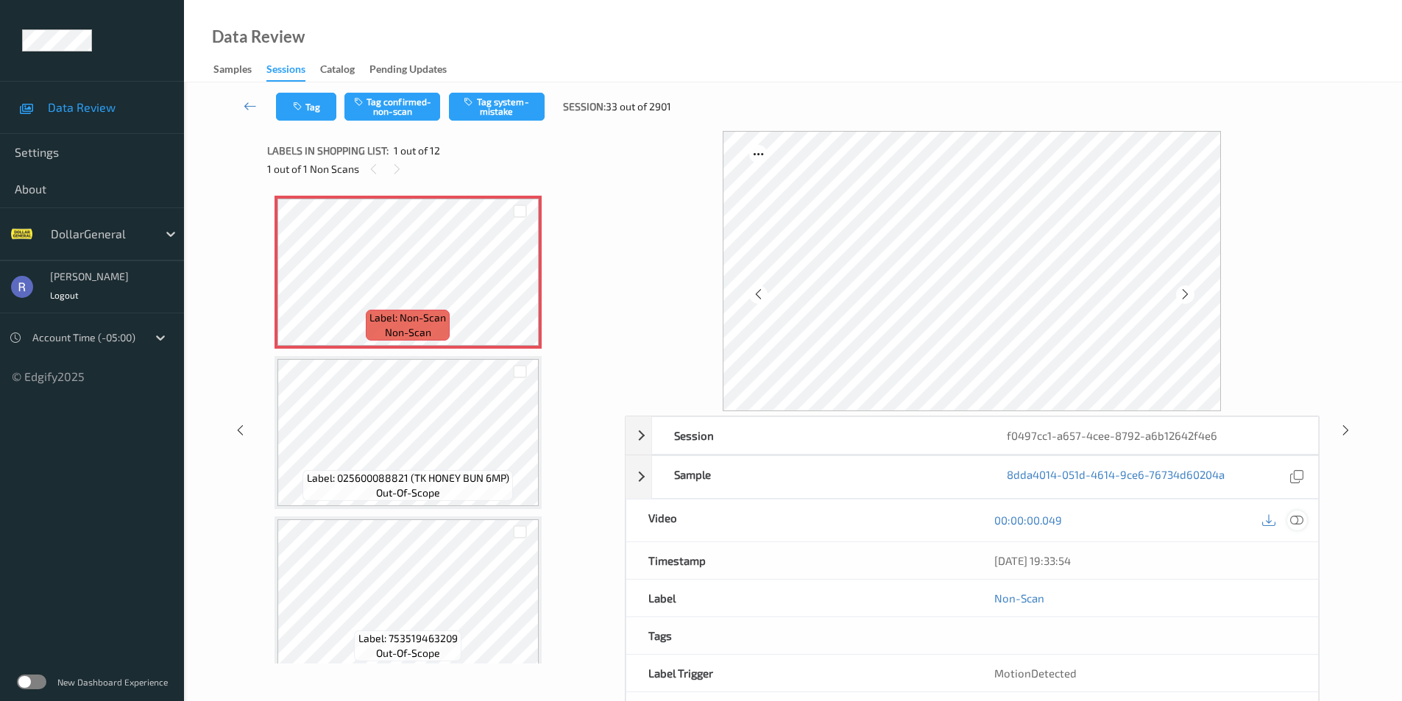
click at [1299, 520] on icon at bounding box center [1296, 520] width 13 height 13
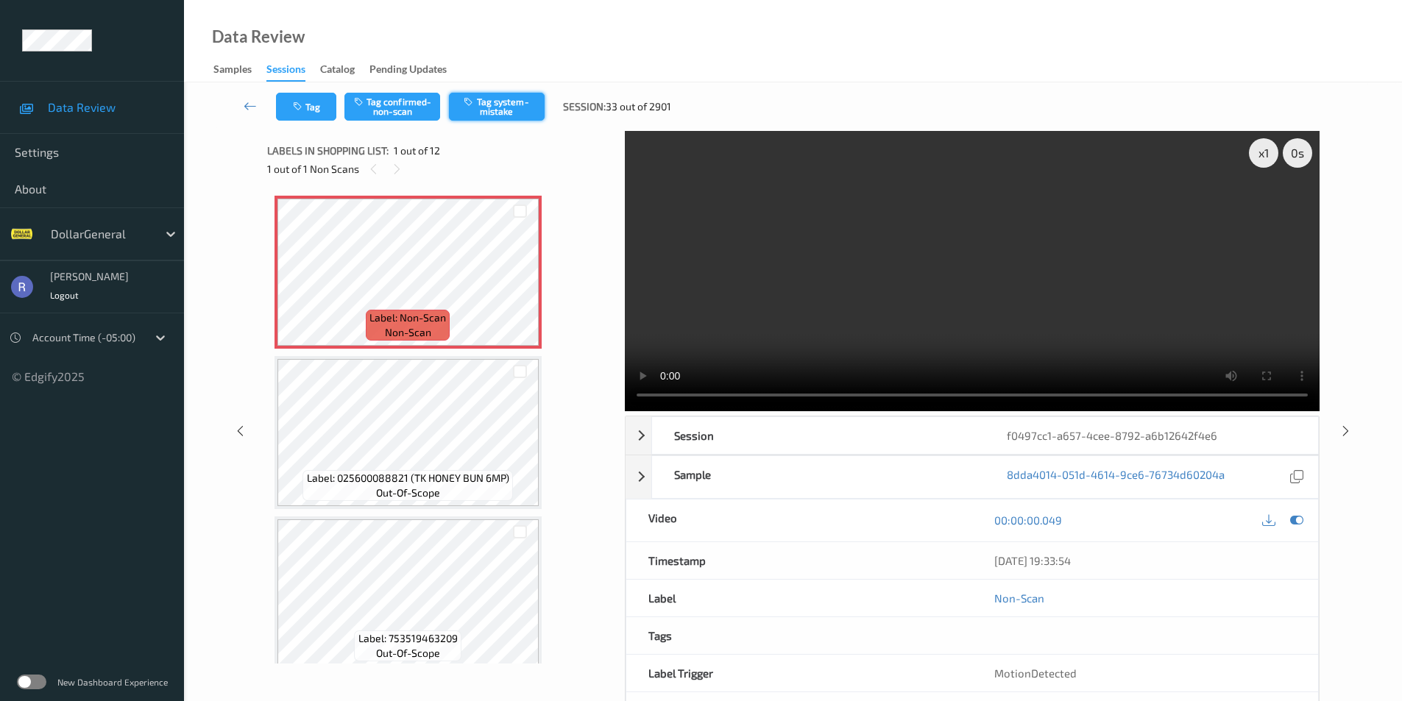
click at [528, 104] on button "Tag system-mistake" at bounding box center [497, 107] width 96 height 28
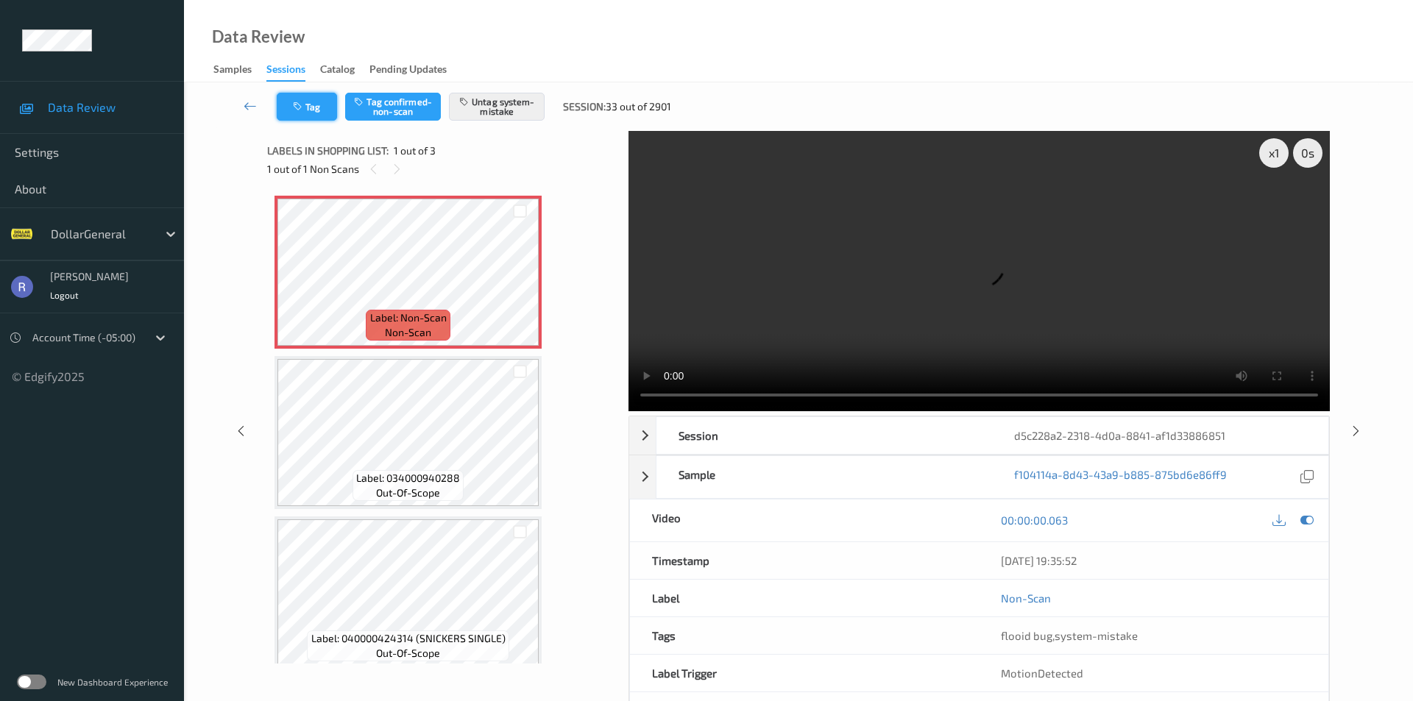
click at [312, 103] on button "Tag" at bounding box center [307, 107] width 60 height 28
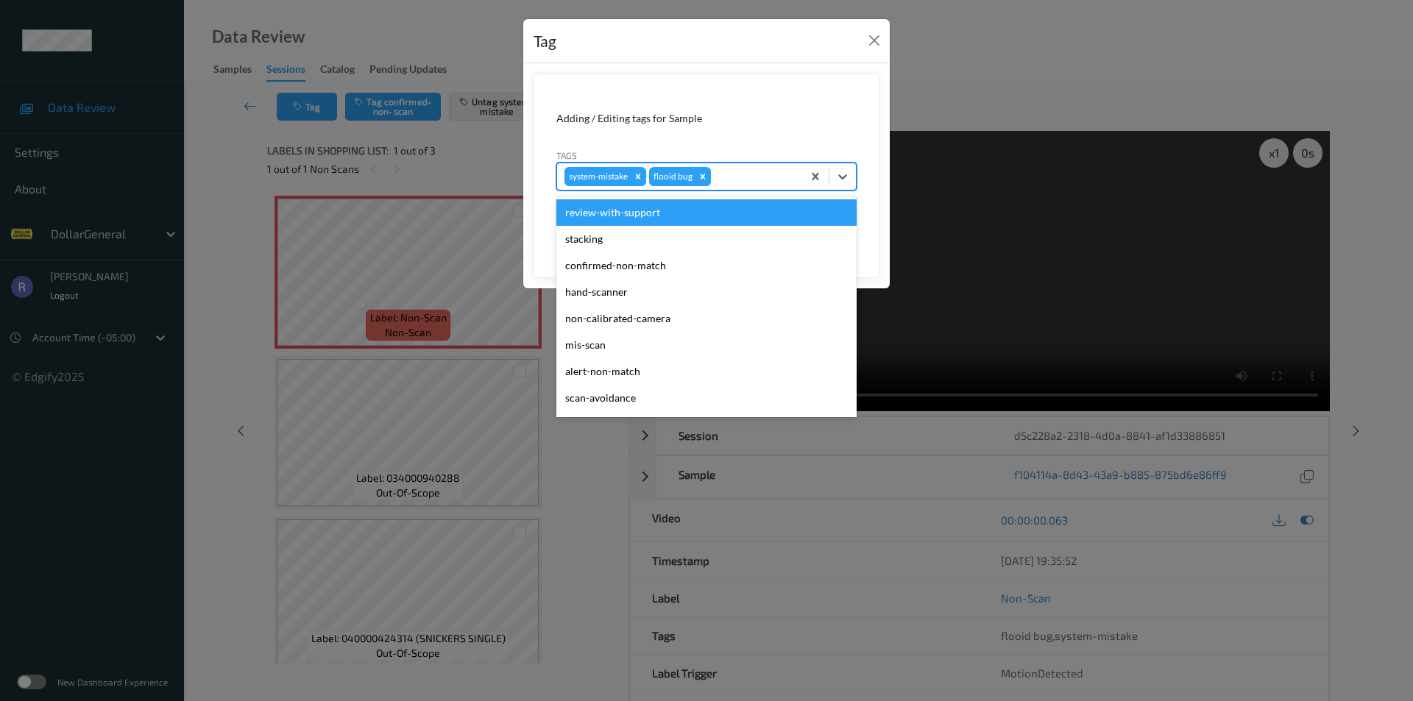
click at [732, 171] on div at bounding box center [754, 177] width 81 height 18
click at [479, 149] on div "Tag Adding / Editing tags for Sample Tags option review-with-support focused, 1…" at bounding box center [706, 350] width 1413 height 701
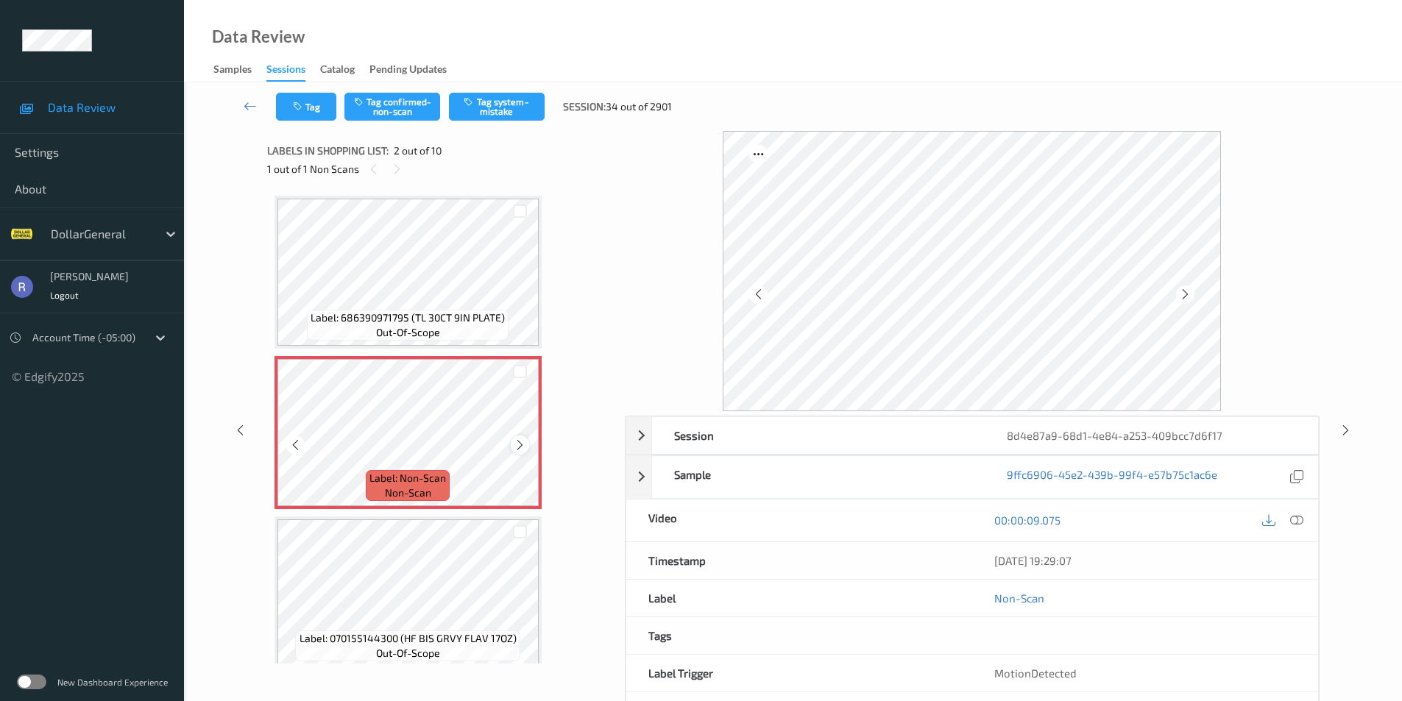
click at [521, 444] on icon at bounding box center [520, 445] width 13 height 13
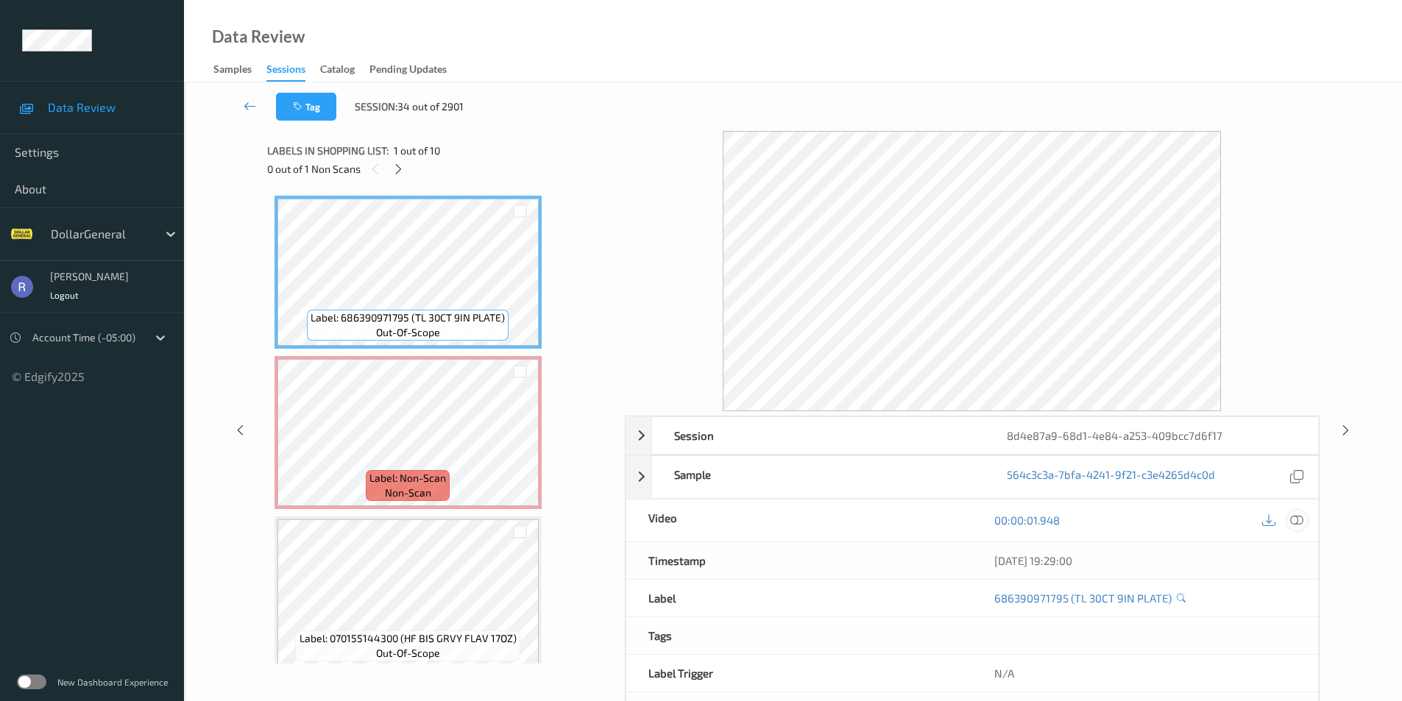
click at [1294, 518] on icon at bounding box center [1296, 520] width 13 height 13
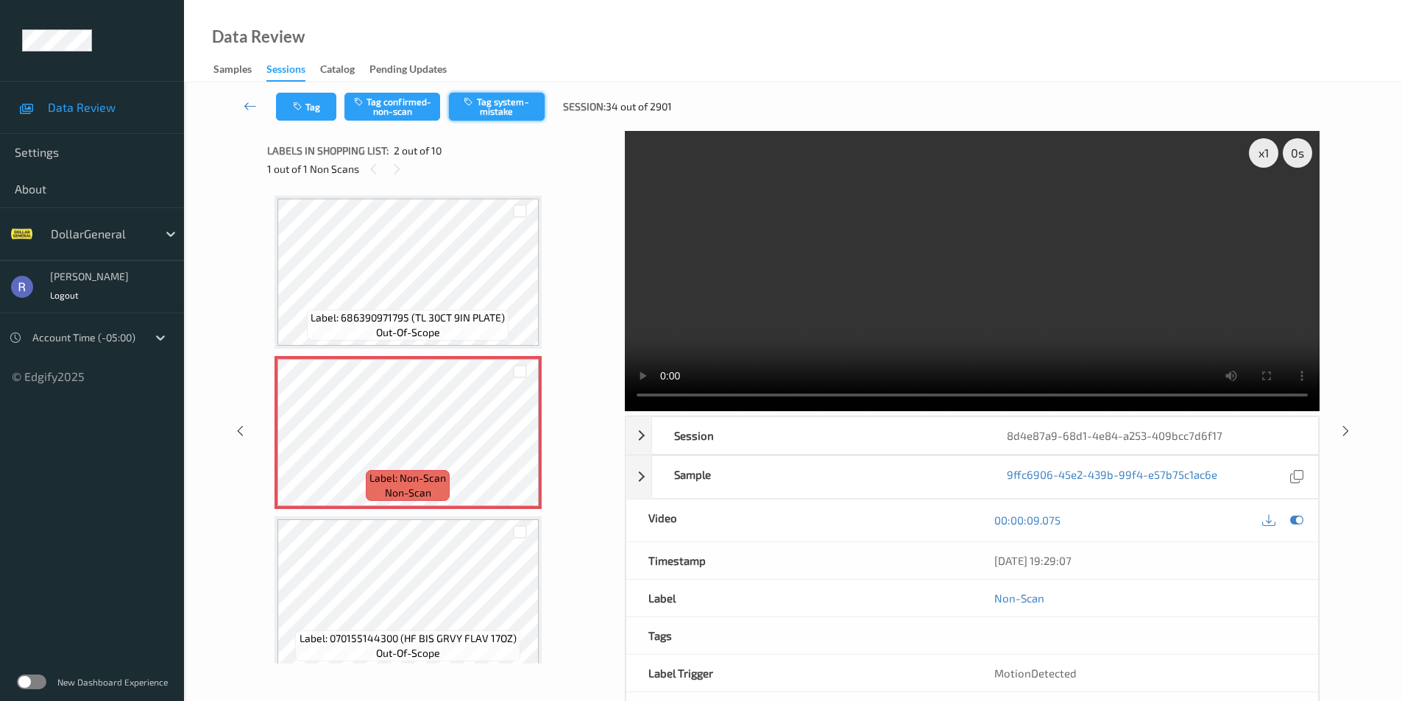
click at [508, 104] on button "Tag system-mistake" at bounding box center [497, 107] width 96 height 28
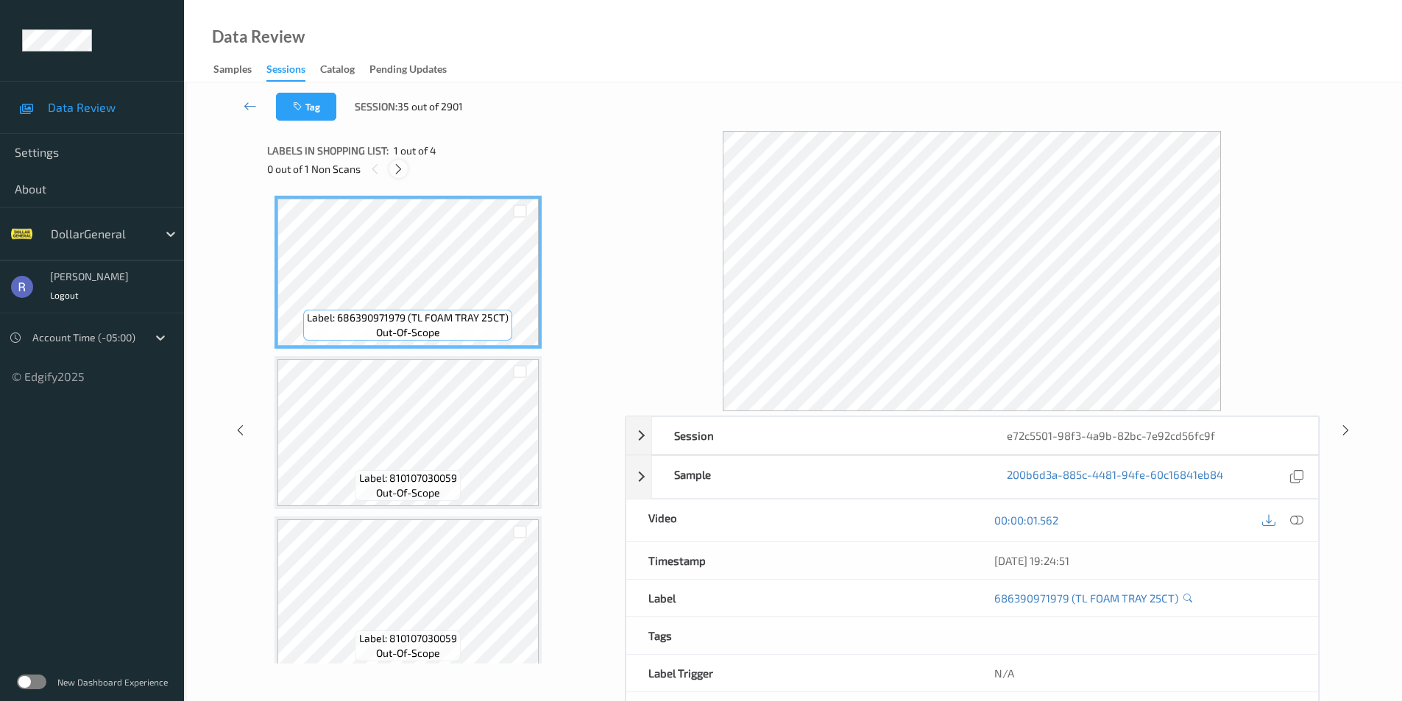
click at [398, 169] on icon at bounding box center [398, 169] width 13 height 13
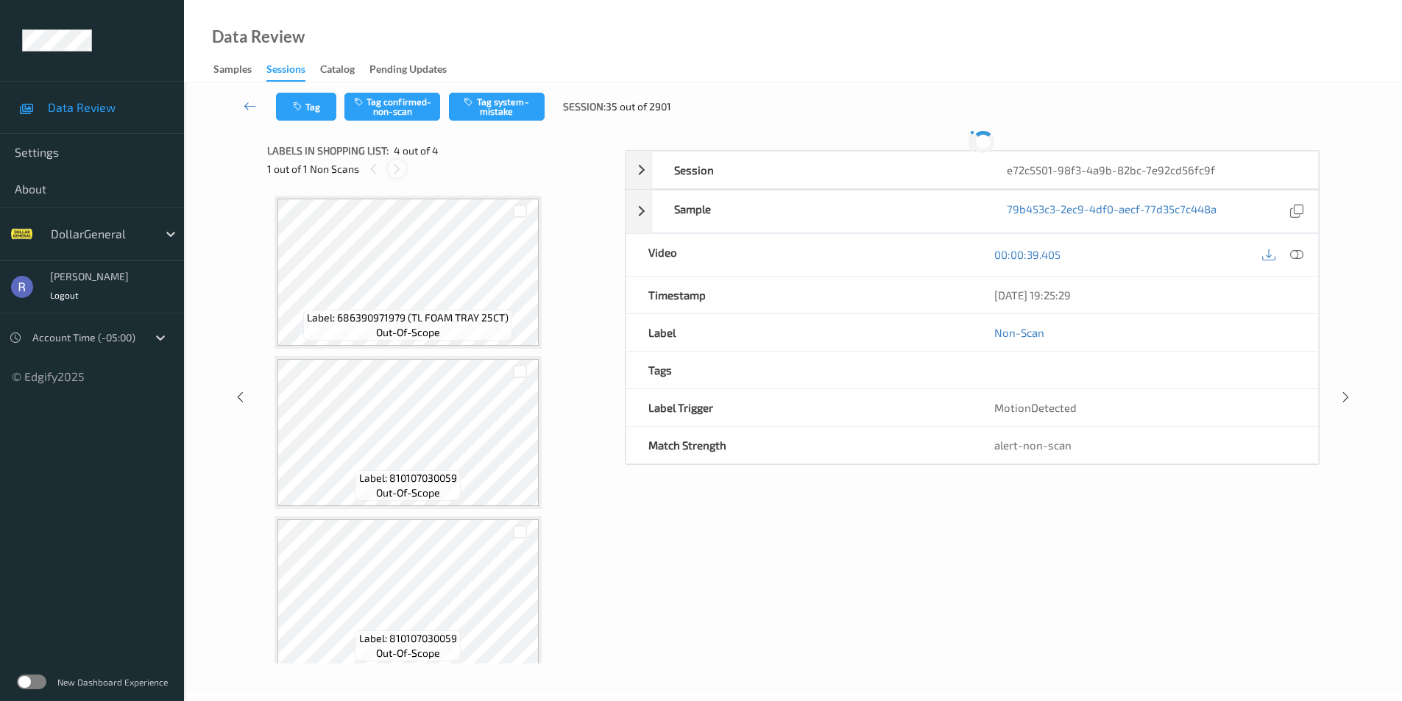
scroll to position [174, 0]
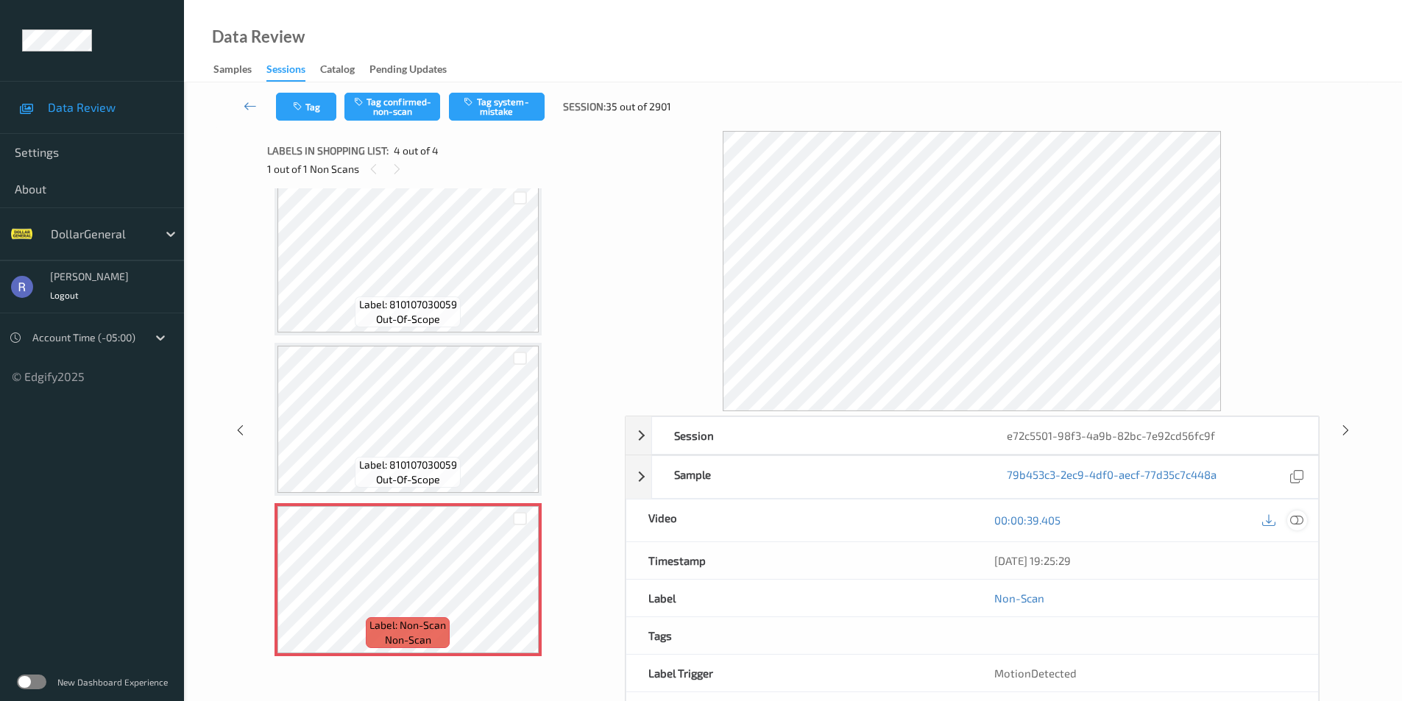
click at [1295, 520] on icon at bounding box center [1296, 520] width 13 height 13
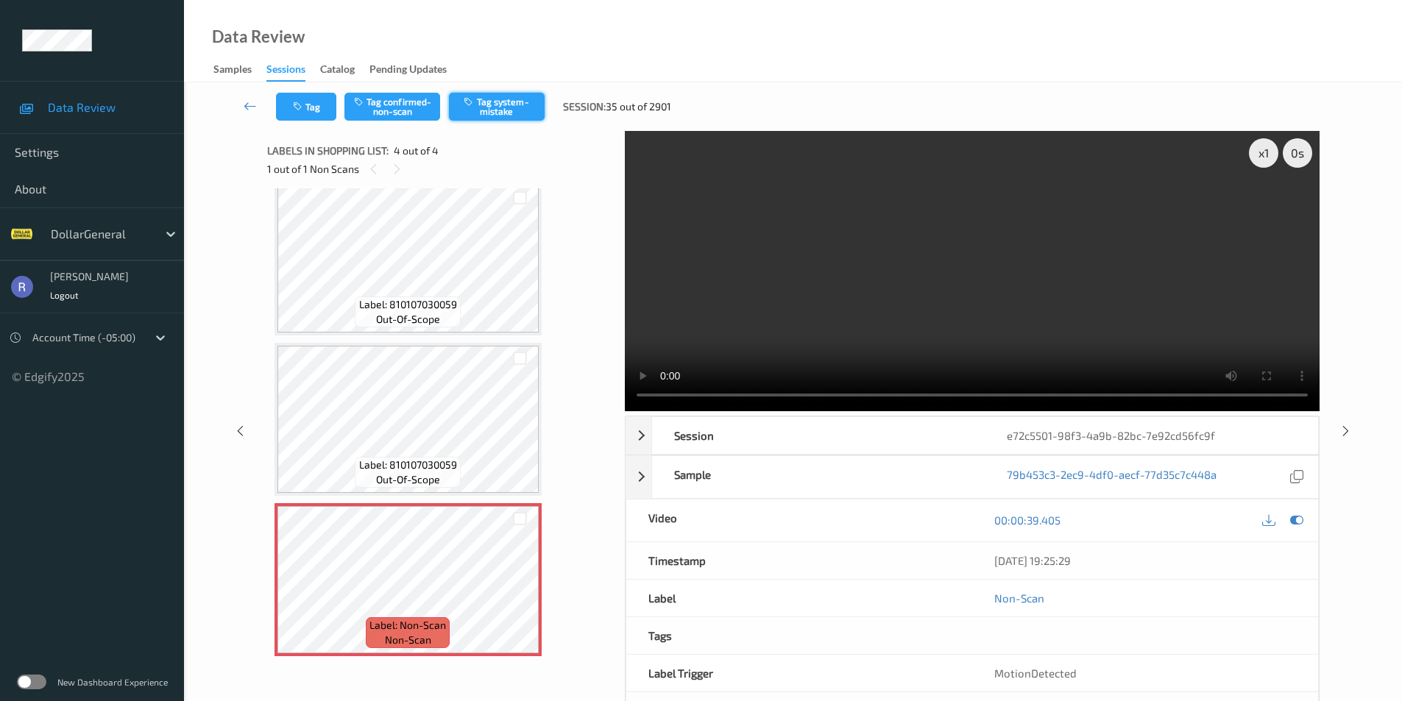
click at [506, 107] on button "Tag system-mistake" at bounding box center [497, 107] width 96 height 28
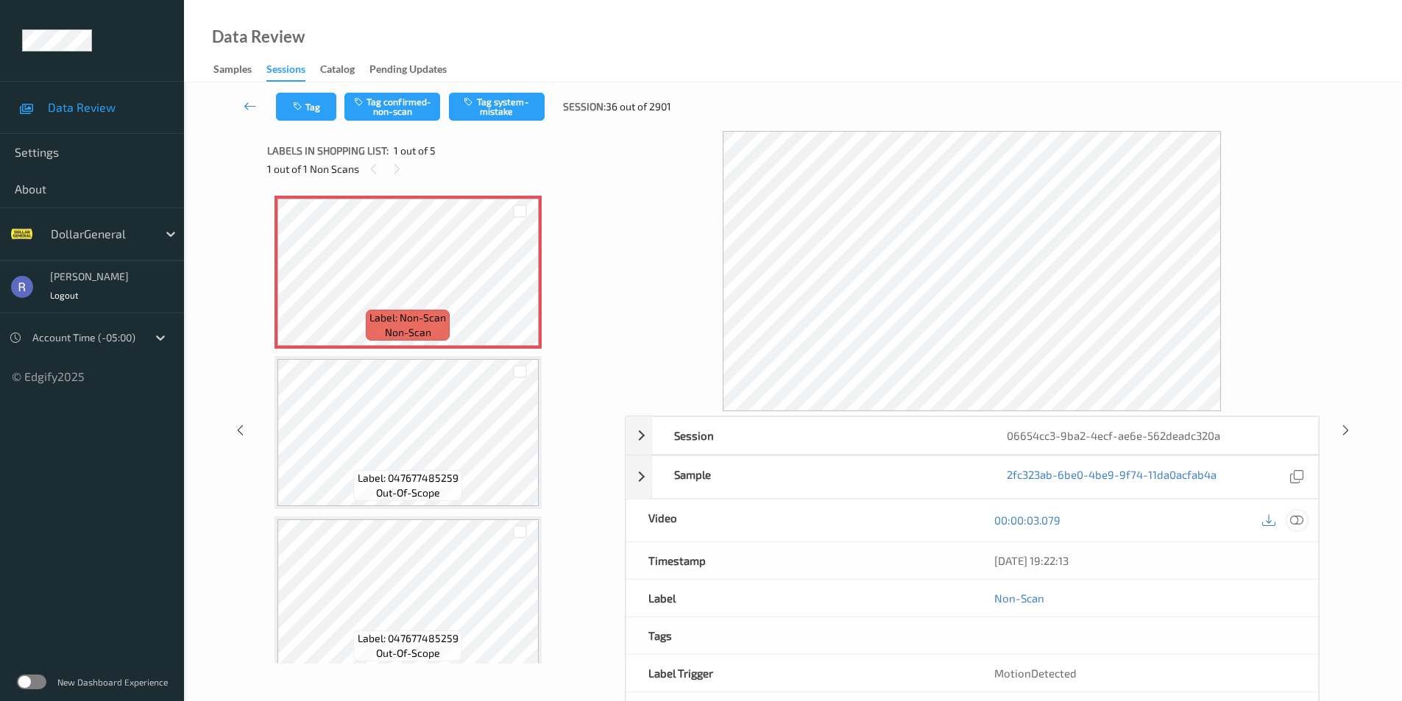
click at [1291, 519] on icon at bounding box center [1296, 520] width 13 height 13
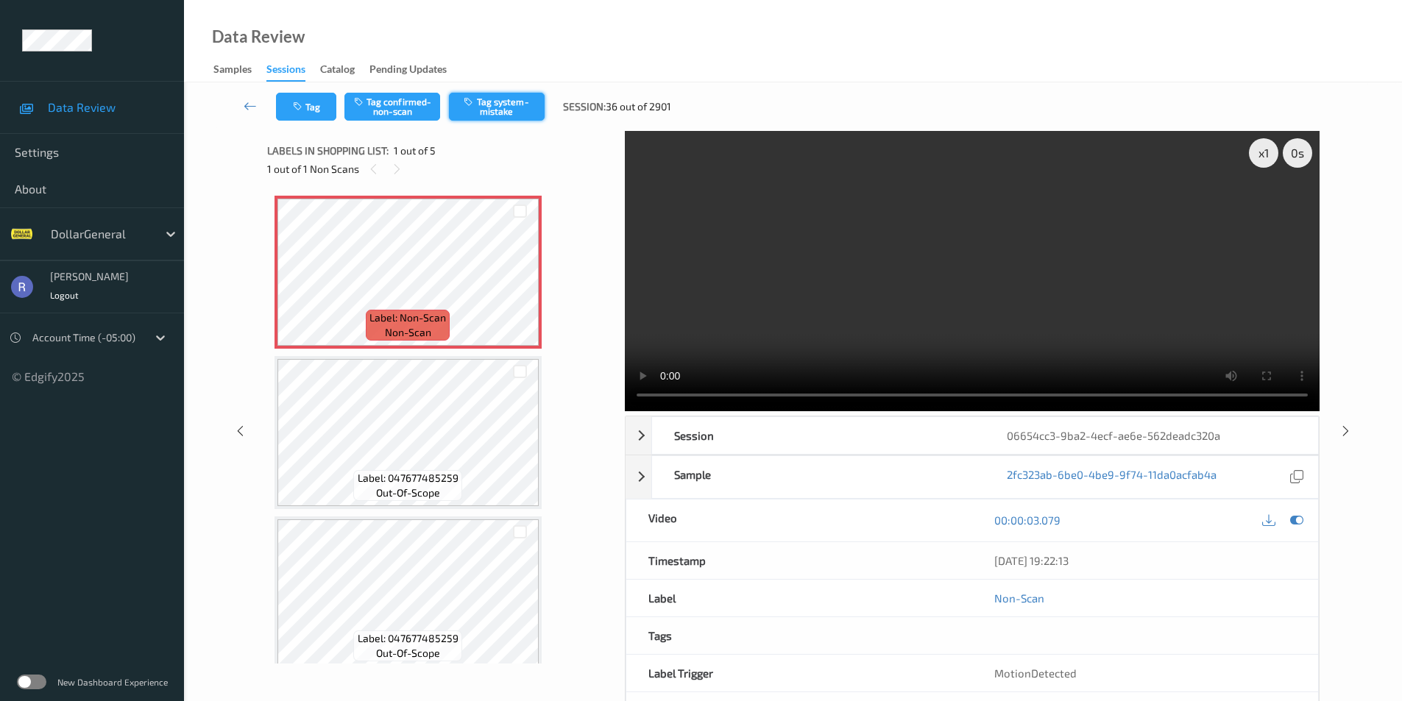
click at [506, 106] on button "Tag system-mistake" at bounding box center [497, 107] width 96 height 28
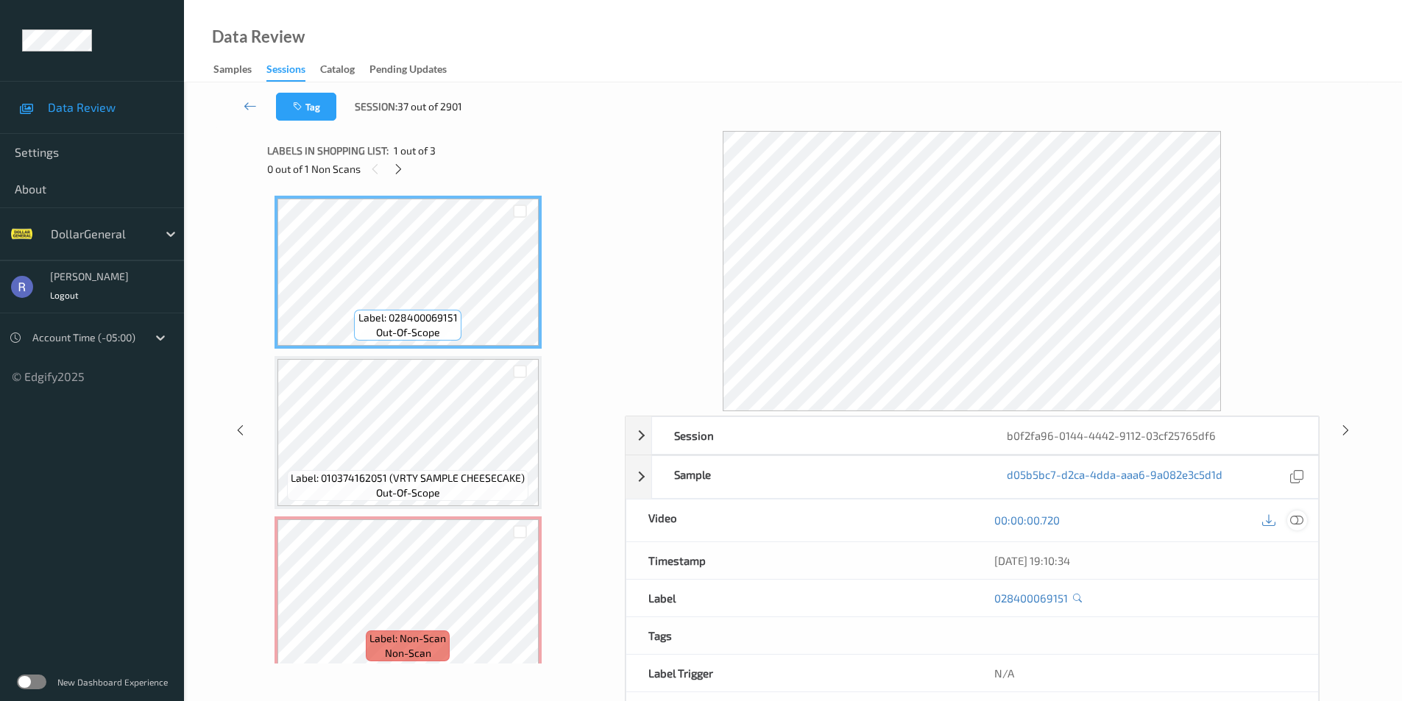
click at [1297, 521] on icon at bounding box center [1296, 520] width 13 height 13
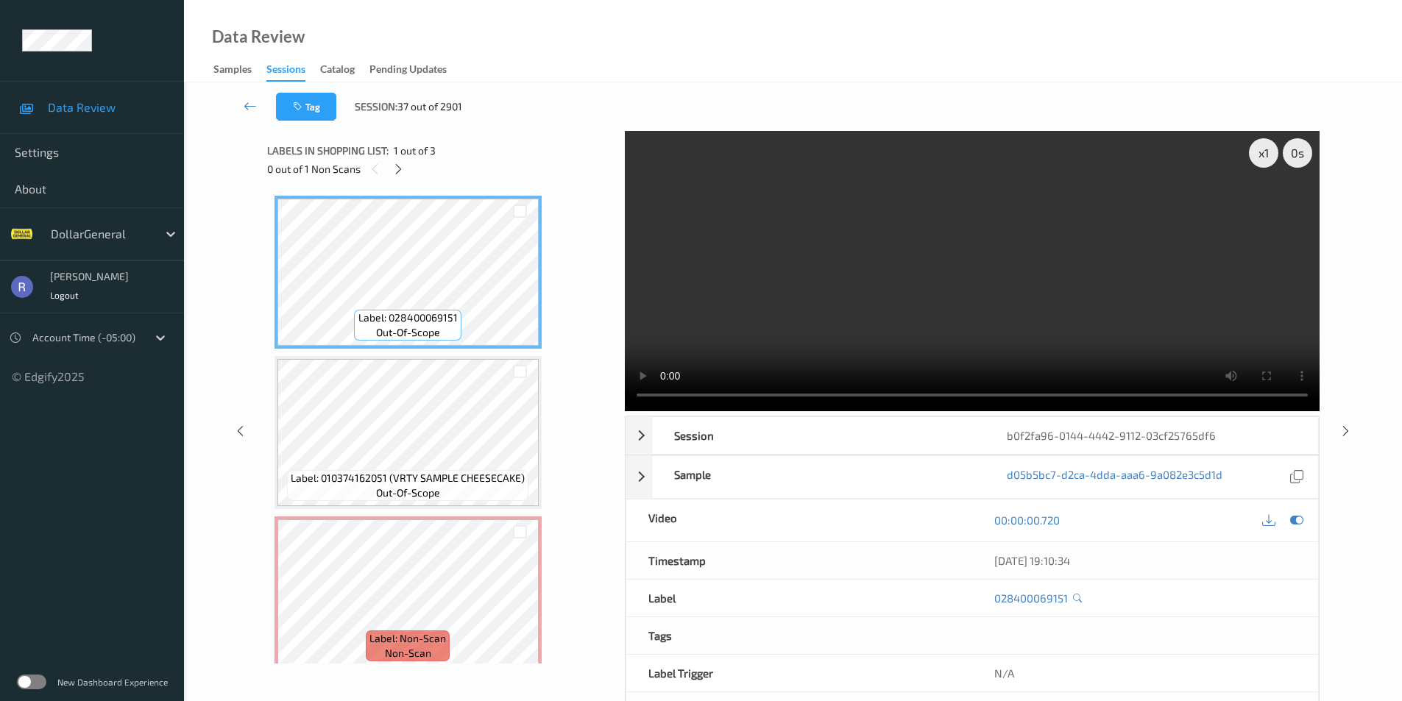
click at [970, 286] on video at bounding box center [972, 271] width 695 height 280
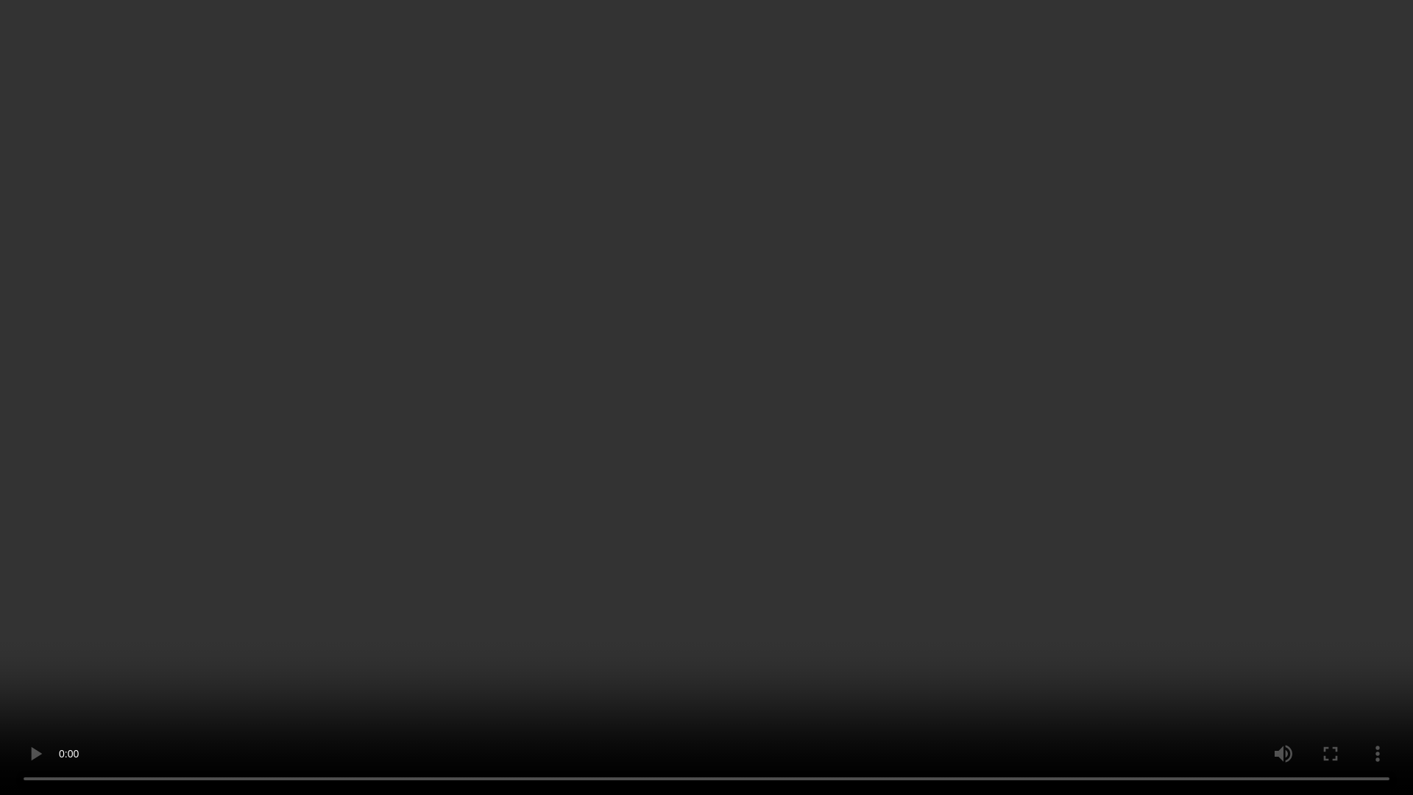
click at [975, 308] on video at bounding box center [706, 397] width 1413 height 795
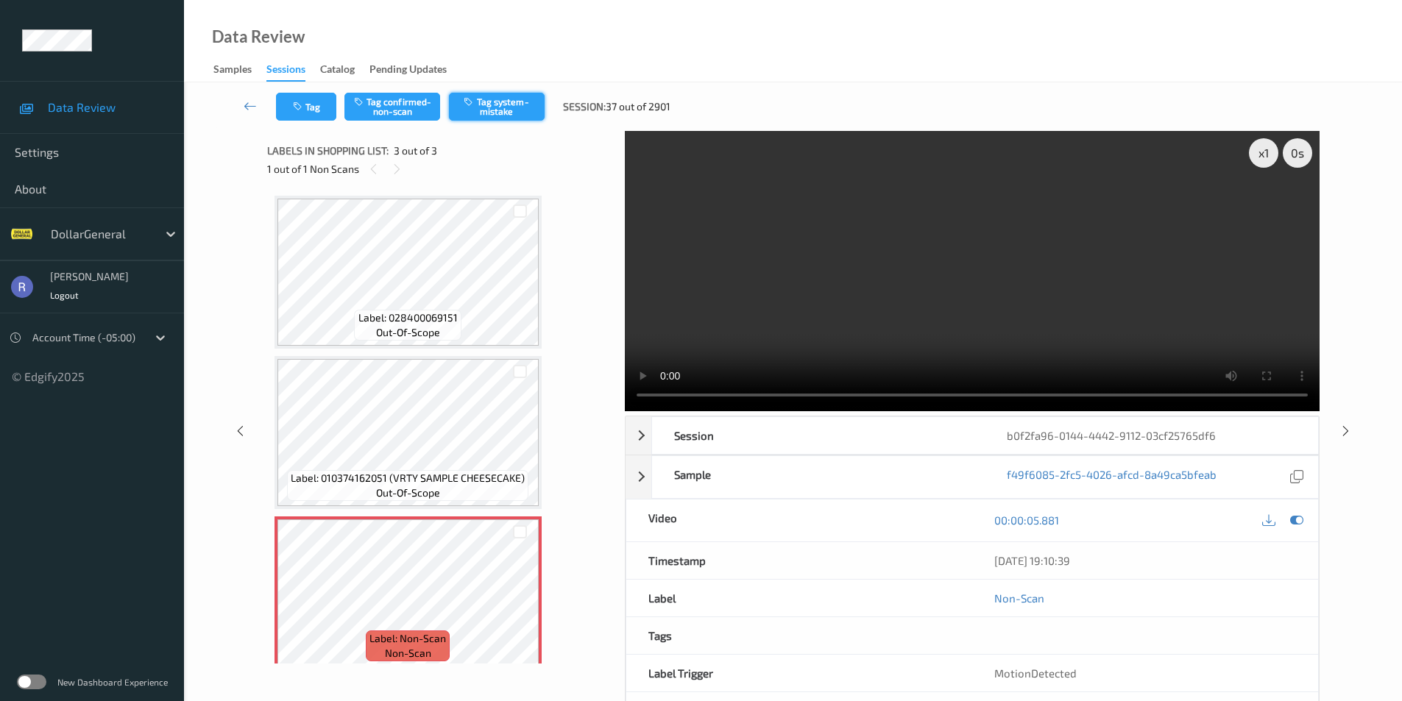
click at [500, 110] on button "Tag system-mistake" at bounding box center [497, 107] width 96 height 28
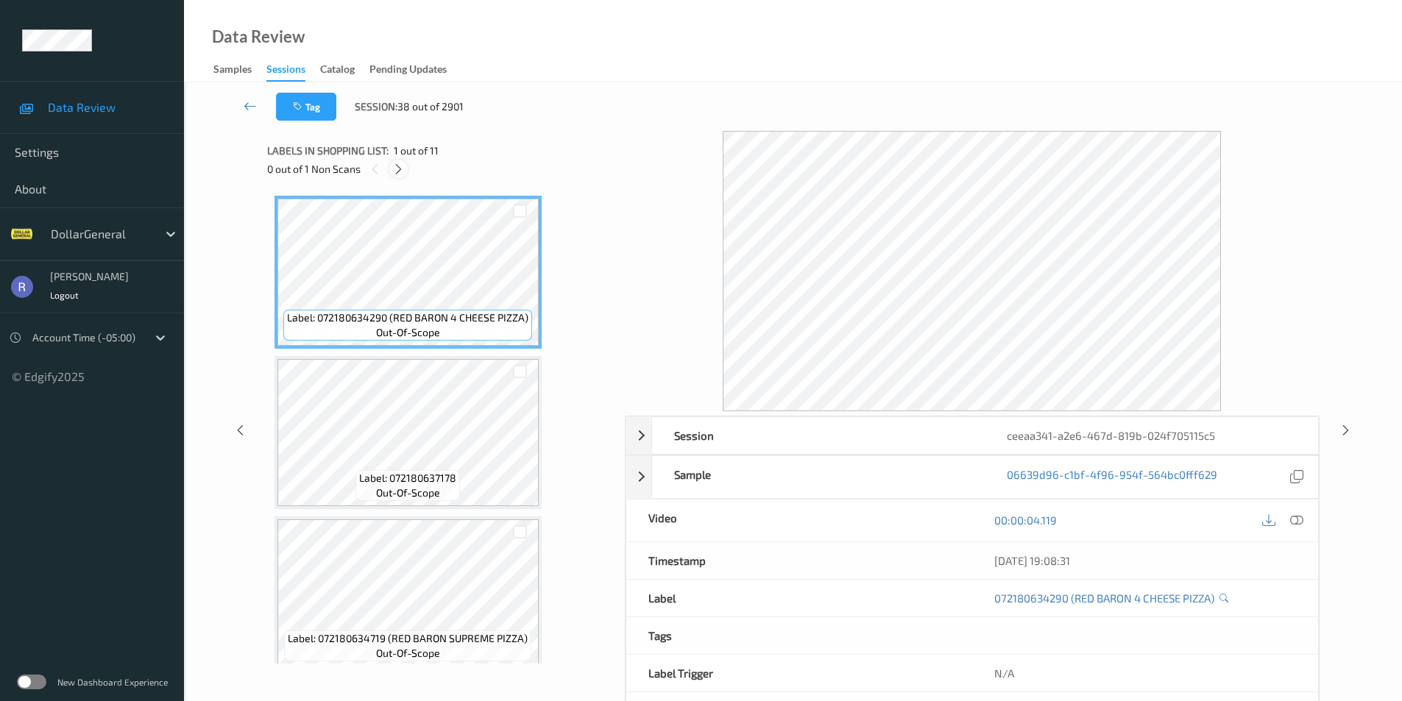
click at [401, 170] on icon at bounding box center [398, 169] width 13 height 13
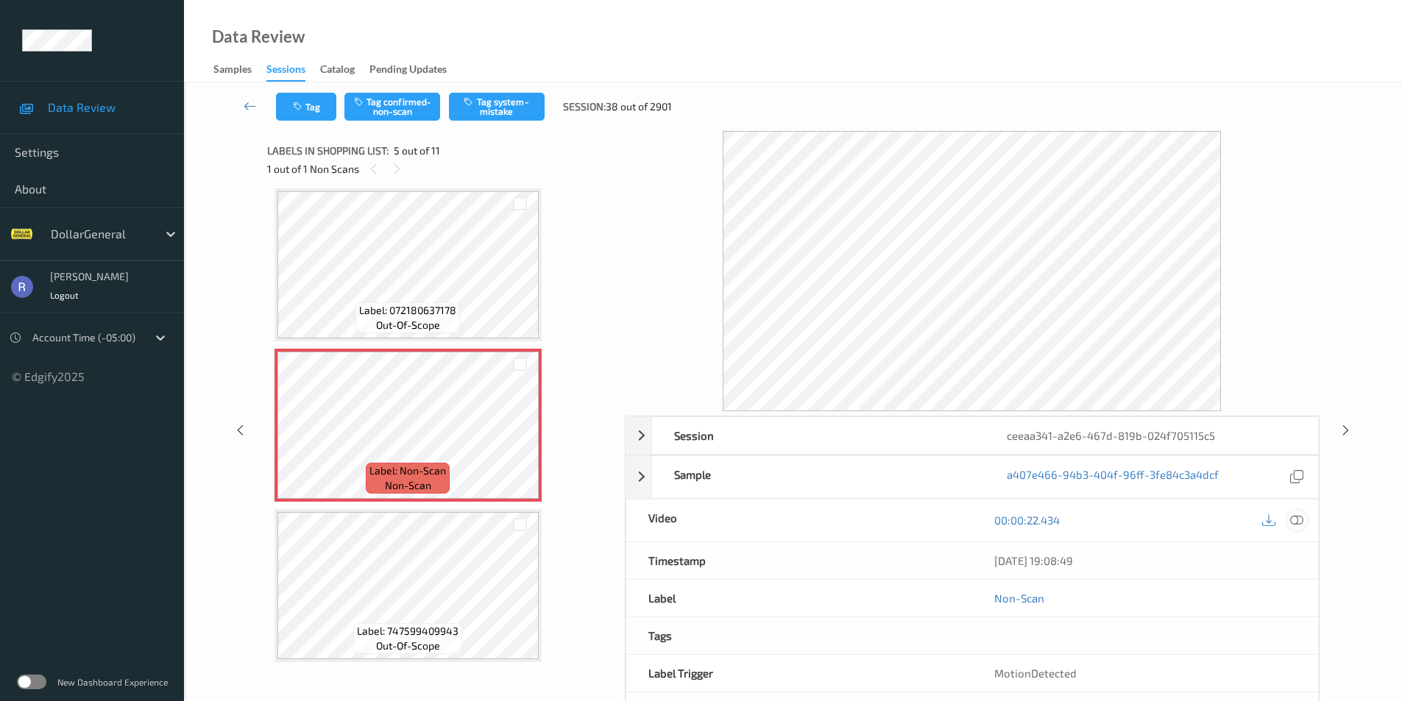
click at [1296, 518] on icon at bounding box center [1296, 520] width 13 height 13
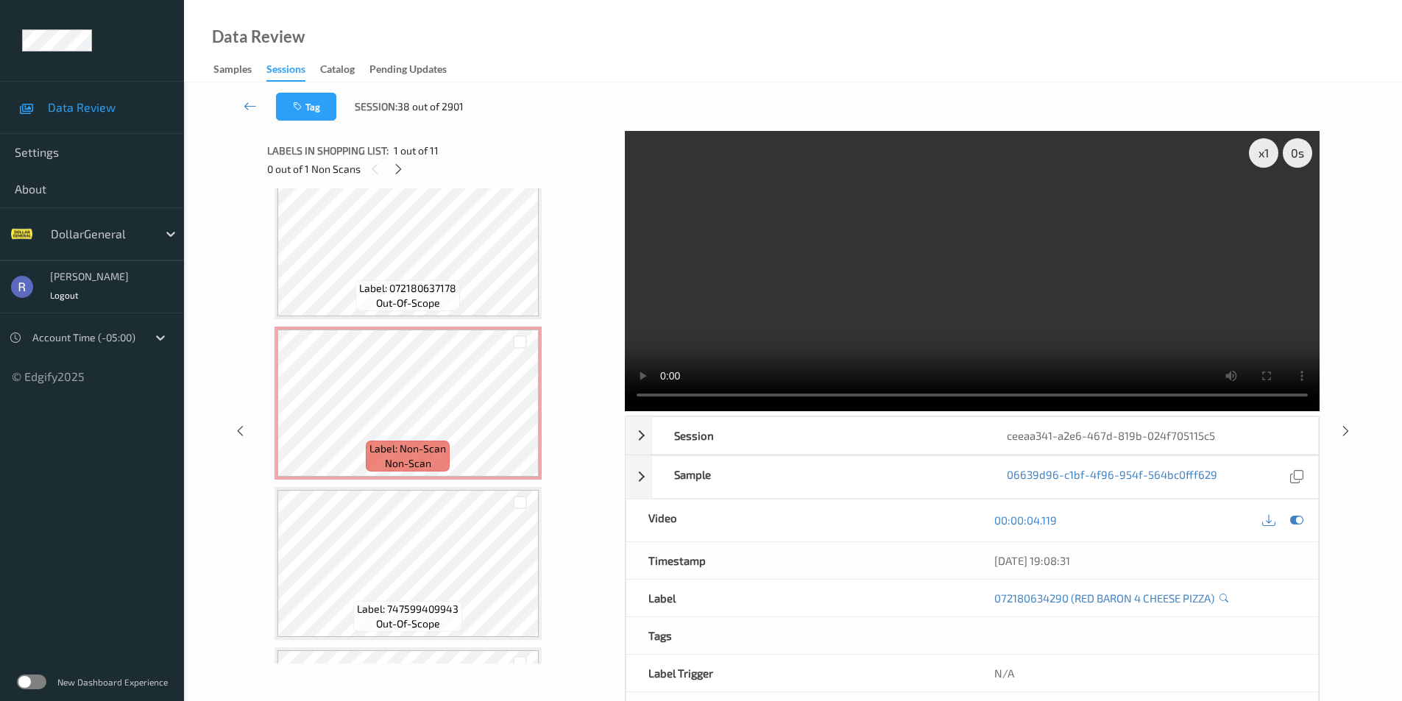
scroll to position [515, 0]
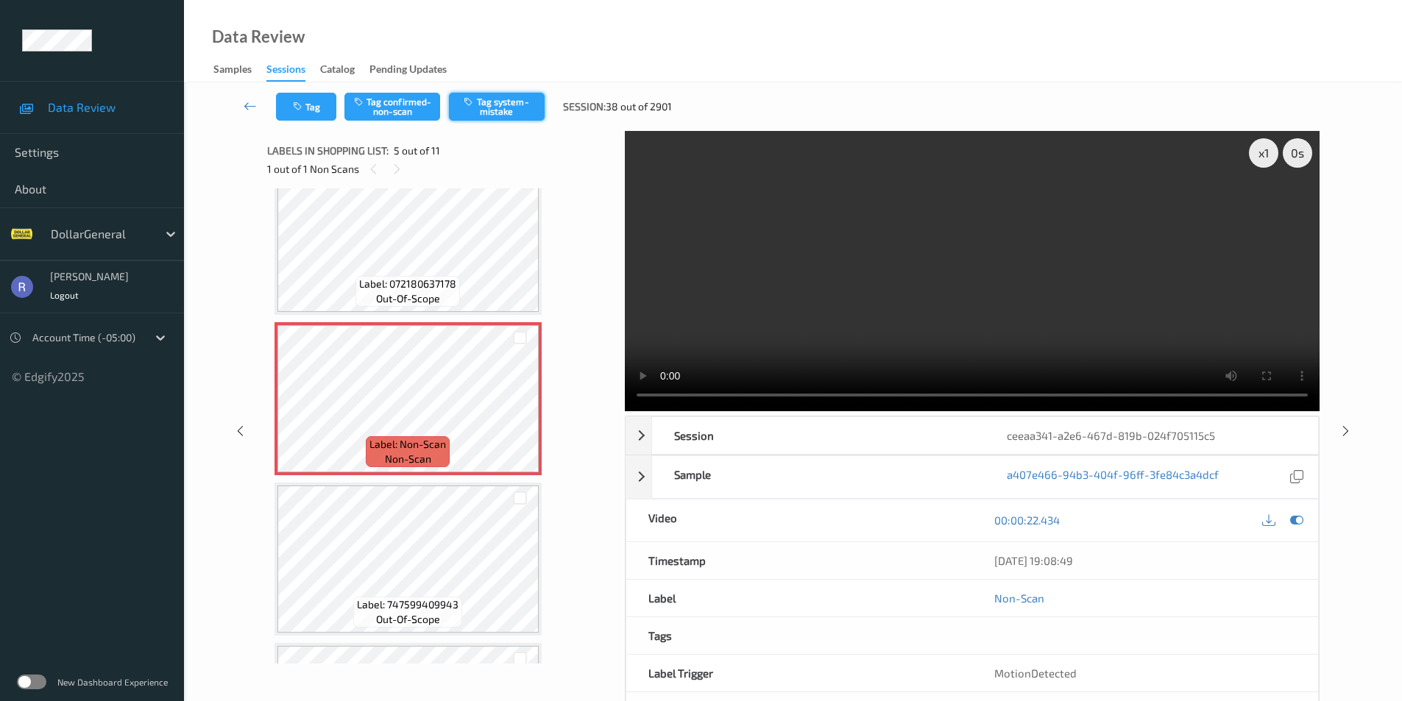
click at [511, 106] on button "Tag system-mistake" at bounding box center [497, 107] width 96 height 28
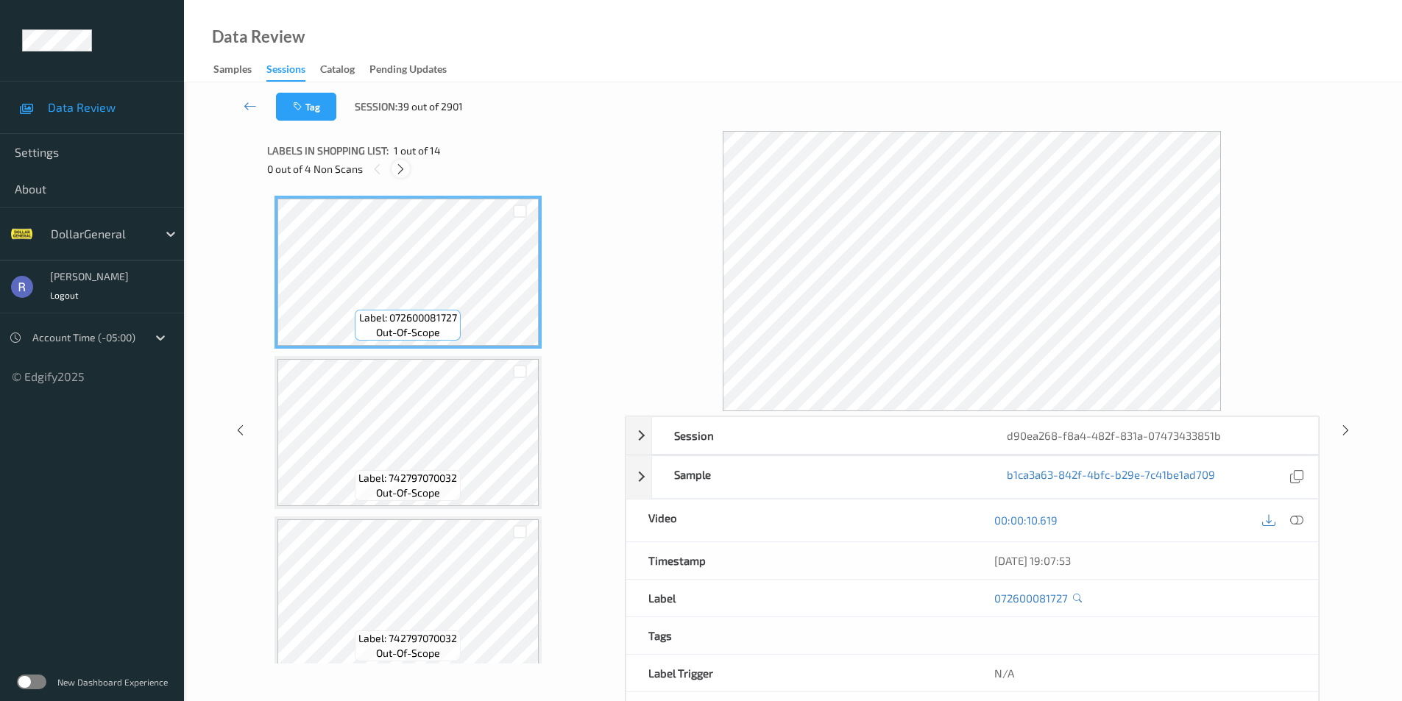
click at [401, 170] on icon at bounding box center [400, 169] width 13 height 13
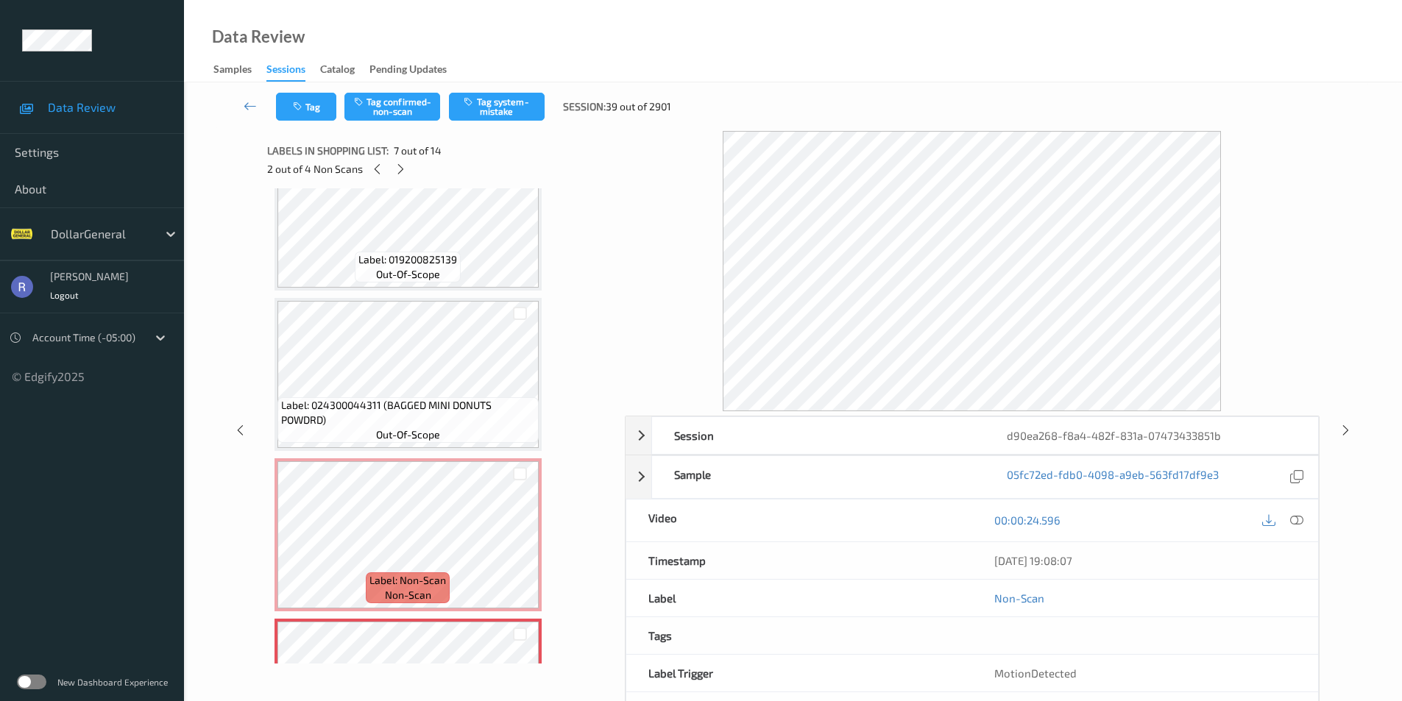
scroll to position [502, 0]
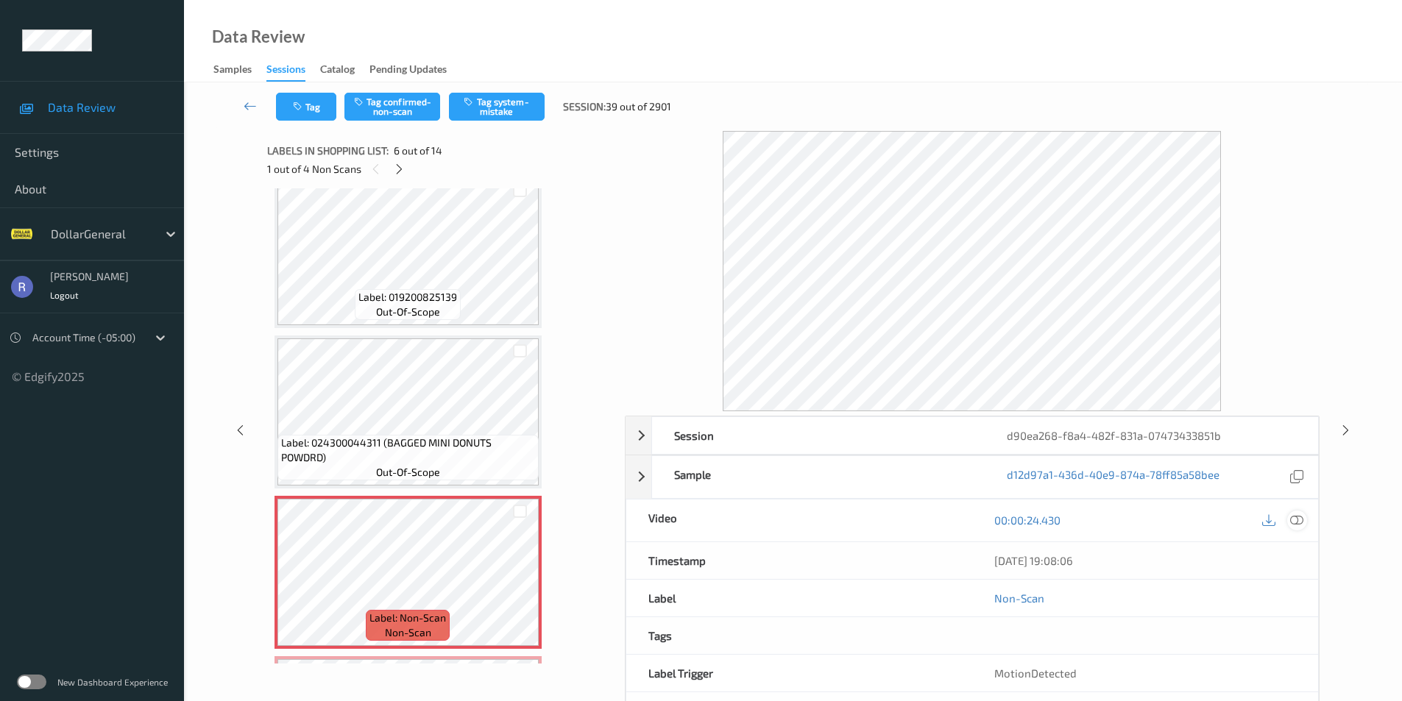
click at [1295, 520] on icon at bounding box center [1296, 520] width 13 height 13
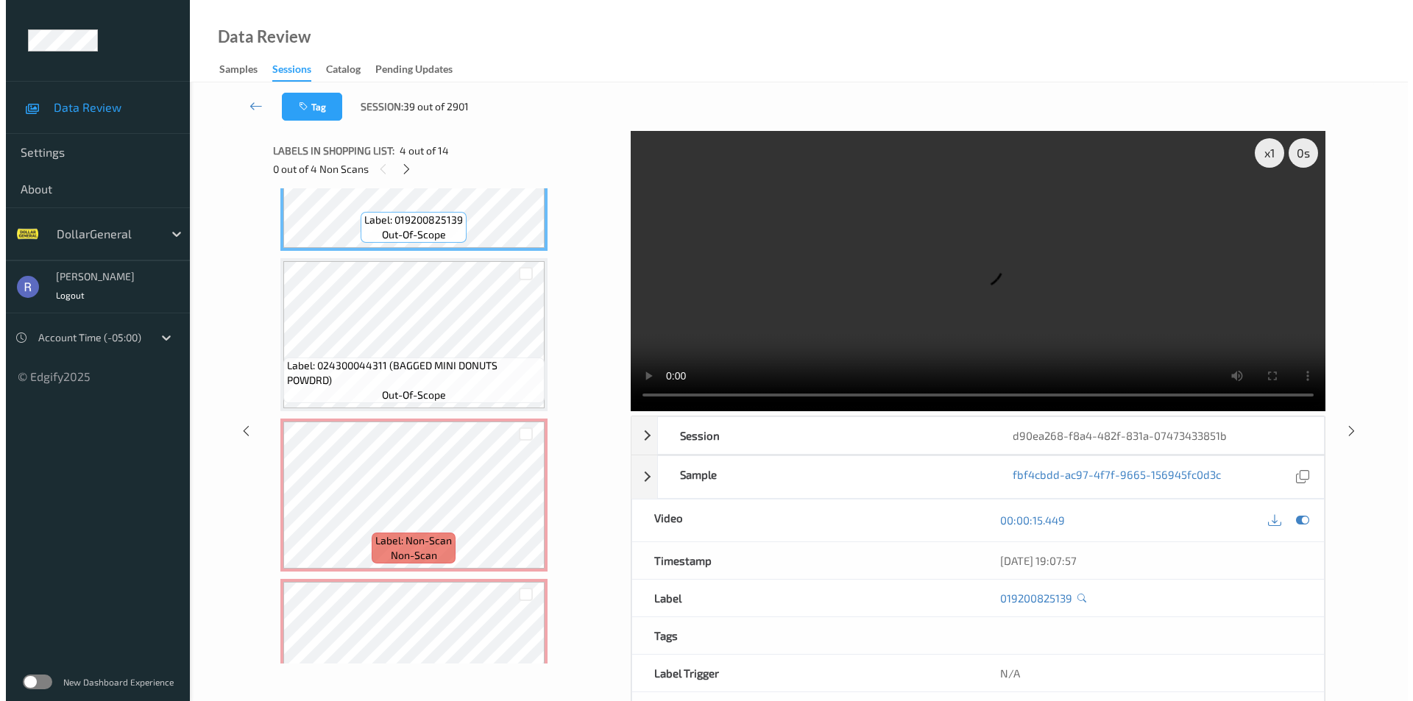
scroll to position [589, 0]
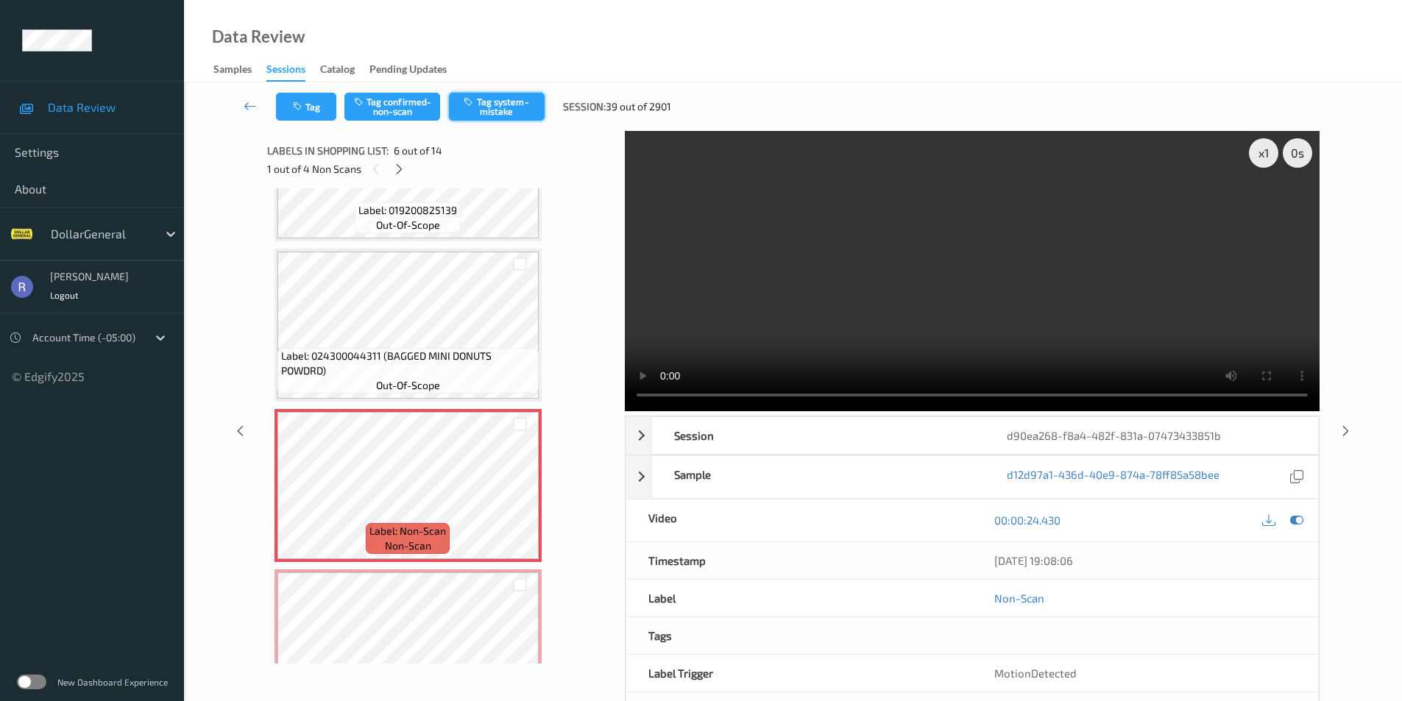
click at [508, 104] on button "Tag system-mistake" at bounding box center [497, 107] width 96 height 28
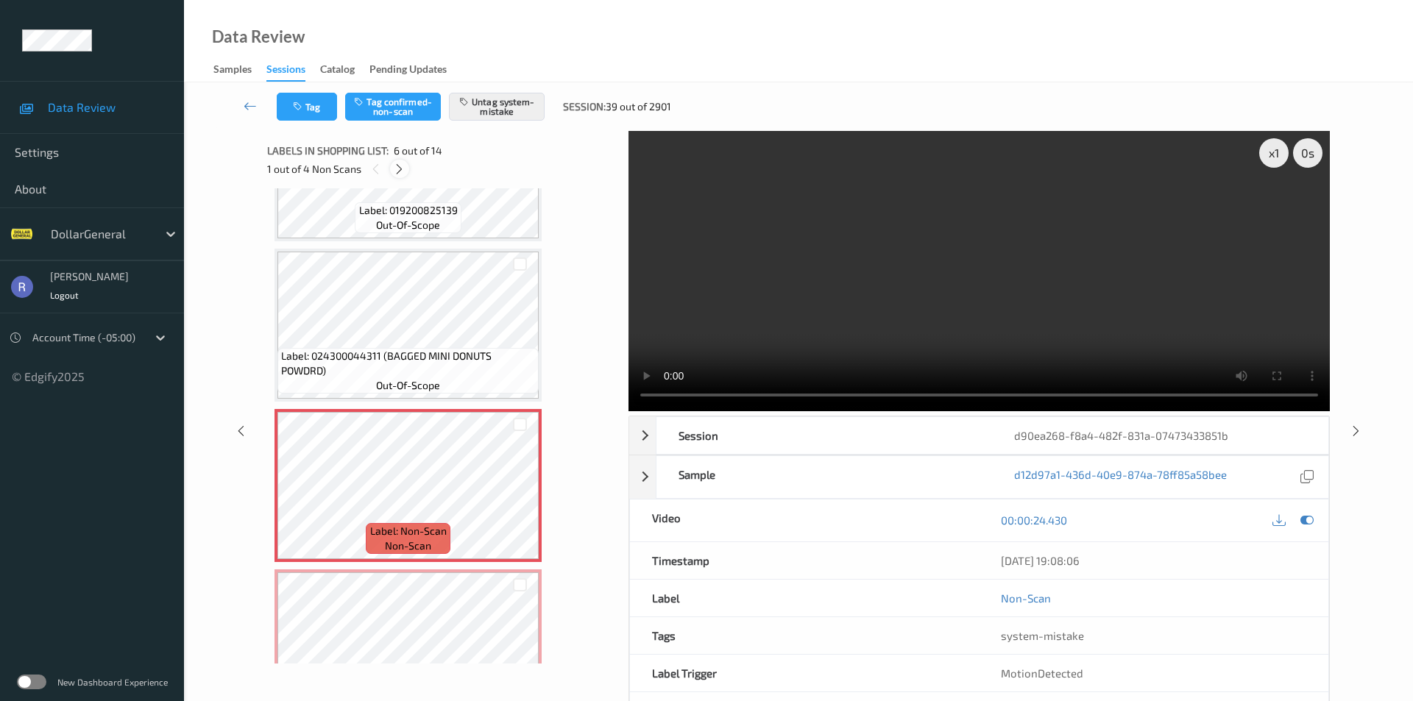
click at [400, 166] on icon at bounding box center [399, 169] width 13 height 13
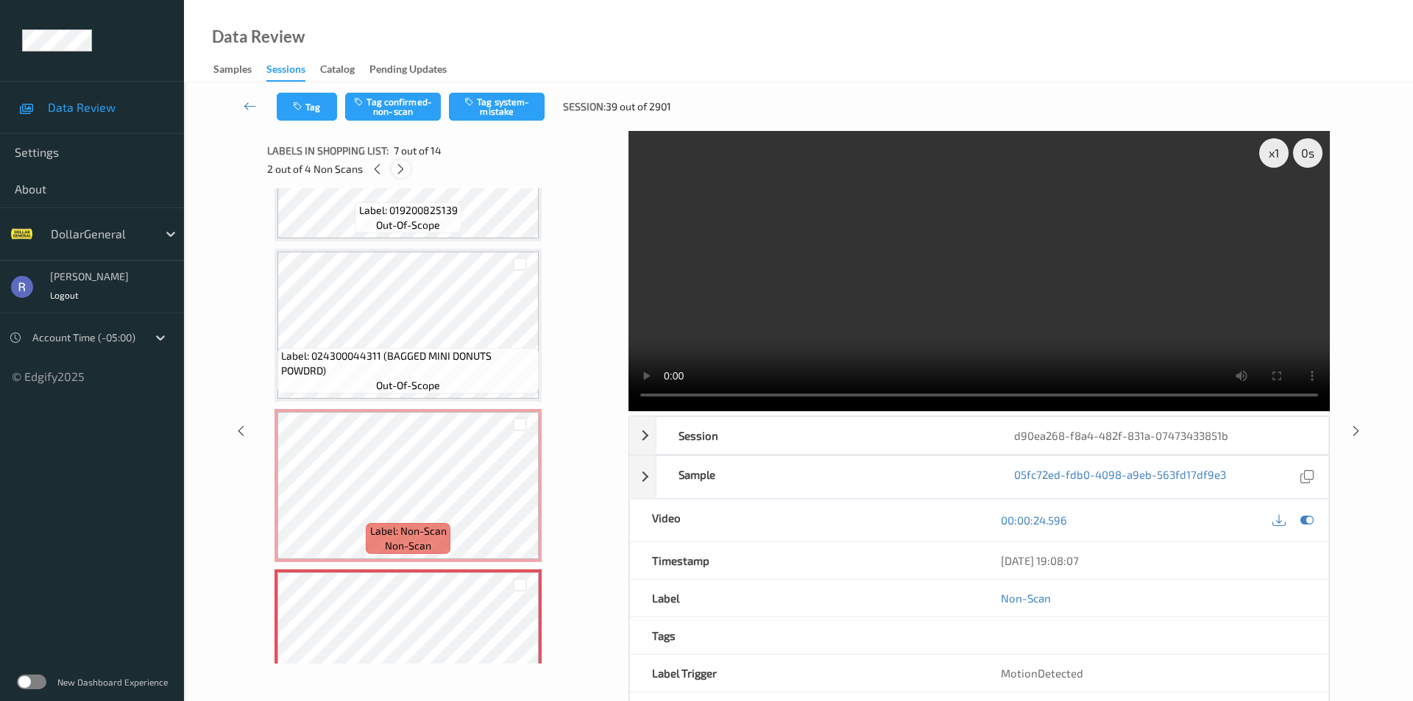
scroll to position [809, 0]
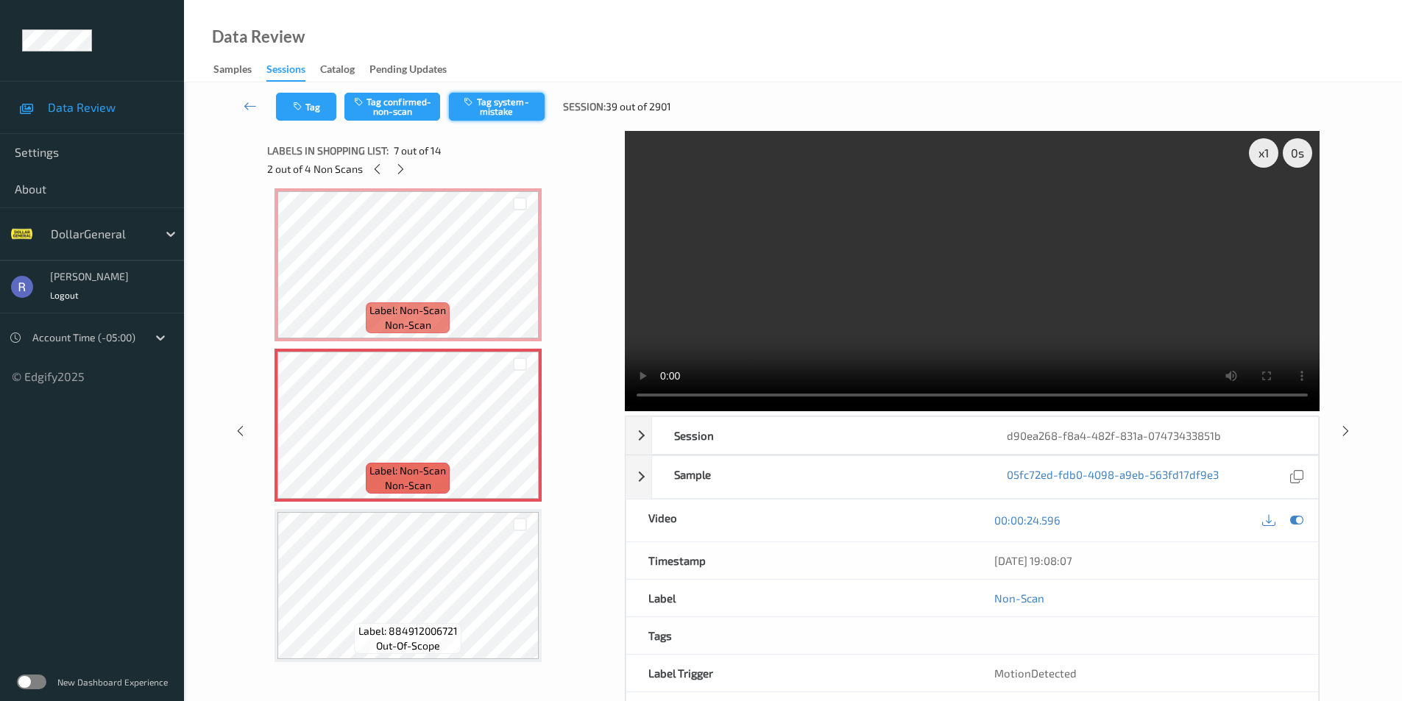
click at [515, 101] on button "Tag system-mistake" at bounding box center [497, 107] width 96 height 28
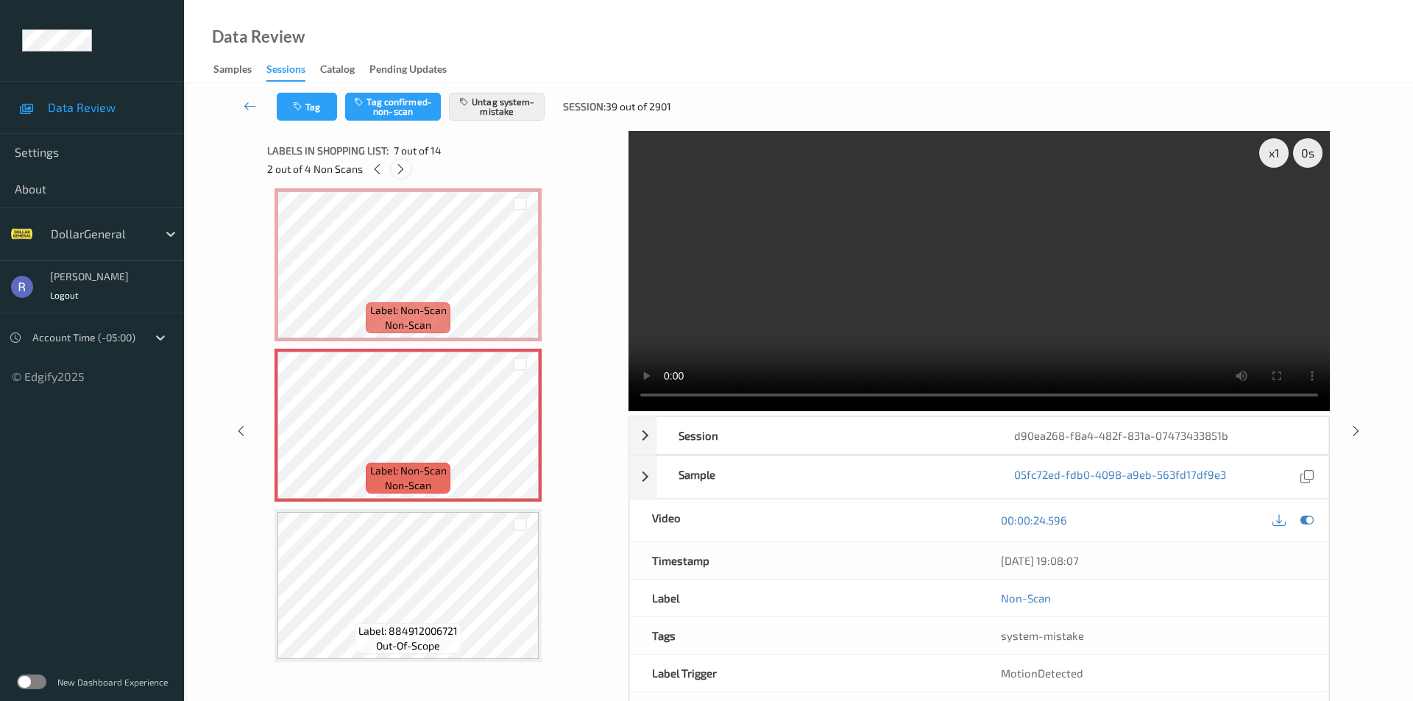
click at [400, 167] on icon at bounding box center [400, 169] width 13 height 13
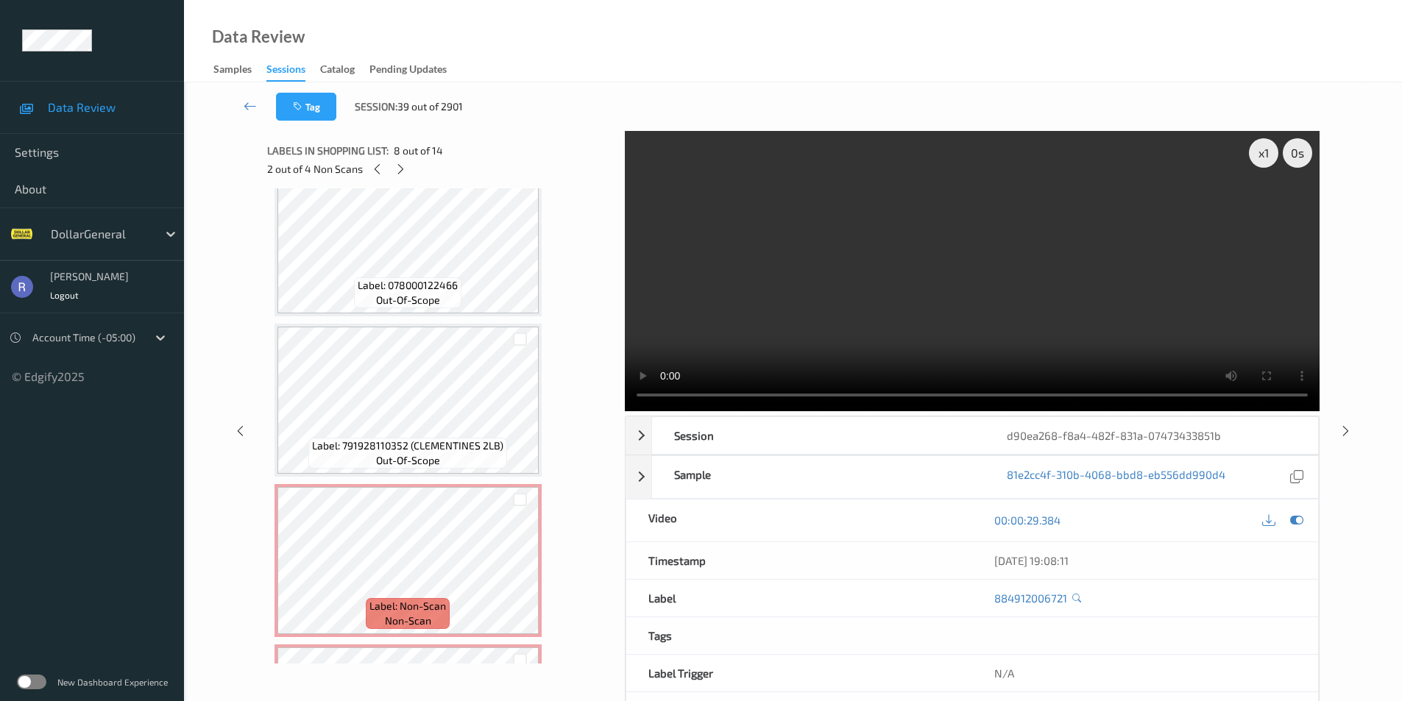
scroll to position [1611, 0]
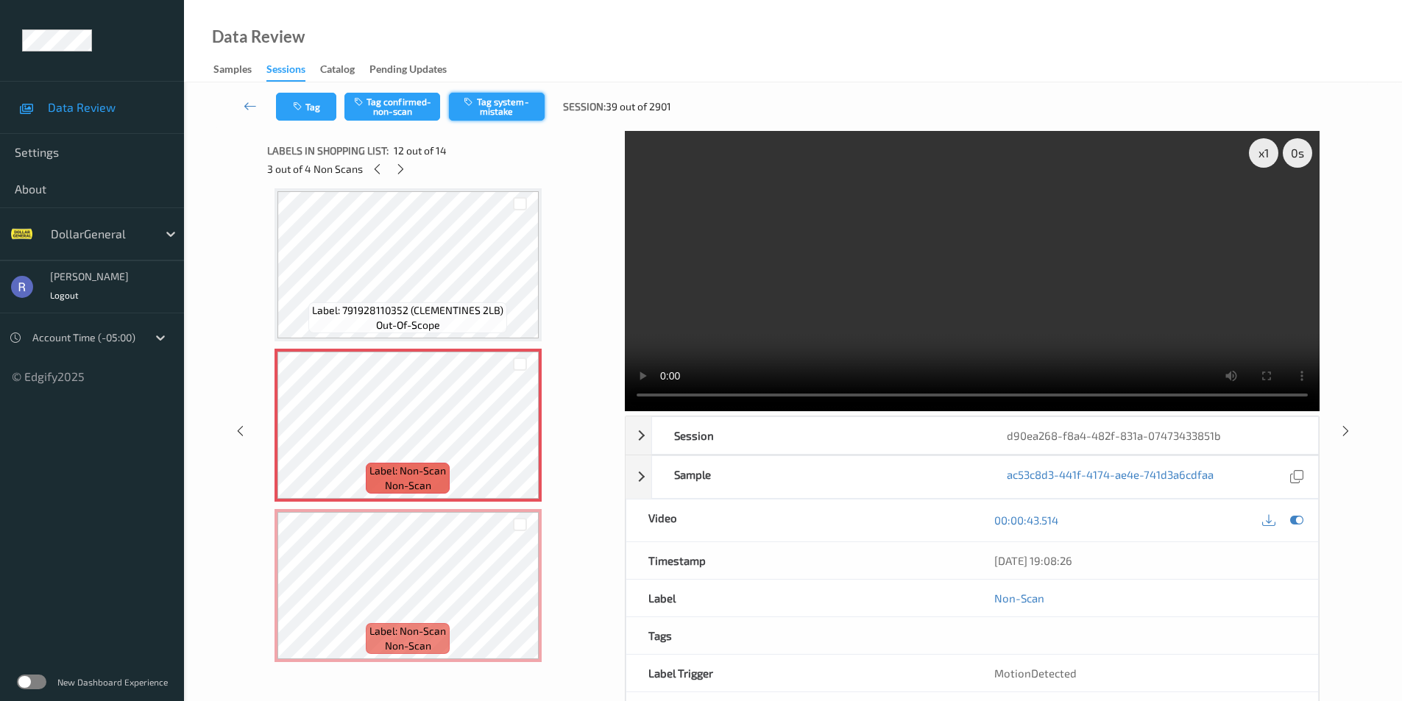
click at [511, 102] on button "Tag system-mistake" at bounding box center [497, 107] width 96 height 28
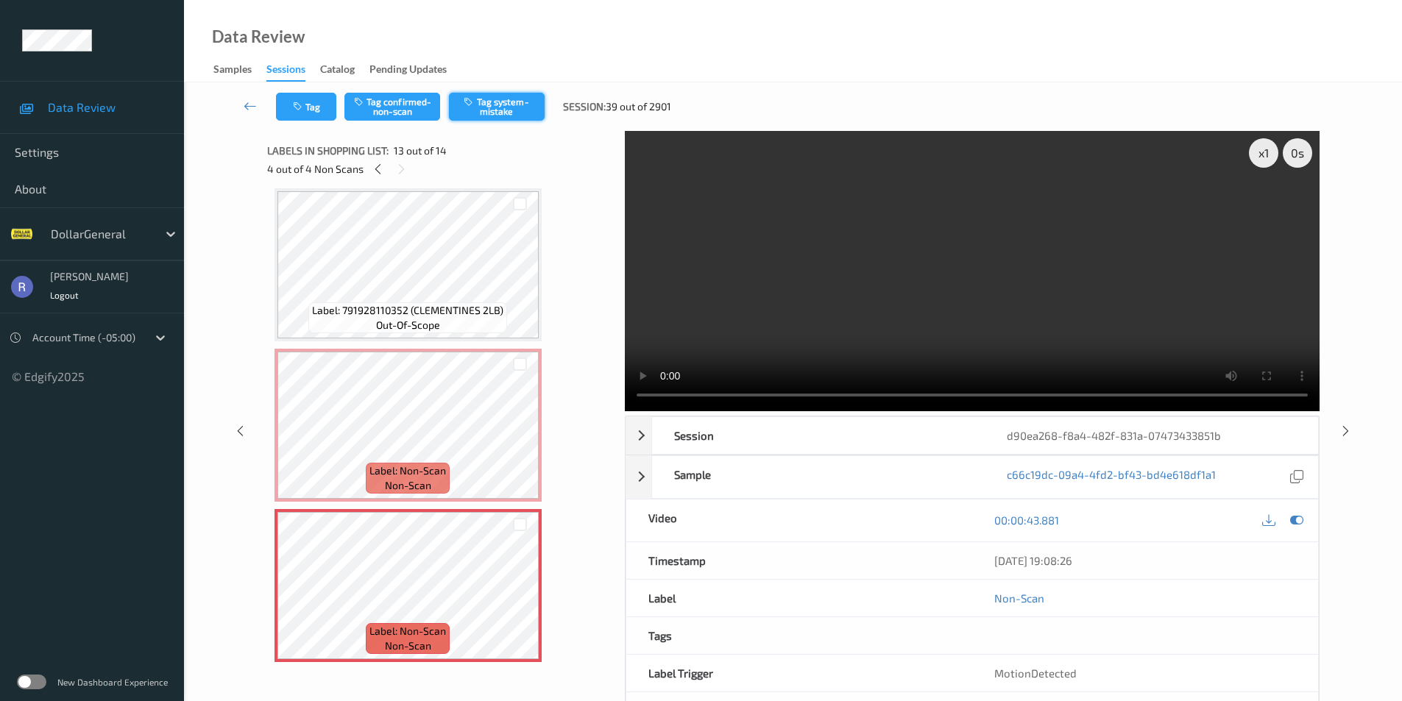
click at [506, 113] on button "Tag system-mistake" at bounding box center [497, 107] width 96 height 28
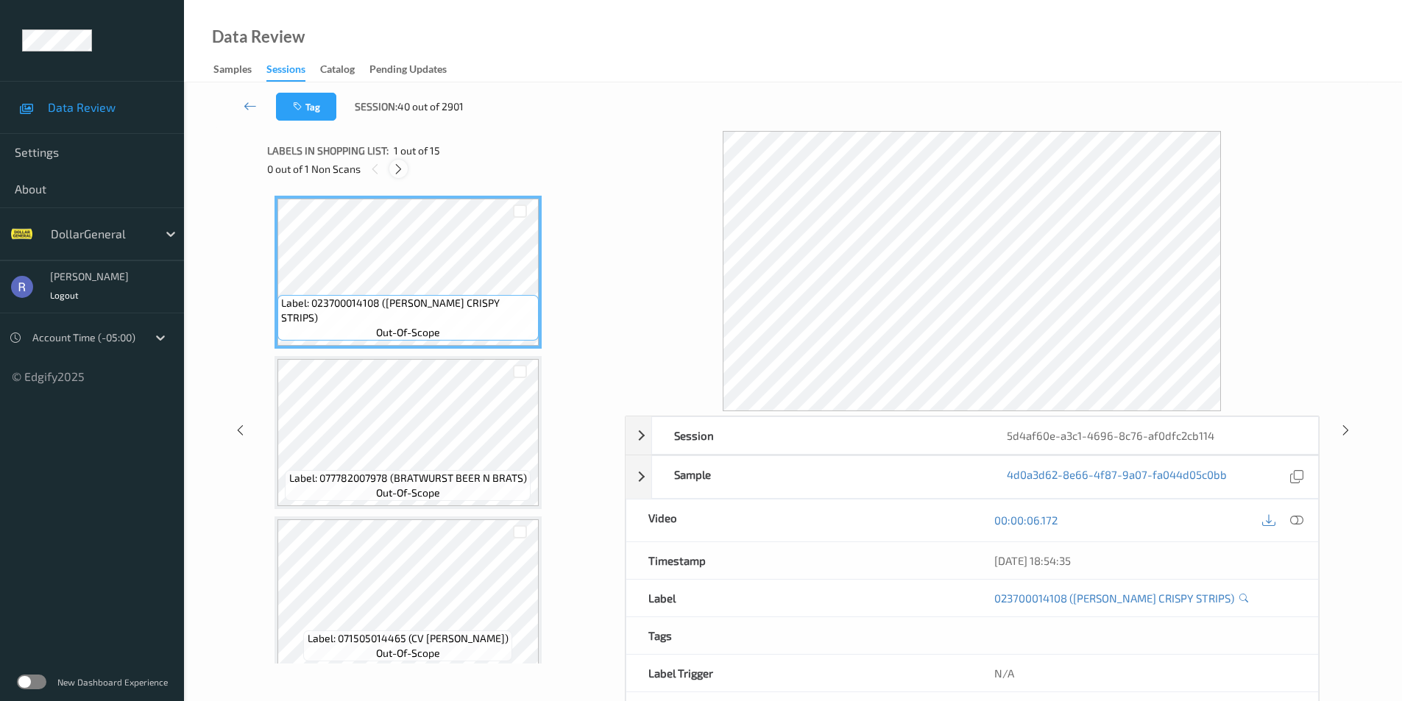
click at [403, 172] on icon at bounding box center [398, 169] width 13 height 13
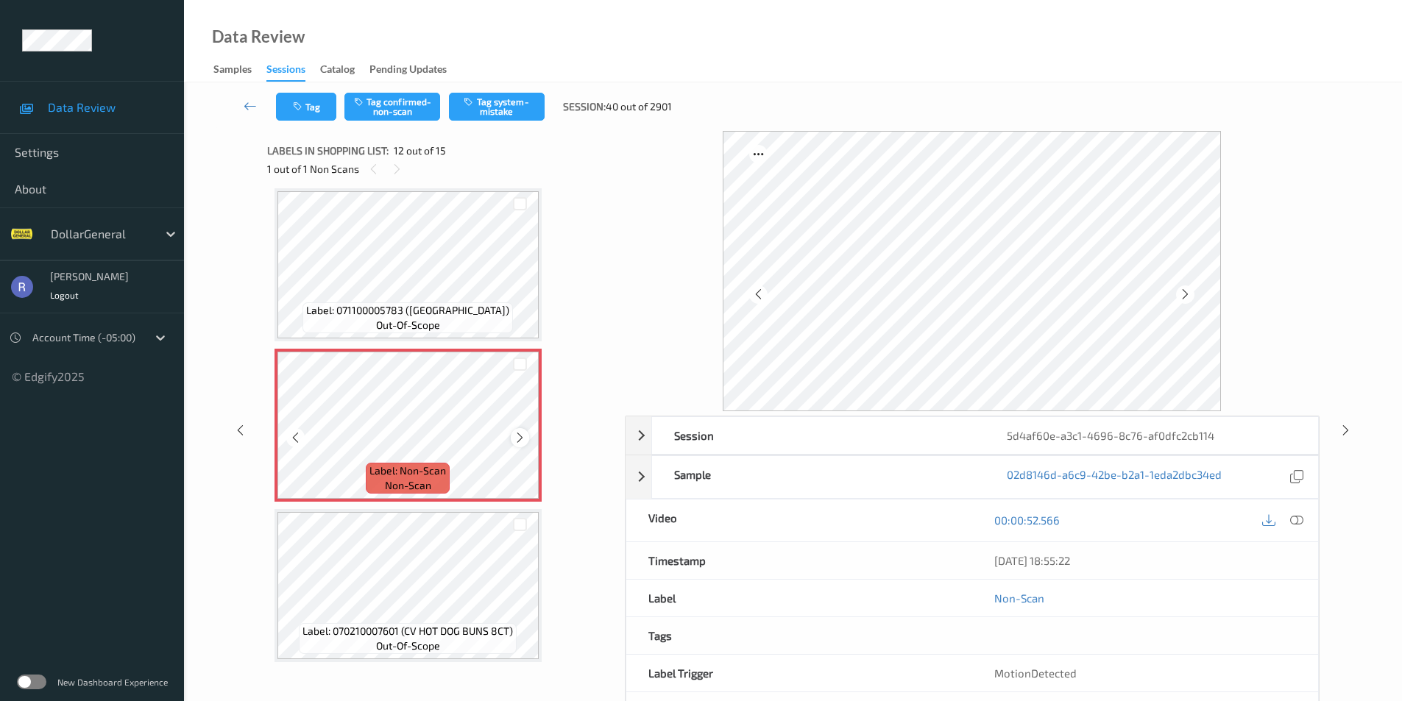
click at [514, 435] on icon at bounding box center [520, 437] width 13 height 13
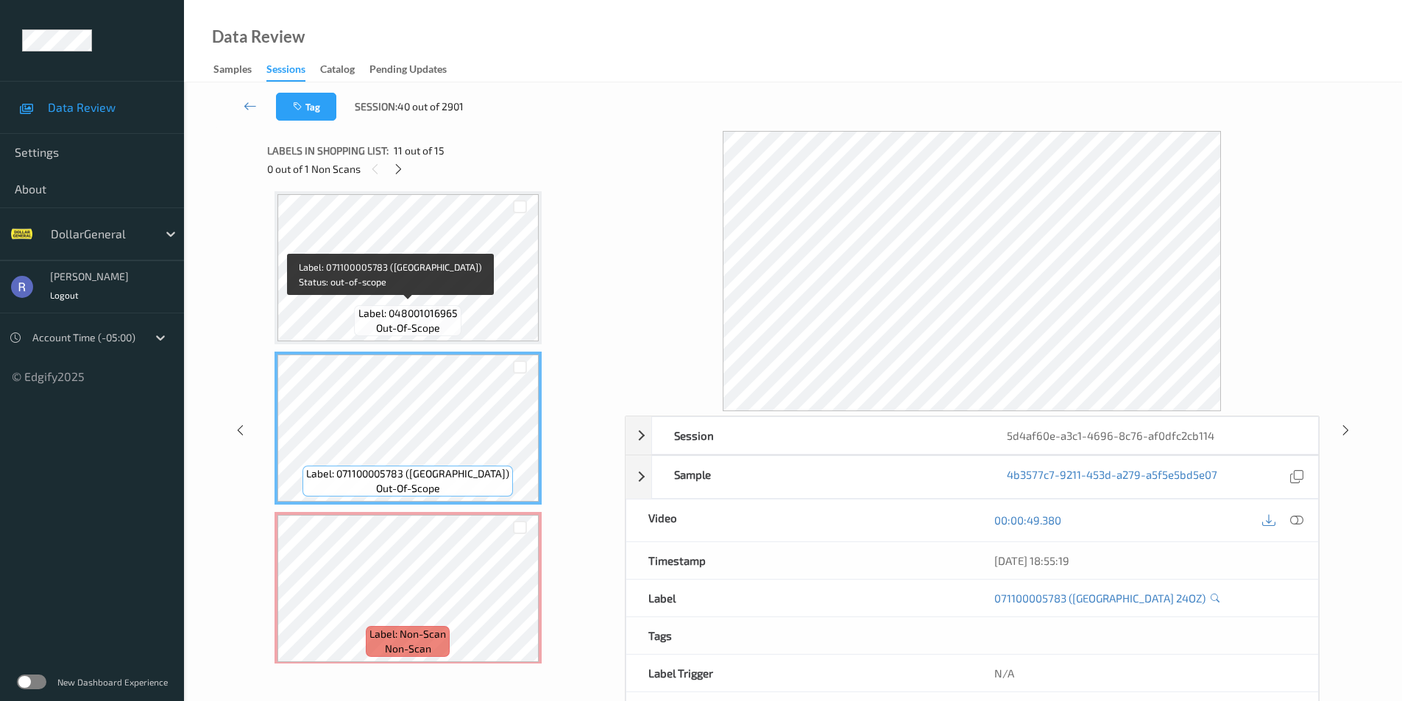
scroll to position [1391, 0]
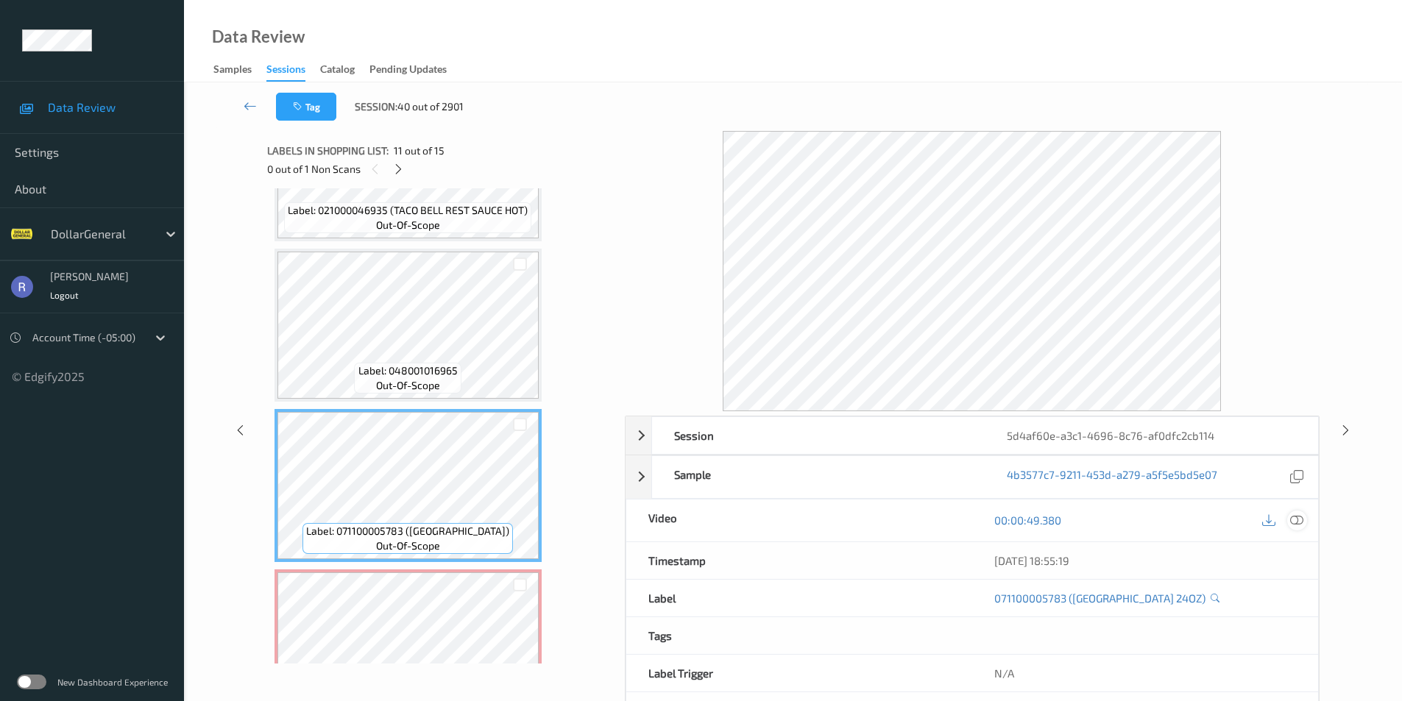
click at [1302, 517] on icon at bounding box center [1296, 520] width 13 height 13
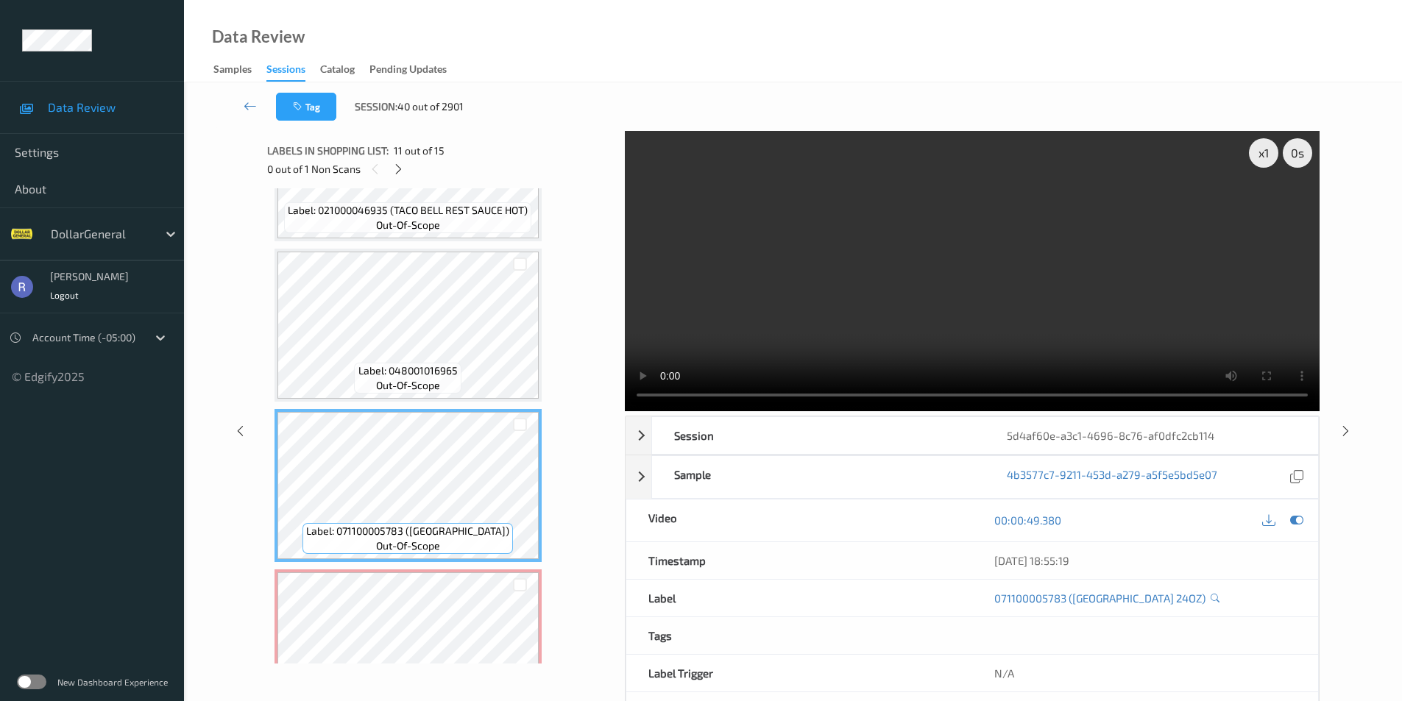
click at [870, 341] on video at bounding box center [972, 271] width 695 height 280
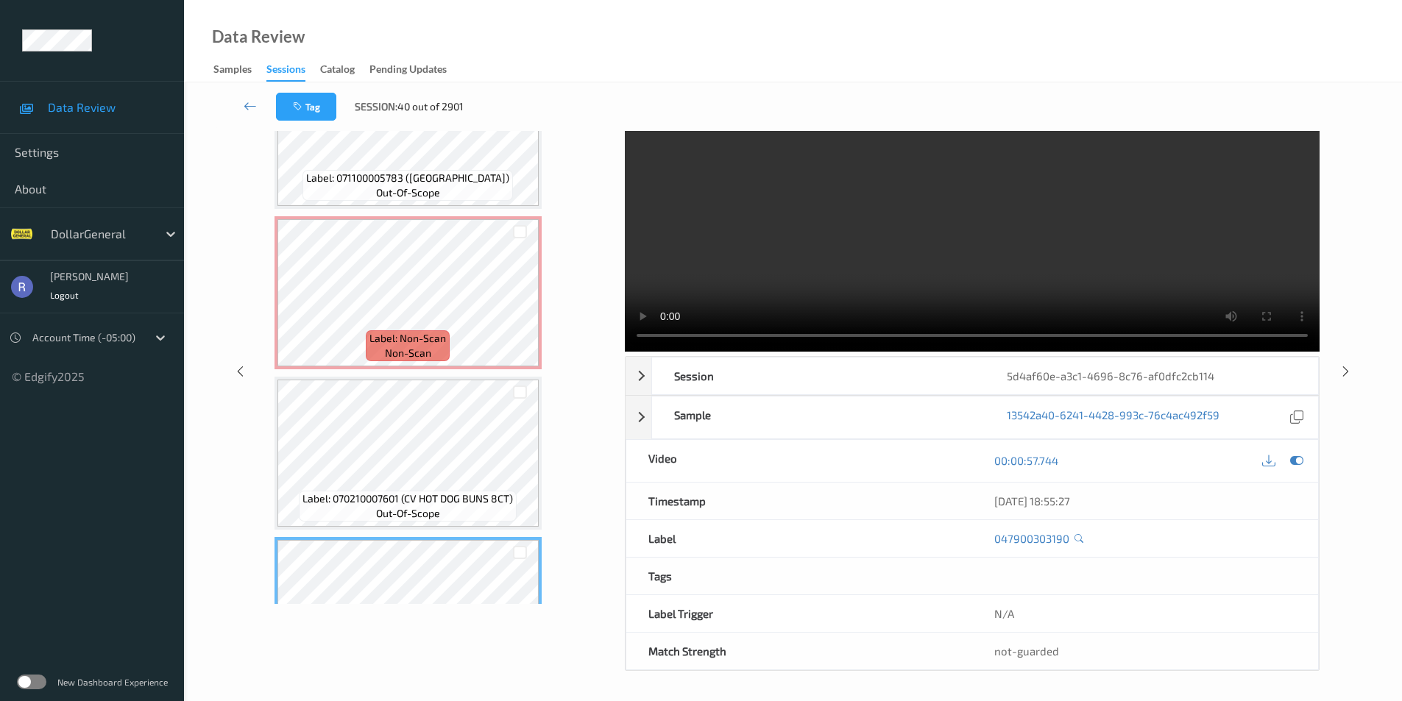
scroll to position [1570, 0]
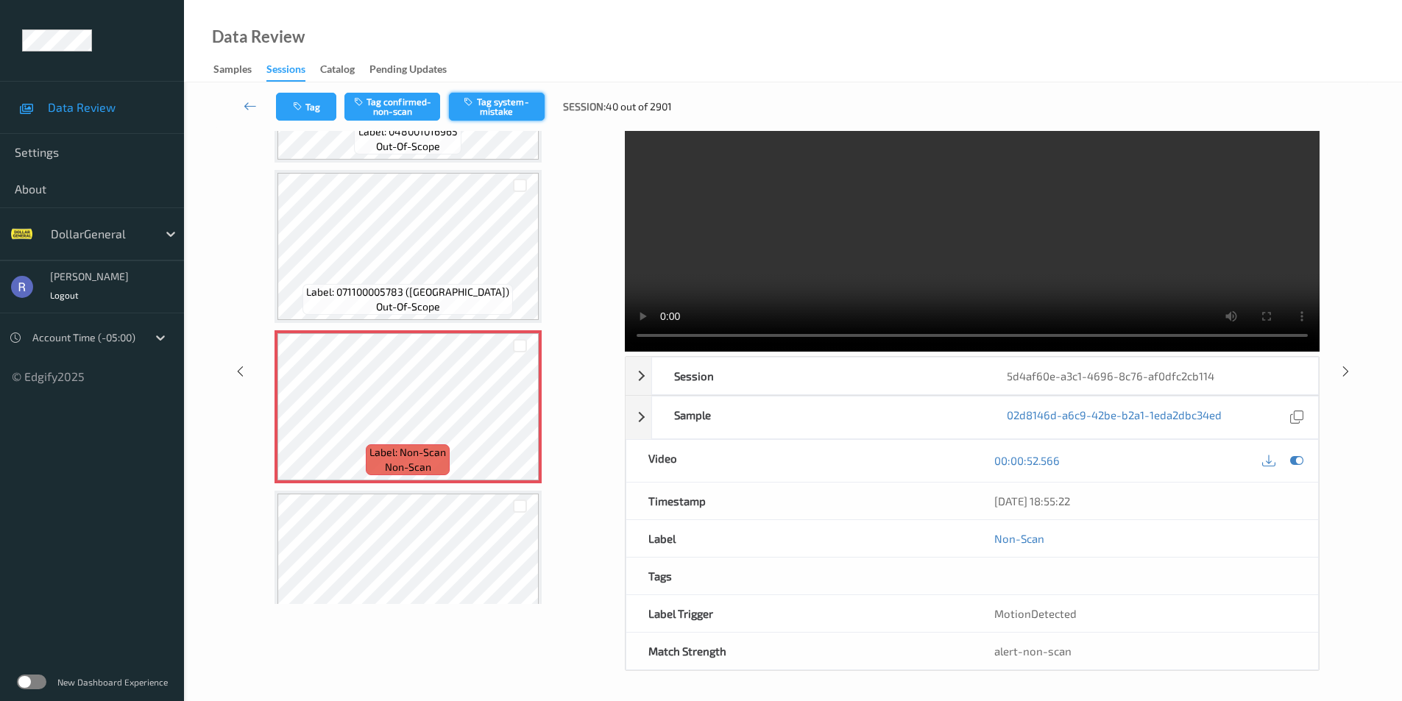
click at [490, 110] on button "Tag system-mistake" at bounding box center [497, 107] width 96 height 28
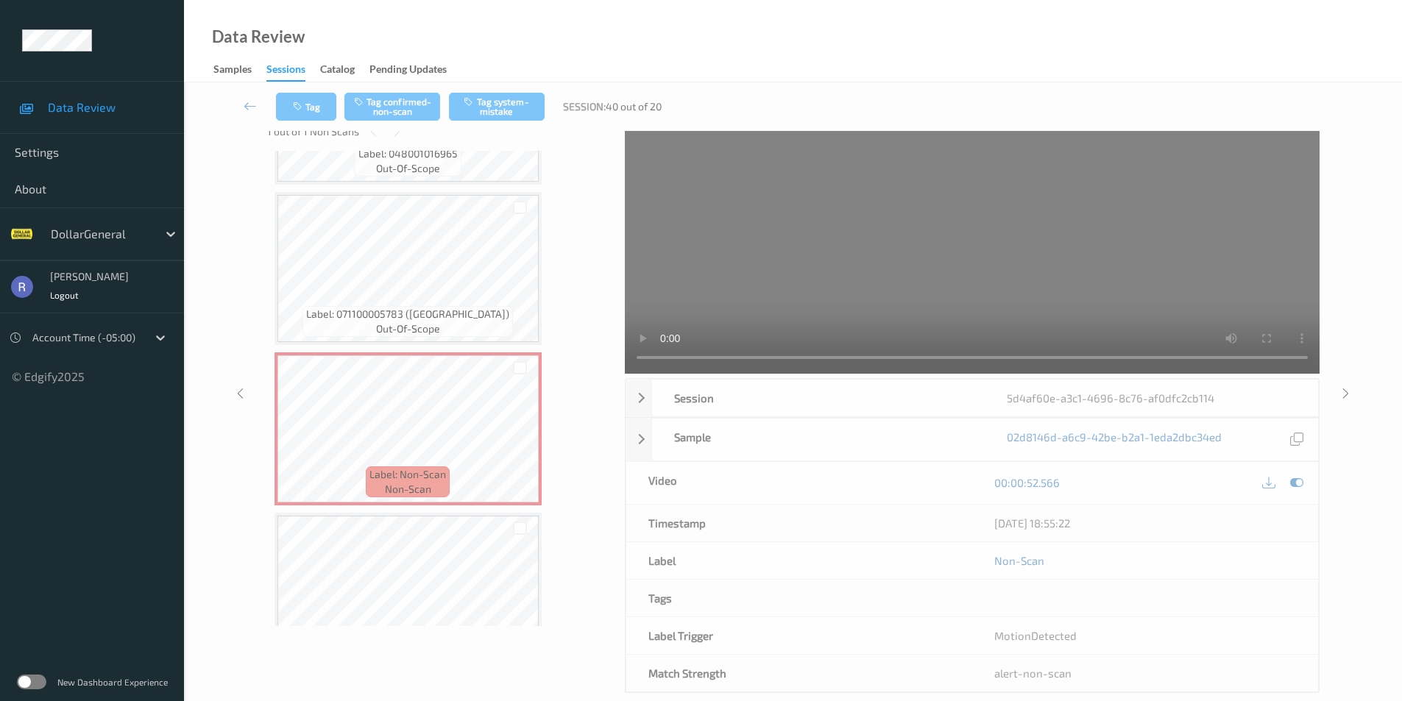
scroll to position [0, 0]
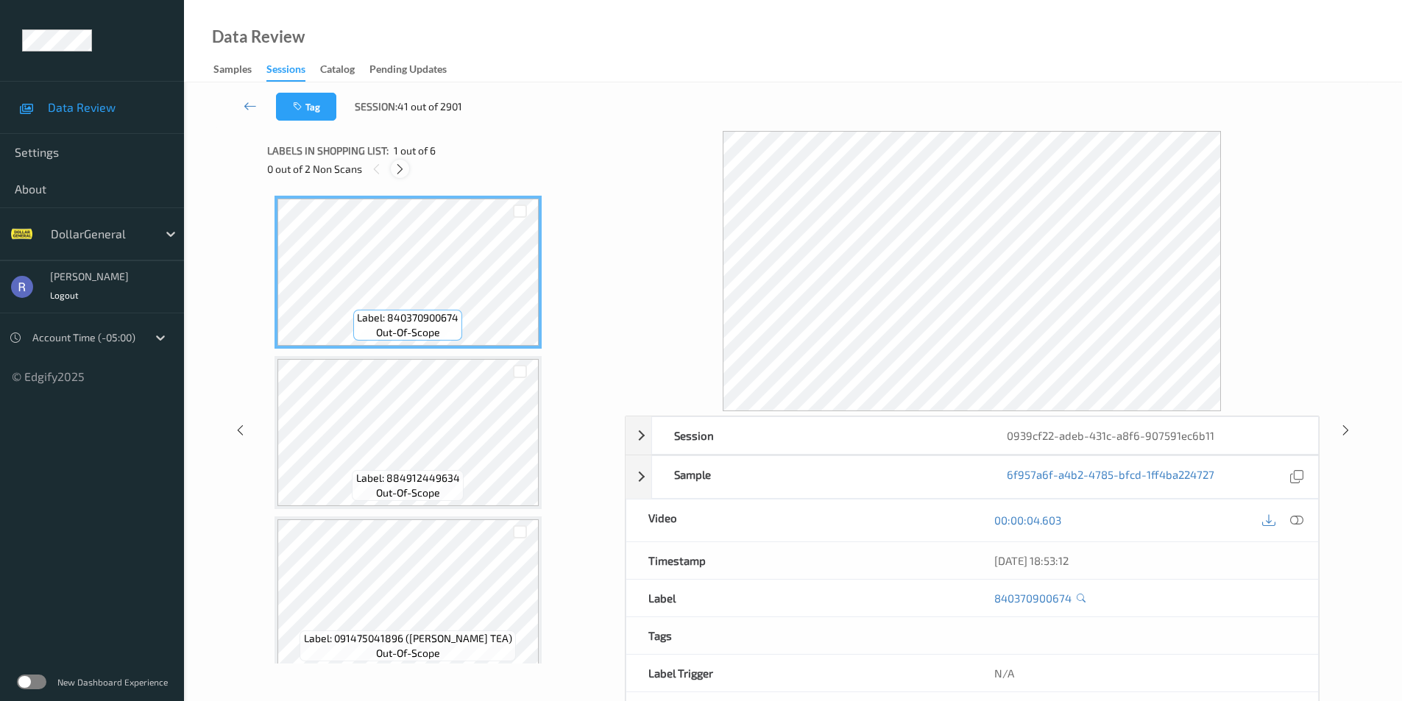
click at [397, 166] on icon at bounding box center [400, 169] width 13 height 13
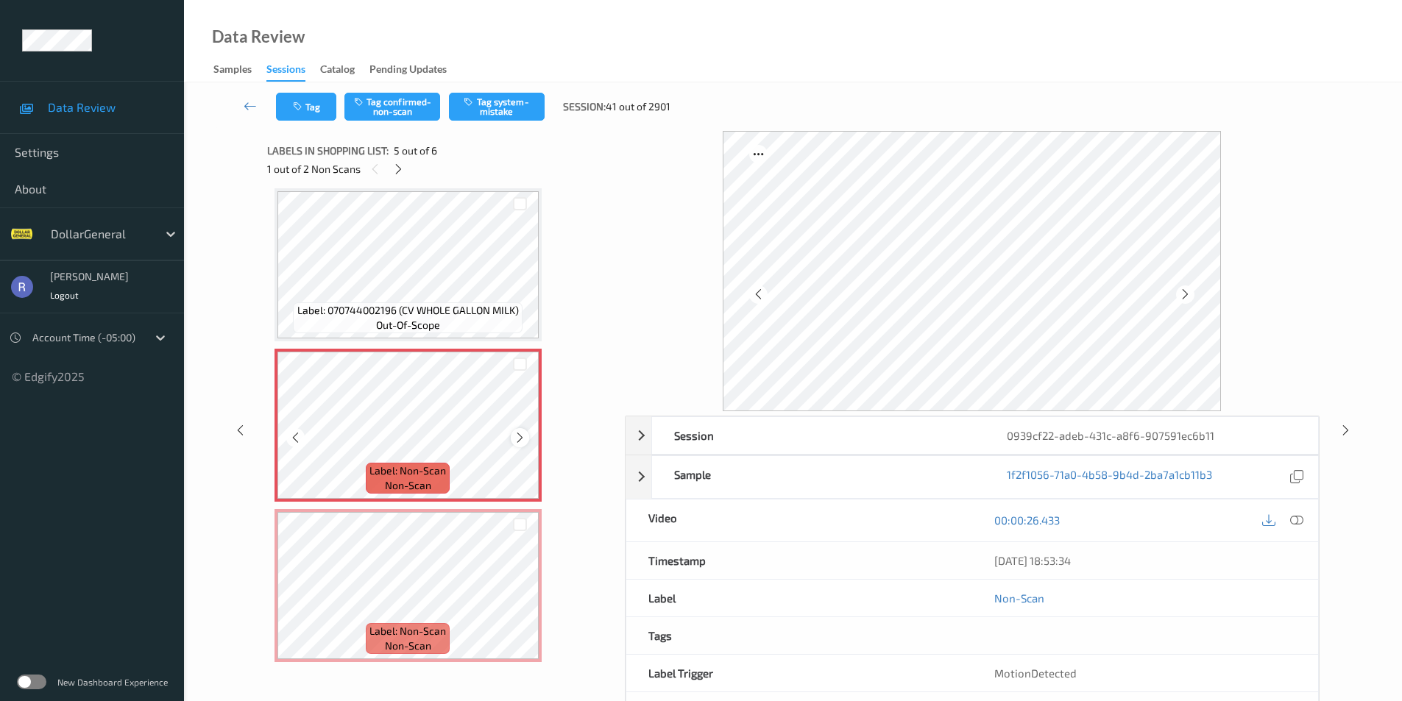
click at [522, 434] on icon at bounding box center [520, 437] width 13 height 13
click at [517, 434] on icon at bounding box center [520, 437] width 13 height 13
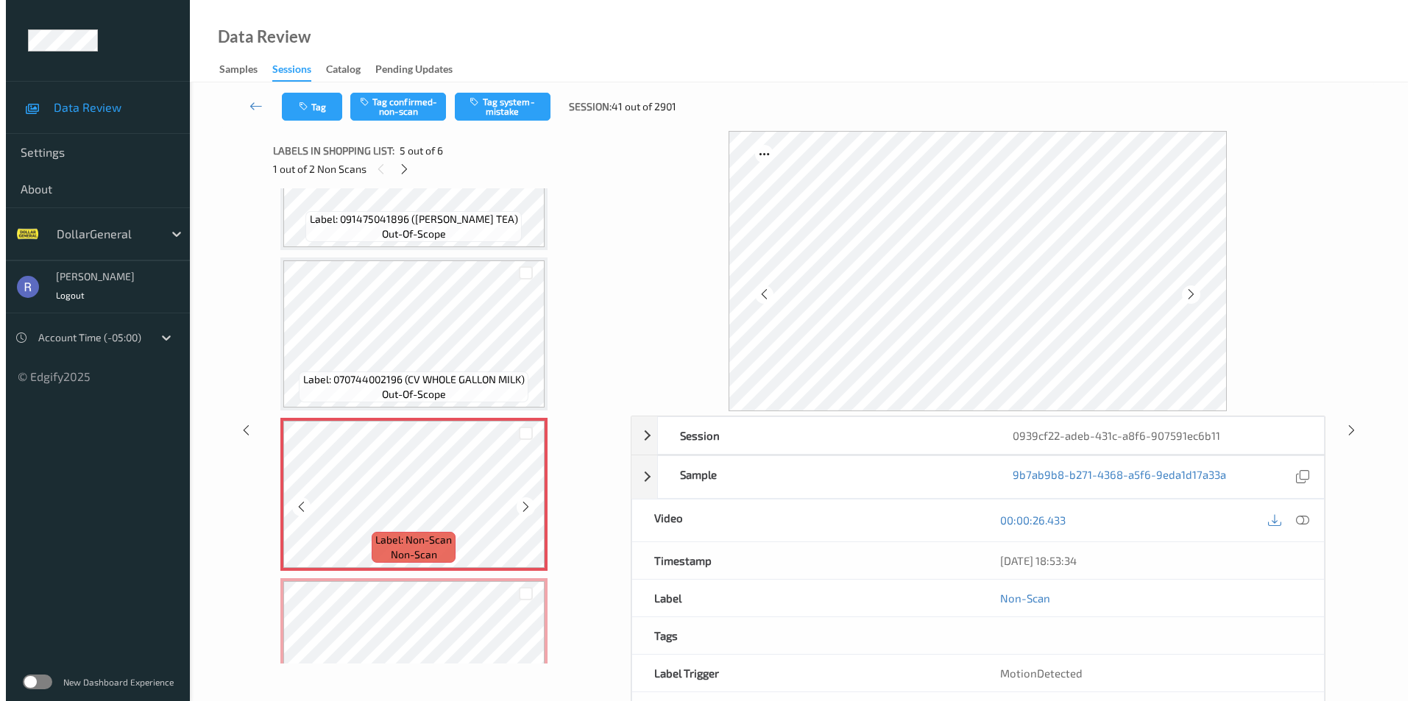
scroll to position [341, 0]
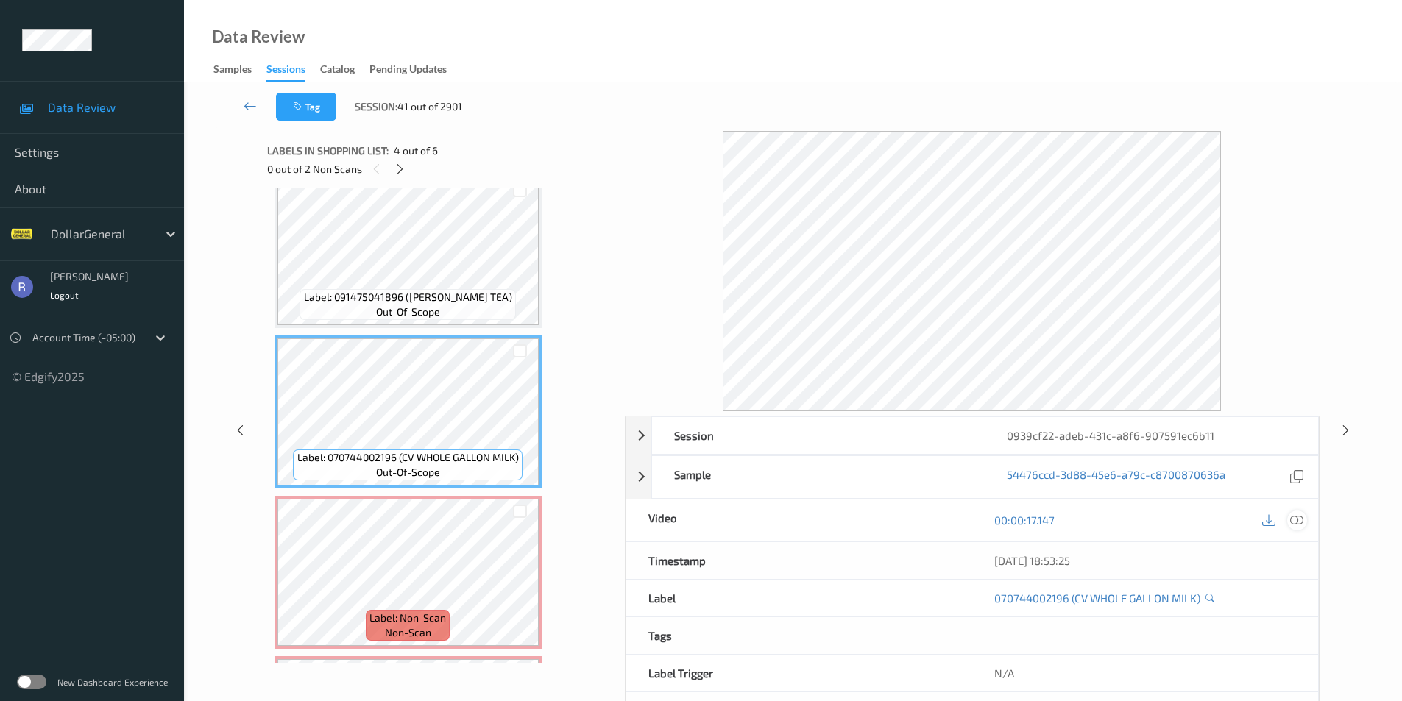
click at [1294, 521] on icon at bounding box center [1296, 520] width 13 height 13
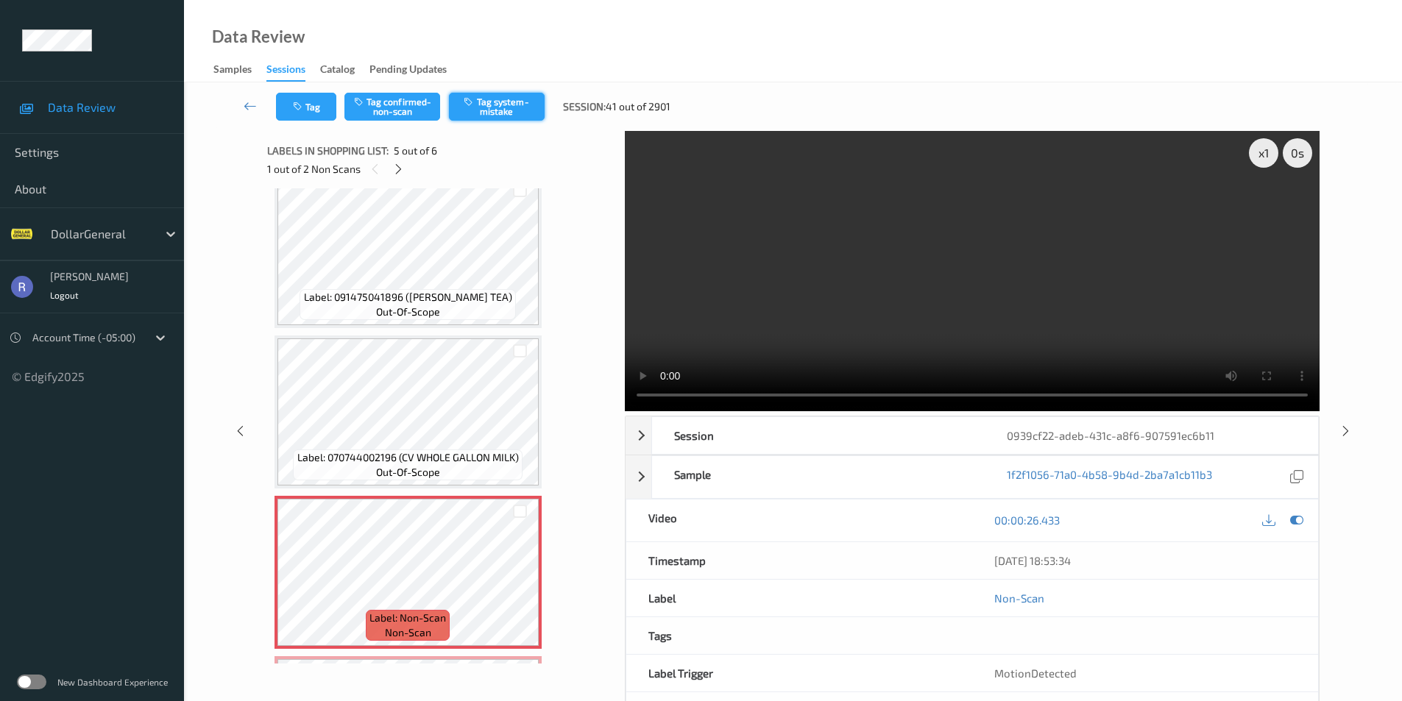
click at [518, 104] on button "Tag system-mistake" at bounding box center [497, 107] width 96 height 28
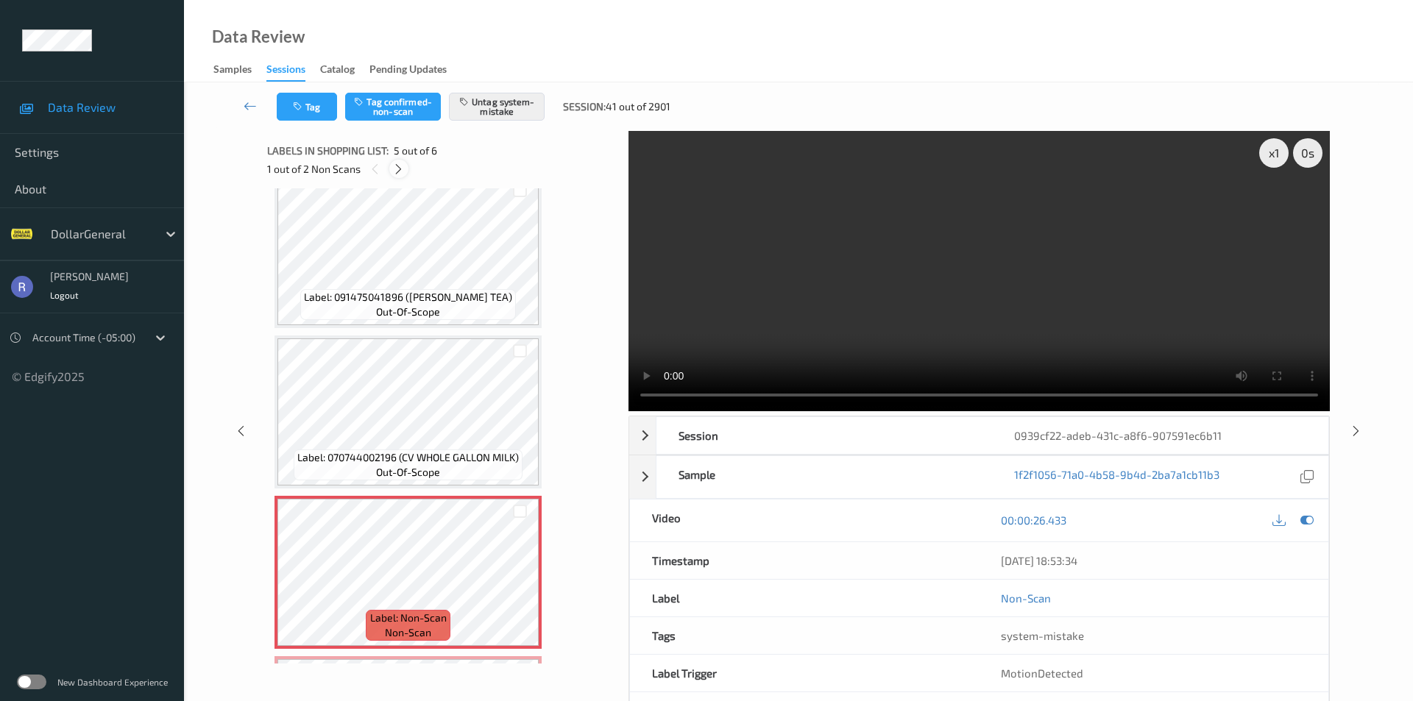
click at [400, 168] on icon at bounding box center [398, 169] width 13 height 13
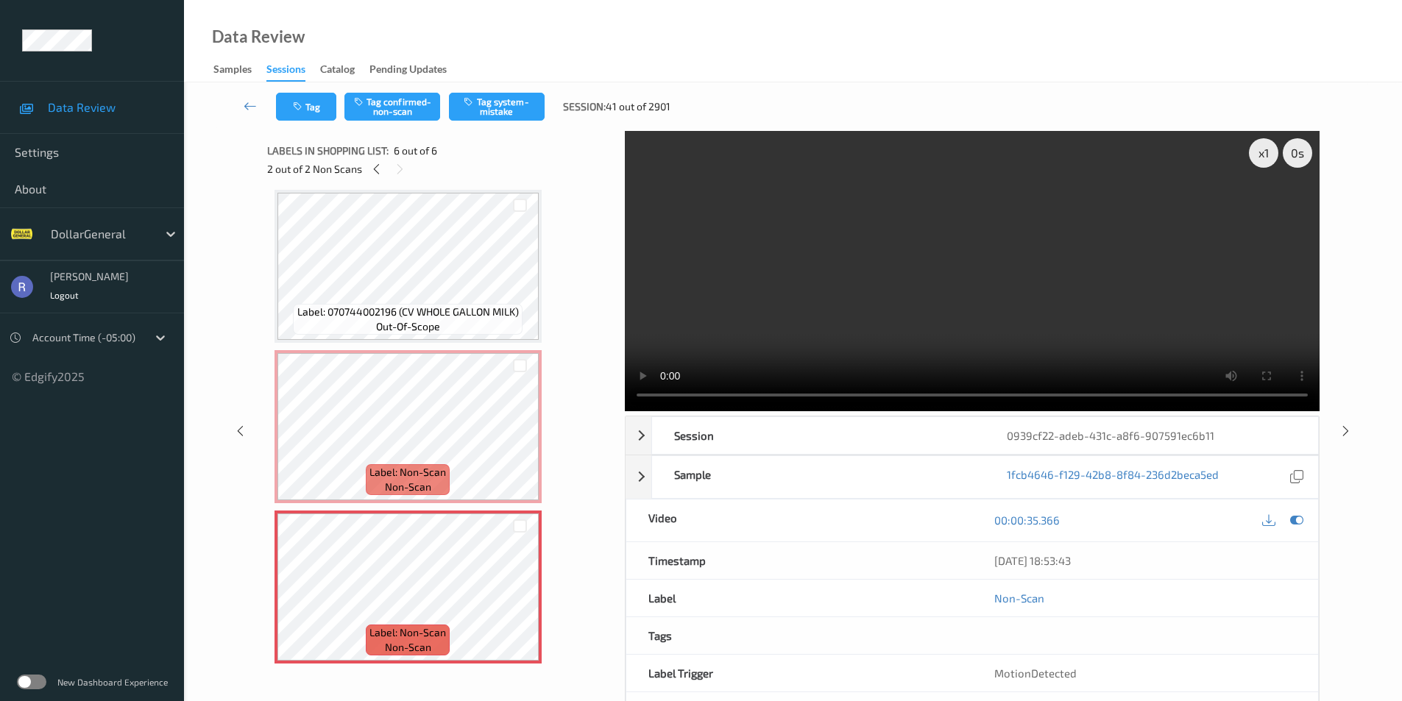
scroll to position [494, 0]
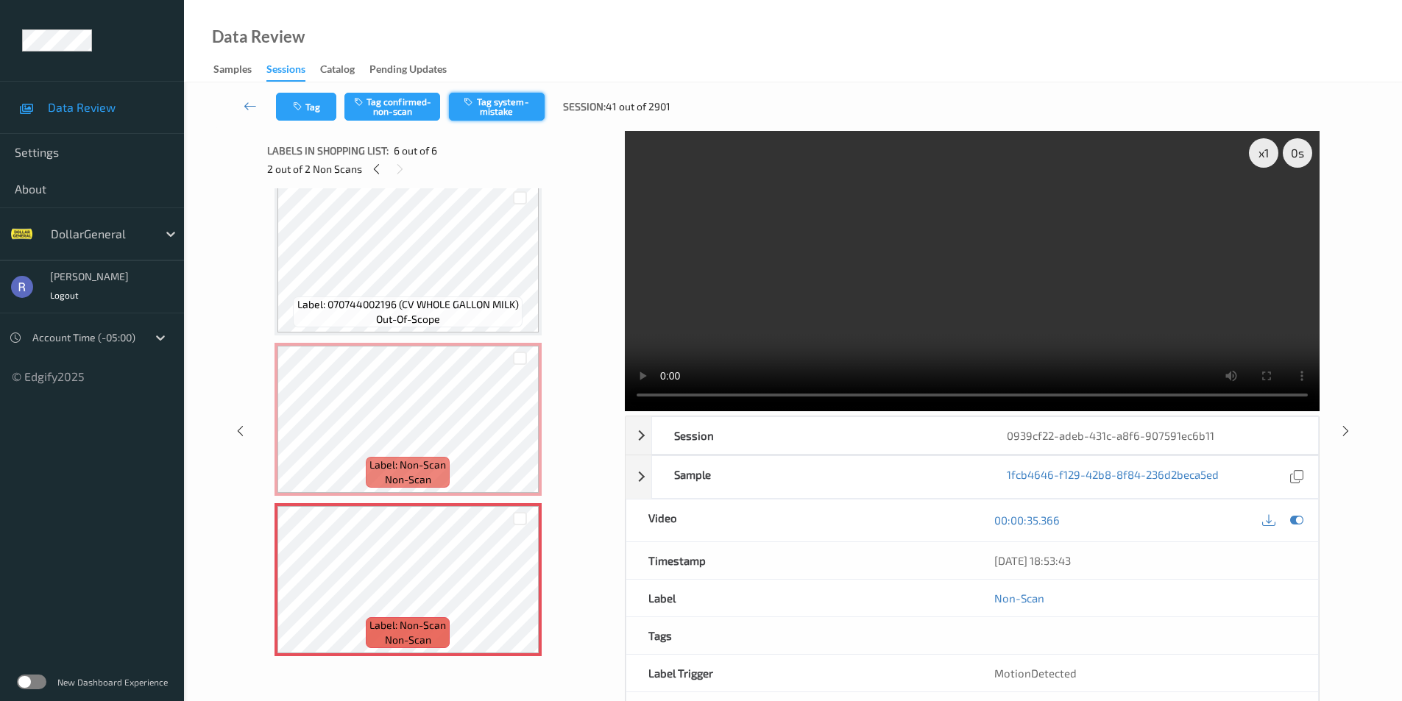
click at [506, 108] on button "Tag system-mistake" at bounding box center [497, 107] width 96 height 28
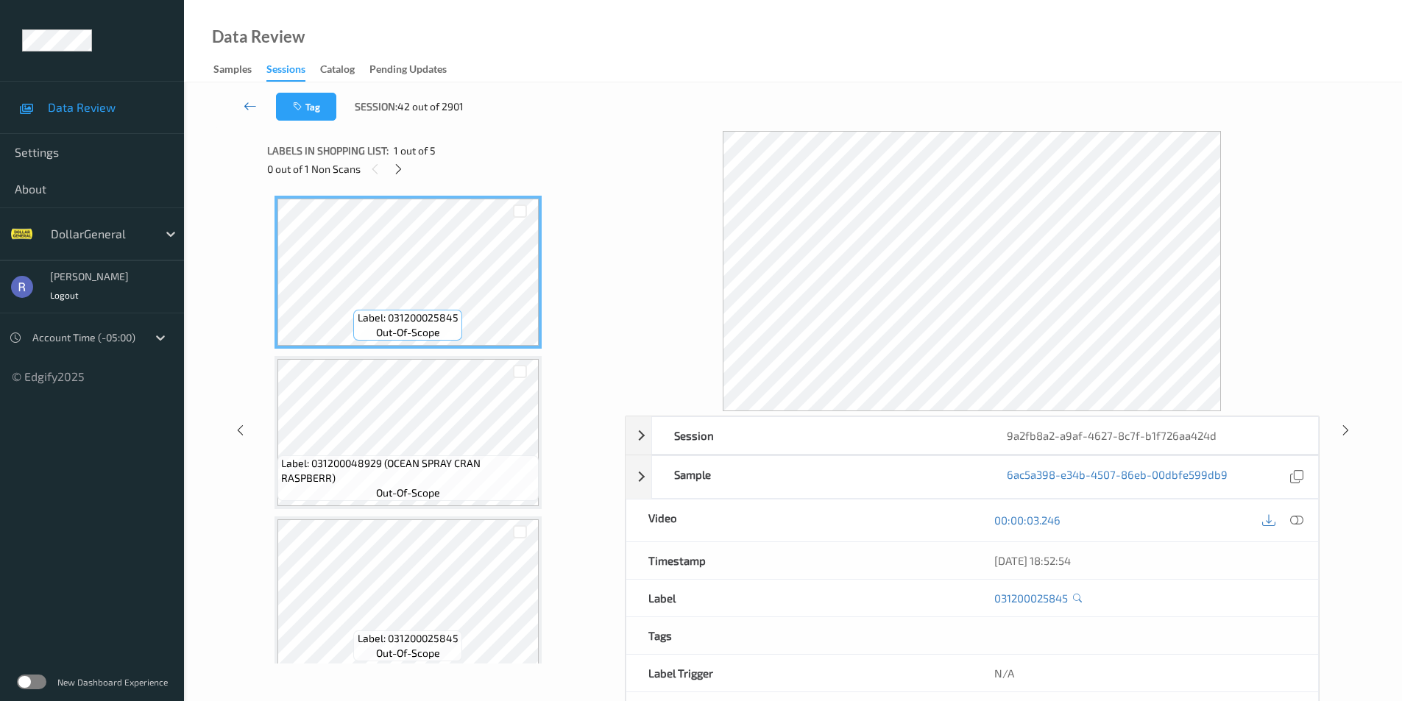
click at [250, 103] on icon at bounding box center [250, 106] width 13 height 15
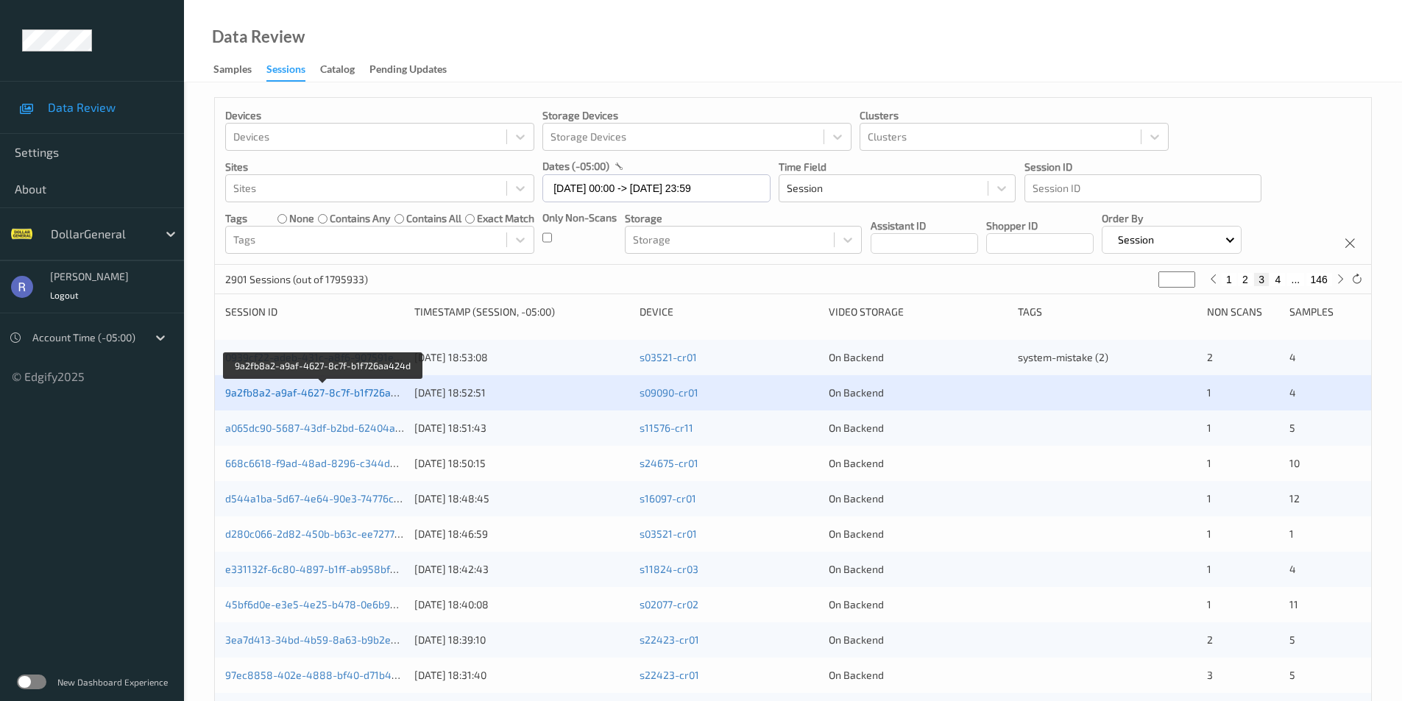
click at [333, 392] on link "9a2fb8a2-a9af-4627-8c7f-b1f726aa424d" at bounding box center [323, 392] width 196 height 13
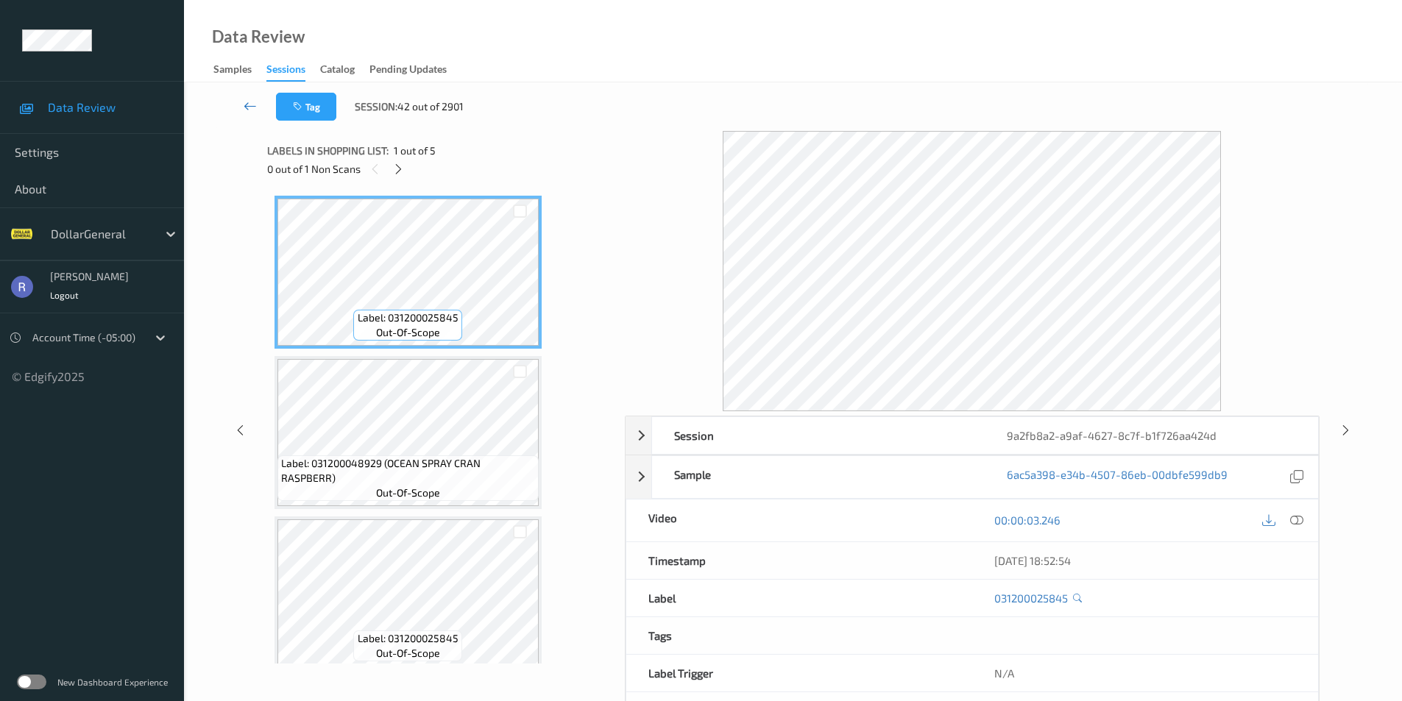
click at [244, 100] on icon at bounding box center [250, 106] width 13 height 15
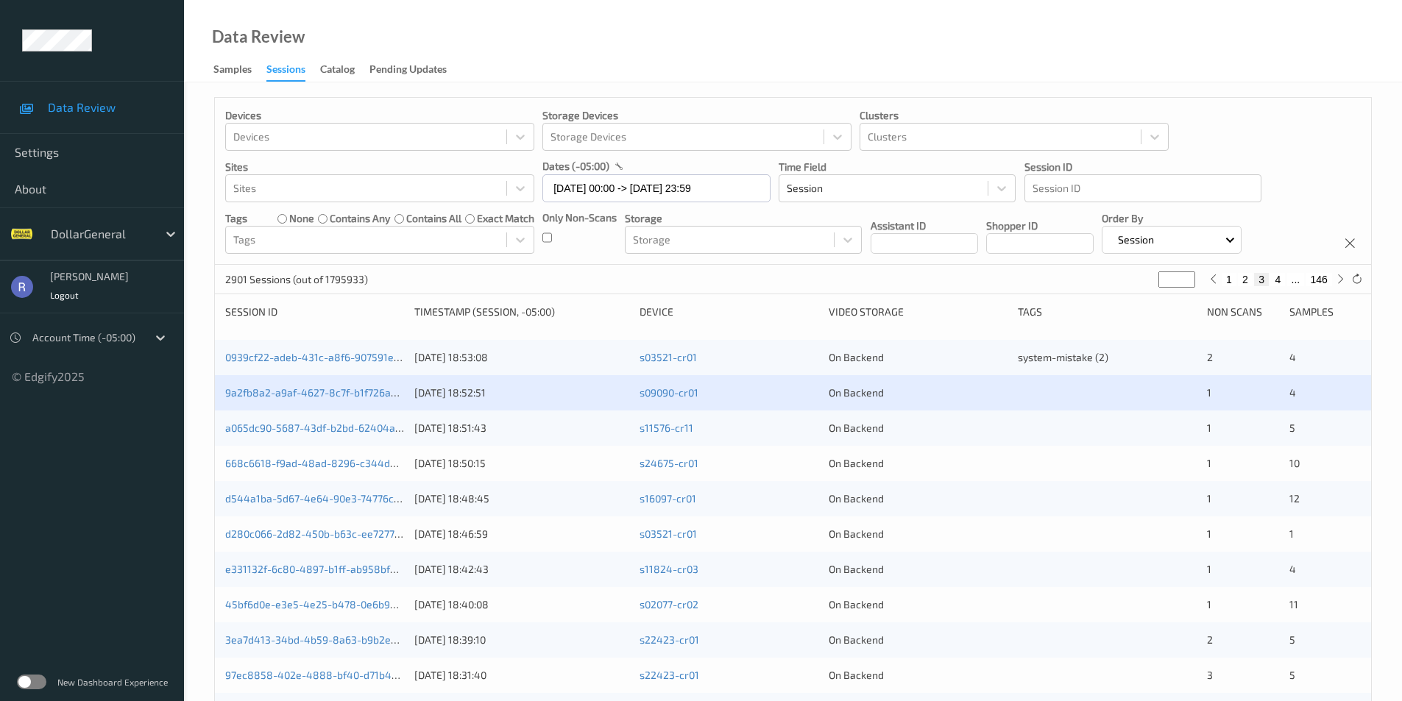
drag, startPoint x: 1171, startPoint y: 282, endPoint x: 1104, endPoint y: 262, distance: 69.8
click at [1146, 280] on div "2901 Sessions (out of 1795933) * 1 2 3 4 ... 146" at bounding box center [793, 279] width 1156 height 29
type input "*"
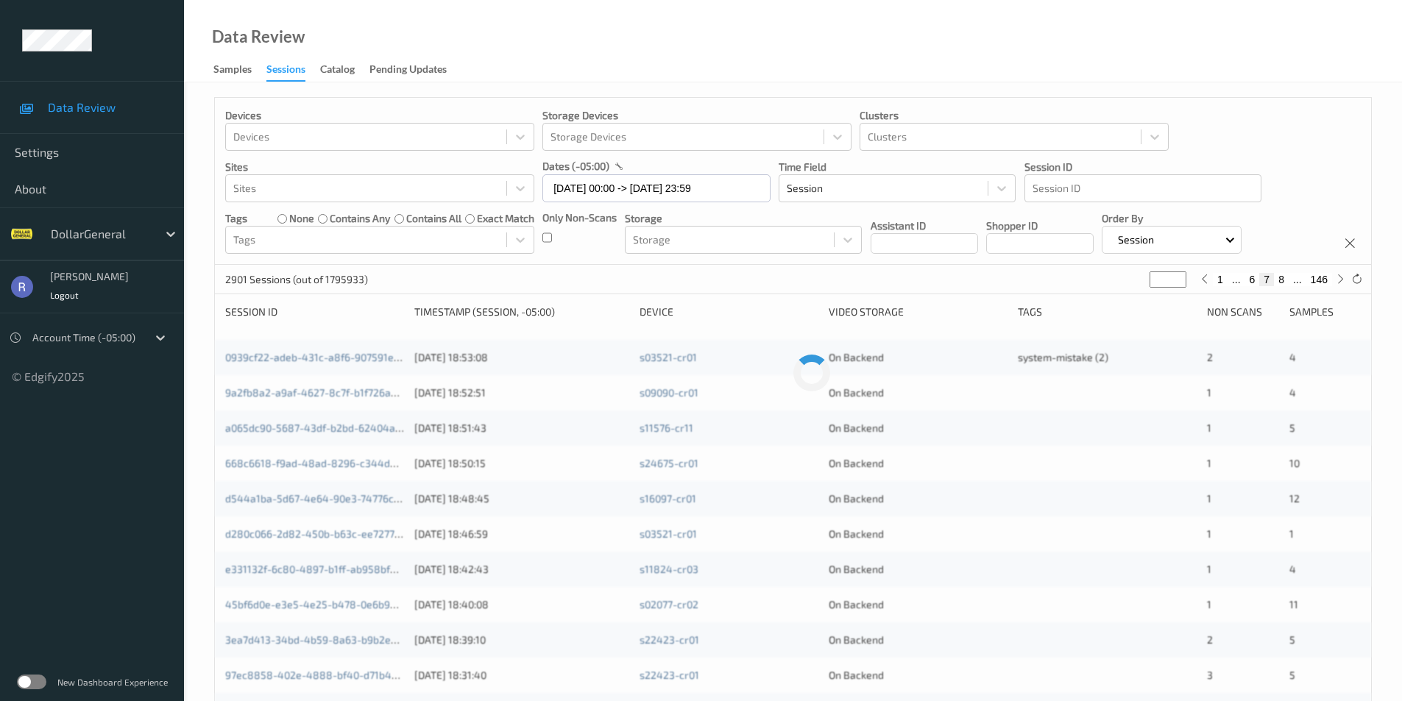
type input "**"
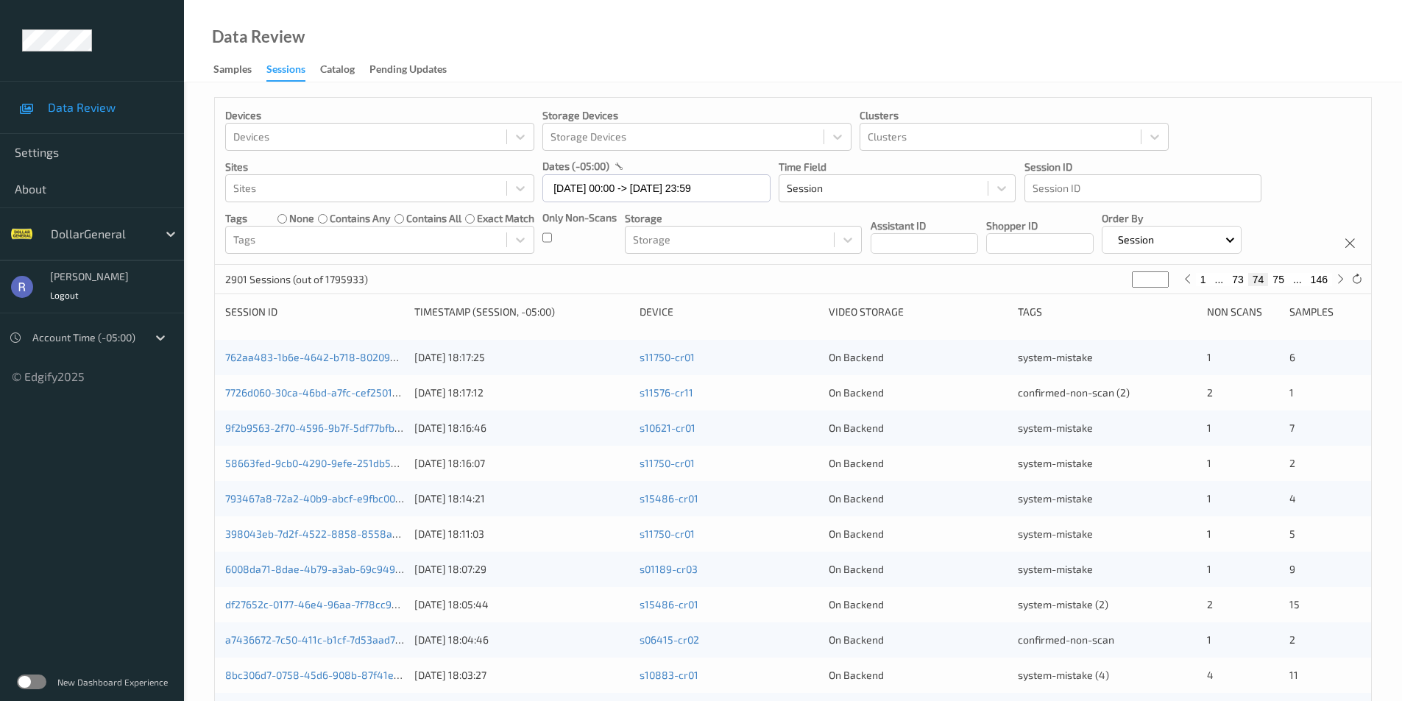
type input "**"
click at [1158, 276] on input "**" at bounding box center [1150, 280] width 37 height 16
type input "**"
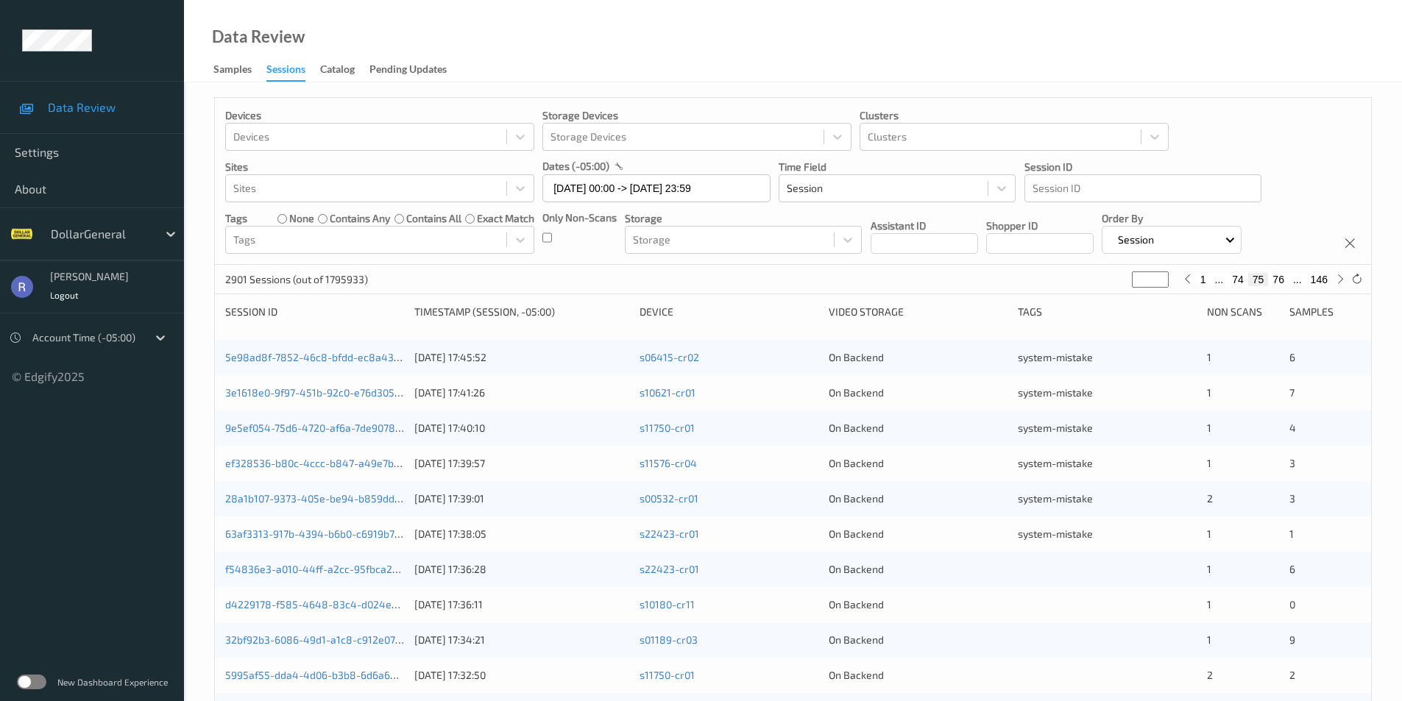
click at [1158, 276] on input "**" at bounding box center [1150, 280] width 37 height 16
type input "**"
click at [1158, 276] on input "**" at bounding box center [1150, 280] width 37 height 16
type input "**"
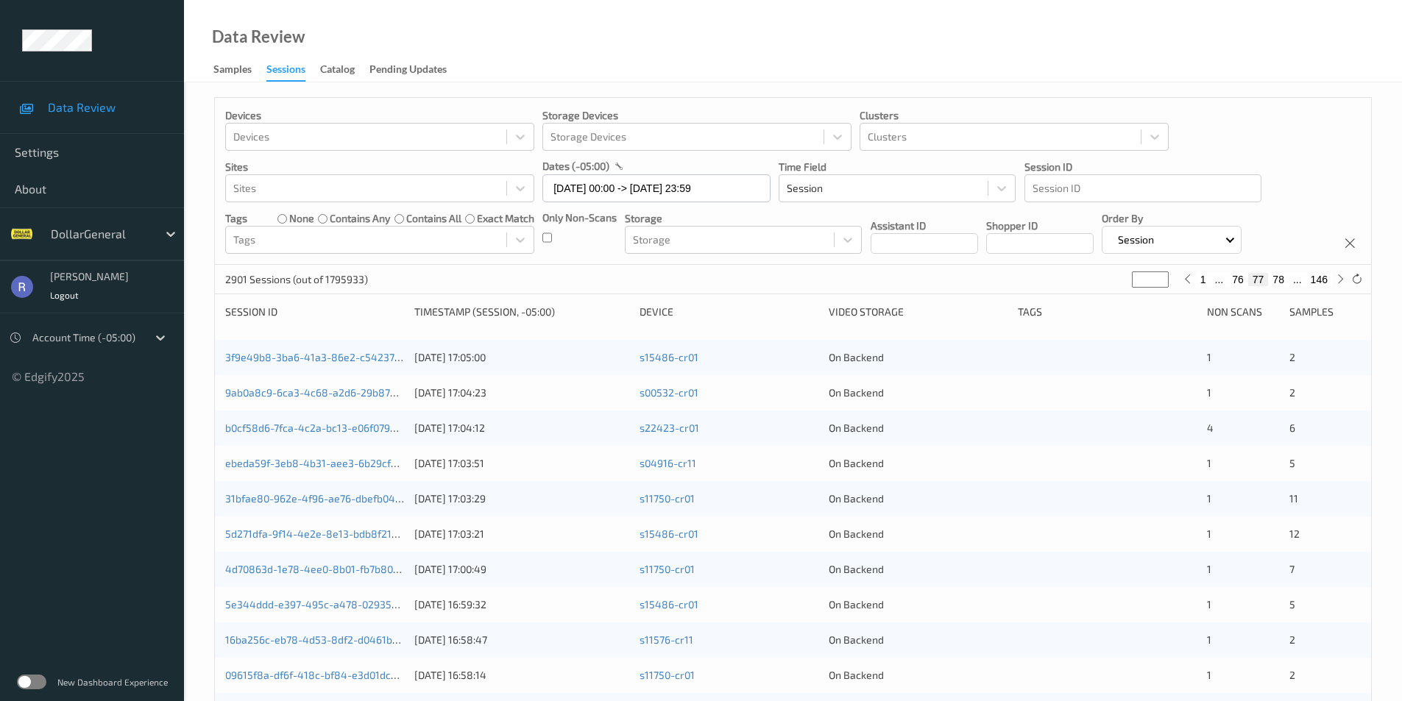
type input "**"
click at [1158, 276] on input "**" at bounding box center [1150, 280] width 37 height 16
click at [1144, 282] on input "**" at bounding box center [1150, 280] width 37 height 16
click at [1137, 283] on input "**" at bounding box center [1150, 280] width 37 height 16
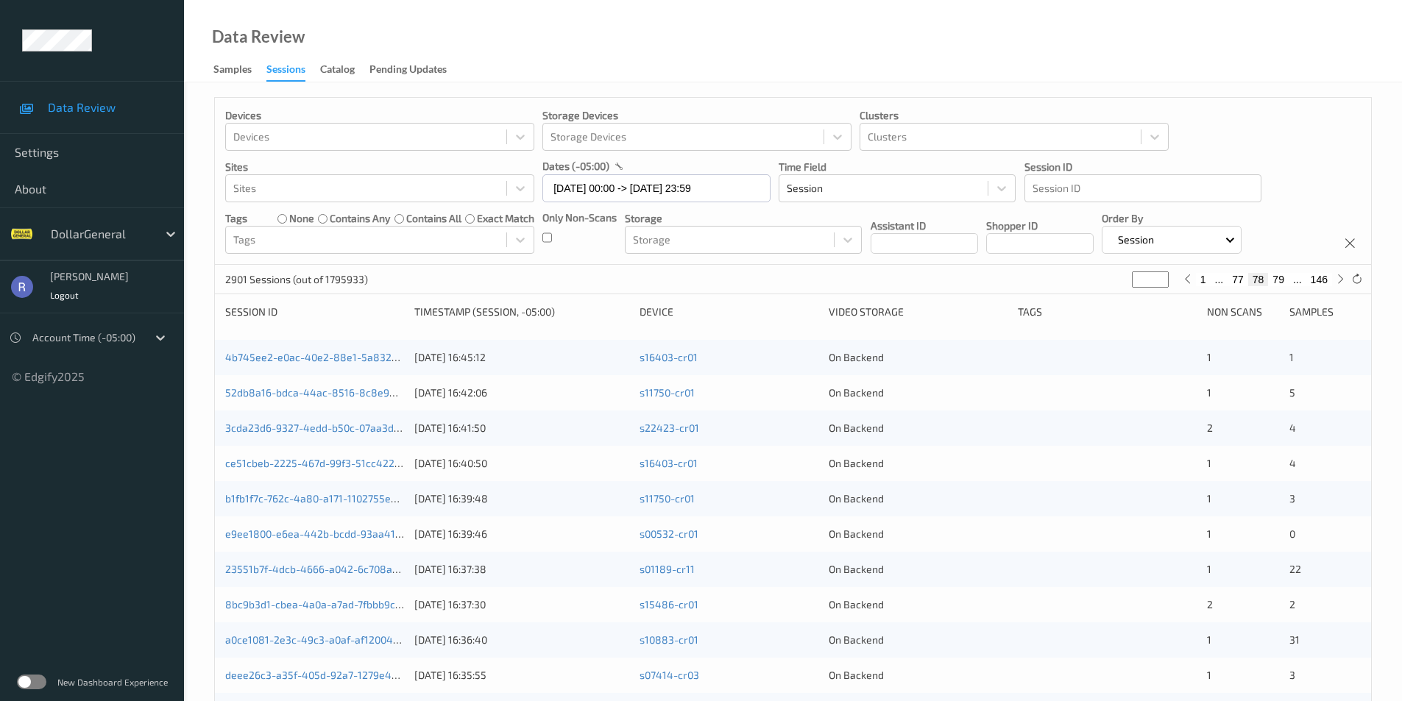
click at [1137, 283] on input "**" at bounding box center [1150, 280] width 37 height 16
type input "*"
type input "**"
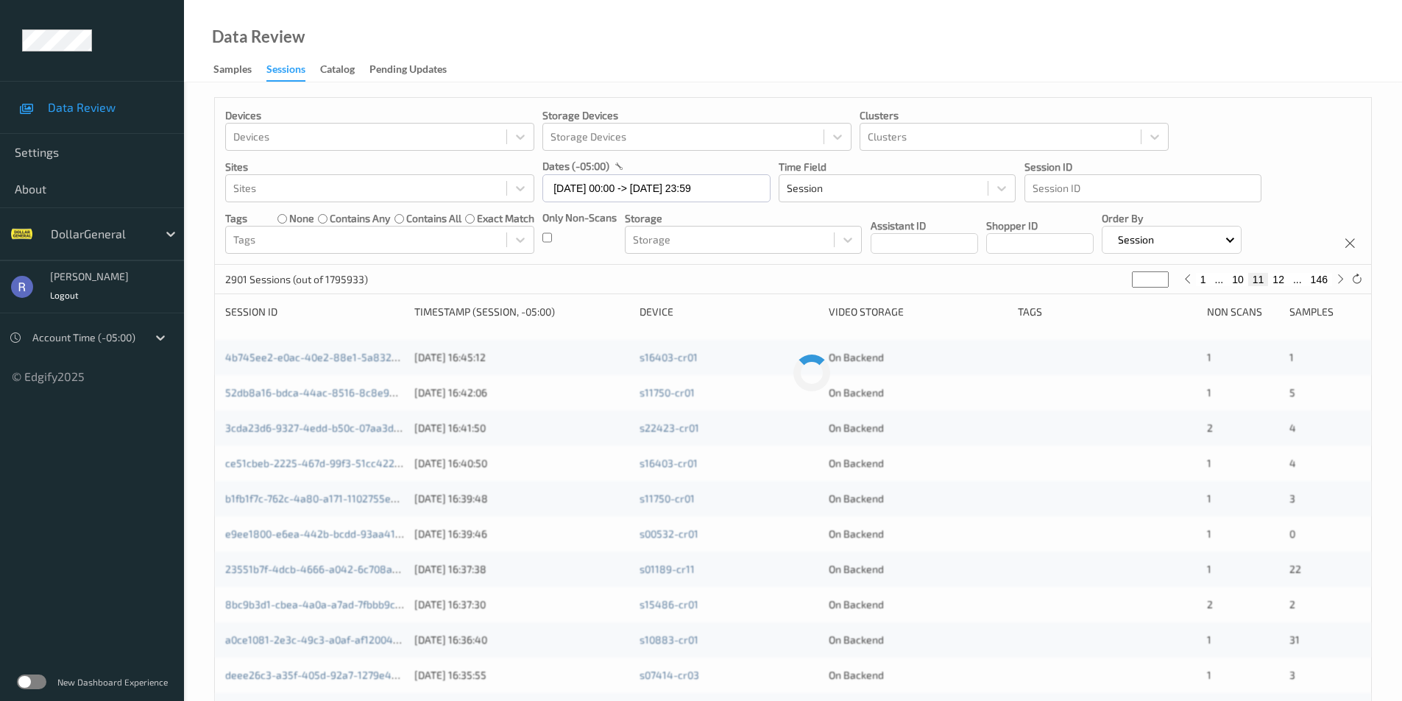
type input "***"
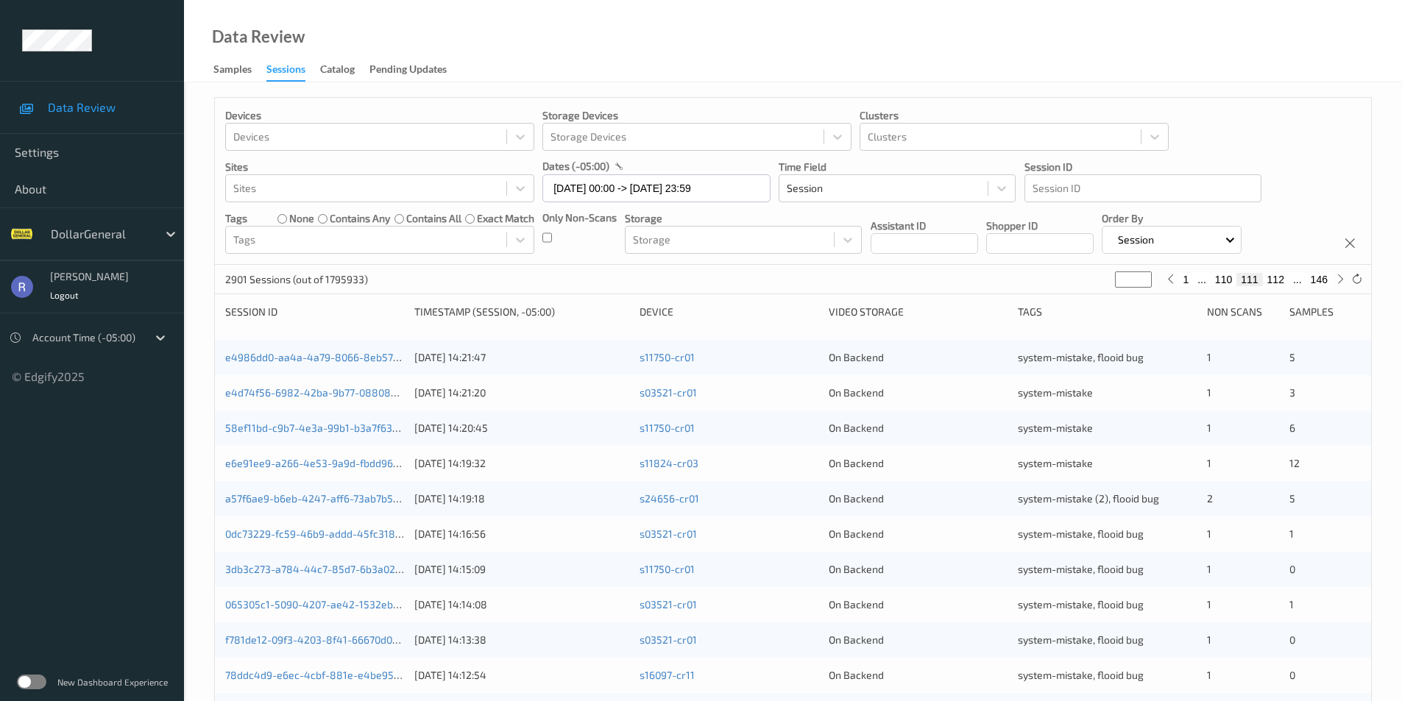
type input "***"
click at [1146, 274] on input "***" at bounding box center [1133, 280] width 37 height 16
type input "***"
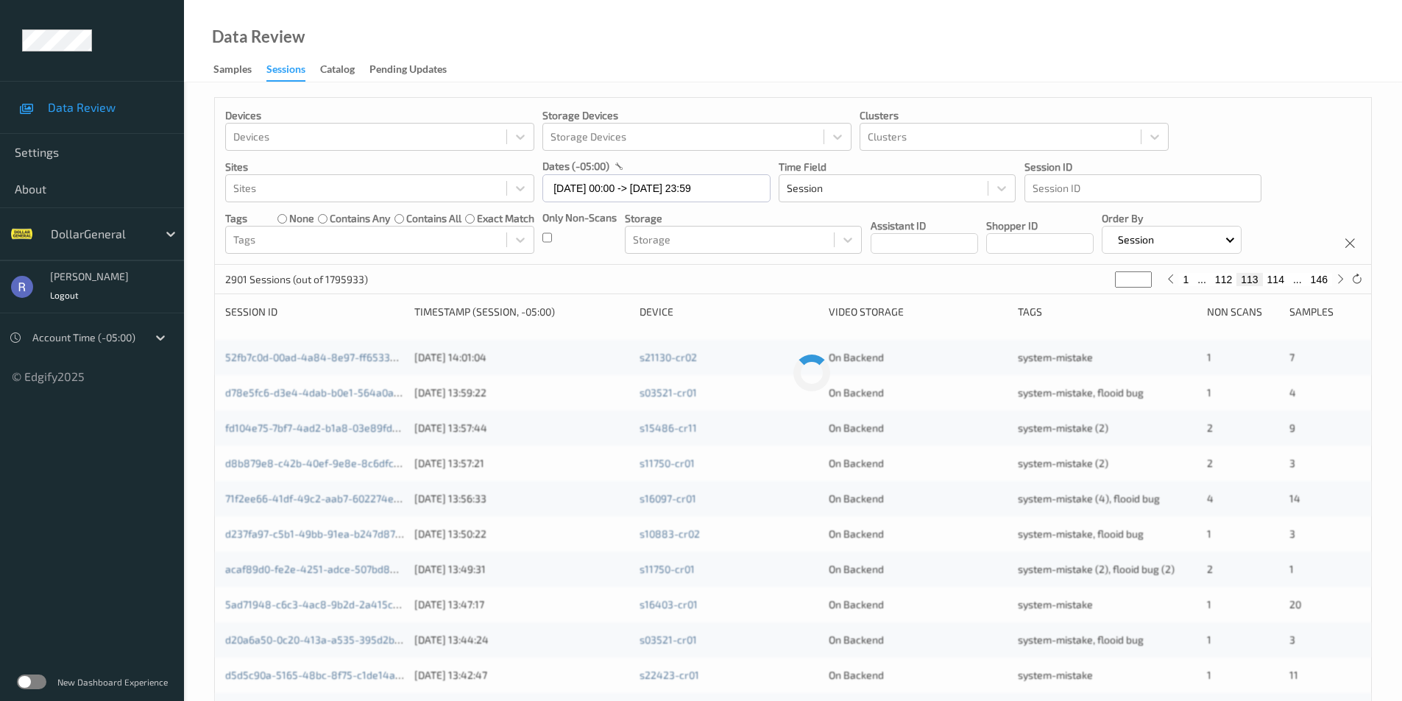
click at [1146, 274] on input "***" at bounding box center [1133, 280] width 37 height 16
type input "***"
click at [1146, 274] on input "***" at bounding box center [1133, 280] width 37 height 16
type input "***"
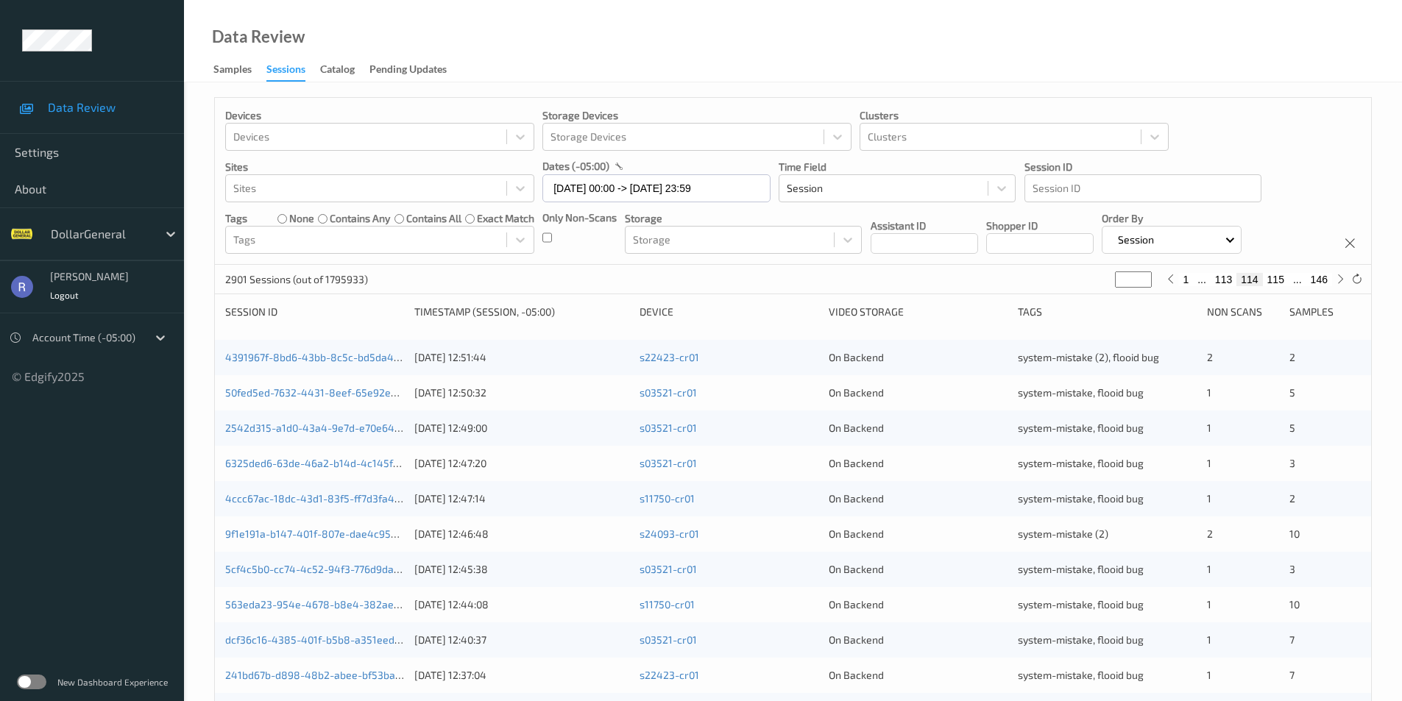
type input "***"
click at [1146, 274] on input "***" at bounding box center [1133, 280] width 37 height 16
type input "***"
click at [1146, 274] on input "***" at bounding box center [1133, 280] width 37 height 16
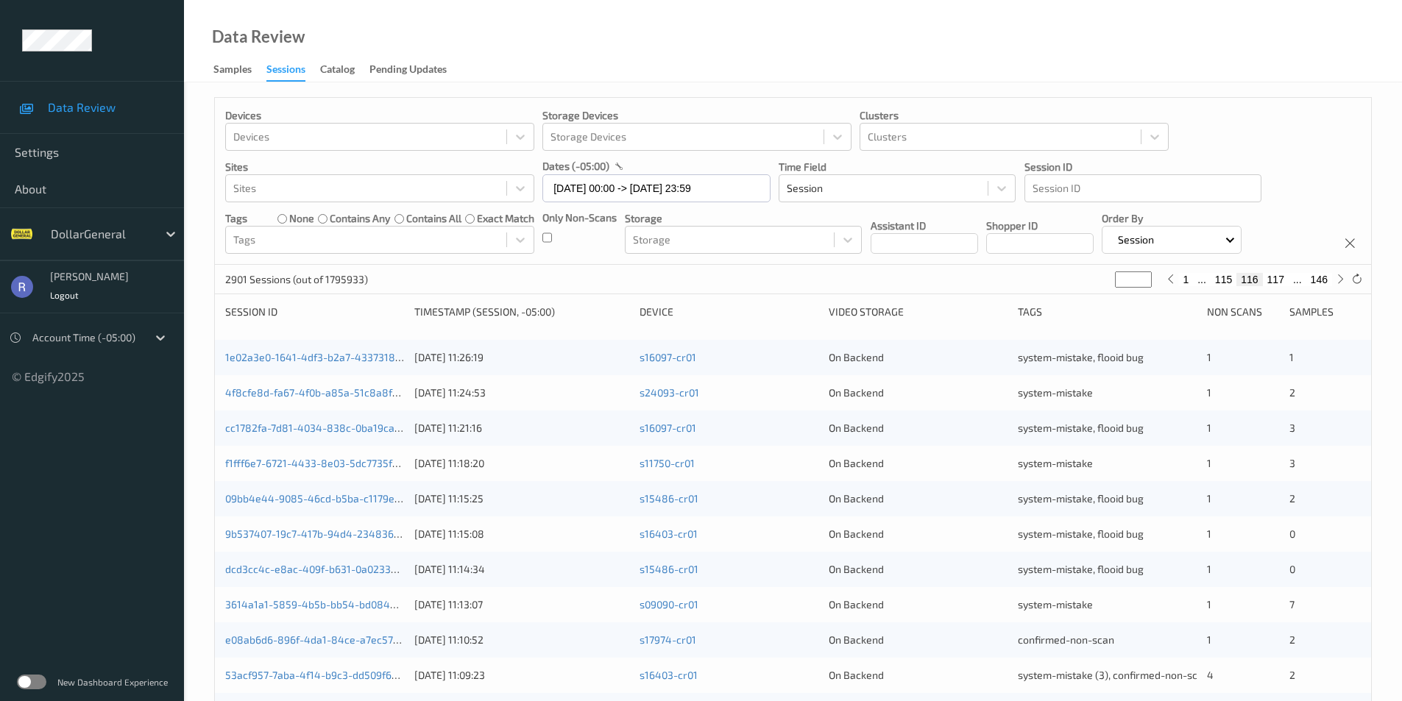
type input "***"
click at [1146, 274] on input "***" at bounding box center [1133, 280] width 37 height 16
type input "***"
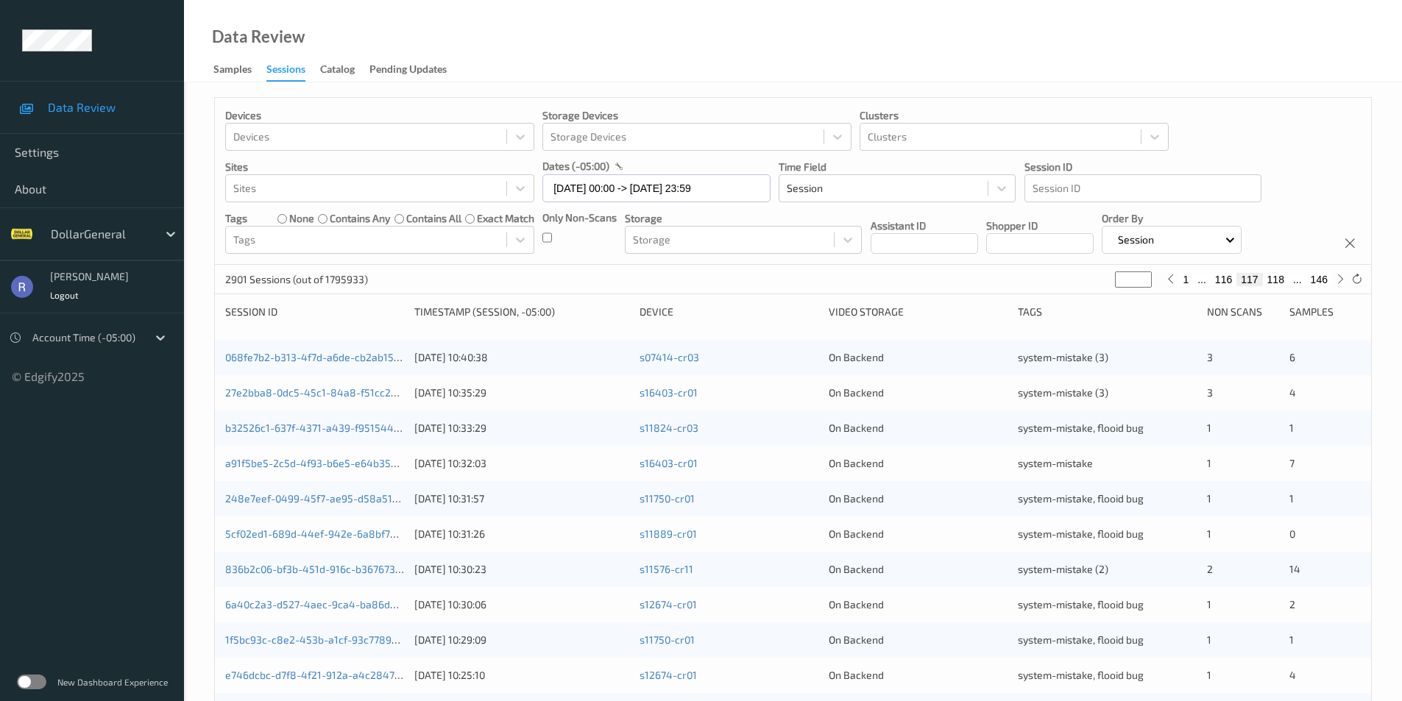
click at [1146, 274] on input "***" at bounding box center [1133, 280] width 37 height 16
type input "***"
click at [1146, 274] on input "***" at bounding box center [1133, 280] width 37 height 16
type input "***"
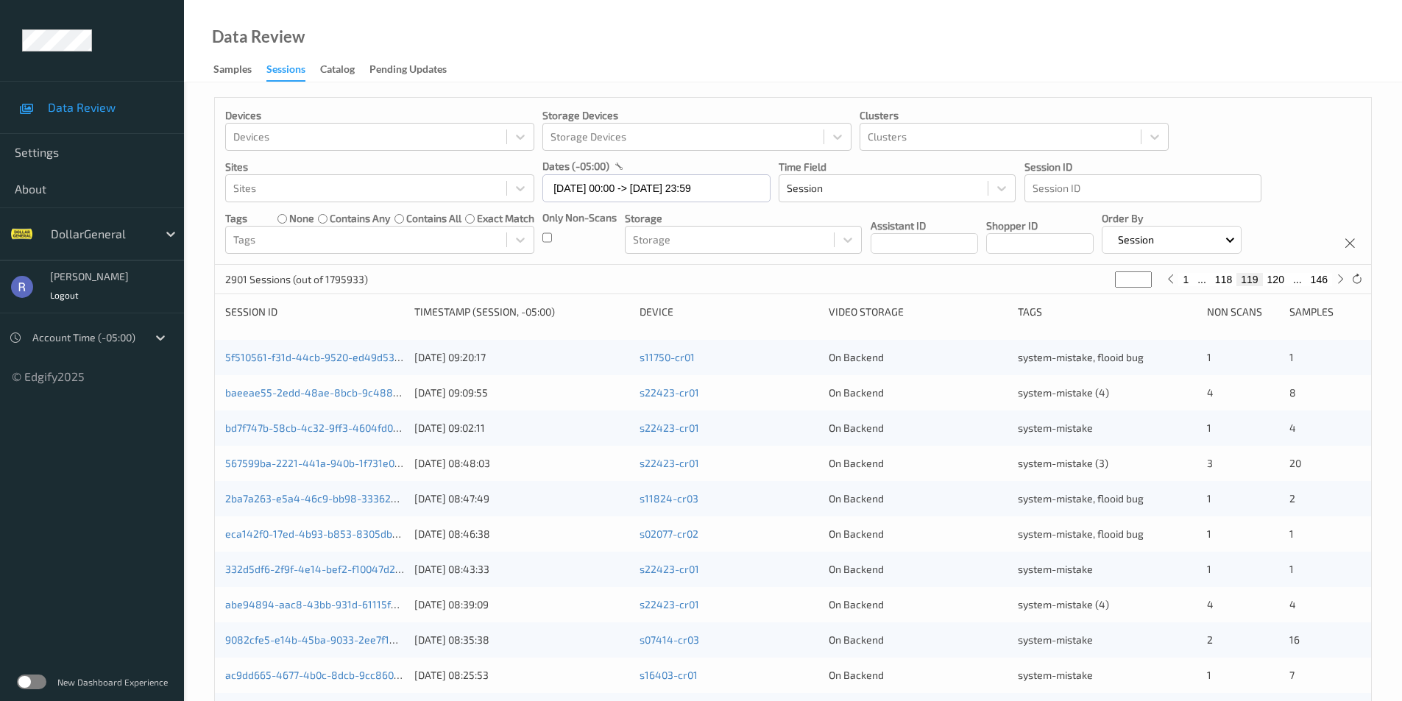
type input "***"
click at [1146, 274] on input "***" at bounding box center [1133, 280] width 37 height 16
type input "***"
click at [1146, 274] on input "***" at bounding box center [1133, 280] width 37 height 16
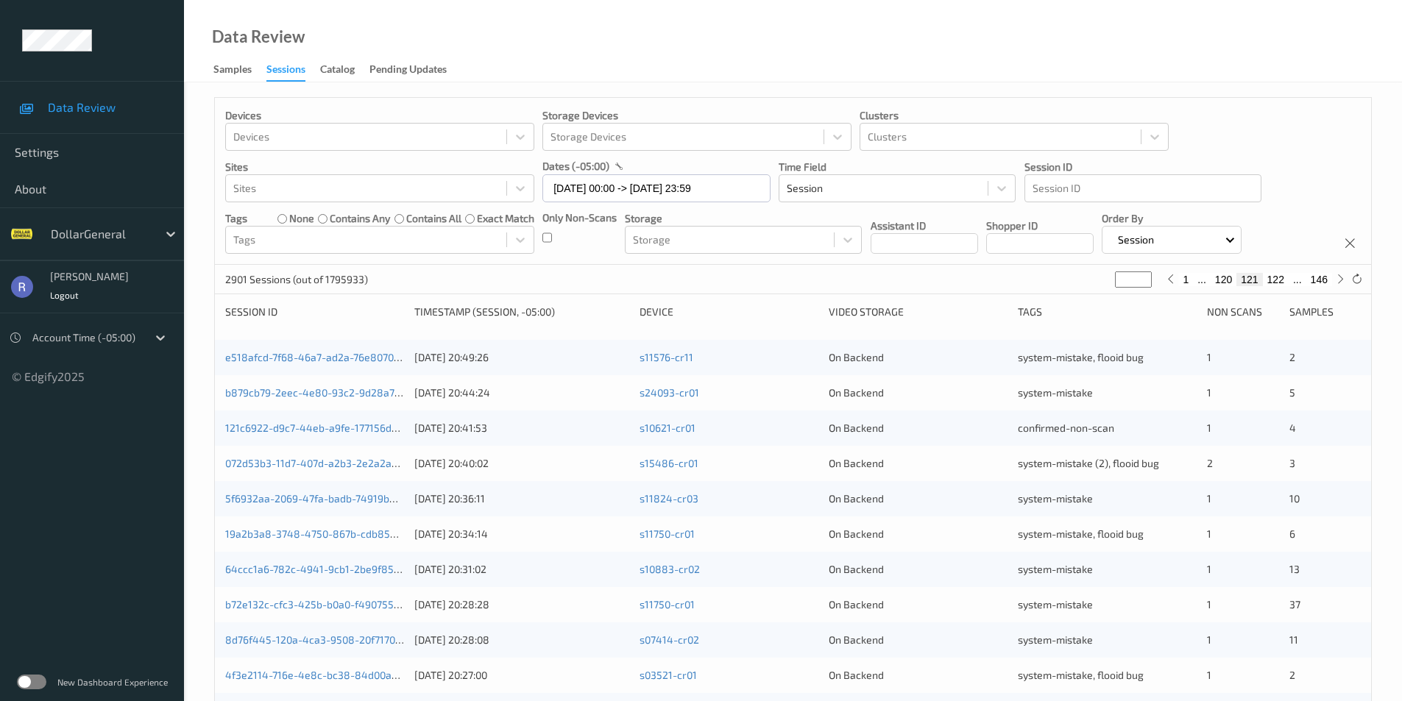
type input "***"
click at [1146, 274] on input "***" at bounding box center [1133, 280] width 37 height 16
type input "***"
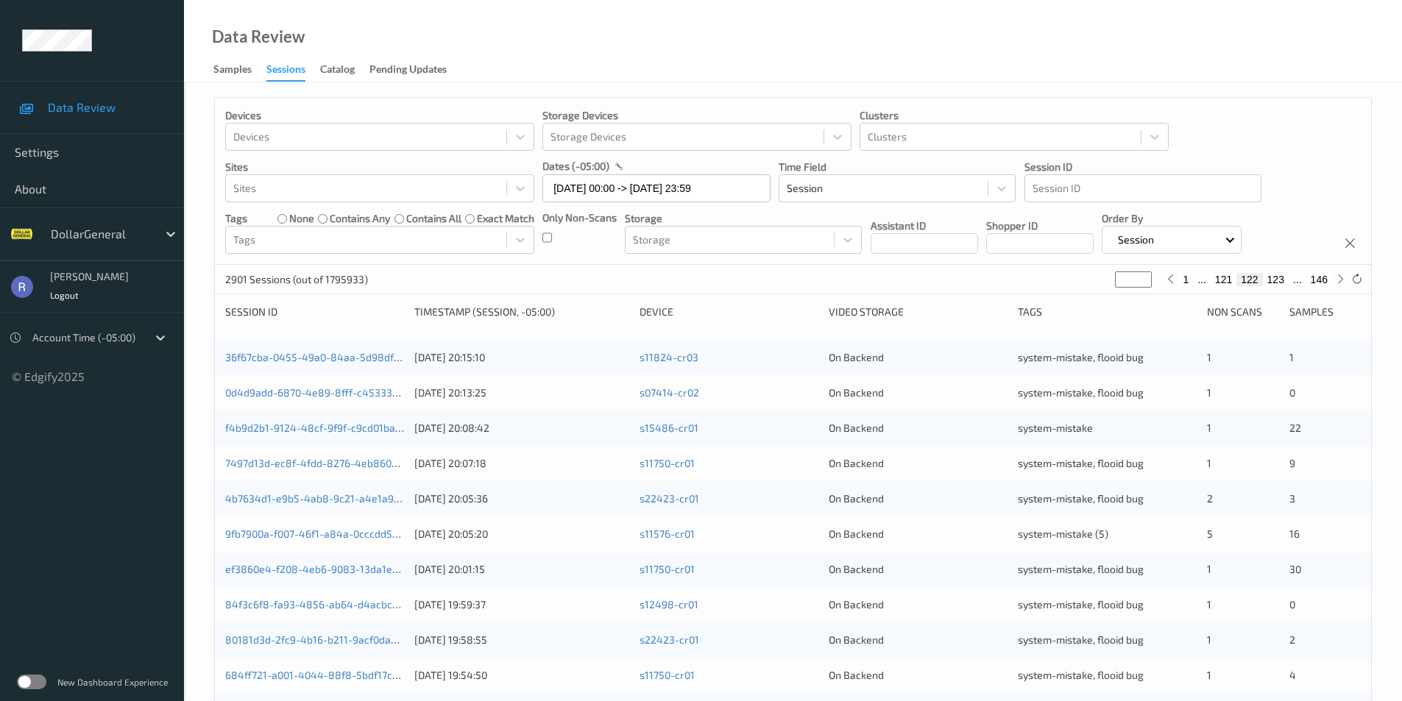
click at [1146, 274] on input "***" at bounding box center [1133, 280] width 37 height 16
type input "***"
click at [1146, 274] on input "***" at bounding box center [1133, 280] width 37 height 16
type input "***"
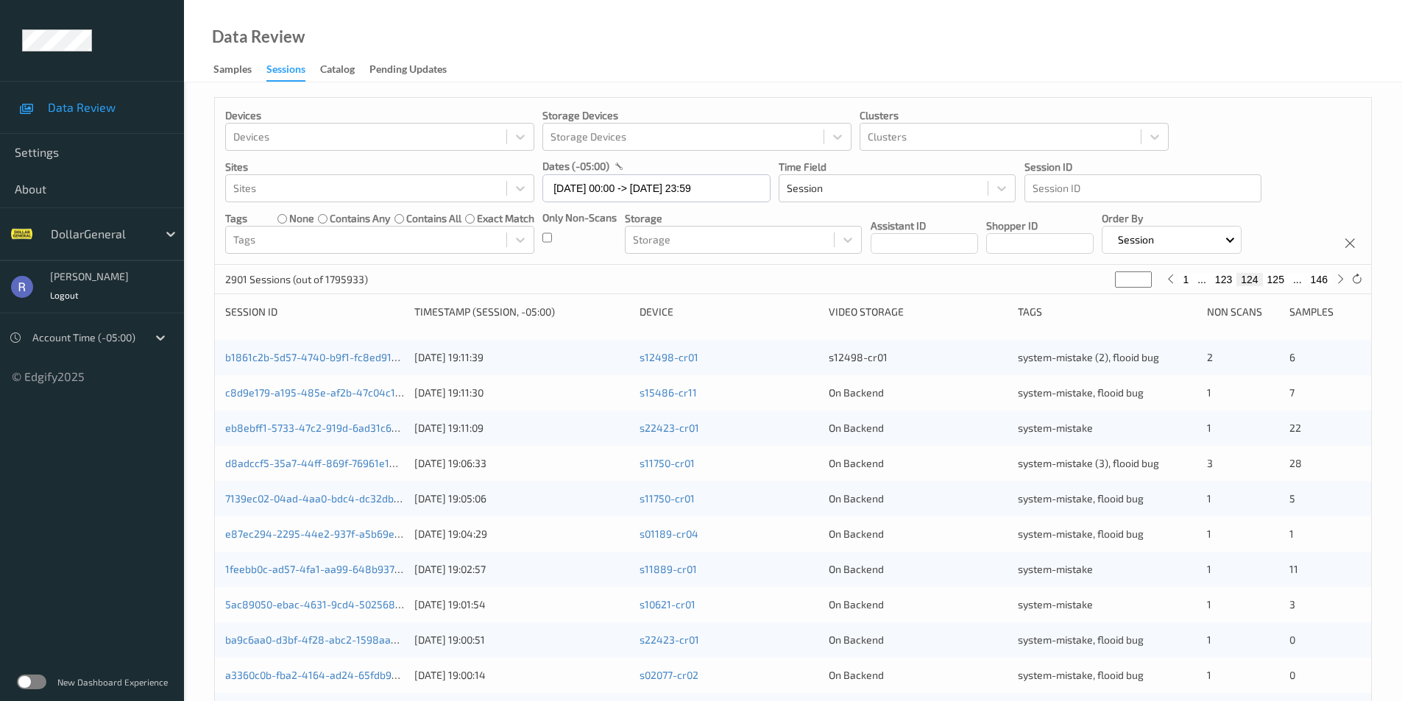
type input "***"
click at [1146, 274] on input "***" at bounding box center [1133, 280] width 37 height 16
type input "***"
click at [1146, 274] on input "***" at bounding box center [1133, 280] width 37 height 16
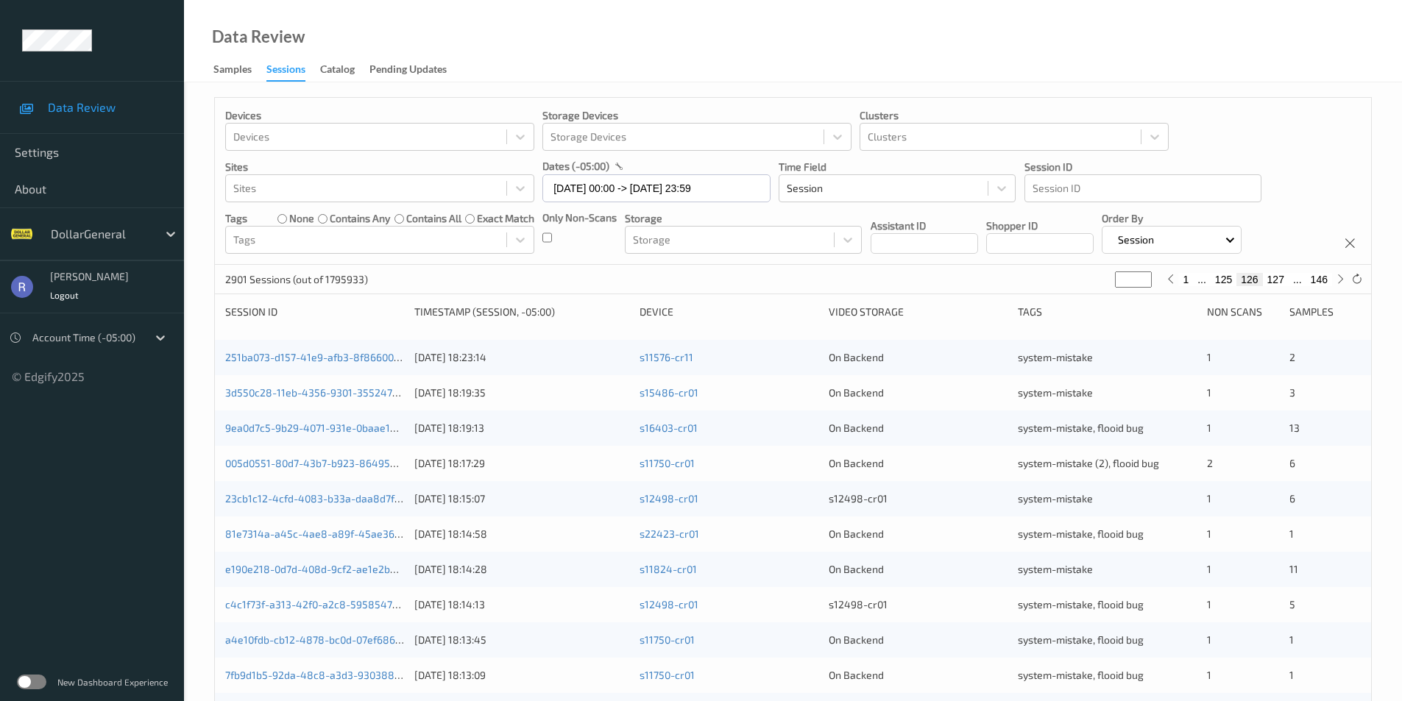
type input "***"
click at [1146, 274] on input "***" at bounding box center [1133, 280] width 37 height 16
type input "***"
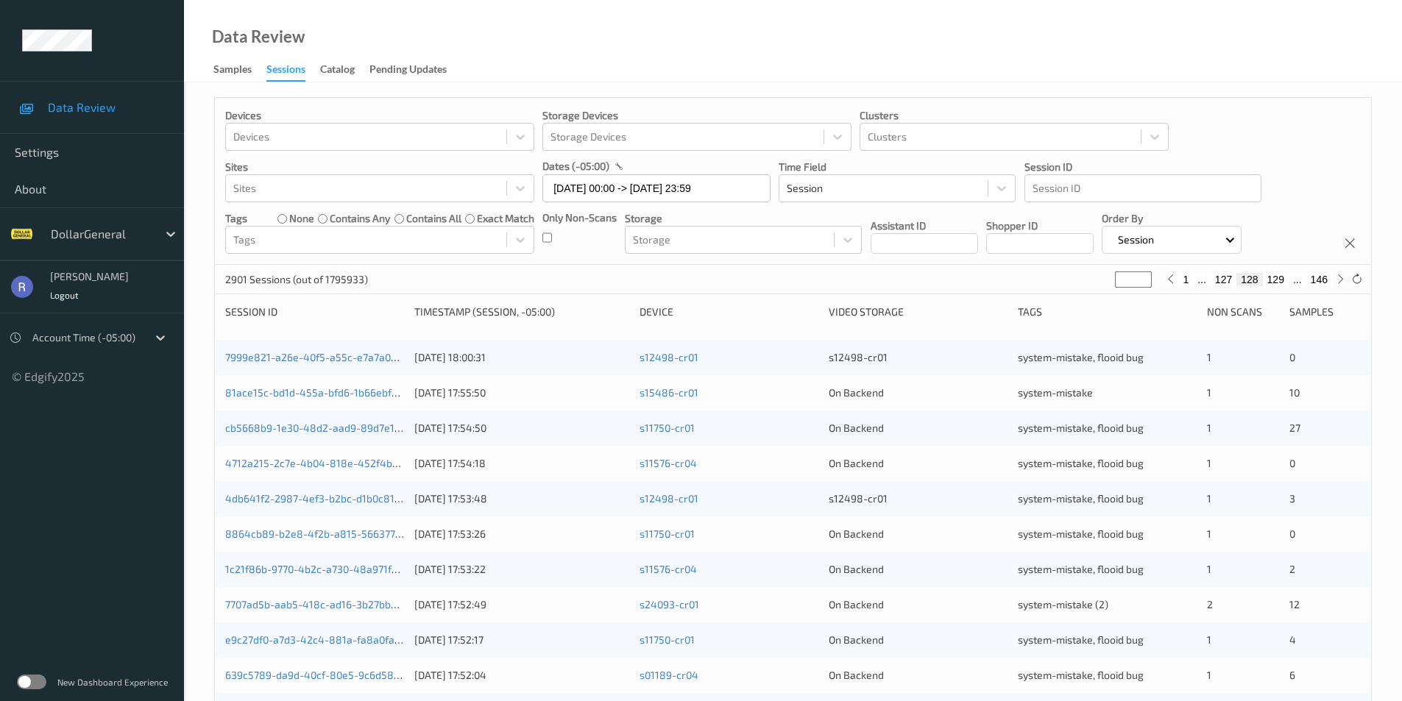
click at [1146, 274] on input "***" at bounding box center [1133, 280] width 37 height 16
type input "***"
click at [1146, 274] on input "***" at bounding box center [1133, 280] width 37 height 16
type input "***"
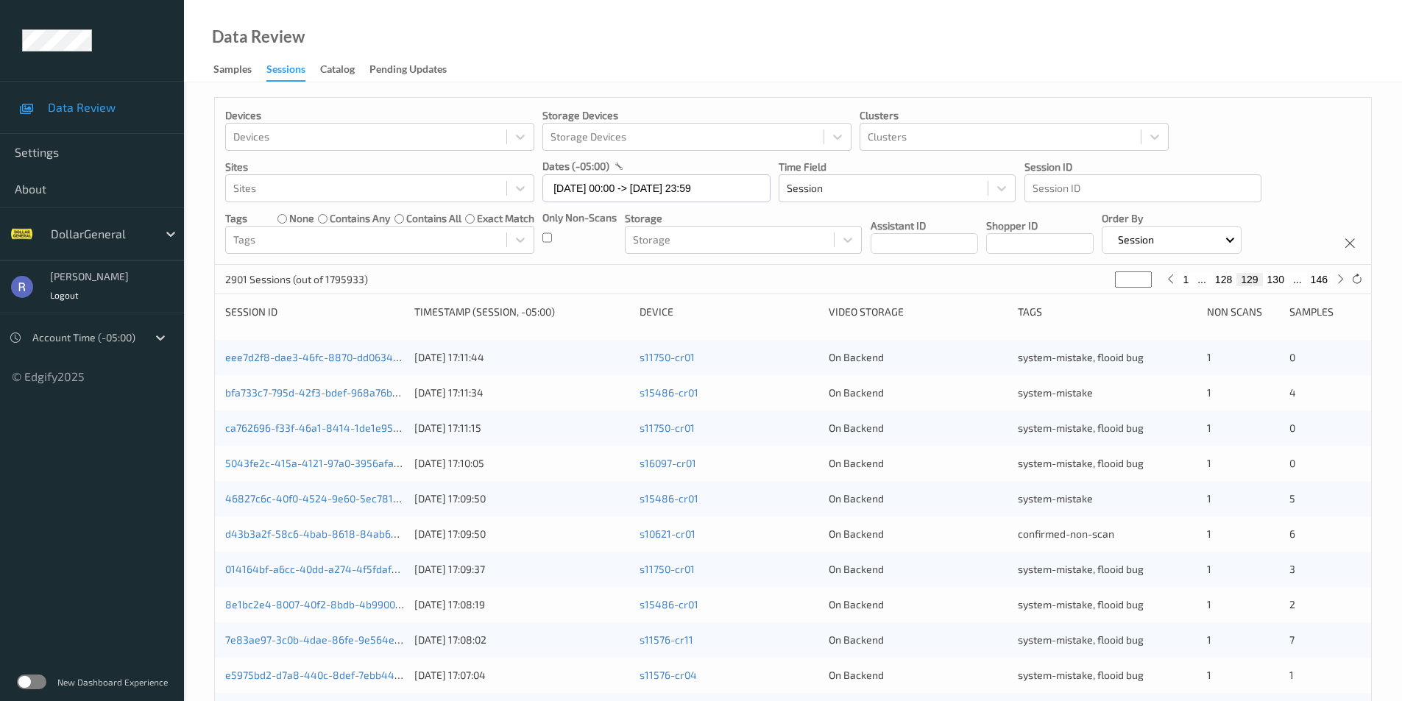
type input "***"
click at [1146, 274] on input "***" at bounding box center [1133, 280] width 37 height 16
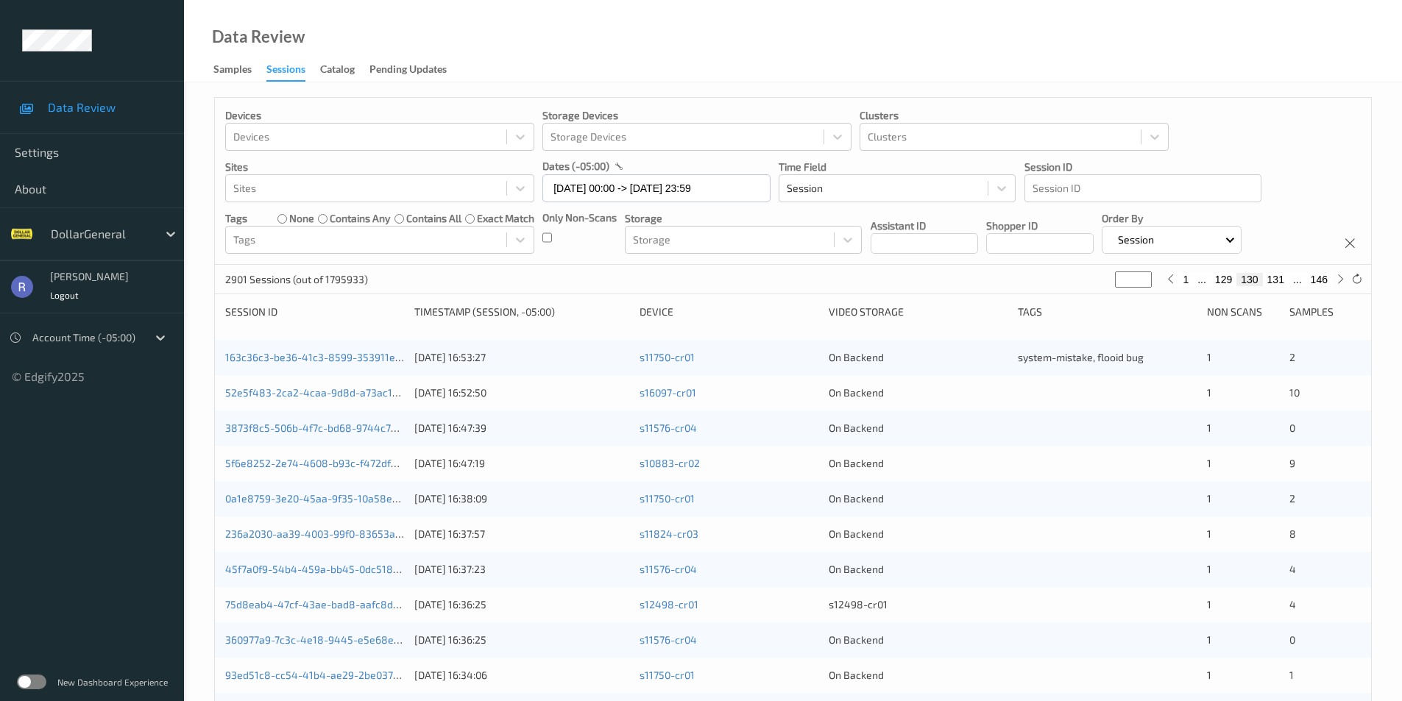
type input "***"
click at [1143, 281] on input "***" at bounding box center [1133, 280] width 37 height 16
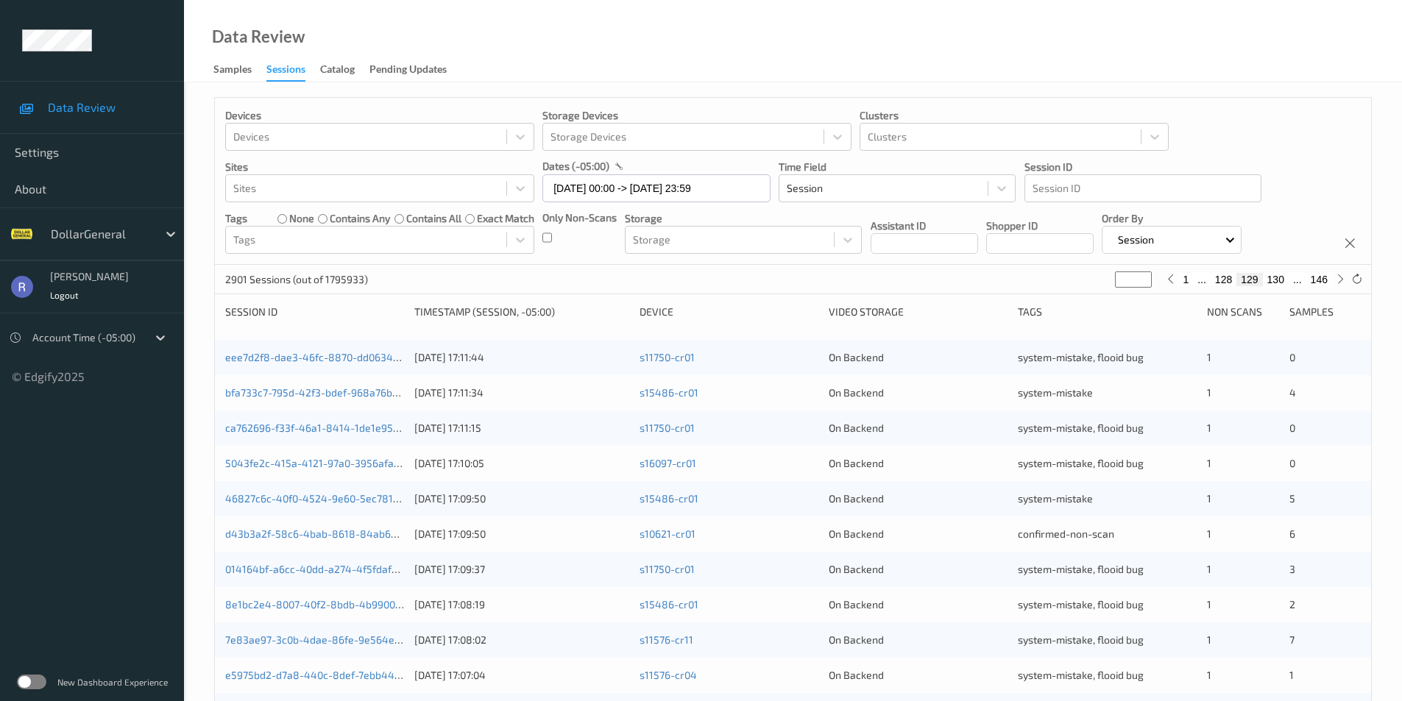
type input "***"
click at [1143, 281] on input "***" at bounding box center [1133, 280] width 37 height 16
type input "***"
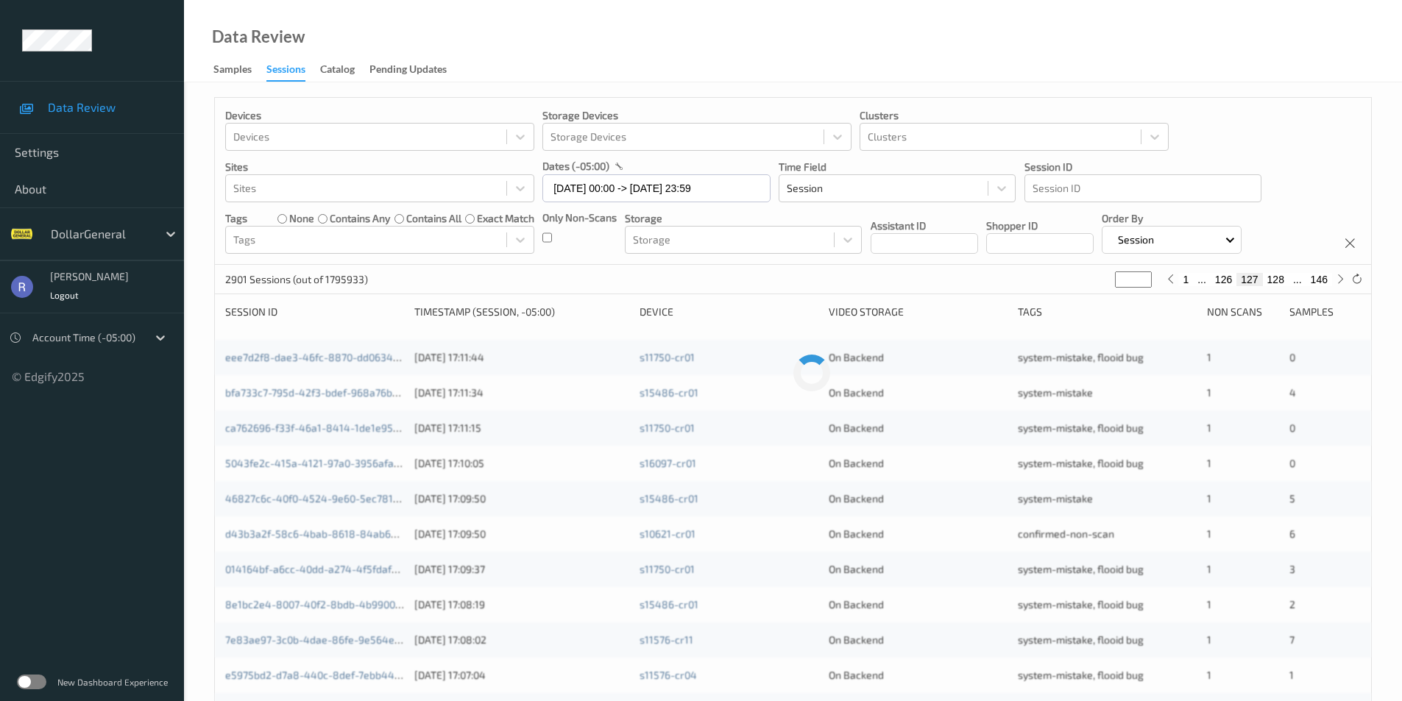
click at [1143, 281] on input "***" at bounding box center [1133, 280] width 37 height 16
type input "***"
click at [1143, 281] on input "***" at bounding box center [1133, 280] width 37 height 16
type input "***"
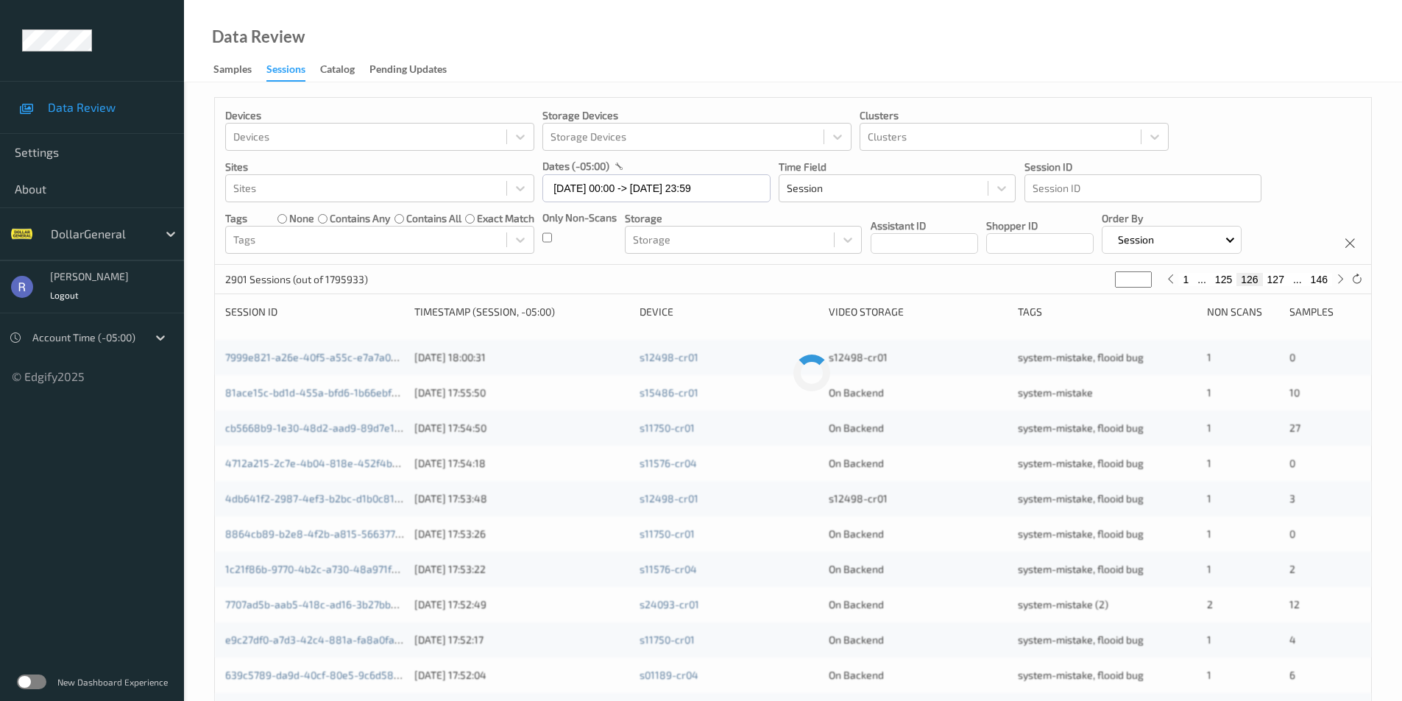
type input "***"
click at [1143, 281] on input "***" at bounding box center [1133, 280] width 37 height 16
type input "***"
click at [1143, 281] on input "***" at bounding box center [1133, 280] width 37 height 16
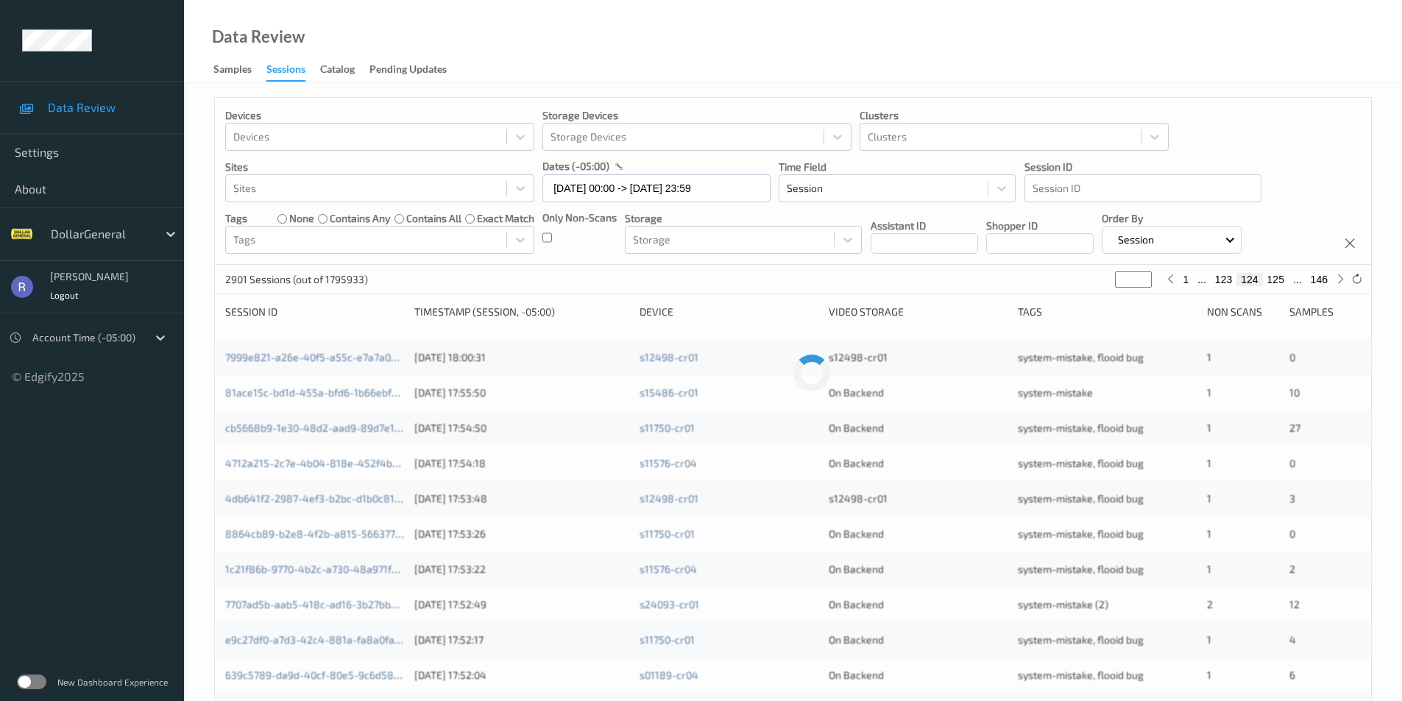
type input "***"
click at [1143, 281] on input "***" at bounding box center [1133, 280] width 37 height 16
type input "***"
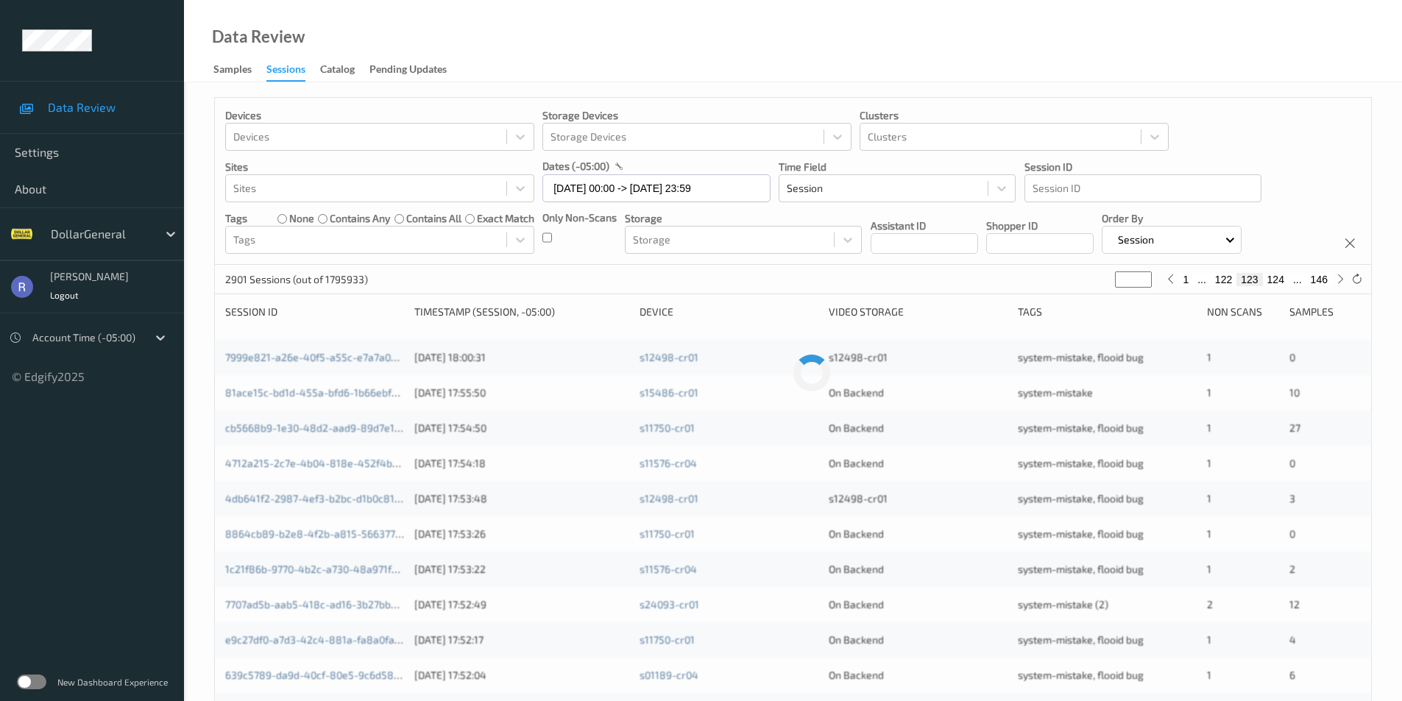
click at [1143, 281] on input "***" at bounding box center [1133, 280] width 37 height 16
type input "***"
click at [1143, 281] on input "***" at bounding box center [1133, 280] width 37 height 16
type input "***"
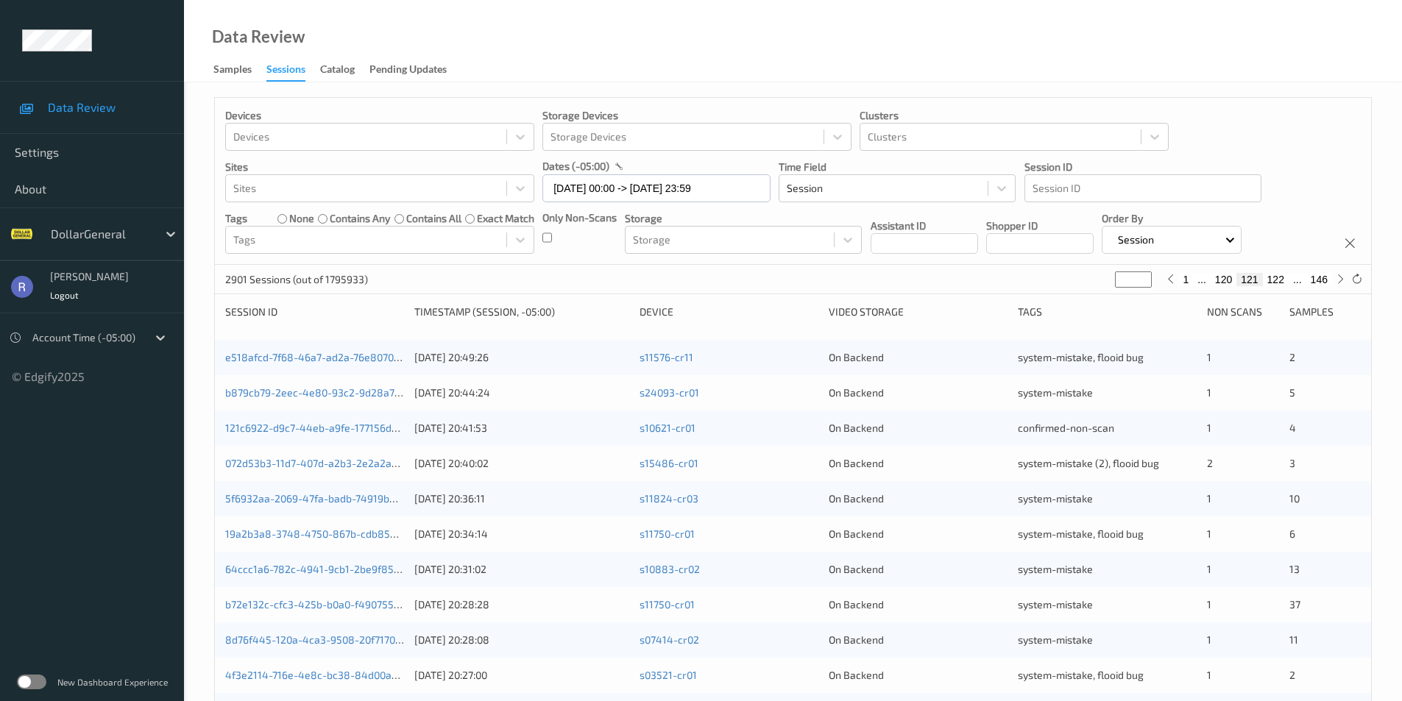
type input "***"
click at [1144, 283] on input "***" at bounding box center [1133, 280] width 37 height 16
type input "***"
click at [1142, 282] on input "***" at bounding box center [1133, 280] width 37 height 16
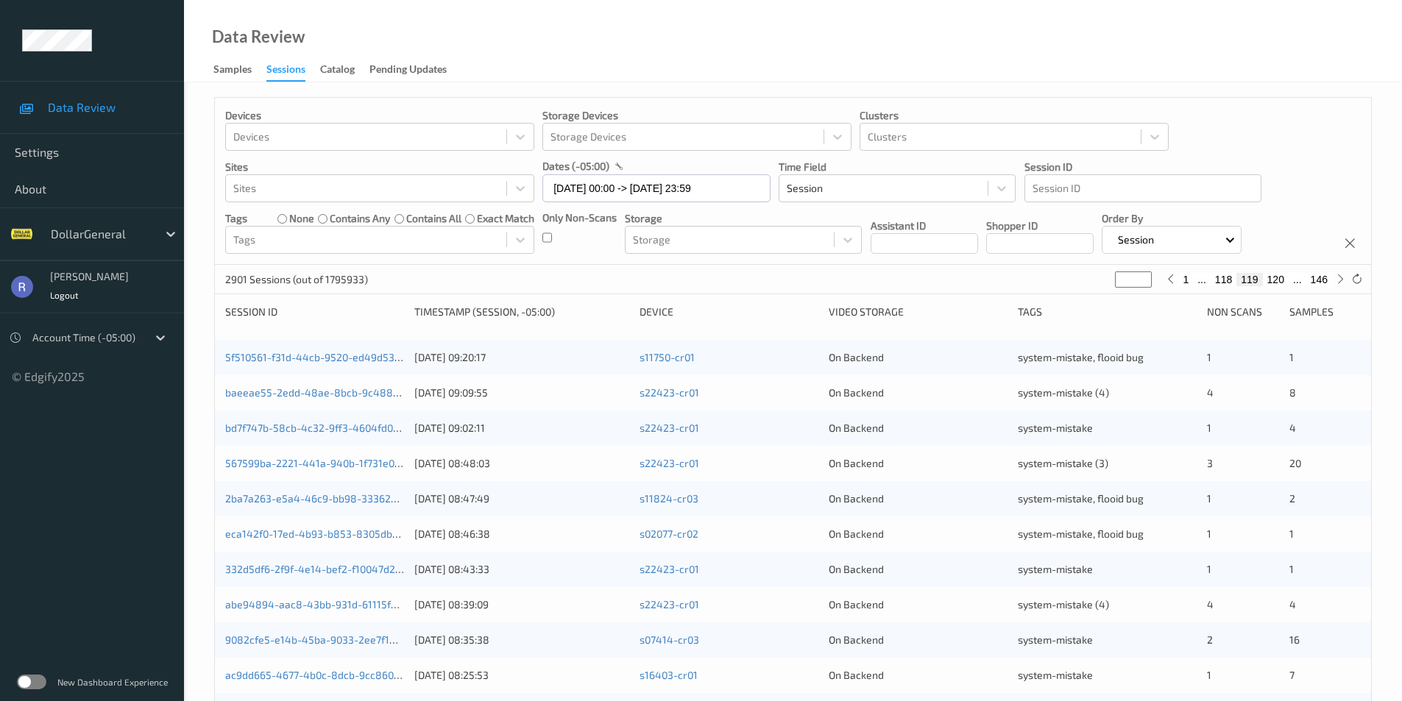
type input "***"
click at [1142, 282] on input "***" at bounding box center [1133, 280] width 37 height 16
type input "***"
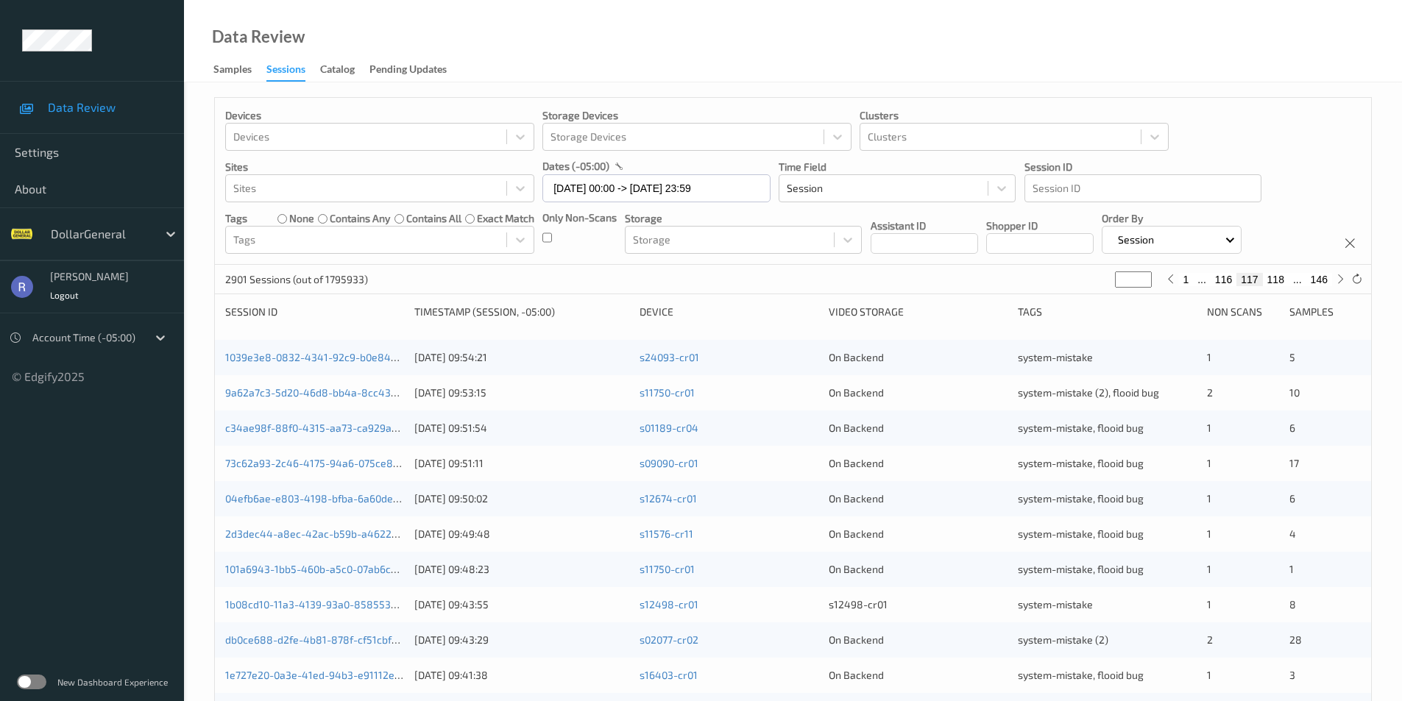
click at [1142, 282] on input "***" at bounding box center [1133, 280] width 37 height 16
type input "***"
click at [1142, 282] on input "***" at bounding box center [1133, 280] width 37 height 16
type input "***"
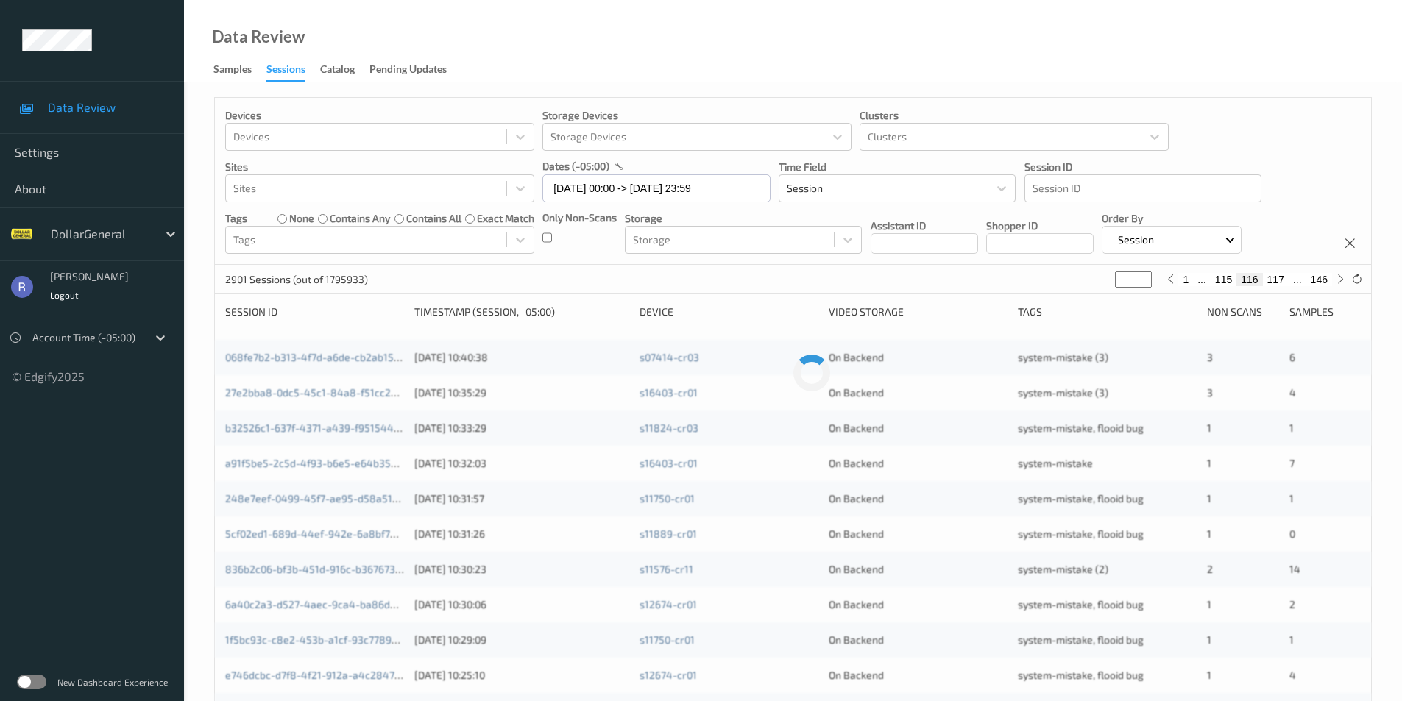
type input "***"
click at [1142, 282] on input "***" at bounding box center [1133, 280] width 37 height 16
type input "***"
click at [1142, 282] on input "***" at bounding box center [1133, 280] width 37 height 16
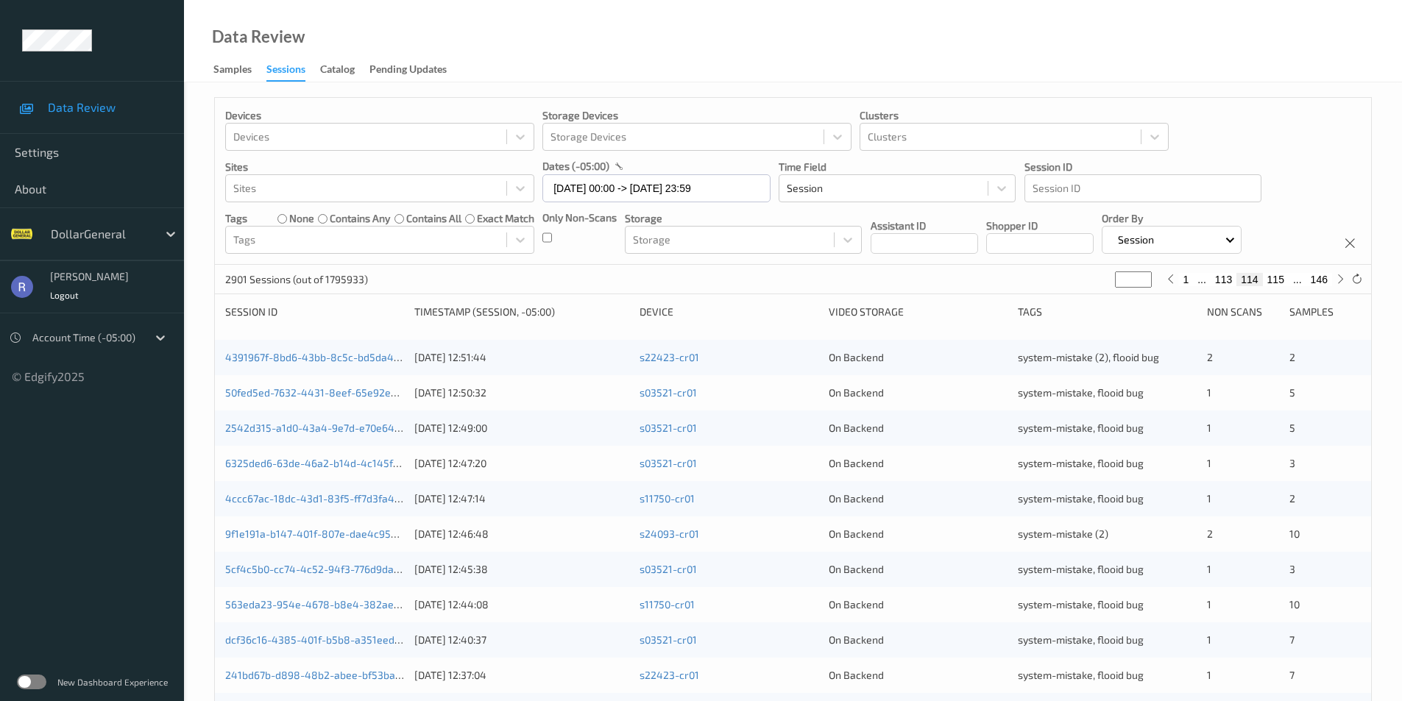
type input "***"
click at [1142, 282] on input "***" at bounding box center [1133, 280] width 37 height 16
type input "***"
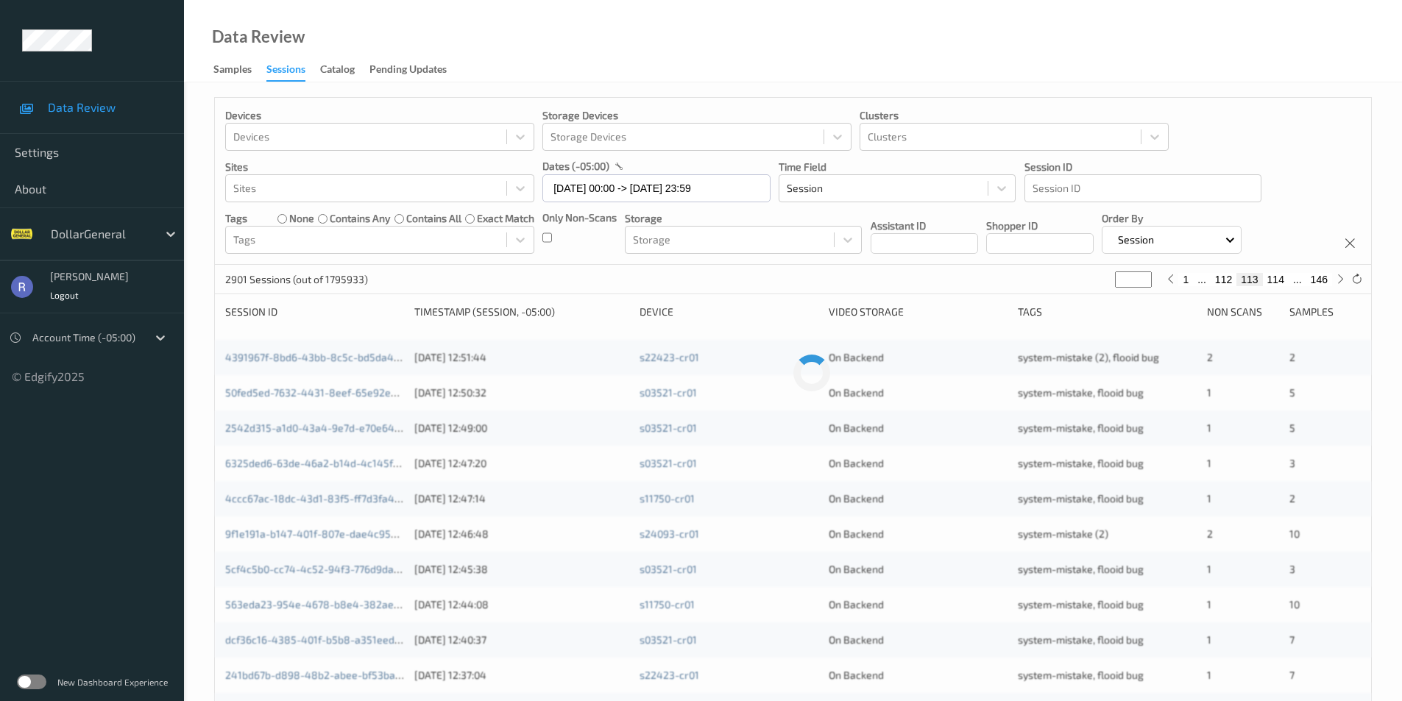
click at [1142, 282] on input "***" at bounding box center [1133, 280] width 37 height 16
click at [1127, 283] on input "***" at bounding box center [1133, 280] width 37 height 16
type input "*"
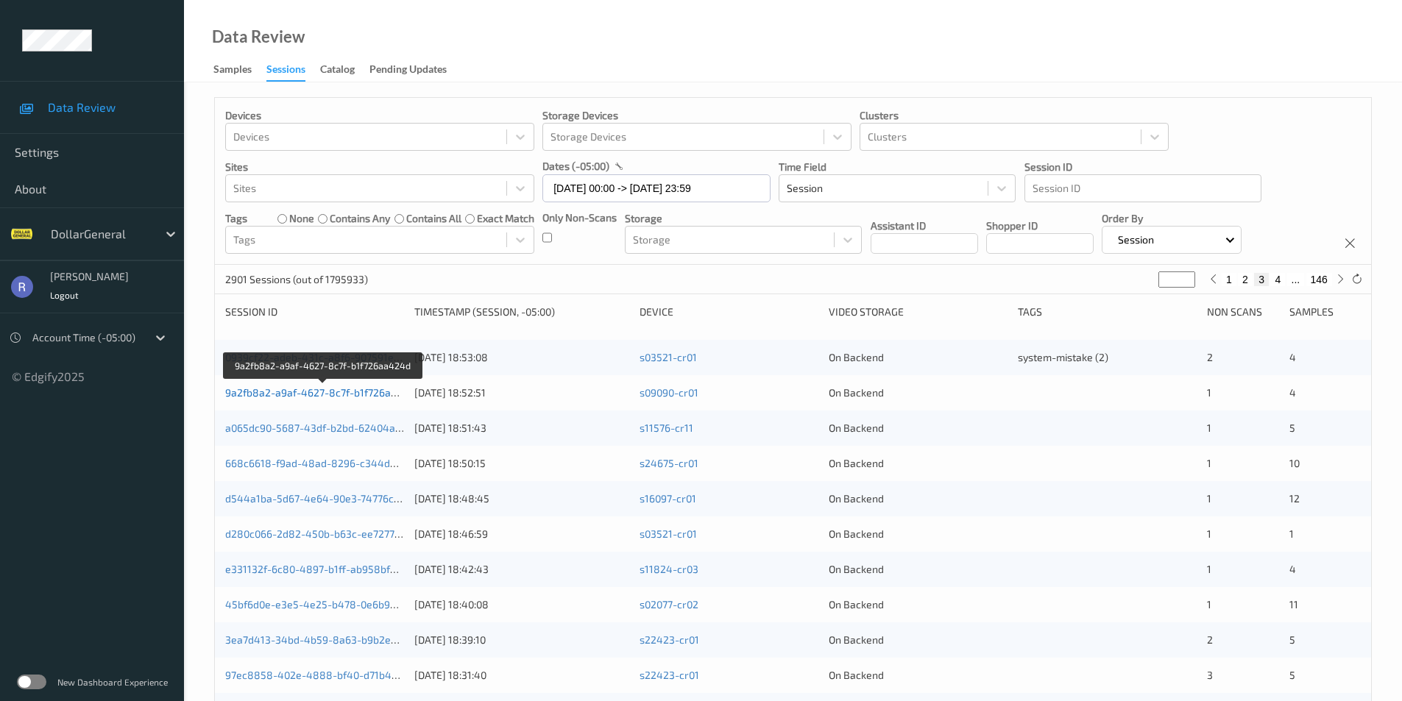
type input "*"
click at [326, 389] on link "9a2fb8a2-a9af-4627-8c7f-b1f726aa424d" at bounding box center [323, 392] width 196 height 13
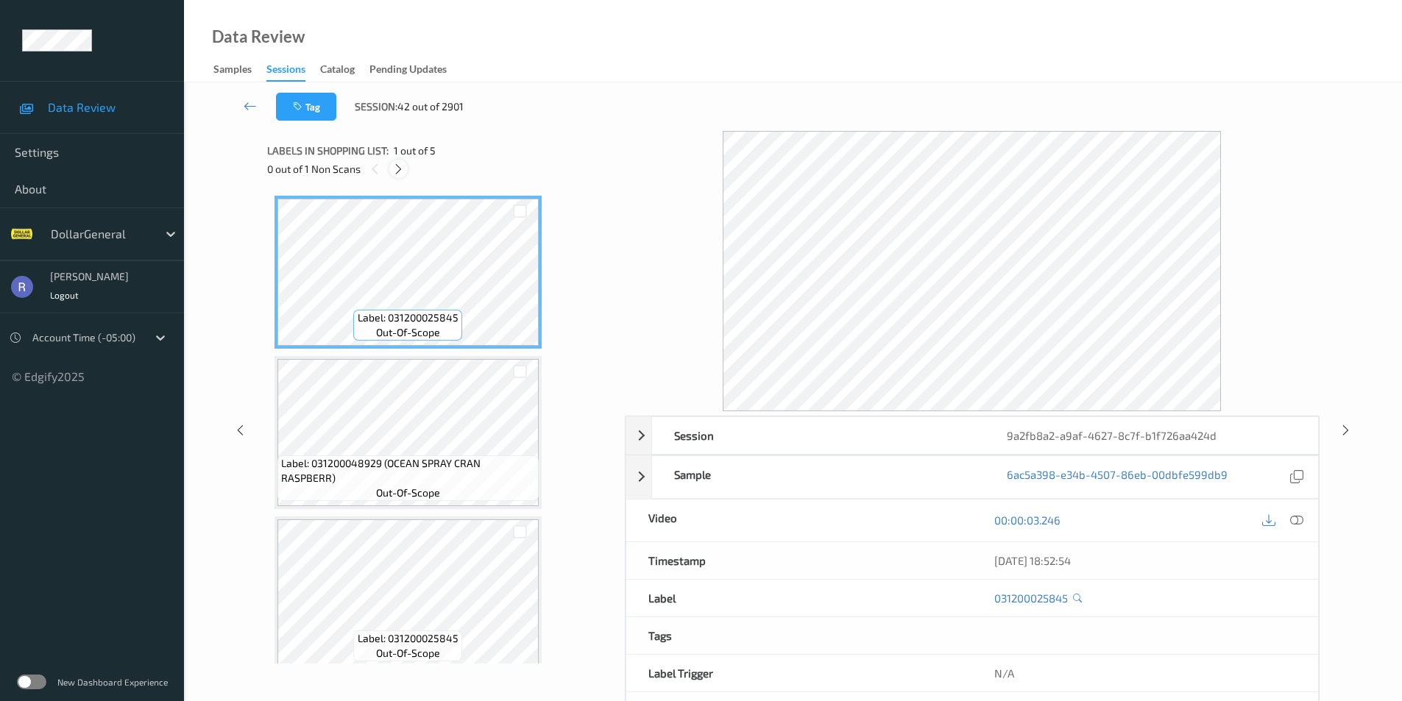
click at [400, 166] on icon at bounding box center [398, 169] width 13 height 13
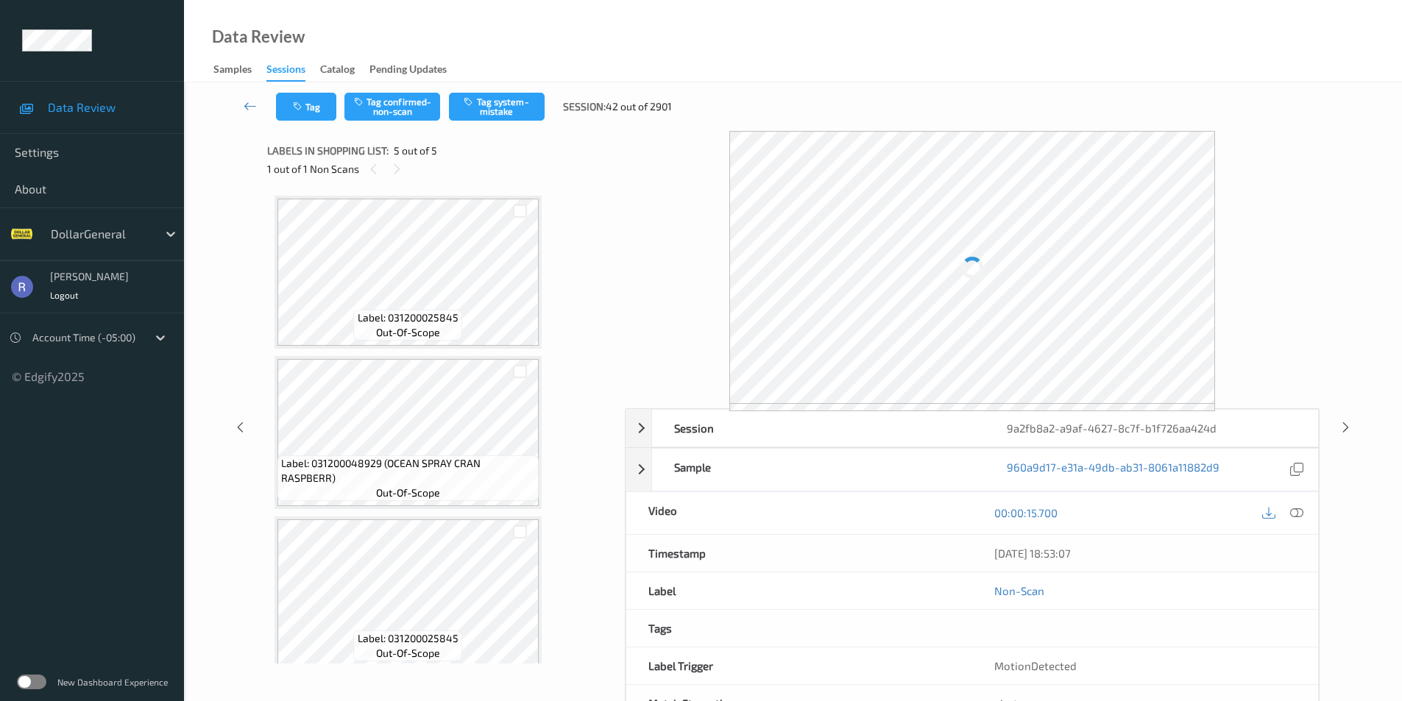
scroll to position [334, 0]
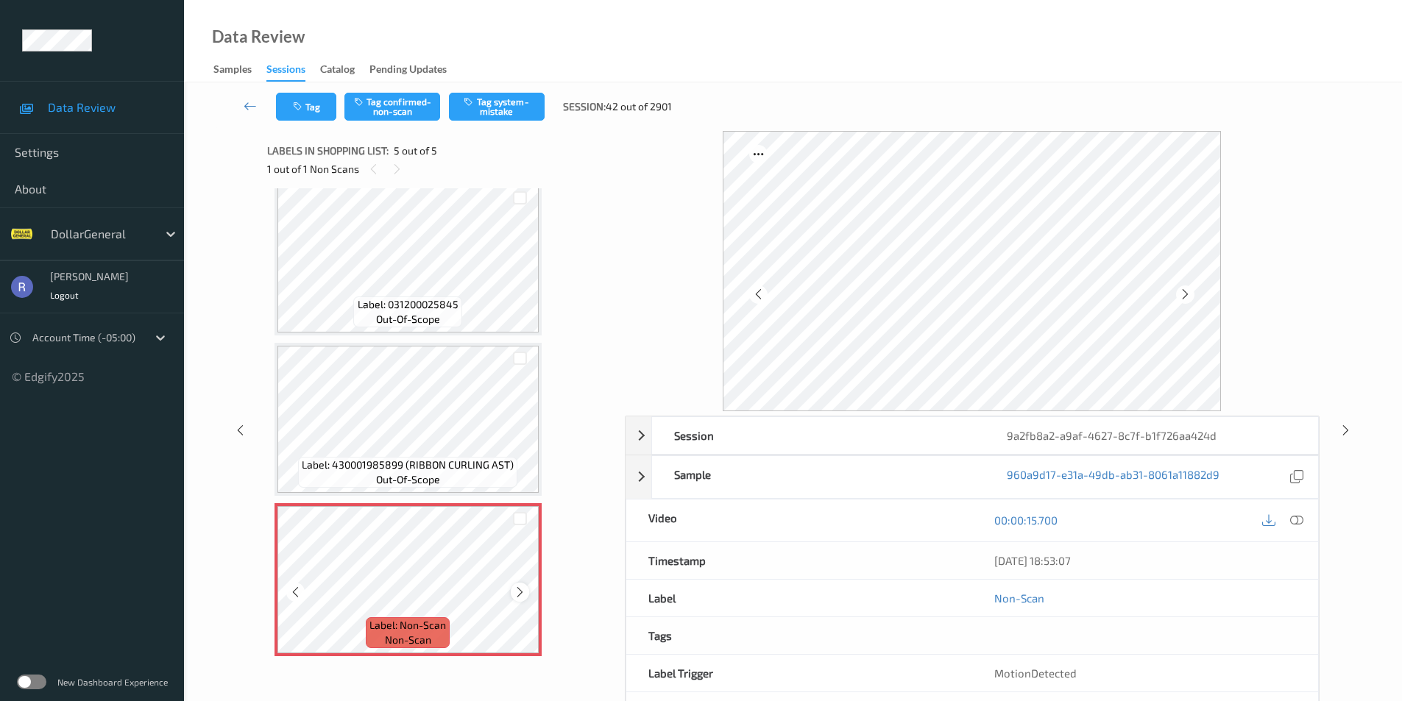
click at [515, 590] on icon at bounding box center [520, 592] width 13 height 13
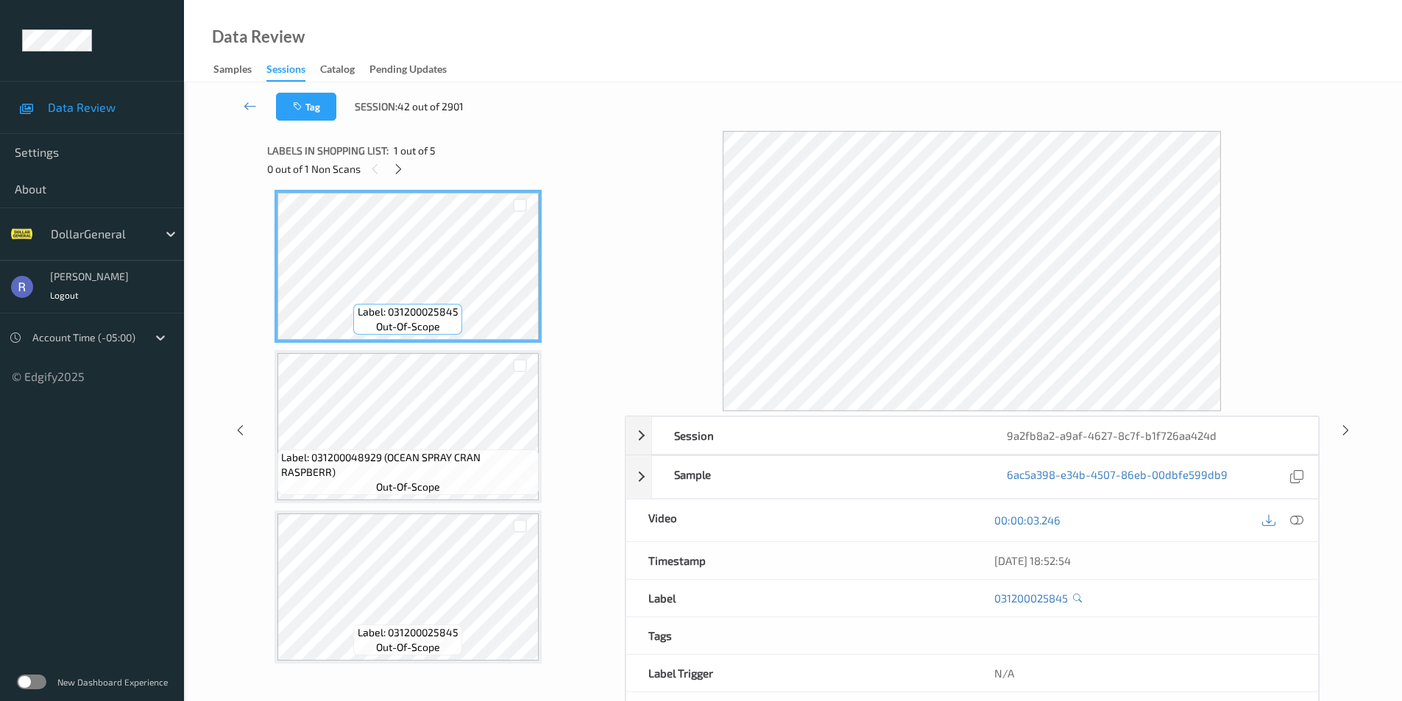
scroll to position [0, 0]
click at [1298, 518] on icon at bounding box center [1296, 520] width 13 height 13
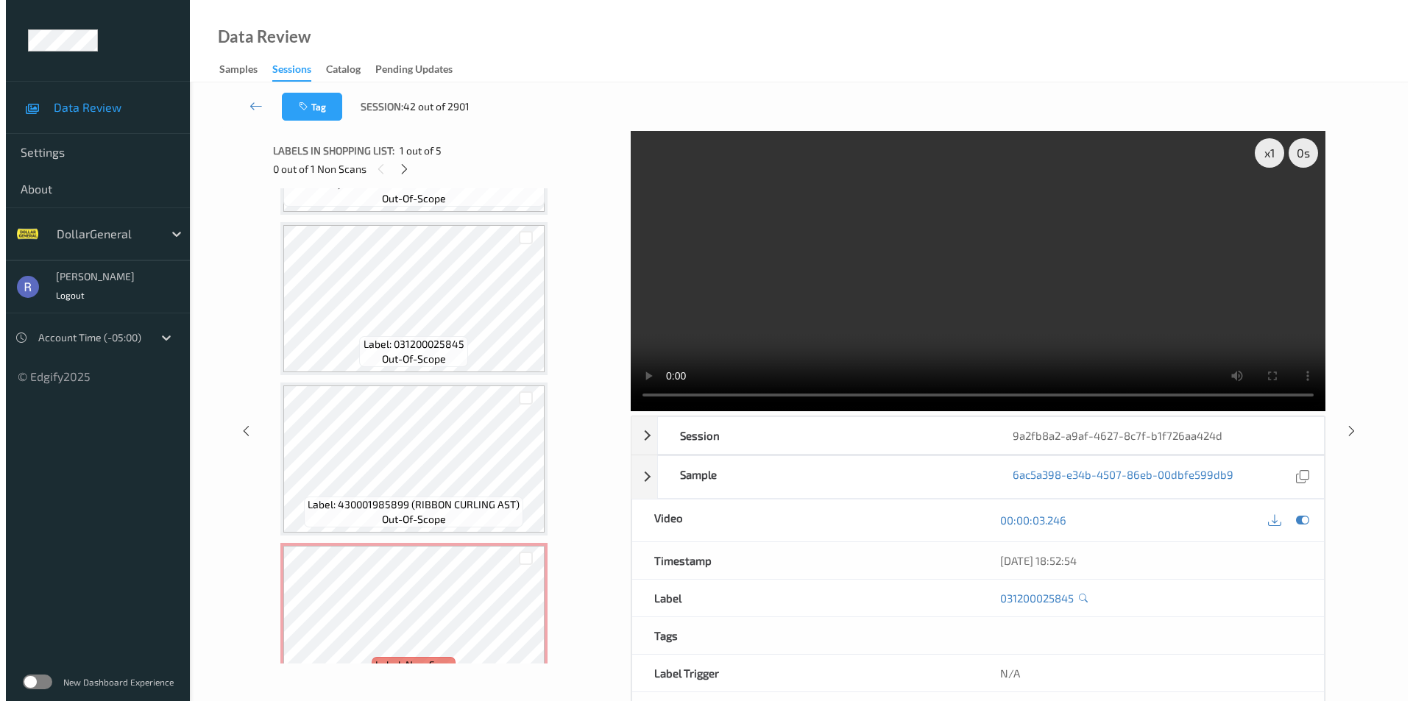
scroll to position [334, 0]
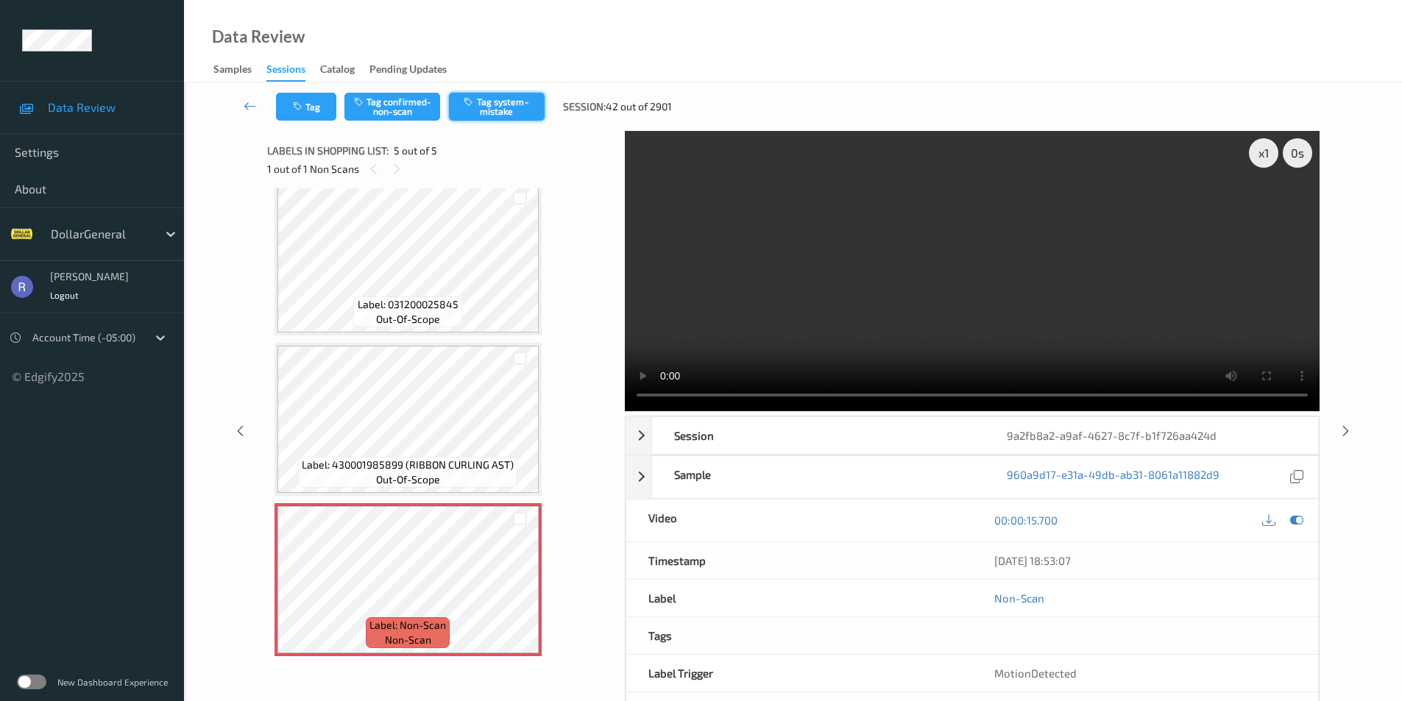
click at [506, 104] on button "Tag system-mistake" at bounding box center [497, 107] width 96 height 28
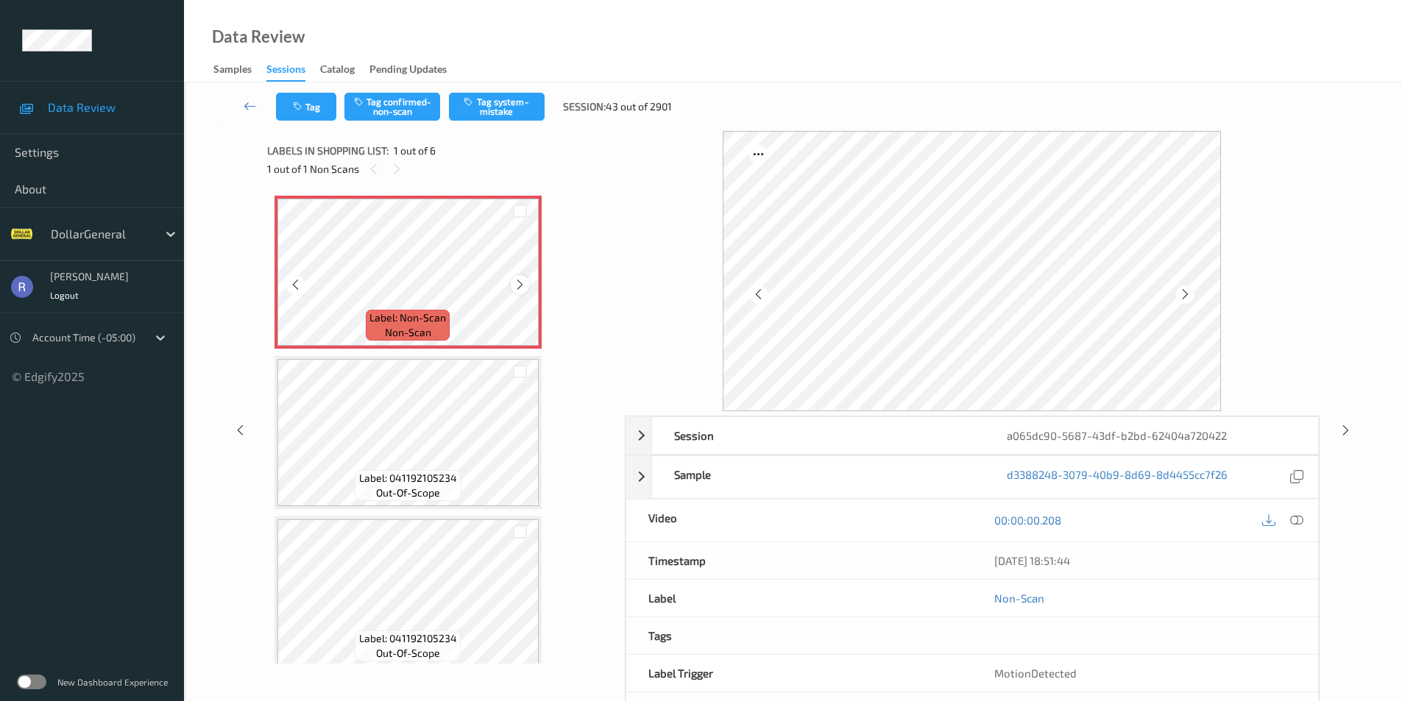
click at [518, 286] on icon at bounding box center [520, 284] width 13 height 13
click at [495, 94] on button "Tag system-mistake" at bounding box center [497, 107] width 96 height 28
click at [319, 111] on button "Tag" at bounding box center [306, 107] width 60 height 28
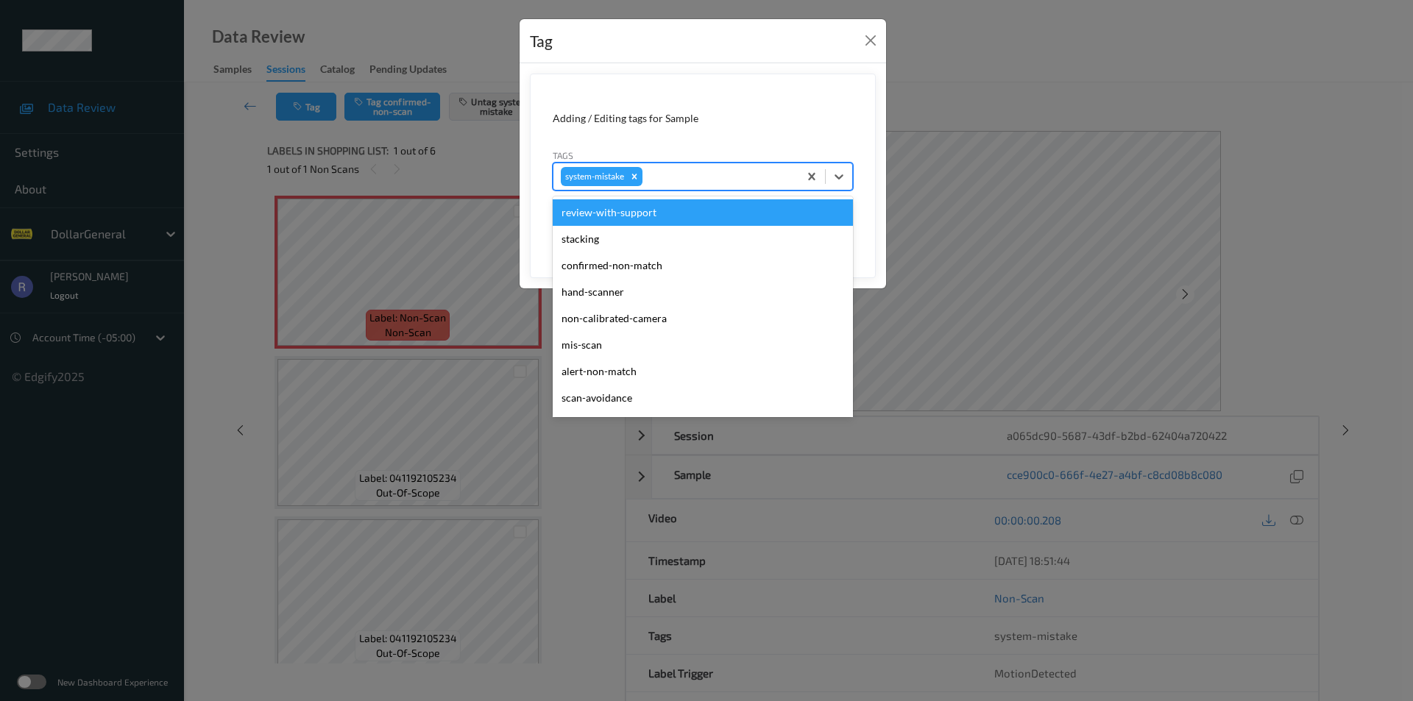
click at [697, 173] on div at bounding box center [718, 177] width 146 height 18
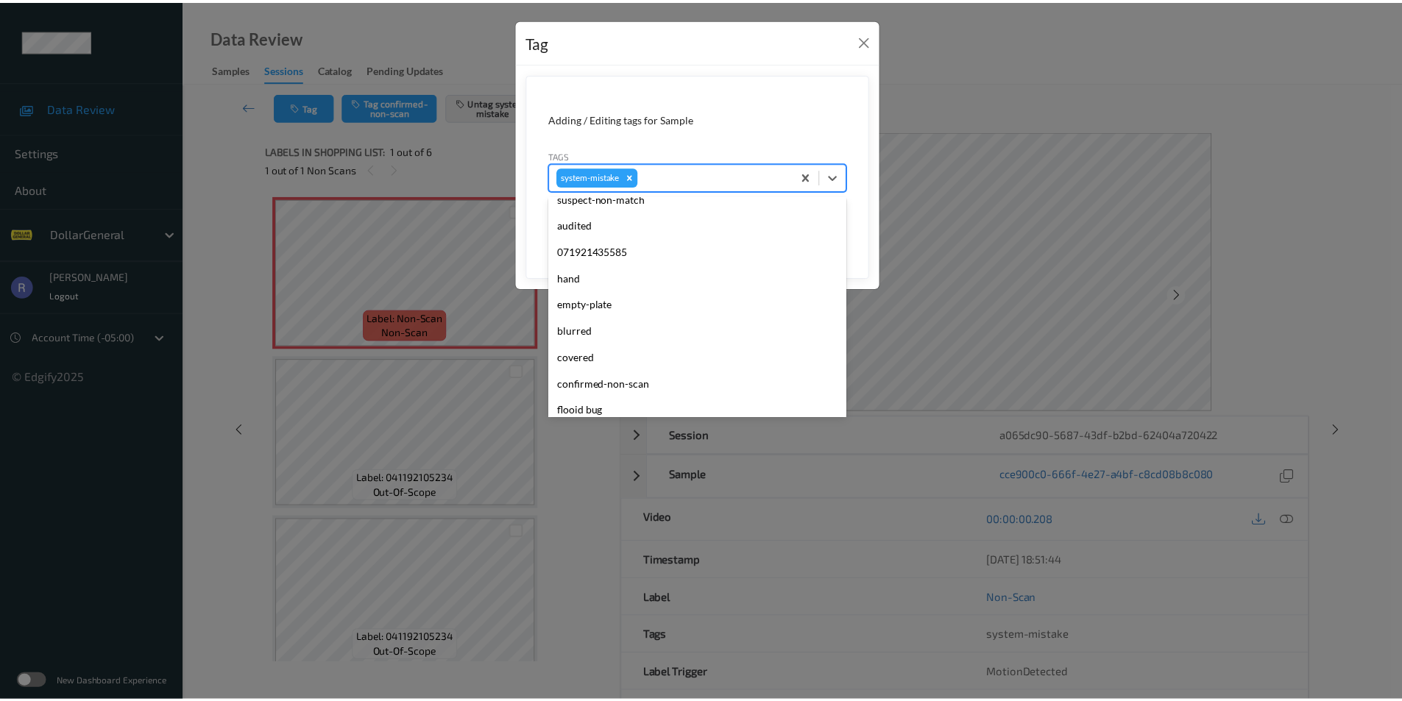
scroll to position [294, 0]
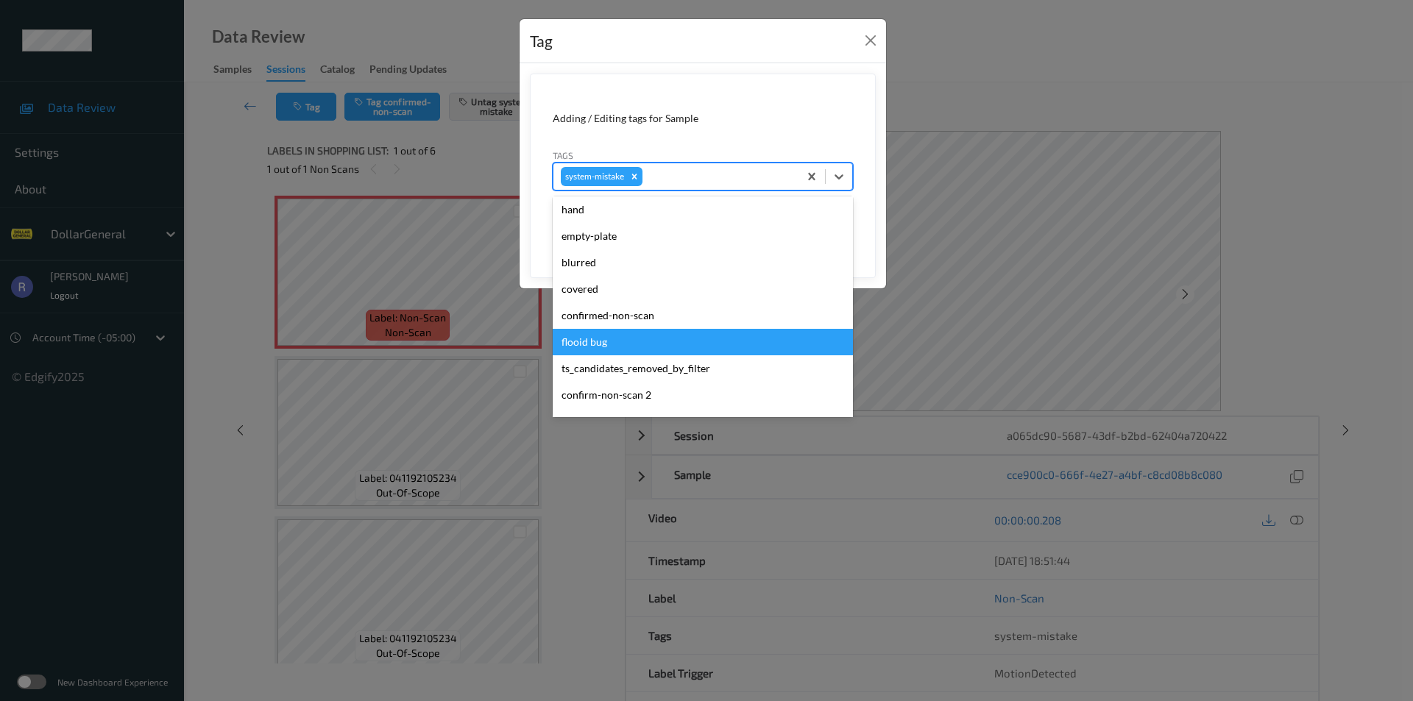
click at [617, 333] on div "flooid bug" at bounding box center [703, 342] width 300 height 26
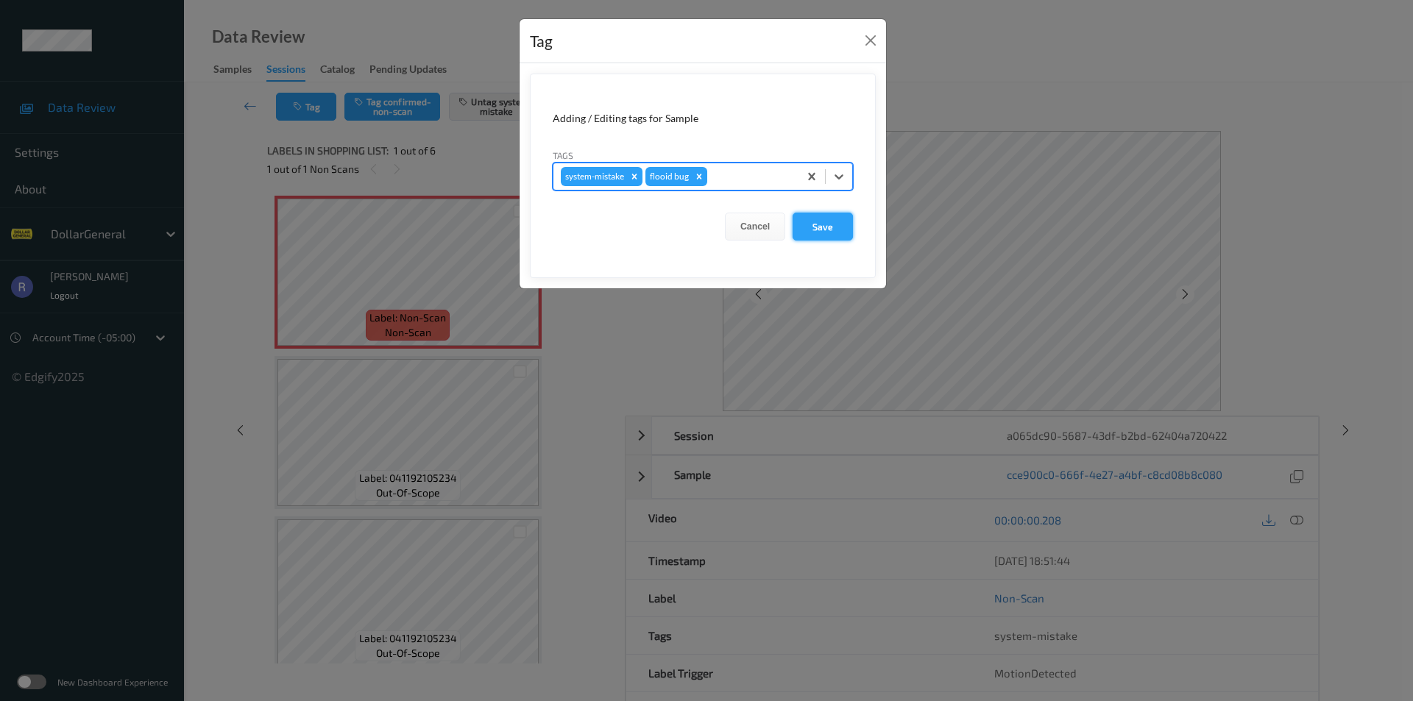
click at [826, 221] on button "Save" at bounding box center [822, 227] width 60 height 28
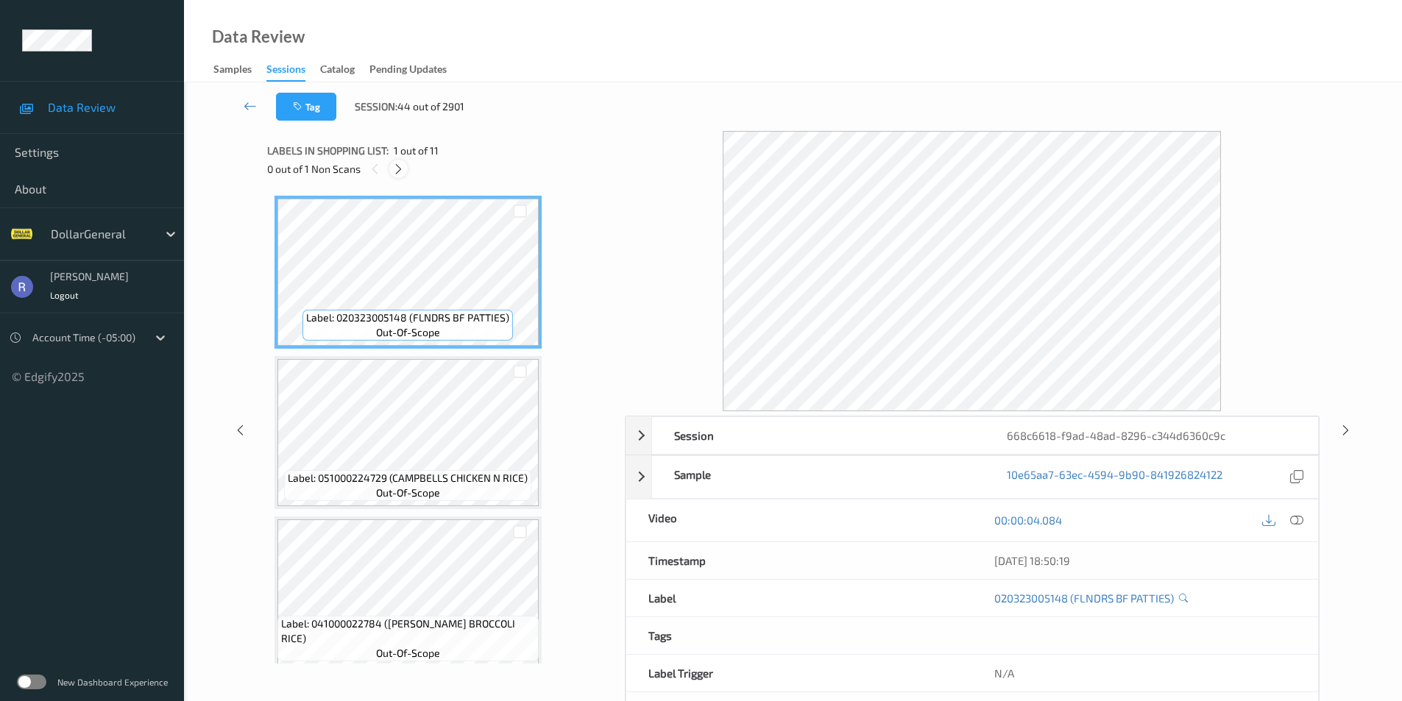
click at [395, 169] on icon at bounding box center [398, 169] width 13 height 13
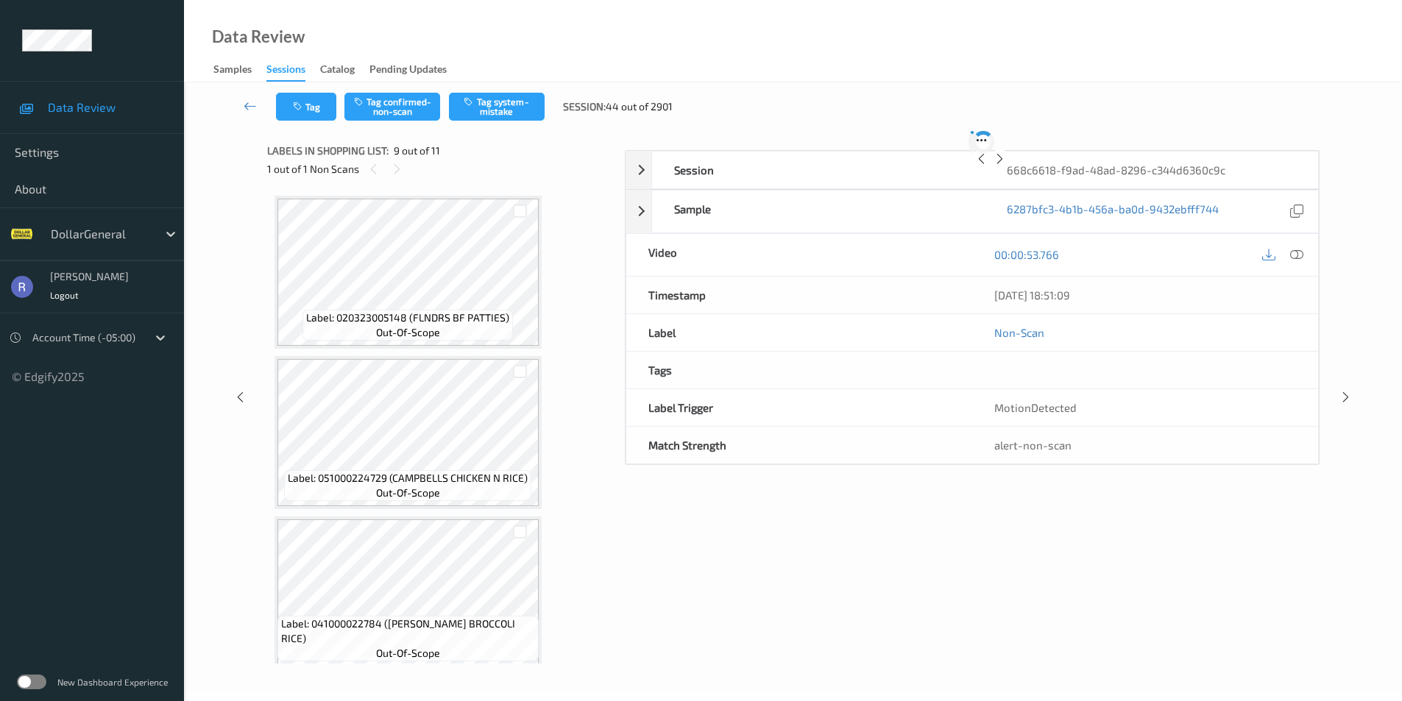
scroll to position [1130, 0]
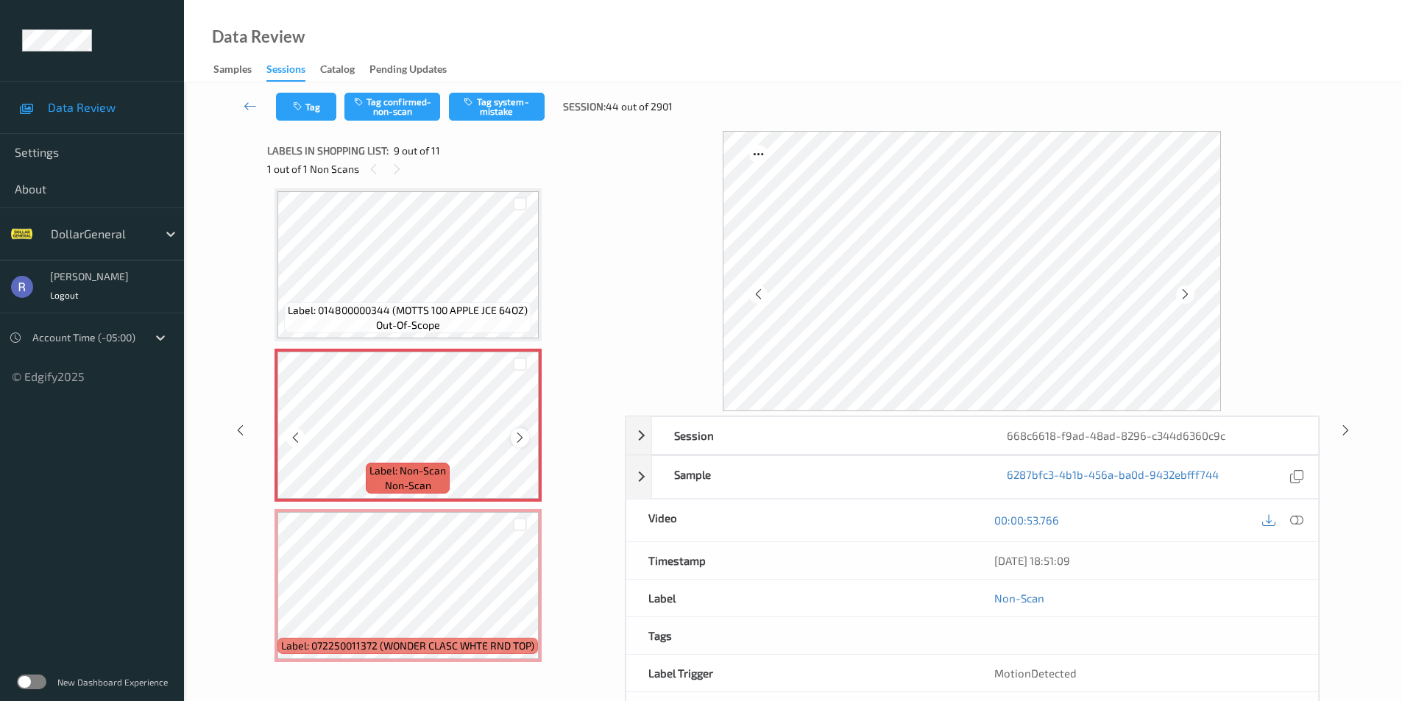
click at [515, 435] on icon at bounding box center [520, 437] width 13 height 13
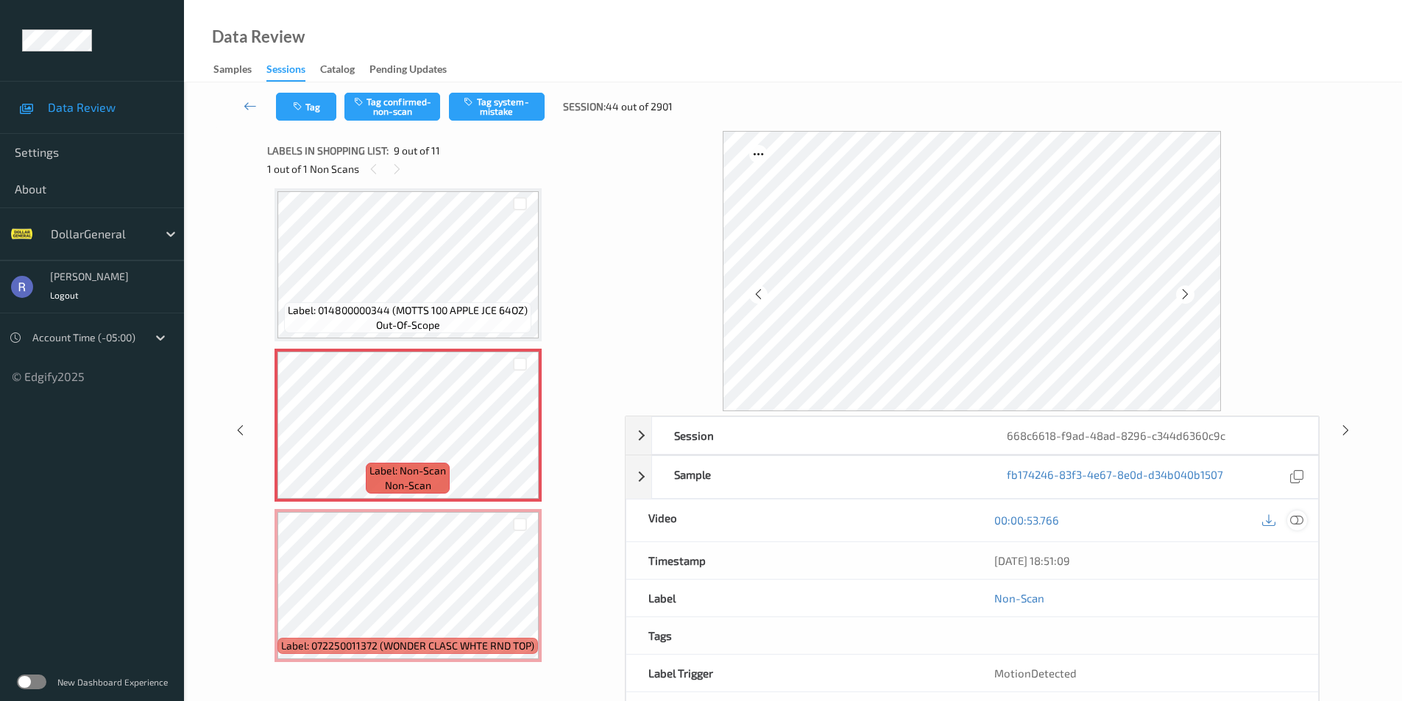
click at [1294, 519] on icon at bounding box center [1296, 520] width 13 height 13
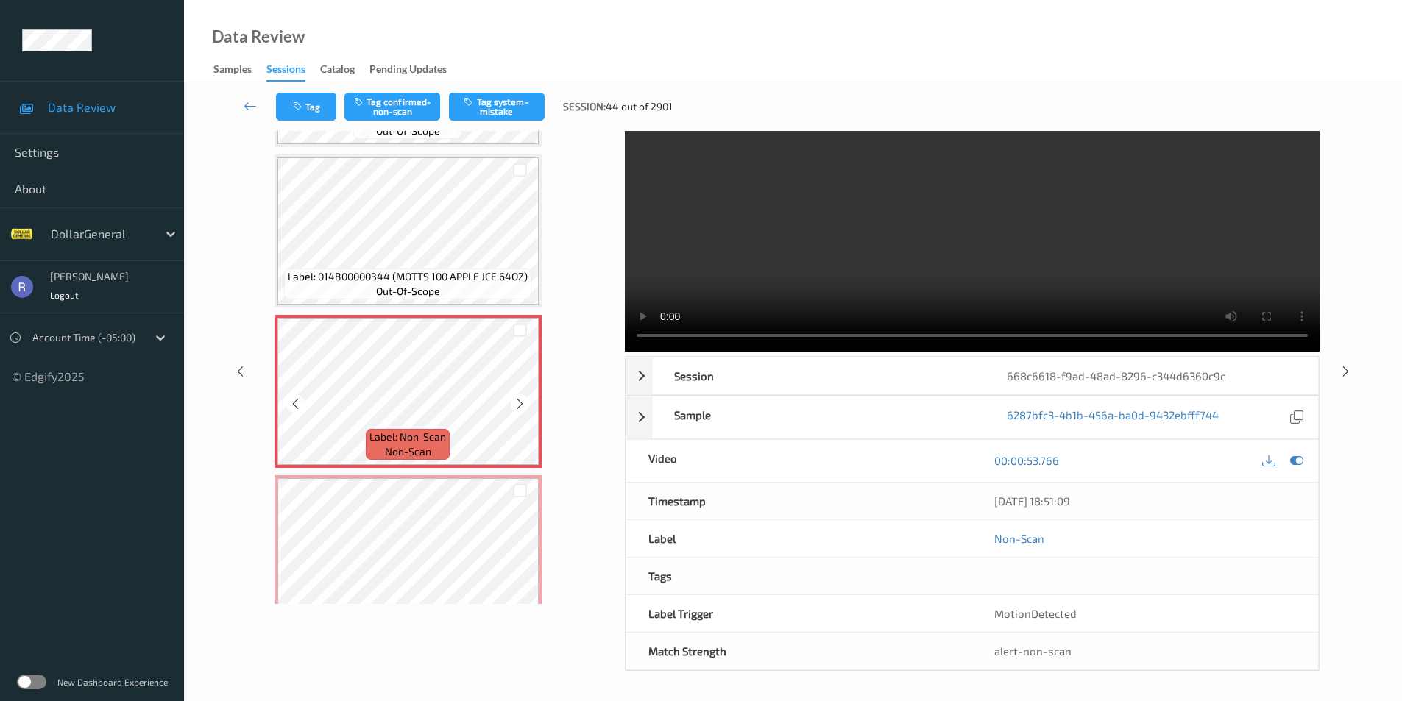
scroll to position [1177, 0]
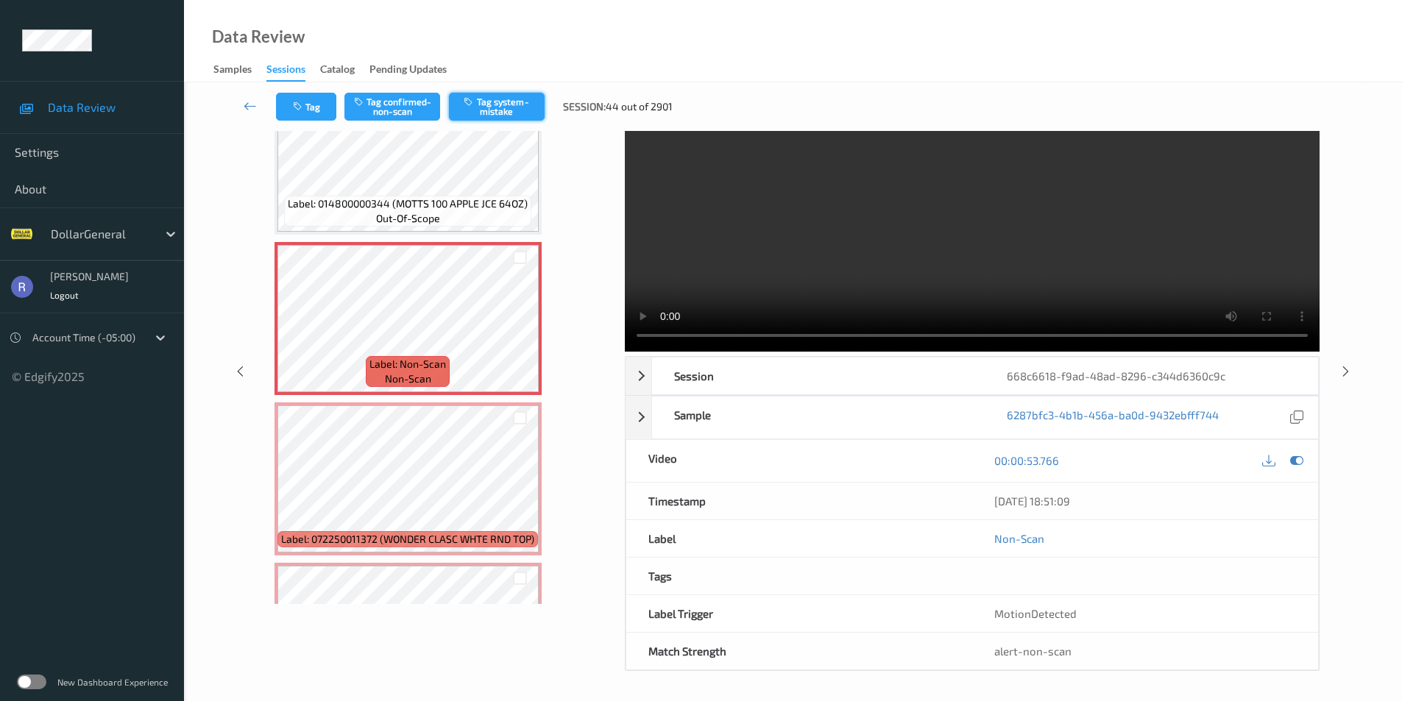
click at [518, 106] on button "Tag system-mistake" at bounding box center [497, 107] width 96 height 28
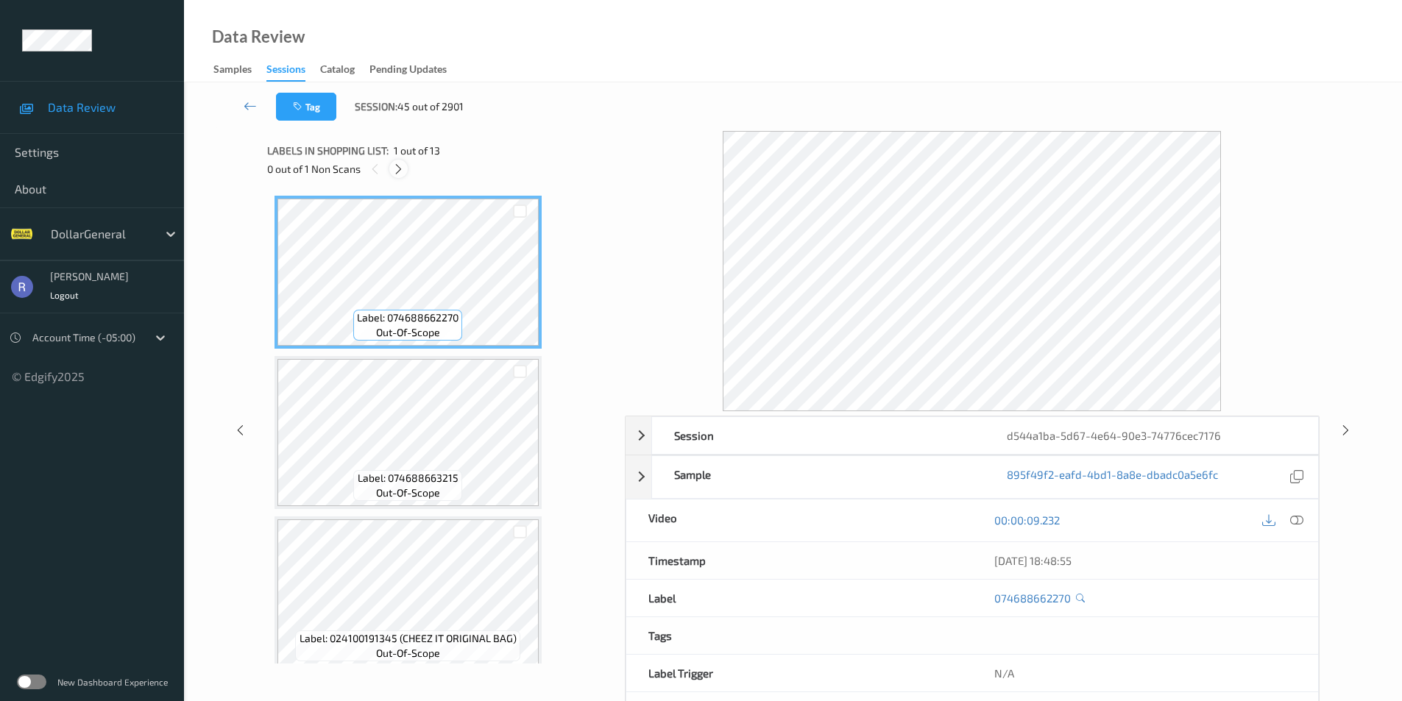
click at [398, 169] on icon at bounding box center [398, 169] width 13 height 13
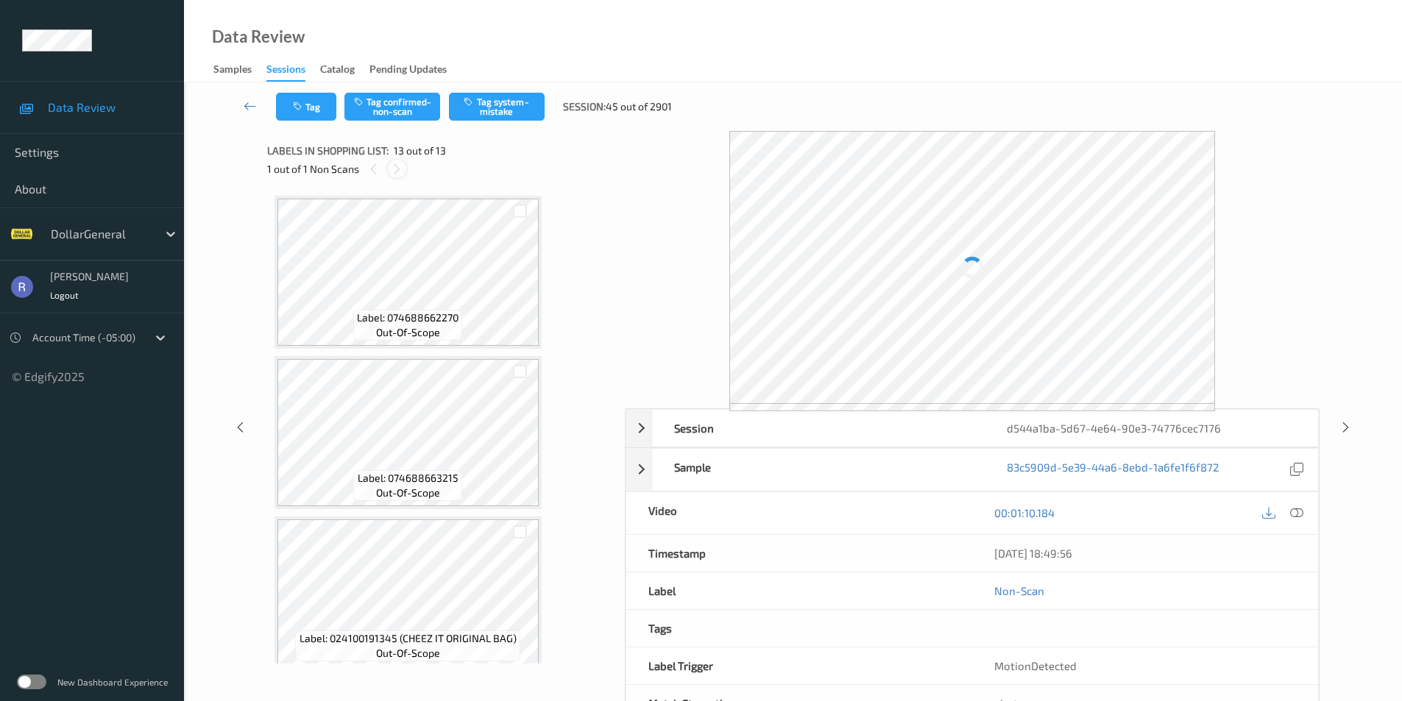
scroll to position [1617, 0]
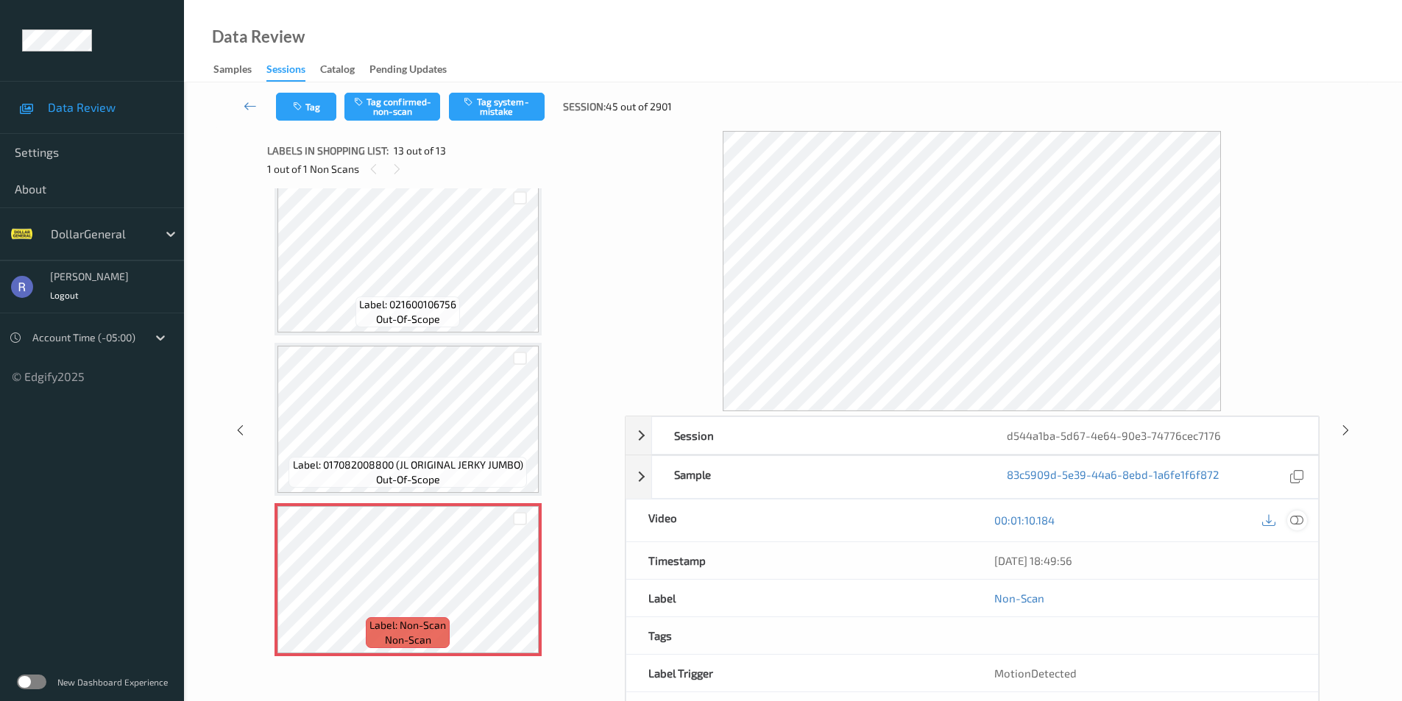
click at [1297, 520] on icon at bounding box center [1296, 520] width 13 height 13
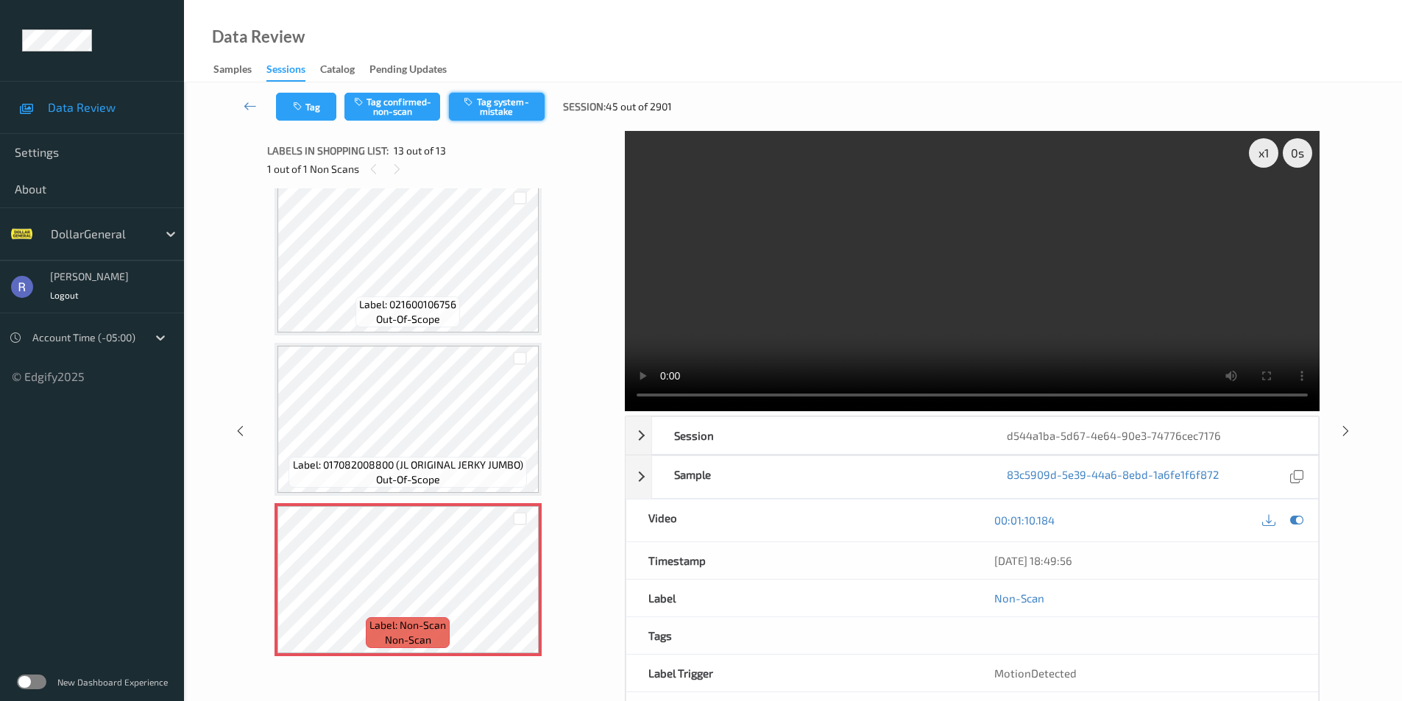
click at [506, 104] on button "Tag system-mistake" at bounding box center [497, 107] width 96 height 28
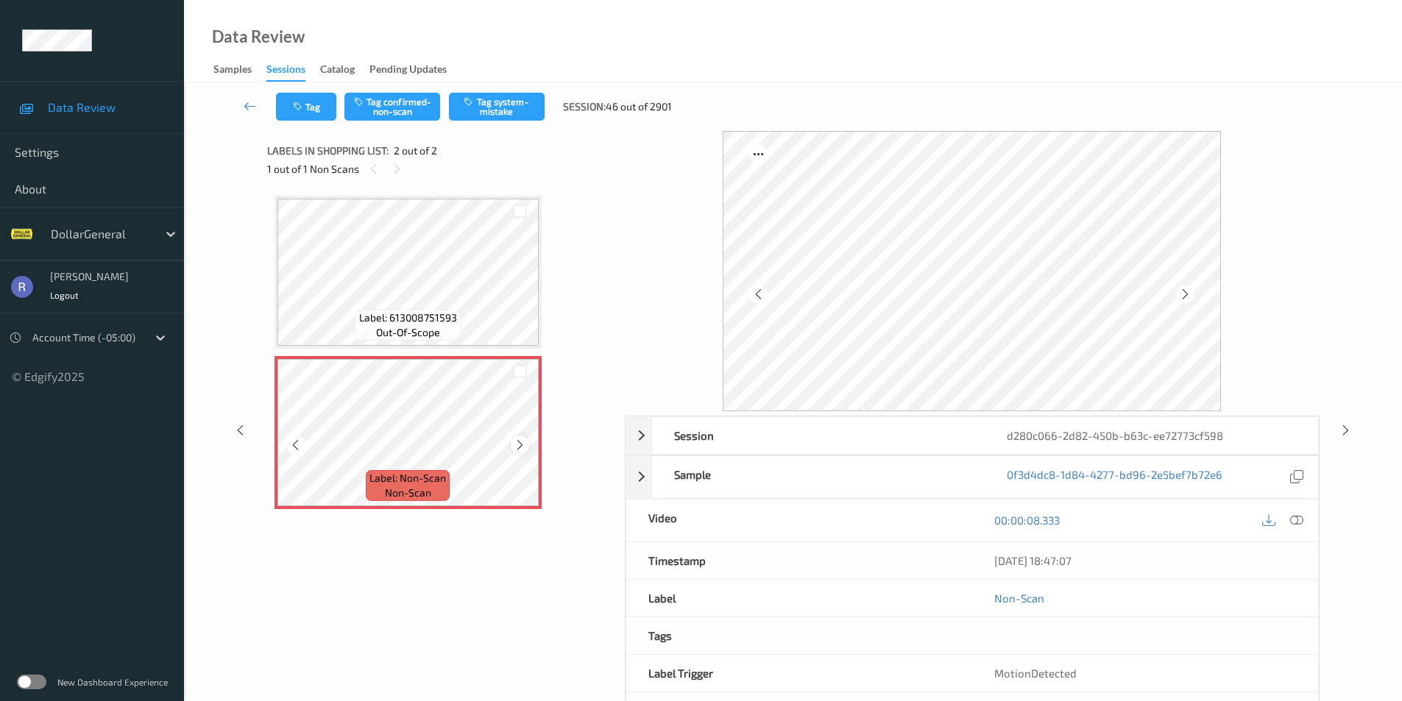
click at [520, 444] on icon at bounding box center [520, 445] width 13 height 13
click at [521, 443] on icon at bounding box center [520, 445] width 13 height 13
click at [504, 109] on button "Tag system-mistake" at bounding box center [497, 107] width 96 height 28
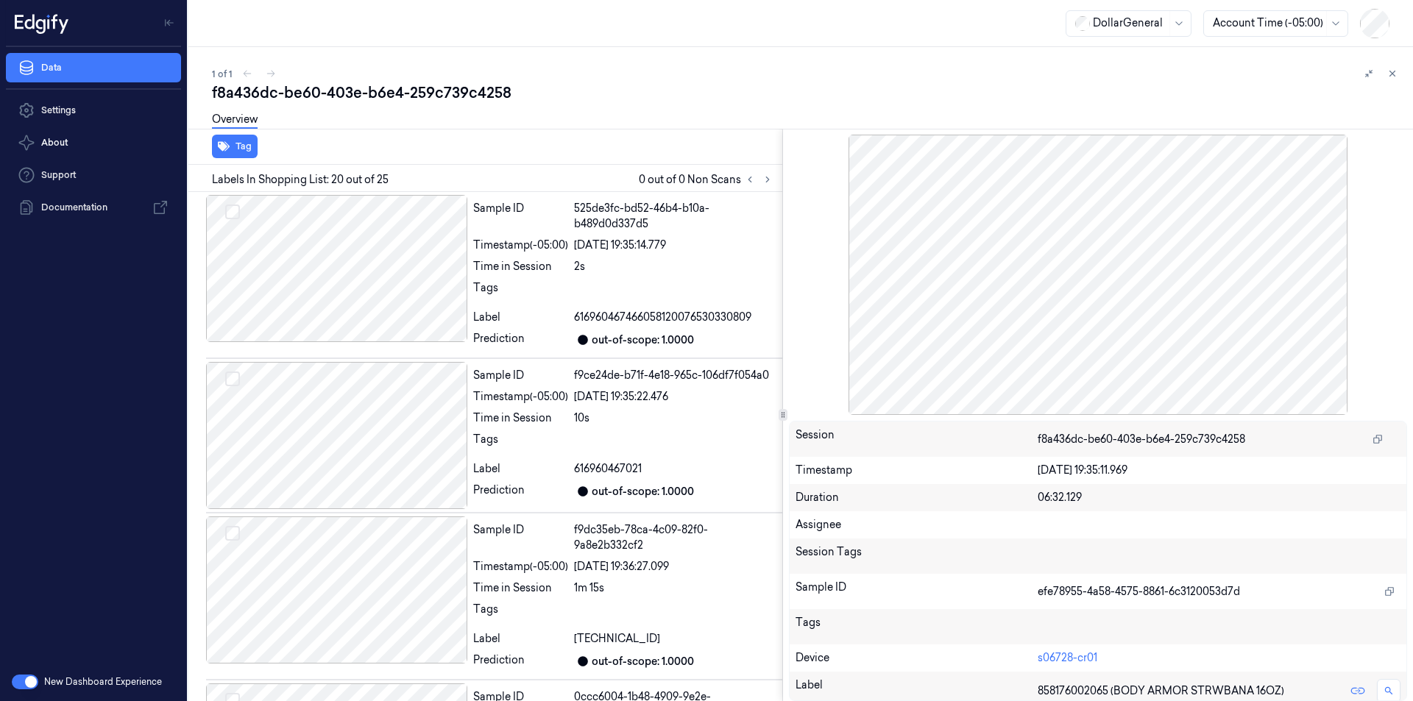
scroll to position [2908, 0]
